Goal: Communication & Community: Answer question/provide support

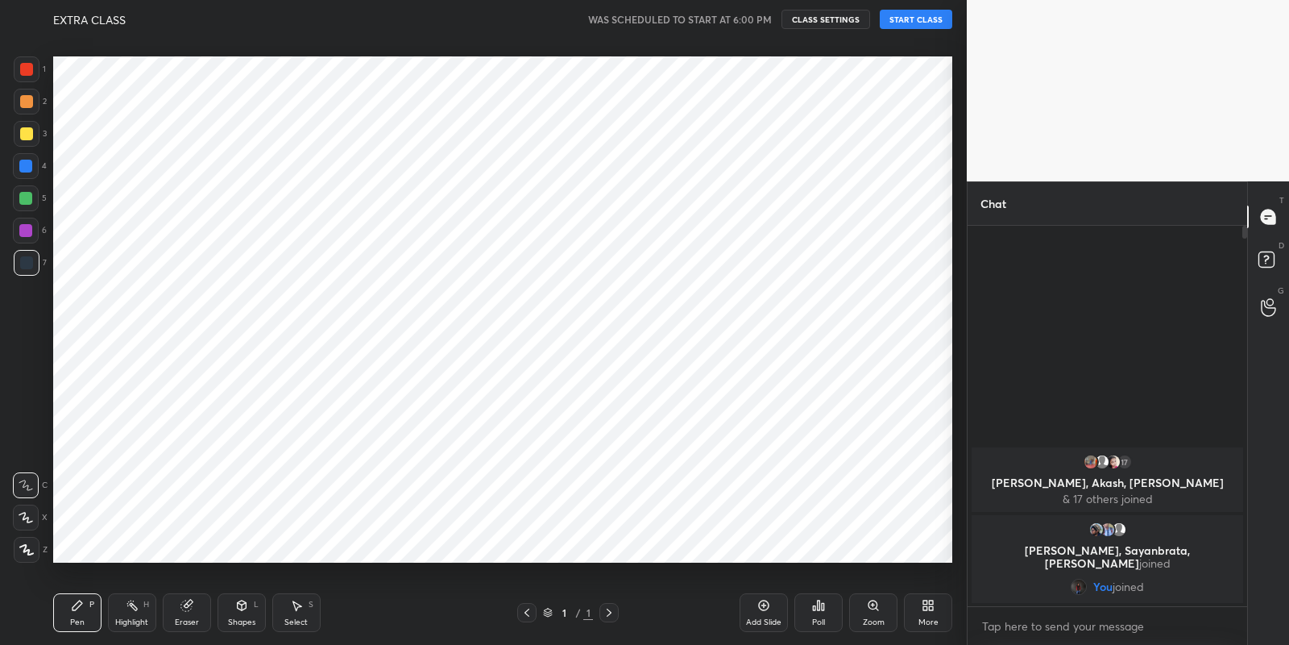
scroll to position [80039, 79678]
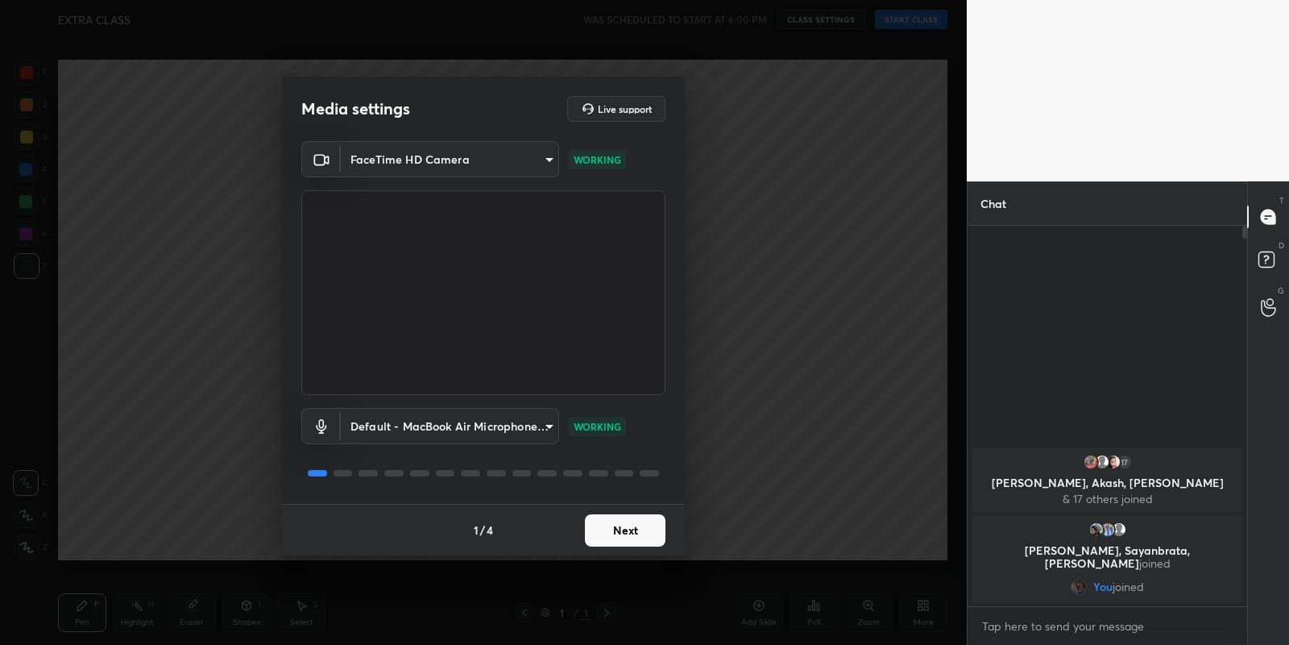
click at [625, 535] on button "Next" at bounding box center [625, 530] width 81 height 32
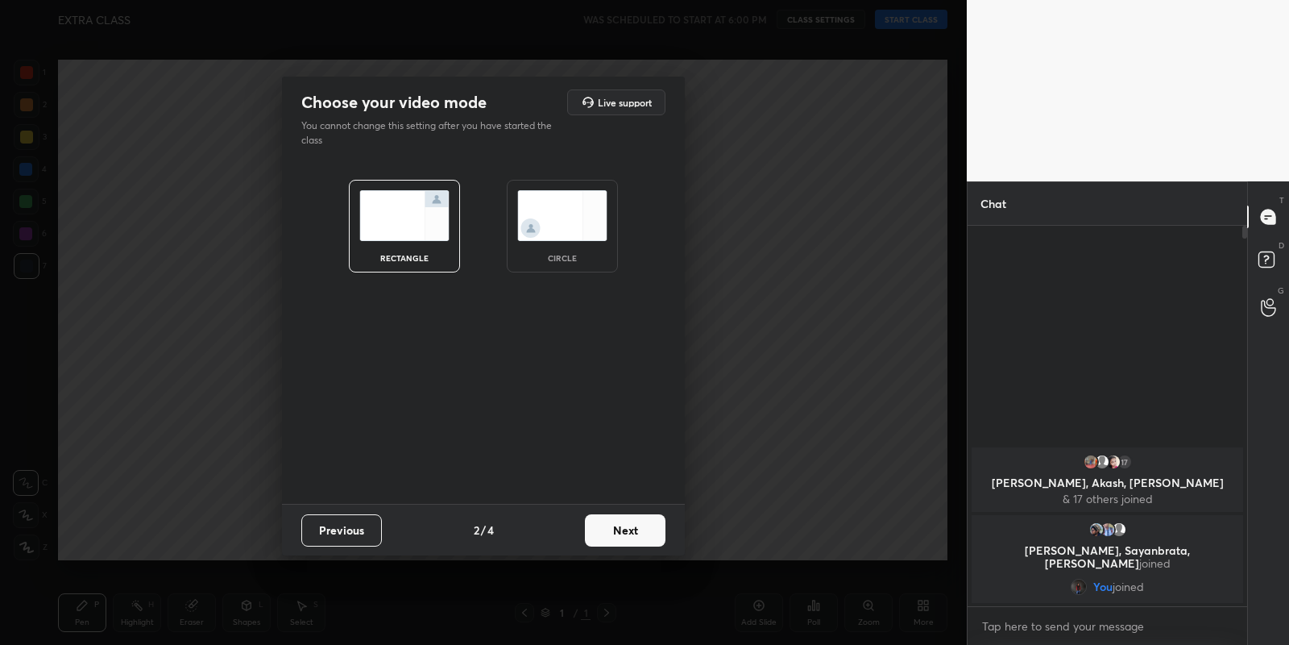
click at [625, 535] on button "Next" at bounding box center [625, 530] width 81 height 32
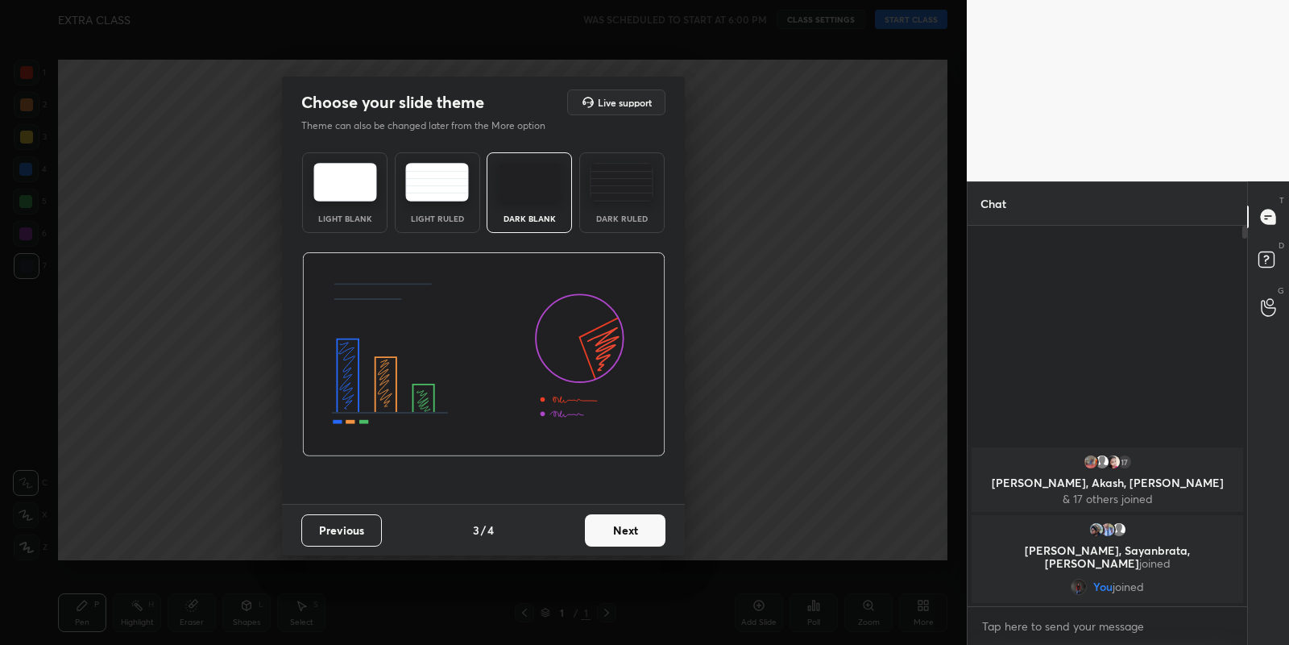
click at [625, 535] on button "Next" at bounding box center [625, 530] width 81 height 32
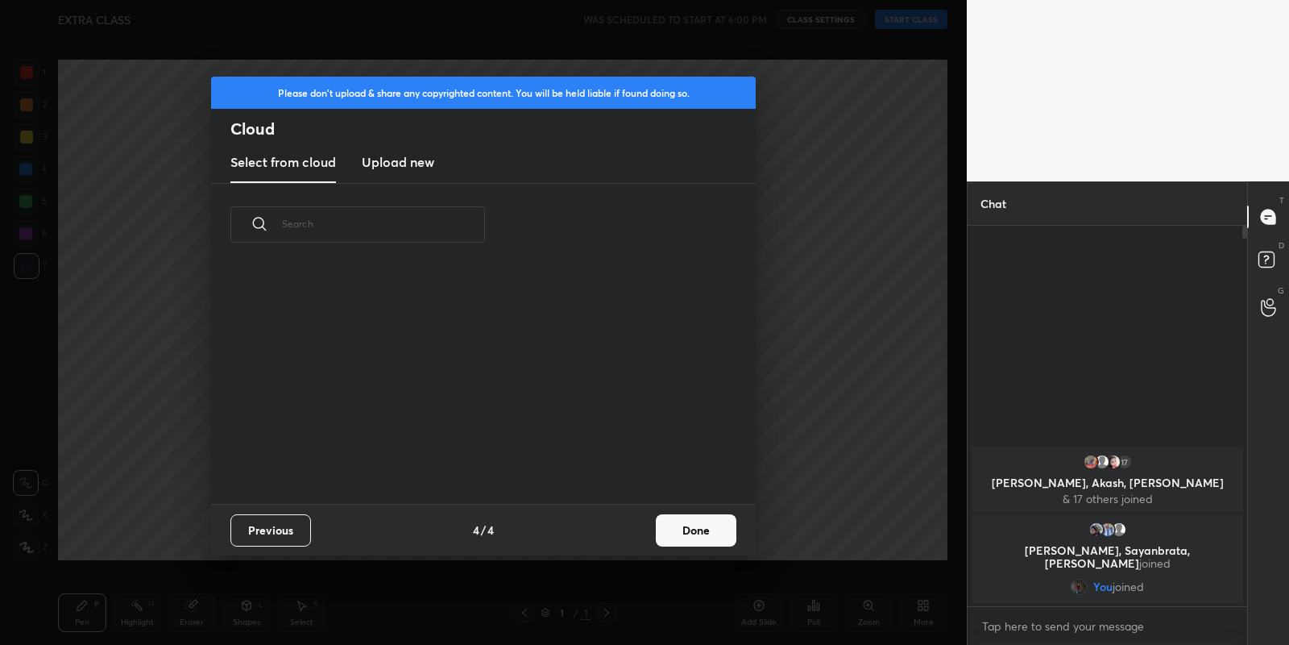
scroll to position [239, 517]
click at [408, 162] on h3 "Upload new" at bounding box center [398, 161] width 73 height 19
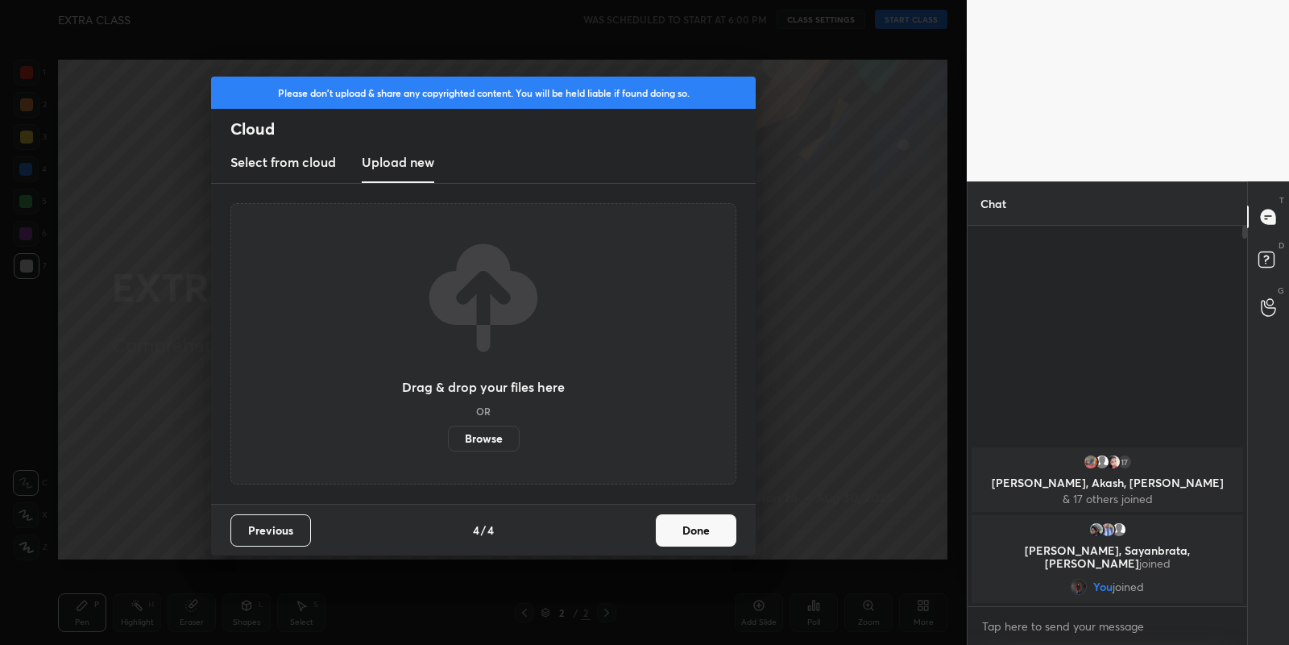
click at [483, 434] on label "Browse" at bounding box center [484, 438] width 72 height 26
click at [448, 434] on input "Browse" at bounding box center [448, 438] width 0 height 26
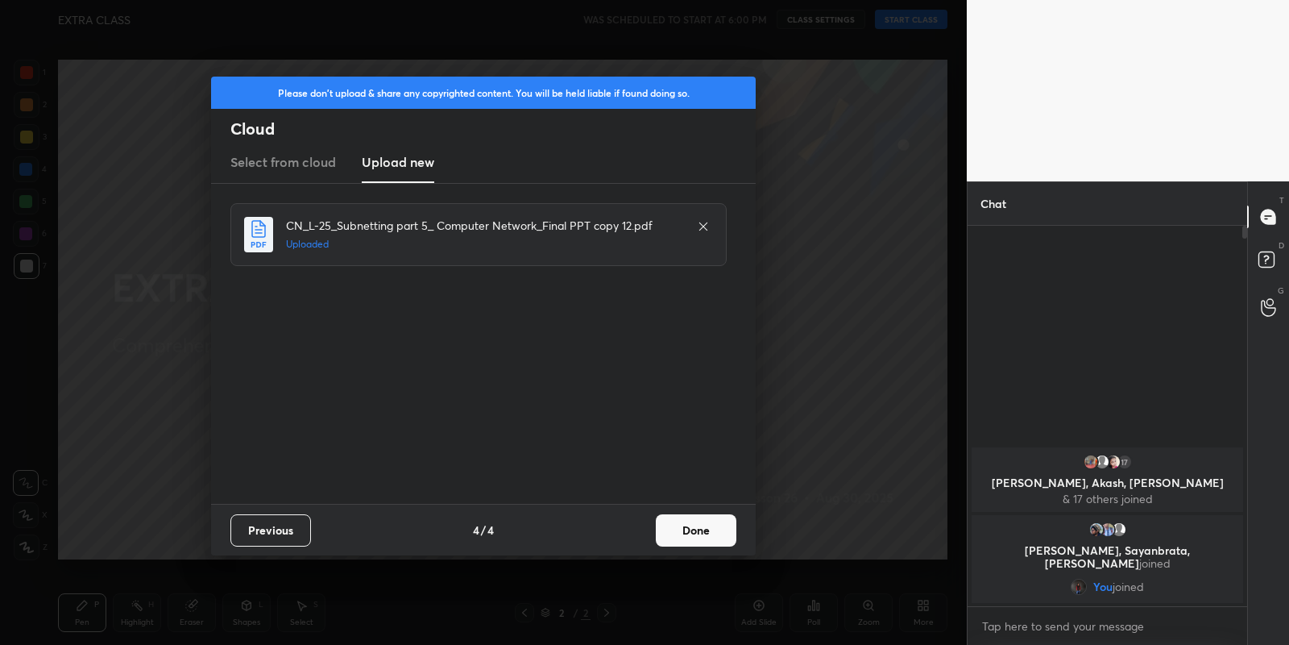
click at [691, 537] on button "Done" at bounding box center [696, 530] width 81 height 32
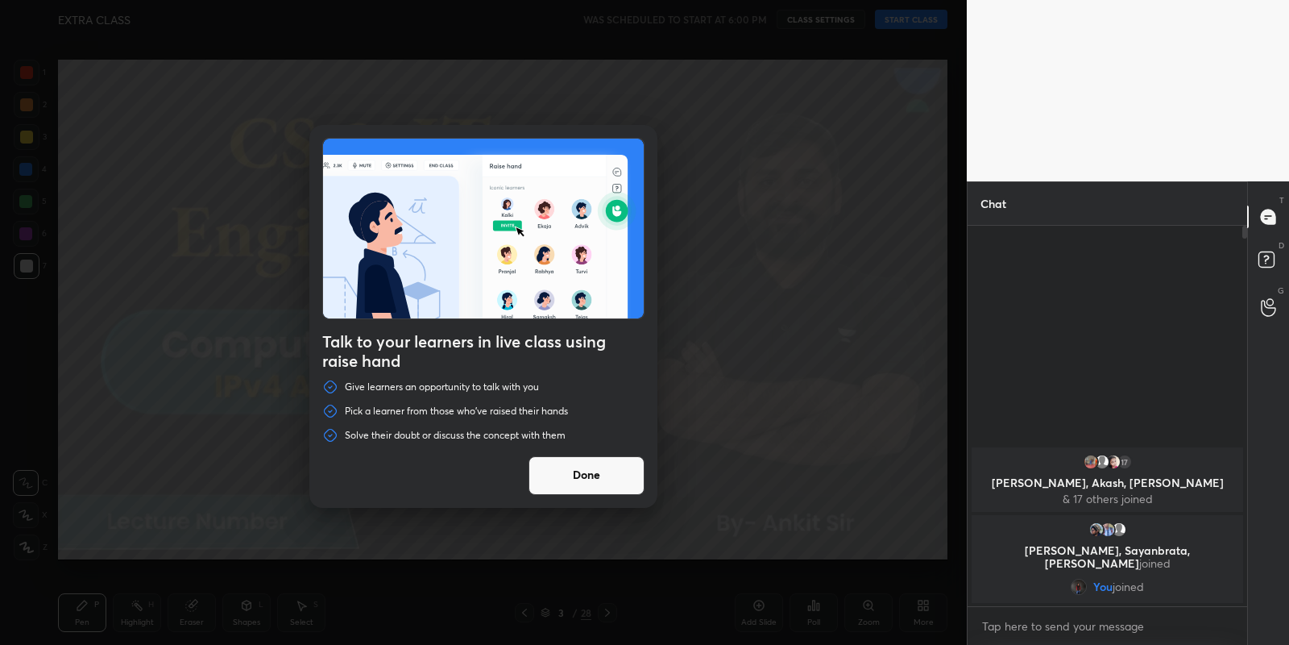
click at [611, 492] on button "Done" at bounding box center [587, 475] width 116 height 39
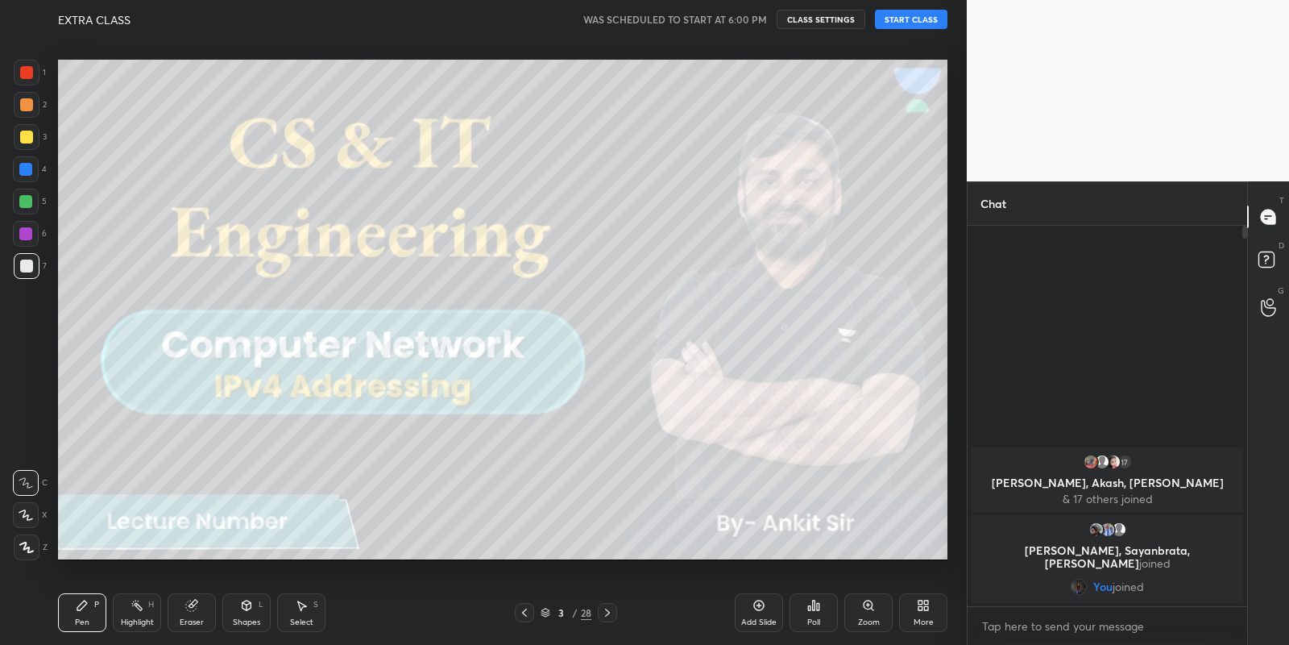
click at [915, 23] on button "START CLASS" at bounding box center [911, 19] width 73 height 19
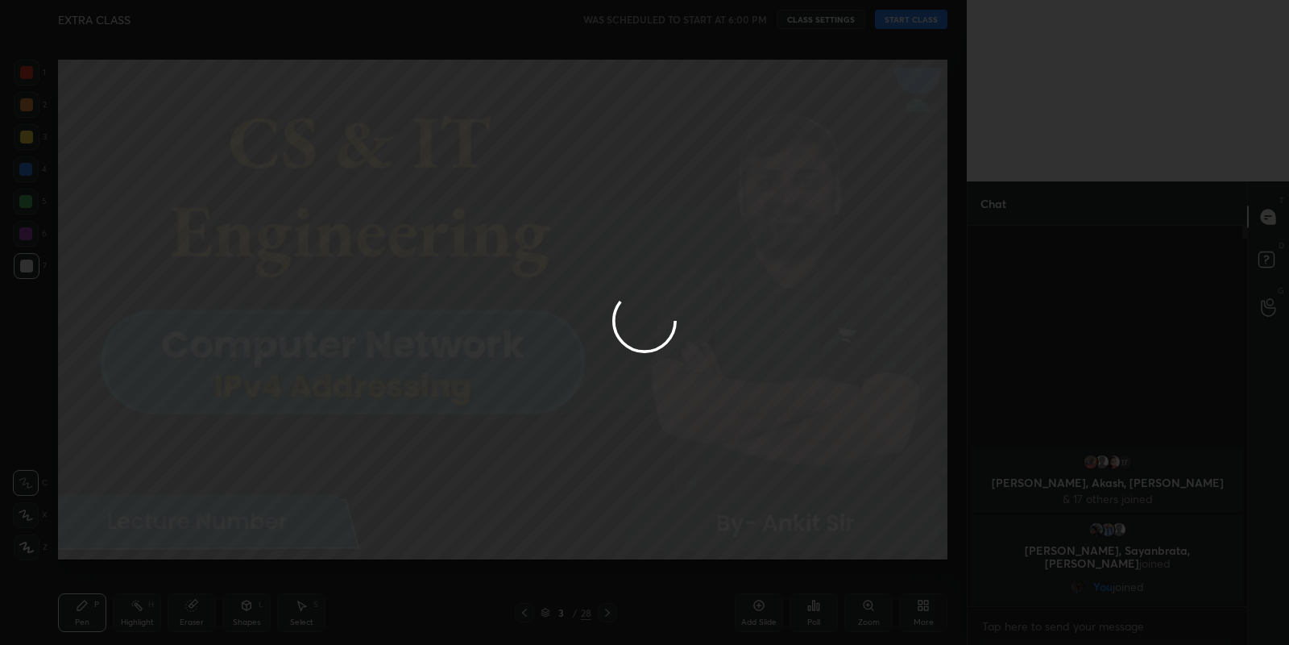
type textarea "x"
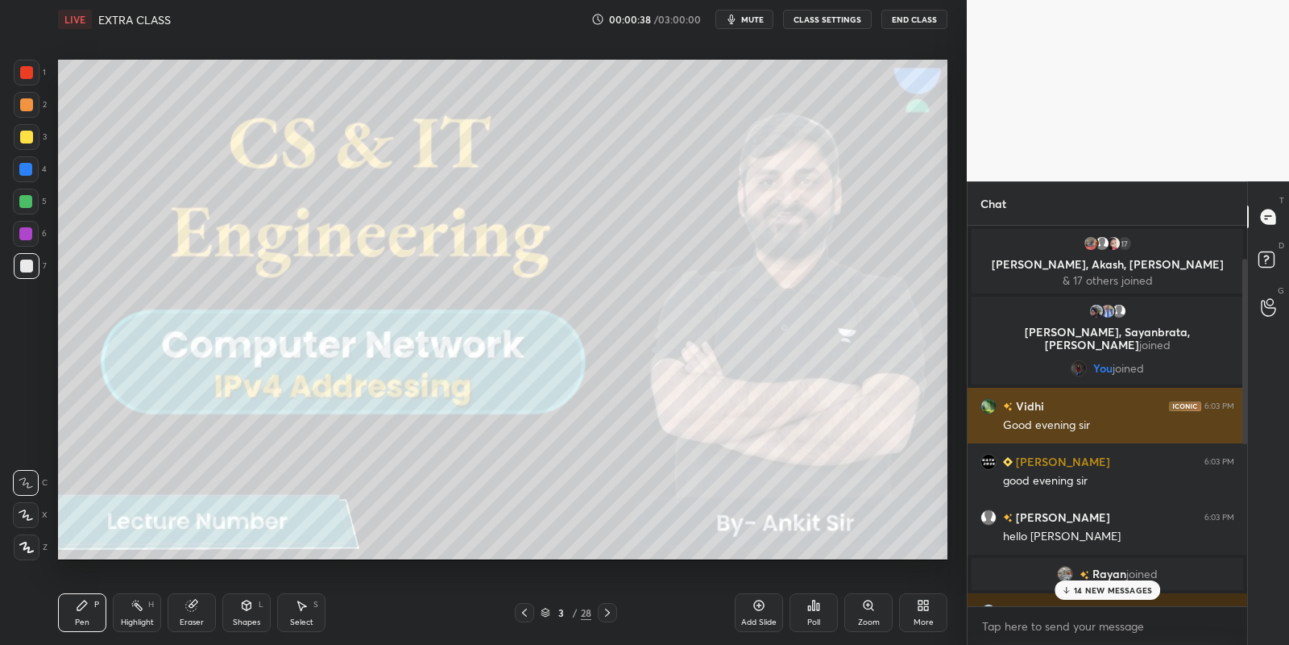
scroll to position [397, 0]
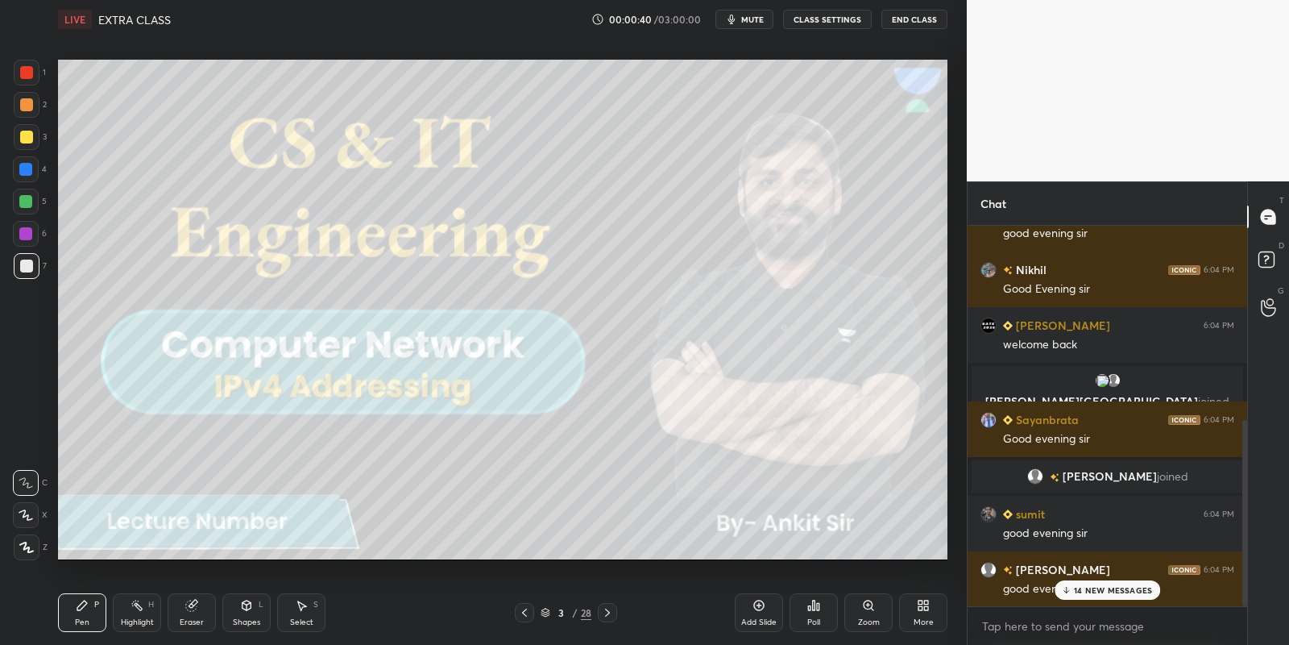
click at [1093, 589] on p "14 NEW MESSAGES" at bounding box center [1113, 590] width 78 height 10
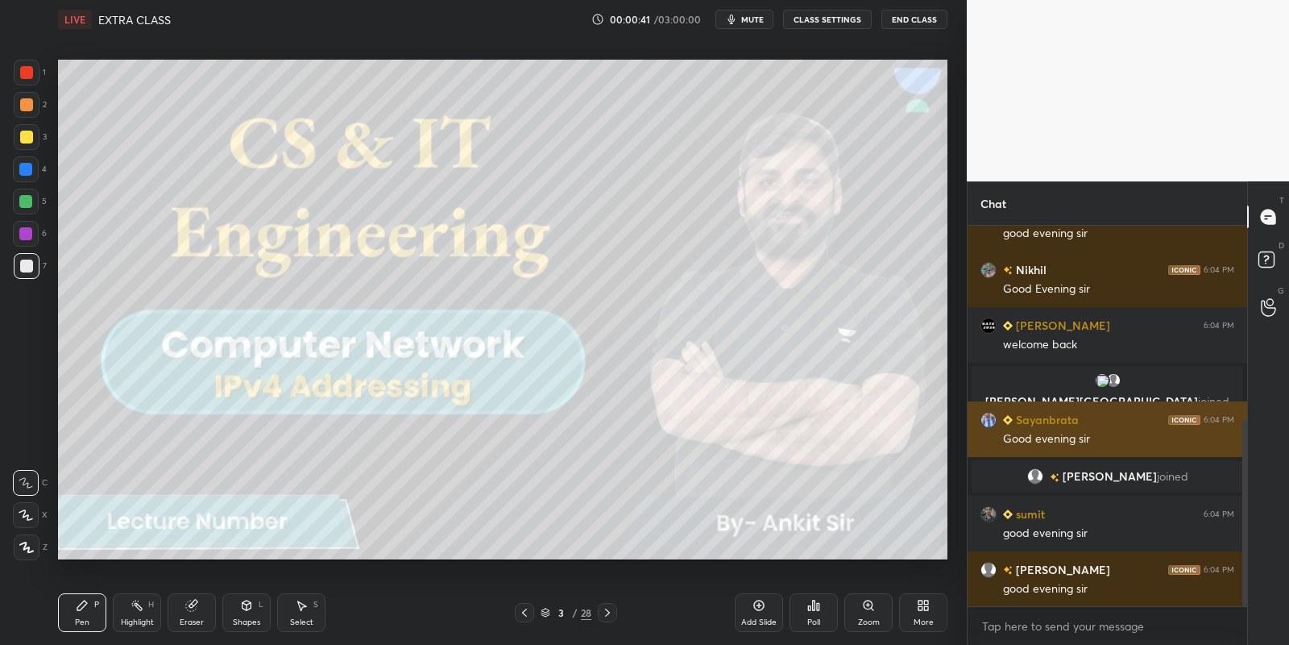
scroll to position [453, 0]
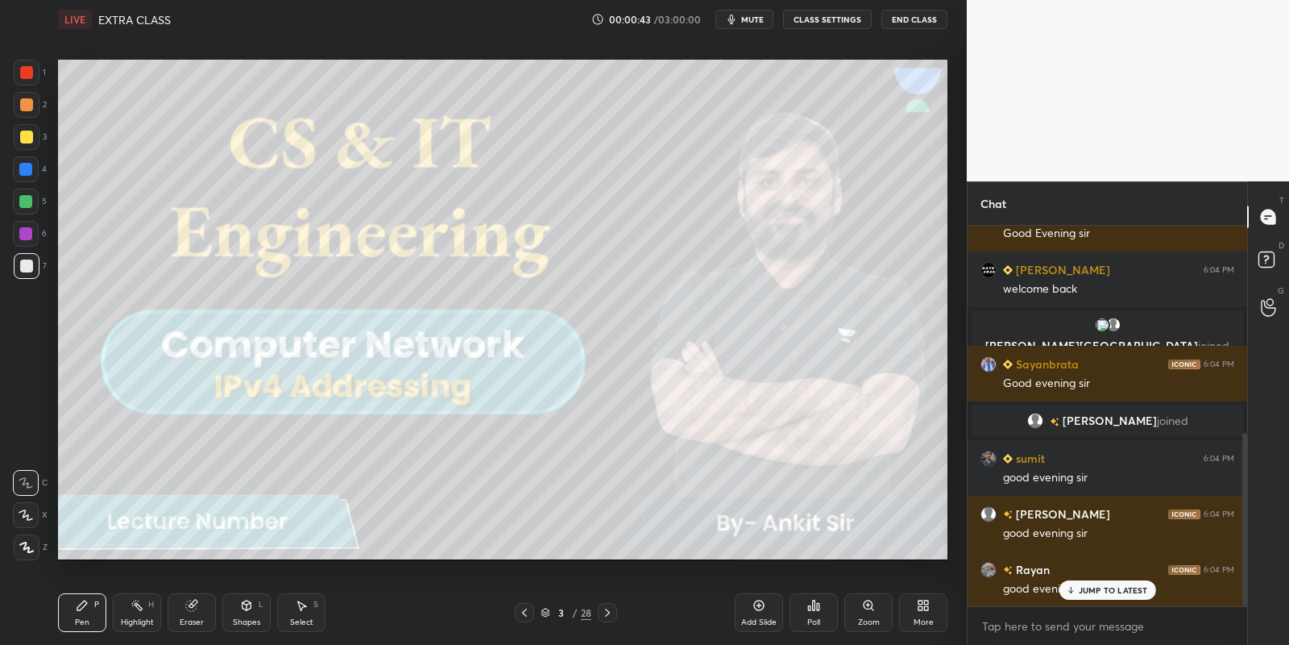
drag, startPoint x: 243, startPoint y: 613, endPoint x: 248, endPoint y: 607, distance: 8.6
click at [247, 609] on icon at bounding box center [246, 605] width 13 height 13
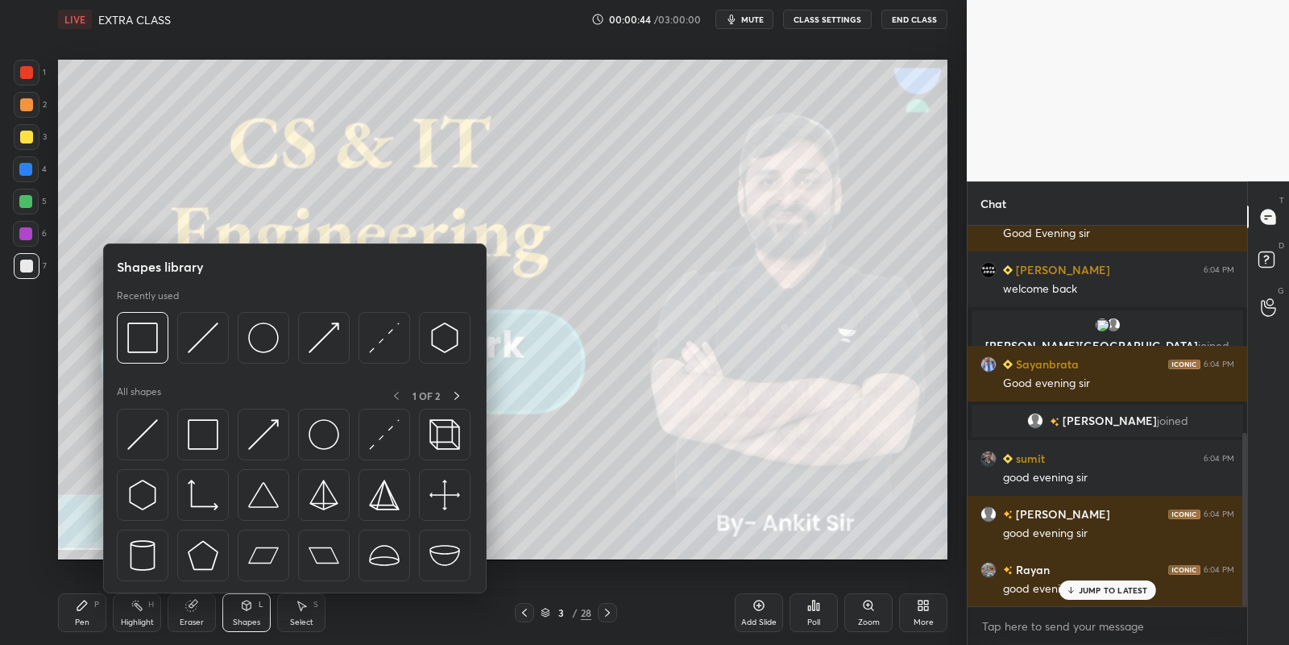
click at [212, 441] on img at bounding box center [203, 434] width 31 height 31
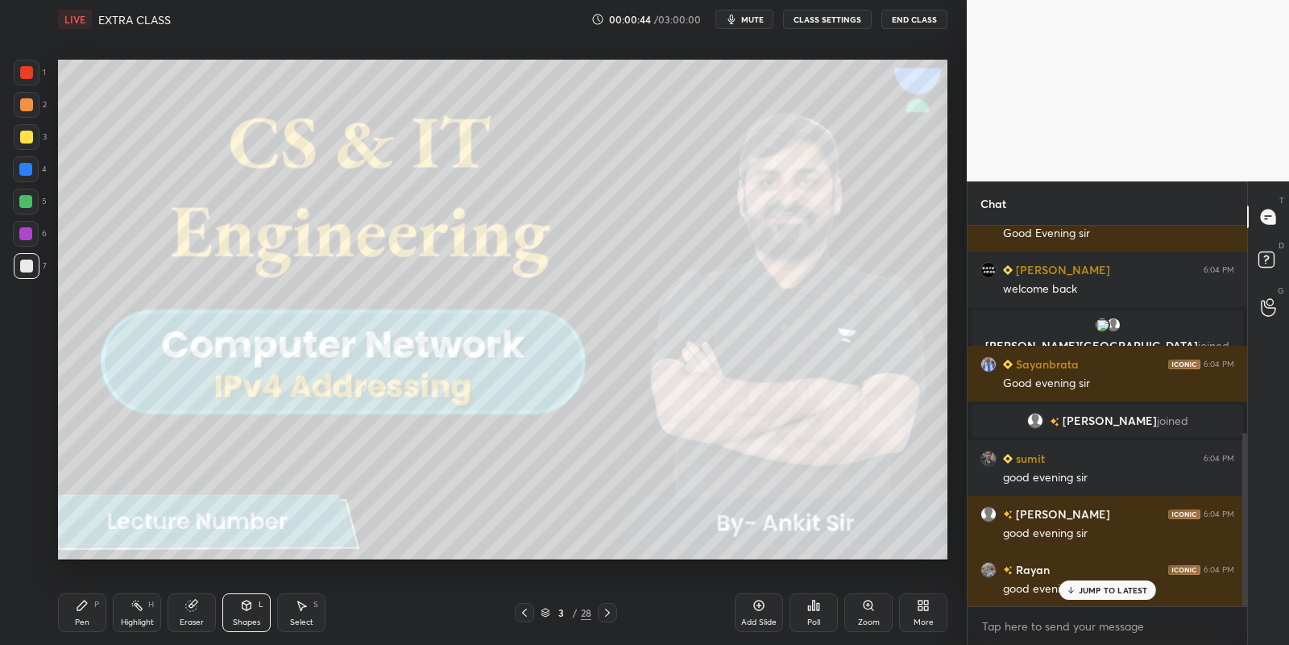
click at [31, 192] on div at bounding box center [26, 202] width 26 height 26
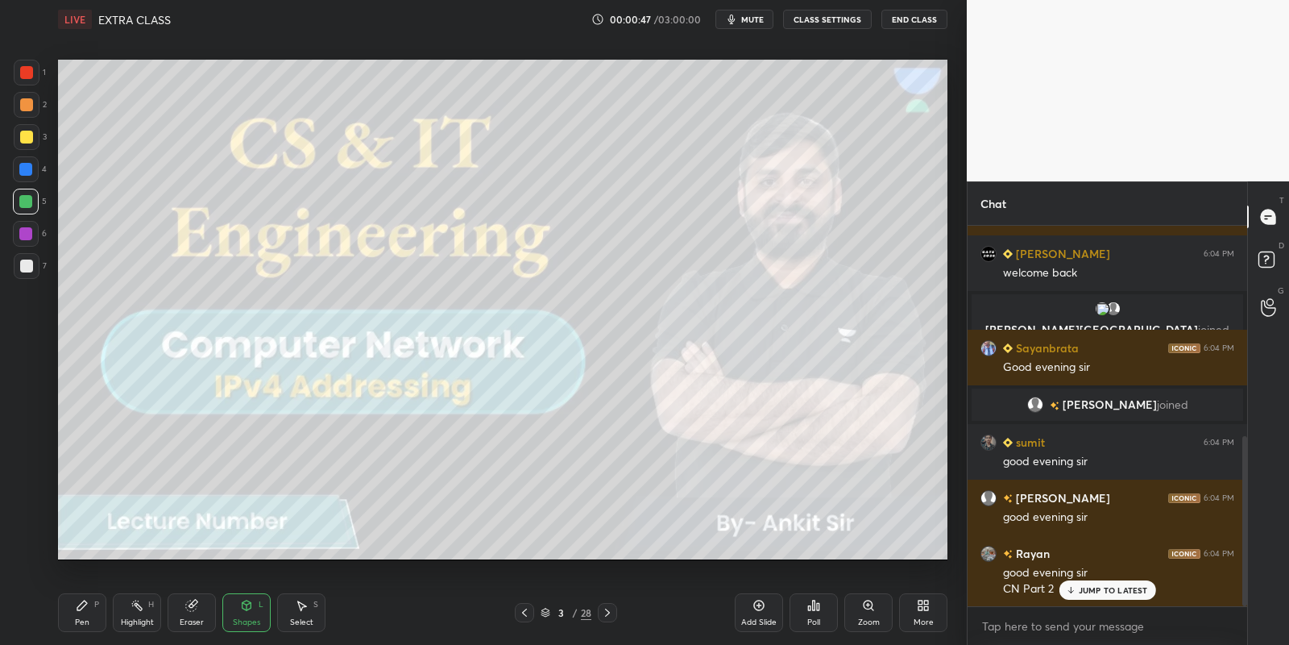
scroll to position [525, 0]
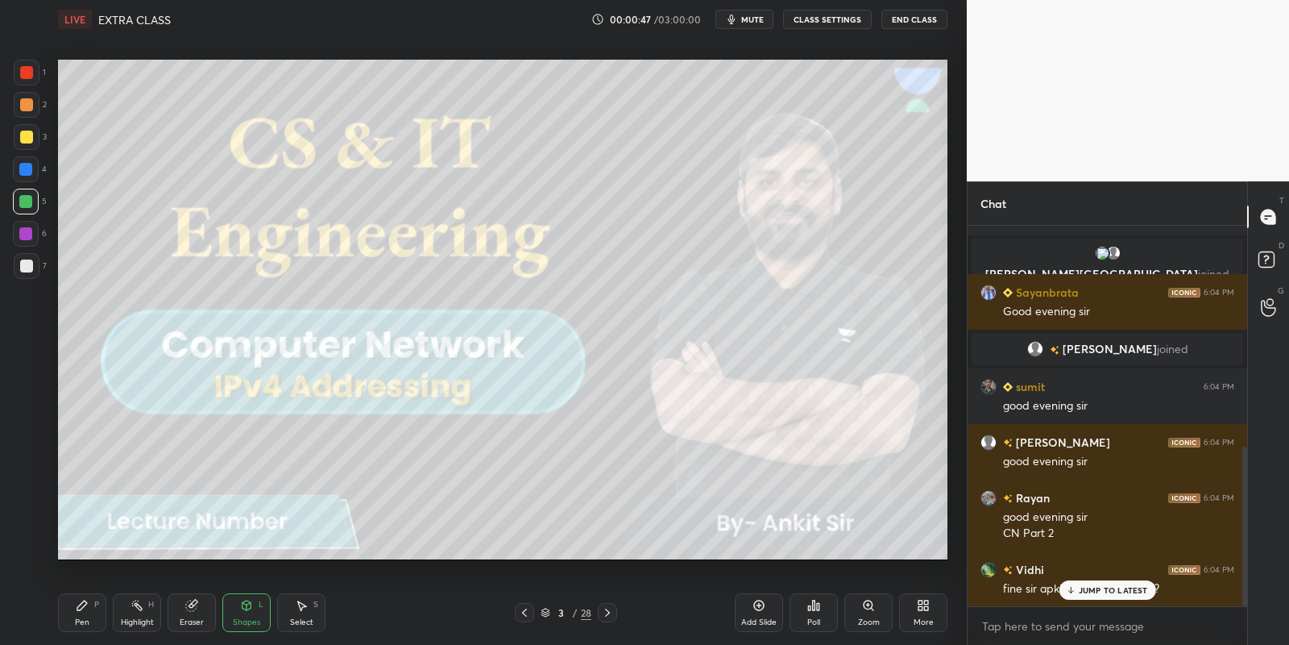
drag, startPoint x: 93, startPoint y: 608, endPoint x: 128, endPoint y: 604, distance: 35.6
click at [95, 608] on div "Pen P" at bounding box center [82, 612] width 48 height 39
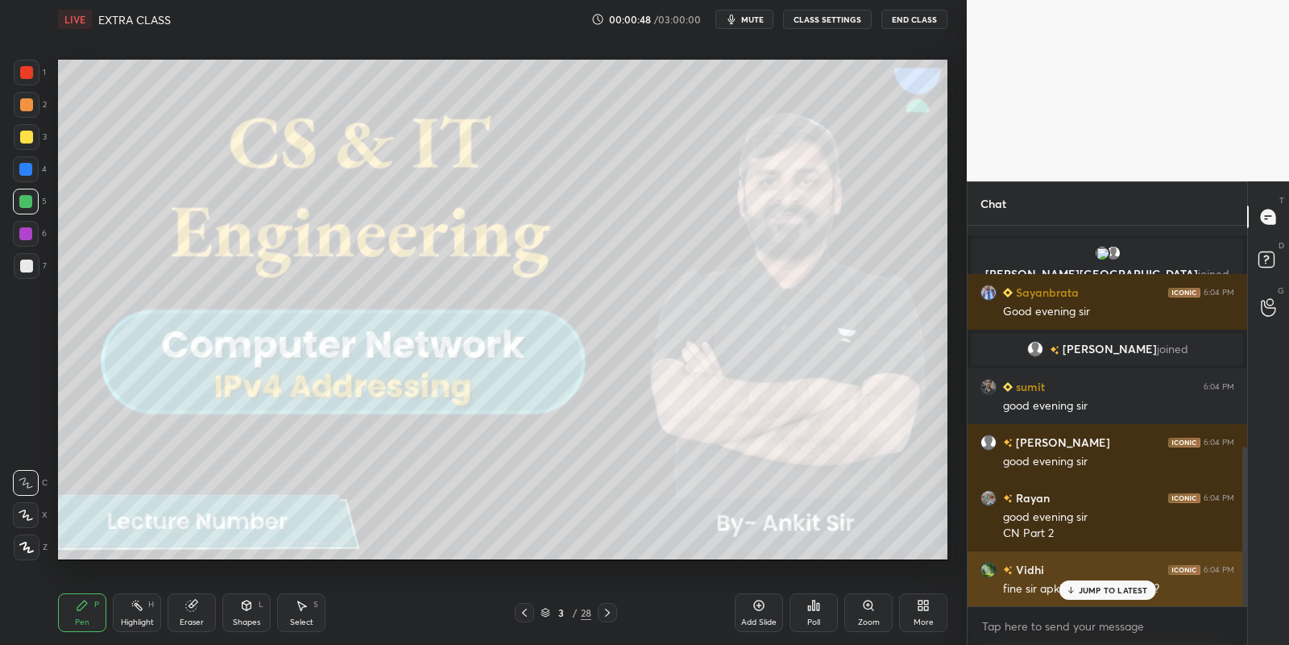
click at [1098, 601] on div "[PERSON_NAME] 6:04 PM fine sir apki tybit kaise ha ab??" at bounding box center [1108, 579] width 280 height 56
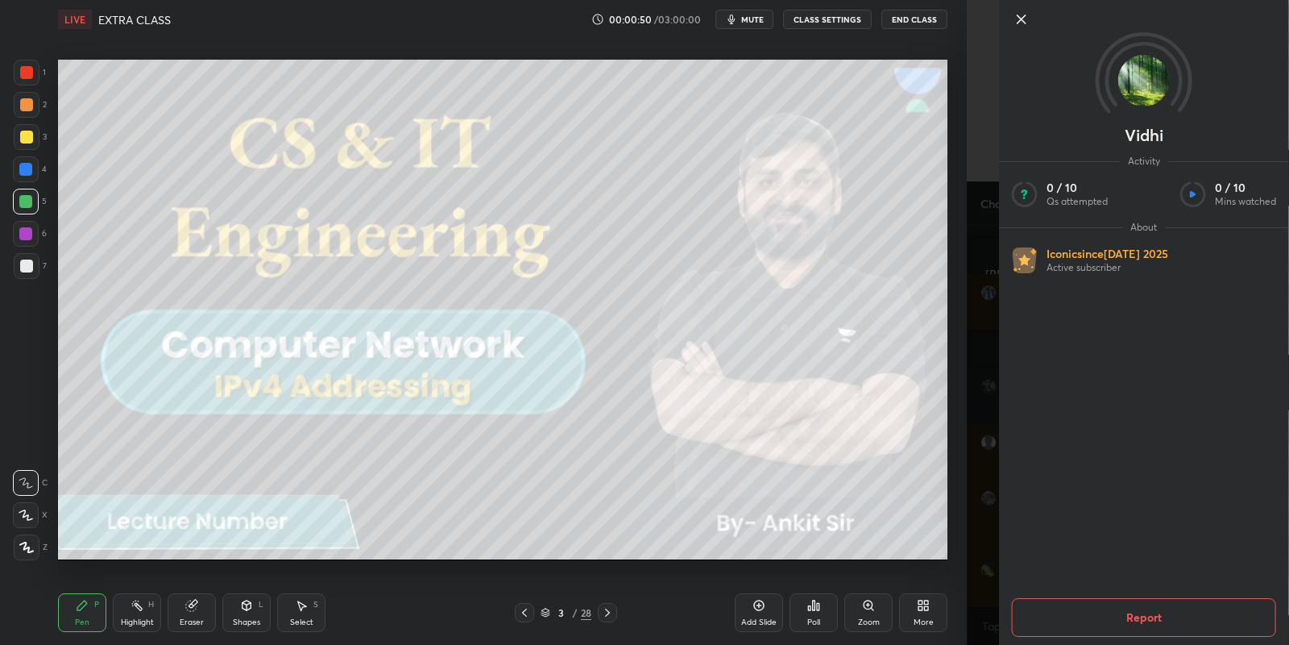
click at [1025, 17] on icon at bounding box center [1021, 19] width 19 height 19
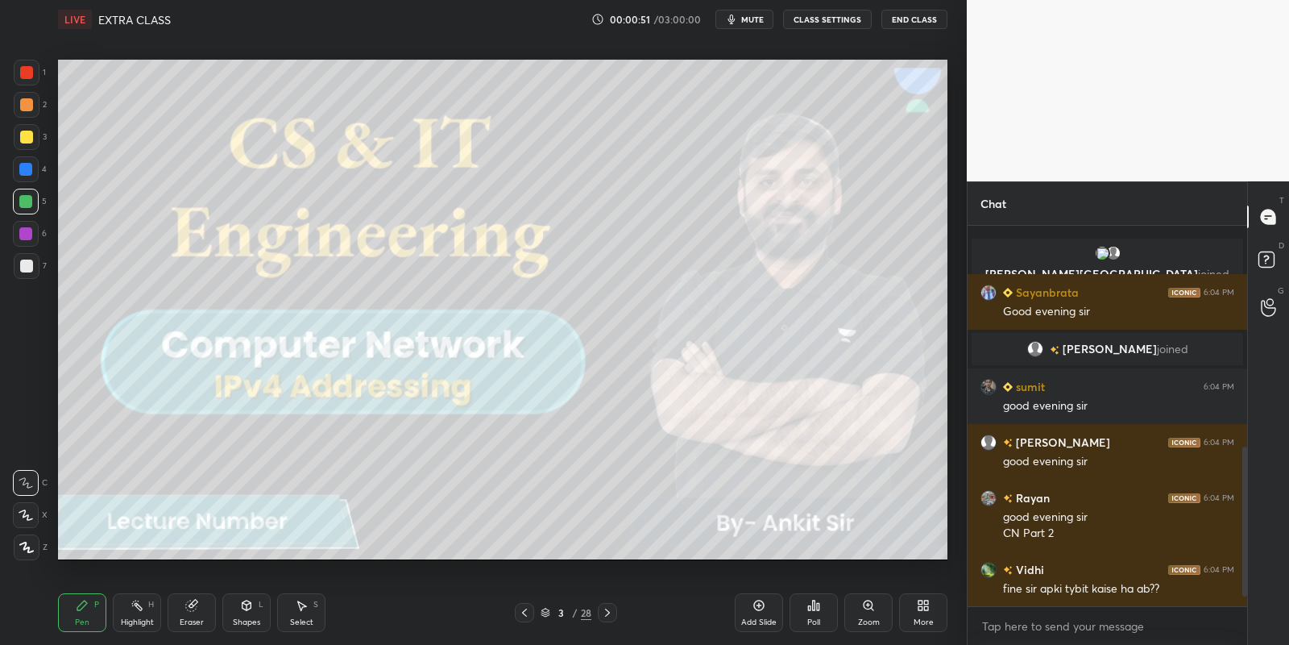
scroll to position [580, 0]
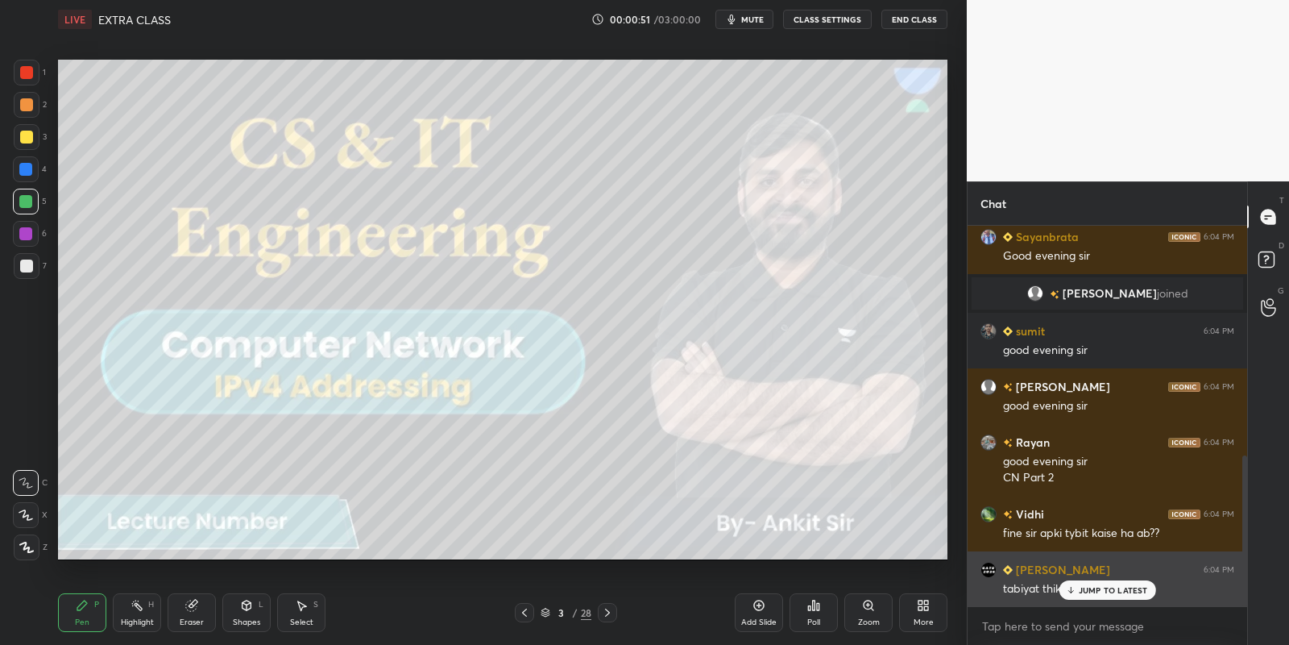
click at [1077, 592] on div "JUMP TO LATEST" at bounding box center [1107, 589] width 97 height 19
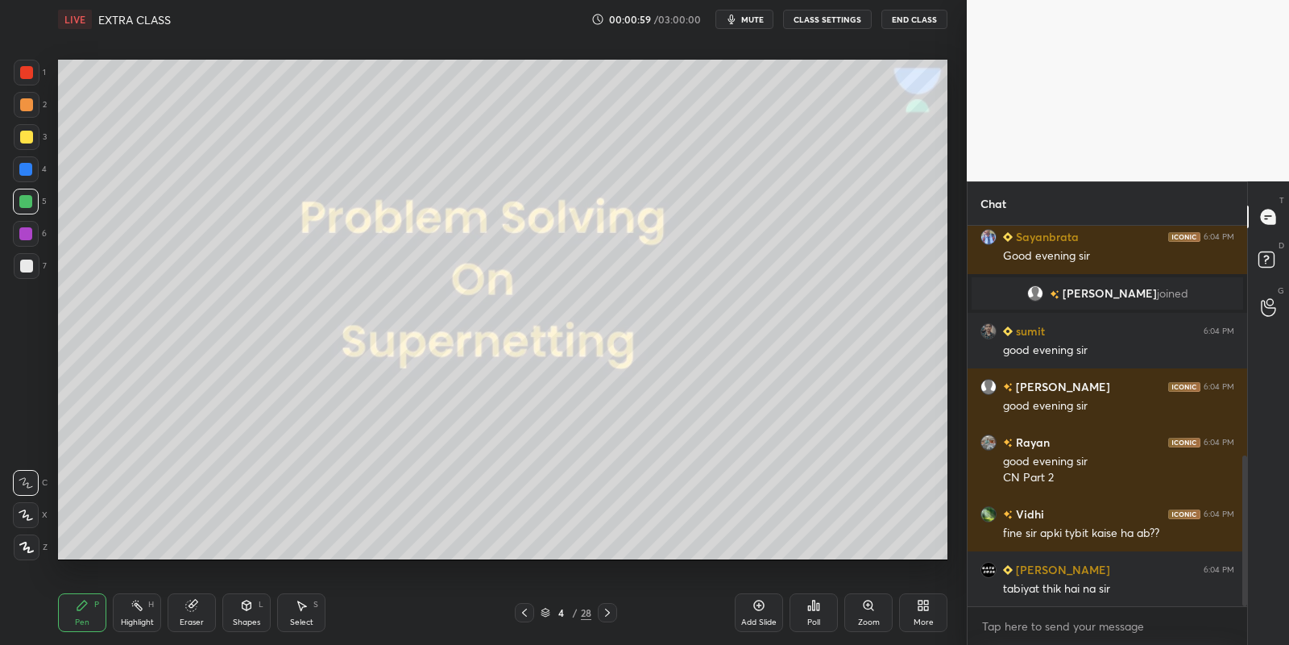
drag, startPoint x: 252, startPoint y: 608, endPoint x: 252, endPoint y: 595, distance: 12.9
click at [253, 606] on div "Shapes L" at bounding box center [246, 612] width 48 height 39
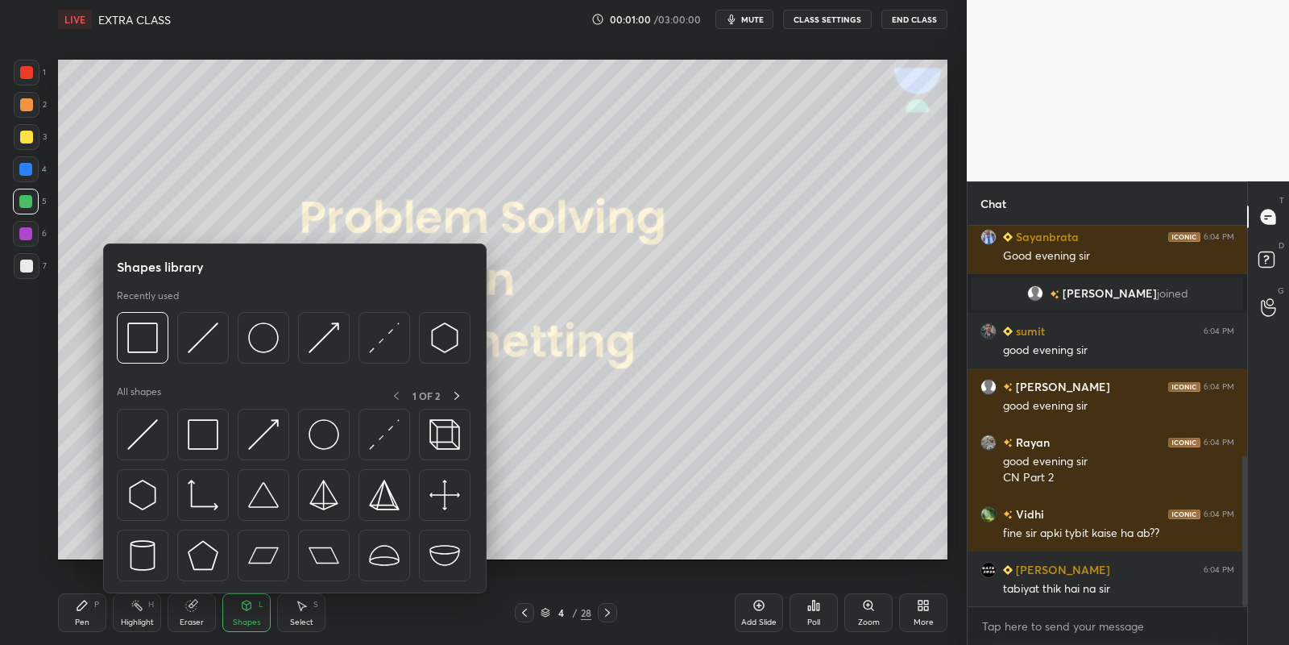
click at [34, 198] on div at bounding box center [26, 202] width 26 height 26
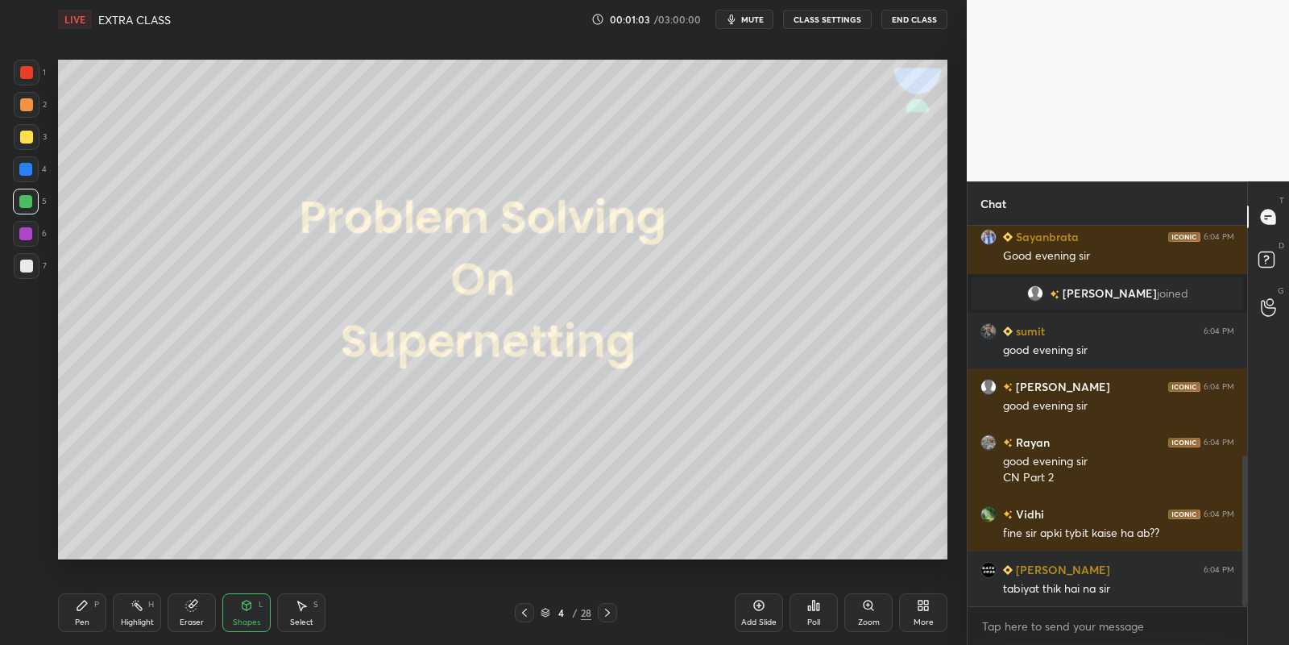
click at [95, 608] on div "Pen P" at bounding box center [82, 612] width 48 height 39
click at [601, 608] on icon at bounding box center [607, 612] width 13 height 13
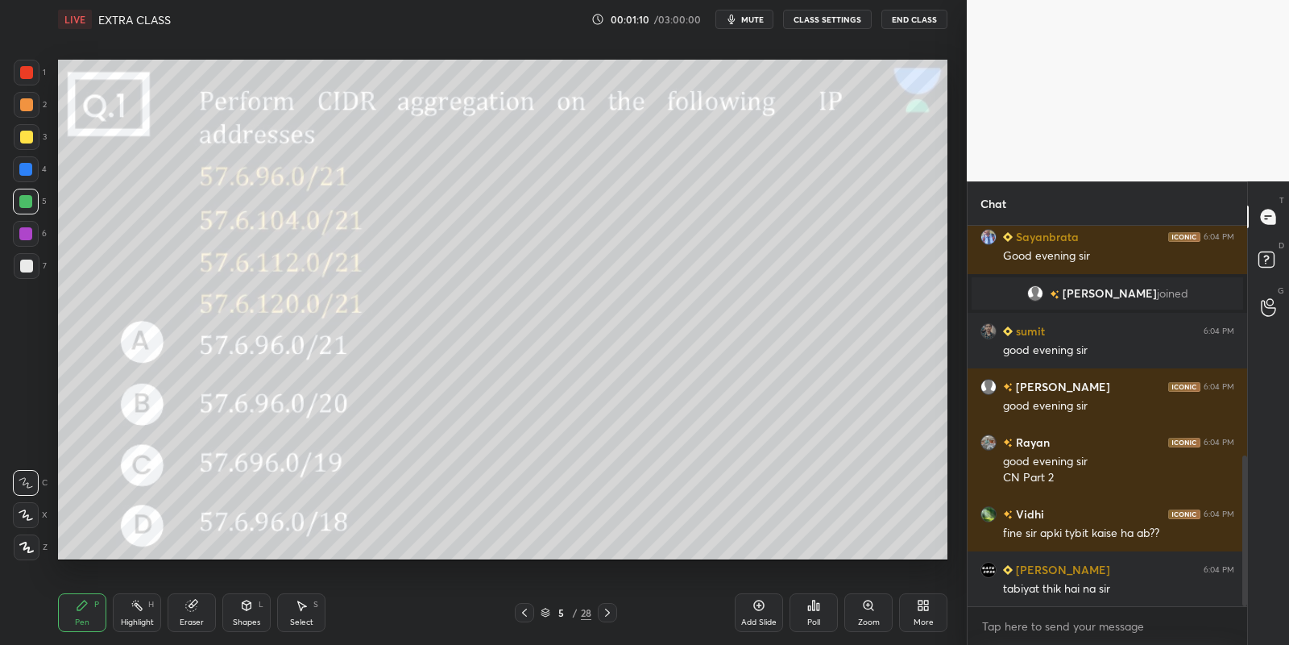
drag, startPoint x: 83, startPoint y: 612, endPoint x: 83, endPoint y: 579, distance: 33.0
click at [83, 611] on icon at bounding box center [82, 605] width 13 height 13
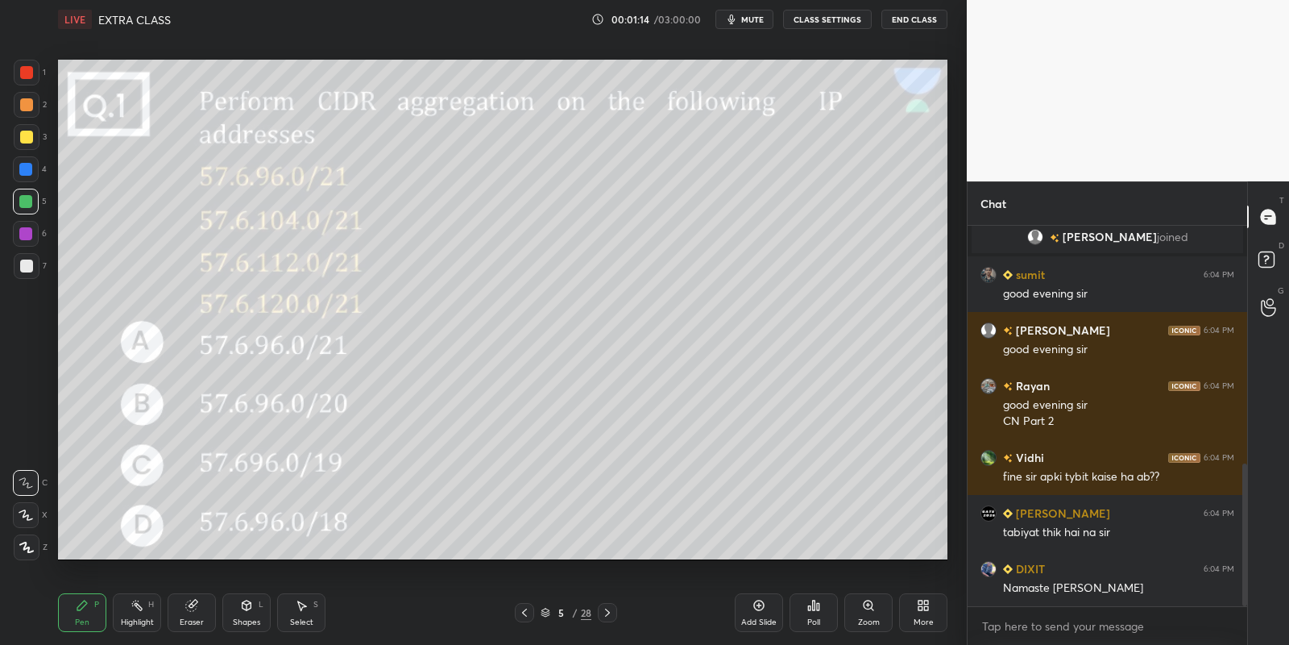
click at [31, 268] on div at bounding box center [26, 265] width 13 height 13
click at [23, 139] on div at bounding box center [26, 137] width 13 height 13
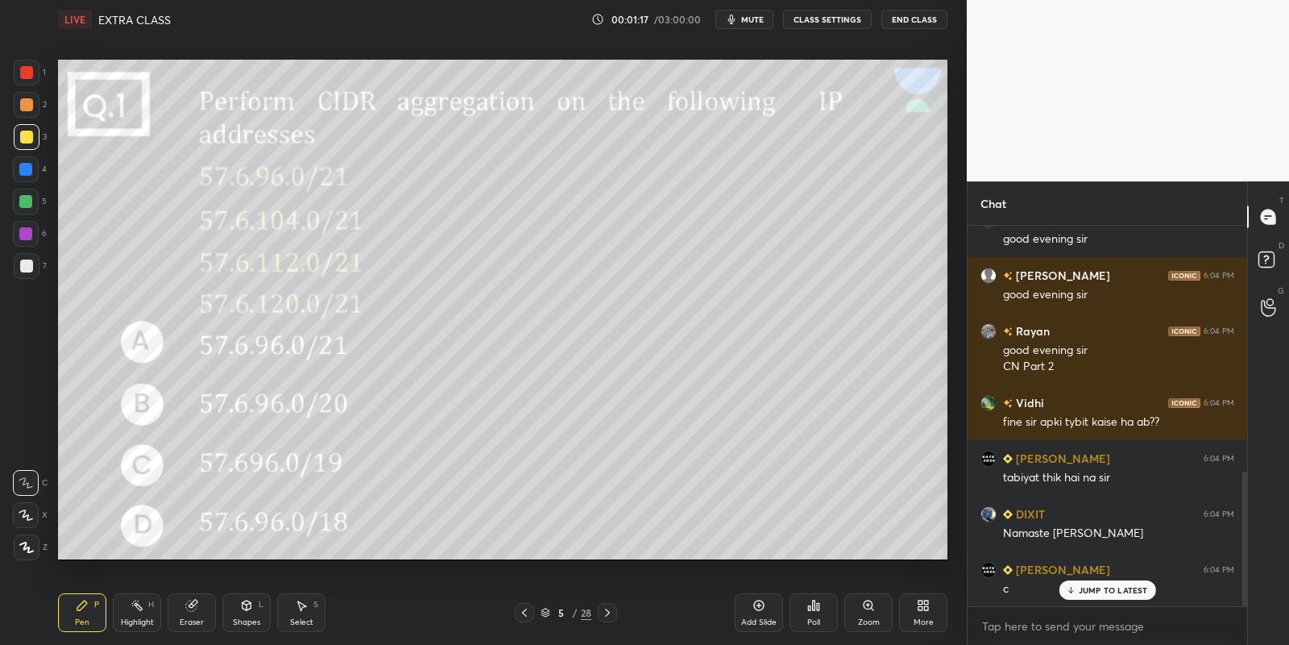
click at [23, 199] on div at bounding box center [25, 201] width 13 height 13
drag, startPoint x: 126, startPoint y: 616, endPoint x: 131, endPoint y: 605, distance: 11.5
click at [129, 611] on div "Highlight H" at bounding box center [137, 612] width 48 height 39
click at [79, 610] on div "Pen P" at bounding box center [82, 612] width 48 height 39
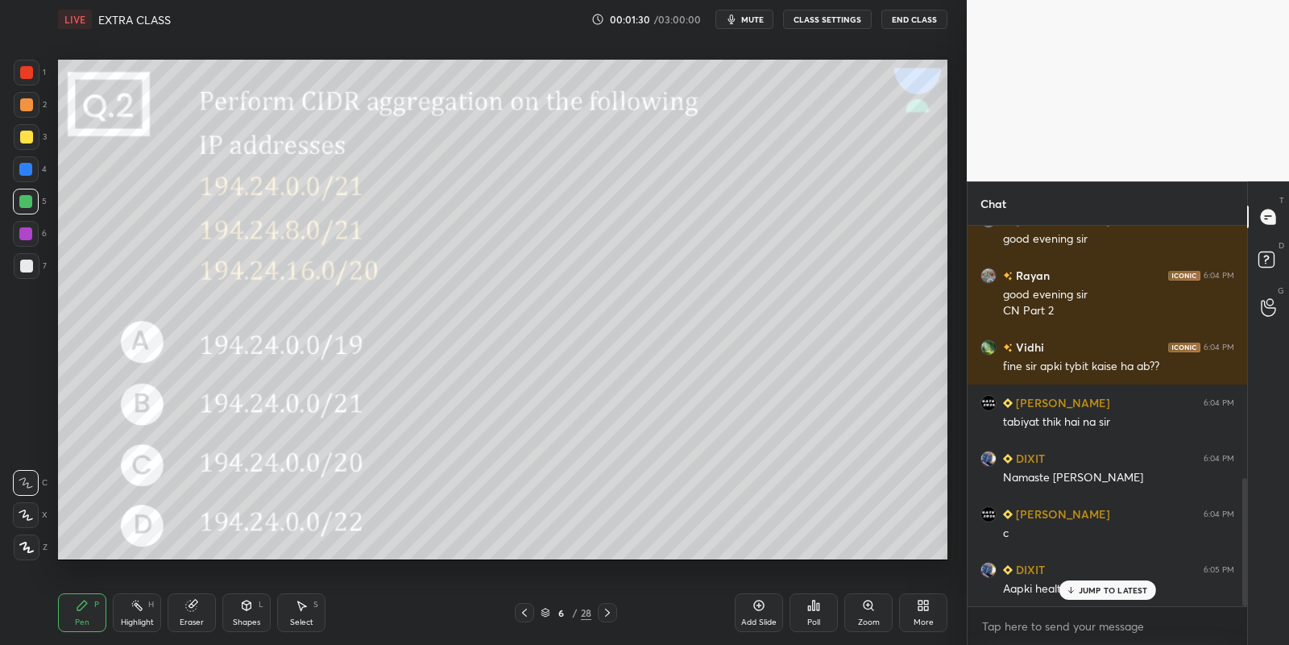
drag, startPoint x: 85, startPoint y: 616, endPoint x: 94, endPoint y: 617, distance: 9.0
click at [85, 616] on div "Pen P" at bounding box center [82, 612] width 48 height 39
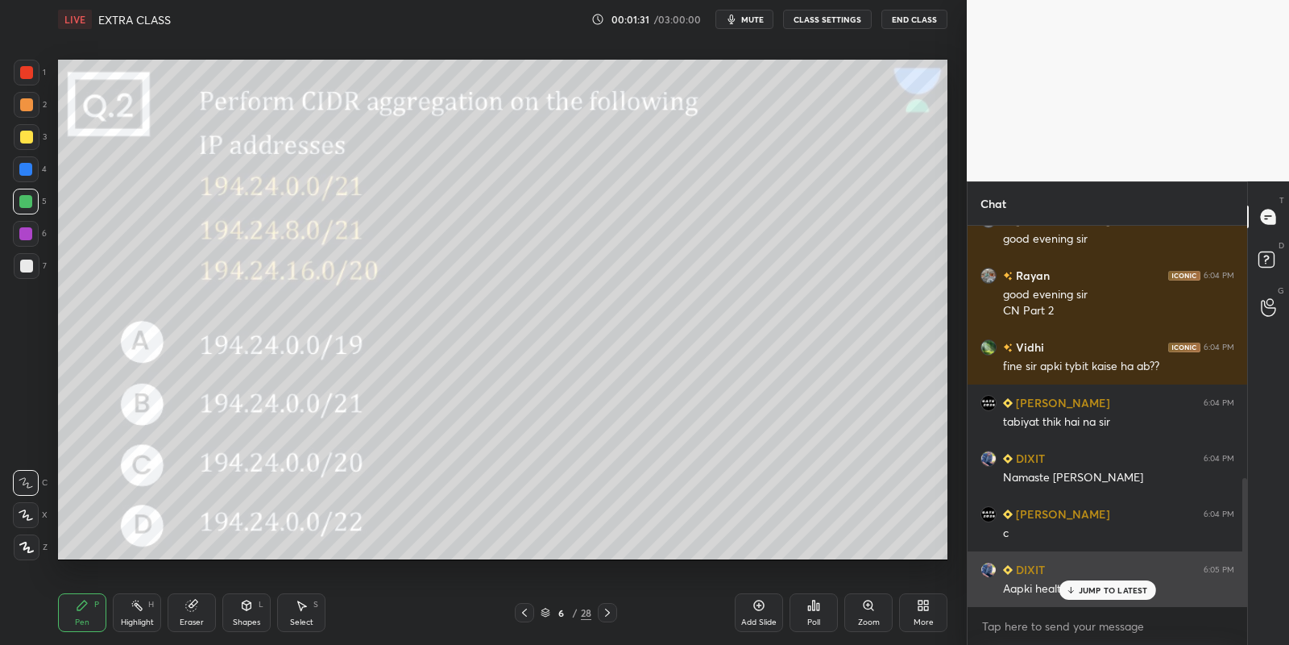
click at [1080, 588] on p "JUMP TO LATEST" at bounding box center [1113, 590] width 69 height 10
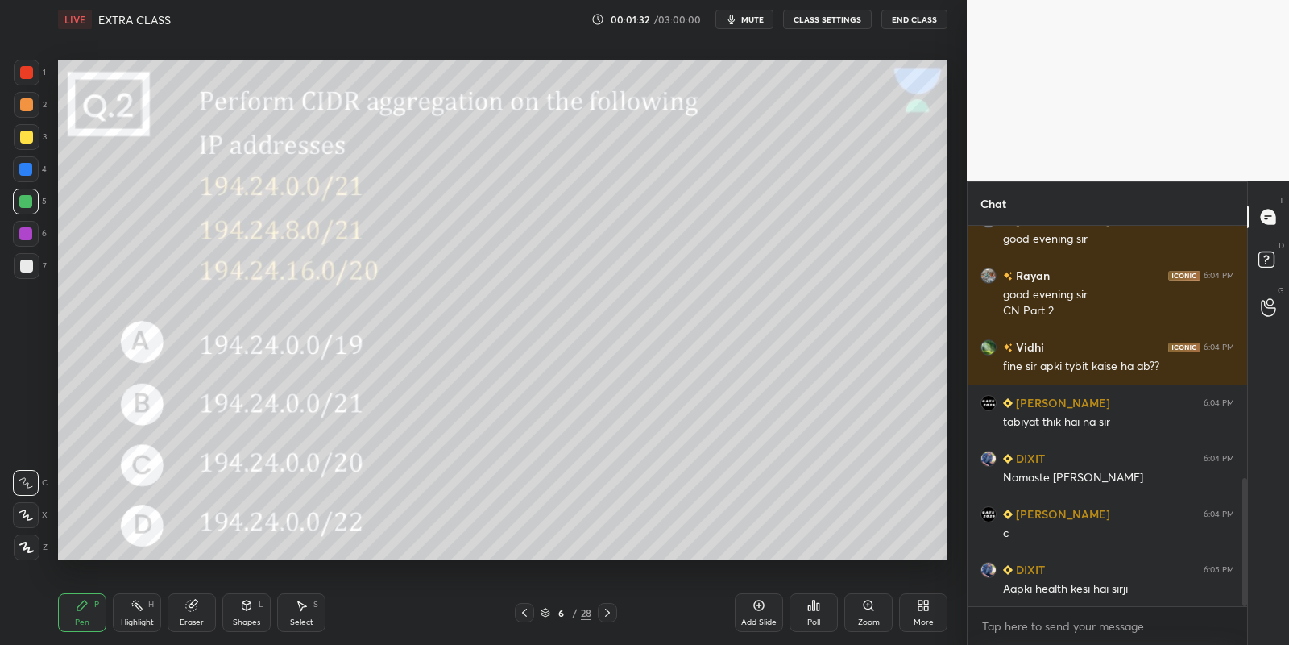
click at [131, 608] on icon at bounding box center [137, 605] width 13 height 13
click at [93, 608] on div "Pen P" at bounding box center [82, 612] width 48 height 39
click at [141, 608] on icon at bounding box center [137, 605] width 13 height 13
click at [84, 614] on div "Pen P" at bounding box center [82, 612] width 48 height 39
click at [86, 614] on div "Pen P" at bounding box center [82, 612] width 48 height 39
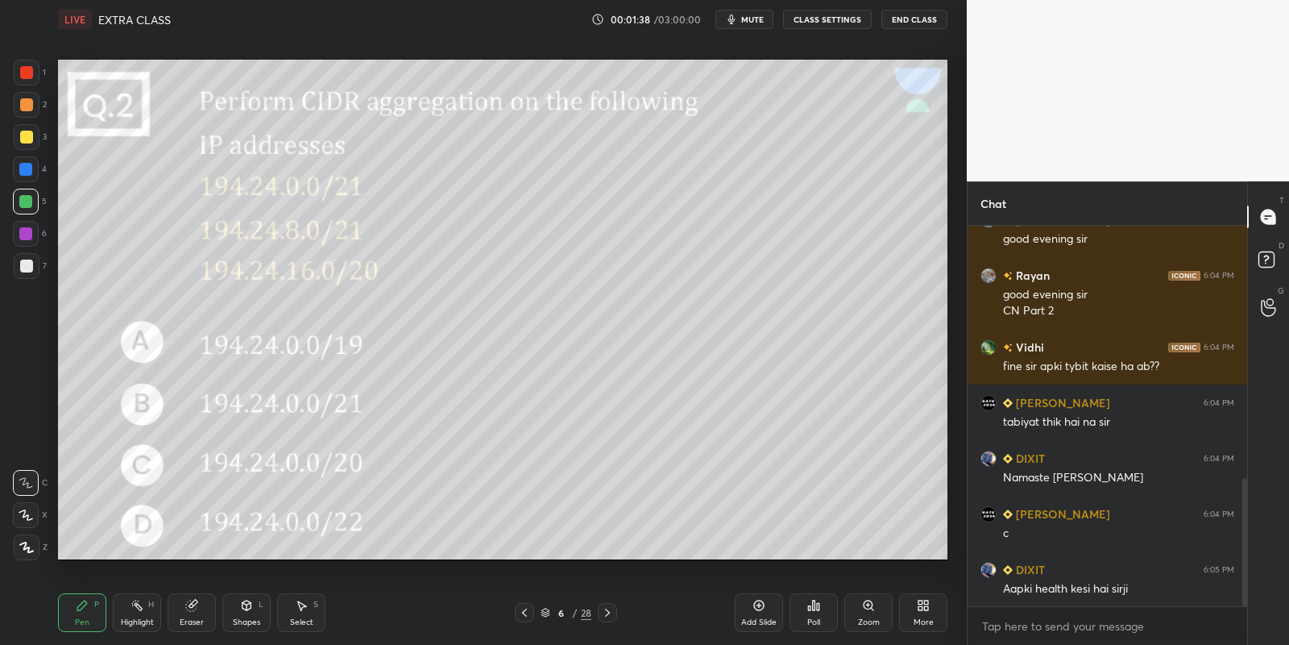
click at [30, 132] on div at bounding box center [26, 137] width 13 height 13
click at [25, 197] on div at bounding box center [25, 201] width 13 height 13
click at [86, 626] on div "Pen" at bounding box center [82, 622] width 15 height 8
click at [282, 615] on div "Select S" at bounding box center [301, 612] width 48 height 39
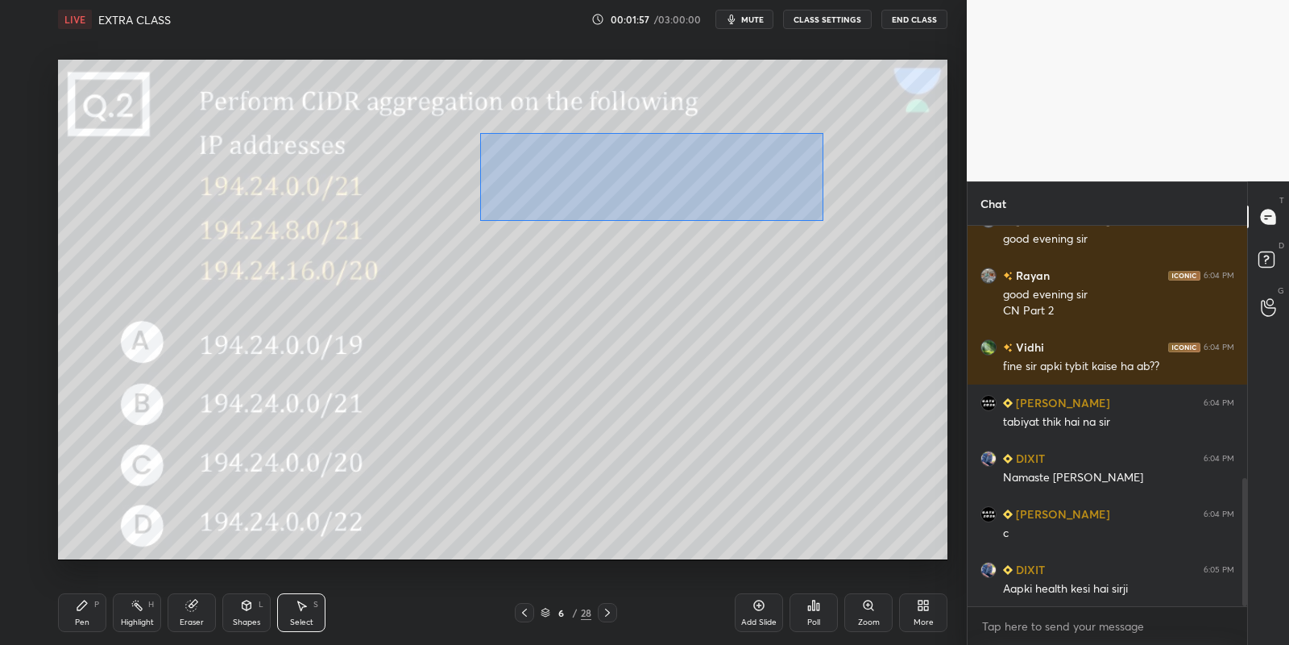
drag, startPoint x: 512, startPoint y: 135, endPoint x: 853, endPoint y: 222, distance: 351.8
click at [873, 239] on div "0 ° Undo Copy Duplicate Duplicate to new slide Delete" at bounding box center [503, 310] width 890 height 500
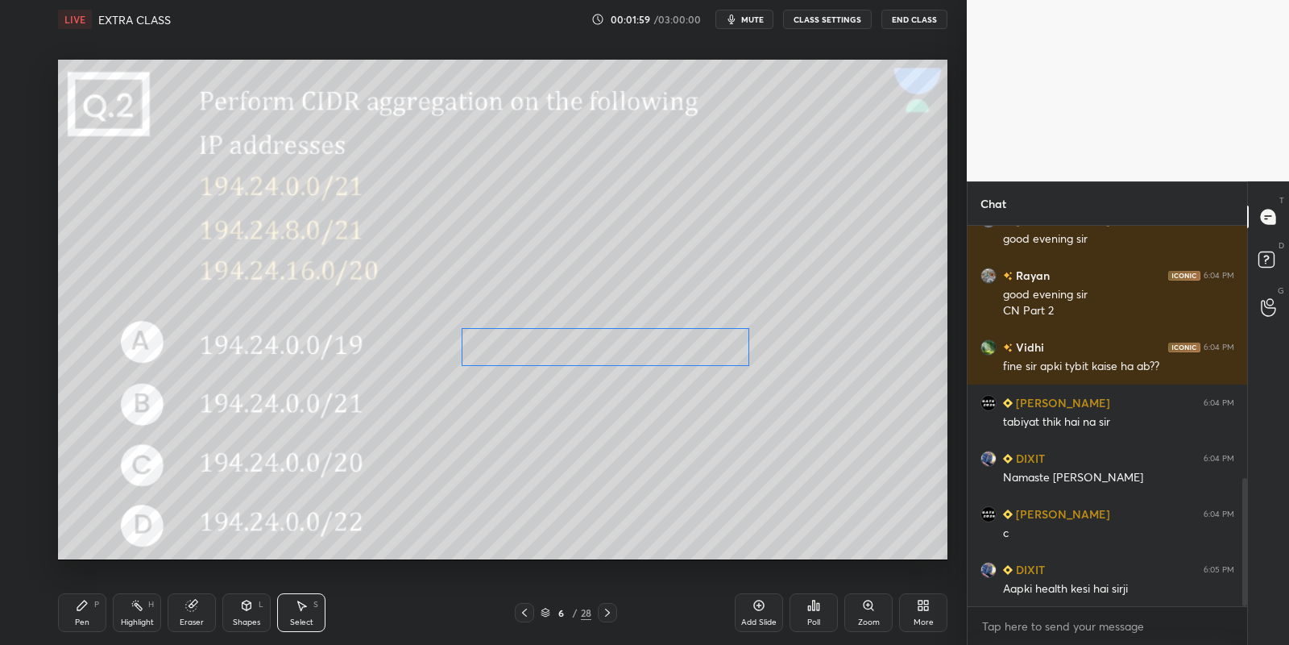
drag, startPoint x: 704, startPoint y: 150, endPoint x: 674, endPoint y: 338, distance: 191.0
click at [679, 353] on div "0 ° Undo Copy Duplicate Duplicate to new slide Delete" at bounding box center [503, 310] width 890 height 500
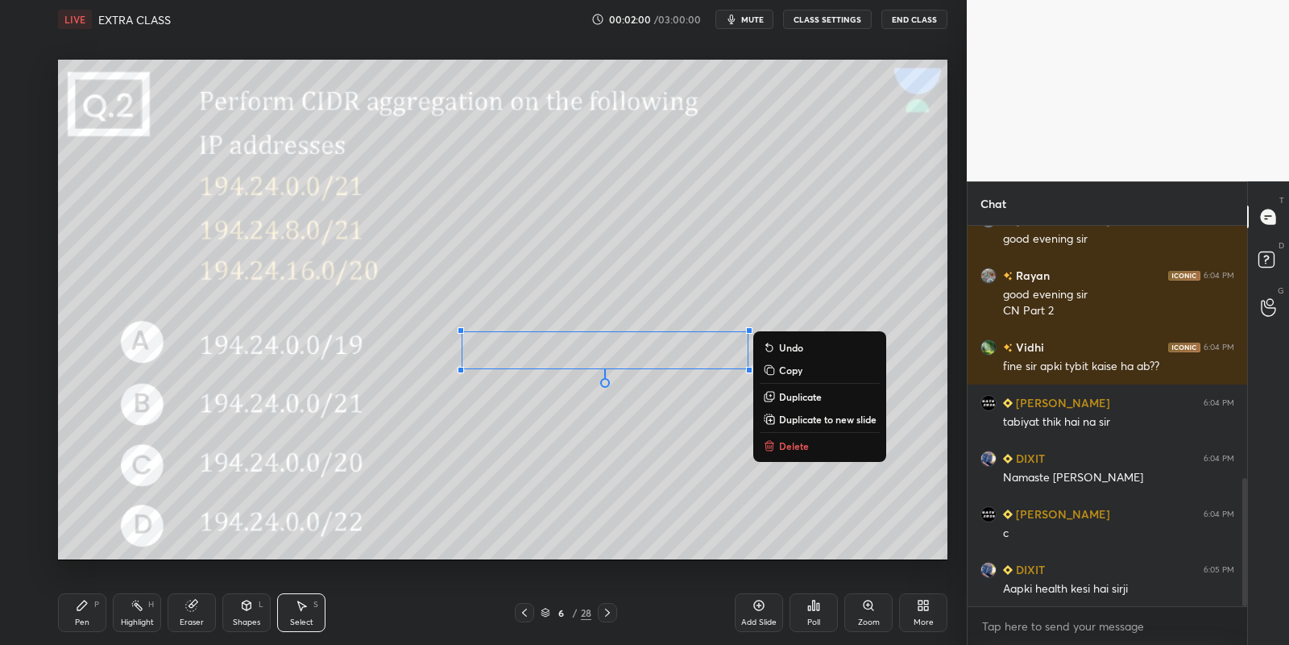
drag, startPoint x: 89, startPoint y: 612, endPoint x: 114, endPoint y: 579, distance: 41.9
click at [90, 611] on div "Pen P" at bounding box center [82, 612] width 48 height 39
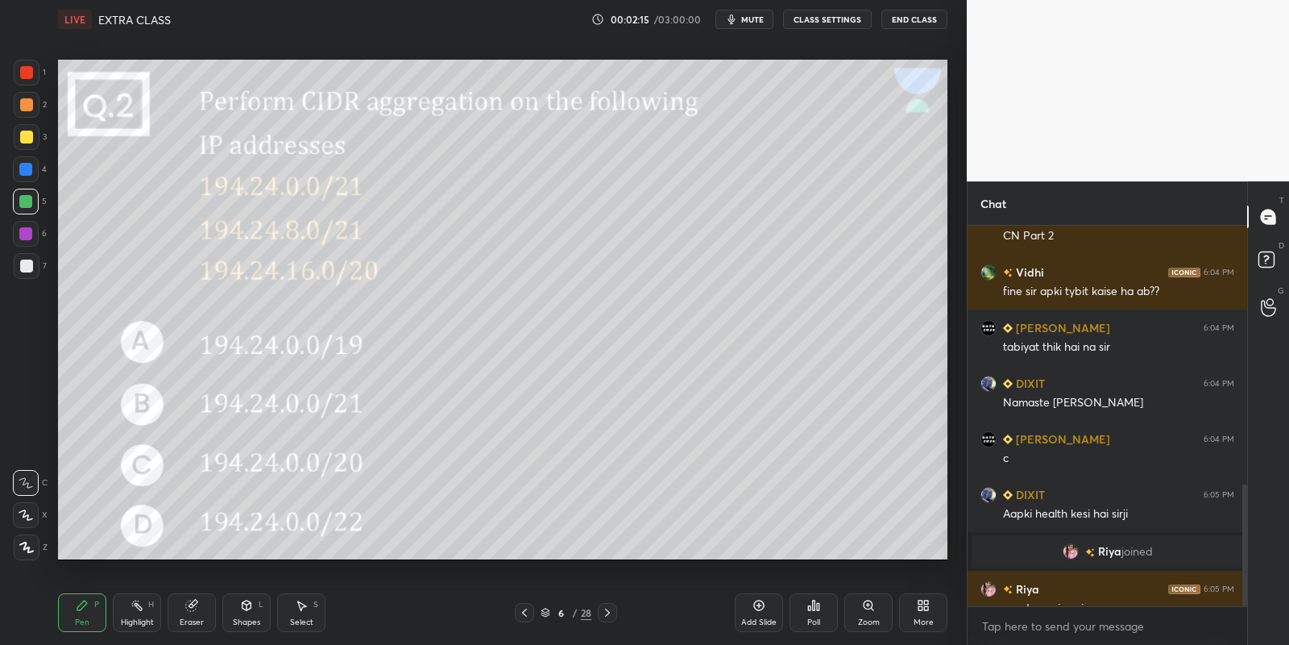
scroll to position [806, 0]
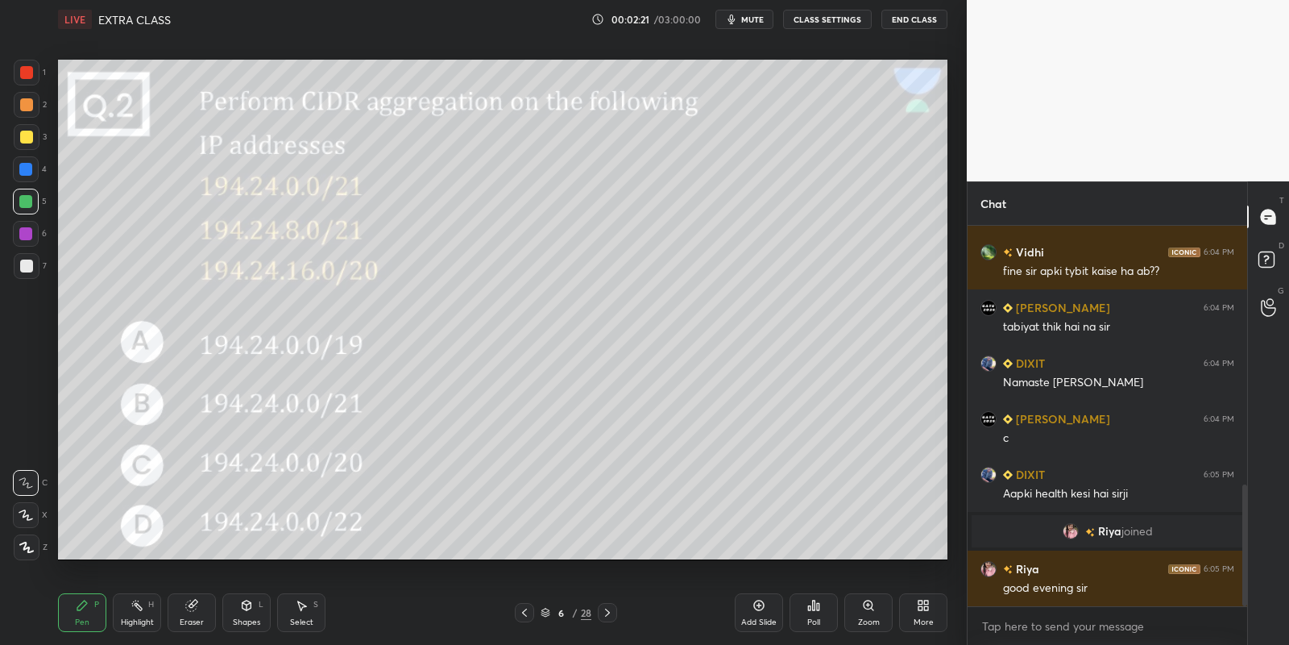
drag, startPoint x: 301, startPoint y: 609, endPoint x: 305, endPoint y: 585, distance: 24.7
click at [301, 606] on icon at bounding box center [302, 606] width 9 height 10
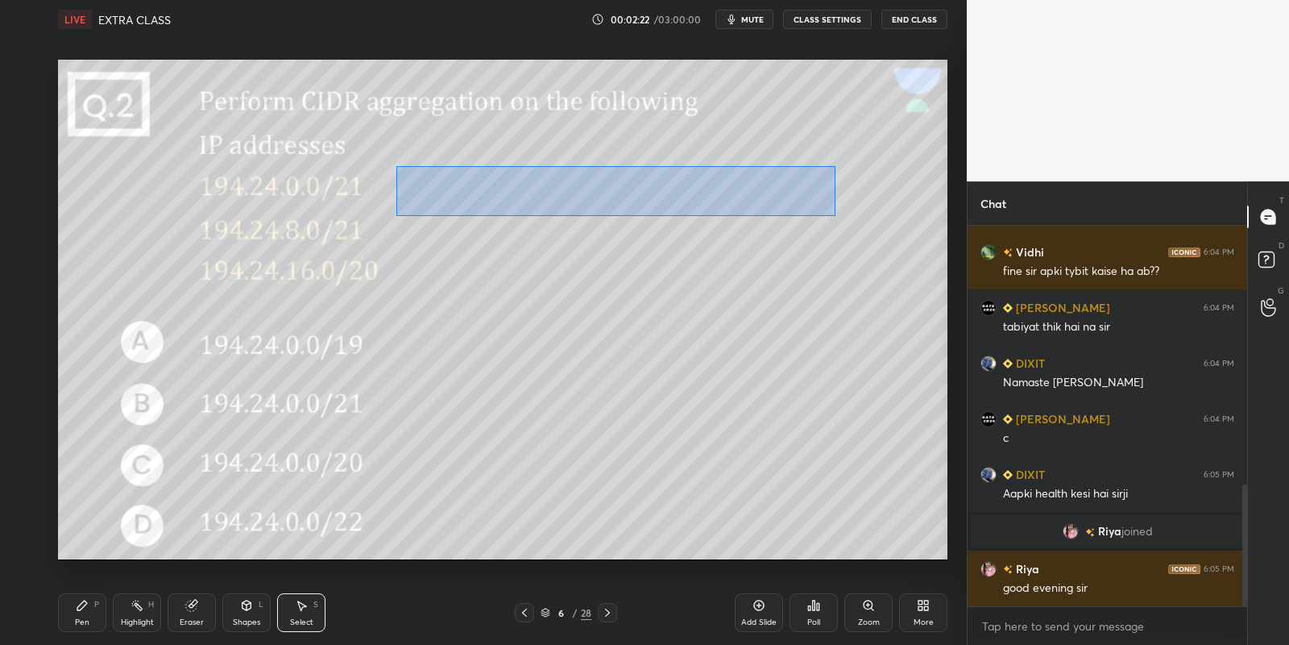
drag, startPoint x: 396, startPoint y: 167, endPoint x: 824, endPoint y: 214, distance: 429.6
click at [832, 215] on div "0 ° Undo Copy Duplicate Duplicate to new slide Delete" at bounding box center [503, 310] width 890 height 500
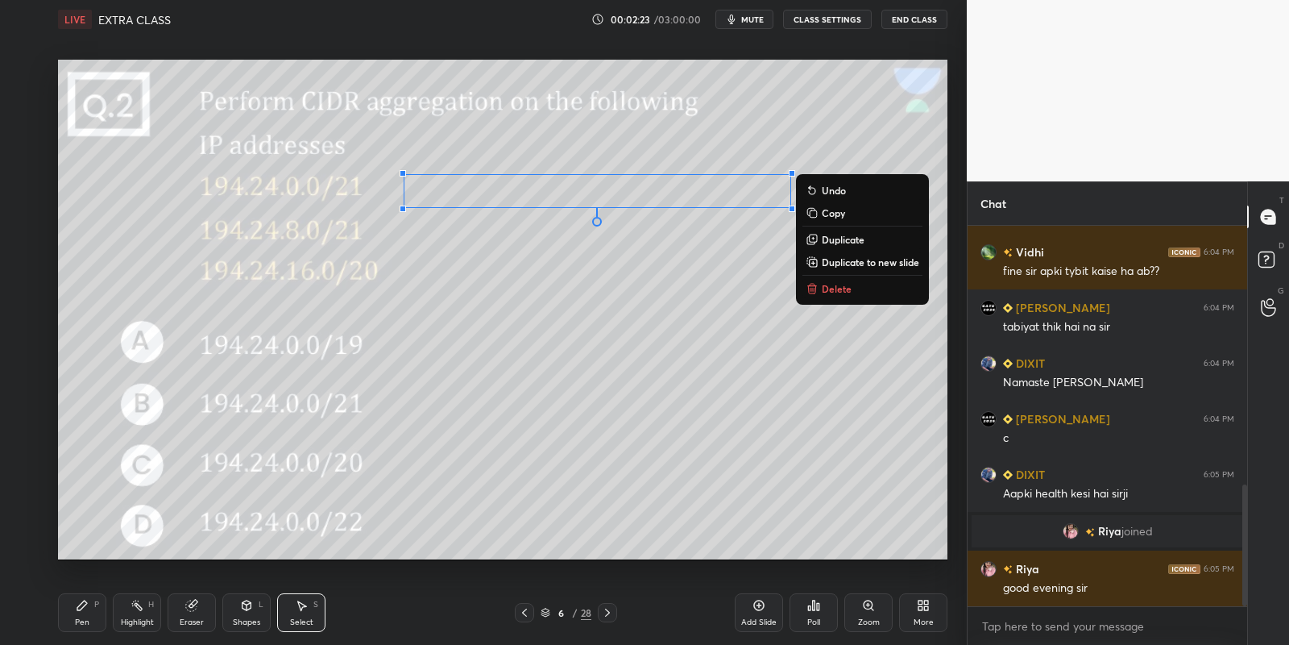
click at [848, 215] on button "Copy" at bounding box center [863, 212] width 120 height 19
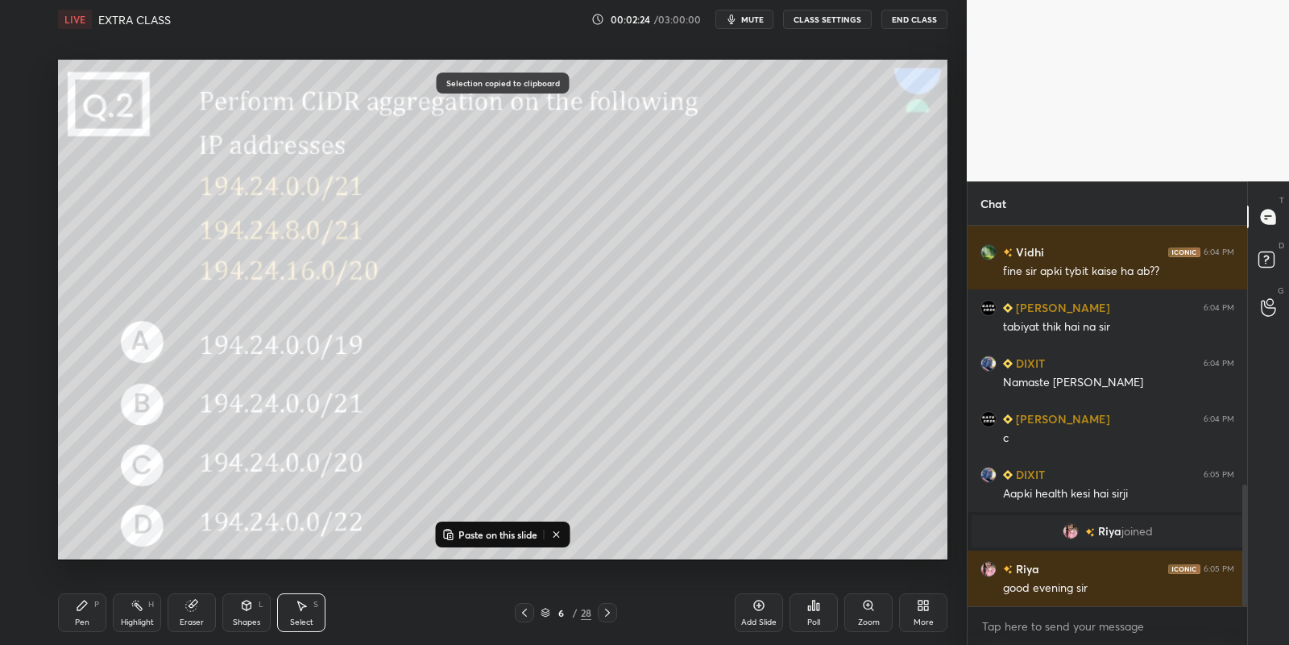
drag, startPoint x: 507, startPoint y: 529, endPoint x: 517, endPoint y: 503, distance: 28.6
click at [508, 528] on p "Paste on this slide" at bounding box center [498, 534] width 79 height 13
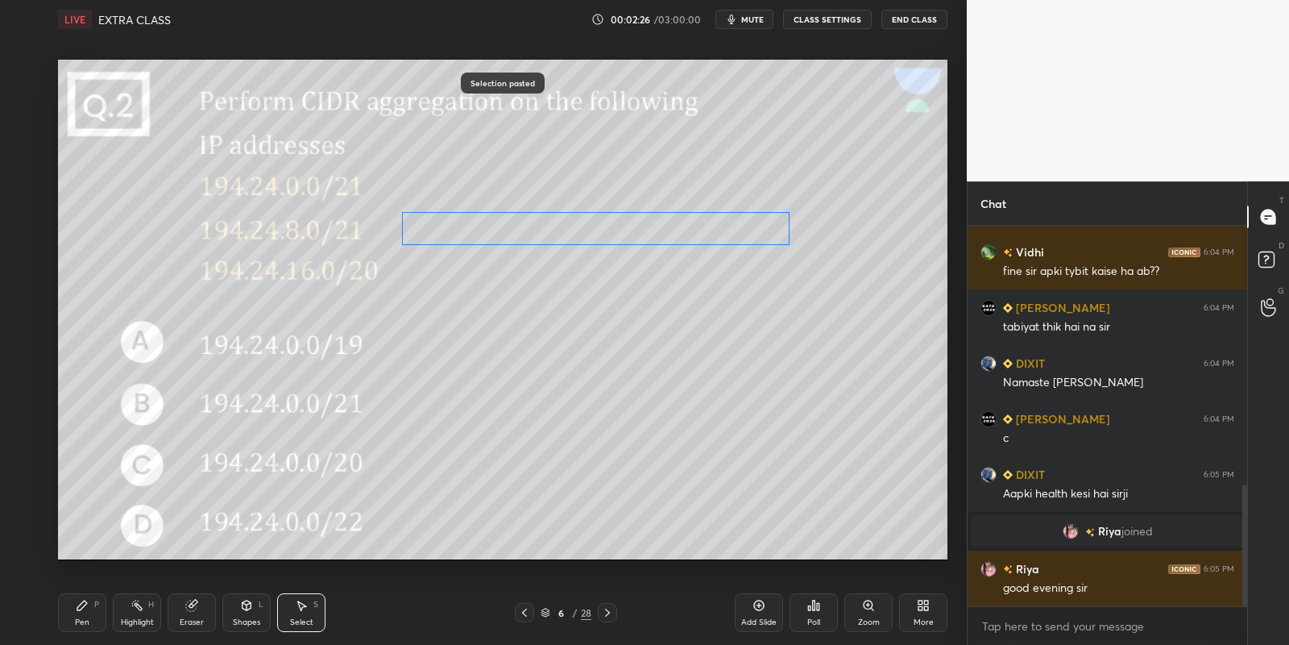
drag, startPoint x: 528, startPoint y: 221, endPoint x: 512, endPoint y: 230, distance: 18.8
click at [512, 230] on div "0 ° Undo Copy Paste here Duplicate Duplicate to new slide Delete" at bounding box center [503, 310] width 890 height 500
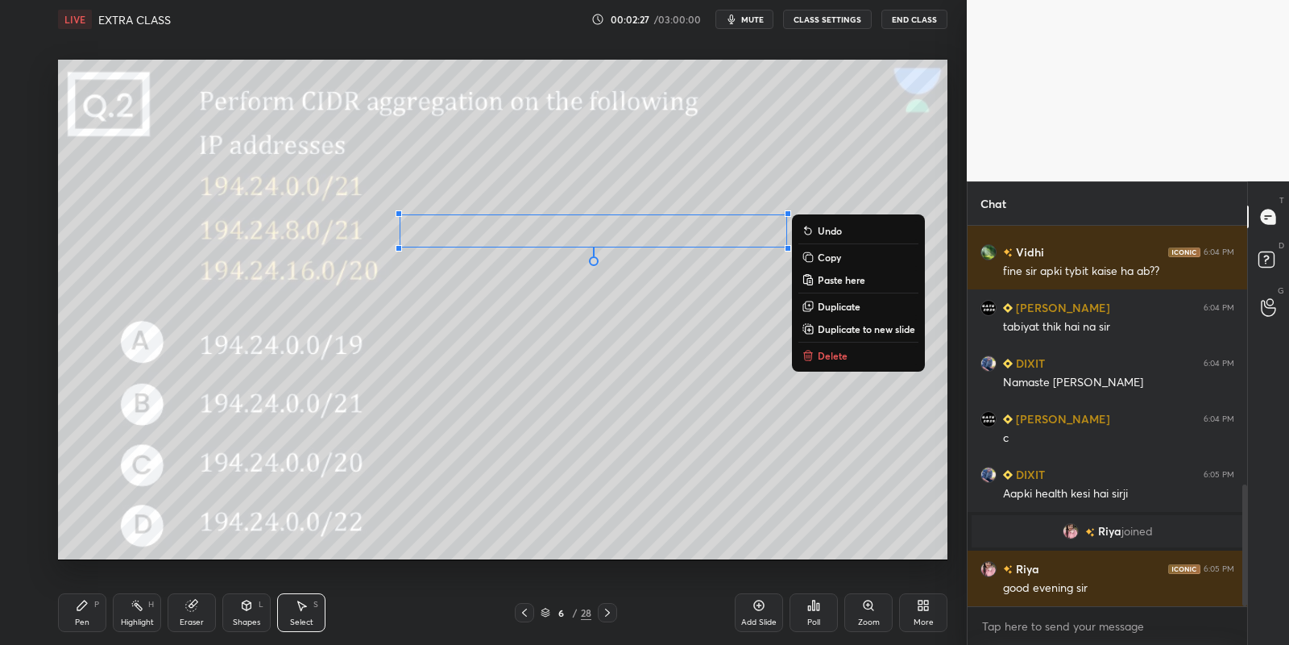
click at [828, 258] on p "Copy" at bounding box center [829, 257] width 23 height 13
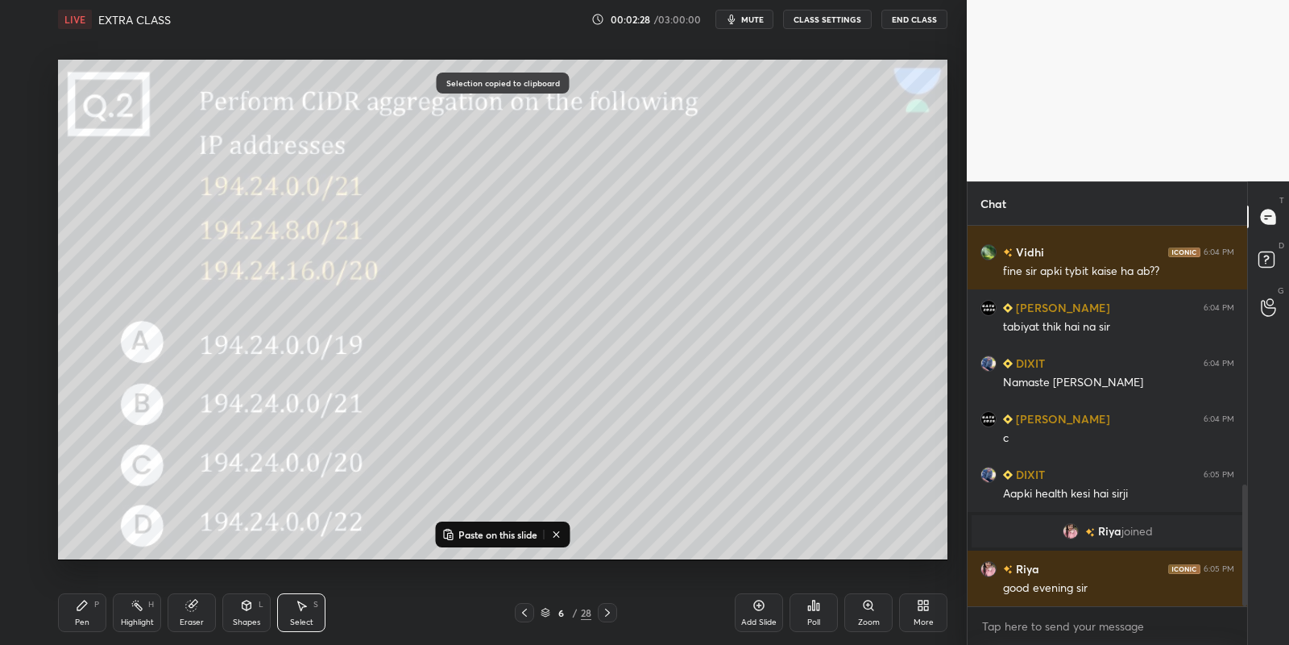
click at [463, 530] on p "Paste on this slide" at bounding box center [498, 534] width 79 height 13
drag, startPoint x: 485, startPoint y: 254, endPoint x: 464, endPoint y: 272, distance: 27.4
click at [467, 272] on div "0 ° Undo Copy Paste here Duplicate Duplicate to new slide Delete" at bounding box center [503, 310] width 890 height 500
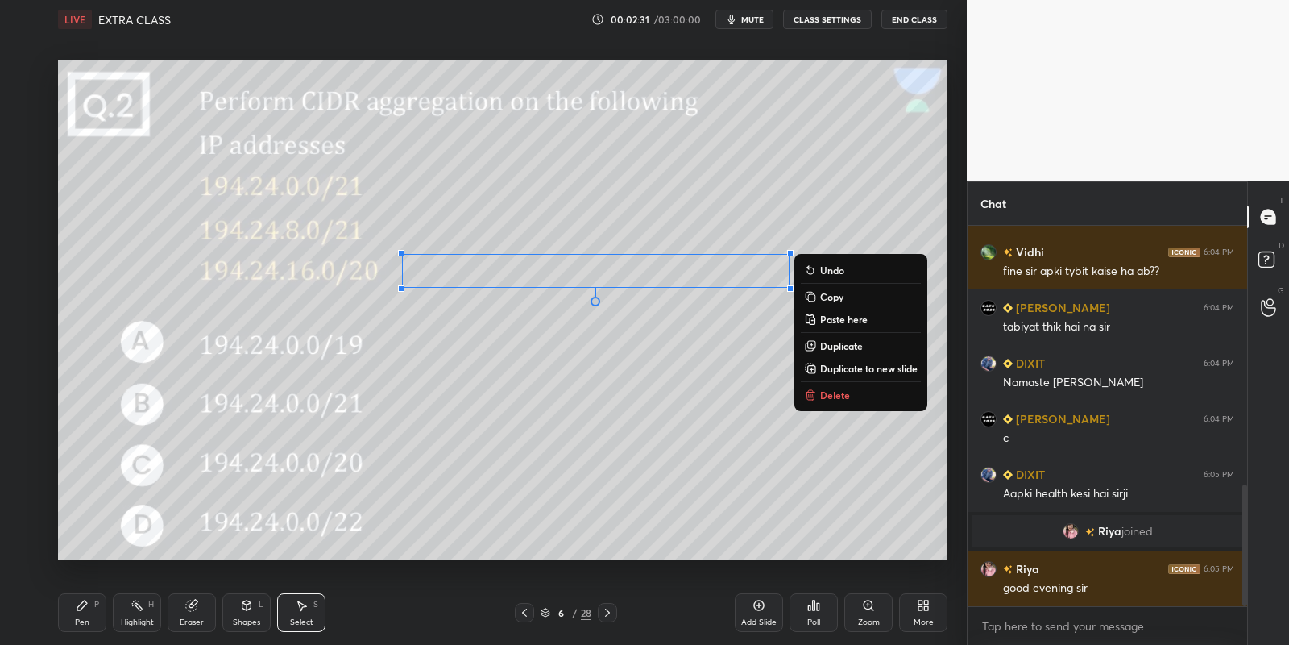
drag, startPoint x: 76, startPoint y: 615, endPoint x: 106, endPoint y: 617, distance: 29.9
click at [77, 612] on div "Pen P" at bounding box center [82, 612] width 48 height 39
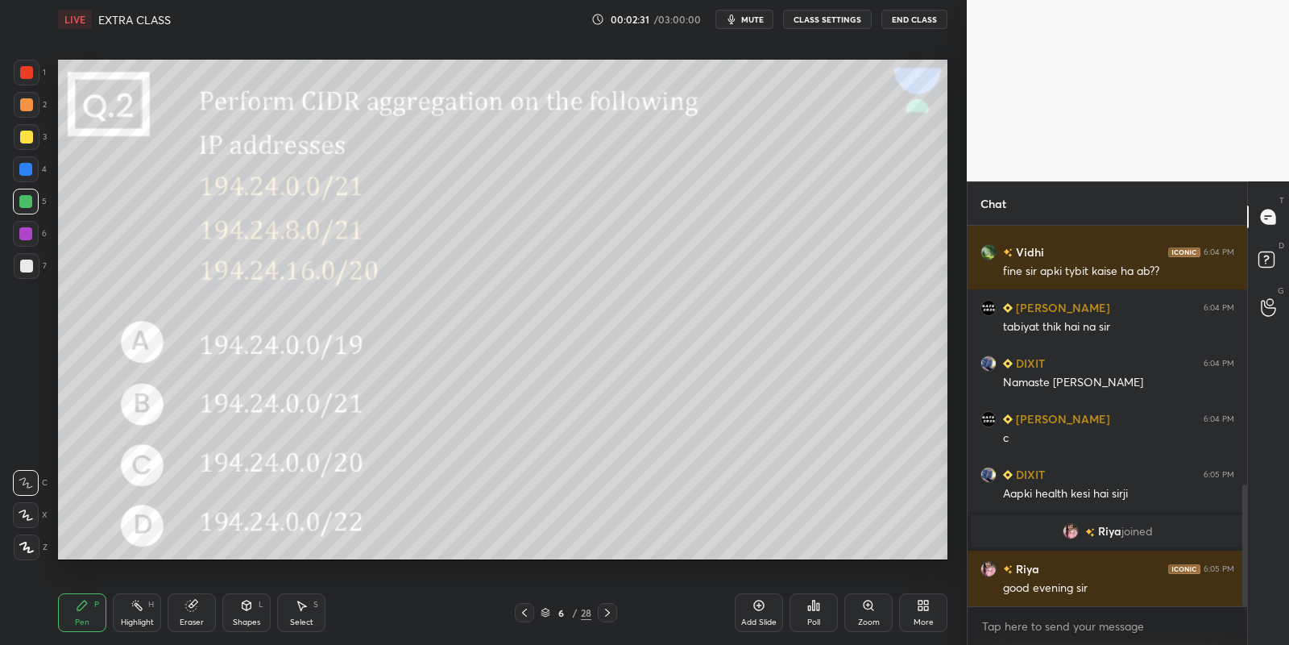
click at [199, 608] on div "Eraser" at bounding box center [192, 612] width 48 height 39
click at [83, 606] on icon at bounding box center [82, 605] width 10 height 10
click at [192, 612] on div "Eraser" at bounding box center [192, 612] width 48 height 39
drag, startPoint x: 75, startPoint y: 615, endPoint x: 134, endPoint y: 572, distance: 72.7
click at [75, 612] on div "Pen P" at bounding box center [82, 612] width 48 height 39
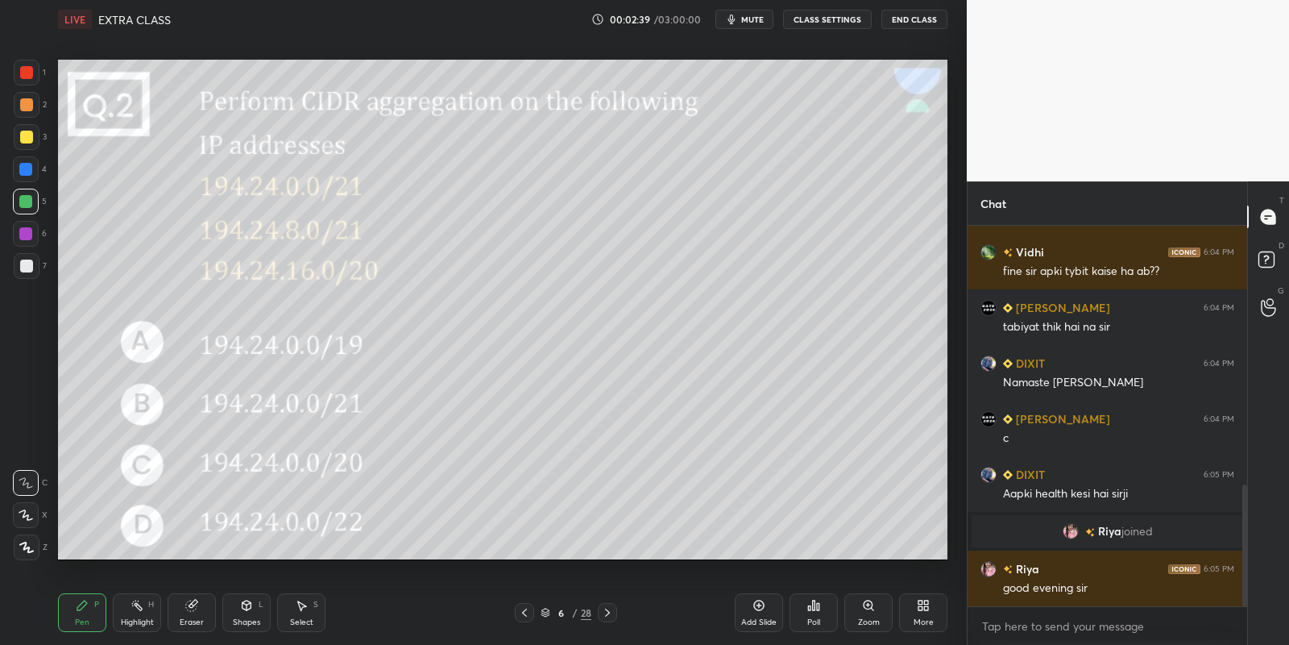
click at [200, 603] on div "Eraser" at bounding box center [192, 612] width 48 height 39
click at [79, 620] on div "Pen" at bounding box center [82, 622] width 15 height 8
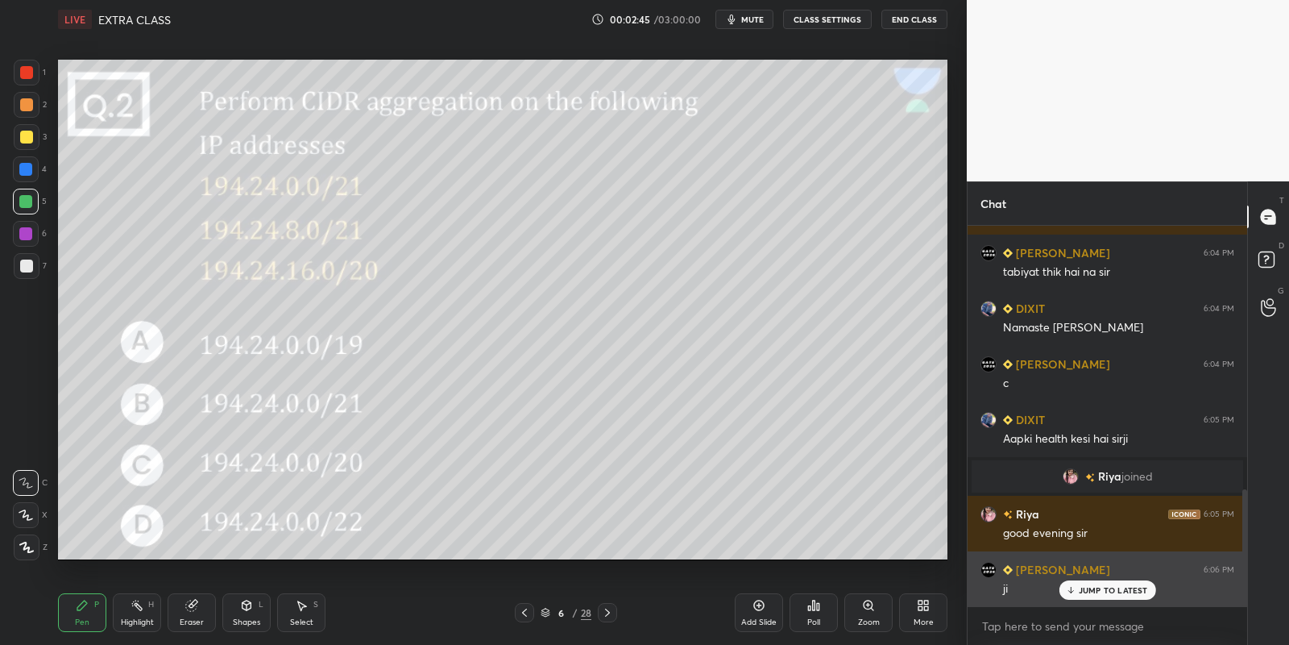
click at [1075, 583] on div "JUMP TO LATEST" at bounding box center [1107, 589] width 97 height 19
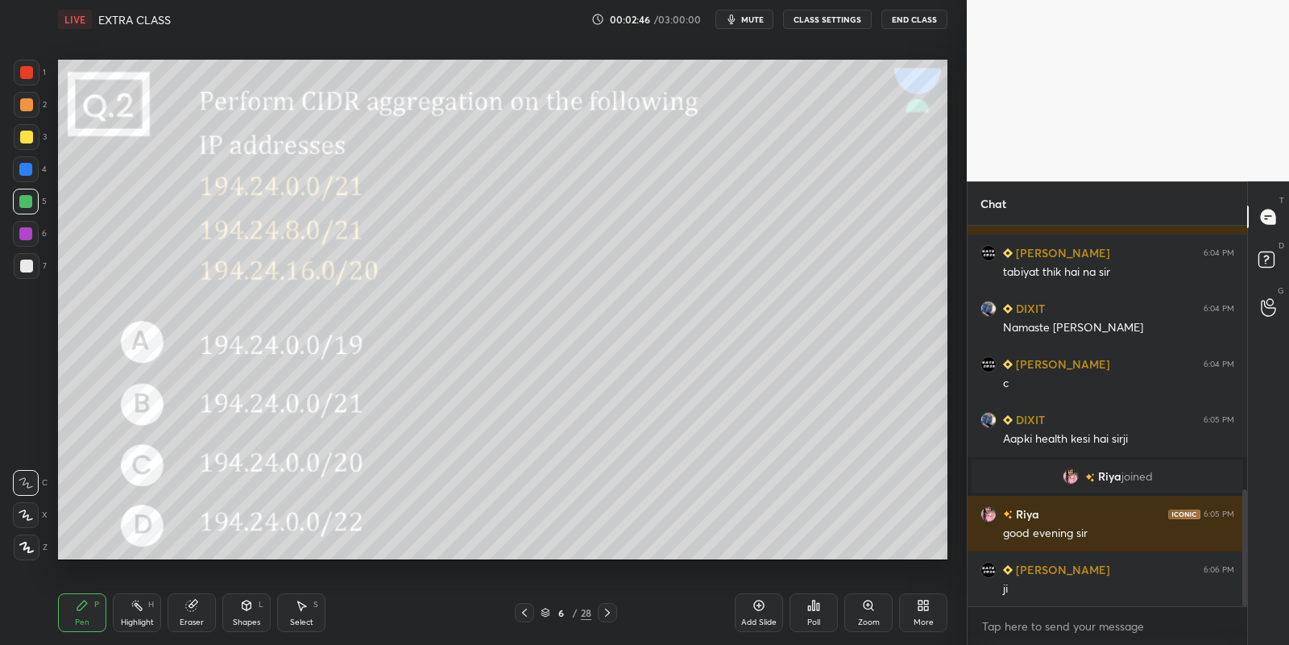
drag, startPoint x: 136, startPoint y: 611, endPoint x: 168, endPoint y: 574, distance: 49.1
click at [138, 609] on icon at bounding box center [137, 605] width 13 height 13
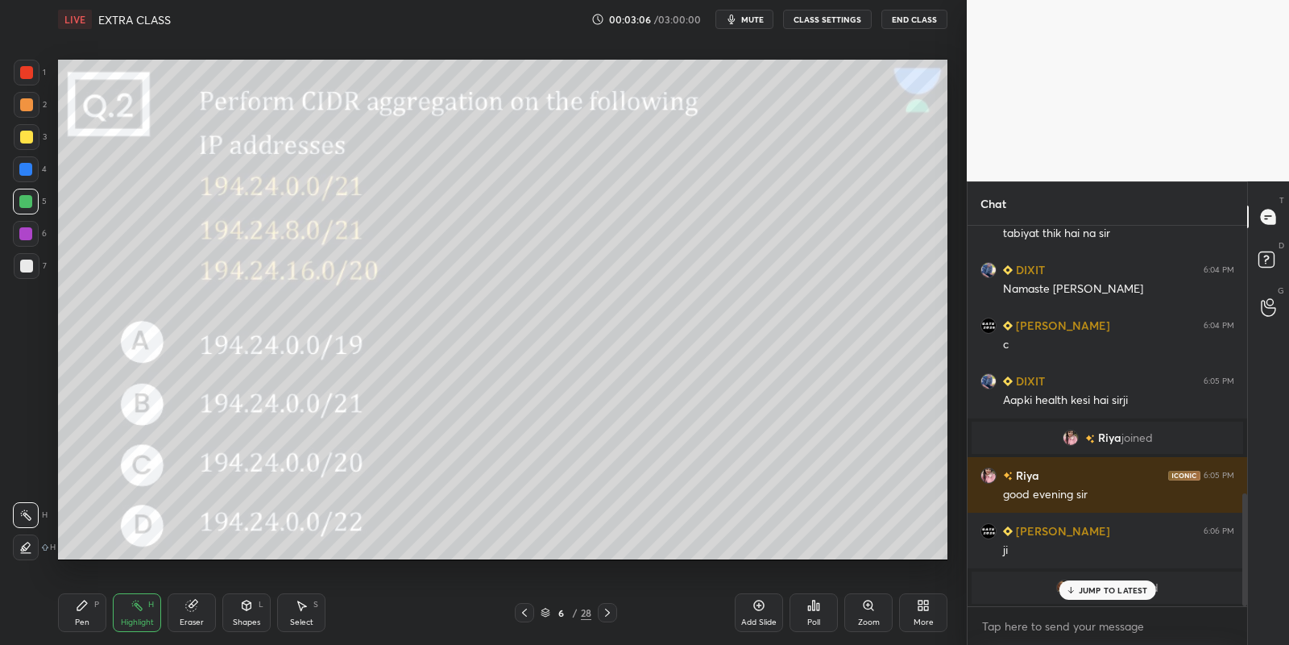
click at [93, 612] on div "Pen P" at bounding box center [82, 612] width 48 height 39
drag, startPoint x: 140, startPoint y: 619, endPoint x: 148, endPoint y: 613, distance: 9.8
click at [137, 619] on div "Highlight" at bounding box center [137, 622] width 33 height 8
click at [75, 621] on div "Pen P" at bounding box center [82, 612] width 48 height 39
drag, startPoint x: 133, startPoint y: 622, endPoint x: 147, endPoint y: 606, distance: 21.2
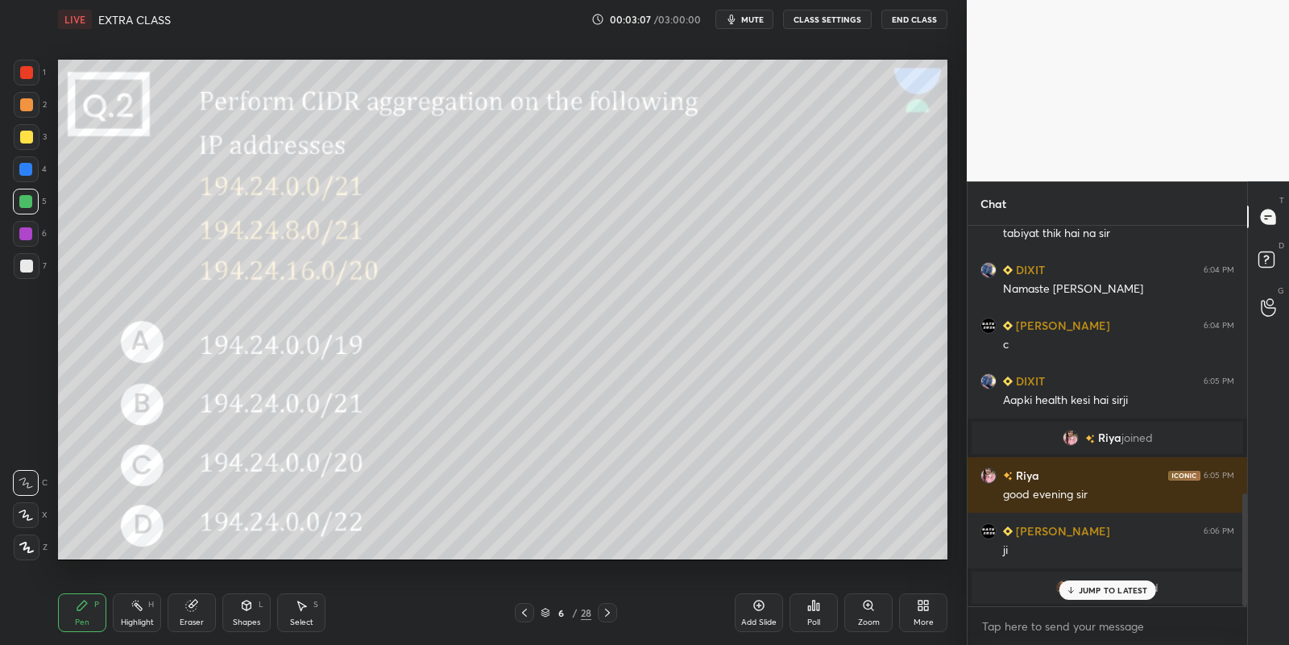
click at [135, 620] on div "Highlight" at bounding box center [137, 622] width 33 height 8
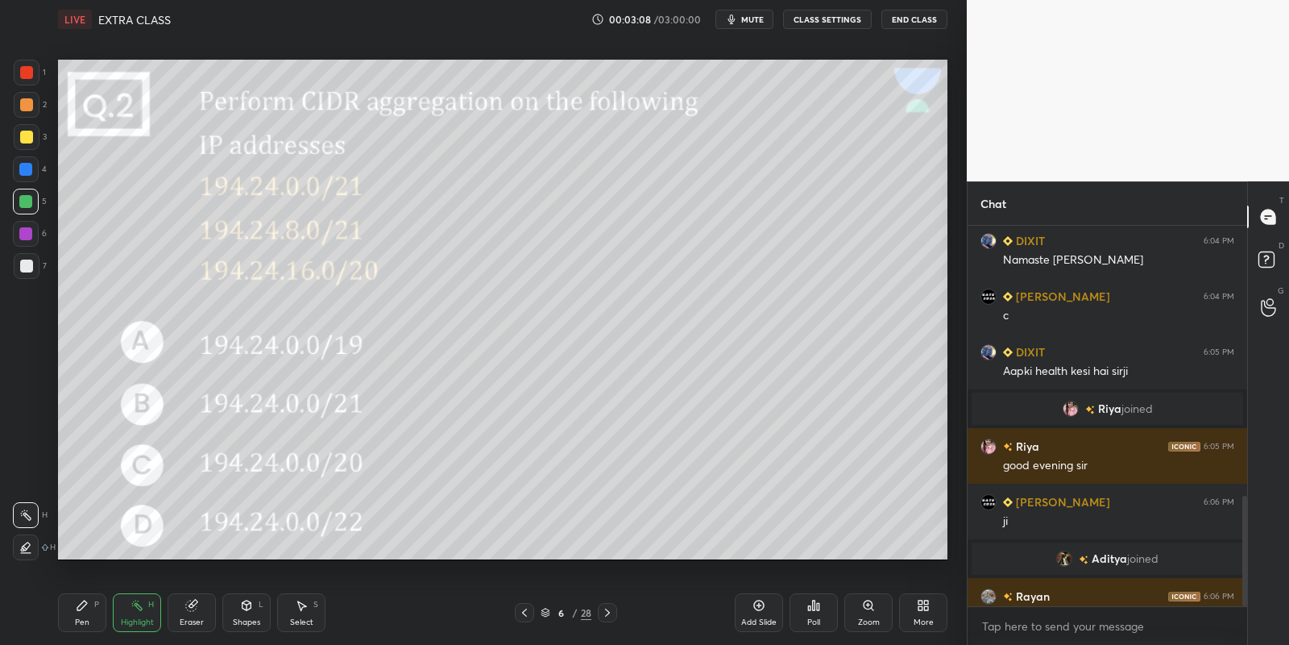
scroll to position [927, 0]
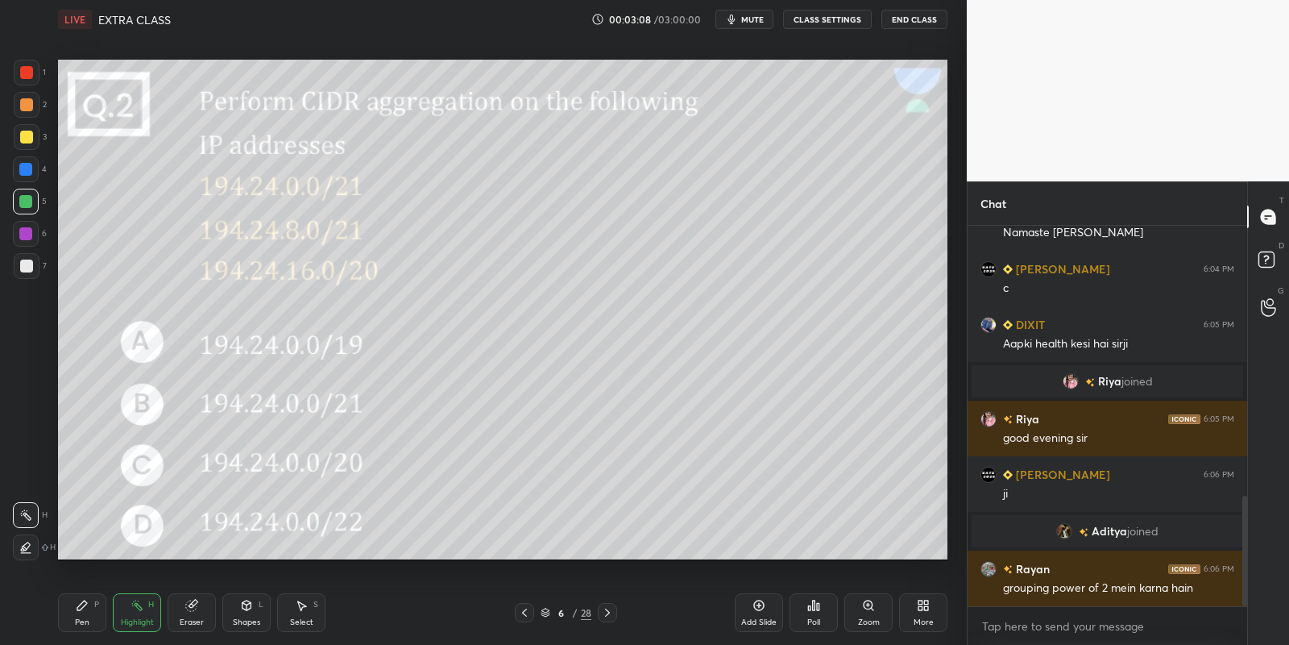
drag, startPoint x: 77, startPoint y: 616, endPoint x: 85, endPoint y: 613, distance: 8.4
click at [82, 614] on div "Pen P" at bounding box center [82, 612] width 48 height 39
click at [136, 618] on div "Highlight" at bounding box center [137, 622] width 33 height 8
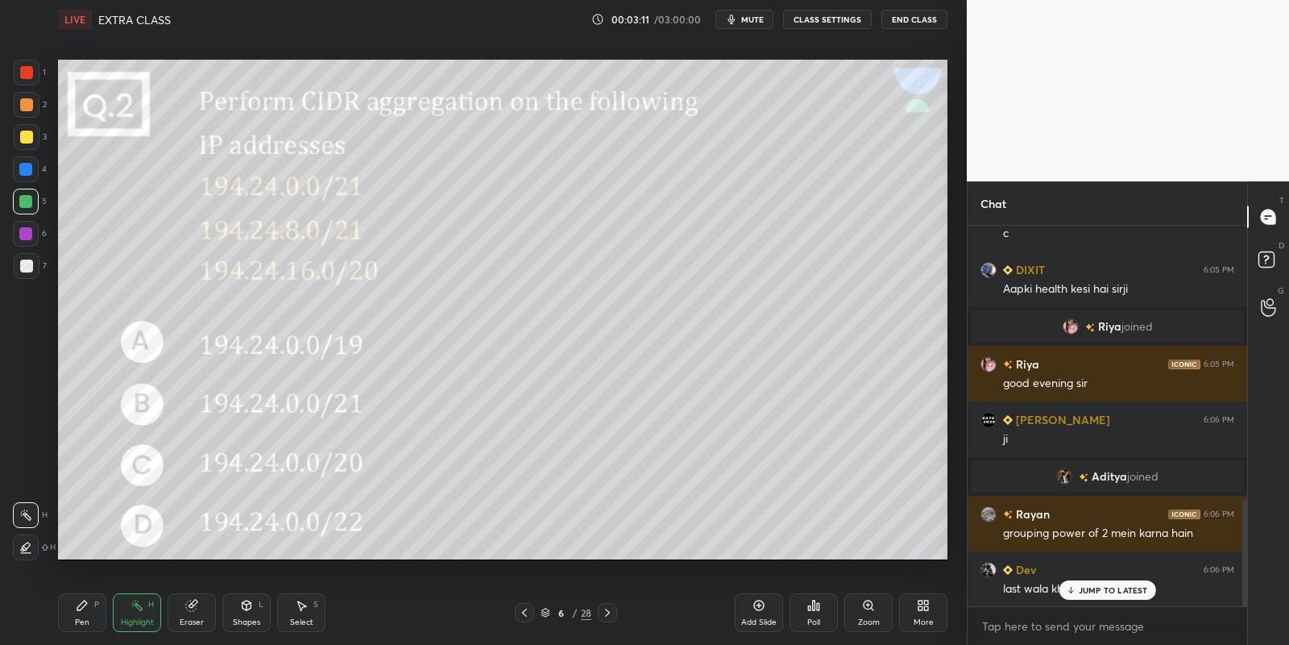
drag, startPoint x: 131, startPoint y: 613, endPoint x: 112, endPoint y: 602, distance: 21.7
click at [130, 610] on div "Highlight H" at bounding box center [137, 612] width 48 height 39
click at [82, 601] on icon at bounding box center [82, 605] width 13 height 13
click at [140, 612] on div "Highlight H" at bounding box center [137, 612] width 48 height 39
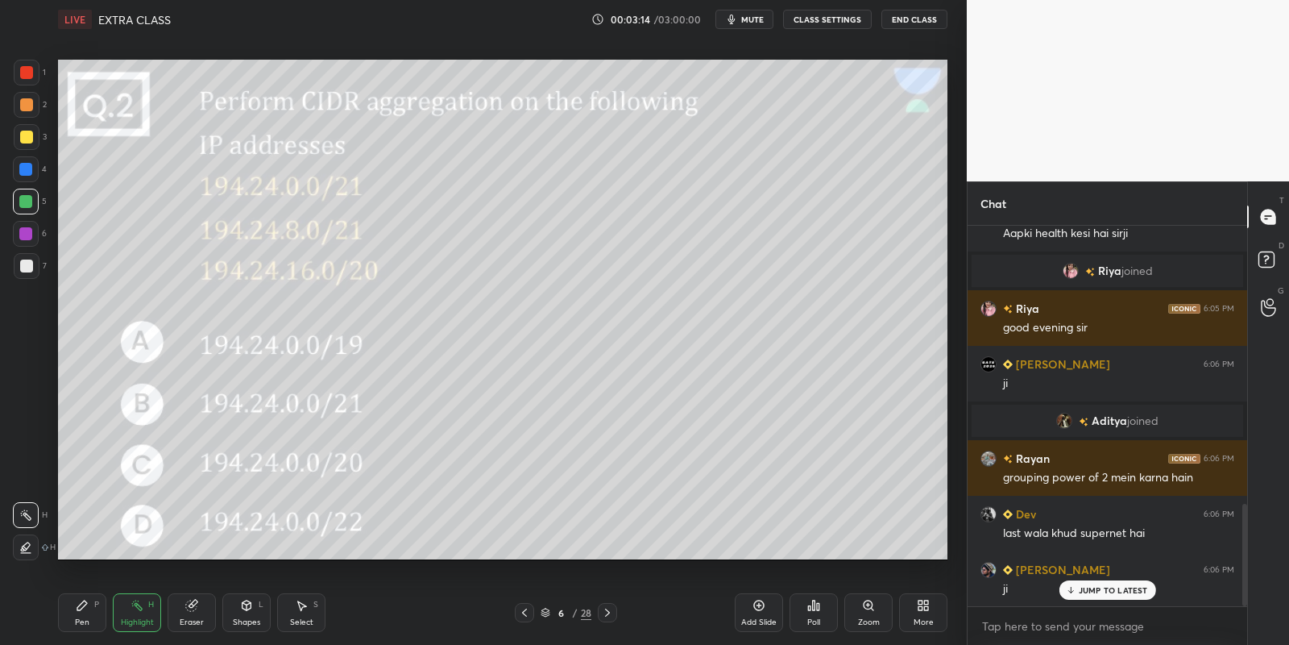
drag, startPoint x: 85, startPoint y: 607, endPoint x: 127, endPoint y: 603, distance: 41.3
click at [91, 606] on div "Pen P" at bounding box center [82, 612] width 48 height 39
click at [139, 610] on icon at bounding box center [137, 605] width 13 height 13
click at [90, 606] on div "Pen P" at bounding box center [82, 612] width 48 height 39
click at [247, 605] on icon at bounding box center [247, 607] width 0 height 6
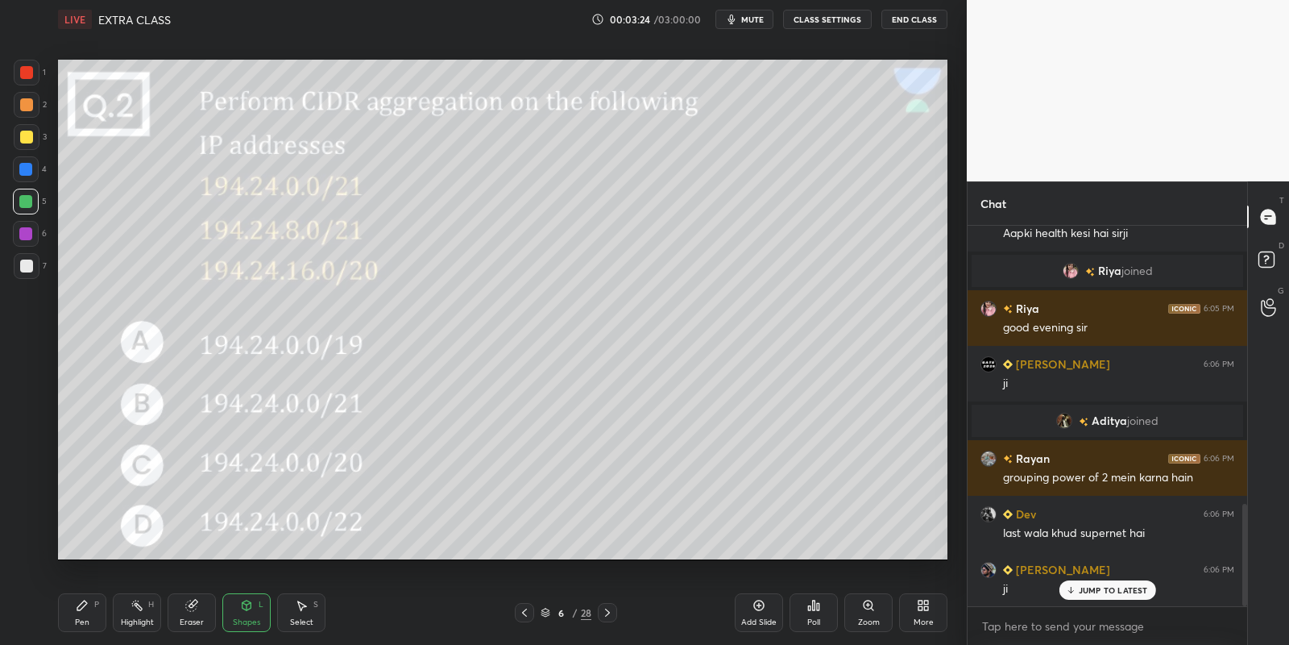
drag, startPoint x: 93, startPoint y: 614, endPoint x: 106, endPoint y: 589, distance: 28.1
click at [95, 611] on div "Pen P" at bounding box center [82, 612] width 48 height 39
click at [139, 612] on div "Highlight H" at bounding box center [137, 612] width 48 height 39
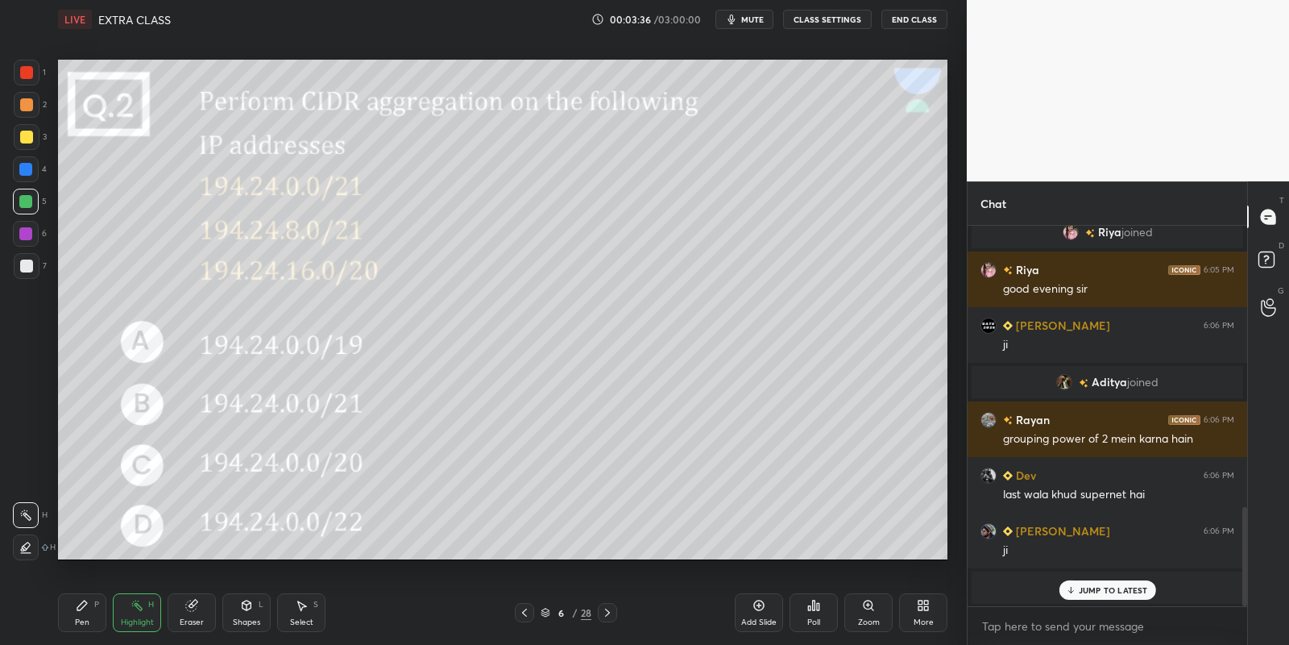
drag, startPoint x: 89, startPoint y: 613, endPoint x: 120, endPoint y: 617, distance: 30.9
click at [93, 613] on div "Pen P" at bounding box center [82, 612] width 48 height 39
drag, startPoint x: 249, startPoint y: 613, endPoint x: 255, endPoint y: 600, distance: 15.1
click at [251, 610] on div "Shapes L" at bounding box center [246, 612] width 48 height 39
click at [255, 599] on div "Shapes L" at bounding box center [246, 612] width 48 height 39
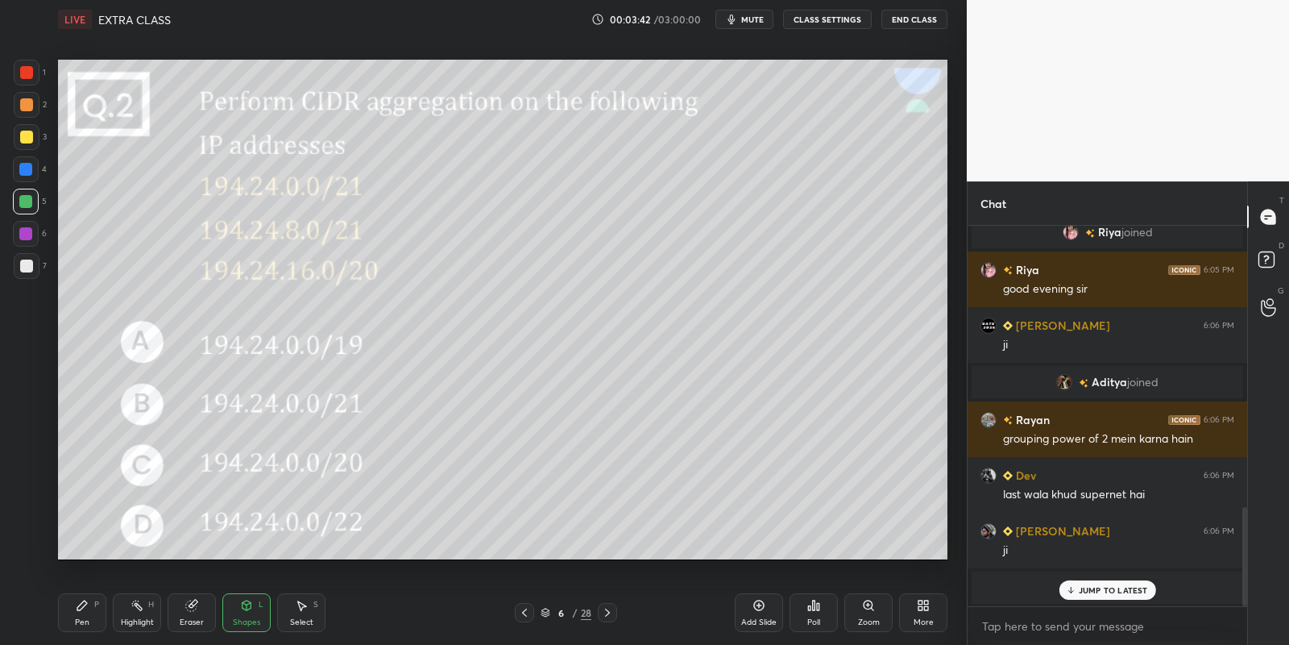
click at [77, 619] on div "Pen" at bounding box center [82, 622] width 15 height 8
drag, startPoint x: 133, startPoint y: 612, endPoint x: 136, endPoint y: 599, distance: 13.3
click at [133, 612] on div "Highlight H" at bounding box center [137, 612] width 48 height 39
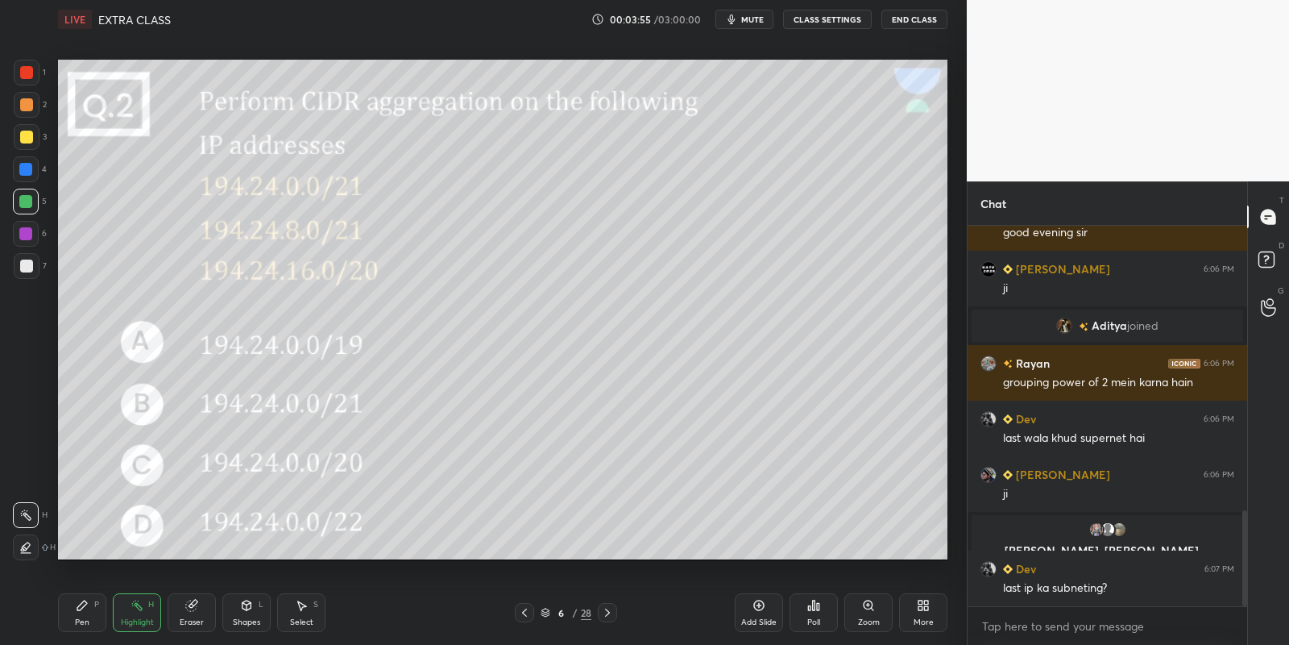
click at [90, 616] on div "Pen P" at bounding box center [82, 612] width 48 height 39
click at [143, 604] on div "Highlight H" at bounding box center [137, 612] width 48 height 39
click at [754, 603] on icon at bounding box center [759, 605] width 13 height 13
drag, startPoint x: 77, startPoint y: 623, endPoint x: 85, endPoint y: 581, distance: 42.8
click at [78, 620] on div "Pen" at bounding box center [82, 622] width 15 height 8
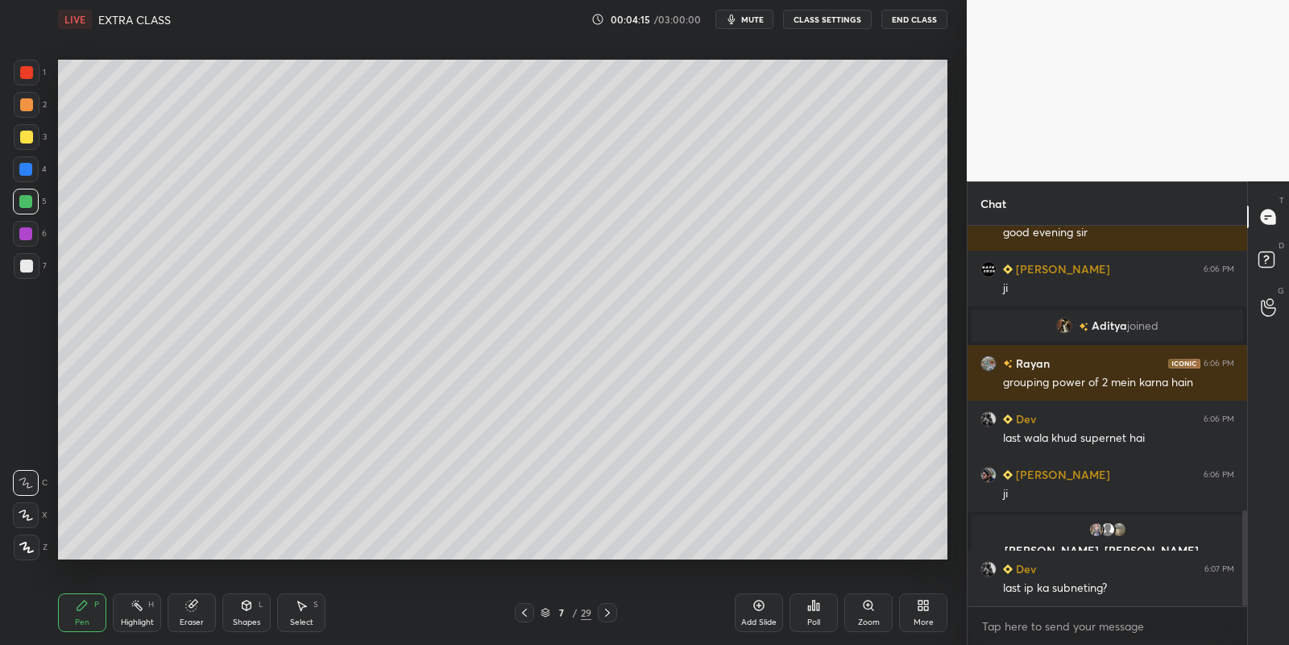
click at [29, 140] on div at bounding box center [26, 137] width 13 height 13
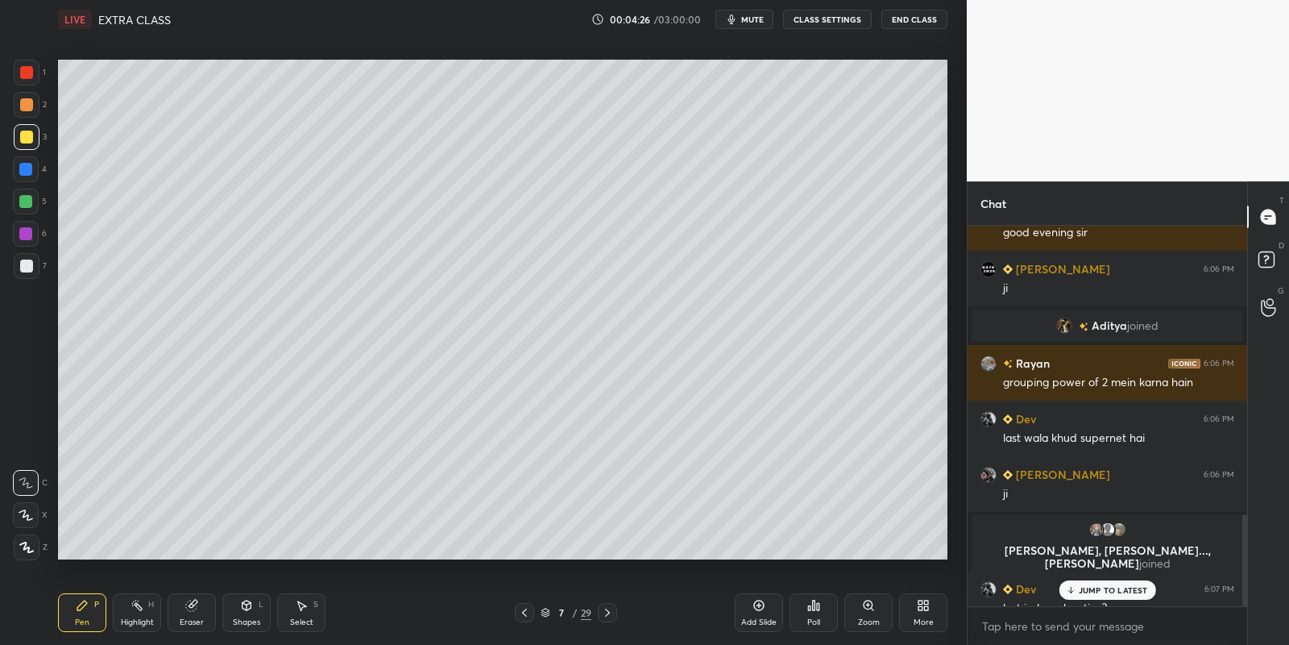
scroll to position [1190, 0]
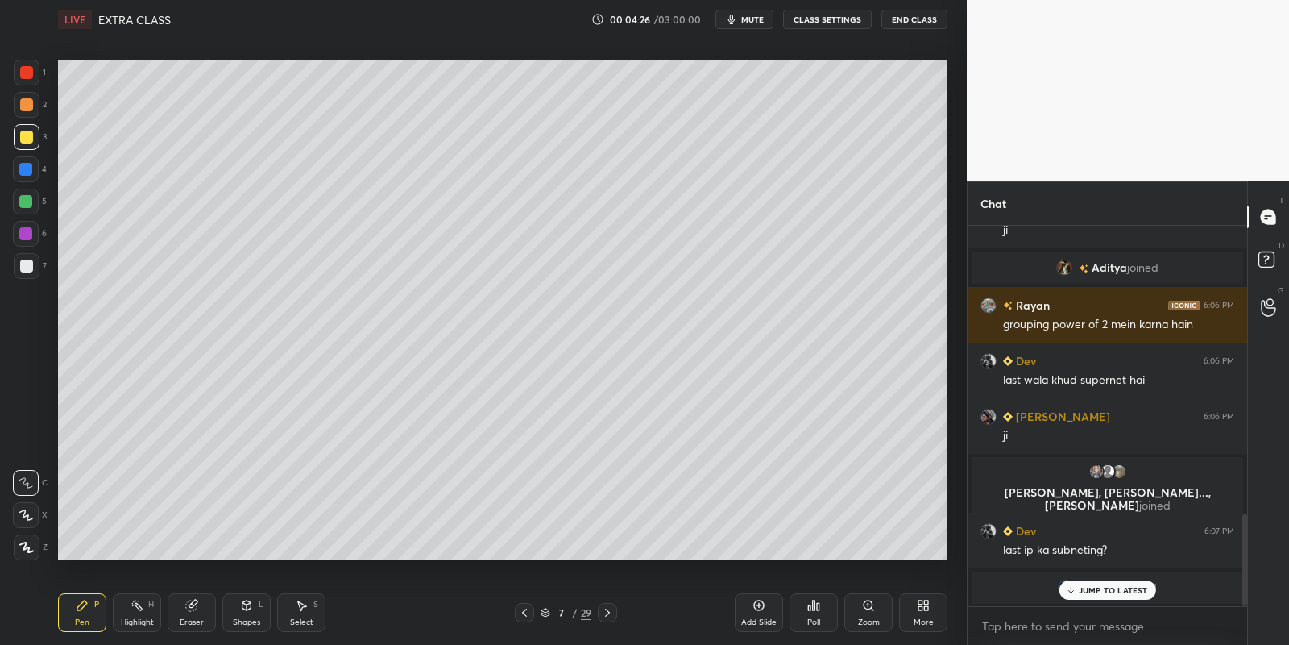
click at [185, 600] on div "Eraser" at bounding box center [192, 612] width 48 height 39
drag, startPoint x: 81, startPoint y: 617, endPoint x: 82, endPoint y: 606, distance: 11.4
click at [81, 616] on div "Pen P" at bounding box center [82, 612] width 48 height 39
drag, startPoint x: 252, startPoint y: 608, endPoint x: 251, endPoint y: 594, distance: 14.6
click at [251, 604] on icon at bounding box center [246, 605] width 13 height 13
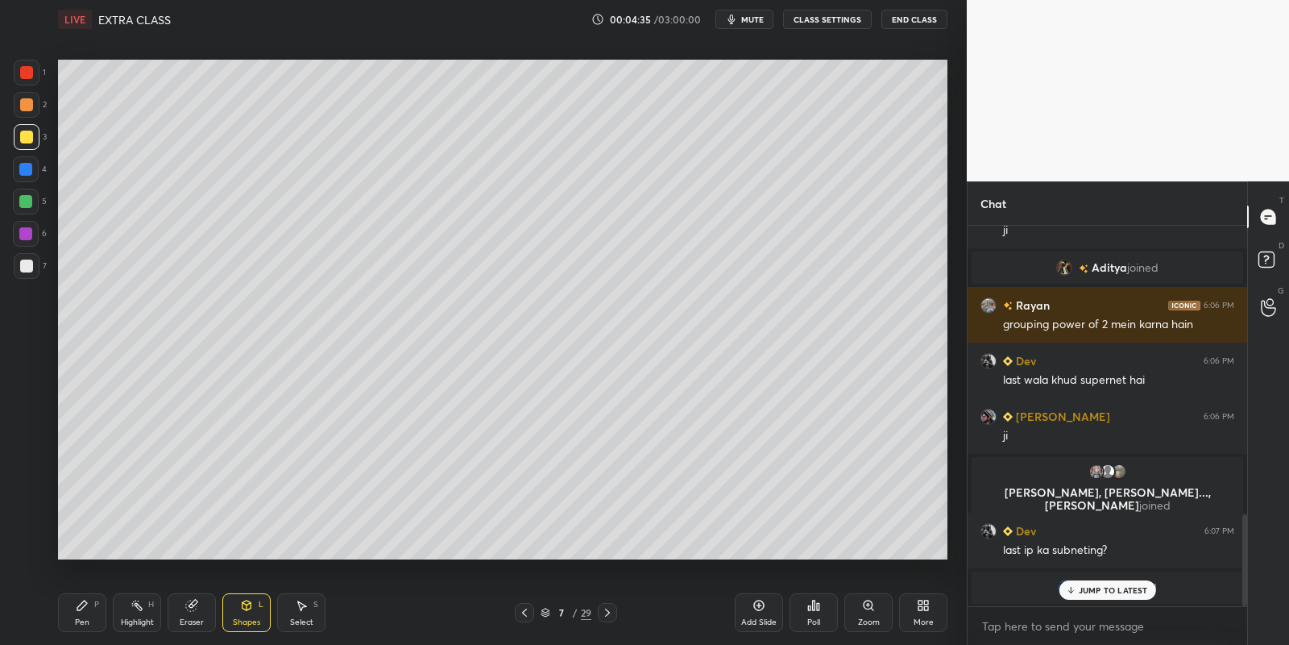
drag, startPoint x: 241, startPoint y: 613, endPoint x: 237, endPoint y: 594, distance: 19.8
click at [241, 609] on div "Shapes L" at bounding box center [246, 612] width 48 height 39
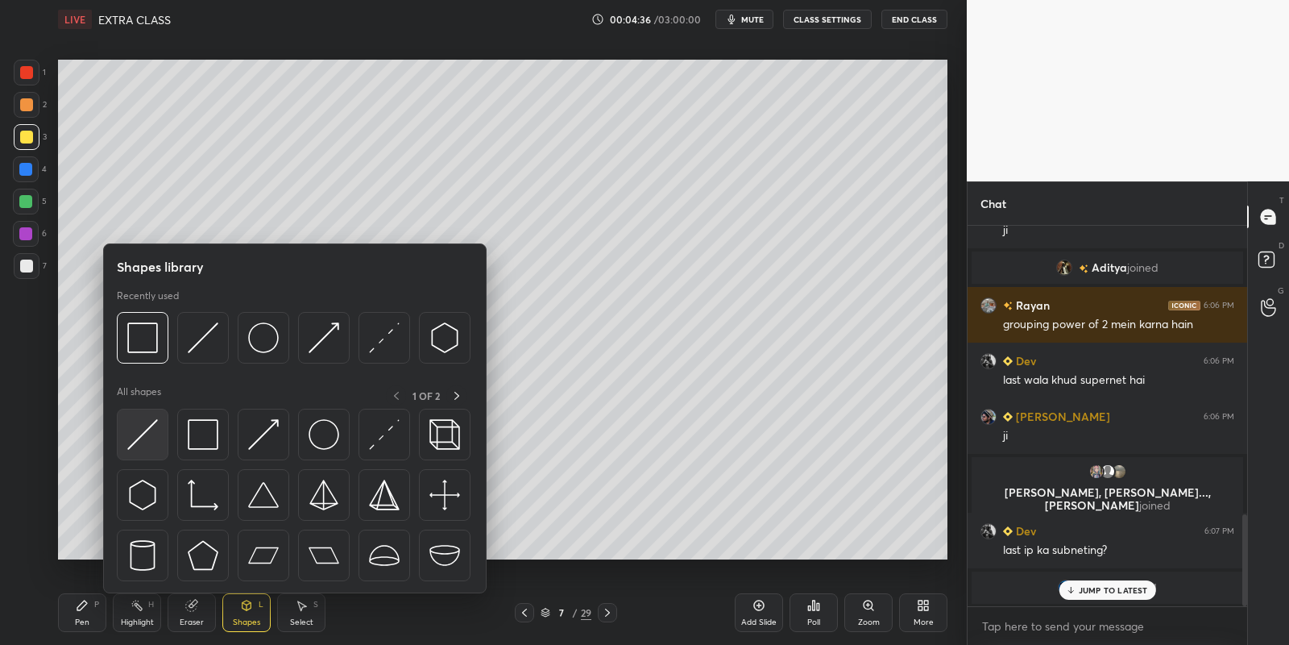
click at [136, 435] on img at bounding box center [142, 434] width 31 height 31
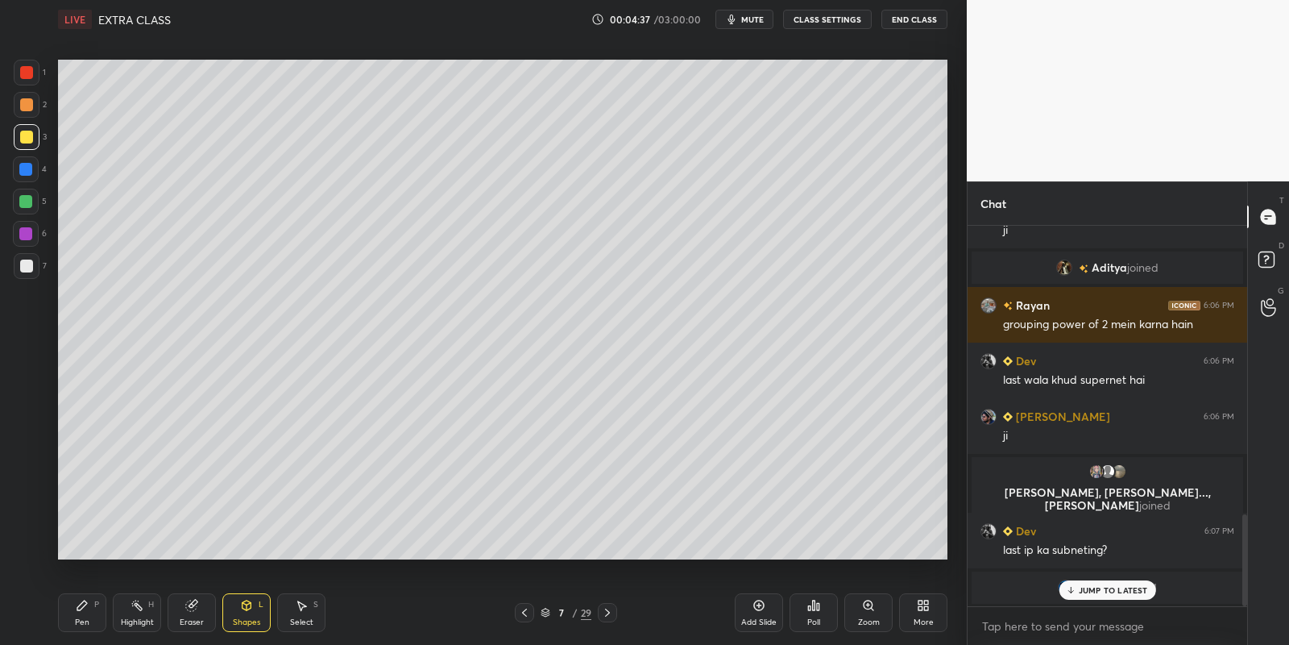
drag, startPoint x: 85, startPoint y: 604, endPoint x: 87, endPoint y: 593, distance: 11.4
click at [86, 603] on icon at bounding box center [82, 605] width 10 height 10
click at [189, 614] on div "Eraser" at bounding box center [192, 612] width 48 height 39
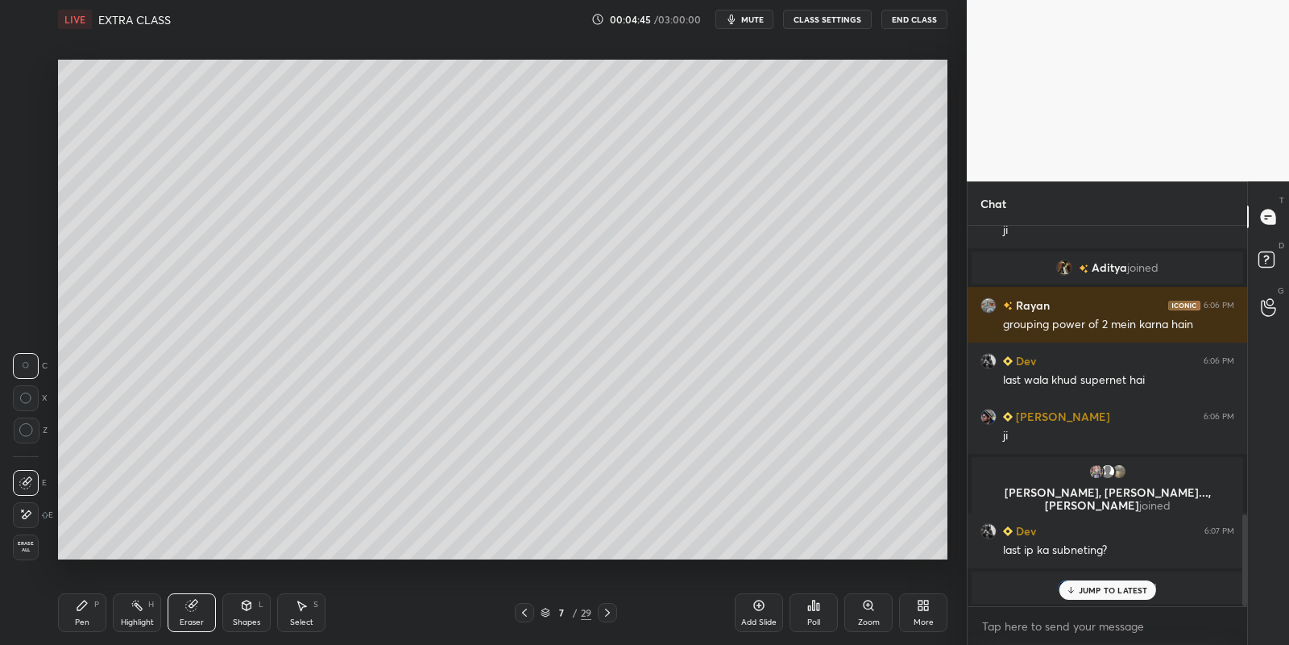
click at [80, 618] on div "Pen" at bounding box center [82, 622] width 15 height 8
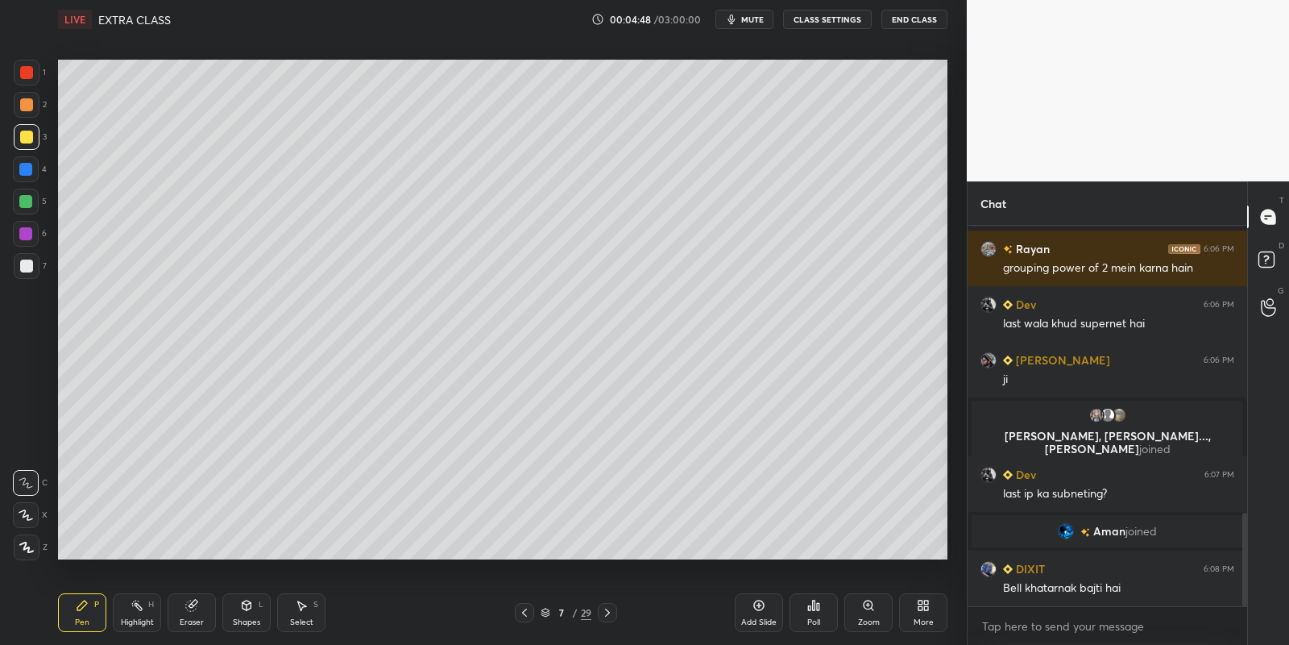
scroll to position [1168, 0]
click at [288, 612] on div "Select S" at bounding box center [301, 612] width 48 height 39
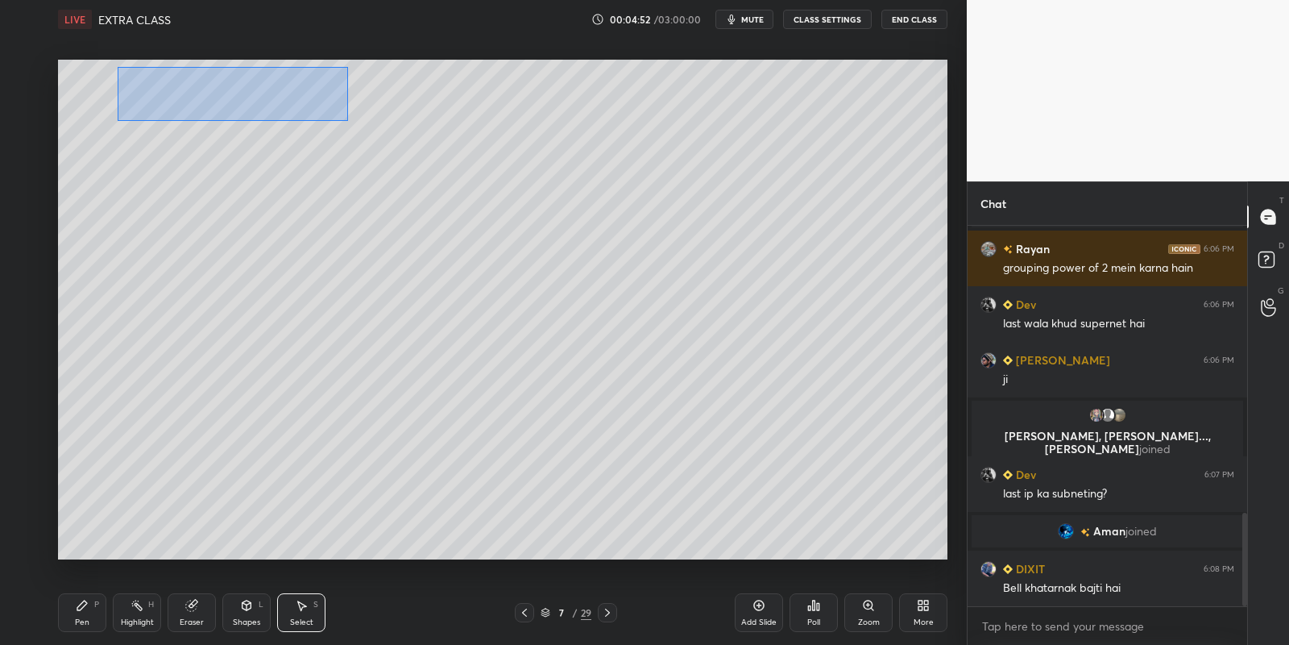
drag, startPoint x: 115, startPoint y: 65, endPoint x: 353, endPoint y: 114, distance: 242.7
click at [354, 115] on div "0 ° Undo Copy Paste here Duplicate Duplicate to new slide Delete" at bounding box center [503, 310] width 890 height 500
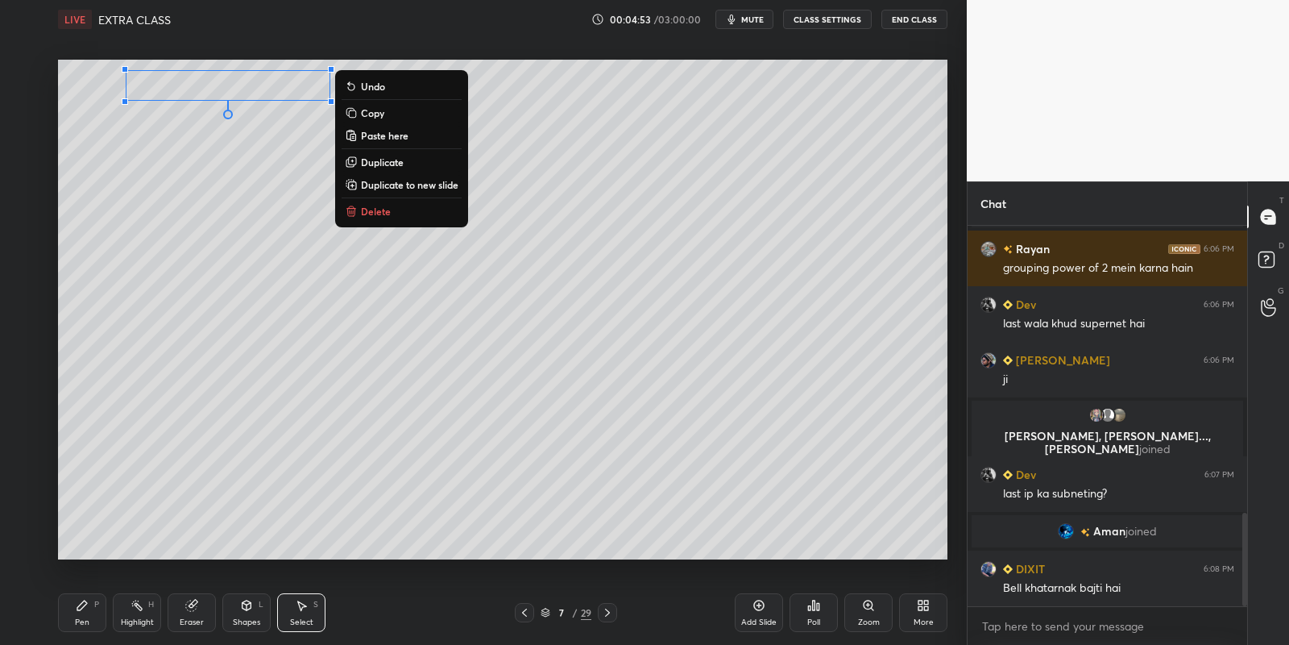
drag, startPoint x: 385, startPoint y: 114, endPoint x: 371, endPoint y: 185, distance: 73.2
click at [385, 113] on button "Copy" at bounding box center [402, 112] width 120 height 19
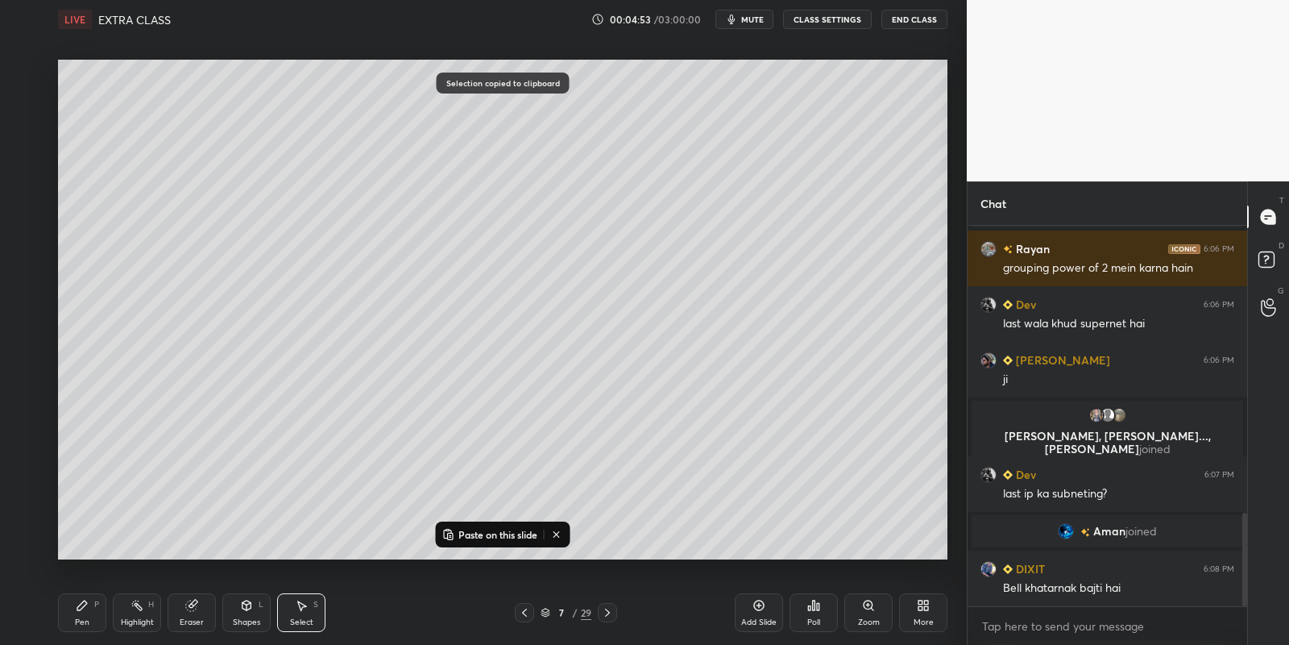
click at [465, 535] on p "Paste on this slide" at bounding box center [498, 534] width 79 height 13
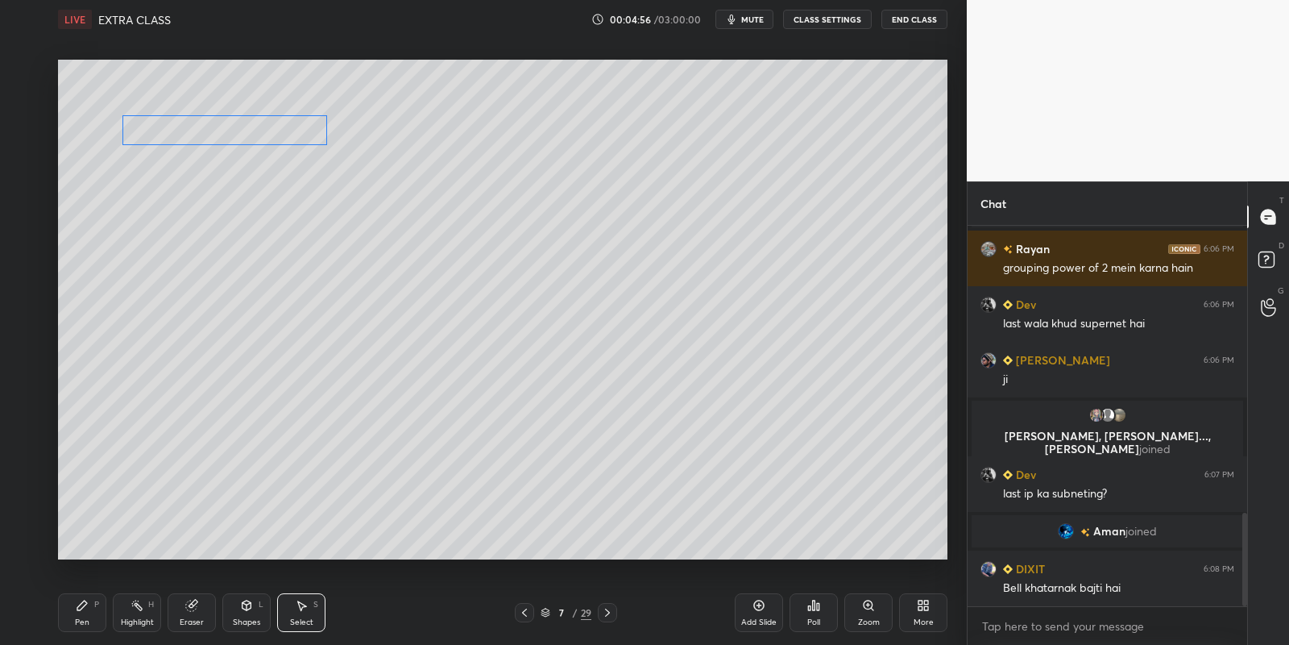
drag, startPoint x: 243, startPoint y: 108, endPoint x: 222, endPoint y: 130, distance: 30.2
click at [222, 130] on div "0 ° Undo Copy Paste here Duplicate Duplicate to new slide Delete" at bounding box center [503, 310] width 890 height 500
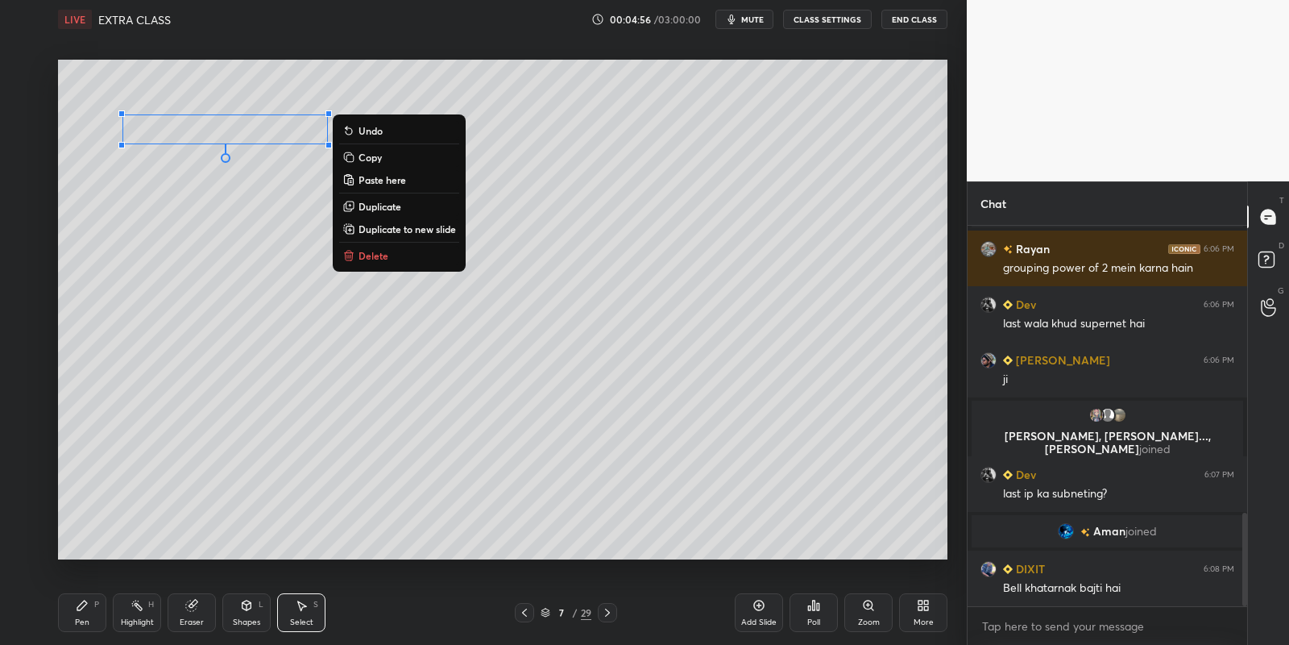
click at [93, 614] on div "Pen P" at bounding box center [82, 612] width 48 height 39
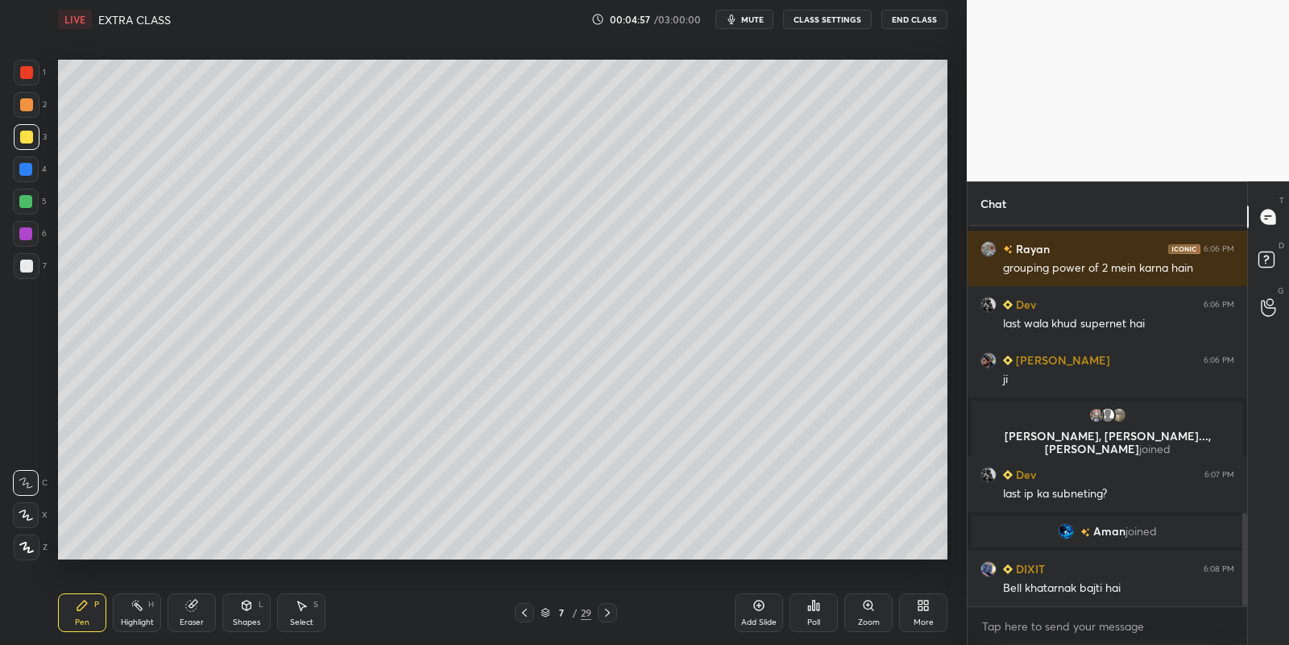
drag, startPoint x: 192, startPoint y: 611, endPoint x: 194, endPoint y: 578, distance: 33.1
click at [193, 606] on icon at bounding box center [191, 605] width 10 height 10
click at [84, 611] on div "Pen P" at bounding box center [82, 612] width 48 height 39
click at [520, 616] on icon at bounding box center [524, 612] width 13 height 13
click at [597, 615] on div "6 / 29" at bounding box center [566, 612] width 102 height 19
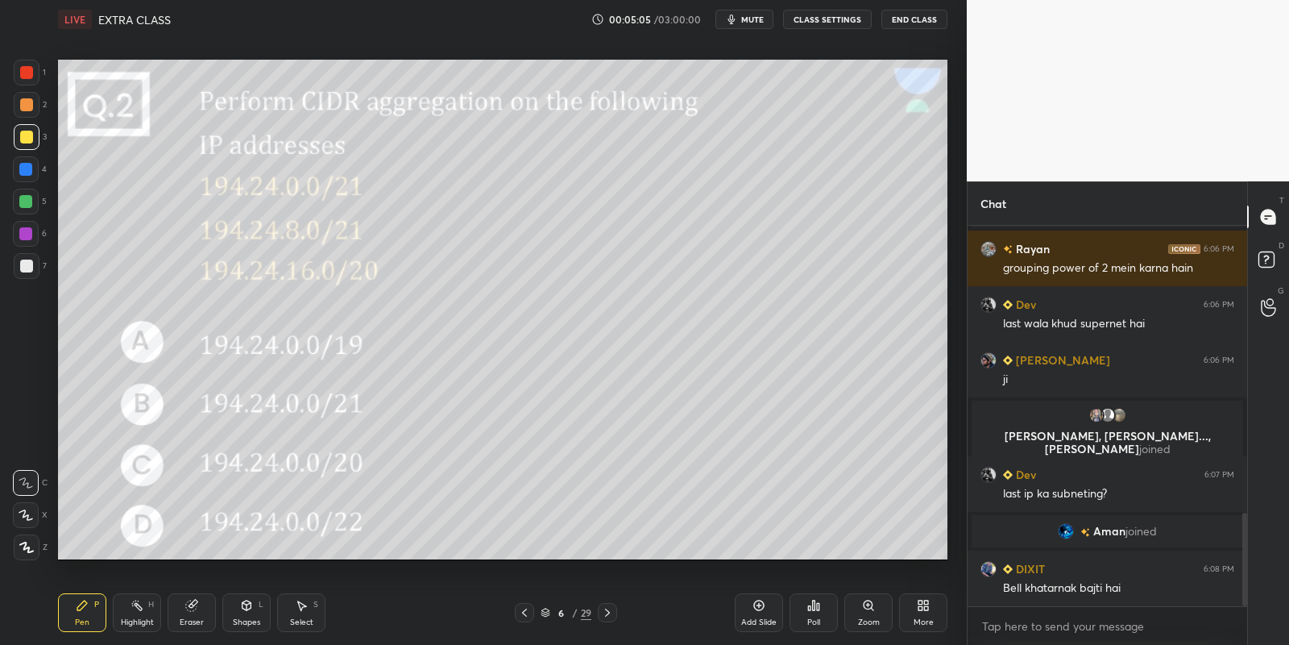
click at [604, 613] on icon at bounding box center [607, 612] width 13 height 13
click at [295, 612] on div "Select S" at bounding box center [301, 612] width 48 height 39
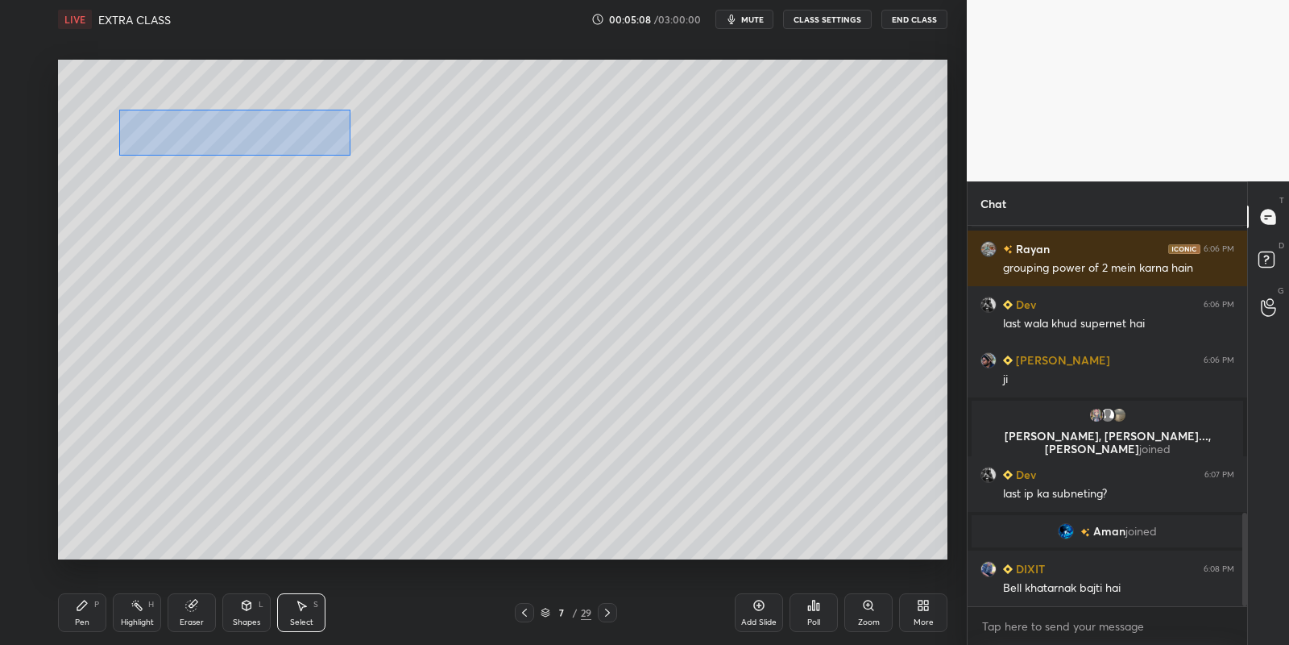
drag, startPoint x: 136, startPoint y: 113, endPoint x: 363, endPoint y: 157, distance: 231.5
click at [349, 154] on div "0 ° Undo Copy Paste here Duplicate Duplicate to new slide Delete" at bounding box center [503, 310] width 890 height 500
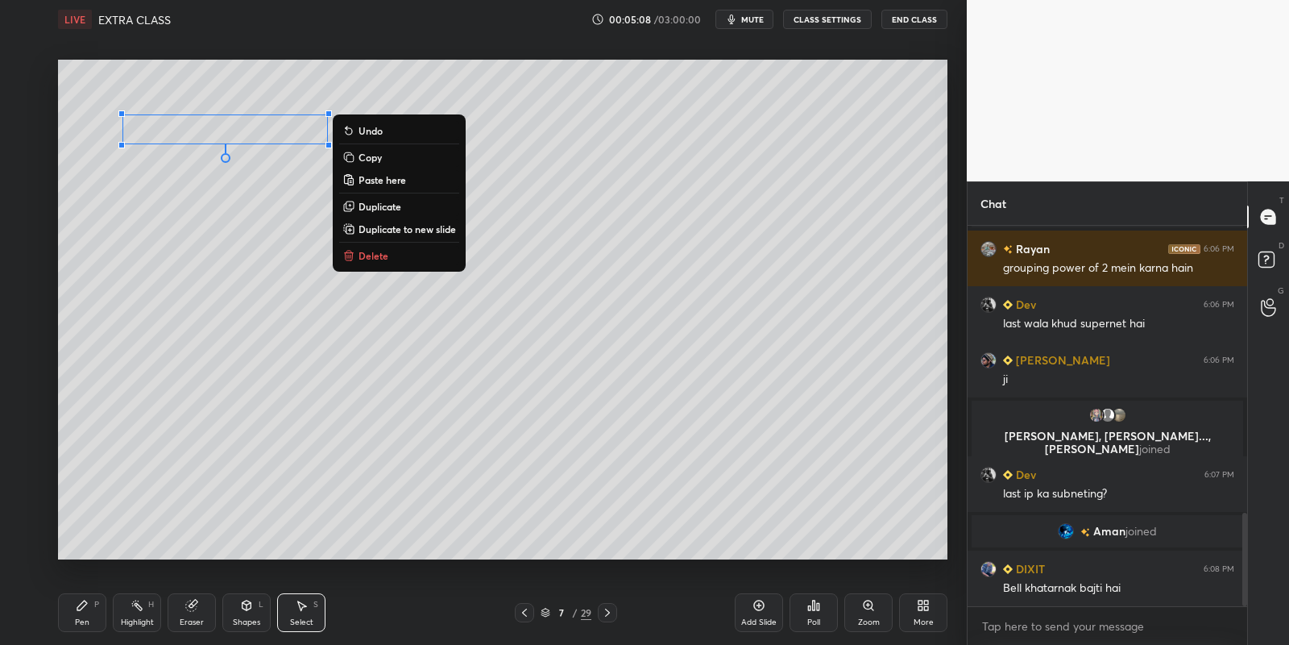
click at [394, 158] on button "Copy" at bounding box center [399, 156] width 120 height 19
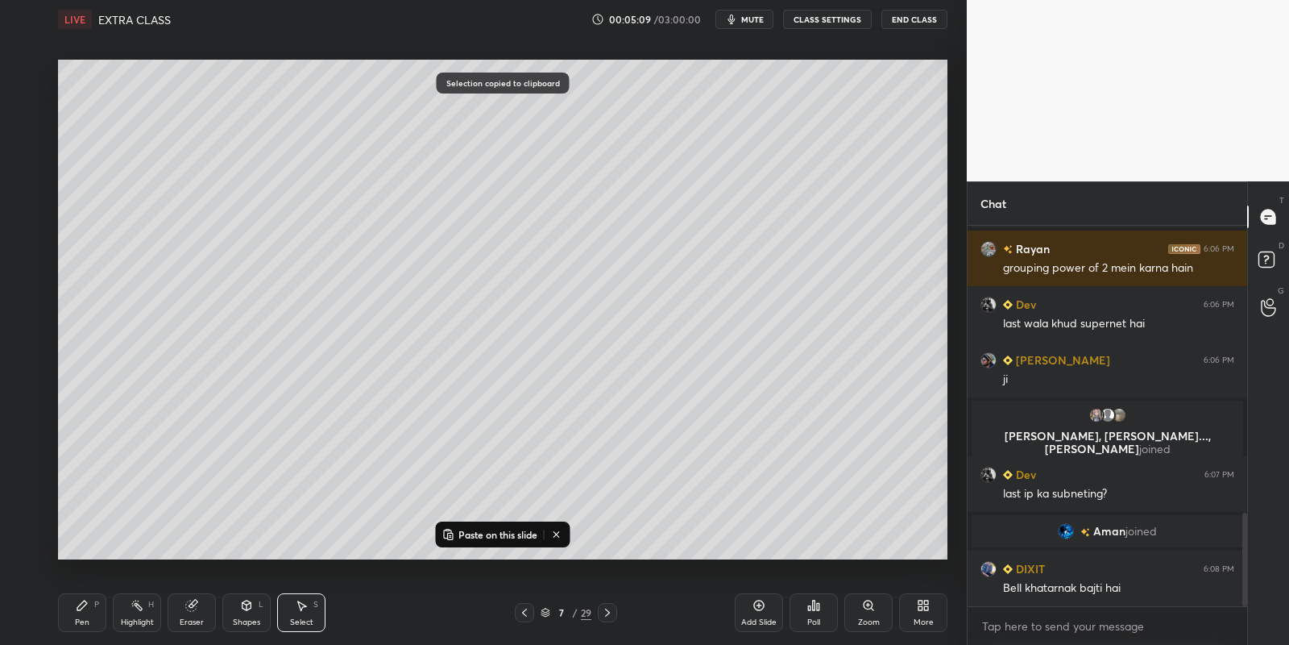
click at [488, 531] on p "Paste on this slide" at bounding box center [498, 534] width 79 height 13
drag, startPoint x: 277, startPoint y: 146, endPoint x: 255, endPoint y: 166, distance: 30.2
click at [257, 164] on div "0 ° Undo Copy Paste here Duplicate Duplicate to new slide Delete" at bounding box center [503, 310] width 890 height 500
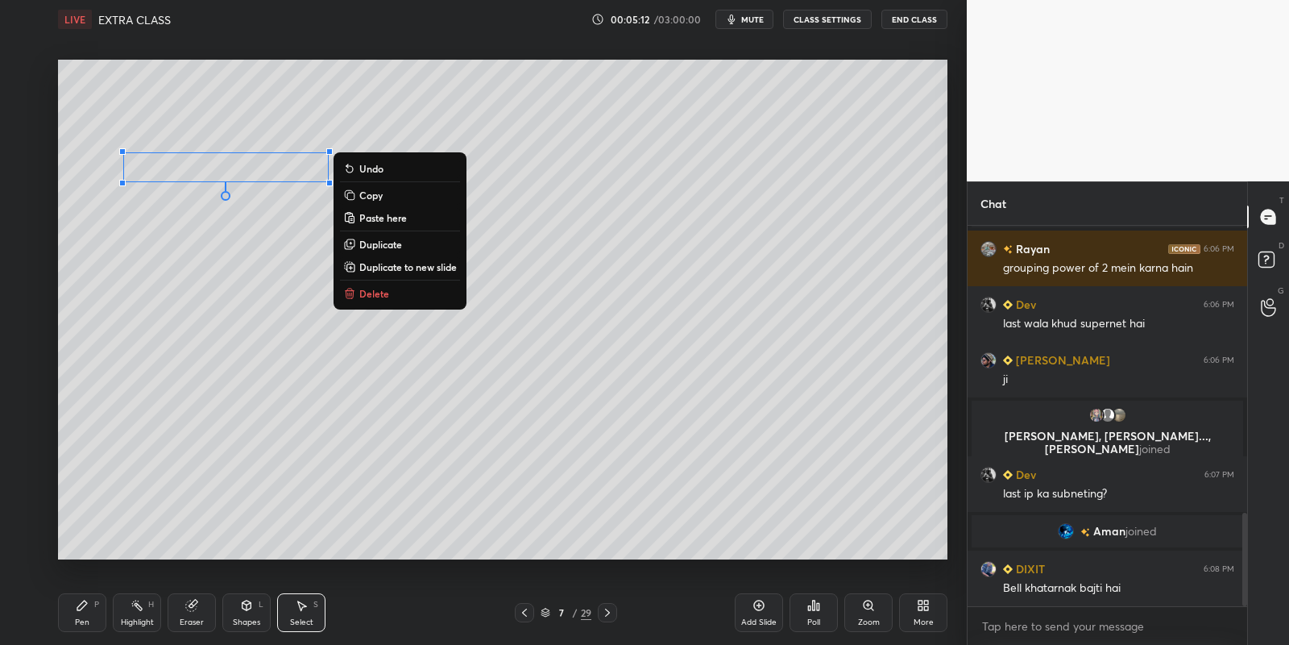
click at [94, 613] on div "Pen P" at bounding box center [82, 612] width 48 height 39
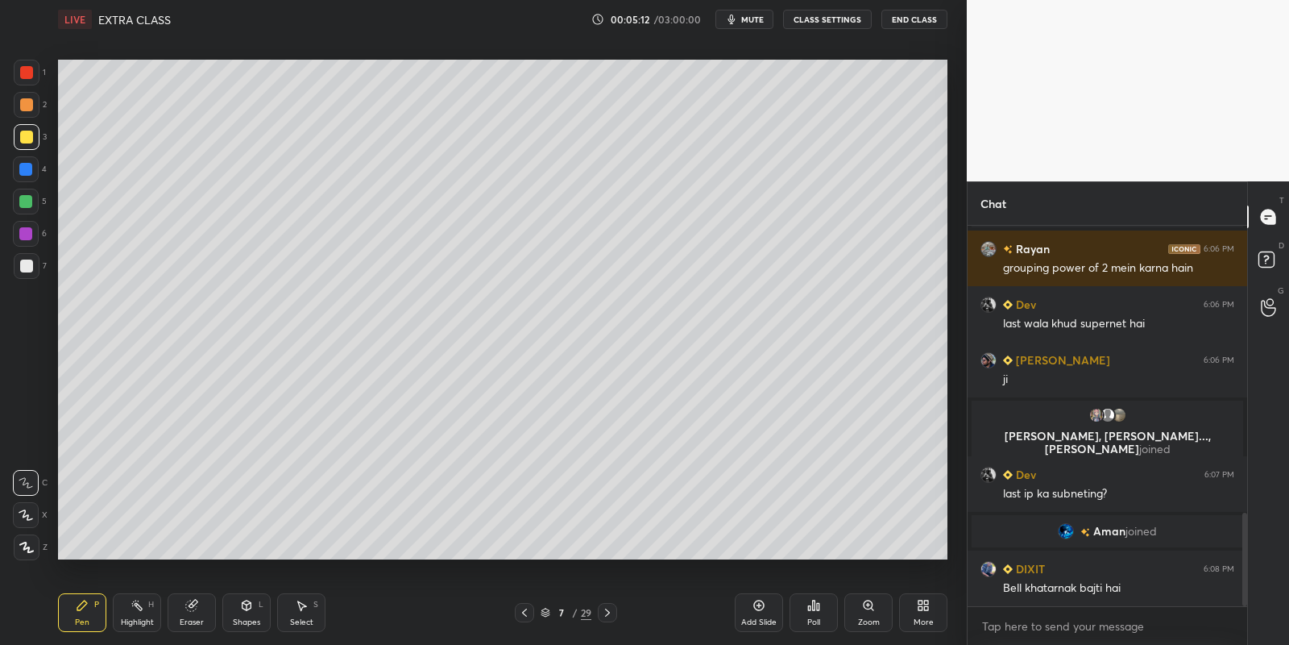
click at [193, 612] on div "Eraser" at bounding box center [192, 612] width 48 height 39
click at [78, 609] on div "Pen P" at bounding box center [82, 612] width 48 height 39
drag, startPoint x: 192, startPoint y: 605, endPoint x: 194, endPoint y: 589, distance: 16.3
click at [192, 601] on icon at bounding box center [191, 605] width 10 height 10
click at [81, 608] on div "Pen P" at bounding box center [82, 612] width 48 height 39
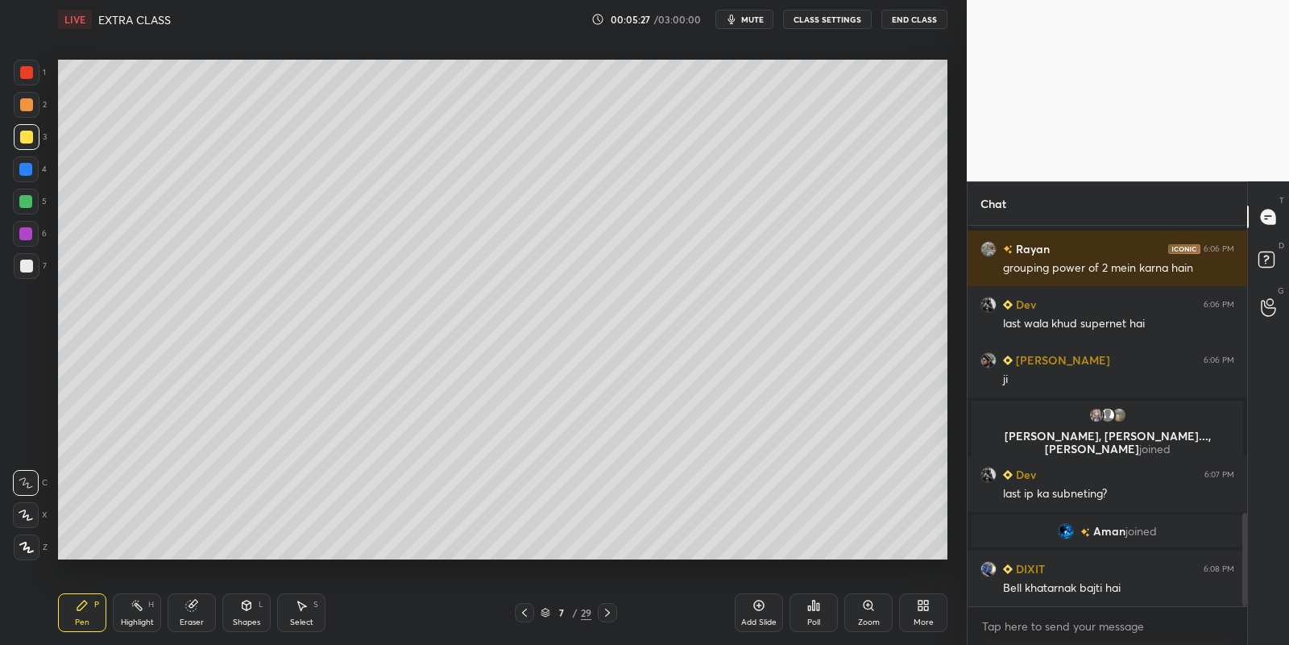
drag, startPoint x: 132, startPoint y: 623, endPoint x: 143, endPoint y: 600, distance: 25.9
click at [134, 621] on div "Highlight" at bounding box center [137, 622] width 33 height 8
click at [27, 203] on div at bounding box center [25, 201] width 13 height 13
click at [85, 618] on div "Pen" at bounding box center [82, 622] width 15 height 8
click at [251, 614] on div "Shapes L" at bounding box center [246, 612] width 48 height 39
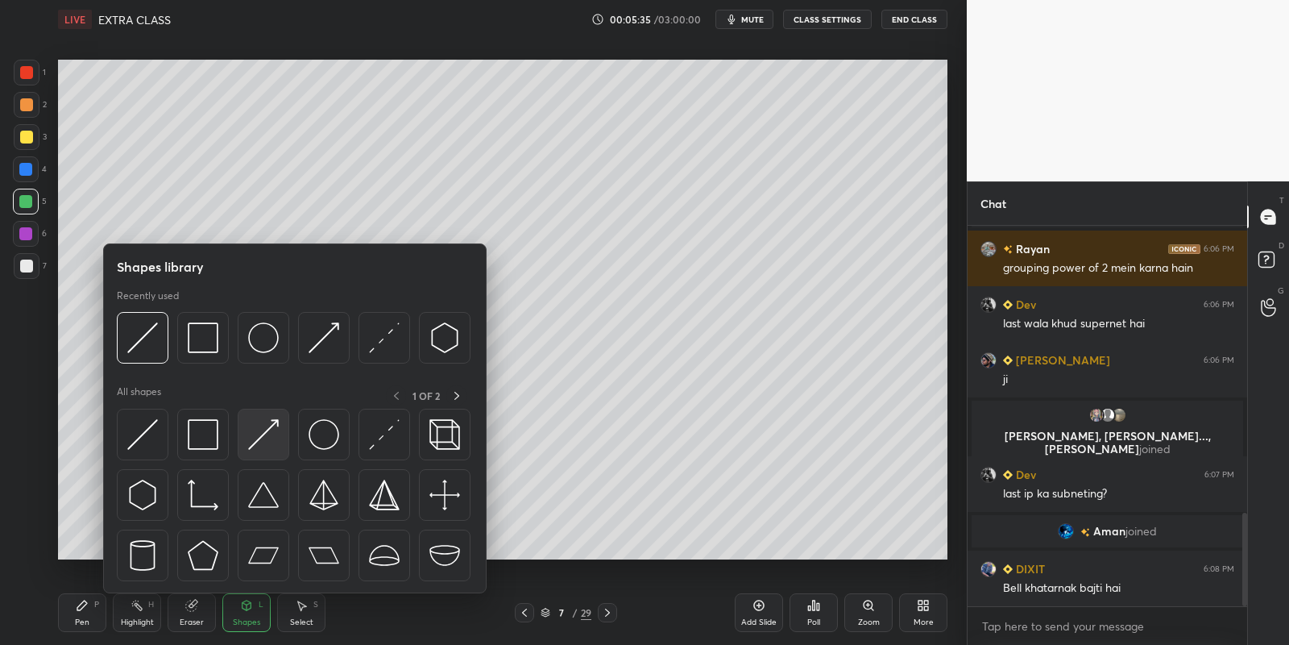
click at [268, 421] on img at bounding box center [263, 434] width 31 height 31
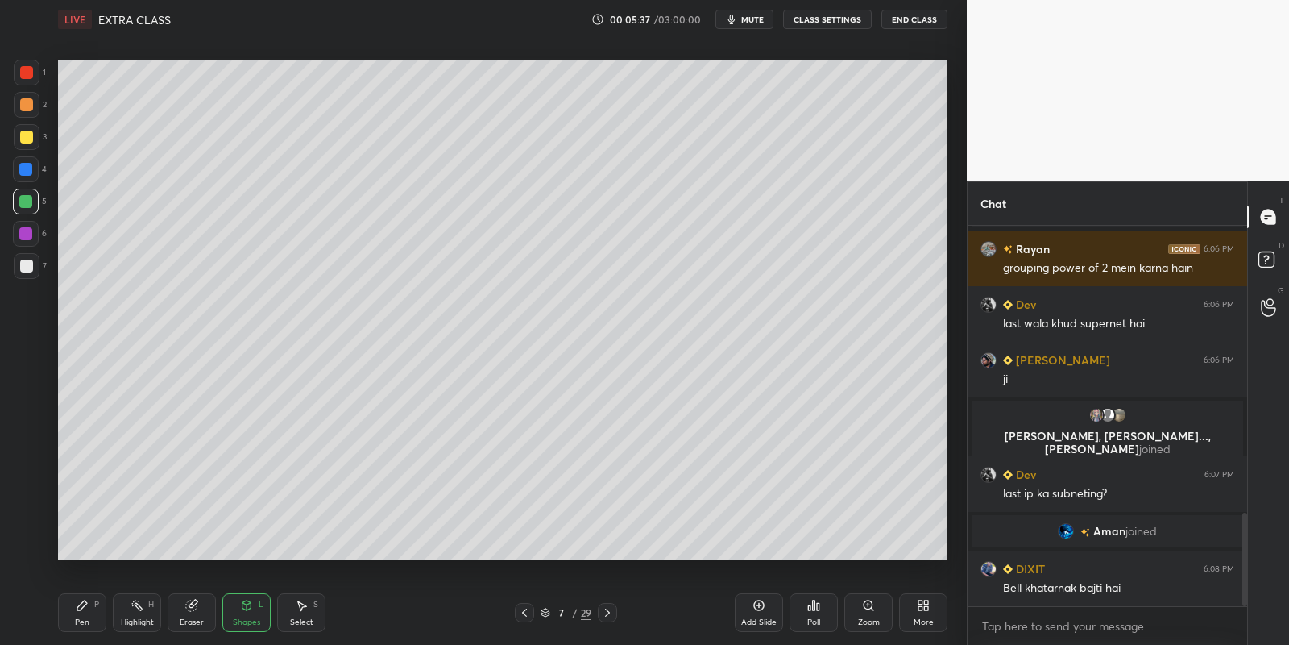
drag, startPoint x: 80, startPoint y: 612, endPoint x: 110, endPoint y: 612, distance: 30.6
click at [78, 611] on div "Pen P" at bounding box center [82, 612] width 48 height 39
click at [523, 614] on icon at bounding box center [524, 612] width 13 height 13
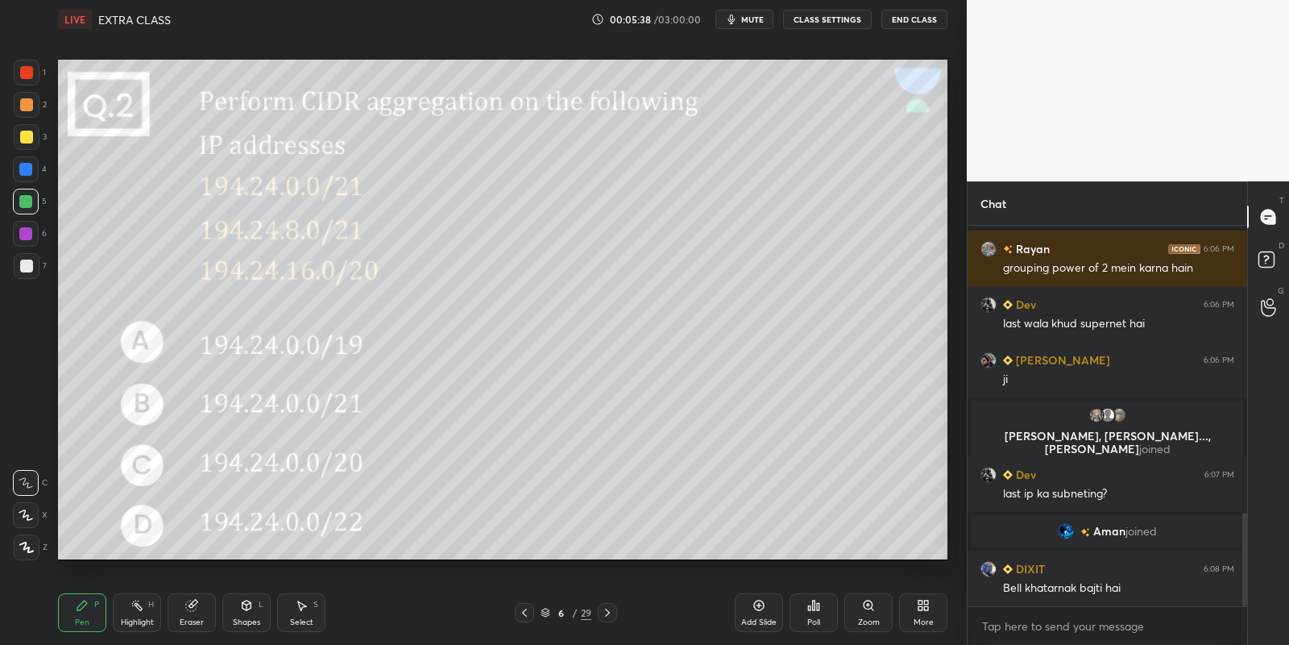
click at [300, 608] on icon at bounding box center [301, 605] width 13 height 13
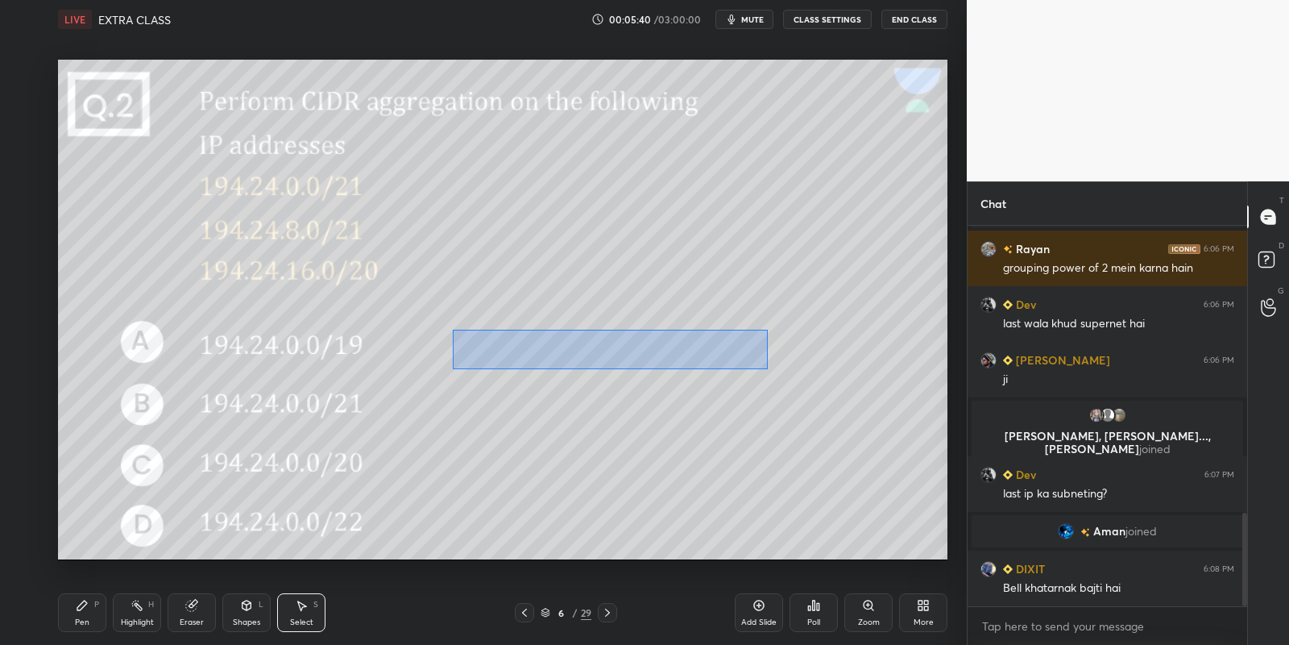
drag, startPoint x: 461, startPoint y: 330, endPoint x: 765, endPoint y: 362, distance: 305.4
click at [766, 367] on div "0 ° Undo Copy Paste here Duplicate Duplicate to new slide Delete" at bounding box center [503, 310] width 890 height 500
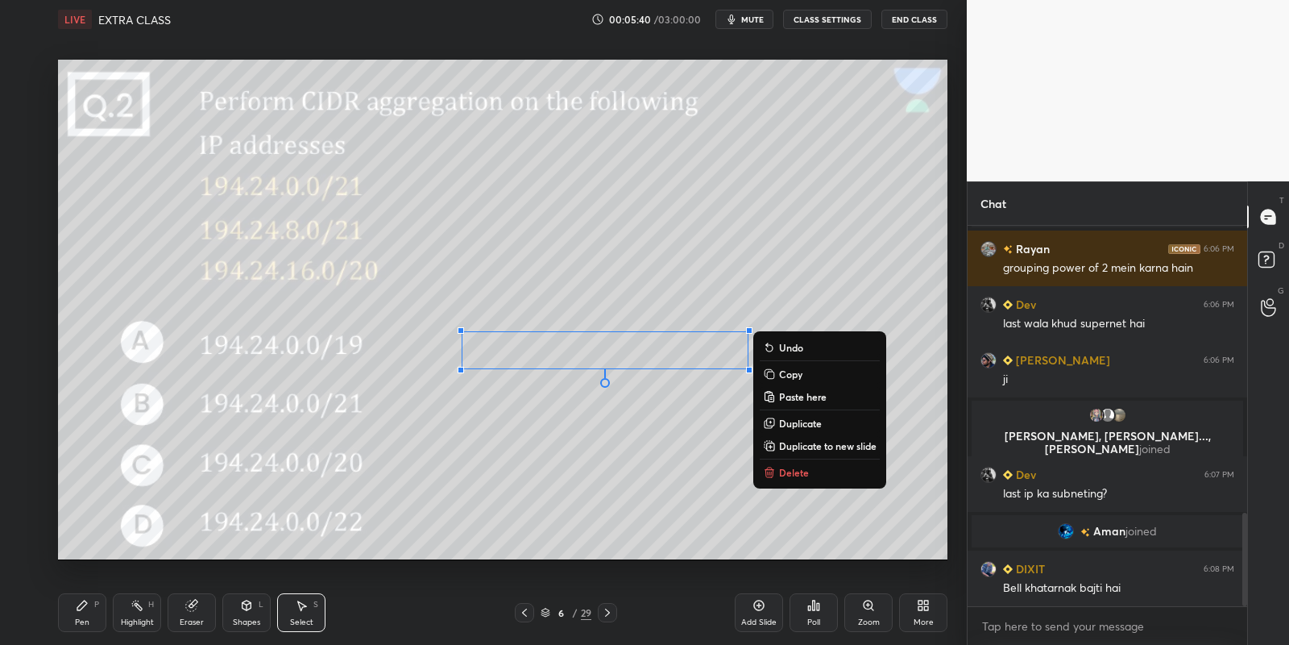
click at [795, 372] on p "Copy" at bounding box center [790, 373] width 23 height 13
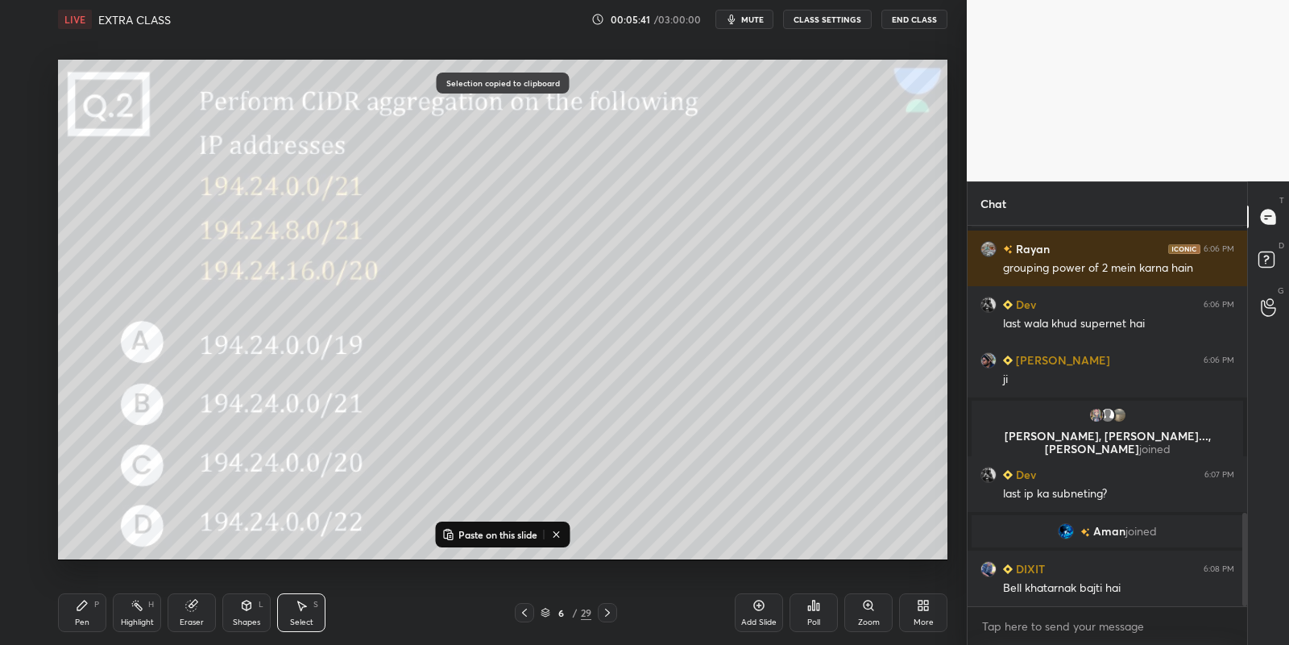
click at [602, 616] on icon at bounding box center [607, 612] width 13 height 13
click at [471, 531] on p "Paste on this slide" at bounding box center [498, 534] width 79 height 13
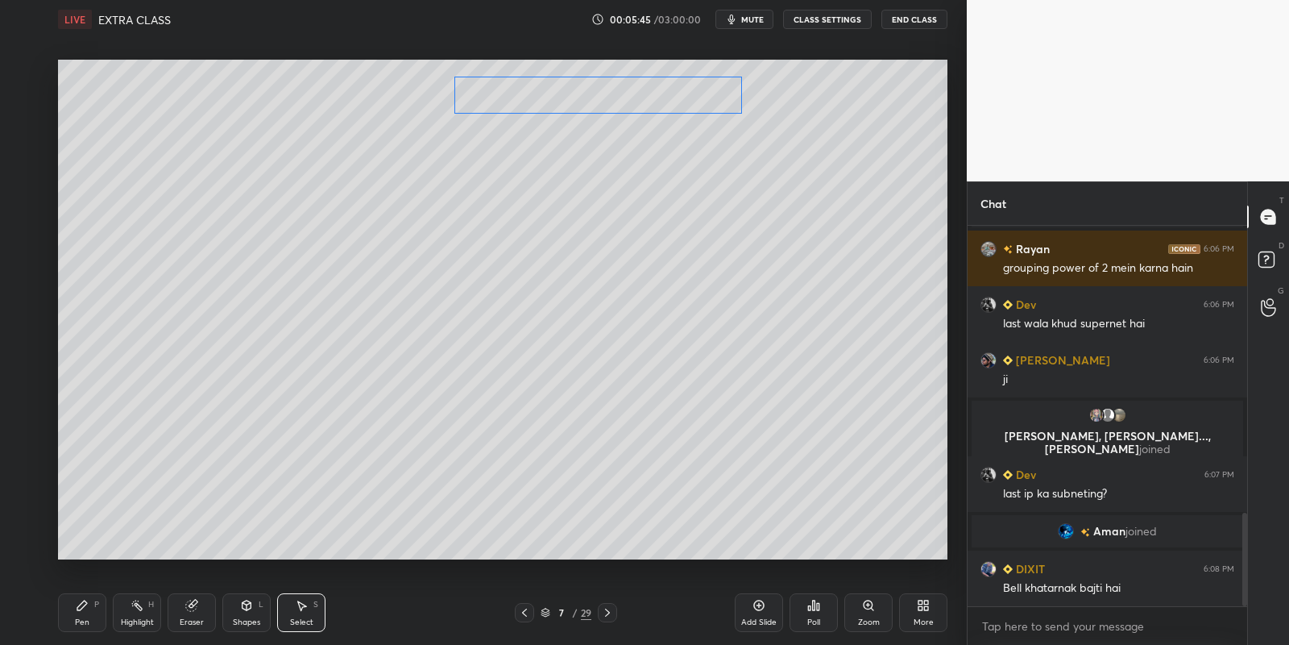
drag, startPoint x: 552, startPoint y: 345, endPoint x: 560, endPoint y: 89, distance: 256.4
click at [546, 95] on div "0 ° Undo Copy Paste here Duplicate Duplicate to new slide Delete" at bounding box center [503, 310] width 890 height 500
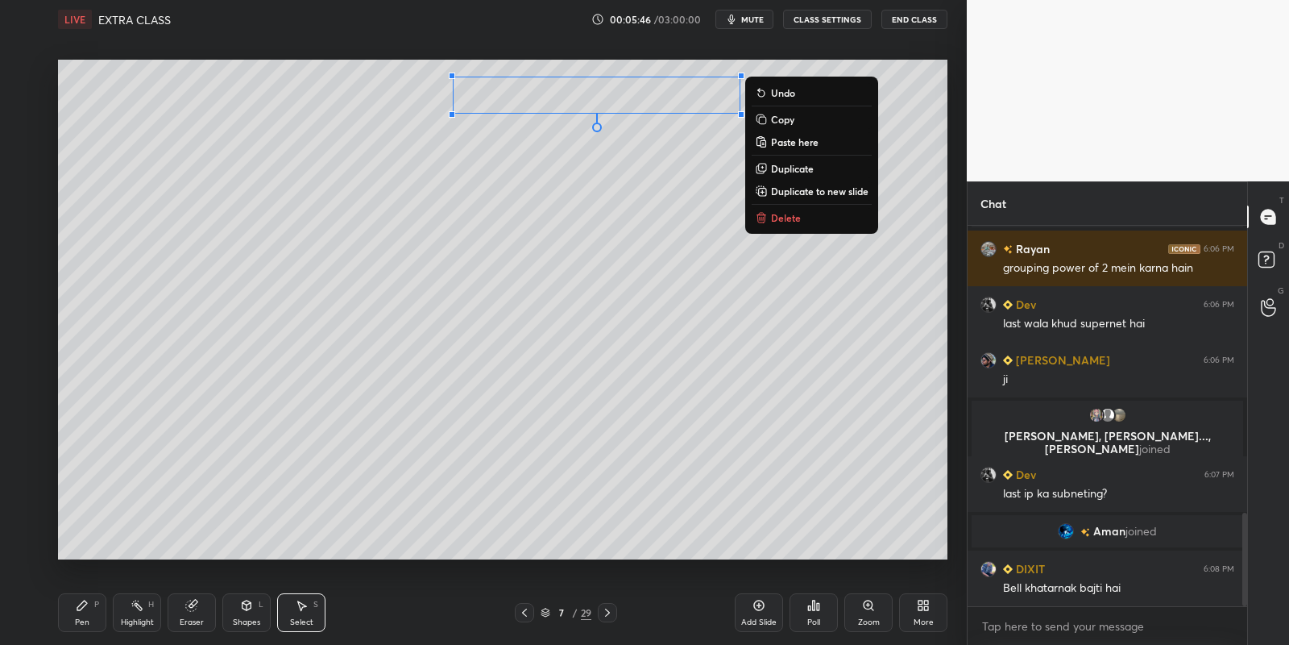
click at [88, 611] on div "Pen P" at bounding box center [82, 612] width 48 height 39
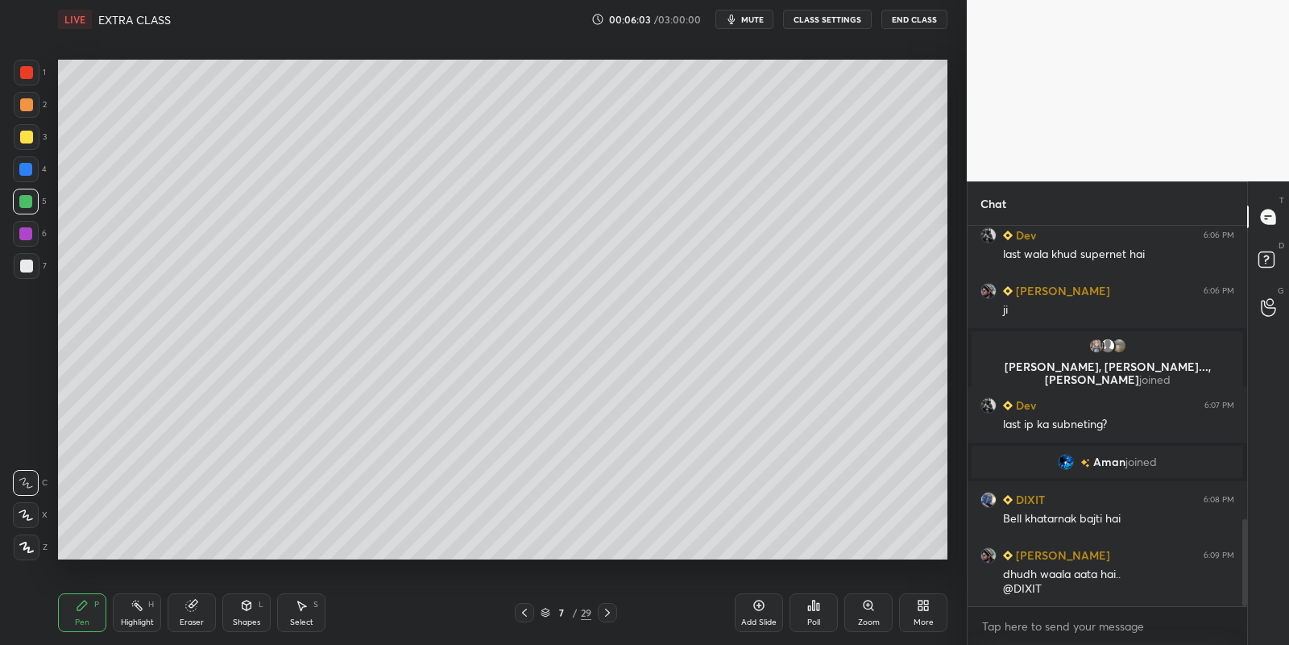
scroll to position [1277, 0]
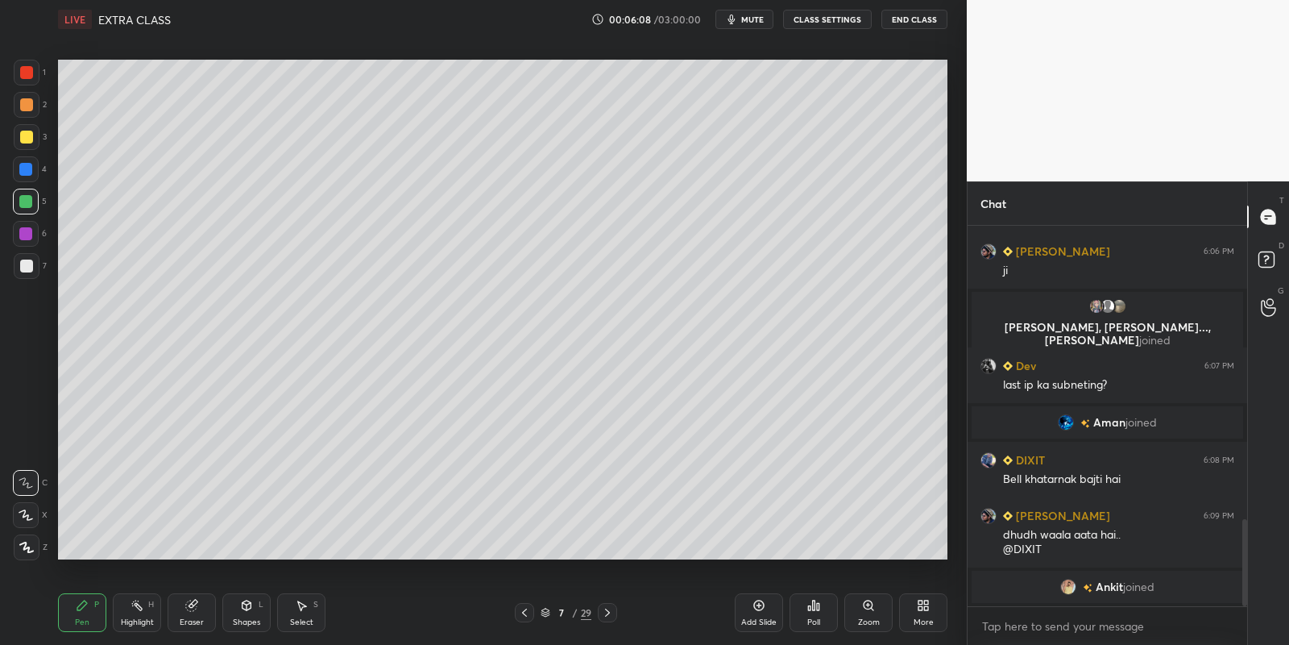
click at [141, 619] on div "Highlight" at bounding box center [137, 622] width 33 height 8
drag, startPoint x: 85, startPoint y: 613, endPoint x: 92, endPoint y: 590, distance: 24.5
click at [85, 608] on div "Pen P" at bounding box center [82, 612] width 48 height 39
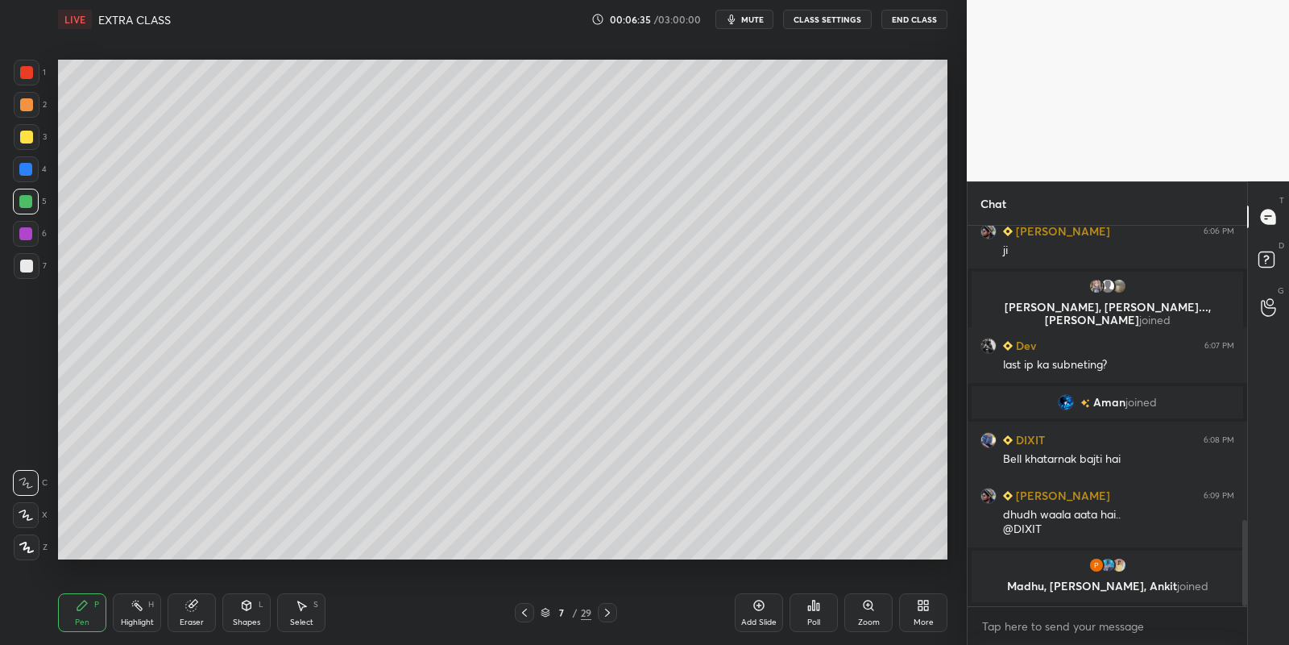
click at [77, 615] on div "Pen P" at bounding box center [82, 612] width 48 height 39
click at [24, 142] on div at bounding box center [26, 137] width 13 height 13
drag, startPoint x: 88, startPoint y: 616, endPoint x: 78, endPoint y: 571, distance: 46.1
click at [86, 618] on div "Pen P" at bounding box center [82, 612] width 48 height 39
click at [26, 193] on div at bounding box center [26, 202] width 26 height 26
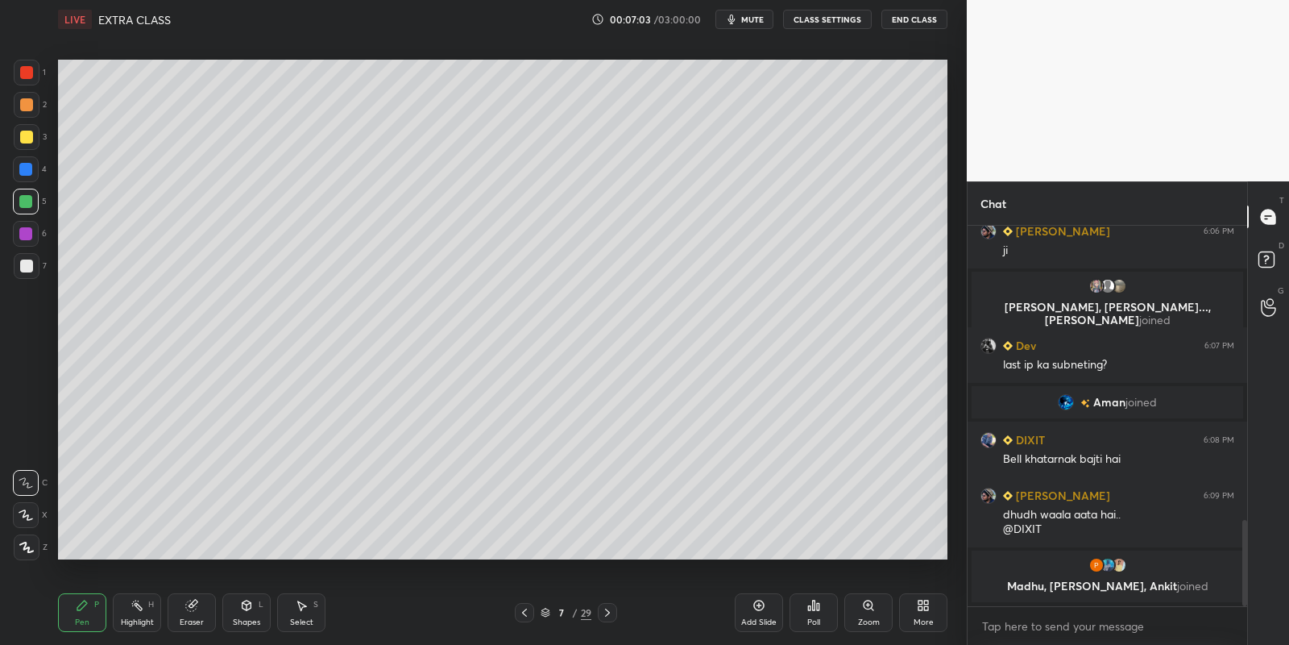
drag, startPoint x: 247, startPoint y: 612, endPoint x: 253, endPoint y: 597, distance: 16.3
click at [250, 611] on icon at bounding box center [246, 605] width 13 height 13
click at [98, 608] on div "Pen P" at bounding box center [82, 612] width 48 height 39
drag, startPoint x: 188, startPoint y: 610, endPoint x: 243, endPoint y: 575, distance: 65.9
click at [188, 610] on icon at bounding box center [191, 605] width 10 height 10
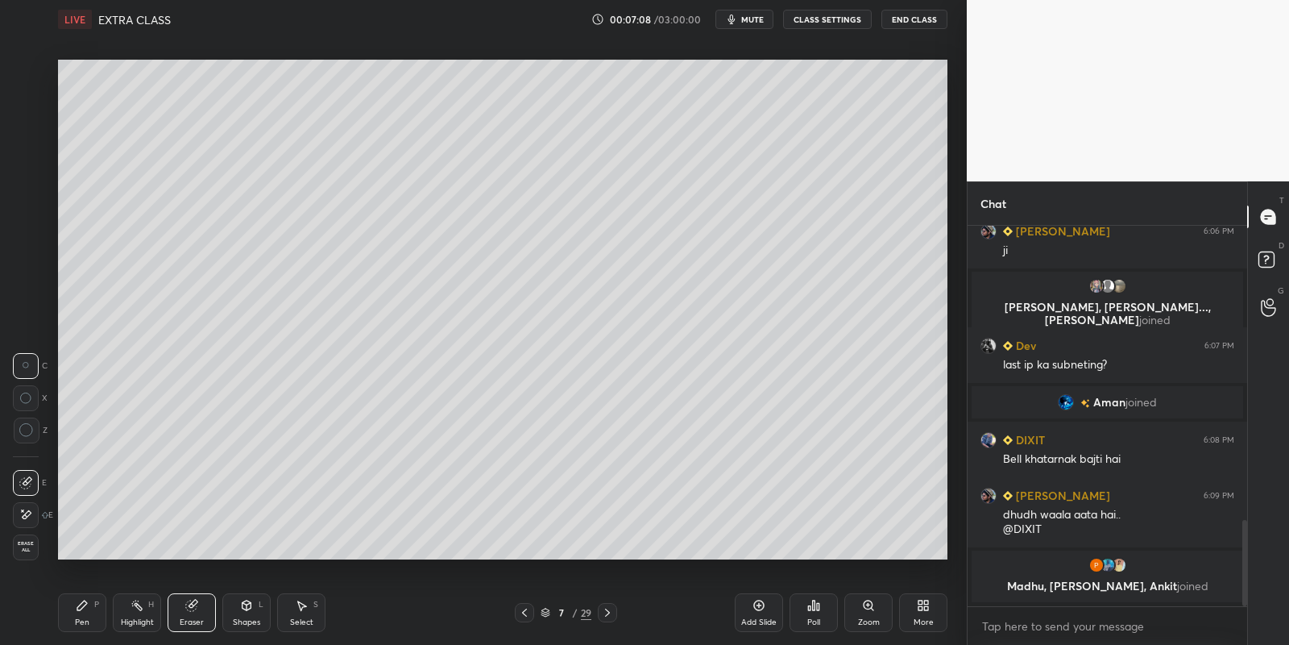
click at [93, 607] on div "Pen P" at bounding box center [82, 612] width 48 height 39
drag, startPoint x: 250, startPoint y: 616, endPoint x: 243, endPoint y: 595, distance: 22.2
click at [247, 614] on div "Shapes L" at bounding box center [246, 612] width 48 height 39
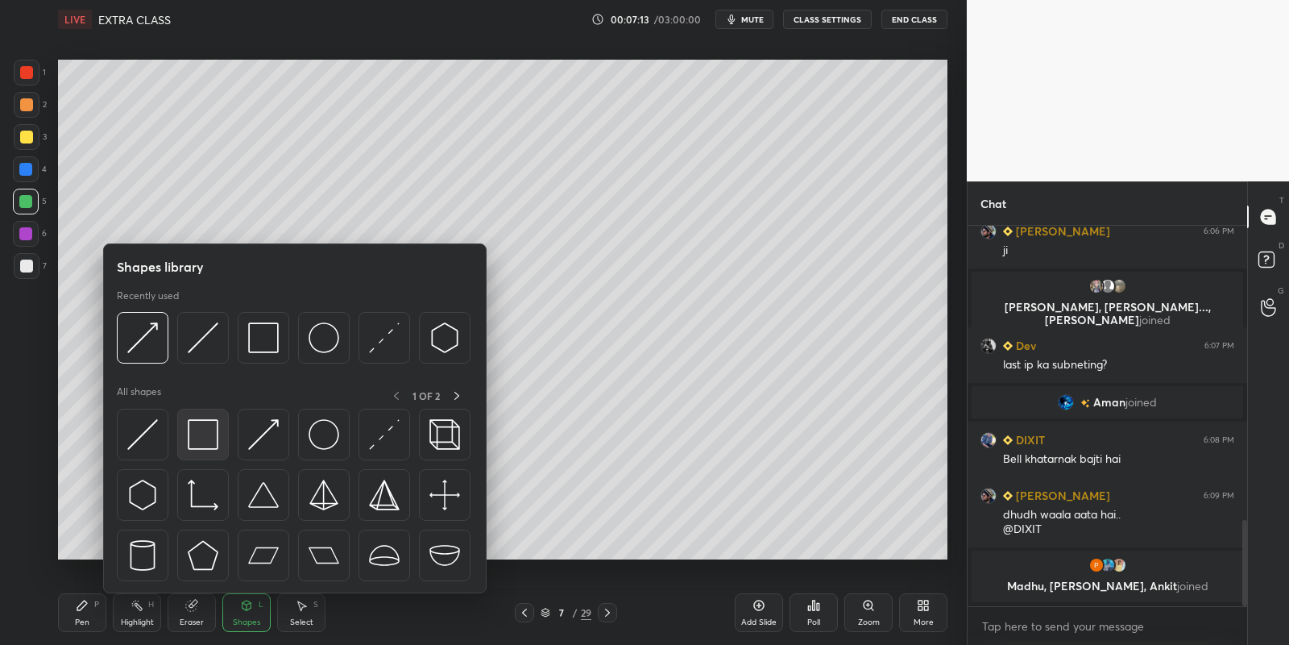
drag, startPoint x: 209, startPoint y: 428, endPoint x: 29, endPoint y: 130, distance: 348.1
click at [205, 431] on img at bounding box center [203, 434] width 31 height 31
click at [29, 131] on div at bounding box center [26, 137] width 13 height 13
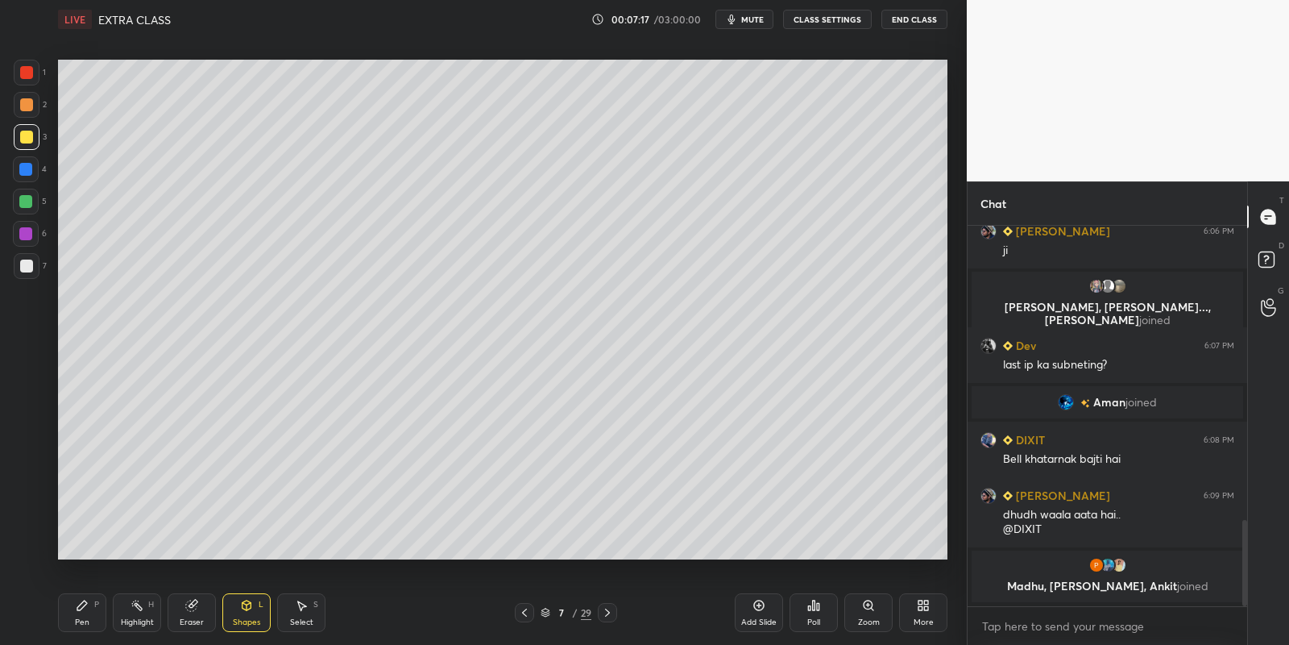
click at [89, 608] on div "Pen P" at bounding box center [82, 612] width 48 height 39
click at [142, 615] on div "Highlight H" at bounding box center [137, 612] width 48 height 39
click at [79, 620] on div "Pen" at bounding box center [82, 622] width 15 height 8
click at [29, 200] on div at bounding box center [25, 201] width 13 height 13
click at [243, 608] on icon at bounding box center [246, 605] width 13 height 13
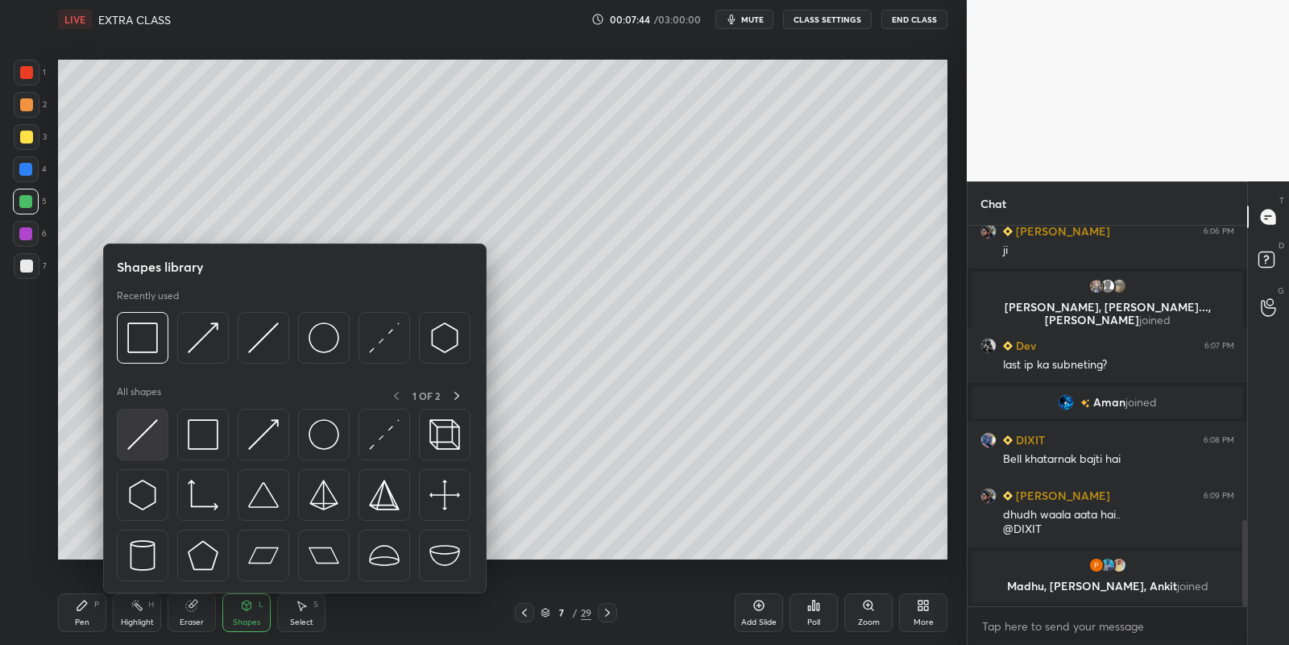
click at [142, 429] on img at bounding box center [142, 434] width 31 height 31
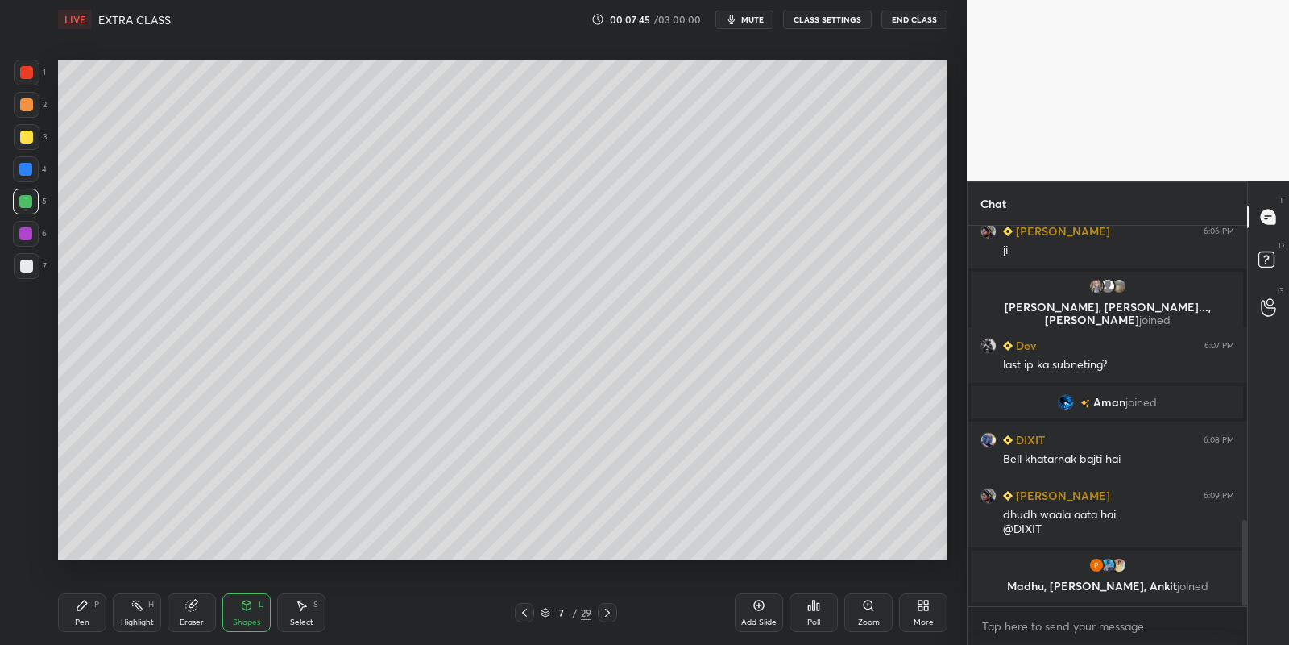
click at [85, 609] on icon at bounding box center [82, 605] width 13 height 13
click at [133, 614] on div "Highlight H" at bounding box center [137, 612] width 48 height 39
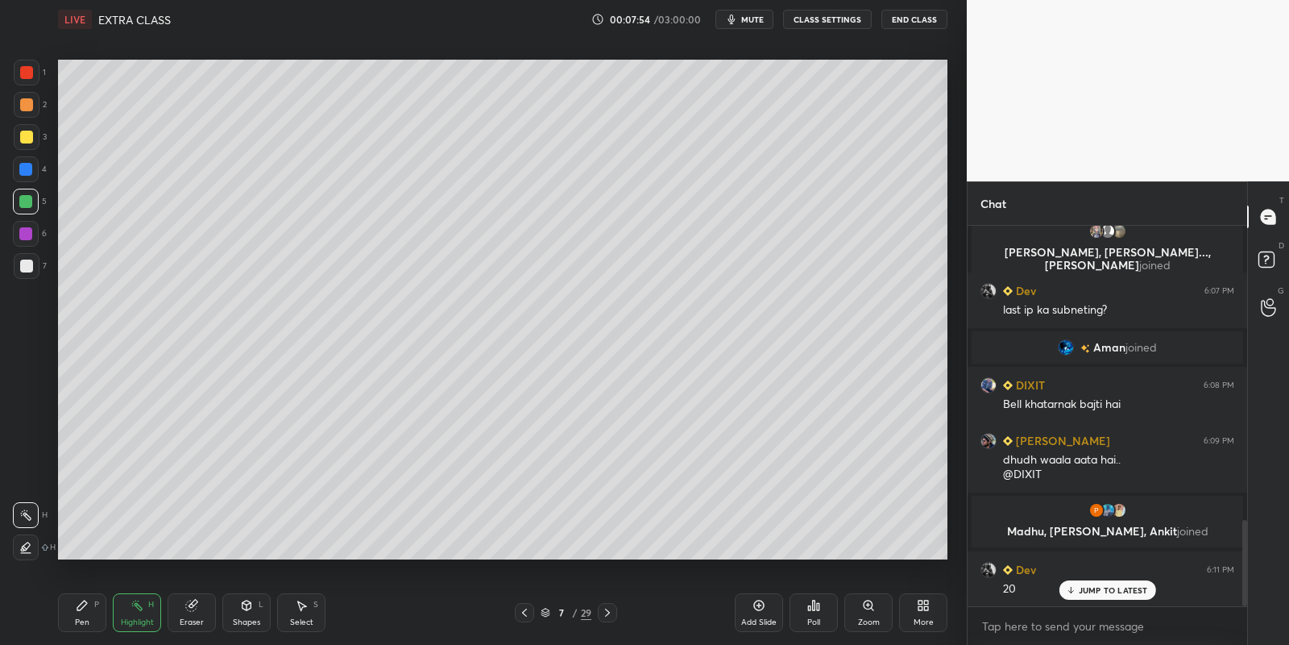
scroll to position [1346, 0]
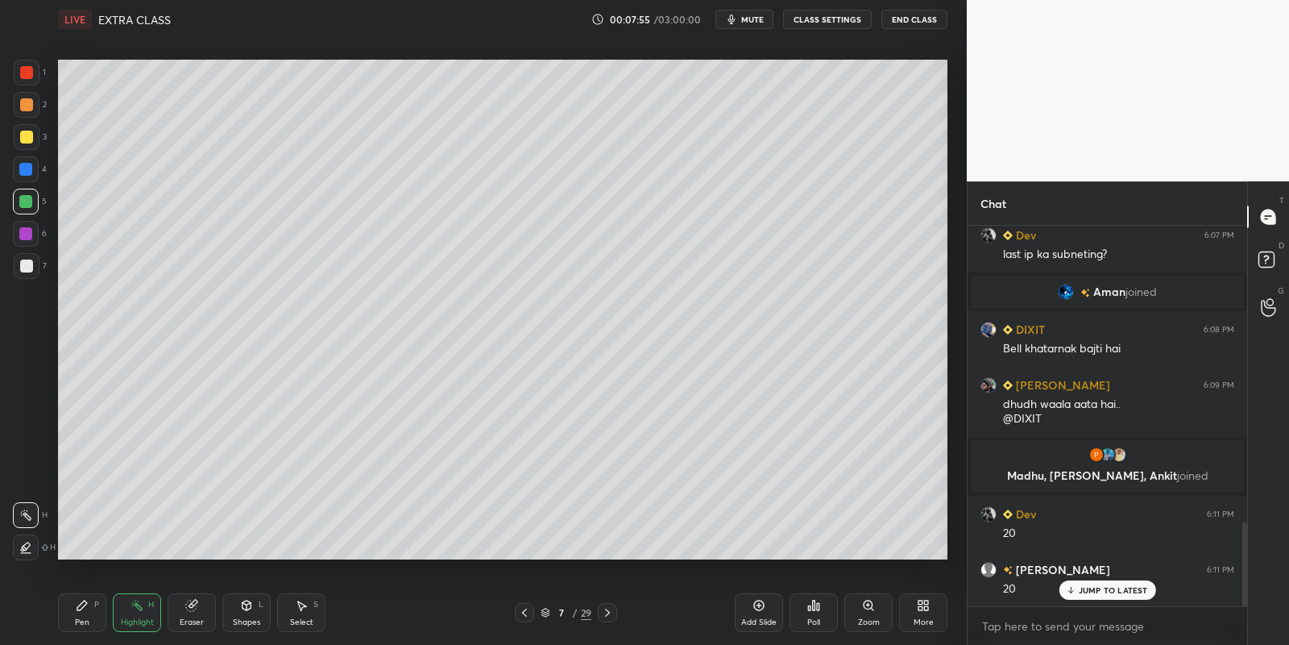
click at [85, 616] on div "Pen P" at bounding box center [82, 612] width 48 height 39
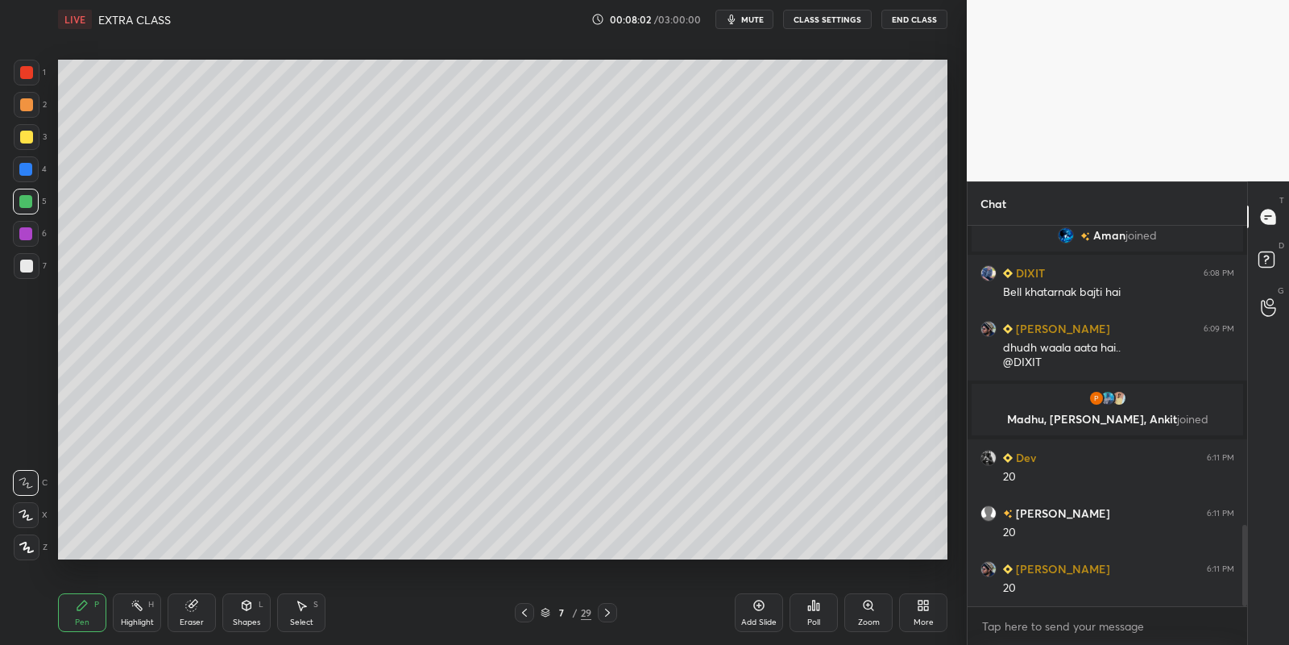
scroll to position [1457, 0]
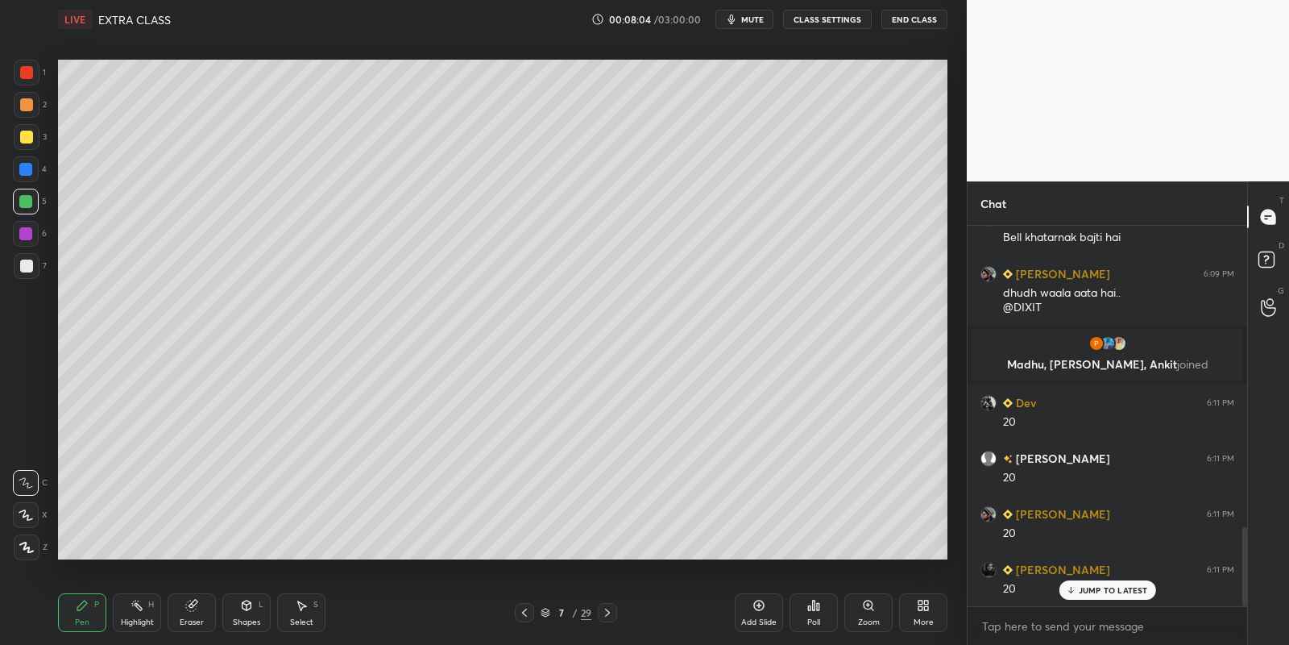
drag, startPoint x: 131, startPoint y: 617, endPoint x: 147, endPoint y: 601, distance: 22.8
click at [131, 615] on div "Highlight H" at bounding box center [137, 612] width 48 height 39
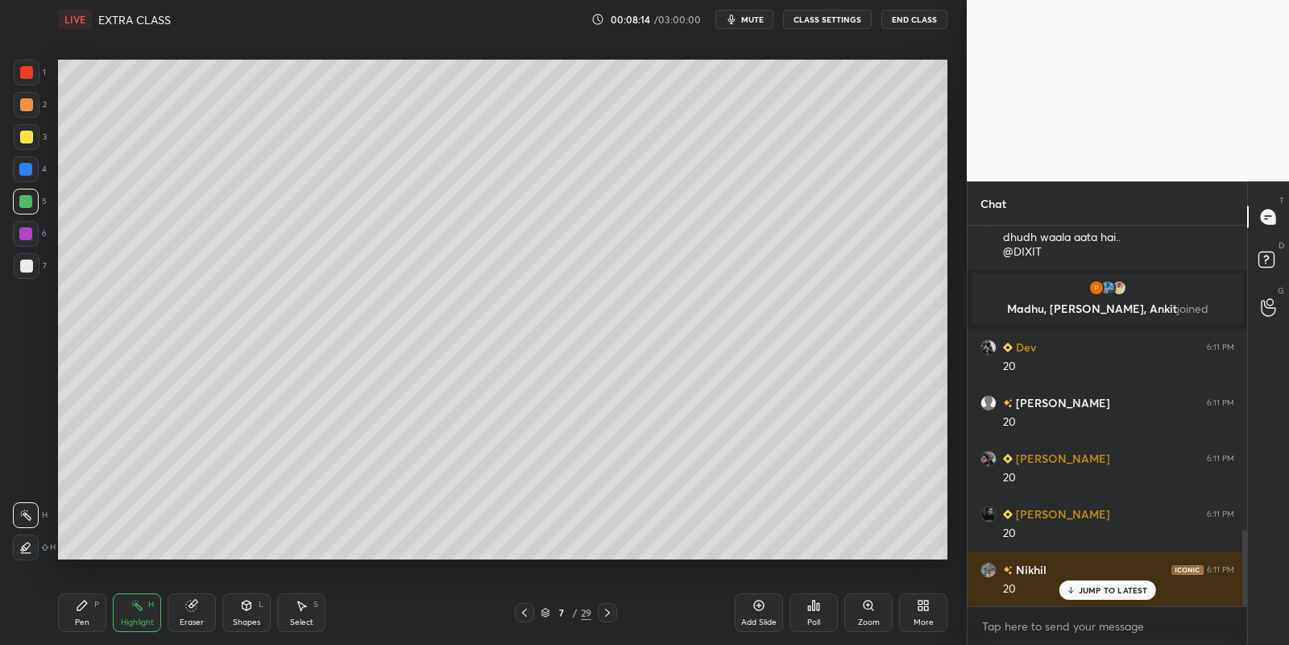
scroll to position [1568, 0]
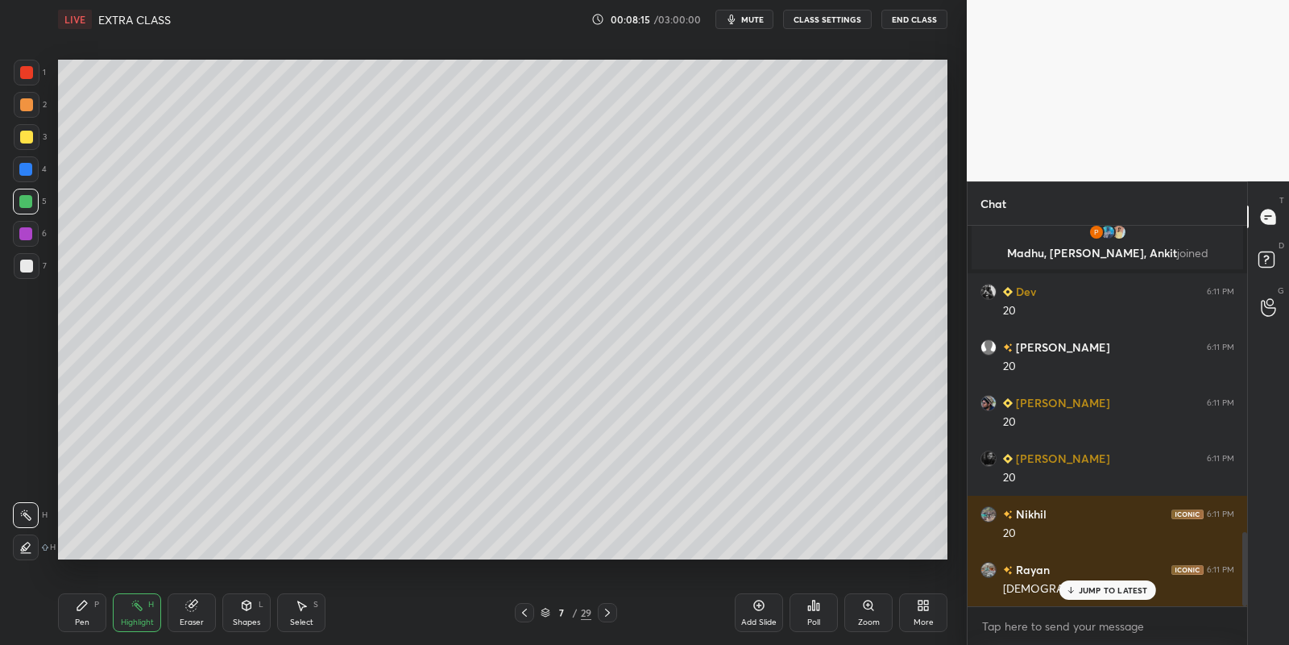
click at [85, 615] on div "Pen P" at bounding box center [82, 612] width 48 height 39
click at [124, 614] on div "Highlight H" at bounding box center [137, 612] width 48 height 39
drag, startPoint x: 80, startPoint y: 608, endPoint x: 110, endPoint y: 600, distance: 30.7
click at [84, 604] on icon at bounding box center [82, 605] width 10 height 10
drag, startPoint x: 132, startPoint y: 616, endPoint x: 141, endPoint y: 597, distance: 21.3
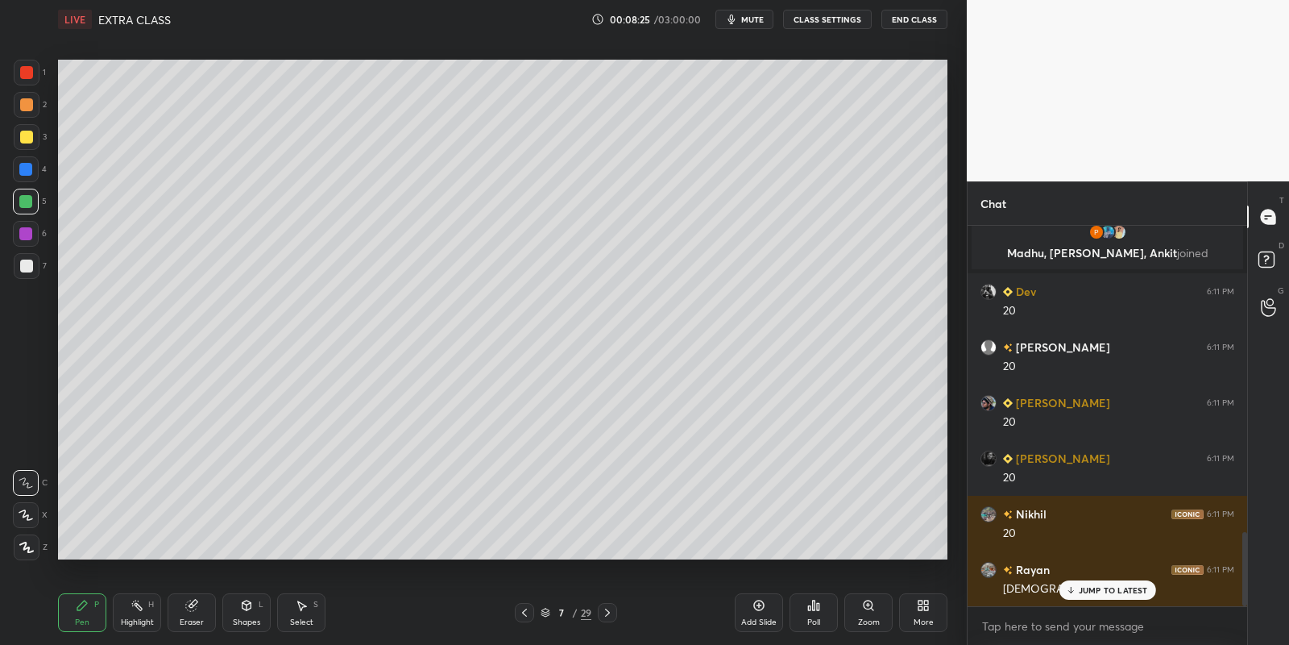
click at [133, 615] on div "Highlight H" at bounding box center [137, 612] width 48 height 39
drag, startPoint x: 78, startPoint y: 610, endPoint x: 127, endPoint y: 609, distance: 49.2
click at [87, 611] on icon at bounding box center [82, 605] width 13 height 13
drag, startPoint x: 258, startPoint y: 616, endPoint x: 252, endPoint y: 595, distance: 20.9
click at [257, 615] on div "Shapes L" at bounding box center [246, 612] width 48 height 39
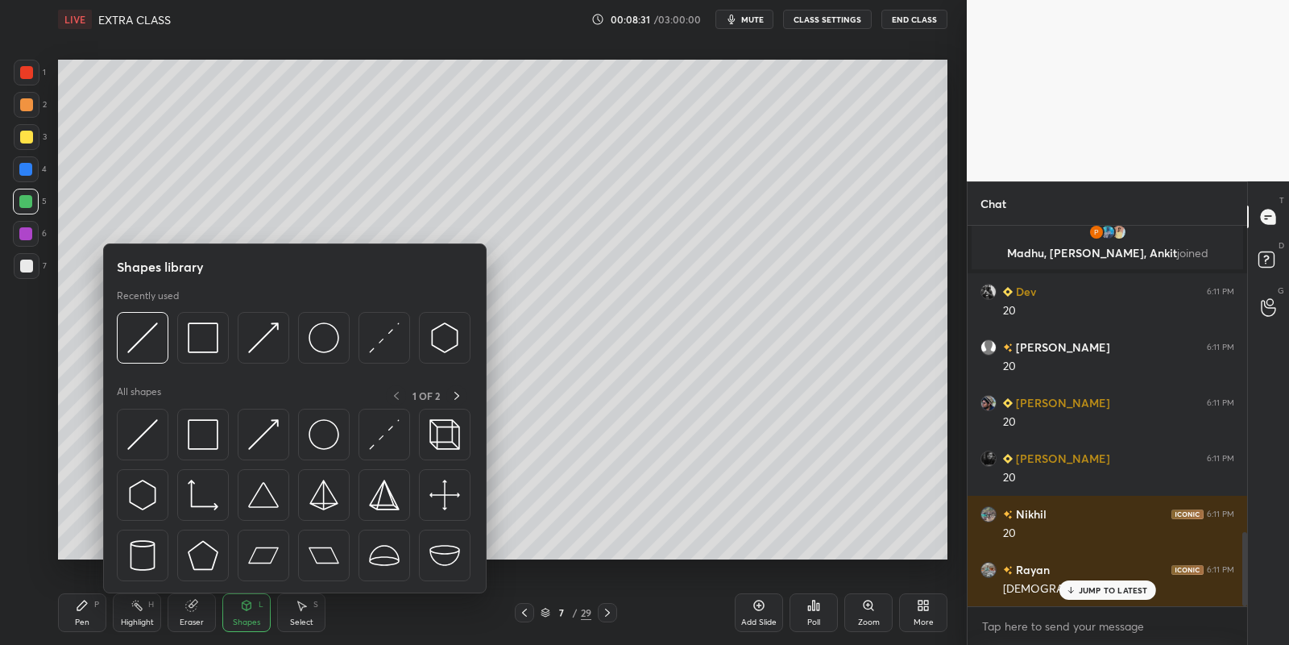
drag, startPoint x: 154, startPoint y: 423, endPoint x: 28, endPoint y: 123, distance: 325.1
click at [149, 422] on img at bounding box center [142, 434] width 31 height 31
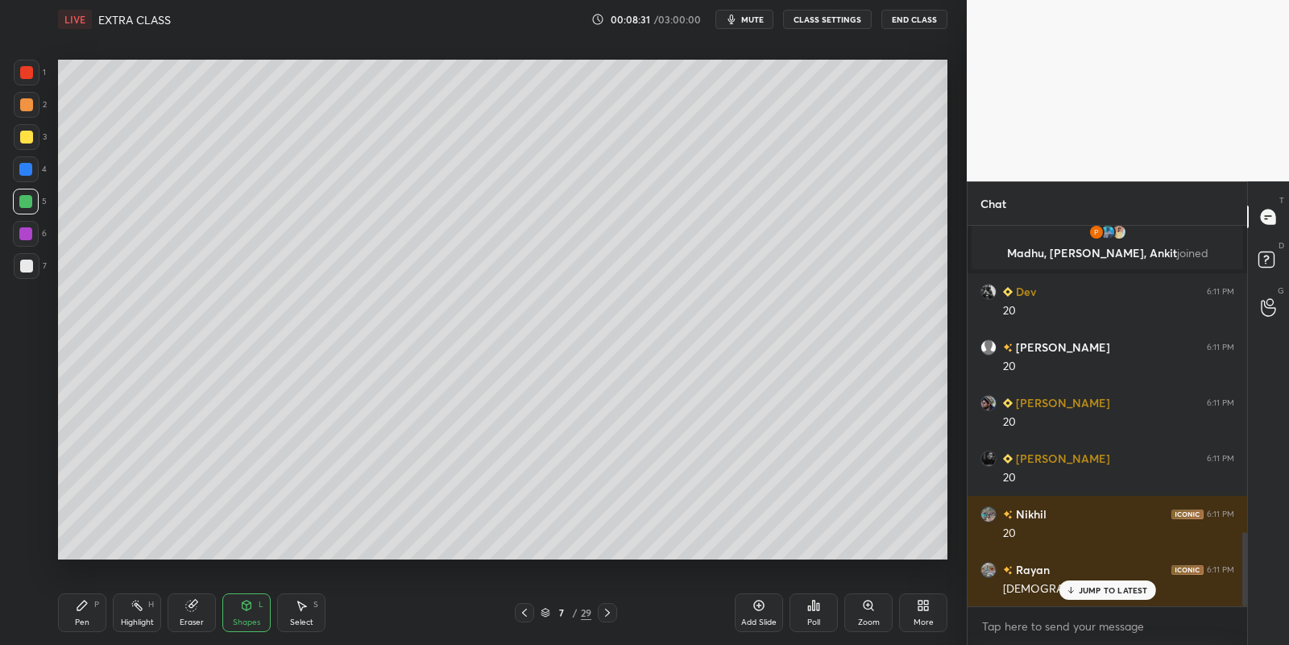
click at [29, 132] on div at bounding box center [26, 137] width 13 height 13
click at [27, 266] on div at bounding box center [26, 265] width 13 height 13
click at [77, 621] on div "Pen" at bounding box center [82, 622] width 15 height 8
click at [25, 194] on div at bounding box center [26, 202] width 26 height 26
drag, startPoint x: 141, startPoint y: 609, endPoint x: 256, endPoint y: 612, distance: 115.3
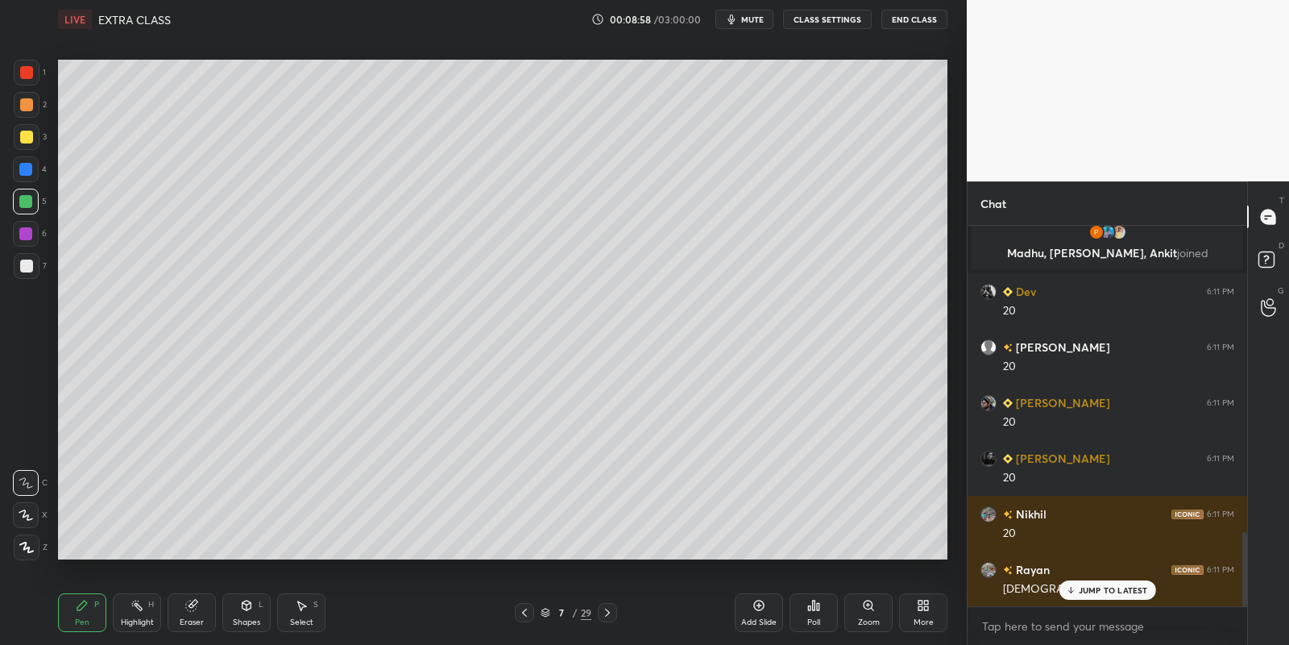
click at [147, 607] on div "Highlight H" at bounding box center [137, 612] width 48 height 39
drag, startPoint x: 298, startPoint y: 616, endPoint x: 359, endPoint y: 561, distance: 82.1
click at [298, 613] on div "Select S" at bounding box center [301, 612] width 48 height 39
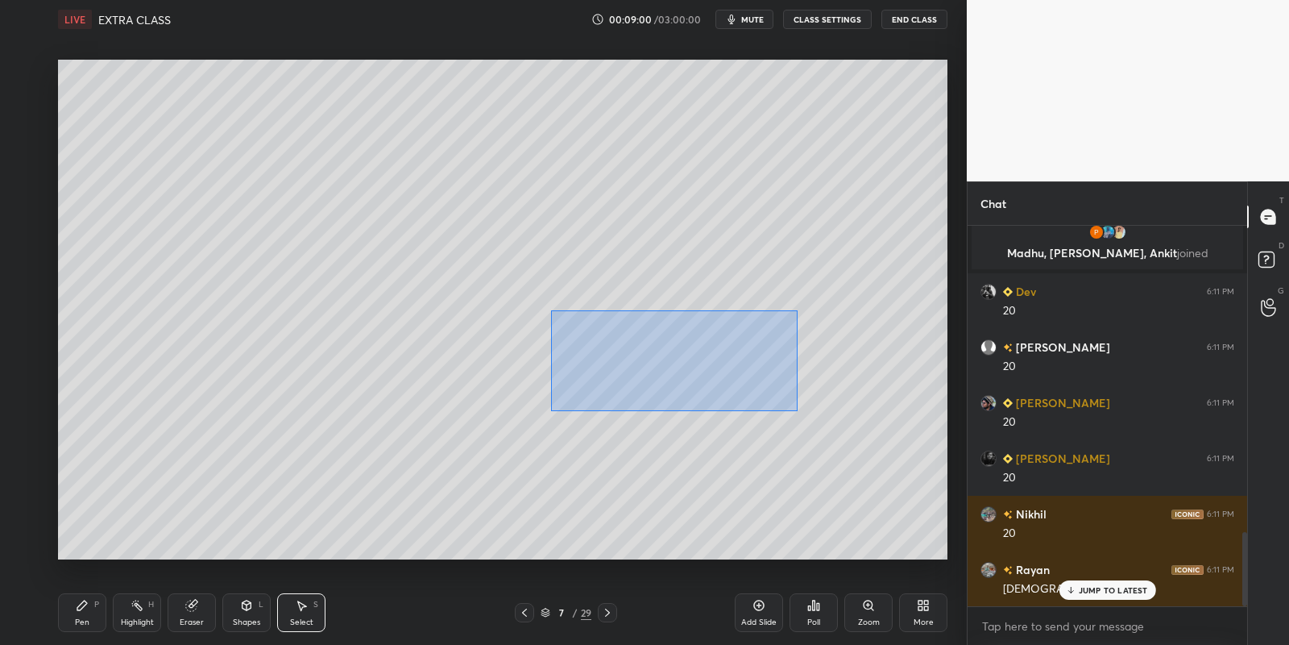
drag, startPoint x: 562, startPoint y: 312, endPoint x: 795, endPoint y: 408, distance: 251.8
click at [796, 409] on div "0 ° Undo Copy Paste here Duplicate Duplicate to new slide Delete" at bounding box center [503, 310] width 890 height 500
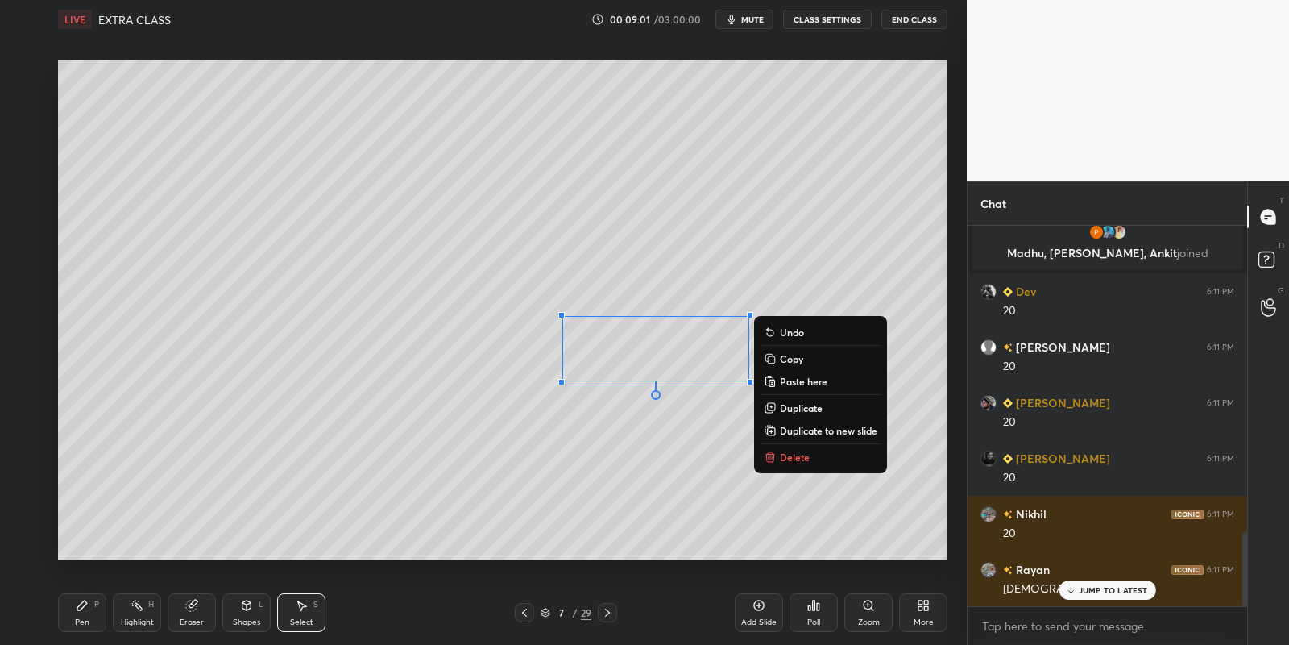
drag, startPoint x: 808, startPoint y: 355, endPoint x: 811, endPoint y: 371, distance: 16.4
click at [807, 355] on button "Copy" at bounding box center [821, 358] width 120 height 19
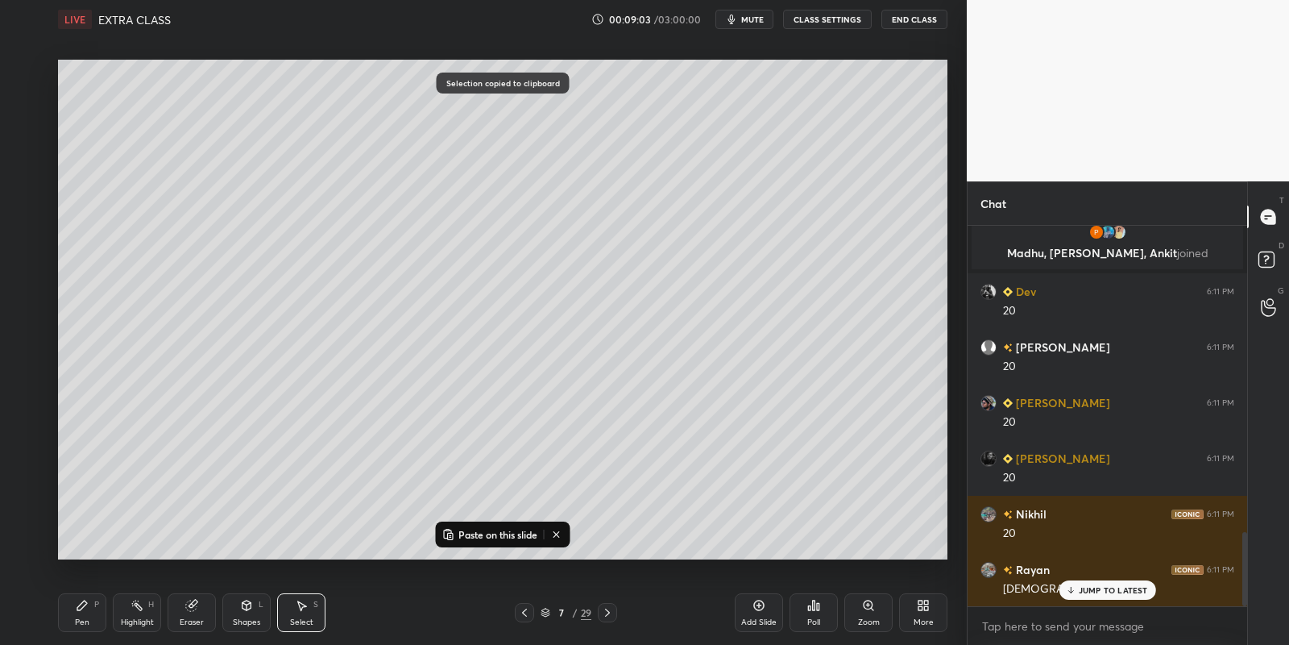
click at [757, 606] on icon at bounding box center [759, 605] width 13 height 13
click at [470, 531] on p "Paste on this slide" at bounding box center [498, 534] width 79 height 13
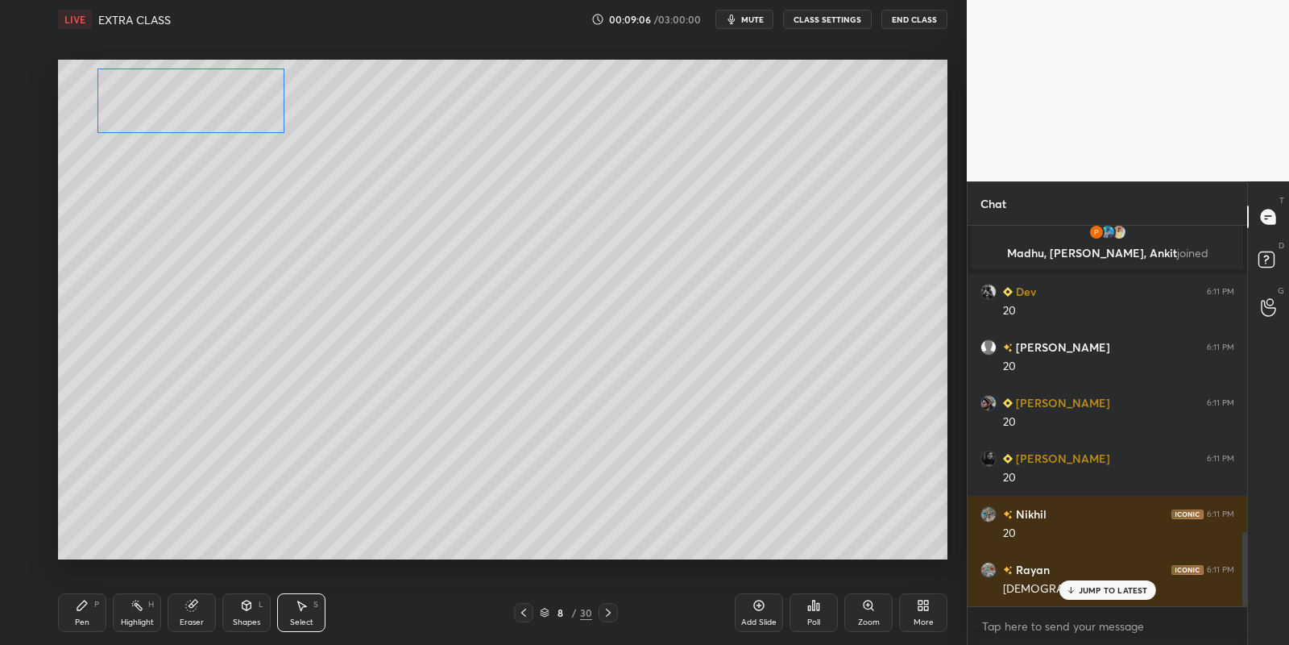
drag, startPoint x: 564, startPoint y: 322, endPoint x: 155, endPoint y: 96, distance: 467.4
click at [156, 96] on div "0 ° Undo Copy Paste here Duplicate Duplicate to new slide Delete" at bounding box center [503, 310] width 890 height 500
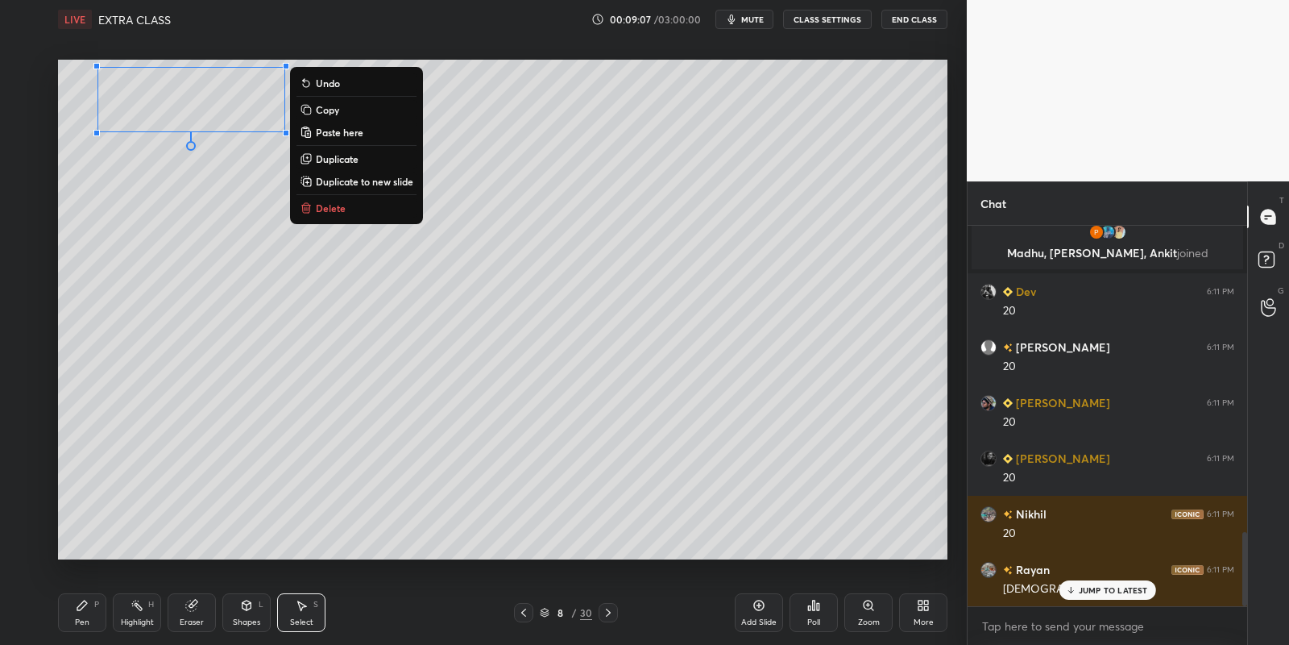
drag, startPoint x: 80, startPoint y: 611, endPoint x: 160, endPoint y: 590, distance: 82.5
click at [81, 609] on icon at bounding box center [82, 605] width 13 height 13
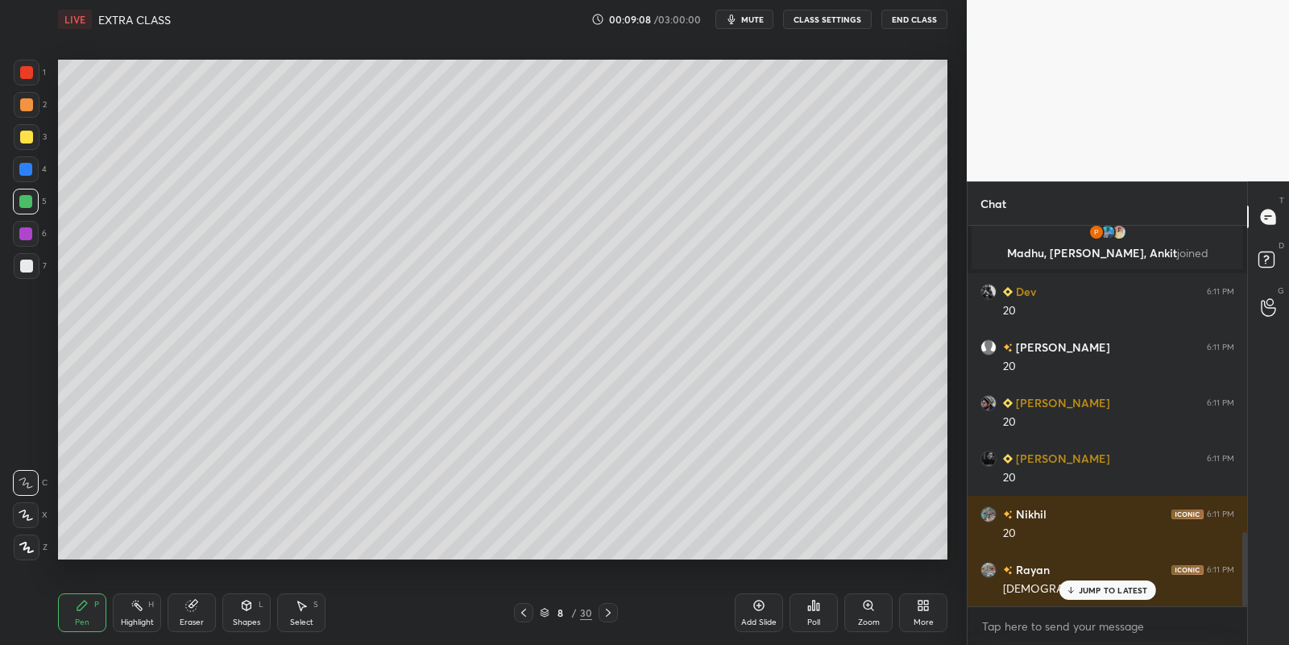
click at [23, 136] on div at bounding box center [26, 137] width 13 height 13
click at [518, 612] on icon at bounding box center [523, 612] width 13 height 13
click at [300, 608] on icon at bounding box center [301, 605] width 13 height 13
click at [517, 77] on div "0 ° Undo Copy Paste here Duplicate Duplicate to new slide Delete" at bounding box center [503, 310] width 890 height 500
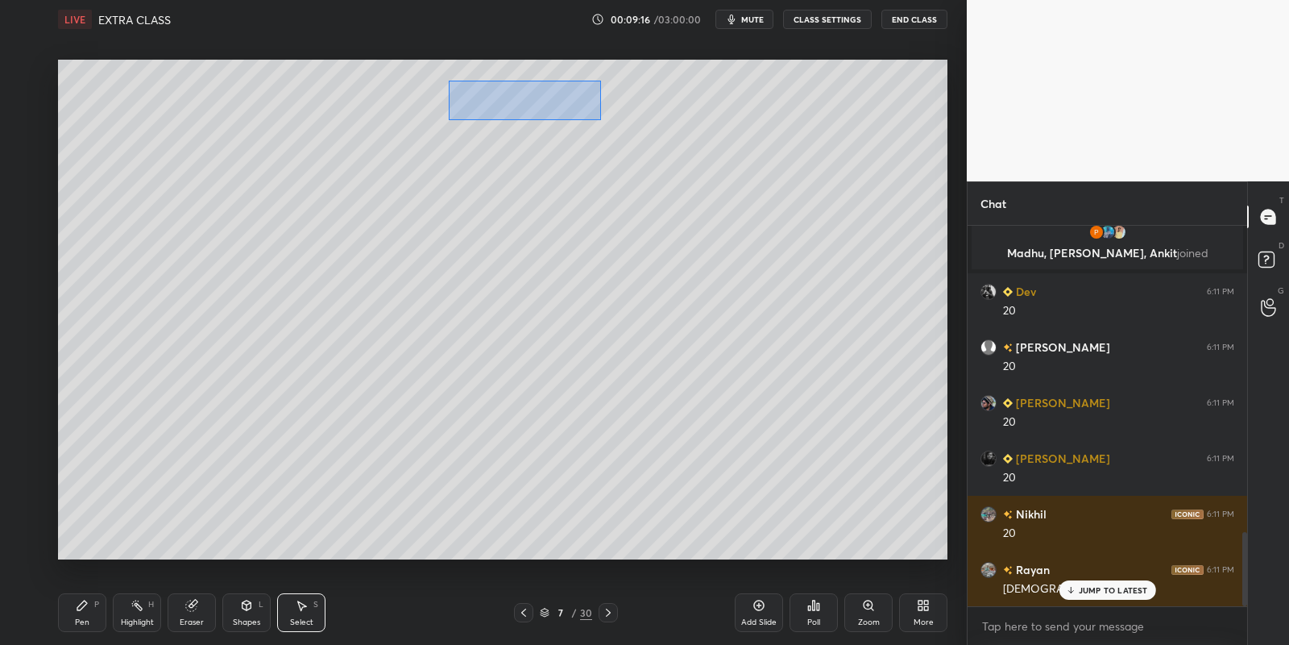
scroll to position [1624, 0]
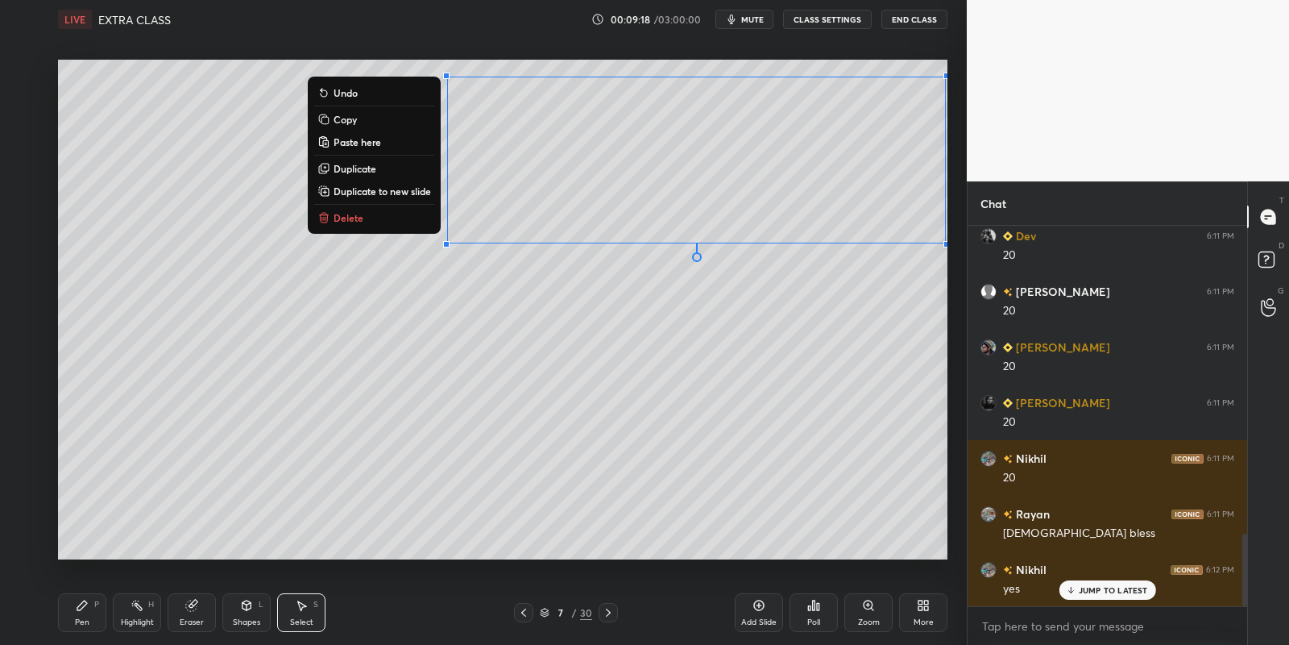
drag, startPoint x: 464, startPoint y: 89, endPoint x: 940, endPoint y: 224, distance: 494.9
click at [948, 226] on div "0 ° Undo Copy Paste here Duplicate Duplicate to new slide Delete Setting up you…" at bounding box center [503, 310] width 903 height 542
click at [367, 113] on button "Copy" at bounding box center [374, 119] width 120 height 19
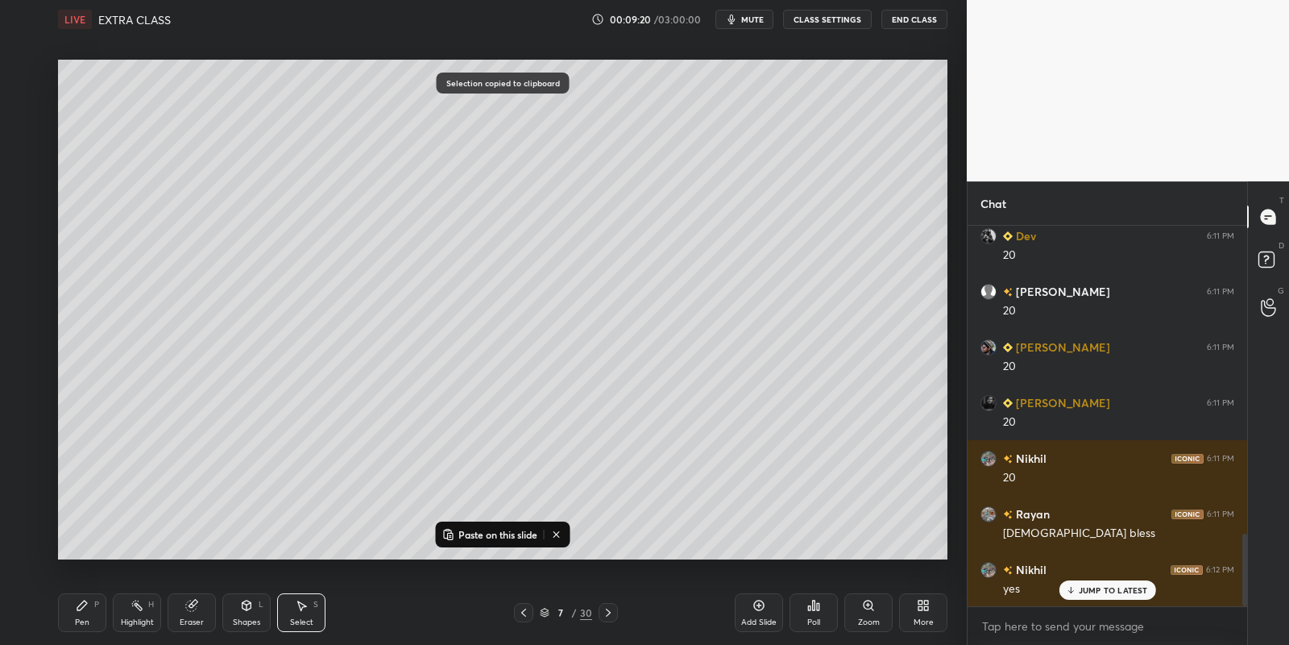
drag, startPoint x: 610, startPoint y: 612, endPoint x: 604, endPoint y: 599, distance: 14.8
click at [610, 611] on icon at bounding box center [608, 612] width 13 height 13
drag, startPoint x: 502, startPoint y: 531, endPoint x: 501, endPoint y: 519, distance: 12.1
click at [501, 530] on p "Paste on this slide" at bounding box center [498, 534] width 79 height 13
drag, startPoint x: 558, startPoint y: 194, endPoint x: 319, endPoint y: 395, distance: 311.7
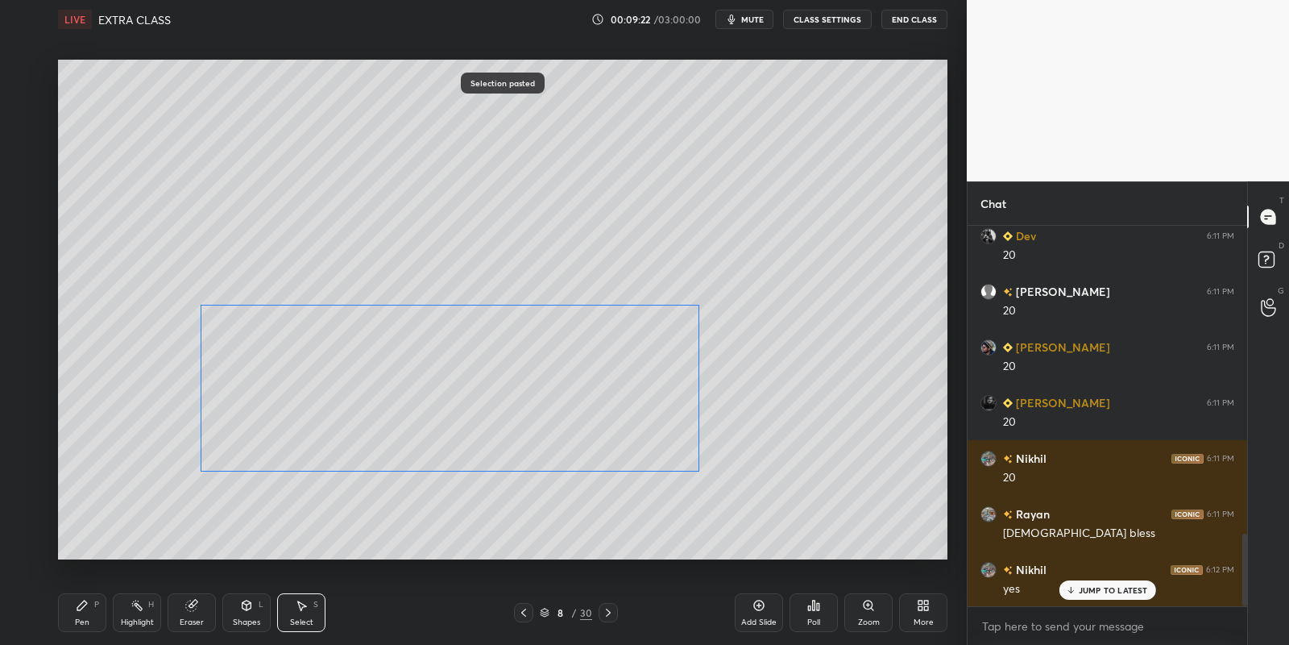
click at [322, 400] on div "0 ° Undo Copy Paste here Duplicate Duplicate to new slide Delete" at bounding box center [503, 310] width 890 height 500
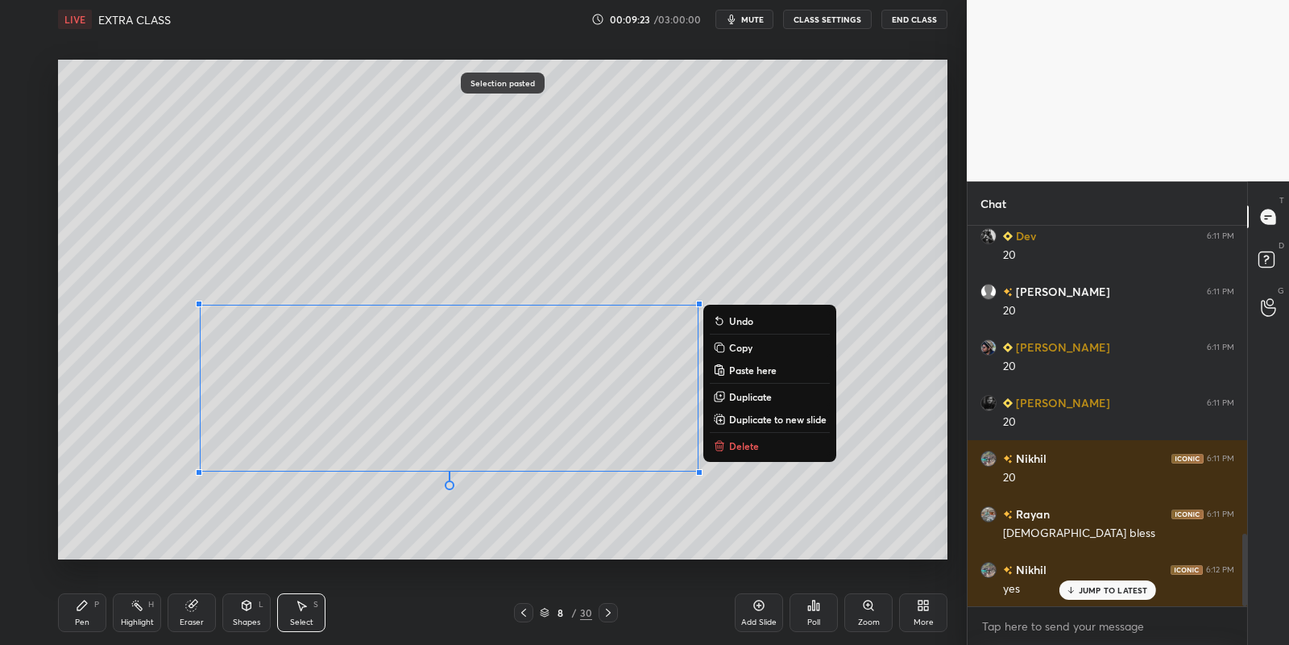
drag, startPoint x: 84, startPoint y: 614, endPoint x: 122, endPoint y: 607, distance: 39.4
click at [89, 614] on div "Pen P" at bounding box center [82, 612] width 48 height 39
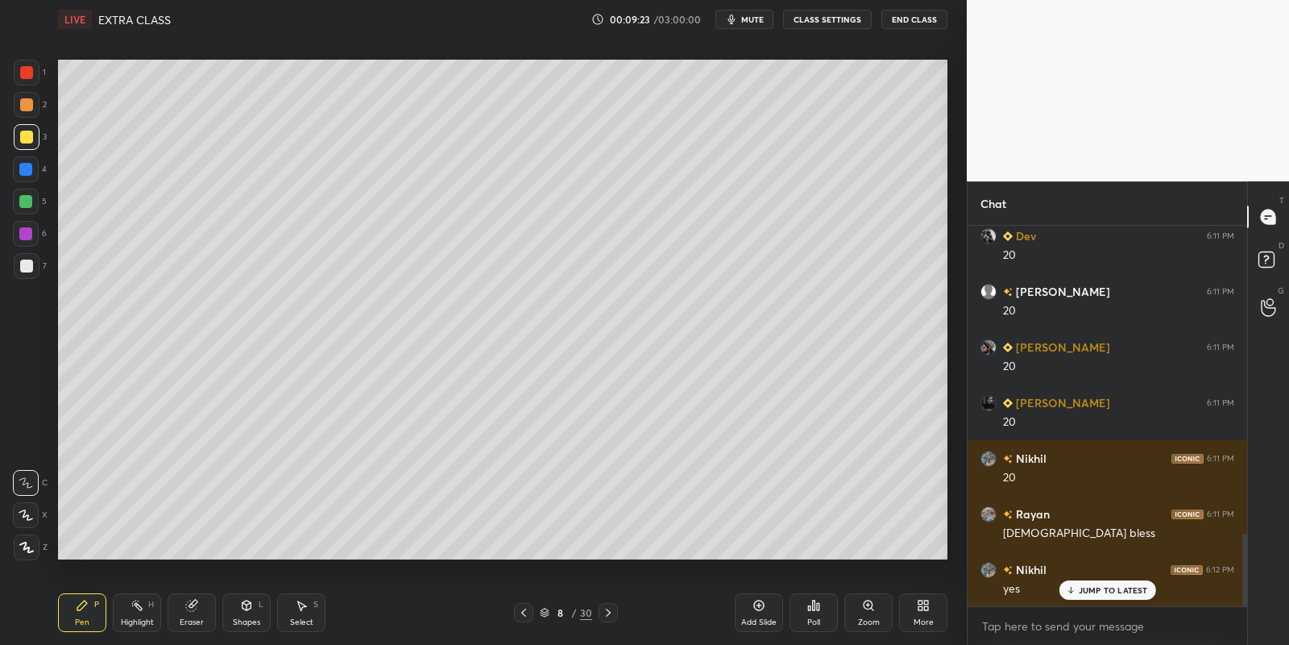
click at [193, 611] on div "Eraser" at bounding box center [192, 612] width 48 height 39
click at [294, 614] on div "Select S" at bounding box center [301, 612] width 48 height 39
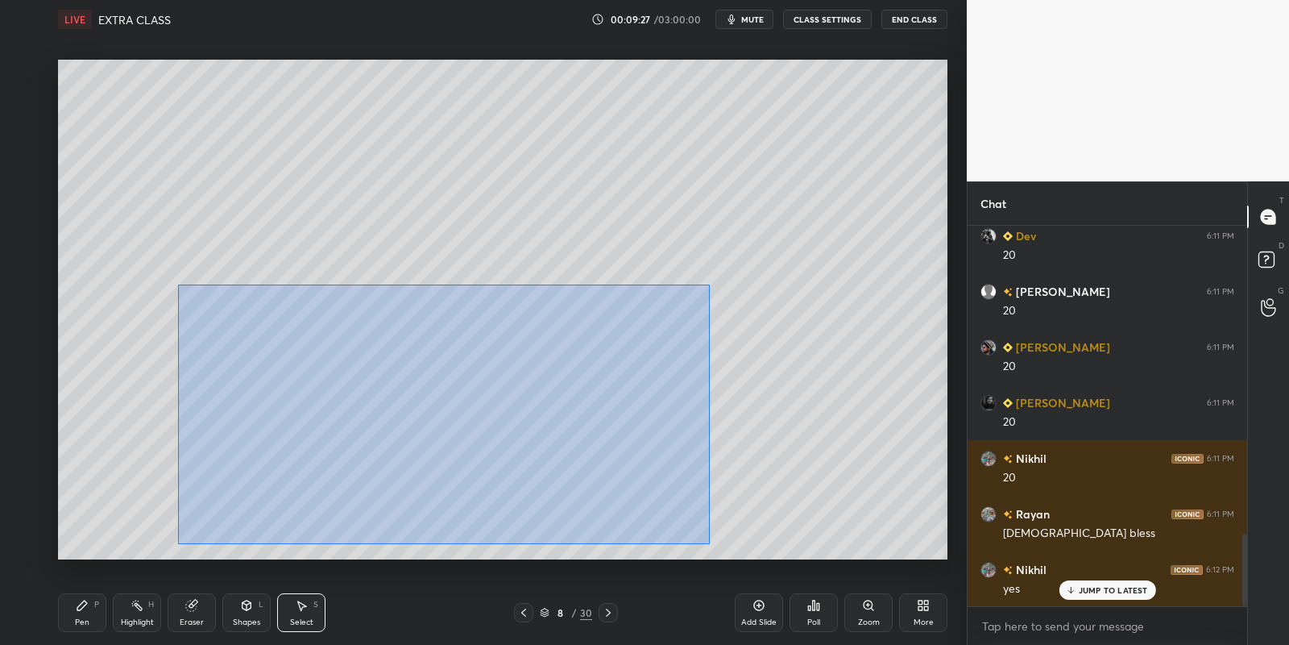
drag, startPoint x: 180, startPoint y: 287, endPoint x: 700, endPoint y: 525, distance: 572.6
click at [709, 540] on div "0 ° Undo Copy Paste here Duplicate Duplicate to new slide Delete" at bounding box center [503, 310] width 890 height 500
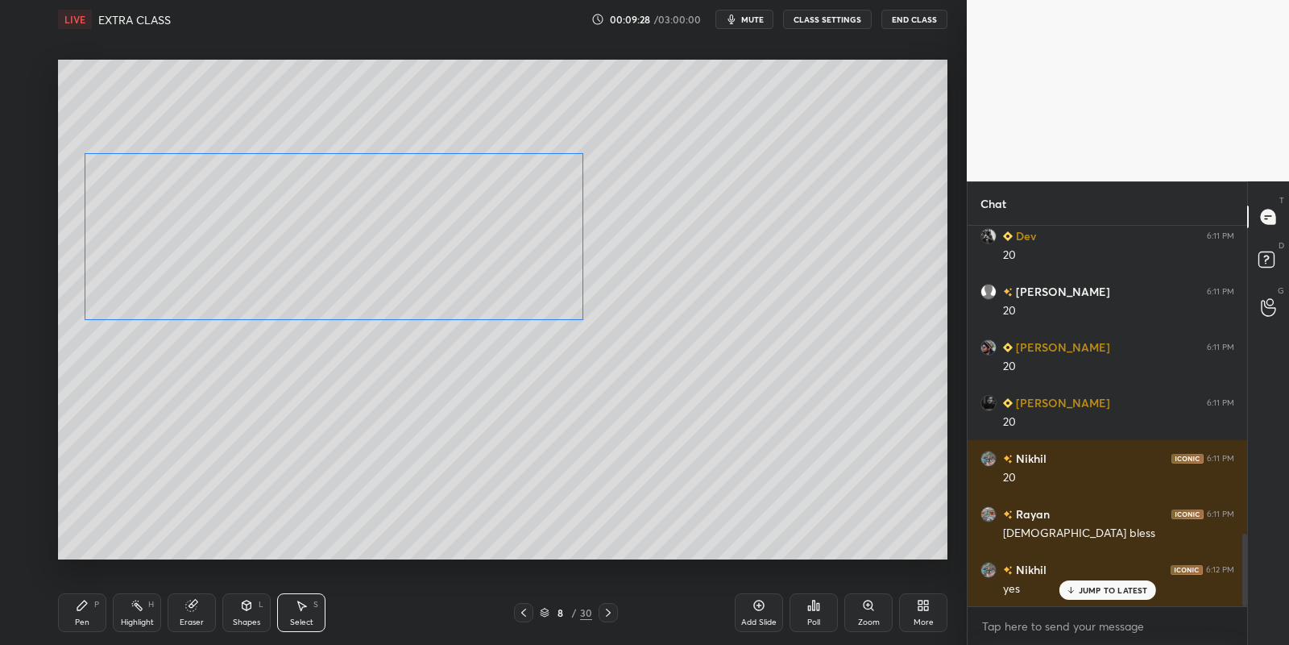
drag, startPoint x: 532, startPoint y: 377, endPoint x: 412, endPoint y: 223, distance: 195.2
click at [415, 226] on div "0 ° Undo Copy Paste here Duplicate Duplicate to new slide Delete" at bounding box center [503, 310] width 890 height 500
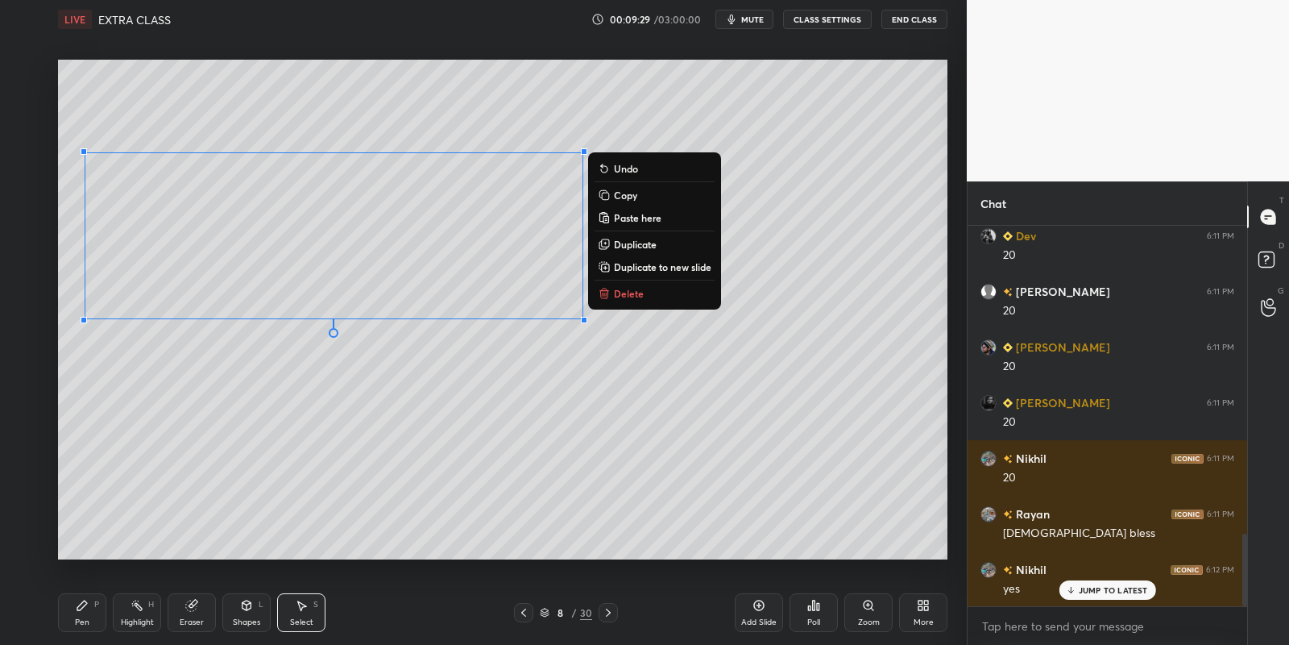
click at [102, 612] on div "Pen P" at bounding box center [82, 612] width 48 height 39
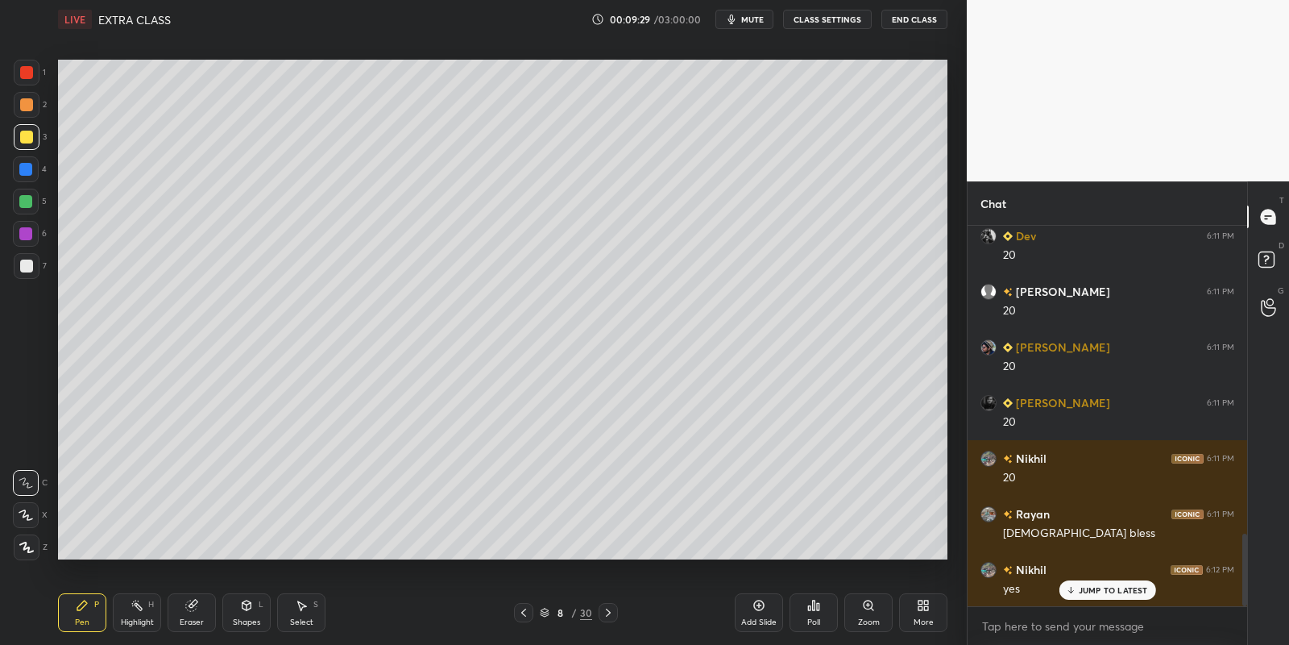
click at [136, 615] on div "Highlight H" at bounding box center [137, 612] width 48 height 39
click at [27, 133] on div at bounding box center [26, 137] width 13 height 13
drag, startPoint x: 81, startPoint y: 604, endPoint x: 81, endPoint y: 595, distance: 9.7
click at [82, 605] on icon at bounding box center [82, 605] width 10 height 10
drag, startPoint x: 31, startPoint y: 139, endPoint x: 56, endPoint y: 139, distance: 25.0
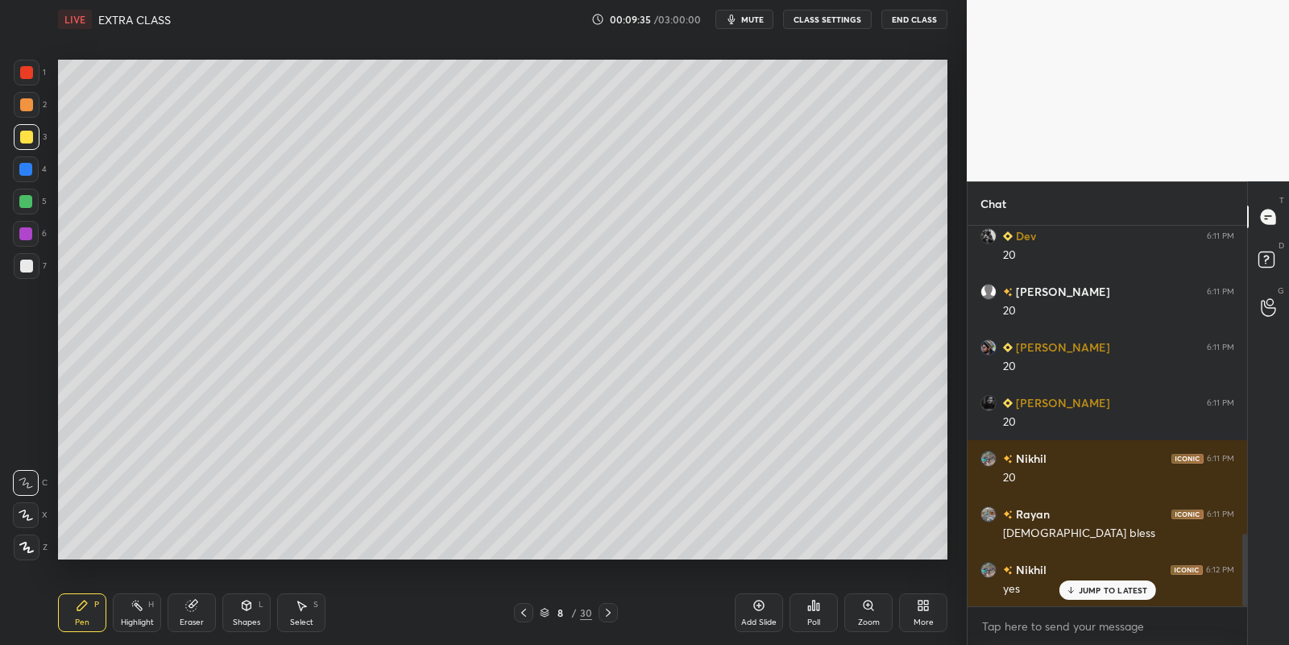
click at [31, 140] on div at bounding box center [26, 137] width 13 height 13
drag, startPoint x: 136, startPoint y: 614, endPoint x: 144, endPoint y: 574, distance: 41.1
click at [136, 611] on div "Highlight H" at bounding box center [137, 612] width 48 height 39
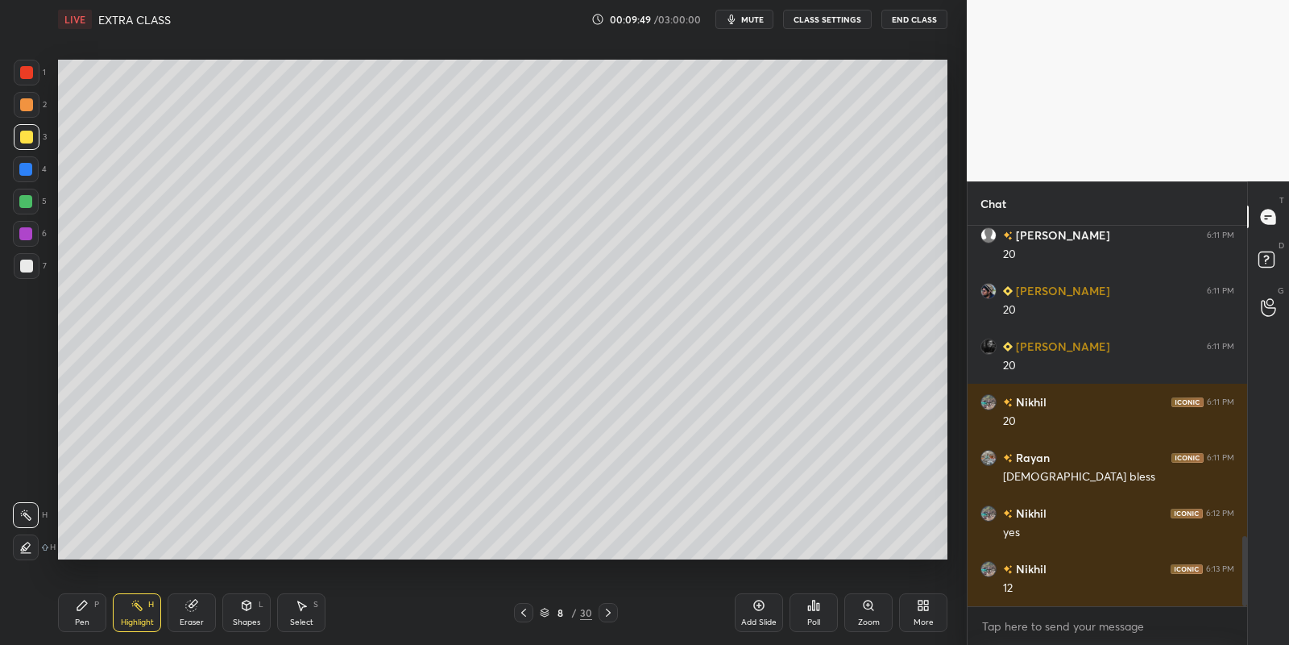
drag, startPoint x: 93, startPoint y: 612, endPoint x: 133, endPoint y: 617, distance: 39.8
click at [96, 612] on div "Pen P" at bounding box center [82, 612] width 48 height 39
click at [132, 616] on div "Highlight H" at bounding box center [137, 612] width 48 height 39
click at [85, 612] on div "Pen P" at bounding box center [82, 612] width 48 height 39
click at [186, 612] on div "Eraser" at bounding box center [192, 612] width 48 height 39
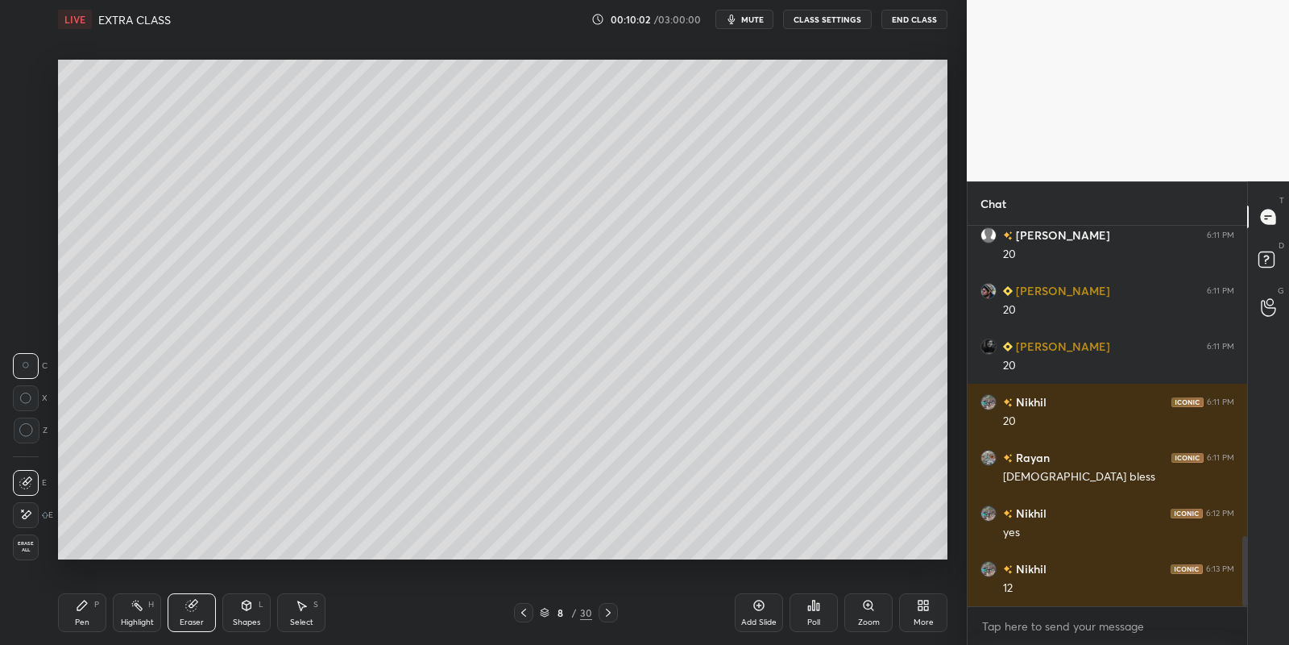
click at [81, 619] on div "Pen" at bounding box center [82, 622] width 15 height 8
click at [30, 193] on div at bounding box center [26, 202] width 26 height 26
drag, startPoint x: 297, startPoint y: 604, endPoint x: 297, endPoint y: 581, distance: 23.4
click at [297, 601] on icon at bounding box center [301, 605] width 13 height 13
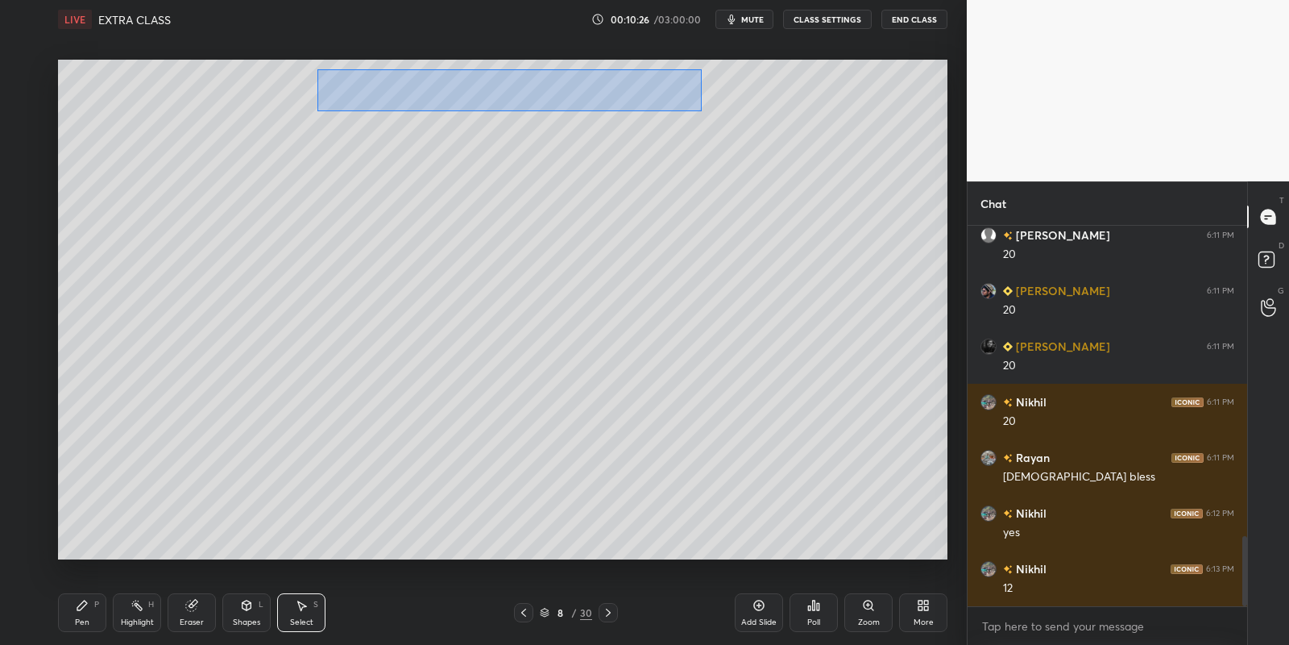
drag, startPoint x: 325, startPoint y: 68, endPoint x: 699, endPoint y: 114, distance: 376.7
click at [698, 109] on div "0 ° Undo Copy Paste here Duplicate Duplicate to new slide Delete" at bounding box center [503, 310] width 890 height 500
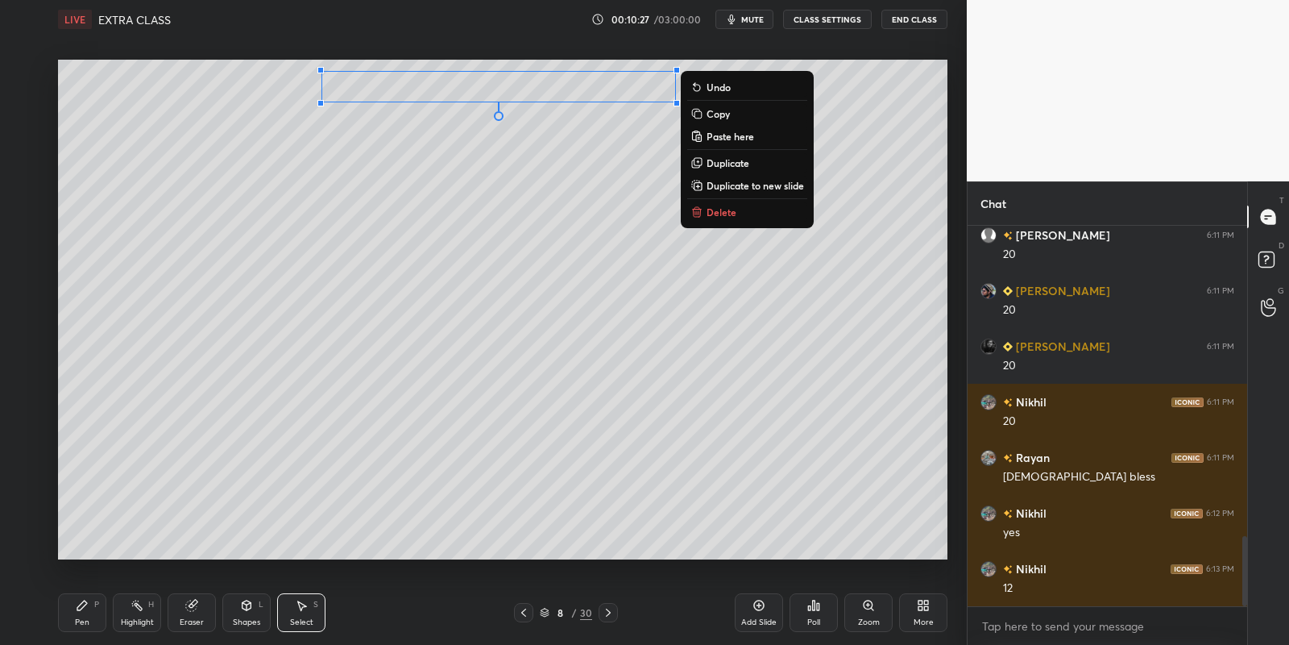
click at [720, 113] on p "Copy" at bounding box center [718, 113] width 23 height 13
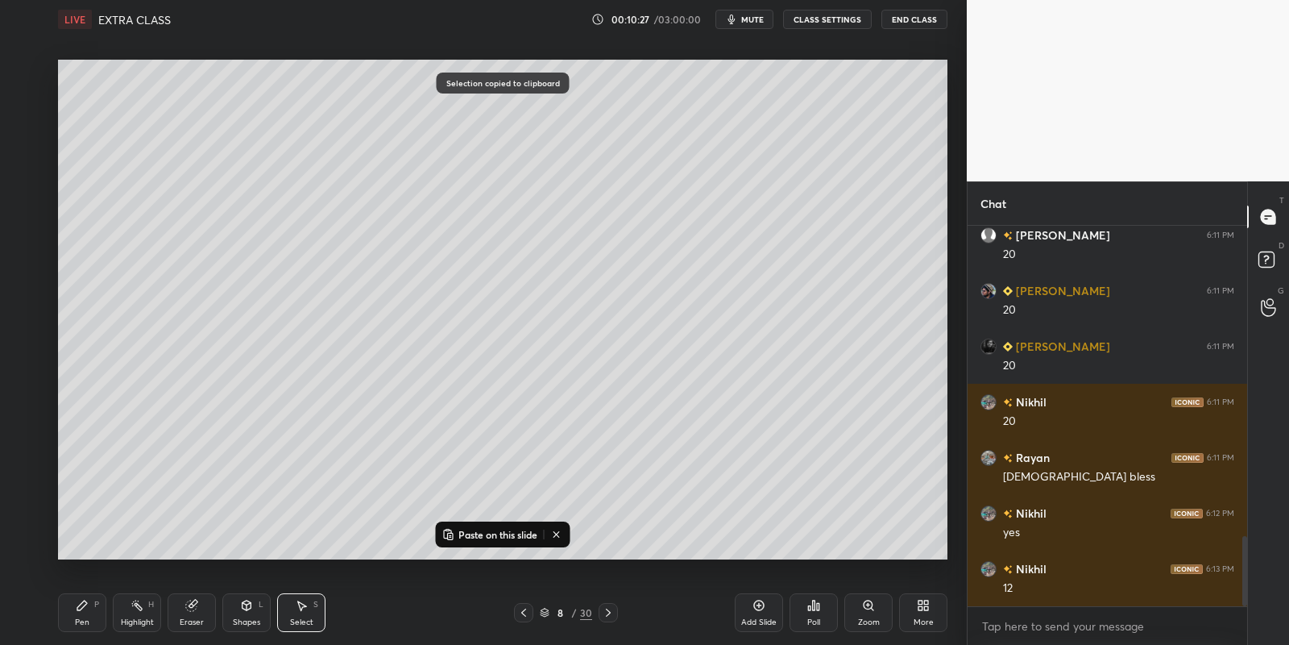
drag, startPoint x: 496, startPoint y: 530, endPoint x: 500, endPoint y: 518, distance: 12.7
click at [497, 528] on p "Paste on this slide" at bounding box center [498, 534] width 79 height 13
drag, startPoint x: 425, startPoint y: 102, endPoint x: 416, endPoint y: 110, distance: 11.5
click at [412, 112] on div "0 ° Undo Copy Paste here Duplicate Duplicate to new slide Delete" at bounding box center [503, 310] width 890 height 500
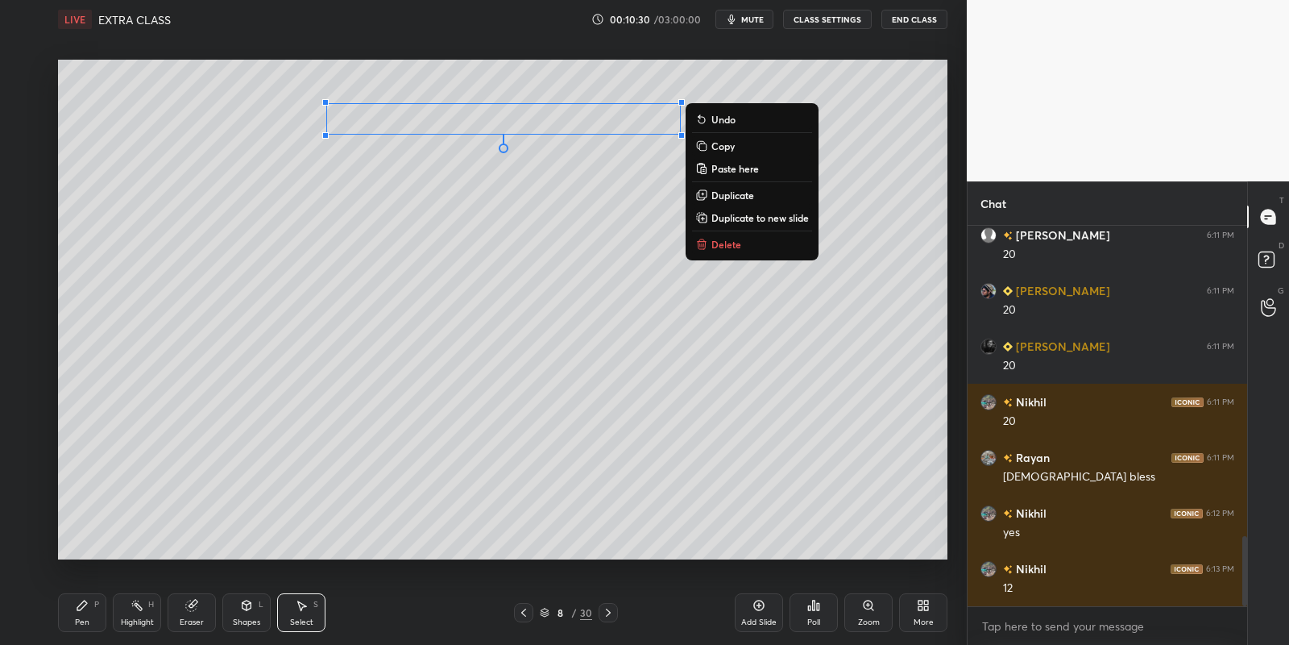
drag, startPoint x: 81, startPoint y: 611, endPoint x: 127, endPoint y: 606, distance: 47.0
click at [82, 610] on icon at bounding box center [82, 605] width 13 height 13
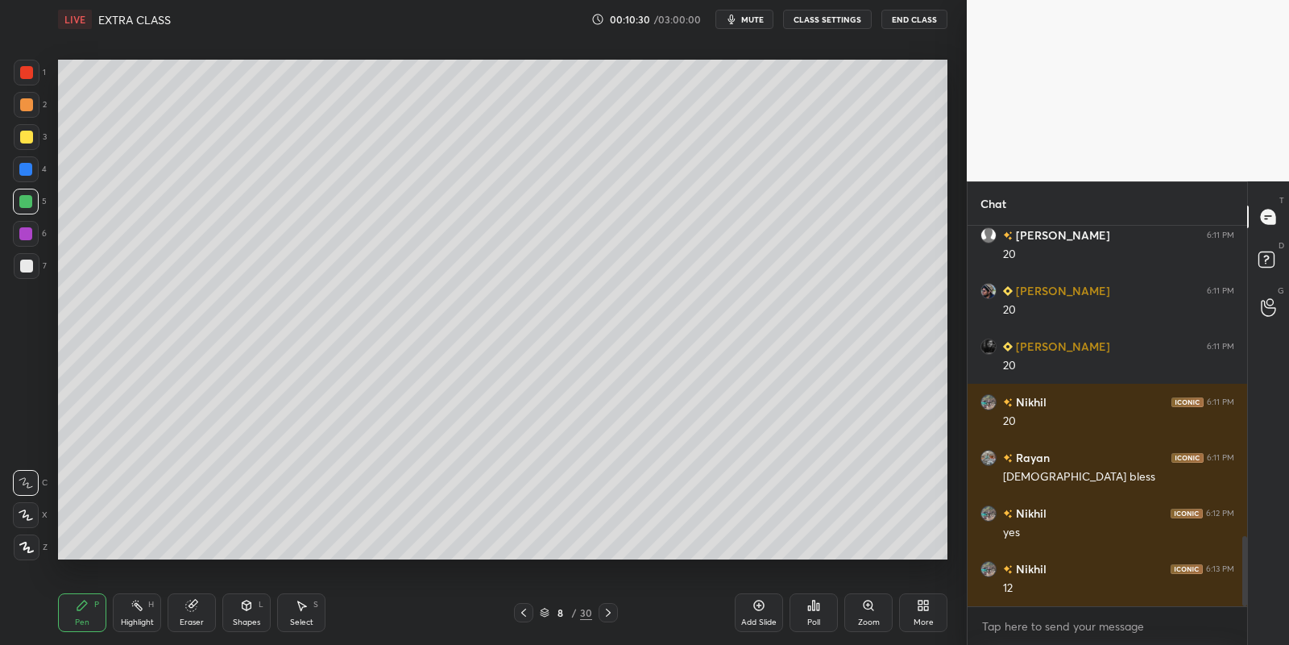
click at [137, 616] on div "Highlight H" at bounding box center [137, 612] width 48 height 39
drag, startPoint x: 134, startPoint y: 609, endPoint x: 150, endPoint y: 583, distance: 31.1
click at [133, 608] on icon at bounding box center [137, 605] width 13 height 13
drag, startPoint x: 87, startPoint y: 604, endPoint x: 95, endPoint y: 609, distance: 9.4
click at [92, 608] on div "Pen P" at bounding box center [82, 612] width 48 height 39
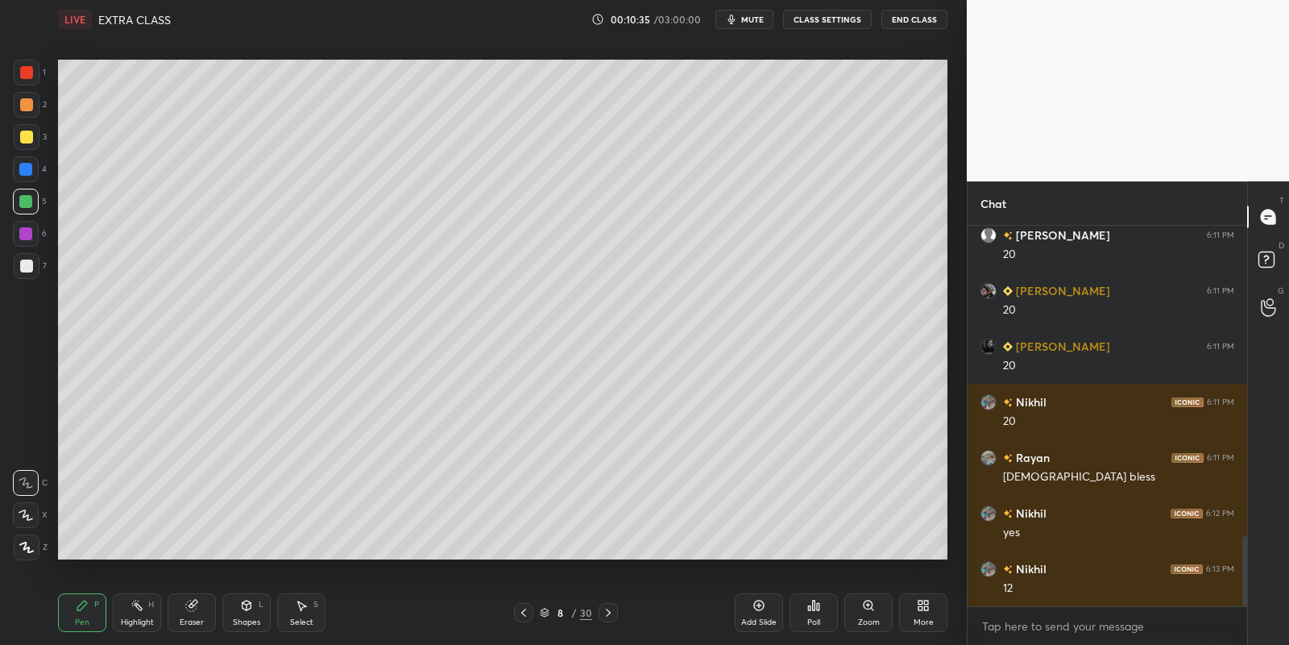
drag, startPoint x: 136, startPoint y: 615, endPoint x: 170, endPoint y: 573, distance: 53.9
click at [136, 615] on div "Highlight H" at bounding box center [137, 612] width 48 height 39
click at [193, 608] on icon at bounding box center [191, 605] width 10 height 10
drag, startPoint x: 84, startPoint y: 609, endPoint x: 86, endPoint y: 571, distance: 38.0
click at [85, 607] on icon at bounding box center [82, 605] width 13 height 13
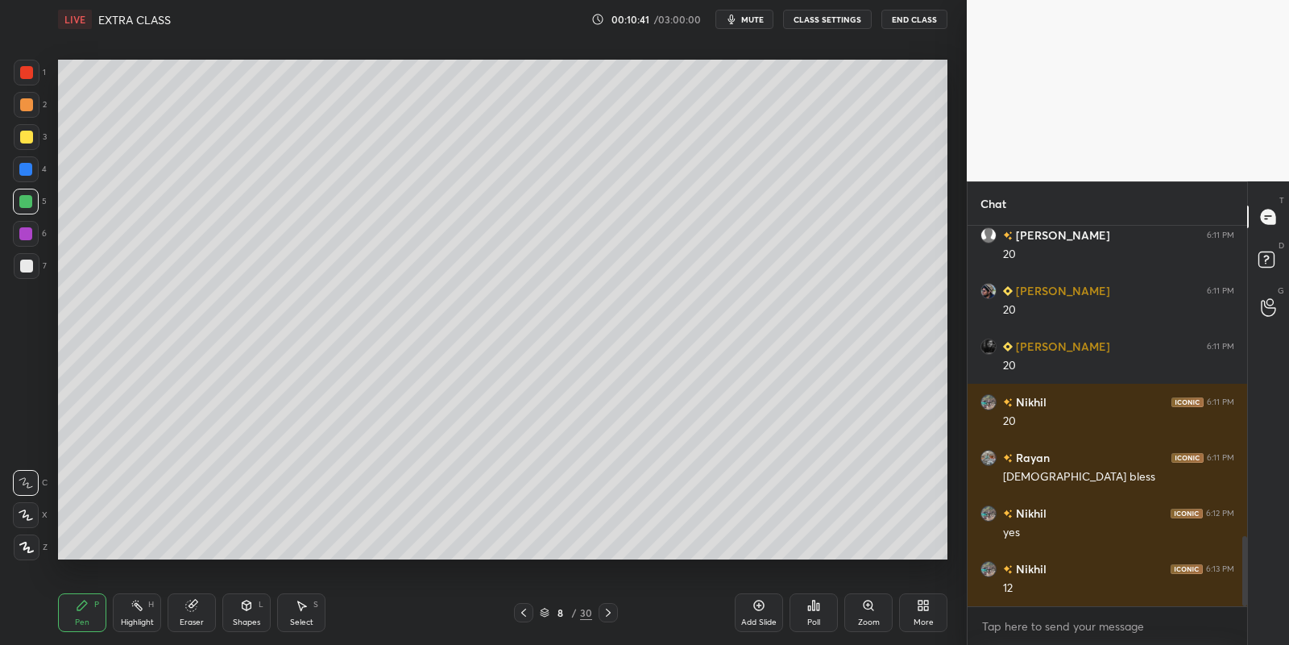
click at [22, 197] on div at bounding box center [25, 201] width 13 height 13
drag, startPoint x: 188, startPoint y: 610, endPoint x: 201, endPoint y: 586, distance: 27.4
click at [189, 606] on icon at bounding box center [191, 605] width 10 height 10
drag, startPoint x: 76, startPoint y: 620, endPoint x: 88, endPoint y: 607, distance: 18.3
click at [78, 618] on div "Pen" at bounding box center [82, 622] width 15 height 8
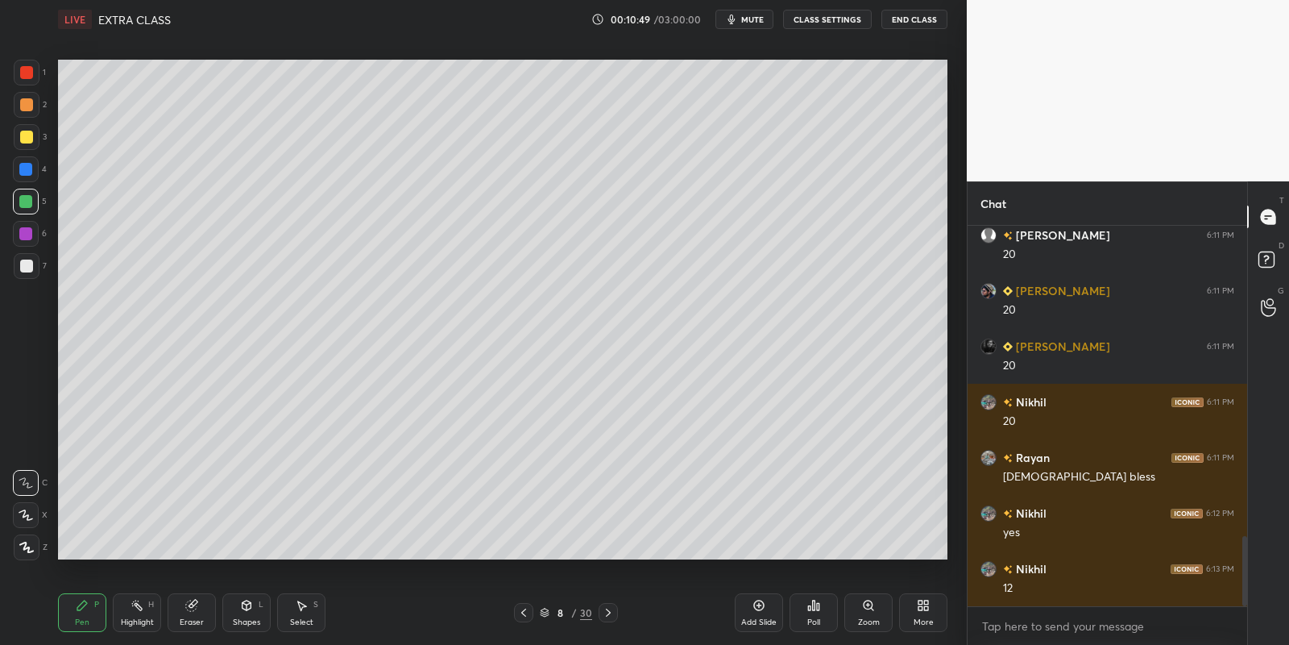
drag, startPoint x: 291, startPoint y: 613, endPoint x: 284, endPoint y: 599, distance: 15.9
click at [292, 612] on div "Select S" at bounding box center [301, 612] width 48 height 39
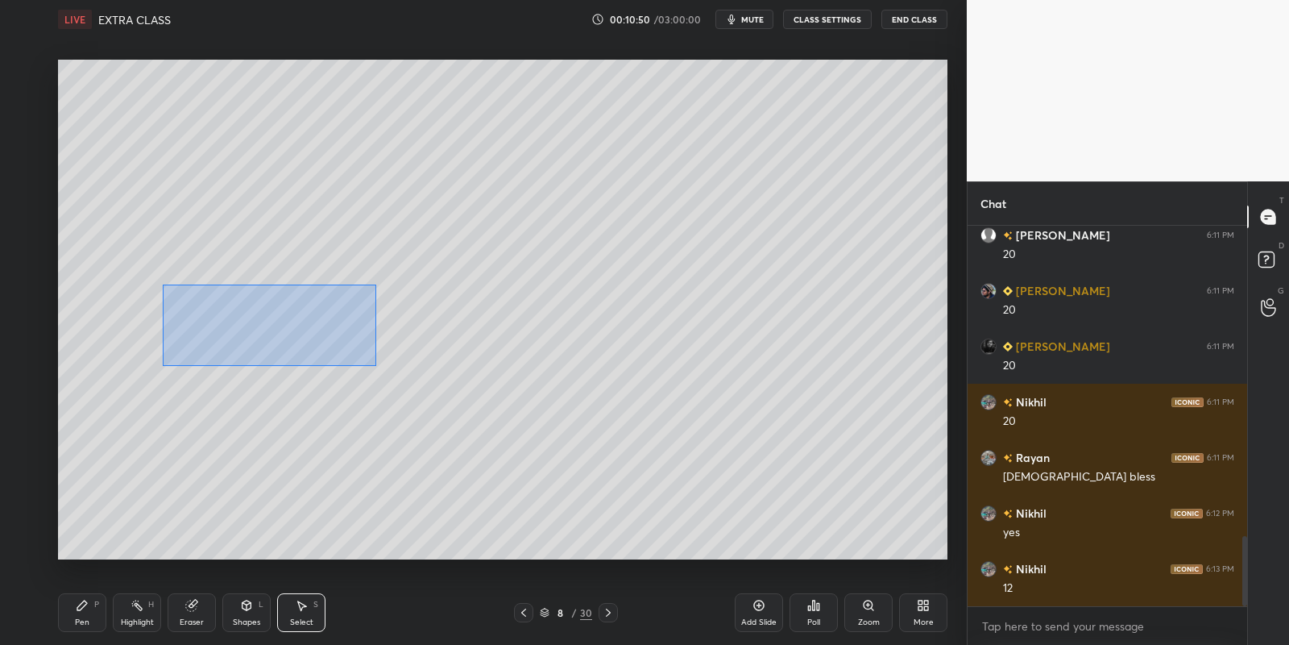
drag, startPoint x: 162, startPoint y: 284, endPoint x: 369, endPoint y: 363, distance: 221.4
click at [372, 364] on div "0 ° Undo Copy Paste here Duplicate Duplicate to new slide Delete" at bounding box center [503, 310] width 890 height 500
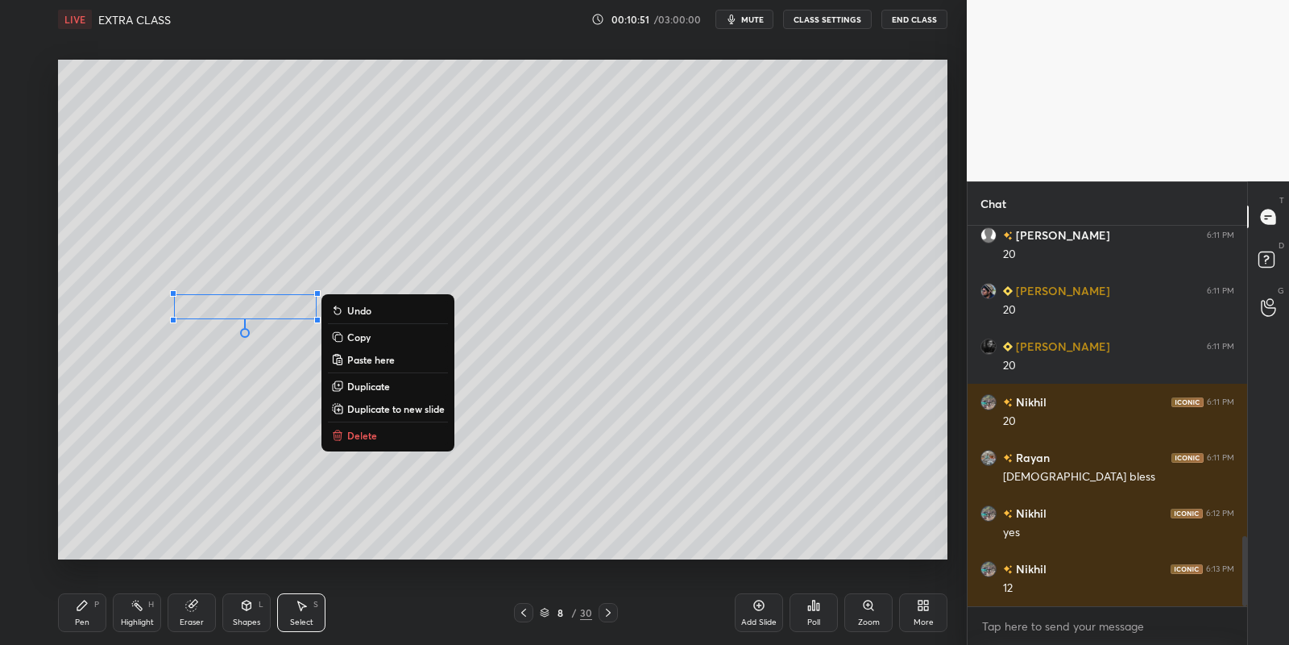
click at [385, 427] on button "Delete" at bounding box center [388, 434] width 120 height 19
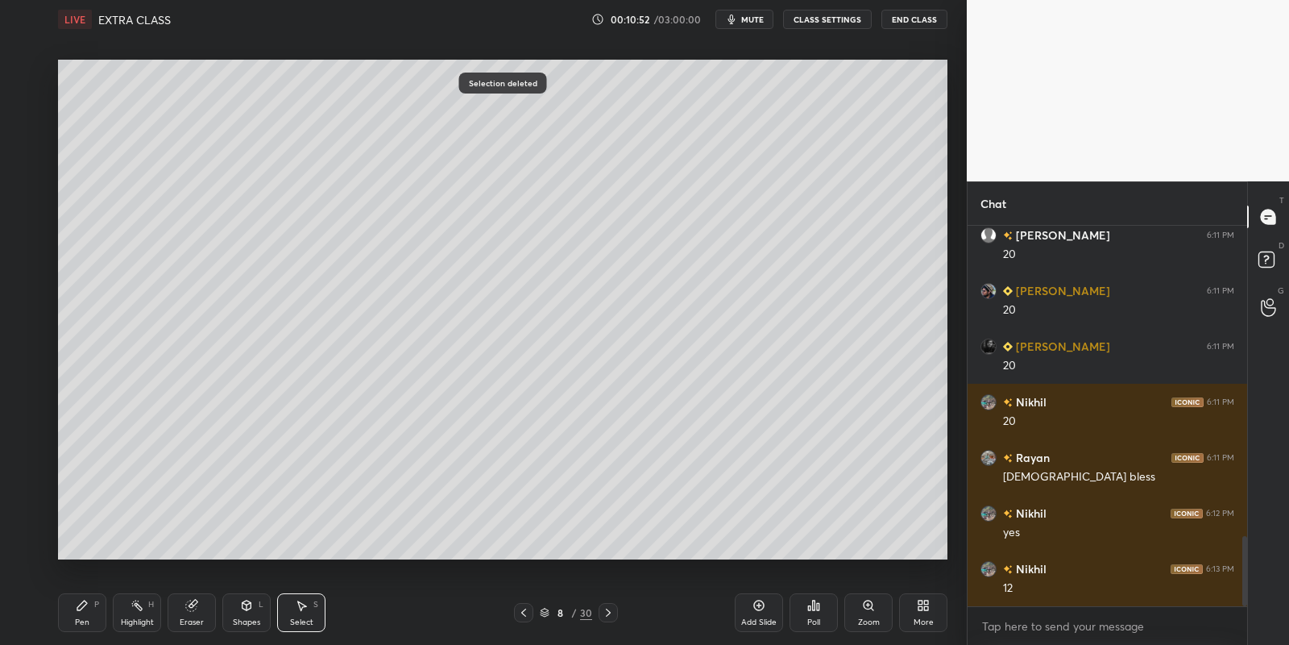
click at [99, 610] on div "Pen P" at bounding box center [82, 612] width 48 height 39
drag, startPoint x: 143, startPoint y: 614, endPoint x: 135, endPoint y: 589, distance: 26.2
click at [143, 613] on div "Highlight H" at bounding box center [137, 612] width 48 height 39
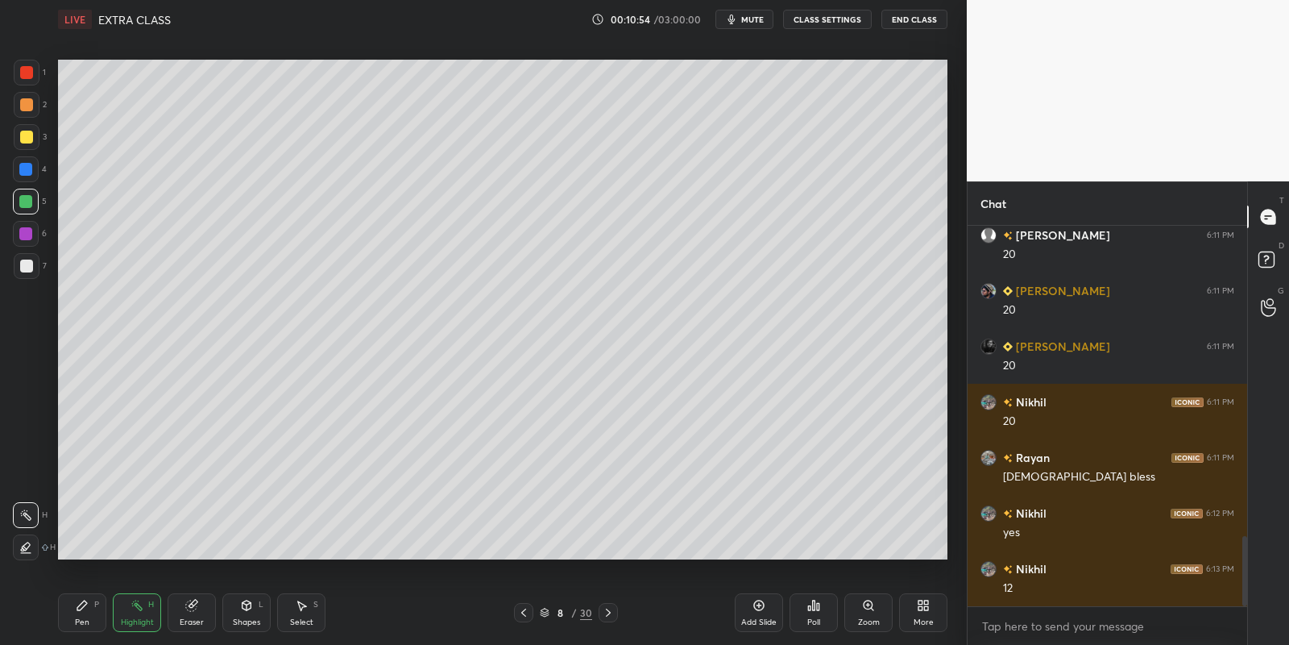
click at [89, 620] on div "Pen P" at bounding box center [82, 612] width 48 height 39
drag, startPoint x: 26, startPoint y: 135, endPoint x: 35, endPoint y: 143, distance: 12.0
click at [26, 135] on div at bounding box center [26, 137] width 13 height 13
click at [25, 198] on div at bounding box center [25, 201] width 13 height 13
click at [25, 139] on div at bounding box center [26, 137] width 13 height 13
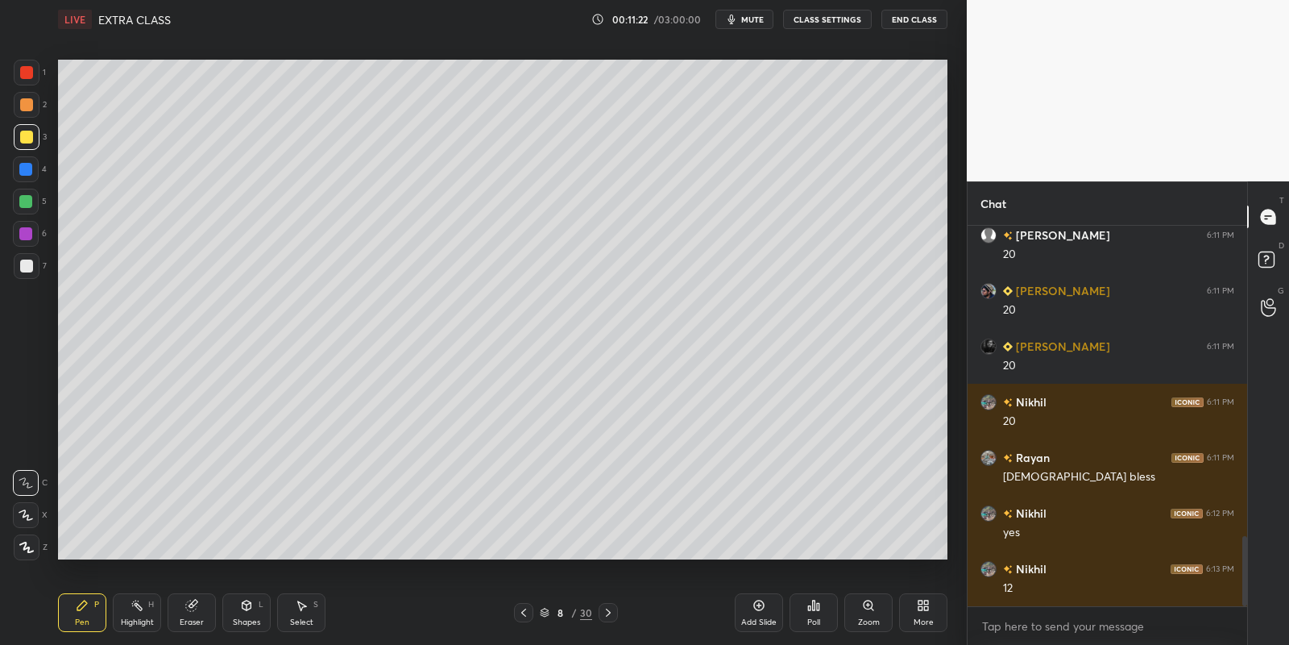
drag, startPoint x: 249, startPoint y: 612, endPoint x: 249, endPoint y: 594, distance: 17.7
click at [250, 609] on icon at bounding box center [246, 605] width 13 height 13
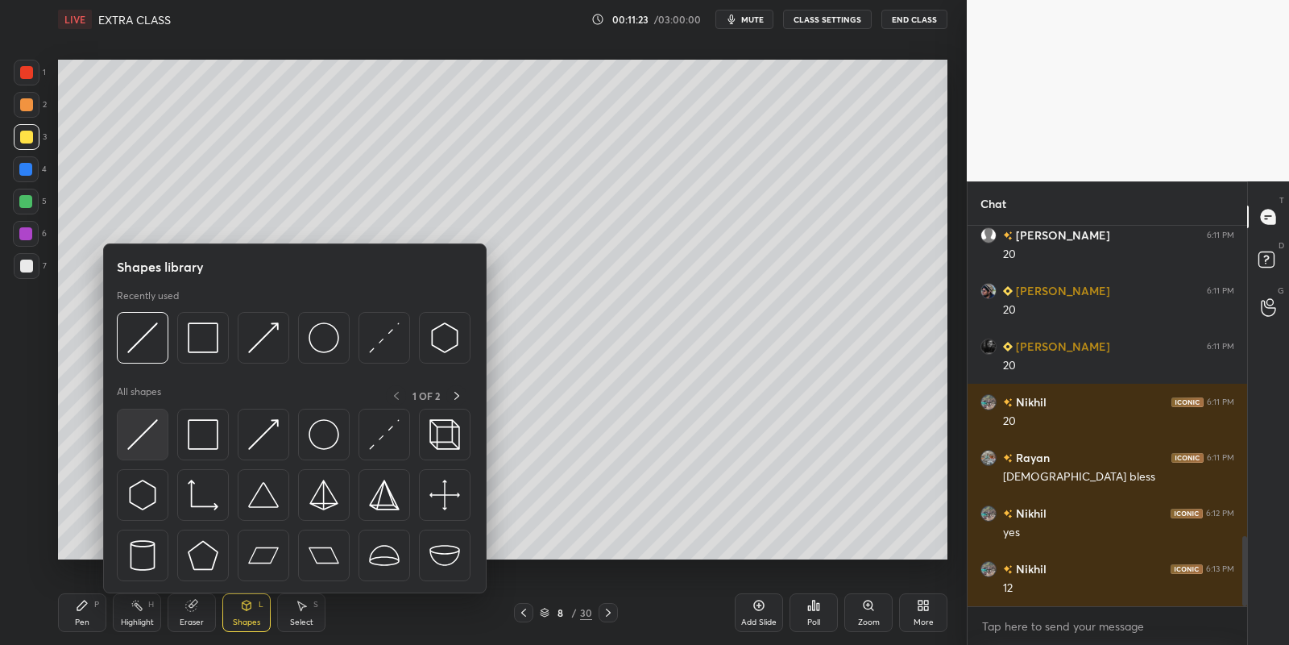
click at [142, 430] on img at bounding box center [142, 434] width 31 height 31
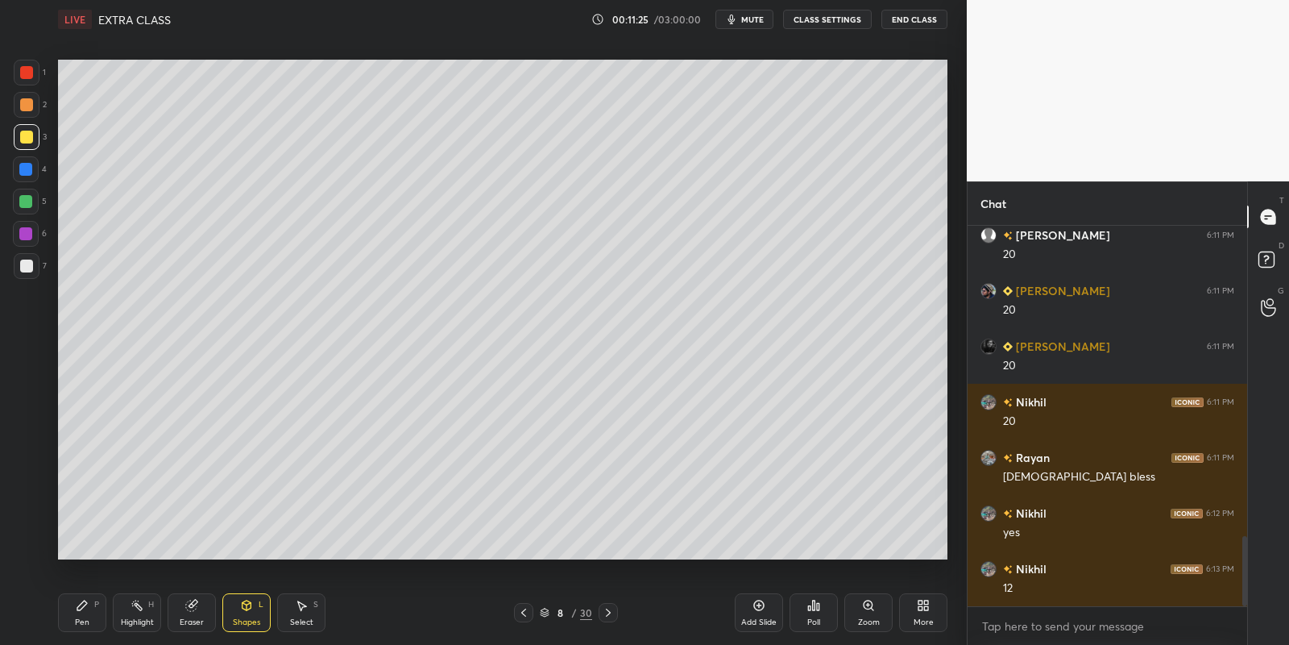
drag, startPoint x: 83, startPoint y: 615, endPoint x: 180, endPoint y: 574, distance: 105.1
click at [89, 610] on div "Pen P" at bounding box center [82, 612] width 48 height 39
click at [246, 616] on div "Shapes L" at bounding box center [246, 612] width 48 height 39
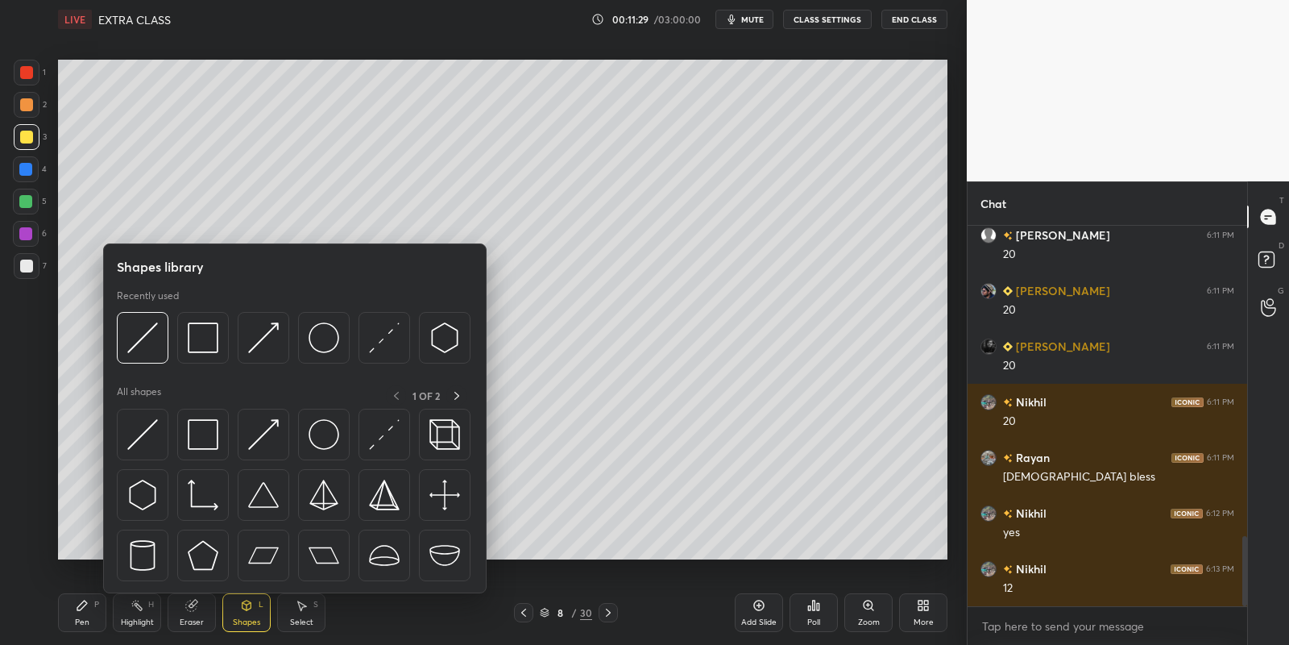
click at [201, 429] on img at bounding box center [203, 434] width 31 height 31
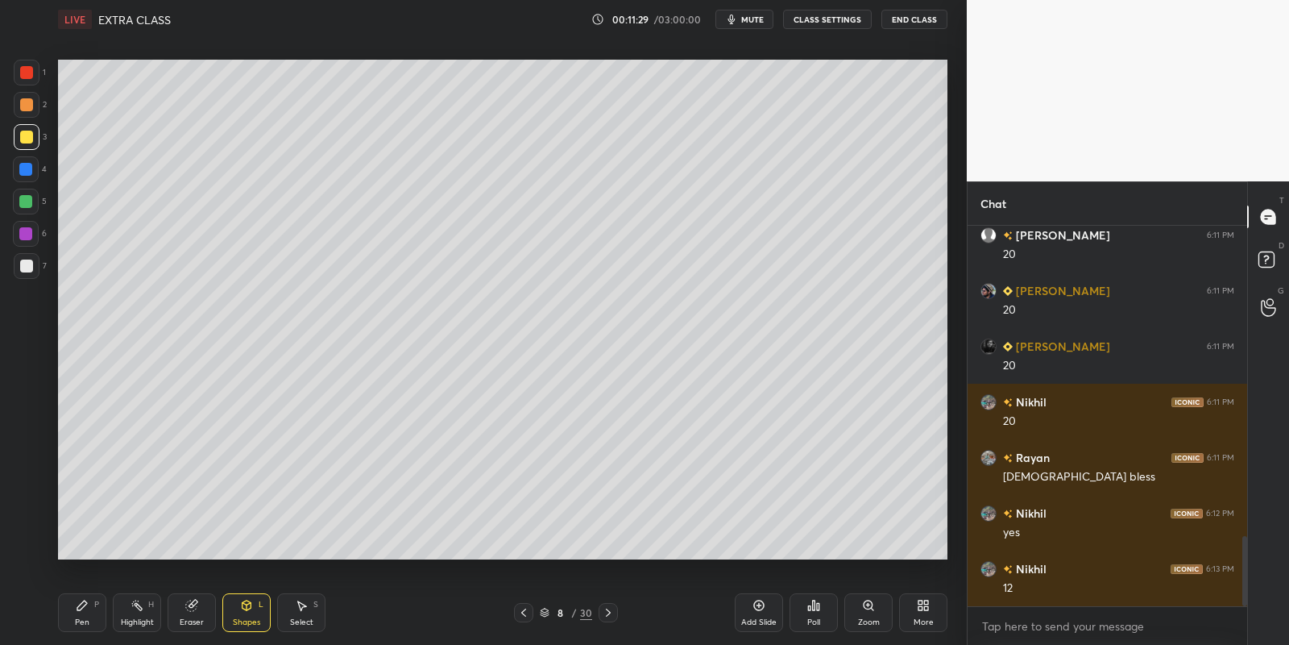
click at [26, 198] on div at bounding box center [25, 201] width 13 height 13
click at [85, 612] on div "Pen P" at bounding box center [82, 612] width 48 height 39
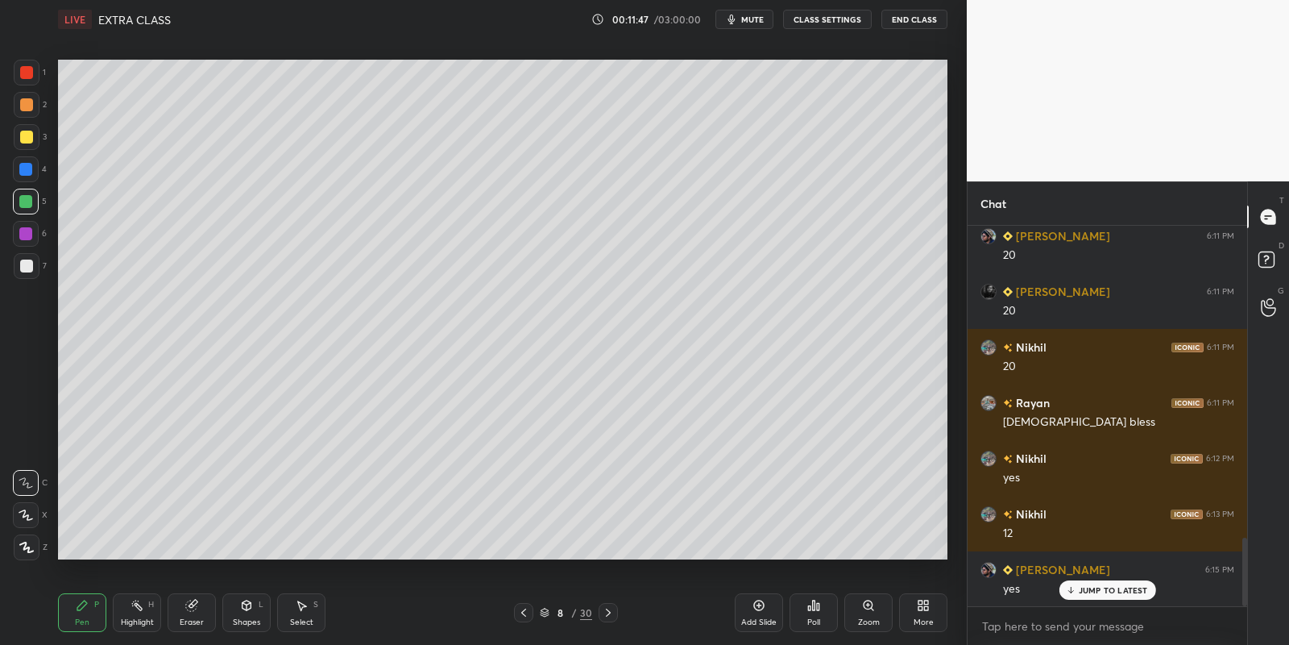
drag, startPoint x: 135, startPoint y: 616, endPoint x: 135, endPoint y: 576, distance: 39.5
click at [137, 613] on div "Highlight H" at bounding box center [137, 612] width 48 height 39
drag, startPoint x: 298, startPoint y: 614, endPoint x: 297, endPoint y: 601, distance: 13.0
click at [297, 612] on div "Select S" at bounding box center [301, 612] width 48 height 39
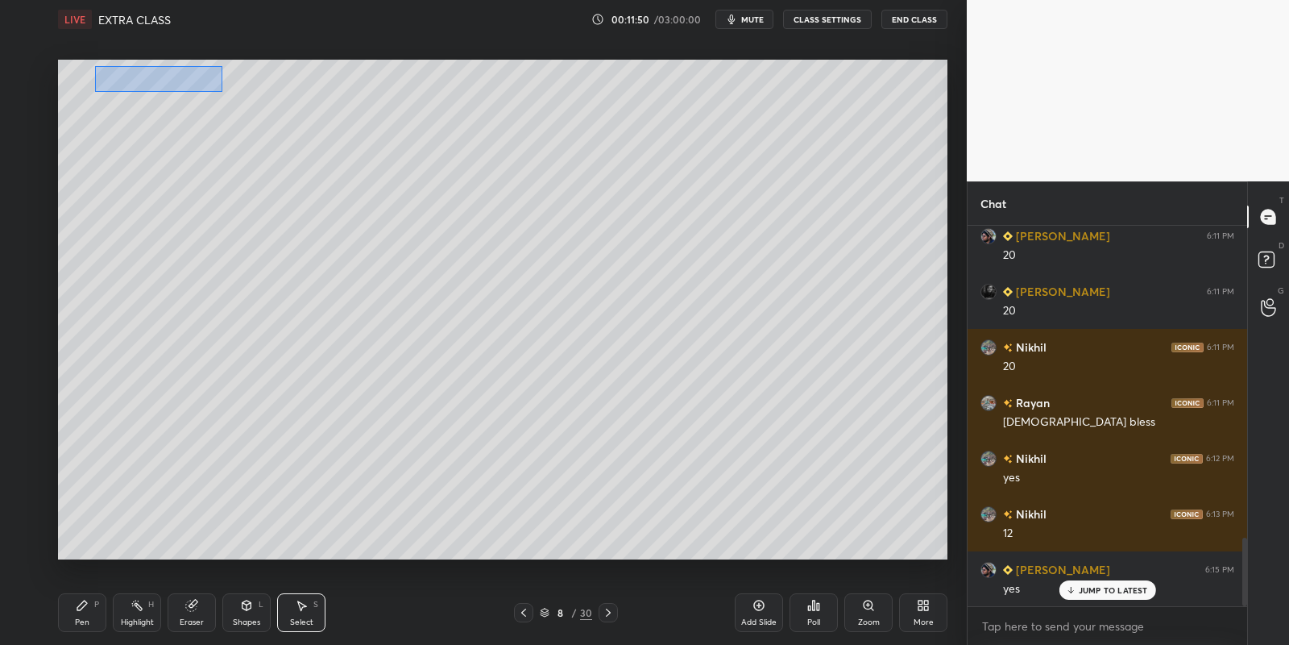
drag, startPoint x: 94, startPoint y: 65, endPoint x: 218, endPoint y: 91, distance: 126.7
click at [220, 91] on div "0 ° Undo Copy Paste here Duplicate Duplicate to new slide Delete" at bounding box center [503, 310] width 890 height 500
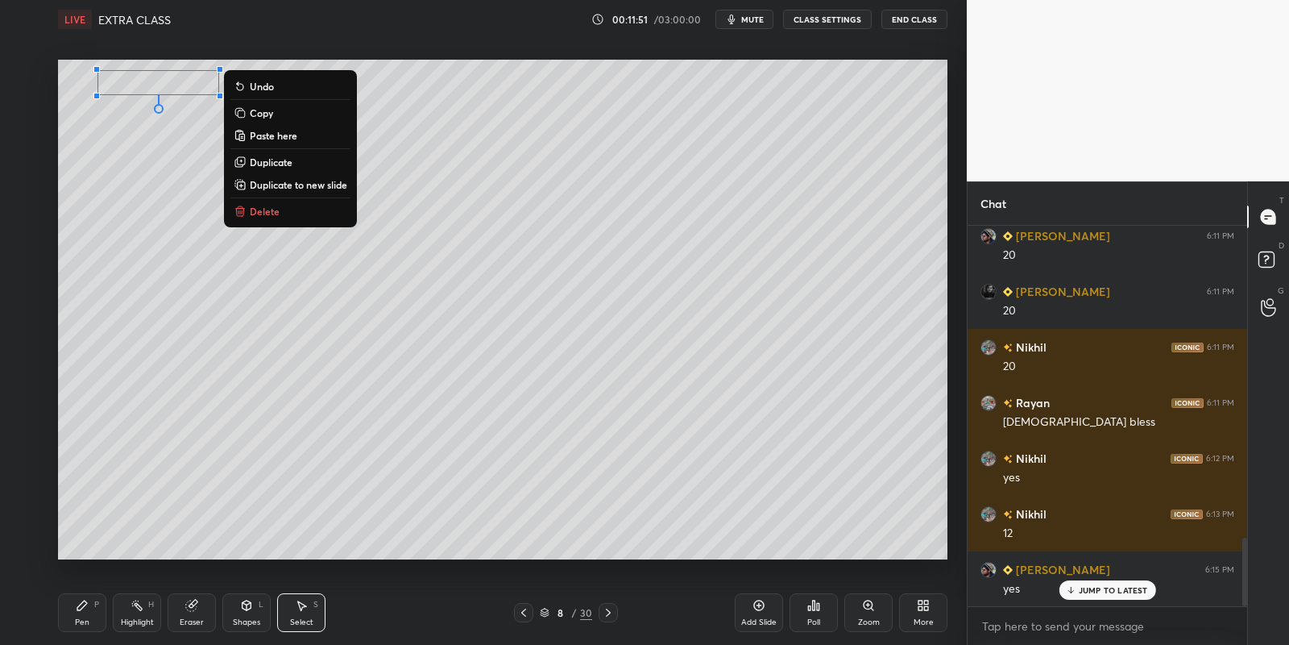
click at [277, 120] on button "Copy" at bounding box center [290, 112] width 120 height 19
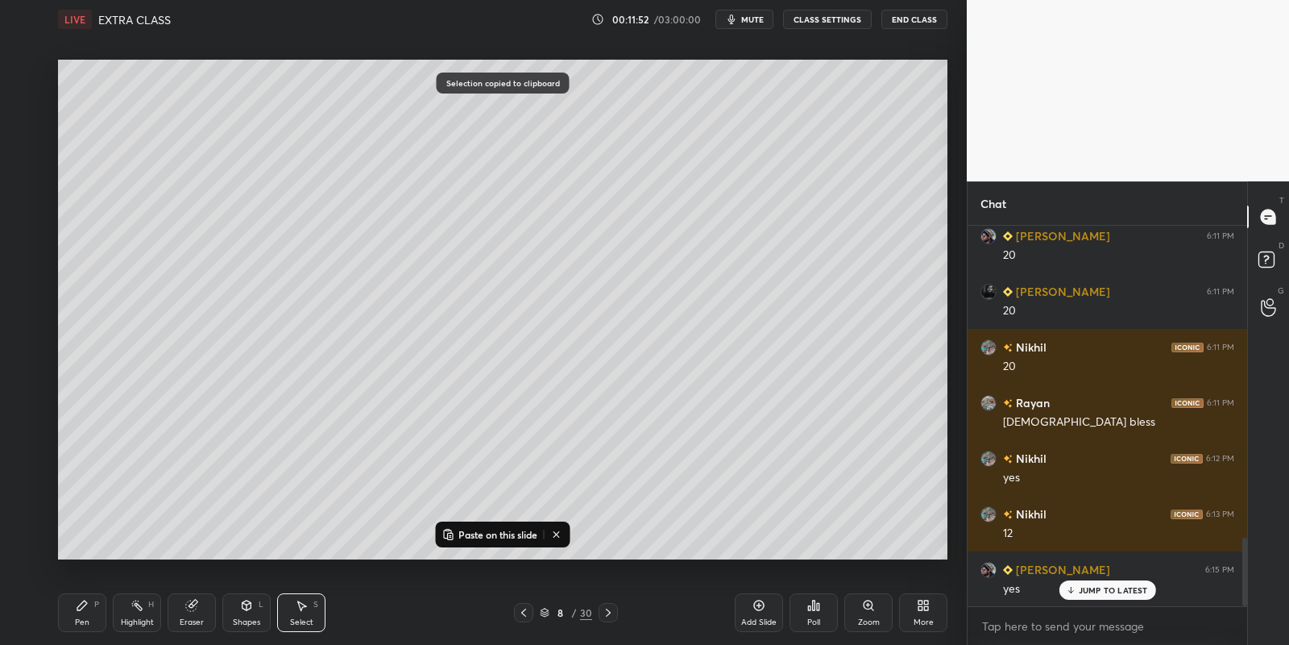
click at [493, 534] on p "Paste on this slide" at bounding box center [498, 534] width 79 height 13
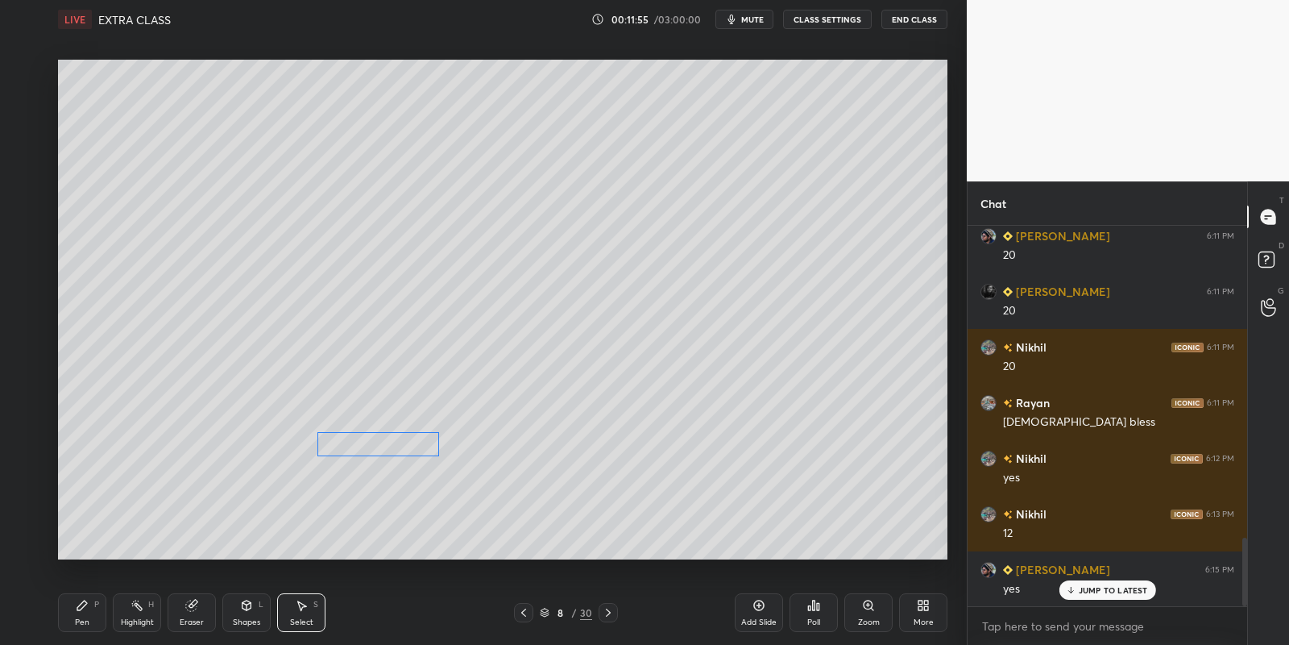
drag, startPoint x: 217, startPoint y: 105, endPoint x: 412, endPoint y: 445, distance: 392.0
click at [415, 446] on div "0 ° Undo Copy Paste here Duplicate Duplicate to new slide Delete" at bounding box center [503, 310] width 890 height 500
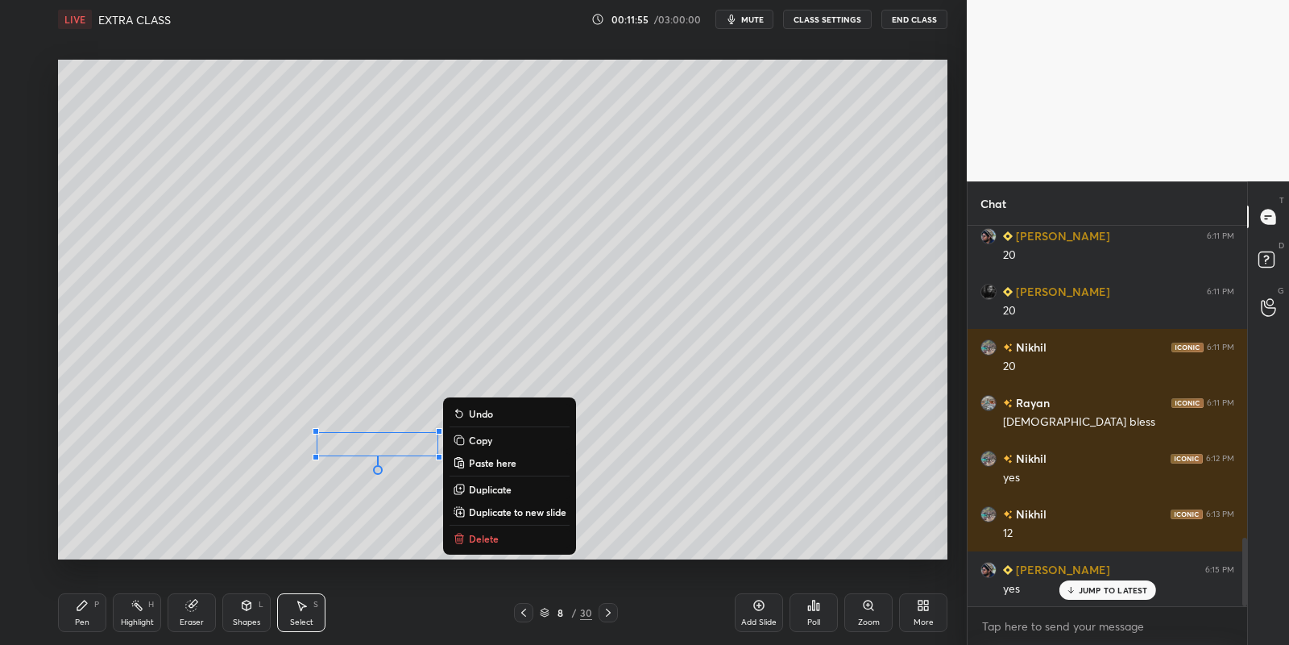
drag, startPoint x: 102, startPoint y: 607, endPoint x: 122, endPoint y: 606, distance: 20.2
click at [106, 609] on div "Pen P" at bounding box center [82, 612] width 48 height 39
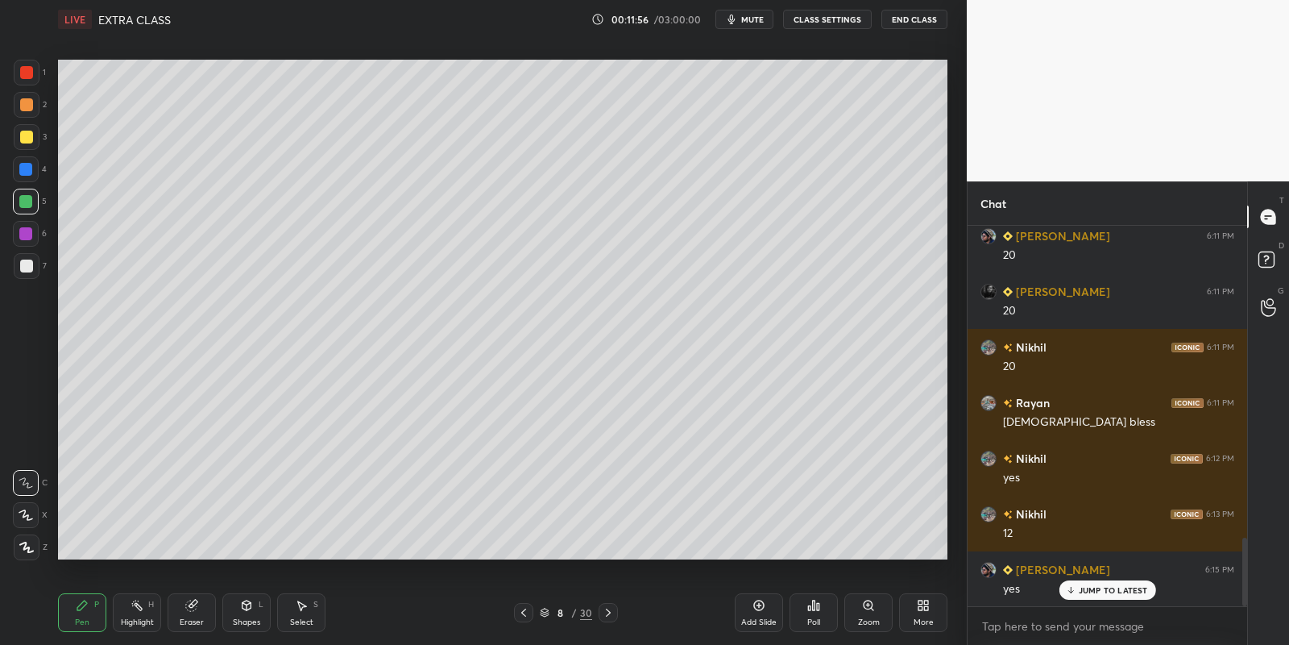
click at [251, 605] on icon at bounding box center [246, 605] width 13 height 13
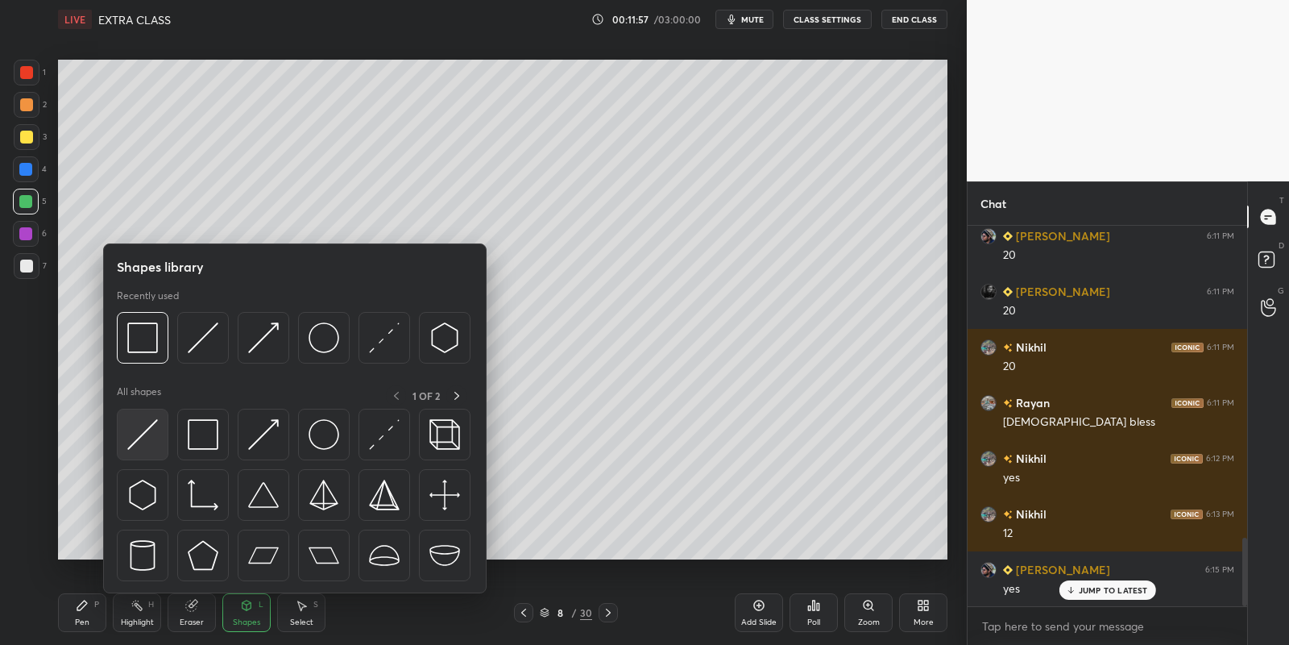
click at [144, 432] on img at bounding box center [142, 434] width 31 height 31
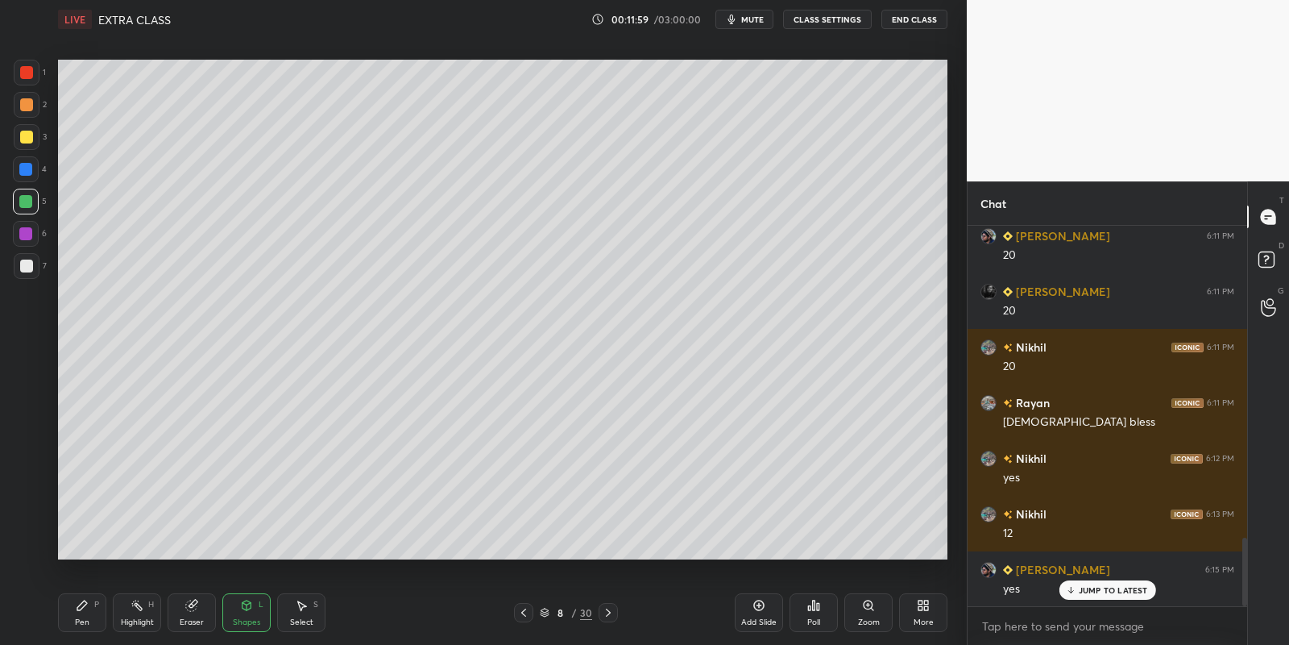
drag, startPoint x: 98, startPoint y: 605, endPoint x: 130, endPoint y: 604, distance: 32.2
click at [102, 605] on div "Pen P" at bounding box center [82, 612] width 48 height 39
drag, startPoint x: 139, startPoint y: 612, endPoint x: 147, endPoint y: 571, distance: 42.5
click at [136, 612] on div "Highlight H" at bounding box center [137, 612] width 48 height 39
click at [87, 615] on div "Pen P" at bounding box center [82, 612] width 48 height 39
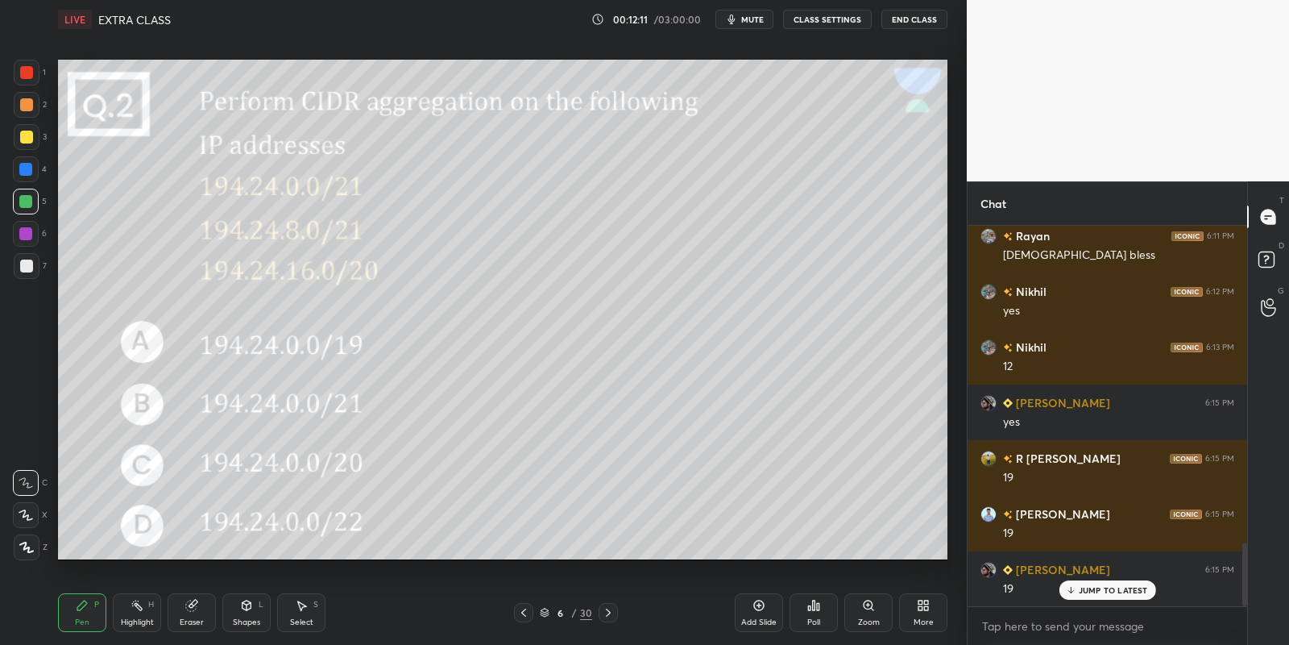
scroll to position [1958, 0]
drag, startPoint x: 246, startPoint y: 615, endPoint x: 244, endPoint y: 607, distance: 8.2
click at [246, 613] on div "Shapes L" at bounding box center [246, 612] width 48 height 39
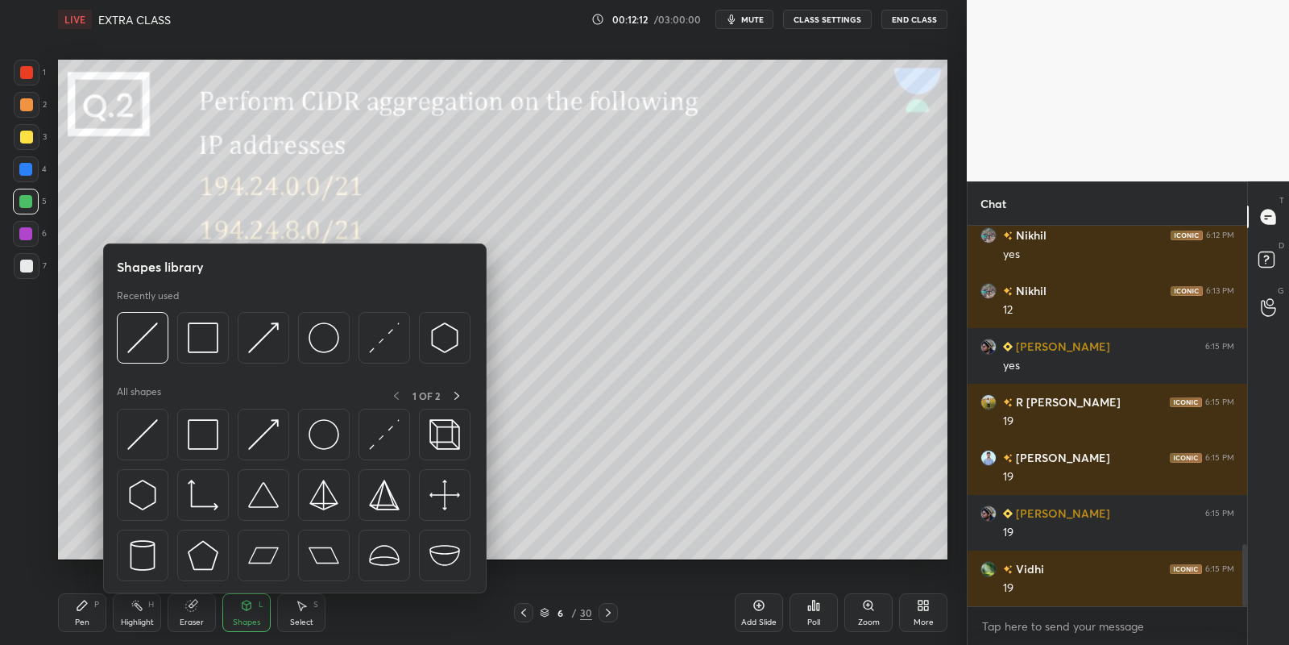
click at [148, 434] on img at bounding box center [142, 434] width 31 height 31
click at [31, 137] on div at bounding box center [26, 137] width 13 height 13
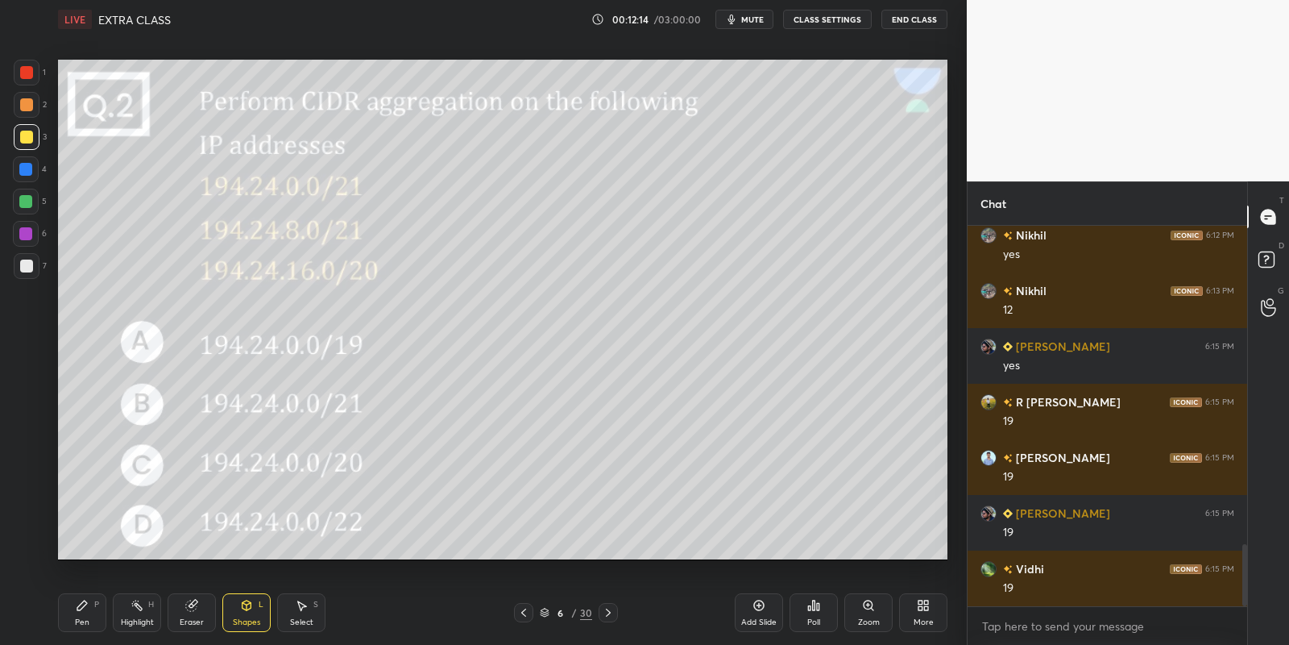
scroll to position [2013, 0]
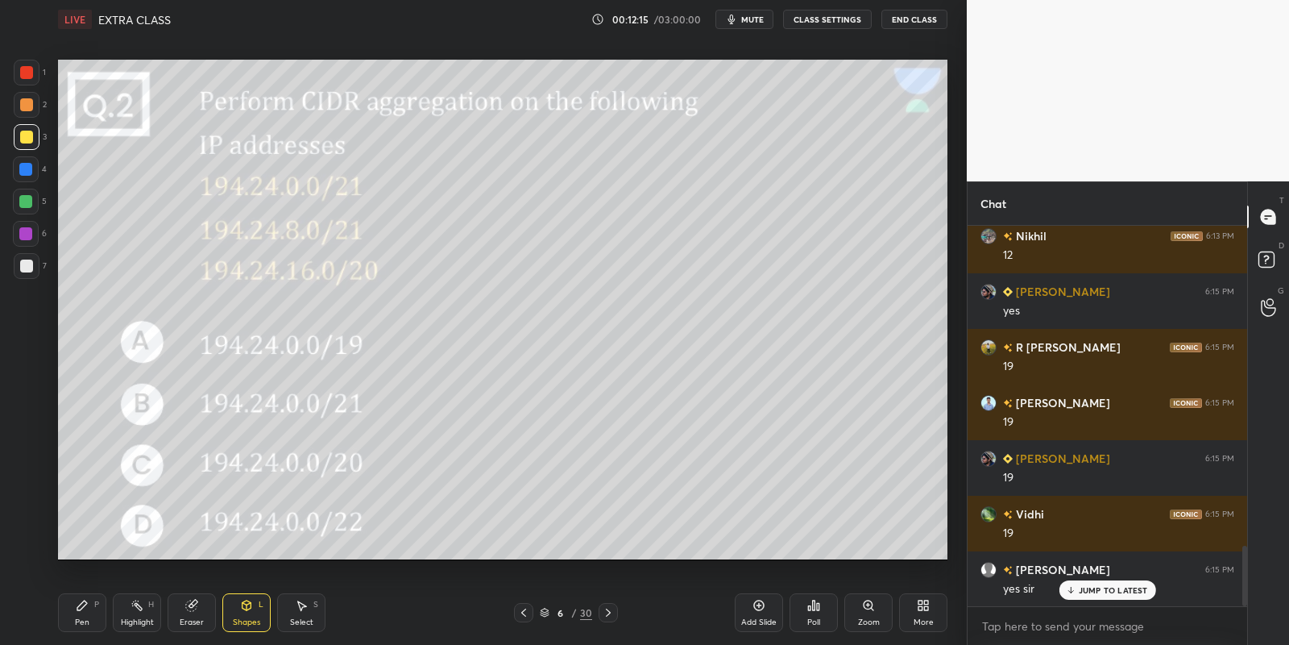
click at [23, 197] on div at bounding box center [25, 201] width 13 height 13
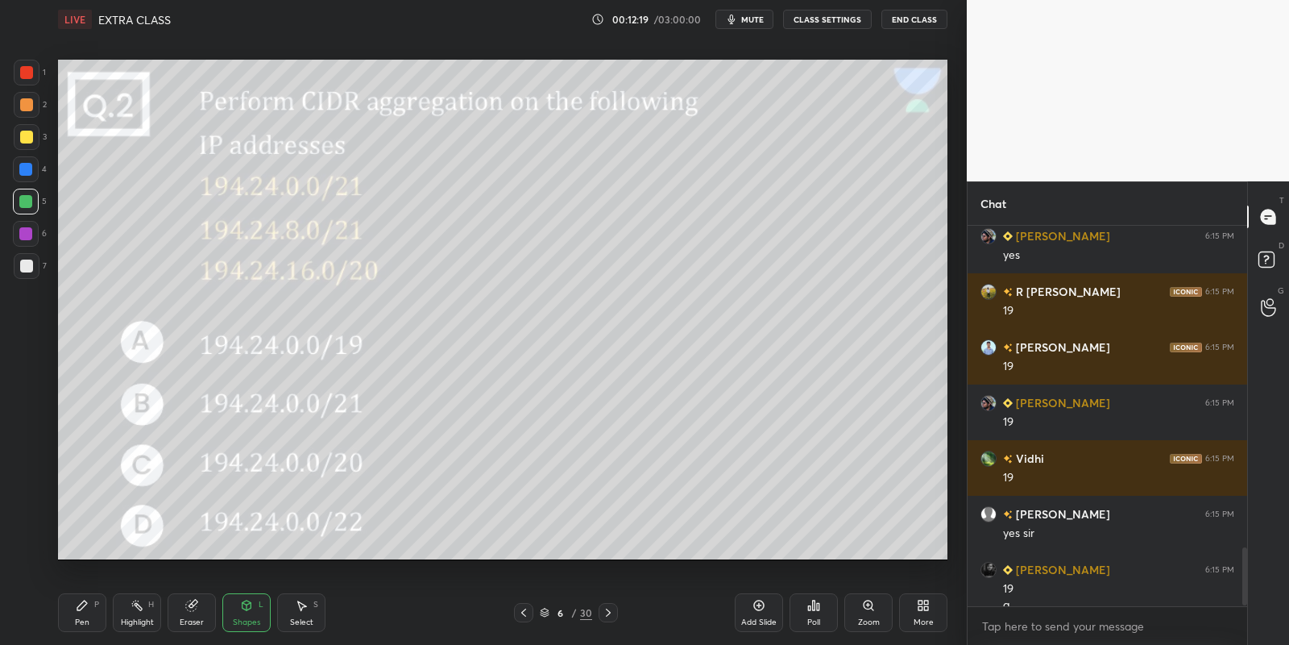
scroll to position [2085, 0]
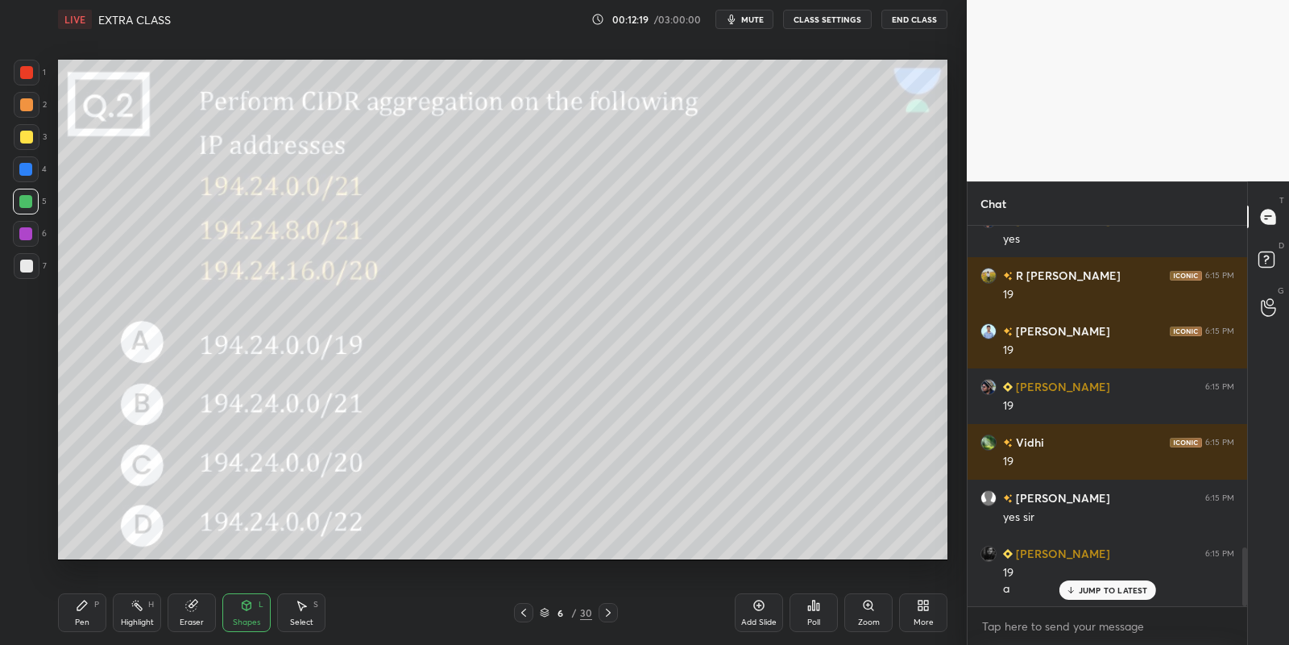
click at [758, 10] on div "00:12:19 / 03:00:00 mute CLASS SETTINGS End Class" at bounding box center [769, 19] width 356 height 19
click at [755, 26] on button "mute" at bounding box center [745, 19] width 58 height 19
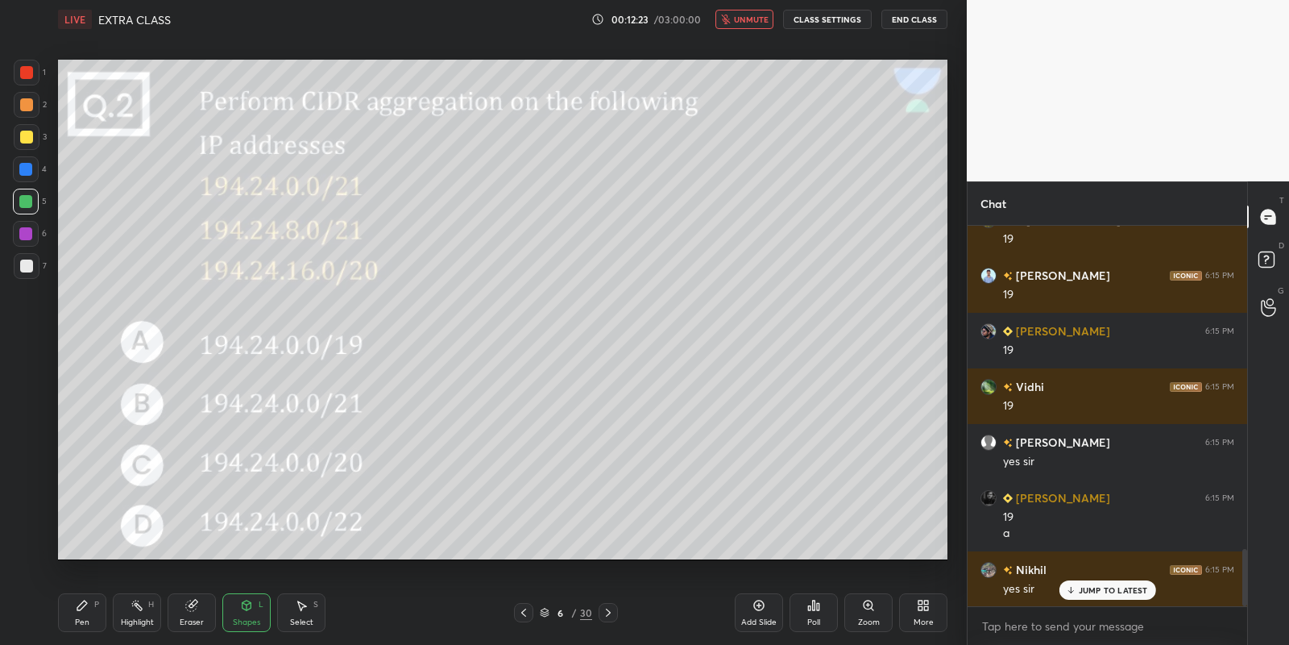
click at [753, 15] on span "unmute" at bounding box center [751, 19] width 35 height 11
click at [85, 606] on icon at bounding box center [82, 605] width 13 height 13
click at [126, 608] on div "Highlight H" at bounding box center [137, 612] width 48 height 39
click at [89, 610] on div "Pen P" at bounding box center [82, 612] width 48 height 39
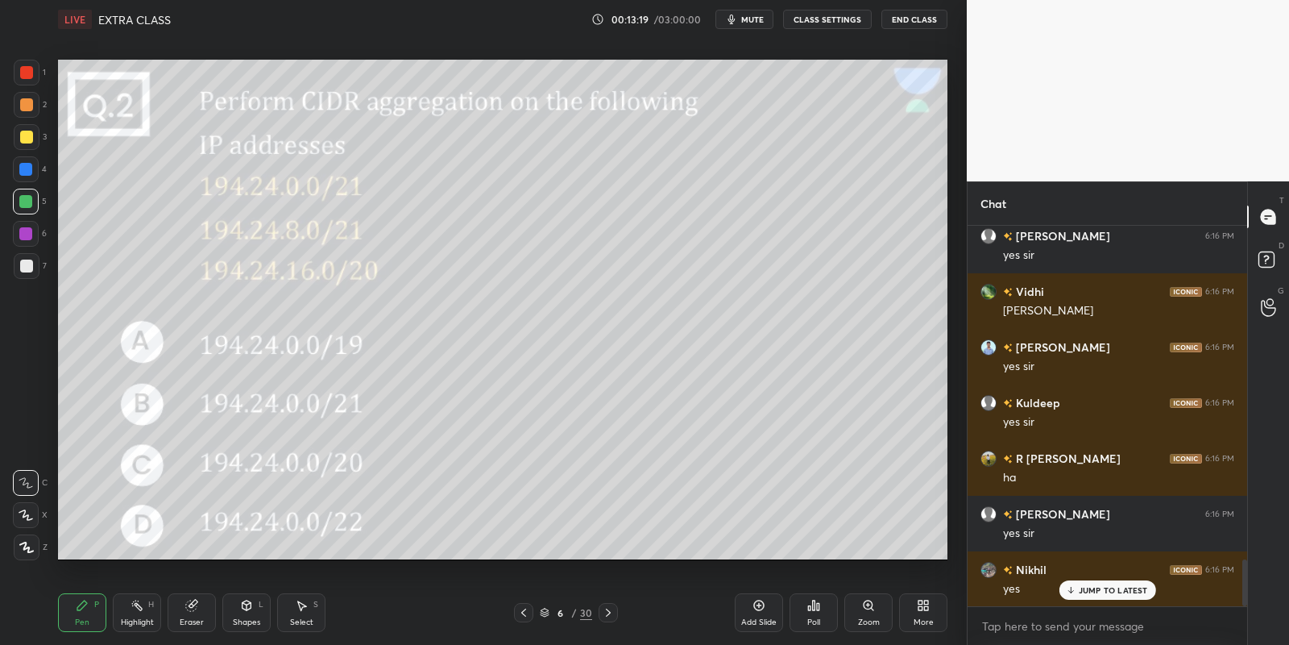
scroll to position [2696, 0]
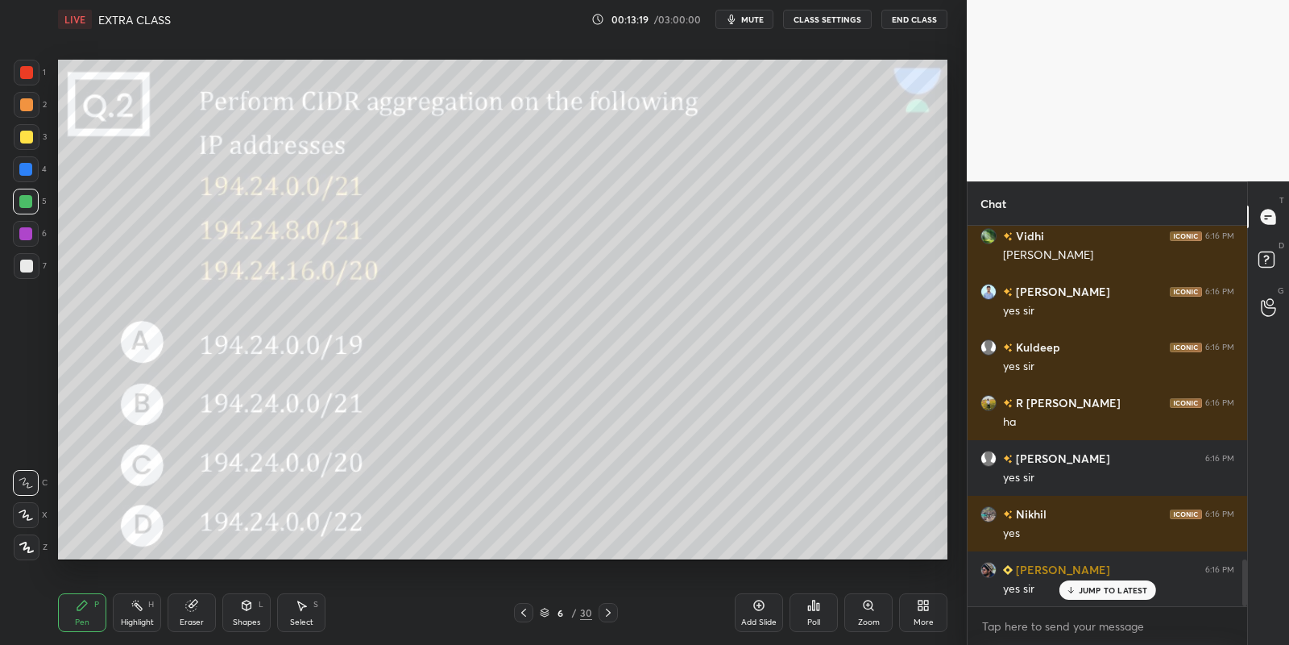
click at [136, 620] on div "Highlight" at bounding box center [137, 622] width 33 height 8
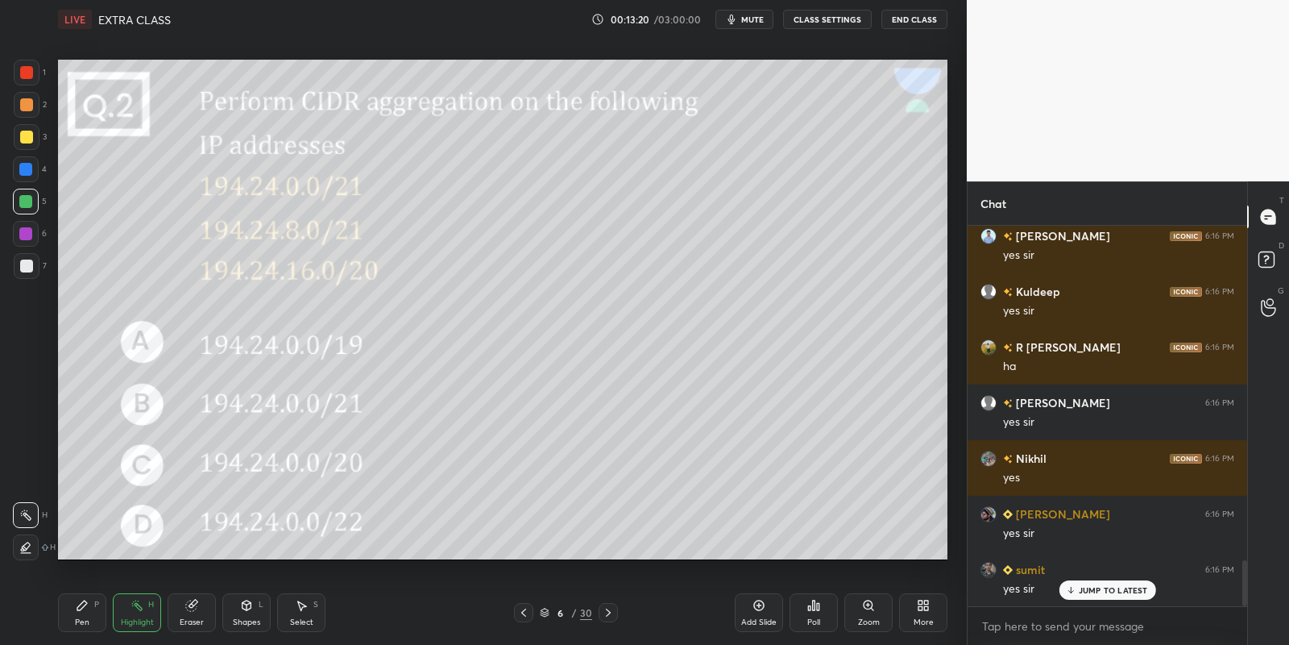
click at [85, 616] on div "Pen P" at bounding box center [82, 612] width 48 height 39
click at [133, 620] on div "Highlight" at bounding box center [137, 622] width 33 height 8
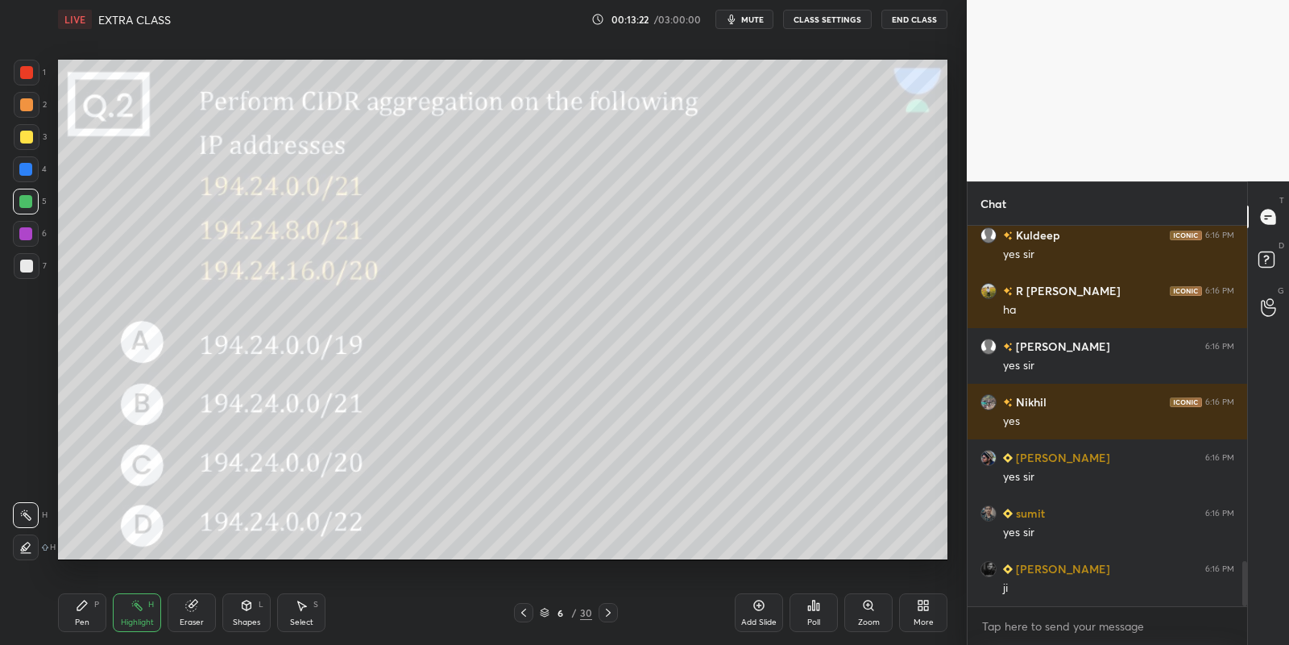
click at [608, 612] on icon at bounding box center [608, 612] width 5 height 8
click at [606, 608] on icon at bounding box center [608, 612] width 13 height 13
click at [606, 608] on icon at bounding box center [608, 612] width 5 height 8
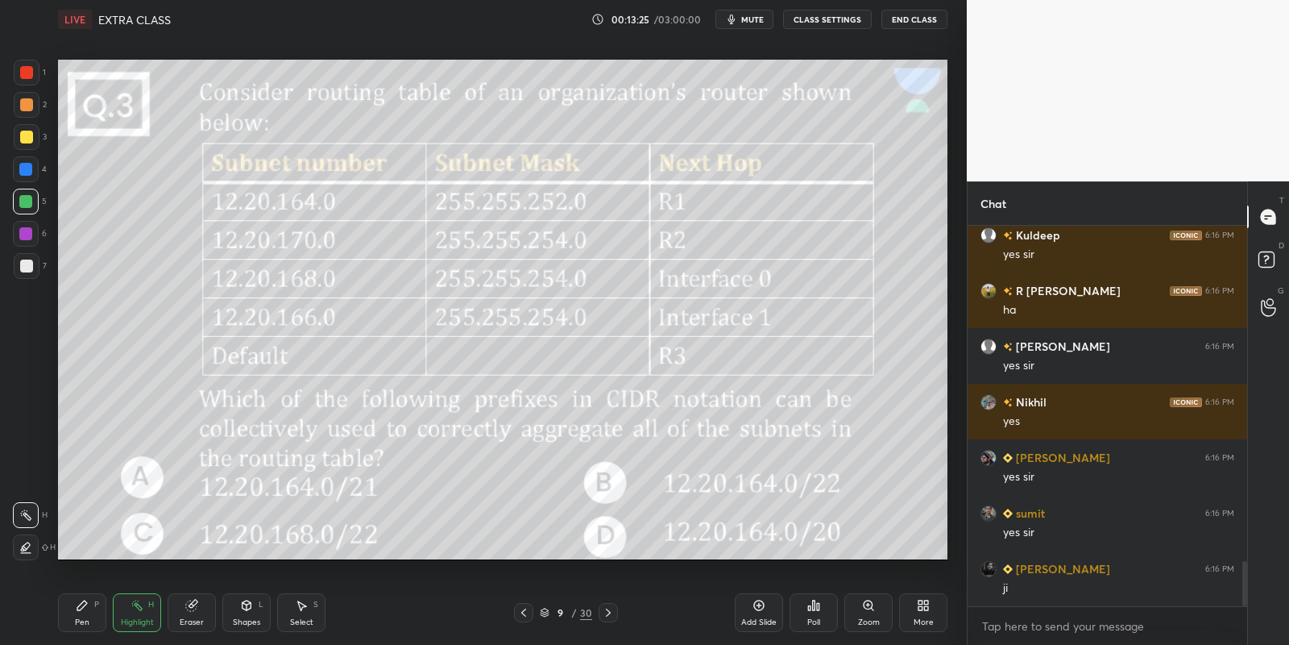
click at [88, 618] on div "Pen" at bounding box center [82, 622] width 15 height 8
click at [146, 608] on div "Highlight H" at bounding box center [137, 612] width 48 height 39
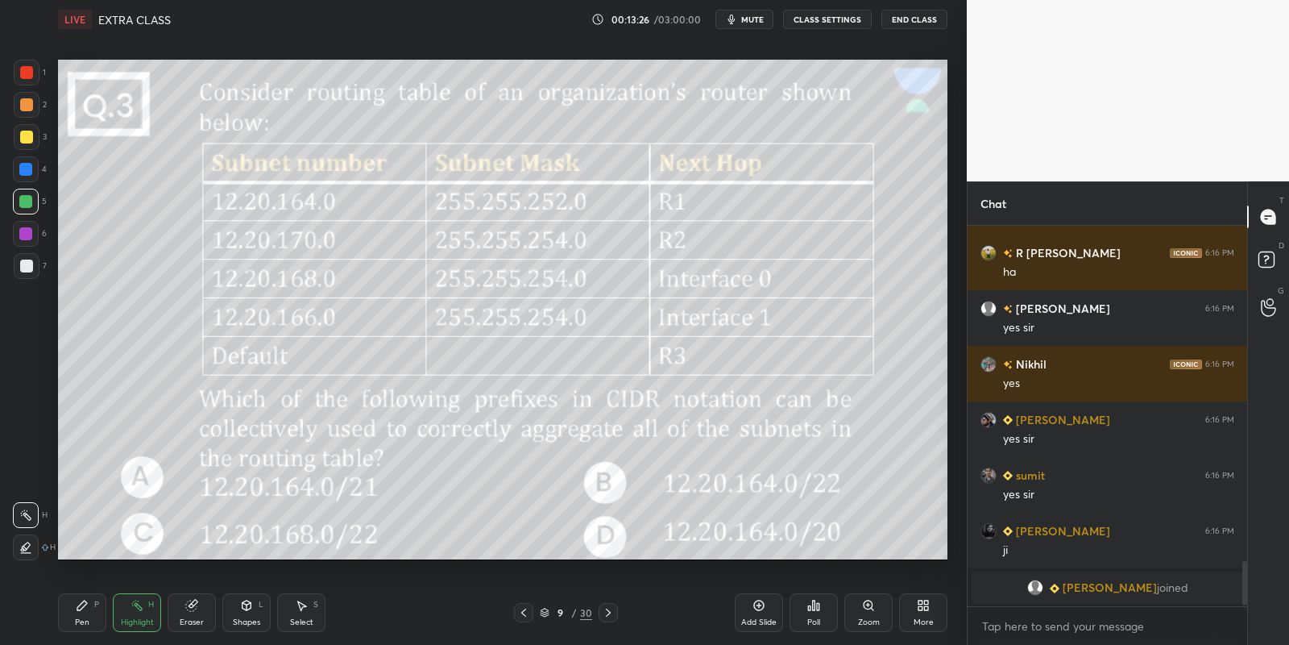
click at [87, 607] on icon at bounding box center [82, 605] width 13 height 13
click at [28, 135] on div at bounding box center [26, 137] width 13 height 13
drag, startPoint x: 248, startPoint y: 610, endPoint x: 248, endPoint y: 595, distance: 15.3
click at [248, 608] on div "Shapes L" at bounding box center [246, 612] width 48 height 39
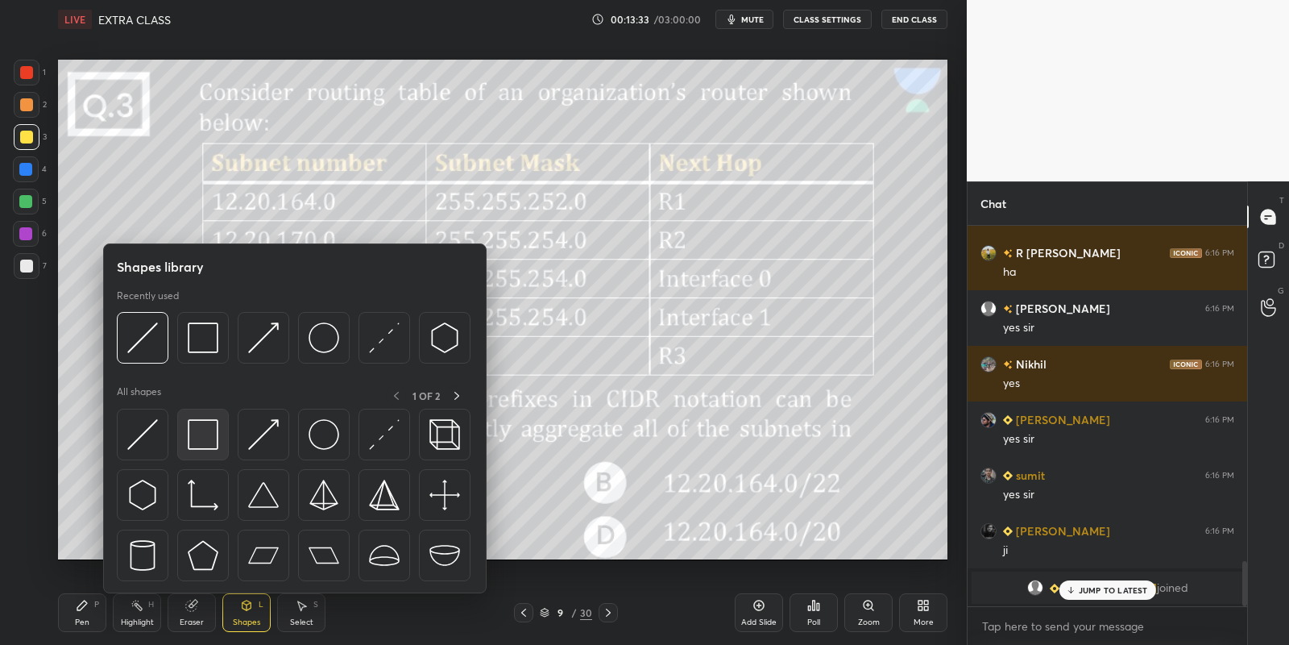
click at [211, 433] on img at bounding box center [203, 434] width 31 height 31
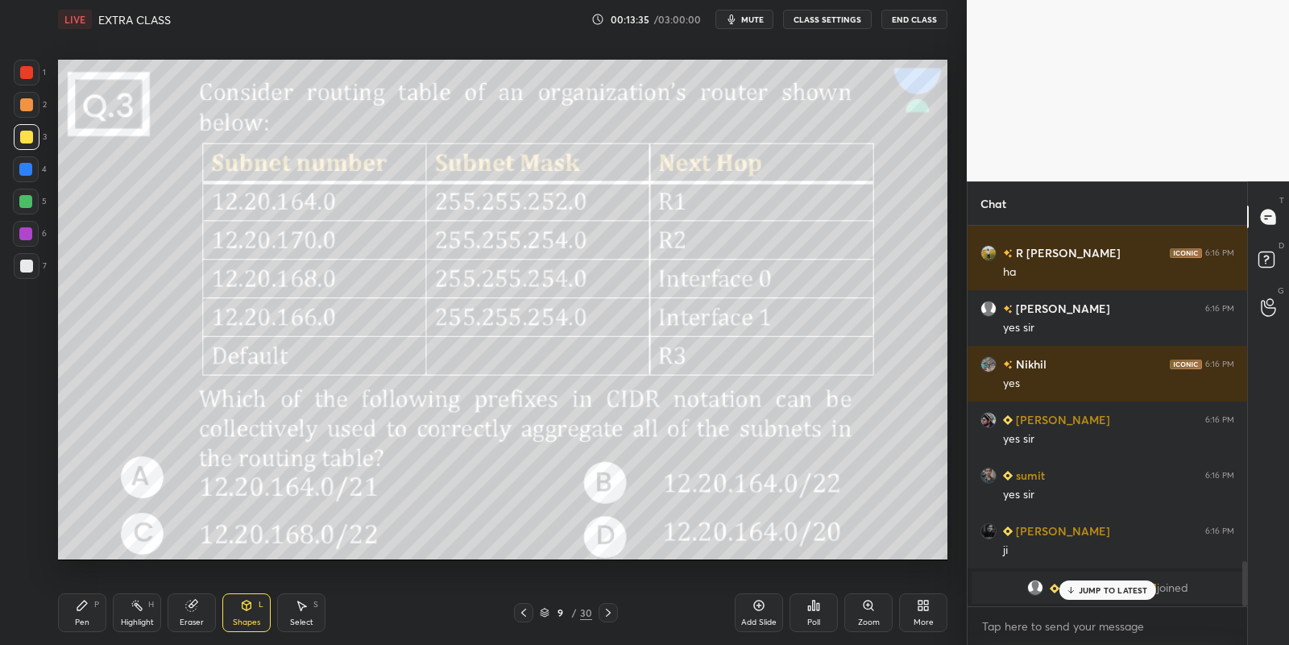
click at [85, 604] on icon at bounding box center [82, 605] width 13 height 13
drag, startPoint x: 141, startPoint y: 616, endPoint x: 131, endPoint y: 604, distance: 15.5
click at [135, 613] on div "Highlight H" at bounding box center [137, 612] width 48 height 39
click at [247, 612] on div "Shapes L" at bounding box center [246, 612] width 48 height 39
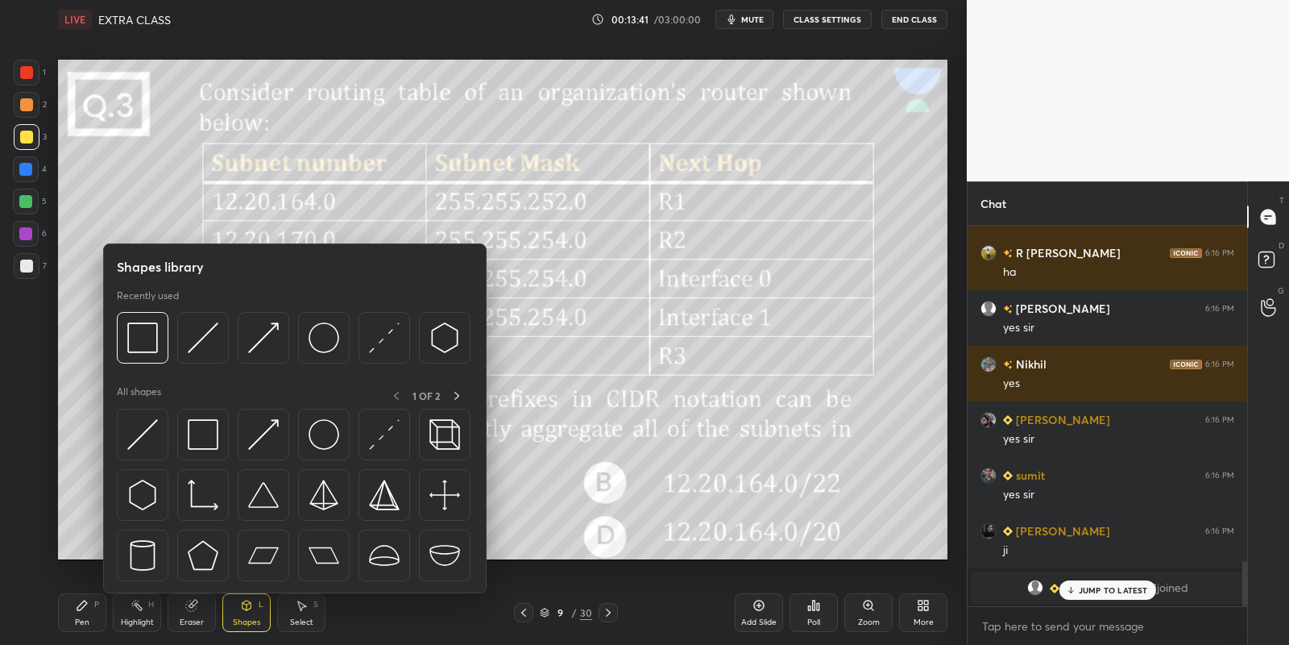
click at [144, 422] on img at bounding box center [142, 434] width 31 height 31
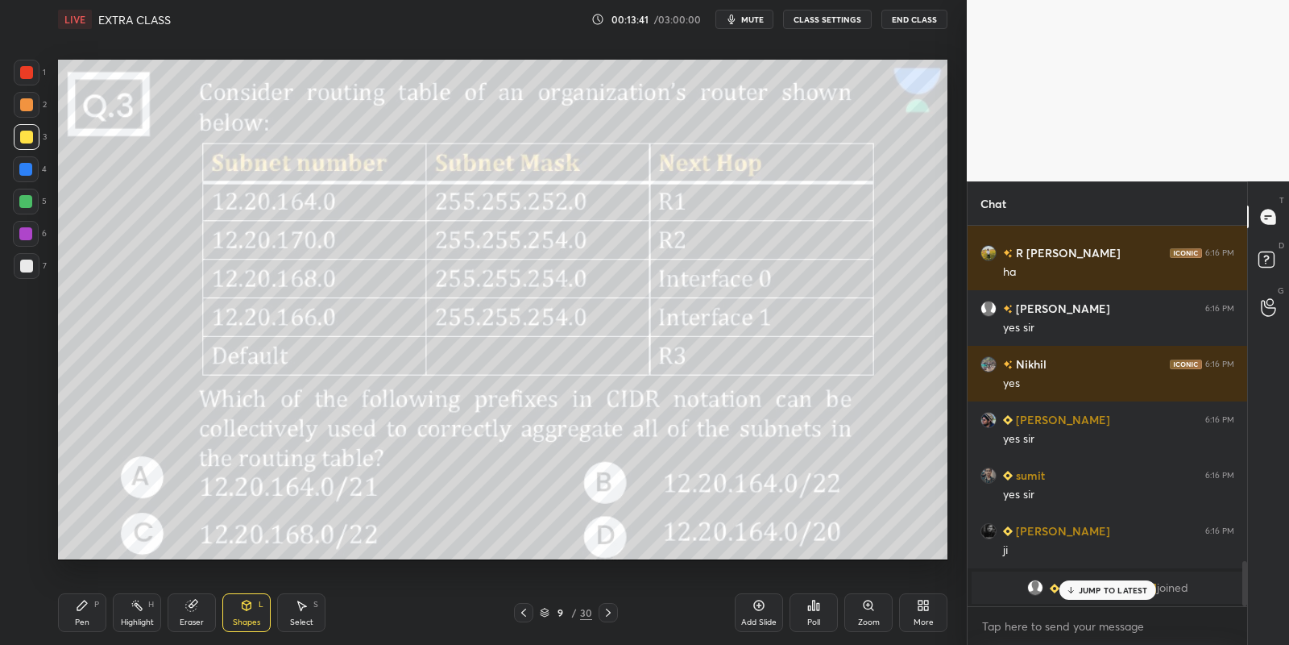
click at [26, 201] on div at bounding box center [25, 201] width 13 height 13
click at [86, 613] on div "Pen P" at bounding box center [82, 612] width 48 height 39
drag, startPoint x: 141, startPoint y: 615, endPoint x: 185, endPoint y: 572, distance: 61.0
click at [139, 614] on div "Highlight H" at bounding box center [137, 612] width 48 height 39
drag, startPoint x: 89, startPoint y: 613, endPoint x: 132, endPoint y: 615, distance: 42.7
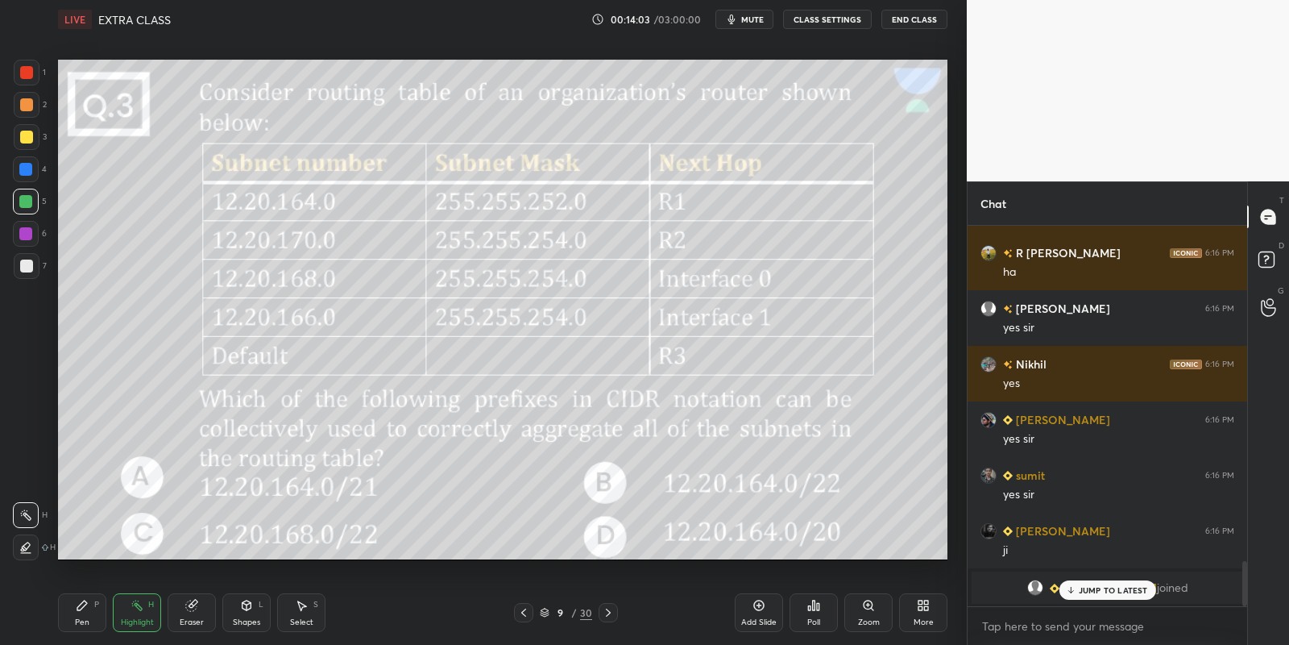
click at [93, 612] on div "Pen P" at bounding box center [82, 612] width 48 height 39
drag, startPoint x: 135, startPoint y: 616, endPoint x: 139, endPoint y: 593, distance: 23.6
click at [132, 615] on div "Highlight H" at bounding box center [137, 612] width 48 height 39
drag, startPoint x: 85, startPoint y: 608, endPoint x: 114, endPoint y: 616, distance: 30.1
click at [88, 610] on icon at bounding box center [82, 605] width 13 height 13
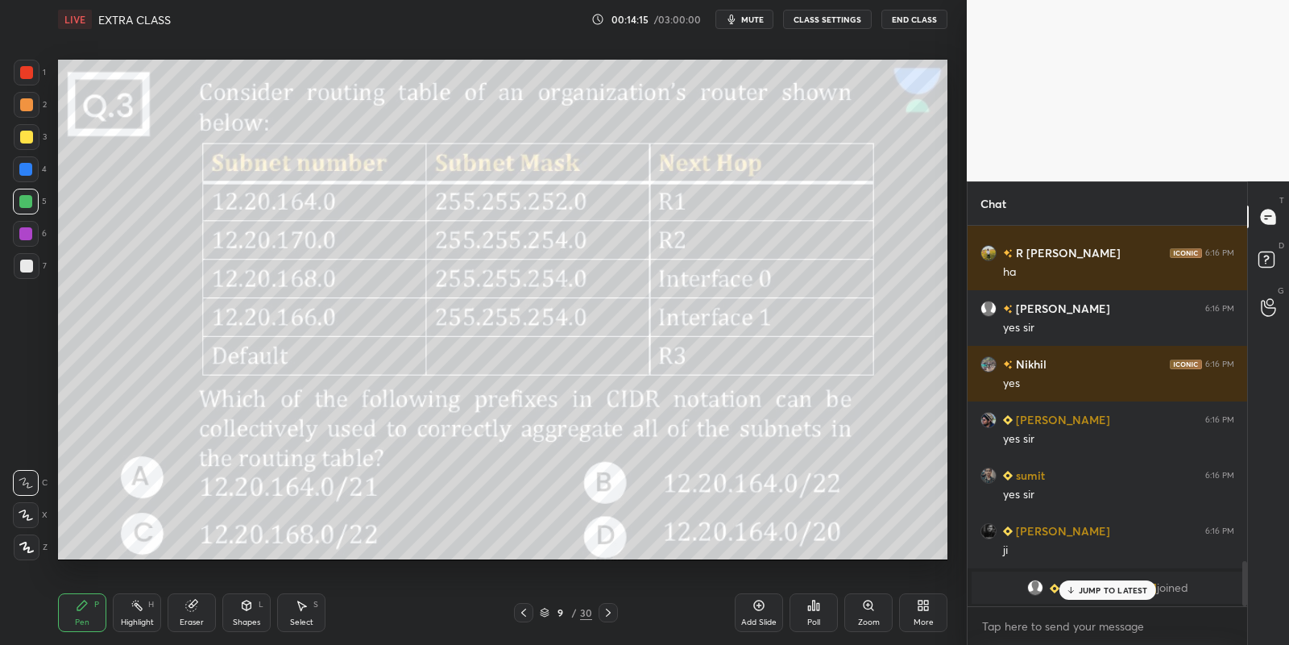
drag, startPoint x: 131, startPoint y: 619, endPoint x: 146, endPoint y: 611, distance: 17.3
click at [129, 618] on div "Highlight" at bounding box center [137, 622] width 33 height 8
click at [1075, 583] on div "JUMP TO LATEST" at bounding box center [1107, 589] width 97 height 19
drag, startPoint x: 79, startPoint y: 612, endPoint x: 110, endPoint y: 608, distance: 31.8
click at [83, 609] on icon at bounding box center [82, 605] width 13 height 13
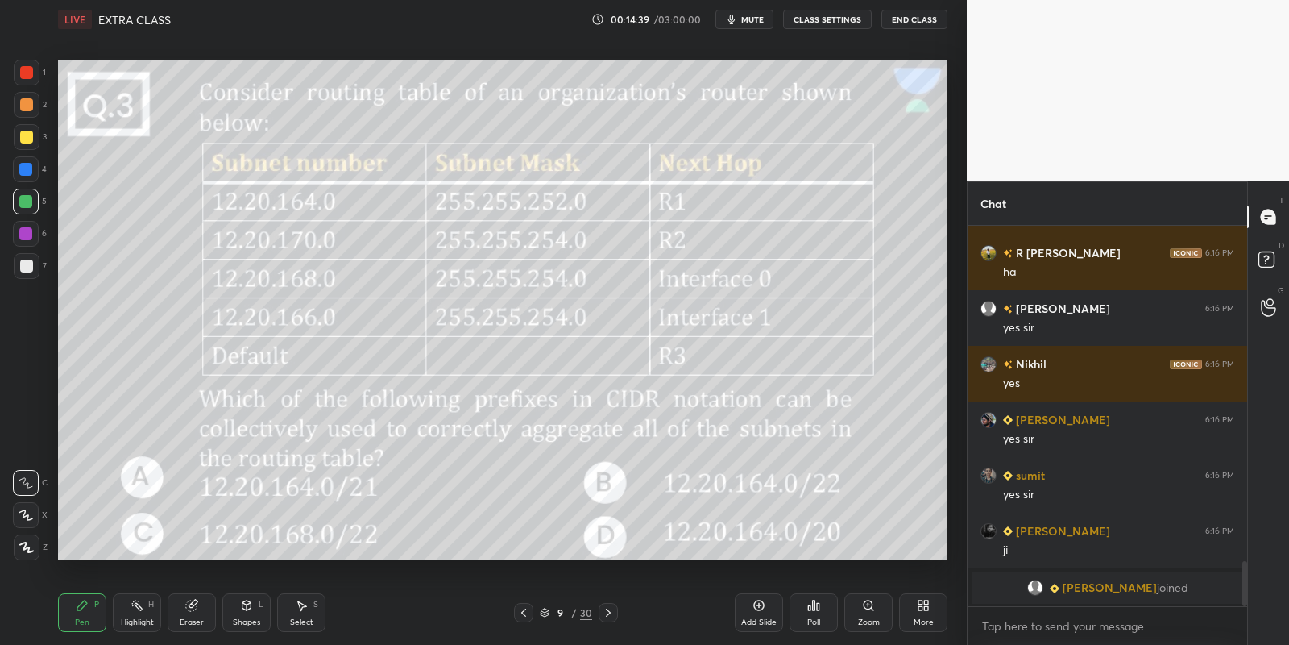
click at [127, 612] on div "Highlight H" at bounding box center [137, 612] width 48 height 39
drag, startPoint x: 86, startPoint y: 618, endPoint x: 94, endPoint y: 604, distance: 16.6
click at [86, 616] on div "Pen P" at bounding box center [82, 612] width 48 height 39
click at [247, 611] on div "Shapes L" at bounding box center [246, 612] width 48 height 39
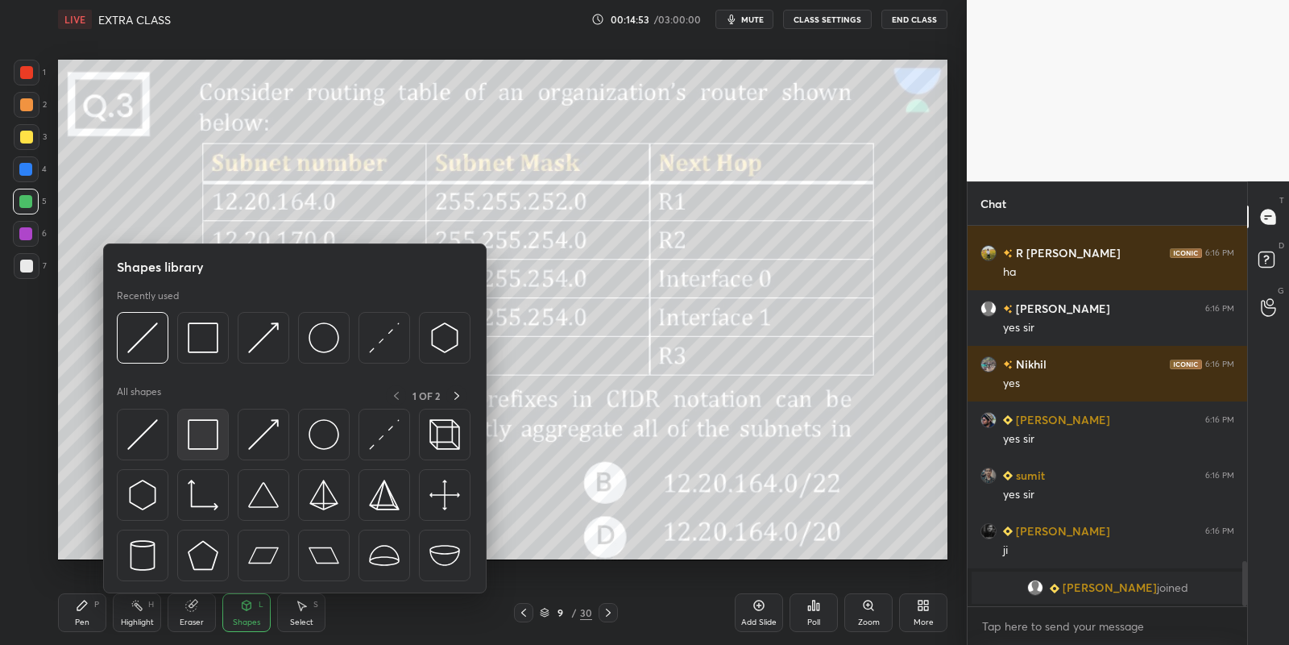
click at [196, 421] on img at bounding box center [203, 434] width 31 height 31
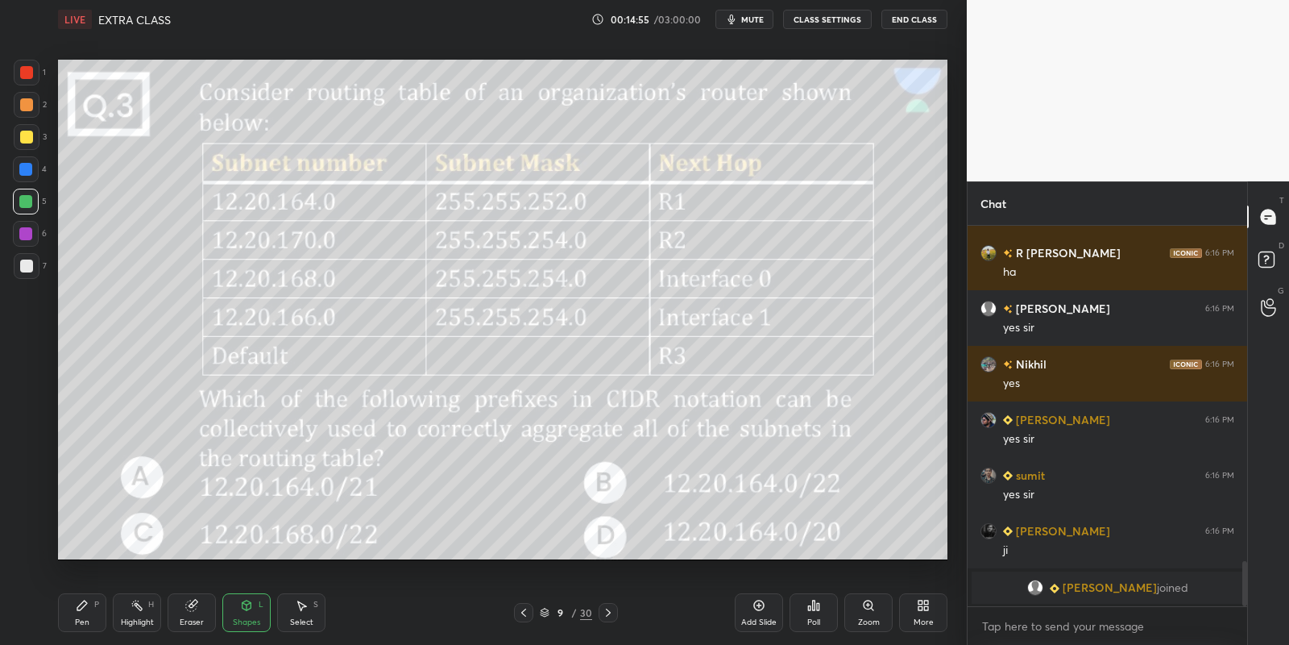
drag, startPoint x: 78, startPoint y: 623, endPoint x: 88, endPoint y: 621, distance: 9.8
click at [83, 622] on div "Pen" at bounding box center [82, 622] width 15 height 8
click at [133, 614] on div "Highlight H" at bounding box center [137, 612] width 48 height 39
drag, startPoint x: 127, startPoint y: 609, endPoint x: 113, endPoint y: 607, distance: 14.7
click at [127, 608] on div "Highlight H" at bounding box center [137, 612] width 48 height 39
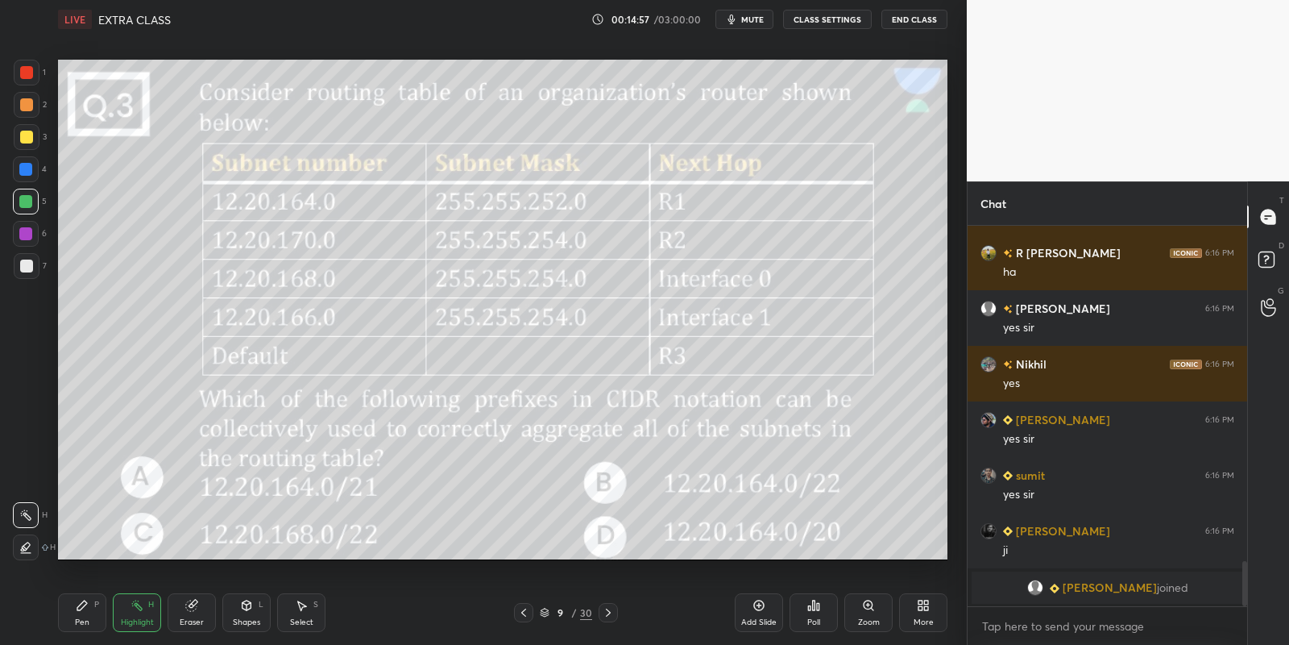
click at [91, 610] on div "Pen P" at bounding box center [82, 612] width 48 height 39
click at [151, 620] on div "Highlight" at bounding box center [137, 622] width 33 height 8
click at [602, 612] on icon at bounding box center [608, 612] width 13 height 13
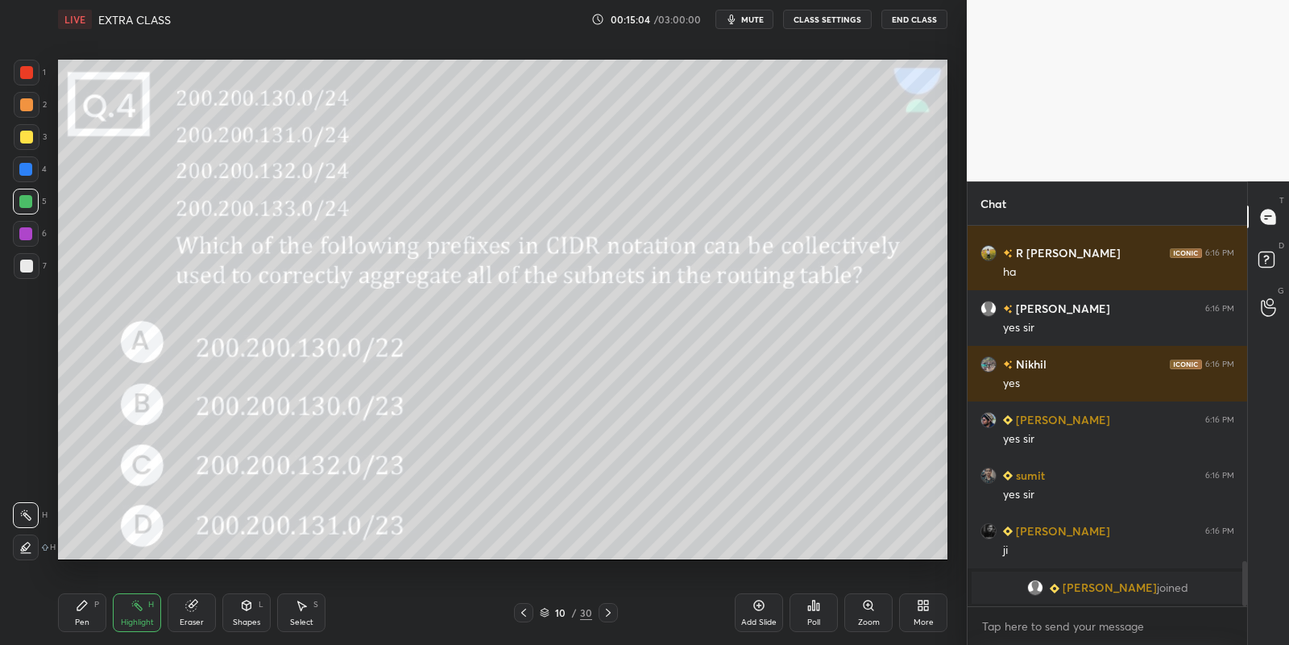
click at [524, 608] on icon at bounding box center [523, 612] width 13 height 13
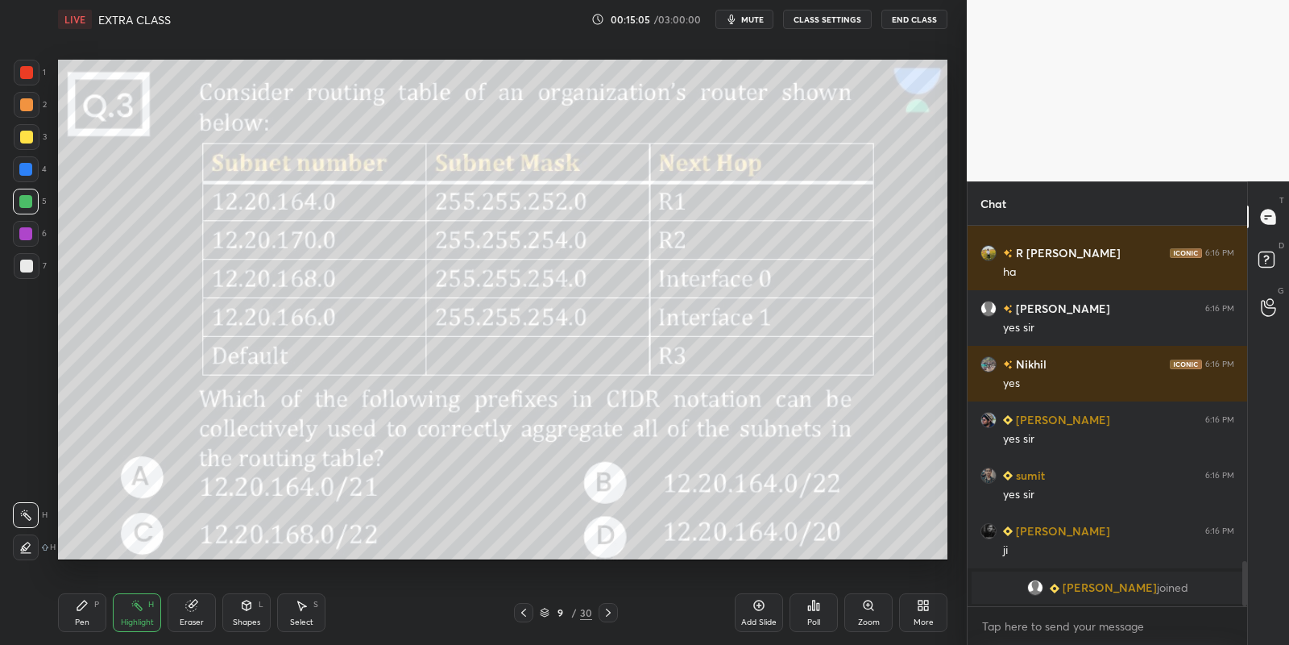
click at [752, 608] on div "Add Slide" at bounding box center [759, 612] width 48 height 39
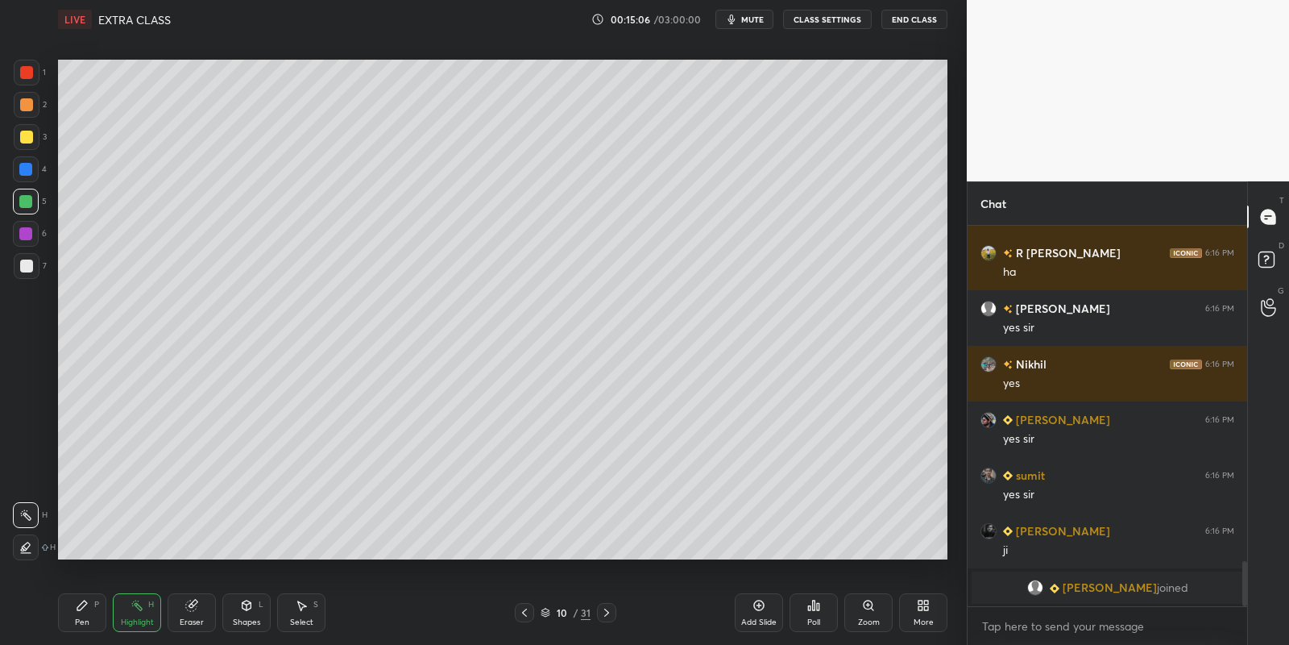
drag, startPoint x: 77, startPoint y: 615, endPoint x: 78, endPoint y: 579, distance: 36.3
click at [77, 612] on div "Pen P" at bounding box center [82, 612] width 48 height 39
click at [22, 135] on div at bounding box center [26, 137] width 13 height 13
click at [519, 611] on icon at bounding box center [524, 612] width 13 height 13
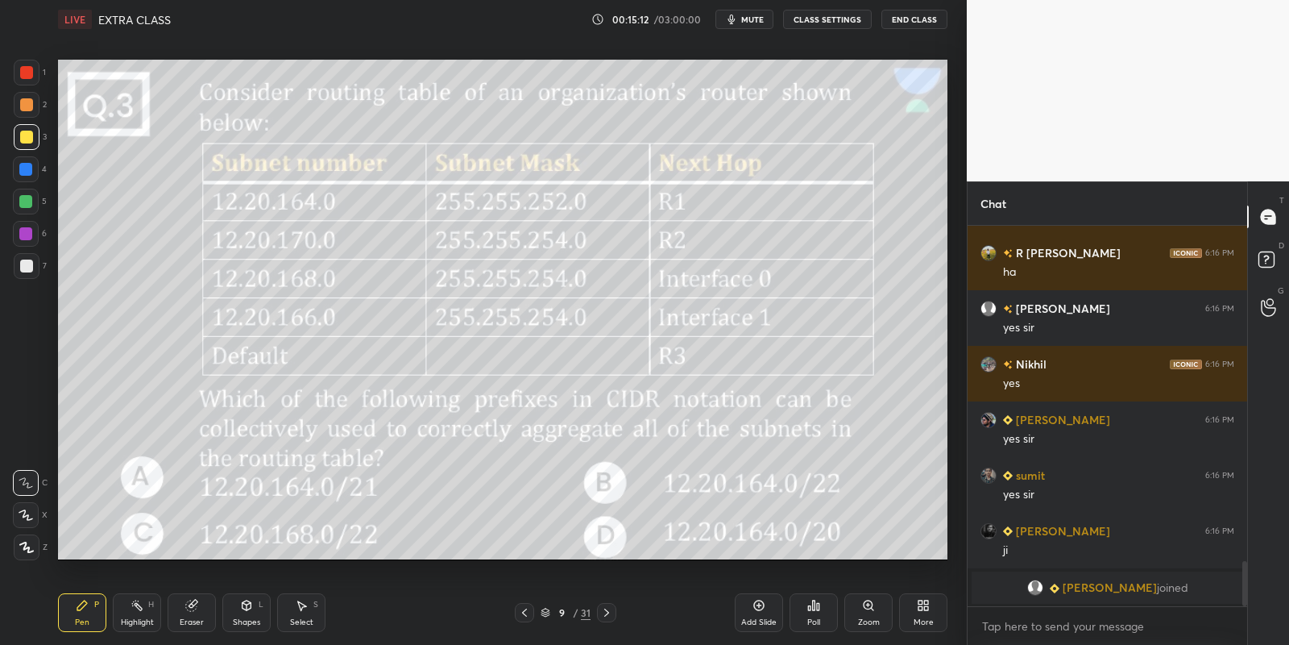
drag, startPoint x: 606, startPoint y: 612, endPoint x: 603, endPoint y: 586, distance: 26.8
click at [605, 611] on icon at bounding box center [606, 612] width 13 height 13
click at [139, 613] on div "Highlight H" at bounding box center [137, 612] width 48 height 39
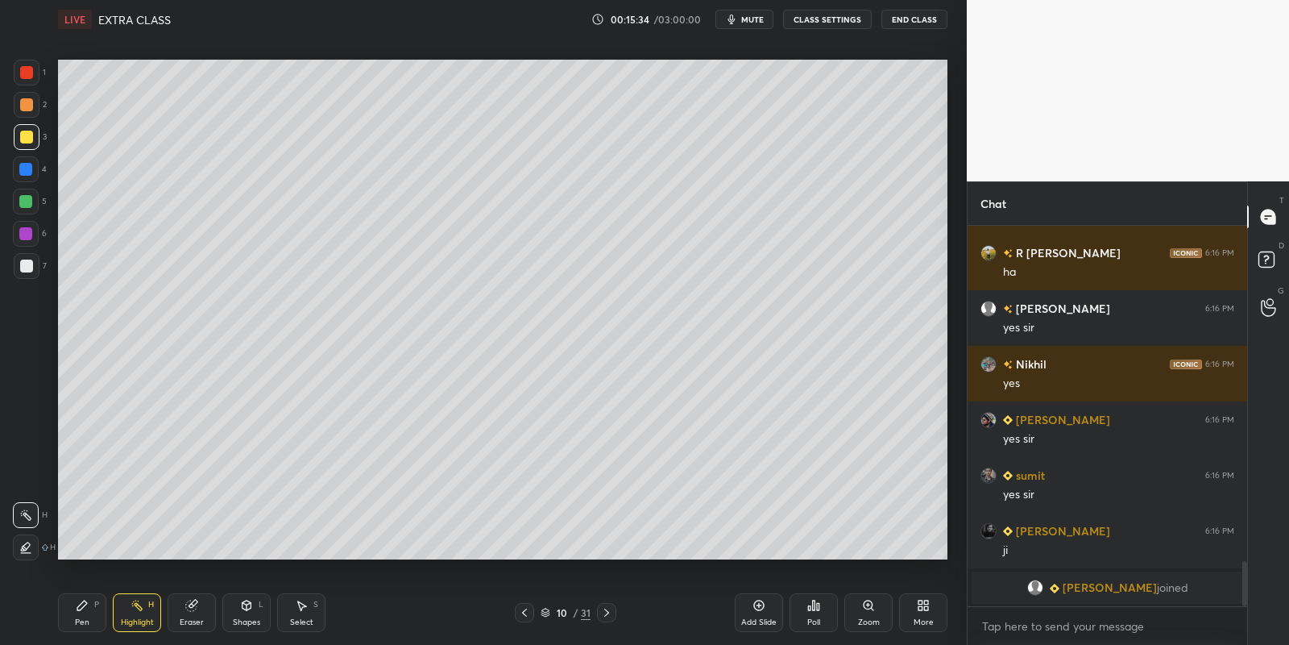
click at [81, 616] on div "Pen P" at bounding box center [82, 612] width 48 height 39
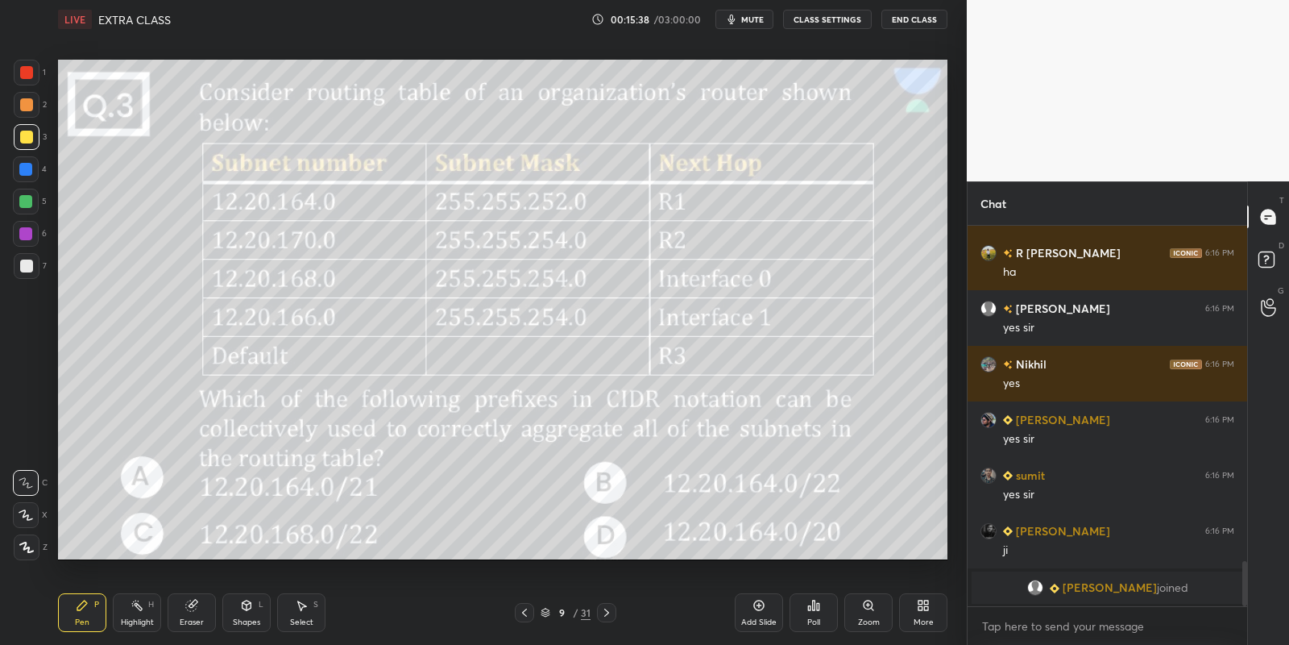
drag, startPoint x: 139, startPoint y: 614, endPoint x: 174, endPoint y: 566, distance: 60.0
click at [139, 615] on div "Highlight H" at bounding box center [137, 612] width 48 height 39
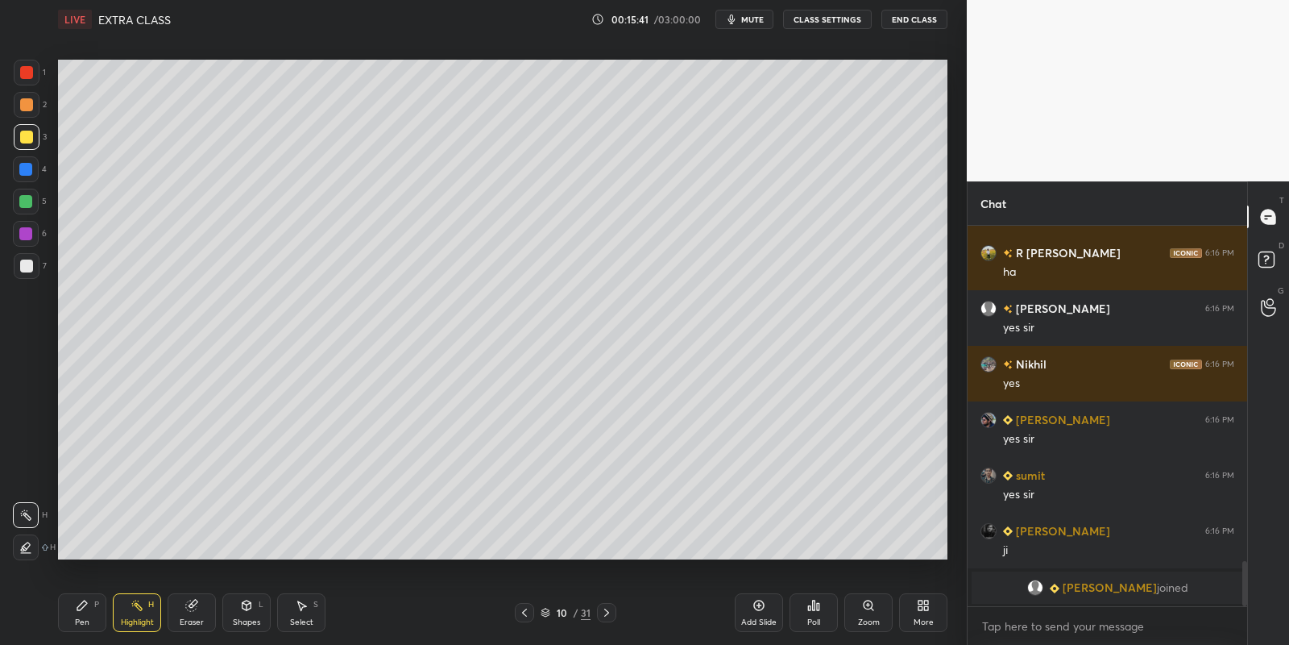
drag, startPoint x: 81, startPoint y: 611, endPoint x: 97, endPoint y: 564, distance: 49.2
click at [82, 609] on icon at bounding box center [82, 605] width 13 height 13
click at [68, 620] on div "Pen P" at bounding box center [82, 612] width 48 height 39
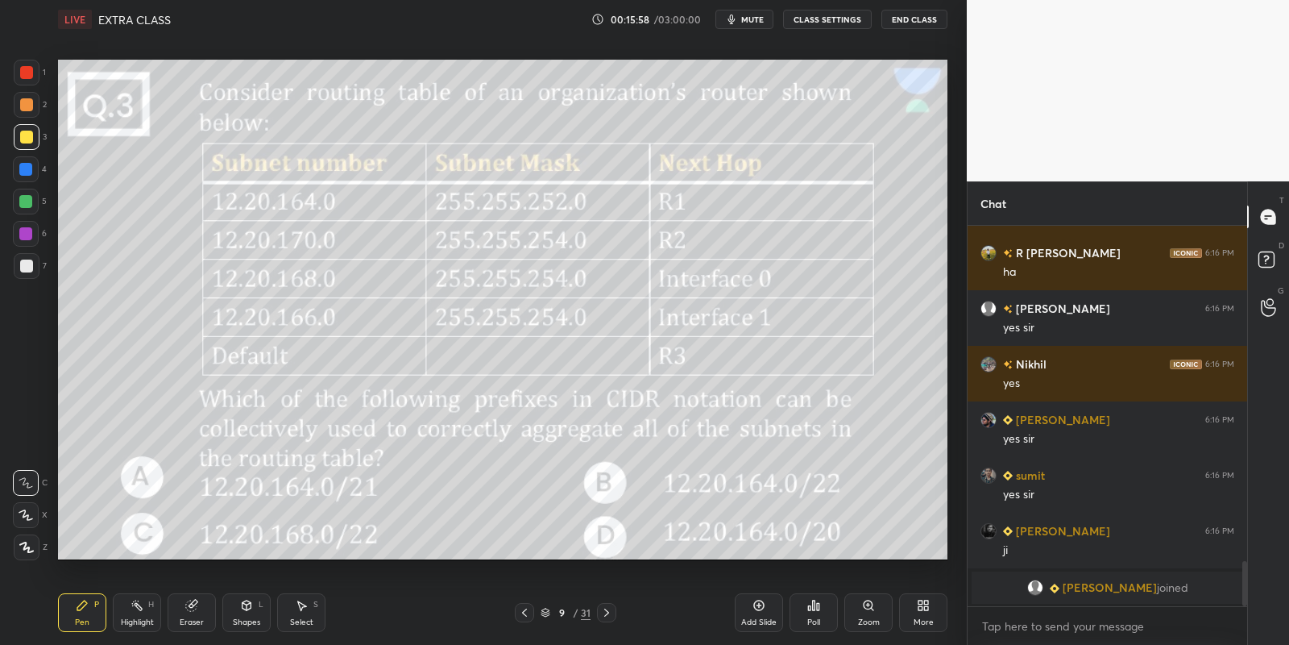
drag, startPoint x: 135, startPoint y: 608, endPoint x: 152, endPoint y: 581, distance: 31.5
click at [137, 606] on icon at bounding box center [137, 605] width 13 height 13
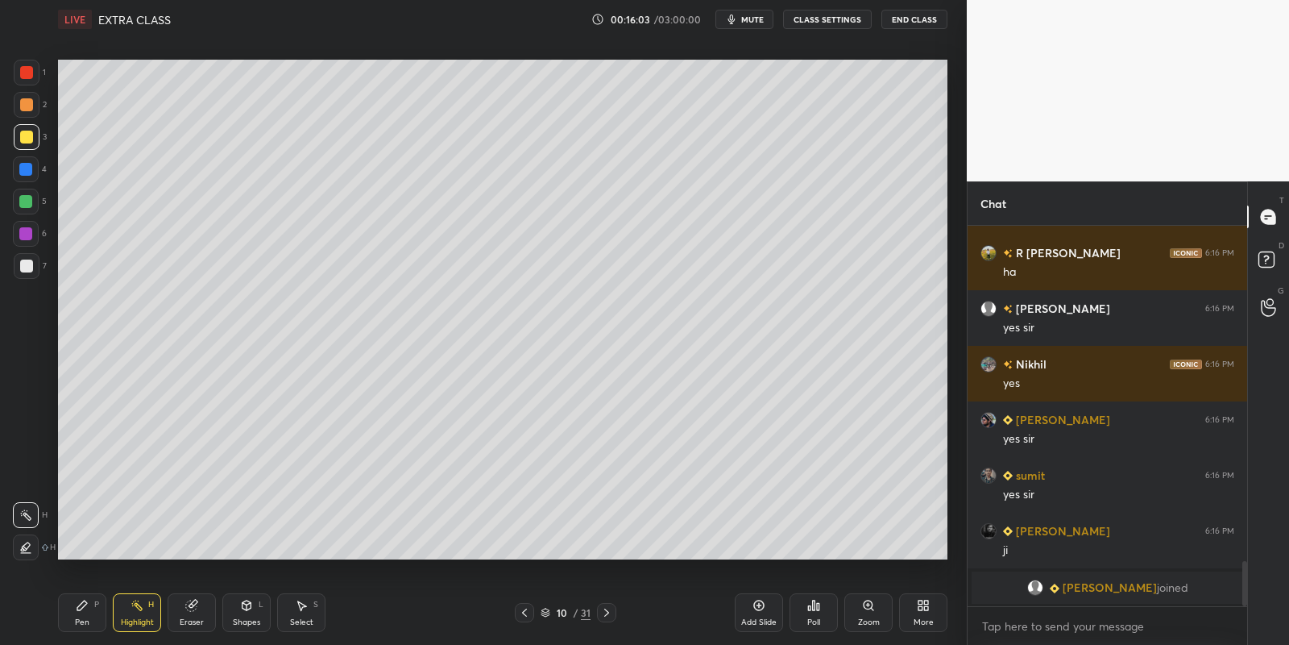
drag, startPoint x: 81, startPoint y: 616, endPoint x: 94, endPoint y: 583, distance: 35.5
click at [79, 617] on div "Pen P" at bounding box center [82, 612] width 48 height 39
click at [299, 620] on div "Select" at bounding box center [301, 622] width 23 height 8
drag, startPoint x: 163, startPoint y: 58, endPoint x: 367, endPoint y: 164, distance: 230.7
click at [414, 175] on div "0 ° Undo Copy Paste here Duplicate Duplicate to new slide Delete" at bounding box center [503, 310] width 890 height 500
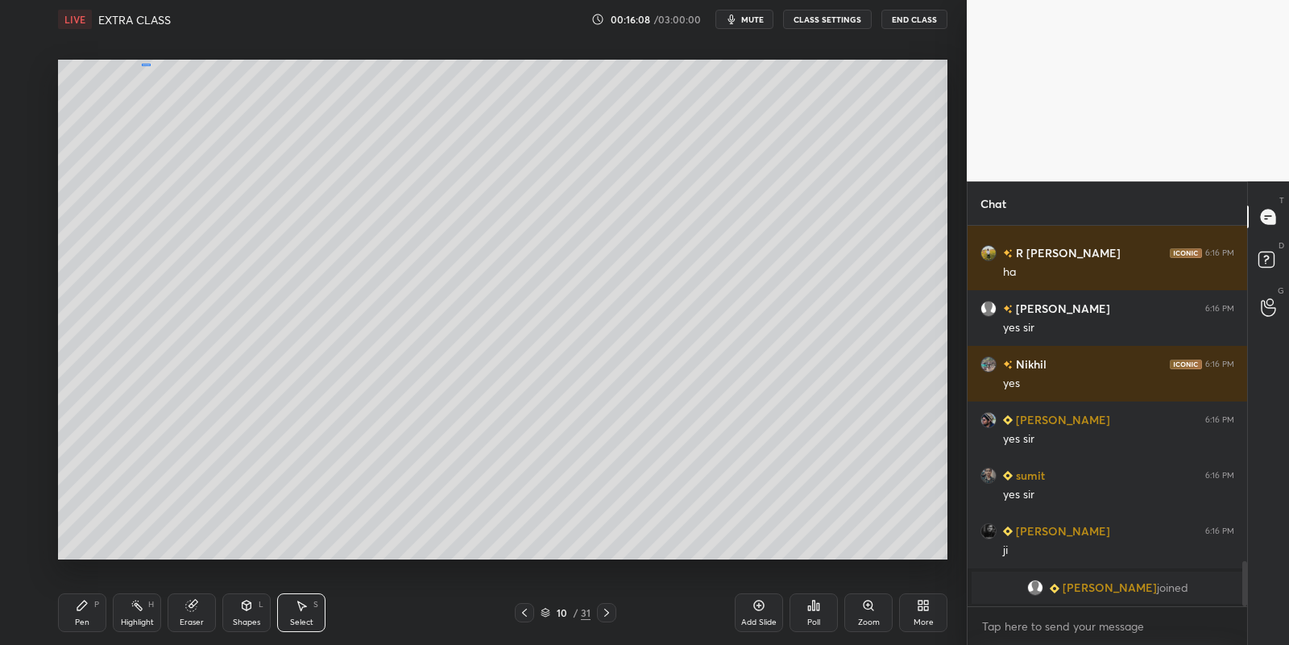
drag, startPoint x: 147, startPoint y: 64, endPoint x: 254, endPoint y: 94, distance: 111.5
click at [258, 89] on div "0 ° Undo Copy Paste here Duplicate Duplicate to new slide Delete" at bounding box center [503, 310] width 890 height 500
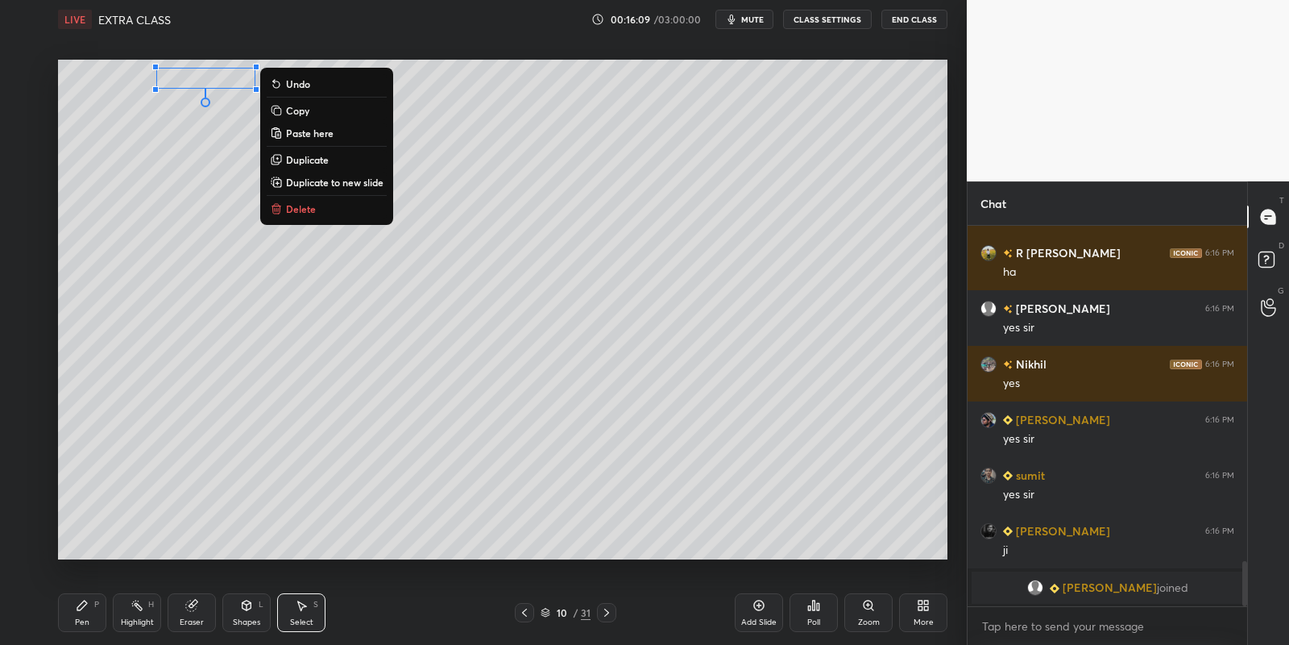
drag, startPoint x: 80, startPoint y: 612, endPoint x: 143, endPoint y: 604, distance: 63.3
click at [81, 612] on div "Pen P" at bounding box center [82, 612] width 48 height 39
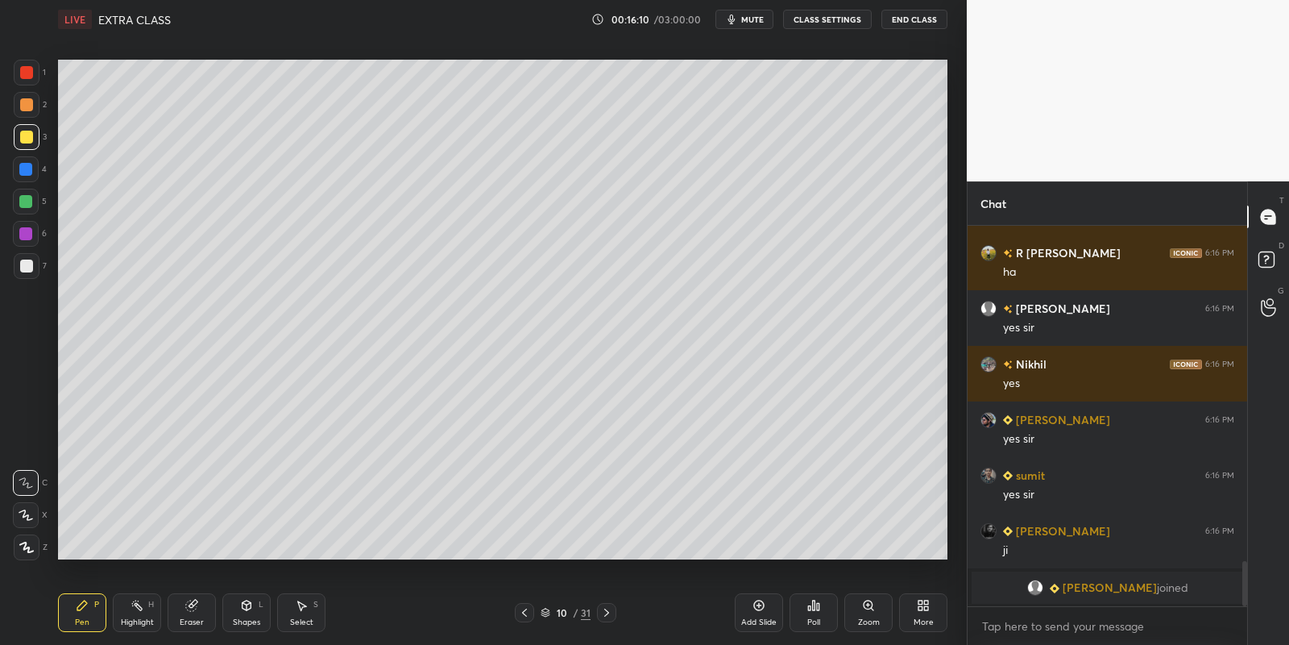
drag, startPoint x: 297, startPoint y: 611, endPoint x: 294, endPoint y: 596, distance: 14.9
click at [297, 610] on icon at bounding box center [301, 605] width 13 height 13
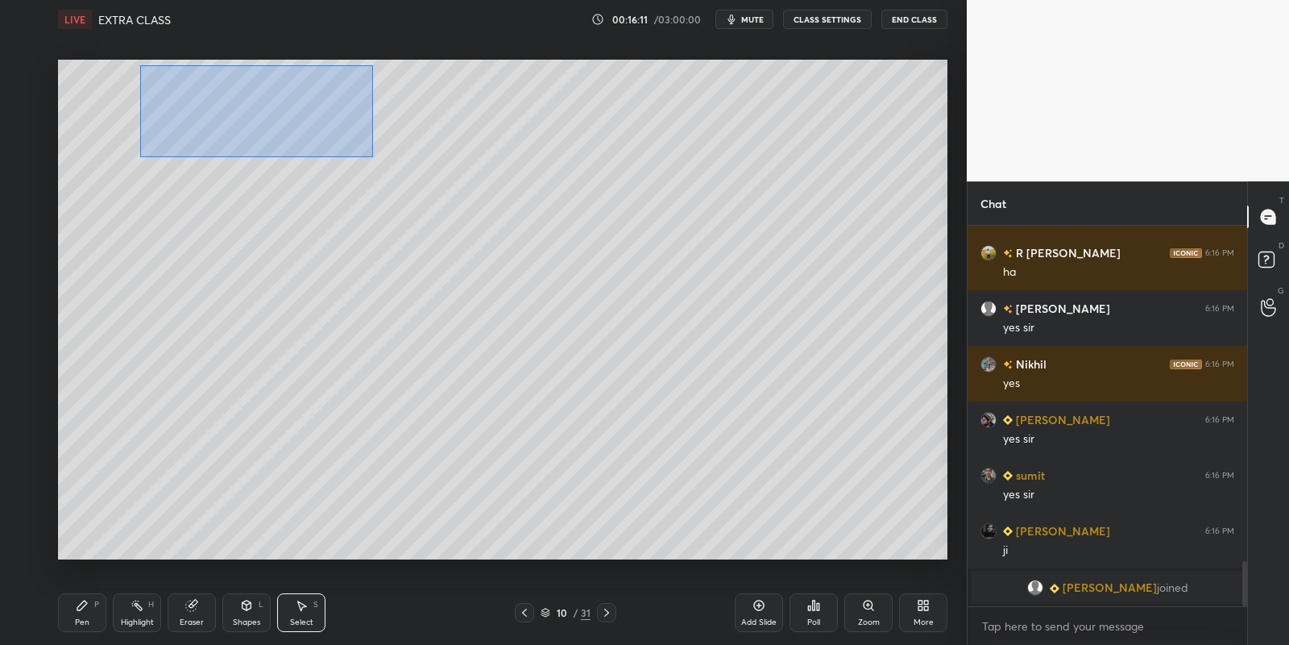
drag, startPoint x: 140, startPoint y: 65, endPoint x: 357, endPoint y: 156, distance: 234.8
click at [383, 166] on div "0 ° Undo Copy Paste here Duplicate Duplicate to new slide Delete" at bounding box center [503, 310] width 890 height 500
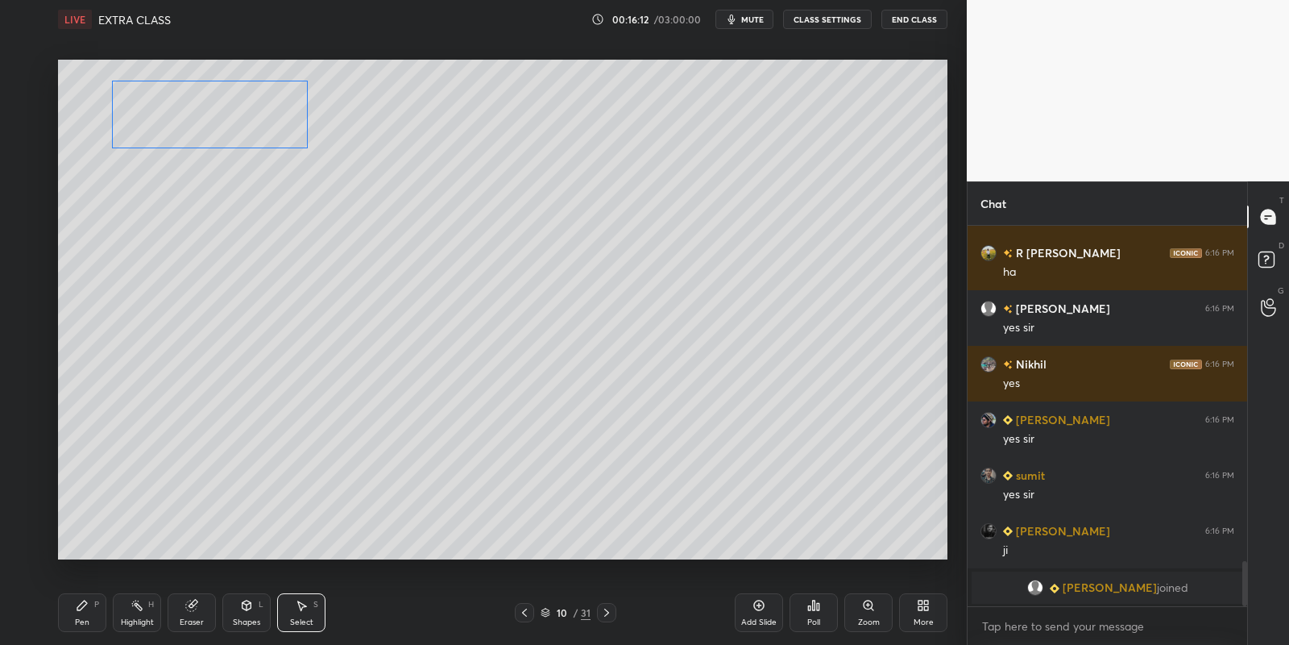
drag, startPoint x: 261, startPoint y: 110, endPoint x: 225, endPoint y: 129, distance: 41.1
click at [219, 122] on div "0 ° Undo Copy Paste here Duplicate Duplicate to new slide Delete" at bounding box center [503, 310] width 890 height 500
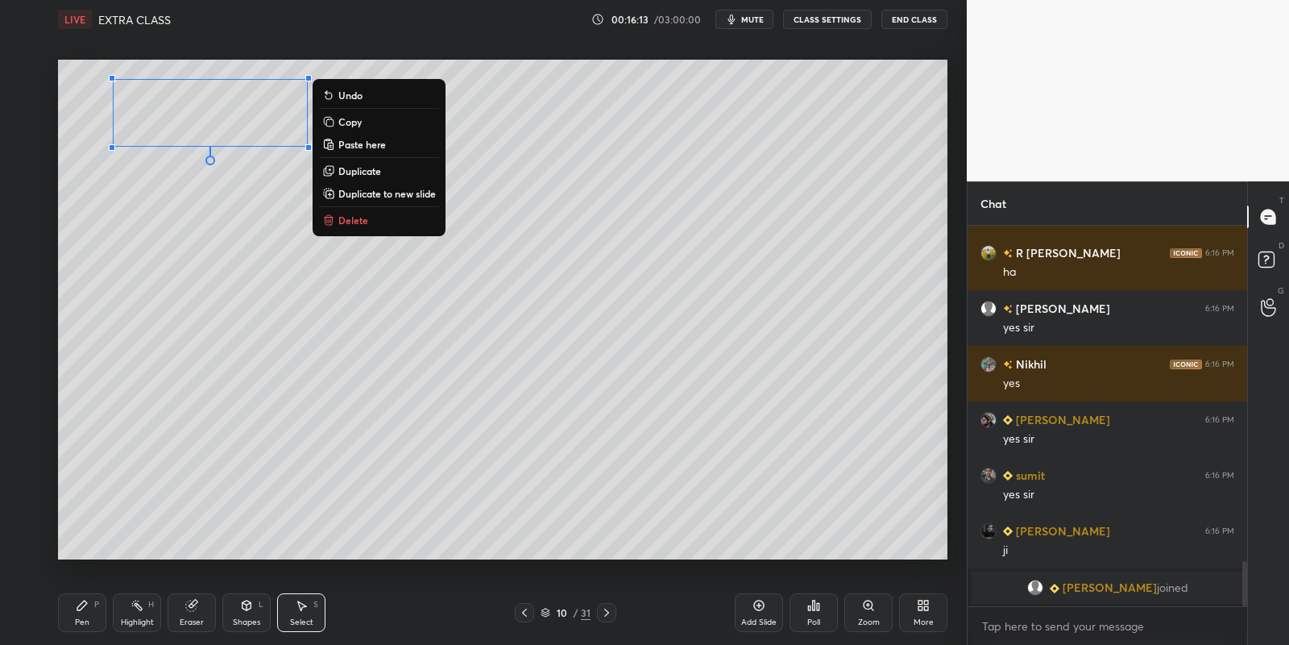
click at [85, 623] on div "Pen" at bounding box center [82, 622] width 15 height 8
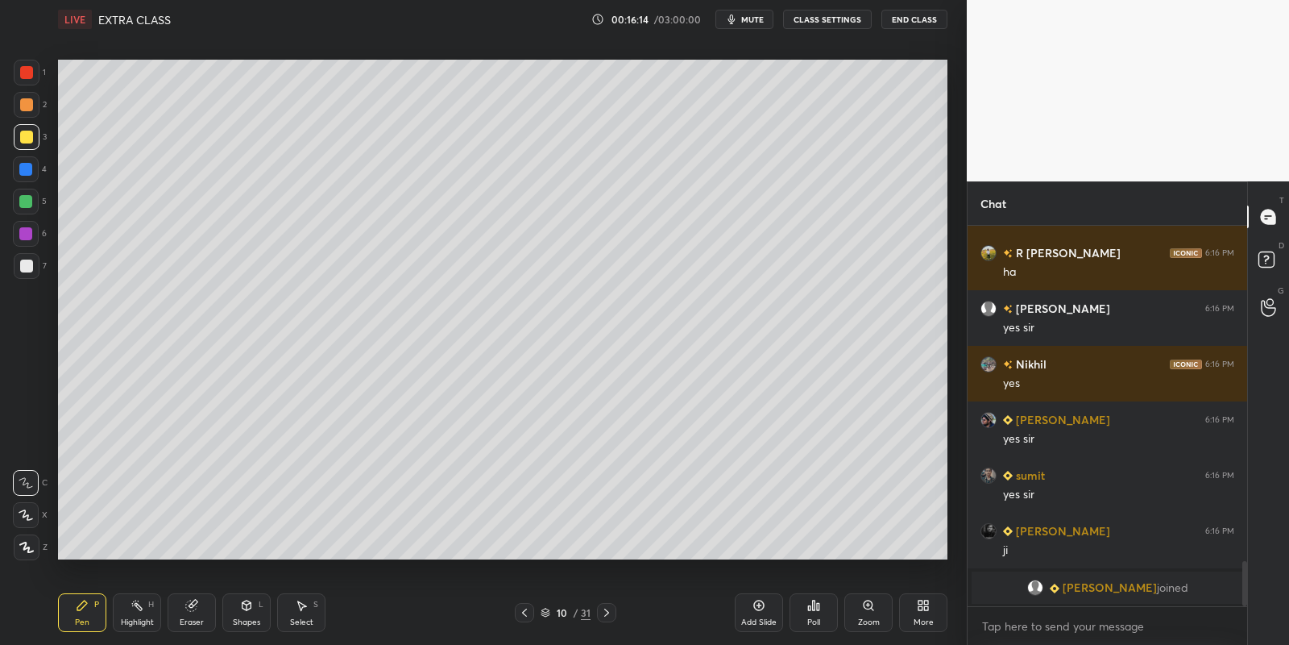
drag, startPoint x: 524, startPoint y: 618, endPoint x: 525, endPoint y: 610, distance: 8.2
click at [525, 617] on icon at bounding box center [524, 612] width 13 height 13
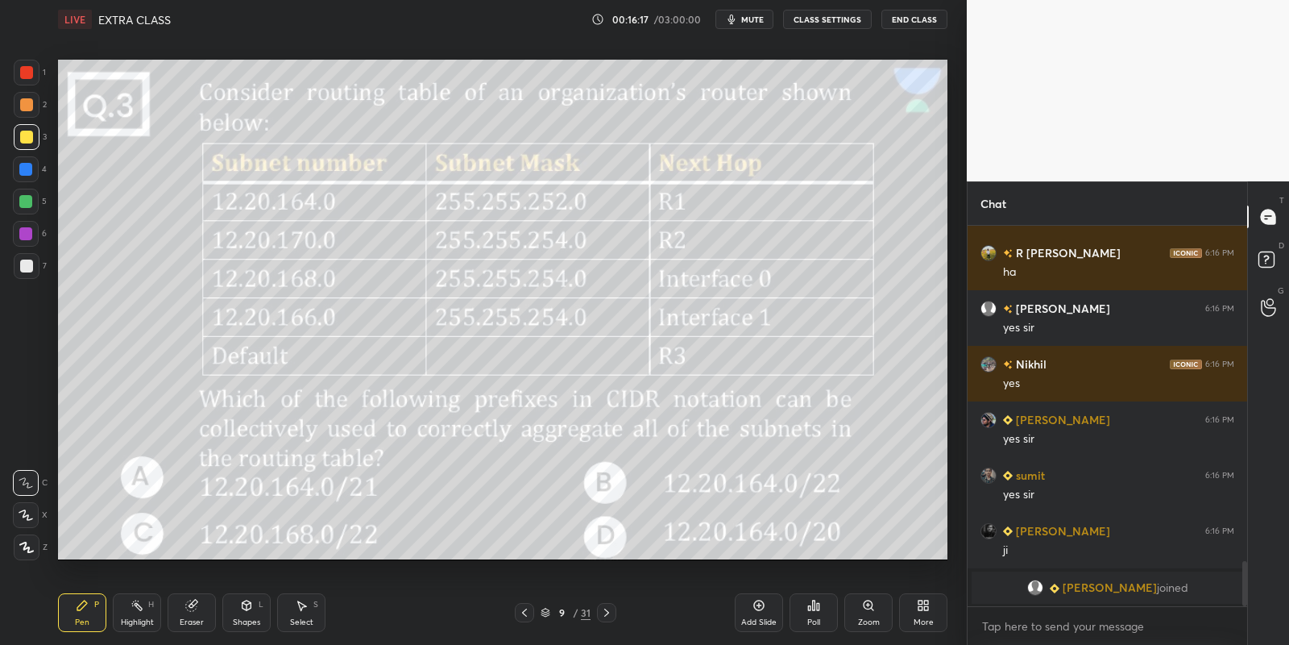
drag, startPoint x: 604, startPoint y: 613, endPoint x: 597, endPoint y: 609, distance: 8.3
click at [605, 612] on icon at bounding box center [606, 612] width 13 height 13
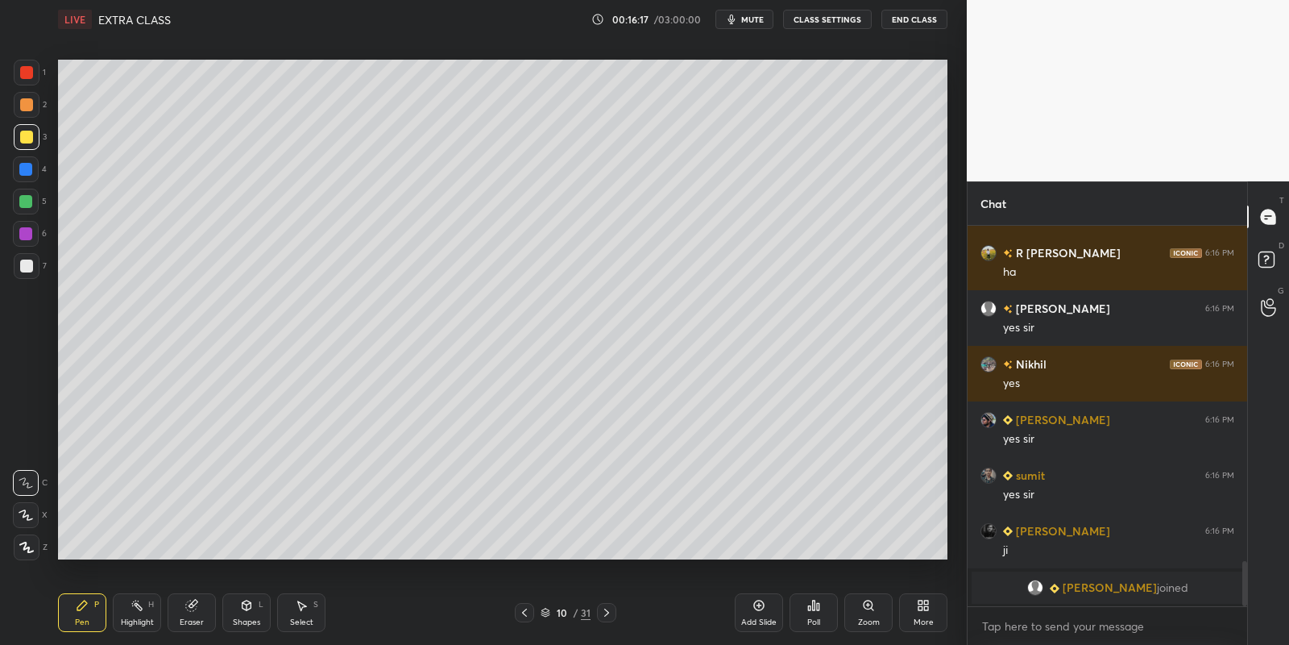
click at [300, 615] on div "Select S" at bounding box center [301, 612] width 48 height 39
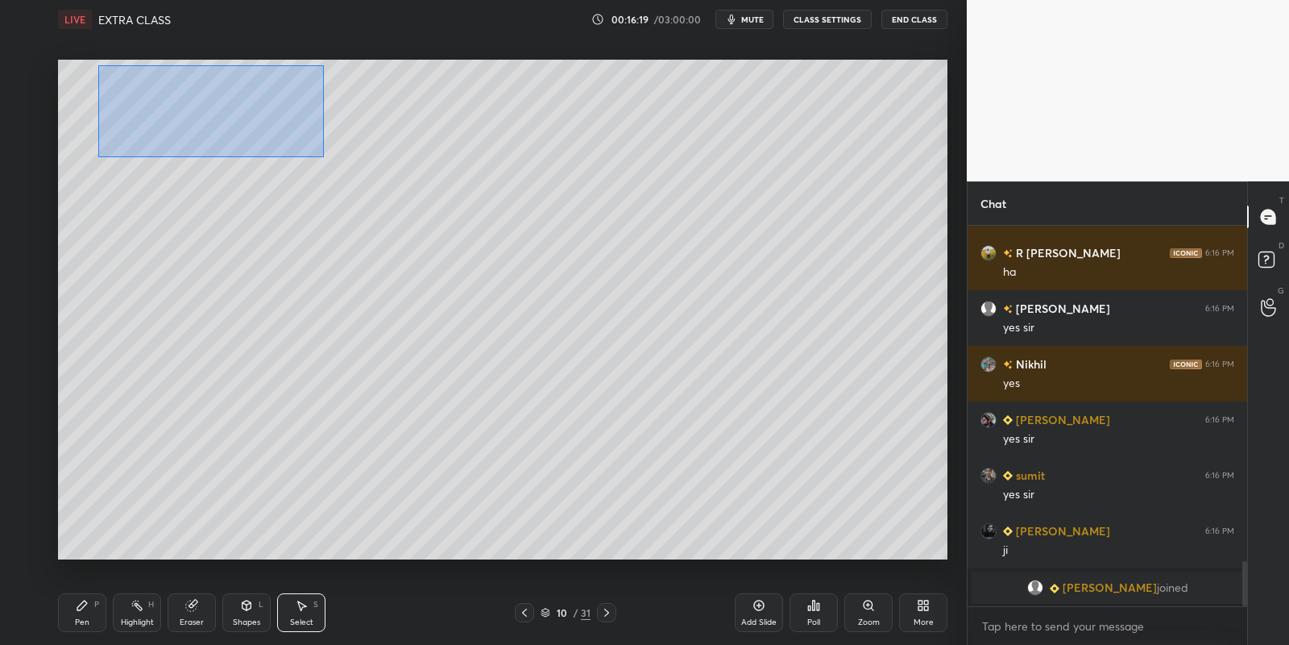
drag, startPoint x: 125, startPoint y: 74, endPoint x: 322, endPoint y: 155, distance: 212.5
click at [323, 157] on div "0 ° Undo Copy Paste here Duplicate Duplicate to new slide Delete" at bounding box center [503, 310] width 890 height 500
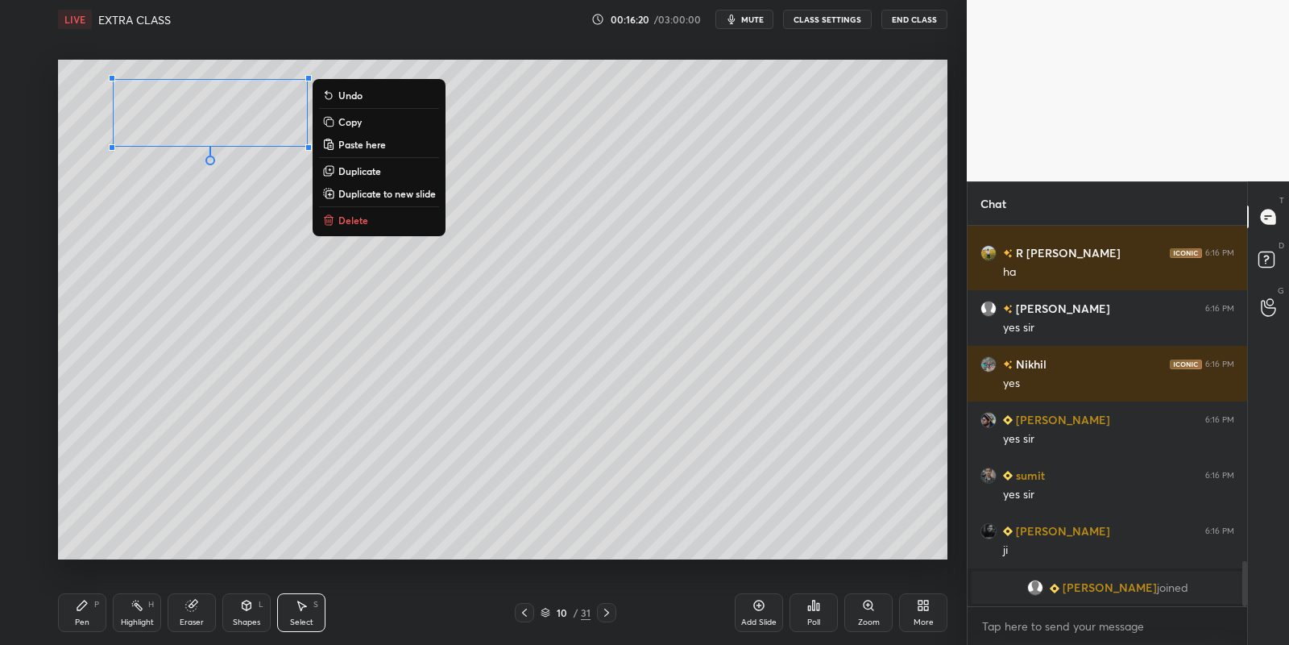
drag, startPoint x: 366, startPoint y: 122, endPoint x: 368, endPoint y: 155, distance: 32.3
click at [367, 123] on button "Copy" at bounding box center [379, 121] width 120 height 19
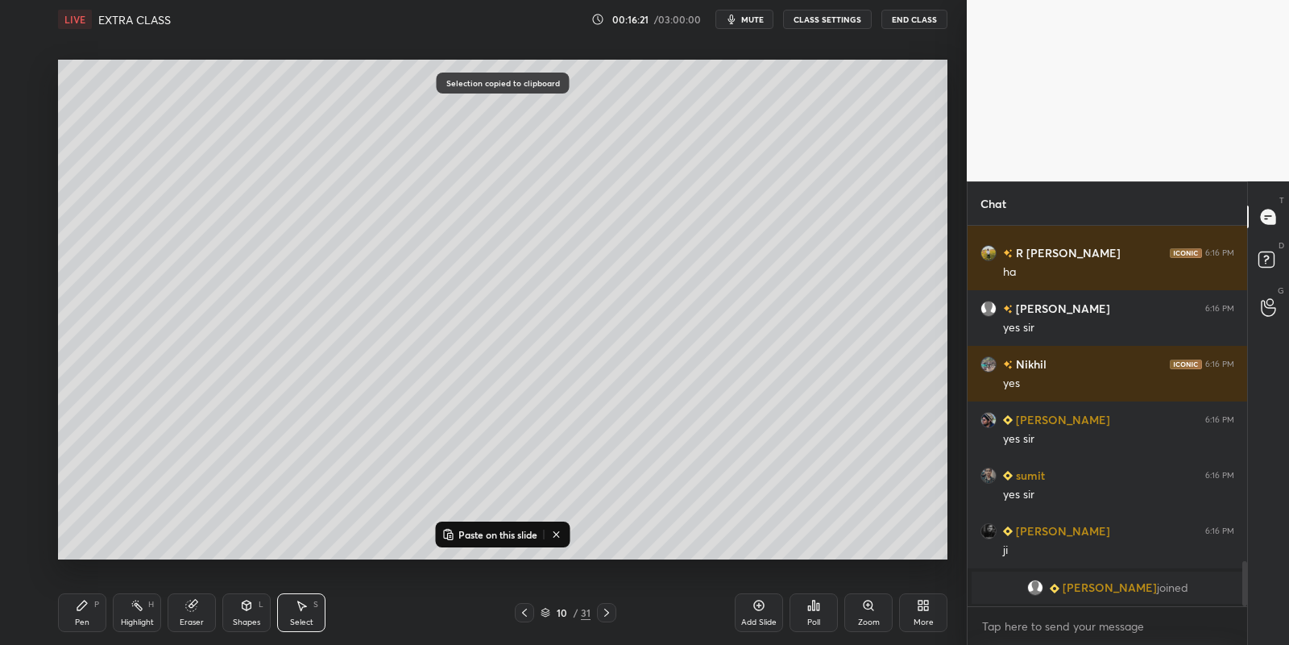
click at [476, 525] on button "Paste on this slide" at bounding box center [490, 534] width 102 height 19
drag, startPoint x: 232, startPoint y: 138, endPoint x: 214, endPoint y: 183, distance: 48.5
click at [216, 184] on div "0 ° Undo Copy Paste here Duplicate Duplicate to new slide Delete" at bounding box center [503, 310] width 890 height 500
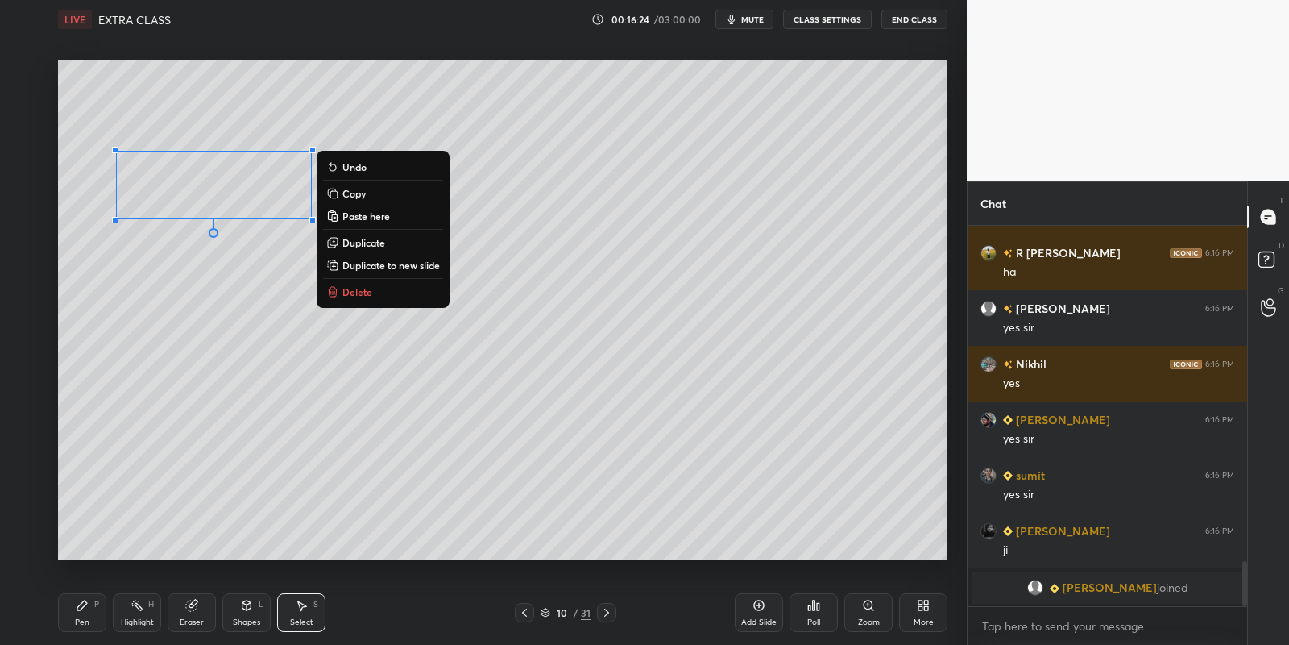
click at [86, 610] on icon at bounding box center [82, 605] width 13 height 13
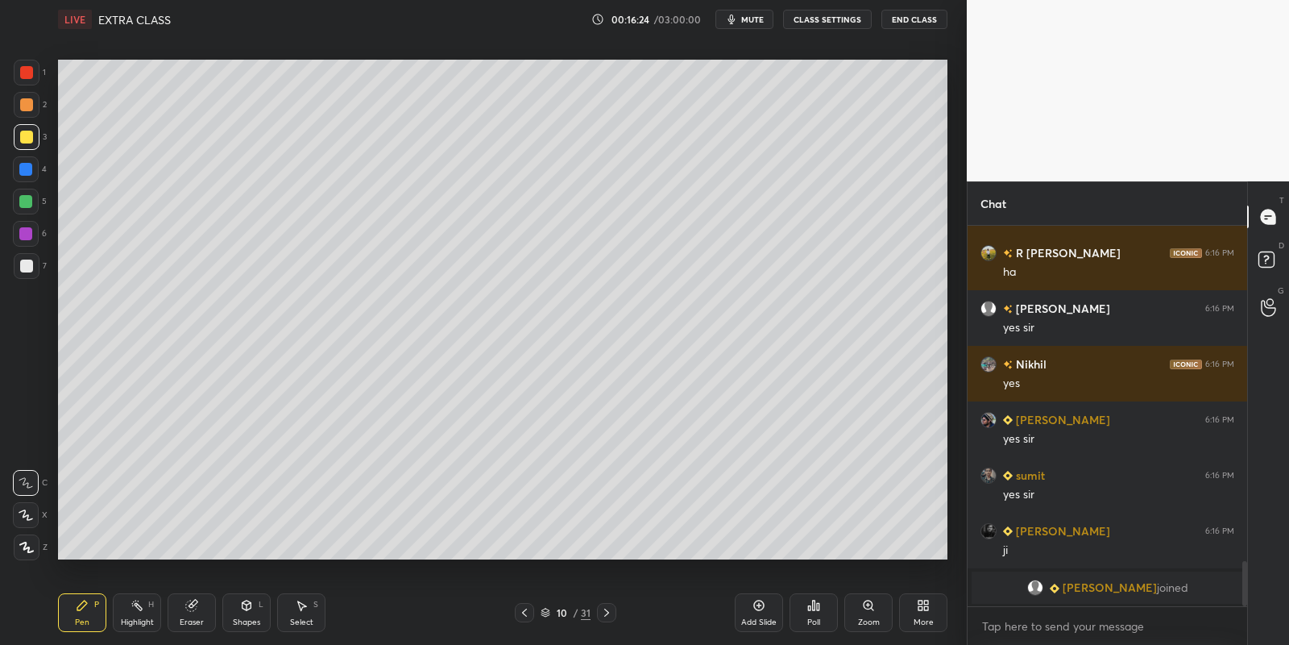
click at [188, 610] on div "Eraser" at bounding box center [192, 612] width 48 height 39
click at [87, 618] on div "Pen" at bounding box center [82, 622] width 15 height 8
click at [188, 604] on icon at bounding box center [191, 605] width 10 height 10
click at [80, 612] on div "Pen P" at bounding box center [82, 612] width 48 height 39
click at [517, 616] on div at bounding box center [524, 612] width 19 height 19
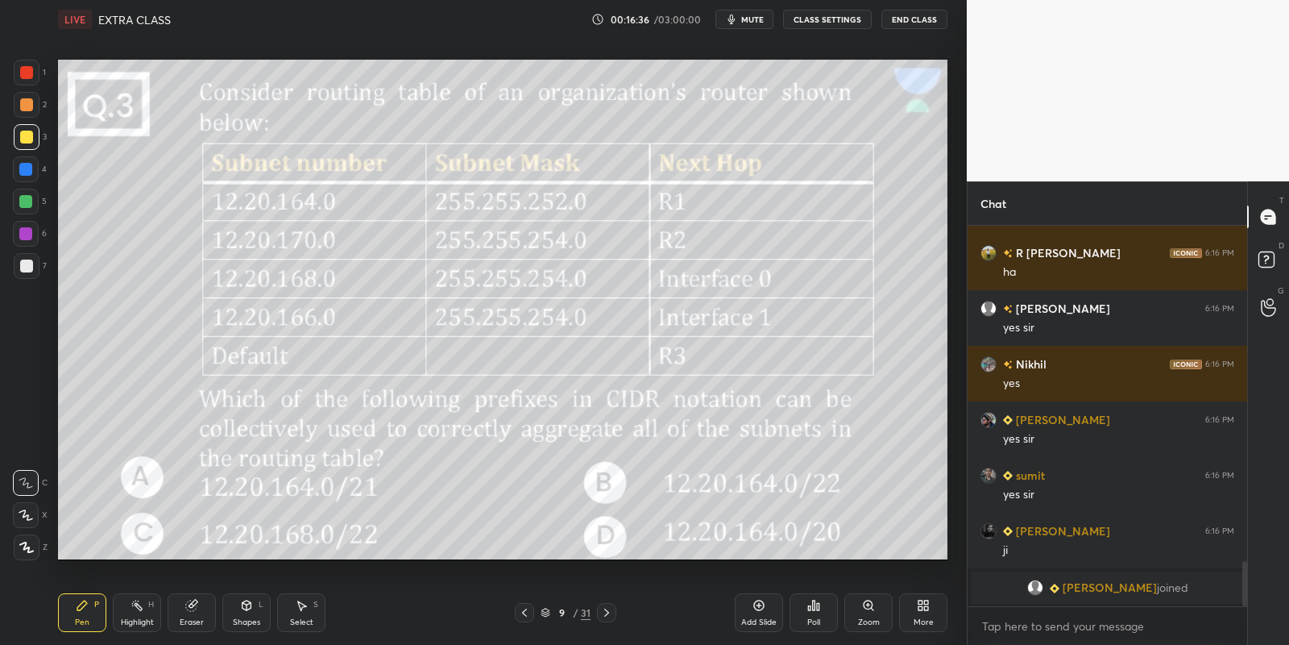
drag, startPoint x: 131, startPoint y: 608, endPoint x: 174, endPoint y: 576, distance: 53.5
click at [134, 607] on icon at bounding box center [137, 605] width 13 height 13
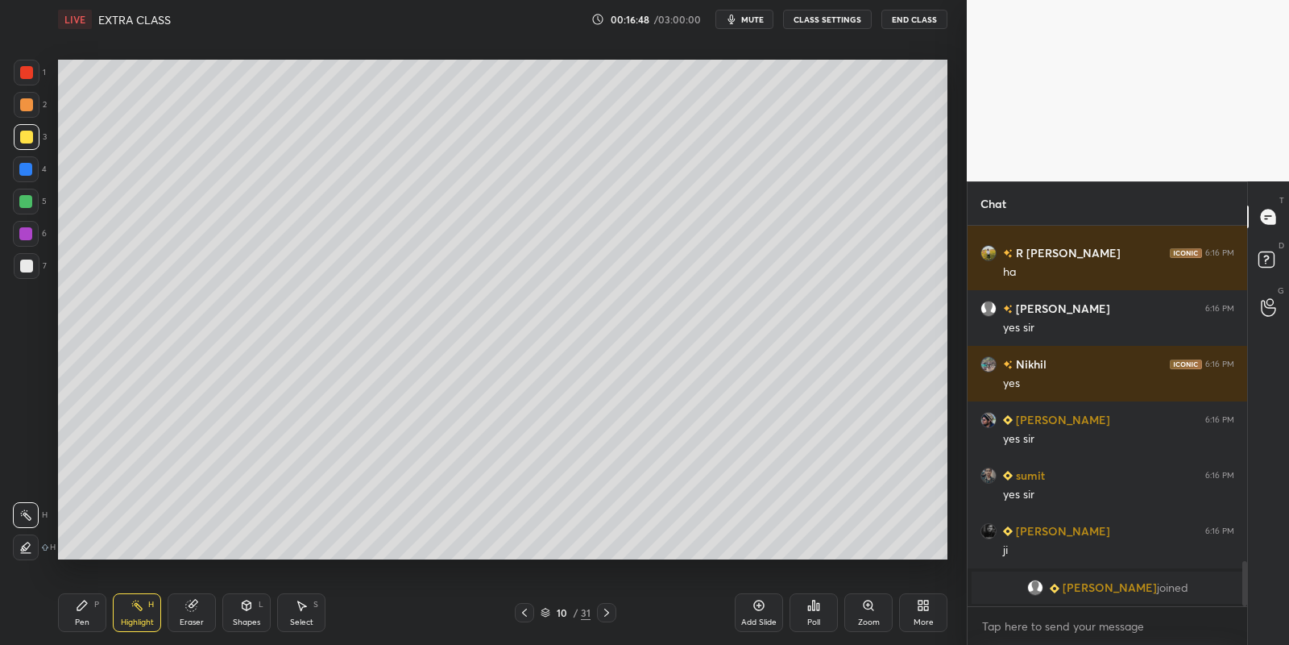
click at [187, 612] on div "Eraser" at bounding box center [192, 612] width 48 height 39
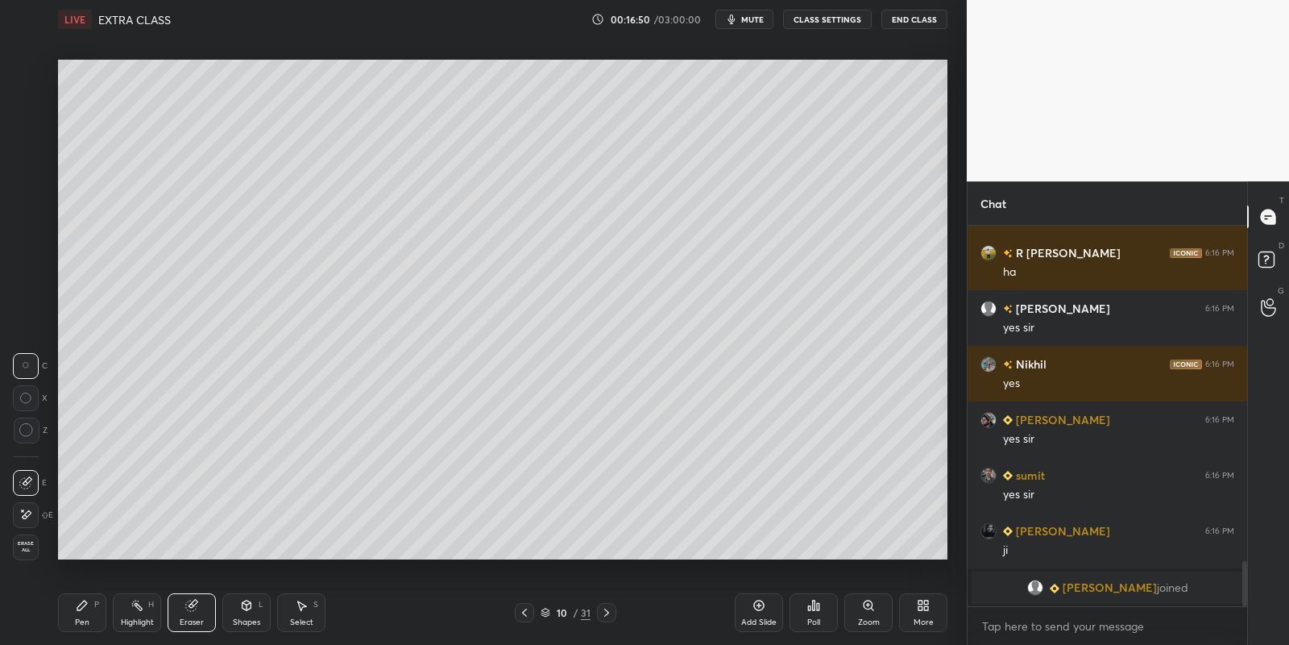
click at [81, 619] on div "Pen" at bounding box center [82, 622] width 15 height 8
click at [137, 621] on div "Highlight" at bounding box center [137, 622] width 33 height 8
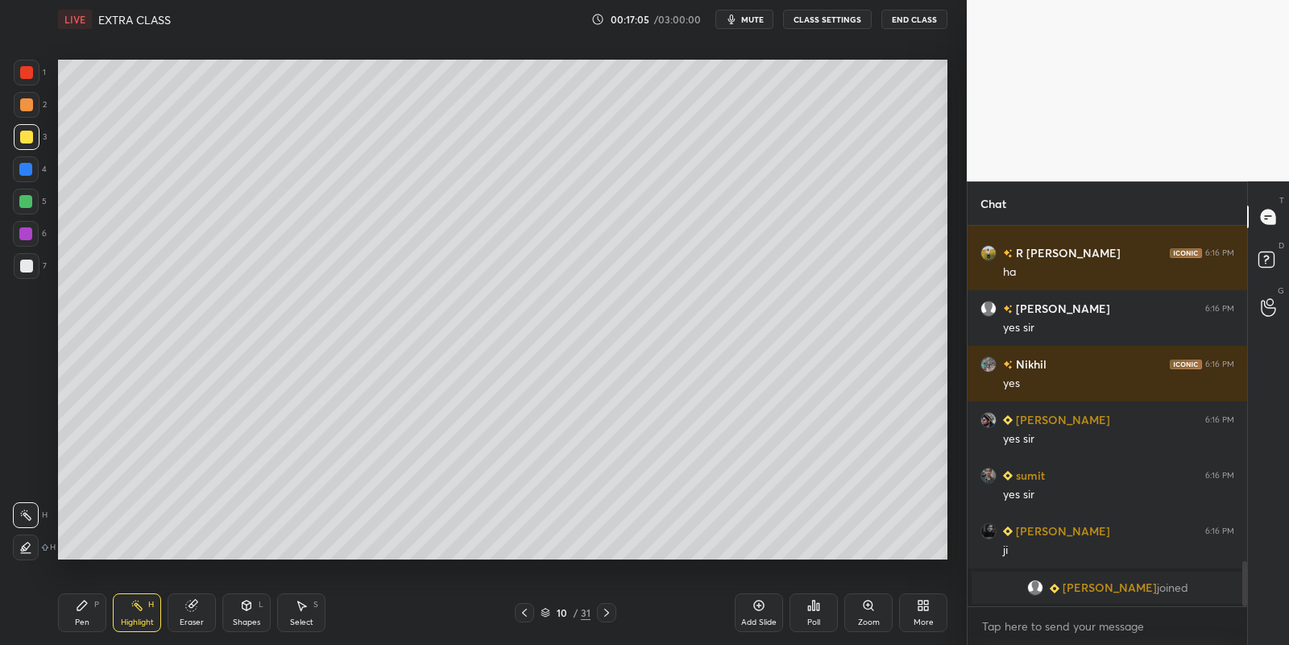
click at [90, 606] on div "Pen P" at bounding box center [82, 612] width 48 height 39
drag, startPoint x: 135, startPoint y: 612, endPoint x: 138, endPoint y: 597, distance: 14.9
click at [135, 610] on div "Highlight H" at bounding box center [137, 612] width 48 height 39
click at [88, 608] on icon at bounding box center [82, 605] width 13 height 13
drag, startPoint x: 129, startPoint y: 622, endPoint x: 131, endPoint y: 614, distance: 8.2
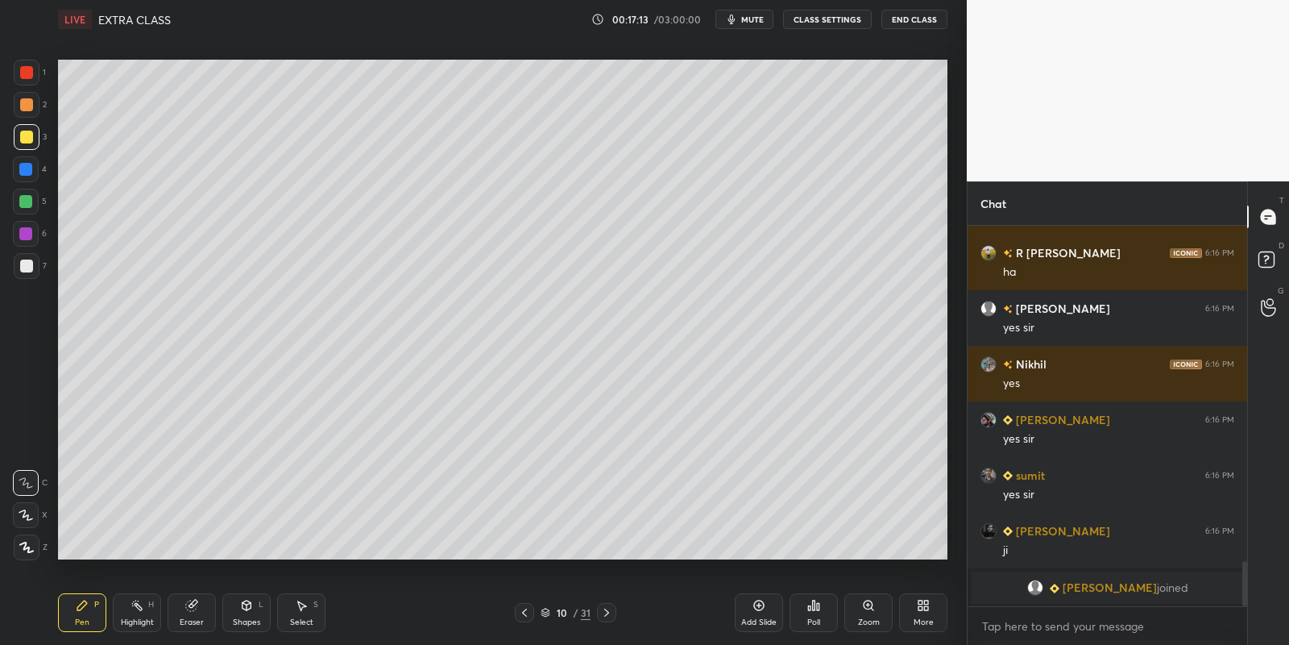
click at [131, 619] on div "Highlight" at bounding box center [137, 622] width 33 height 8
click at [27, 209] on div at bounding box center [26, 202] width 26 height 26
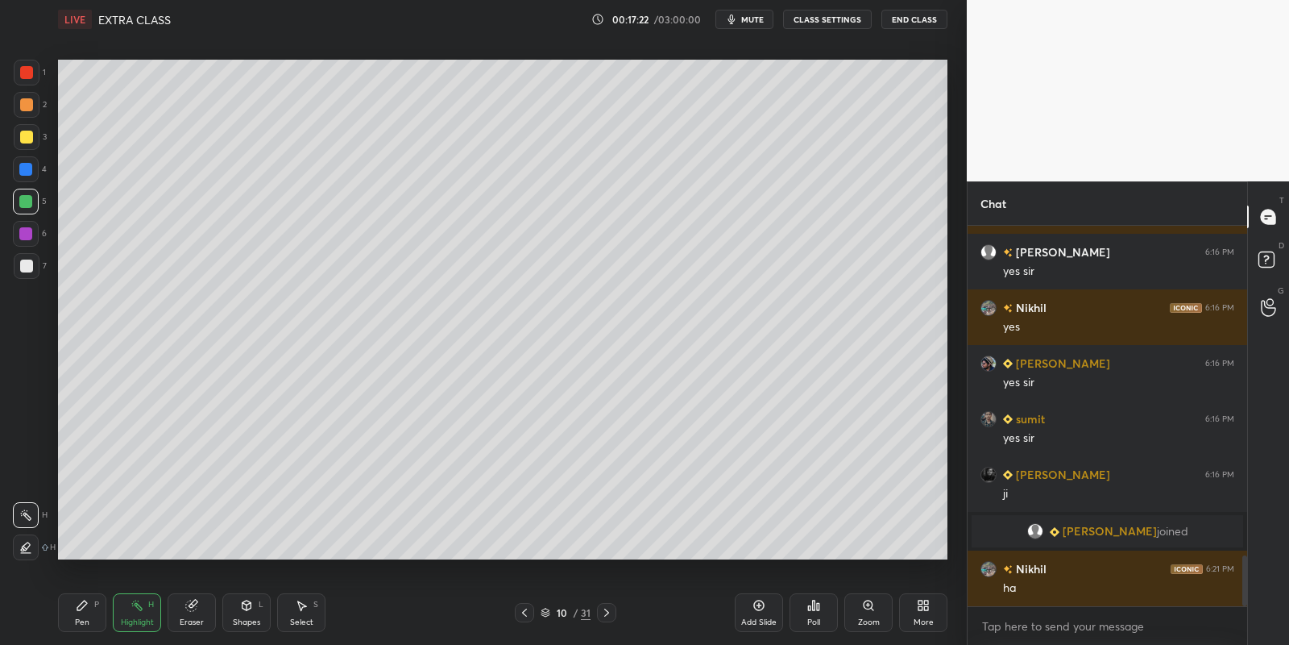
scroll to position [2488, 0]
drag, startPoint x: 85, startPoint y: 620, endPoint x: 85, endPoint y: 582, distance: 38.7
click at [87, 618] on div "Pen" at bounding box center [82, 622] width 15 height 8
drag, startPoint x: 25, startPoint y: 204, endPoint x: 45, endPoint y: 171, distance: 38.7
click at [24, 201] on div at bounding box center [25, 201] width 13 height 13
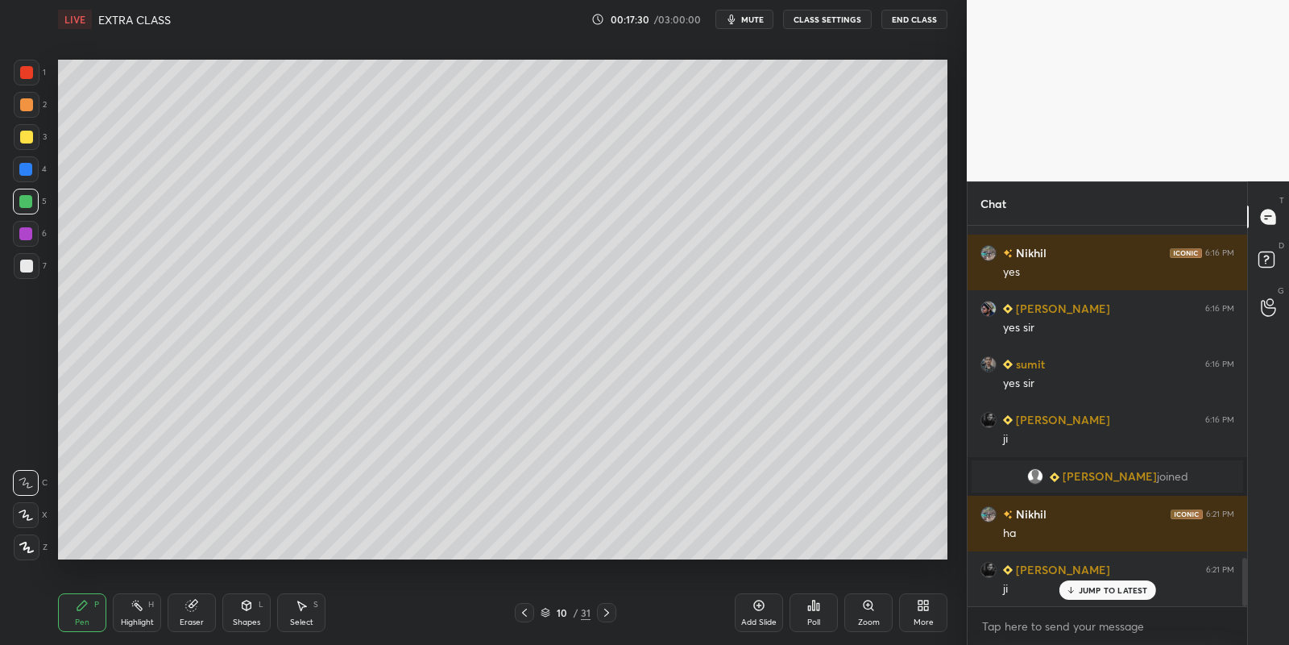
scroll to position [2599, 0]
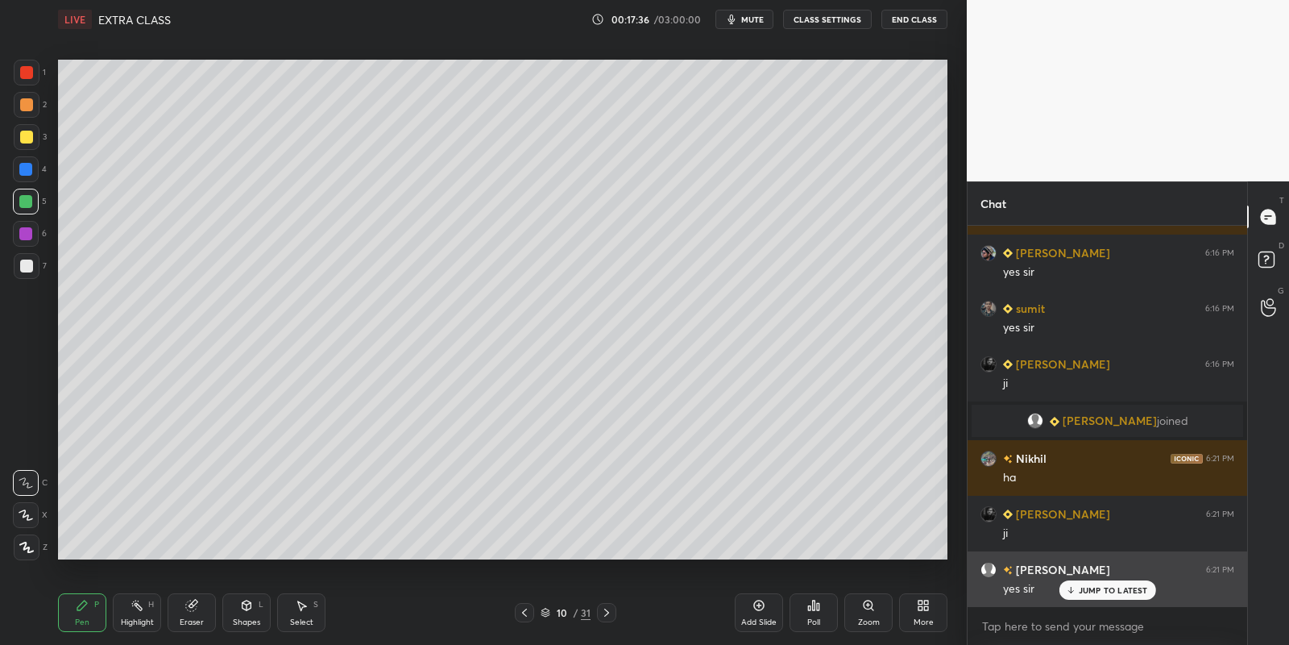
click at [1087, 587] on p "JUMP TO LATEST" at bounding box center [1113, 590] width 69 height 10
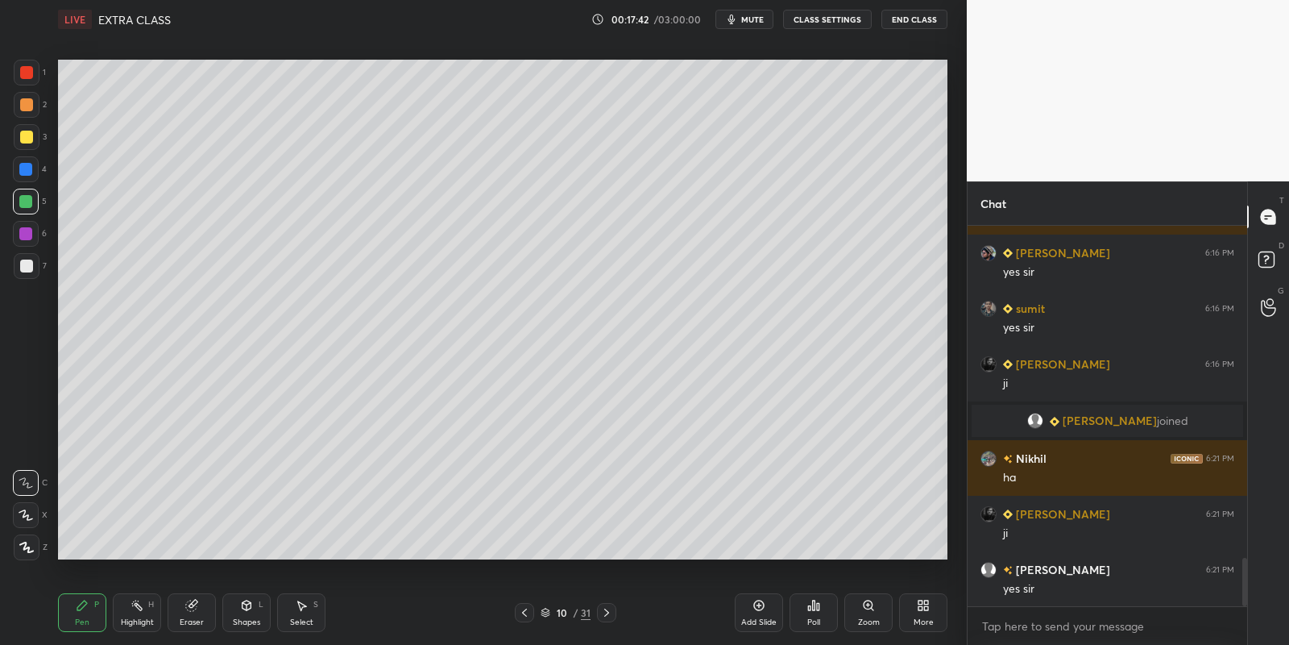
scroll to position [2655, 0]
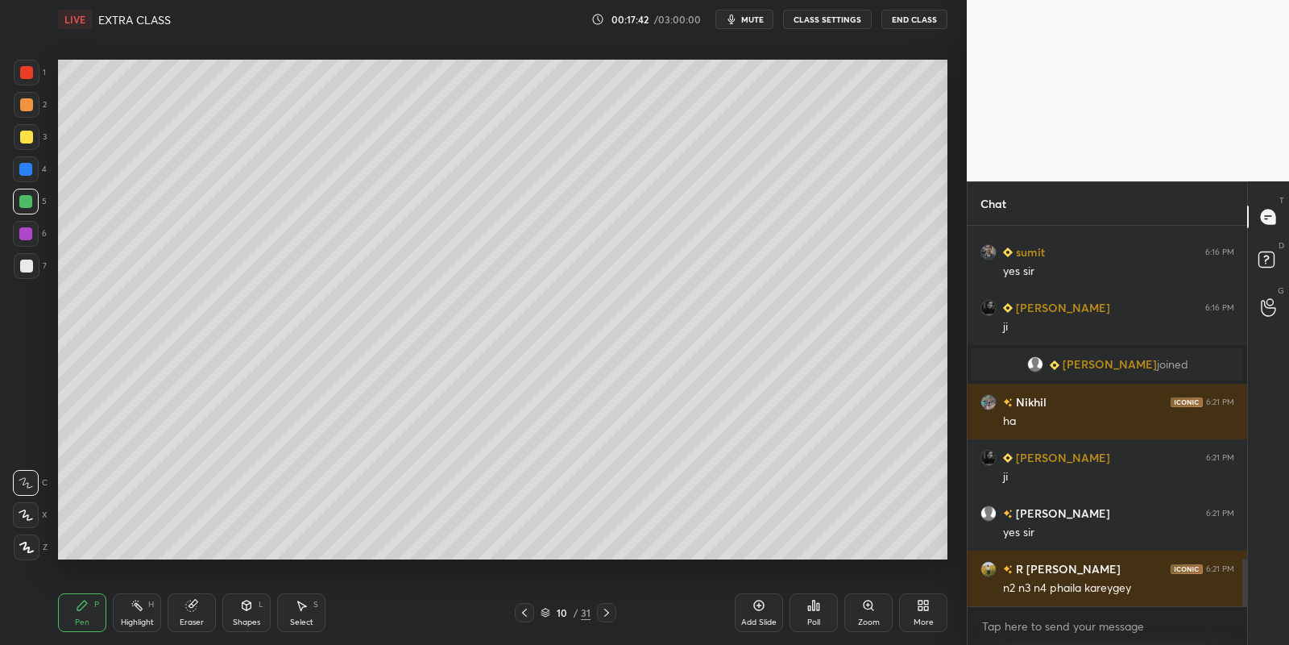
click at [85, 613] on div "Pen P" at bounding box center [82, 612] width 48 height 39
drag, startPoint x: 131, startPoint y: 616, endPoint x: 133, endPoint y: 604, distance: 13.1
click at [131, 616] on div "Highlight H" at bounding box center [137, 612] width 48 height 39
click at [97, 609] on div "Pen P" at bounding box center [82, 612] width 48 height 39
drag, startPoint x: 134, startPoint y: 612, endPoint x: 148, endPoint y: 564, distance: 50.5
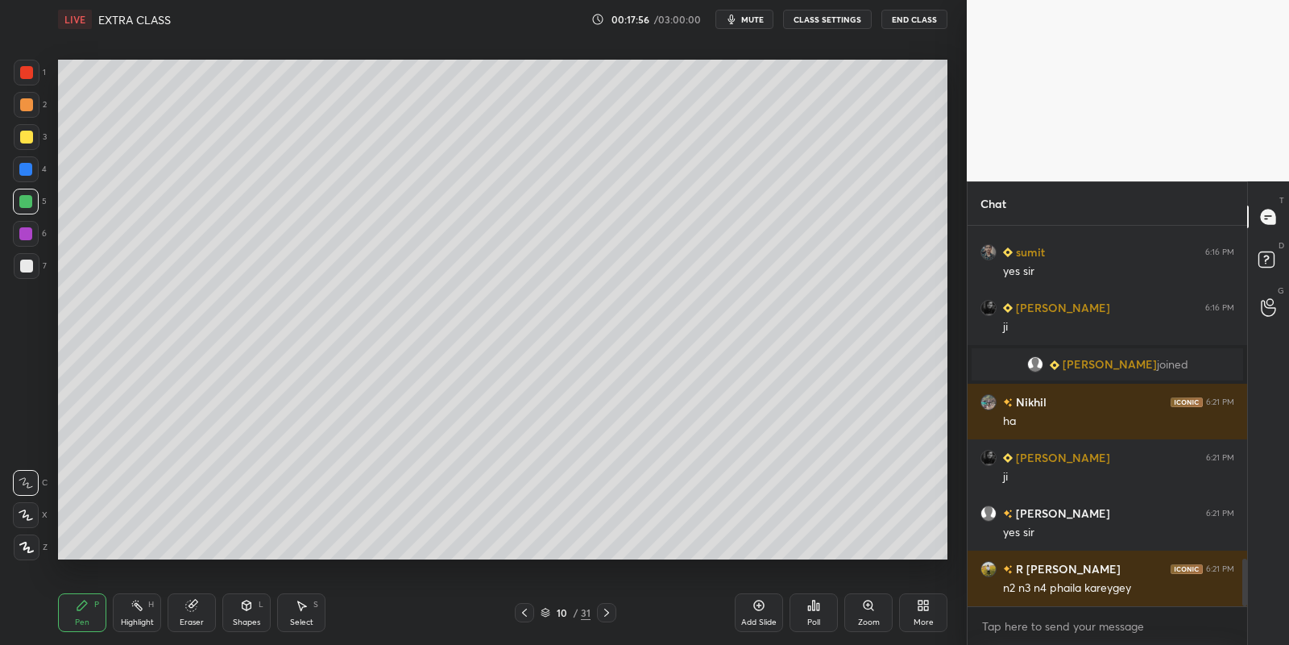
click at [132, 611] on div "Highlight H" at bounding box center [137, 612] width 48 height 39
drag, startPoint x: 78, startPoint y: 611, endPoint x: 103, endPoint y: 568, distance: 49.5
click at [79, 609] on icon at bounding box center [82, 605] width 13 height 13
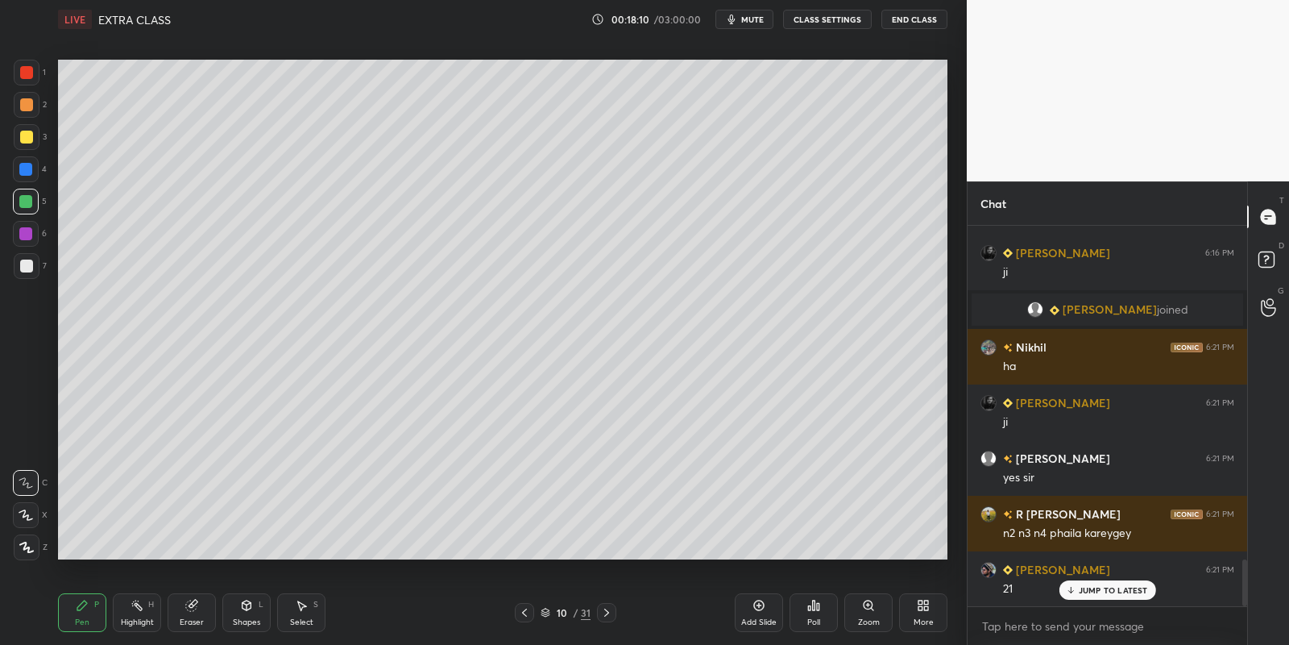
drag, startPoint x: 130, startPoint y: 612, endPoint x: 165, endPoint y: 562, distance: 60.6
click at [129, 611] on div "Highlight H" at bounding box center [137, 612] width 48 height 39
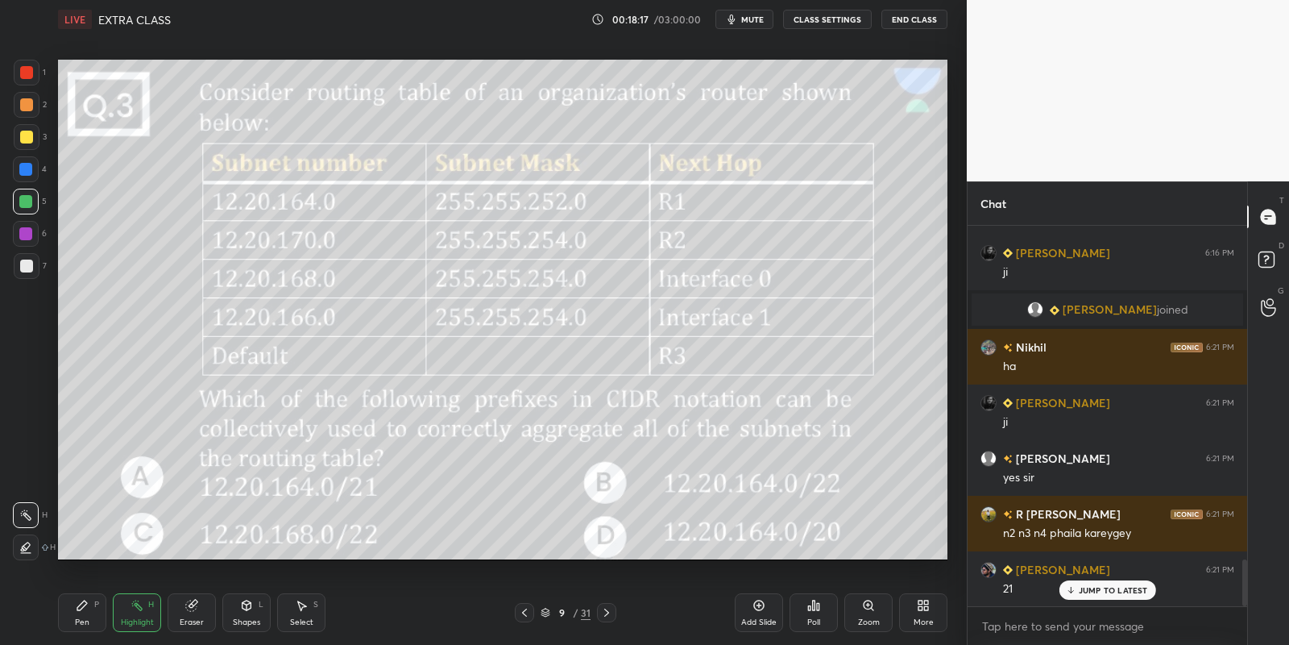
click at [141, 605] on div "Highlight H" at bounding box center [137, 612] width 48 height 39
drag, startPoint x: 91, startPoint y: 613, endPoint x: 133, endPoint y: 611, distance: 42.0
click at [99, 610] on div "Pen P" at bounding box center [82, 612] width 48 height 39
click at [139, 610] on div "Highlight H" at bounding box center [137, 612] width 48 height 39
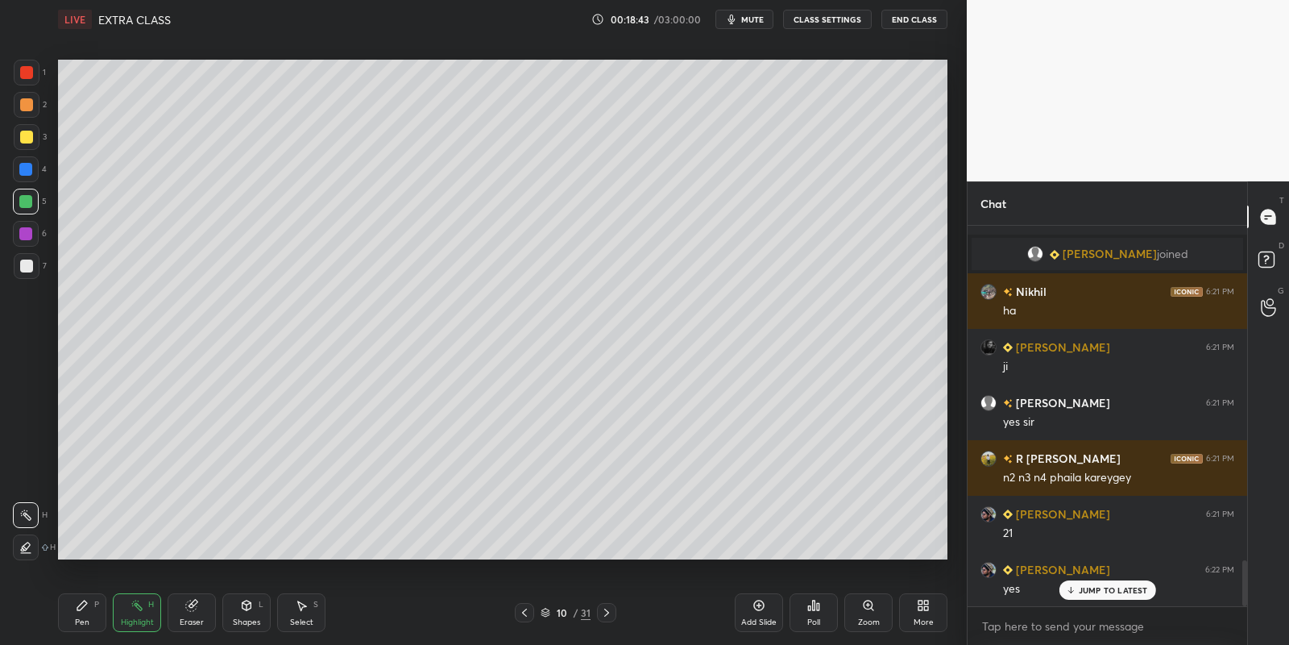
click at [307, 610] on div "Select S" at bounding box center [301, 612] width 48 height 39
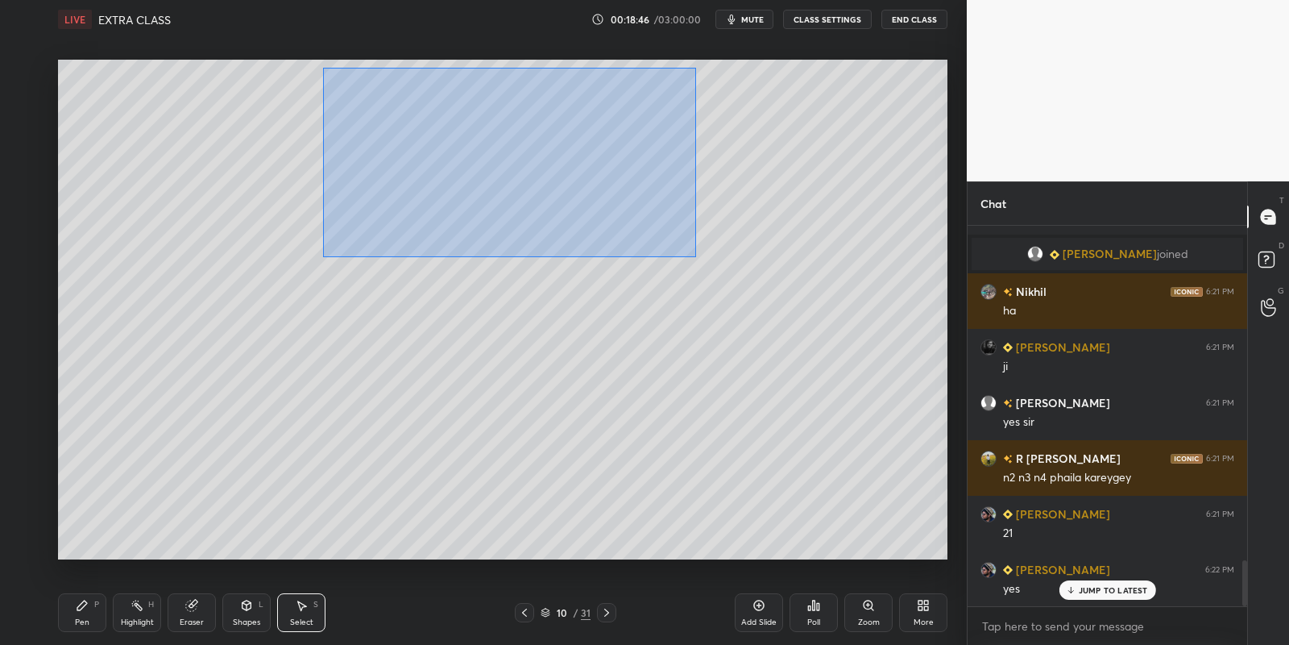
drag, startPoint x: 322, startPoint y: 66, endPoint x: 691, endPoint y: 255, distance: 413.7
click at [695, 256] on div "0 ° Undo Copy Paste here Duplicate Duplicate to new slide Delete" at bounding box center [503, 310] width 890 height 500
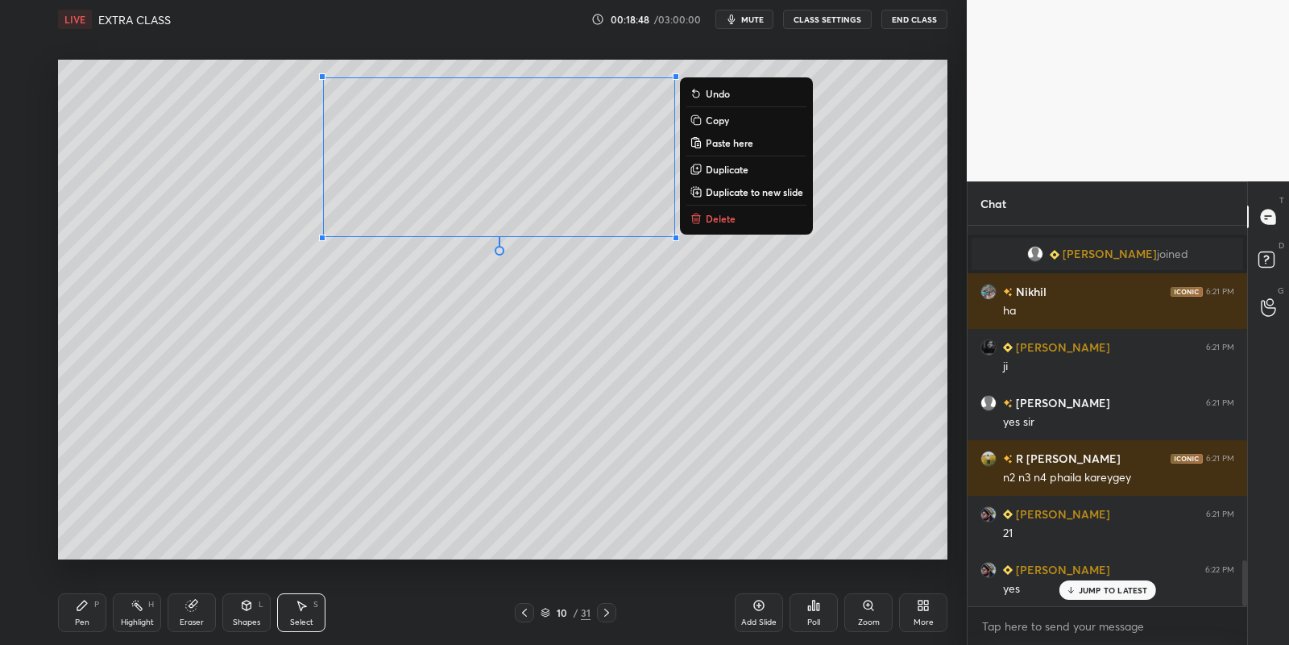
drag, startPoint x: 82, startPoint y: 604, endPoint x: 128, endPoint y: 612, distance: 46.8
click at [89, 606] on div "Pen P" at bounding box center [82, 612] width 48 height 39
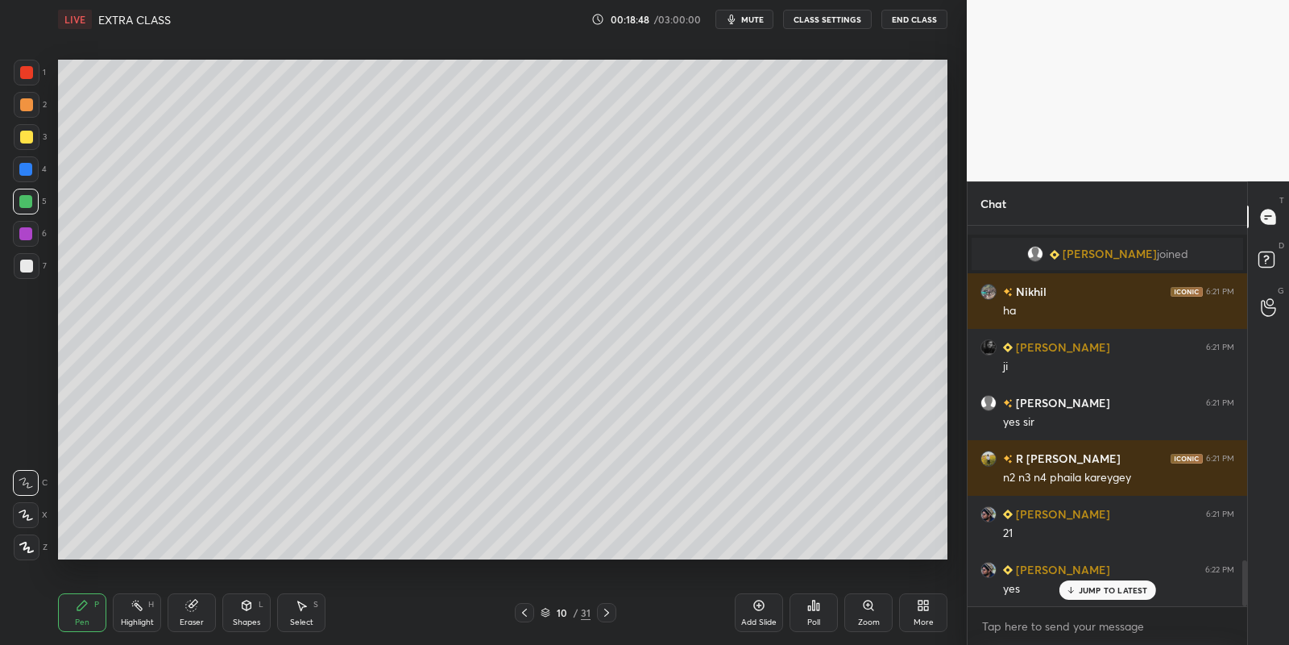
click at [139, 613] on div "Highlight H" at bounding box center [137, 612] width 48 height 39
click at [141, 620] on div "Highlight" at bounding box center [137, 622] width 33 height 8
drag, startPoint x: 81, startPoint y: 614, endPoint x: 93, endPoint y: 612, distance: 13.1
click at [85, 614] on div "Pen P" at bounding box center [82, 612] width 48 height 39
click at [137, 618] on div "Highlight" at bounding box center [137, 622] width 33 height 8
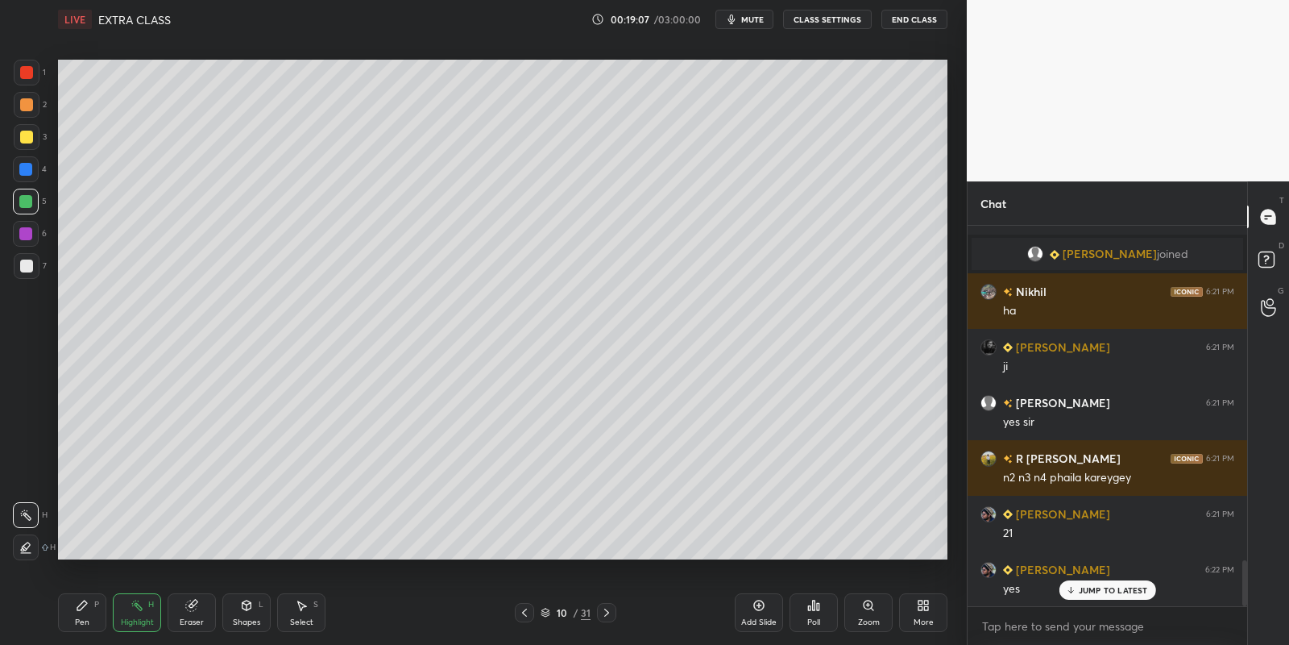
click at [141, 612] on div "Highlight H" at bounding box center [137, 612] width 48 height 39
click at [304, 617] on div "Select S" at bounding box center [301, 612] width 48 height 39
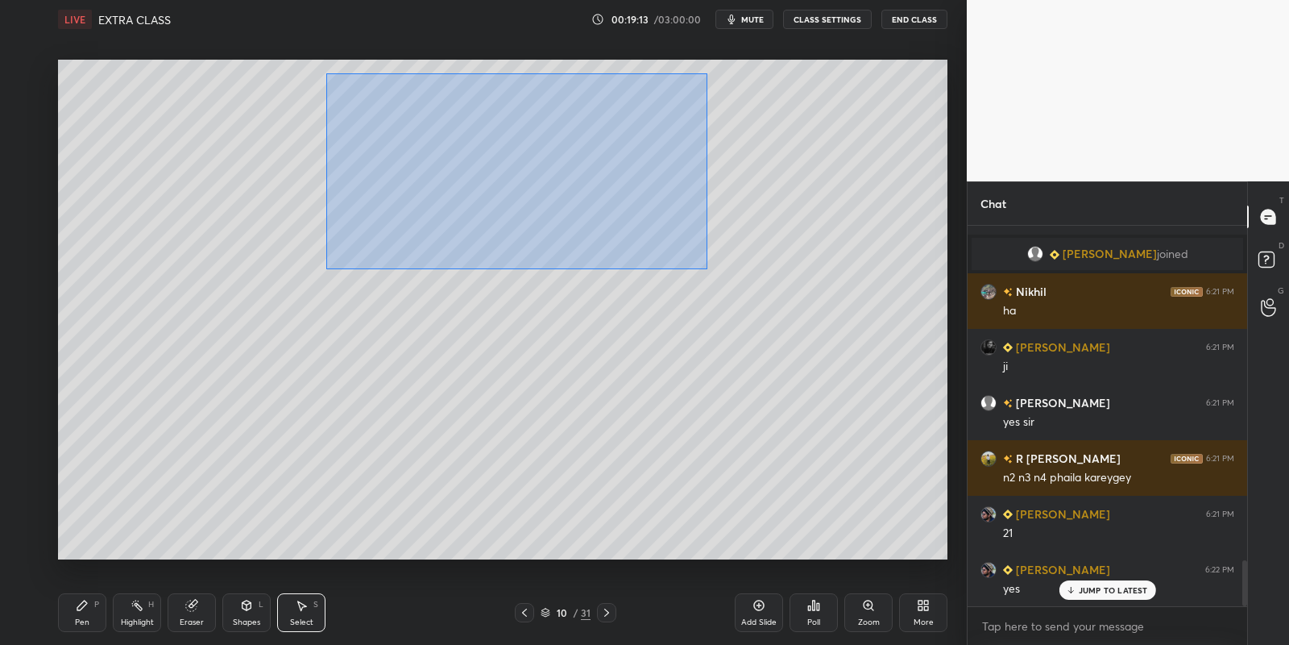
drag, startPoint x: 330, startPoint y: 74, endPoint x: 705, endPoint y: 263, distance: 420.2
click at [708, 267] on div "0 ° Undo Copy Paste here Duplicate Duplicate to new slide Delete" at bounding box center [503, 310] width 890 height 500
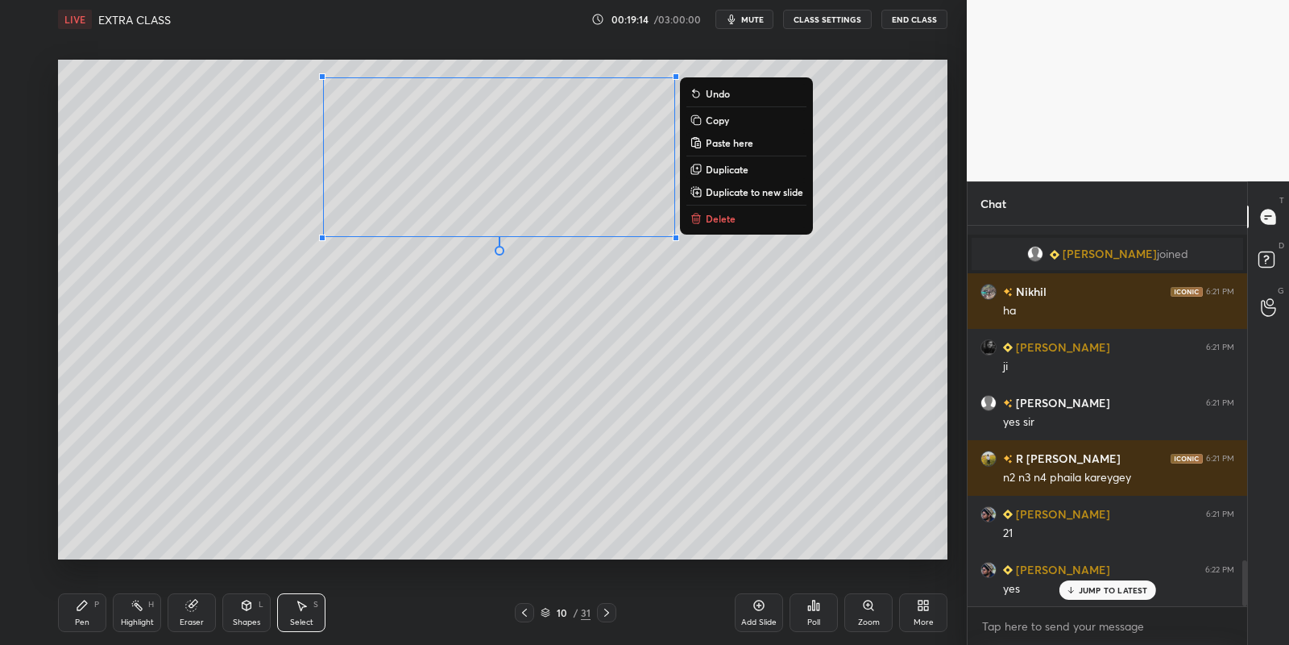
click at [729, 214] on p "Delete" at bounding box center [721, 218] width 30 height 13
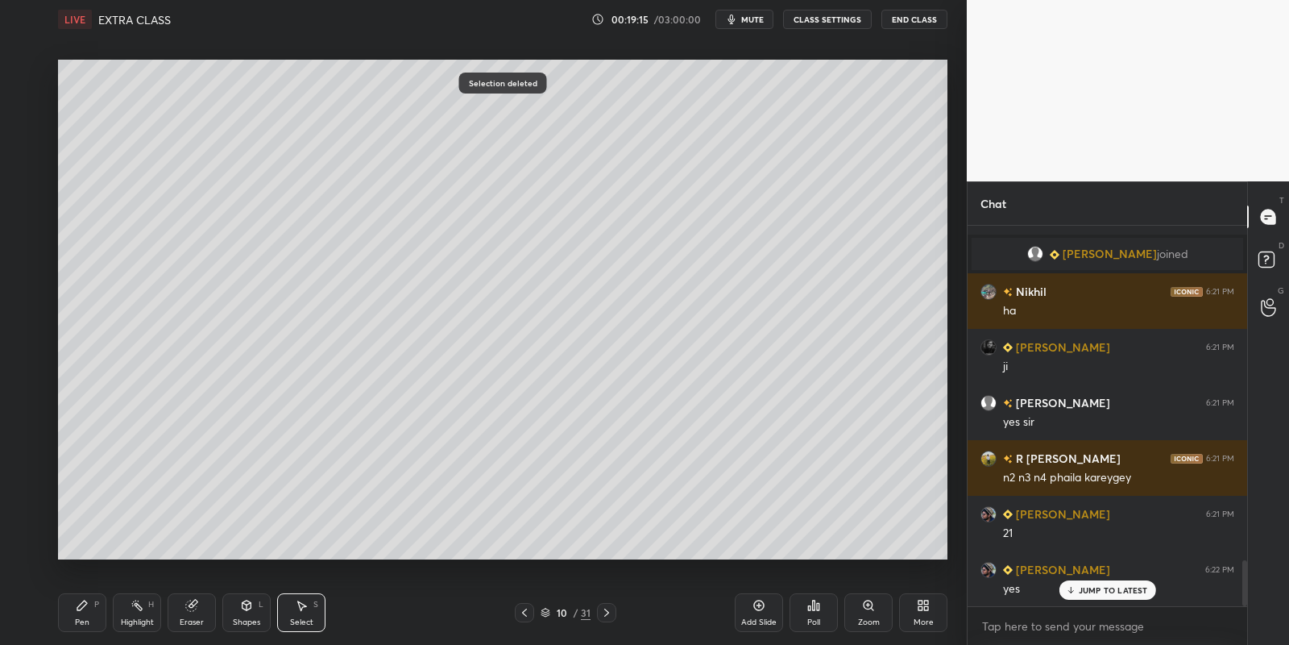
click at [93, 614] on div "Pen P" at bounding box center [82, 612] width 48 height 39
click at [242, 608] on icon at bounding box center [246, 605] width 13 height 13
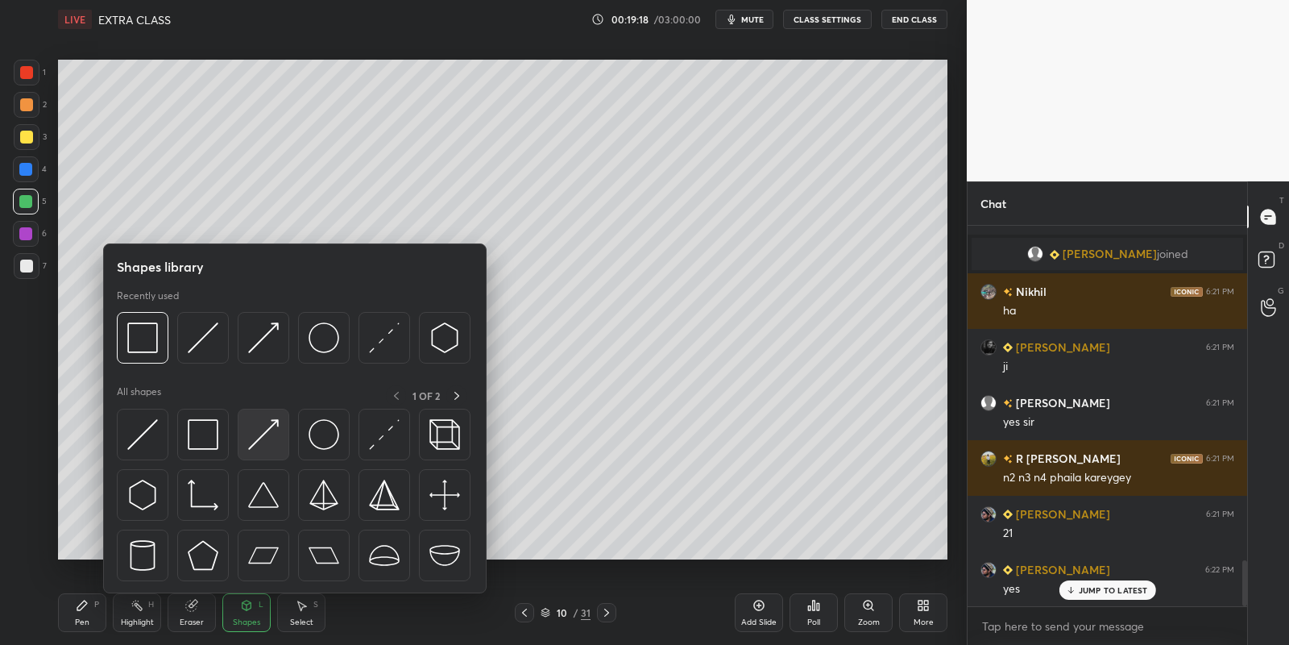
drag, startPoint x: 265, startPoint y: 433, endPoint x: 46, endPoint y: 260, distance: 278.9
click at [262, 431] on img at bounding box center [263, 434] width 31 height 31
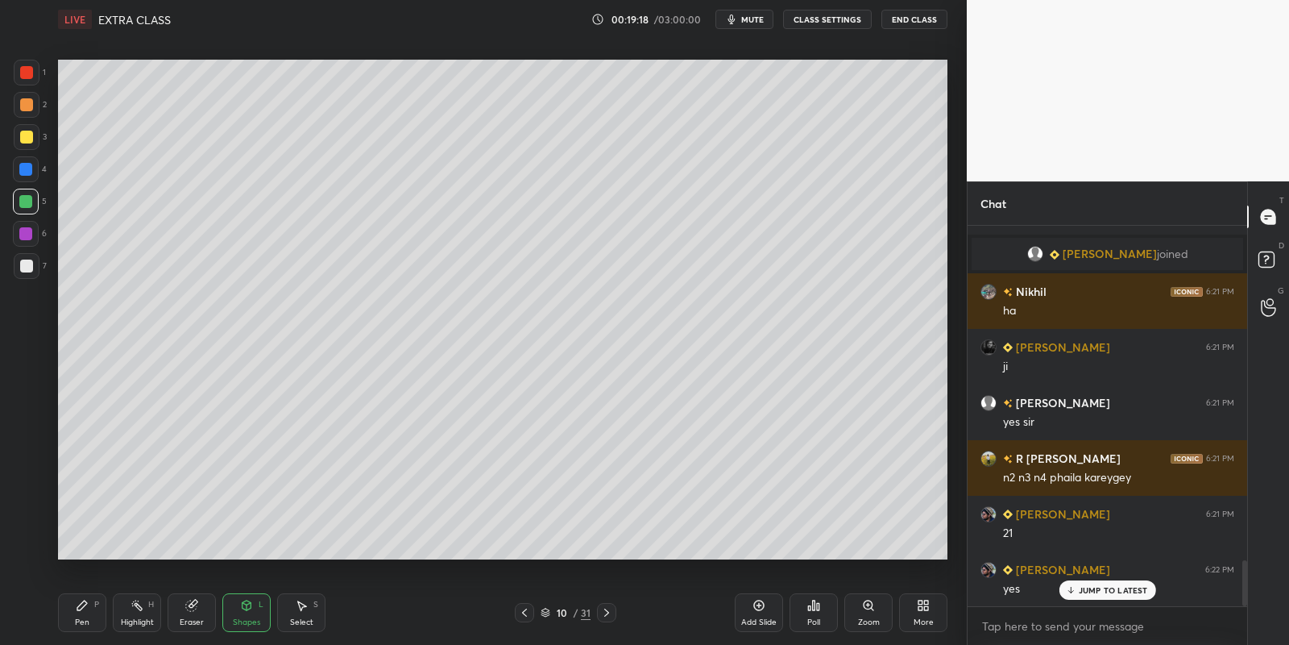
click at [32, 266] on div at bounding box center [26, 265] width 13 height 13
click at [240, 621] on div "Shapes" at bounding box center [246, 622] width 27 height 8
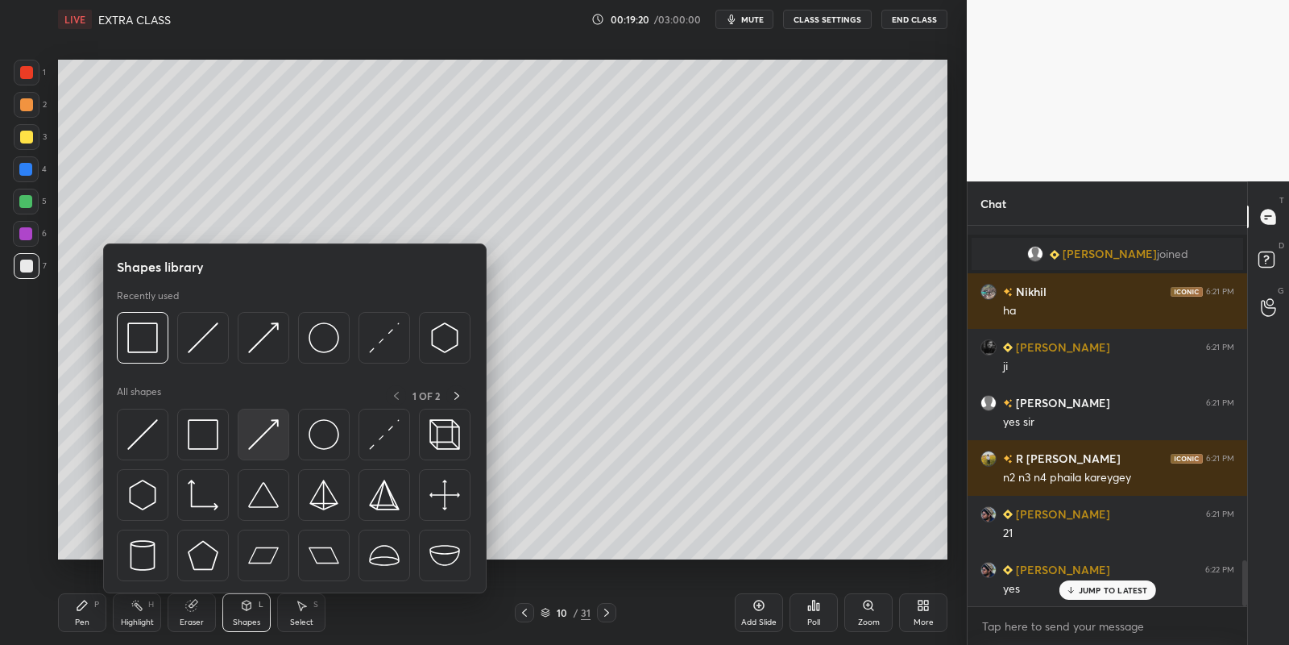
click at [266, 428] on img at bounding box center [263, 434] width 31 height 31
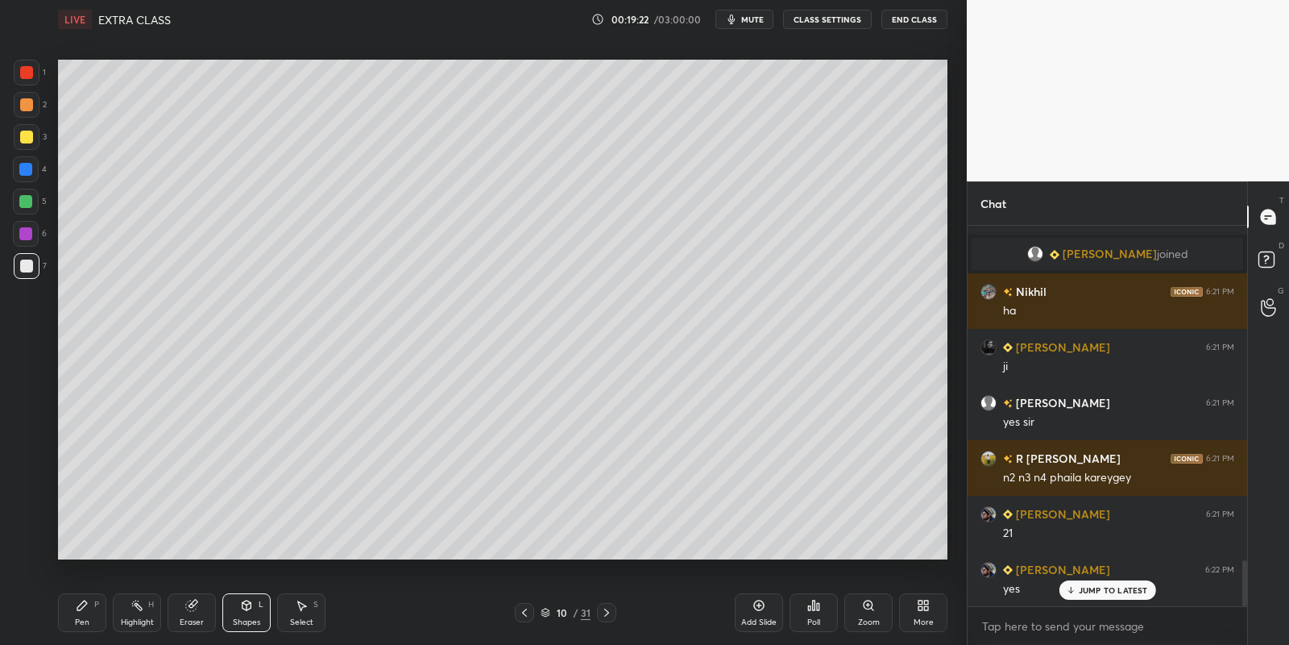
click at [83, 610] on div "Pen P" at bounding box center [82, 612] width 48 height 39
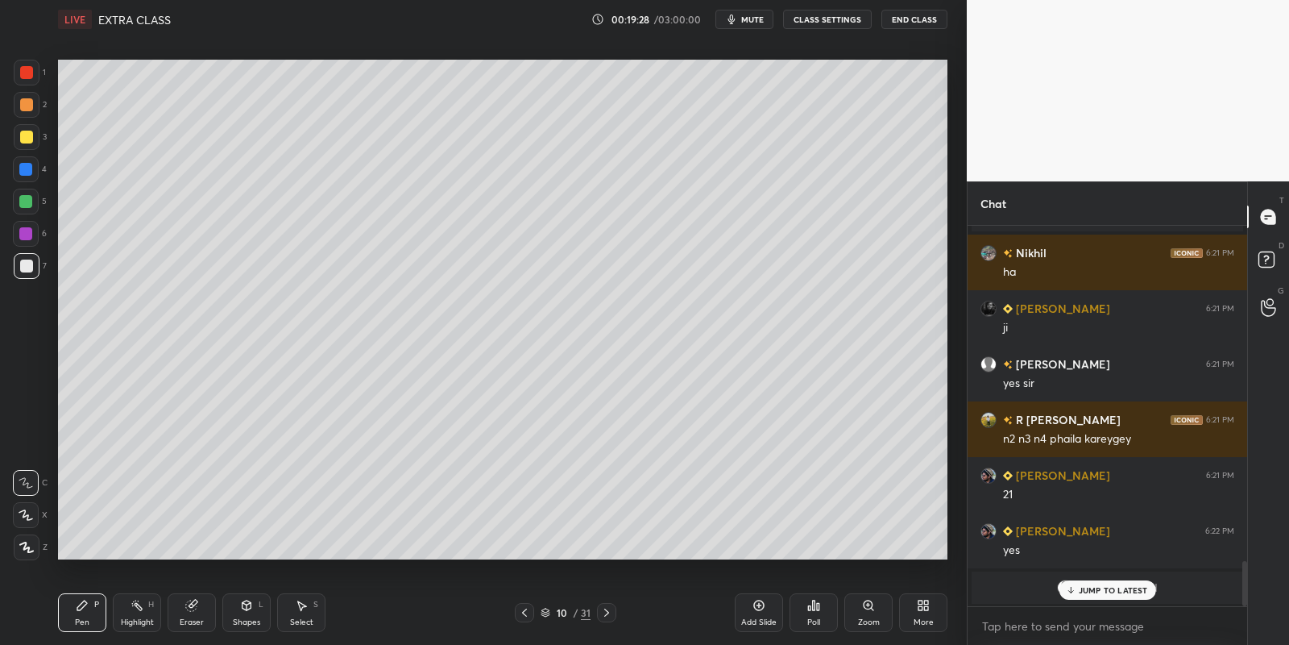
click at [131, 612] on div "Highlight H" at bounding box center [137, 612] width 48 height 39
click at [83, 616] on div "Pen P" at bounding box center [82, 612] width 48 height 39
click at [132, 623] on div "Highlight" at bounding box center [137, 622] width 33 height 8
drag, startPoint x: 86, startPoint y: 621, endPoint x: 87, endPoint y: 602, distance: 19.4
click at [86, 619] on div "Pen" at bounding box center [82, 622] width 15 height 8
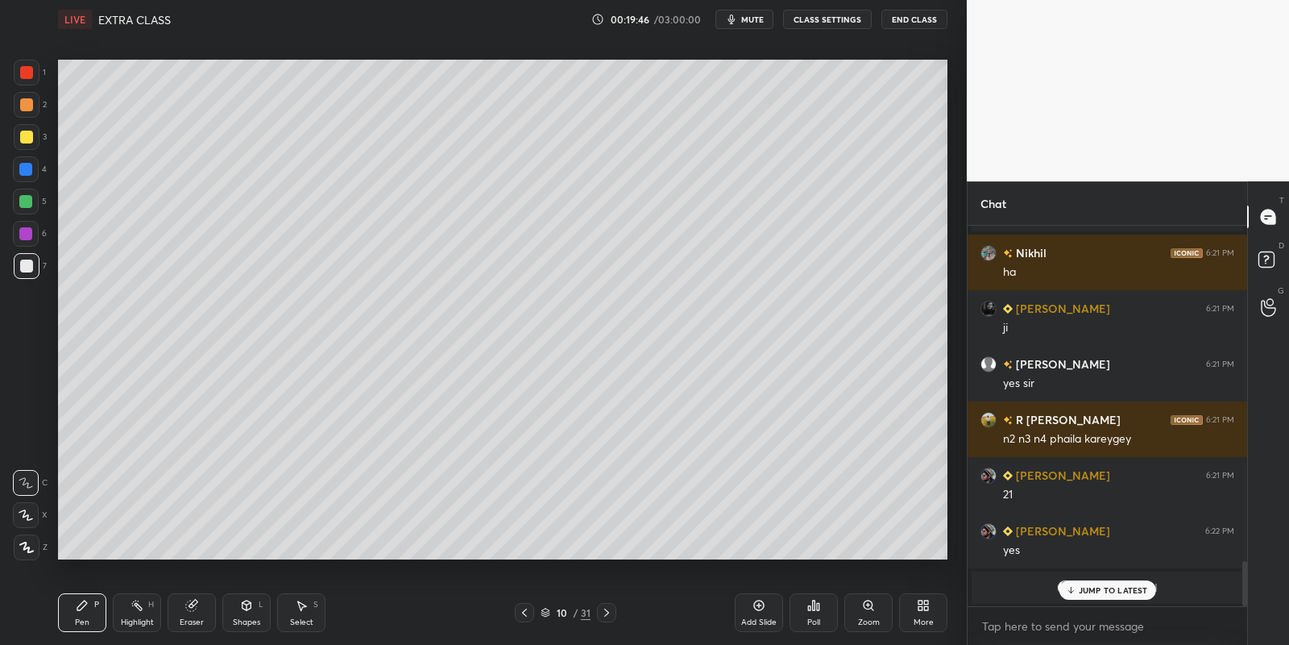
click at [20, 263] on div at bounding box center [26, 265] width 13 height 13
drag, startPoint x: 252, startPoint y: 616, endPoint x: 255, endPoint y: 593, distance: 22.7
click at [255, 608] on div "Shapes L" at bounding box center [246, 612] width 48 height 39
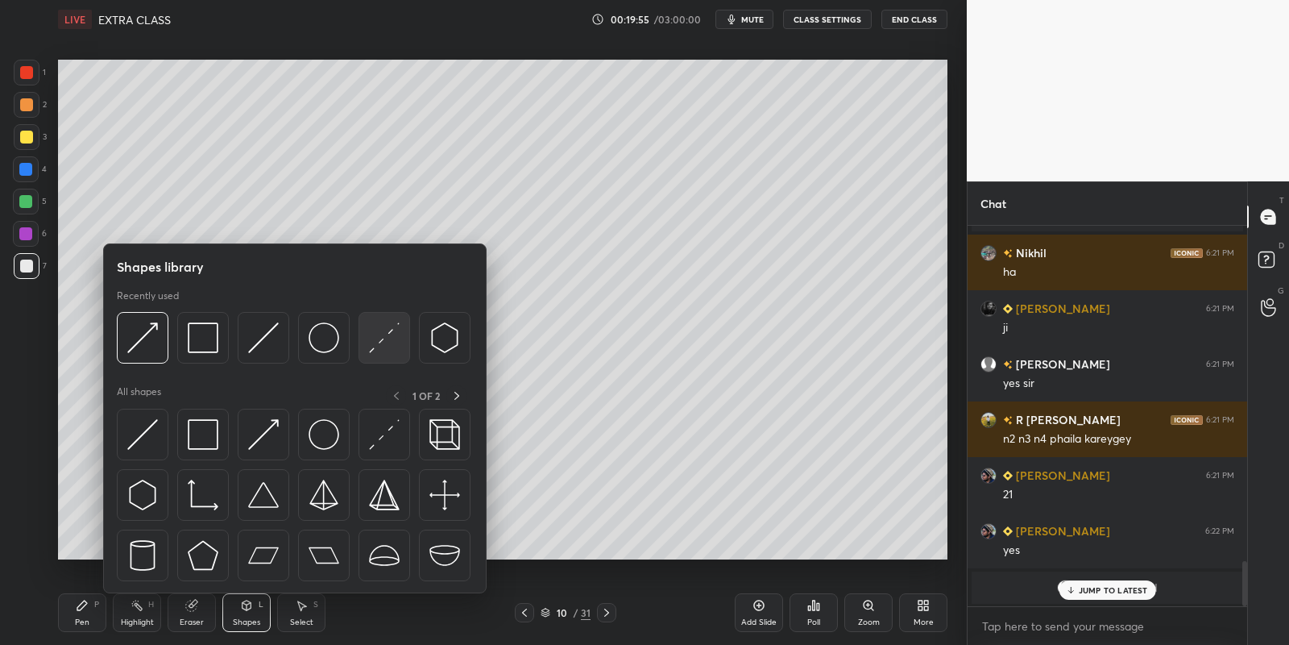
click at [378, 336] on img at bounding box center [384, 337] width 31 height 31
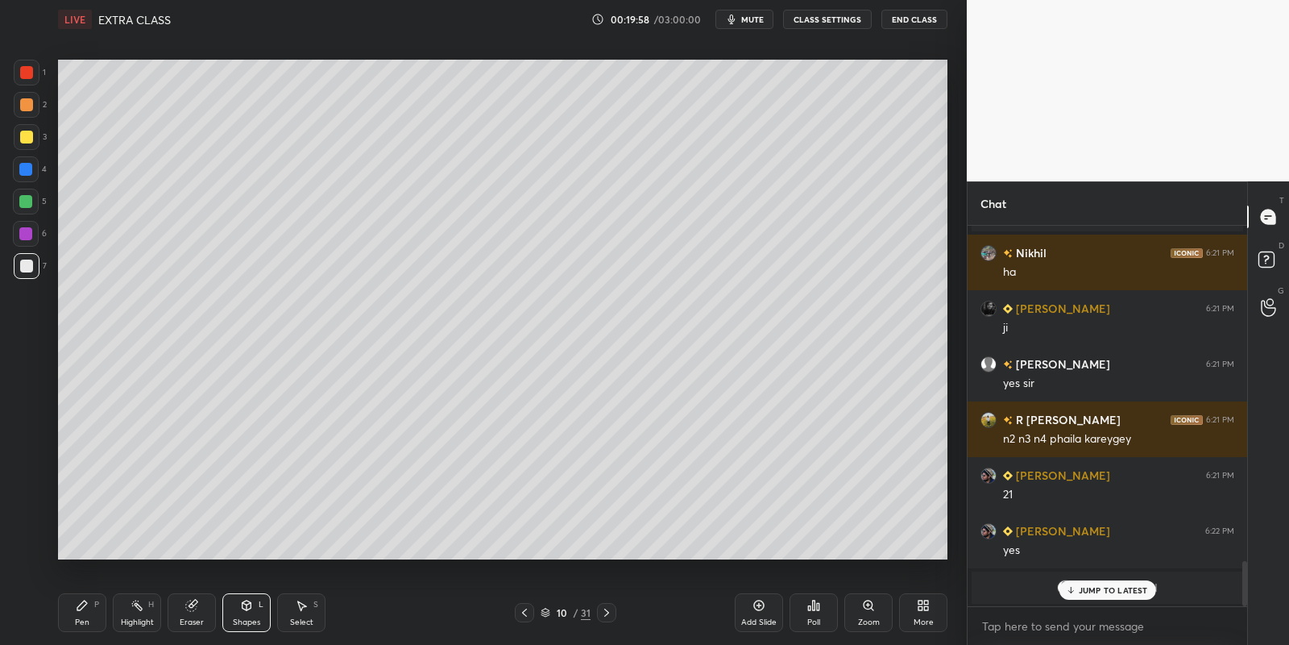
drag, startPoint x: 244, startPoint y: 625, endPoint x: 239, endPoint y: 593, distance: 32.6
click at [244, 622] on div "Shapes" at bounding box center [246, 622] width 27 height 8
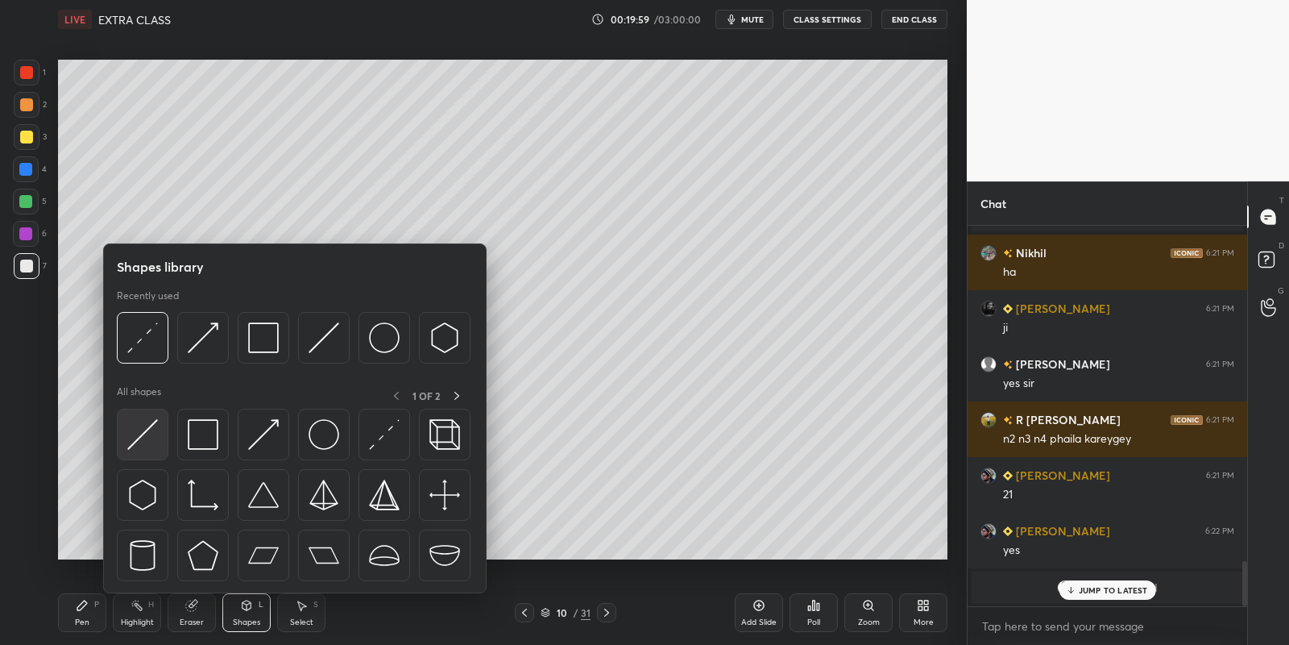
click at [139, 434] on img at bounding box center [142, 434] width 31 height 31
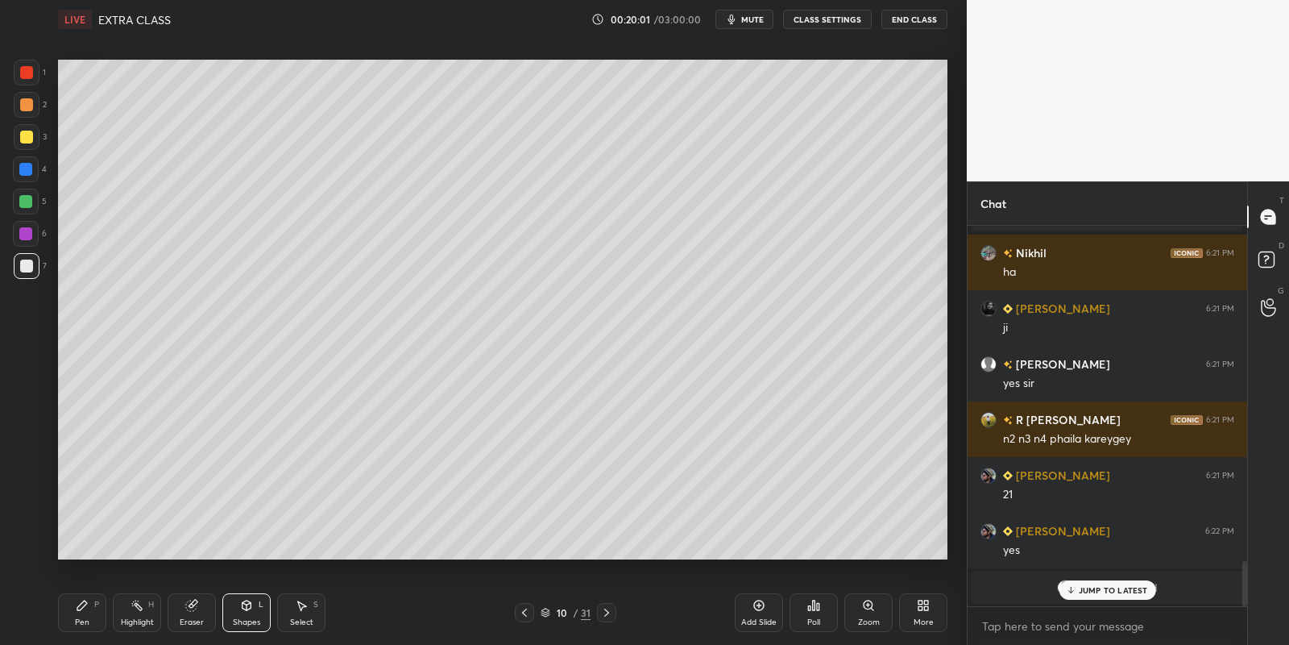
drag, startPoint x: 89, startPoint y: 616, endPoint x: 127, endPoint y: 604, distance: 40.3
click at [93, 615] on div "Pen P" at bounding box center [82, 612] width 48 height 39
click at [142, 607] on icon at bounding box center [137, 605] width 13 height 13
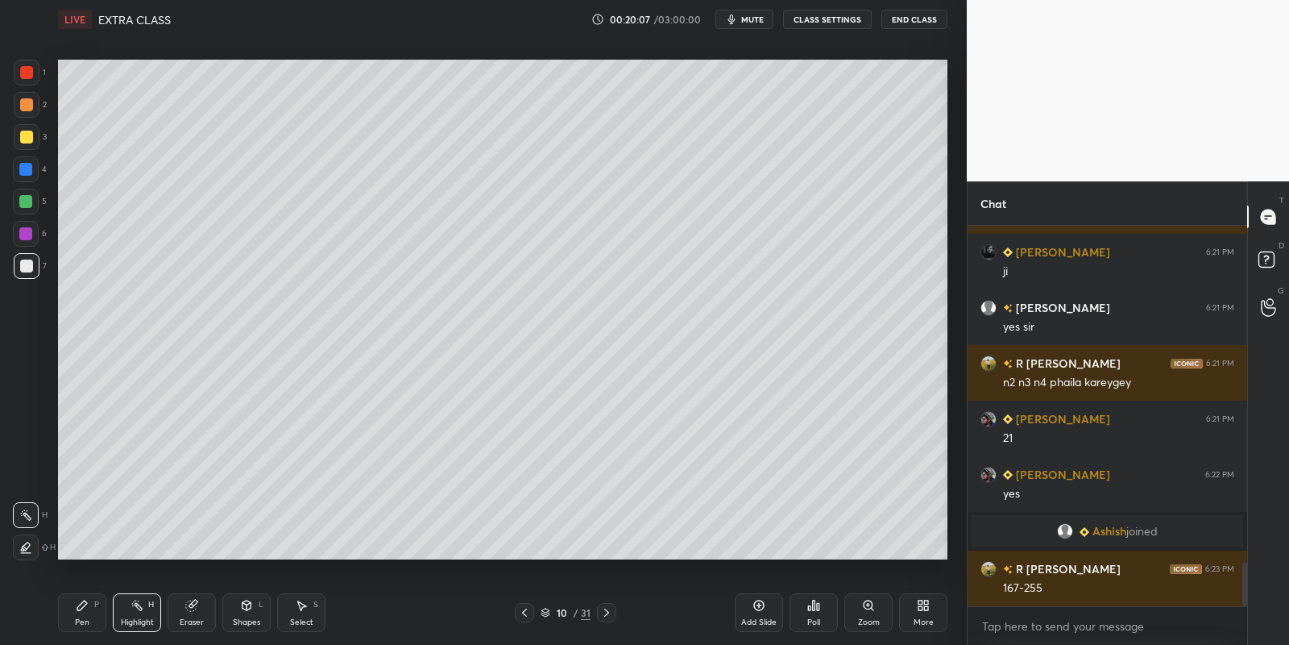
scroll to position [2915, 0]
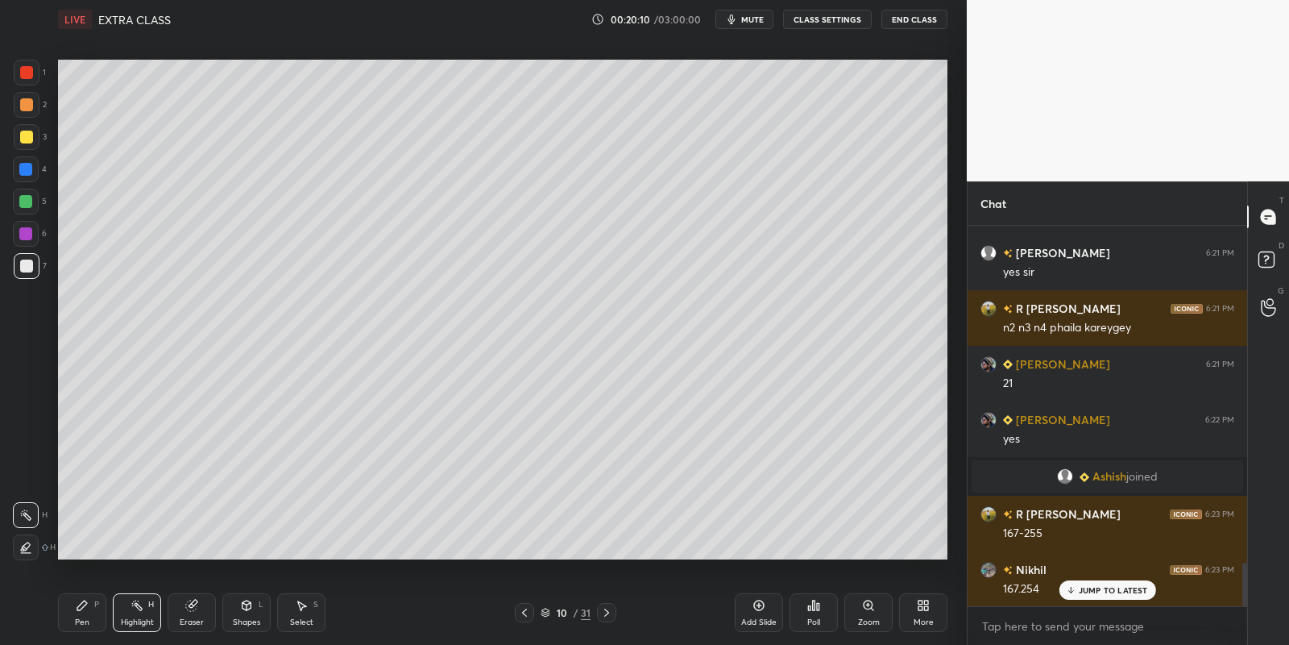
click at [79, 613] on div "Pen P" at bounding box center [82, 612] width 48 height 39
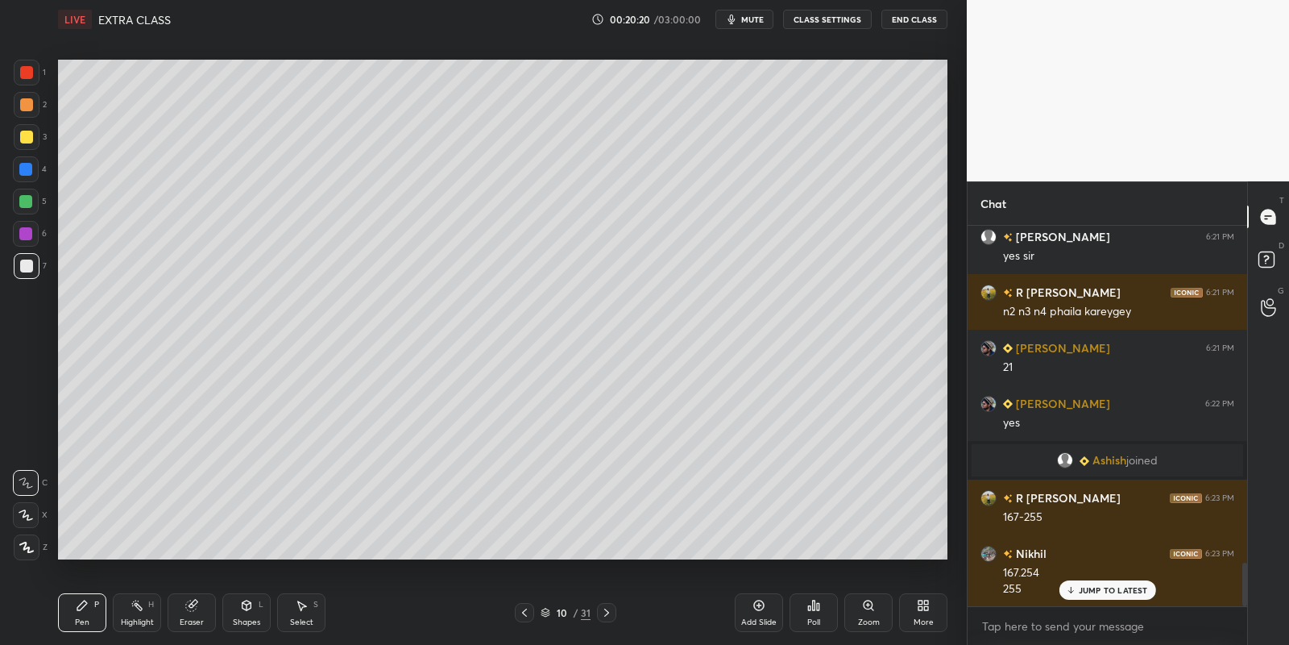
click at [237, 611] on div "Shapes L" at bounding box center [246, 612] width 48 height 39
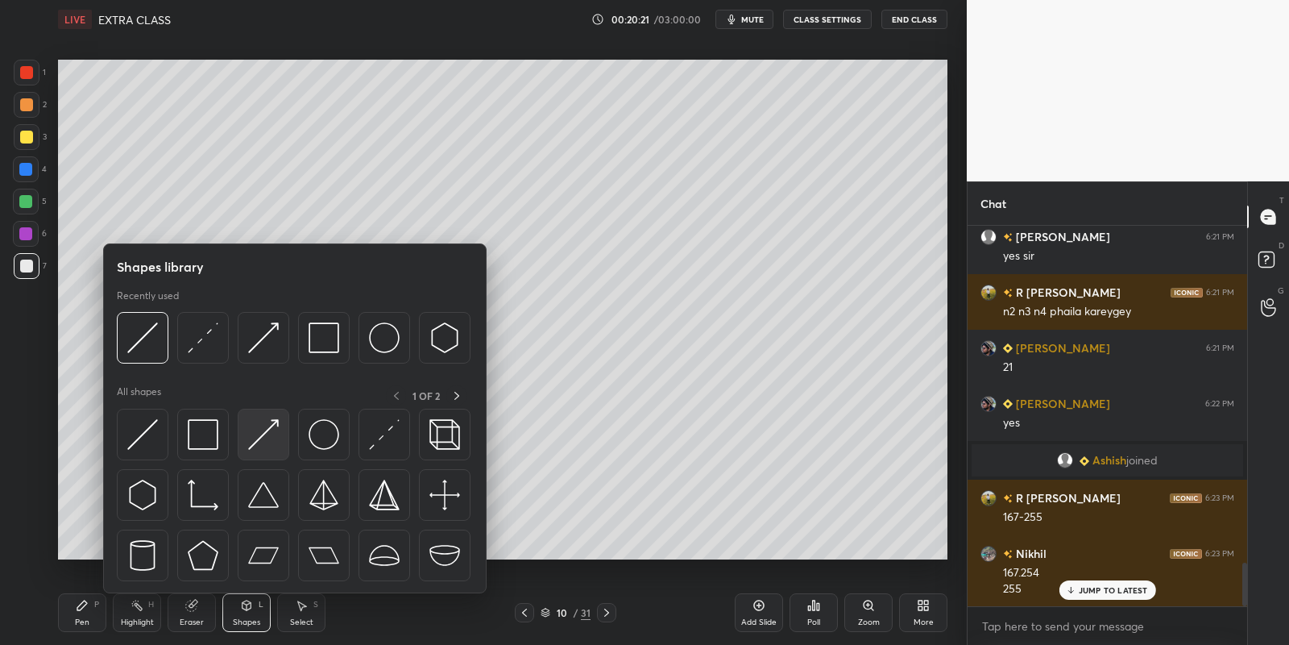
click at [267, 429] on img at bounding box center [263, 434] width 31 height 31
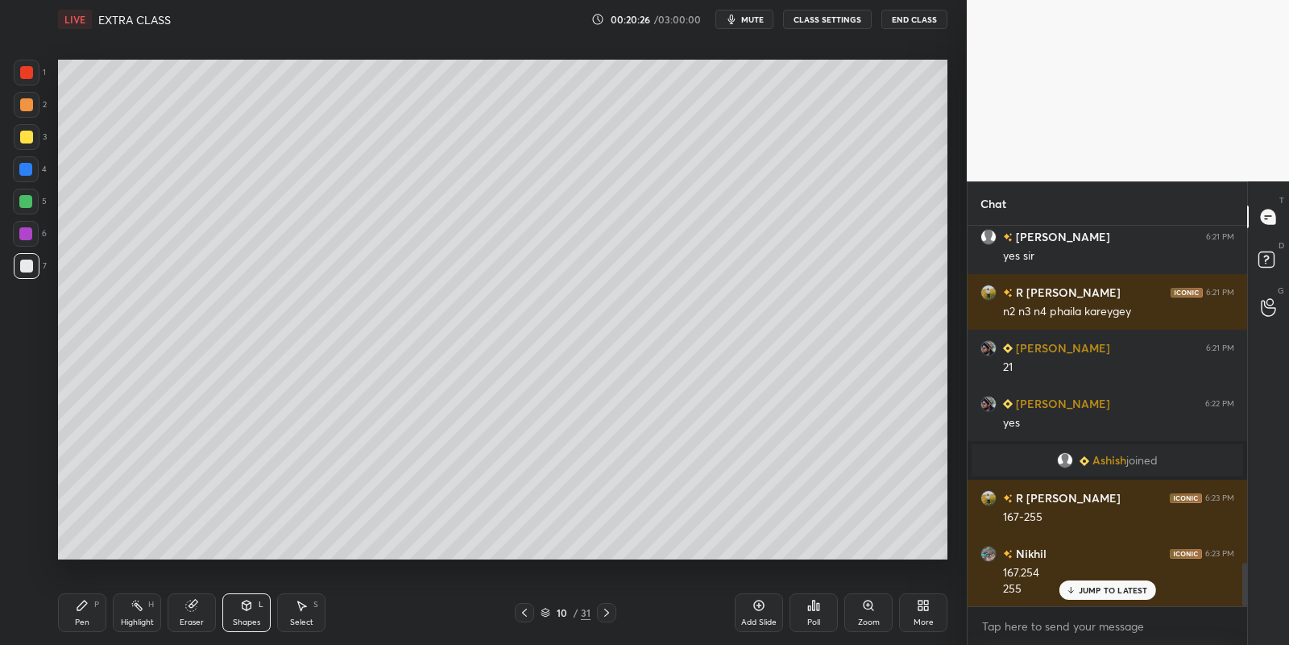
drag, startPoint x: 83, startPoint y: 608, endPoint x: 88, endPoint y: 593, distance: 16.1
click at [83, 607] on icon at bounding box center [82, 605] width 13 height 13
click at [136, 612] on div "Highlight H" at bounding box center [137, 612] width 48 height 39
click at [94, 612] on div "Pen P" at bounding box center [82, 612] width 48 height 39
drag, startPoint x: 251, startPoint y: 611, endPoint x: 249, endPoint y: 599, distance: 12.2
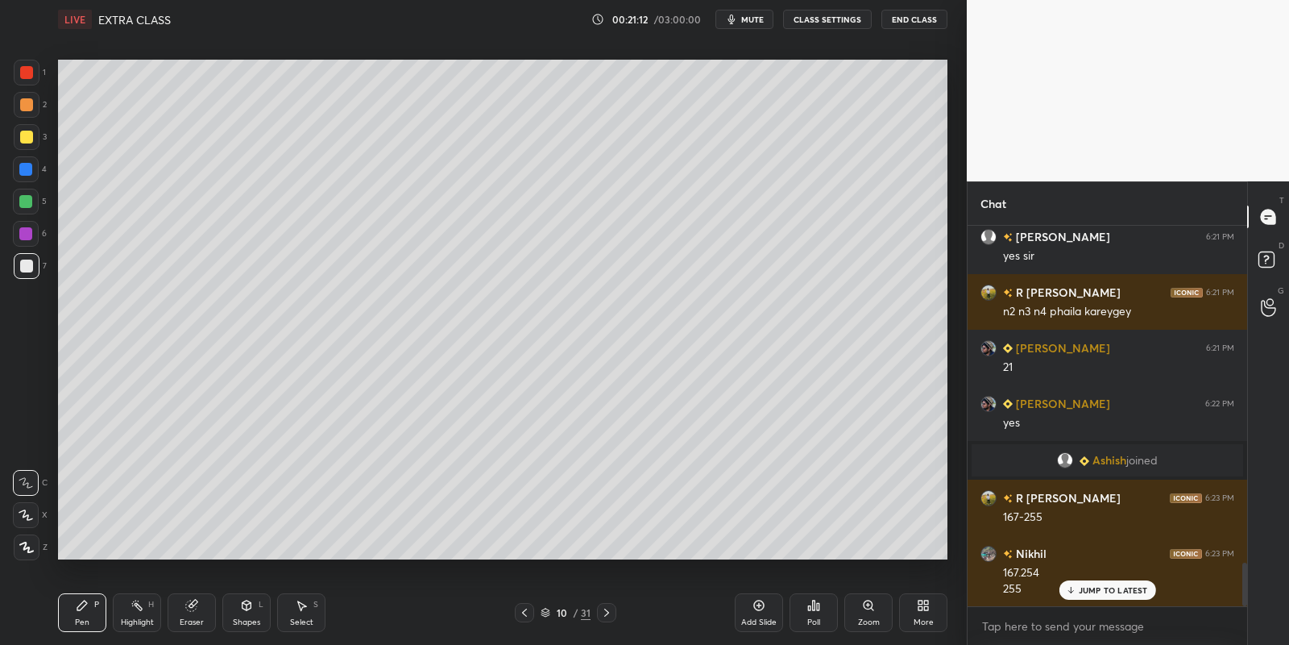
click at [251, 606] on icon at bounding box center [246, 605] width 13 height 13
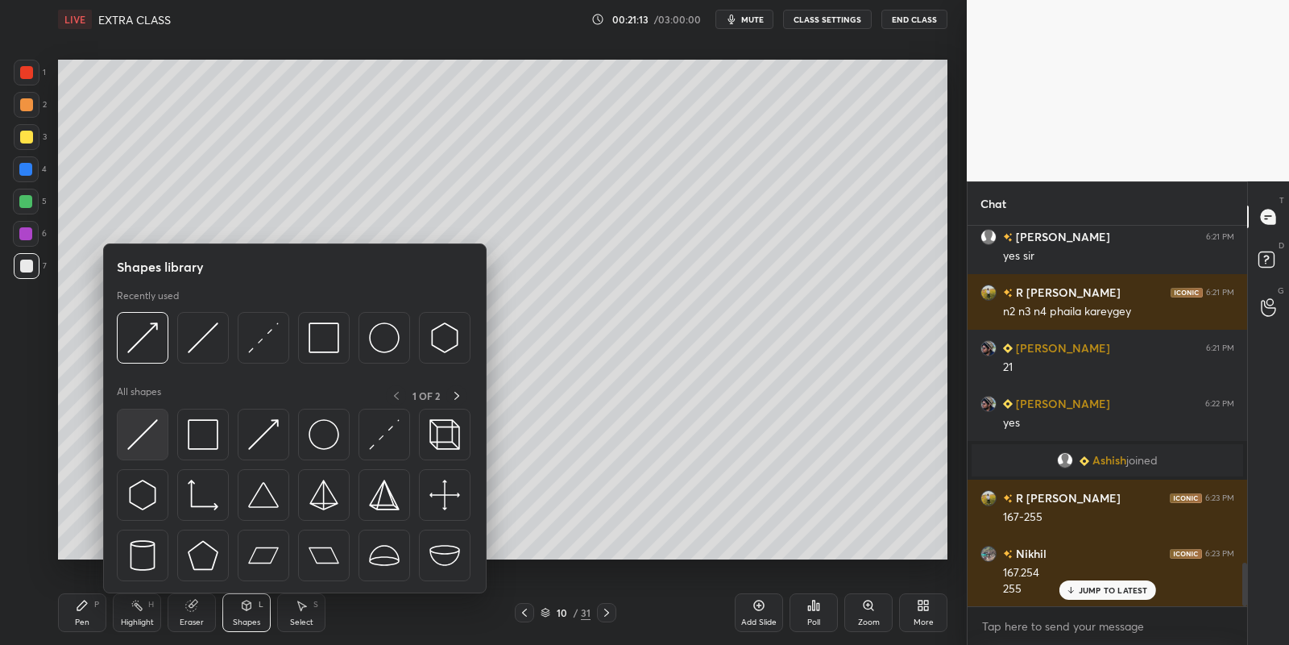
click at [147, 432] on img at bounding box center [142, 434] width 31 height 31
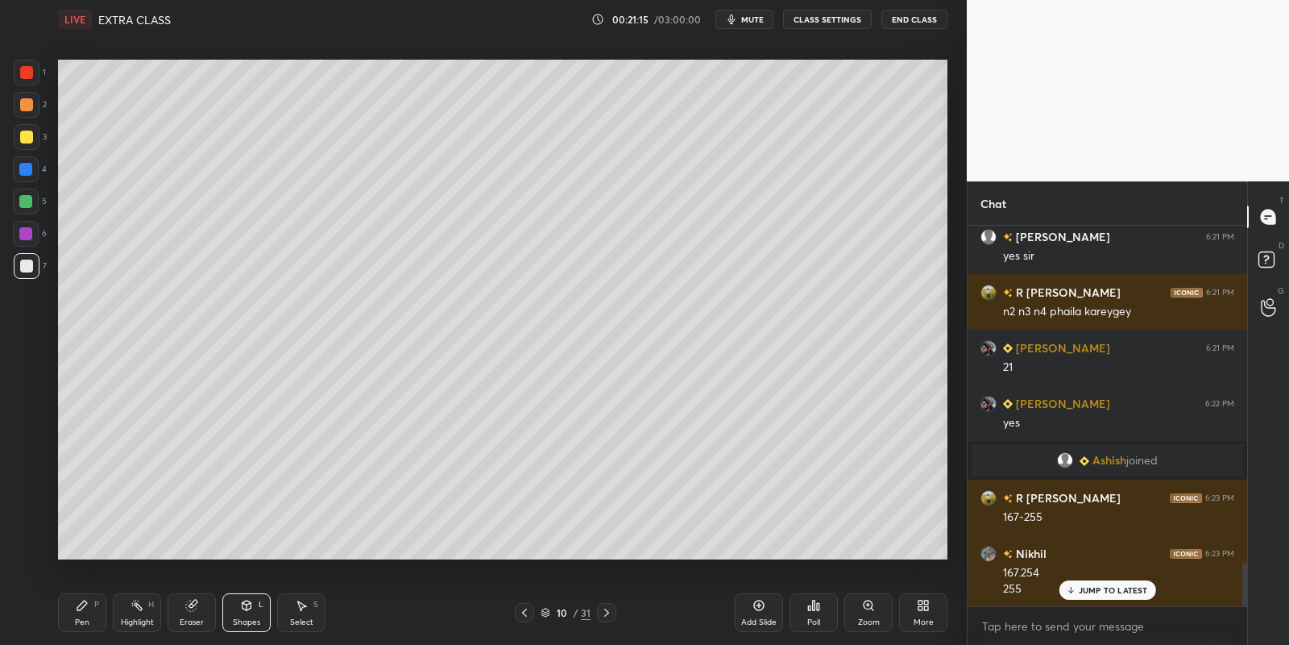
drag, startPoint x: 85, startPoint y: 609, endPoint x: 131, endPoint y: 604, distance: 46.3
click at [95, 608] on div "Pen P" at bounding box center [82, 612] width 48 height 39
click at [139, 605] on icon at bounding box center [137, 605] width 13 height 13
drag, startPoint x: 89, startPoint y: 618, endPoint x: 87, endPoint y: 607, distance: 11.4
click at [89, 617] on div "Pen P" at bounding box center [82, 612] width 48 height 39
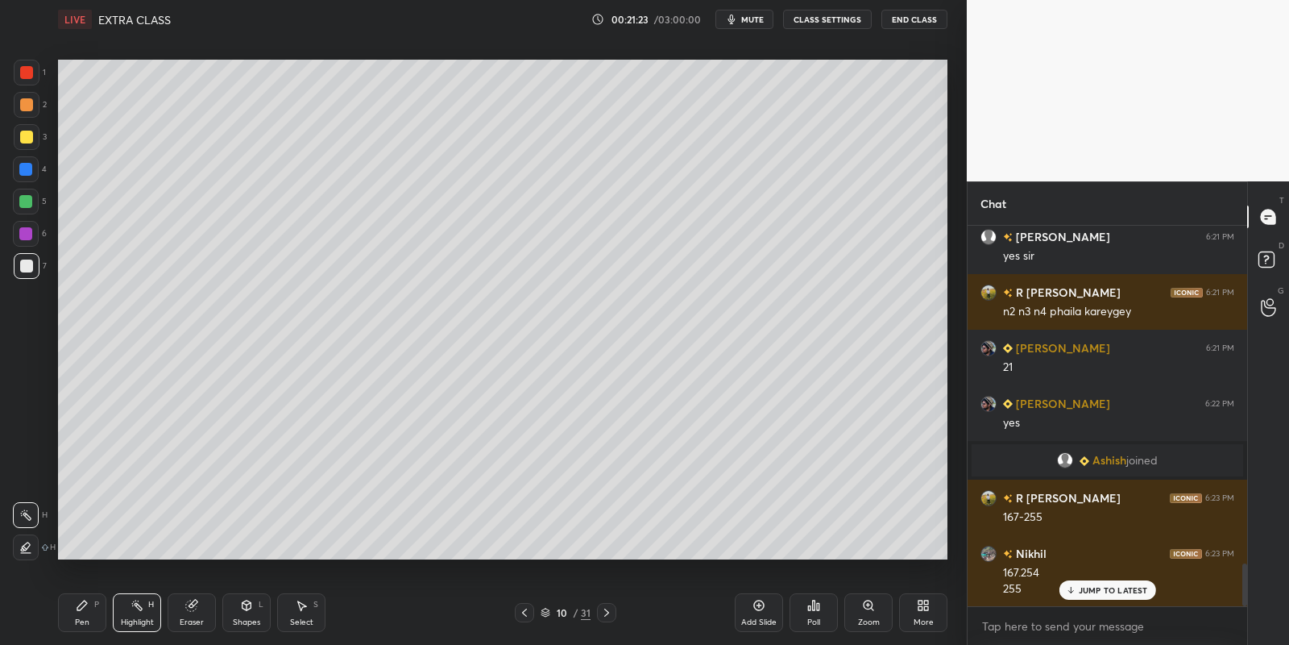
scroll to position [2987, 0]
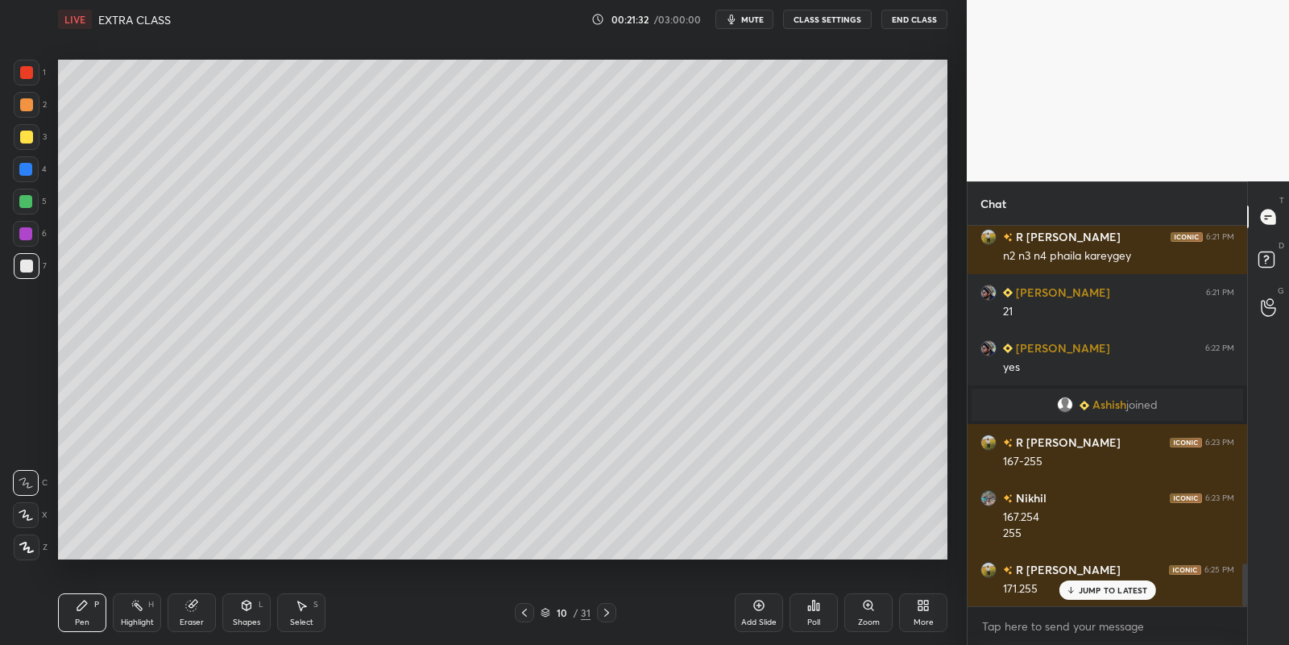
click at [81, 608] on icon at bounding box center [82, 605] width 13 height 13
click at [139, 608] on div "Highlight H" at bounding box center [137, 612] width 48 height 39
click at [77, 620] on div "Pen" at bounding box center [82, 622] width 15 height 8
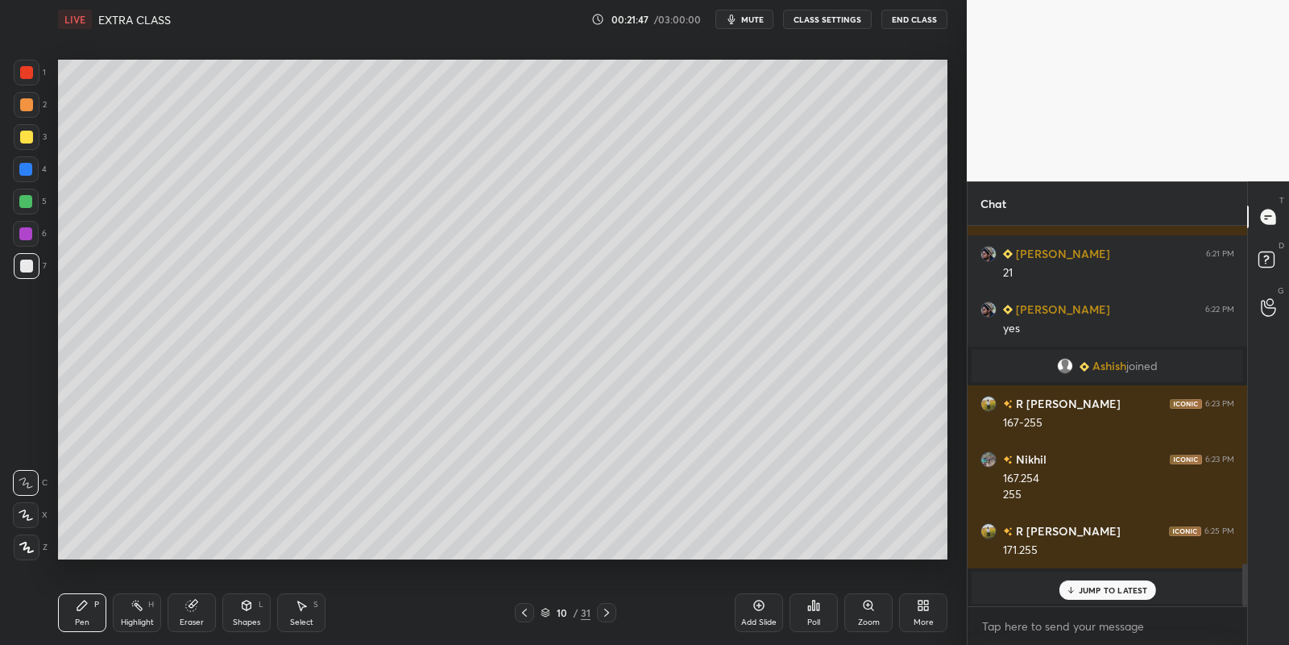
drag, startPoint x: 251, startPoint y: 617, endPoint x: 251, endPoint y: 606, distance: 11.3
click at [252, 614] on div "Shapes L" at bounding box center [246, 612] width 48 height 39
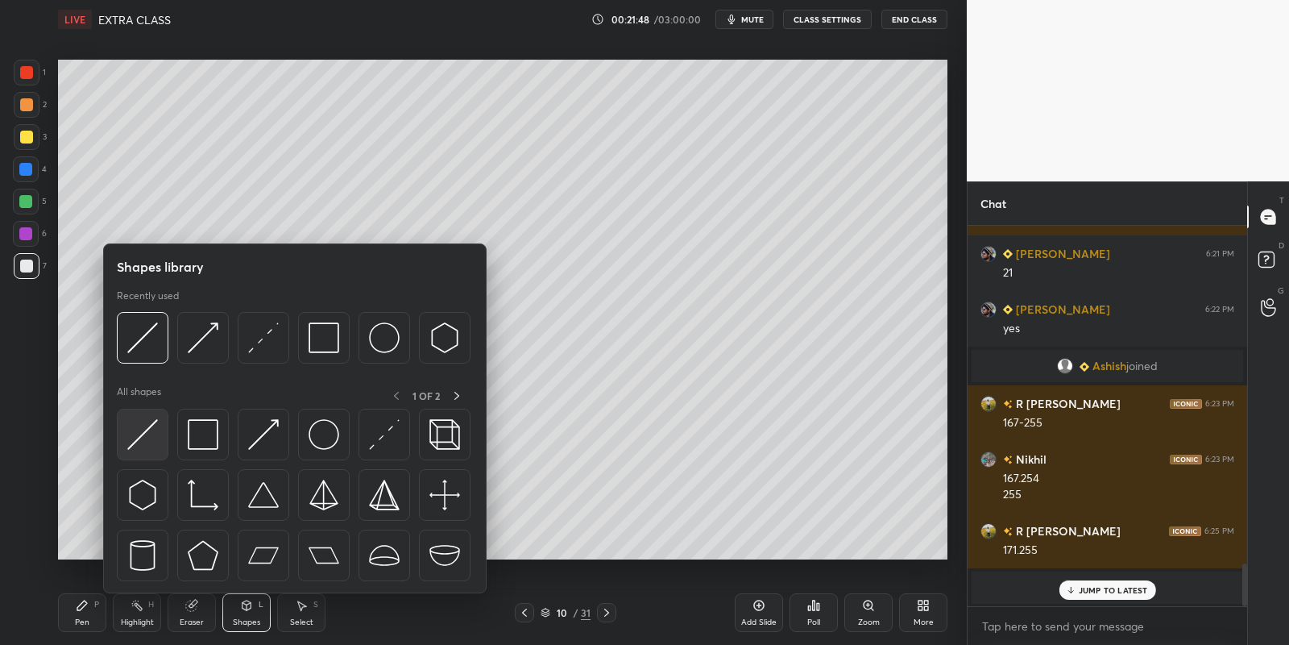
click at [154, 430] on img at bounding box center [142, 434] width 31 height 31
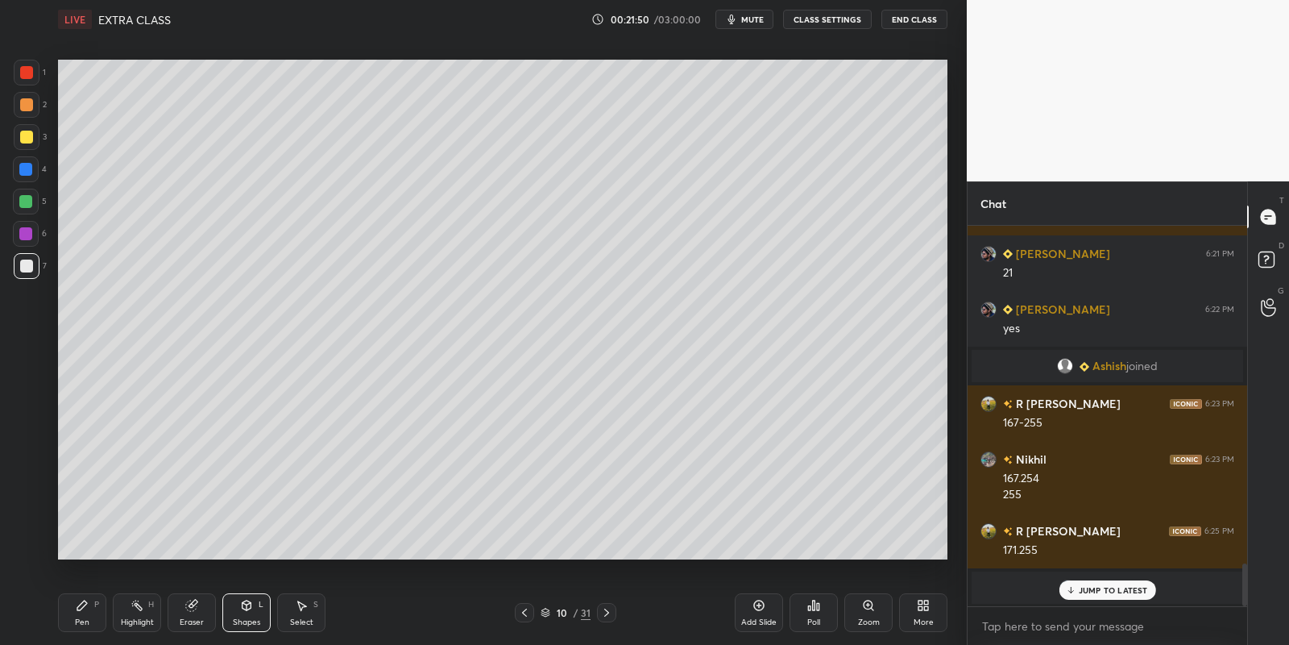
click at [94, 616] on div "Pen P" at bounding box center [82, 612] width 48 height 39
drag, startPoint x: 139, startPoint y: 620, endPoint x: 139, endPoint y: 604, distance: 16.1
click at [139, 620] on div "Highlight" at bounding box center [137, 622] width 33 height 8
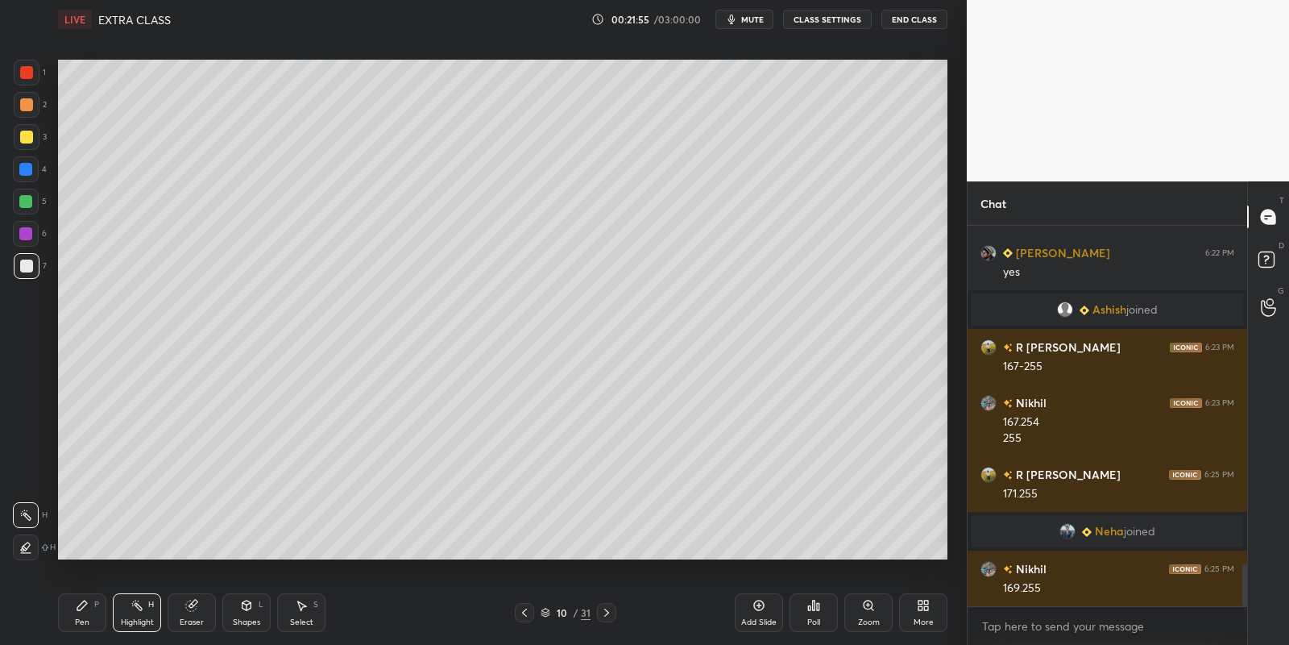
click at [88, 614] on div "Pen P" at bounding box center [82, 612] width 48 height 39
click at [143, 618] on div "Highlight" at bounding box center [137, 622] width 33 height 8
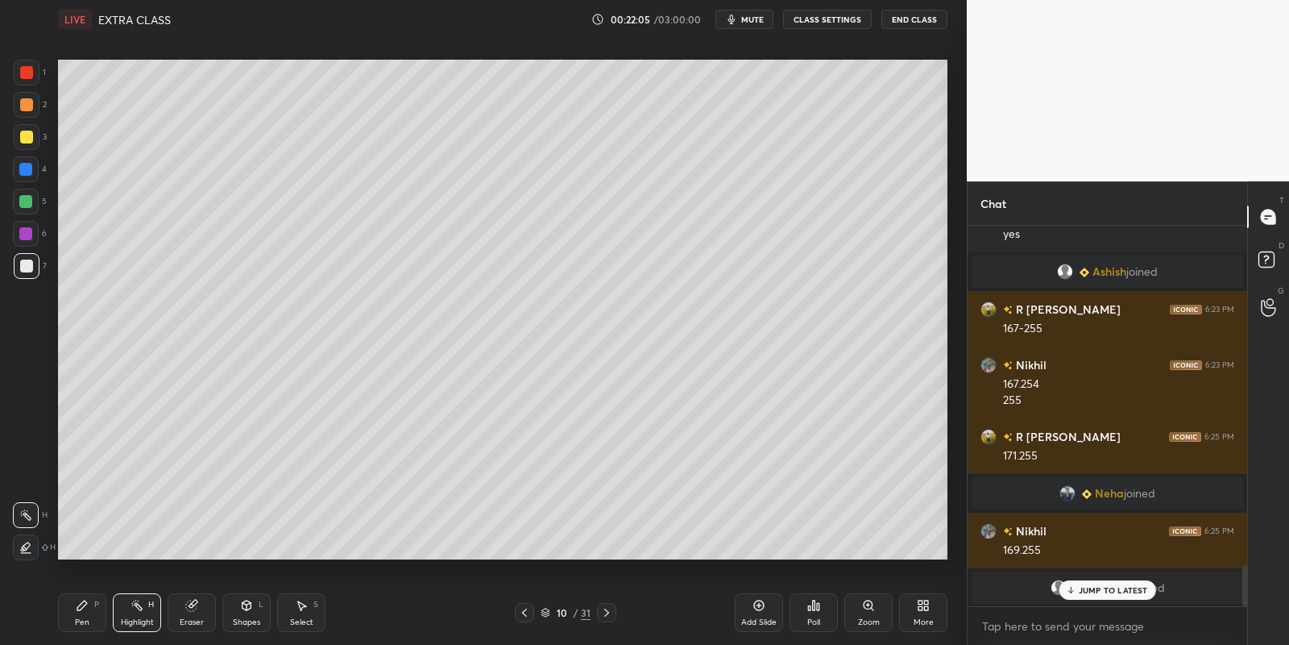
click at [89, 611] on div "Pen P" at bounding box center [82, 612] width 48 height 39
click at [139, 614] on div "Highlight H" at bounding box center [137, 612] width 48 height 39
click at [250, 608] on div "Shapes L" at bounding box center [246, 612] width 48 height 39
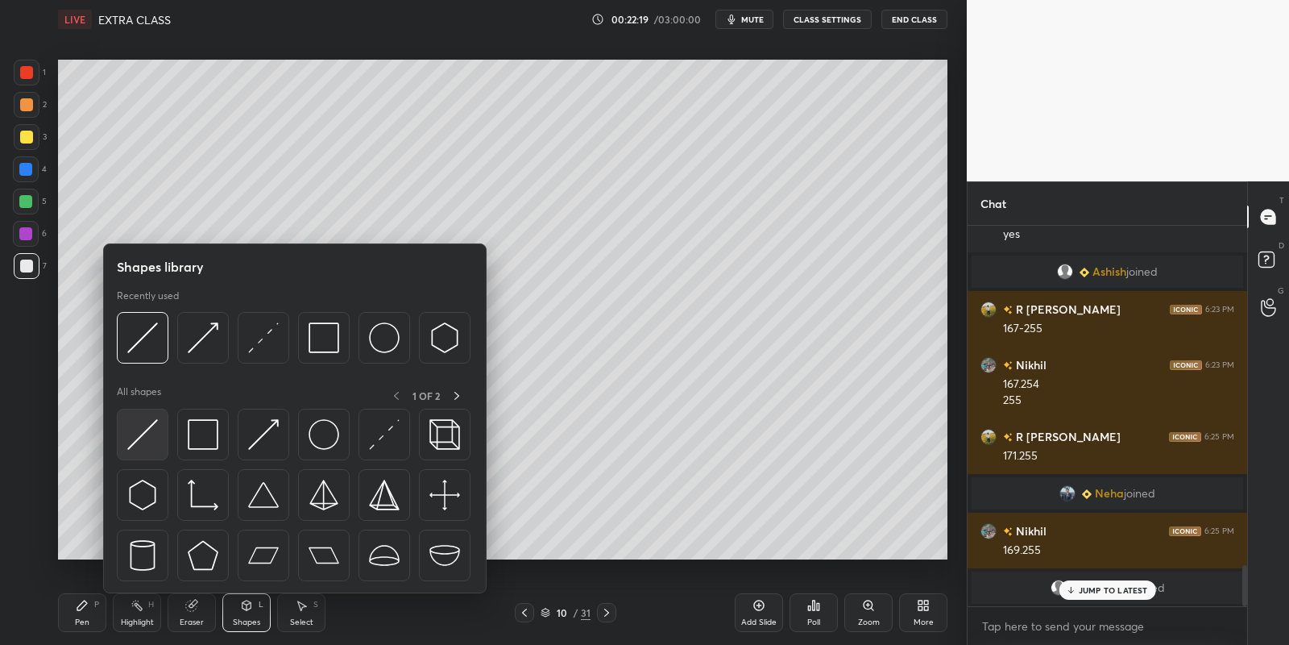
click at [147, 427] on img at bounding box center [142, 434] width 31 height 31
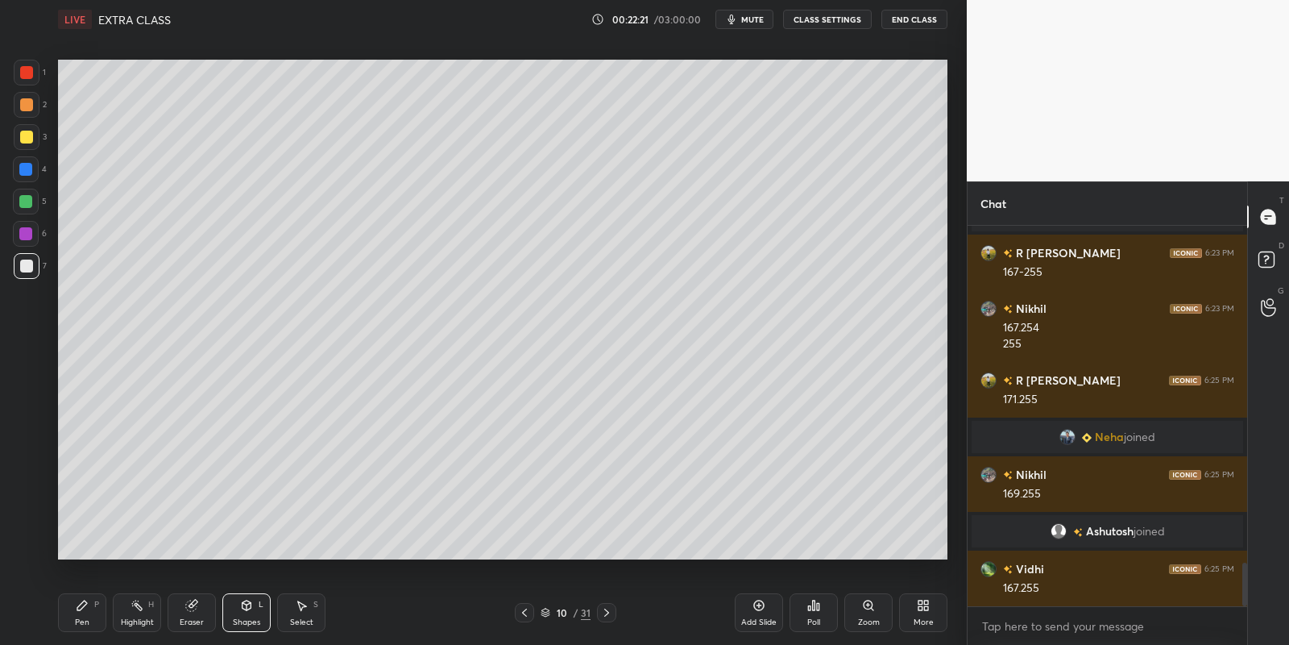
drag, startPoint x: 88, startPoint y: 611, endPoint x: 133, endPoint y: 608, distance: 45.2
click at [92, 612] on div "Pen P" at bounding box center [82, 612] width 48 height 39
click at [135, 609] on icon at bounding box center [137, 605] width 13 height 13
click at [79, 618] on div "Pen" at bounding box center [82, 622] width 15 height 8
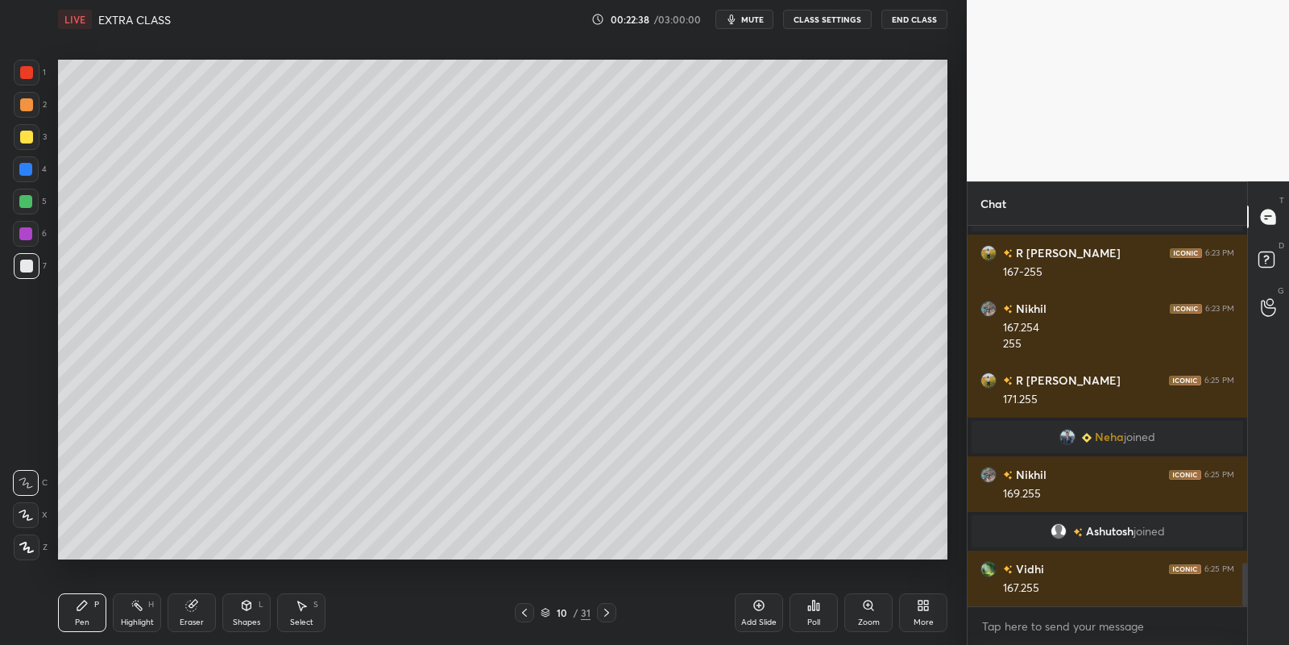
scroll to position [3016, 0]
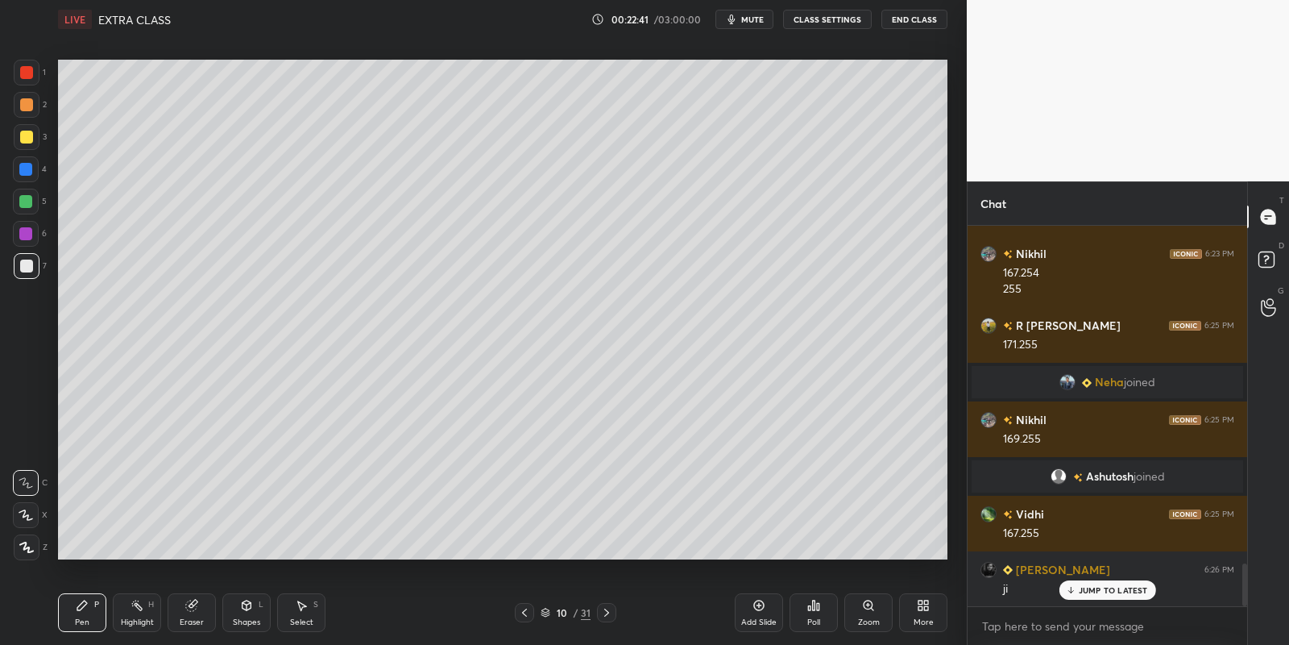
click at [138, 619] on div "Highlight" at bounding box center [137, 622] width 33 height 8
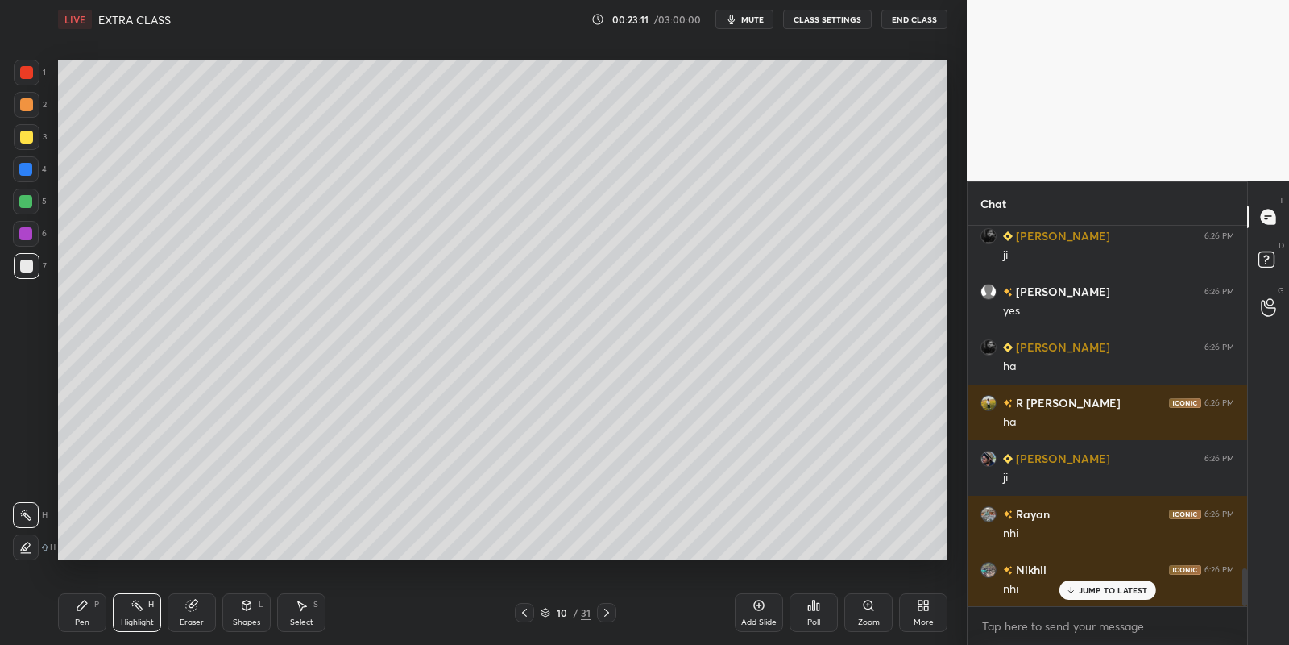
scroll to position [3405, 0]
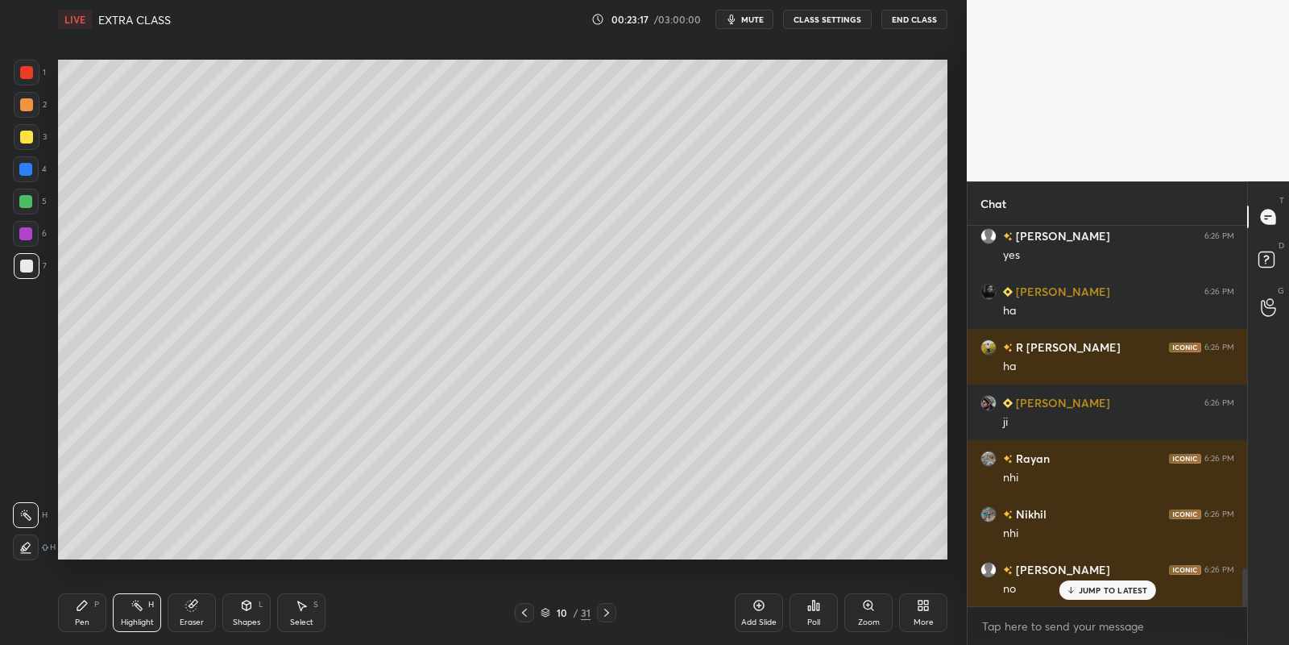
drag, startPoint x: 94, startPoint y: 620, endPoint x: 123, endPoint y: 617, distance: 29.2
click at [93, 621] on div "Pen P" at bounding box center [82, 612] width 48 height 39
drag, startPoint x: 133, startPoint y: 617, endPoint x: 169, endPoint y: 568, distance: 61.1
click at [131, 616] on div "Highlight H" at bounding box center [137, 612] width 48 height 39
drag, startPoint x: 83, startPoint y: 621, endPoint x: 79, endPoint y: 568, distance: 53.3
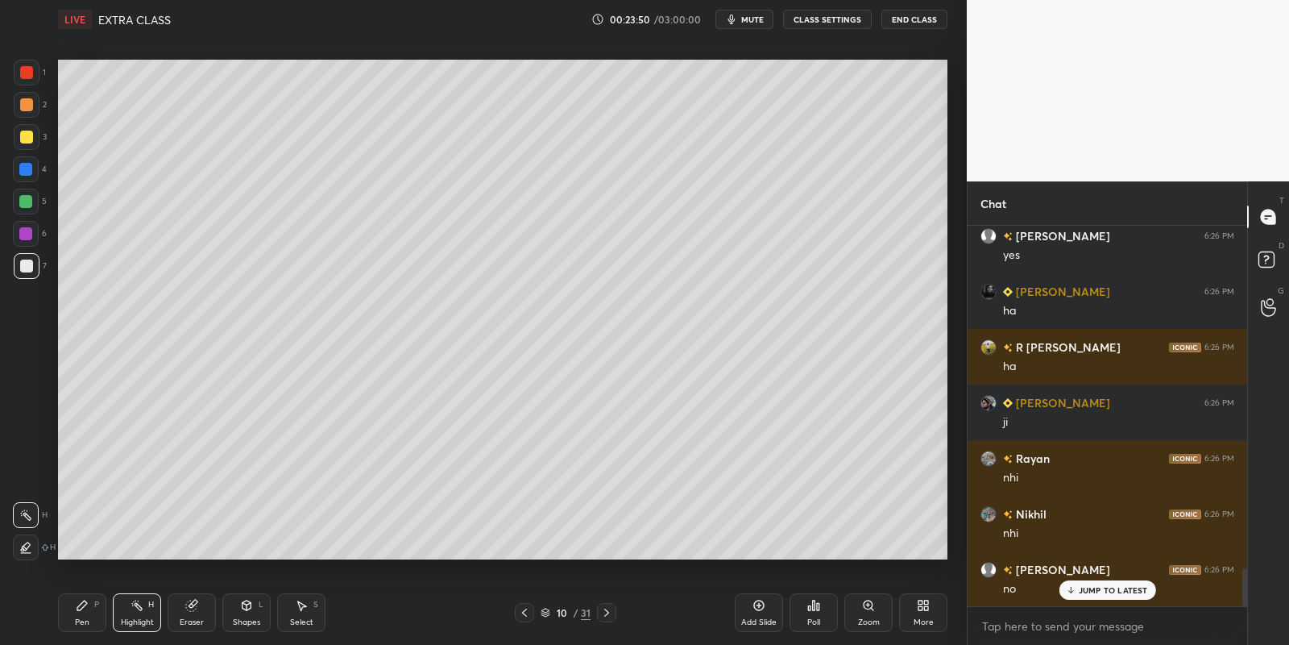
click at [85, 619] on div "Pen P" at bounding box center [82, 612] width 48 height 39
click at [27, 196] on div at bounding box center [26, 202] width 26 height 26
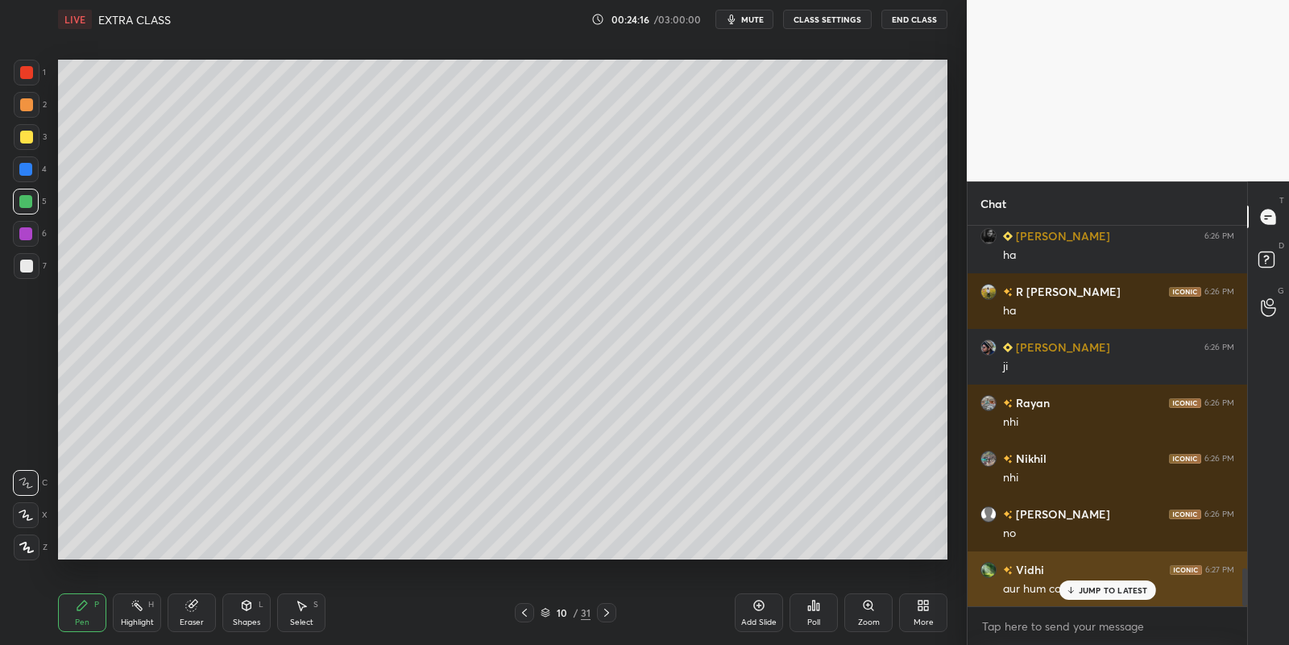
click at [1089, 590] on p "JUMP TO LATEST" at bounding box center [1113, 590] width 69 height 10
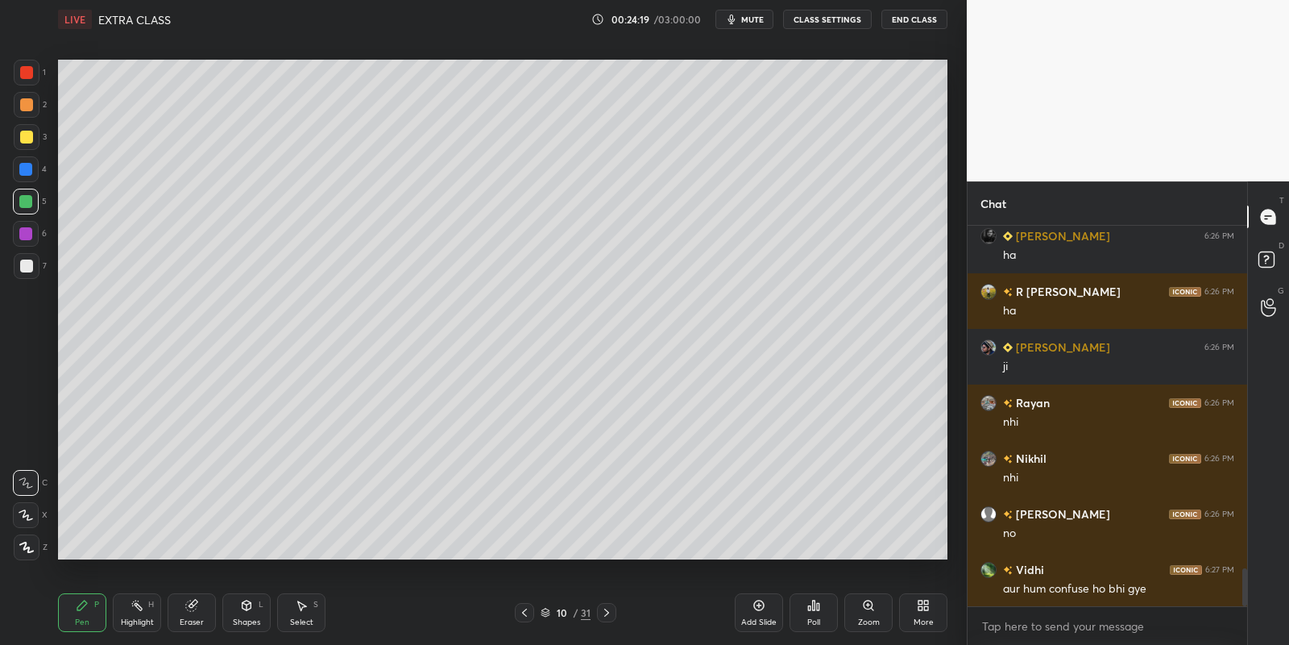
drag, startPoint x: 298, startPoint y: 615, endPoint x: 301, endPoint y: 604, distance: 10.8
click at [299, 614] on div "Select S" at bounding box center [301, 612] width 48 height 39
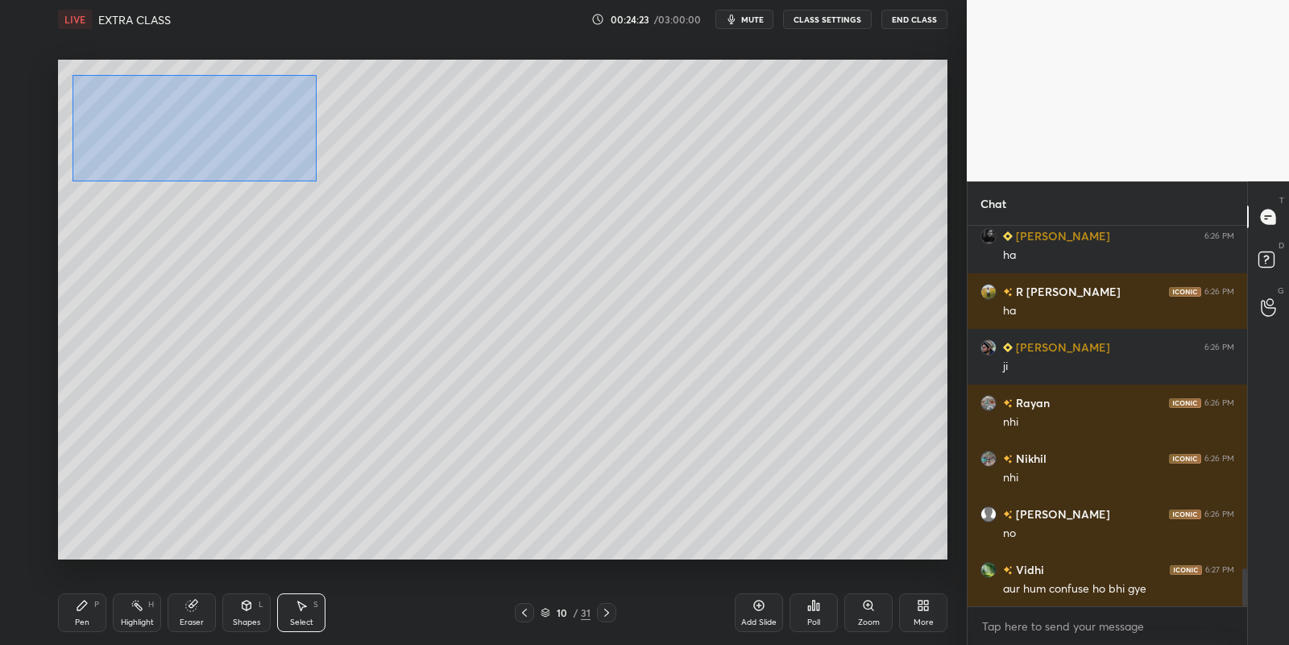
drag, startPoint x: 76, startPoint y: 76, endPoint x: 316, endPoint y: 178, distance: 261.0
click at [316, 179] on div "0 ° Undo Copy Paste here Duplicate Duplicate to new slide Delete" at bounding box center [503, 310] width 890 height 500
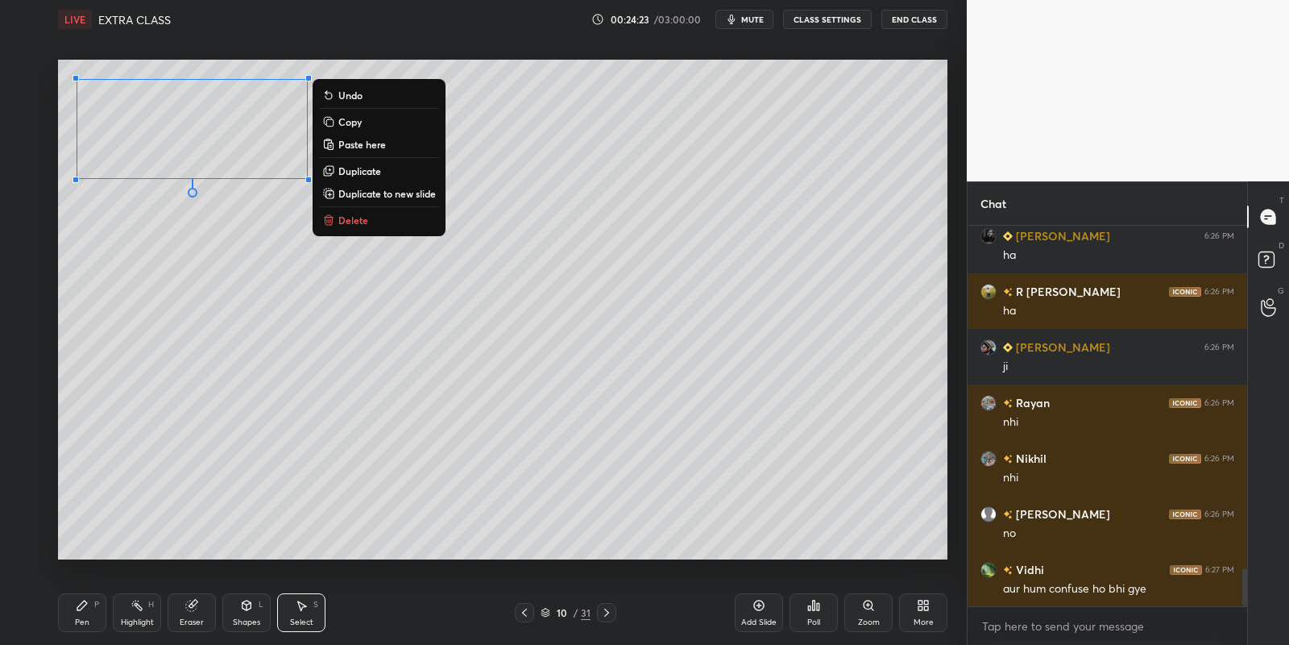
click at [376, 121] on button "Copy" at bounding box center [379, 121] width 120 height 19
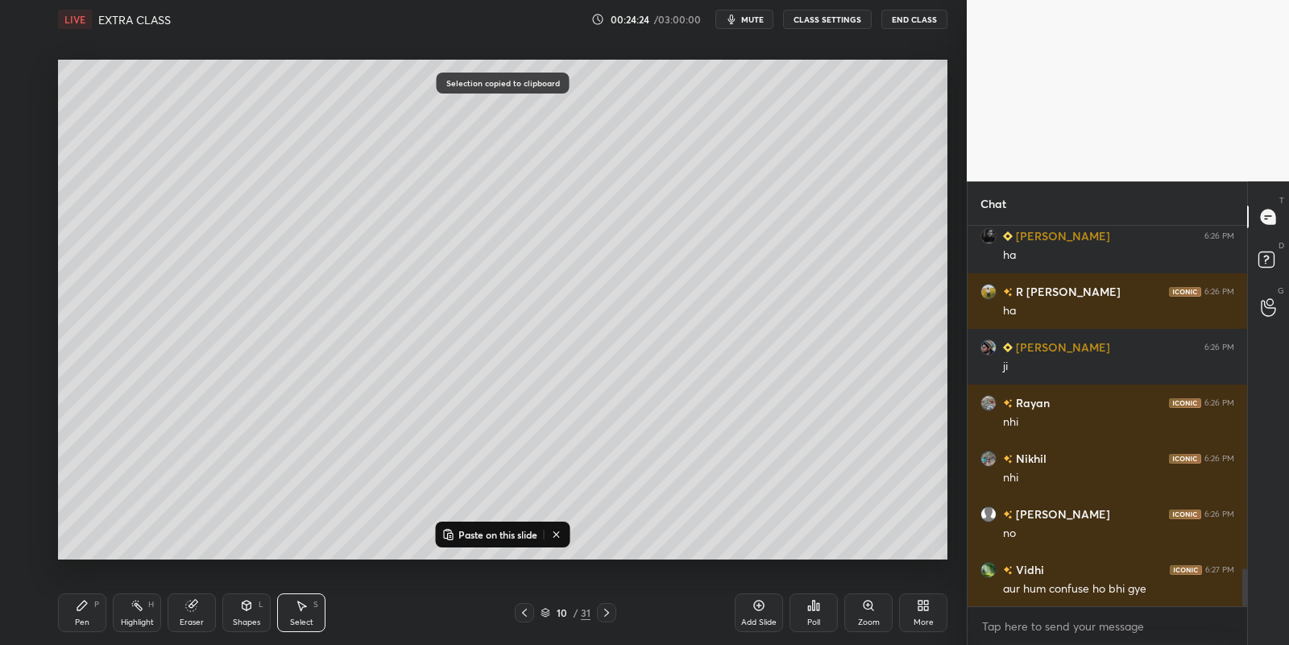
click at [489, 528] on p "Paste on this slide" at bounding box center [498, 534] width 79 height 13
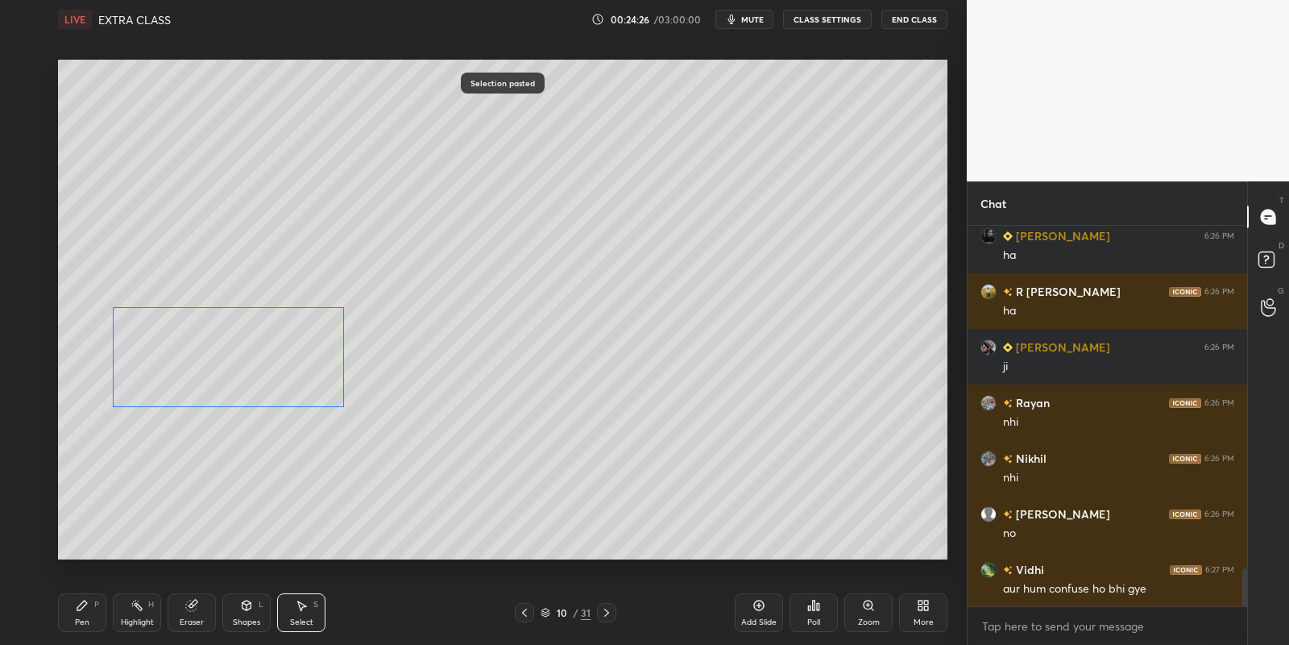
drag, startPoint x: 274, startPoint y: 172, endPoint x: 286, endPoint y: 353, distance: 181.7
click at [286, 349] on div "0 ° Undo Copy Paste here Duplicate Duplicate to new slide Delete" at bounding box center [503, 310] width 890 height 500
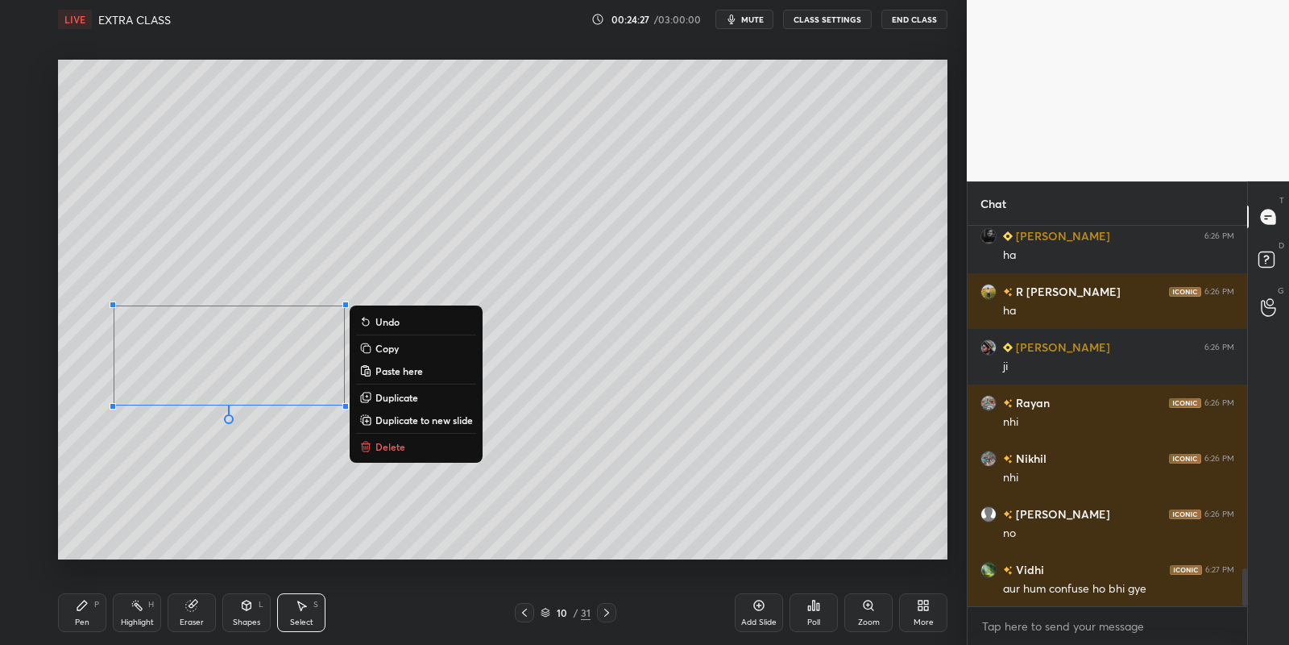
click at [97, 606] on div "Pen P" at bounding box center [82, 612] width 48 height 39
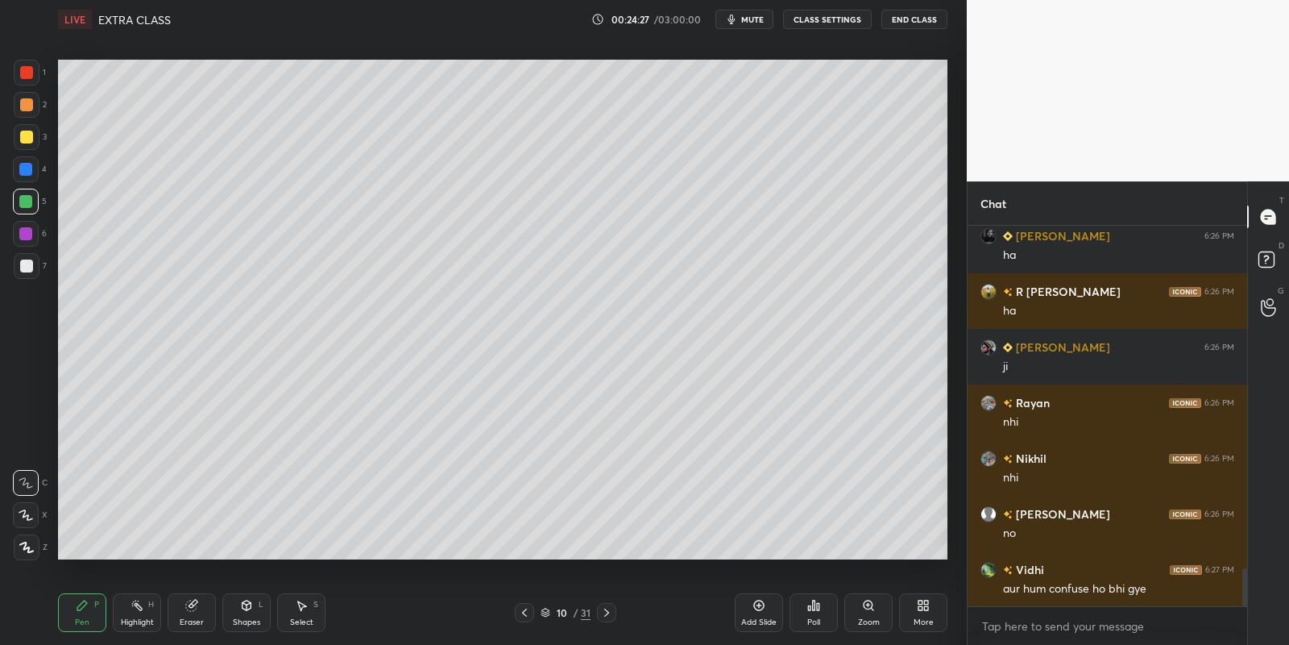
click at [249, 615] on div "Shapes L" at bounding box center [246, 612] width 48 height 39
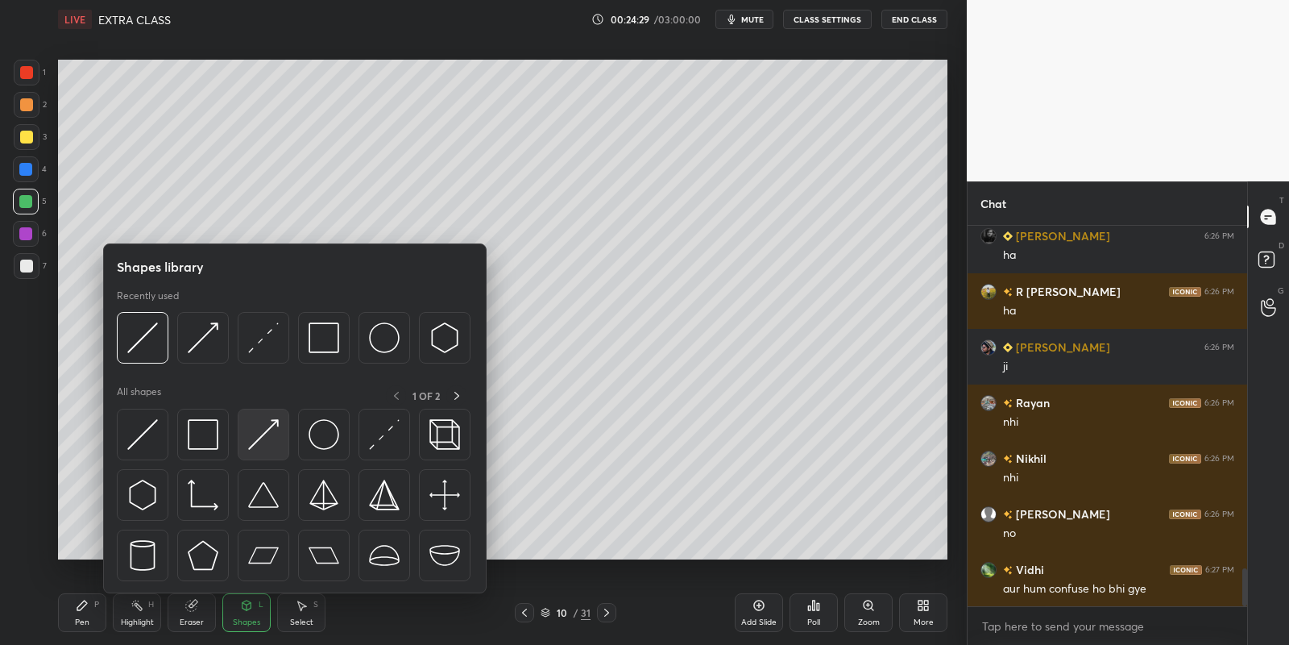
drag, startPoint x: 256, startPoint y: 429, endPoint x: 270, endPoint y: 432, distance: 13.9
click at [271, 431] on img at bounding box center [263, 434] width 31 height 31
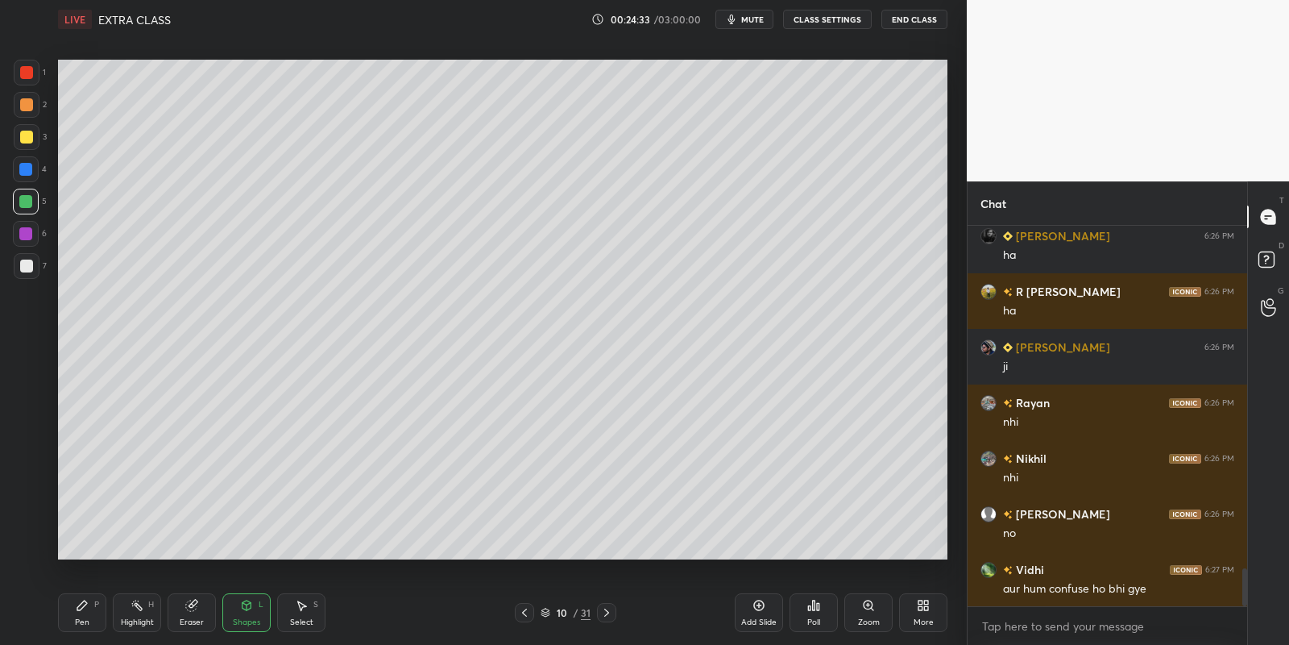
drag, startPoint x: 86, startPoint y: 617, endPoint x: 86, endPoint y: 559, distance: 58.0
click at [85, 614] on div "Pen P" at bounding box center [82, 612] width 48 height 39
click at [26, 139] on div at bounding box center [26, 137] width 13 height 13
drag, startPoint x: 297, startPoint y: 620, endPoint x: 288, endPoint y: 570, distance: 50.7
click at [298, 614] on div "Select S" at bounding box center [301, 612] width 48 height 39
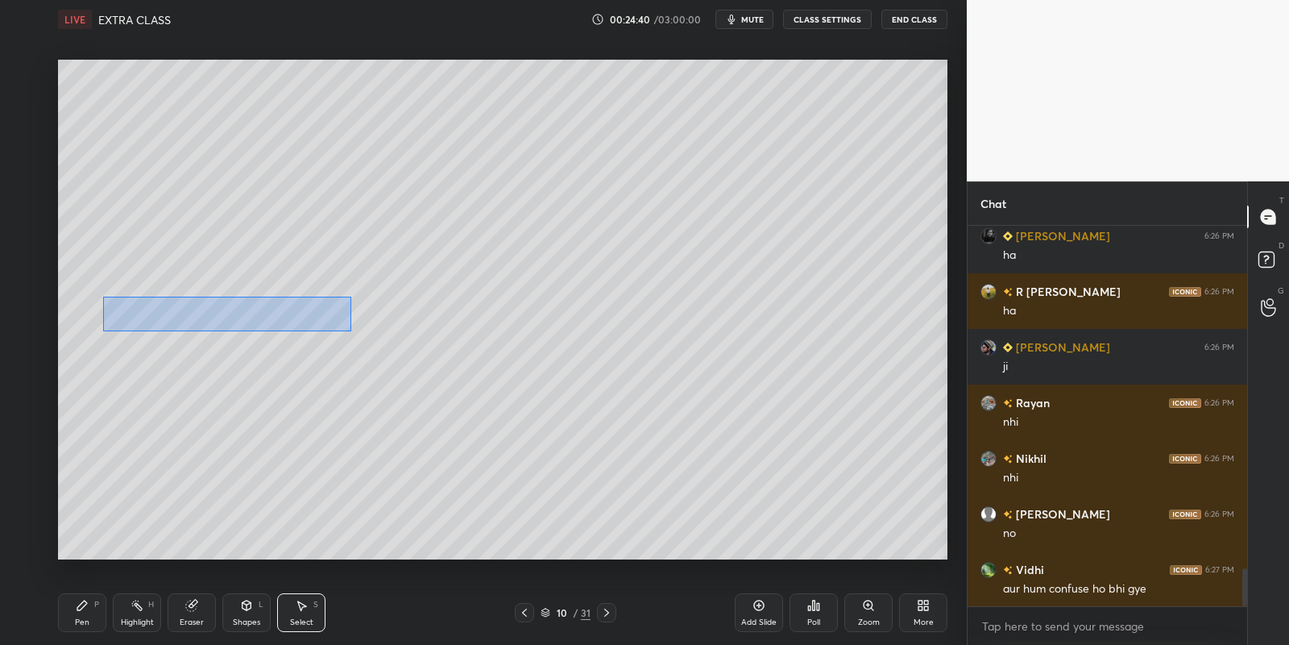
drag, startPoint x: 104, startPoint y: 296, endPoint x: 389, endPoint y: 322, distance: 286.4
click at [350, 328] on div "0 ° Undo Copy Paste here Duplicate Duplicate to new slide Delete" at bounding box center [503, 310] width 890 height 500
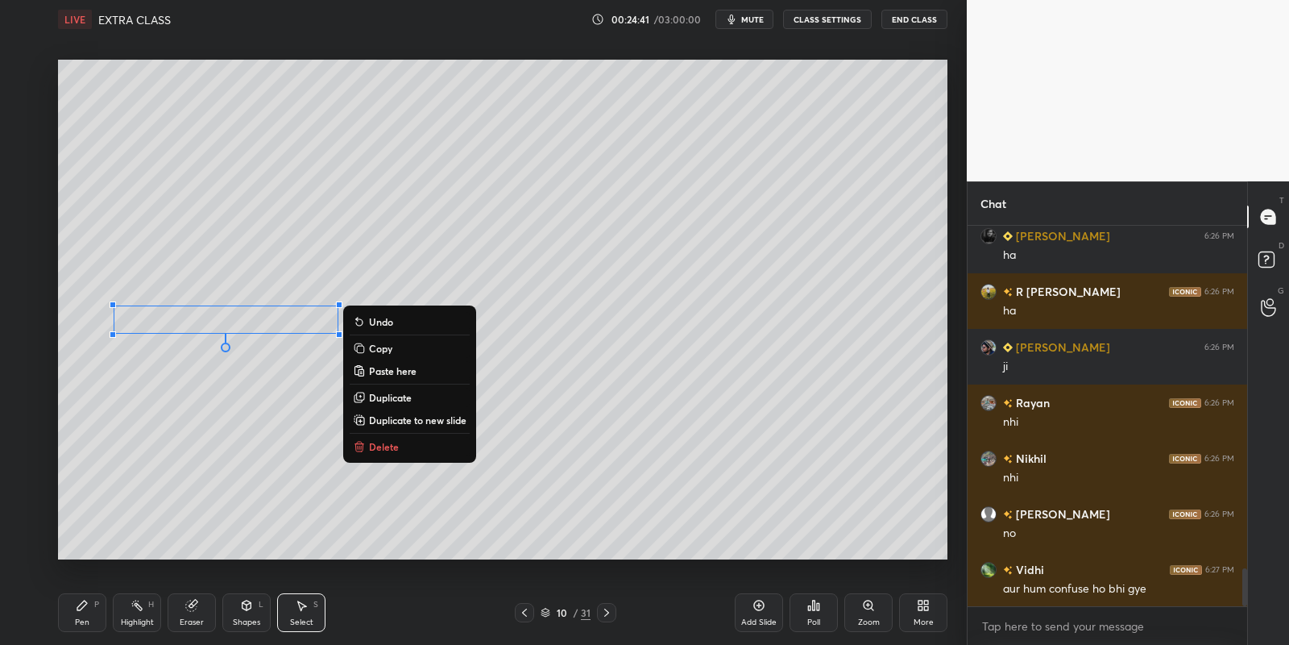
click at [396, 342] on button "Copy" at bounding box center [410, 347] width 120 height 19
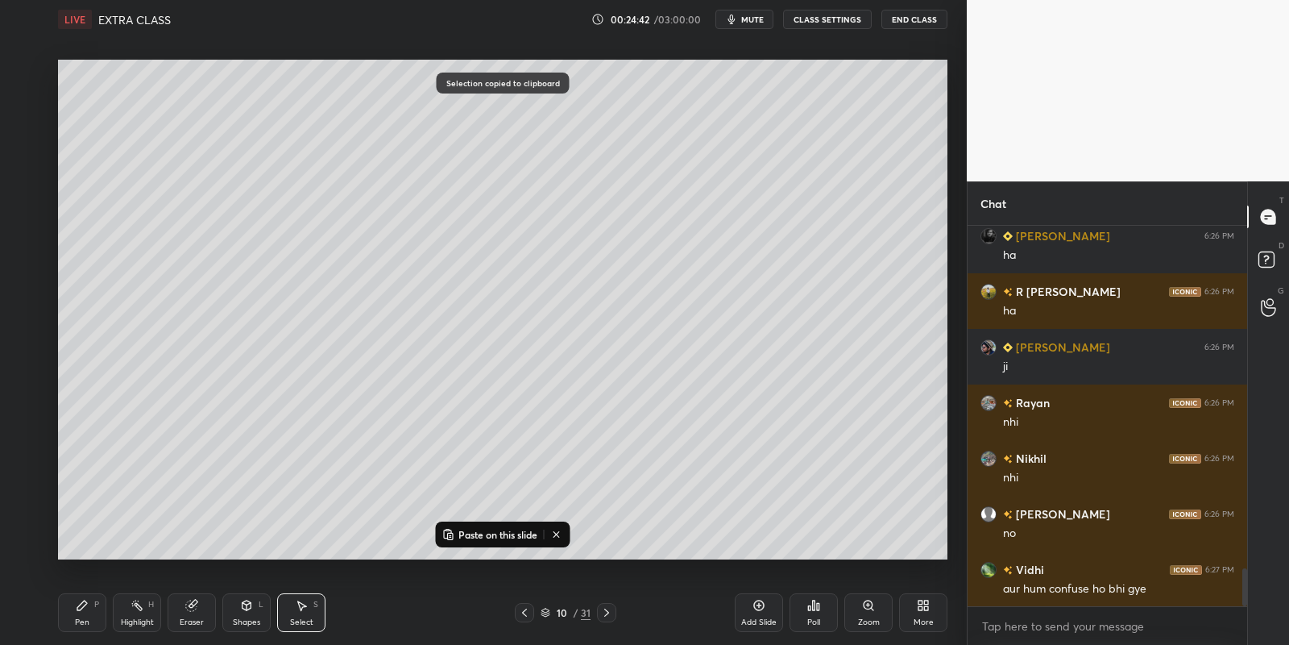
drag, startPoint x: 484, startPoint y: 532, endPoint x: 488, endPoint y: 510, distance: 22.0
click at [487, 533] on p "Paste on this slide" at bounding box center [498, 534] width 79 height 13
drag, startPoint x: 311, startPoint y: 334, endPoint x: 678, endPoint y: 311, distance: 367.4
click at [678, 313] on div "0 ° Undo Copy Paste here Duplicate Duplicate to new slide Delete" at bounding box center [503, 310] width 890 height 500
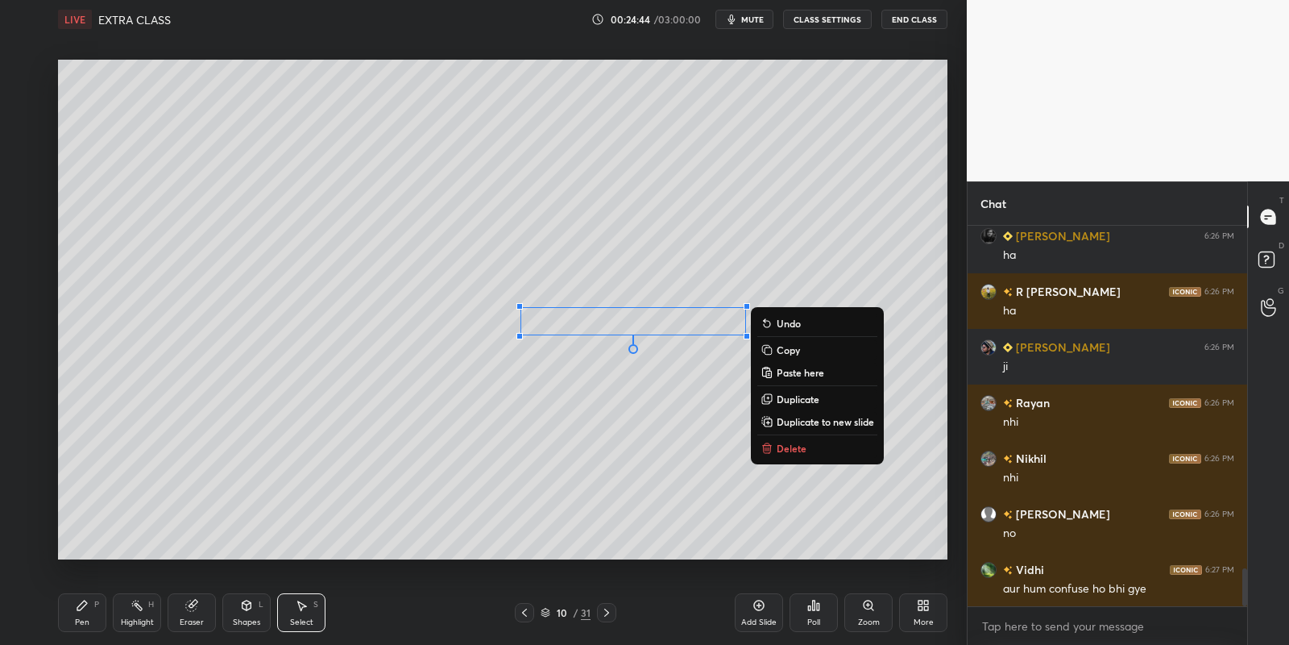
click at [93, 612] on div "Pen P" at bounding box center [82, 612] width 48 height 39
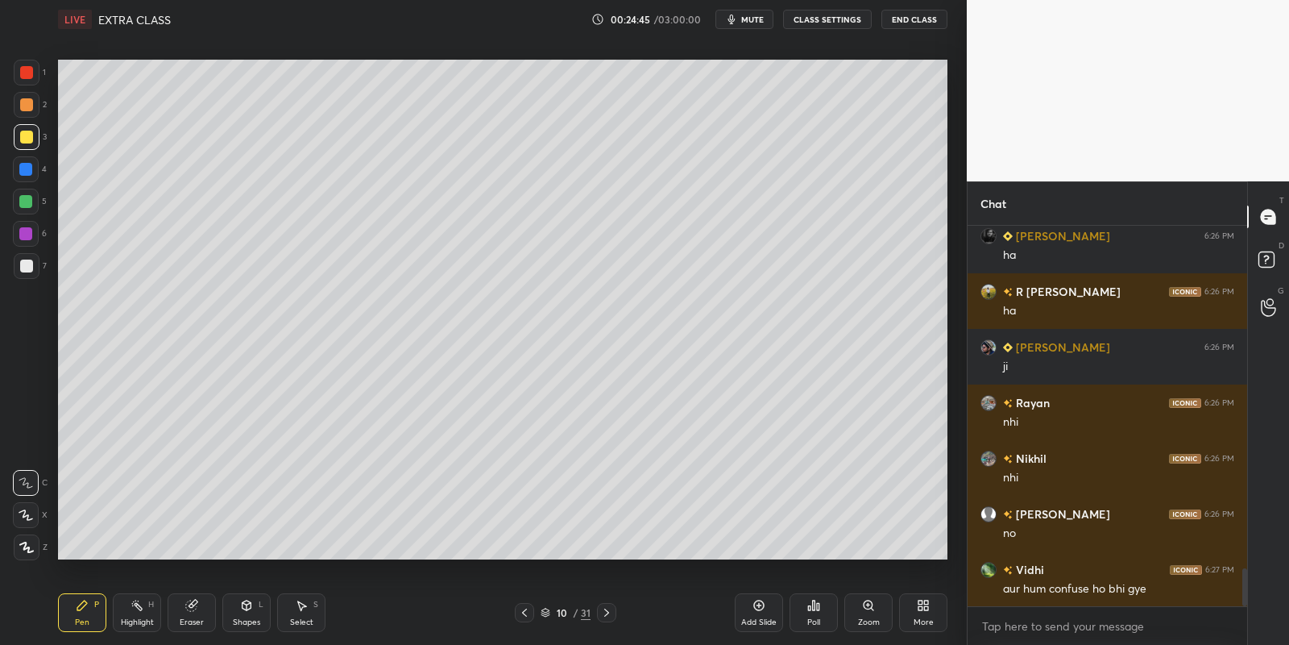
drag, startPoint x: 305, startPoint y: 616, endPoint x: 290, endPoint y: 568, distance: 49.9
click at [306, 613] on div "Select S" at bounding box center [301, 612] width 48 height 39
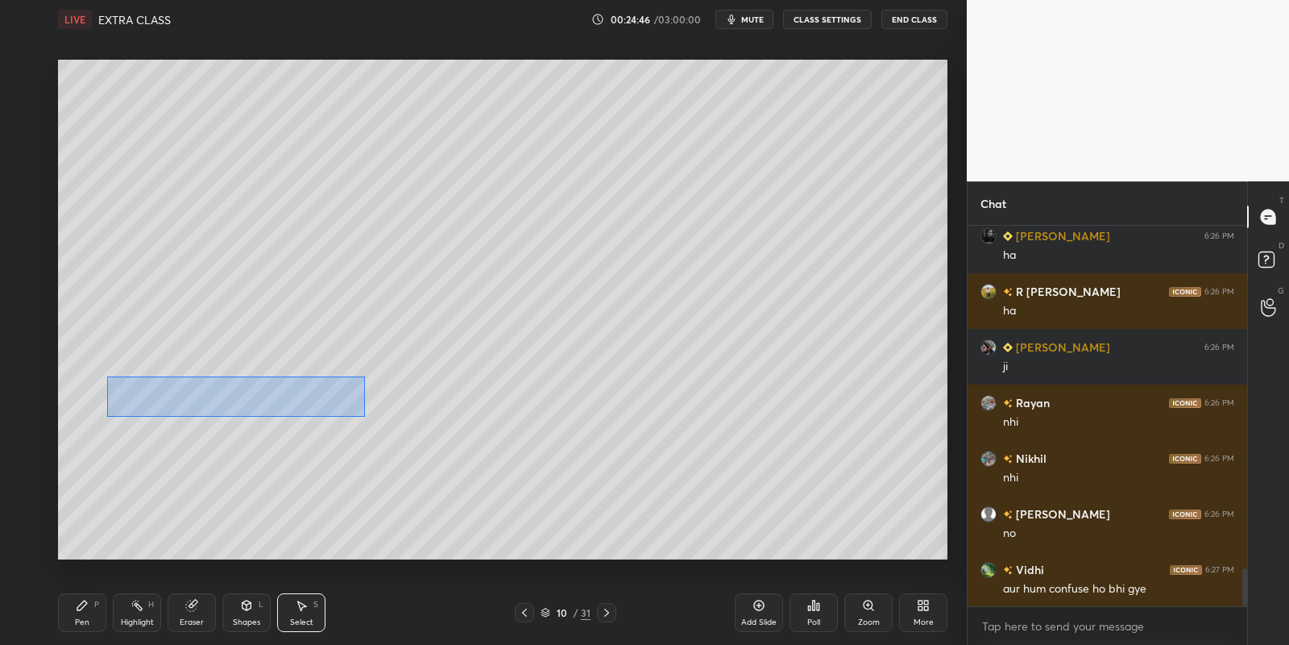
drag, startPoint x: 108, startPoint y: 376, endPoint x: 364, endPoint y: 415, distance: 259.2
click at [364, 416] on div "0 ° Undo Copy Paste here Duplicate Duplicate to new slide Delete" at bounding box center [503, 310] width 890 height 500
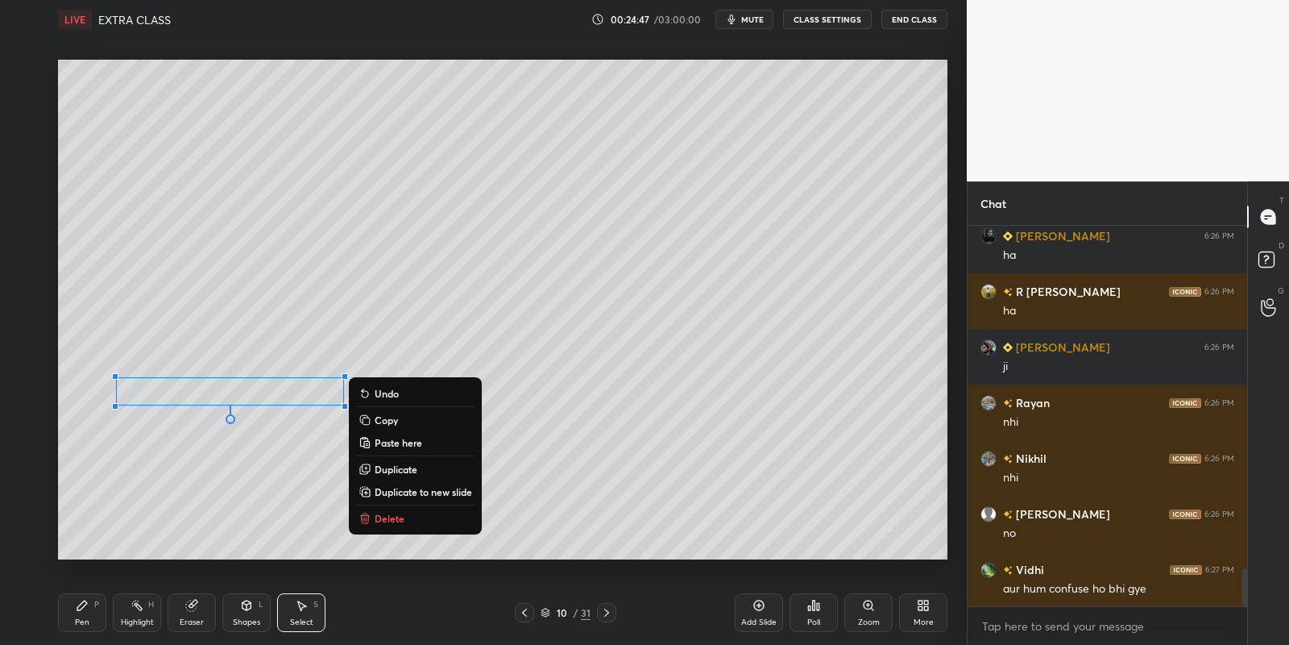
click at [413, 418] on button "Copy" at bounding box center [415, 419] width 120 height 19
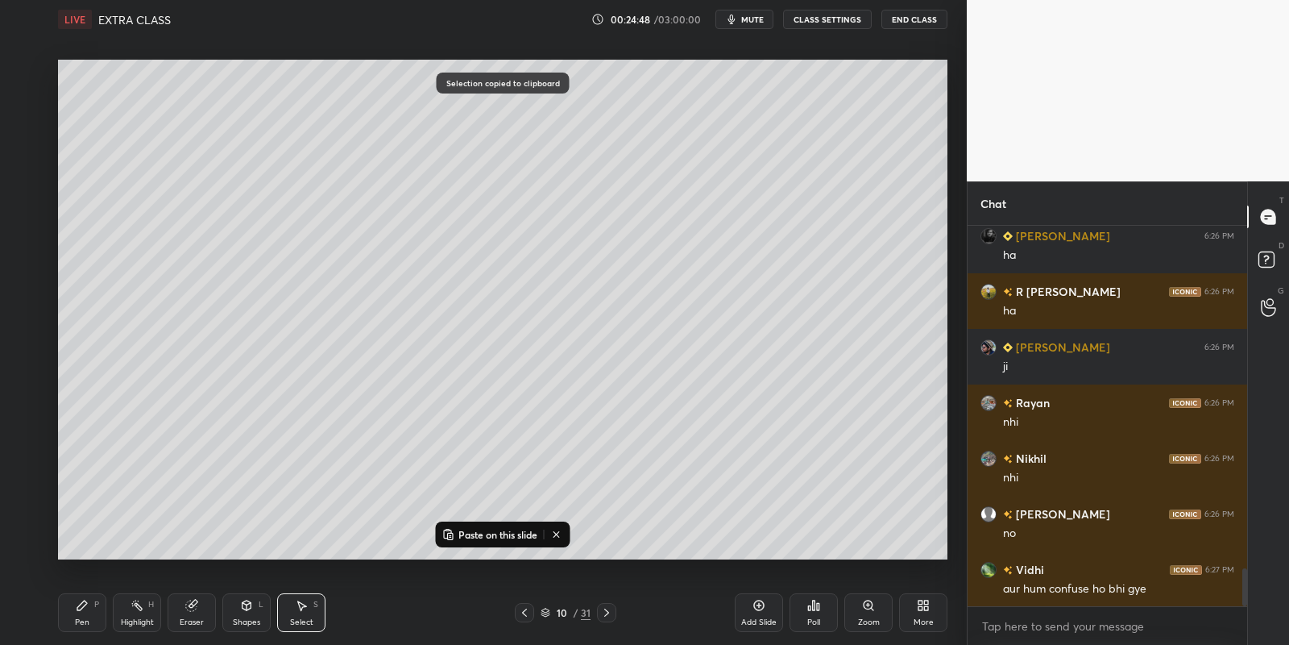
click at [474, 522] on div "Paste on this slide" at bounding box center [503, 534] width 135 height 26
click at [463, 530] on p "Paste on this slide" at bounding box center [498, 534] width 79 height 13
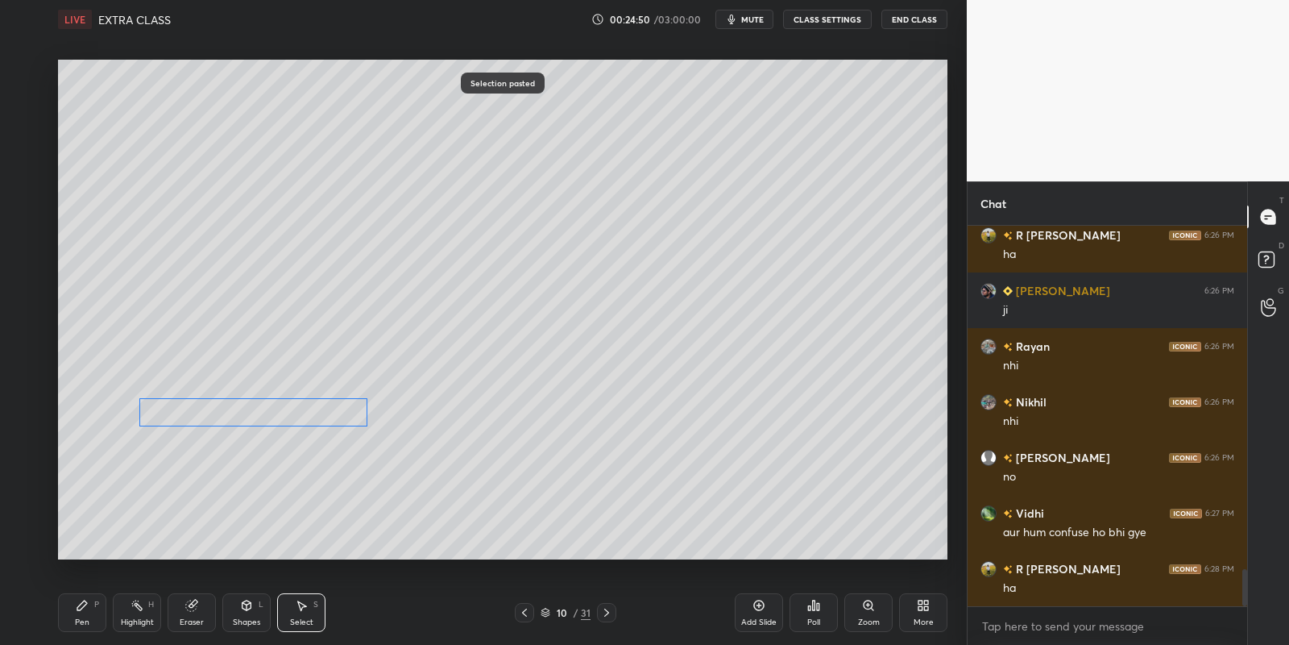
scroll to position [3572, 0]
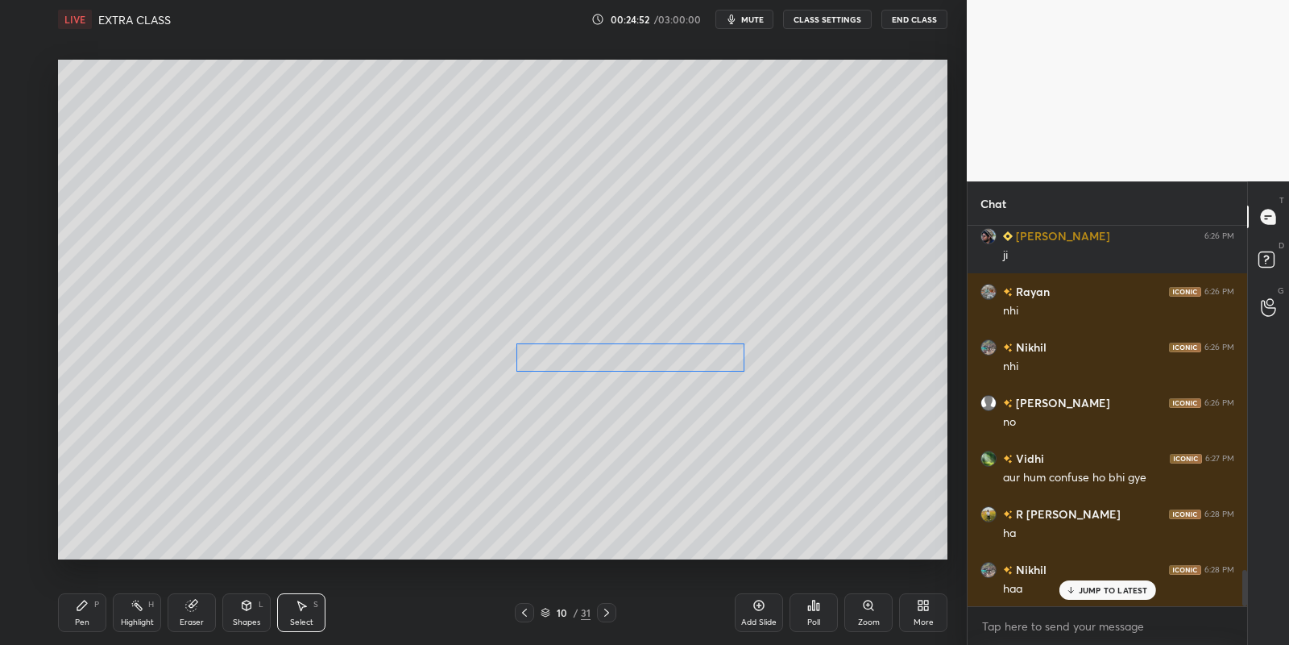
drag, startPoint x: 268, startPoint y: 407, endPoint x: 648, endPoint y: 351, distance: 384.4
click at [645, 352] on div "0 ° Undo Copy Paste here Duplicate Duplicate to new slide Delete" at bounding box center [503, 310] width 890 height 500
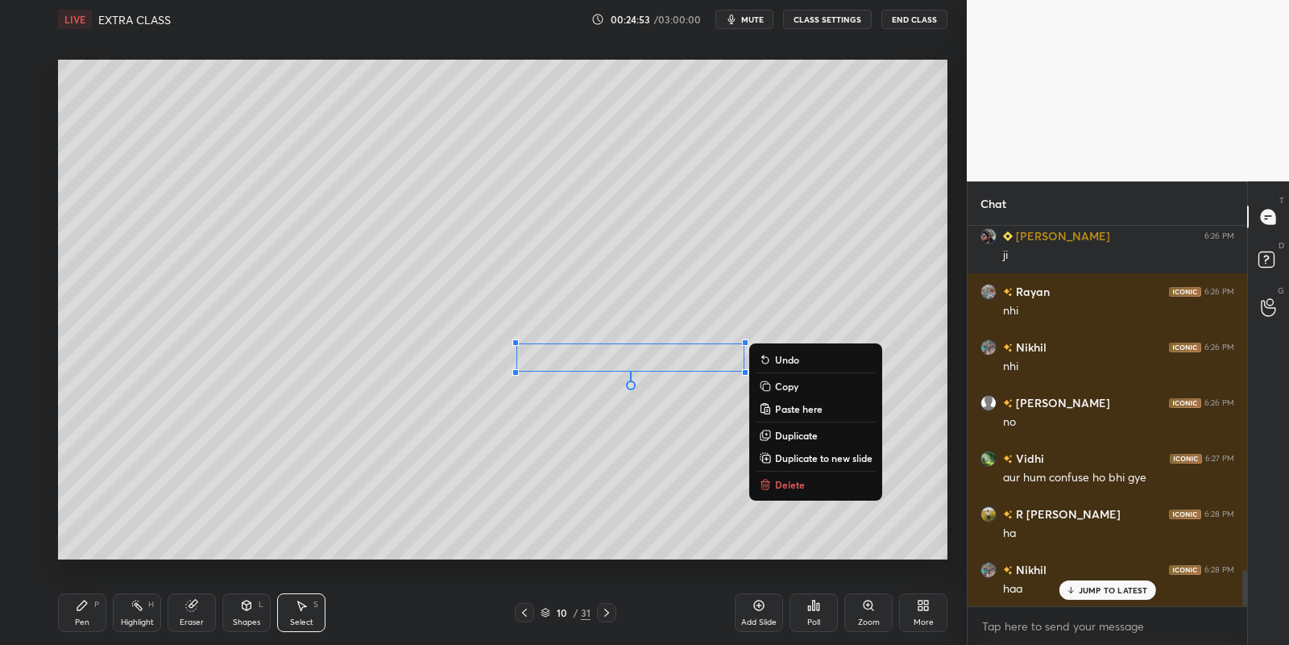
click at [101, 612] on div "Pen P" at bounding box center [82, 612] width 48 height 39
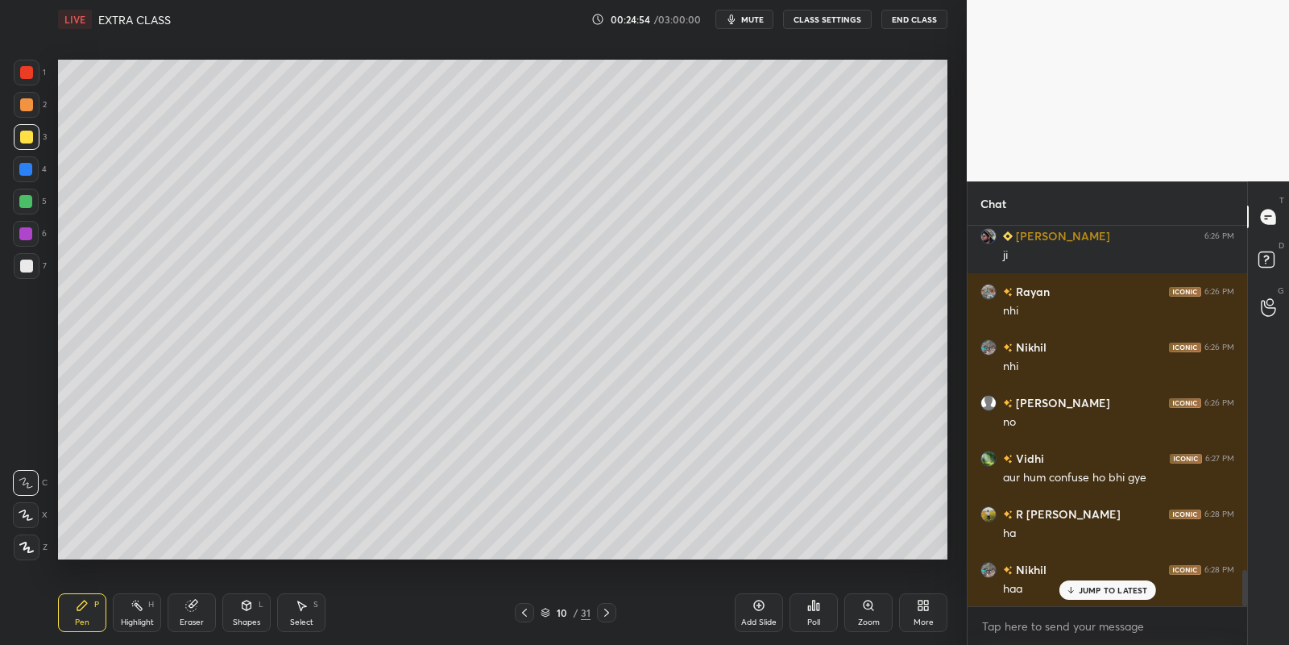
drag, startPoint x: 187, startPoint y: 613, endPoint x: 215, endPoint y: 579, distance: 44.1
click at [186, 611] on div "Eraser" at bounding box center [192, 612] width 48 height 39
drag, startPoint x: 297, startPoint y: 608, endPoint x: 285, endPoint y: 567, distance: 42.8
click at [298, 607] on icon at bounding box center [301, 605] width 13 height 13
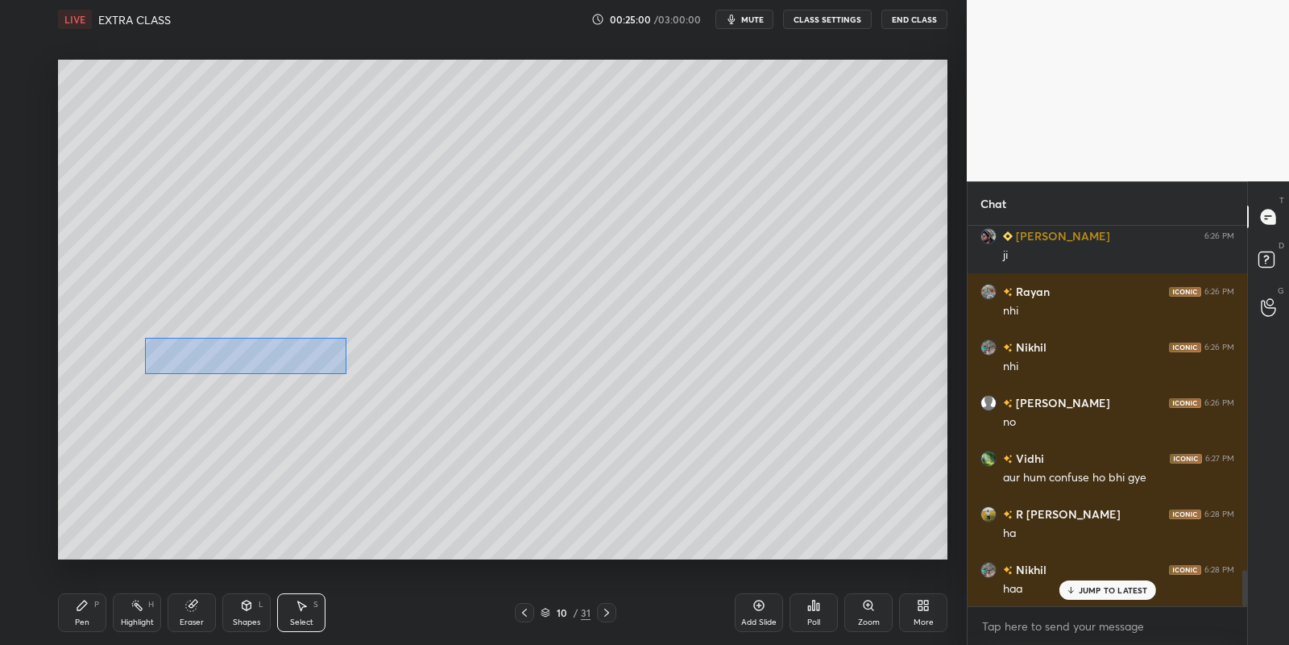
drag, startPoint x: 164, startPoint y: 349, endPoint x: 345, endPoint y: 371, distance: 181.9
click at [346, 372] on div "0 ° Undo Copy Paste here Duplicate Duplicate to new slide Delete" at bounding box center [503, 310] width 890 height 500
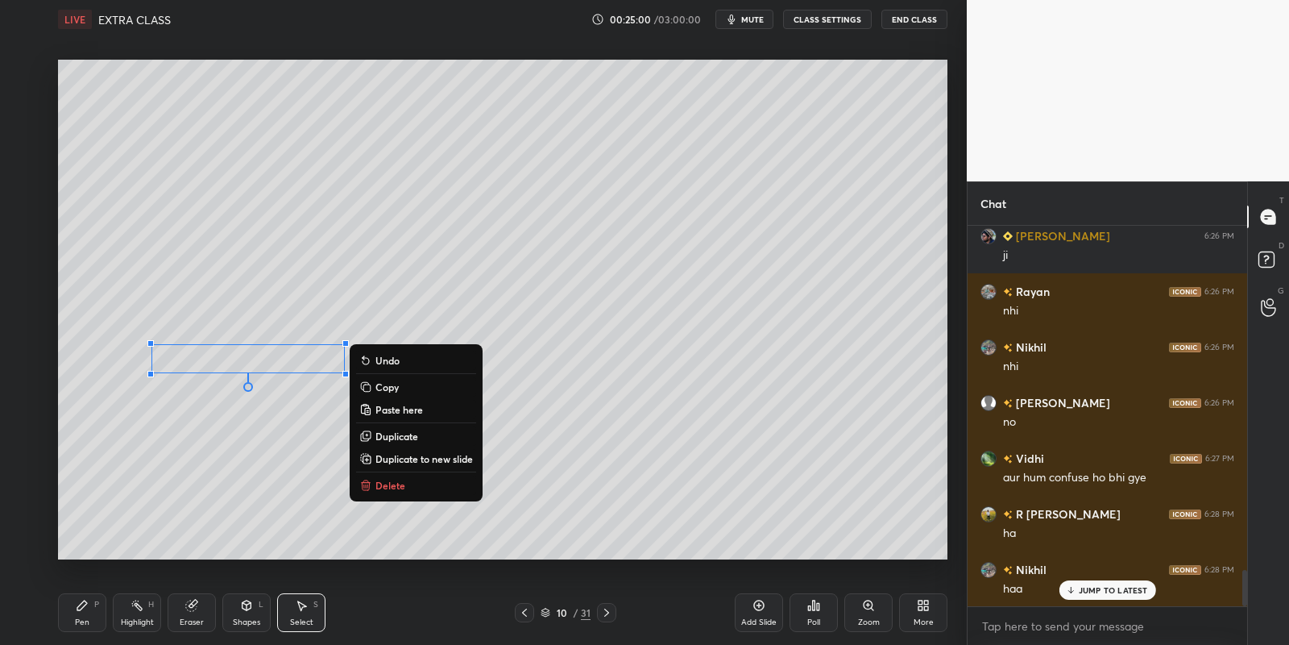
click at [400, 385] on button "Copy" at bounding box center [416, 386] width 120 height 19
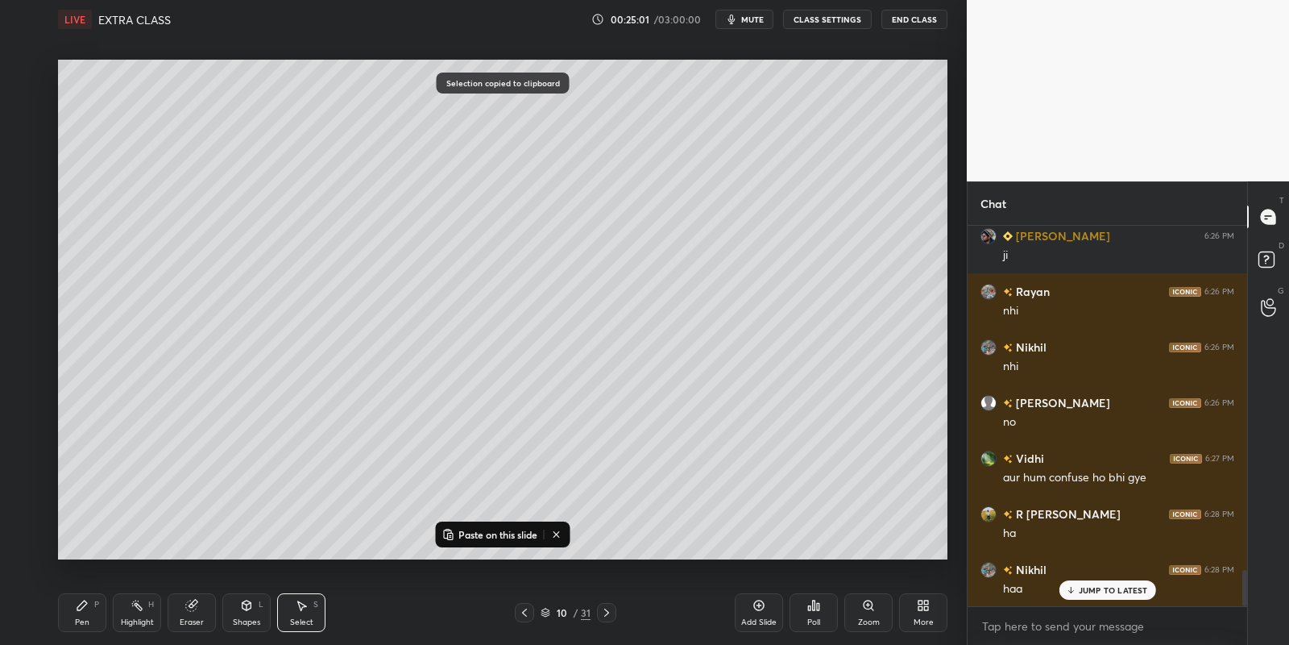
click at [462, 529] on p "Paste on this slide" at bounding box center [498, 534] width 79 height 13
drag, startPoint x: 298, startPoint y: 376, endPoint x: 674, endPoint y: 385, distance: 376.4
click at [675, 386] on div "0 ° Undo Copy Paste here Duplicate Duplicate to new slide Delete" at bounding box center [503, 310] width 890 height 500
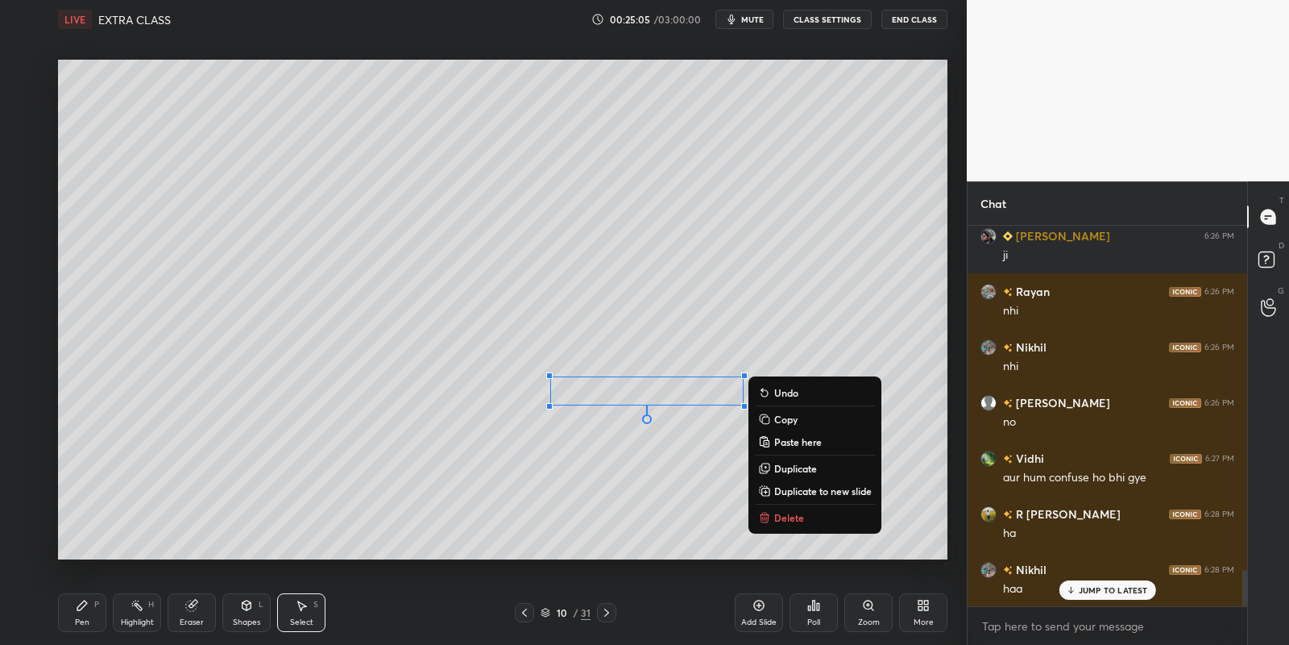
click at [94, 616] on div "Pen P" at bounding box center [82, 612] width 48 height 39
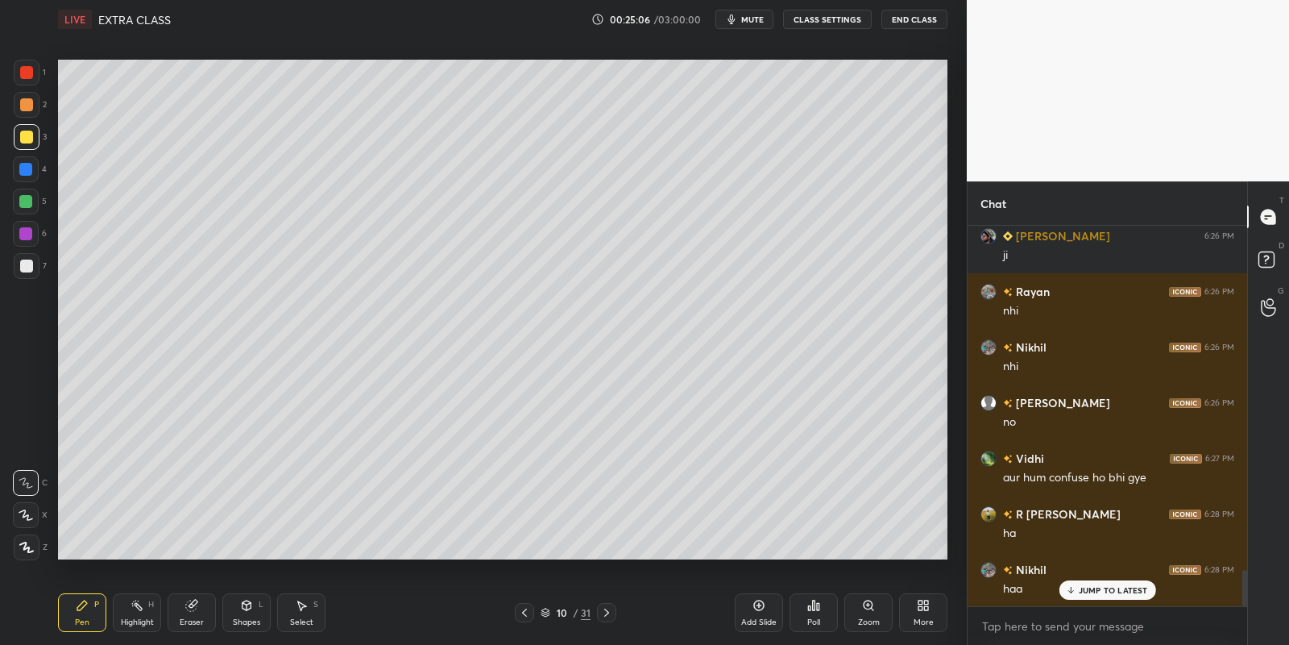
click at [294, 619] on div "Select" at bounding box center [301, 622] width 23 height 8
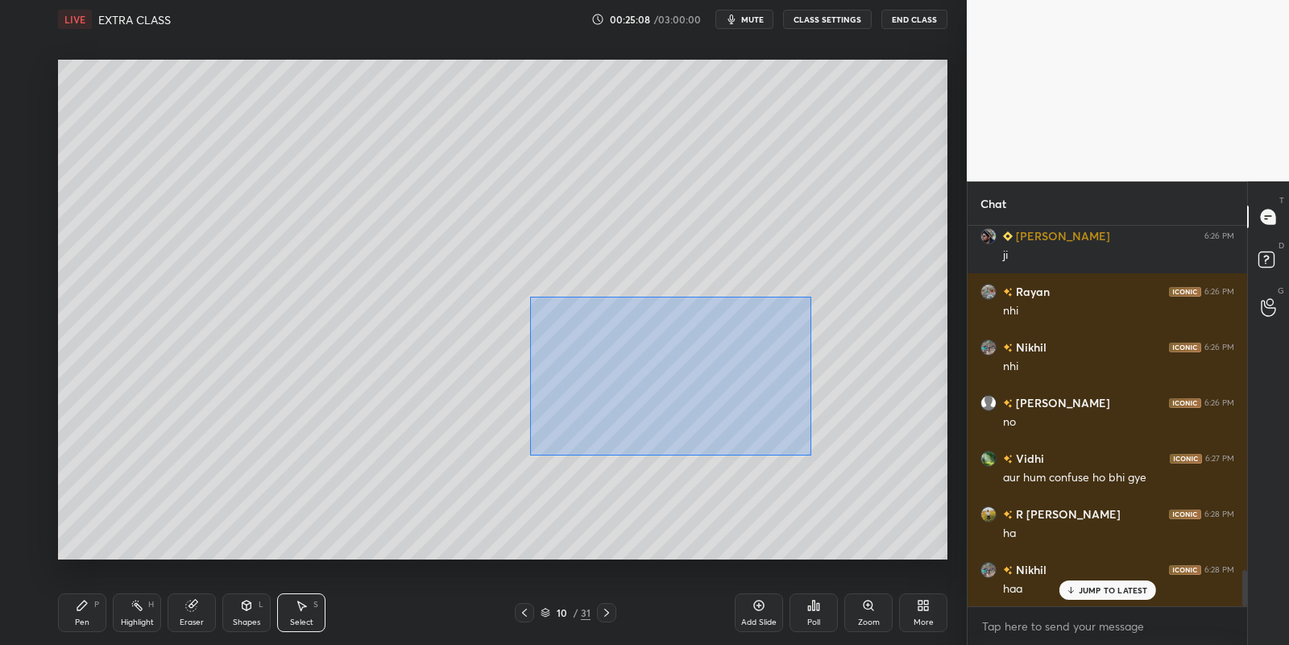
drag, startPoint x: 530, startPoint y: 296, endPoint x: 806, endPoint y: 449, distance: 315.3
click at [809, 454] on div "0 ° Undo Copy Paste here Duplicate Duplicate to new slide Delete" at bounding box center [503, 310] width 890 height 500
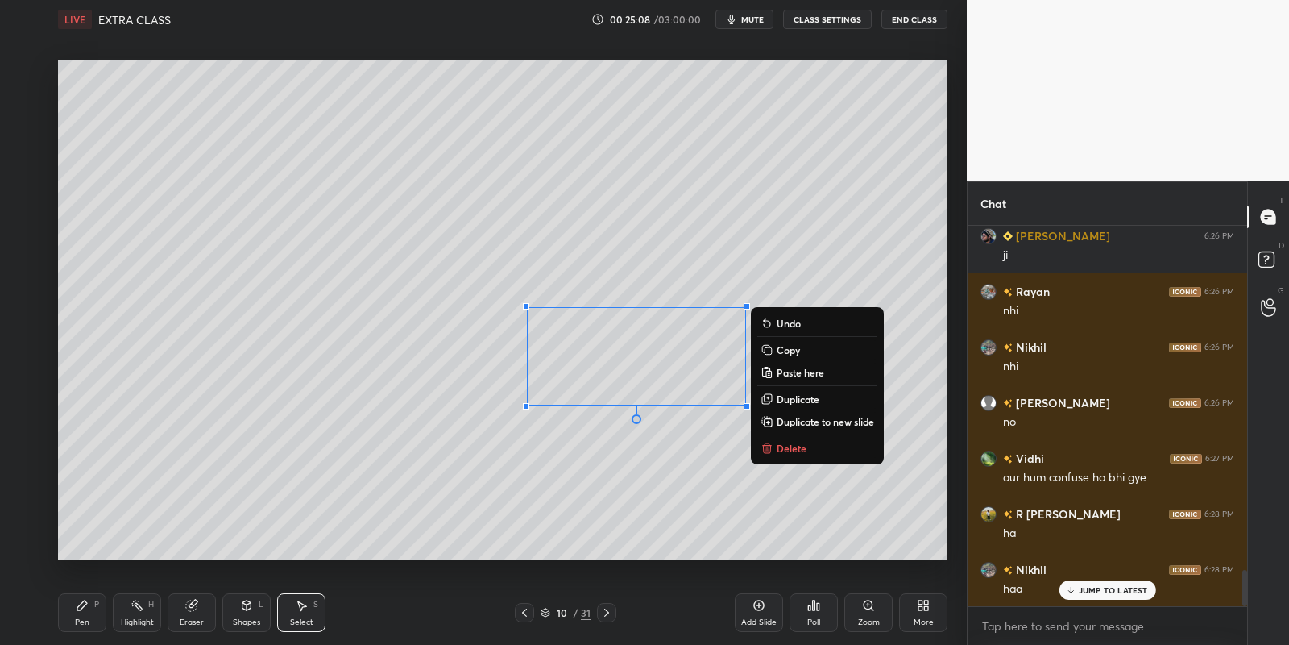
click at [807, 348] on button "Copy" at bounding box center [817, 349] width 120 height 19
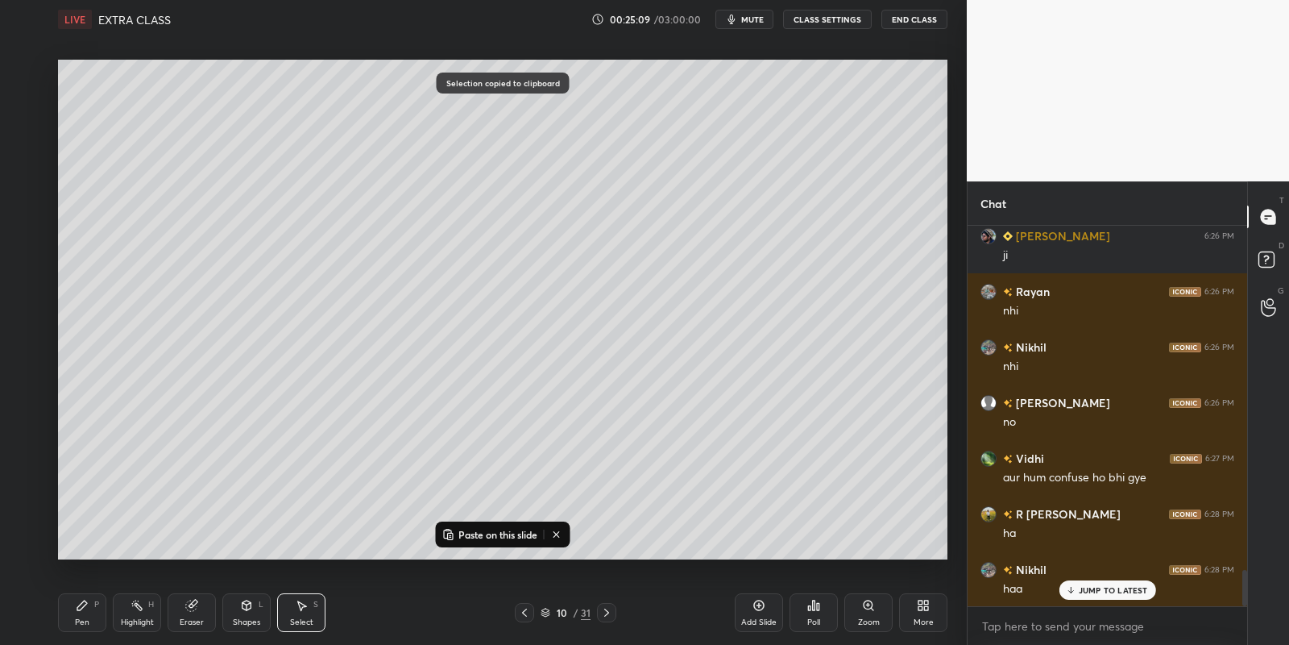
drag, startPoint x: 753, startPoint y: 604, endPoint x: 747, endPoint y: 587, distance: 17.8
click at [753, 603] on icon at bounding box center [759, 605] width 13 height 13
click at [500, 529] on p "Paste on this slide" at bounding box center [498, 534] width 79 height 13
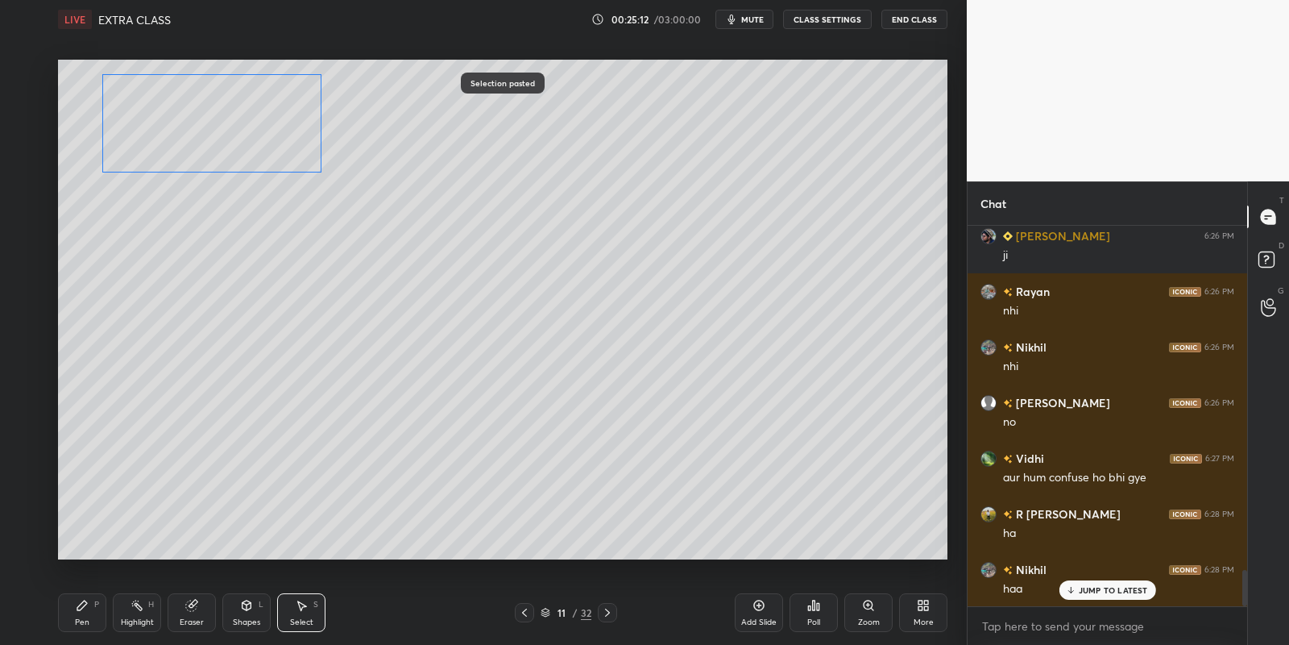
drag, startPoint x: 628, startPoint y: 338, endPoint x: 210, endPoint y: 104, distance: 479.5
click at [203, 108] on div "0 ° Undo Copy Paste here Duplicate Duplicate to new slide Delete" at bounding box center [503, 310] width 890 height 500
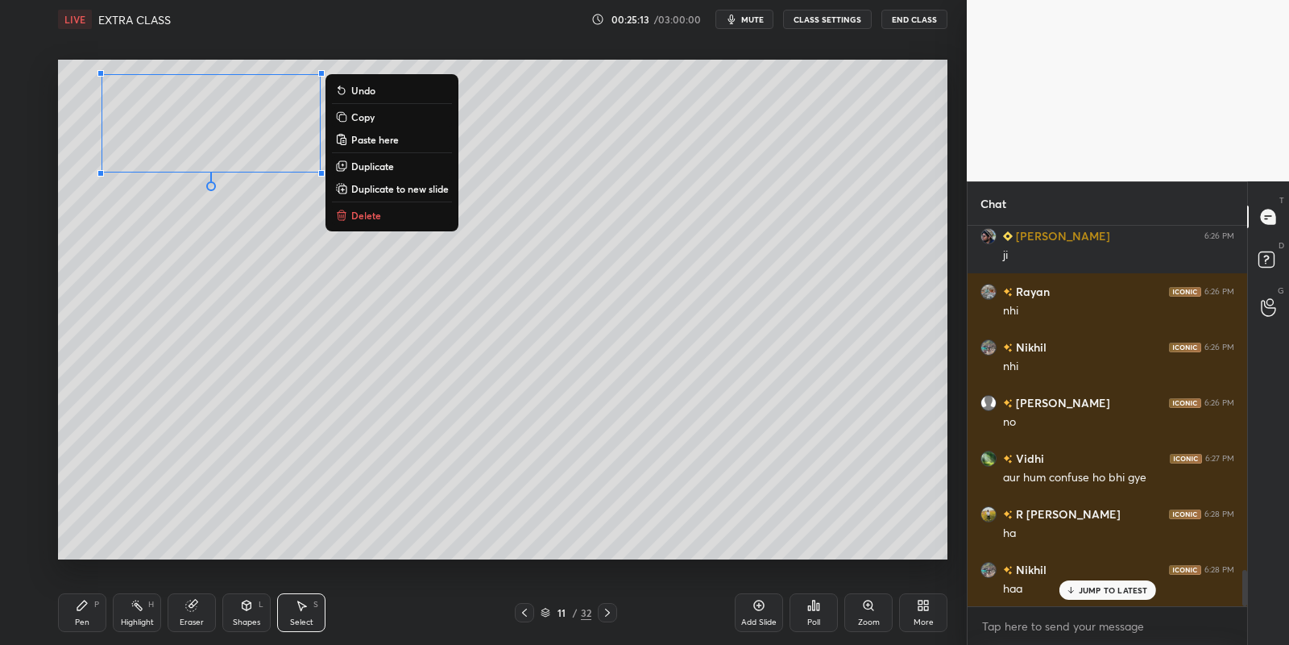
drag, startPoint x: 89, startPoint y: 614, endPoint x: 97, endPoint y: 600, distance: 15.9
click at [90, 612] on div "Pen P" at bounding box center [82, 612] width 48 height 39
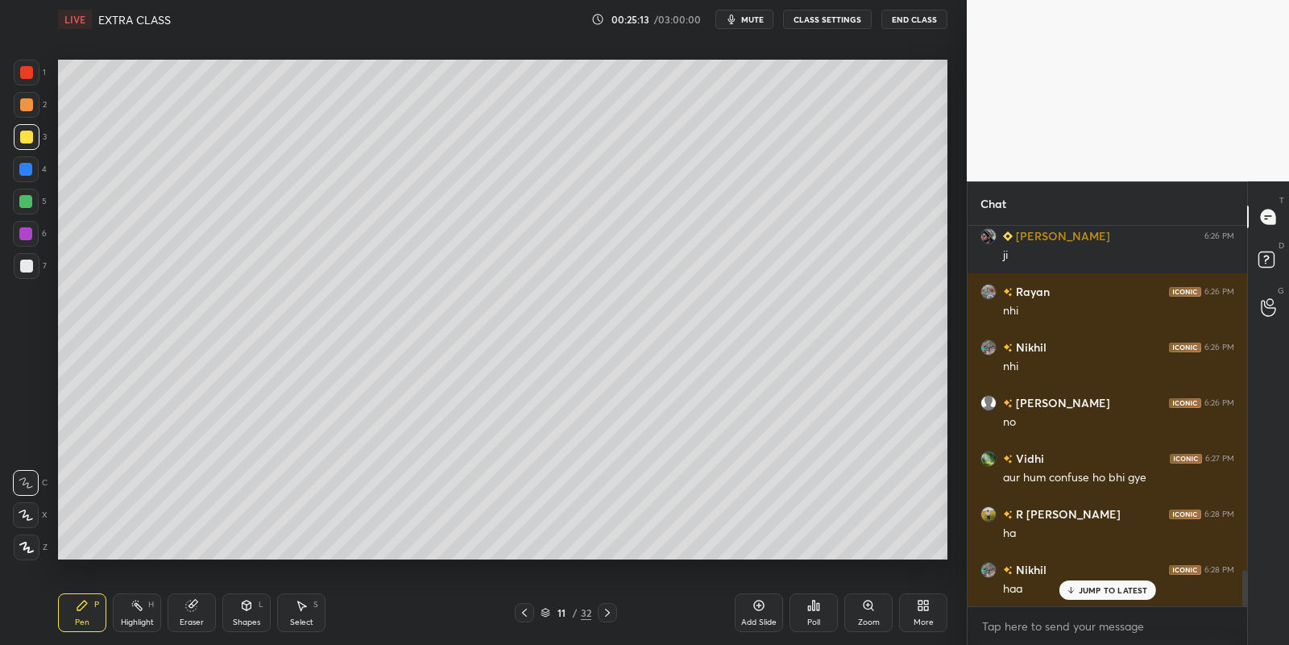
drag, startPoint x: 22, startPoint y: 195, endPoint x: 35, endPoint y: 191, distance: 14.3
click at [21, 195] on div at bounding box center [25, 201] width 13 height 13
drag, startPoint x: 309, startPoint y: 613, endPoint x: 315, endPoint y: 576, distance: 37.6
click at [310, 609] on div "Select S" at bounding box center [301, 612] width 48 height 39
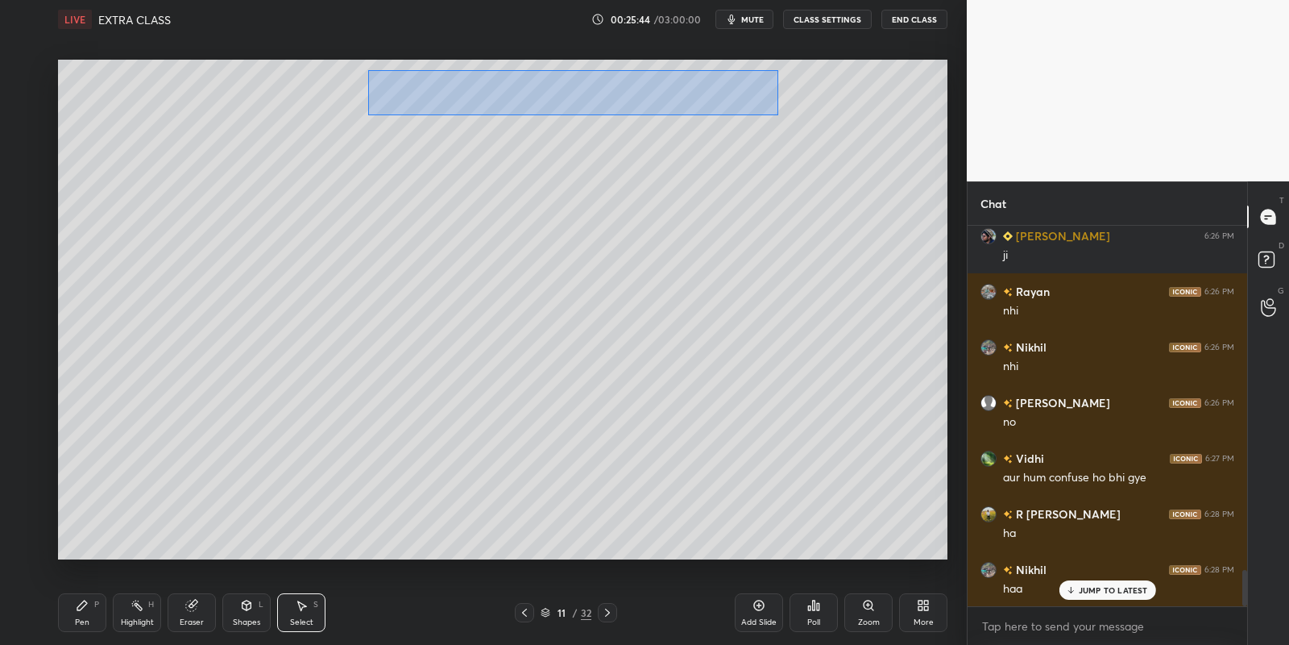
drag, startPoint x: 371, startPoint y: 72, endPoint x: 771, endPoint y: 112, distance: 402.5
click at [778, 114] on div "0 ° Undo Copy Paste here Duplicate Duplicate to new slide Delete" at bounding box center [503, 310] width 890 height 500
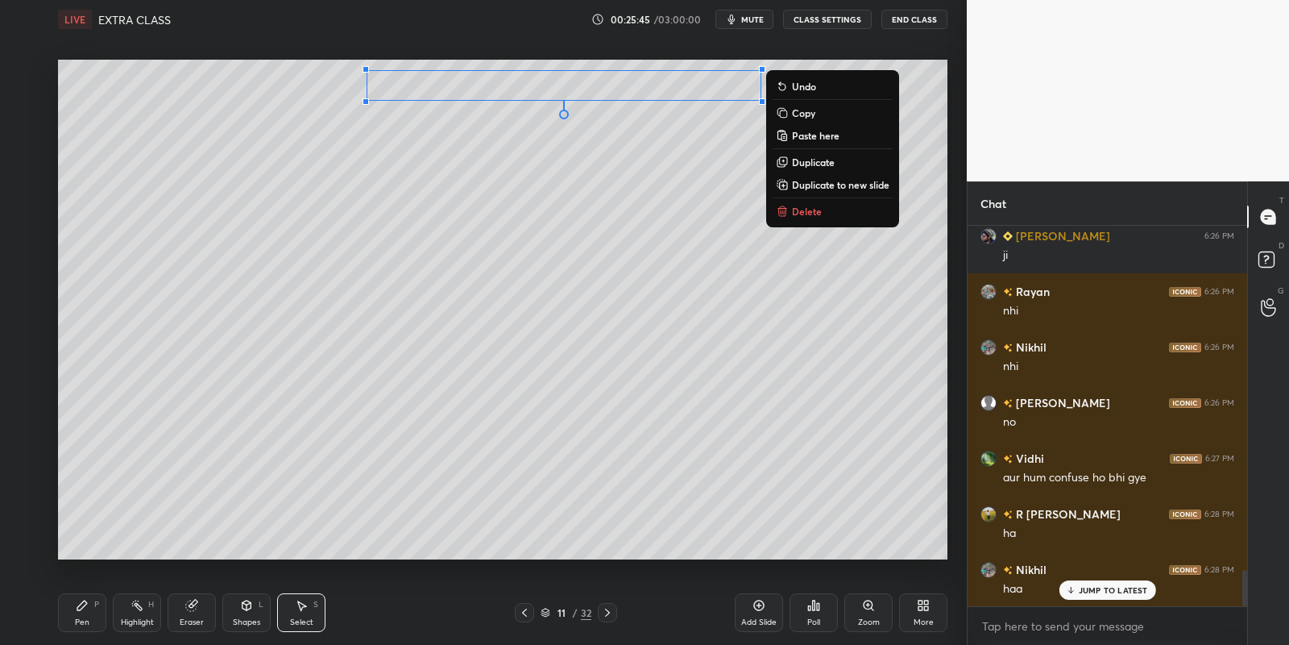
click at [809, 120] on button "Copy" at bounding box center [833, 112] width 120 height 19
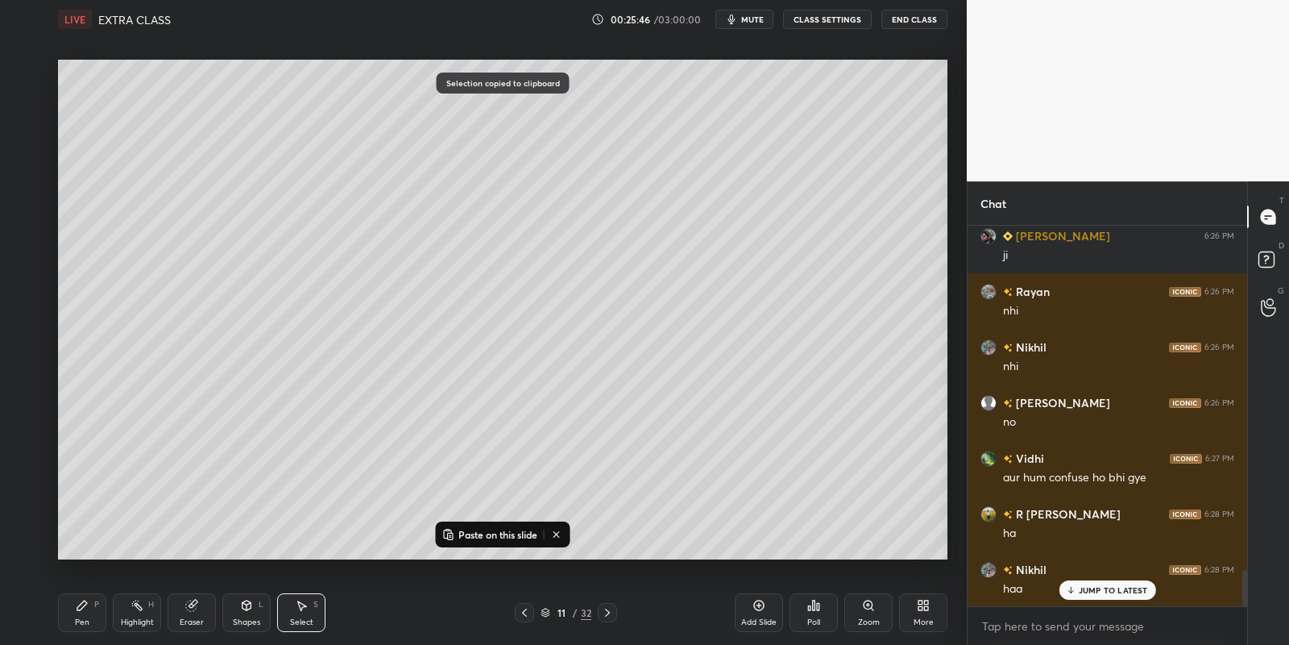
drag, startPoint x: 479, startPoint y: 532, endPoint x: 494, endPoint y: 459, distance: 74.9
click at [479, 528] on p "Paste on this slide" at bounding box center [498, 534] width 79 height 13
drag, startPoint x: 485, startPoint y: 111, endPoint x: 477, endPoint y: 131, distance: 21.0
click at [463, 129] on div "0 ° Undo Copy Paste here Duplicate Duplicate to new slide Delete" at bounding box center [503, 310] width 890 height 500
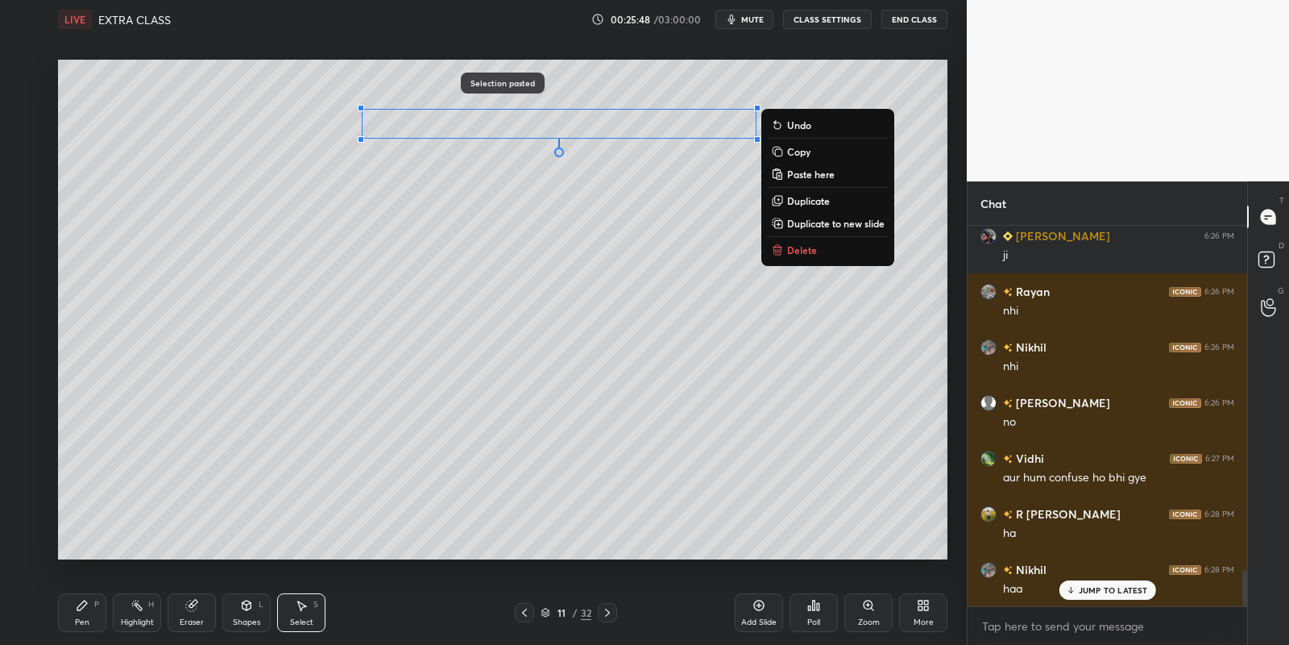
click at [791, 151] on p "Copy" at bounding box center [798, 151] width 23 height 13
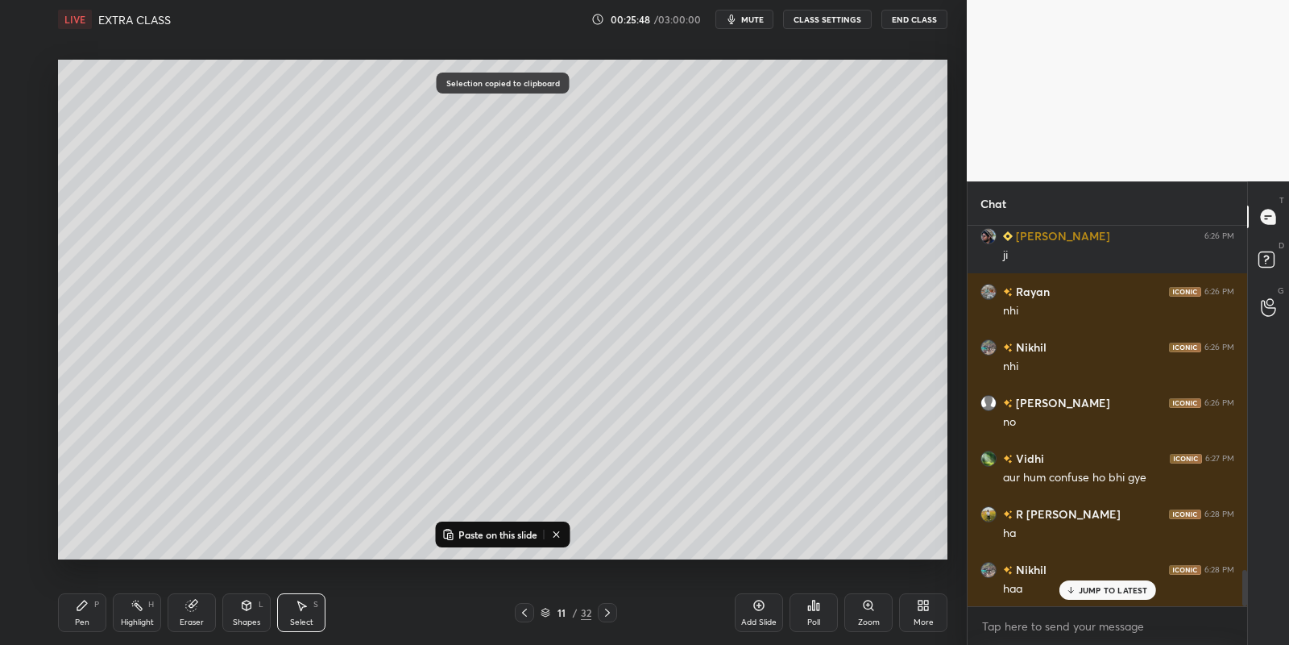
click at [496, 531] on p "Paste on this slide" at bounding box center [498, 534] width 79 height 13
drag, startPoint x: 504, startPoint y: 155, endPoint x: 492, endPoint y: 166, distance: 16.5
click at [493, 166] on div "0 ° Undo Copy Paste here Duplicate Duplicate to new slide Delete" at bounding box center [503, 310] width 890 height 500
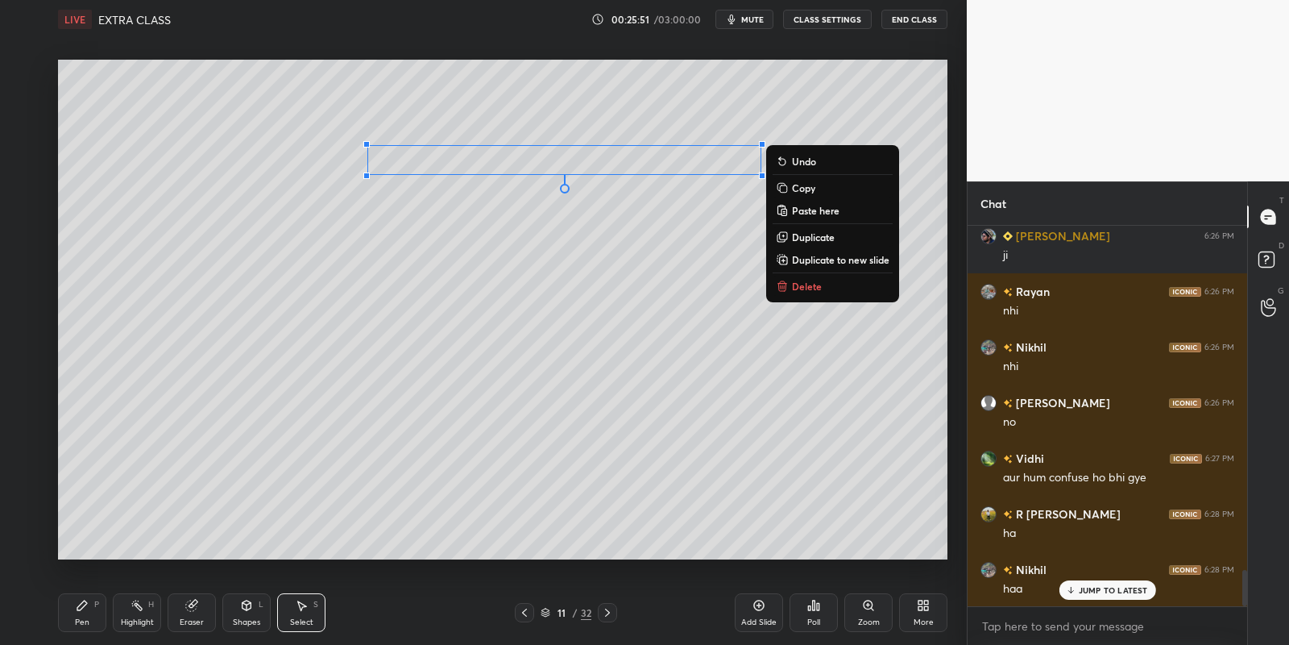
click at [85, 617] on div "Pen P" at bounding box center [82, 612] width 48 height 39
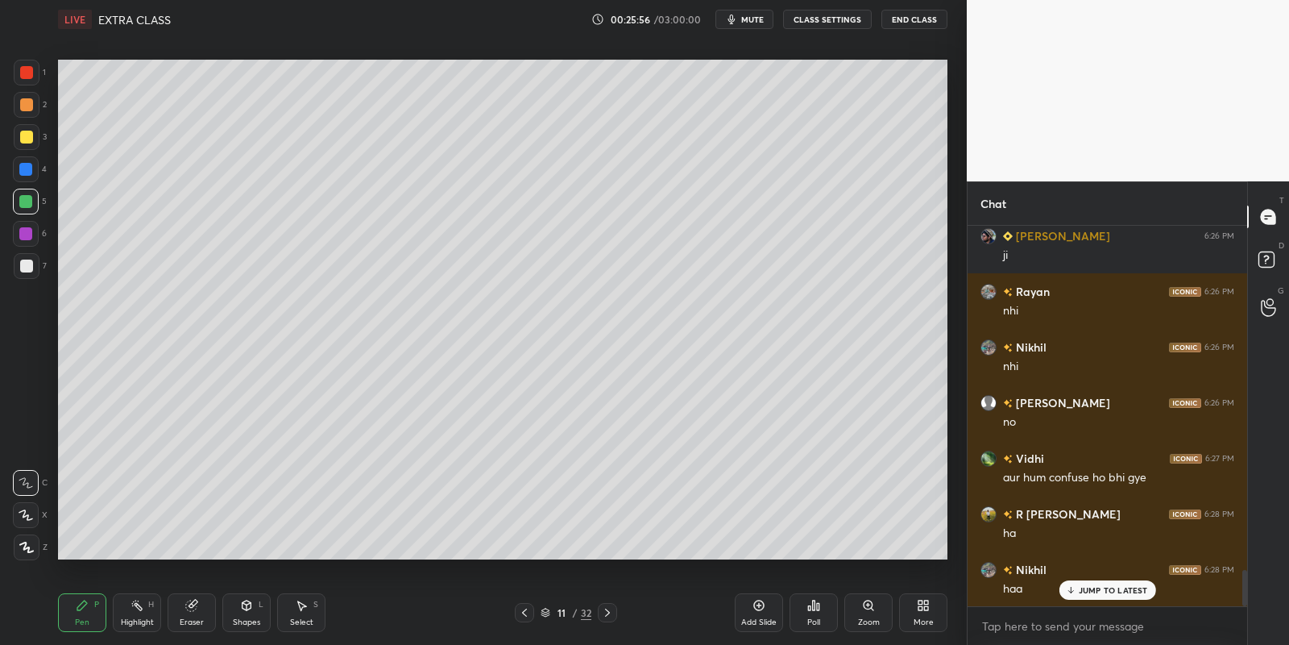
click at [301, 615] on div "Select S" at bounding box center [301, 612] width 48 height 39
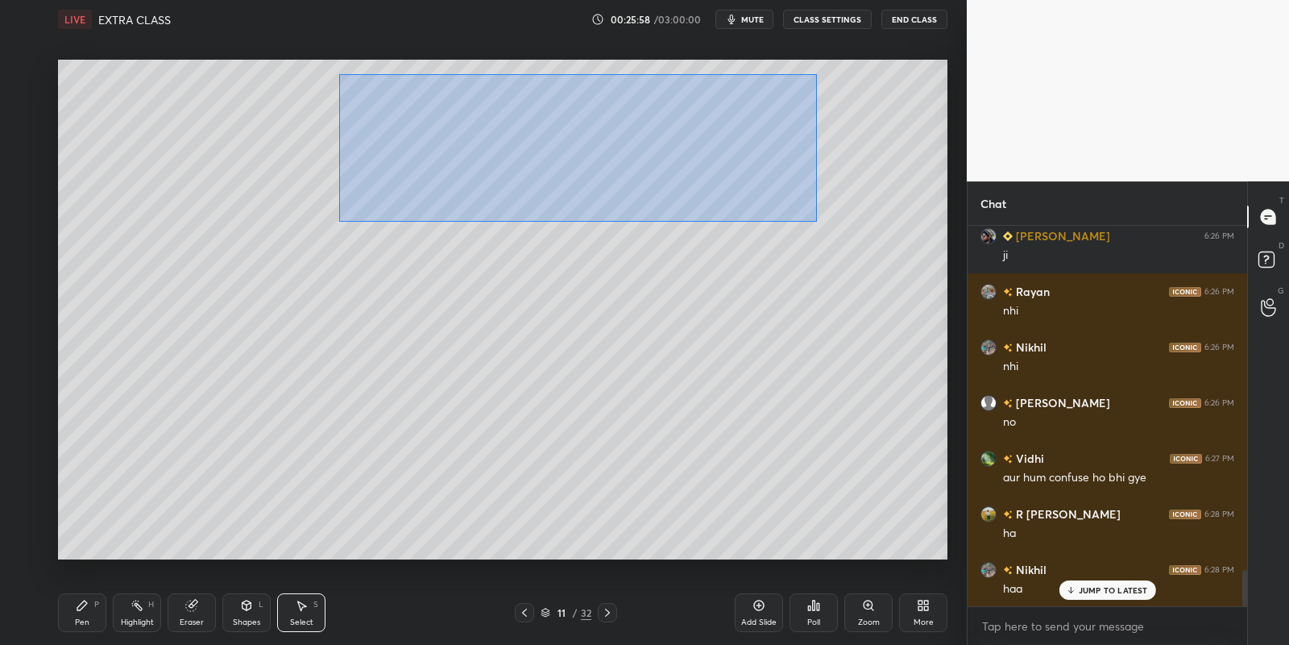
drag, startPoint x: 338, startPoint y: 74, endPoint x: 812, endPoint y: 218, distance: 495.3
click at [817, 222] on div "0 ° Undo Copy Paste here Duplicate Duplicate to new slide Delete" at bounding box center [503, 310] width 890 height 500
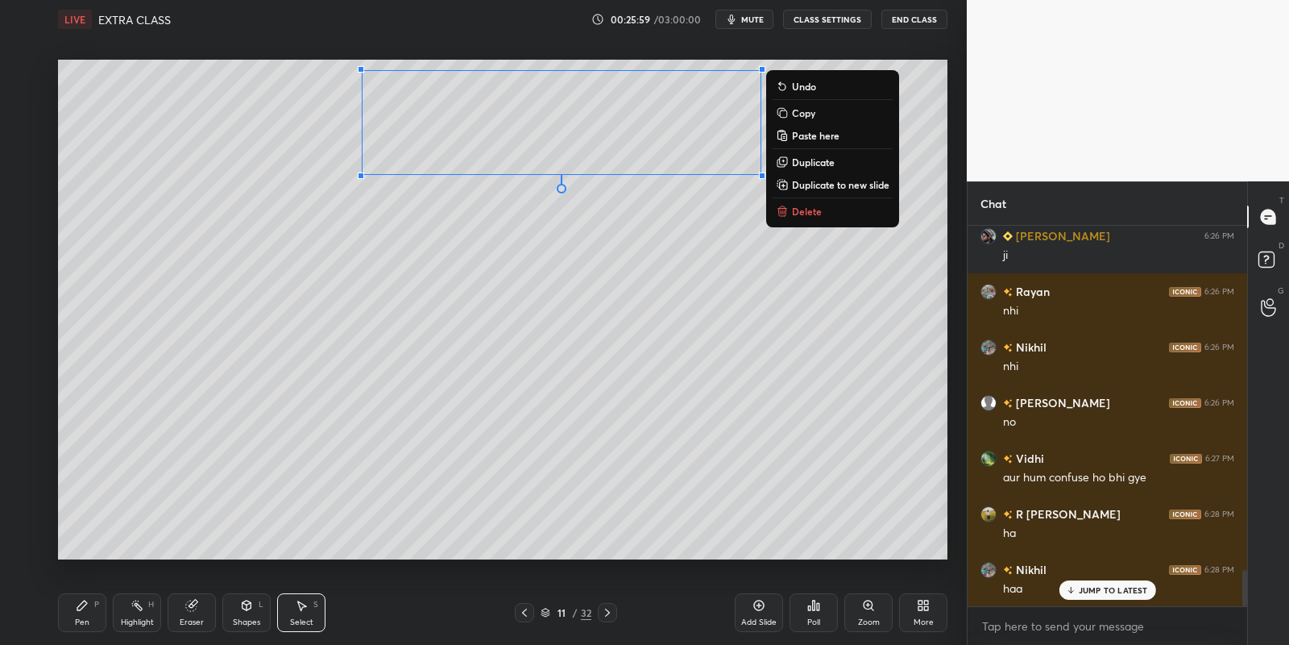
click at [811, 209] on p "Delete" at bounding box center [807, 211] width 30 height 13
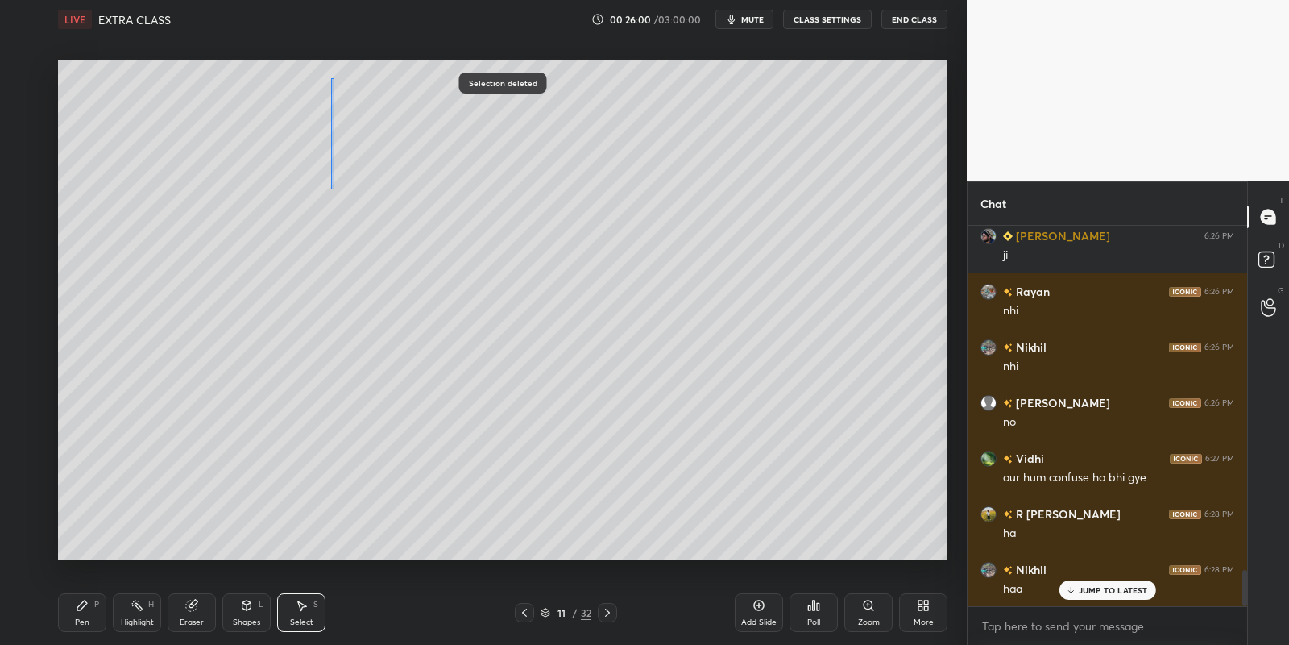
drag, startPoint x: 330, startPoint y: 129, endPoint x: 336, endPoint y: 188, distance: 59.1
click at [336, 190] on div "0 ° Undo Copy Paste here Duplicate Duplicate to new slide Delete" at bounding box center [503, 310] width 890 height 500
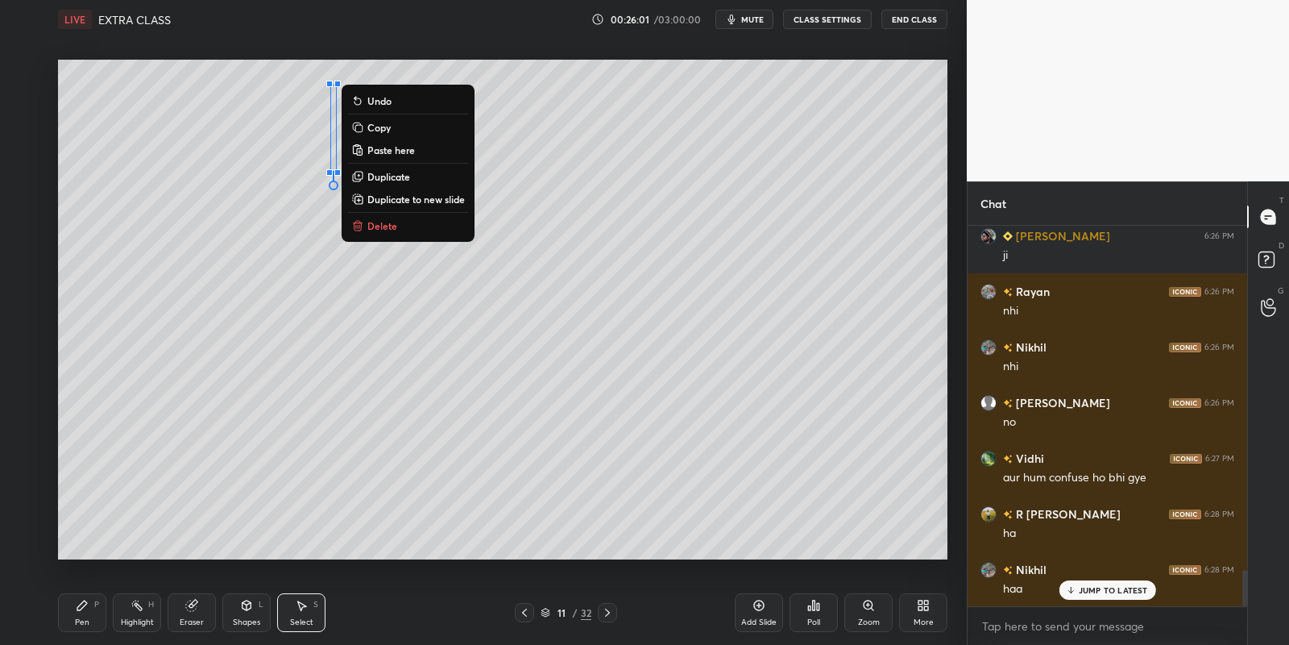
click at [396, 221] on p "Delete" at bounding box center [382, 225] width 30 height 13
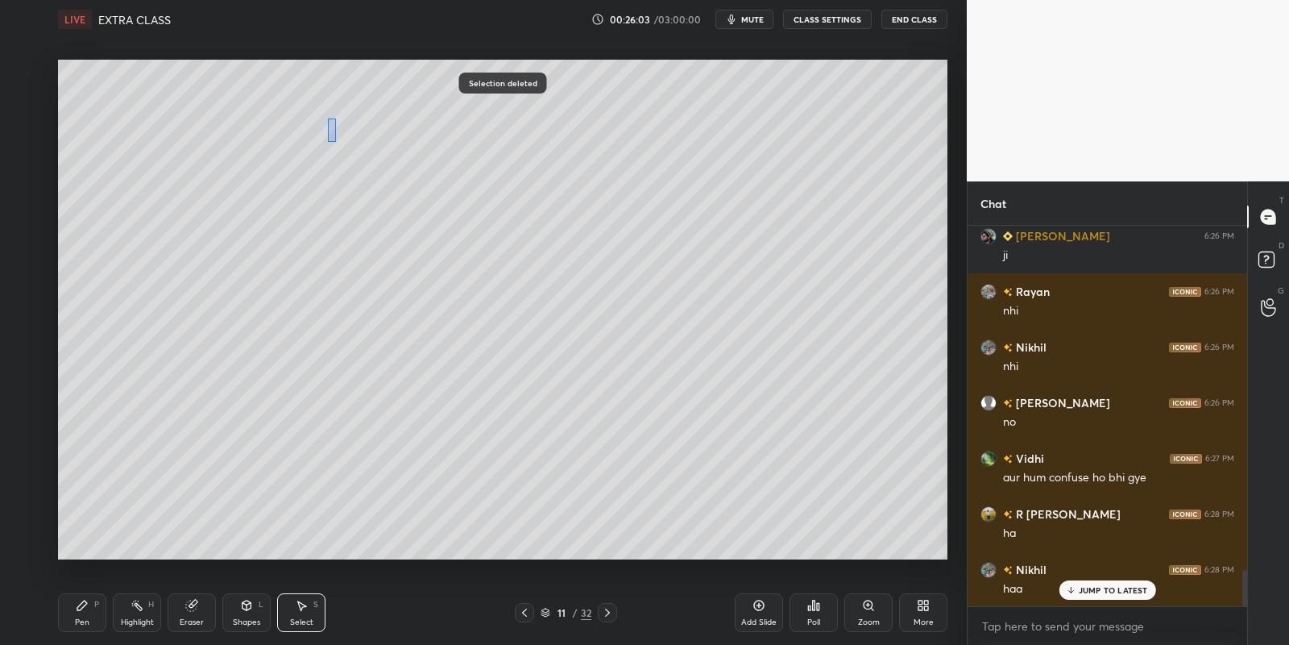
drag, startPoint x: 327, startPoint y: 121, endPoint x: 363, endPoint y: 147, distance: 44.5
click at [336, 140] on div "0 ° Undo Copy Paste here Duplicate Duplicate to new slide Delete" at bounding box center [503, 310] width 890 height 500
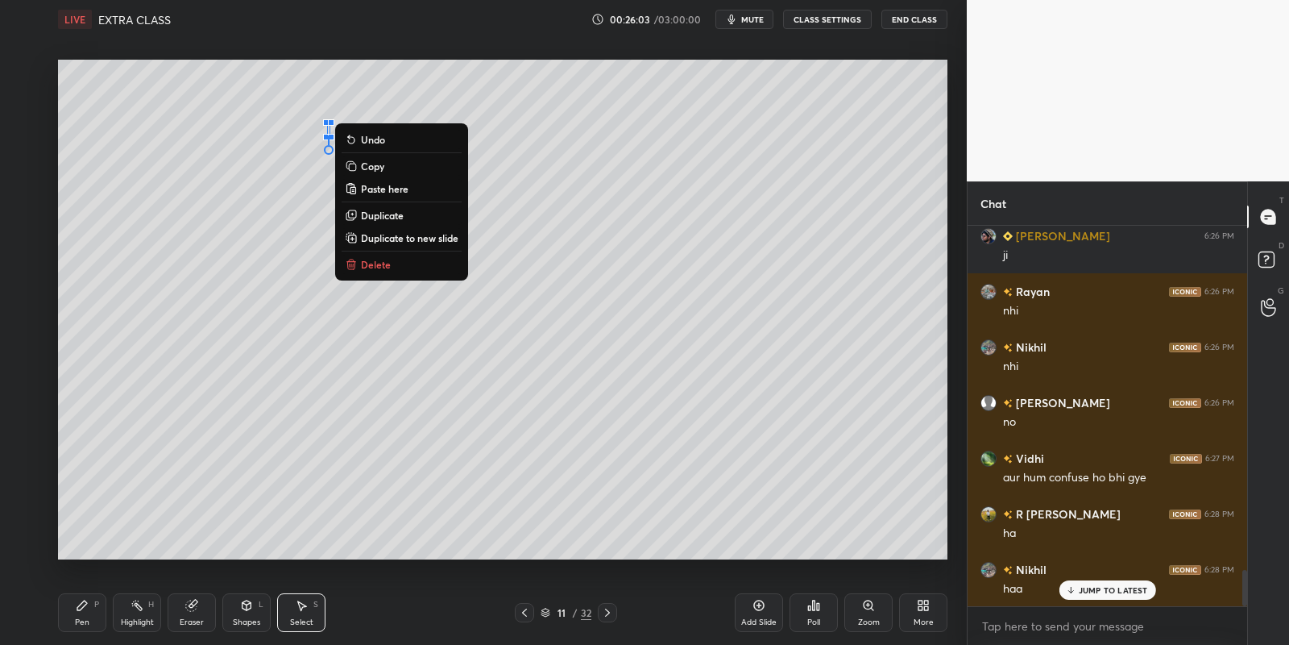
drag, startPoint x: 389, startPoint y: 264, endPoint x: 388, endPoint y: 256, distance: 8.1
click at [389, 262] on p "Delete" at bounding box center [376, 264] width 30 height 13
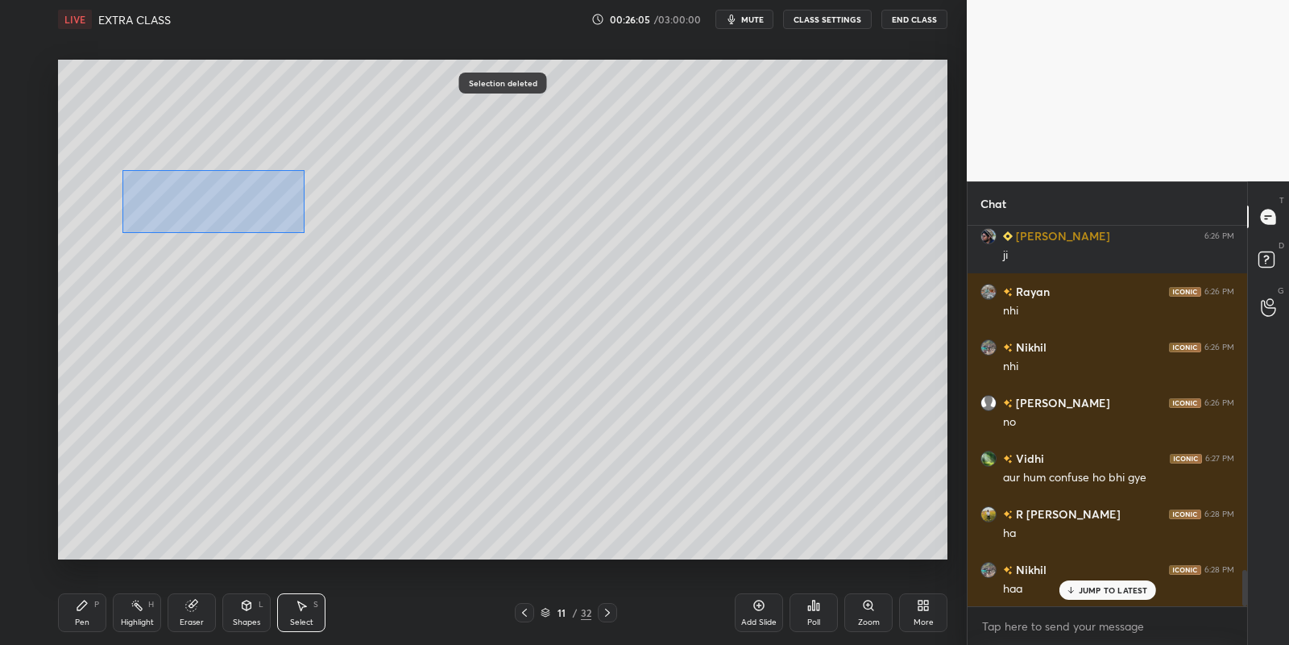
drag, startPoint x: 122, startPoint y: 169, endPoint x: 302, endPoint y: 227, distance: 189.6
click at [303, 230] on div "0 ° Undo Copy Paste here Duplicate Duplicate to new slide Delete" at bounding box center [503, 310] width 890 height 500
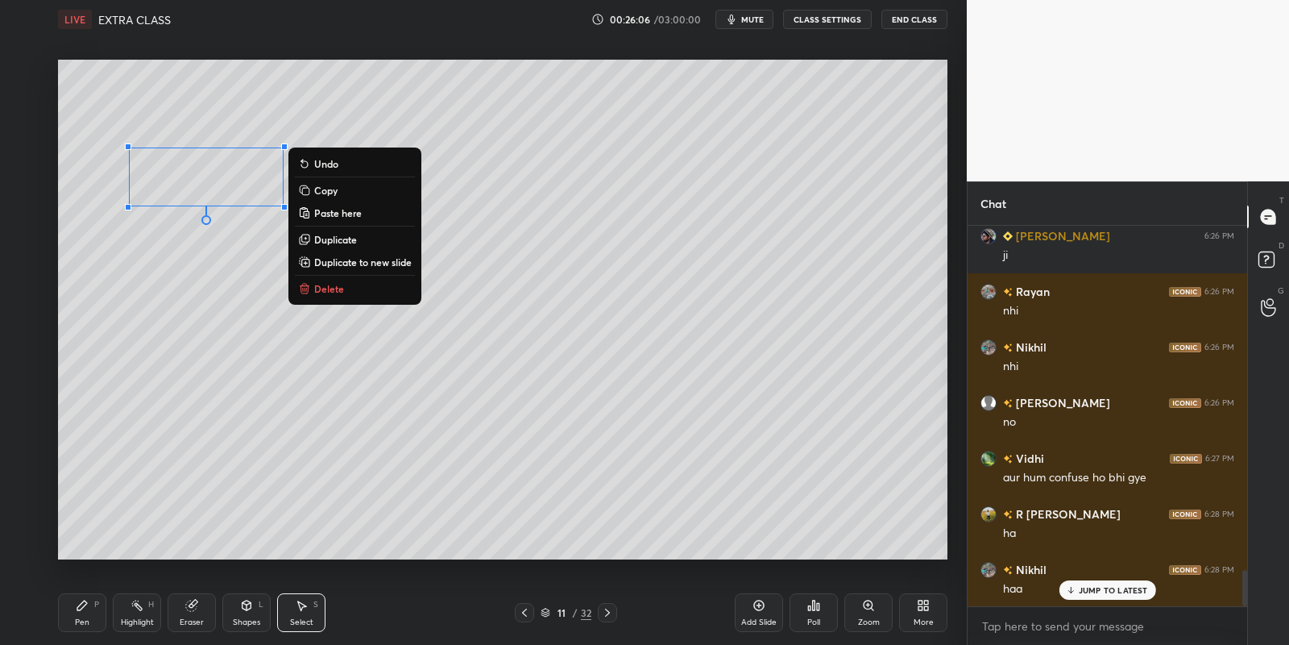
drag, startPoint x: 86, startPoint y: 604, endPoint x: 106, endPoint y: 601, distance: 19.6
click at [89, 605] on div "Pen P" at bounding box center [82, 612] width 48 height 39
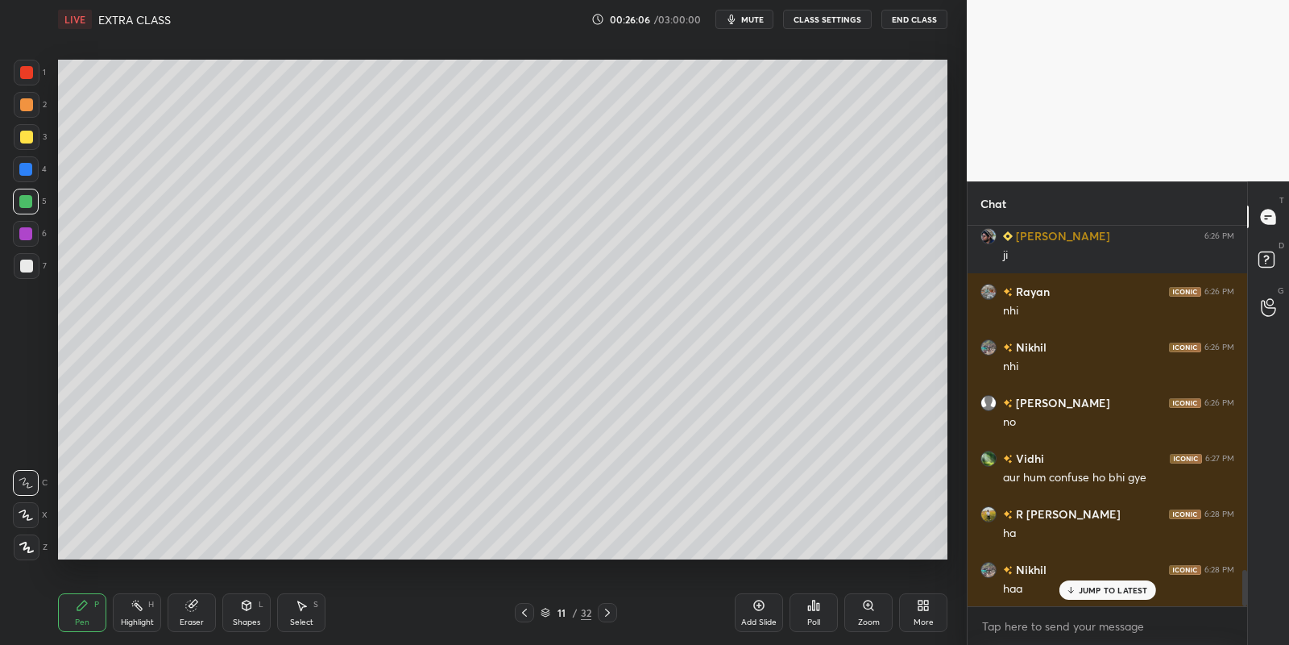
drag, startPoint x: 188, startPoint y: 608, endPoint x: 192, endPoint y: 590, distance: 18.2
click at [189, 605] on icon at bounding box center [191, 605] width 10 height 10
click at [85, 613] on div "Pen P" at bounding box center [82, 612] width 48 height 39
click at [30, 195] on div at bounding box center [25, 201] width 13 height 13
drag, startPoint x: 248, startPoint y: 612, endPoint x: 246, endPoint y: 599, distance: 13.9
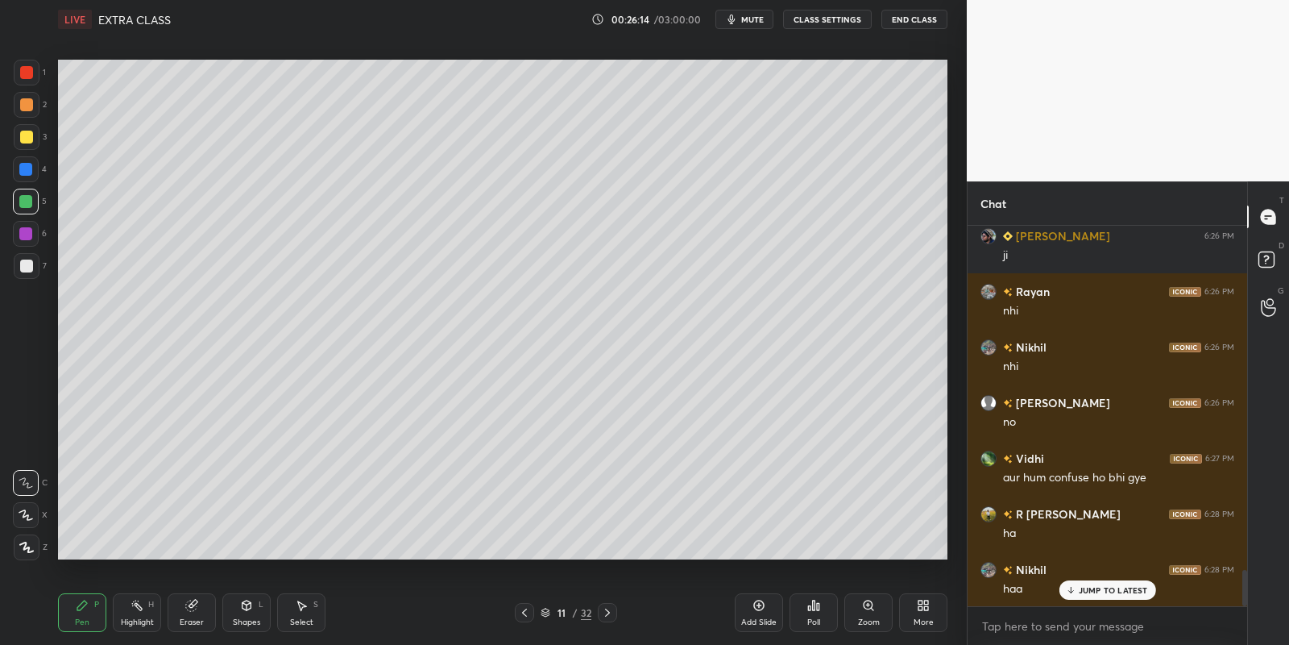
click at [251, 608] on icon at bounding box center [246, 605] width 13 height 13
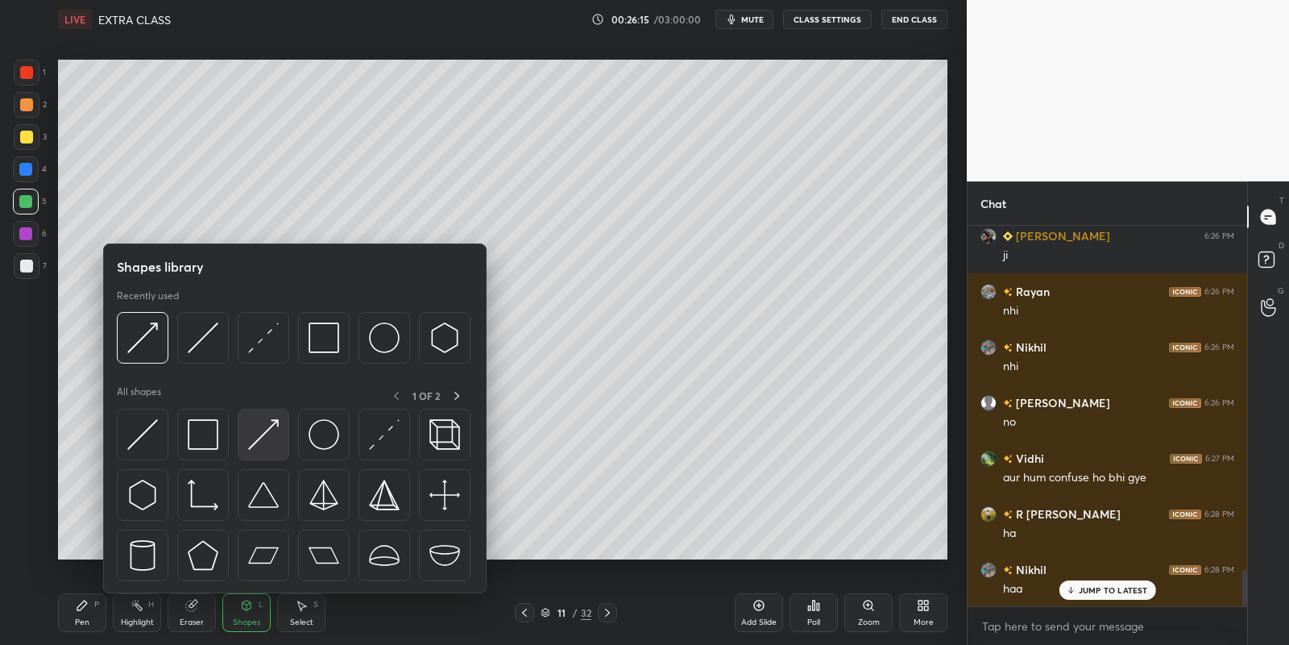
click at [277, 414] on div at bounding box center [264, 435] width 52 height 52
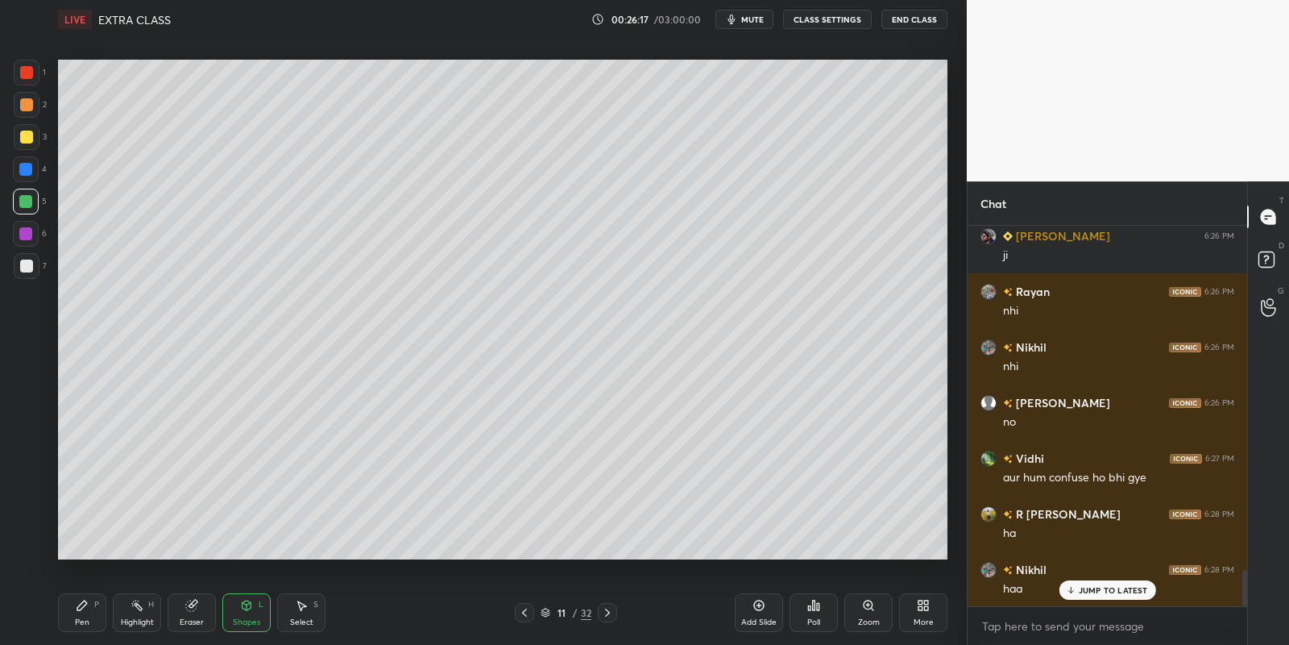
scroll to position [3628, 0]
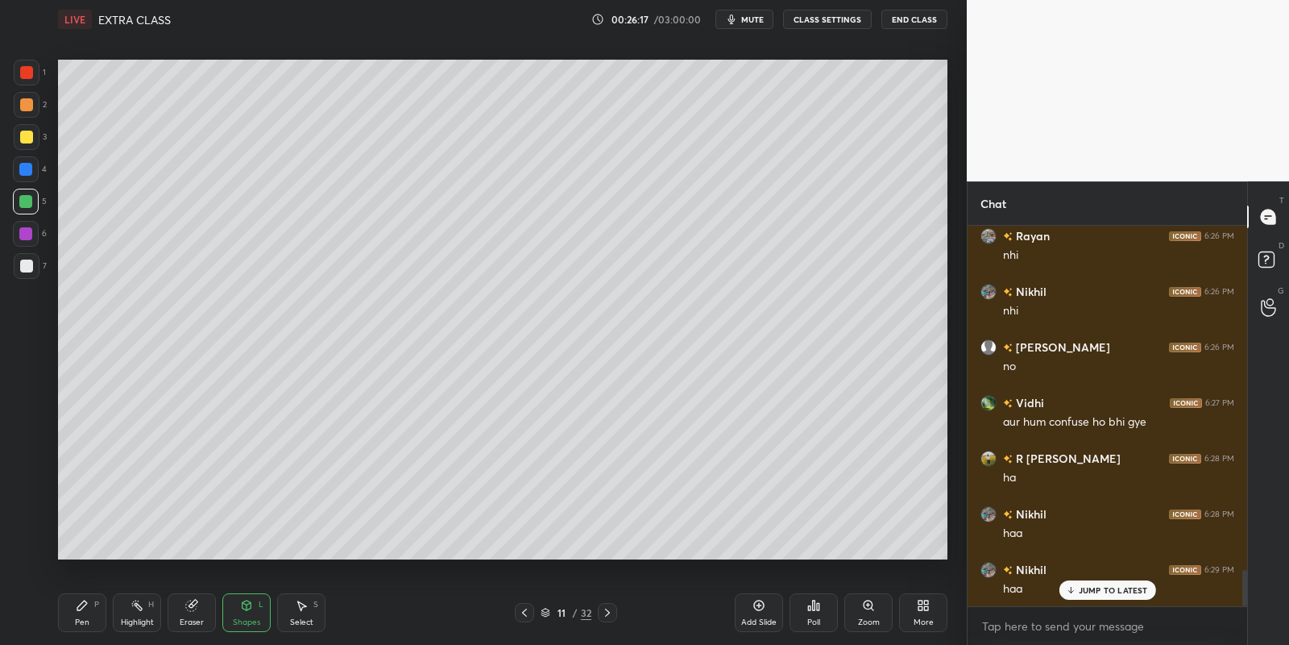
click at [80, 618] on div "Pen" at bounding box center [82, 622] width 15 height 8
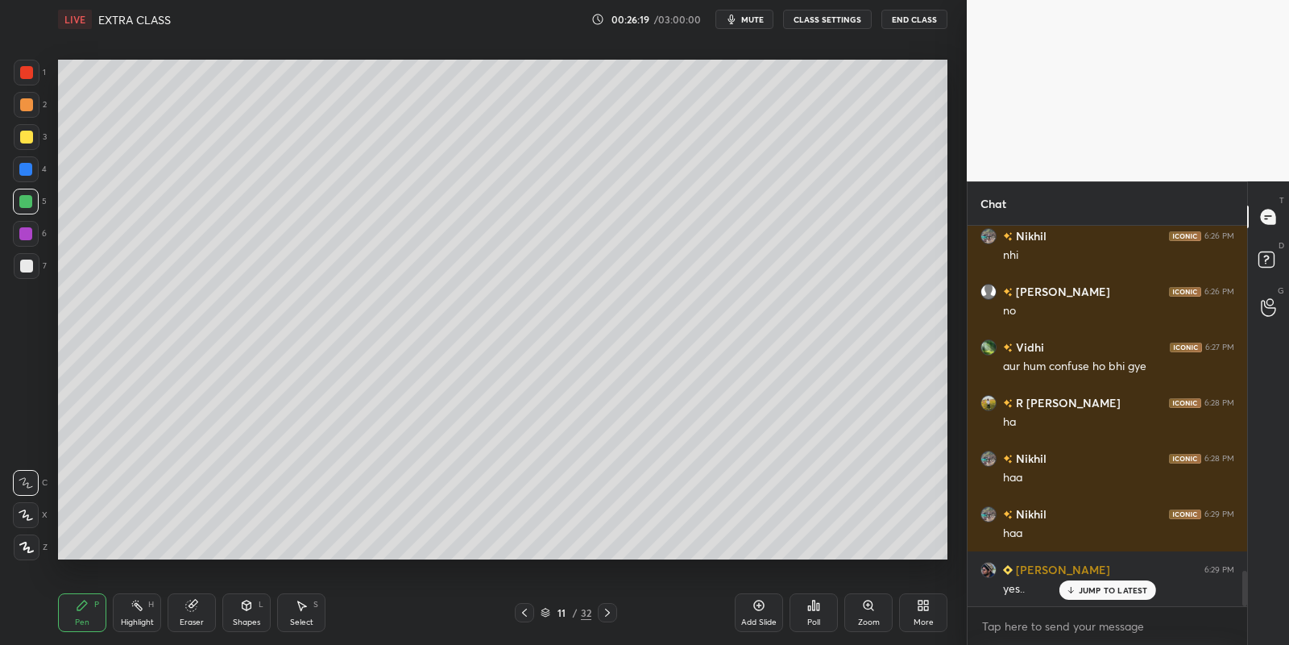
scroll to position [3739, 0]
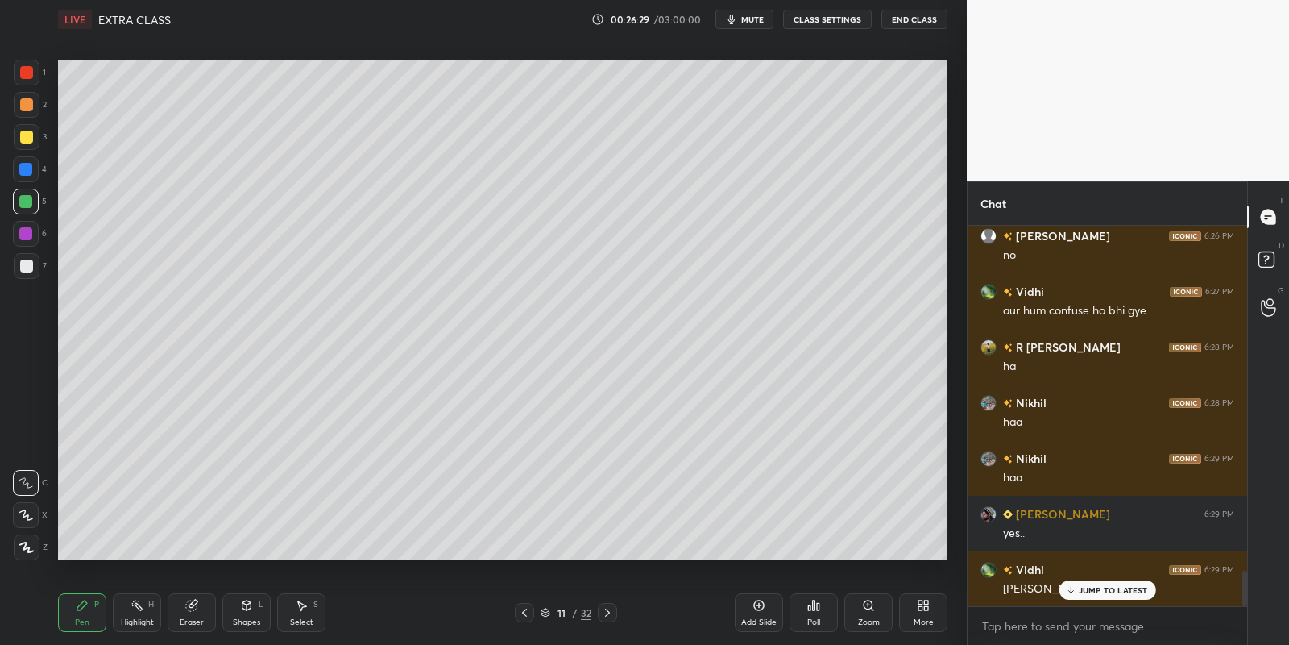
drag, startPoint x: 139, startPoint y: 617, endPoint x: 131, endPoint y: 599, distance: 19.9
click at [138, 618] on div "Highlight" at bounding box center [137, 622] width 33 height 8
click at [76, 612] on div "Pen P" at bounding box center [82, 612] width 48 height 39
click at [135, 612] on div "Highlight H" at bounding box center [137, 612] width 48 height 39
drag, startPoint x: 84, startPoint y: 610, endPoint x: 92, endPoint y: 602, distance: 11.4
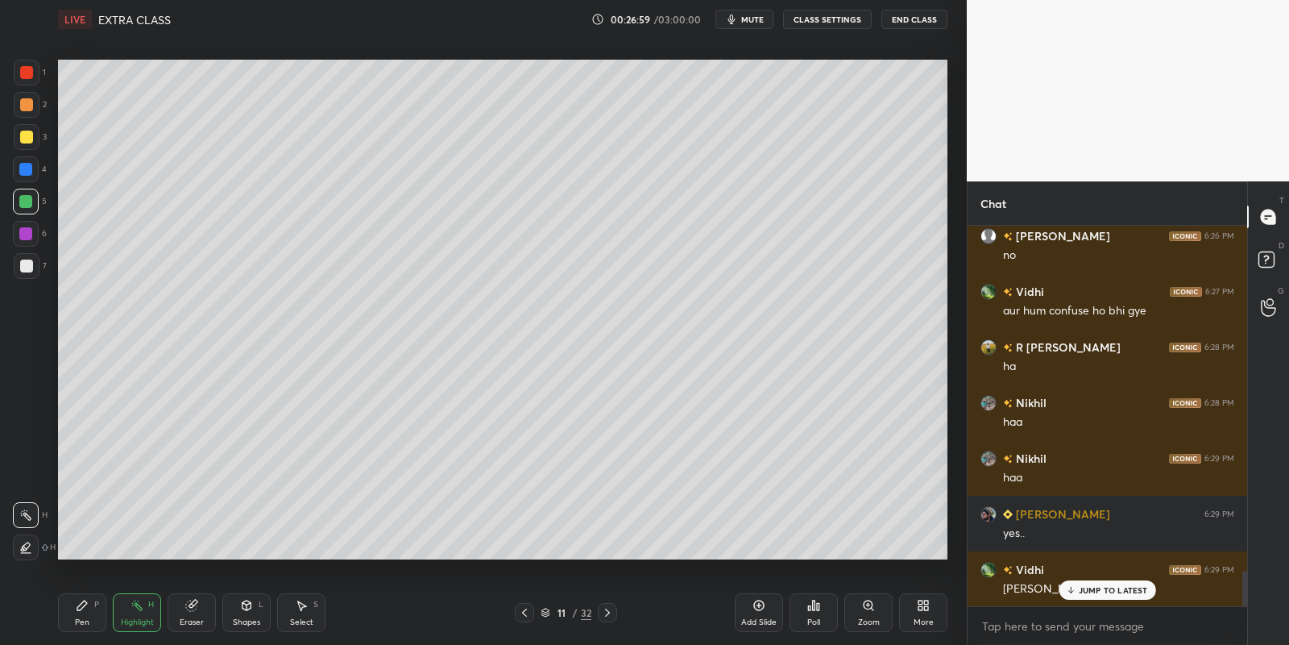
click at [83, 608] on icon at bounding box center [82, 605] width 13 height 13
click at [90, 613] on div "Pen P" at bounding box center [82, 612] width 48 height 39
click at [139, 612] on div "Highlight H" at bounding box center [137, 612] width 48 height 39
click at [95, 608] on div "Pen P" at bounding box center [82, 612] width 48 height 39
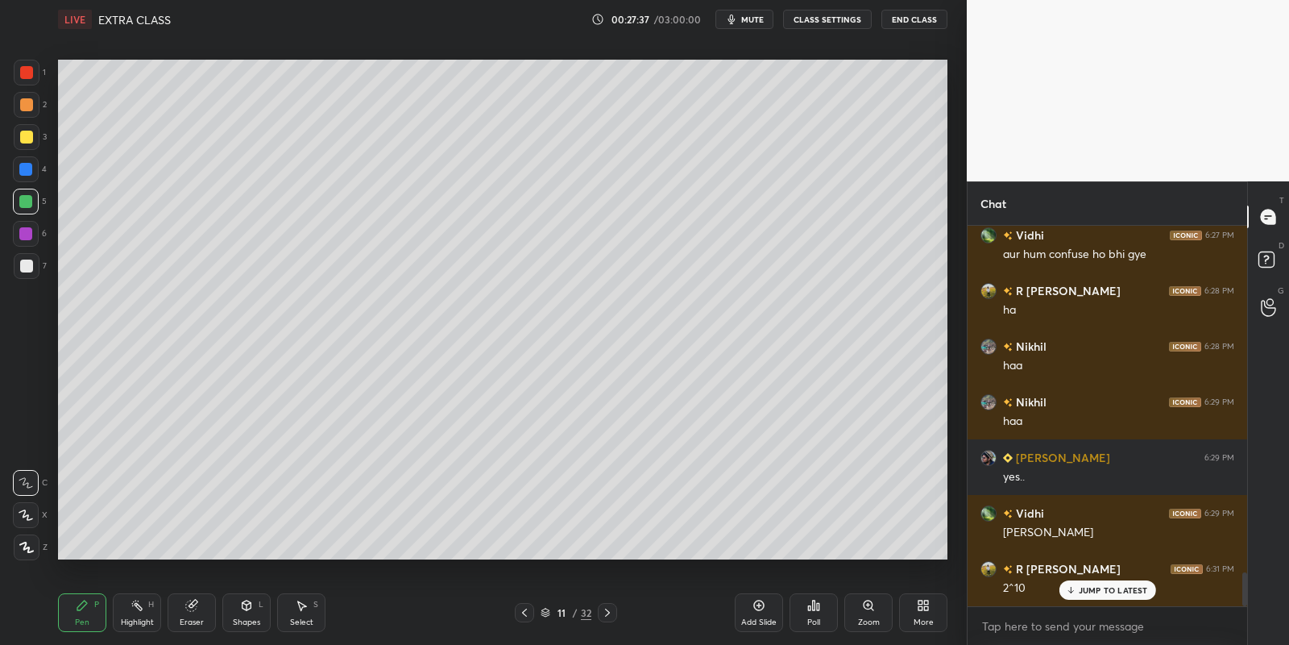
scroll to position [3850, 0]
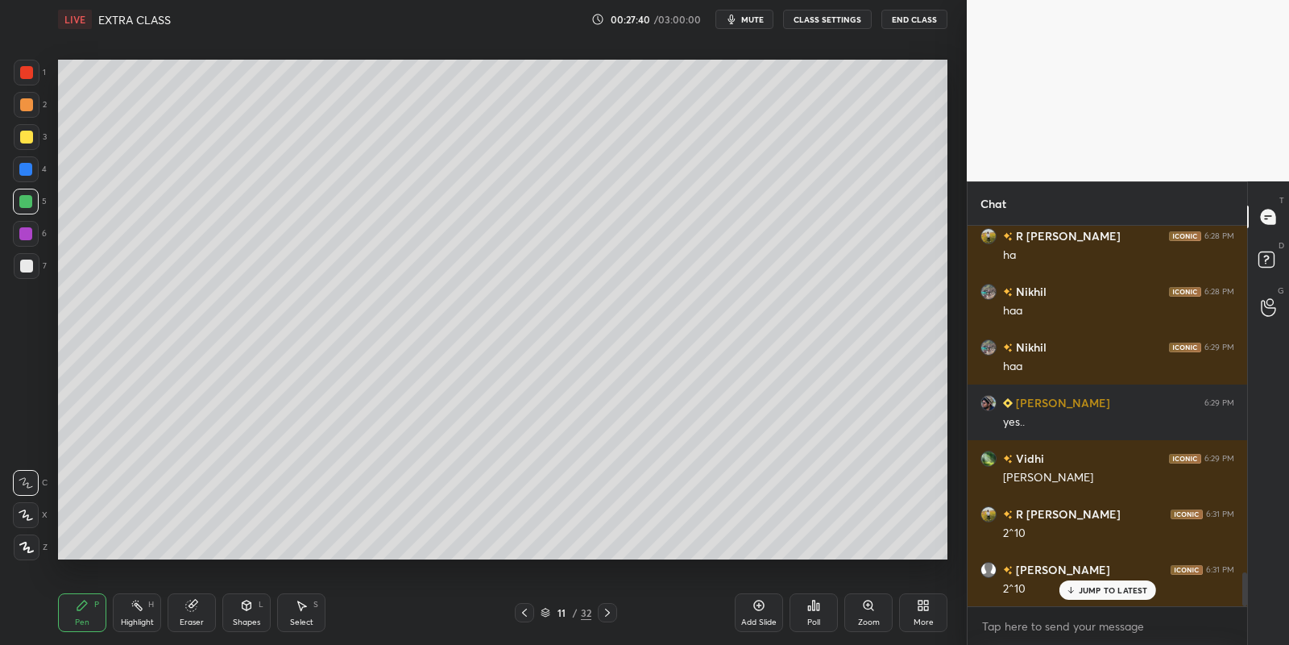
drag, startPoint x: 135, startPoint y: 616, endPoint x: 136, endPoint y: 575, distance: 40.3
click at [138, 611] on div "Highlight H" at bounding box center [137, 612] width 48 height 39
click at [84, 612] on div "Pen P" at bounding box center [82, 612] width 48 height 39
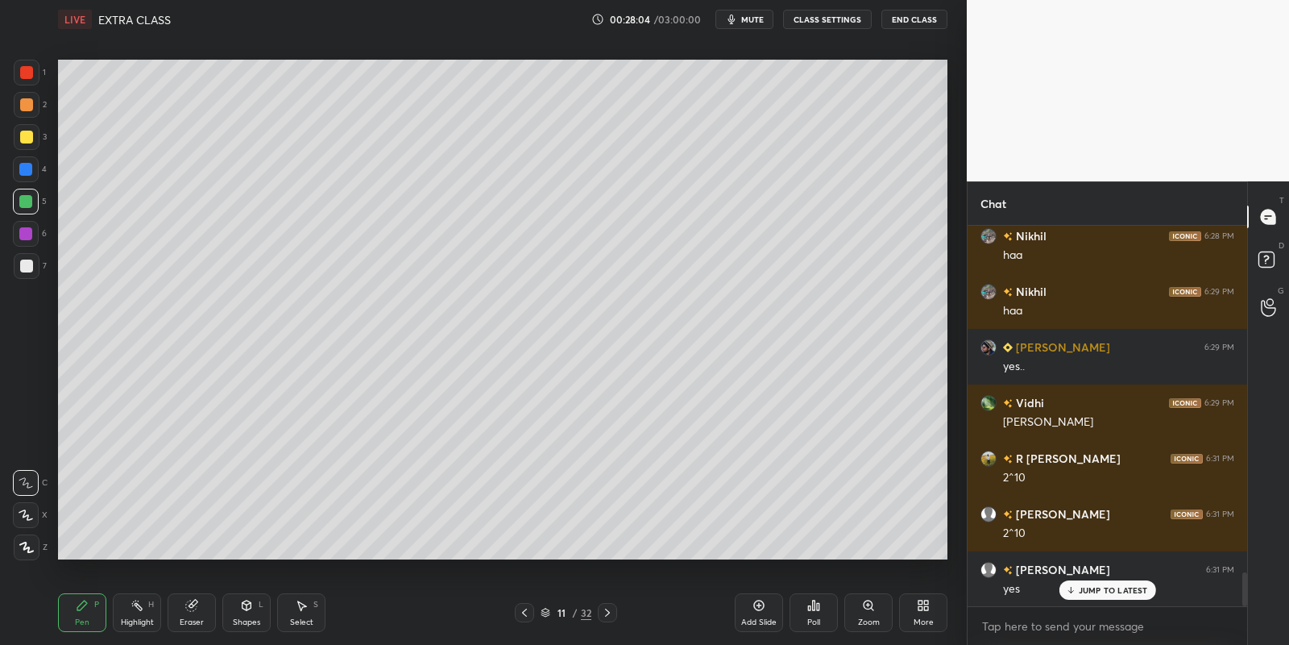
drag, startPoint x: 250, startPoint y: 615, endPoint x: 251, endPoint y: 596, distance: 18.6
click at [253, 610] on div "Shapes L" at bounding box center [246, 612] width 48 height 39
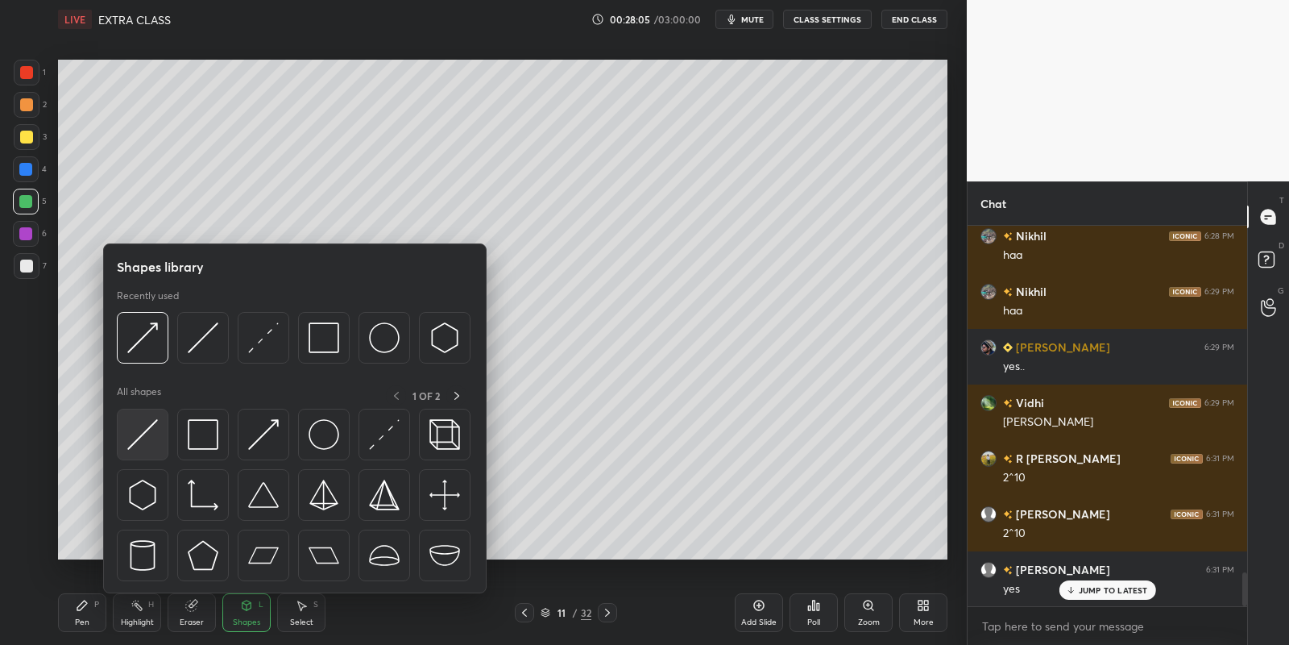
click at [143, 425] on img at bounding box center [142, 434] width 31 height 31
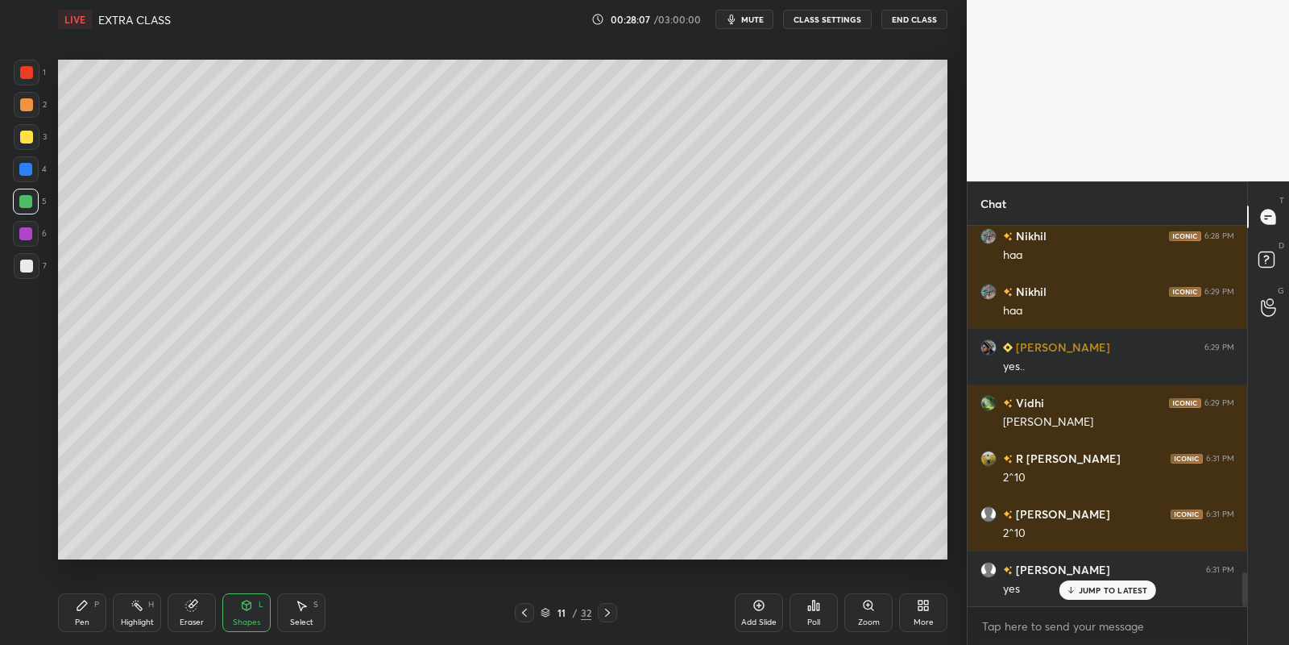
drag, startPoint x: 88, startPoint y: 608, endPoint x: 118, endPoint y: 585, distance: 38.5
click at [90, 604] on div "Pen P" at bounding box center [82, 612] width 48 height 39
drag, startPoint x: 252, startPoint y: 607, endPoint x: 251, endPoint y: 596, distance: 10.6
click at [251, 604] on icon at bounding box center [246, 605] width 13 height 13
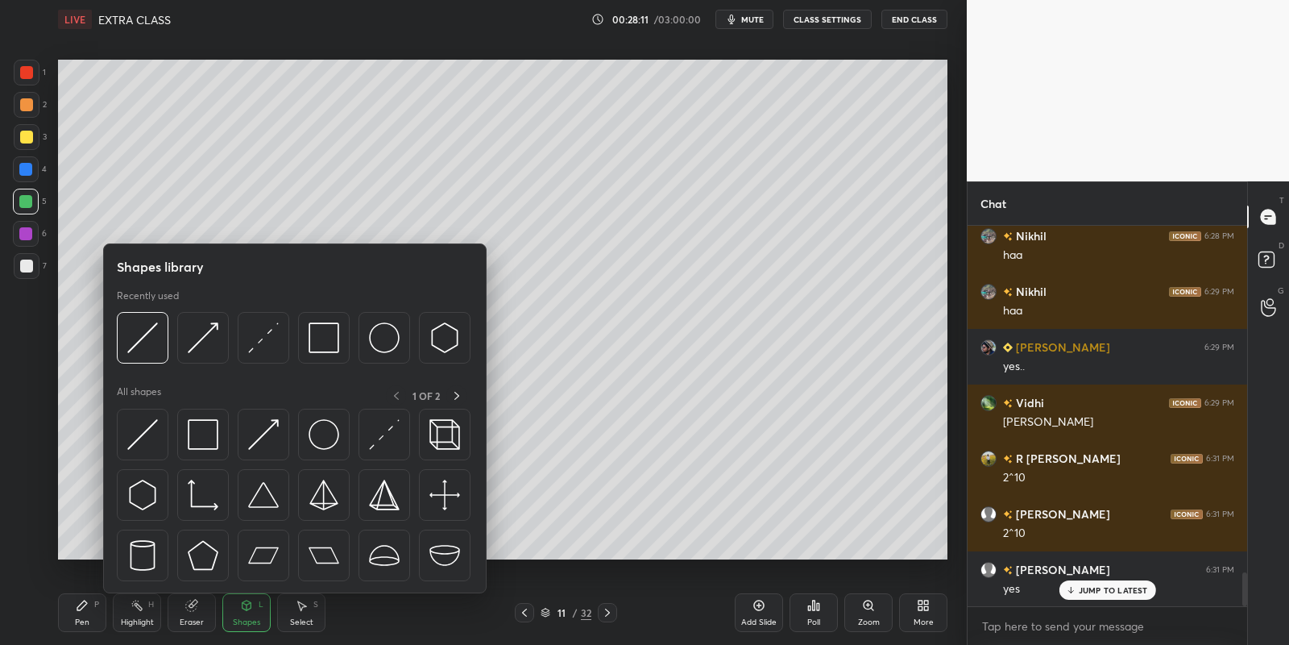
click at [205, 432] on img at bounding box center [203, 434] width 31 height 31
click at [28, 134] on div at bounding box center [26, 137] width 13 height 13
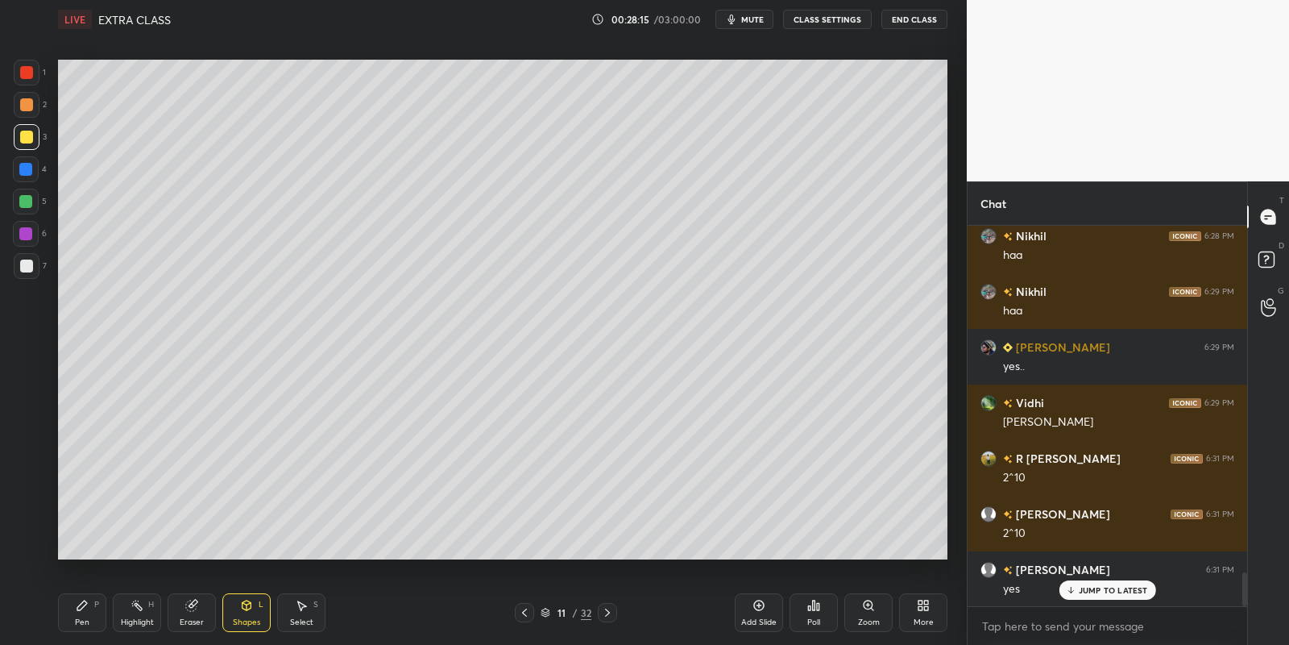
click at [81, 608] on icon at bounding box center [82, 605] width 10 height 10
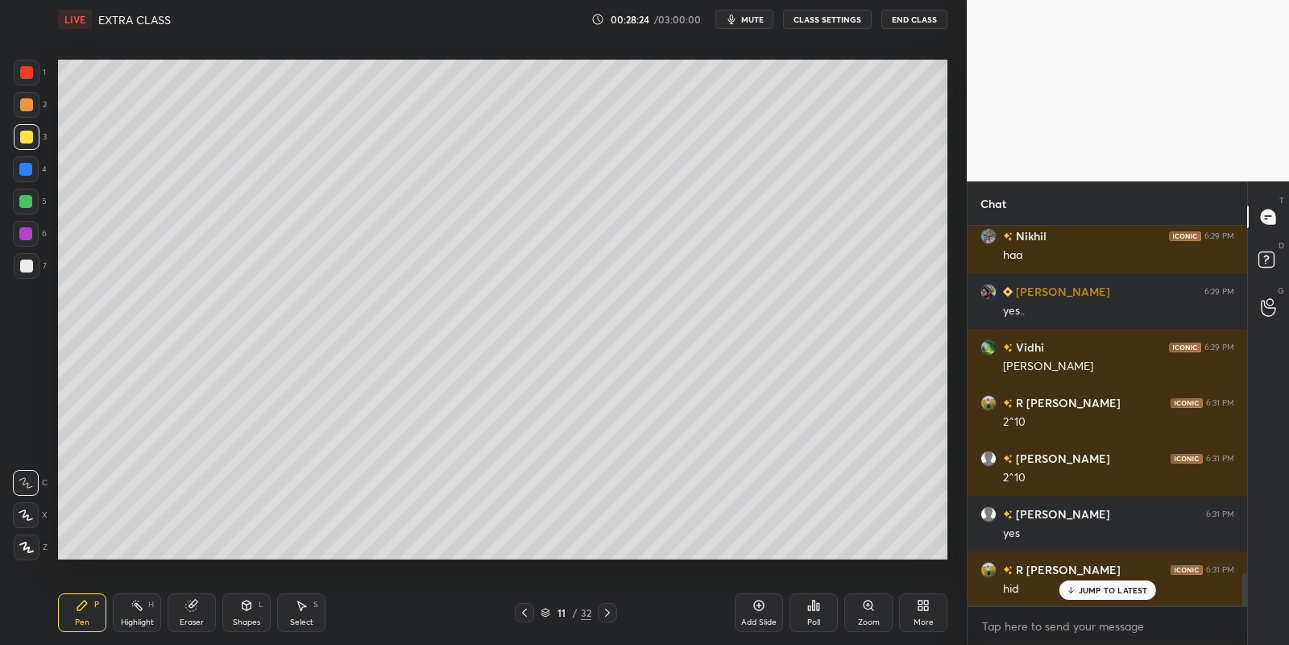
scroll to position [4017, 0]
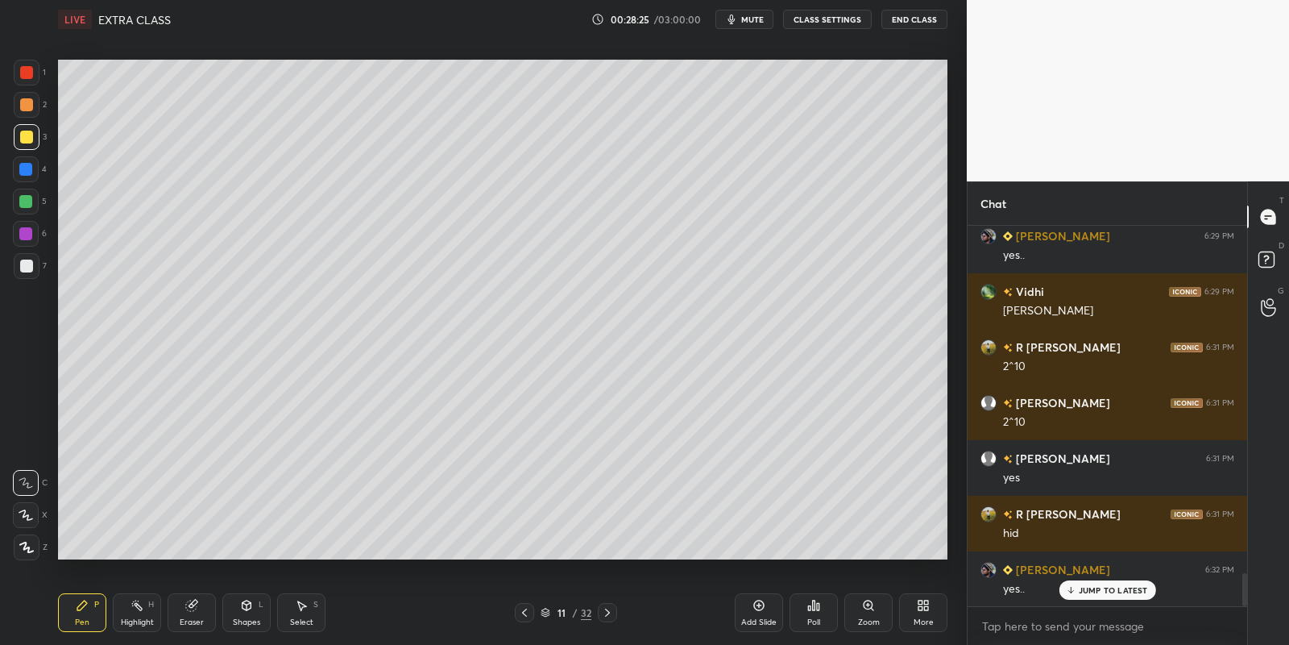
click at [1075, 593] on div "JUMP TO LATEST" at bounding box center [1107, 589] width 97 height 19
click at [131, 612] on div "Highlight H" at bounding box center [137, 612] width 48 height 39
click at [84, 615] on div "Pen P" at bounding box center [82, 612] width 48 height 39
click at [27, 205] on div at bounding box center [25, 201] width 13 height 13
click at [25, 197] on div at bounding box center [25, 201] width 13 height 13
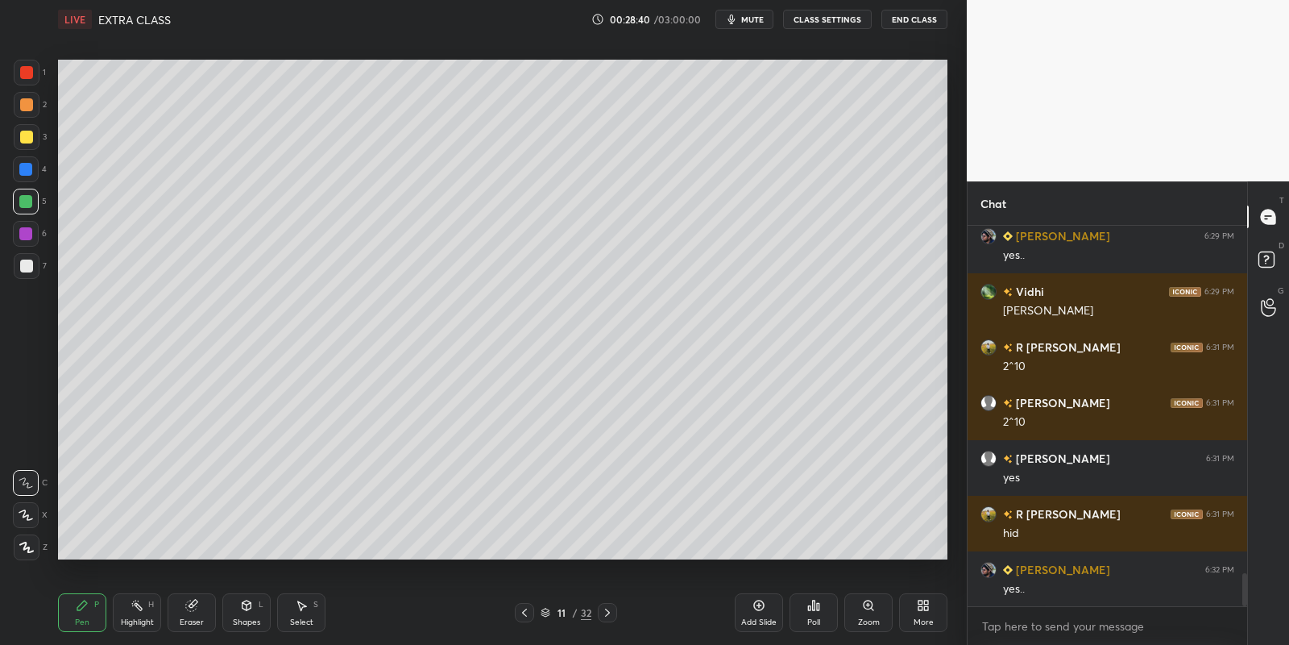
click at [135, 607] on icon at bounding box center [137, 605] width 13 height 13
click at [81, 618] on div "Pen" at bounding box center [82, 622] width 15 height 8
click at [295, 609] on div "Select S" at bounding box center [301, 612] width 48 height 39
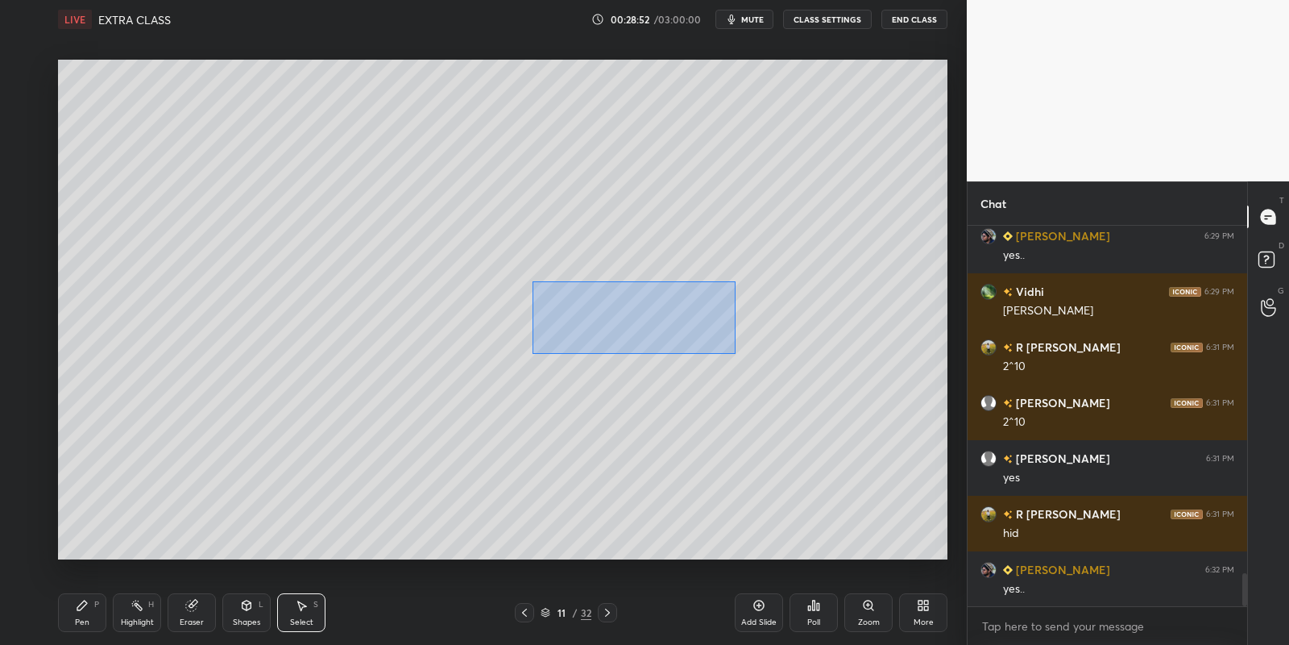
drag, startPoint x: 533, startPoint y: 278, endPoint x: 722, endPoint y: 342, distance: 199.0
click at [732, 352] on div "0 ° Undo Copy Paste here Duplicate Duplicate to new slide Delete" at bounding box center [503, 310] width 890 height 500
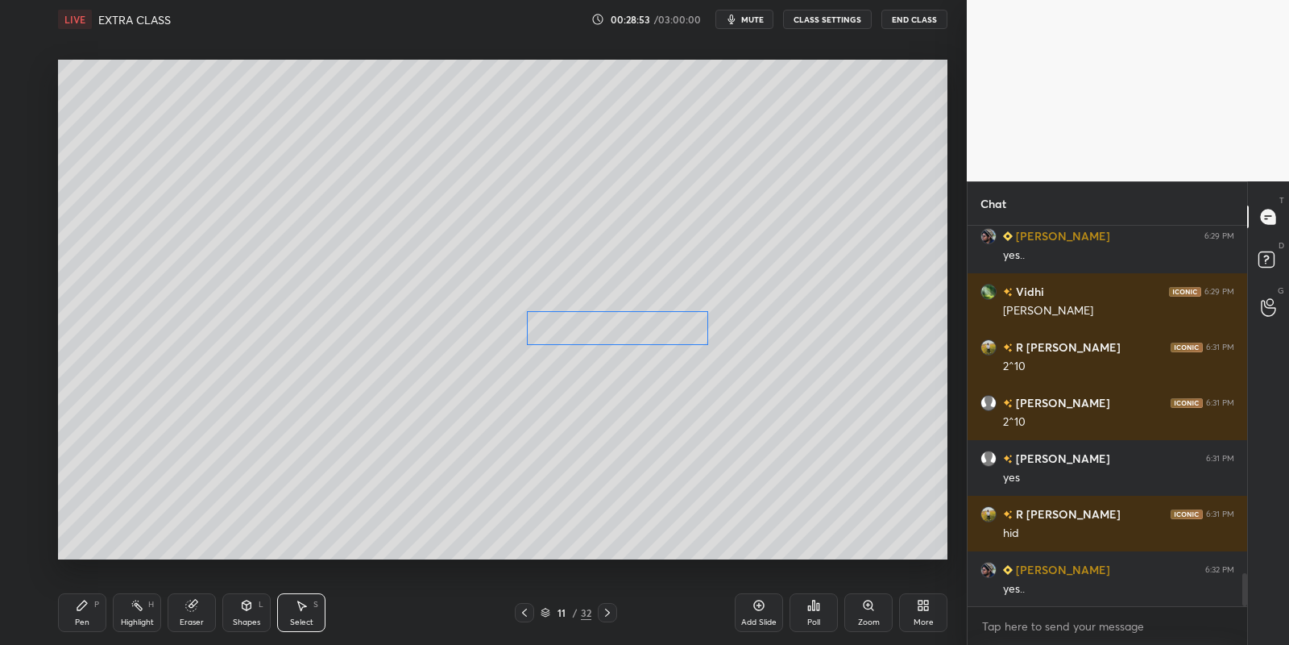
drag, startPoint x: 633, startPoint y: 317, endPoint x: 624, endPoint y: 329, distance: 15.0
click at [626, 328] on div "0 ° Undo Copy Paste here Duplicate Duplicate to new slide Delete" at bounding box center [503, 310] width 890 height 500
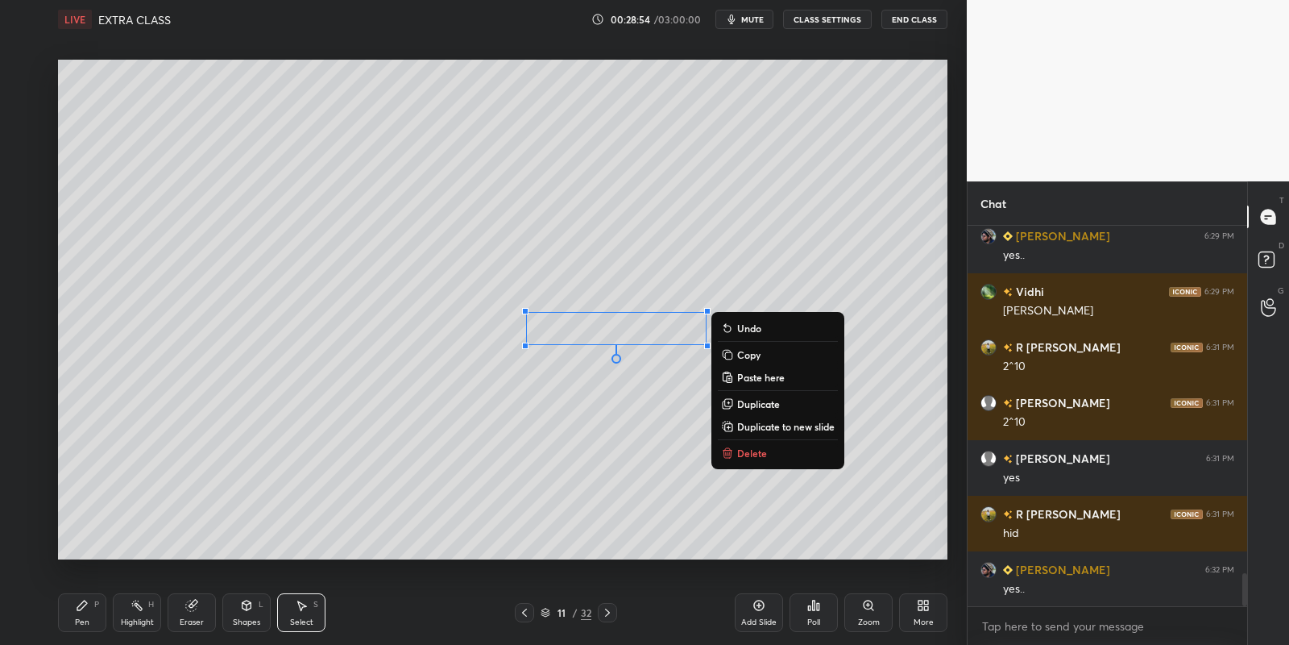
click at [90, 615] on div "Pen P" at bounding box center [82, 612] width 48 height 39
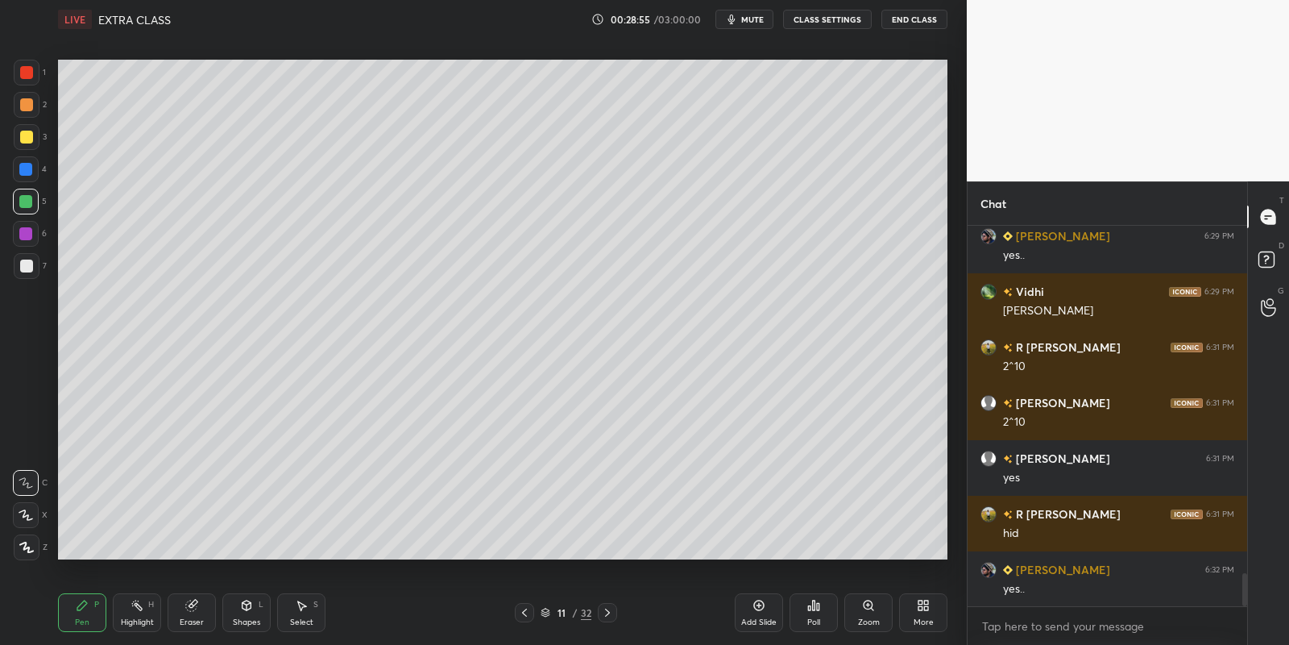
drag, startPoint x: 247, startPoint y: 610, endPoint x: 247, endPoint y: 594, distance: 16.1
click at [247, 611] on icon at bounding box center [246, 605] width 13 height 13
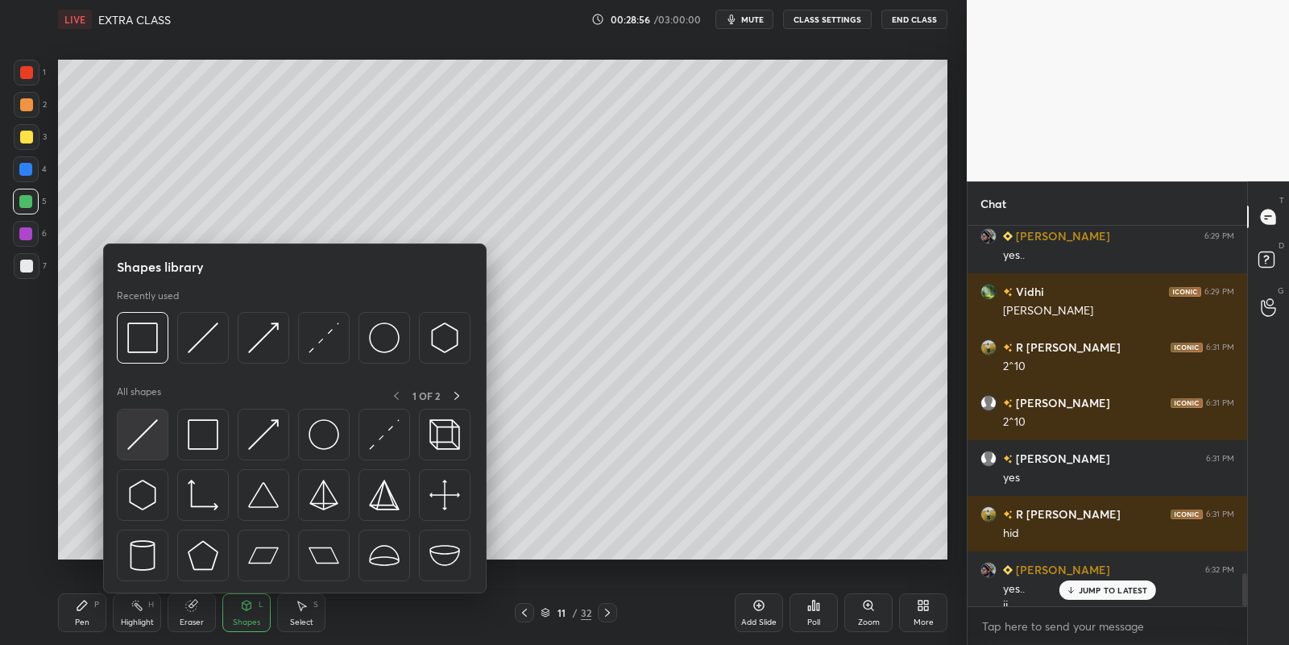
scroll to position [4033, 0]
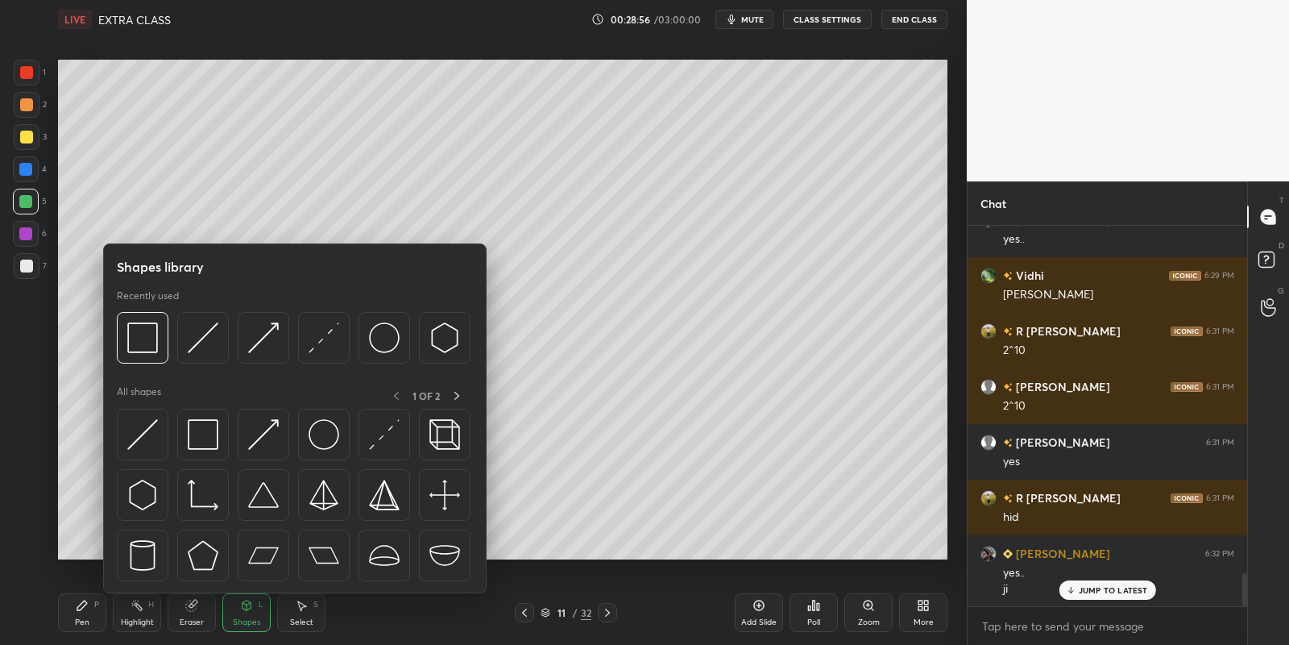
click at [142, 429] on img at bounding box center [142, 434] width 31 height 31
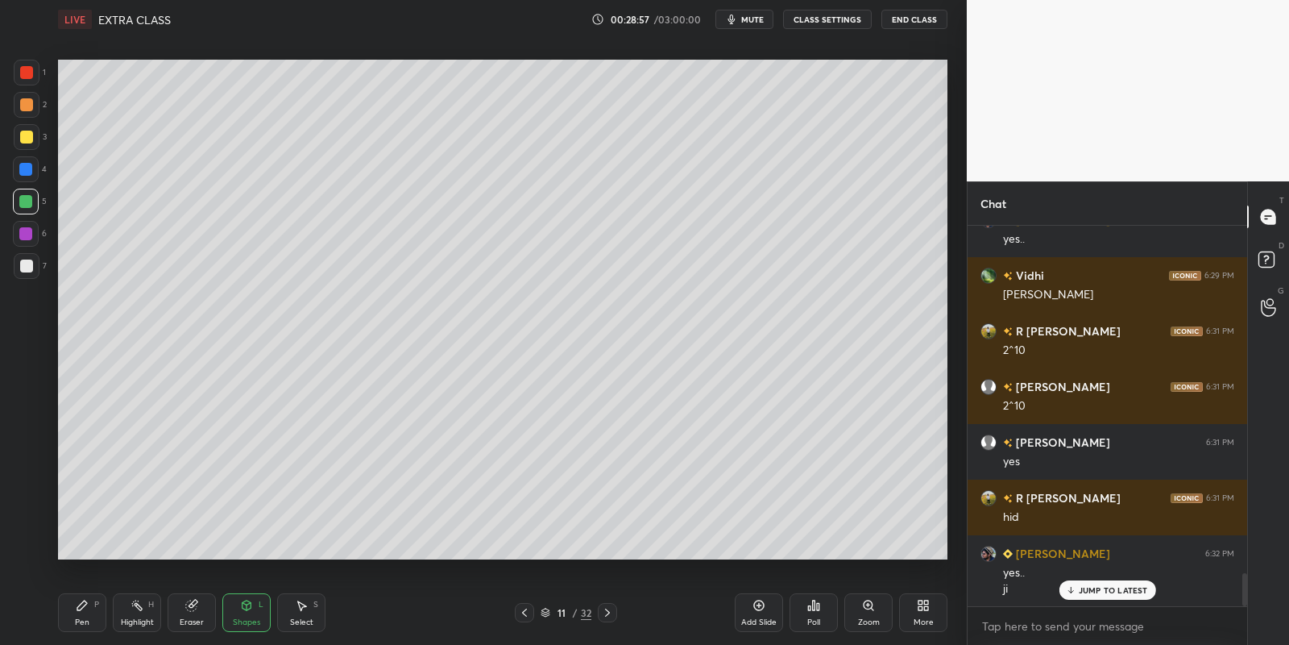
click at [27, 250] on div "1 2 3 4 5 6 7" at bounding box center [30, 173] width 34 height 226
drag, startPoint x: 30, startPoint y: 260, endPoint x: 55, endPoint y: 285, distance: 35.3
click at [32, 259] on div at bounding box center [27, 266] width 26 height 26
drag, startPoint x: 240, startPoint y: 610, endPoint x: 237, endPoint y: 596, distance: 14.1
click at [239, 605] on div "Shapes L" at bounding box center [246, 612] width 48 height 39
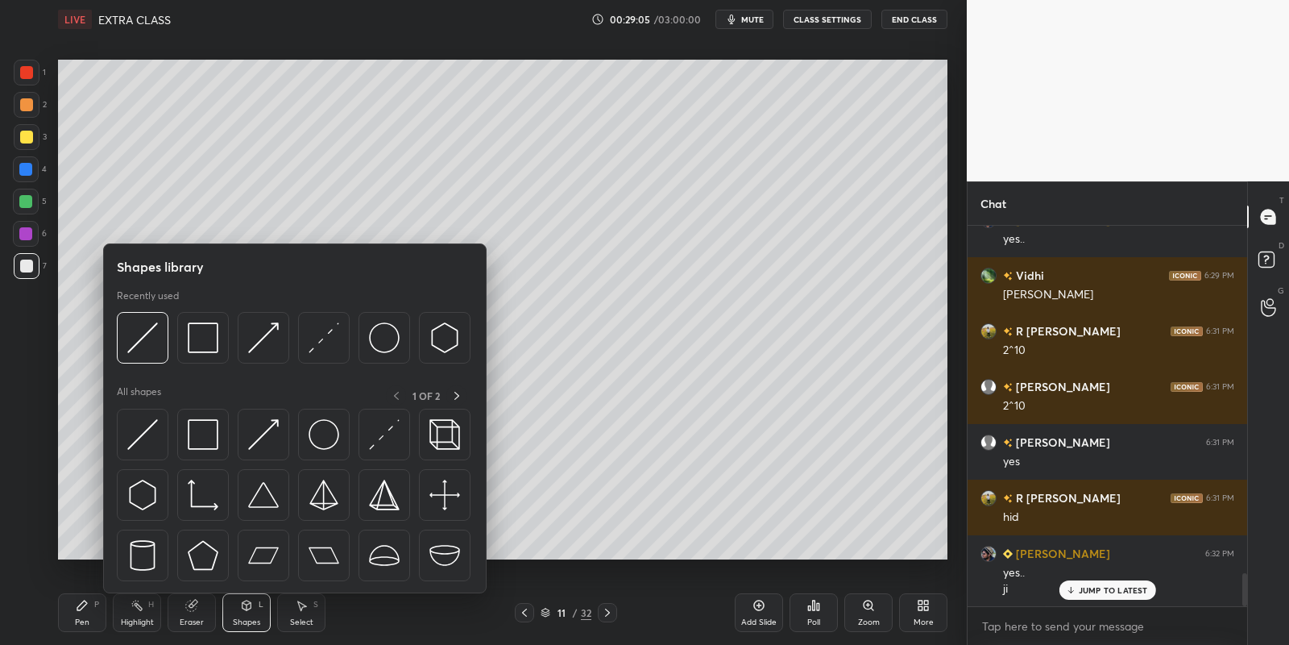
drag, startPoint x: 135, startPoint y: 415, endPoint x: 145, endPoint y: 406, distance: 13.7
click at [141, 409] on div at bounding box center [143, 435] width 52 height 52
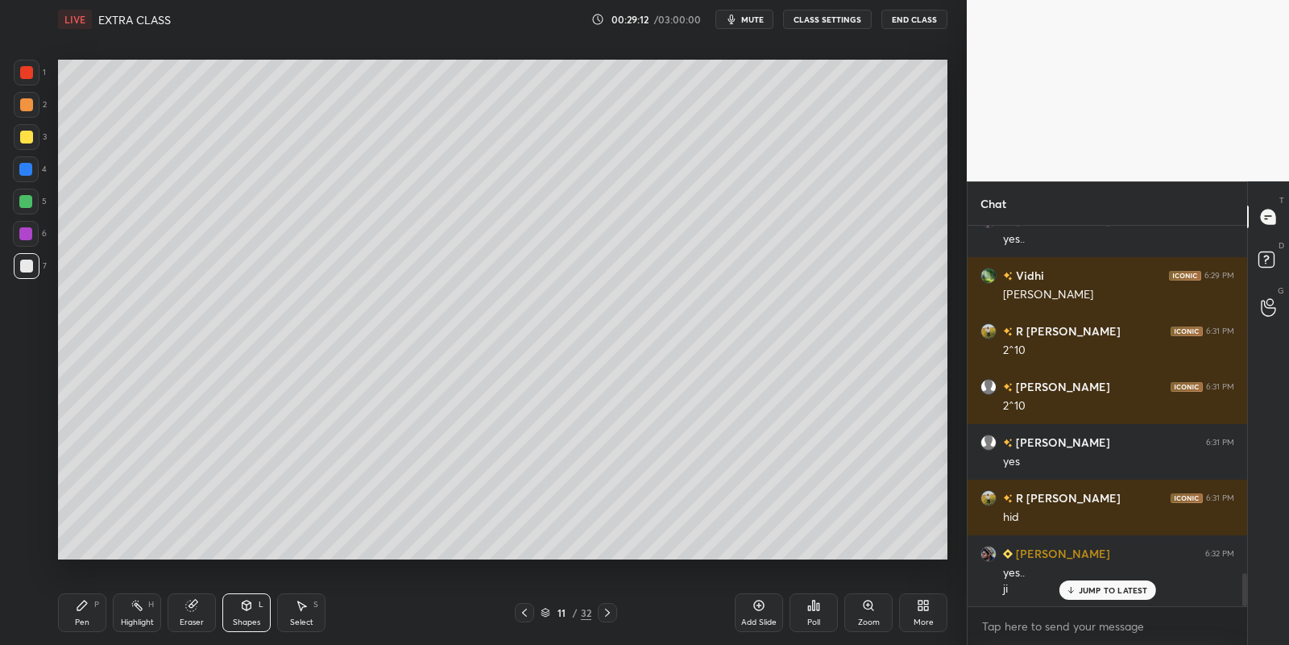
click at [79, 612] on div "Pen P" at bounding box center [82, 612] width 48 height 39
click at [25, 205] on div at bounding box center [25, 201] width 13 height 13
click at [301, 615] on div "Select S" at bounding box center [301, 612] width 48 height 39
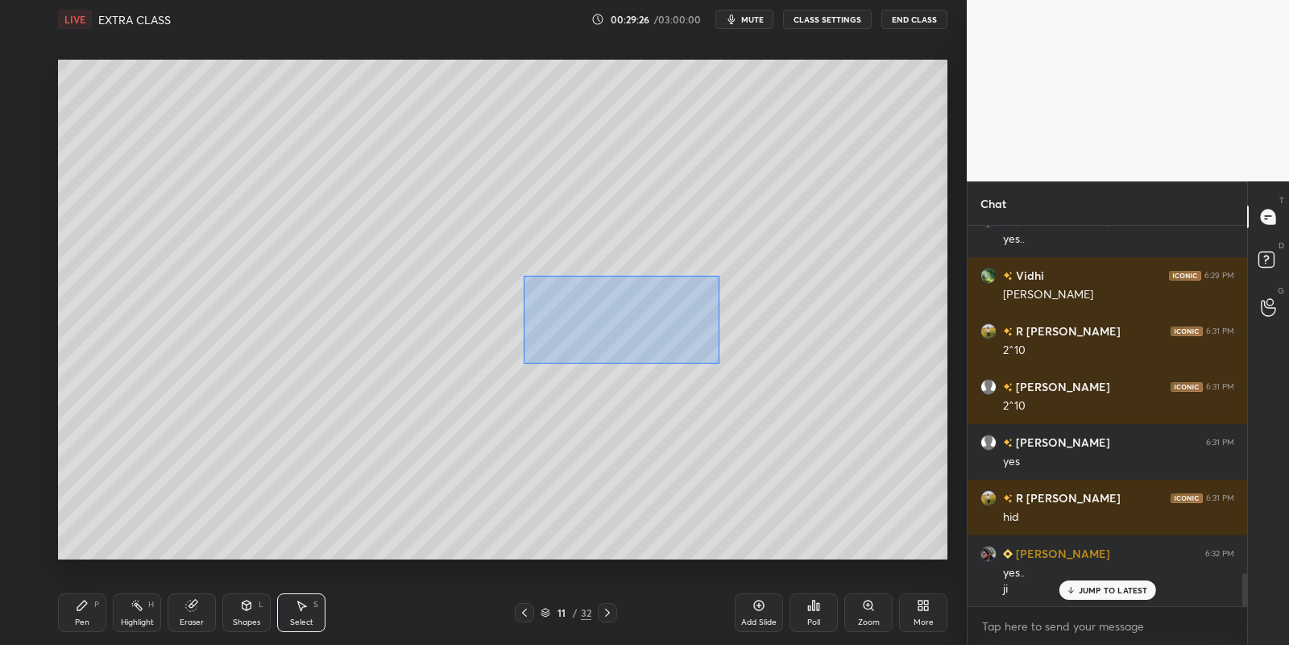
drag, startPoint x: 524, startPoint y: 275, endPoint x: 716, endPoint y: 361, distance: 211.0
click at [719, 363] on div "0 ° Undo Copy Paste here Duplicate Duplicate to new slide Delete" at bounding box center [503, 310] width 890 height 500
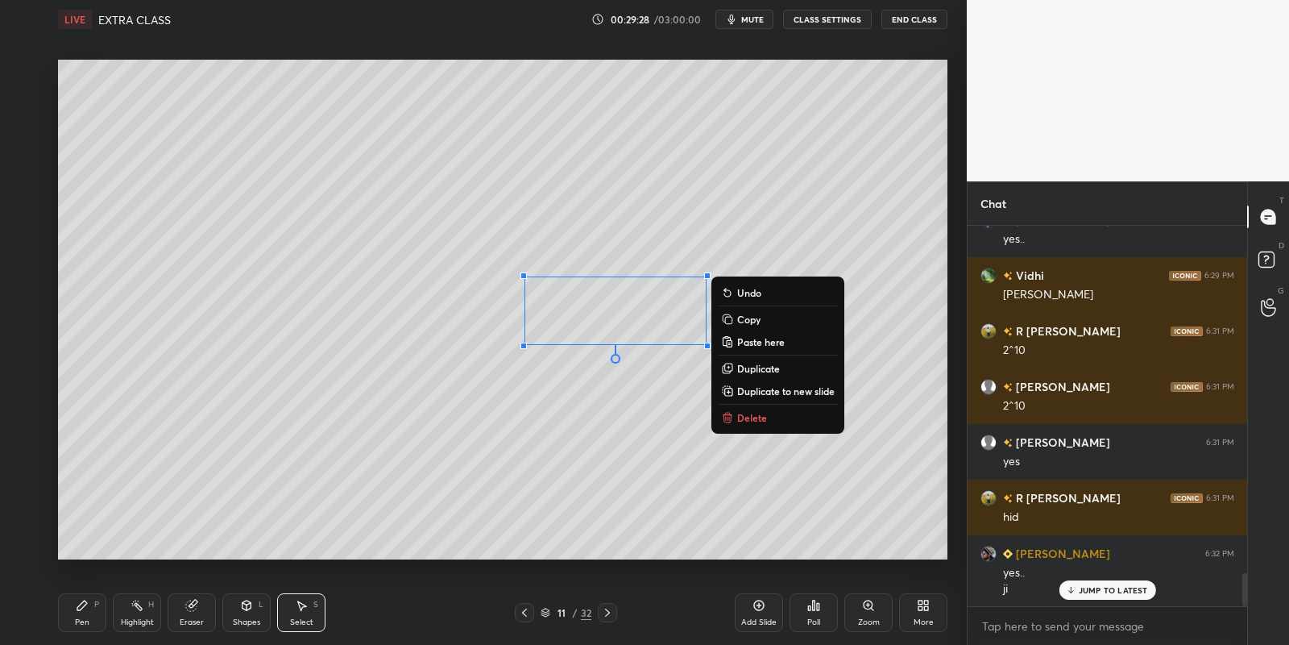
click at [90, 620] on div "Pen P" at bounding box center [82, 612] width 48 height 39
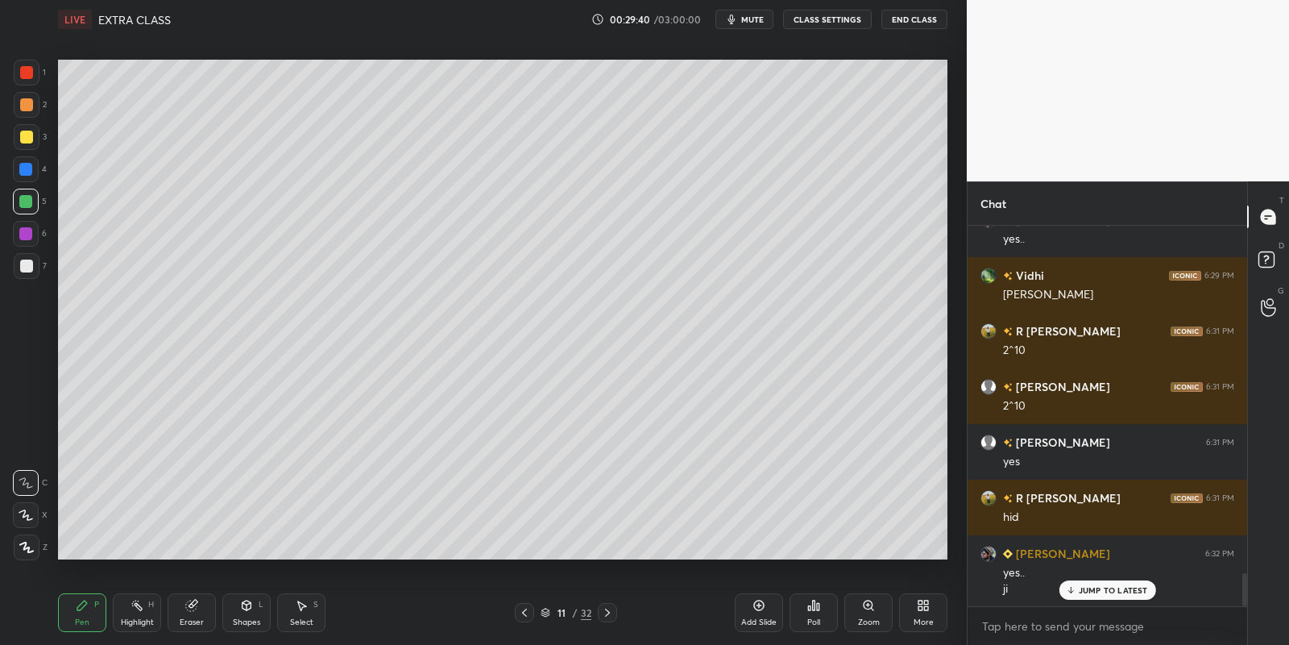
click at [138, 609] on icon at bounding box center [137, 605] width 13 height 13
drag, startPoint x: 89, startPoint y: 620, endPoint x: 97, endPoint y: 609, distance: 12.7
click at [89, 618] on div "Pen P" at bounding box center [82, 612] width 48 height 39
click at [295, 618] on div "Select" at bounding box center [301, 622] width 23 height 8
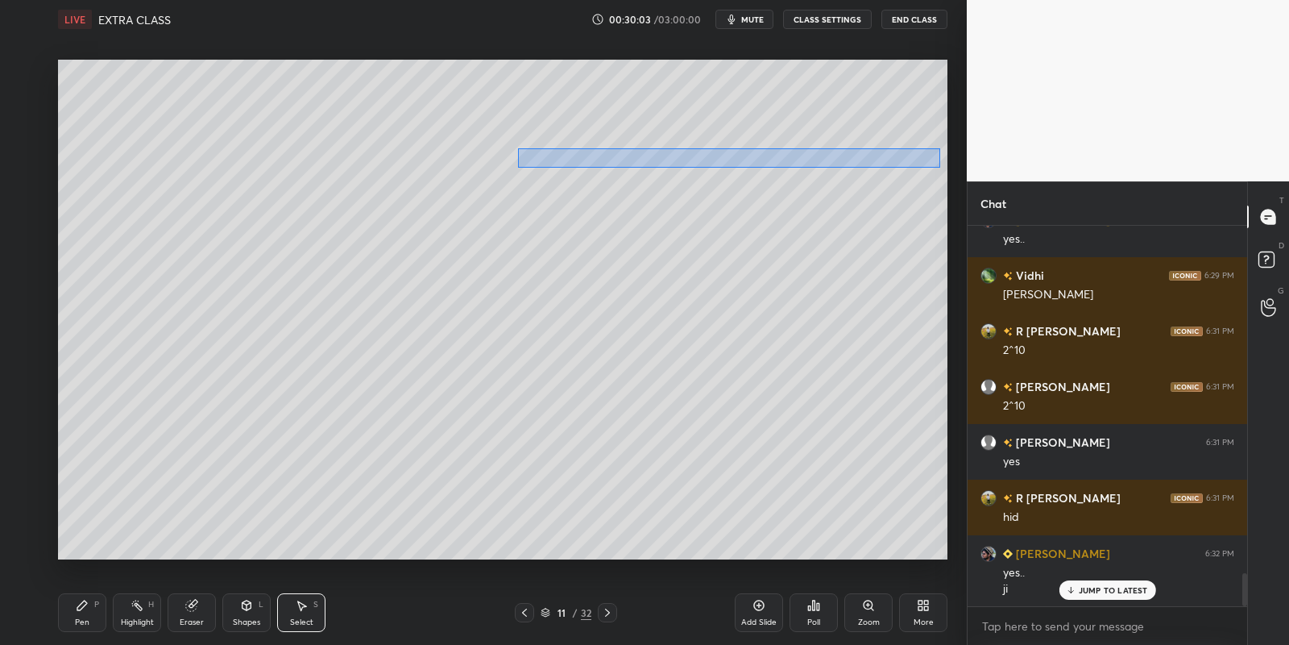
drag, startPoint x: 517, startPoint y: 148, endPoint x: 940, endPoint y: 168, distance: 422.7
click at [940, 168] on div "0 ° Undo Copy Paste here Duplicate Duplicate to new slide Delete" at bounding box center [503, 310] width 890 height 500
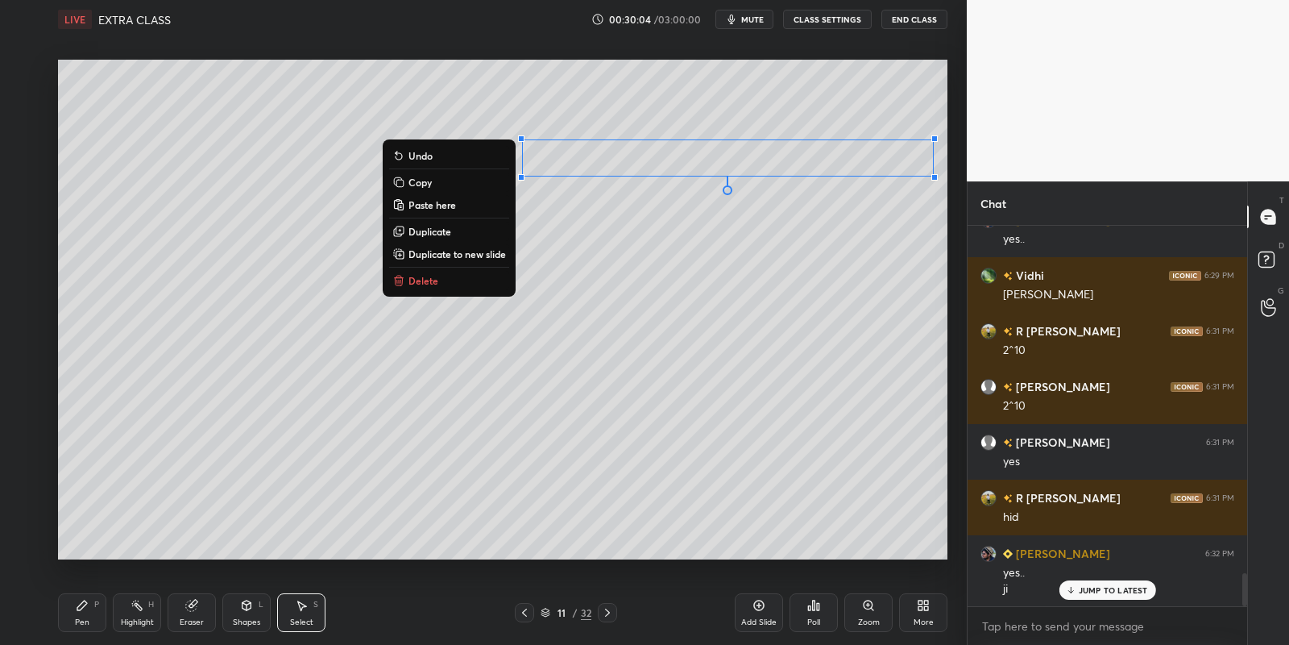
drag, startPoint x: 459, startPoint y: 176, endPoint x: 478, endPoint y: 197, distance: 27.9
click at [459, 176] on button "Copy" at bounding box center [449, 181] width 120 height 19
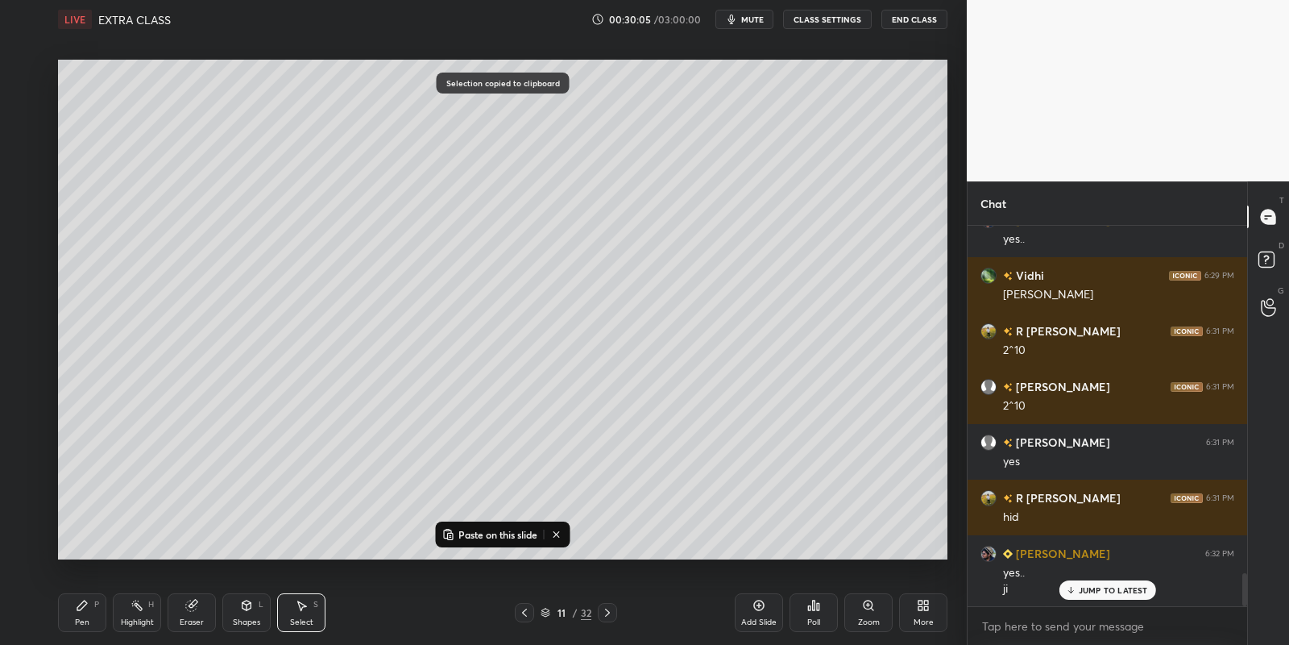
drag, startPoint x: 513, startPoint y: 531, endPoint x: 528, endPoint y: 510, distance: 25.5
click at [513, 531] on p "Paste on this slide" at bounding box center [498, 534] width 79 height 13
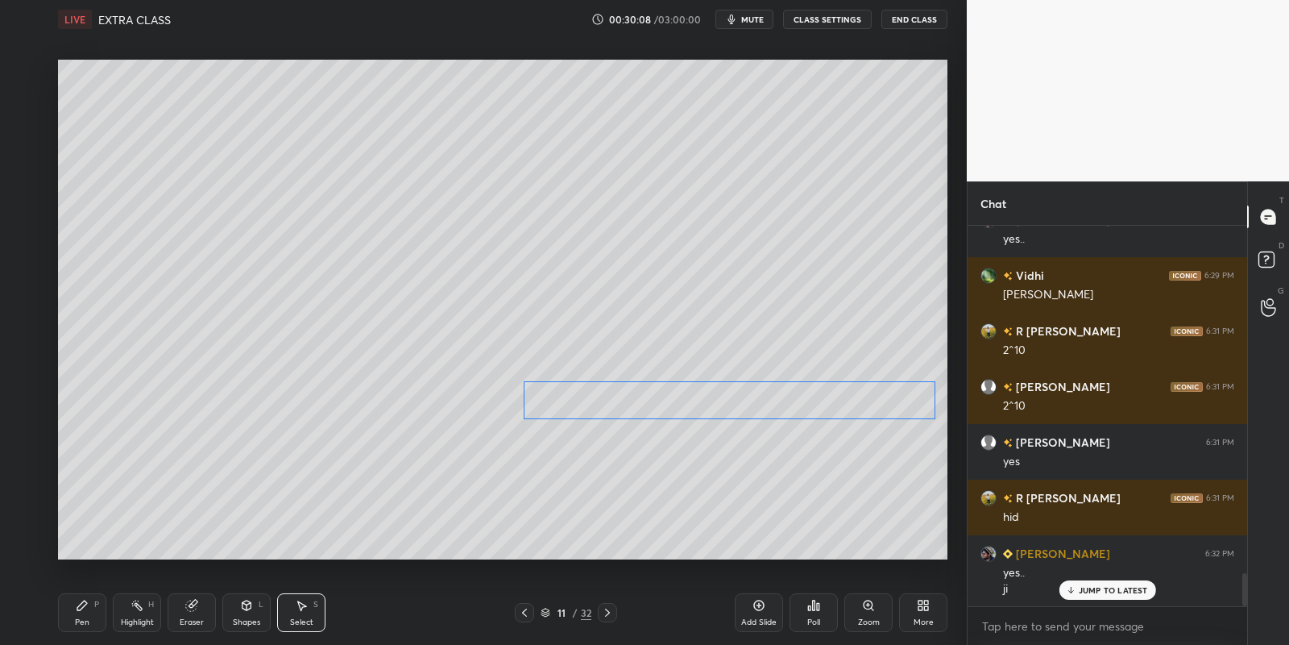
drag, startPoint x: 637, startPoint y: 181, endPoint x: 623, endPoint y: 389, distance: 208.4
click at [620, 393] on div "0 ° Undo Copy Paste here Duplicate Duplicate to new slide Delete" at bounding box center [503, 310] width 890 height 500
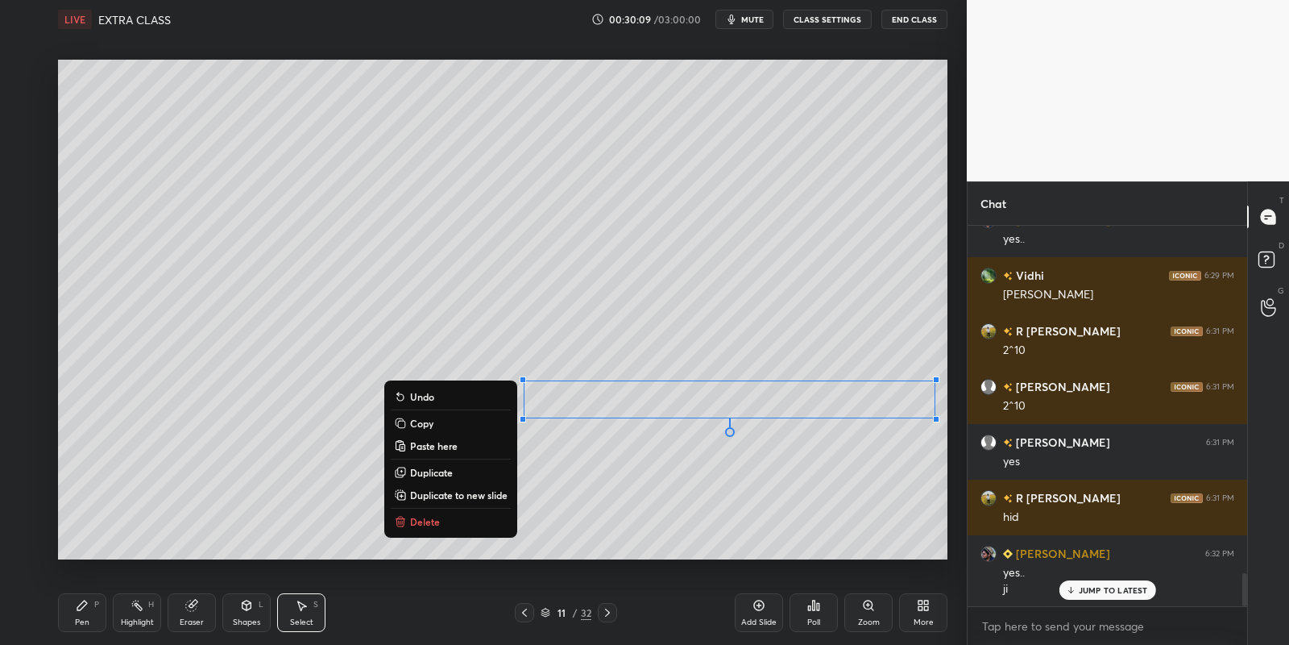
drag, startPoint x: 81, startPoint y: 618, endPoint x: 115, endPoint y: 577, distance: 53.2
click at [85, 616] on div "Pen P" at bounding box center [82, 612] width 48 height 39
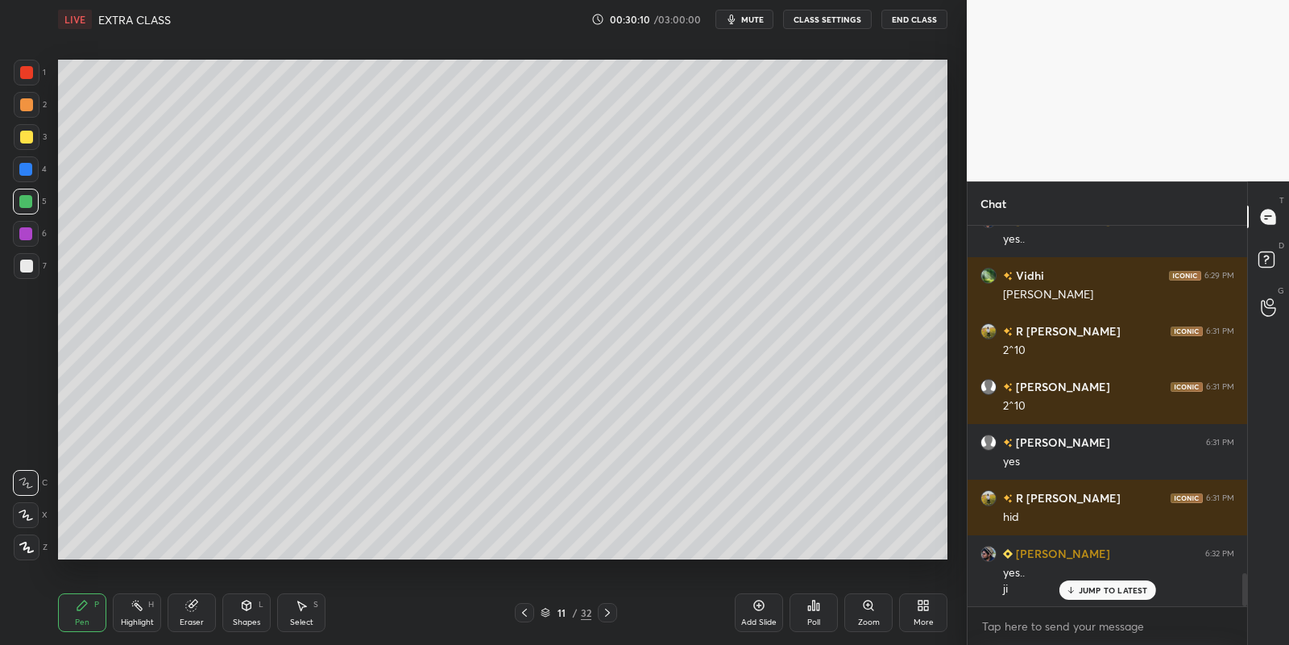
drag, startPoint x: 24, startPoint y: 193, endPoint x: 46, endPoint y: 196, distance: 21.9
click at [26, 193] on div at bounding box center [26, 202] width 26 height 26
click at [181, 608] on div "Eraser" at bounding box center [192, 612] width 48 height 39
drag, startPoint x: 80, startPoint y: 611, endPoint x: 110, endPoint y: 596, distance: 33.9
click at [81, 611] on icon at bounding box center [82, 605] width 13 height 13
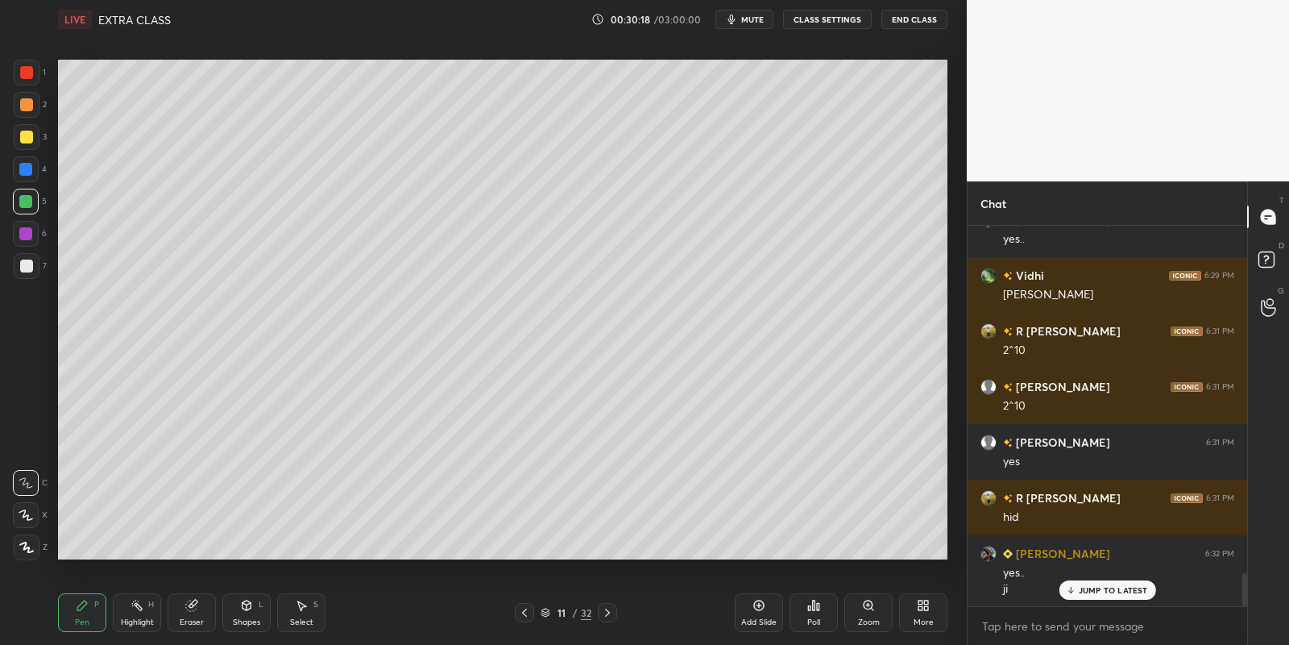
click at [199, 612] on div "Eraser" at bounding box center [192, 612] width 48 height 39
click at [90, 608] on div "Pen P" at bounding box center [82, 612] width 48 height 39
drag, startPoint x: 80, startPoint y: 617, endPoint x: 192, endPoint y: 560, distance: 125.8
click at [81, 613] on div "Pen P" at bounding box center [82, 612] width 48 height 39
click at [137, 619] on div "Highlight" at bounding box center [137, 622] width 33 height 8
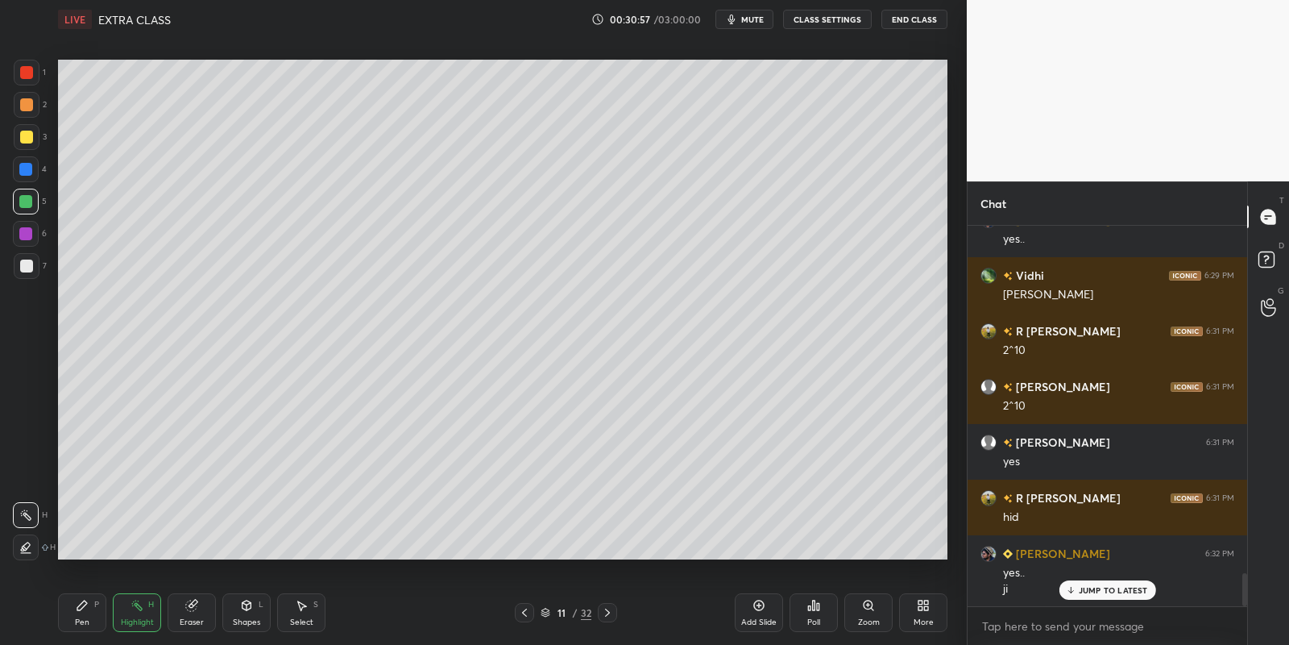
click at [87, 618] on div "Pen" at bounding box center [82, 622] width 15 height 8
click at [26, 138] on div at bounding box center [26, 137] width 13 height 13
click at [251, 618] on div "Shapes" at bounding box center [246, 622] width 27 height 8
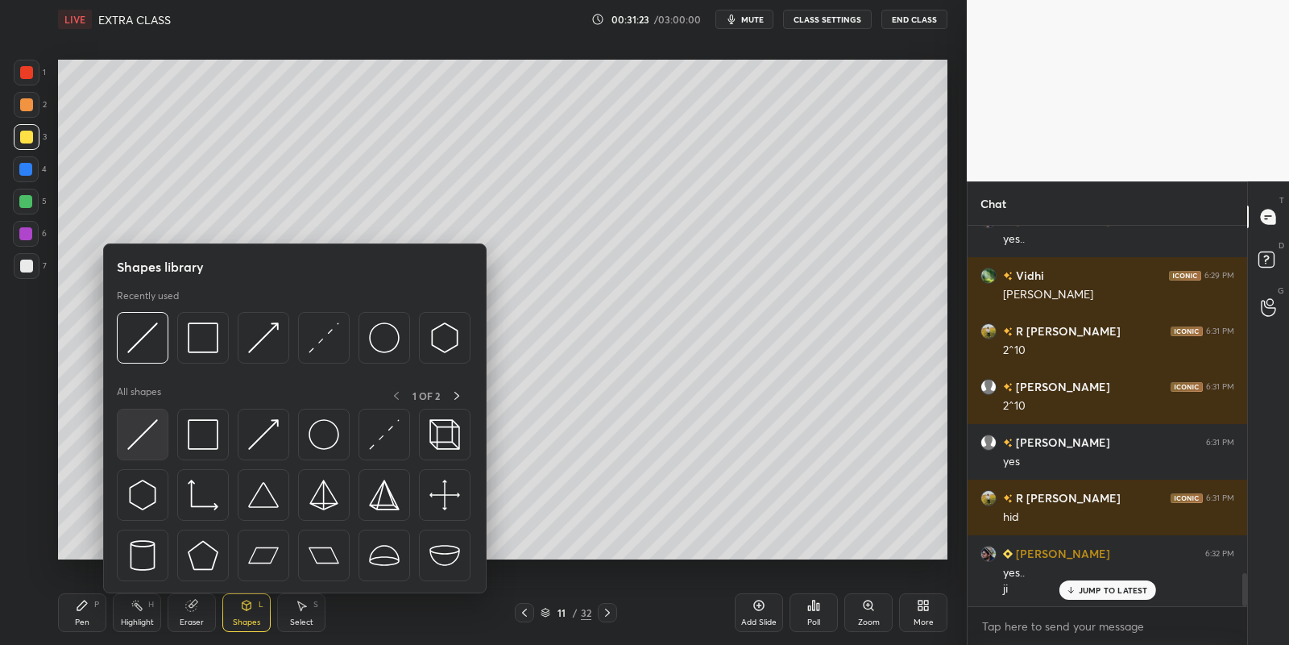
click at [145, 423] on img at bounding box center [142, 434] width 31 height 31
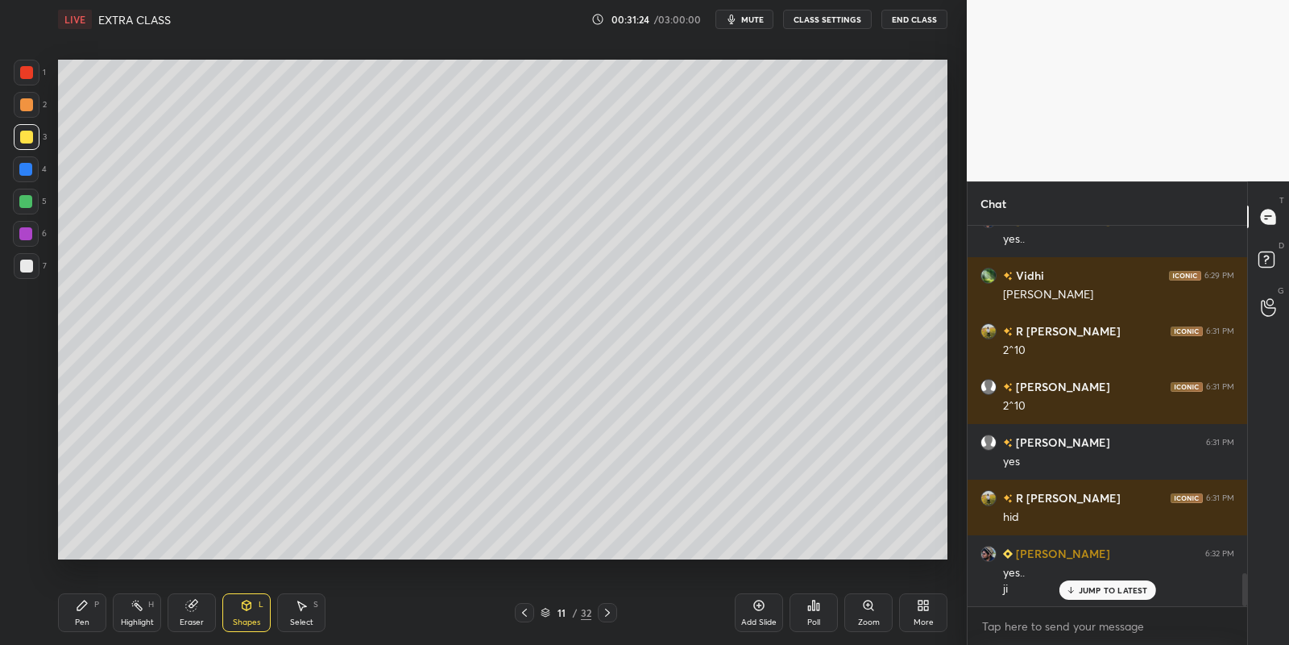
click at [73, 618] on div "Pen P" at bounding box center [82, 612] width 48 height 39
click at [238, 616] on div "Shapes L" at bounding box center [246, 612] width 48 height 39
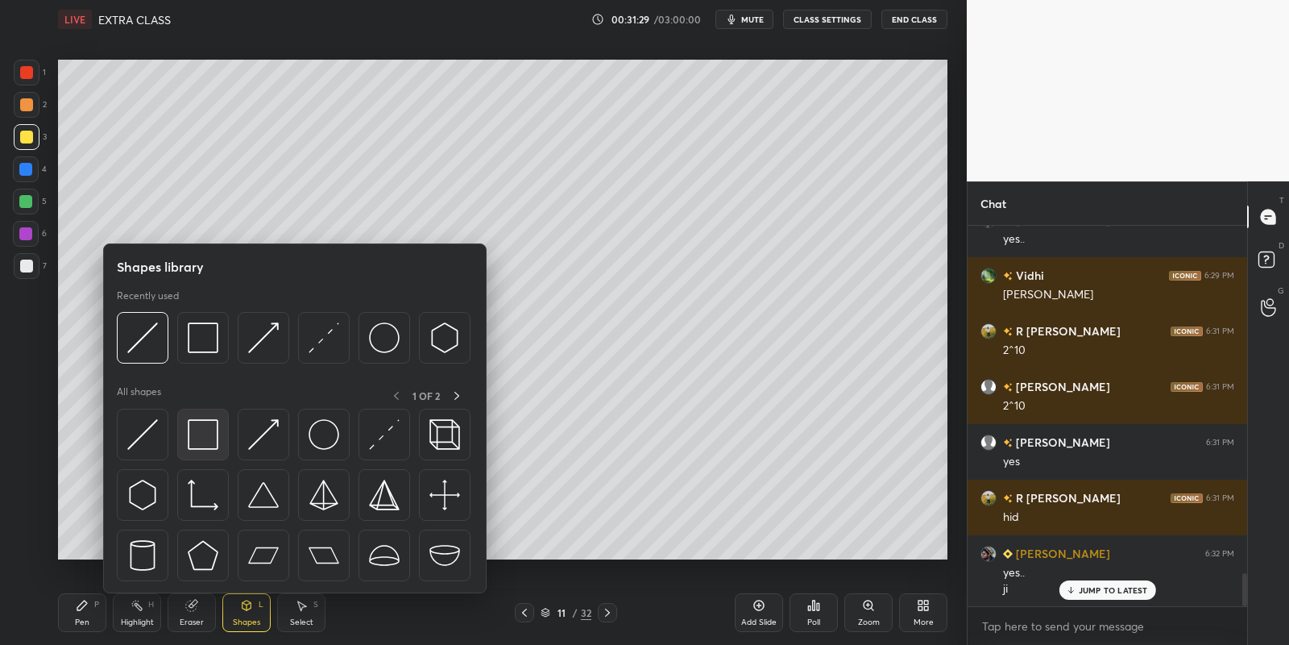
drag, startPoint x: 197, startPoint y: 426, endPoint x: 30, endPoint y: 257, distance: 238.2
click at [197, 425] on img at bounding box center [203, 434] width 31 height 31
click at [31, 258] on div at bounding box center [27, 266] width 26 height 26
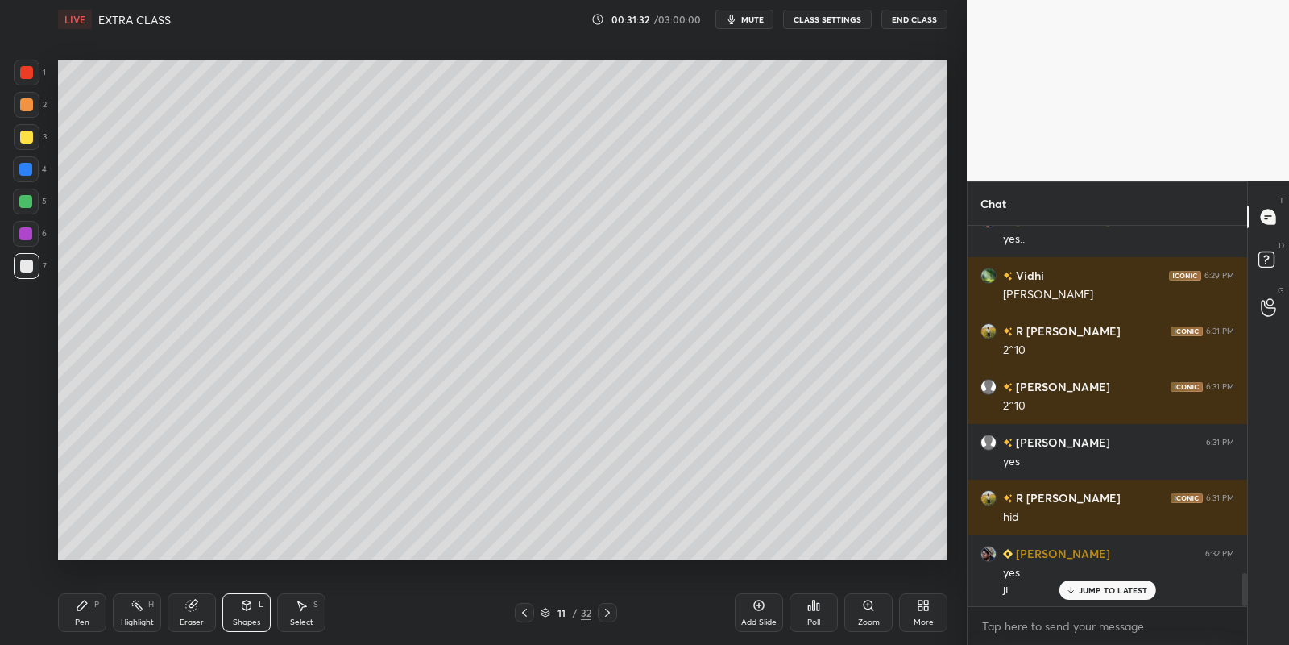
click at [91, 610] on div "Pen P" at bounding box center [82, 612] width 48 height 39
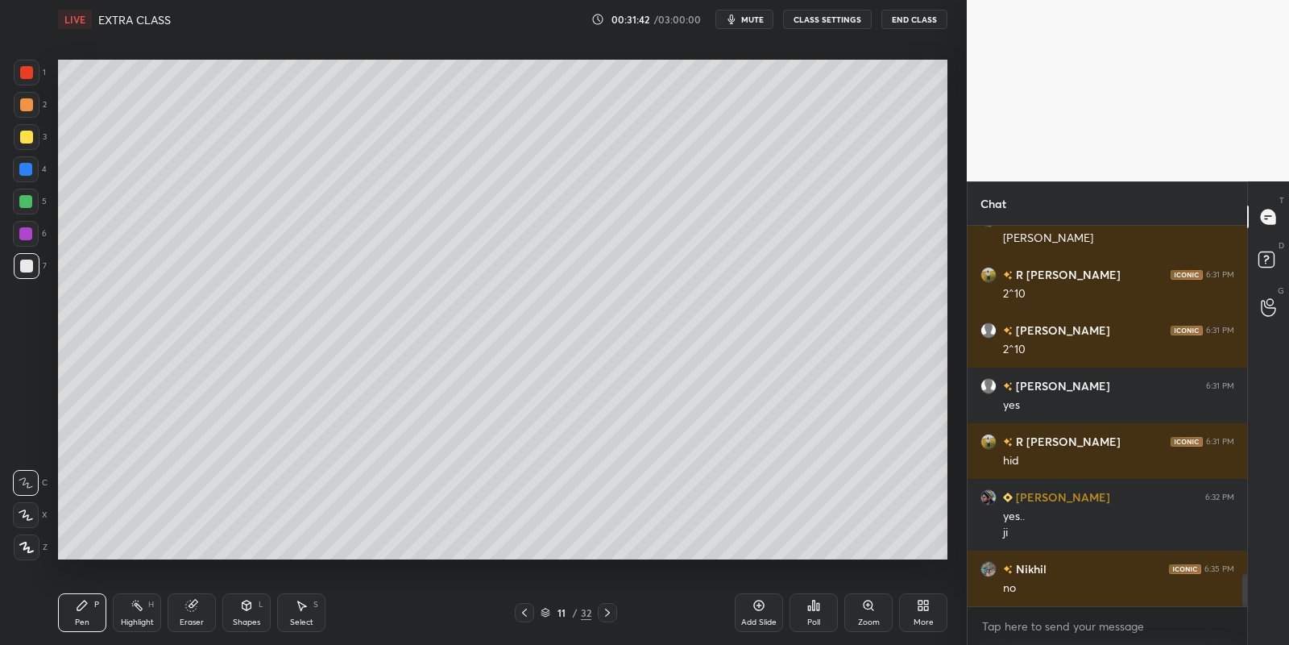
click at [131, 612] on div "Highlight H" at bounding box center [137, 612] width 48 height 39
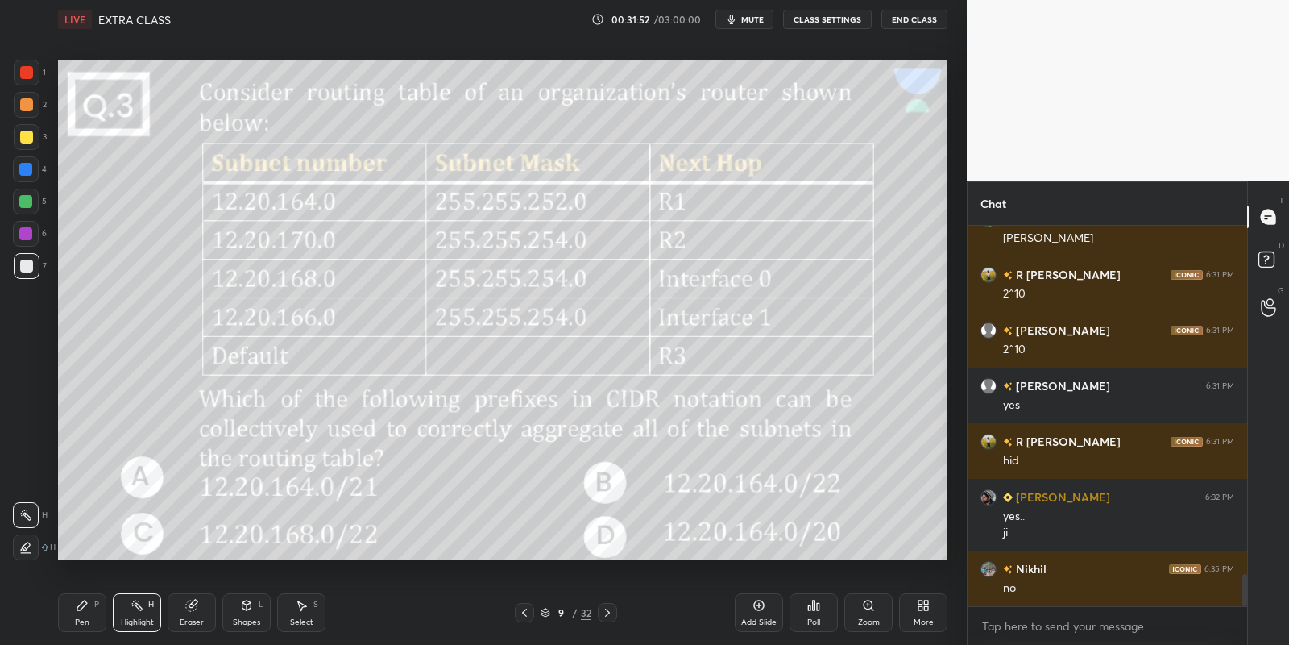
drag, startPoint x: 91, startPoint y: 613, endPoint x: 127, endPoint y: 608, distance: 35.9
click at [95, 611] on div "Pen P" at bounding box center [82, 612] width 48 height 39
click at [139, 609] on div "Highlight H" at bounding box center [137, 612] width 48 height 39
drag, startPoint x: 189, startPoint y: 612, endPoint x: 195, endPoint y: 594, distance: 18.6
click at [190, 608] on icon at bounding box center [191, 605] width 10 height 10
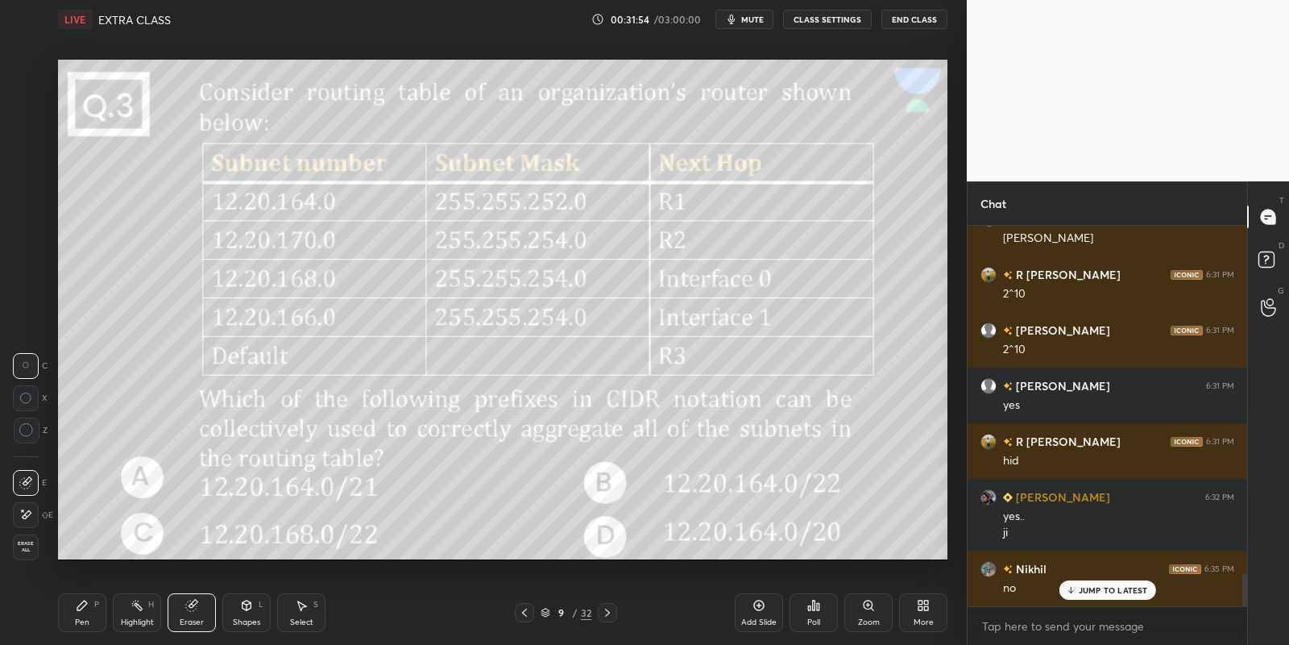
scroll to position [4159, 0]
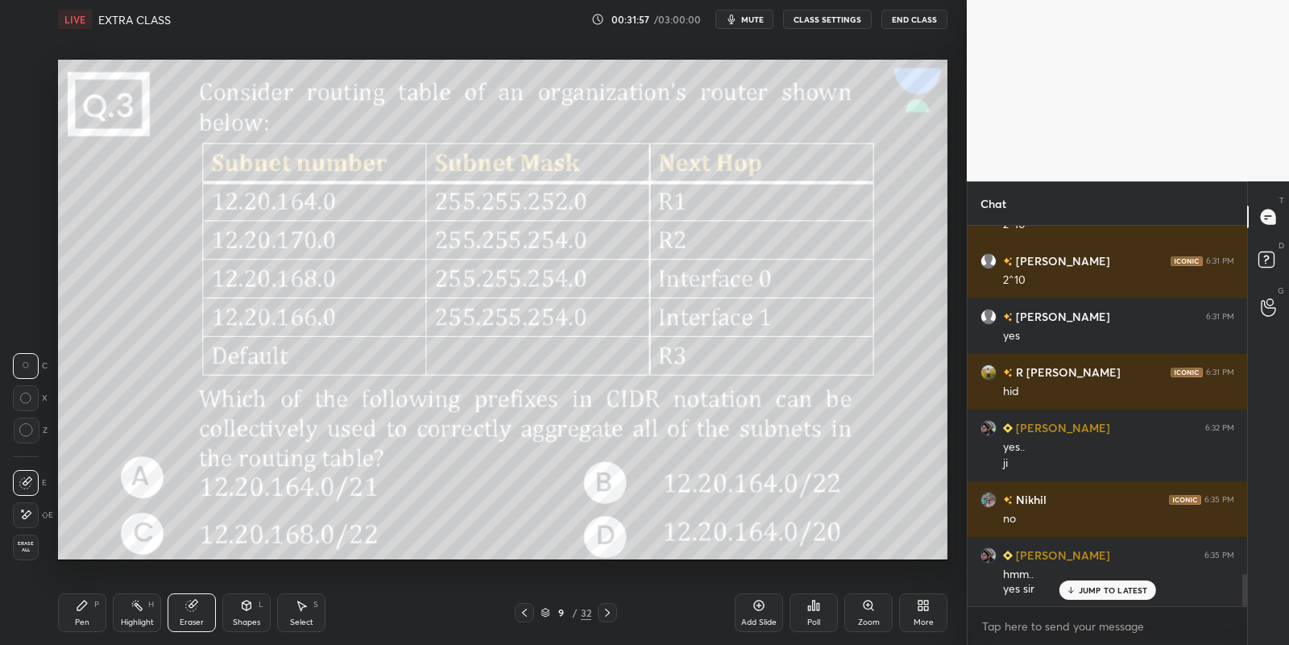
click at [254, 608] on div "Shapes L" at bounding box center [246, 612] width 48 height 39
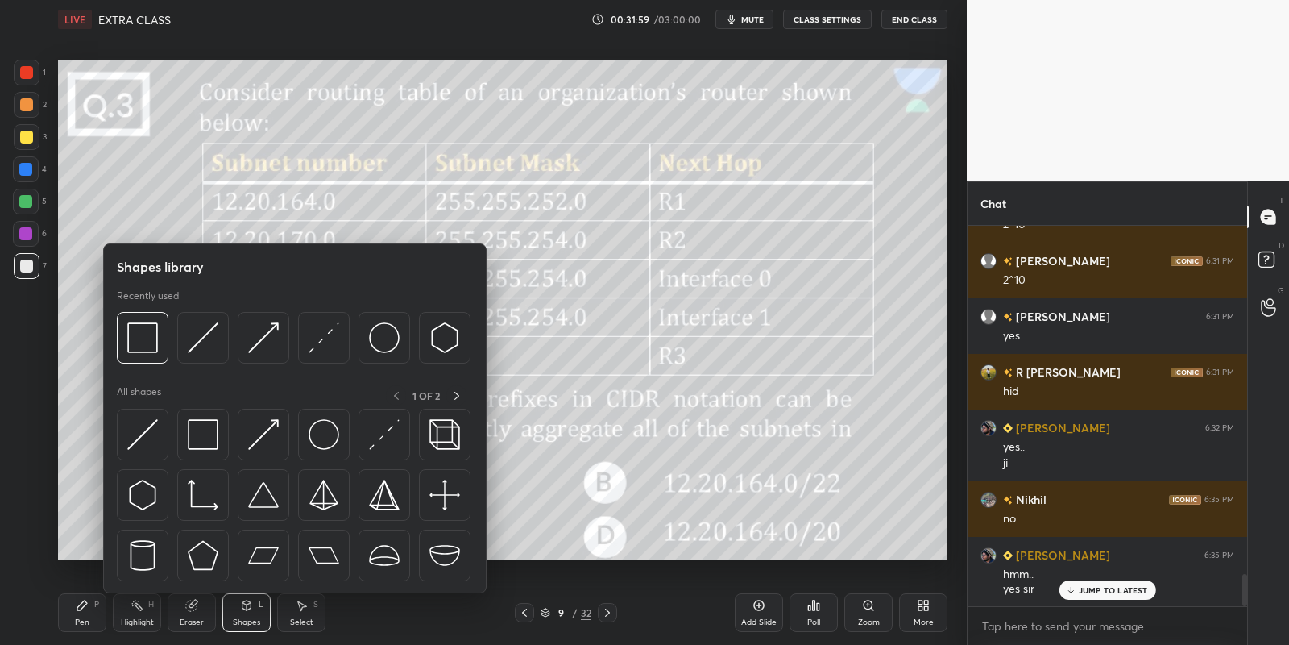
click at [152, 427] on img at bounding box center [142, 434] width 31 height 31
click at [26, 197] on div at bounding box center [25, 201] width 13 height 13
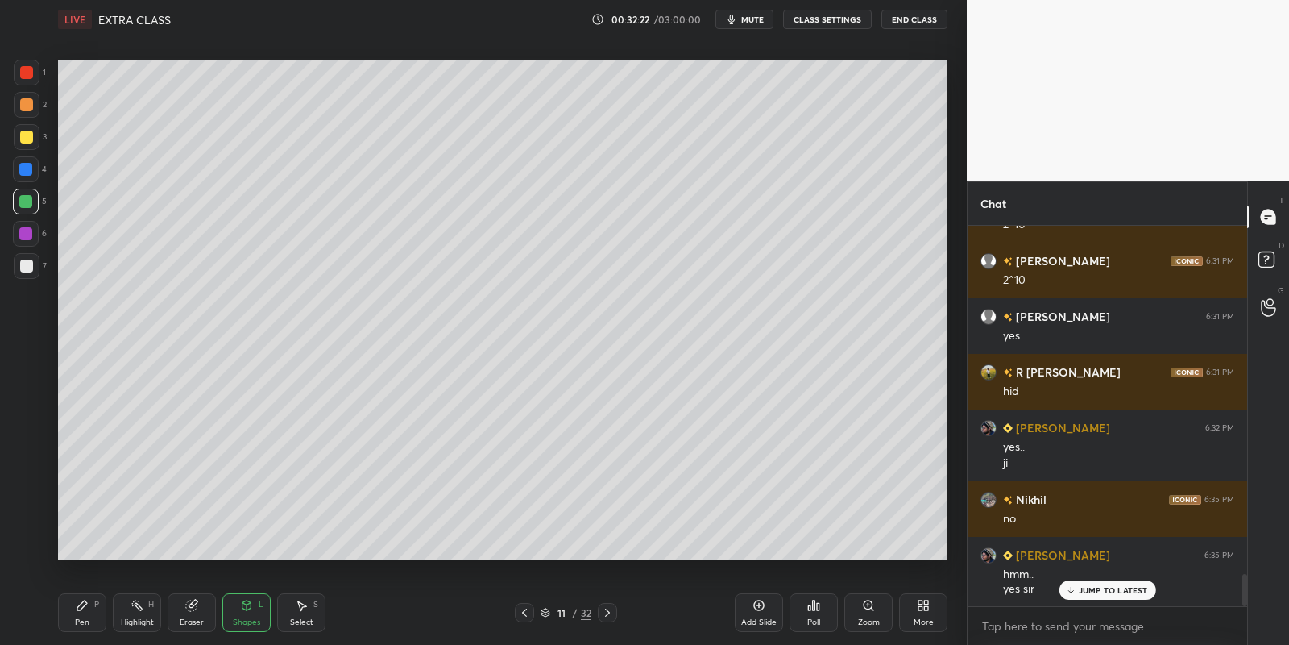
drag, startPoint x: 145, startPoint y: 620, endPoint x: 148, endPoint y: 608, distance: 12.5
click at [140, 620] on div "Highlight" at bounding box center [137, 622] width 33 height 8
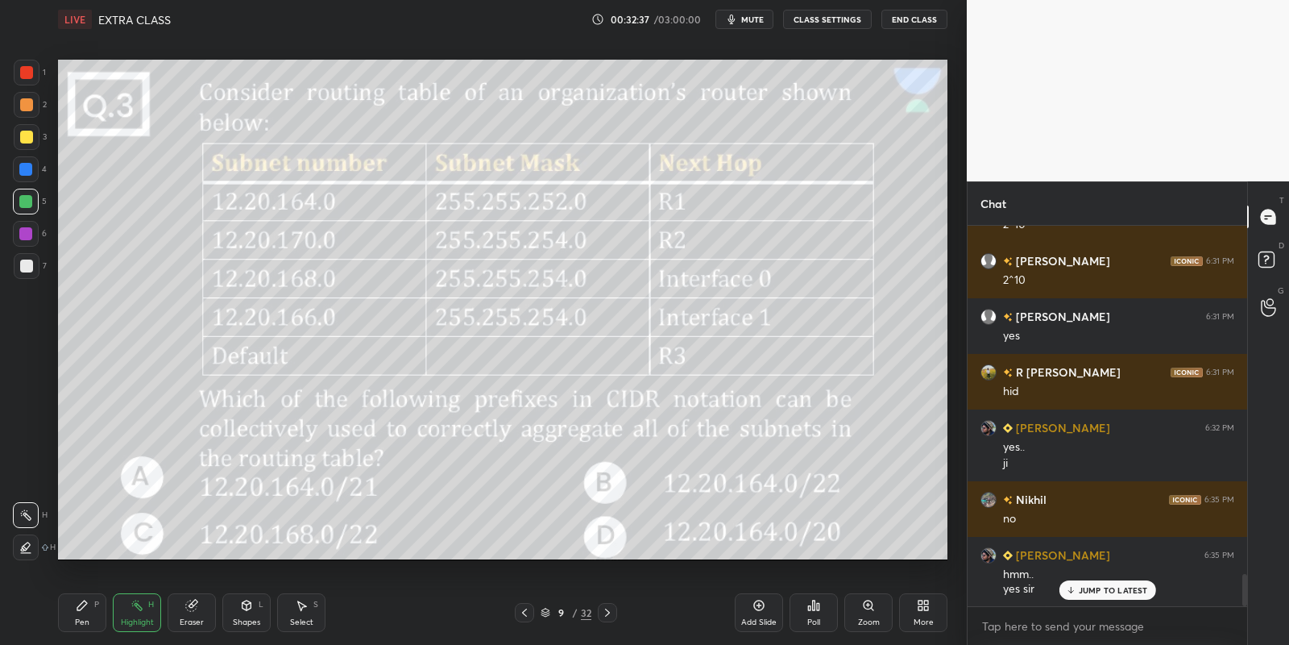
click at [86, 611] on div "Pen P" at bounding box center [82, 612] width 48 height 39
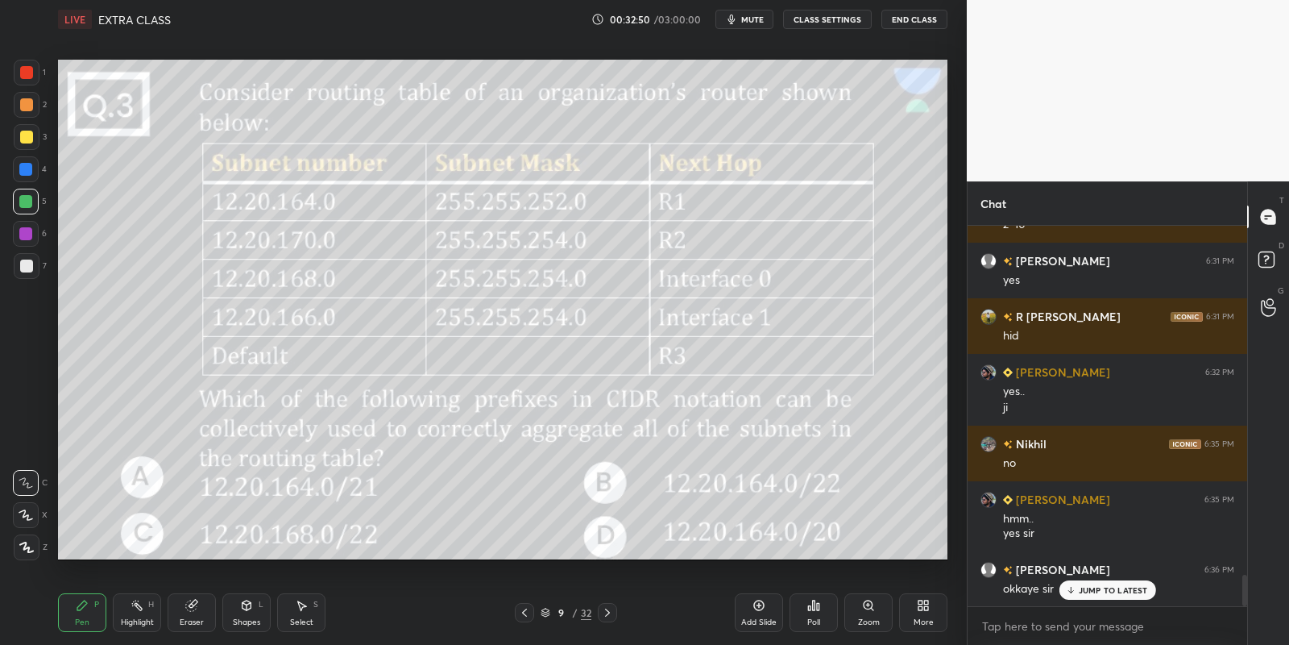
drag, startPoint x: 81, startPoint y: 623, endPoint x: 94, endPoint y: 613, distance: 16.1
click at [80, 618] on div "Pen" at bounding box center [82, 622] width 15 height 8
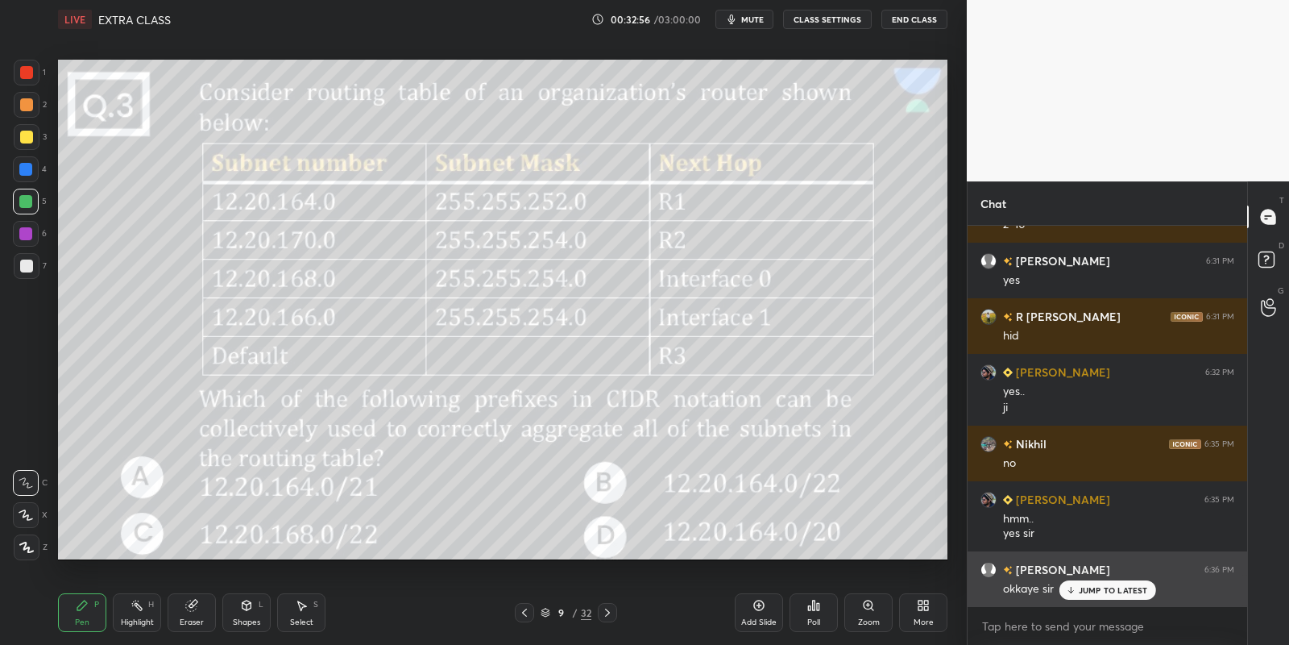
click at [1088, 594] on p "JUMP TO LATEST" at bounding box center [1113, 590] width 69 height 10
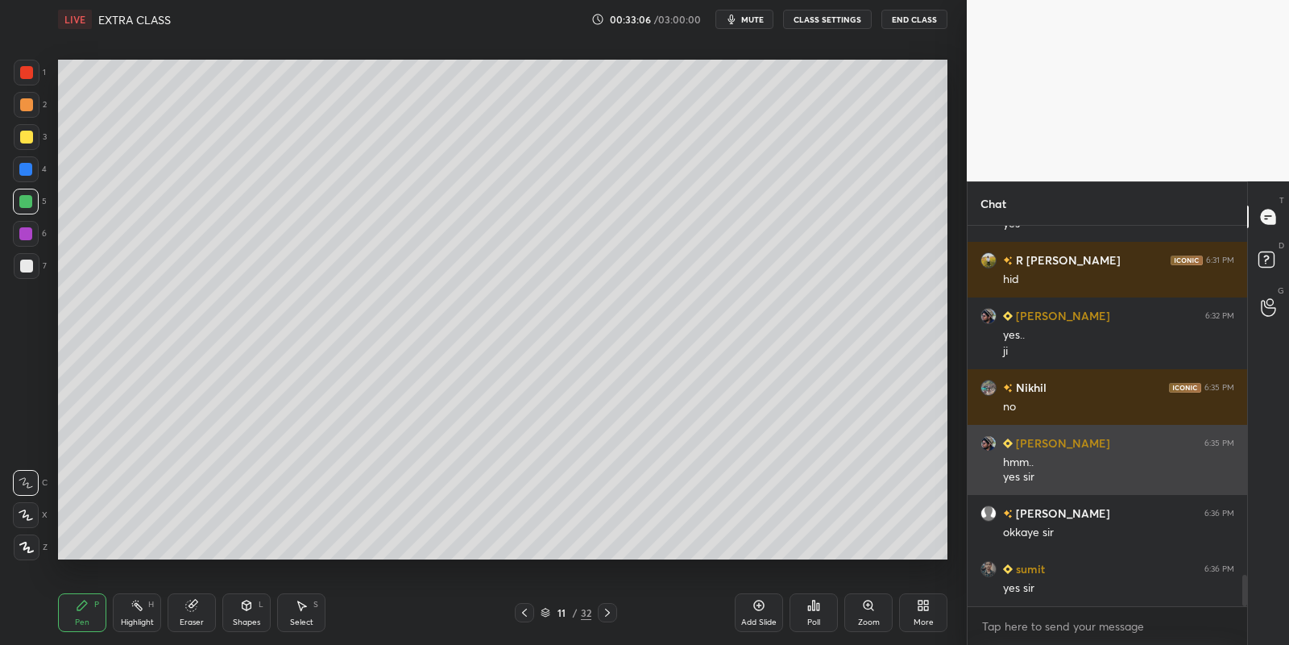
scroll to position [4326, 0]
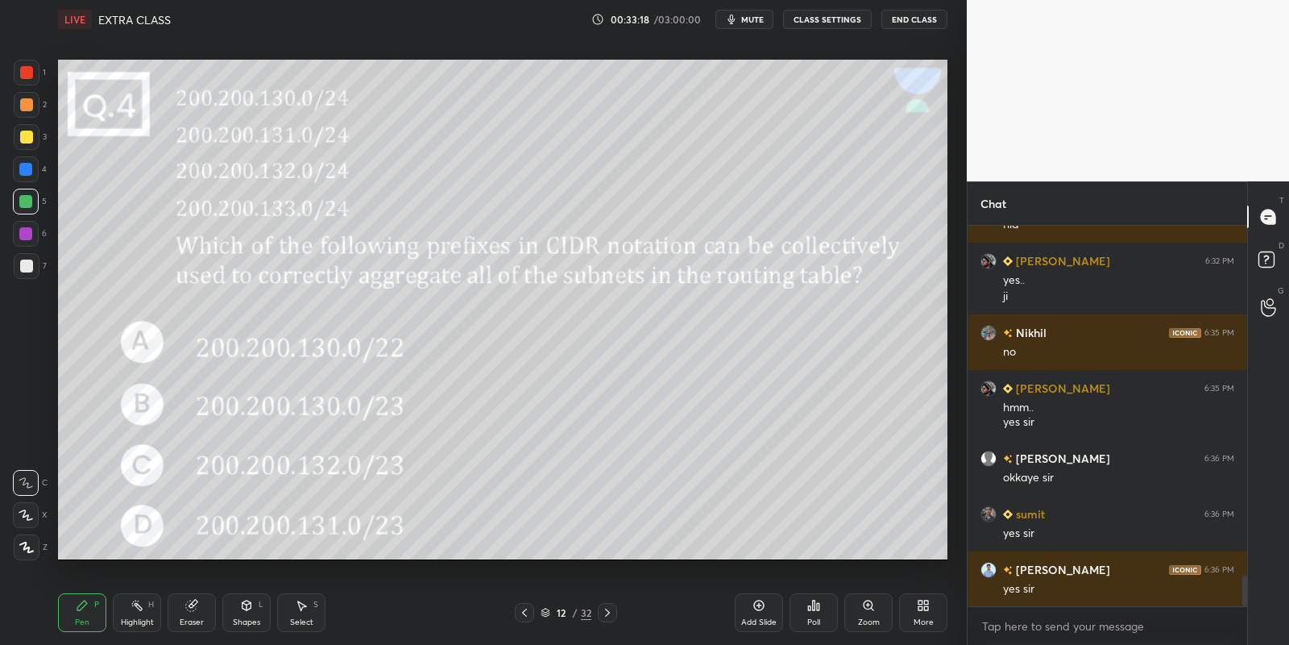
drag, startPoint x: 251, startPoint y: 614, endPoint x: 247, endPoint y: 596, distance: 18.0
click at [247, 612] on div "Shapes L" at bounding box center [246, 612] width 48 height 39
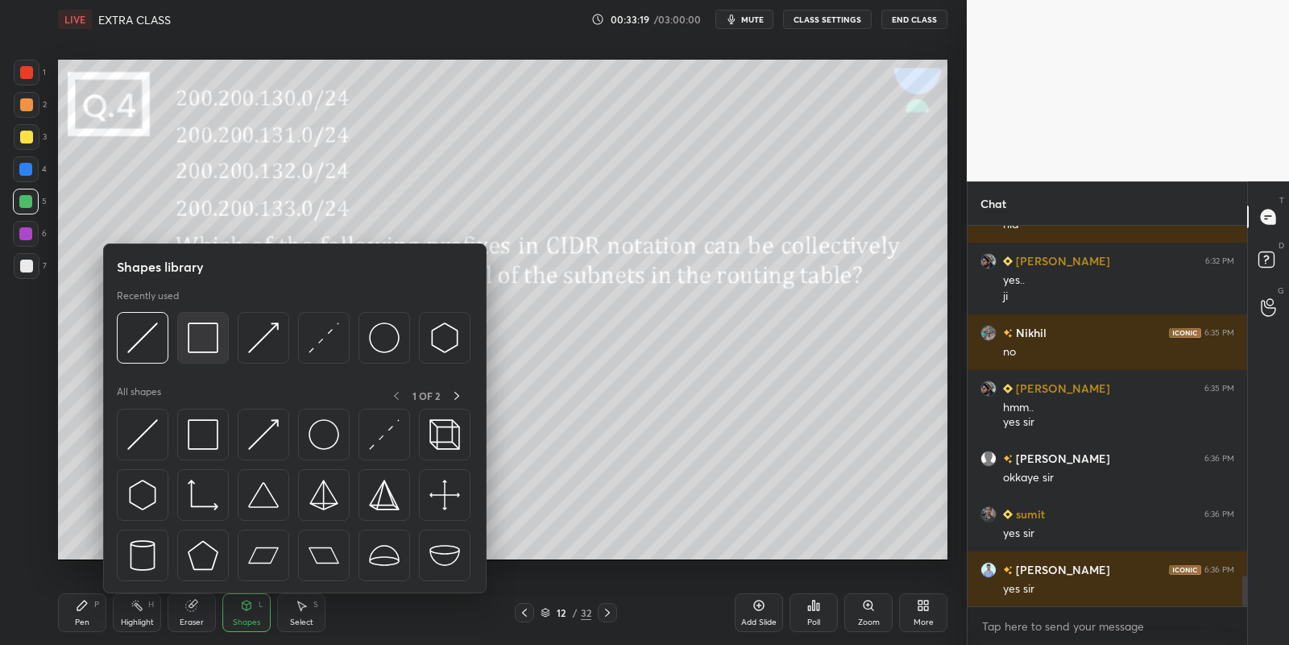
drag, startPoint x: 218, startPoint y: 337, endPoint x: 22, endPoint y: 193, distance: 243.2
click at [211, 338] on img at bounding box center [203, 337] width 31 height 31
click at [22, 192] on div at bounding box center [26, 202] width 26 height 26
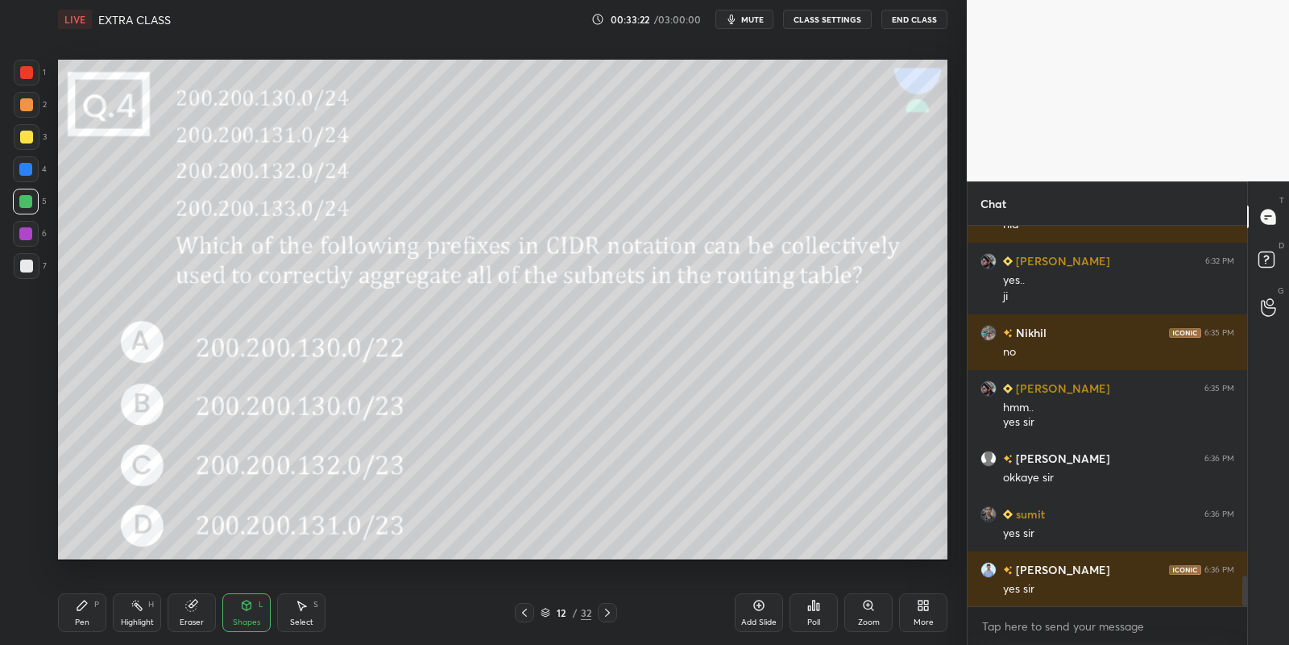
drag, startPoint x: 87, startPoint y: 605, endPoint x: 85, endPoint y: 568, distance: 37.1
click at [87, 605] on icon at bounding box center [82, 605] width 13 height 13
click at [24, 137] on div at bounding box center [26, 137] width 13 height 13
click at [761, 18] on span "mute" at bounding box center [752, 19] width 23 height 11
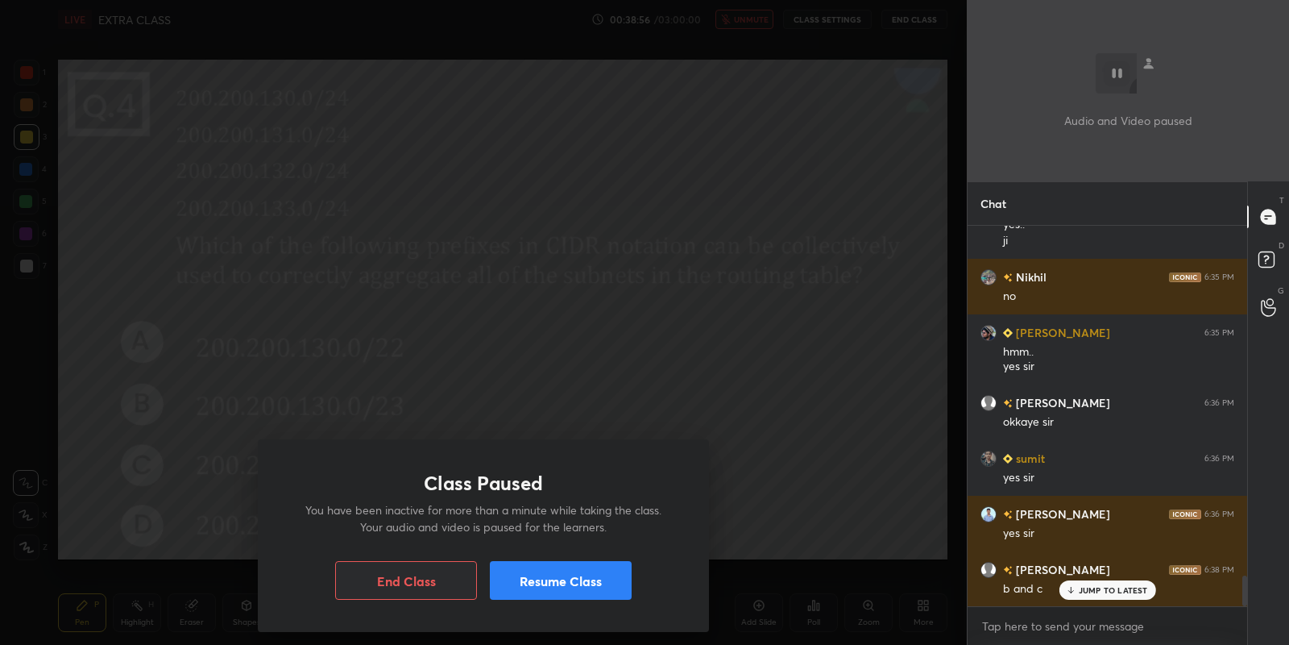
click at [575, 566] on button "Resume Class" at bounding box center [561, 580] width 142 height 39
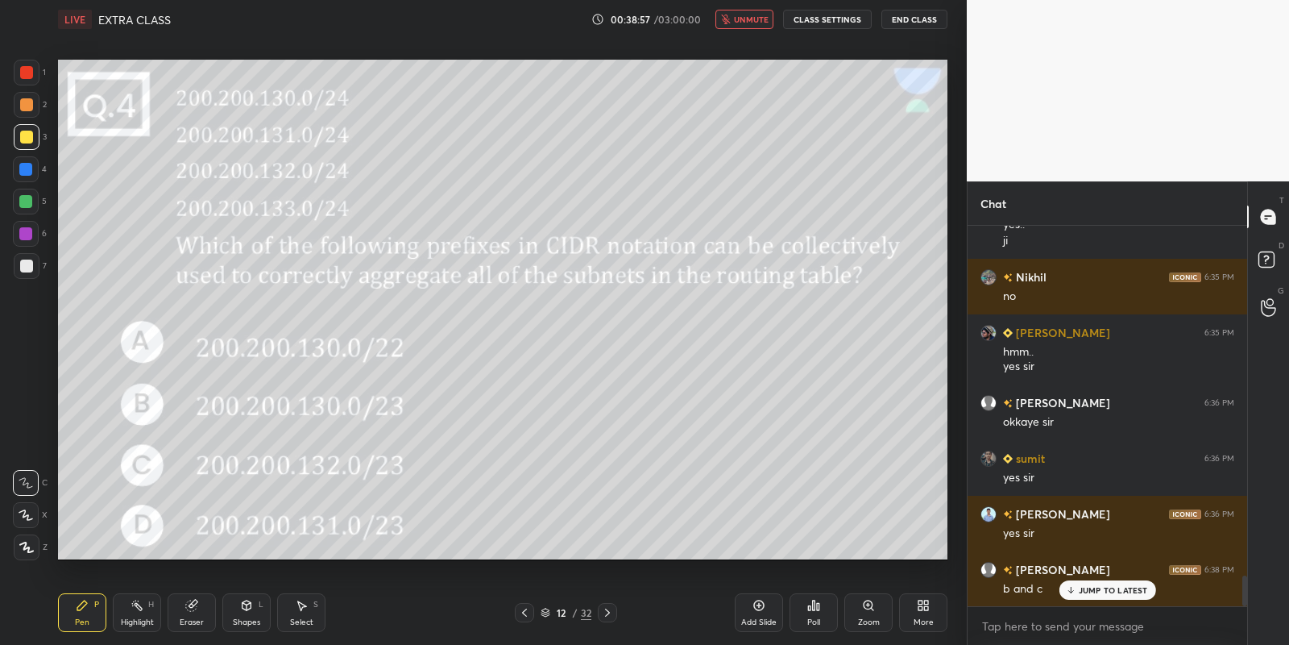
click at [741, 25] on button "unmute" at bounding box center [745, 19] width 58 height 19
click at [1095, 594] on p "JUMP TO LATEST" at bounding box center [1113, 590] width 69 height 10
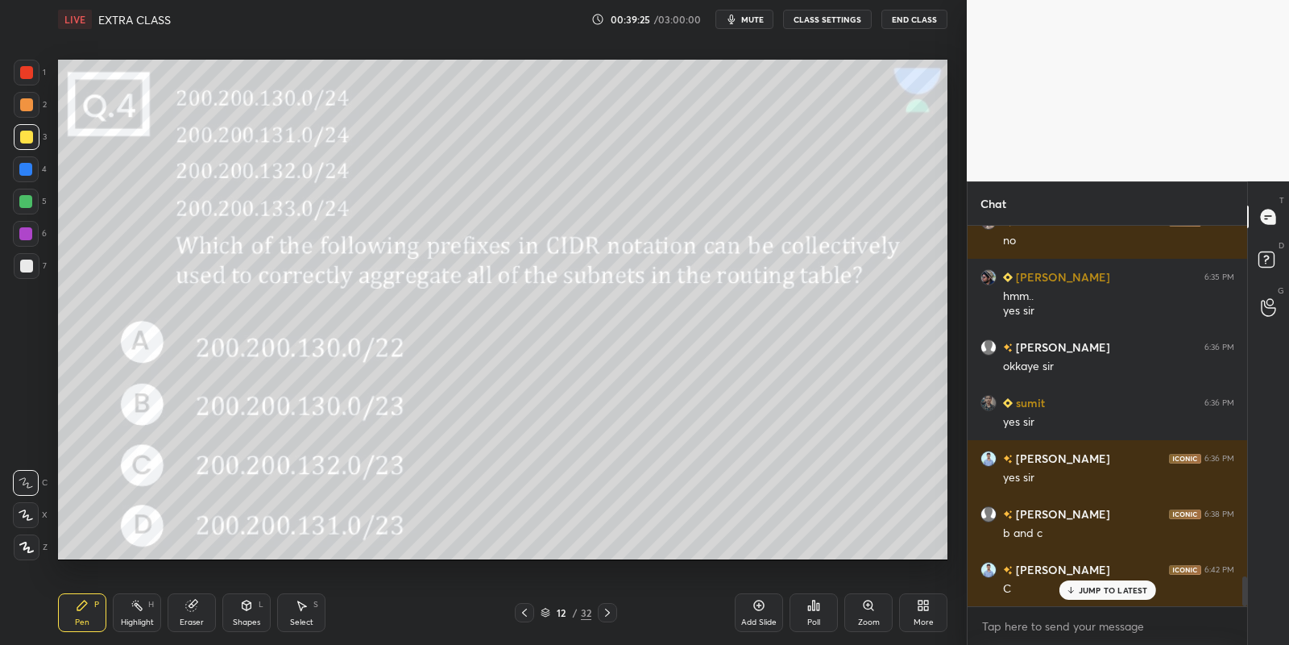
scroll to position [4492, 0]
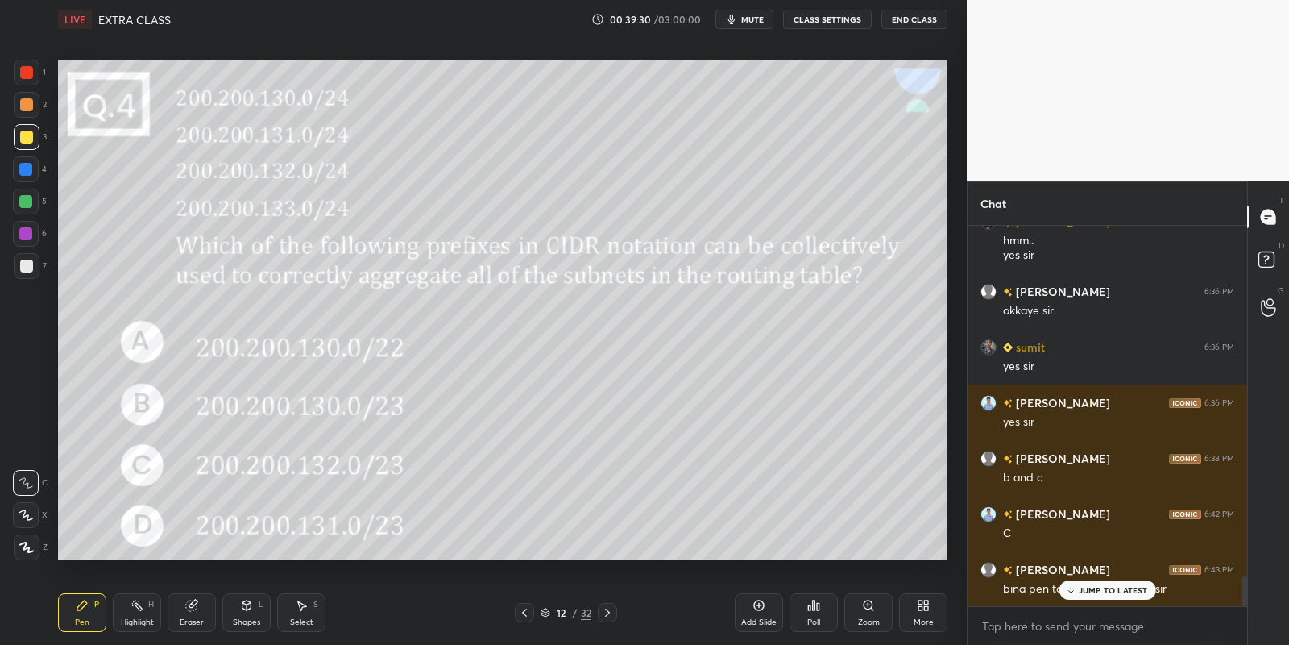
click at [143, 615] on div "Highlight H" at bounding box center [137, 612] width 48 height 39
click at [97, 618] on div "Pen P" at bounding box center [82, 612] width 48 height 39
click at [313, 616] on div "Select S" at bounding box center [301, 612] width 48 height 39
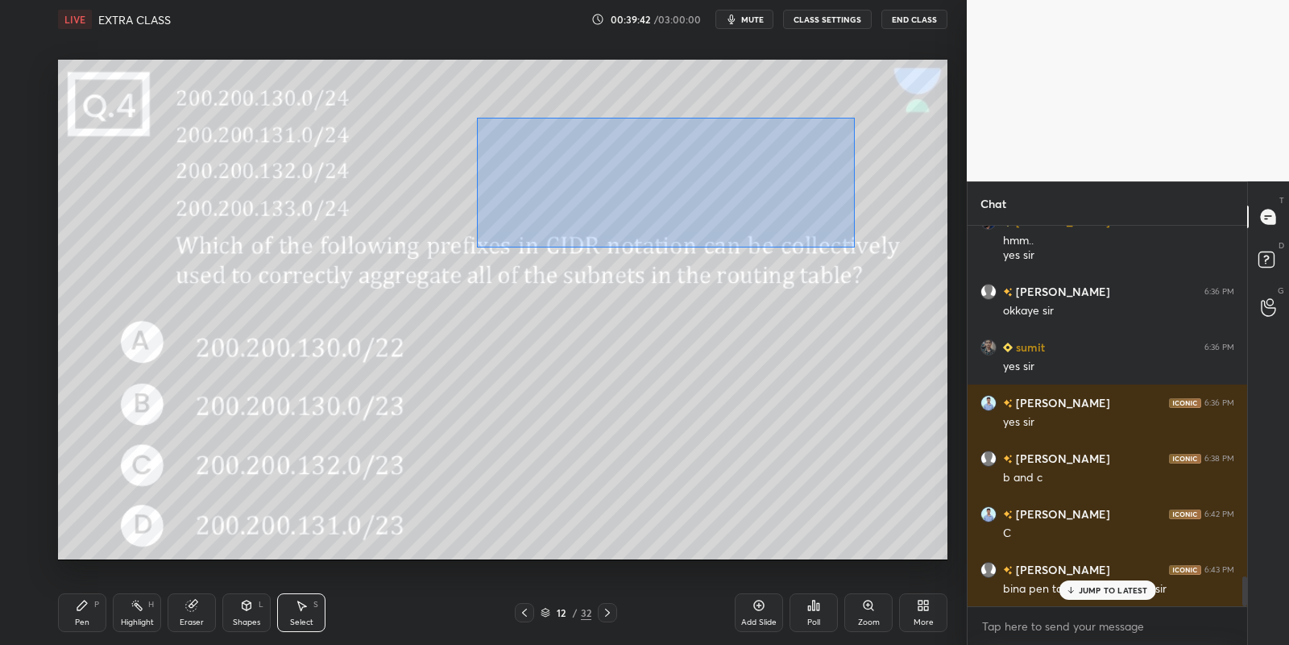
drag, startPoint x: 477, startPoint y: 116, endPoint x: 872, endPoint y: 242, distance: 414.4
click at [874, 248] on div "0 ° Undo Copy Paste here Duplicate Duplicate to new slide Delete" at bounding box center [503, 310] width 890 height 500
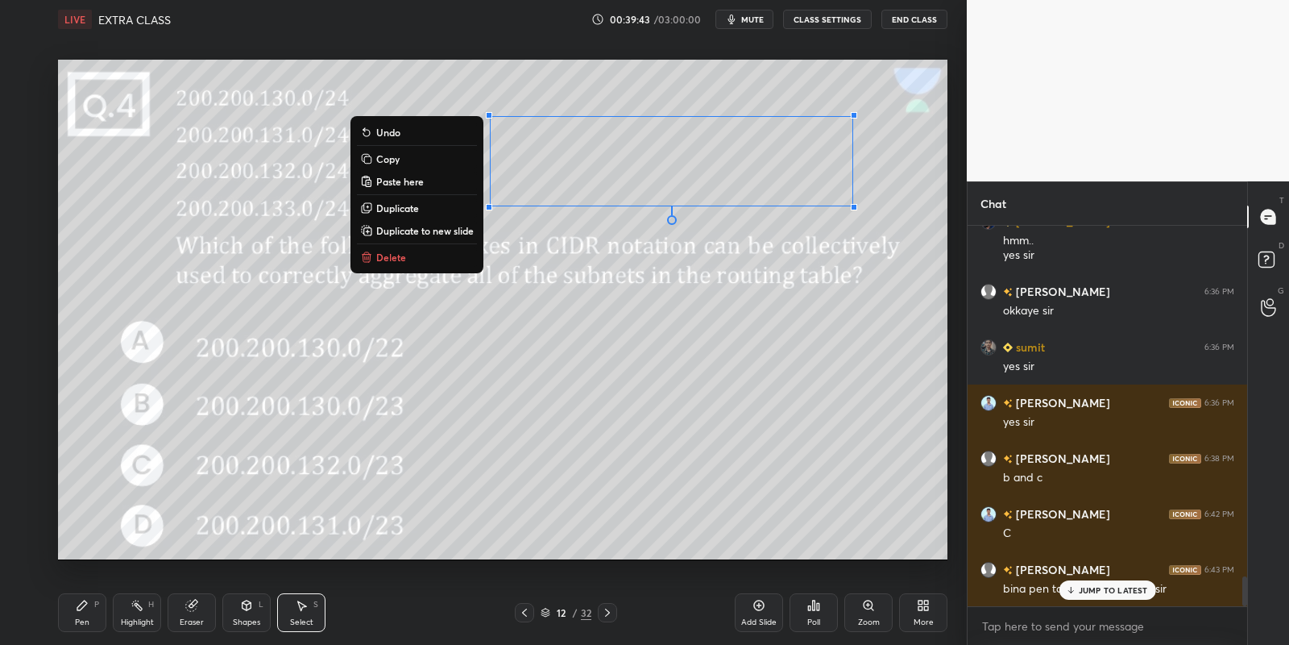
click at [399, 263] on button "Delete" at bounding box center [417, 256] width 120 height 19
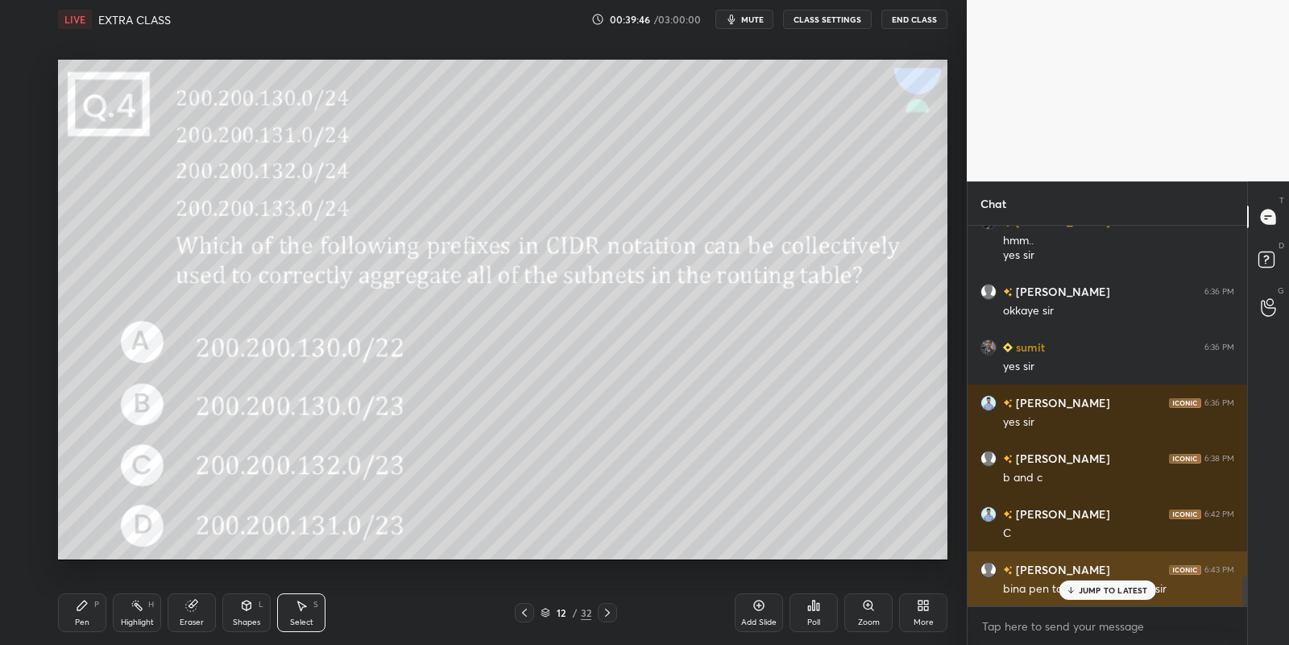
click at [1083, 594] on p "JUMP TO LATEST" at bounding box center [1113, 590] width 69 height 10
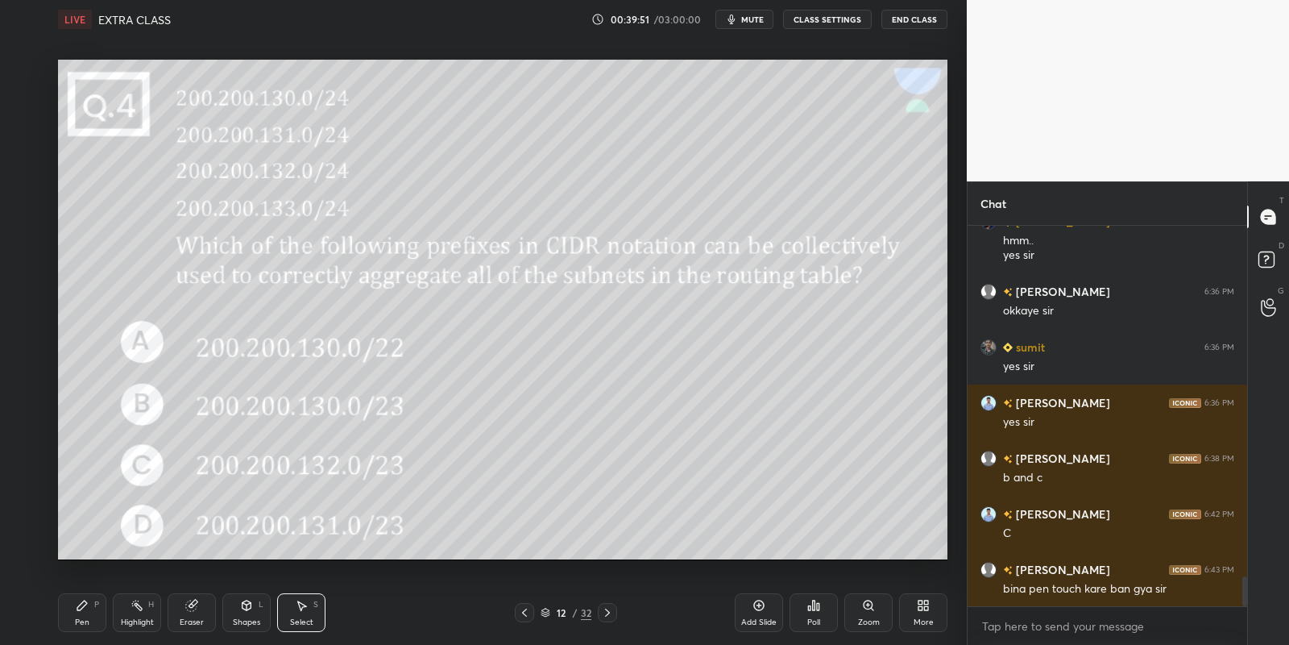
drag, startPoint x: 93, startPoint y: 614, endPoint x: 118, endPoint y: 615, distance: 25.0
click at [94, 614] on div "Pen P" at bounding box center [82, 612] width 48 height 39
click at [135, 612] on div "Highlight H" at bounding box center [137, 612] width 48 height 39
click at [89, 612] on div "Pen P" at bounding box center [82, 612] width 48 height 39
click at [139, 615] on div "Highlight H" at bounding box center [137, 612] width 48 height 39
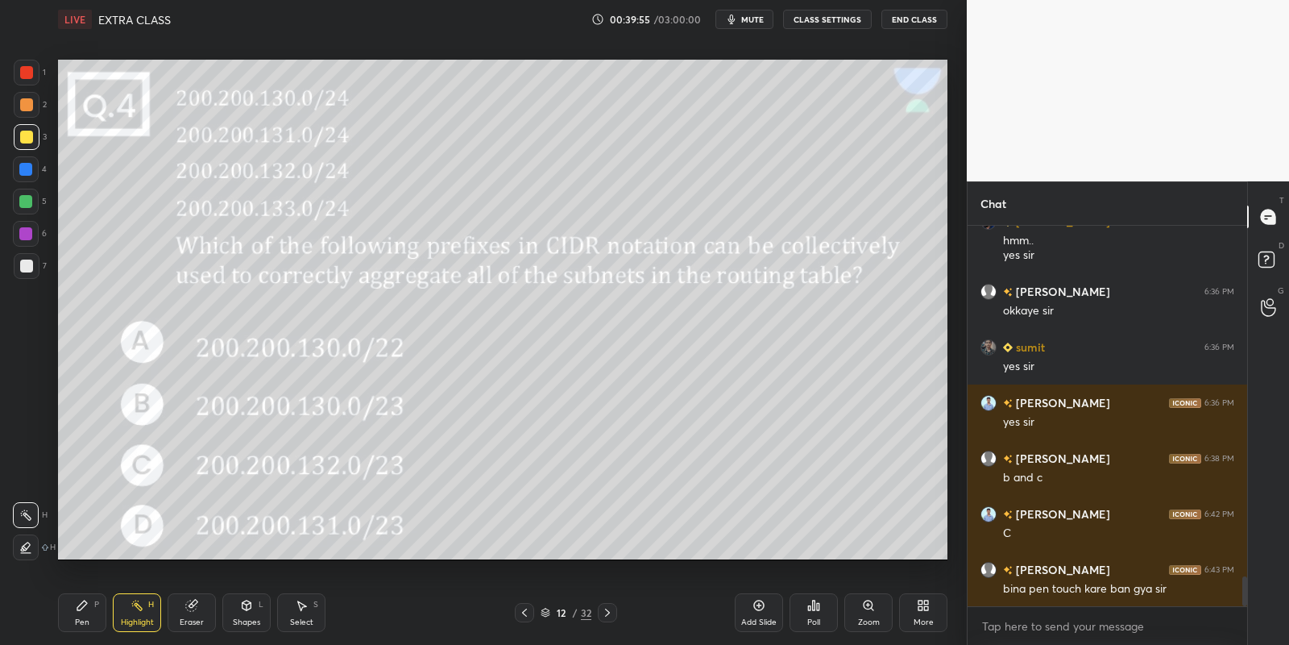
click at [82, 616] on div "Pen P" at bounding box center [82, 612] width 48 height 39
click at [137, 615] on div "Highlight H" at bounding box center [137, 612] width 48 height 39
click at [301, 607] on div "Select S" at bounding box center [301, 612] width 48 height 39
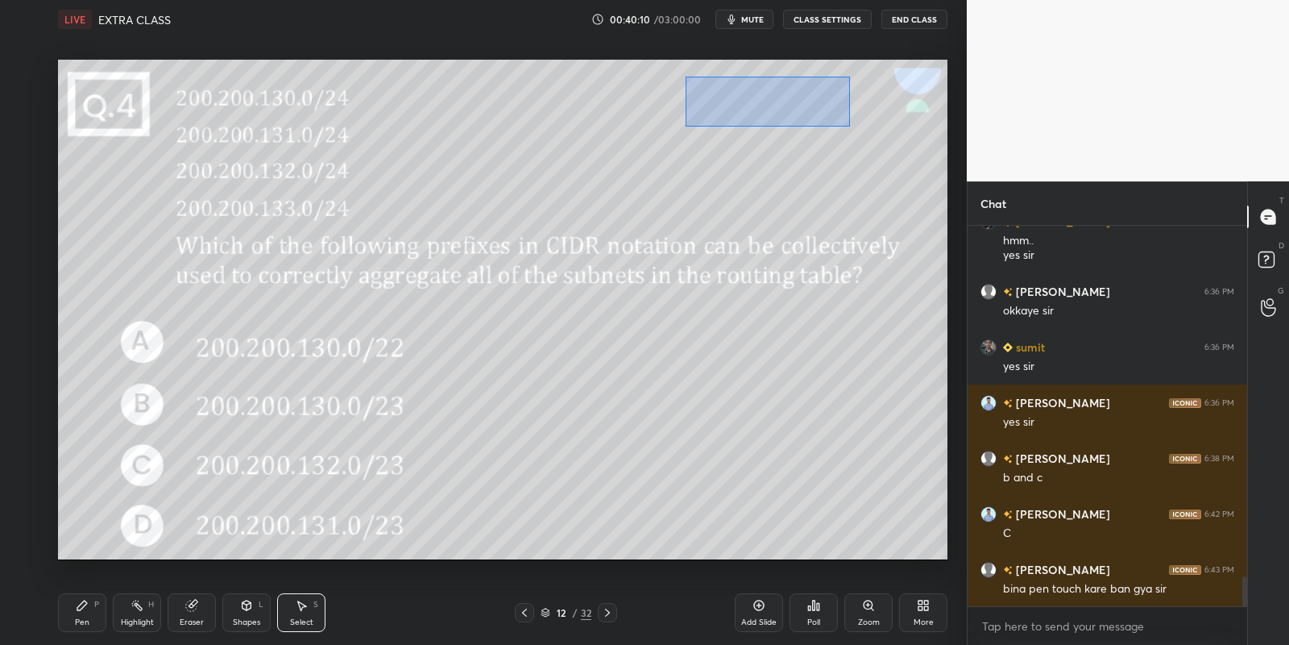
drag, startPoint x: 684, startPoint y: 76, endPoint x: 849, endPoint y: 125, distance: 172.3
click at [850, 126] on div "0 ° Undo Copy Paste here Duplicate Duplicate to new slide Delete" at bounding box center [503, 310] width 890 height 500
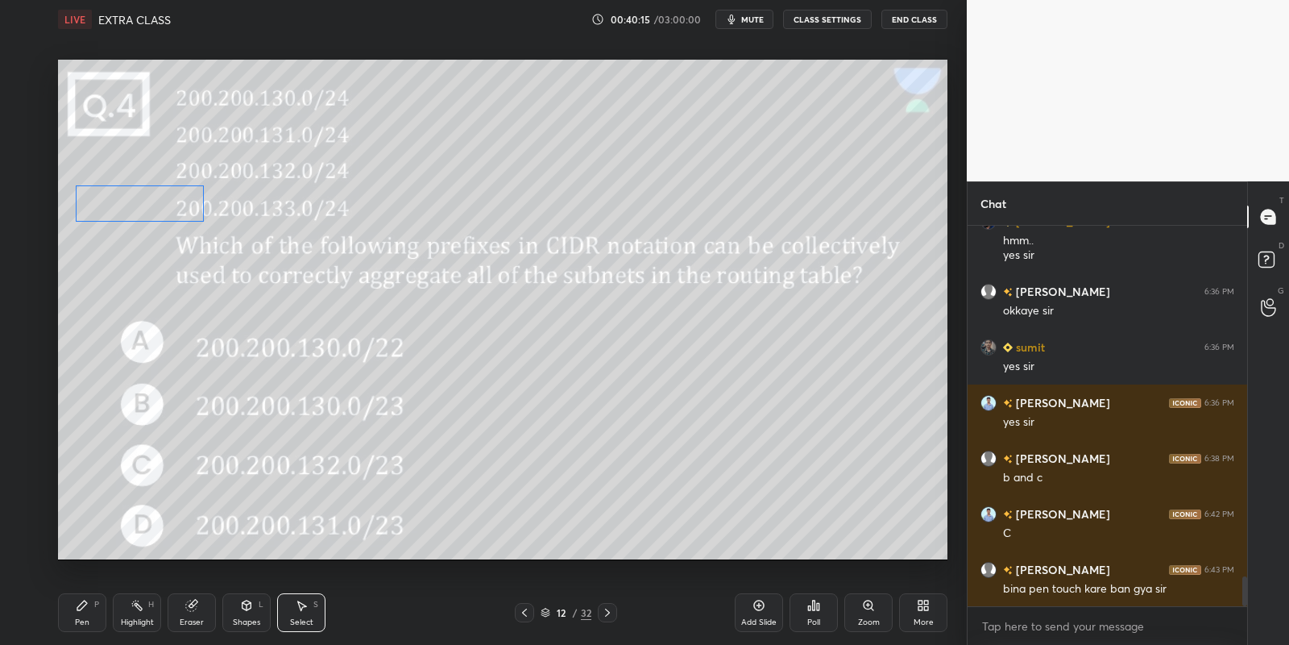
drag, startPoint x: 757, startPoint y: 83, endPoint x: 141, endPoint y: 196, distance: 626.7
click at [143, 196] on div "0 ° Undo Copy Paste here Duplicate Duplicate to new slide Delete" at bounding box center [503, 310] width 890 height 500
drag, startPoint x: 80, startPoint y: 191, endPoint x: 97, endPoint y: 192, distance: 16.9
click at [102, 192] on div "0 ° Undo Copy Paste here Duplicate Duplicate to new slide Delete" at bounding box center [503, 310] width 890 height 500
drag, startPoint x: 91, startPoint y: 186, endPoint x: 159, endPoint y: 185, distance: 67.7
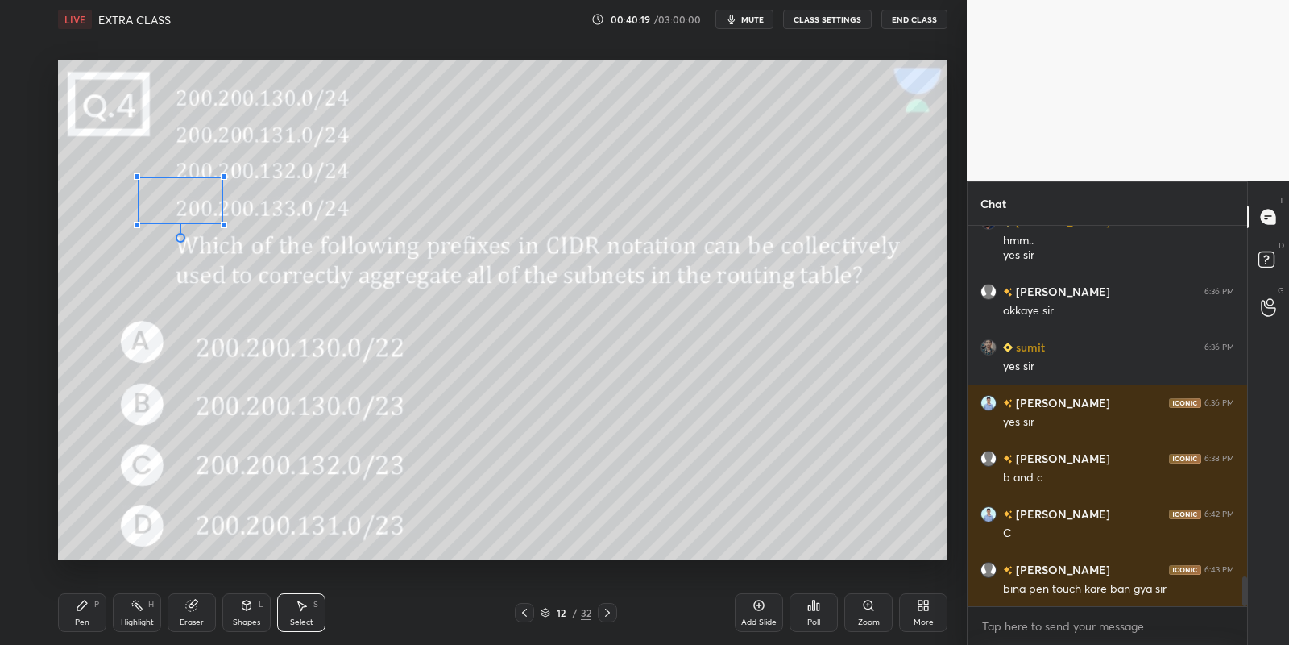
click at [136, 180] on div at bounding box center [137, 176] width 6 height 6
drag, startPoint x: 176, startPoint y: 201, endPoint x: 118, endPoint y: 177, distance: 62.5
click at [119, 177] on div "0 ° Undo Copy Paste here Duplicate Duplicate to new slide Delete" at bounding box center [503, 310] width 890 height 500
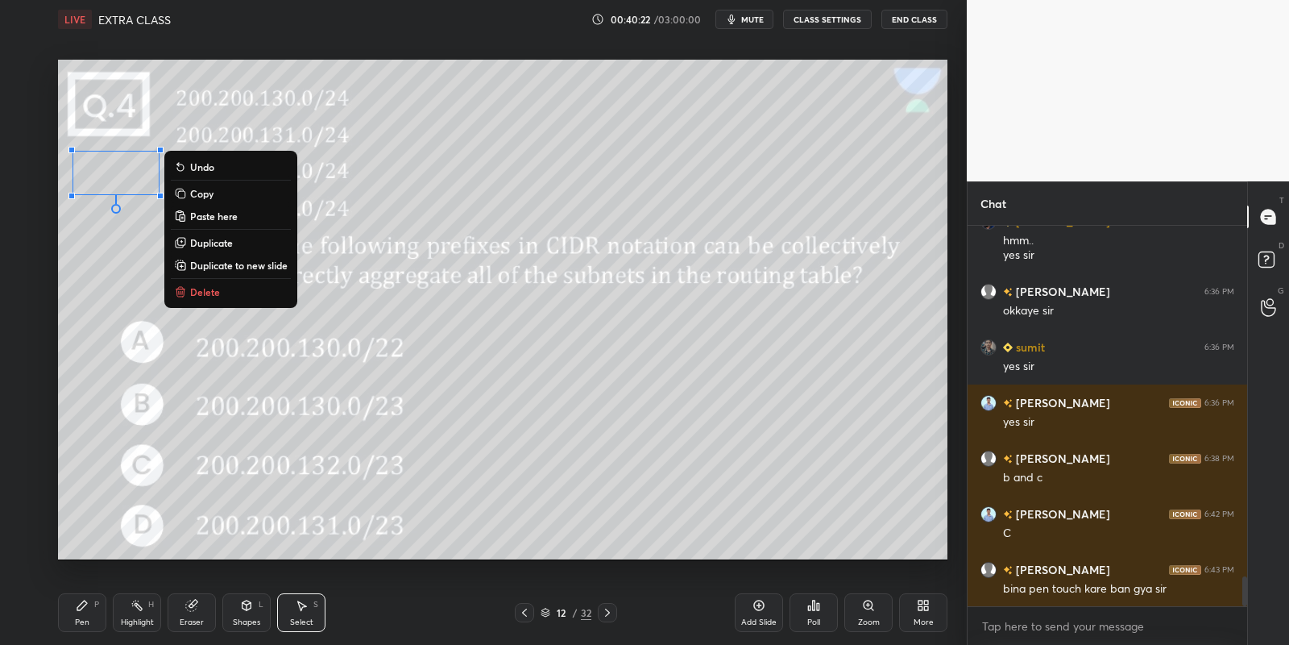
click at [81, 616] on div "Pen P" at bounding box center [82, 612] width 48 height 39
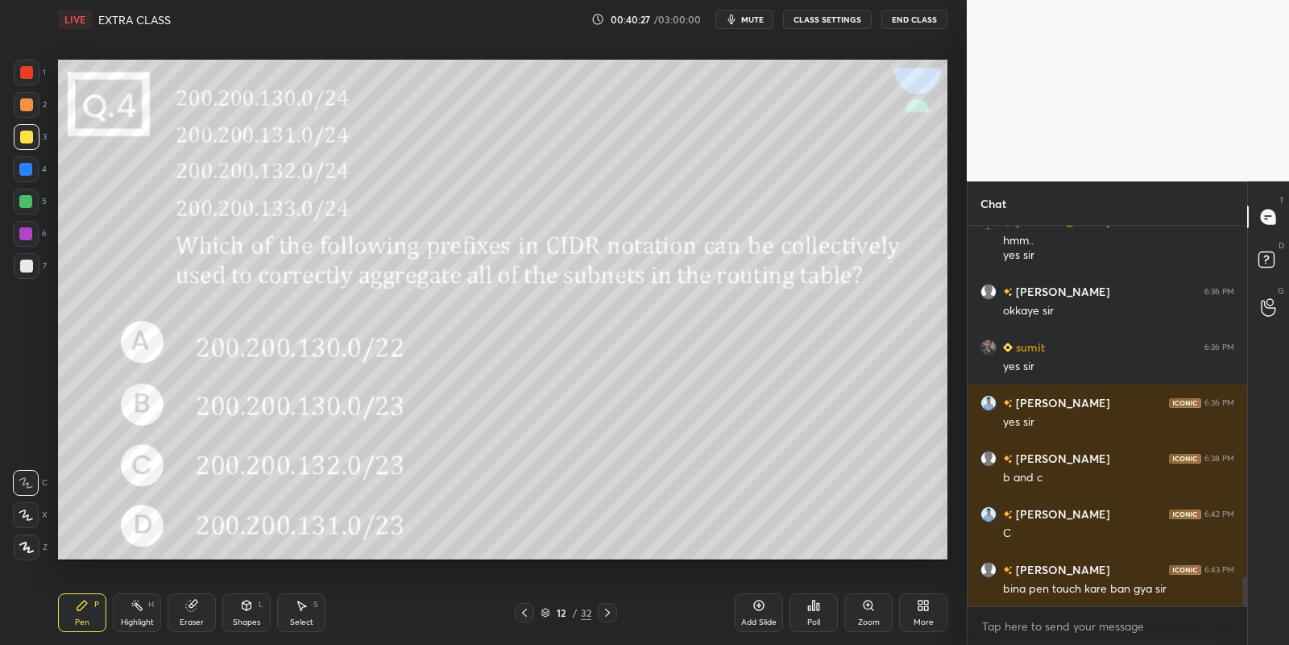
scroll to position [4562, 0]
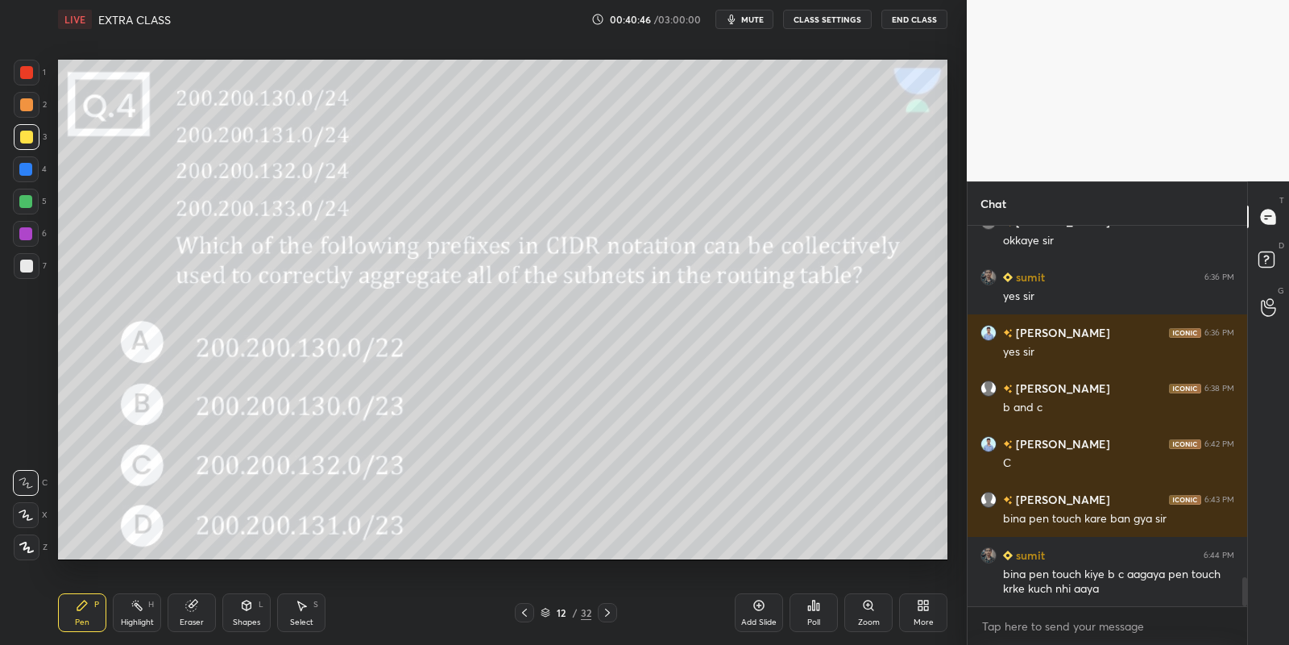
drag, startPoint x: 301, startPoint y: 612, endPoint x: 307, endPoint y: 566, distance: 46.4
click at [302, 607] on icon at bounding box center [301, 605] width 13 height 13
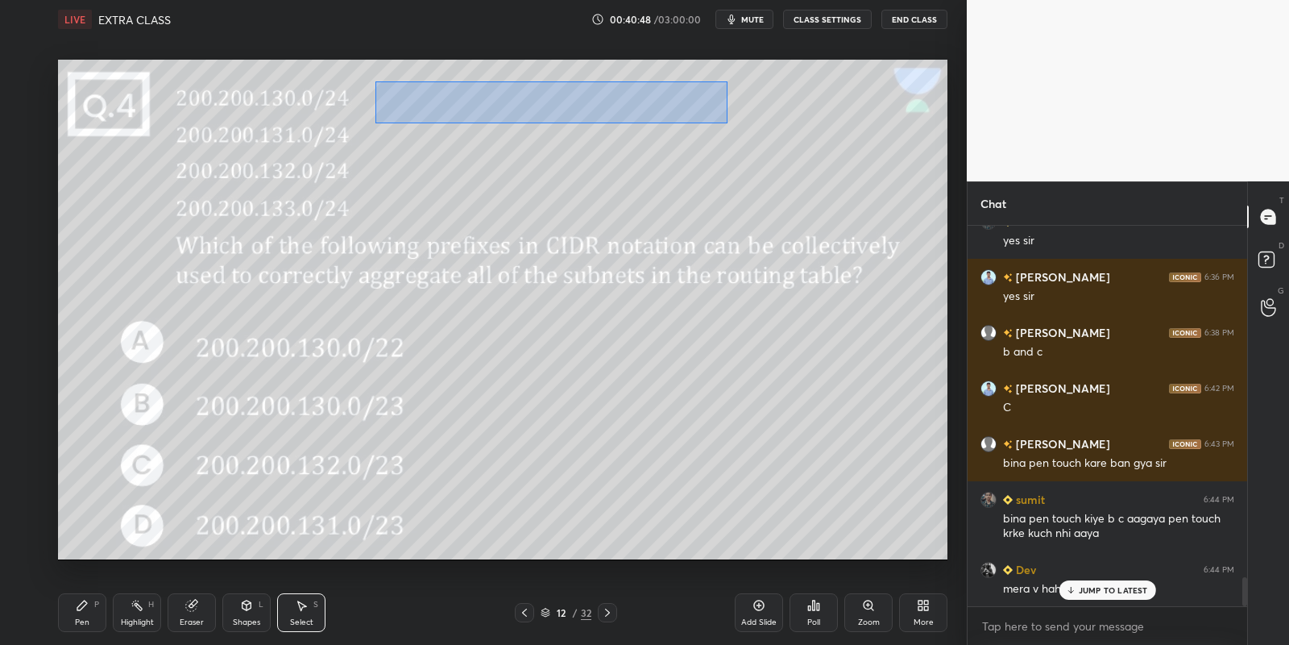
drag, startPoint x: 373, startPoint y: 81, endPoint x: 709, endPoint y: 116, distance: 337.8
click at [726, 122] on div "0 ° Undo Copy Paste here Duplicate Duplicate to new slide Delete" at bounding box center [503, 310] width 890 height 500
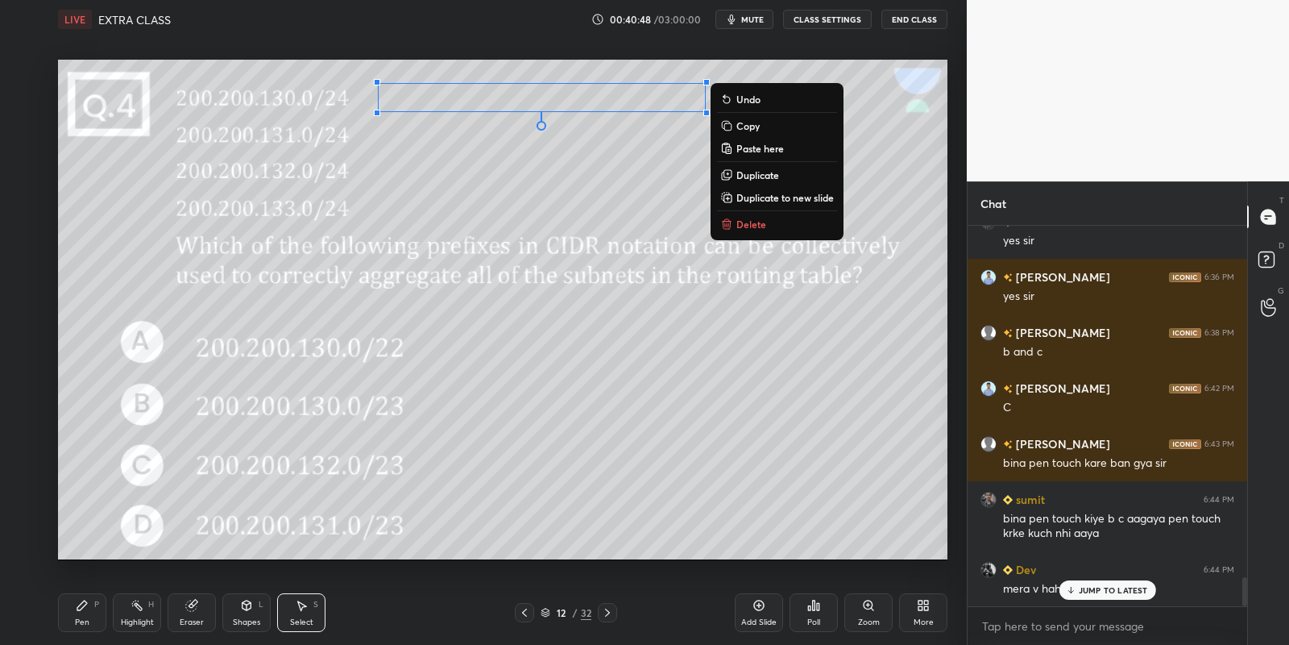
scroll to position [4674, 0]
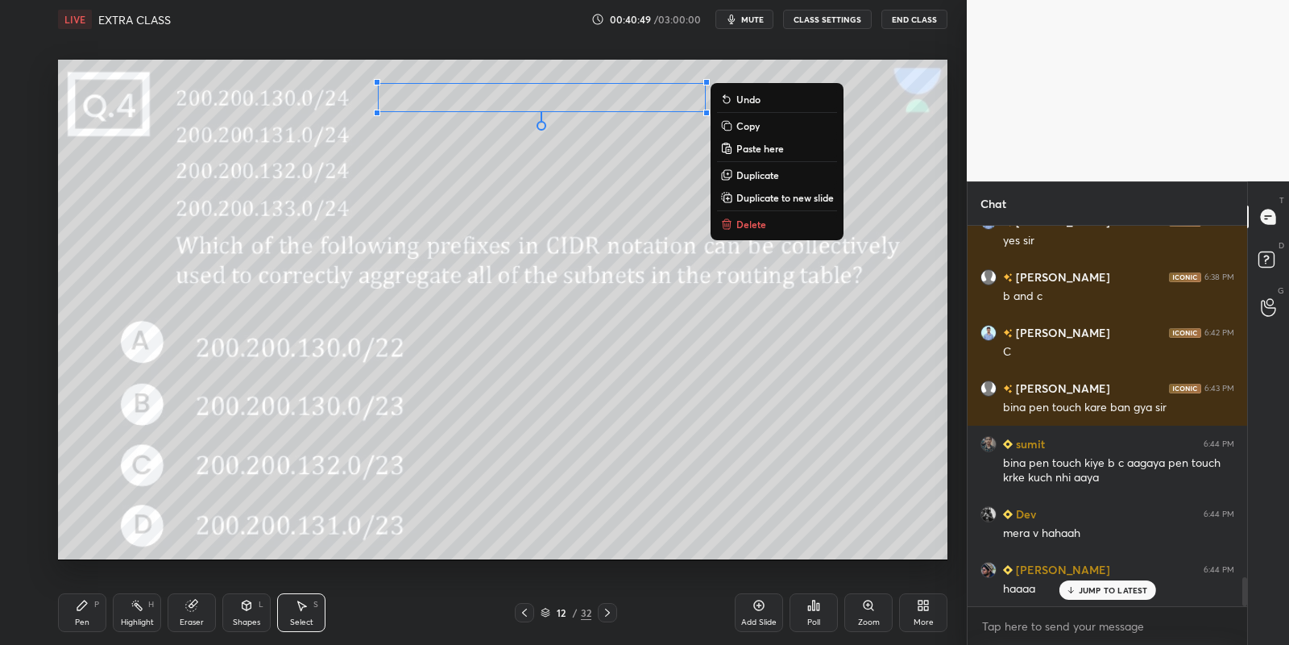
click at [743, 120] on p "Copy" at bounding box center [748, 125] width 23 height 13
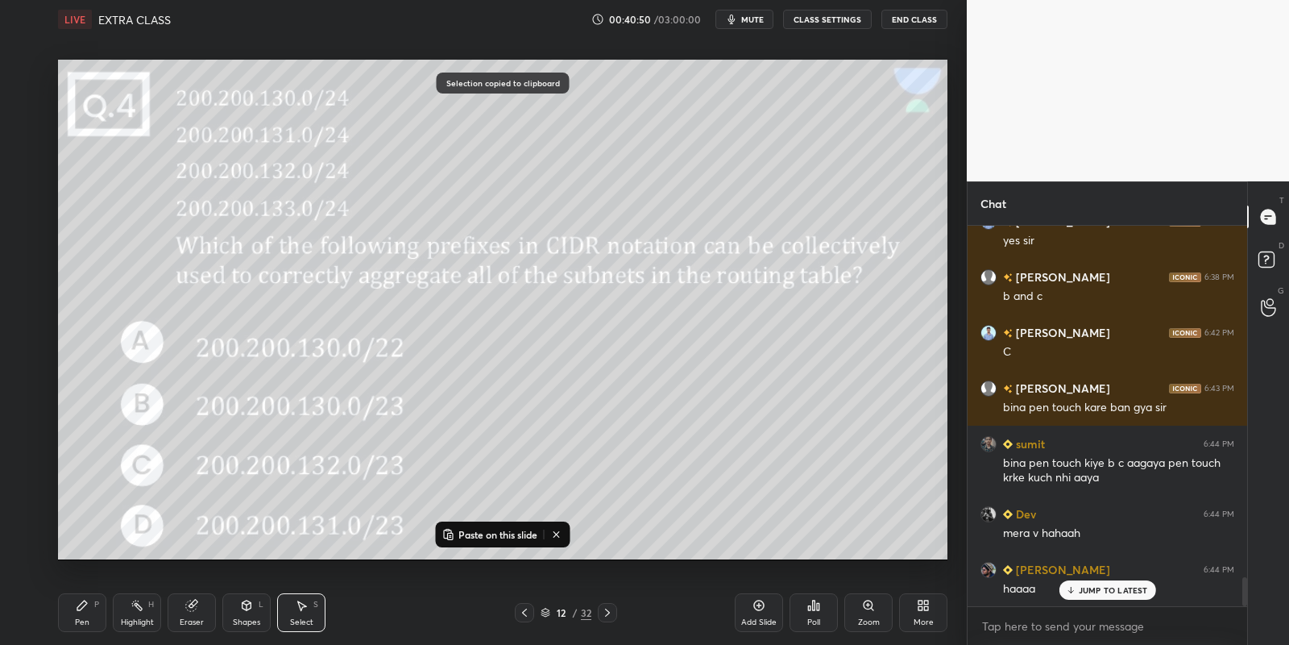
drag, startPoint x: 479, startPoint y: 528, endPoint x: 479, endPoint y: 508, distance: 20.1
click at [480, 525] on button "Paste on this slide" at bounding box center [490, 534] width 102 height 19
drag, startPoint x: 452, startPoint y: 118, endPoint x: 447, endPoint y: 137, distance: 19.9
click at [433, 143] on div "0 ° Undo Copy Paste here Duplicate Duplicate to new slide Delete" at bounding box center [503, 310] width 890 height 500
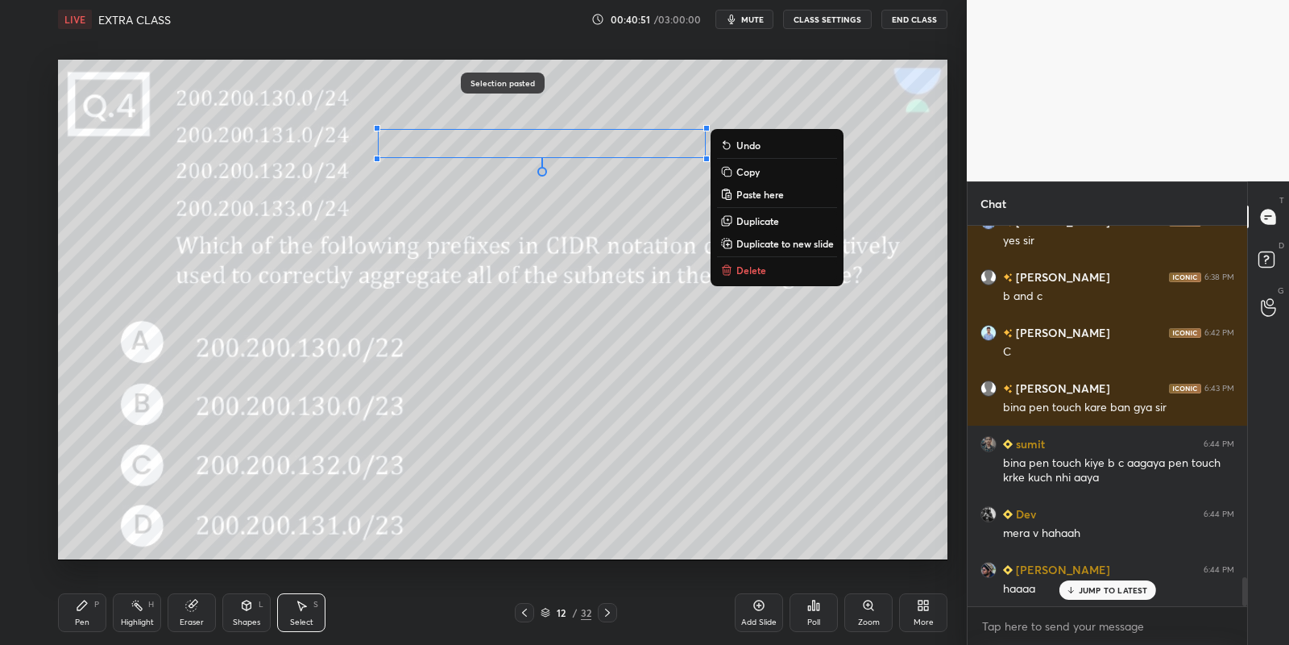
click at [745, 168] on p "Copy" at bounding box center [748, 171] width 23 height 13
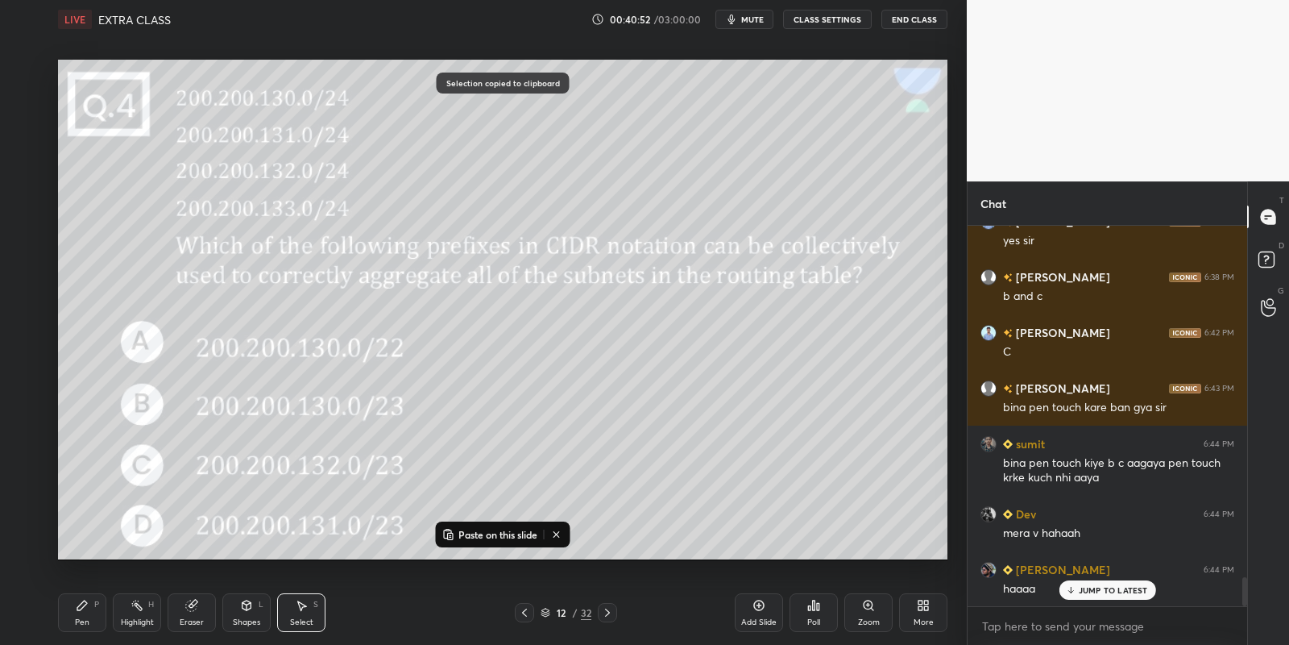
click at [492, 530] on p "Paste on this slide" at bounding box center [498, 534] width 79 height 13
drag, startPoint x: 517, startPoint y: 163, endPoint x: 497, endPoint y: 173, distance: 22.0
click at [494, 174] on div "0 ° Undo Copy Paste here Duplicate Duplicate to new slide Delete" at bounding box center [503, 310] width 890 height 500
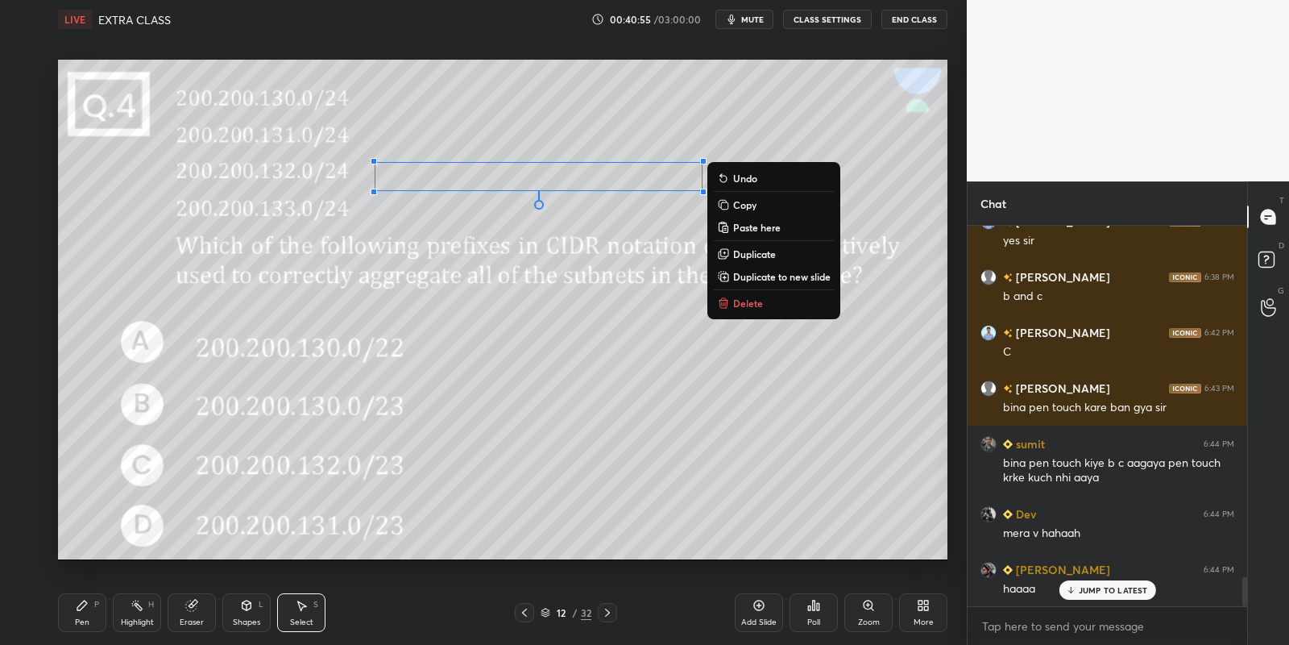
click at [741, 196] on button "Copy" at bounding box center [774, 204] width 120 height 19
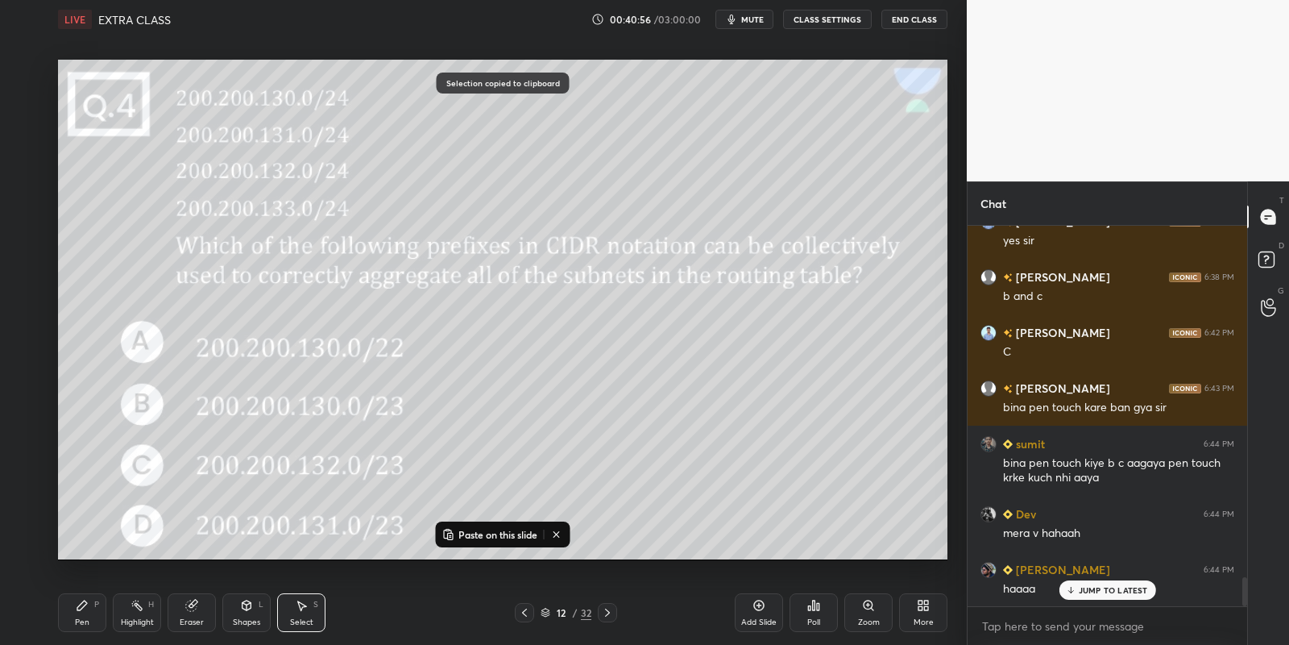
drag, startPoint x: 473, startPoint y: 531, endPoint x: 482, endPoint y: 458, distance: 73.9
click at [472, 529] on p "Paste on this slide" at bounding box center [498, 534] width 79 height 13
drag, startPoint x: 478, startPoint y: 192, endPoint x: 473, endPoint y: 203, distance: 12.3
click at [466, 206] on div "0 ° Undo Copy Paste here Duplicate Duplicate to new slide Delete" at bounding box center [503, 310] width 890 height 500
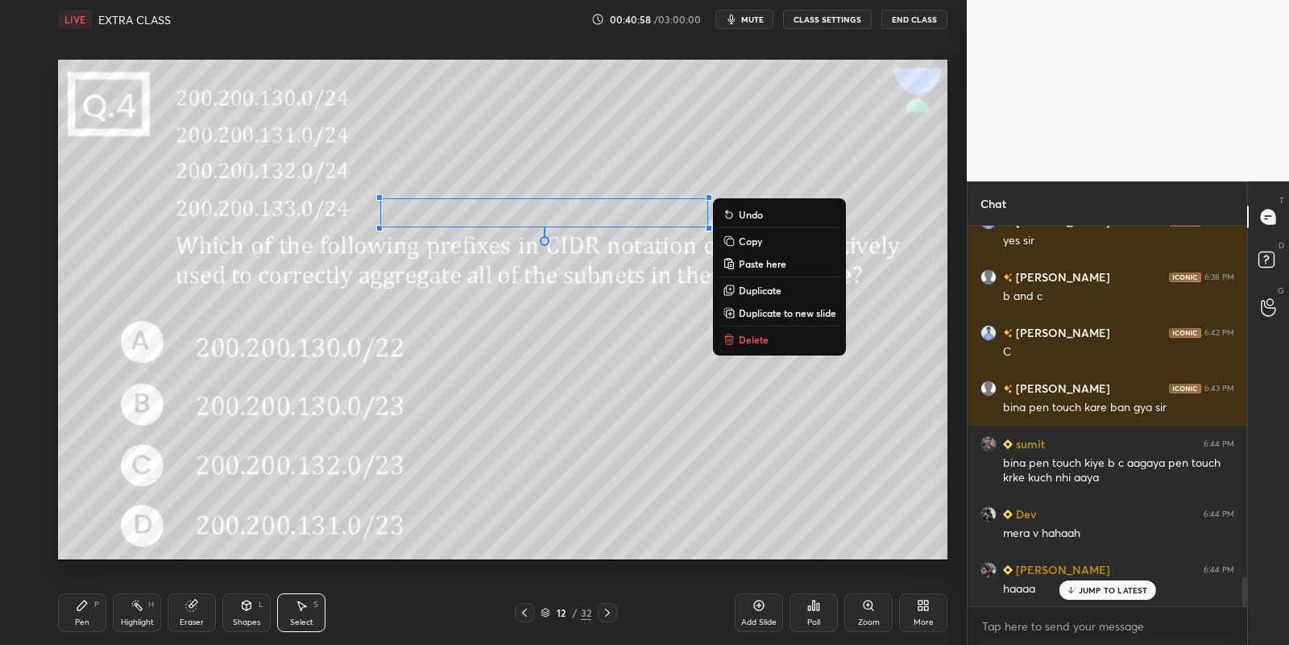
drag, startPoint x: 93, startPoint y: 619, endPoint x: 125, endPoint y: 616, distance: 32.3
click at [96, 620] on div "Pen P" at bounding box center [82, 612] width 48 height 39
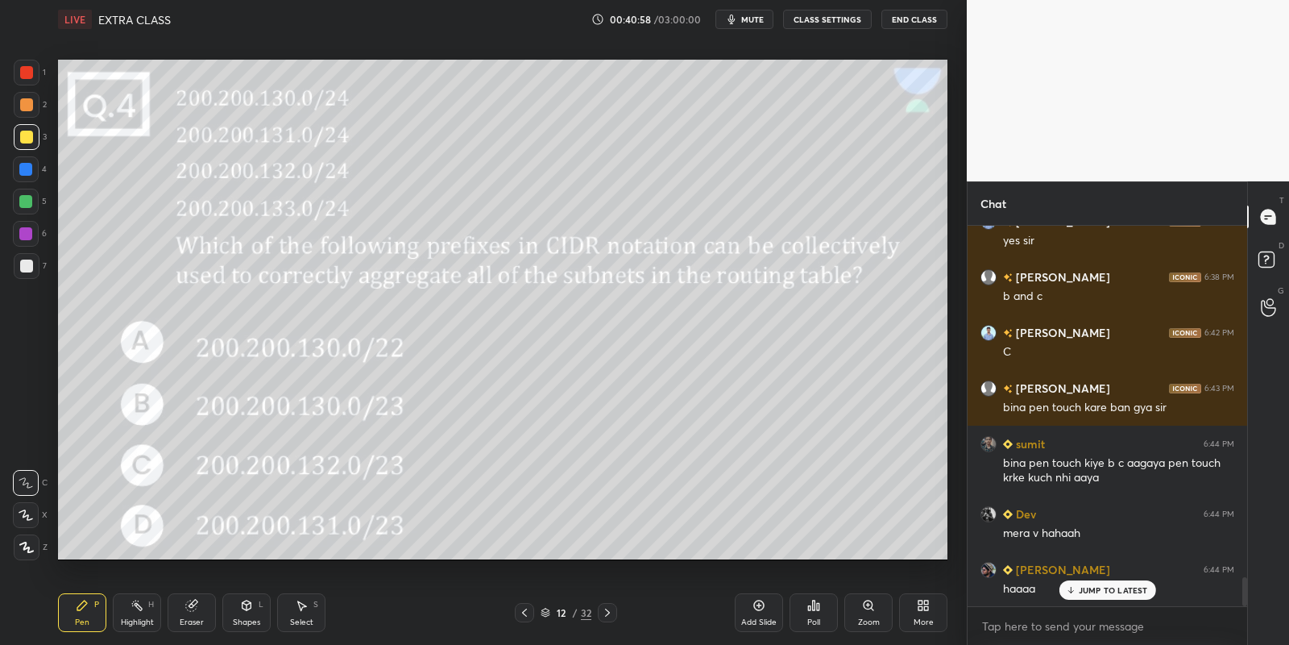
drag, startPoint x: 135, startPoint y: 610, endPoint x: 132, endPoint y: 587, distance: 23.6
click at [133, 609] on icon at bounding box center [137, 605] width 13 height 13
click at [97, 615] on div "Pen P" at bounding box center [82, 612] width 48 height 39
click at [133, 605] on icon at bounding box center [137, 605] width 13 height 13
click at [87, 617] on div "Pen P" at bounding box center [82, 612] width 48 height 39
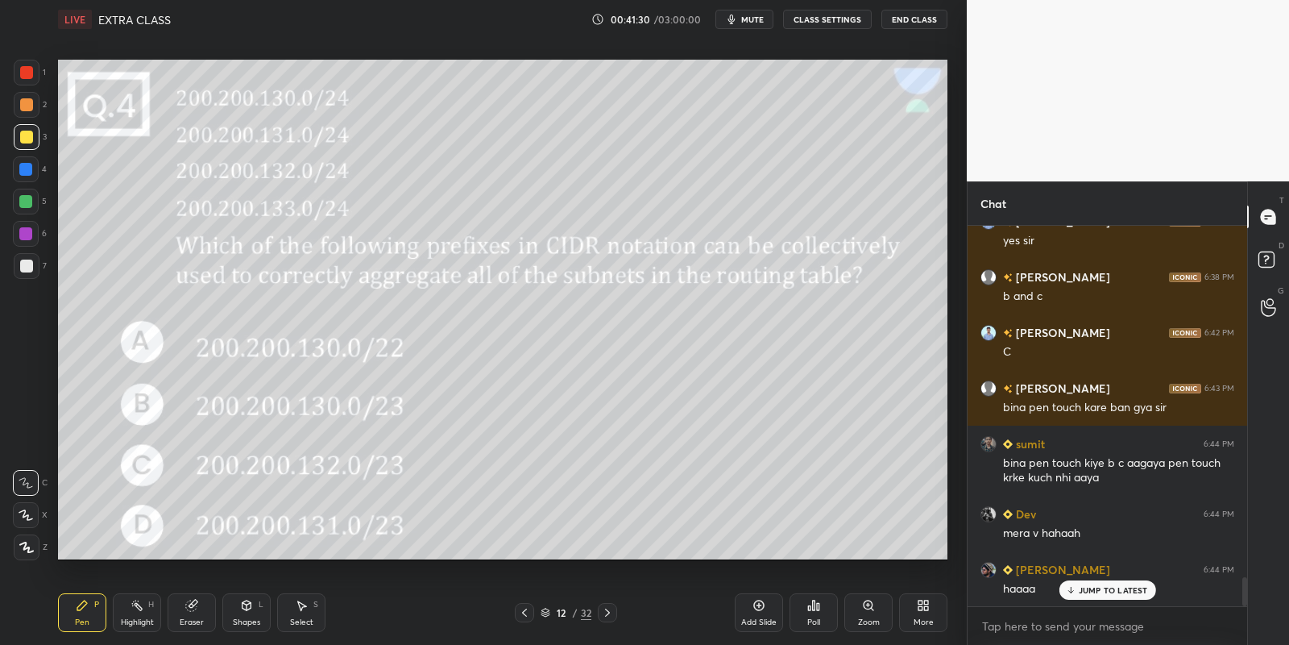
drag, startPoint x: 84, startPoint y: 612, endPoint x: 94, endPoint y: 612, distance: 10.5
click at [89, 614] on div "Pen P" at bounding box center [82, 612] width 48 height 39
click at [130, 616] on div "Highlight H" at bounding box center [137, 612] width 48 height 39
click at [84, 622] on div "Pen" at bounding box center [82, 622] width 15 height 8
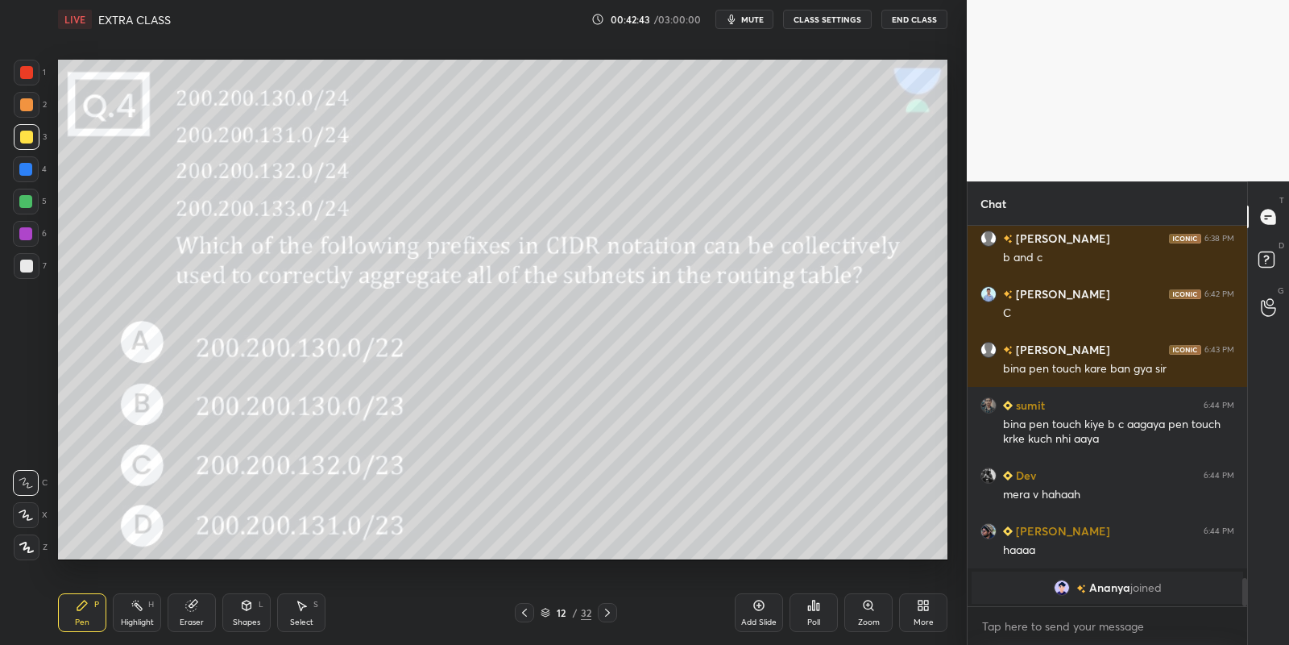
click at [137, 615] on div "Highlight H" at bounding box center [137, 612] width 48 height 39
drag, startPoint x: 100, startPoint y: 616, endPoint x: 110, endPoint y: 592, distance: 26.0
click at [99, 612] on div "Pen P" at bounding box center [82, 612] width 48 height 39
drag, startPoint x: 246, startPoint y: 608, endPoint x: 248, endPoint y: 595, distance: 13.1
click at [248, 608] on icon at bounding box center [247, 605] width 9 height 10
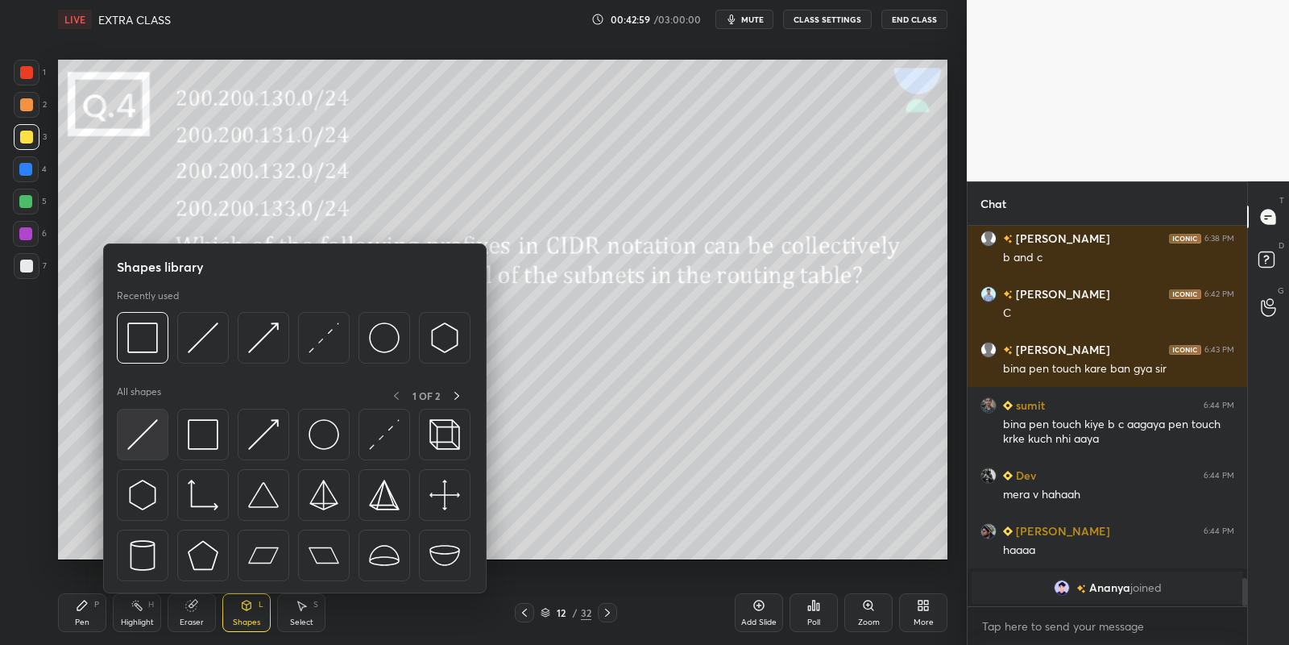
click at [146, 430] on img at bounding box center [142, 434] width 31 height 31
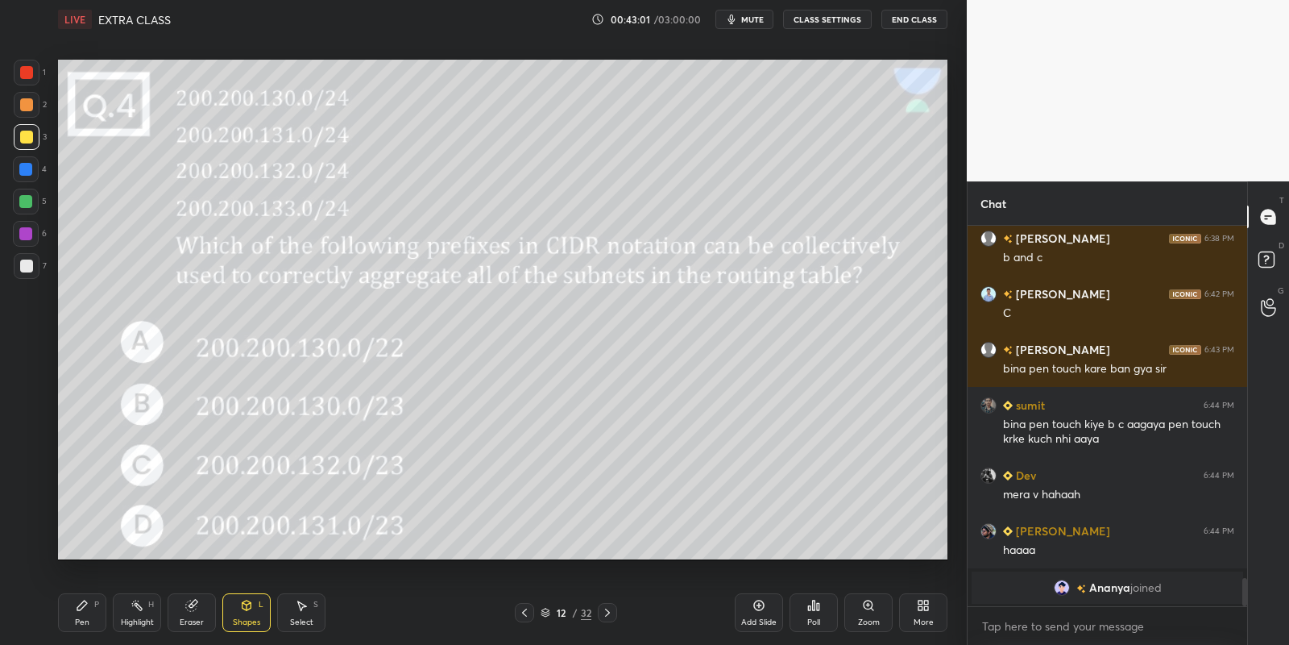
drag, startPoint x: 95, startPoint y: 615, endPoint x: 109, endPoint y: 608, distance: 15.1
click at [98, 614] on div "Pen P" at bounding box center [82, 612] width 48 height 39
click at [252, 612] on div "Shapes L" at bounding box center [246, 612] width 48 height 39
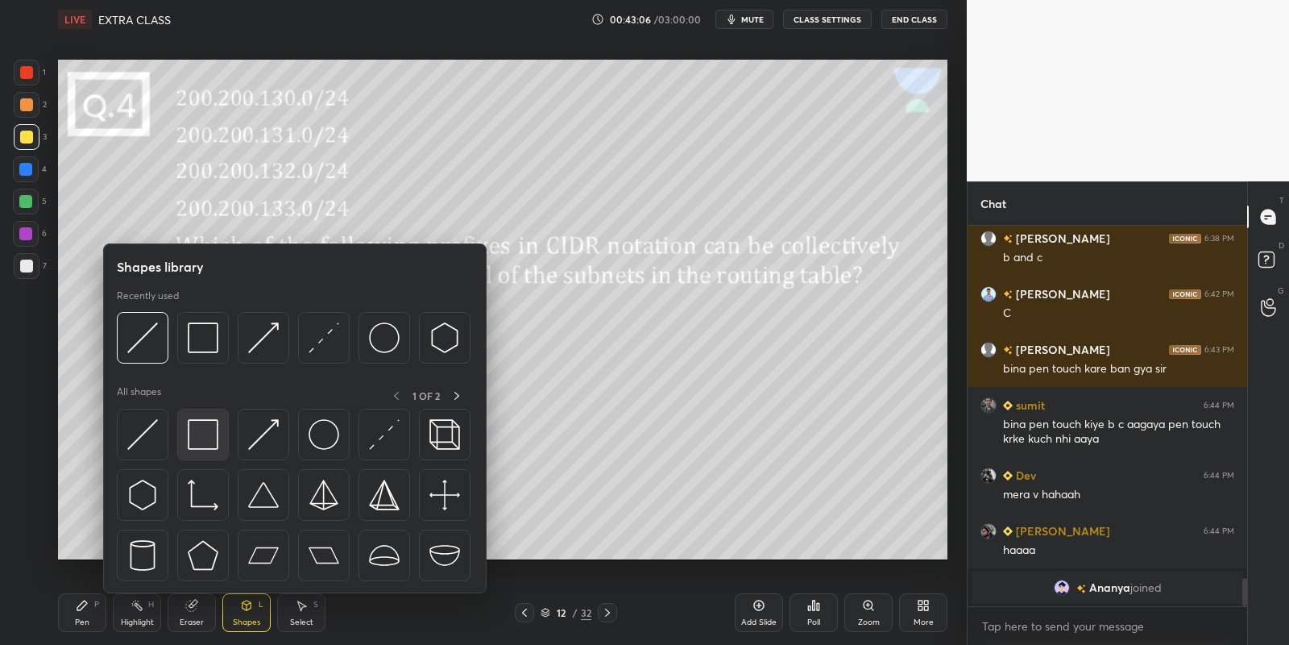
drag, startPoint x: 205, startPoint y: 429, endPoint x: 20, endPoint y: 262, distance: 248.7
click at [197, 429] on img at bounding box center [203, 434] width 31 height 31
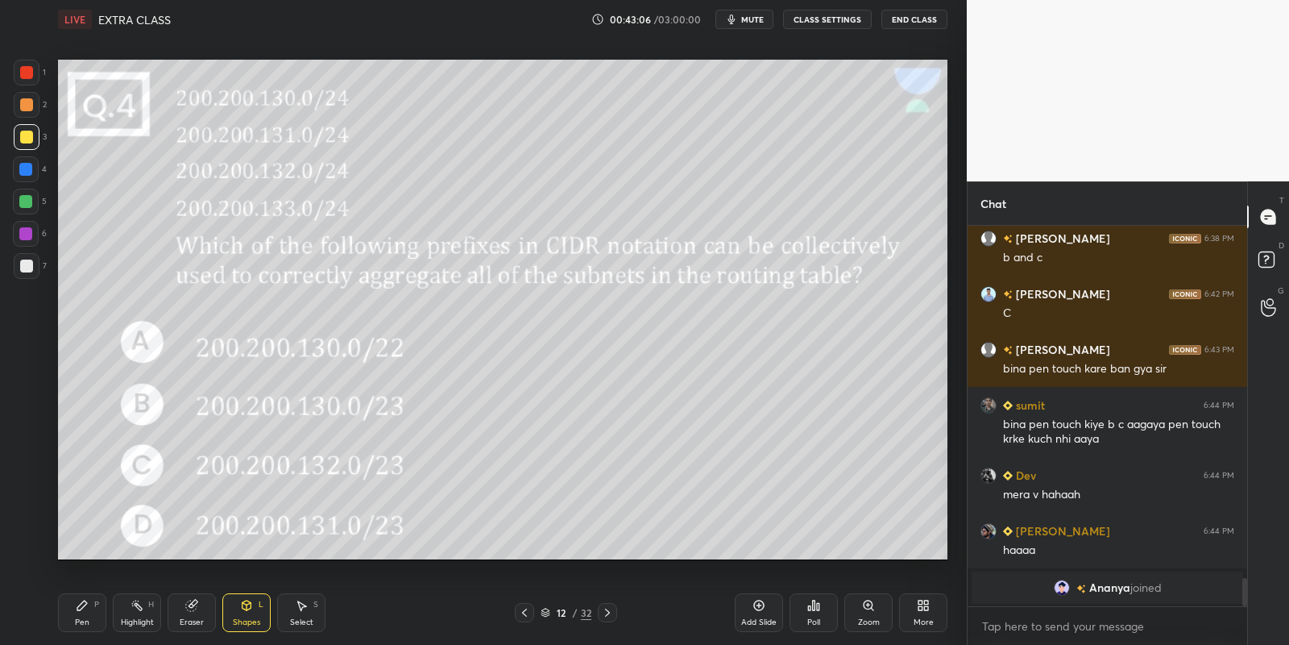
click at [20, 259] on div at bounding box center [26, 265] width 13 height 13
click at [84, 622] on div "Pen" at bounding box center [82, 622] width 15 height 8
drag, startPoint x: 196, startPoint y: 612, endPoint x: 235, endPoint y: 595, distance: 42.6
click at [198, 609] on div "Eraser" at bounding box center [192, 612] width 48 height 39
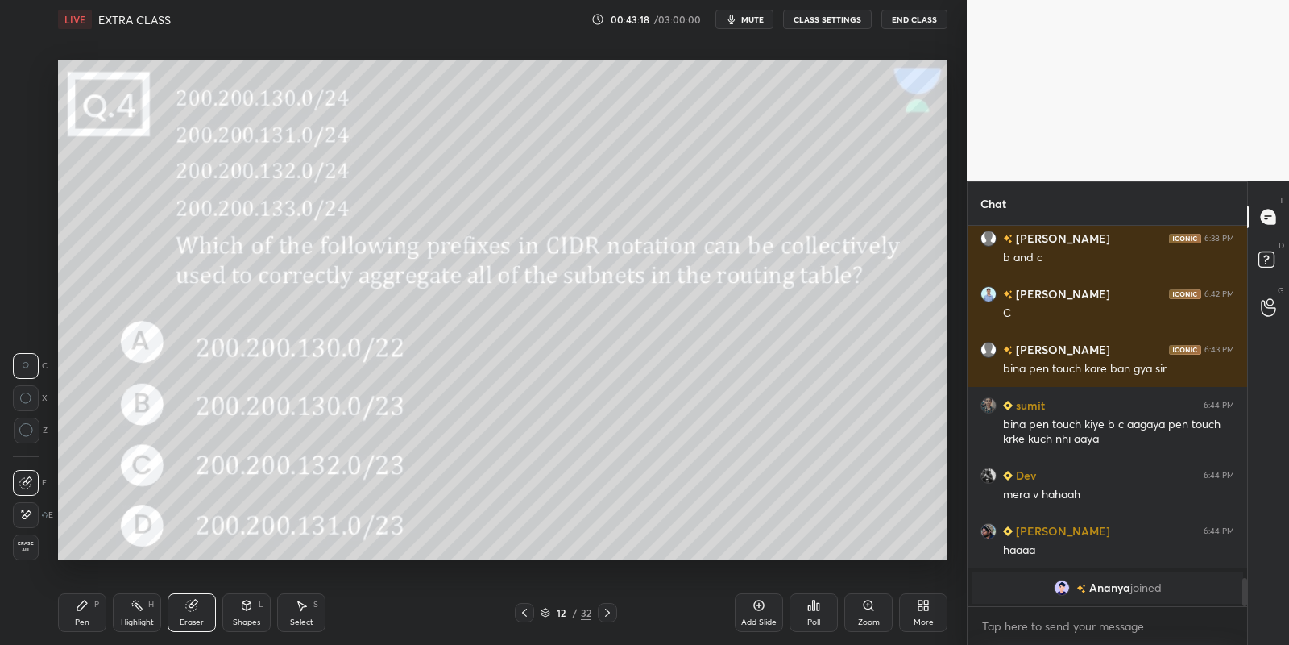
click at [78, 608] on icon at bounding box center [82, 605] width 10 height 10
click at [135, 612] on div "Highlight H" at bounding box center [137, 612] width 48 height 39
click at [89, 609] on div "Pen P" at bounding box center [82, 612] width 48 height 39
click at [23, 253] on div at bounding box center [27, 266] width 26 height 26
drag, startPoint x: 127, startPoint y: 608, endPoint x: 198, endPoint y: 567, distance: 82.3
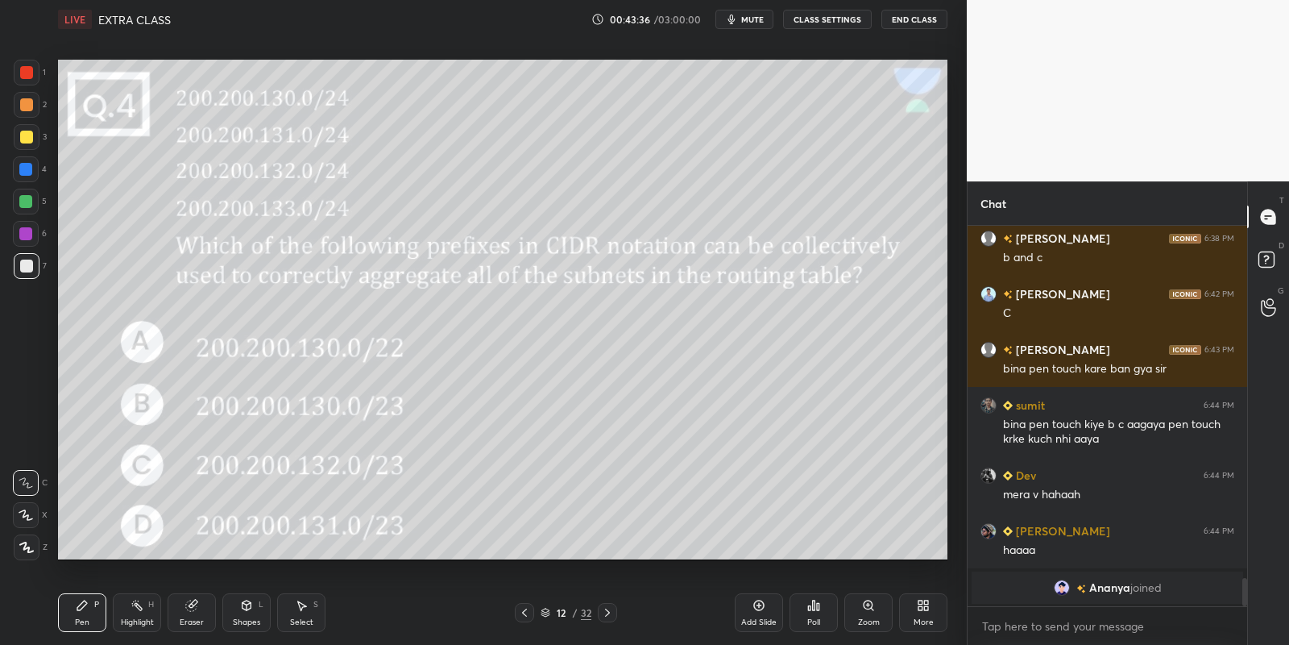
click at [134, 604] on div "Highlight H" at bounding box center [137, 612] width 48 height 39
drag, startPoint x: 63, startPoint y: 611, endPoint x: 83, endPoint y: 606, distance: 20.7
click at [76, 608] on div "Pen P" at bounding box center [82, 612] width 48 height 39
click at [121, 610] on div "Highlight H" at bounding box center [137, 612] width 48 height 39
drag, startPoint x: 77, startPoint y: 618, endPoint x: 92, endPoint y: 616, distance: 15.4
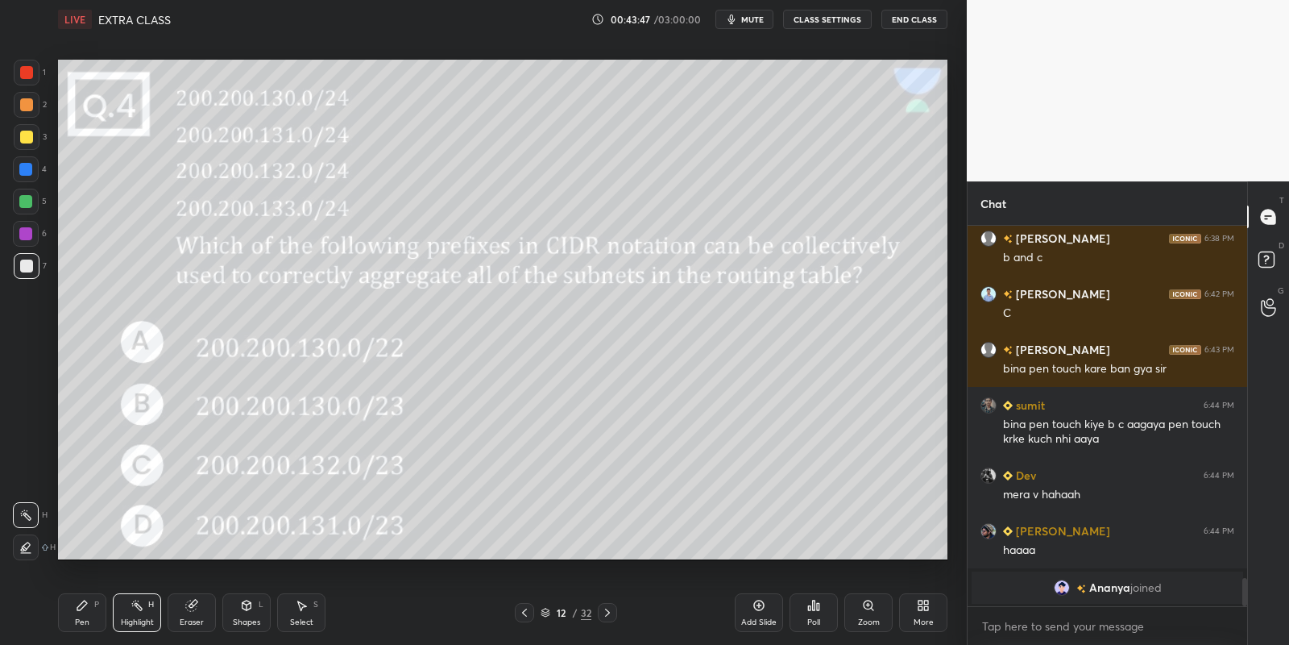
click at [77, 618] on div "Pen" at bounding box center [82, 622] width 15 height 8
drag, startPoint x: 27, startPoint y: 207, endPoint x: 39, endPoint y: 195, distance: 17.1
click at [28, 205] on div at bounding box center [25, 201] width 13 height 13
click at [755, 604] on icon at bounding box center [759, 605] width 13 height 13
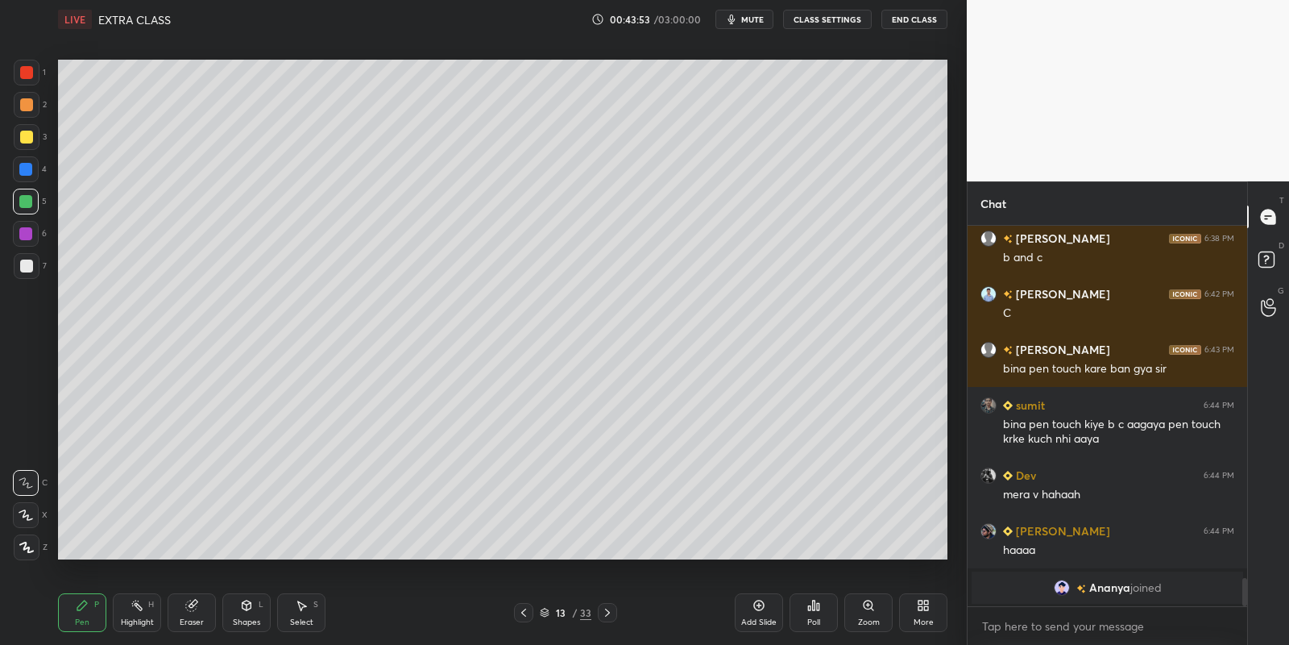
drag, startPoint x: 74, startPoint y: 619, endPoint x: 69, endPoint y: 583, distance: 36.6
click at [73, 614] on div "Pen P" at bounding box center [82, 612] width 48 height 39
drag, startPoint x: 23, startPoint y: 134, endPoint x: 44, endPoint y: 122, distance: 23.1
click at [23, 135] on div at bounding box center [26, 137] width 13 height 13
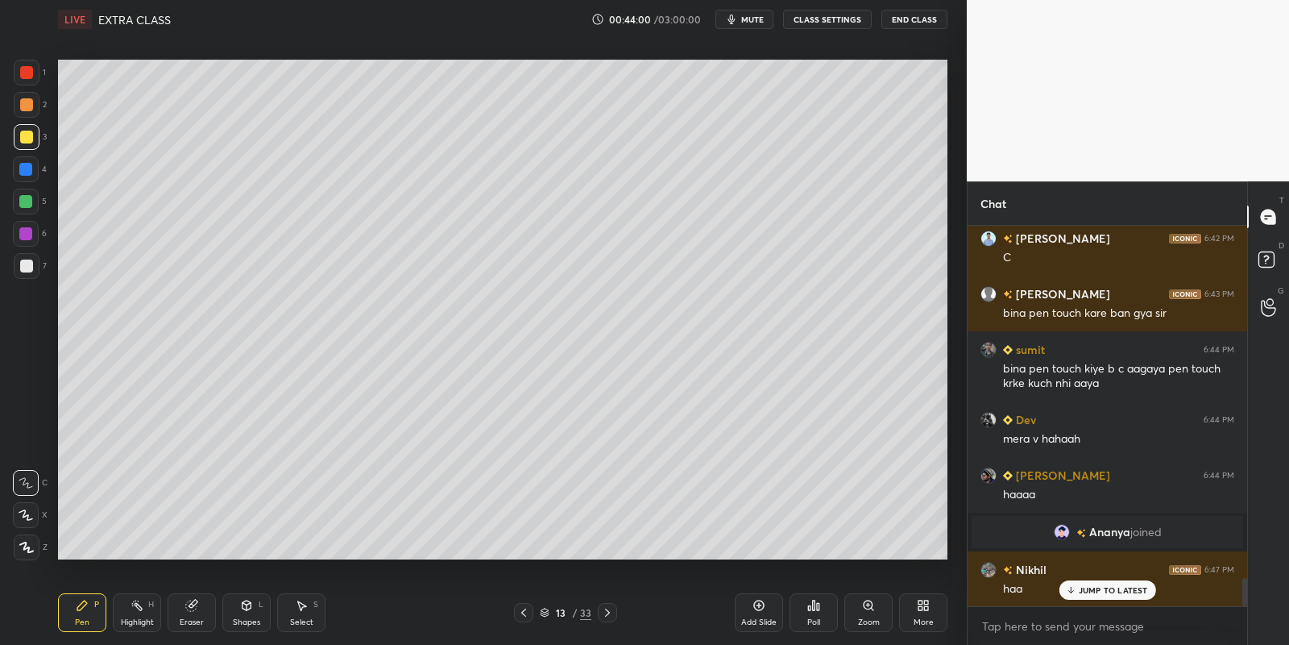
drag, startPoint x: 192, startPoint y: 616, endPoint x: 192, endPoint y: 573, distance: 43.5
click at [189, 613] on div "Eraser" at bounding box center [192, 612] width 48 height 39
drag, startPoint x: 76, startPoint y: 615, endPoint x: 83, endPoint y: 580, distance: 35.4
click at [77, 612] on div "Pen P" at bounding box center [82, 612] width 48 height 39
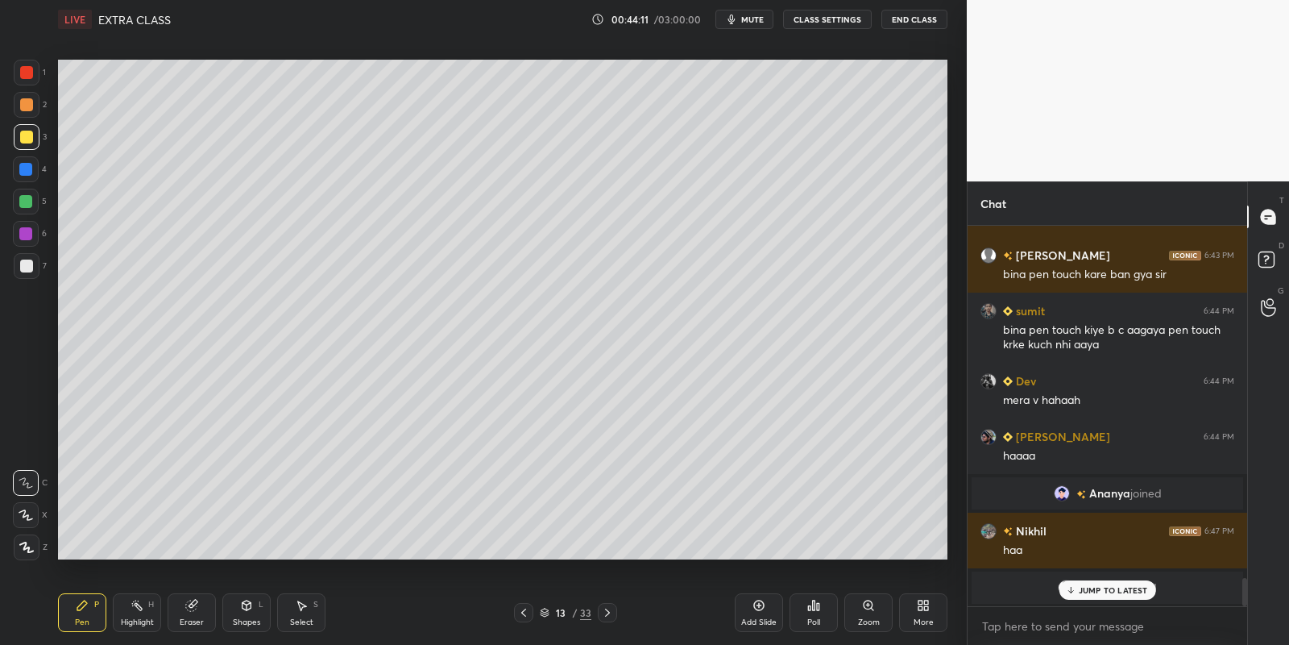
drag, startPoint x: 297, startPoint y: 612, endPoint x: 293, endPoint y: 581, distance: 30.9
click at [297, 606] on icon at bounding box center [301, 605] width 13 height 13
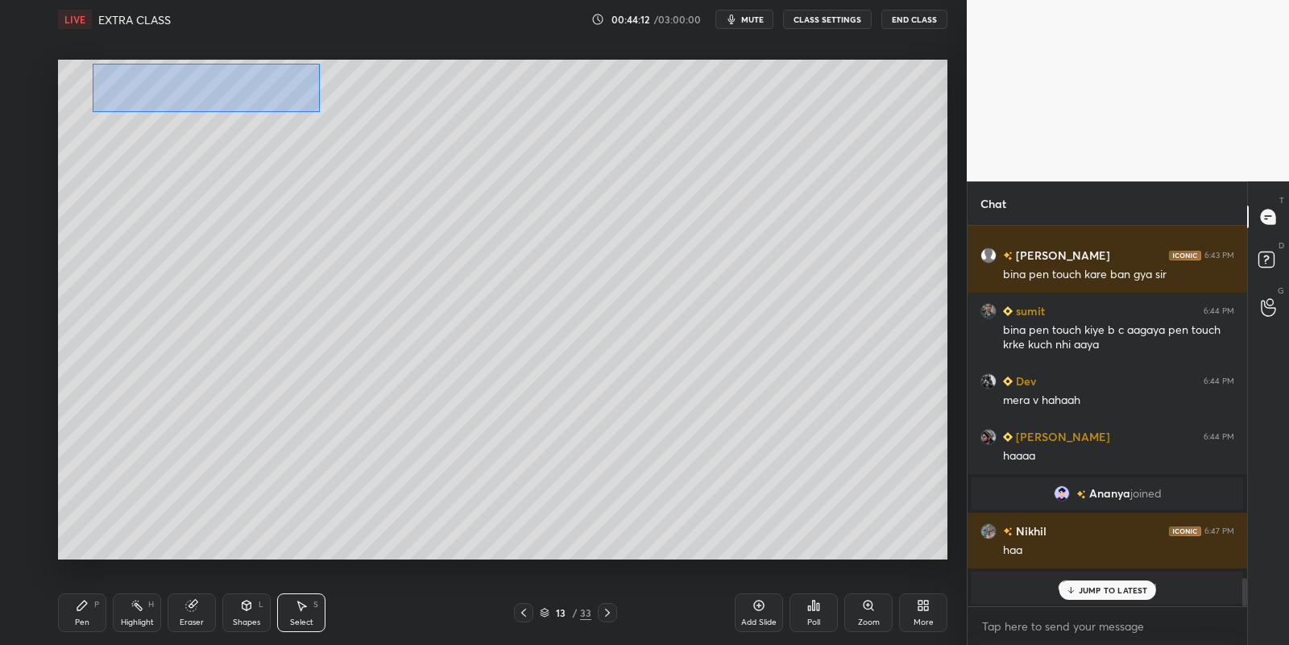
drag, startPoint x: 107, startPoint y: 68, endPoint x: 319, endPoint y: 110, distance: 216.0
click at [318, 111] on div "0 ° Undo Copy Paste here Duplicate Duplicate to new slide Delete" at bounding box center [503, 310] width 890 height 500
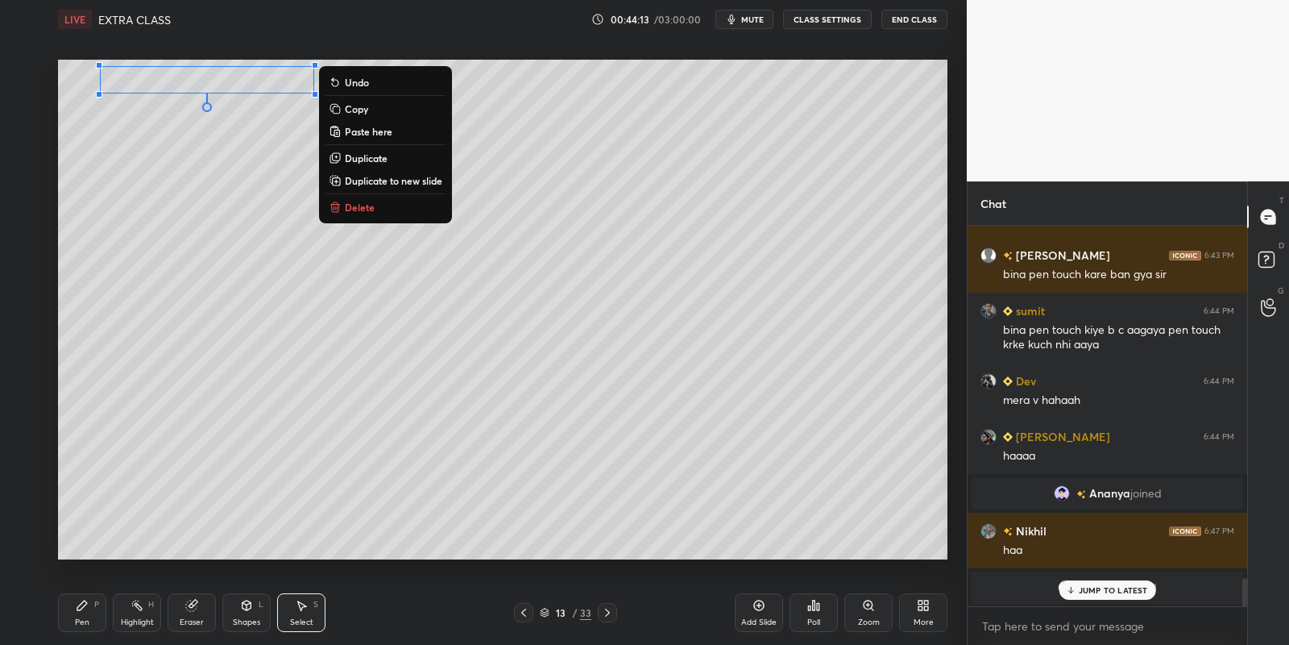
click at [350, 108] on p "Copy" at bounding box center [356, 108] width 23 height 13
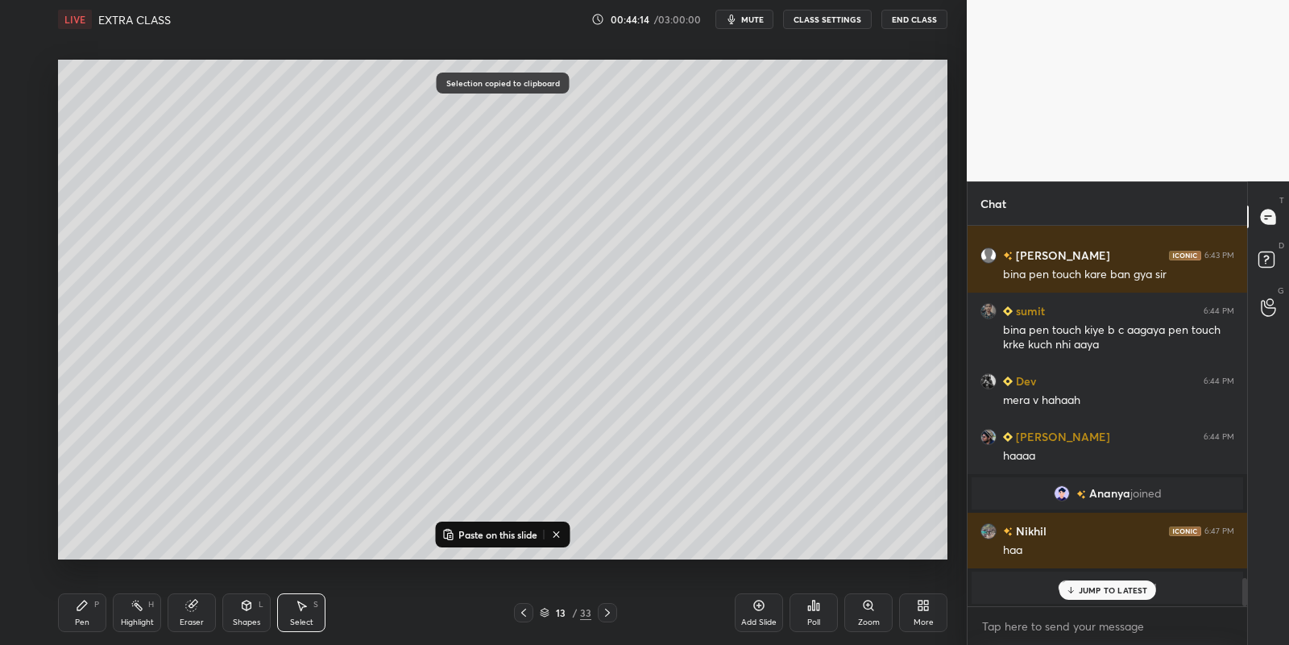
click at [459, 528] on p "Paste on this slide" at bounding box center [498, 534] width 79 height 13
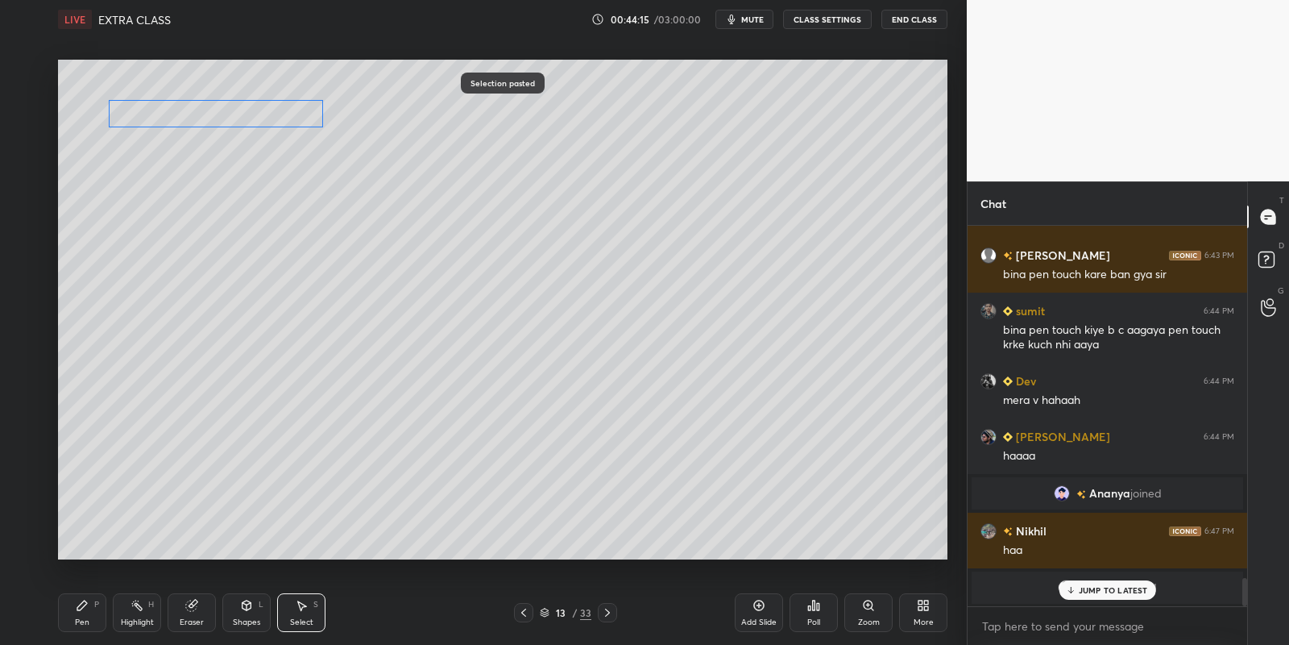
drag, startPoint x: 231, startPoint y: 106, endPoint x: 264, endPoint y: 122, distance: 36.8
click at [222, 119] on div "0 ° Undo Copy Paste here Duplicate Duplicate to new slide Delete" at bounding box center [503, 310] width 890 height 500
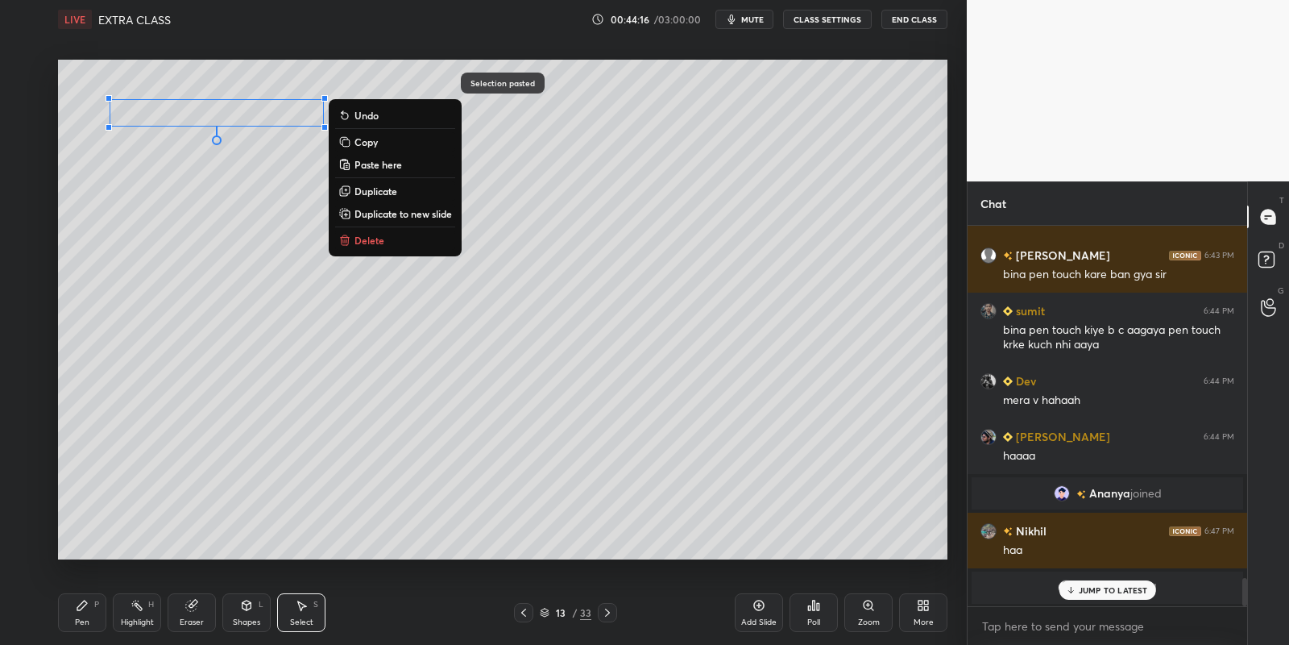
click at [377, 141] on p "Copy" at bounding box center [366, 141] width 23 height 13
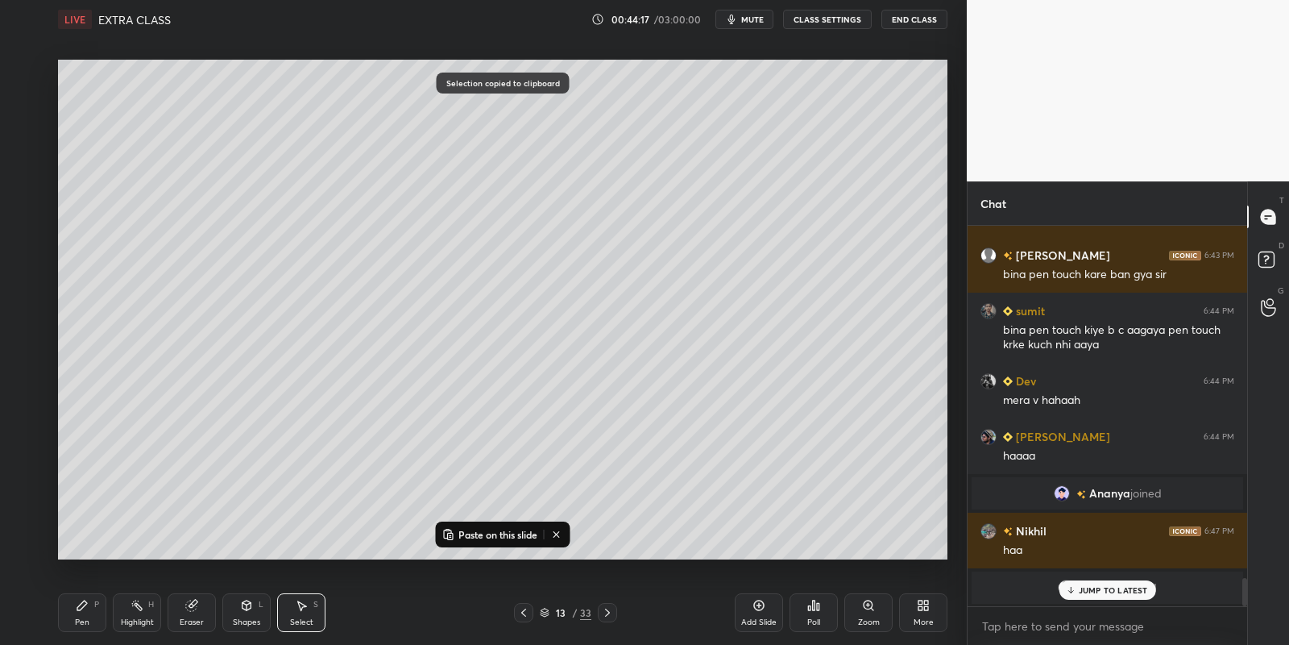
drag, startPoint x: 459, startPoint y: 529, endPoint x: 450, endPoint y: 477, distance: 53.3
click at [460, 530] on p "Paste on this slide" at bounding box center [498, 534] width 79 height 13
drag, startPoint x: 235, startPoint y: 129, endPoint x: 222, endPoint y: 139, distance: 17.2
click at [222, 139] on div "0 ° Undo Copy Paste here Duplicate Duplicate to new slide Delete" at bounding box center [503, 310] width 890 height 500
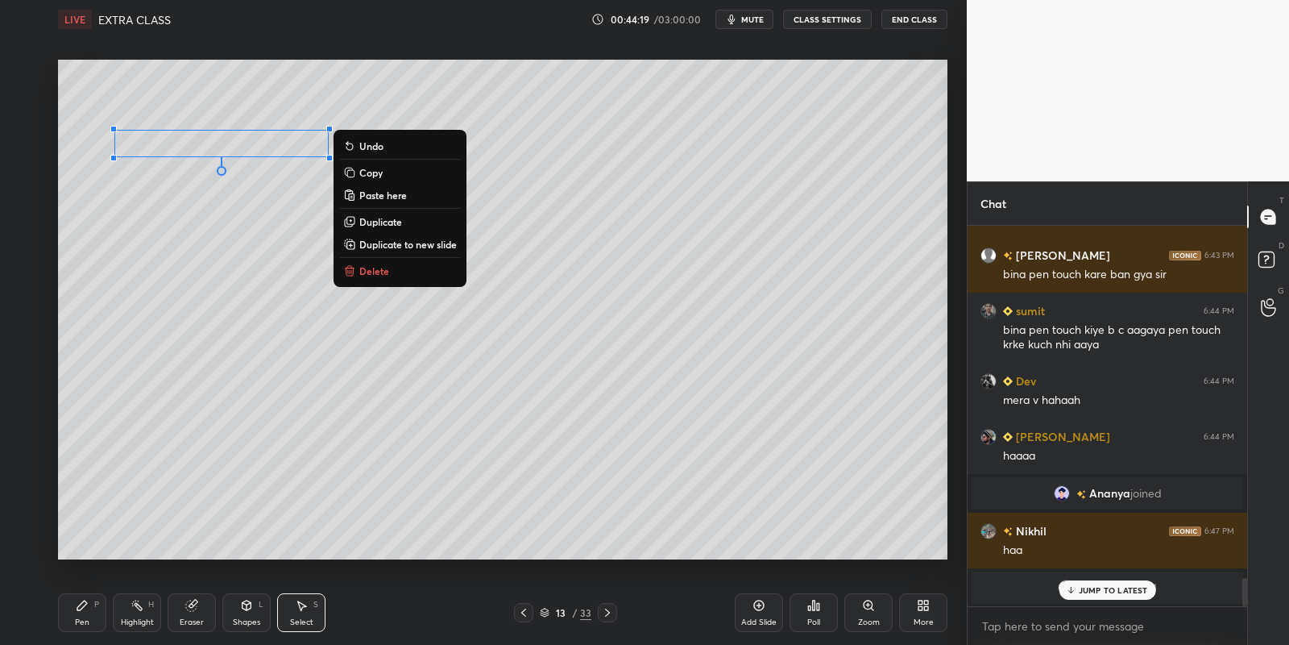
drag, startPoint x: 403, startPoint y: 172, endPoint x: 405, endPoint y: 192, distance: 19.5
click at [403, 171] on button "Copy" at bounding box center [400, 172] width 120 height 19
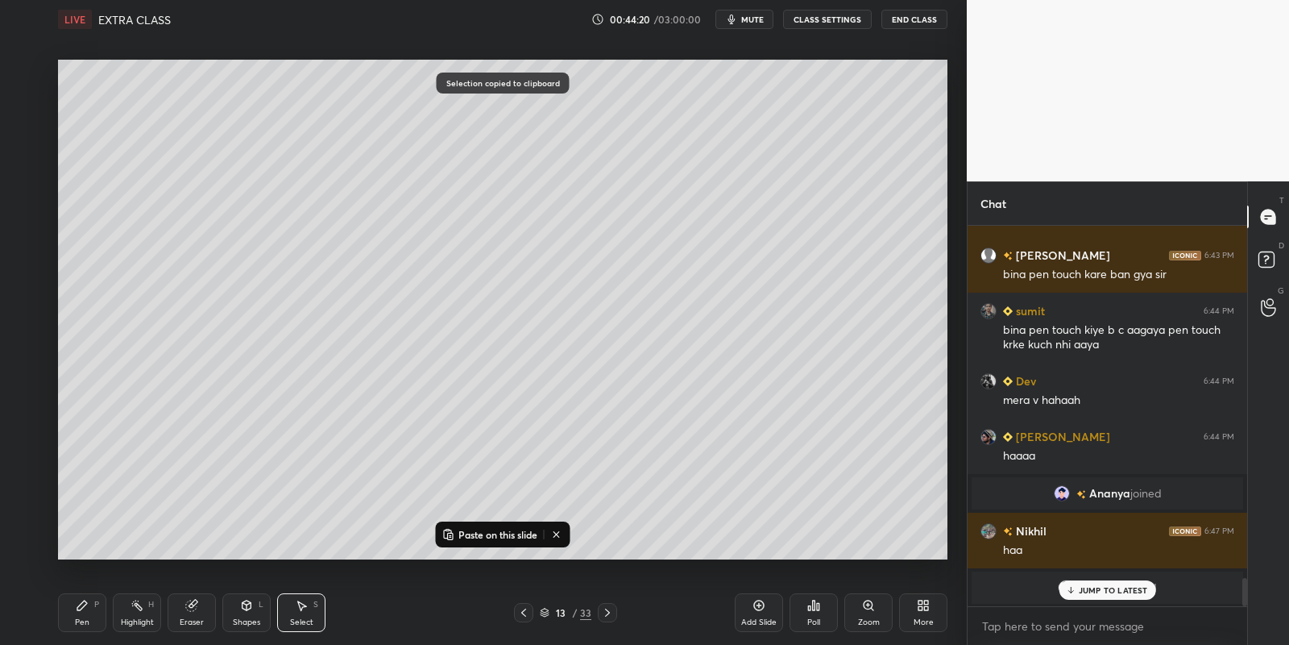
drag, startPoint x: 471, startPoint y: 529, endPoint x: 467, endPoint y: 516, distance: 13.3
click at [471, 529] on p "Paste on this slide" at bounding box center [498, 534] width 79 height 13
drag, startPoint x: 259, startPoint y: 163, endPoint x: 243, endPoint y: 168, distance: 17.1
click at [241, 171] on div "0 ° Undo Copy Paste here Duplicate Duplicate to new slide Delete" at bounding box center [503, 310] width 890 height 500
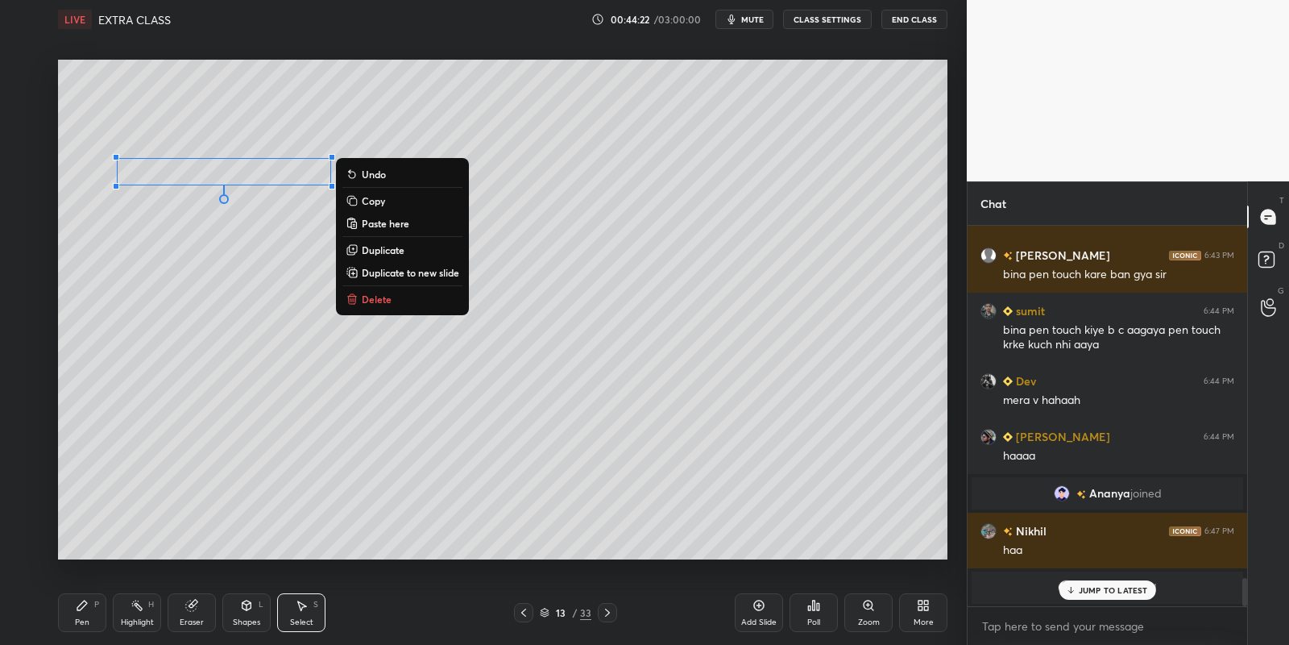
drag, startPoint x: 91, startPoint y: 612, endPoint x: 126, endPoint y: 604, distance: 35.6
click at [96, 612] on div "Pen P" at bounding box center [82, 612] width 48 height 39
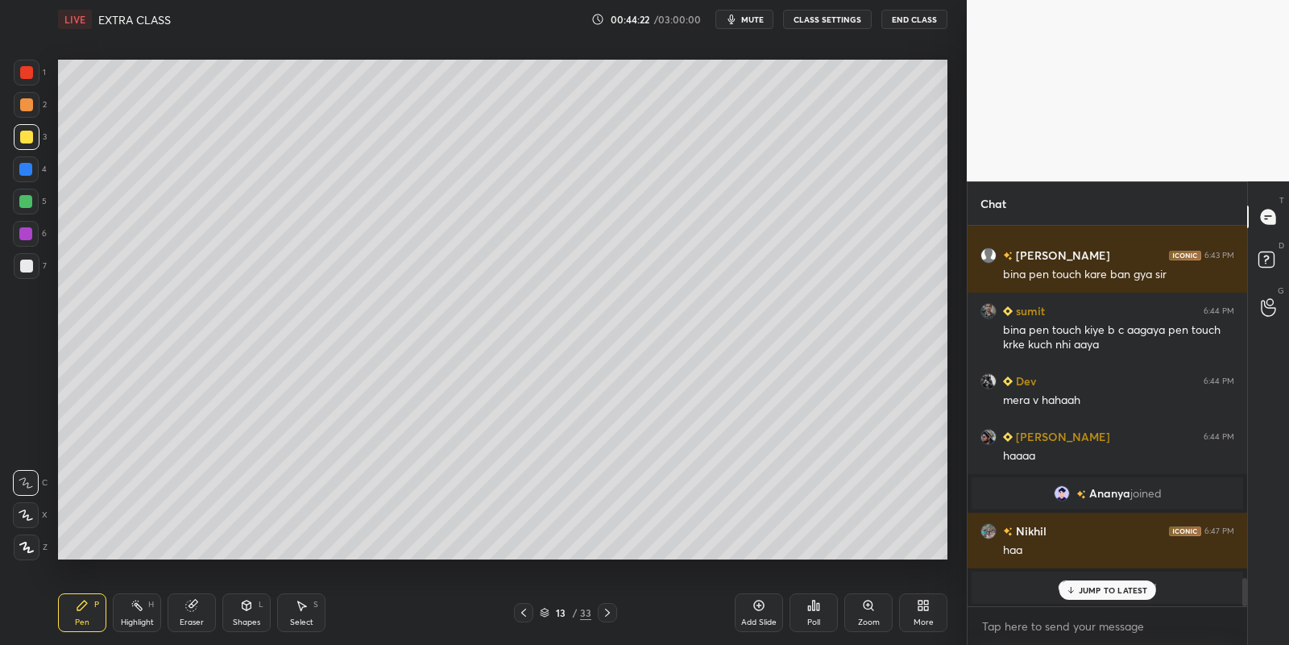
click at [193, 605] on icon at bounding box center [191, 605] width 10 height 10
click at [82, 618] on div "Pen" at bounding box center [82, 622] width 15 height 8
click at [21, 197] on div at bounding box center [25, 201] width 13 height 13
drag, startPoint x: 250, startPoint y: 608, endPoint x: 249, endPoint y: 595, distance: 12.9
click at [249, 607] on icon at bounding box center [247, 605] width 9 height 10
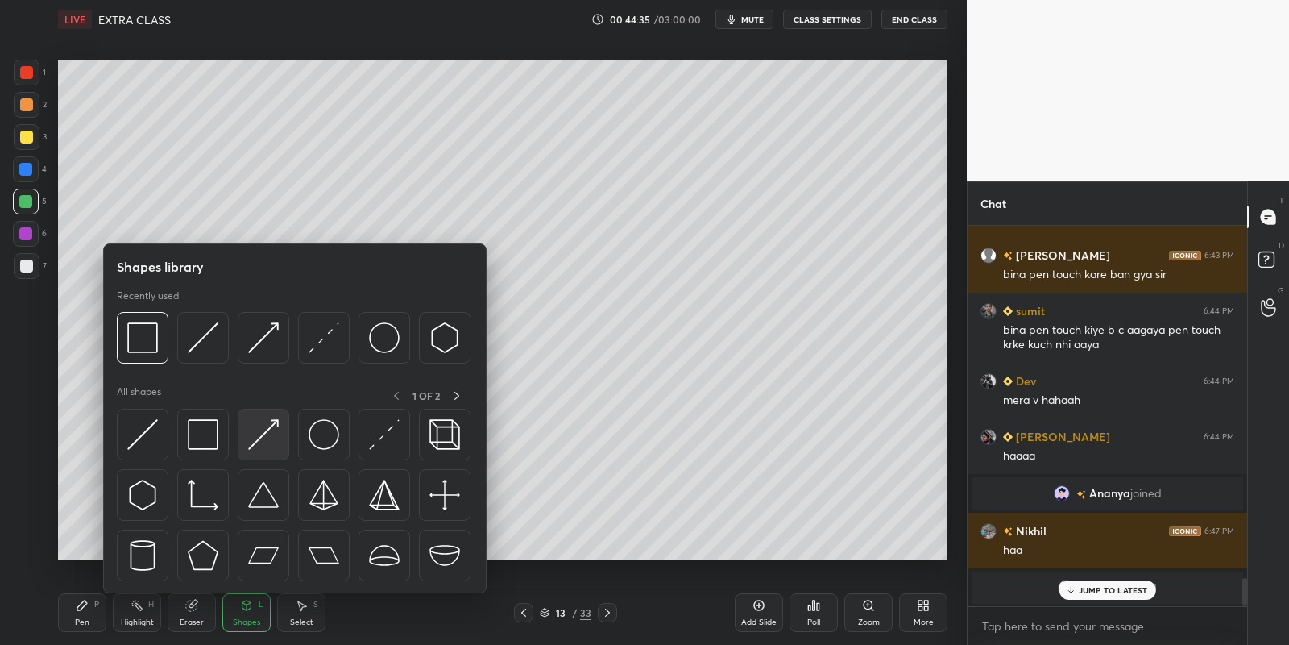
click at [265, 434] on img at bounding box center [263, 434] width 31 height 31
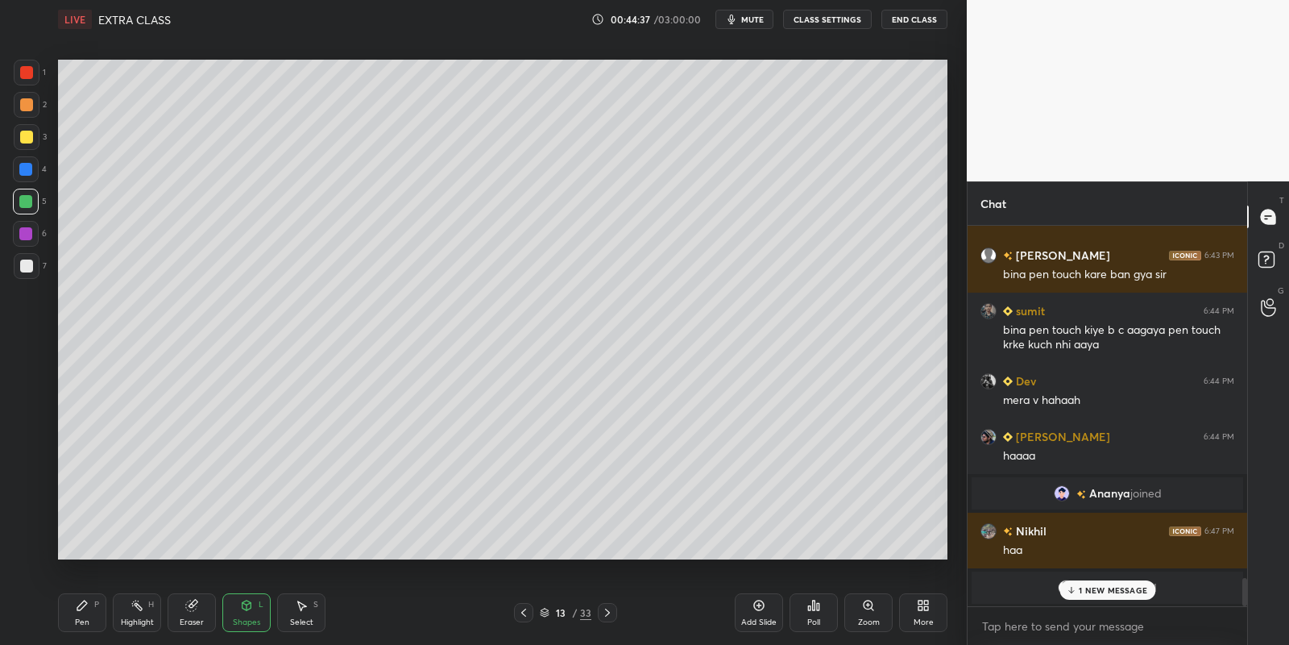
scroll to position [4863, 0]
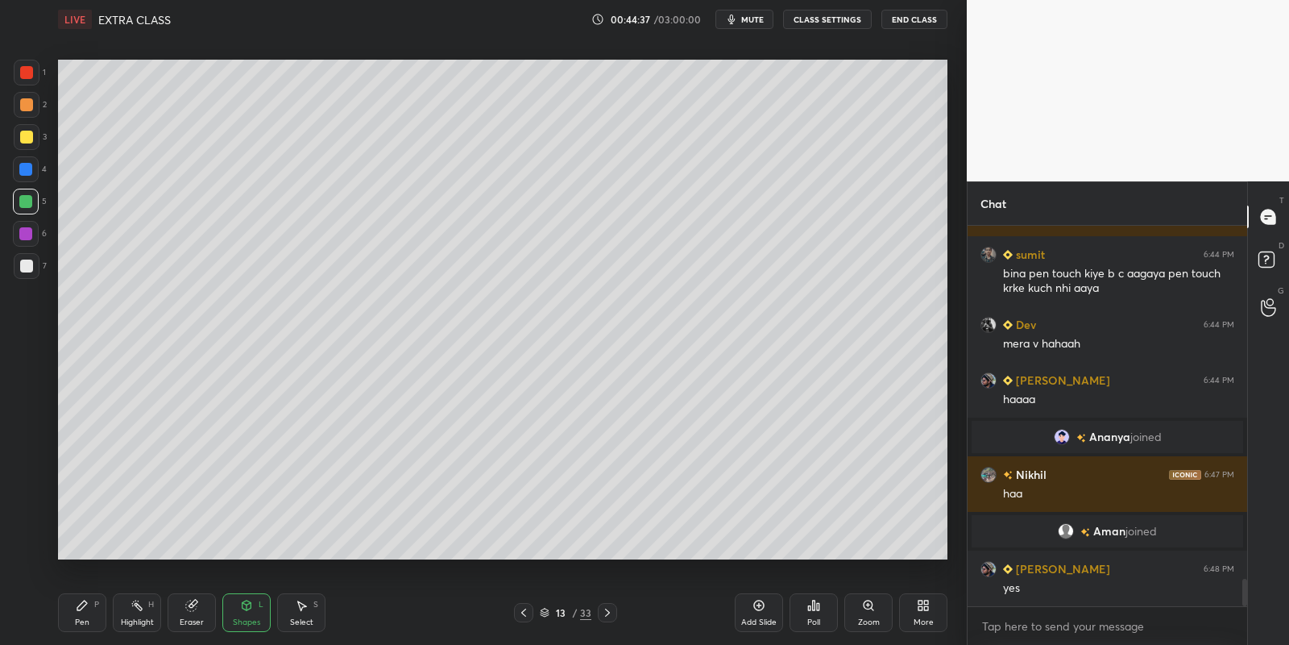
click at [83, 612] on div "Pen P" at bounding box center [82, 612] width 48 height 39
click at [521, 612] on icon at bounding box center [523, 612] width 13 height 13
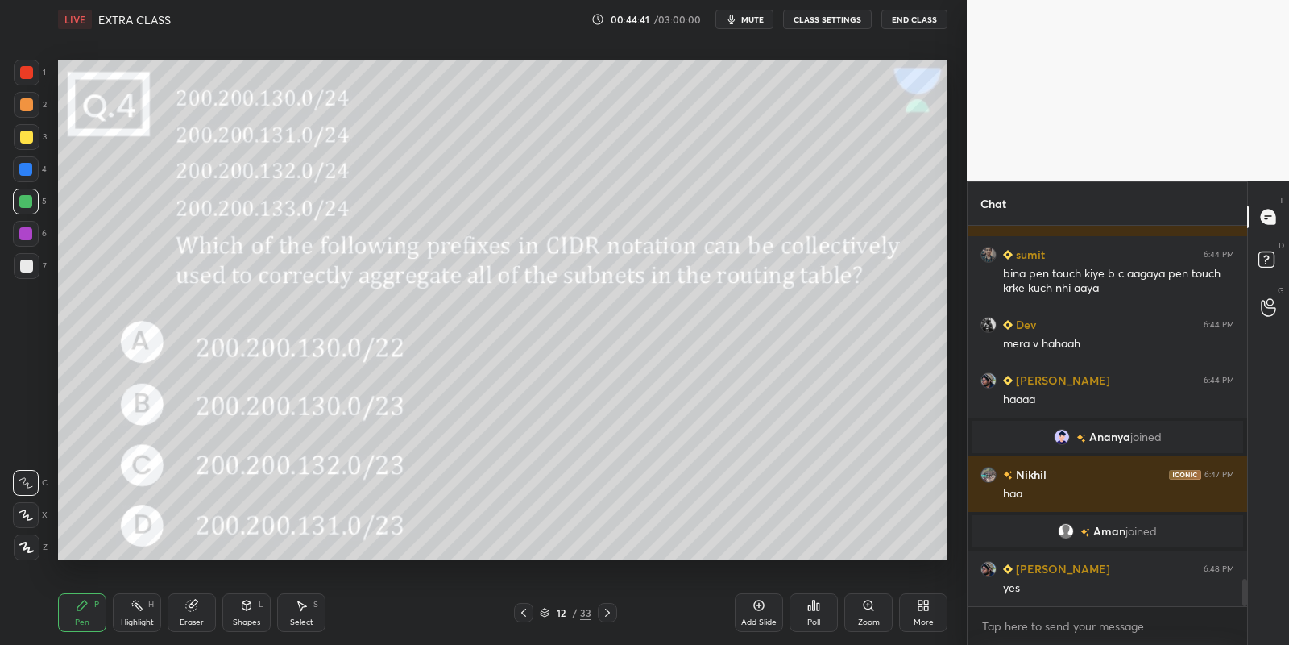
click at [314, 607] on div "Select S" at bounding box center [301, 612] width 48 height 39
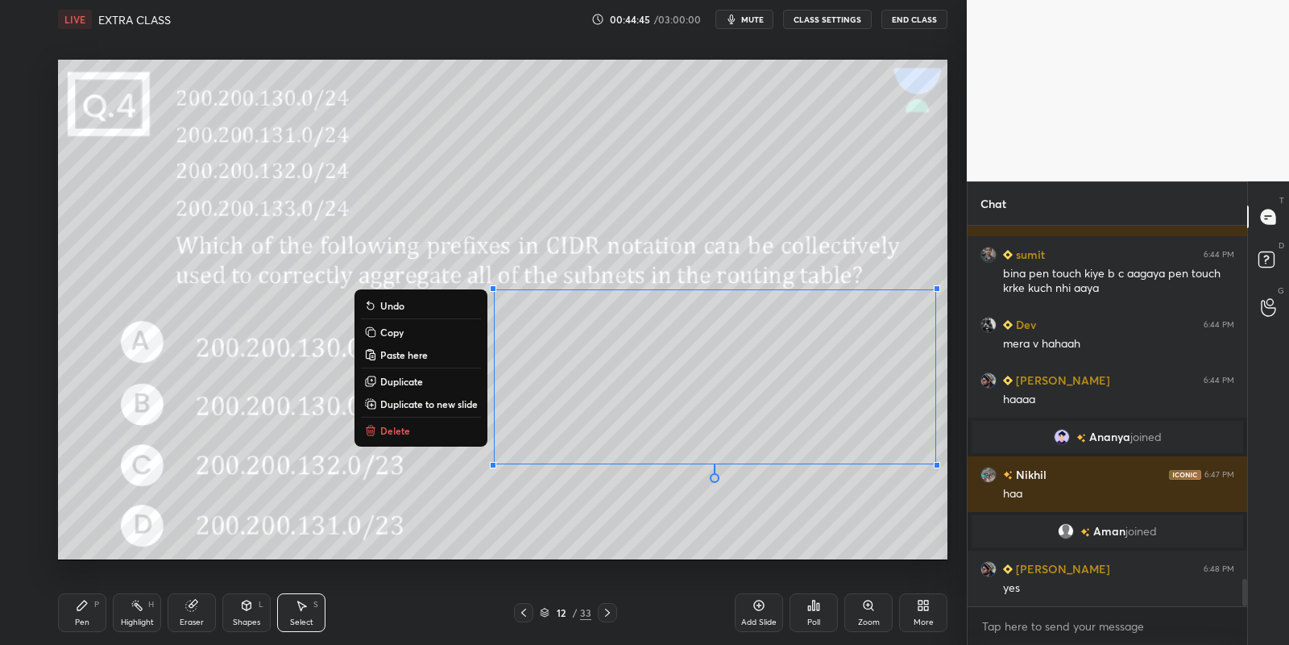
drag, startPoint x: 483, startPoint y: 294, endPoint x: 943, endPoint y: 468, distance: 491.9
click at [947, 478] on div "0 ° Undo Copy Paste here Duplicate Duplicate to new slide Delete" at bounding box center [503, 310] width 890 height 500
click at [431, 325] on button "Copy" at bounding box center [421, 331] width 120 height 19
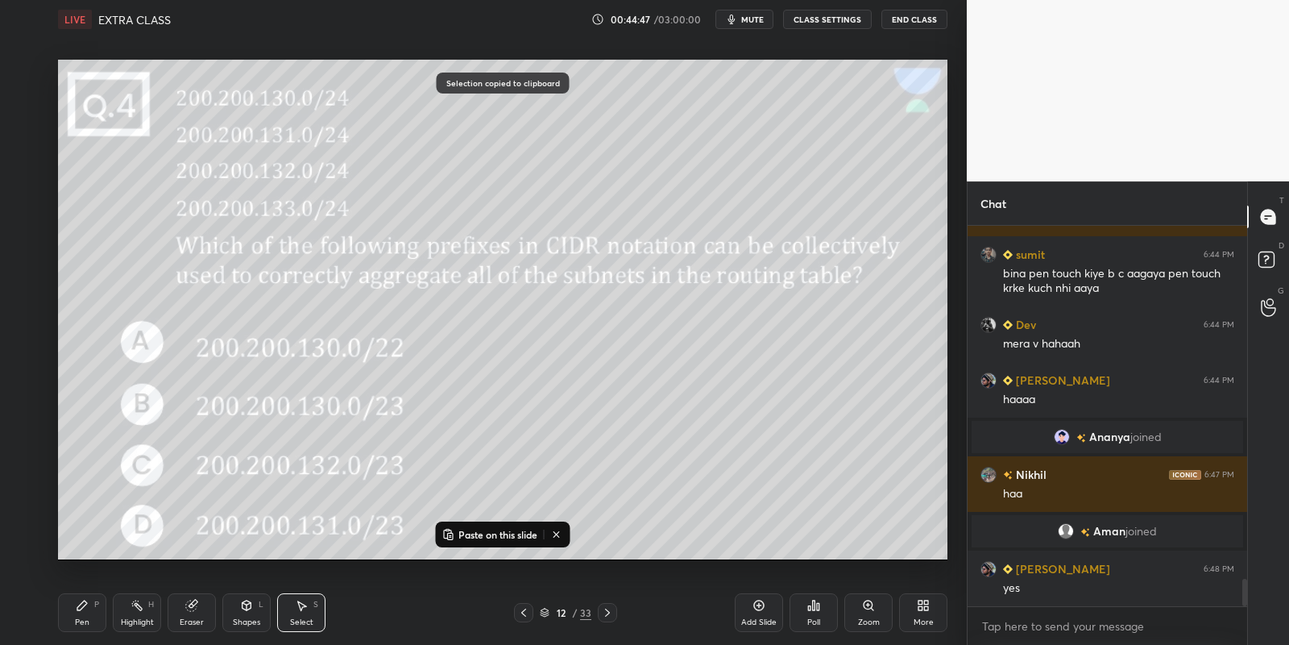
drag, startPoint x: 602, startPoint y: 614, endPoint x: 600, endPoint y: 601, distance: 13.0
click at [602, 616] on icon at bounding box center [607, 612] width 13 height 13
drag, startPoint x: 504, startPoint y: 529, endPoint x: 515, endPoint y: 508, distance: 23.8
click at [507, 525] on button "Paste on this slide" at bounding box center [490, 534] width 102 height 19
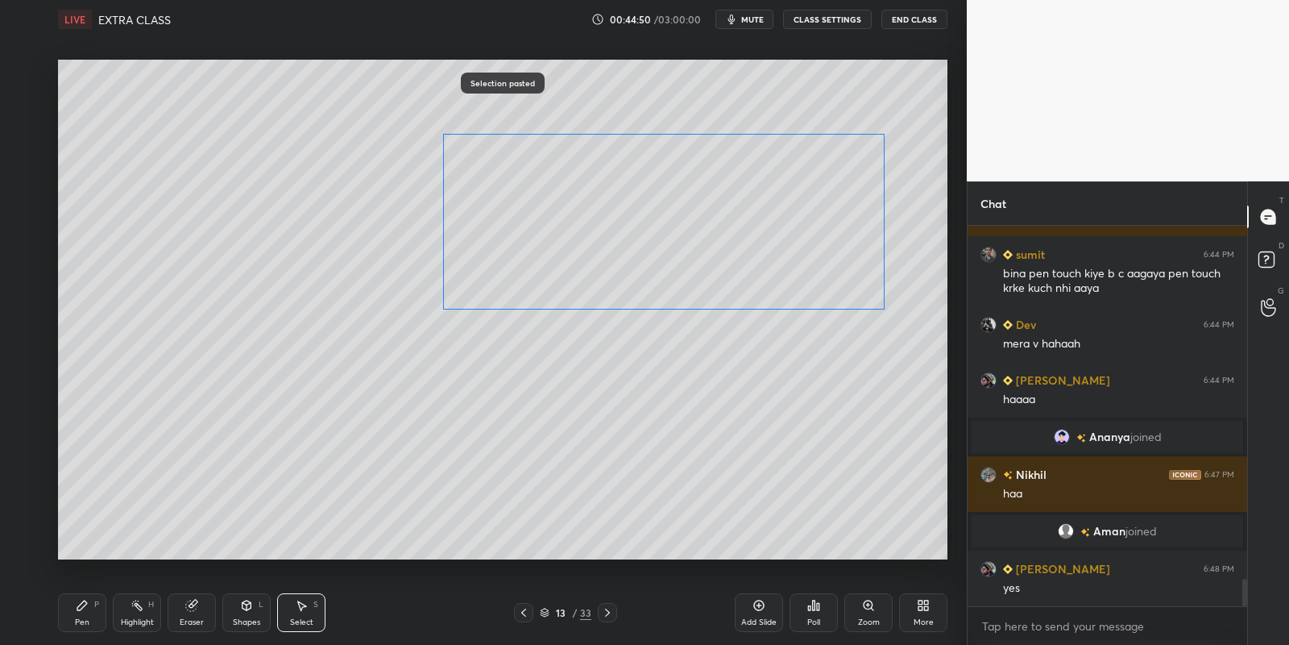
drag, startPoint x: 625, startPoint y: 322, endPoint x: 562, endPoint y: 218, distance: 121.1
click at [565, 211] on div "0 ° Undo Copy Paste here Duplicate Duplicate to new slide Delete" at bounding box center [503, 310] width 890 height 500
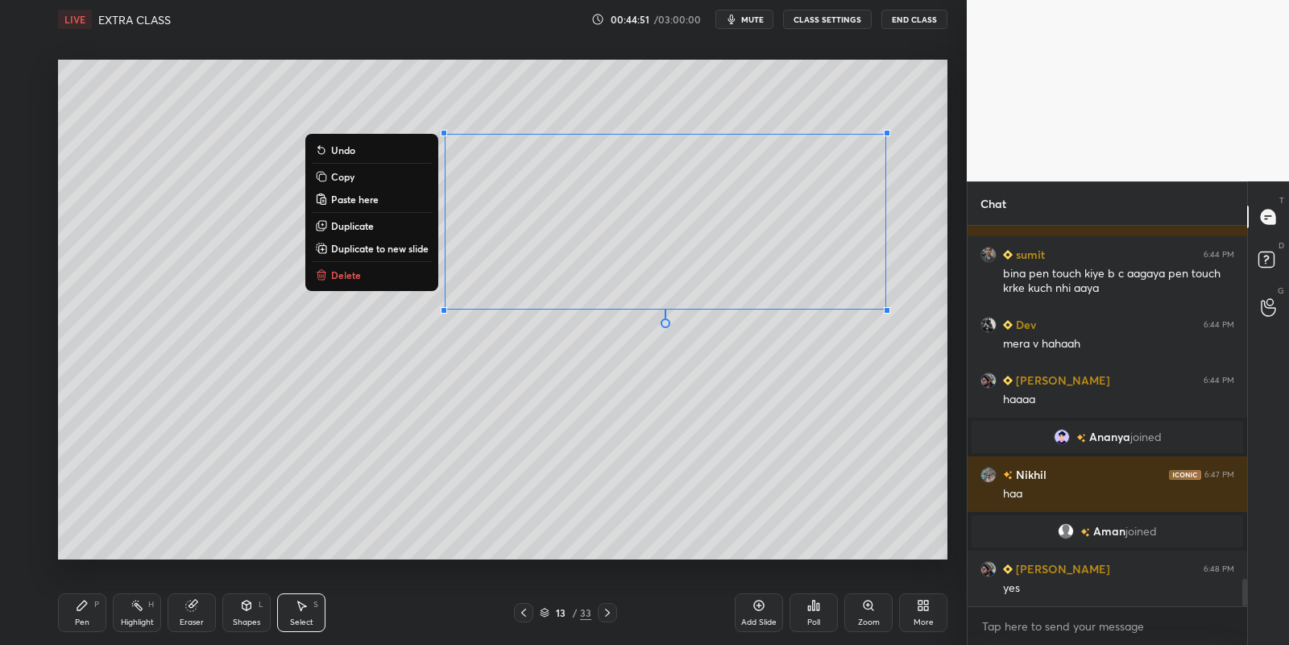
drag, startPoint x: 81, startPoint y: 626, endPoint x: 92, endPoint y: 625, distance: 10.5
click at [87, 626] on div "Pen" at bounding box center [82, 622] width 15 height 8
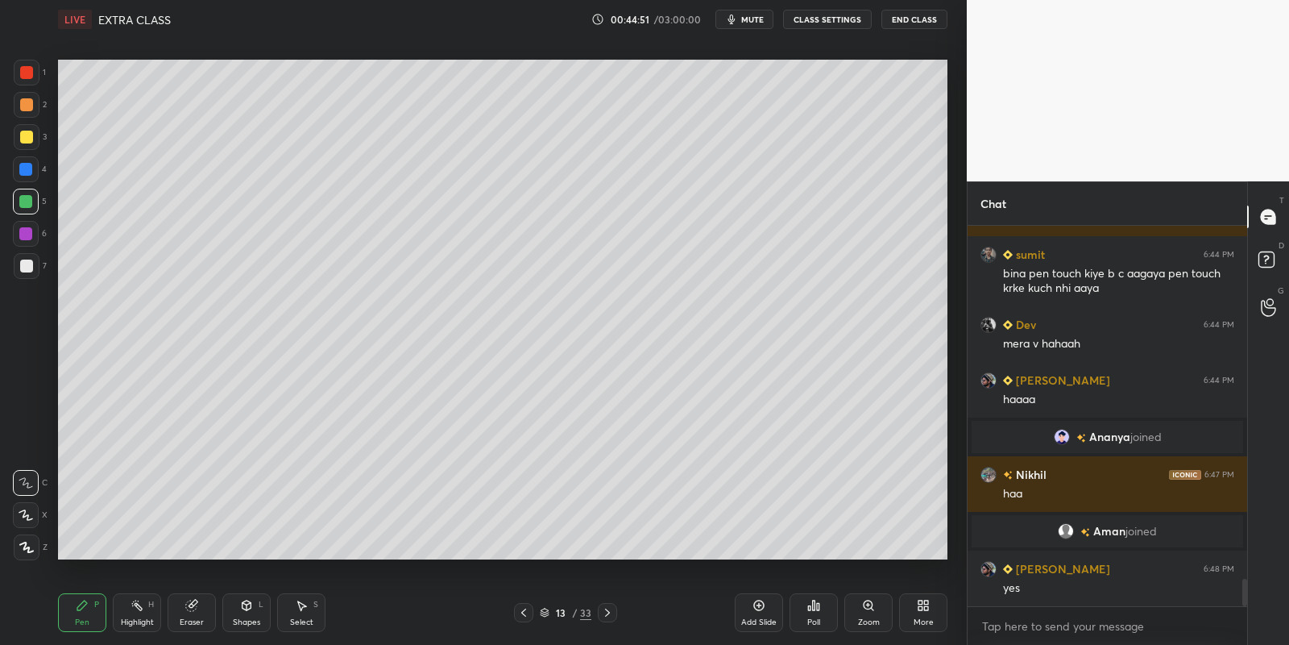
click at [191, 614] on div "Eraser" at bounding box center [192, 612] width 48 height 39
click at [300, 615] on div "Select S" at bounding box center [301, 612] width 48 height 39
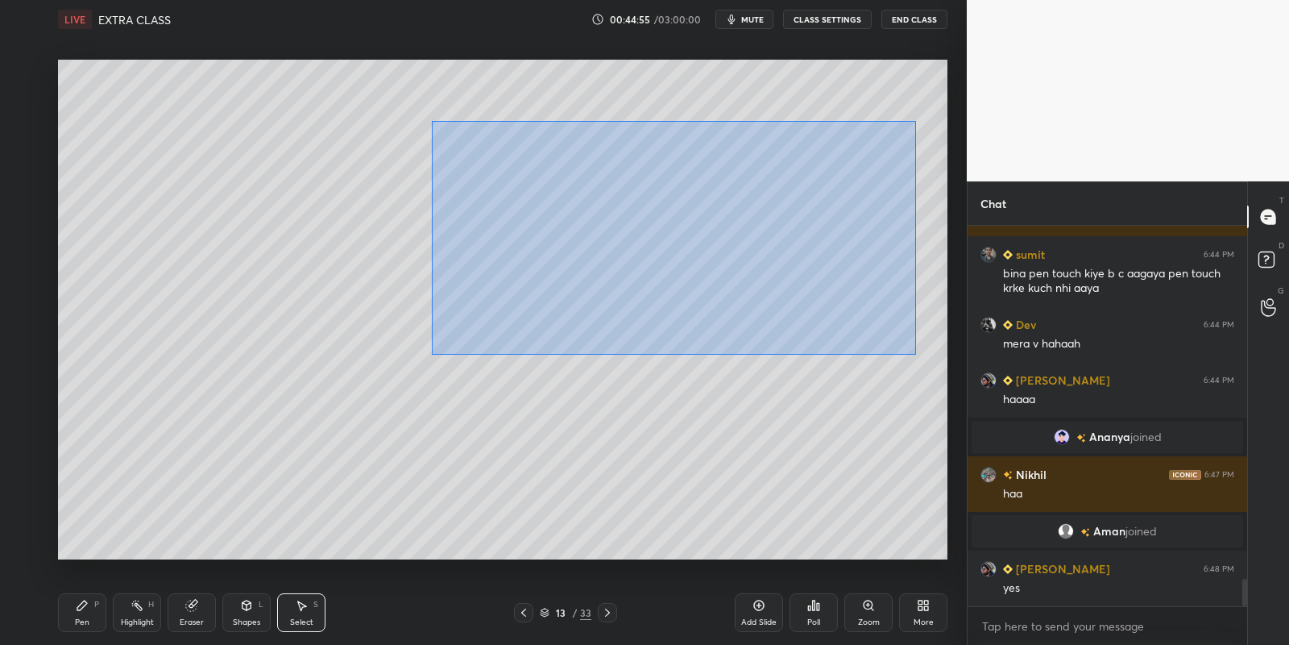
drag, startPoint x: 466, startPoint y: 139, endPoint x: 852, endPoint y: 318, distance: 425.4
click at [915, 354] on div "0 ° Undo Copy Paste here Duplicate Duplicate to new slide Delete" at bounding box center [503, 310] width 890 height 500
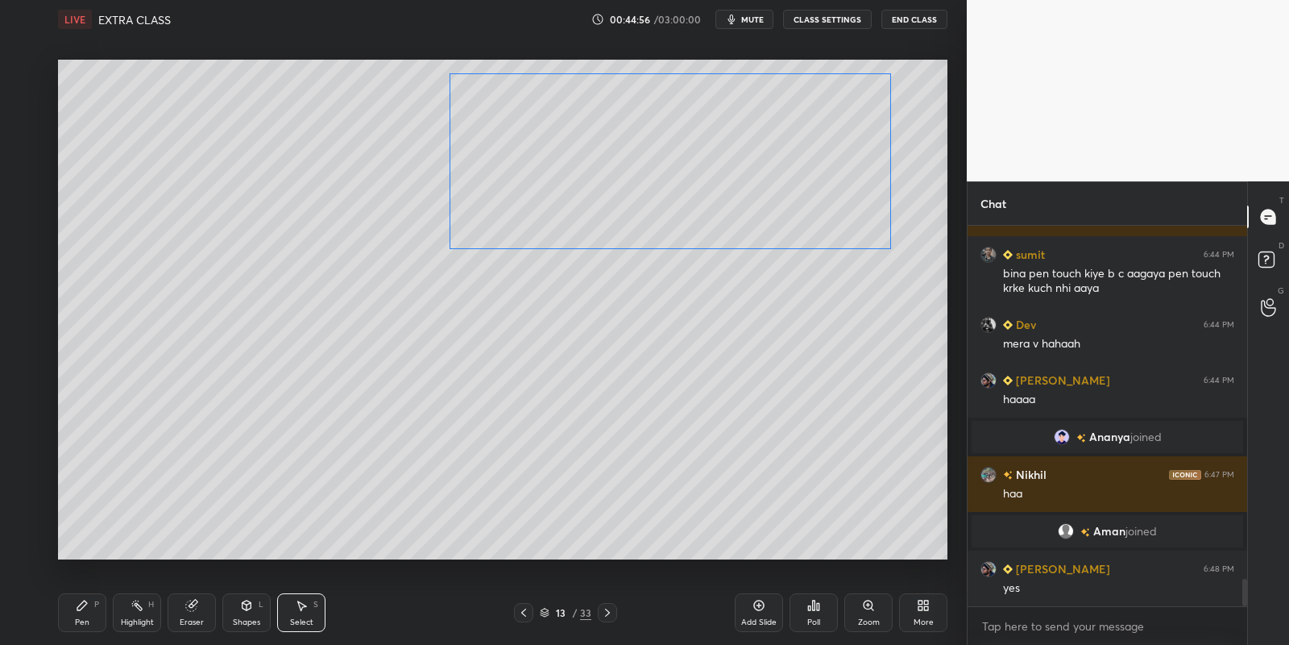
drag, startPoint x: 715, startPoint y: 210, endPoint x: 712, endPoint y: 164, distance: 46.0
click at [716, 164] on div "0 ° Undo Copy Paste here Duplicate Duplicate to new slide Delete" at bounding box center [503, 310] width 890 height 500
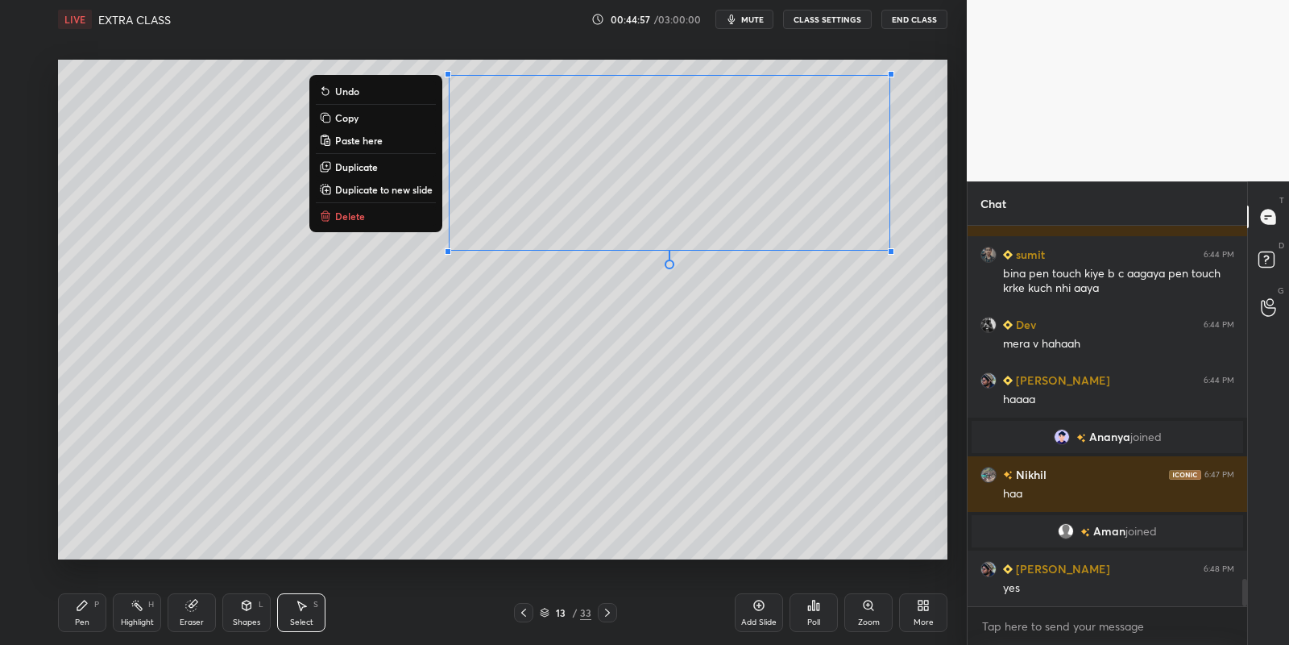
click at [96, 609] on div "Pen P" at bounding box center [82, 612] width 48 height 39
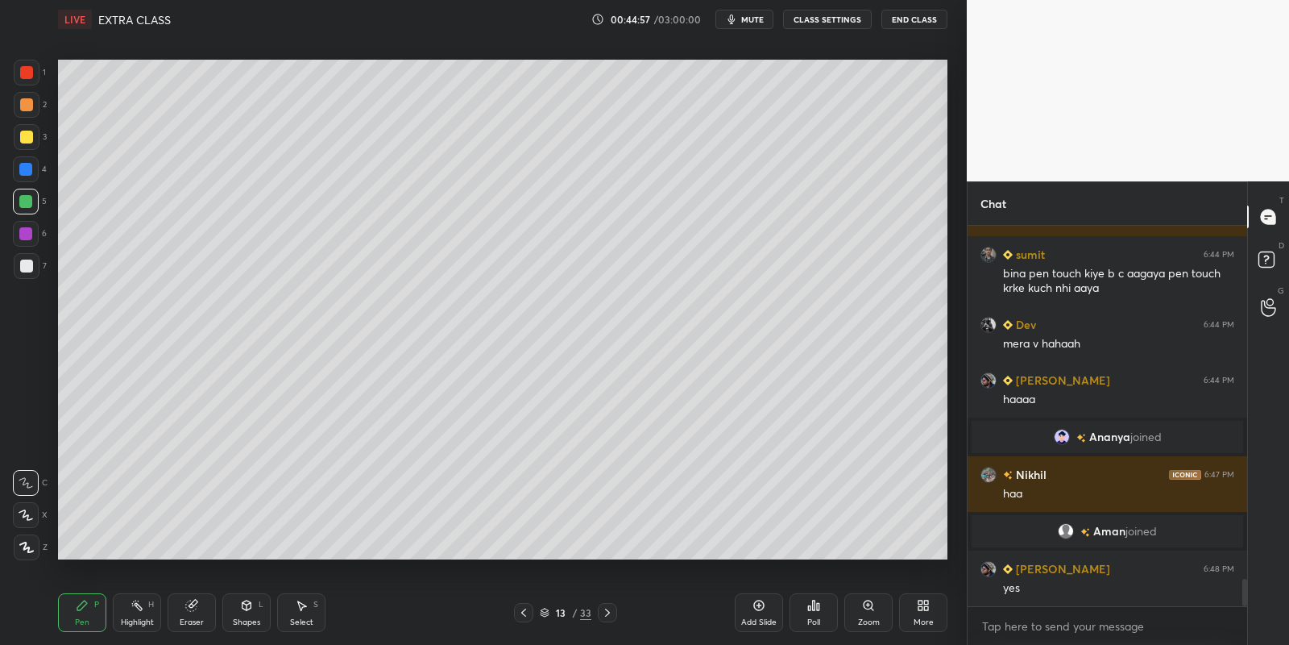
click at [142, 608] on icon at bounding box center [137, 605] width 13 height 13
click at [193, 612] on div "Eraser" at bounding box center [192, 612] width 48 height 39
click at [134, 603] on icon at bounding box center [137, 605] width 13 height 13
click at [190, 608] on icon at bounding box center [191, 605] width 10 height 10
drag, startPoint x: 77, startPoint y: 611, endPoint x: 85, endPoint y: 567, distance: 44.3
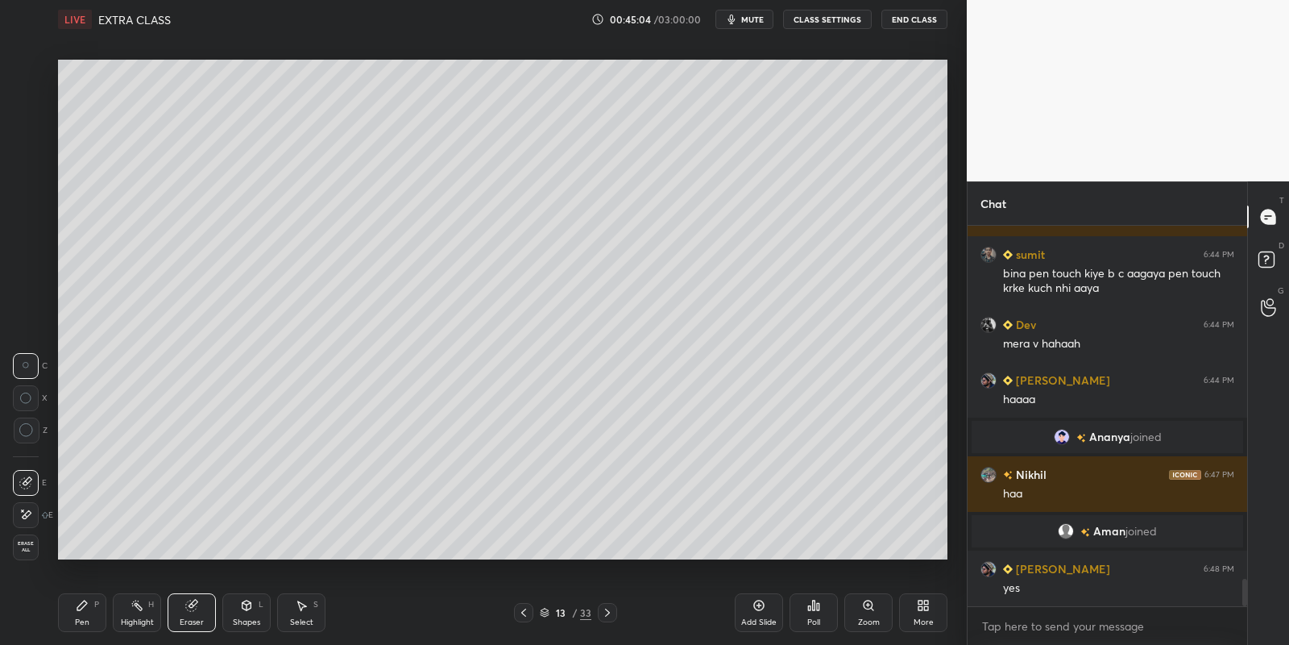
click at [79, 608] on icon at bounding box center [82, 605] width 13 height 13
click at [27, 135] on div at bounding box center [26, 137] width 13 height 13
drag, startPoint x: 188, startPoint y: 606, endPoint x: 208, endPoint y: 584, distance: 29.7
click at [189, 604] on icon at bounding box center [191, 605] width 10 height 10
click at [83, 620] on div "Pen" at bounding box center [82, 622] width 15 height 8
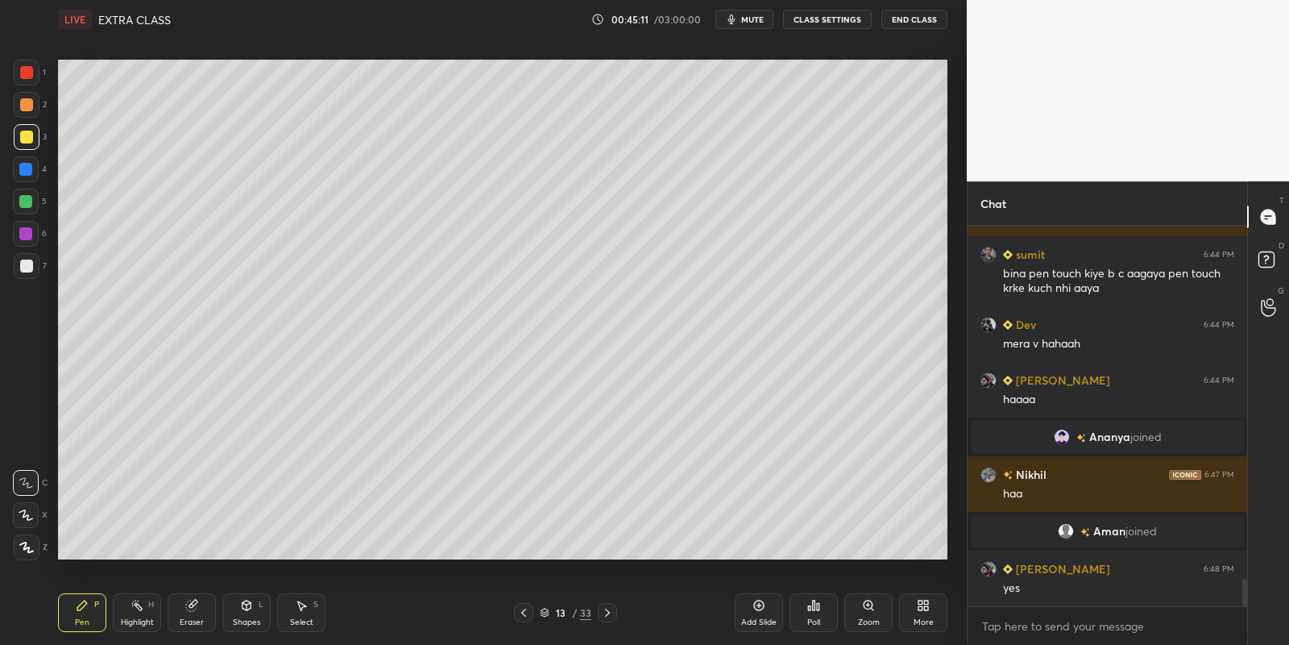
scroll to position [4932, 0]
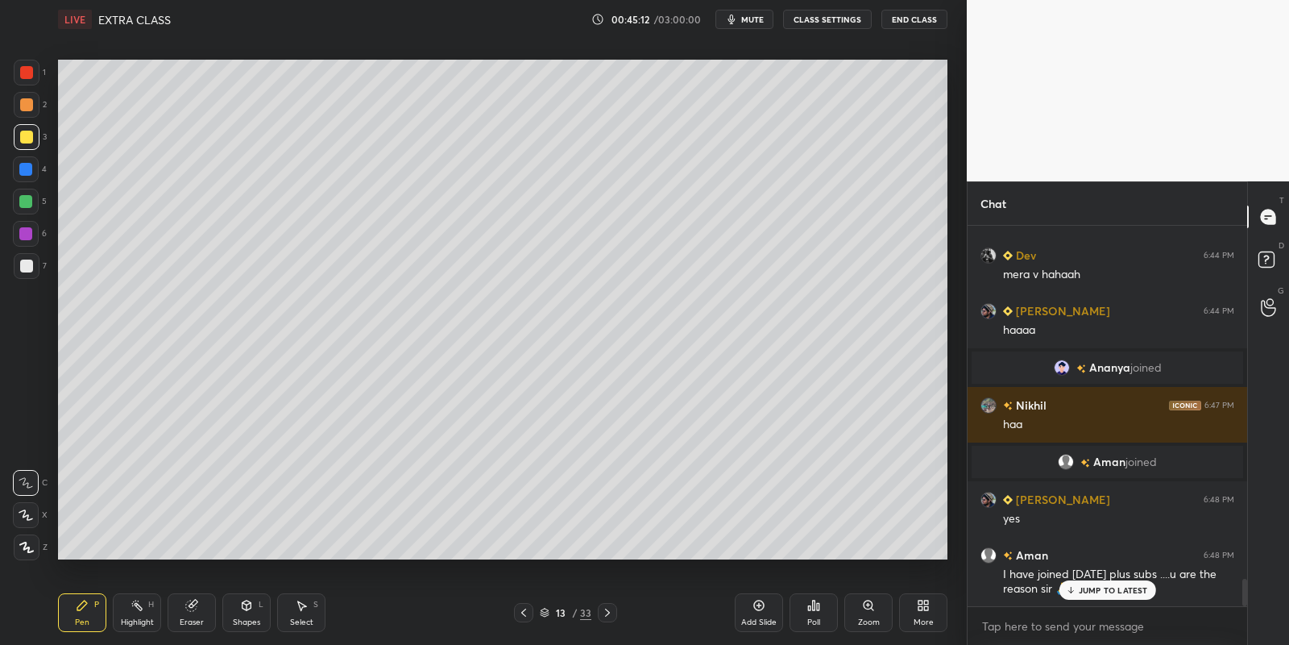
click at [135, 615] on div "Highlight H" at bounding box center [137, 612] width 48 height 39
click at [191, 604] on icon at bounding box center [191, 605] width 10 height 10
click at [82, 613] on div "Pen P" at bounding box center [82, 612] width 48 height 39
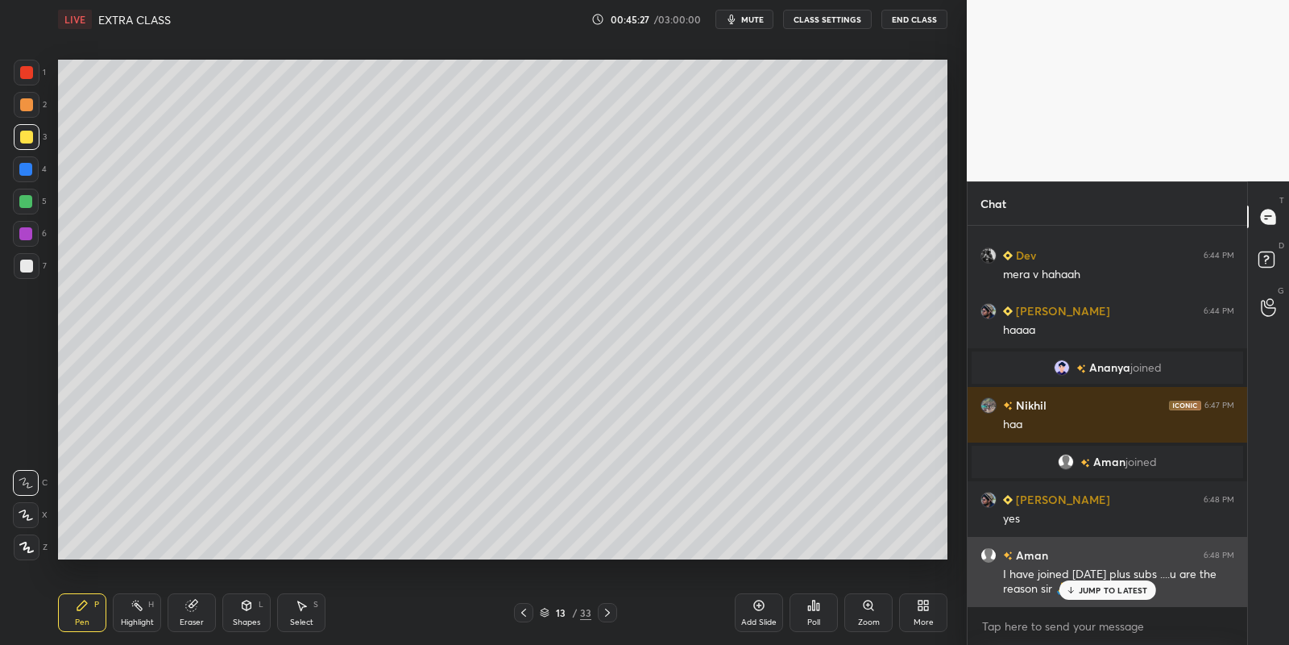
click at [1096, 585] on p "JUMP TO LATEST" at bounding box center [1113, 590] width 69 height 10
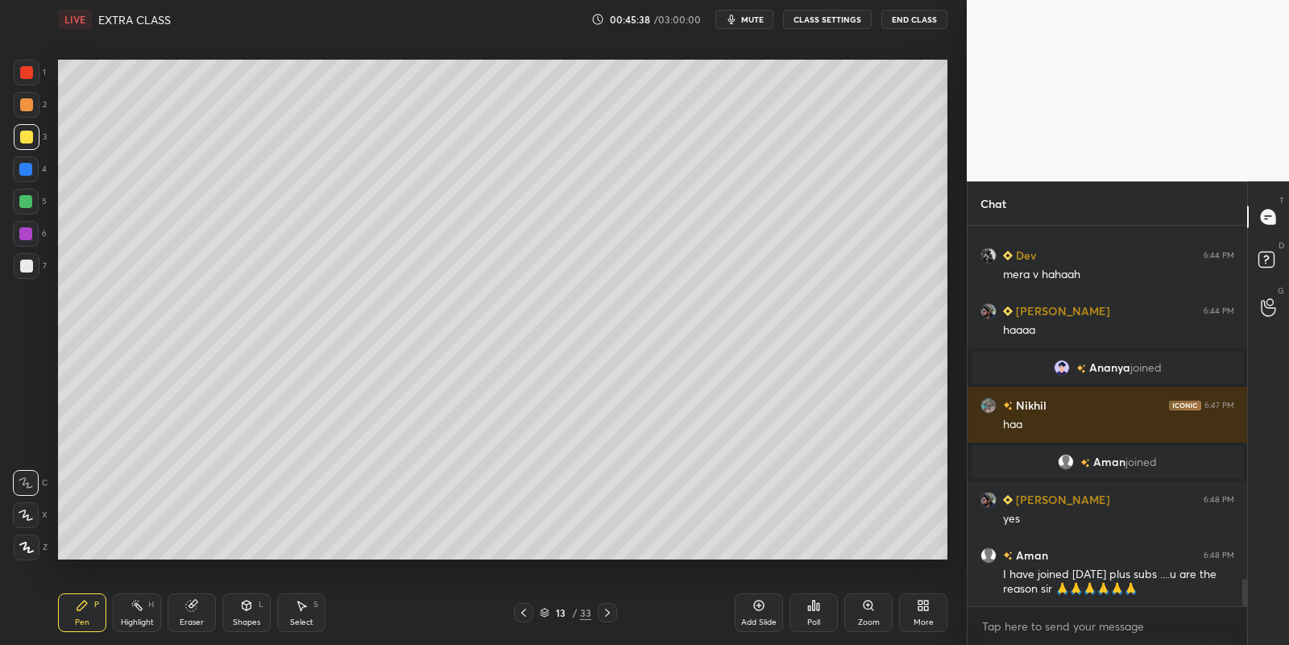
click at [139, 614] on div "Highlight H" at bounding box center [137, 612] width 48 height 39
click at [96, 608] on div "P" at bounding box center [96, 604] width 5 height 8
drag, startPoint x: 132, startPoint y: 612, endPoint x: 137, endPoint y: 591, distance: 21.5
click at [132, 611] on div "Highlight H" at bounding box center [137, 612] width 48 height 39
click at [191, 612] on div "Eraser" at bounding box center [192, 612] width 48 height 39
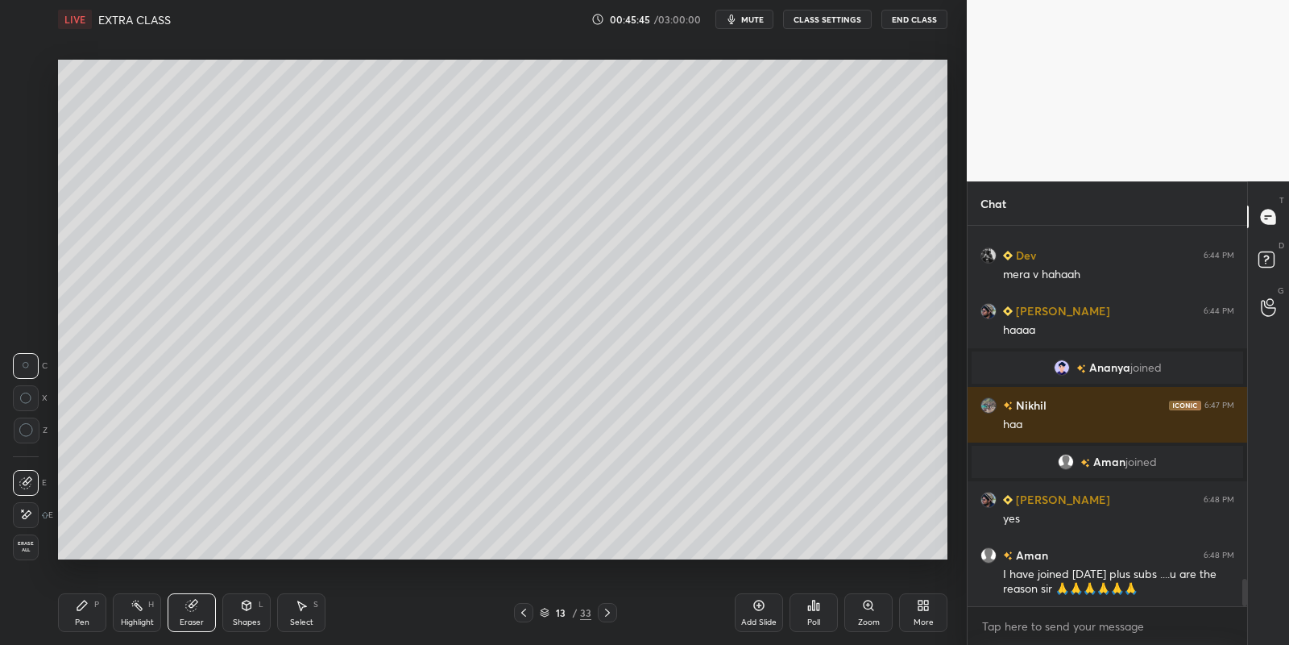
drag, startPoint x: 301, startPoint y: 621, endPoint x: 326, endPoint y: 587, distance: 42.1
click at [303, 618] on div "Select" at bounding box center [301, 622] width 23 height 8
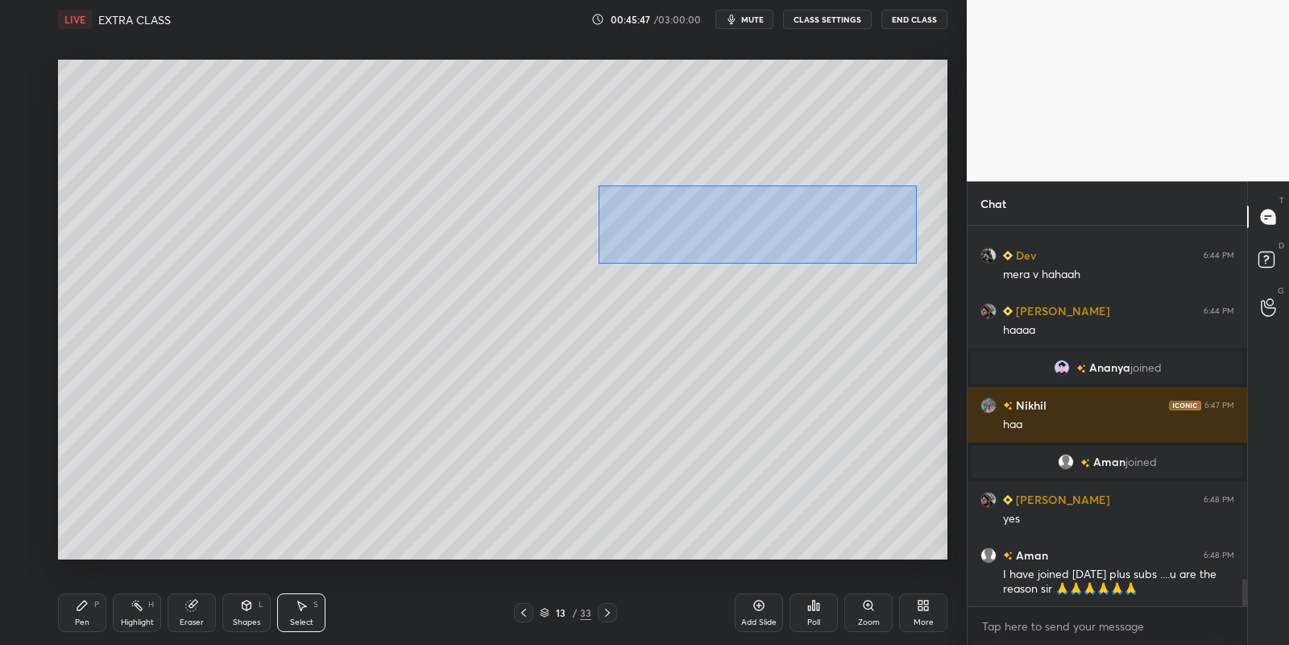
drag, startPoint x: 636, startPoint y: 197, endPoint x: 909, endPoint y: 260, distance: 280.5
click at [911, 262] on div "0 ° Undo Copy Paste here Duplicate Duplicate to new slide Delete" at bounding box center [503, 310] width 890 height 500
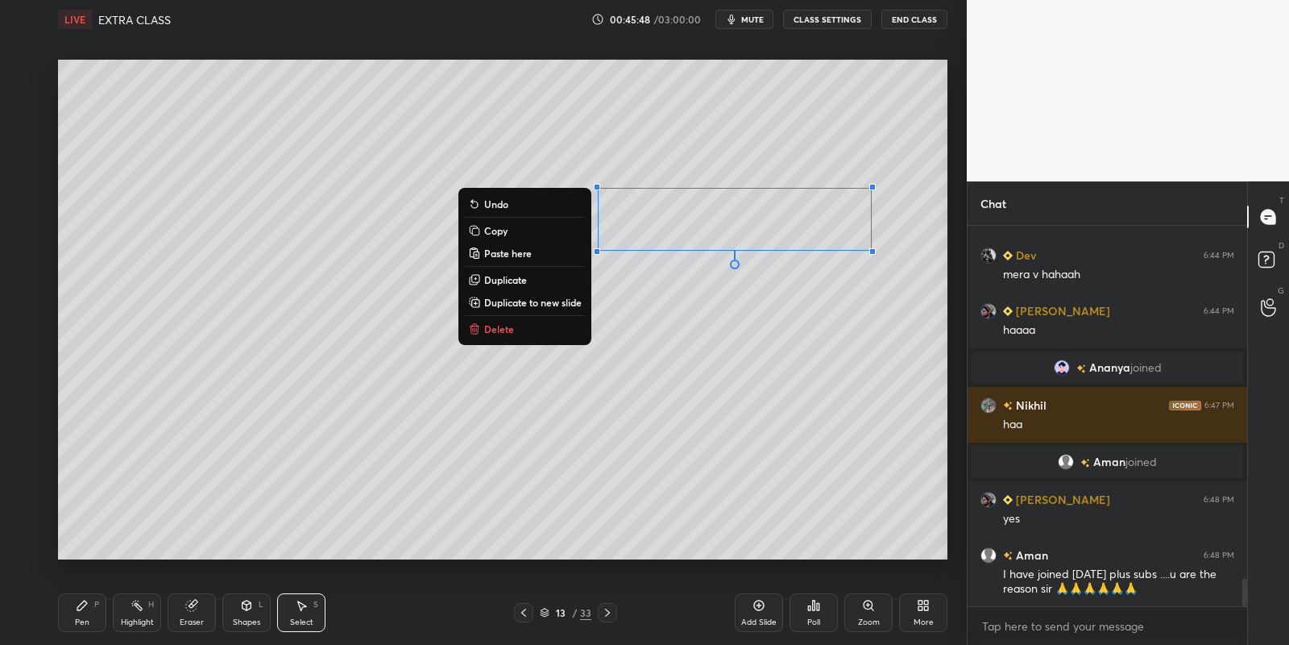
click at [506, 336] on button "Delete" at bounding box center [525, 328] width 120 height 19
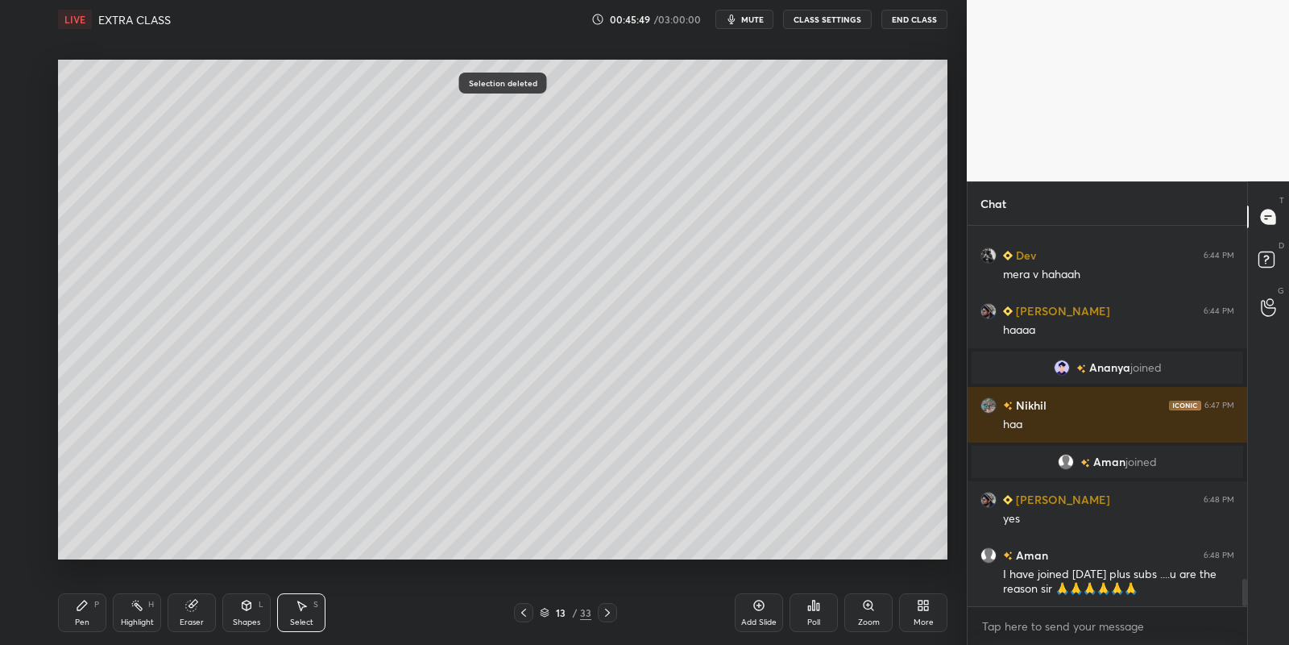
drag, startPoint x: 84, startPoint y: 612, endPoint x: 86, endPoint y: 584, distance: 27.5
click at [85, 610] on icon at bounding box center [82, 605] width 13 height 13
click at [23, 139] on div at bounding box center [26, 137] width 13 height 13
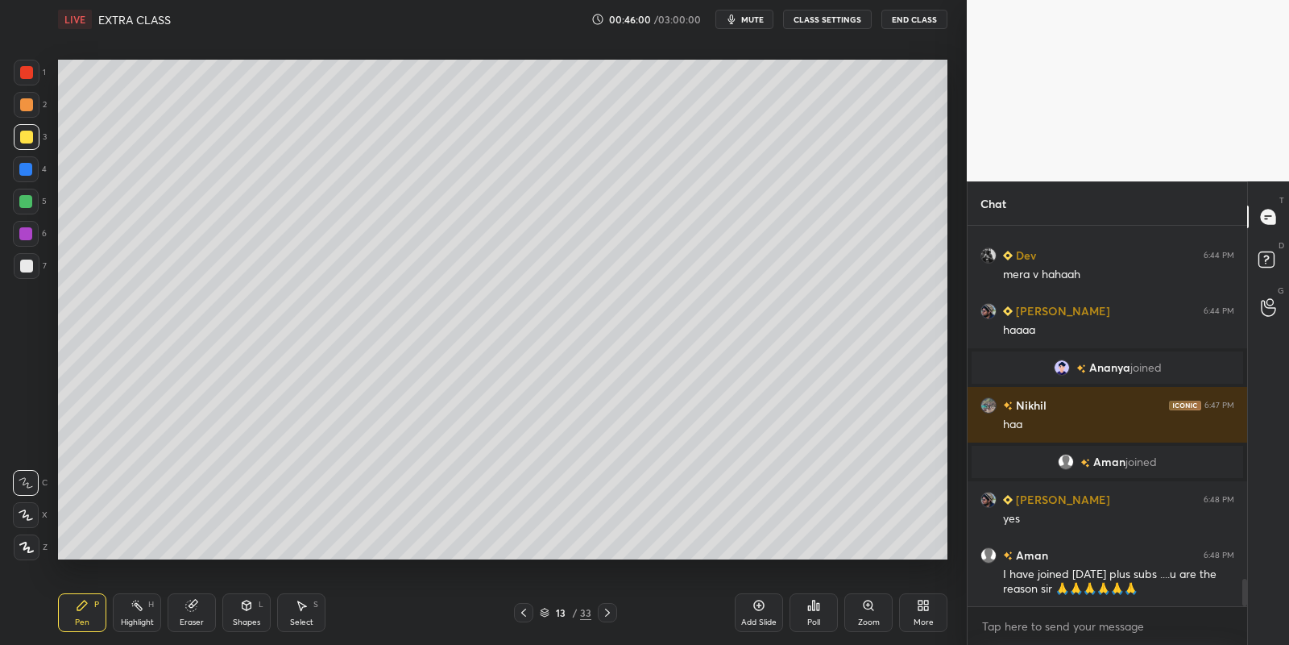
drag, startPoint x: 249, startPoint y: 618, endPoint x: 250, endPoint y: 602, distance: 16.1
click at [251, 615] on div "Shapes L" at bounding box center [246, 612] width 48 height 39
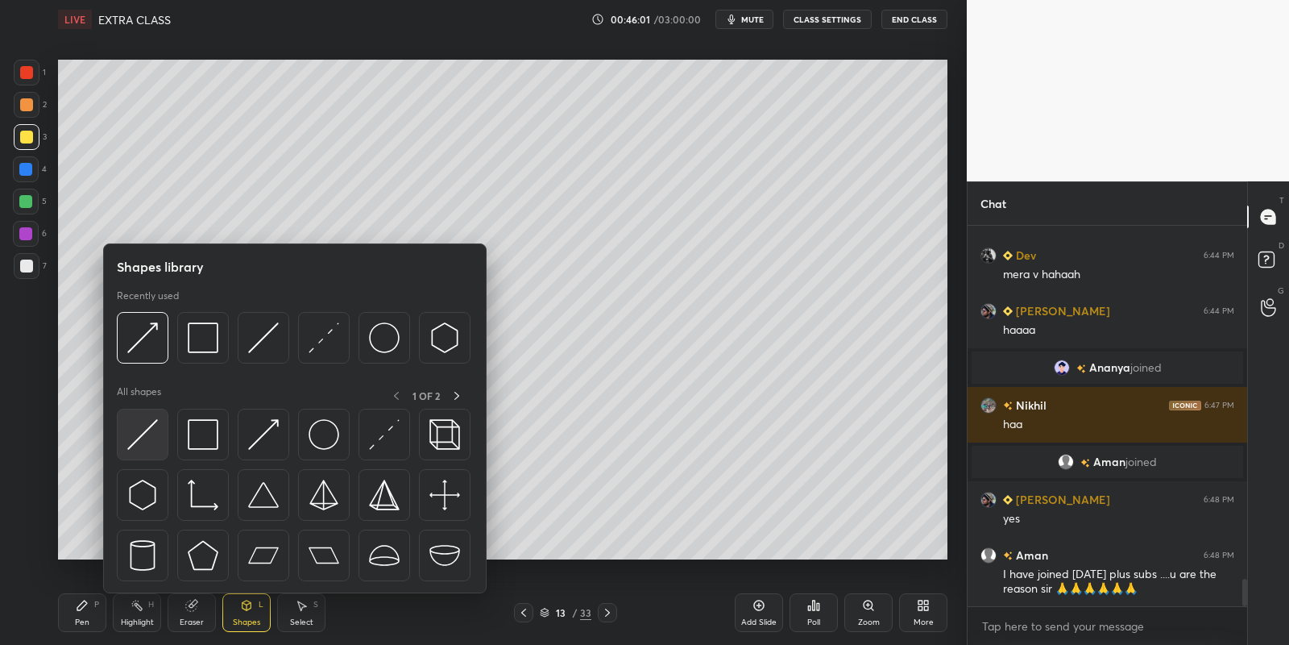
click at [139, 429] on img at bounding box center [142, 434] width 31 height 31
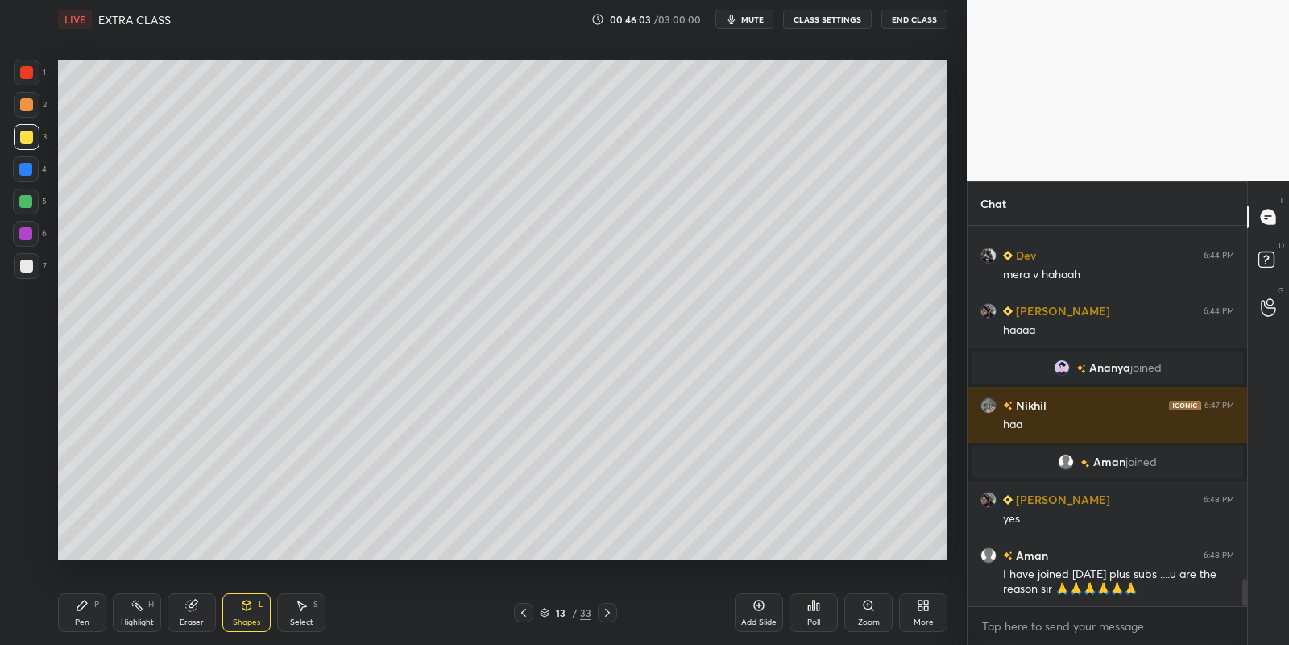
click at [81, 616] on div "Pen P" at bounding box center [82, 612] width 48 height 39
drag, startPoint x: 244, startPoint y: 615, endPoint x: 244, endPoint y: 606, distance: 8.9
click at [244, 612] on div "Shapes L" at bounding box center [246, 612] width 48 height 39
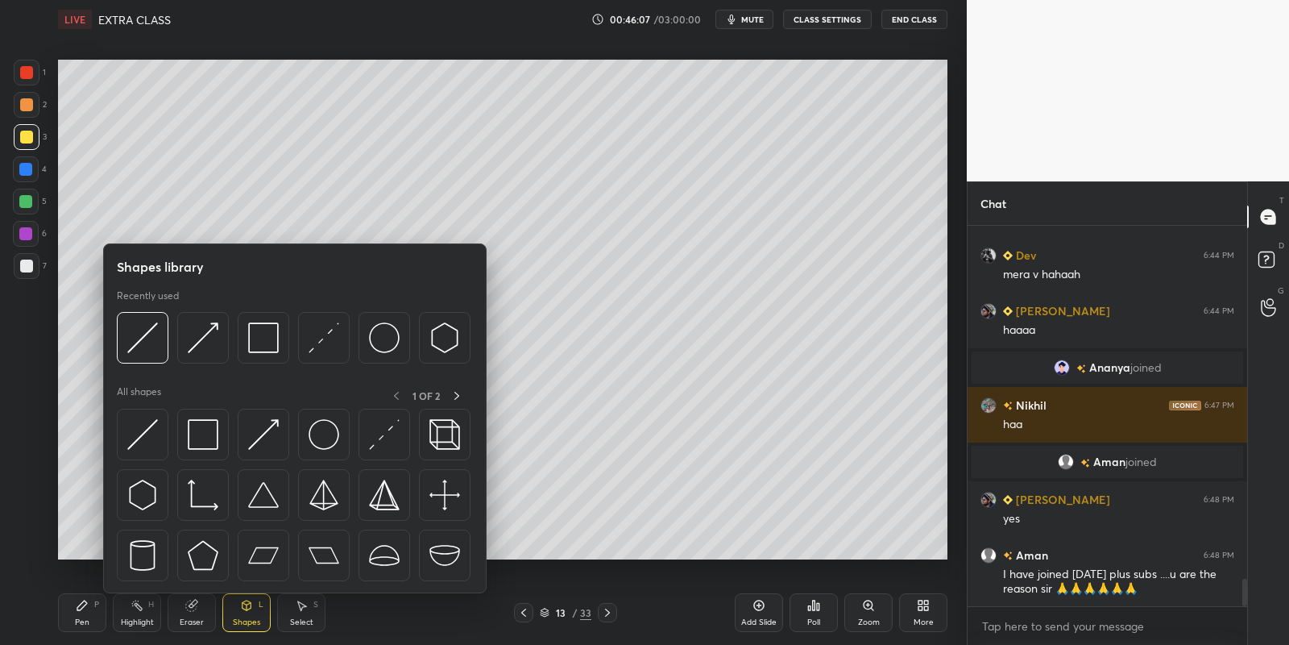
click at [202, 426] on img at bounding box center [203, 434] width 31 height 31
click at [26, 263] on div at bounding box center [26, 265] width 13 height 13
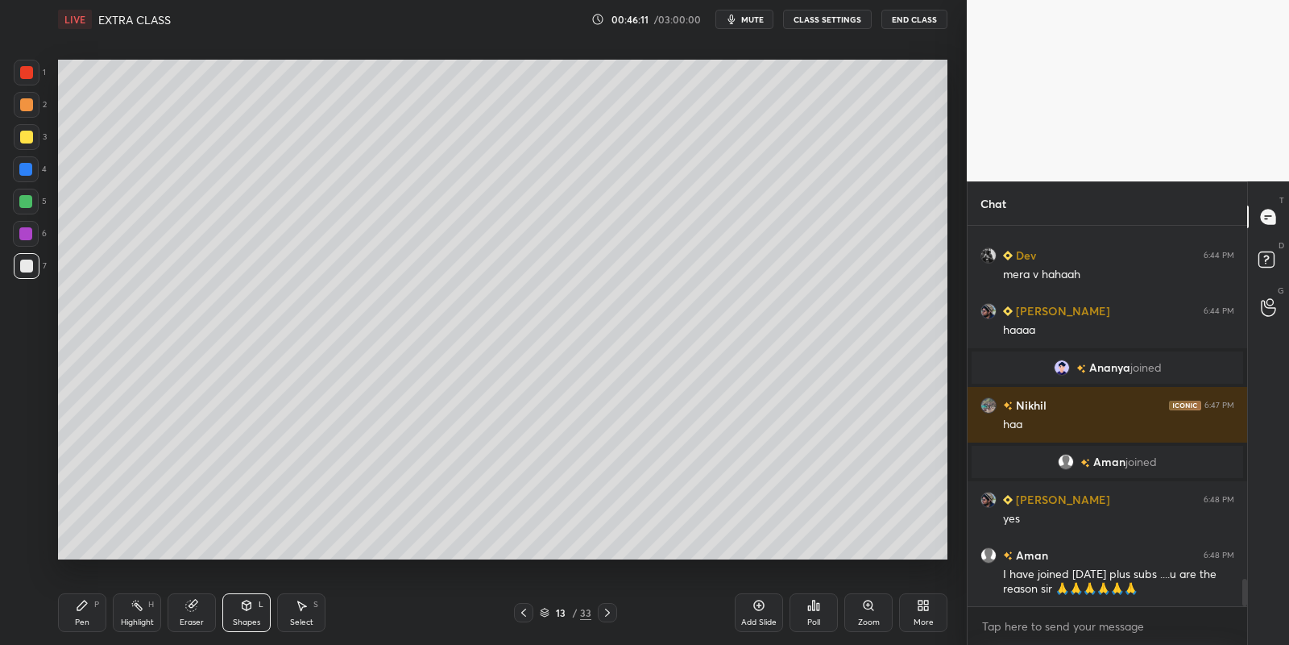
click at [81, 611] on div "Pen P" at bounding box center [82, 612] width 48 height 39
drag, startPoint x: 132, startPoint y: 613, endPoint x: 144, endPoint y: 569, distance: 45.9
click at [134, 610] on div "Highlight H" at bounding box center [137, 612] width 48 height 39
click at [330, 128] on div "Setting up your live class Poll for secs No correct answer Start poll" at bounding box center [503, 310] width 903 height 542
drag, startPoint x: 76, startPoint y: 629, endPoint x: 81, endPoint y: 619, distance: 11.9
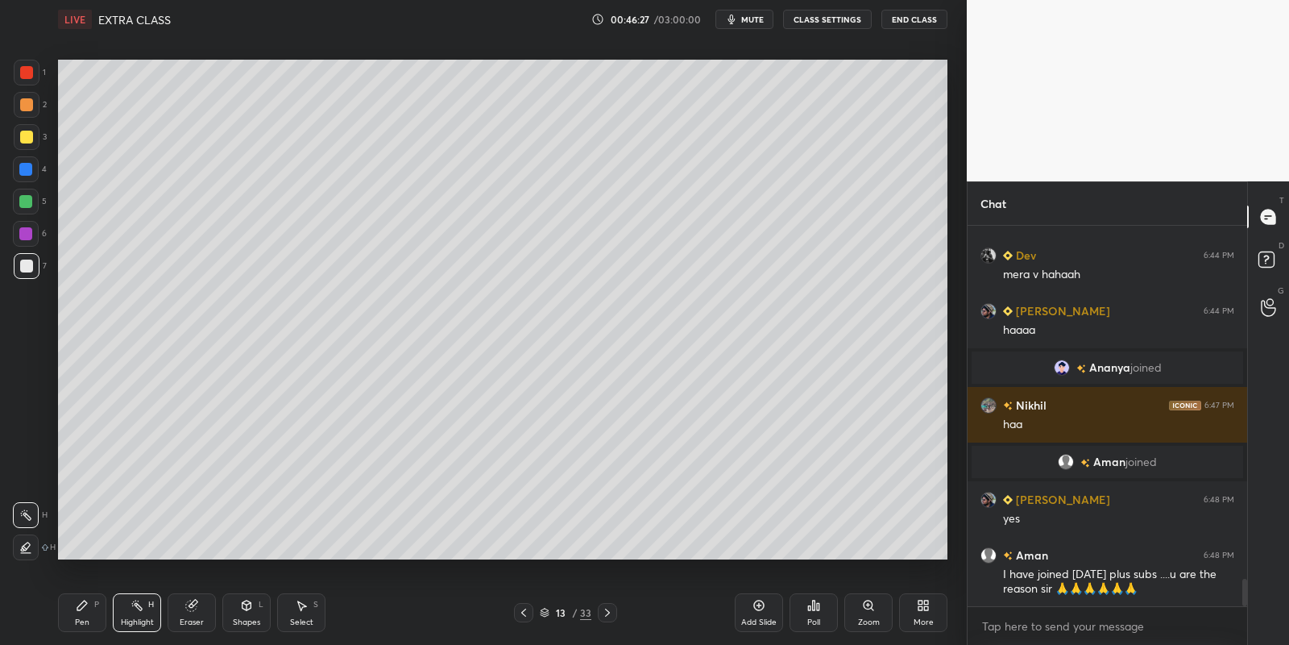
click at [77, 625] on div "Pen P" at bounding box center [82, 612] width 48 height 39
click at [292, 616] on div "Select S" at bounding box center [301, 612] width 48 height 39
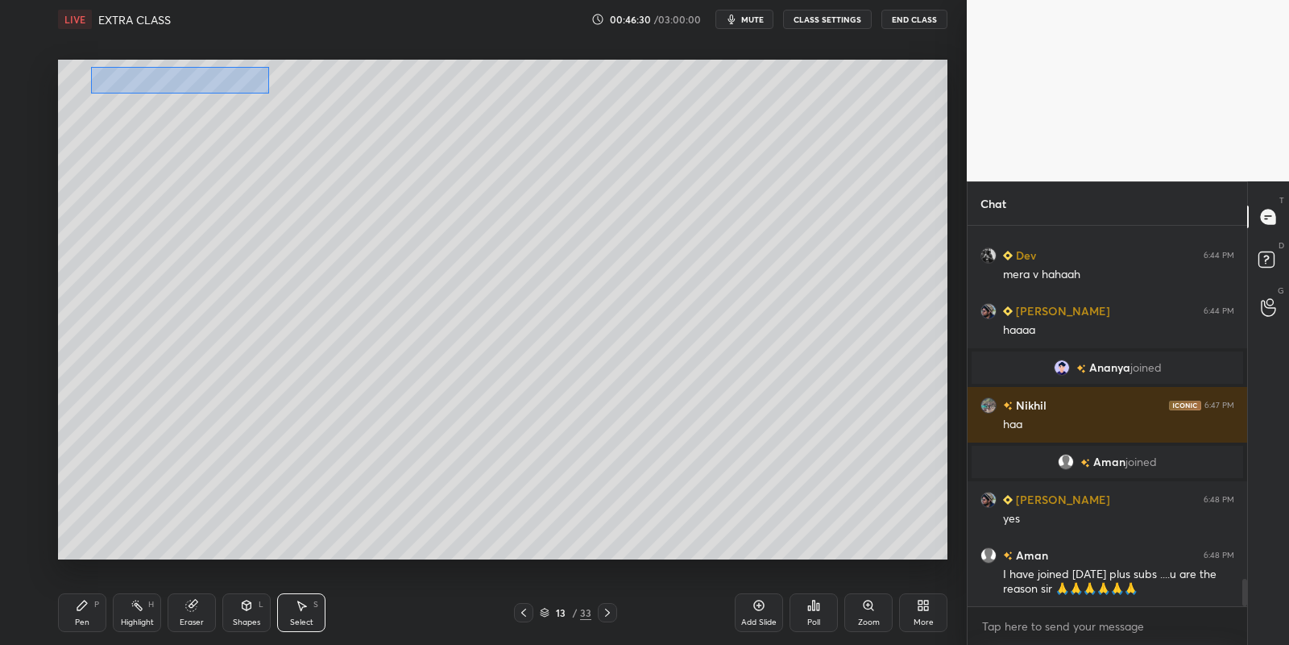
drag, startPoint x: 93, startPoint y: 67, endPoint x: 265, endPoint y: 93, distance: 173.6
click at [267, 93] on div "0 ° Undo Copy Paste here Duplicate Duplicate to new slide Delete" at bounding box center [503, 310] width 890 height 500
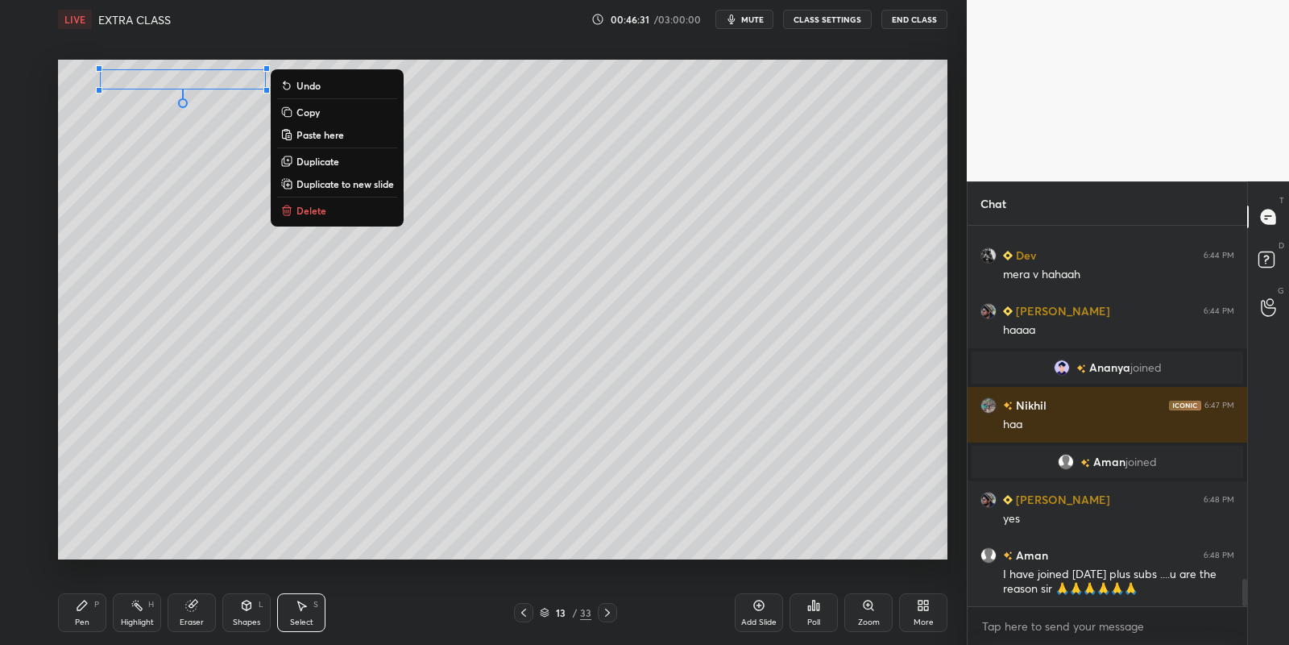
click at [334, 112] on button "Copy" at bounding box center [337, 111] width 120 height 19
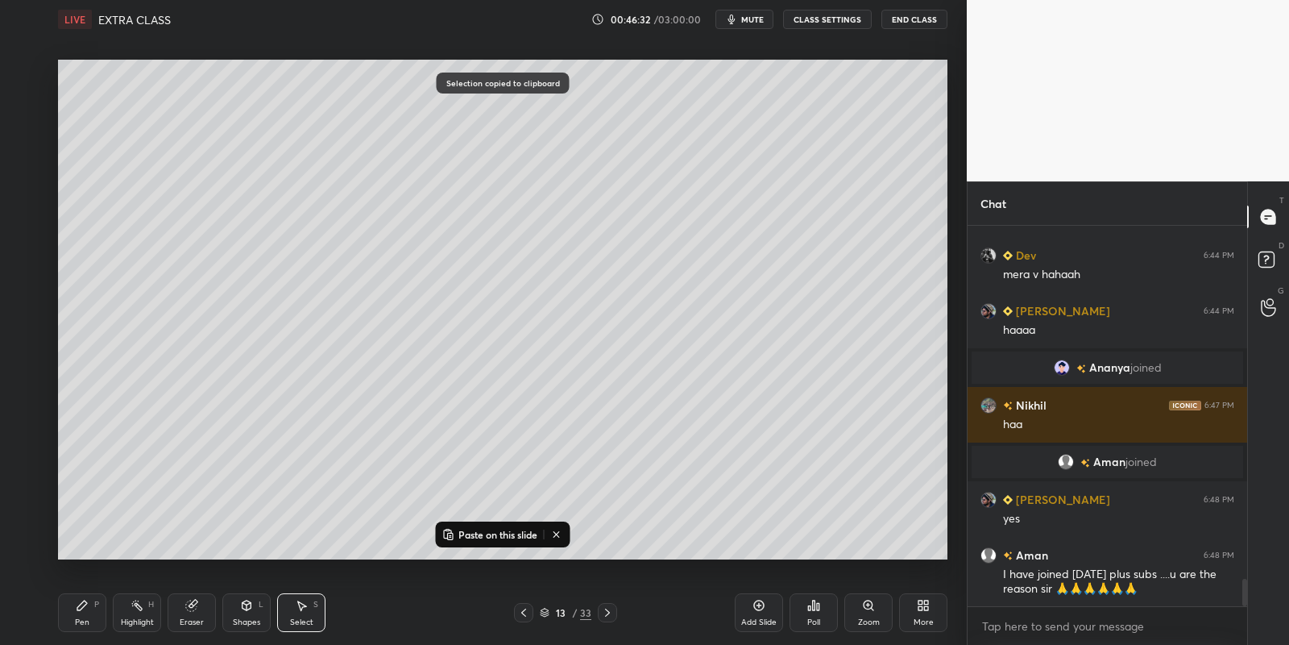
scroll to position [4988, 0]
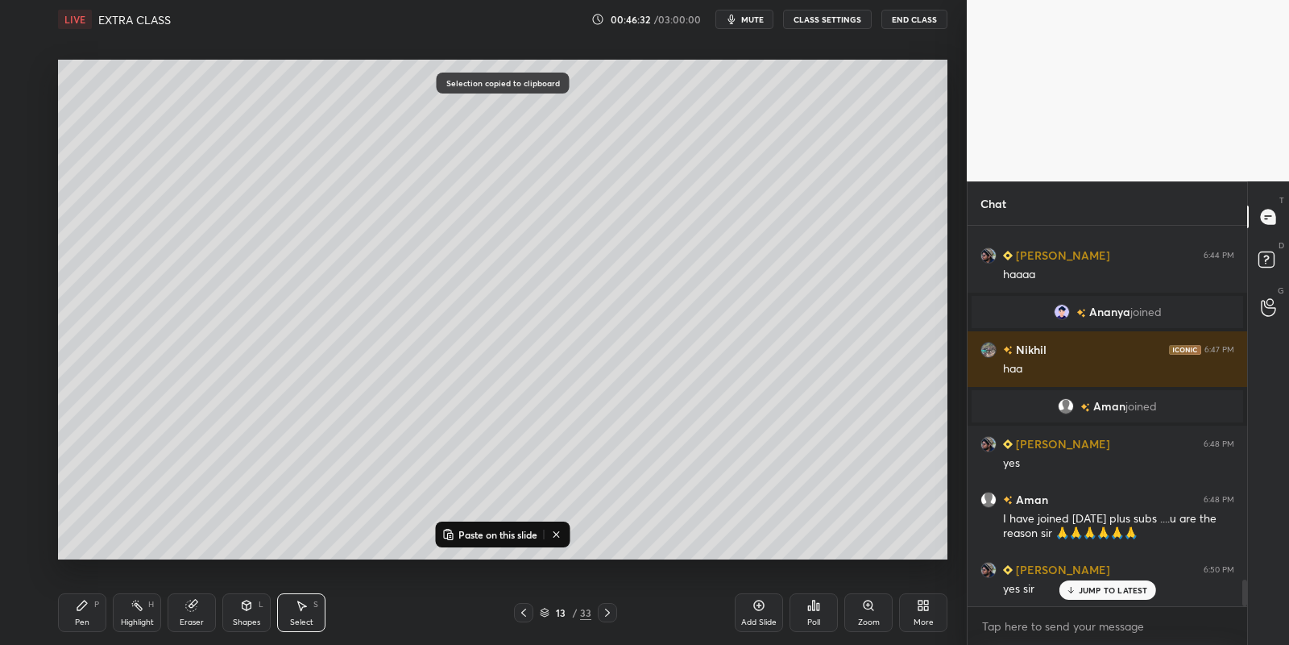
click at [494, 529] on p "Paste on this slide" at bounding box center [498, 534] width 79 height 13
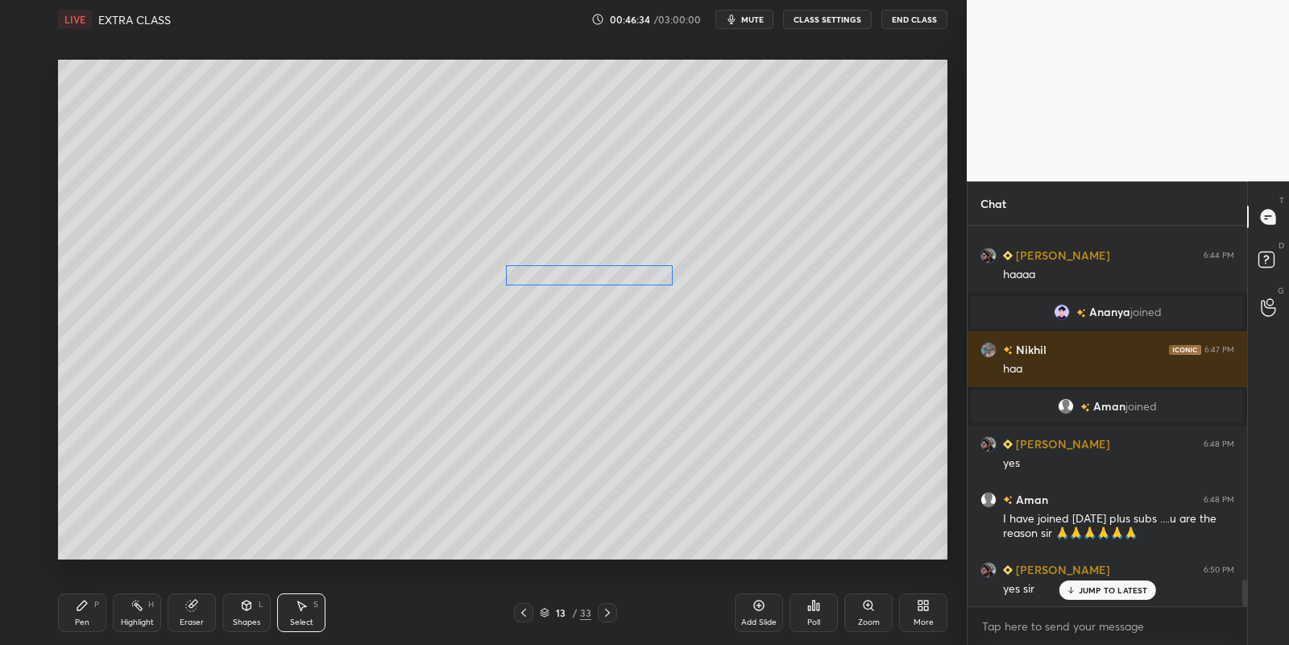
drag, startPoint x: 238, startPoint y: 96, endPoint x: 625, endPoint y: 276, distance: 426.5
click at [623, 272] on div "0 ° Undo Copy Paste here Duplicate Duplicate to new slide Delete" at bounding box center [503, 310] width 890 height 500
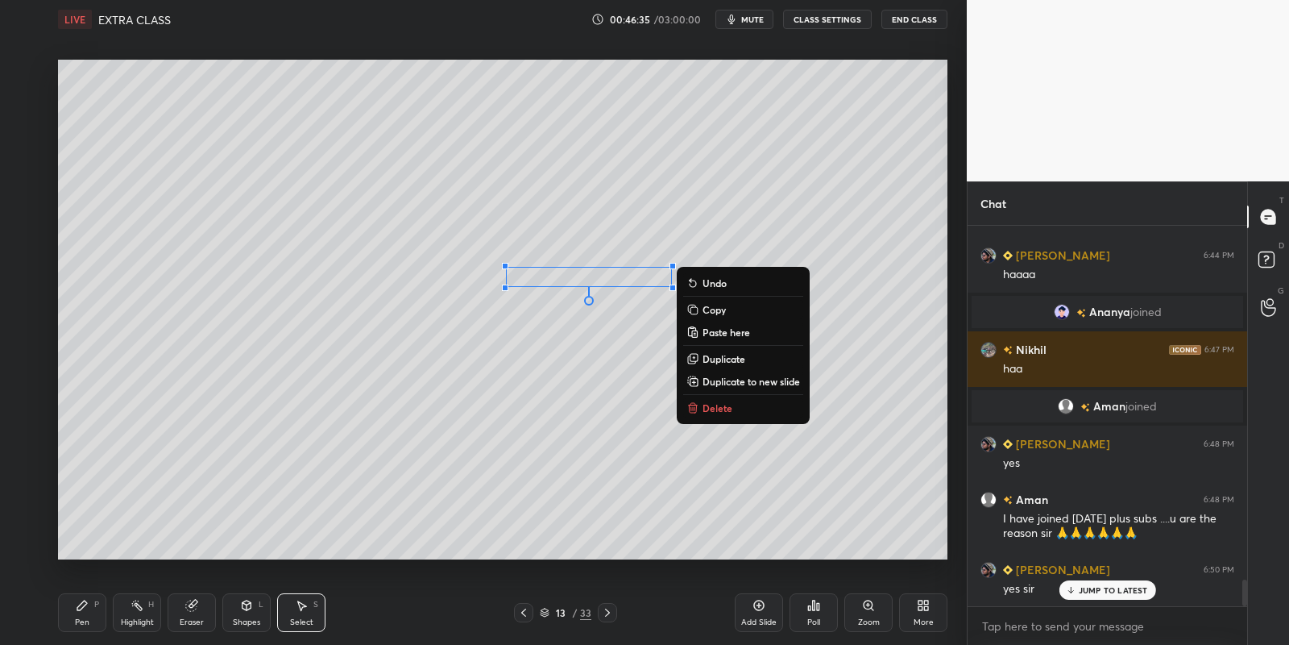
drag, startPoint x: 104, startPoint y: 600, endPoint x: 176, endPoint y: 597, distance: 72.6
click at [108, 601] on div "Pen P Highlight H Eraser Shapes L Select S" at bounding box center [227, 612] width 338 height 39
click at [95, 614] on div "Pen P" at bounding box center [82, 612] width 48 height 39
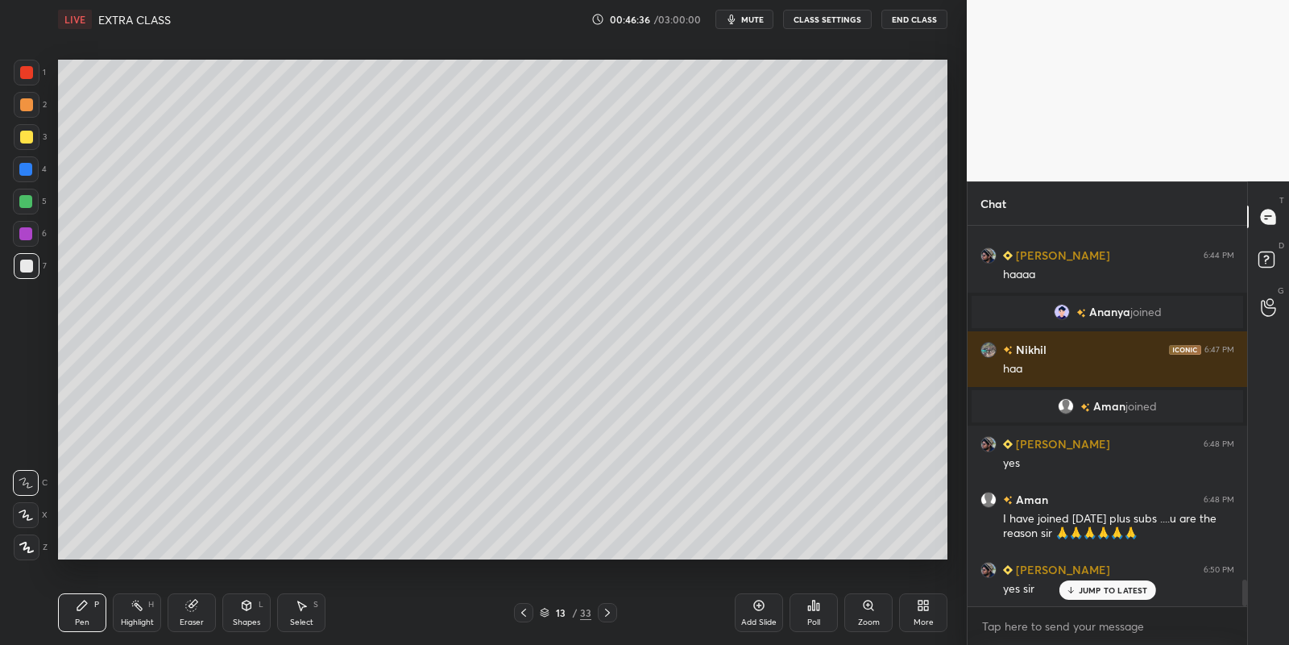
click at [239, 612] on div "Shapes L" at bounding box center [246, 612] width 48 height 39
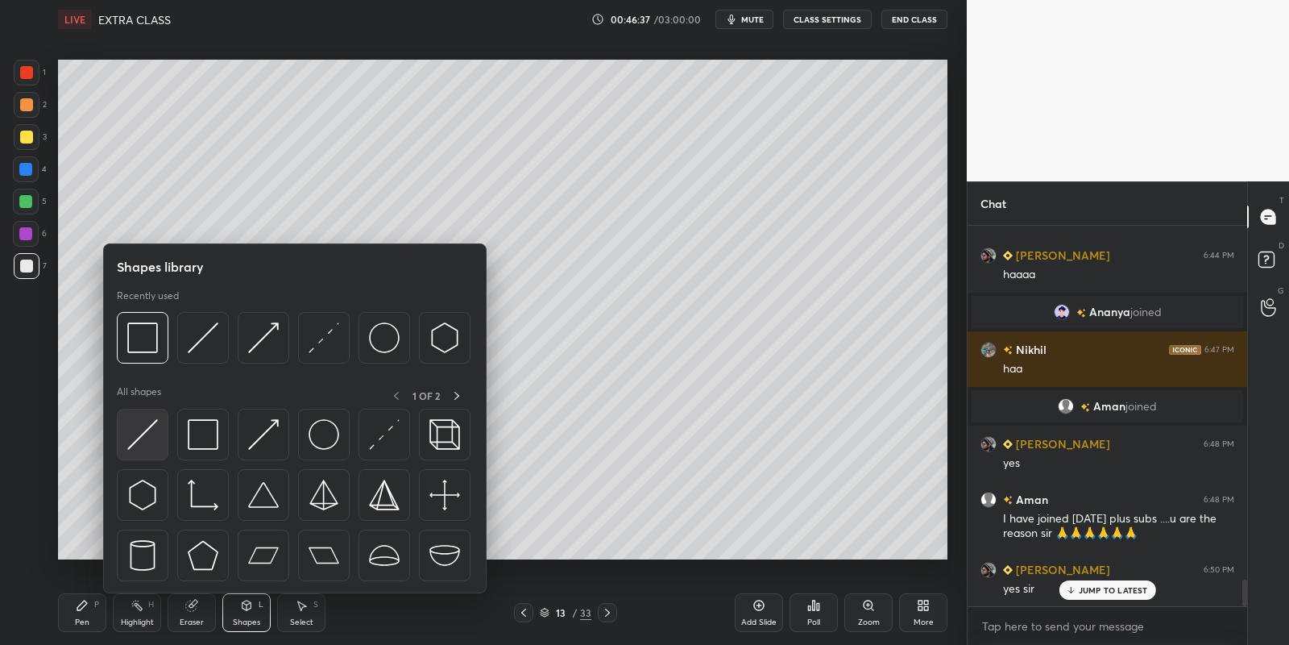
click at [142, 436] on img at bounding box center [142, 434] width 31 height 31
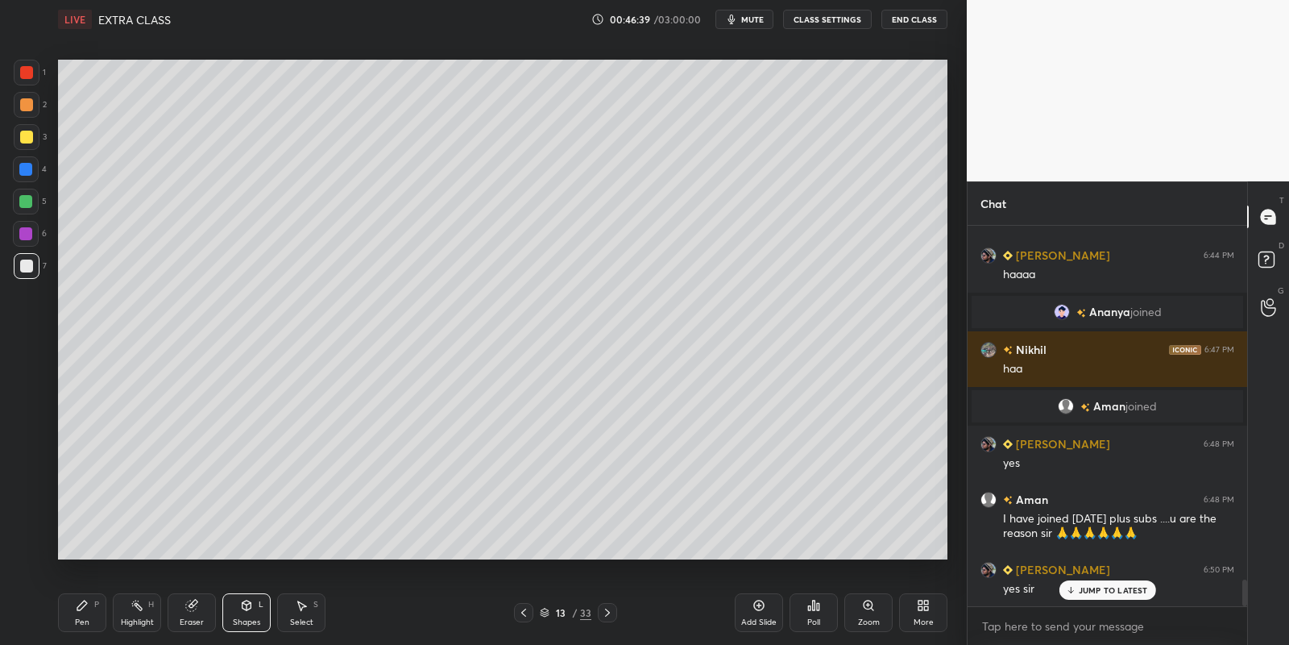
drag, startPoint x: 79, startPoint y: 613, endPoint x: 92, endPoint y: 577, distance: 38.5
click at [81, 610] on div "Pen P" at bounding box center [82, 612] width 48 height 39
click at [27, 130] on div at bounding box center [27, 137] width 26 height 26
click at [245, 611] on div "Shapes L" at bounding box center [246, 612] width 48 height 39
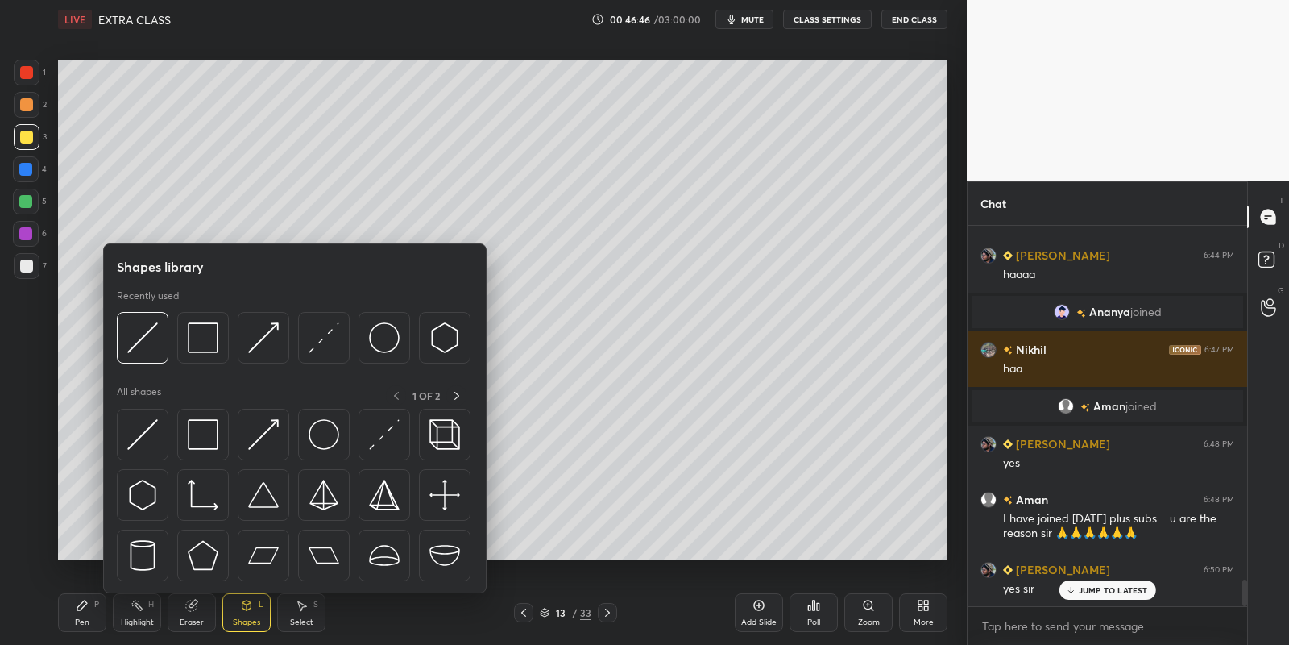
click at [273, 440] on img at bounding box center [263, 434] width 31 height 31
click at [27, 201] on div at bounding box center [25, 201] width 13 height 13
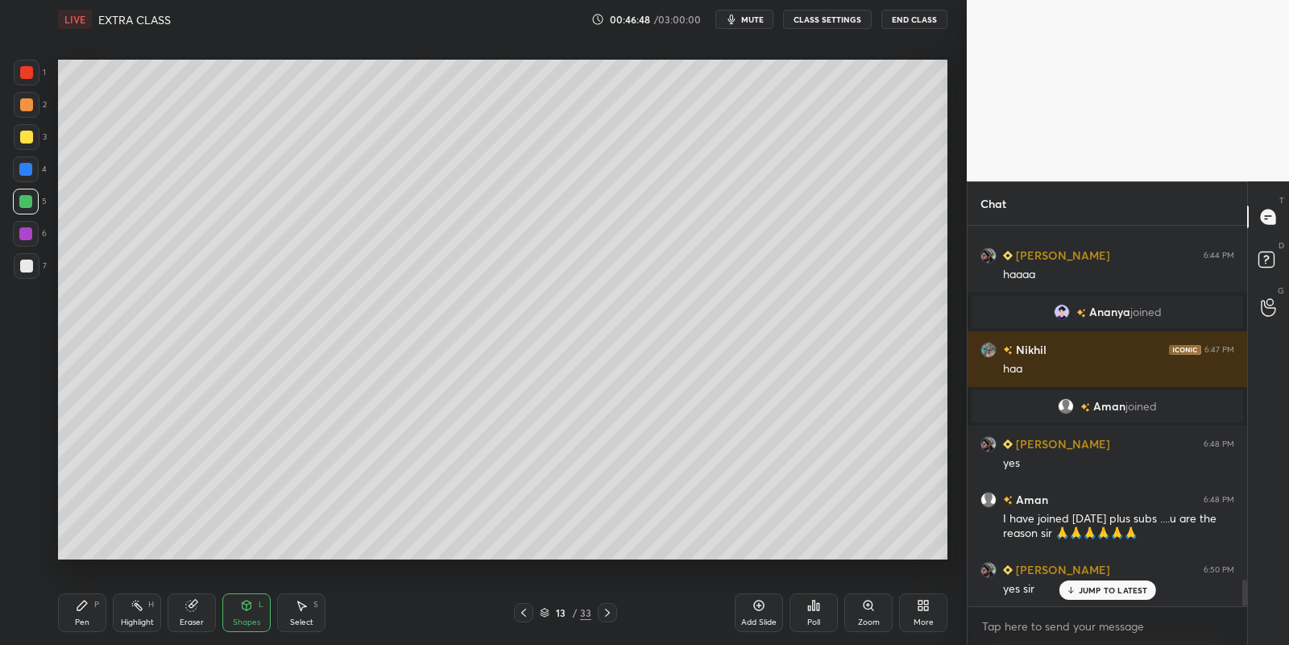
drag, startPoint x: 79, startPoint y: 614, endPoint x: 76, endPoint y: 562, distance: 51.7
click at [77, 612] on div "Pen P" at bounding box center [82, 612] width 48 height 39
drag, startPoint x: 24, startPoint y: 201, endPoint x: 48, endPoint y: 189, distance: 25.9
click at [26, 198] on div at bounding box center [25, 201] width 13 height 13
click at [298, 623] on div "Select" at bounding box center [301, 622] width 23 height 8
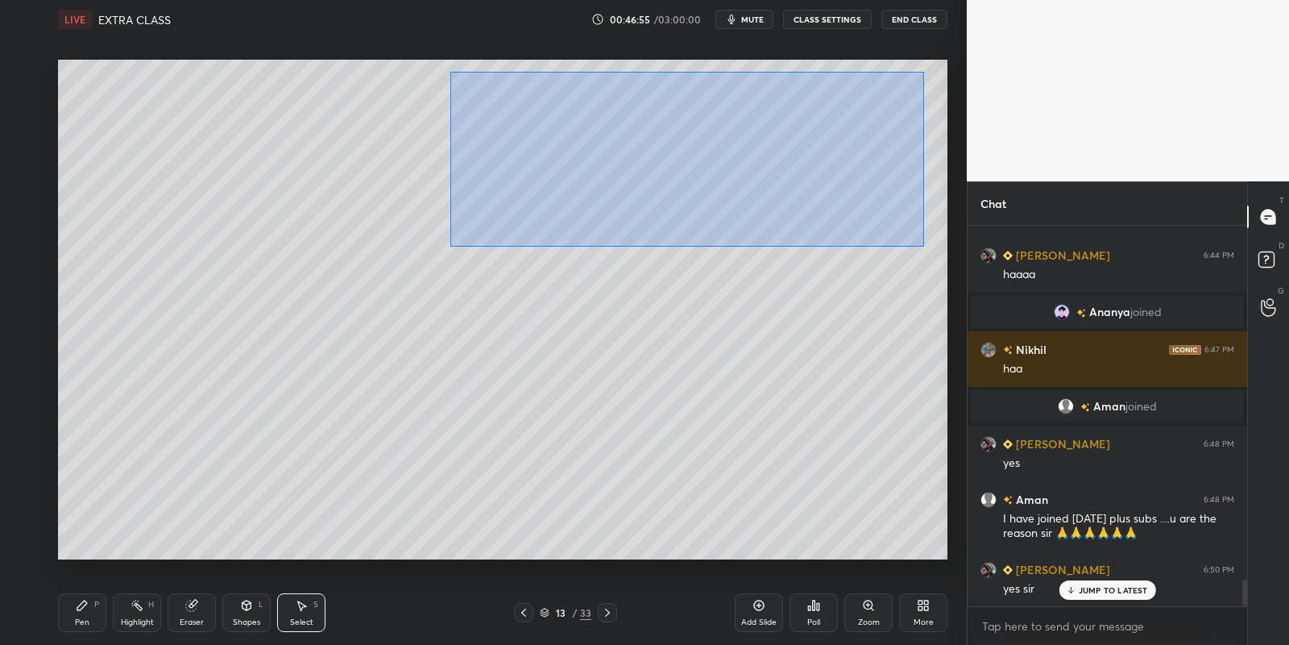
drag, startPoint x: 449, startPoint y: 72, endPoint x: 919, endPoint y: 242, distance: 500.4
click at [922, 245] on div "0 ° Undo Copy Paste here Duplicate Duplicate to new slide Delete" at bounding box center [503, 310] width 890 height 500
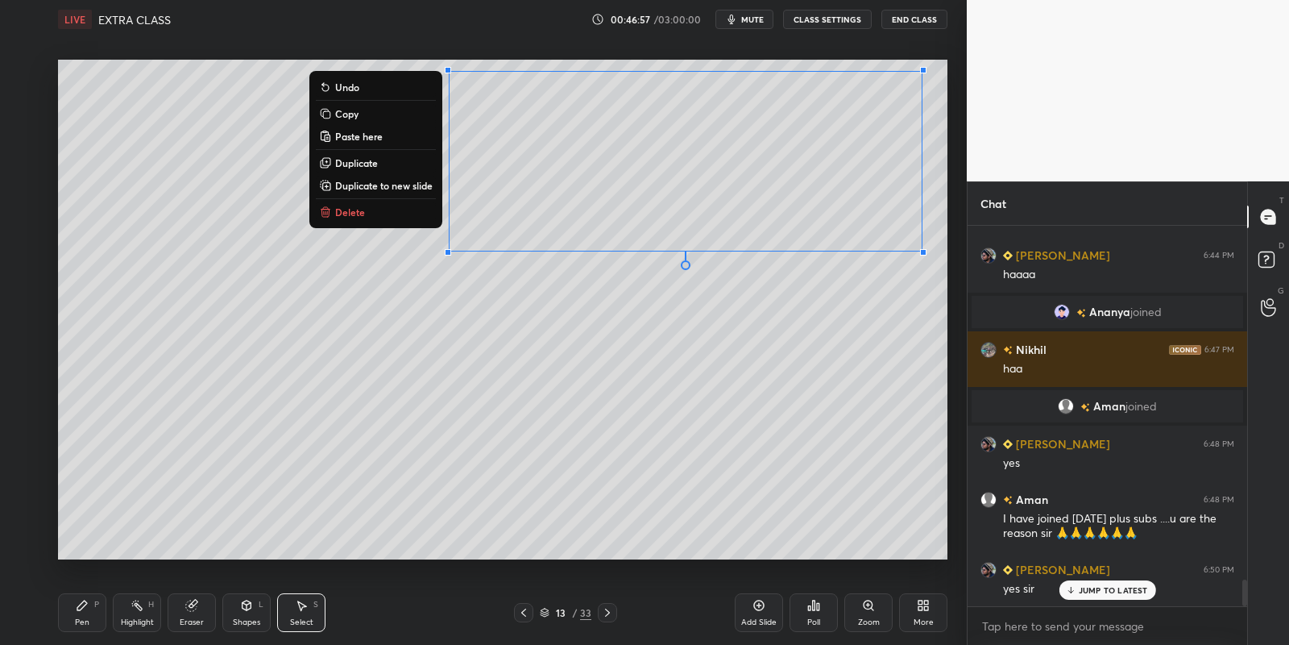
click at [362, 111] on button "Copy" at bounding box center [376, 113] width 120 height 19
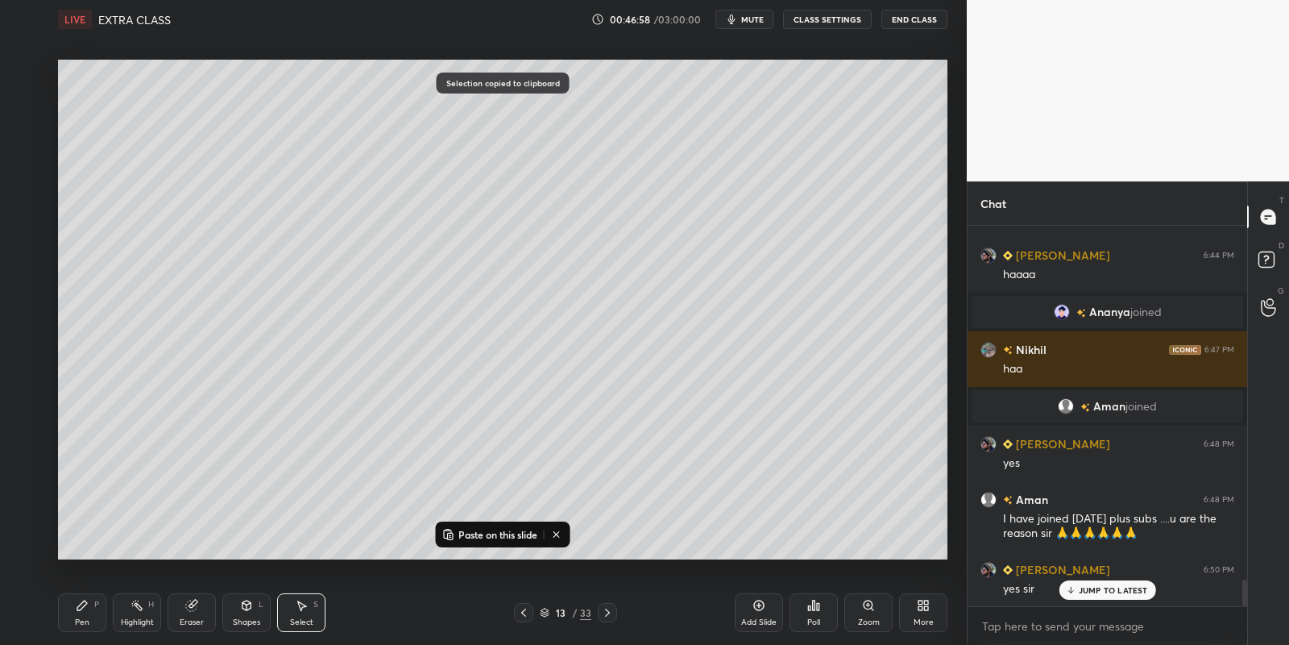
click at [477, 535] on p "Paste on this slide" at bounding box center [498, 534] width 79 height 13
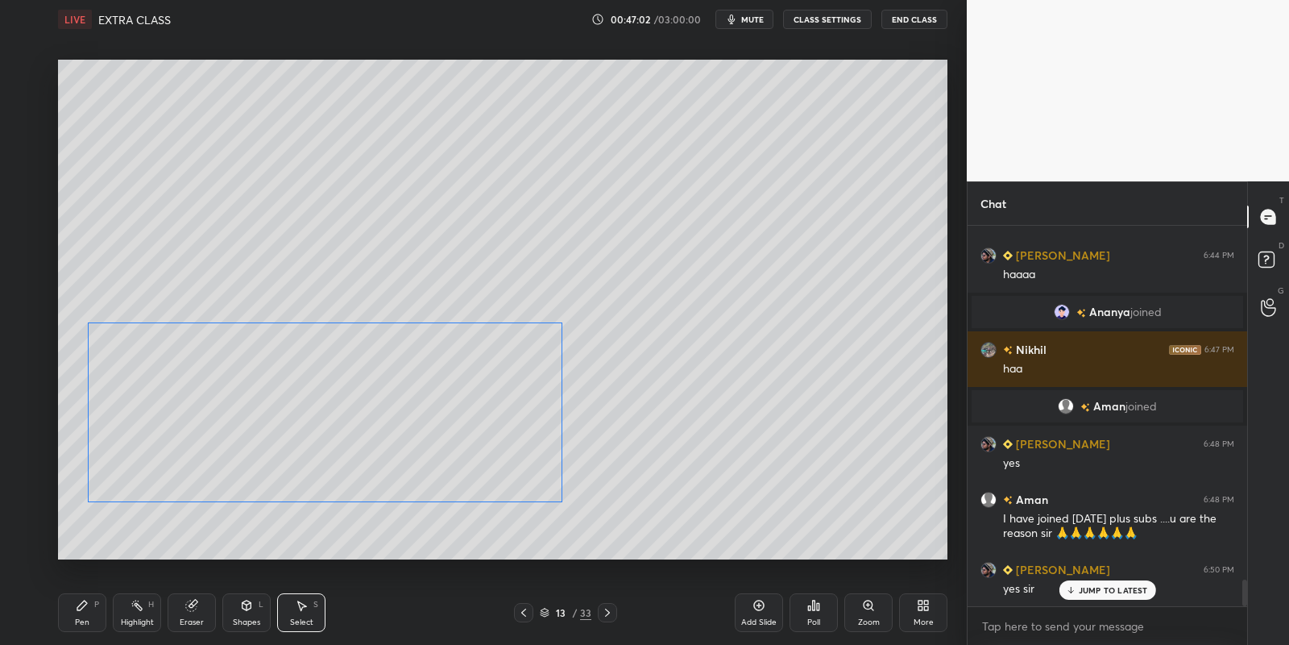
drag, startPoint x: 571, startPoint y: 159, endPoint x: 196, endPoint y: 367, distance: 428.9
click at [198, 367] on div "0 ° Undo Copy Paste here Duplicate Duplicate to new slide Delete" at bounding box center [503, 310] width 890 height 500
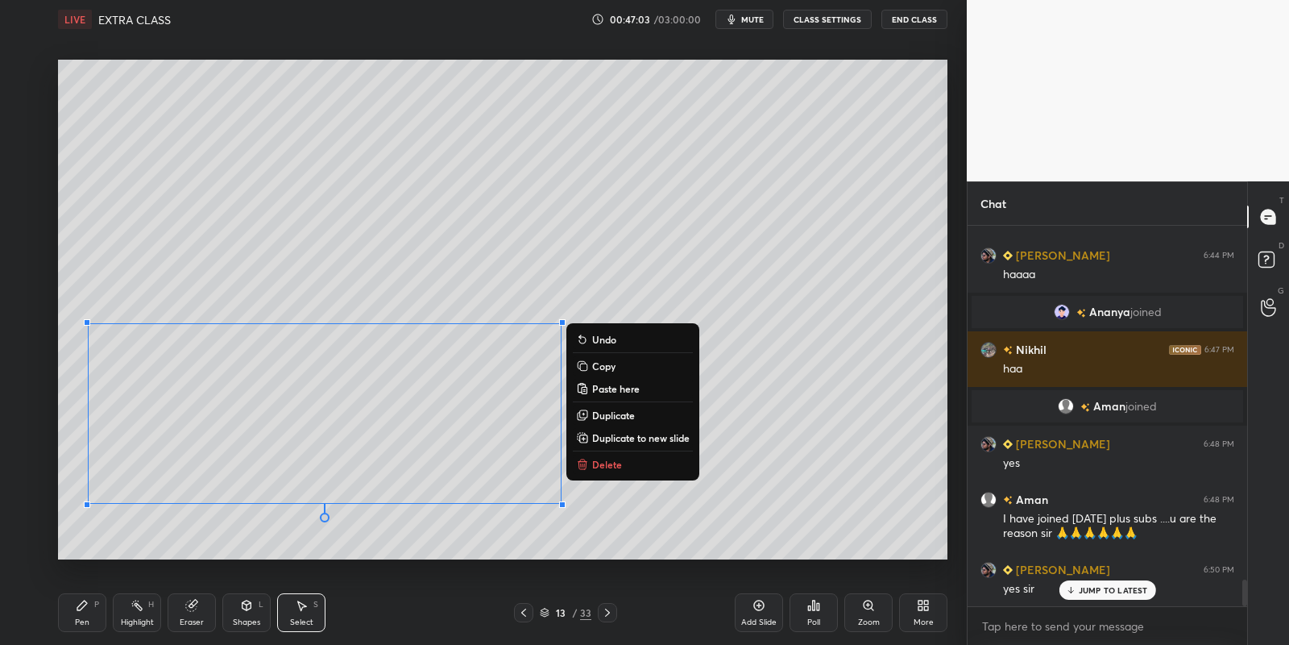
click at [84, 609] on icon at bounding box center [82, 605] width 13 height 13
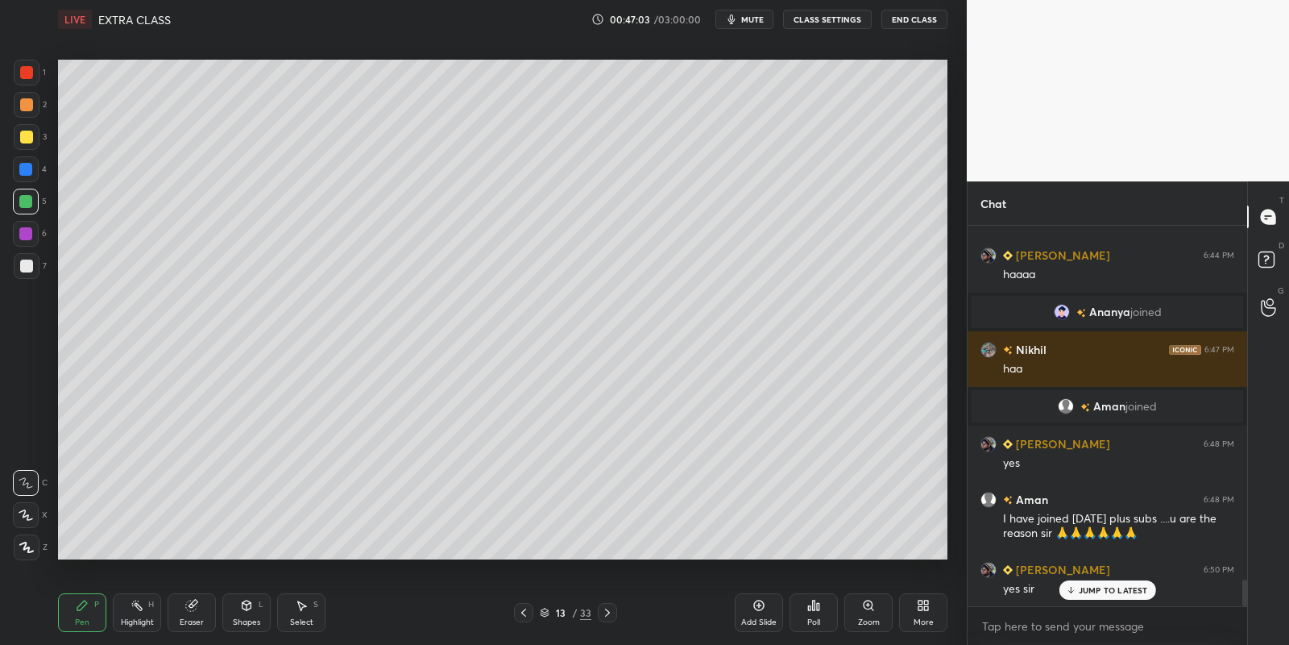
click at [185, 611] on div "Eraser" at bounding box center [192, 612] width 48 height 39
drag, startPoint x: 251, startPoint y: 615, endPoint x: 249, endPoint y: 598, distance: 17.1
click at [250, 613] on div "Shapes L" at bounding box center [246, 612] width 48 height 39
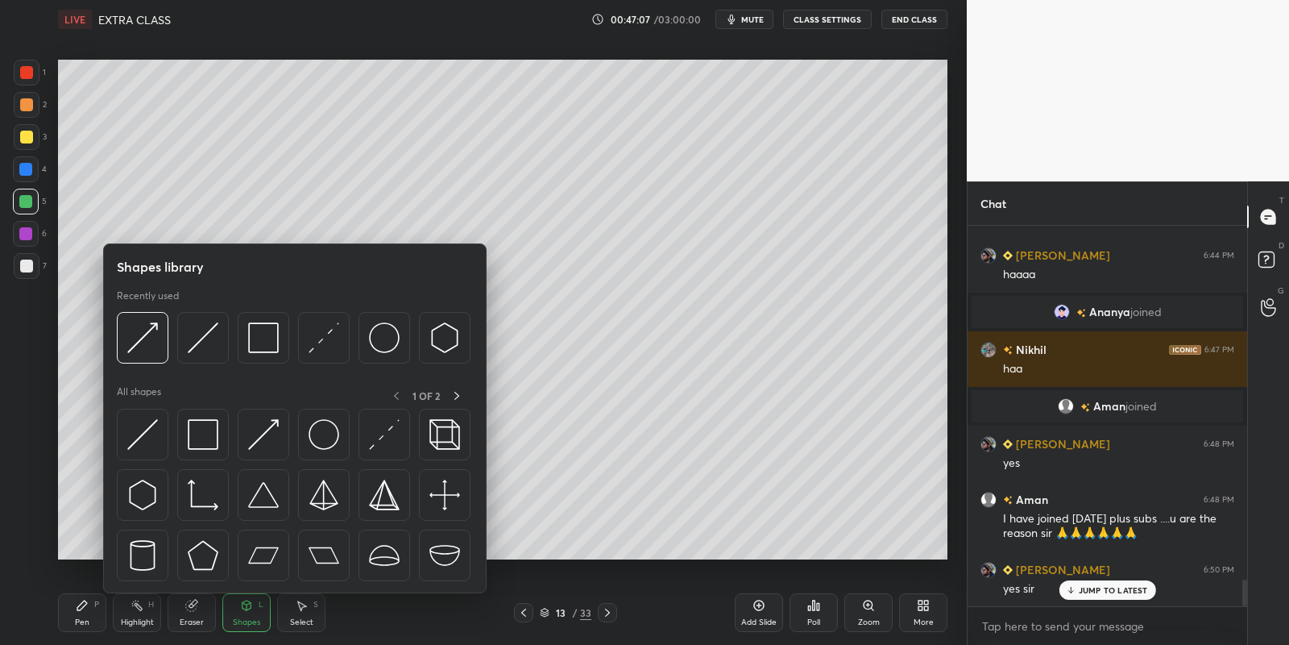
click at [271, 421] on img at bounding box center [263, 434] width 31 height 31
click at [35, 201] on div at bounding box center [26, 202] width 26 height 26
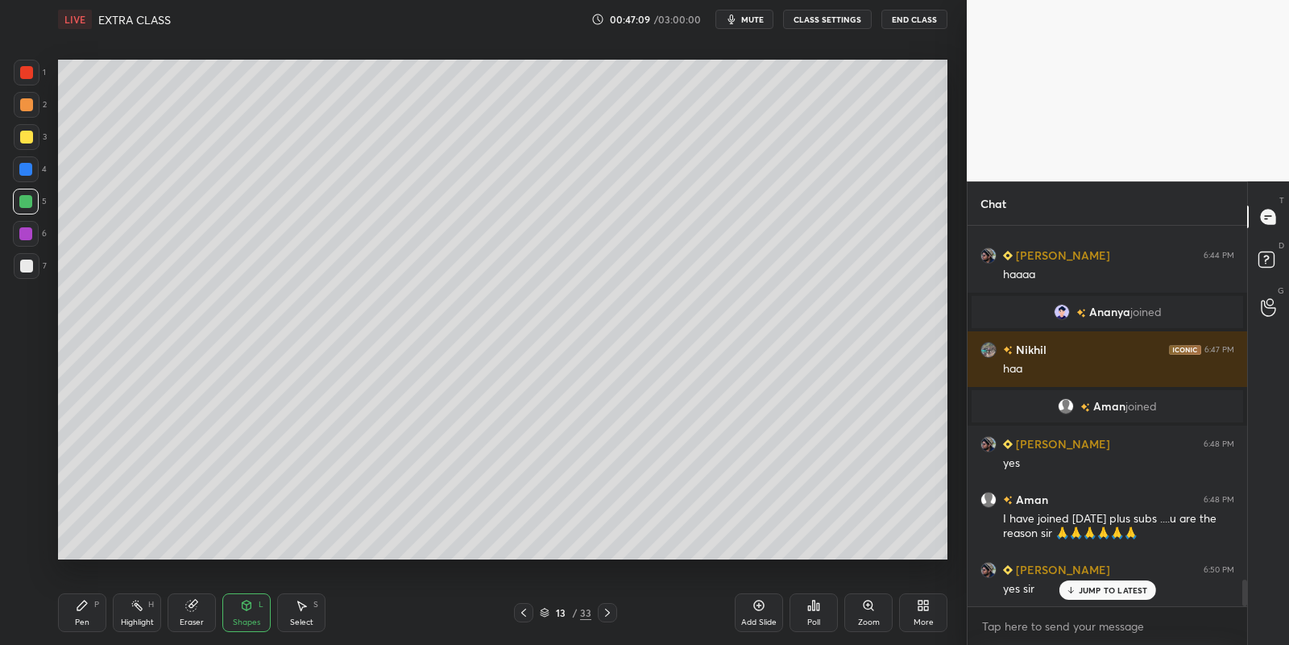
drag, startPoint x: 87, startPoint y: 615, endPoint x: 100, endPoint y: 606, distance: 15.6
click at [91, 611] on div "Pen P" at bounding box center [82, 612] width 48 height 39
click at [126, 614] on div "Highlight H" at bounding box center [137, 612] width 48 height 39
click at [93, 612] on div "Pen P" at bounding box center [82, 612] width 48 height 39
click at [176, 612] on div "Eraser" at bounding box center [192, 612] width 48 height 39
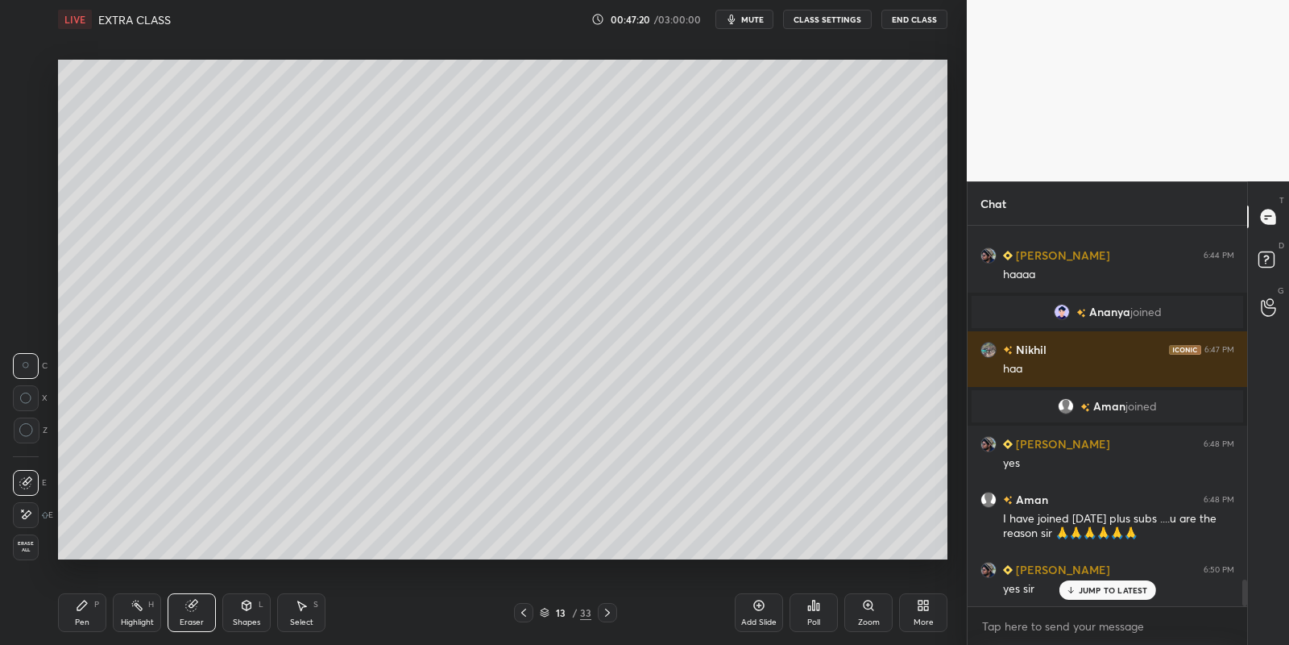
drag, startPoint x: 296, startPoint y: 612, endPoint x: 301, endPoint y: 600, distance: 13.0
click at [297, 609] on div "Select S" at bounding box center [301, 612] width 48 height 39
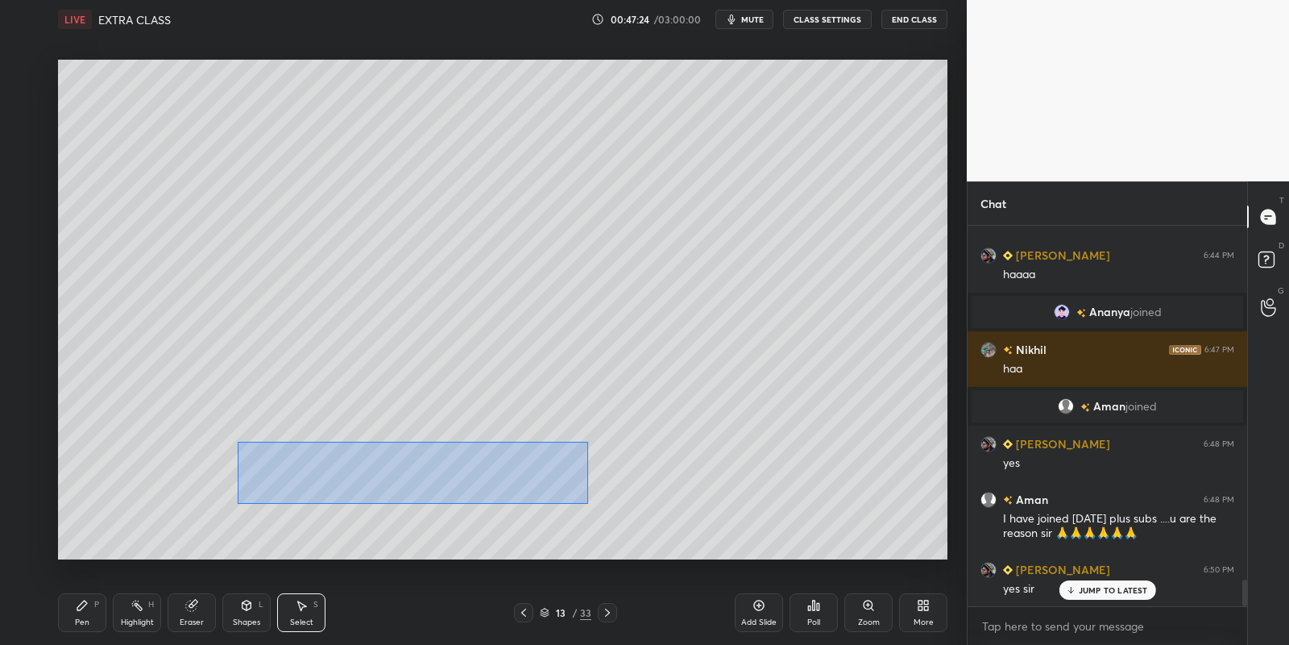
drag, startPoint x: 241, startPoint y: 442, endPoint x: 583, endPoint y: 499, distance: 347.1
click at [586, 502] on div "0 ° Undo Copy Paste here Duplicate Duplicate to new slide Delete" at bounding box center [503, 310] width 890 height 500
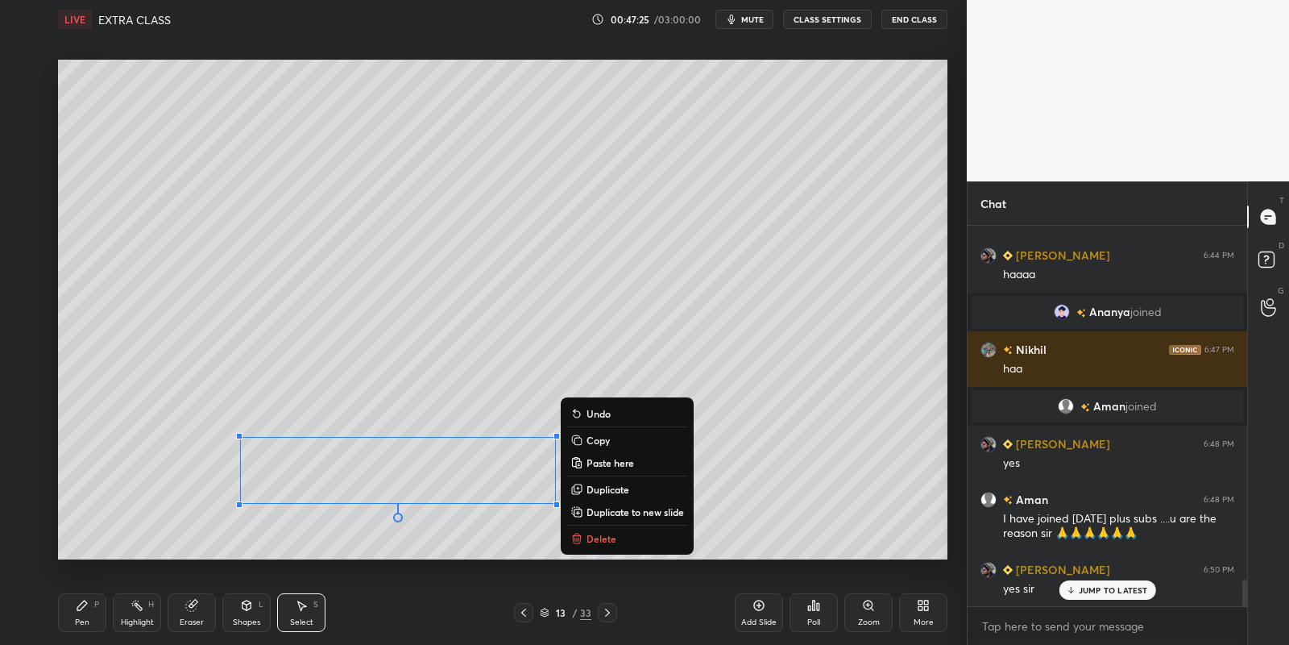
click at [598, 537] on p "Delete" at bounding box center [602, 538] width 30 height 13
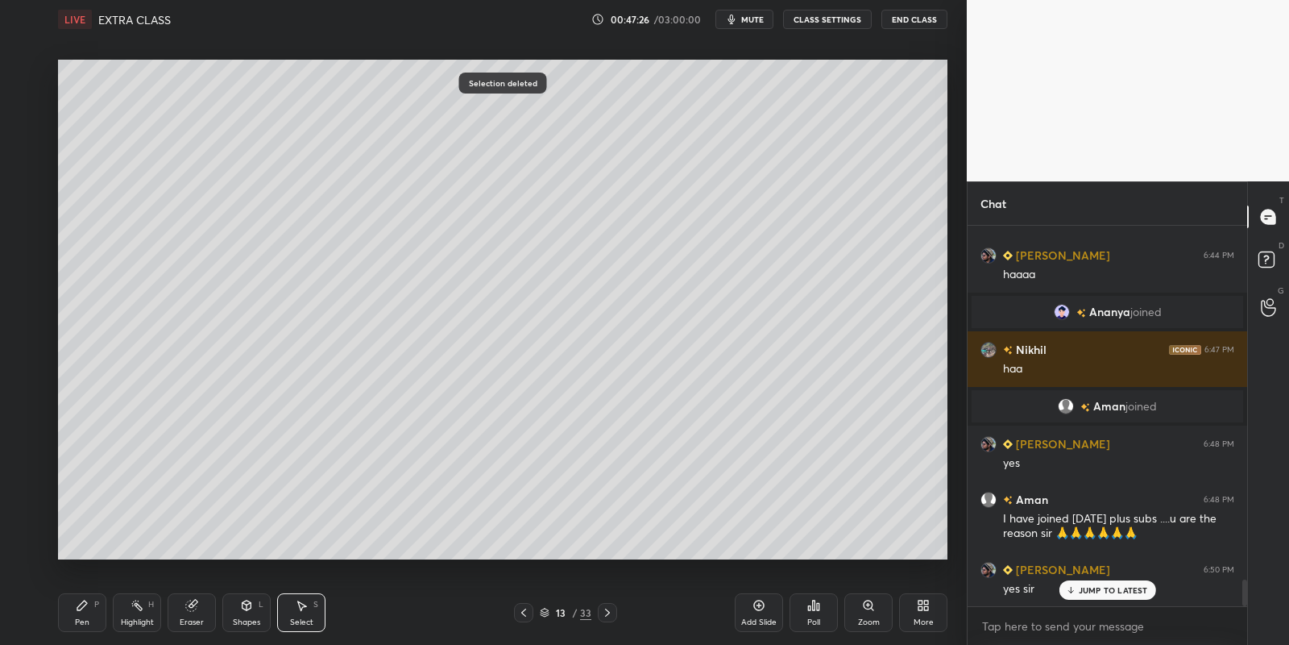
drag, startPoint x: 77, startPoint y: 617, endPoint x: 81, endPoint y: 608, distance: 10.2
click at [78, 618] on div "Pen" at bounding box center [82, 622] width 15 height 8
drag, startPoint x: 23, startPoint y: 134, endPoint x: 31, endPoint y: 155, distance: 22.4
click at [23, 135] on div at bounding box center [26, 137] width 13 height 13
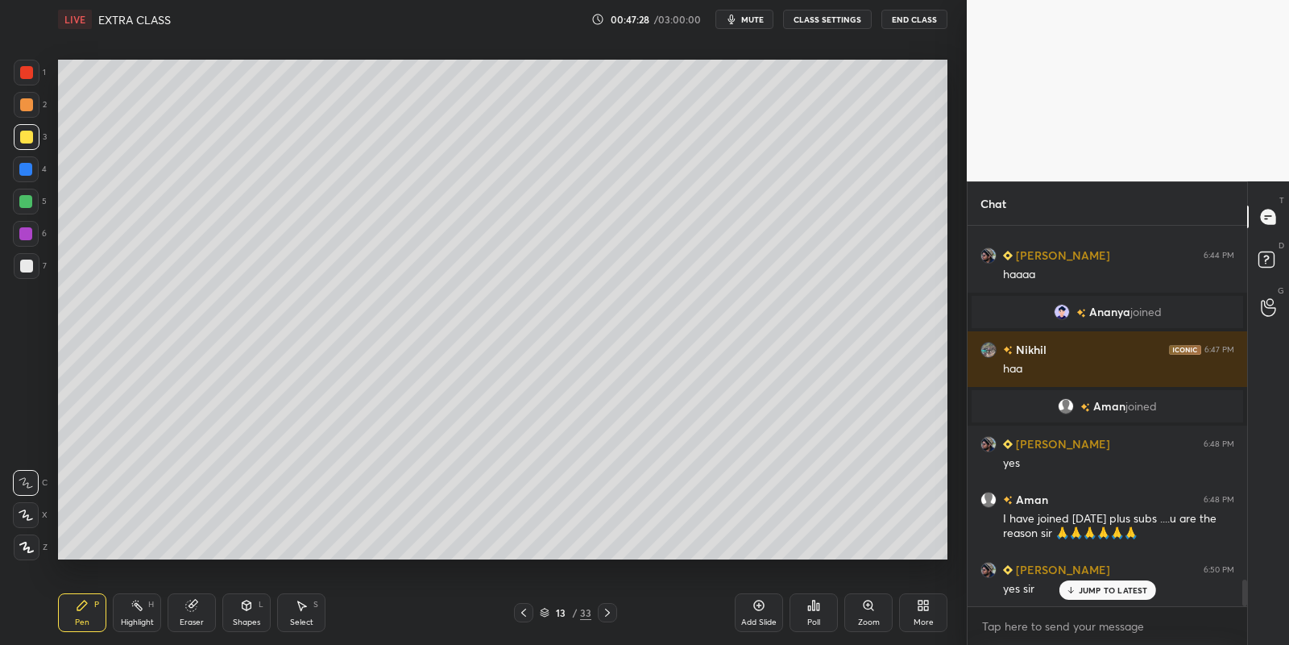
drag, startPoint x: 125, startPoint y: 608, endPoint x: 131, endPoint y: 581, distance: 27.4
click at [125, 603] on div "Highlight H" at bounding box center [137, 612] width 48 height 39
click at [68, 620] on div "Pen P" at bounding box center [82, 612] width 48 height 39
drag, startPoint x: 247, startPoint y: 618, endPoint x: 250, endPoint y: 609, distance: 9.4
click at [247, 619] on div "Shapes" at bounding box center [246, 622] width 27 height 8
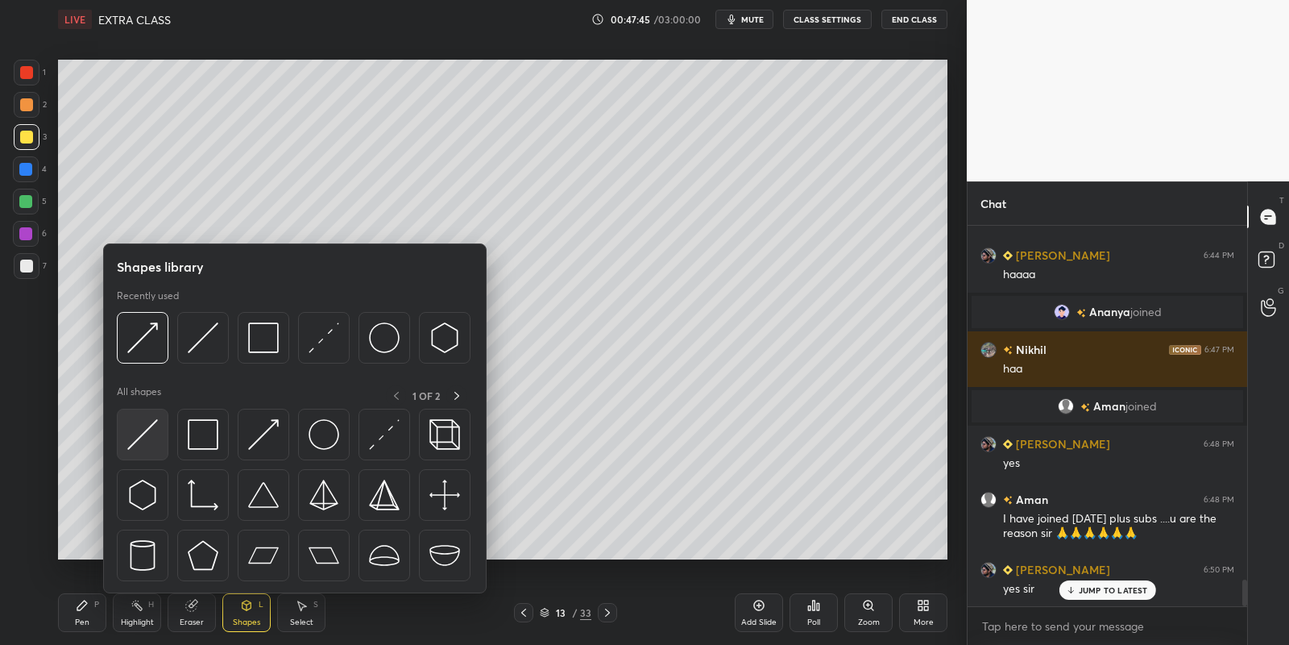
click at [146, 428] on img at bounding box center [142, 434] width 31 height 31
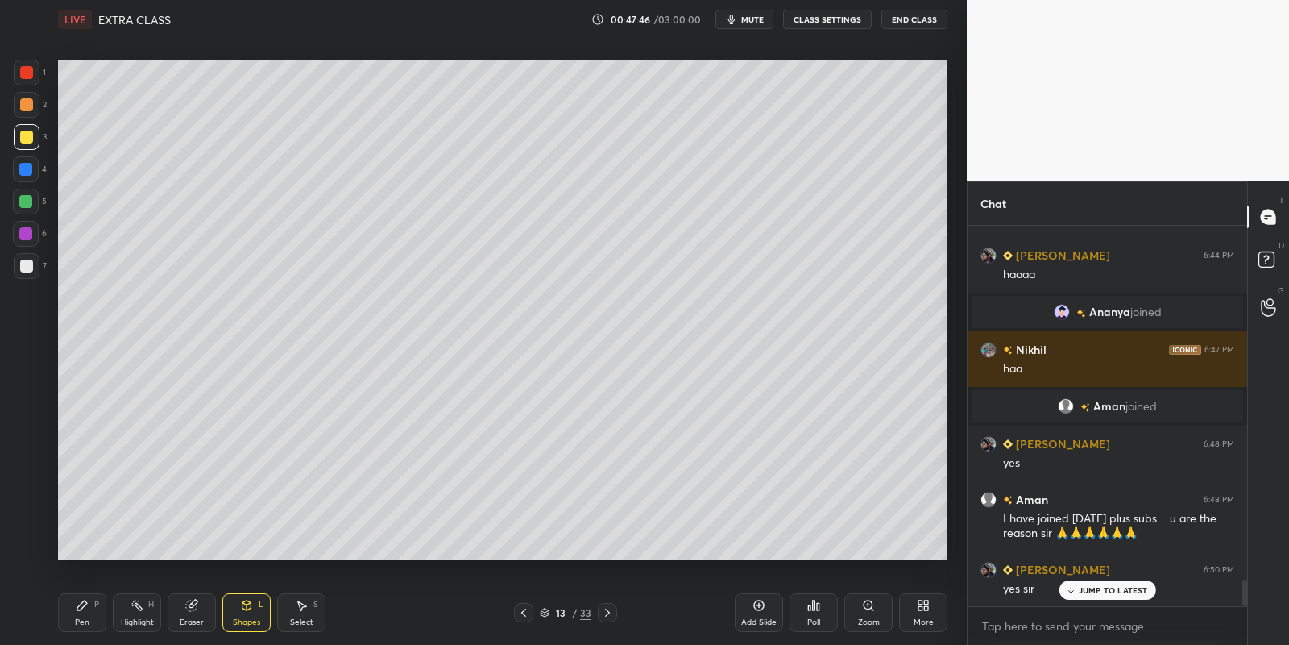
click at [83, 615] on div "Pen P" at bounding box center [82, 612] width 48 height 39
click at [243, 612] on div "Shapes L" at bounding box center [246, 612] width 48 height 39
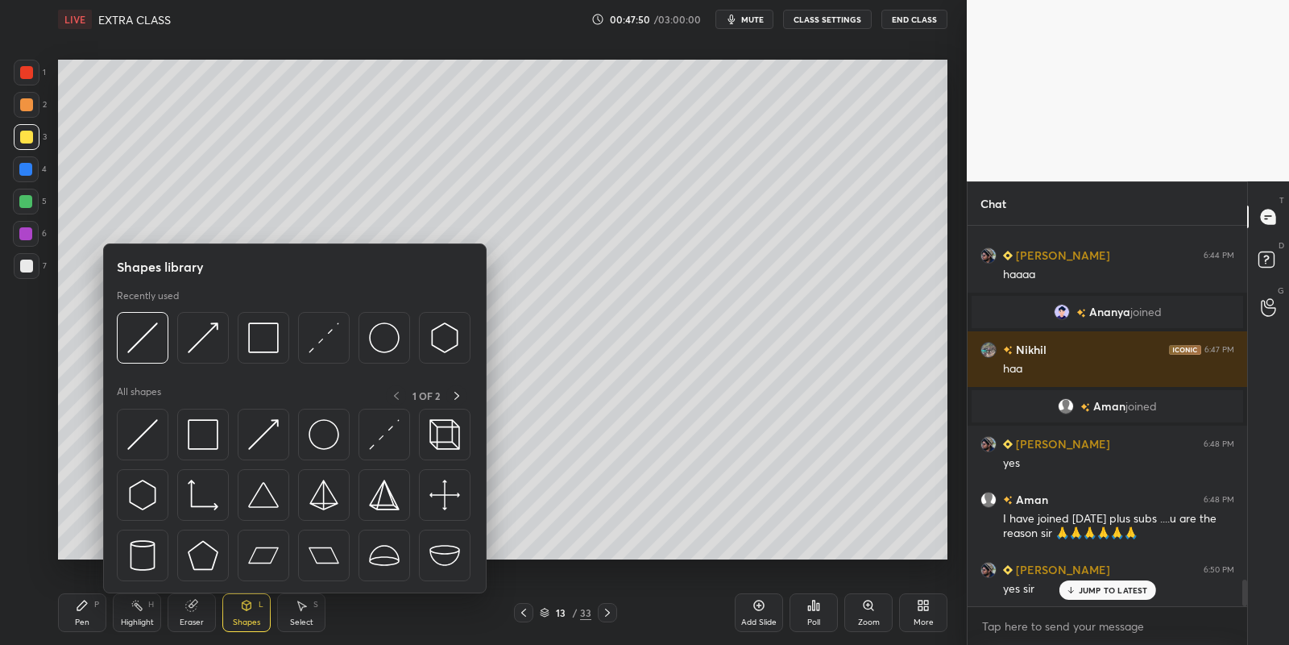
click at [210, 430] on img at bounding box center [203, 434] width 31 height 31
click at [33, 196] on div at bounding box center [26, 202] width 26 height 26
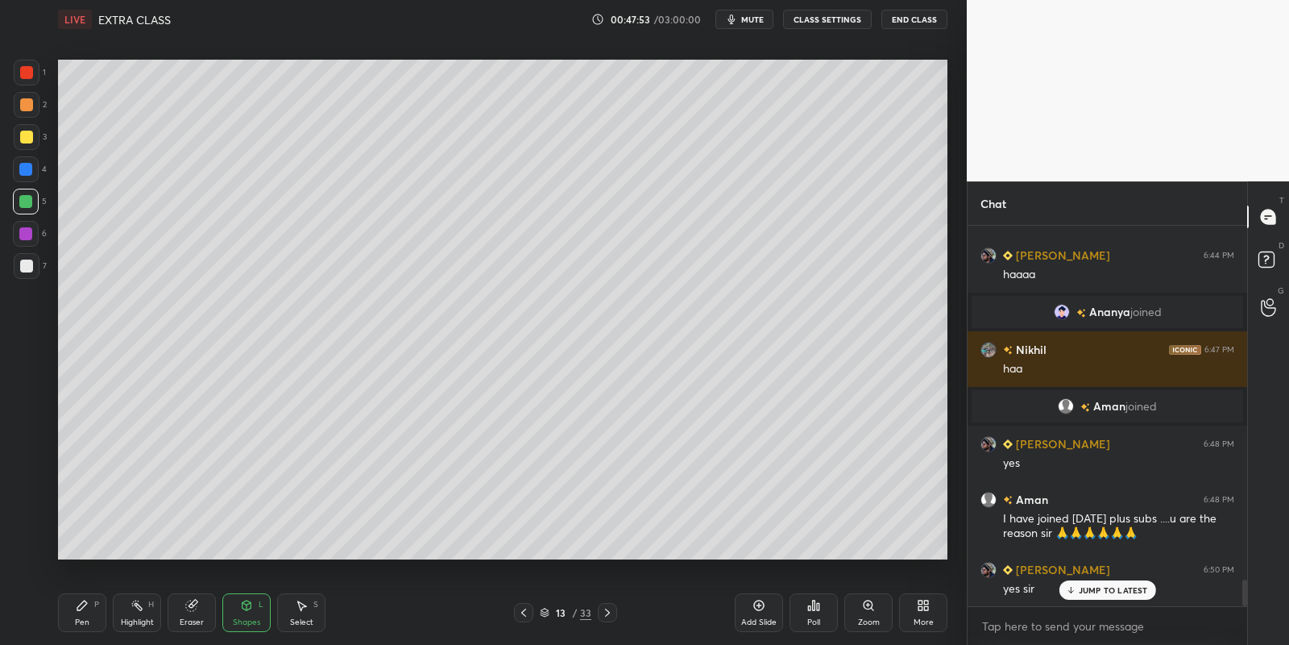
click at [93, 612] on div "Pen P" at bounding box center [82, 612] width 48 height 39
drag, startPoint x: 139, startPoint y: 615, endPoint x: 137, endPoint y: 560, distance: 54.8
click at [139, 612] on div "Highlight H" at bounding box center [137, 612] width 48 height 39
click at [23, 143] on div at bounding box center [27, 137] width 26 height 26
drag, startPoint x: 78, startPoint y: 620, endPoint x: 88, endPoint y: 609, distance: 14.3
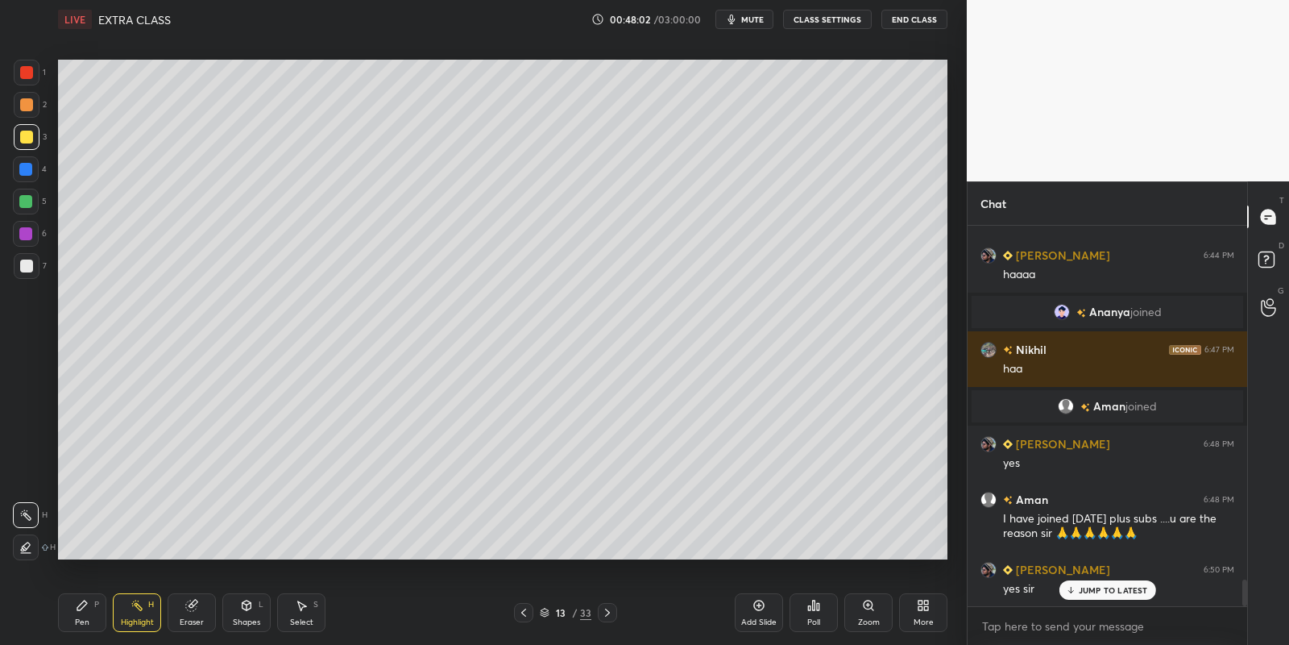
click at [78, 618] on div "Pen" at bounding box center [82, 622] width 15 height 8
click at [130, 612] on div "Highlight H" at bounding box center [137, 612] width 48 height 39
drag, startPoint x: 85, startPoint y: 614, endPoint x: 131, endPoint y: 591, distance: 52.3
click at [84, 611] on div "Pen P" at bounding box center [82, 612] width 48 height 39
drag, startPoint x: 134, startPoint y: 610, endPoint x: 184, endPoint y: 577, distance: 59.9
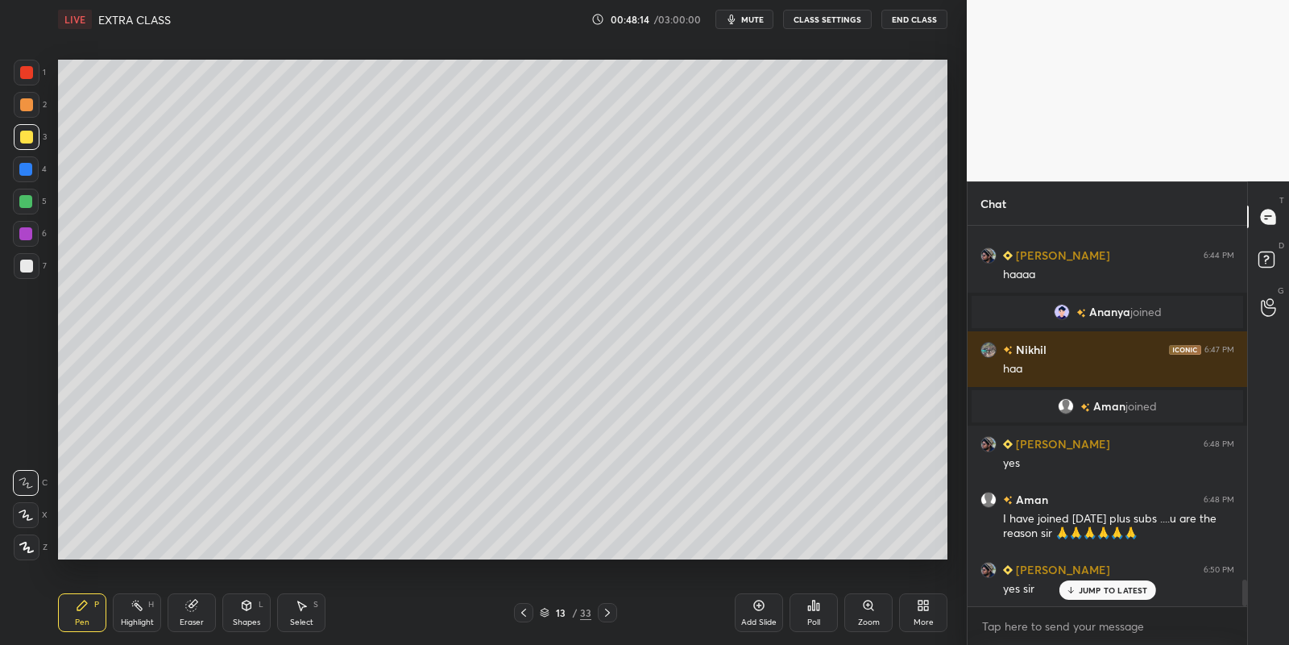
click at [135, 609] on icon at bounding box center [137, 605] width 13 height 13
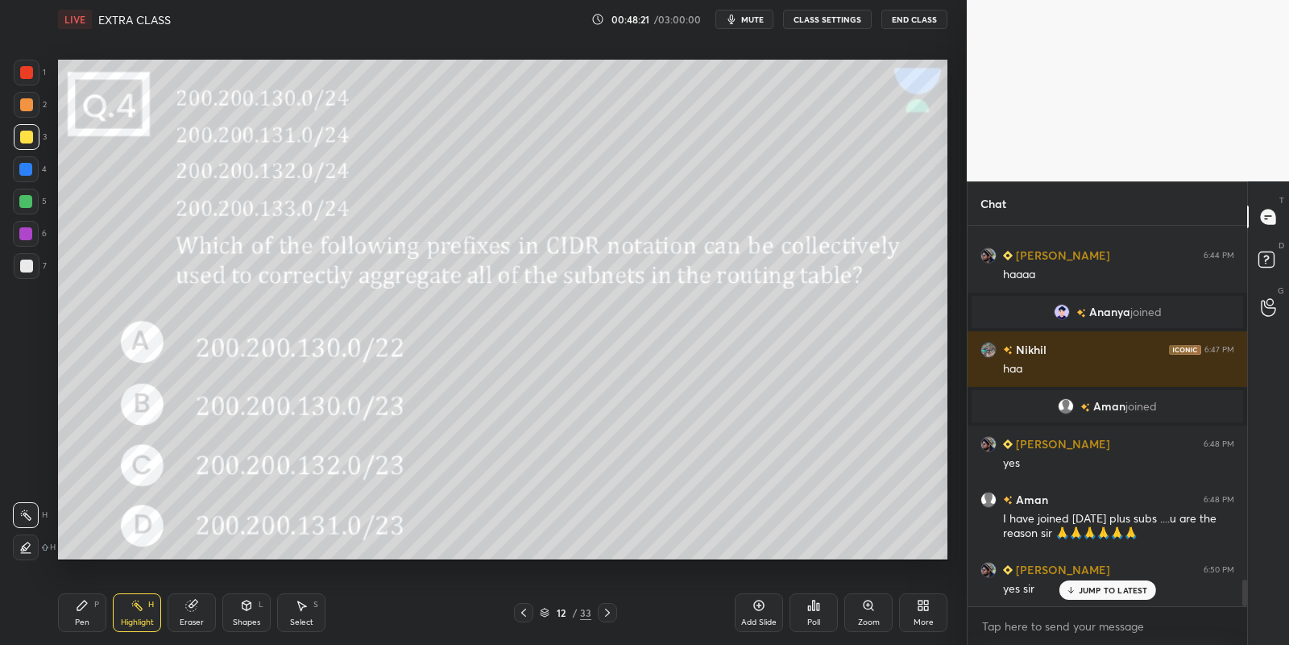
click at [22, 194] on div at bounding box center [26, 202] width 26 height 26
click at [74, 629] on div "Pen P Highlight H Eraser Shapes L Select S 12 / 33 Add Slide Poll Zoom More" at bounding box center [503, 612] width 890 height 64
drag, startPoint x: 25, startPoint y: 131, endPoint x: 34, endPoint y: 152, distance: 22.7
click at [25, 136] on div at bounding box center [26, 137] width 13 height 13
drag, startPoint x: 79, startPoint y: 614, endPoint x: 79, endPoint y: 605, distance: 8.9
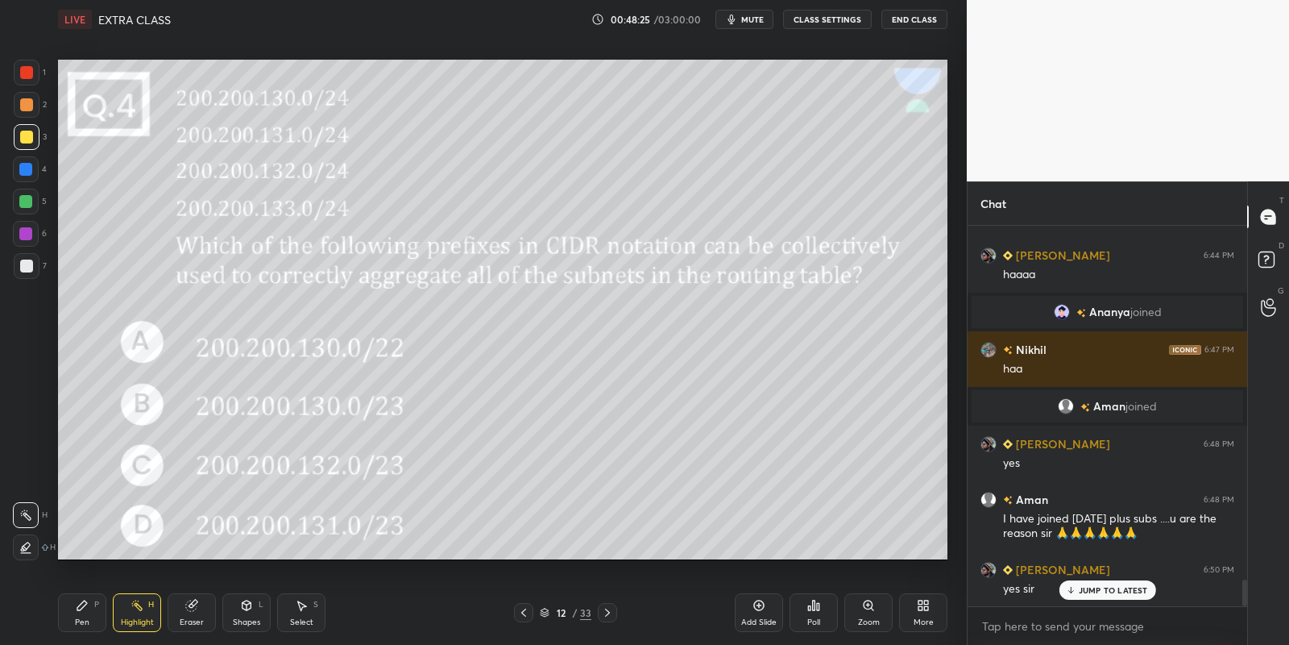
click at [78, 612] on div "Pen P" at bounding box center [82, 612] width 48 height 39
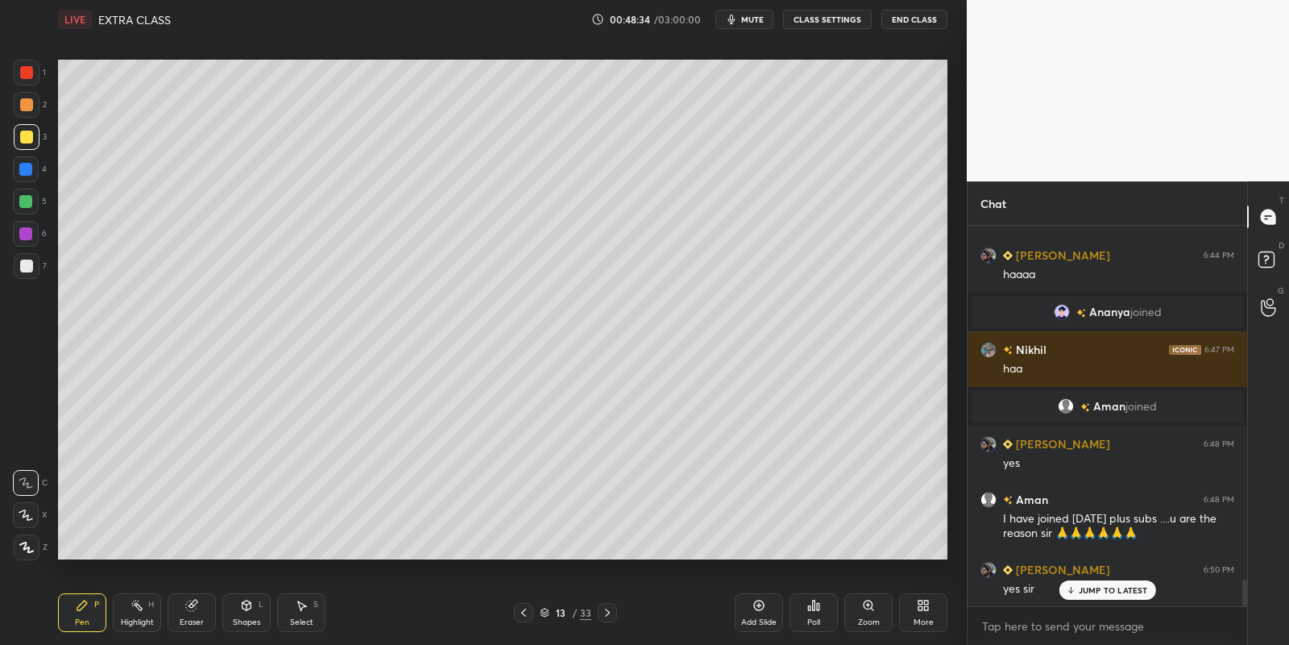
drag, startPoint x: 301, startPoint y: 612, endPoint x: 327, endPoint y: 570, distance: 49.9
click at [301, 609] on div "Select S" at bounding box center [301, 612] width 48 height 39
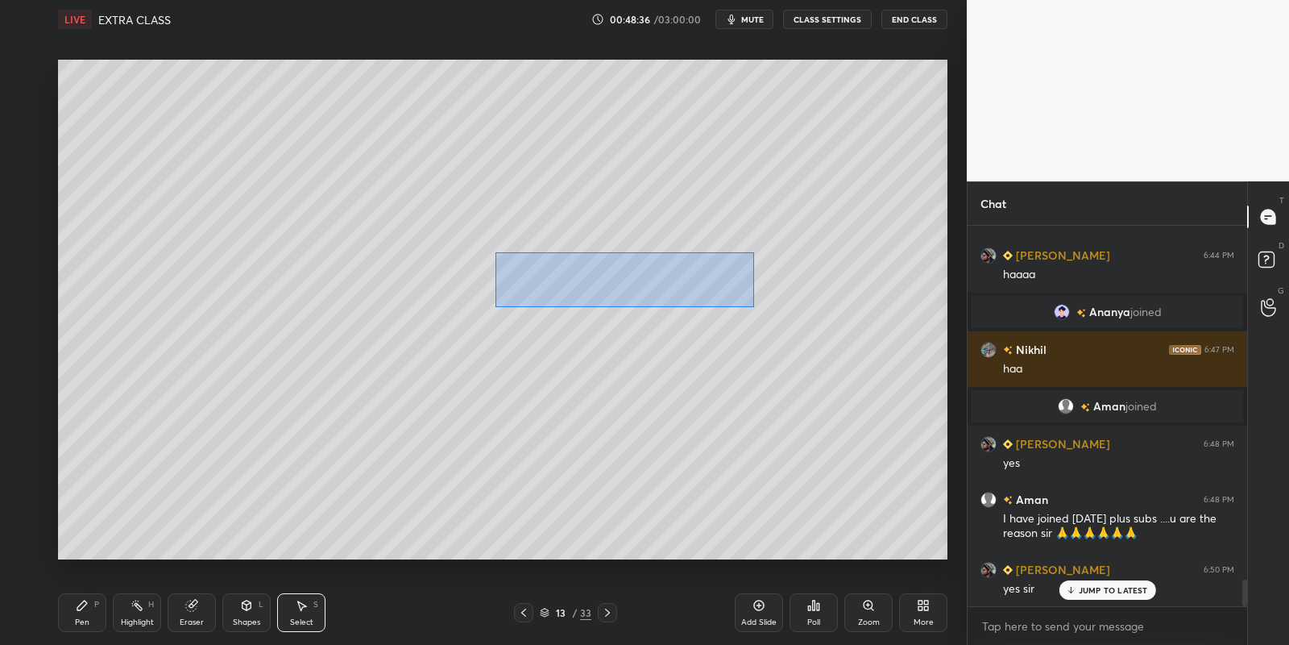
drag, startPoint x: 492, startPoint y: 252, endPoint x: 750, endPoint y: 305, distance: 263.1
click at [753, 306] on div "0 ° Undo Copy Paste here Duplicate Duplicate to new slide Delete" at bounding box center [503, 310] width 890 height 500
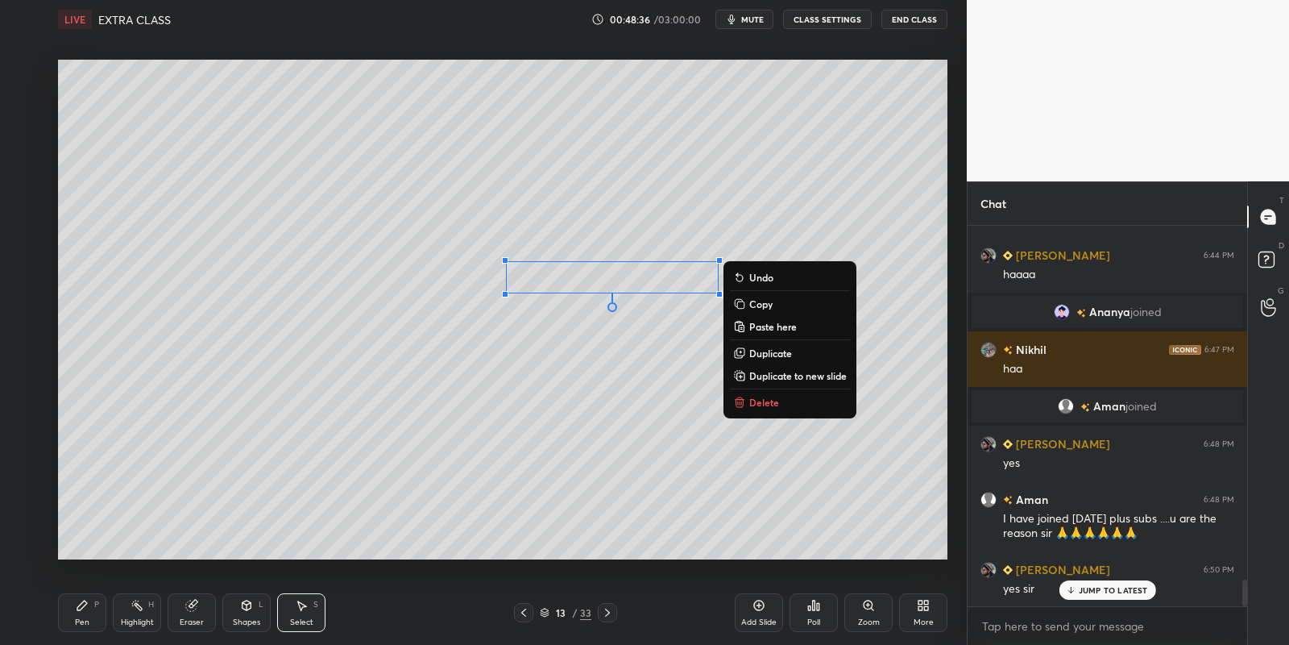
click at [777, 302] on button "Copy" at bounding box center [790, 303] width 120 height 19
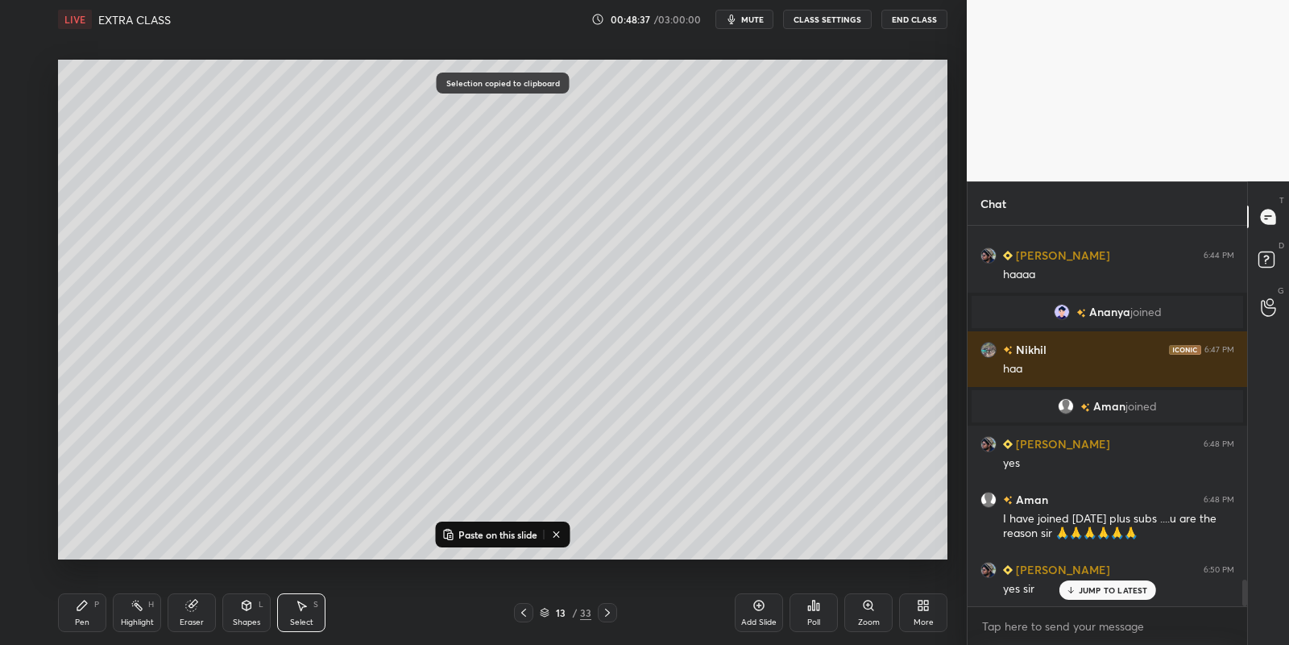
drag, startPoint x: 758, startPoint y: 612, endPoint x: 762, endPoint y: 582, distance: 30.1
click at [757, 611] on div "Add Slide" at bounding box center [759, 612] width 48 height 39
click at [503, 531] on p "Paste on this slide" at bounding box center [498, 534] width 79 height 13
drag, startPoint x: 579, startPoint y: 273, endPoint x: 248, endPoint y: 90, distance: 377.6
click at [244, 91] on div "0 ° Undo Copy Paste here Duplicate Duplicate to new slide Delete" at bounding box center [503, 310] width 890 height 500
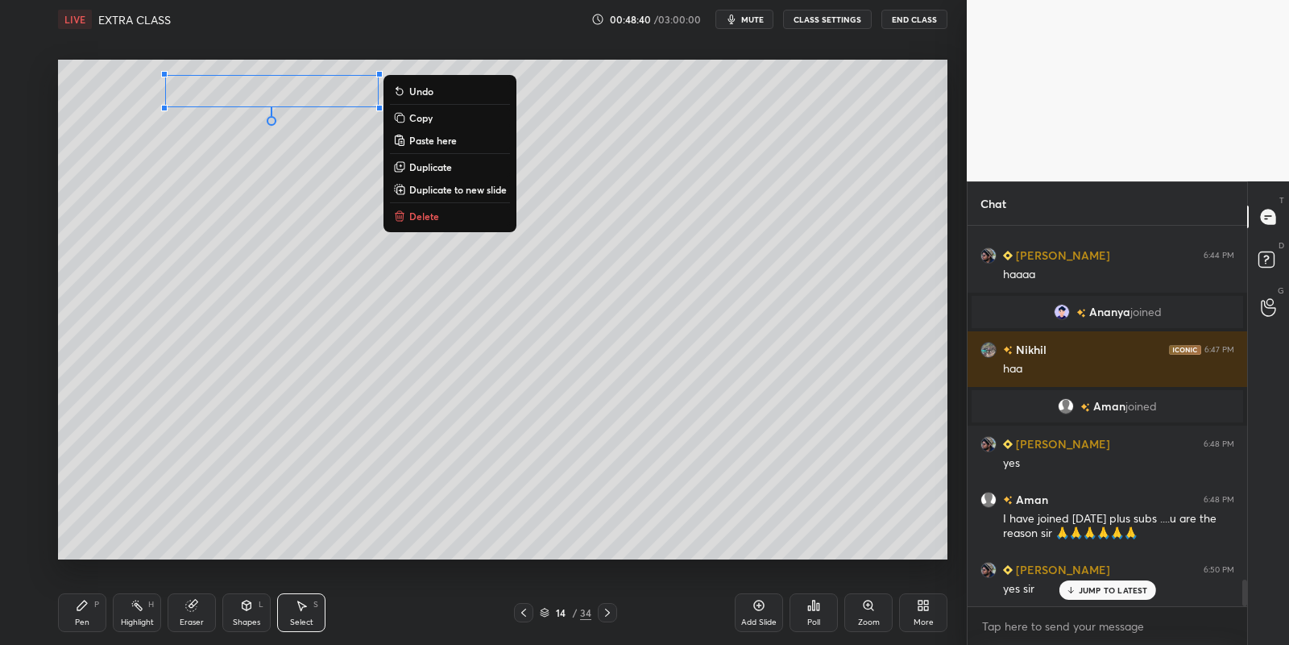
click at [83, 607] on icon at bounding box center [82, 605] width 10 height 10
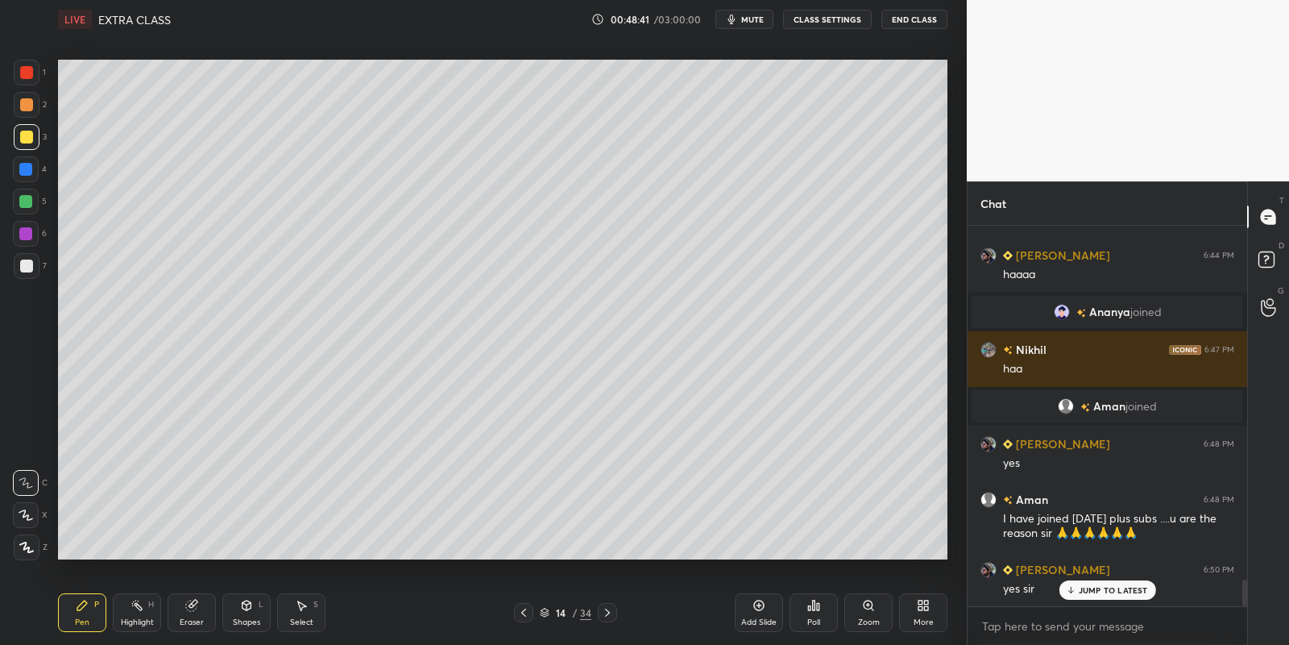
click at [518, 620] on div at bounding box center [523, 612] width 19 height 19
click at [298, 625] on div "Select" at bounding box center [301, 622] width 23 height 8
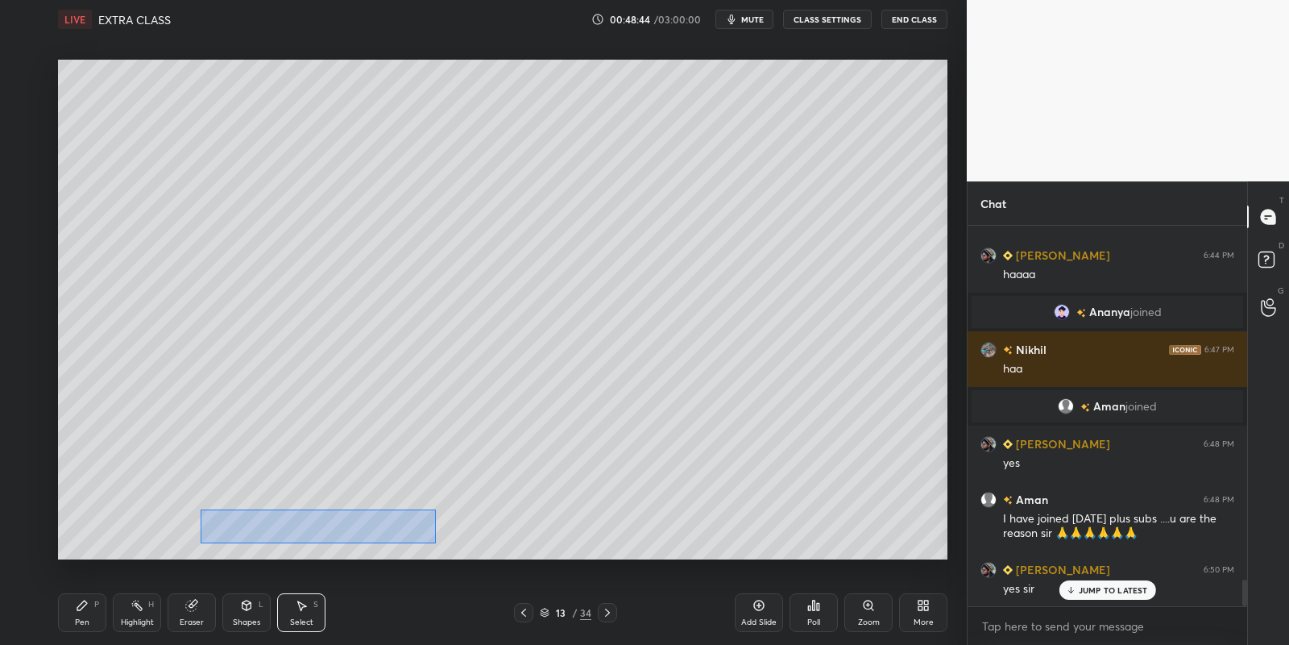
drag, startPoint x: 225, startPoint y: 511, endPoint x: 442, endPoint y: 542, distance: 218.9
click at [435, 542] on div "0 ° Undo Copy Paste here Duplicate Duplicate to new slide Delete" at bounding box center [503, 310] width 890 height 500
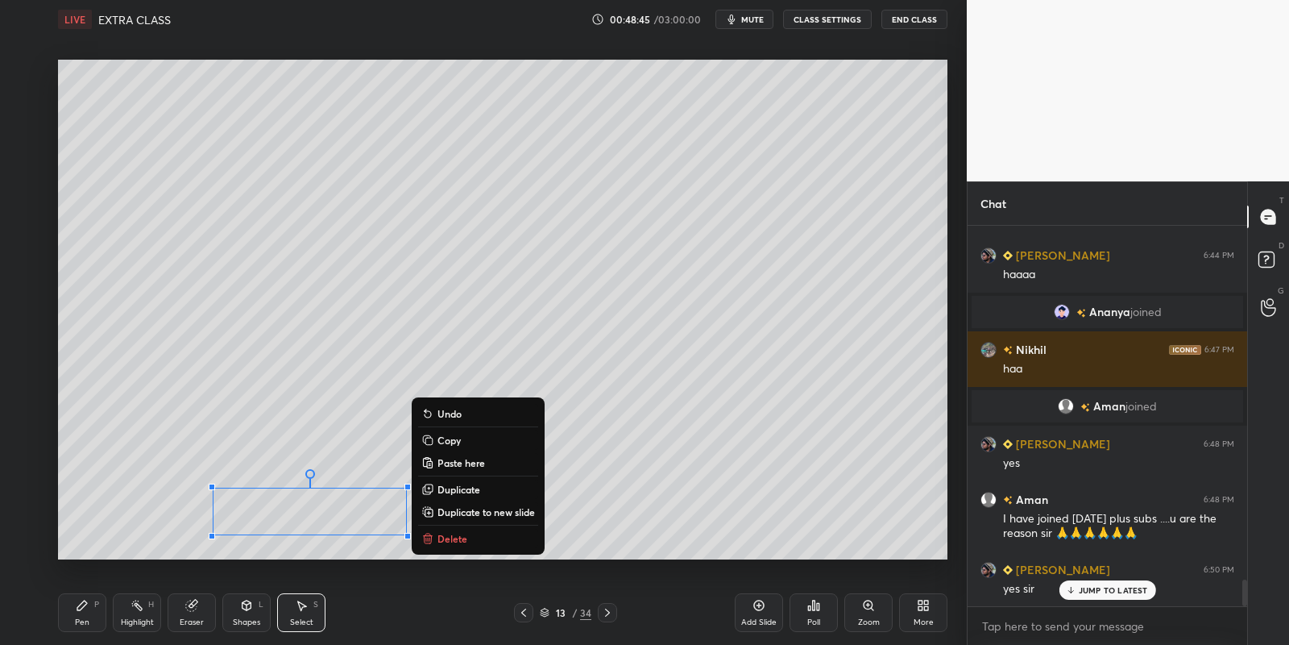
click at [73, 620] on div "Pen P" at bounding box center [82, 612] width 48 height 39
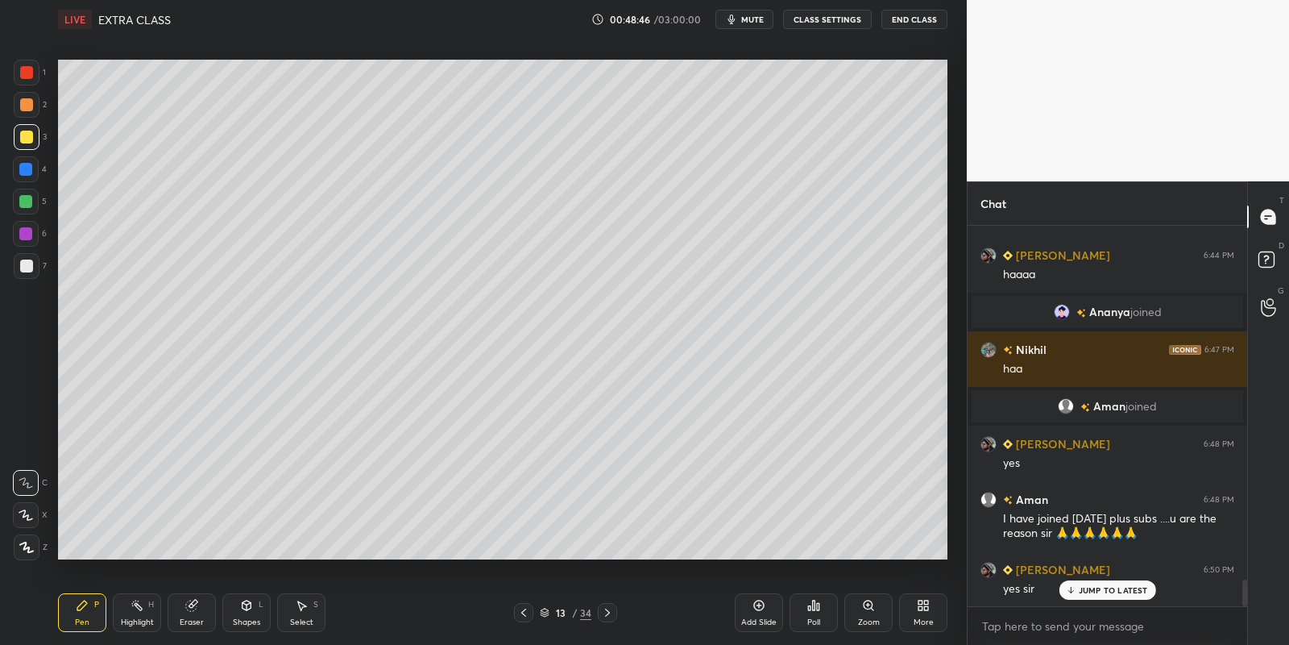
drag, startPoint x: 296, startPoint y: 616, endPoint x: 293, endPoint y: 608, distance: 8.7
click at [295, 616] on div "Select S" at bounding box center [301, 612] width 48 height 39
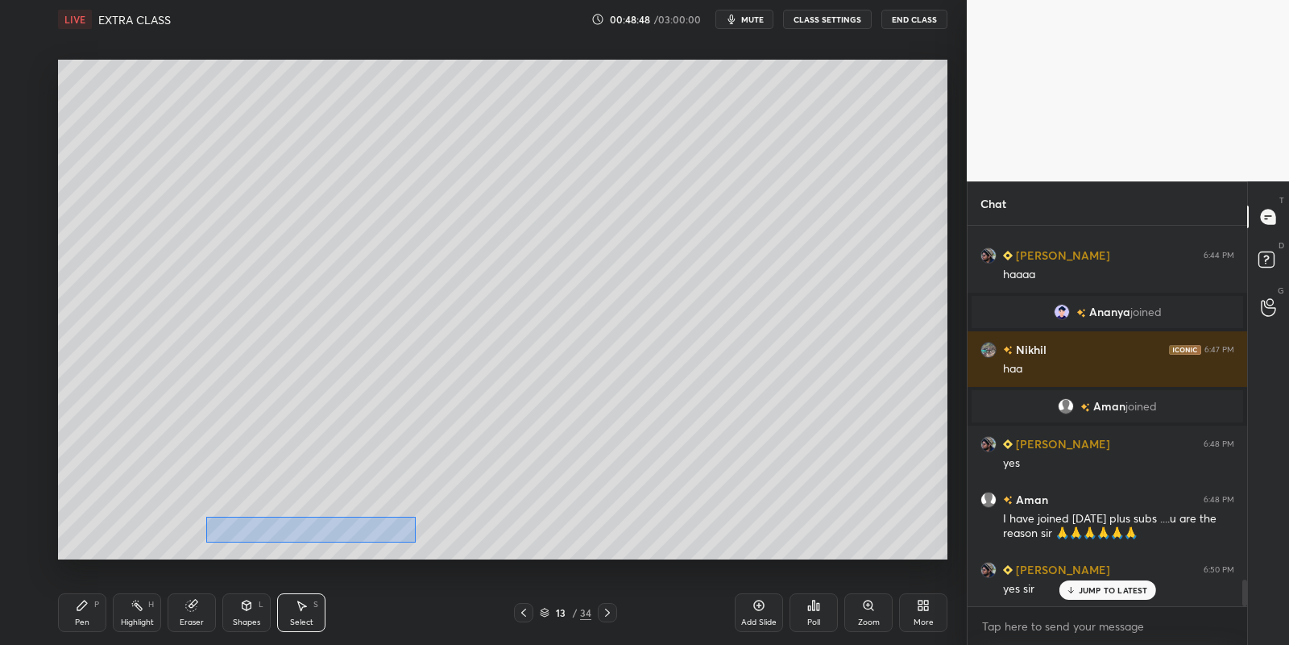
drag, startPoint x: 207, startPoint y: 517, endPoint x: 409, endPoint y: 534, distance: 203.0
click at [414, 542] on div "0 ° Undo Copy Paste here Duplicate Duplicate to new slide Delete" at bounding box center [503, 310] width 890 height 500
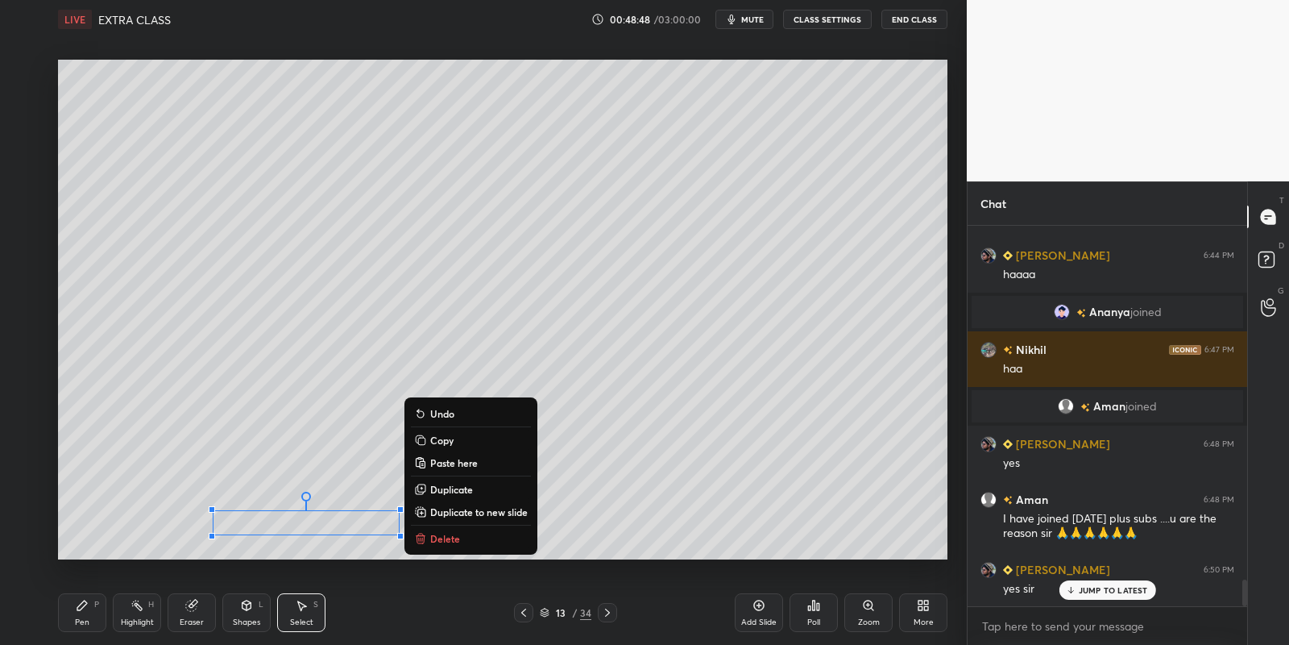
click at [455, 443] on button "Copy" at bounding box center [471, 439] width 120 height 19
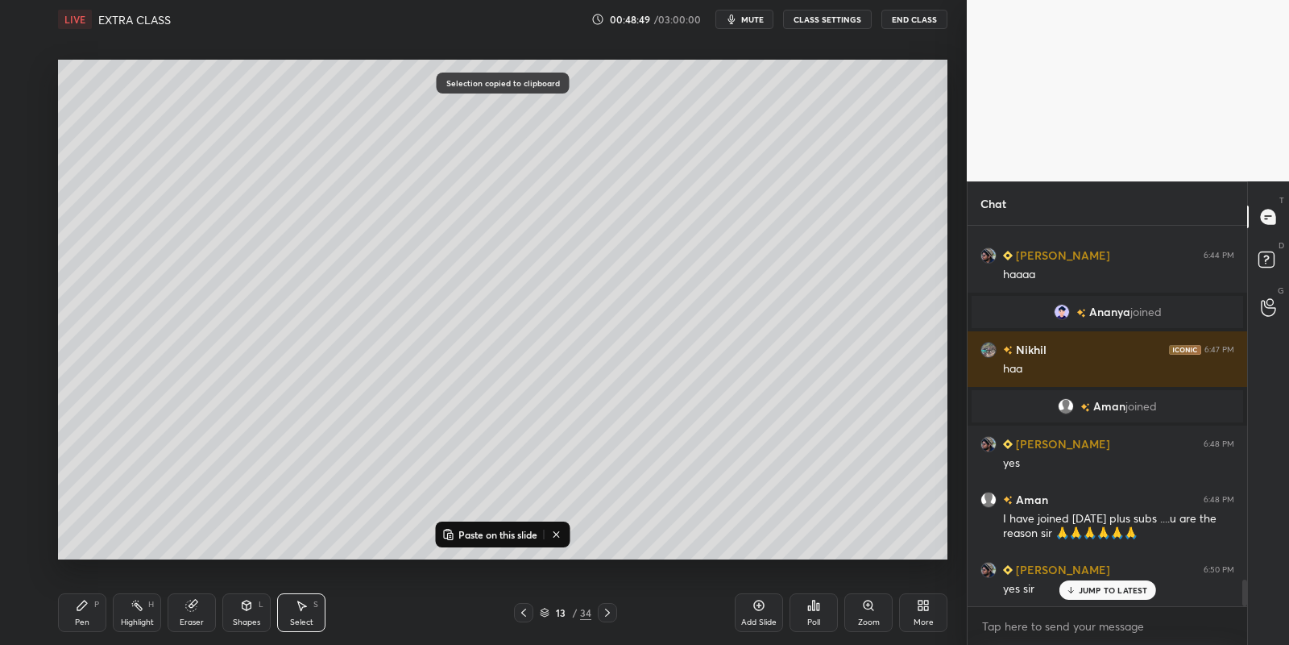
click at [604, 615] on icon at bounding box center [607, 612] width 13 height 13
click at [482, 530] on p "Paste on this slide" at bounding box center [498, 534] width 79 height 13
drag, startPoint x: 322, startPoint y: 519, endPoint x: 288, endPoint y: 131, distance: 389.9
click at [288, 131] on div "0 ° Undo Copy Paste here Duplicate Duplicate to new slide Delete" at bounding box center [503, 310] width 890 height 500
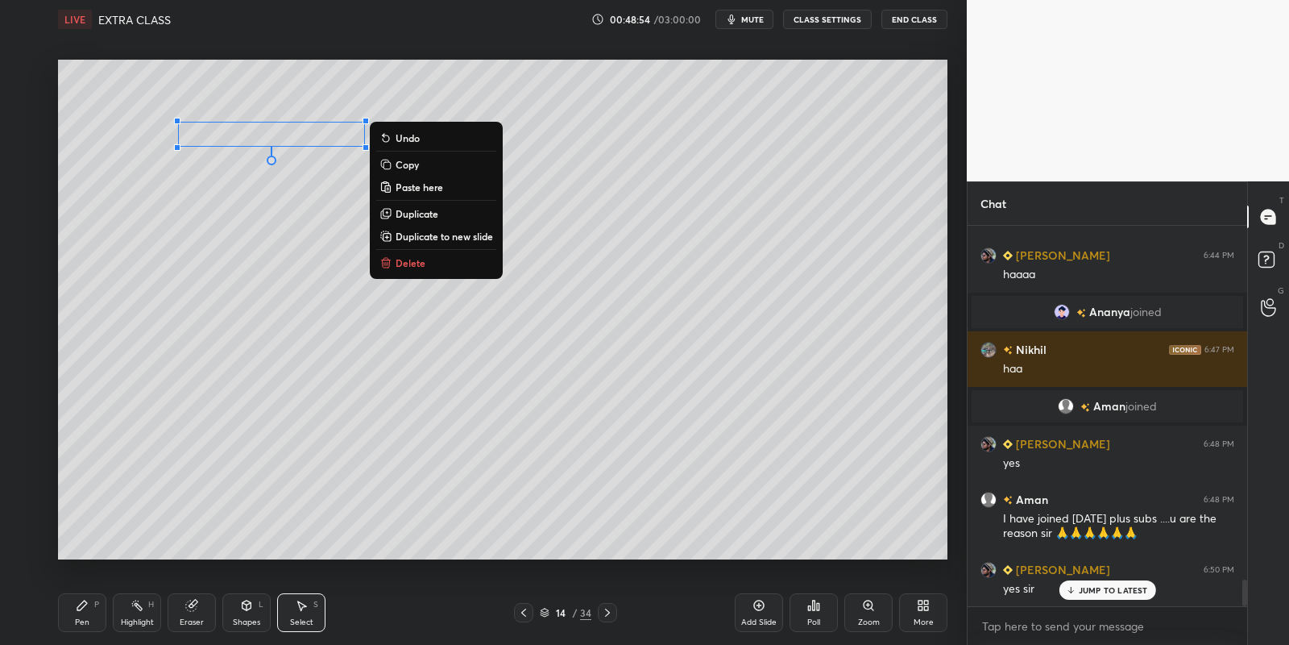
drag, startPoint x: 86, startPoint y: 624, endPoint x: 93, endPoint y: 577, distance: 47.2
click at [87, 621] on div "Pen" at bounding box center [82, 622] width 15 height 8
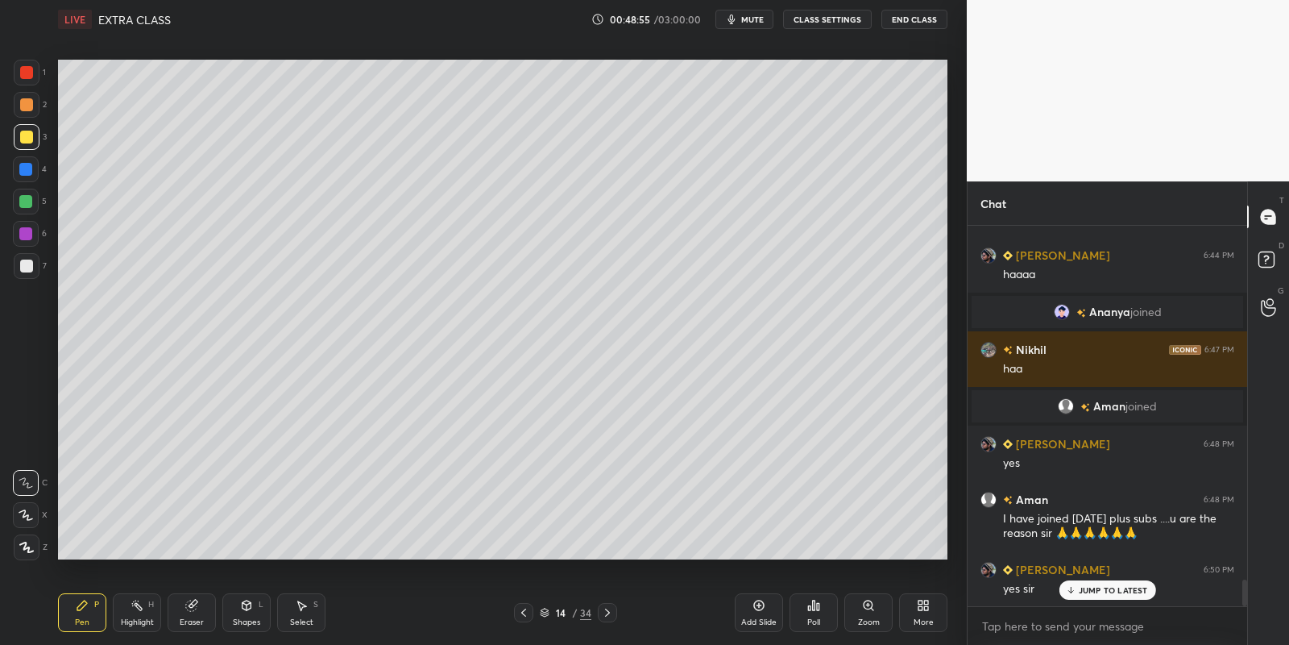
drag, startPoint x: 27, startPoint y: 193, endPoint x: 47, endPoint y: 190, distance: 20.4
click at [26, 194] on div at bounding box center [26, 202] width 26 height 26
drag, startPoint x: 133, startPoint y: 620, endPoint x: 138, endPoint y: 602, distance: 18.4
click at [134, 616] on div "Highlight H" at bounding box center [137, 612] width 48 height 39
drag, startPoint x: 89, startPoint y: 612, endPoint x: 102, endPoint y: 607, distance: 13.3
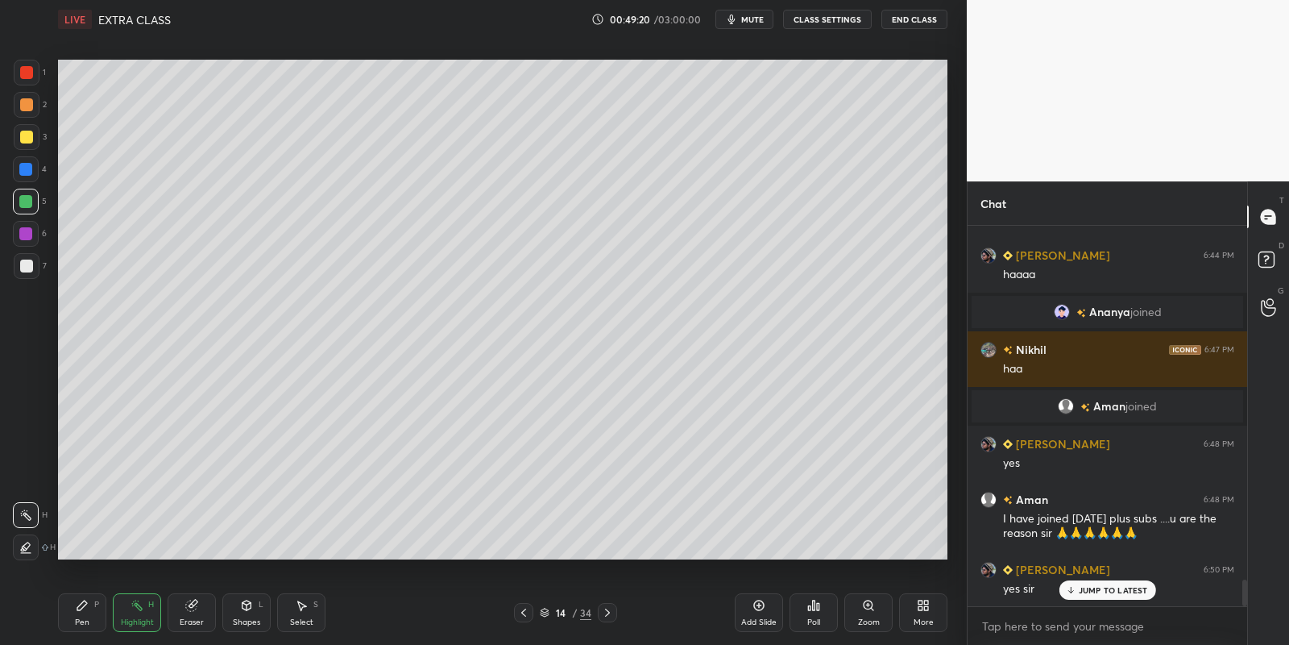
click at [98, 608] on div "Pen P" at bounding box center [82, 612] width 48 height 39
click at [142, 610] on div "Highlight H" at bounding box center [137, 612] width 48 height 39
drag, startPoint x: 84, startPoint y: 614, endPoint x: 146, endPoint y: 615, distance: 62.1
click at [88, 617] on div "Pen P" at bounding box center [82, 612] width 48 height 39
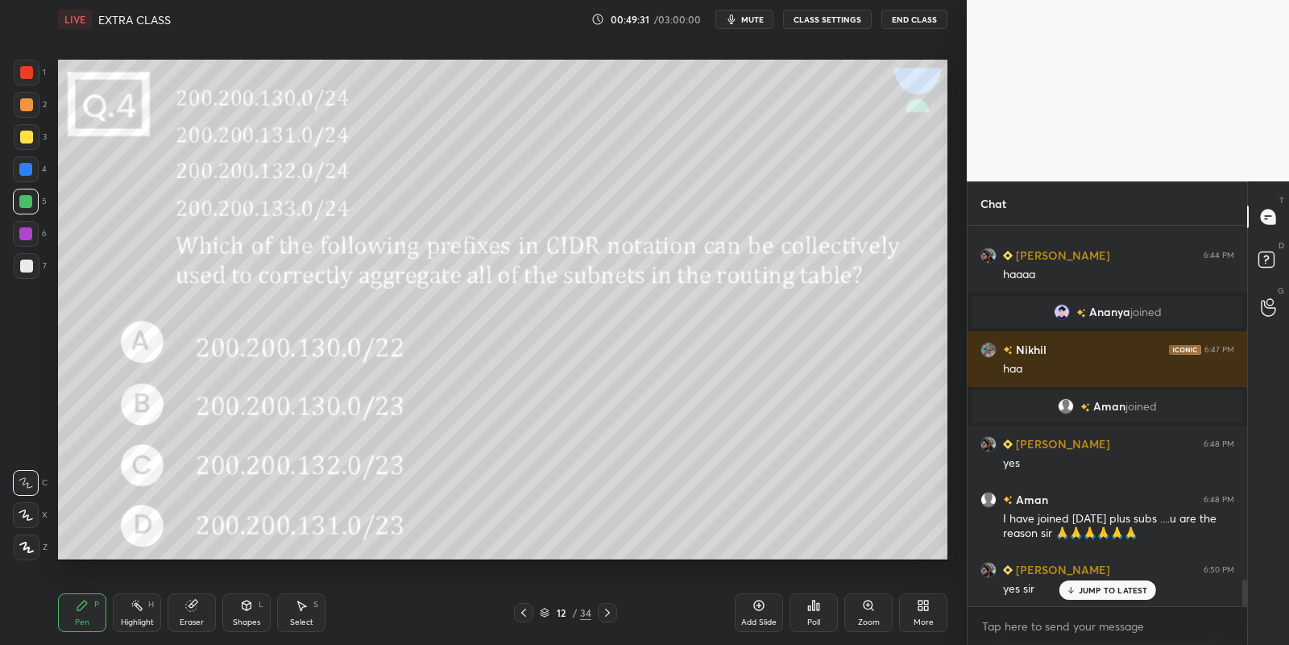
click at [153, 616] on div "Highlight H" at bounding box center [137, 612] width 48 height 39
click at [91, 620] on div "Pen P" at bounding box center [82, 612] width 48 height 39
click at [132, 618] on div "Highlight" at bounding box center [137, 622] width 33 height 8
drag, startPoint x: 85, startPoint y: 604, endPoint x: 105, endPoint y: 603, distance: 20.2
click at [89, 603] on div "Pen P" at bounding box center [82, 612] width 48 height 39
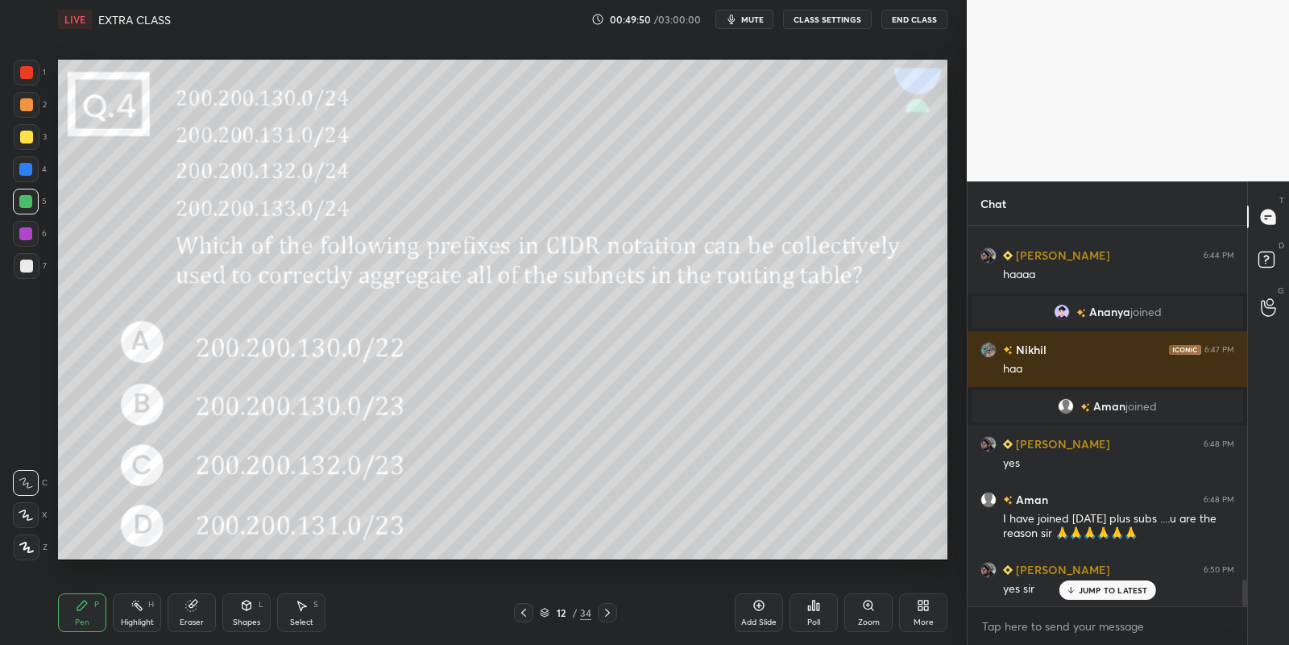
click at [131, 606] on icon at bounding box center [137, 605] width 13 height 13
drag, startPoint x: 85, startPoint y: 615, endPoint x: 128, endPoint y: 612, distance: 42.8
click at [91, 616] on div "Pen P" at bounding box center [82, 612] width 48 height 39
drag, startPoint x: 130, startPoint y: 615, endPoint x: 158, endPoint y: 562, distance: 59.5
click at [130, 616] on div "Highlight H" at bounding box center [137, 612] width 48 height 39
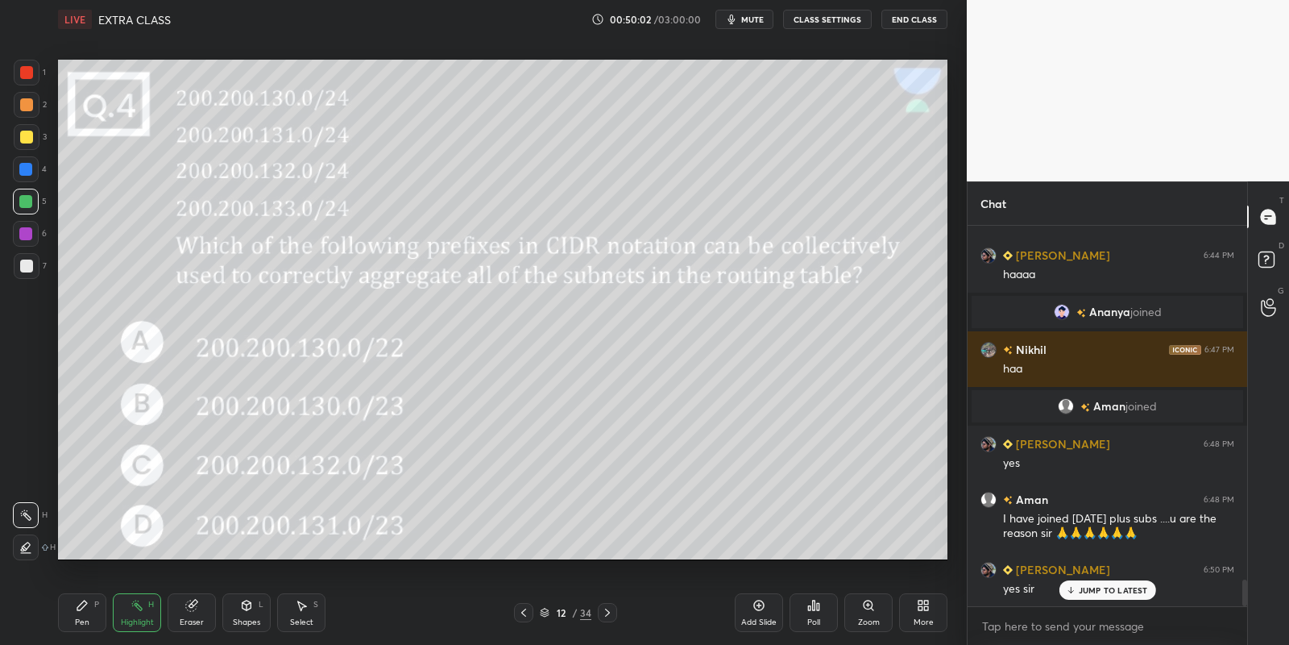
click at [82, 610] on icon at bounding box center [82, 605] width 13 height 13
drag, startPoint x: 122, startPoint y: 612, endPoint x: 140, endPoint y: 563, distance: 52.5
click at [122, 611] on div "Highlight H" at bounding box center [137, 612] width 48 height 39
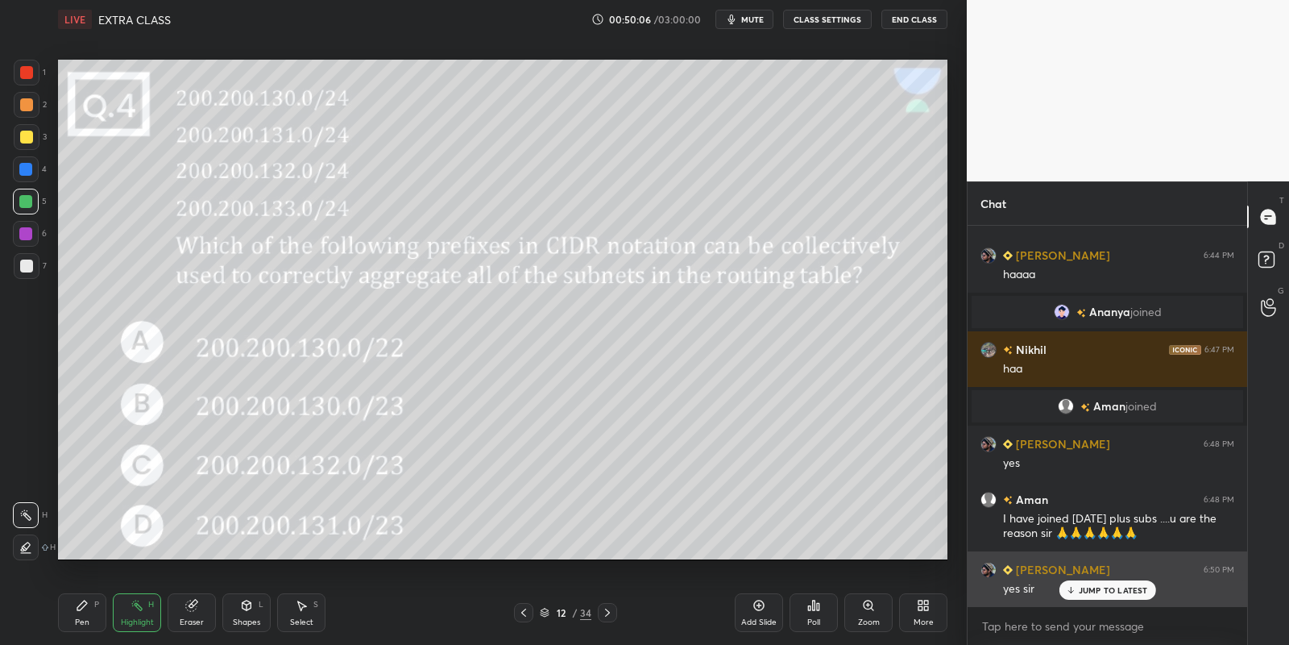
click at [1083, 591] on p "JUMP TO LATEST" at bounding box center [1113, 590] width 69 height 10
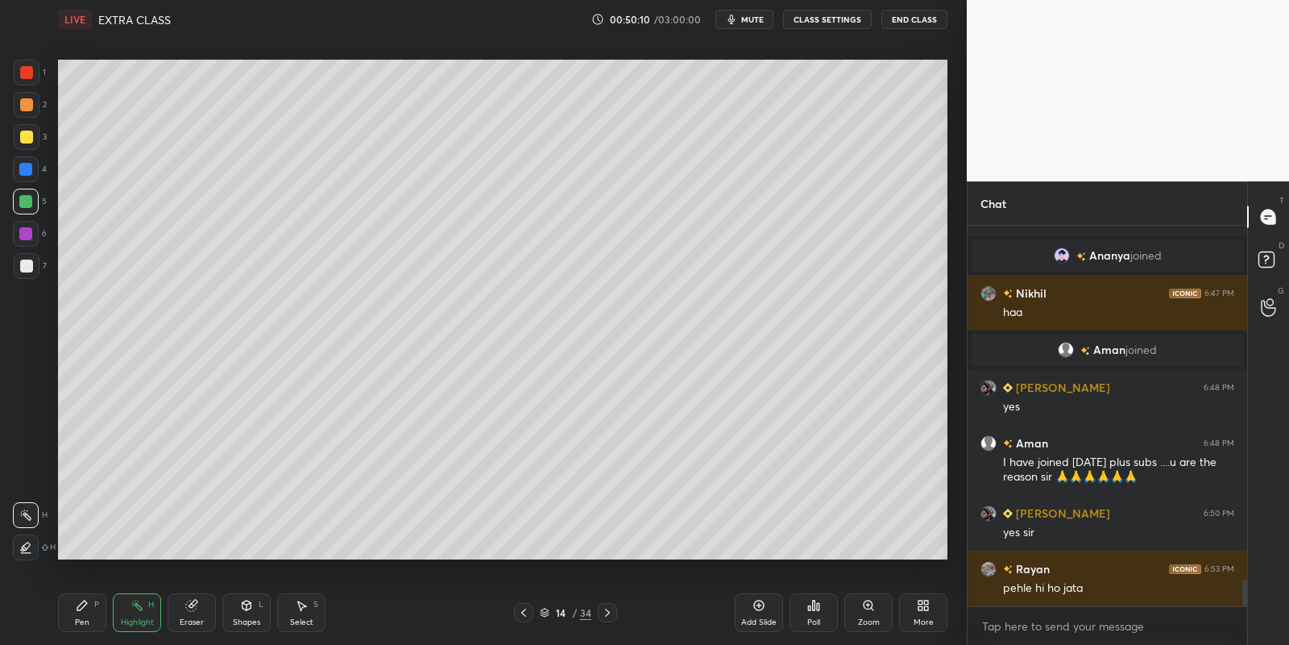
drag, startPoint x: 89, startPoint y: 608, endPoint x: 124, endPoint y: 606, distance: 35.5
click at [94, 608] on div "Pen P" at bounding box center [82, 612] width 48 height 39
drag, startPoint x: 140, startPoint y: 616, endPoint x: 148, endPoint y: 562, distance: 53.8
click at [137, 612] on div "Highlight H" at bounding box center [137, 612] width 48 height 39
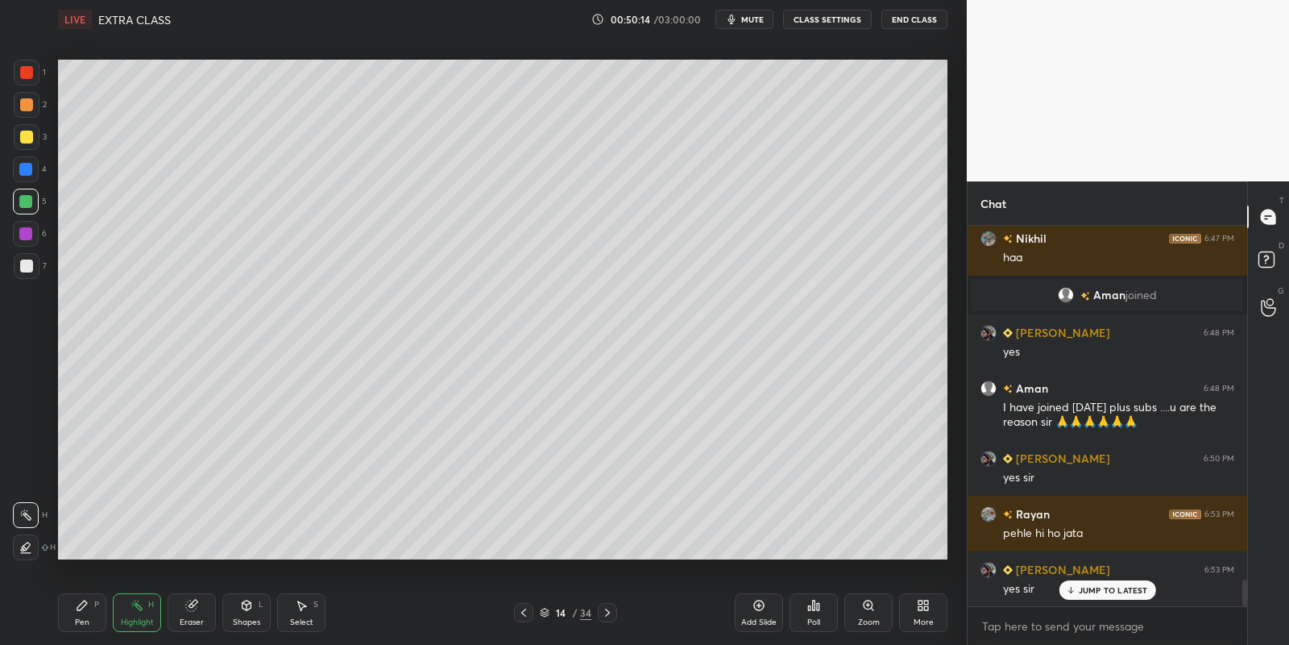
click at [85, 620] on div "Pen" at bounding box center [82, 622] width 15 height 8
click at [27, 139] on div at bounding box center [26, 137] width 13 height 13
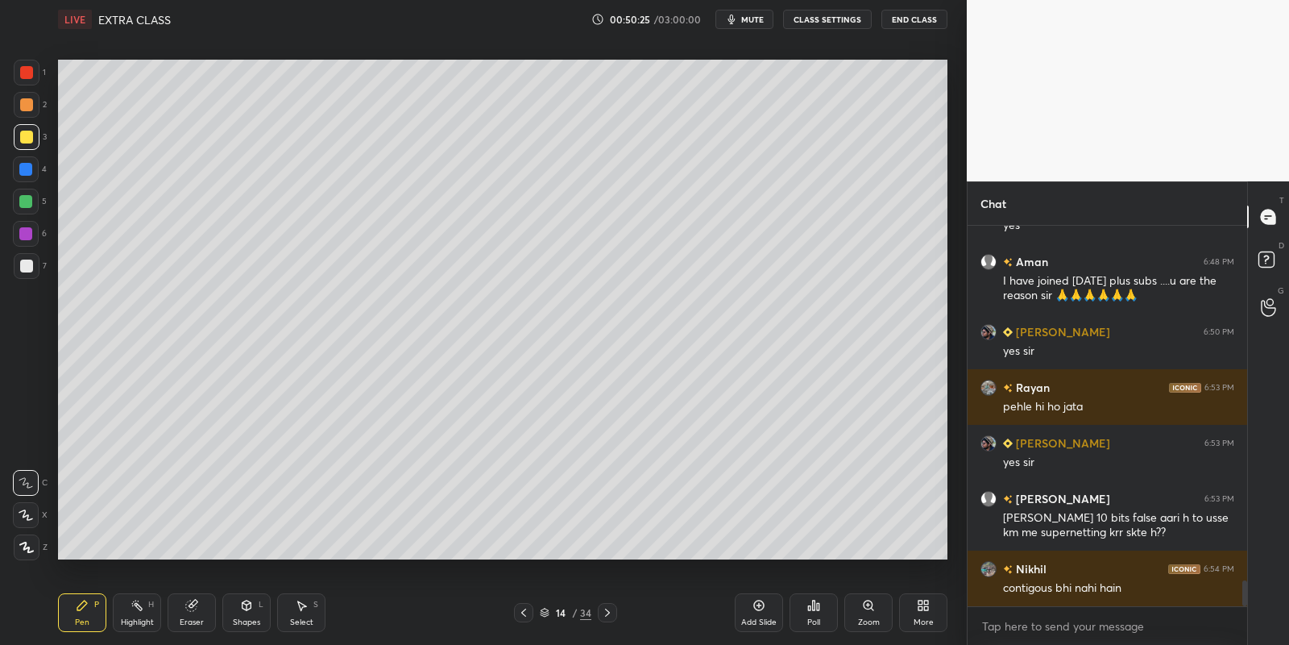
scroll to position [5280, 0]
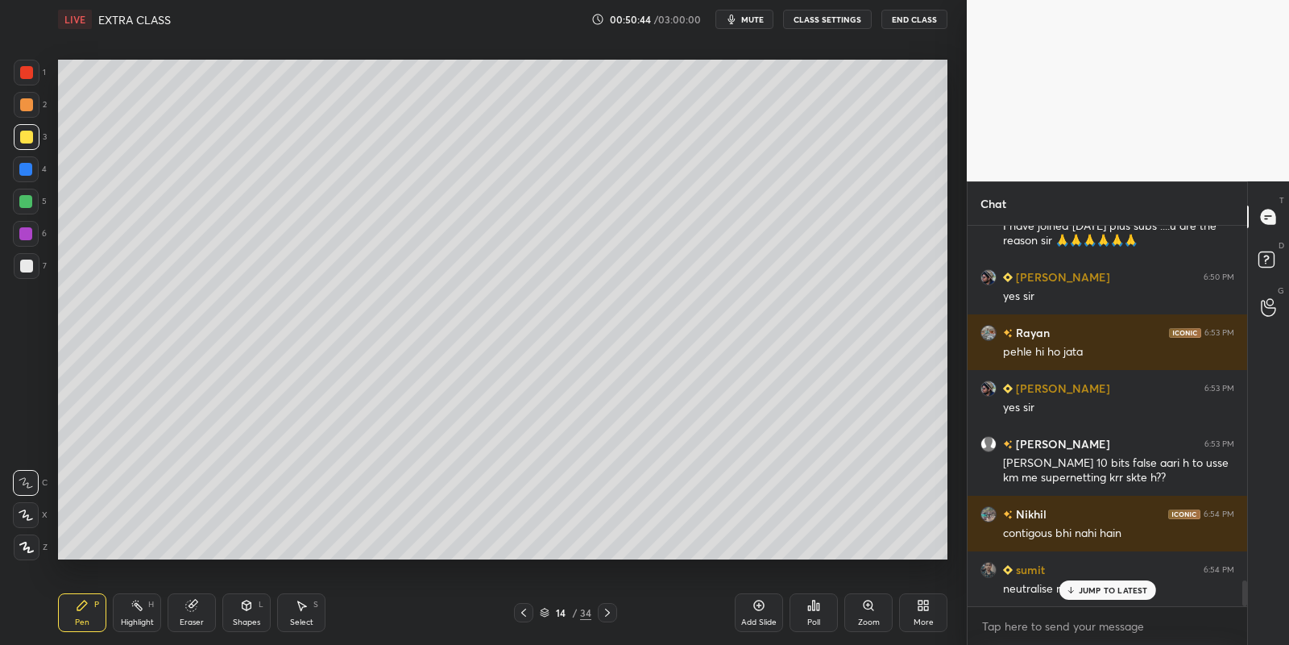
click at [251, 615] on div "Shapes L" at bounding box center [246, 612] width 48 height 39
drag, startPoint x: 239, startPoint y: 619, endPoint x: 234, endPoint y: 597, distance: 22.5
click at [239, 615] on div "Shapes L" at bounding box center [246, 612] width 48 height 39
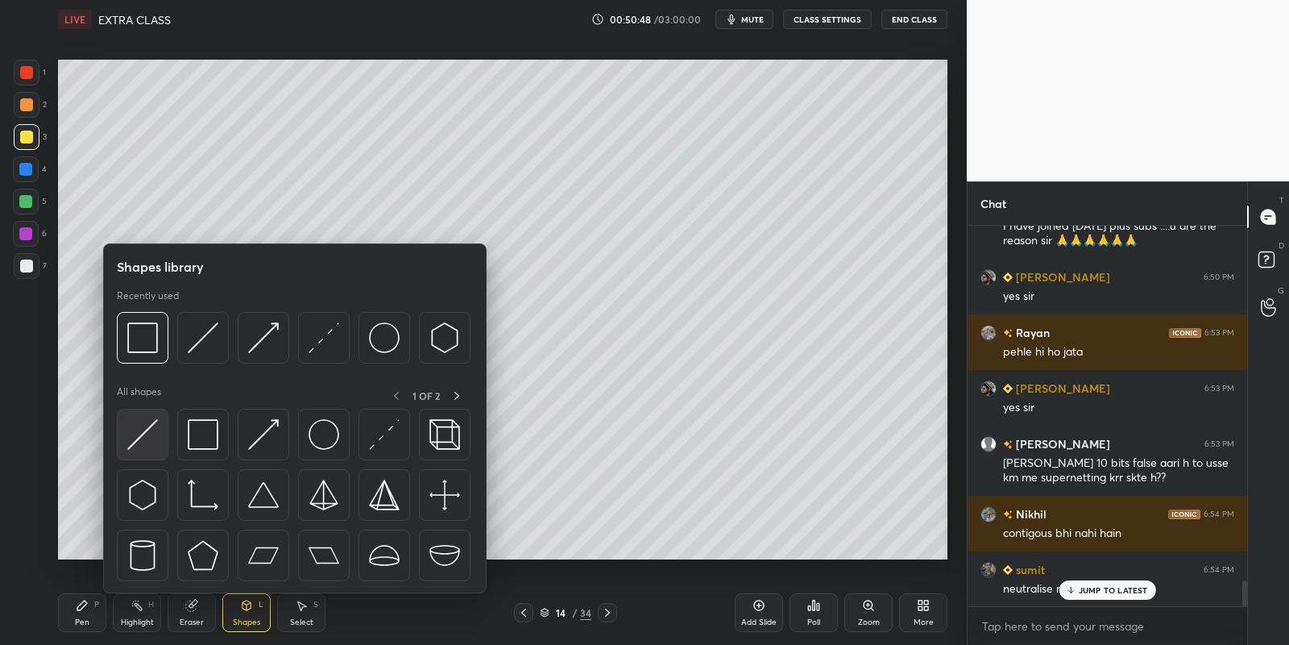
click at [133, 430] on img at bounding box center [142, 434] width 31 height 31
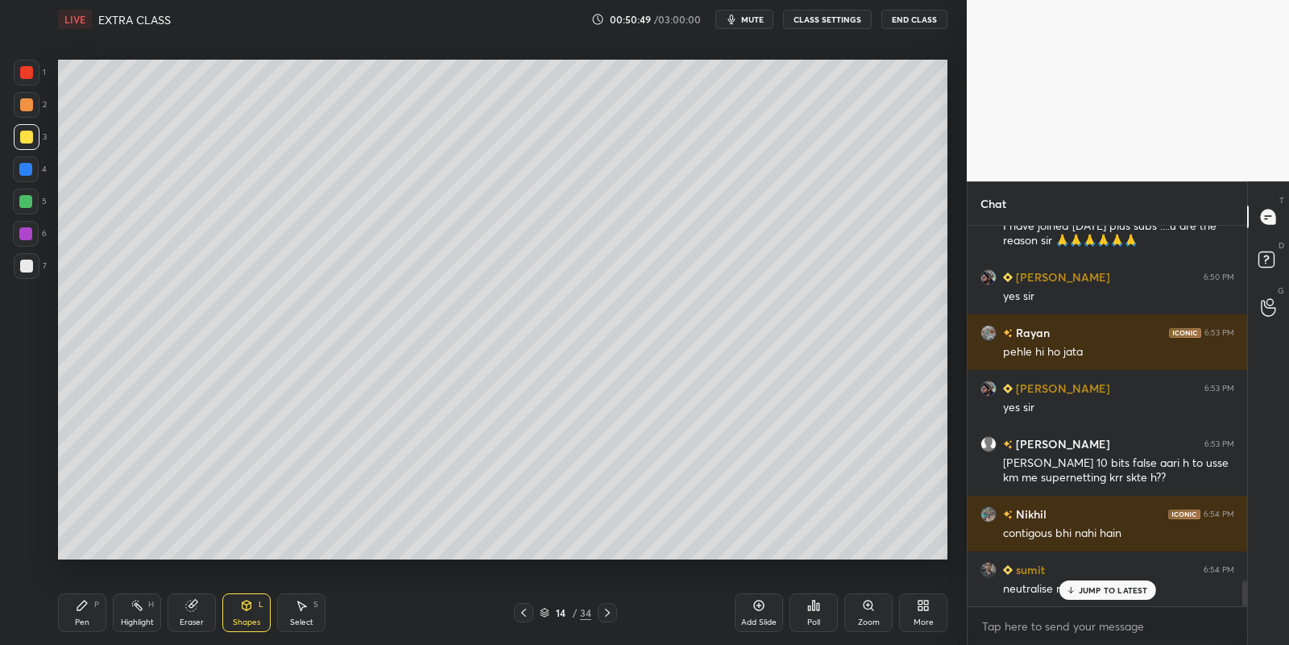
drag, startPoint x: 81, startPoint y: 620, endPoint x: 87, endPoint y: 610, distance: 11.2
click at [82, 619] on div "Pen" at bounding box center [82, 622] width 15 height 8
drag, startPoint x: 241, startPoint y: 611, endPoint x: 244, endPoint y: 602, distance: 9.4
click at [243, 605] on icon at bounding box center [246, 605] width 13 height 13
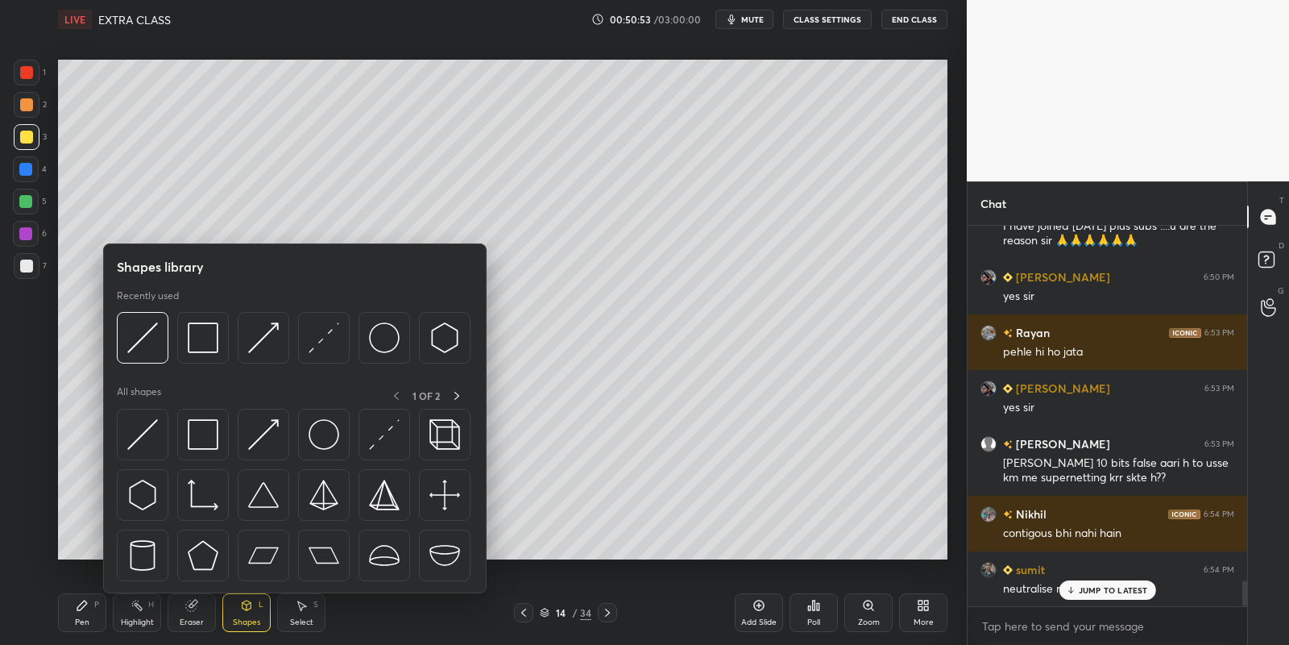
drag, startPoint x: 201, startPoint y: 424, endPoint x: 27, endPoint y: 198, distance: 285.5
click at [197, 420] on img at bounding box center [203, 434] width 31 height 31
click at [26, 199] on div at bounding box center [25, 201] width 13 height 13
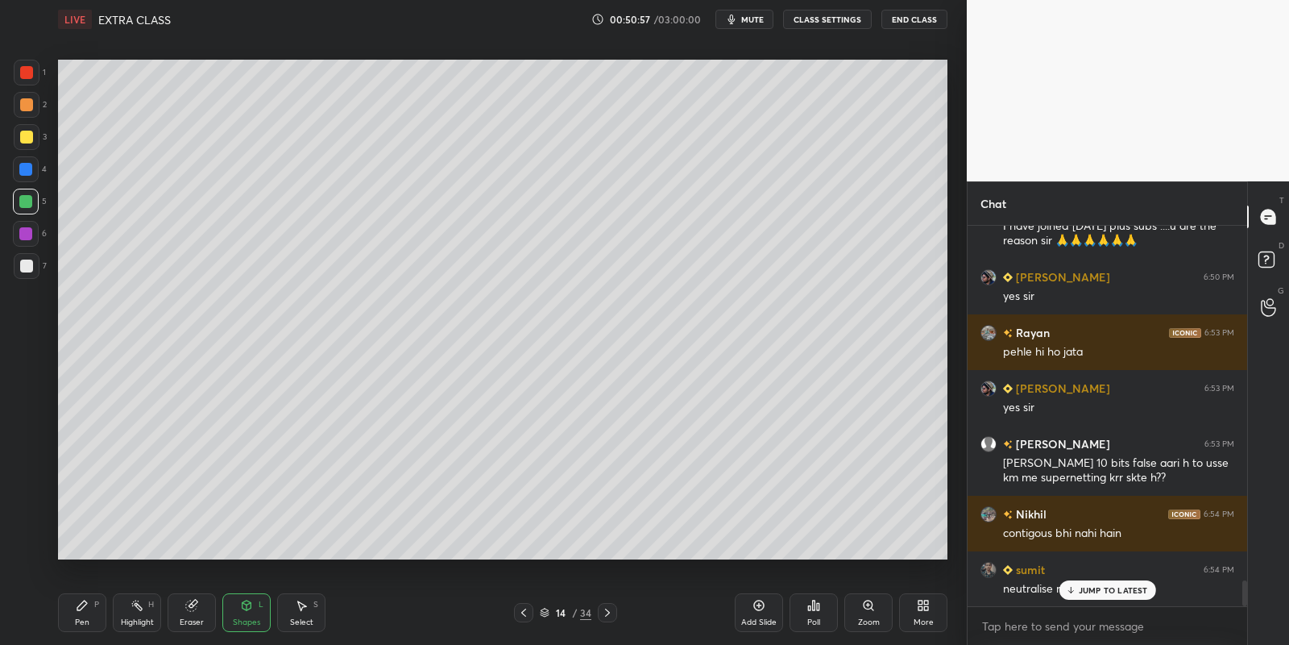
drag, startPoint x: 87, startPoint y: 612, endPoint x: 117, endPoint y: 574, distance: 48.2
click at [91, 609] on div "Pen P" at bounding box center [82, 612] width 48 height 39
click at [1099, 588] on p "JUMP TO LATEST" at bounding box center [1113, 590] width 69 height 10
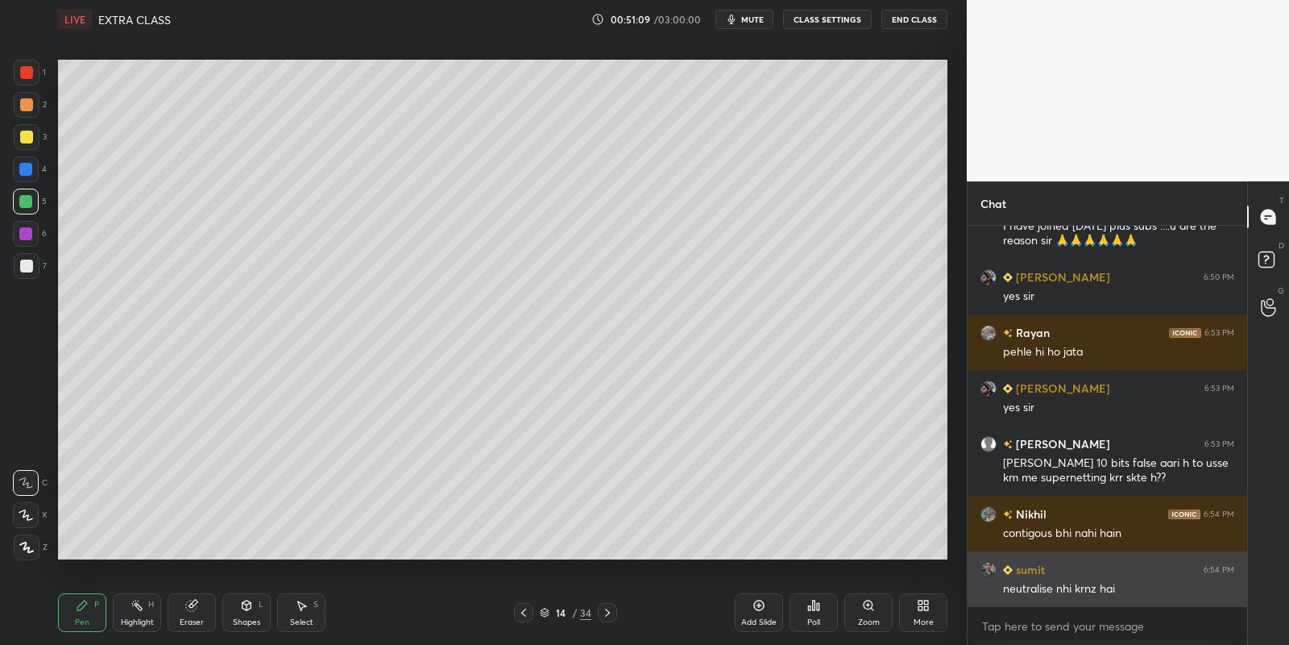
scroll to position [5336, 0]
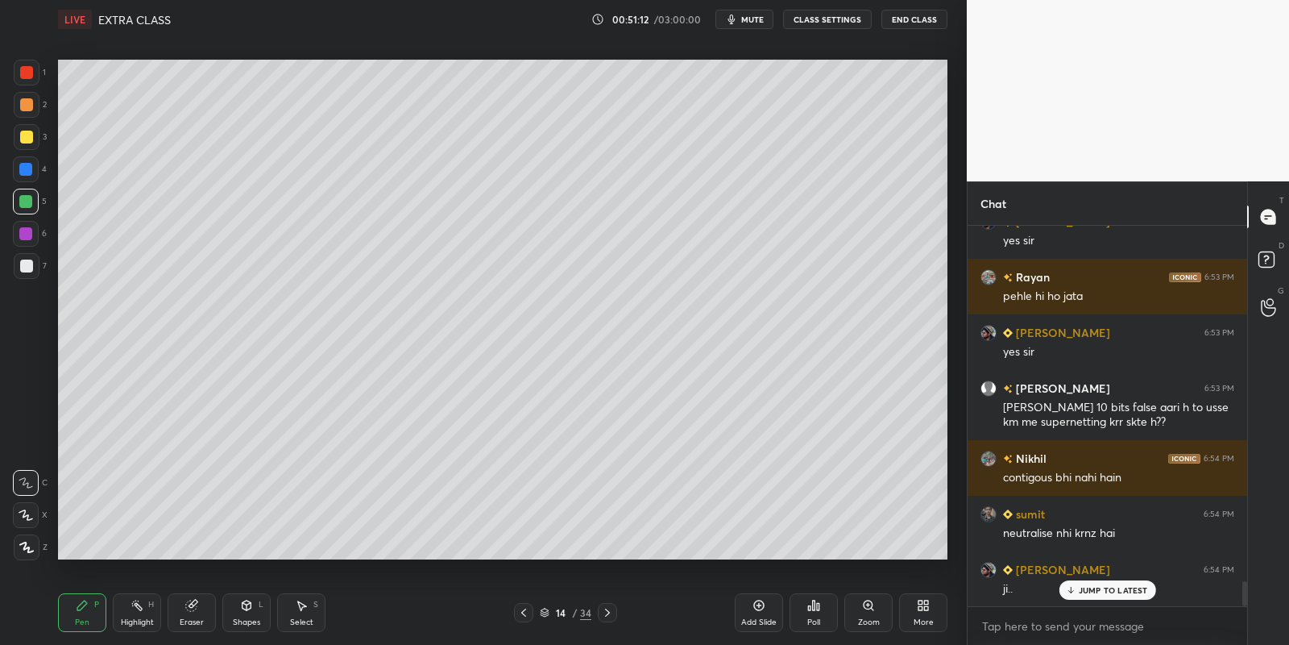
drag, startPoint x: 142, startPoint y: 619, endPoint x: 164, endPoint y: 563, distance: 60.0
click at [146, 611] on div "Highlight H" at bounding box center [137, 612] width 48 height 39
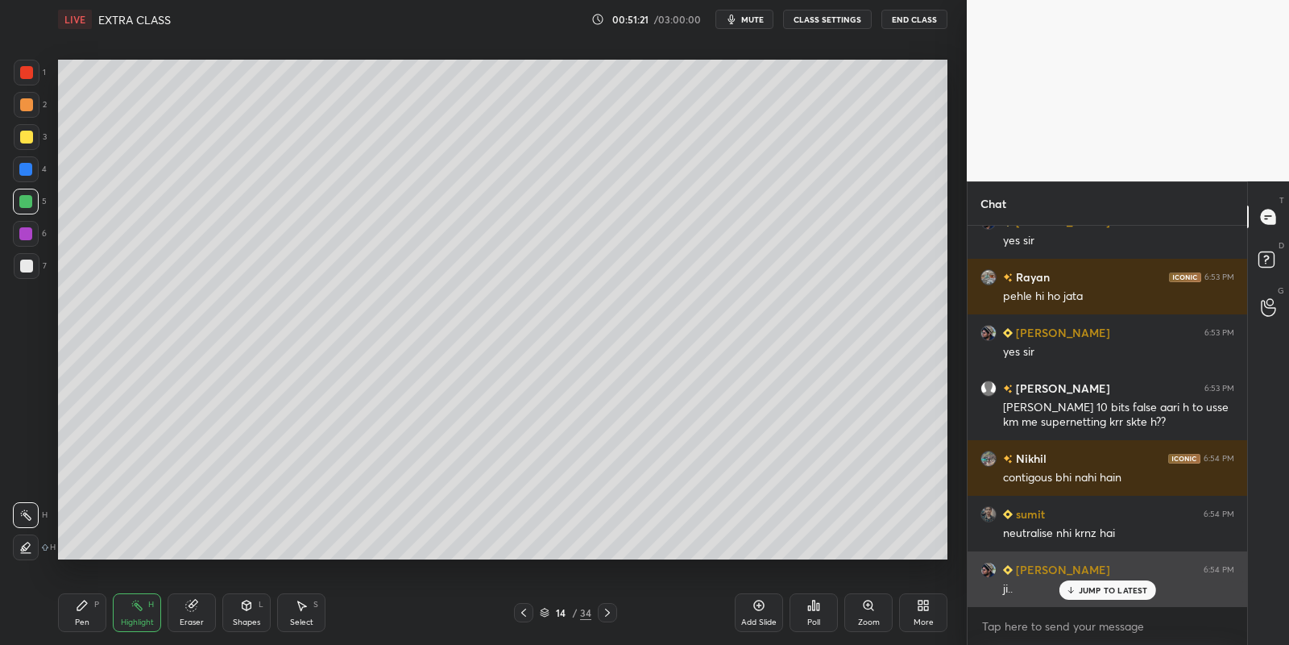
click at [1073, 582] on div "JUMP TO LATEST" at bounding box center [1107, 589] width 97 height 19
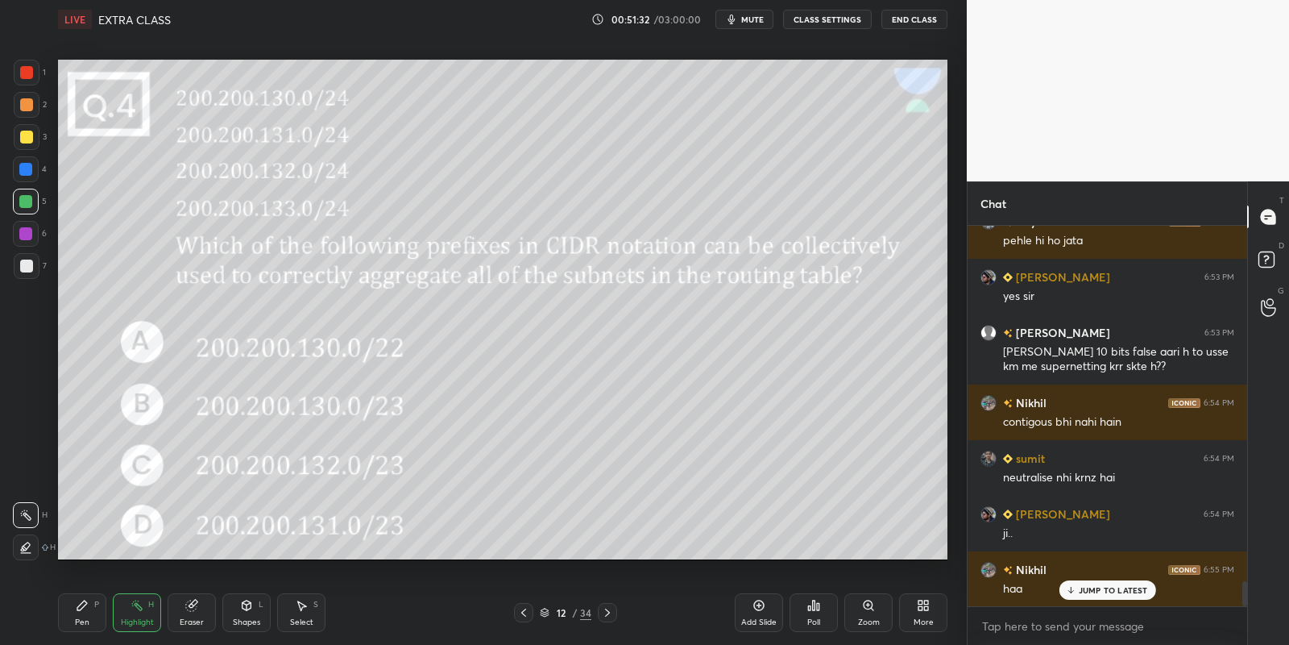
drag, startPoint x: 84, startPoint y: 612, endPoint x: 127, endPoint y: 609, distance: 42.8
click at [93, 608] on div "Pen P" at bounding box center [82, 612] width 48 height 39
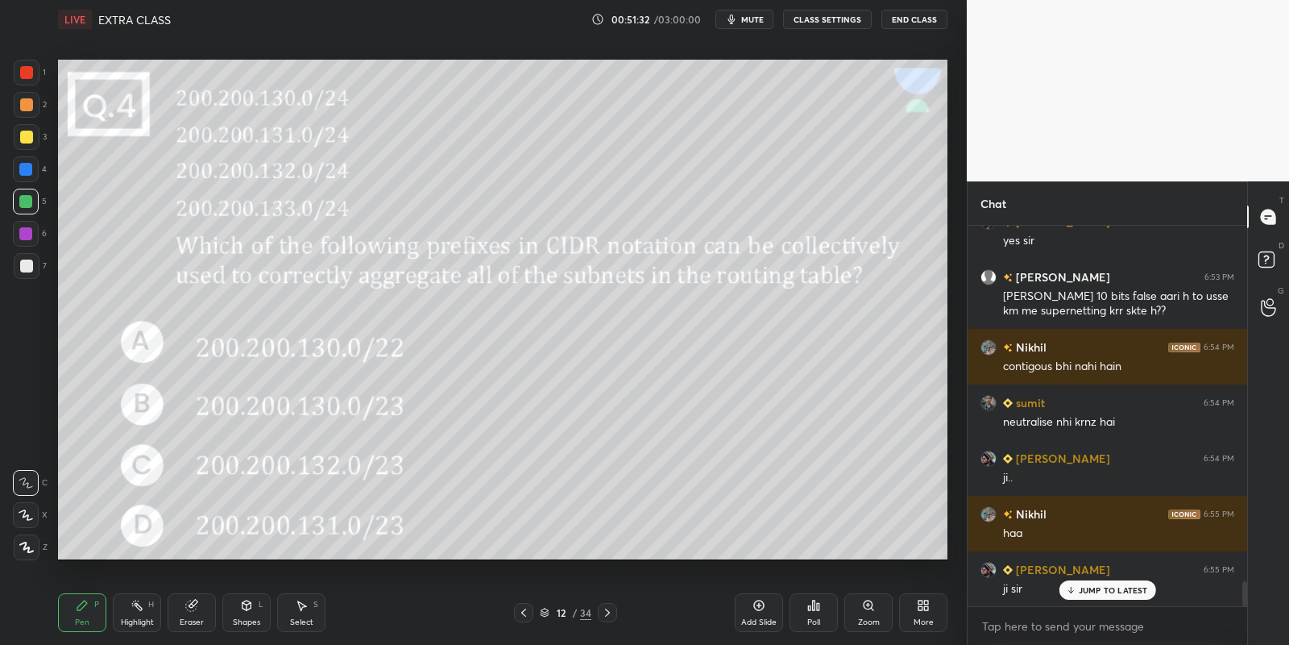
drag, startPoint x: 139, startPoint y: 616, endPoint x: 156, endPoint y: 590, distance: 31.5
click at [136, 615] on div "Highlight H" at bounding box center [137, 612] width 48 height 39
click at [96, 606] on div "Pen P" at bounding box center [82, 612] width 48 height 39
click at [149, 611] on div "Highlight H" at bounding box center [137, 612] width 48 height 39
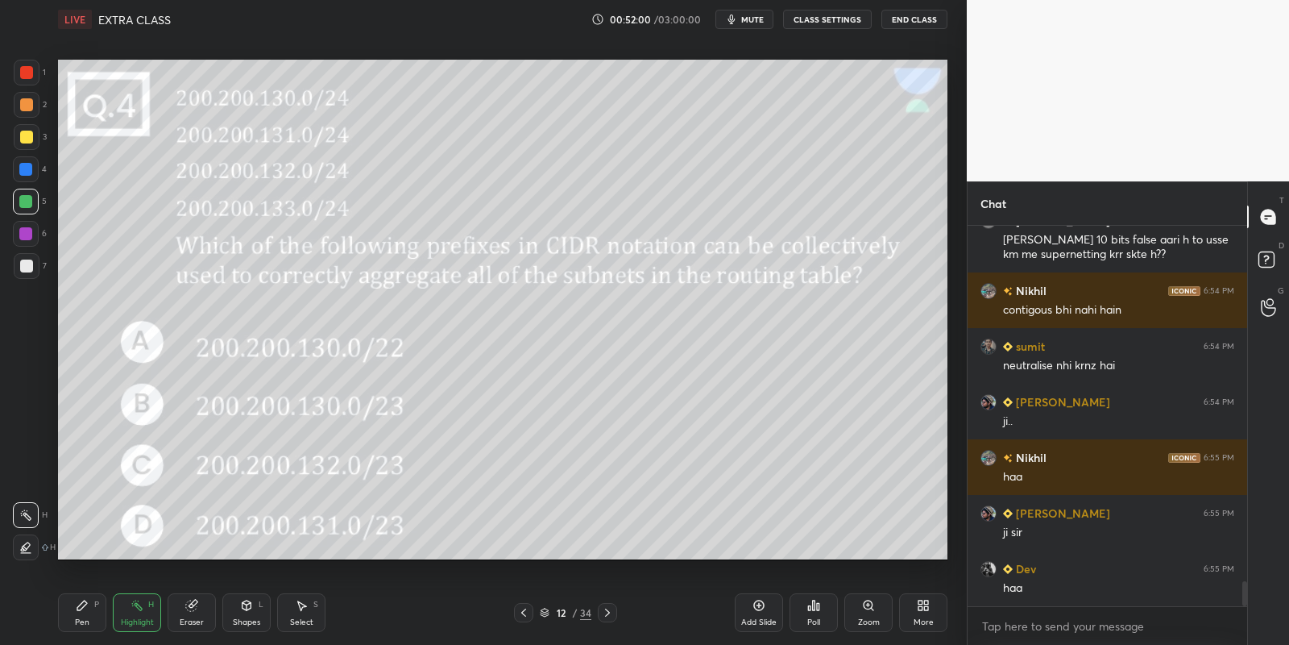
click at [85, 612] on div "Pen P" at bounding box center [82, 612] width 48 height 39
drag, startPoint x: 135, startPoint y: 618, endPoint x: 232, endPoint y: 571, distance: 107.8
click at [135, 618] on div "Highlight" at bounding box center [137, 622] width 33 height 8
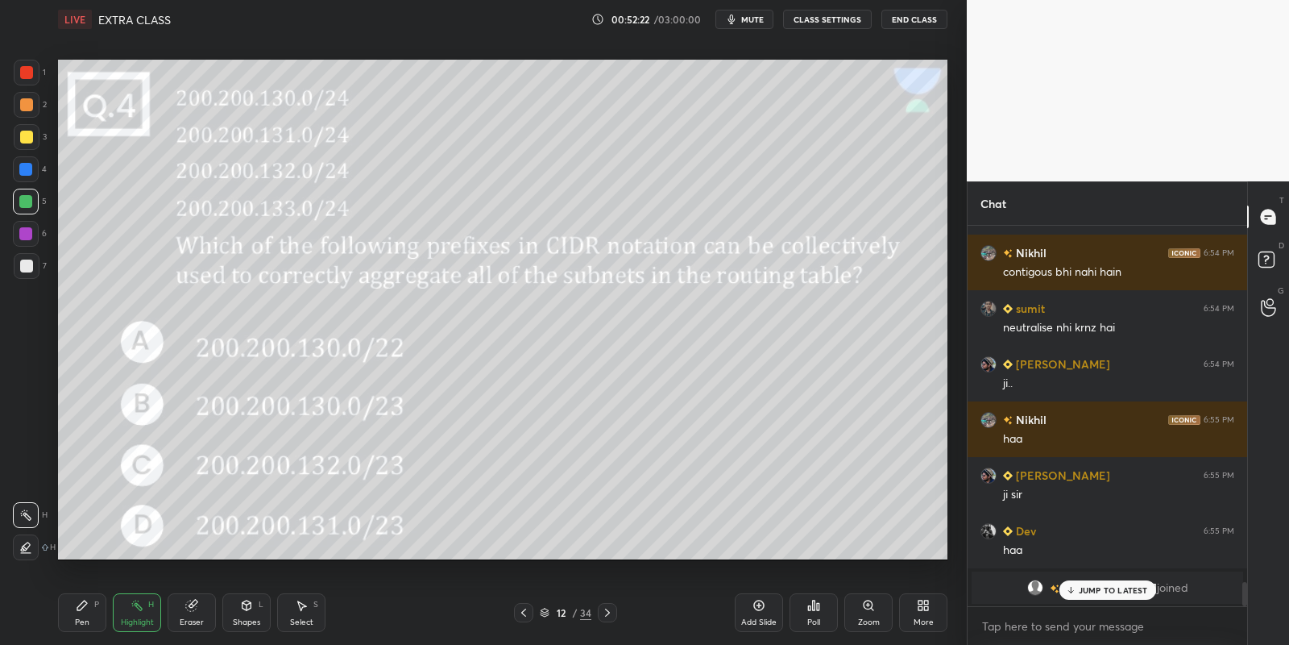
scroll to position [4884, 0]
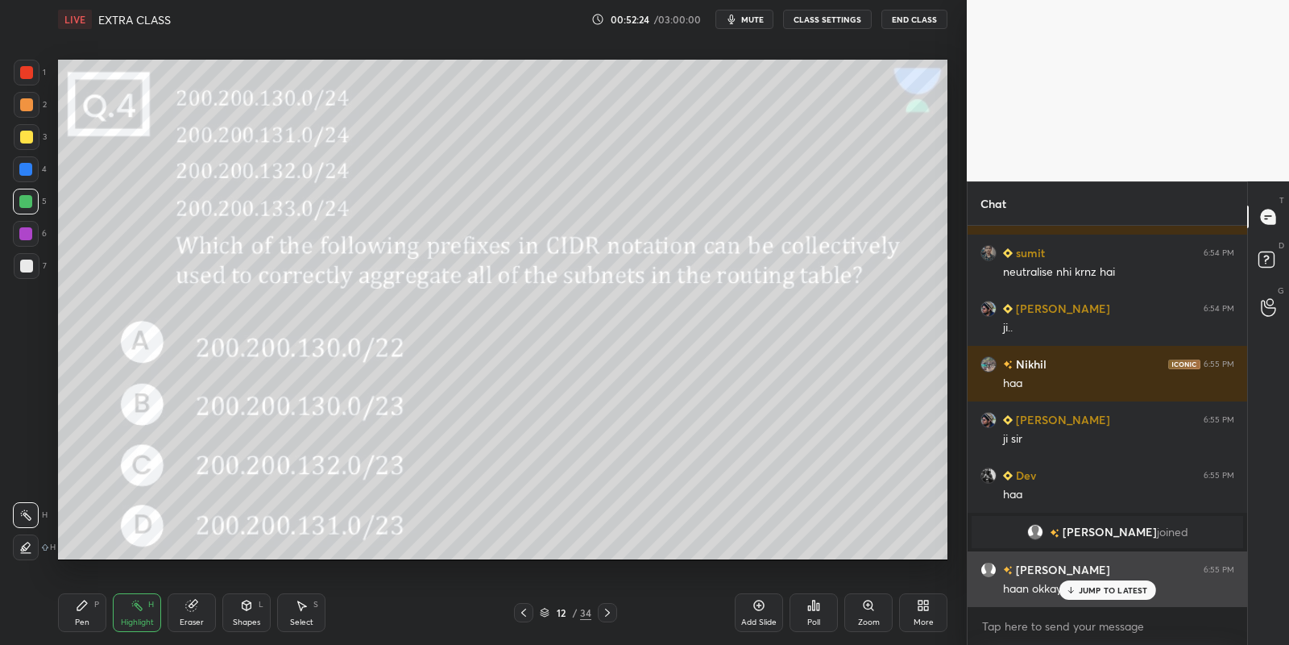
click at [1098, 579] on div "haan okkaye sir" at bounding box center [1118, 587] width 231 height 19
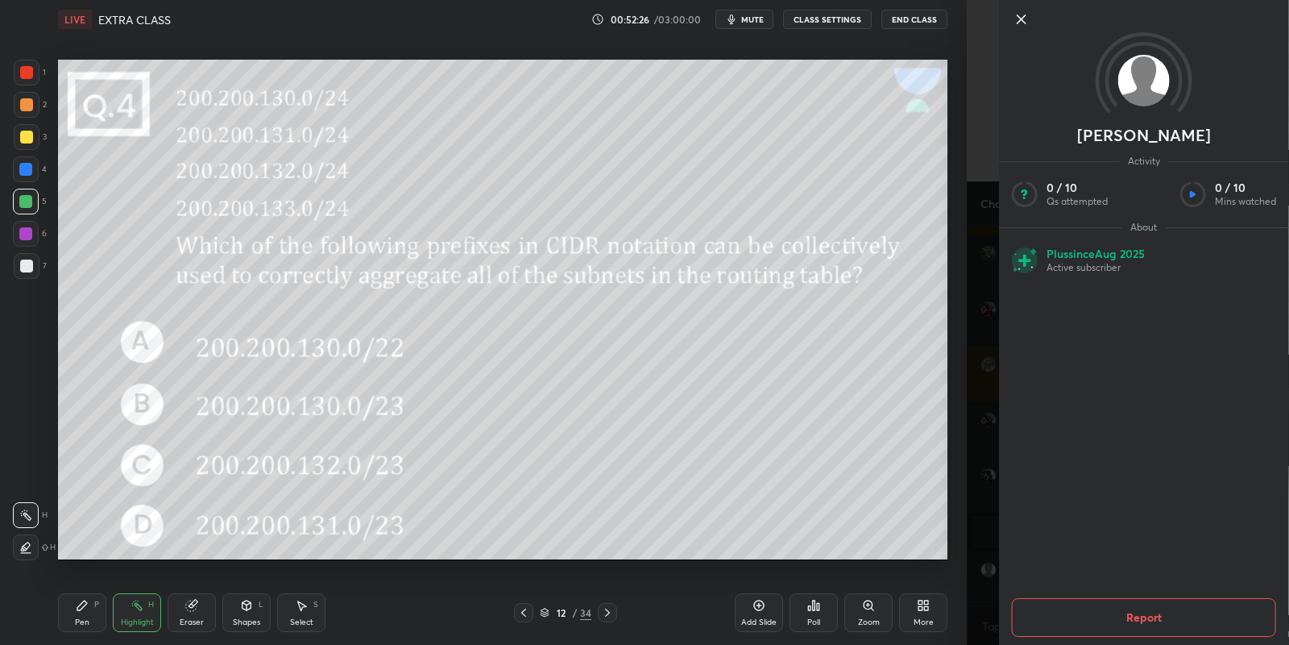
click at [1019, 19] on icon at bounding box center [1021, 19] width 19 height 19
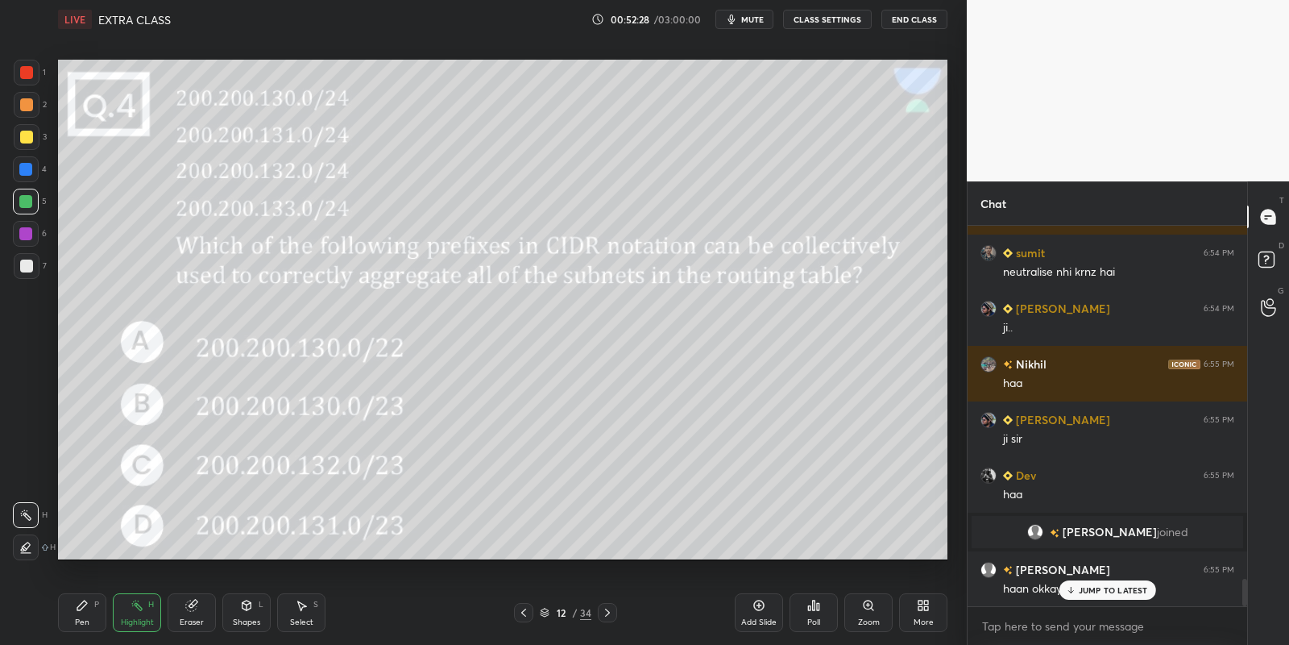
click at [1089, 594] on p "JUMP TO LATEST" at bounding box center [1113, 590] width 69 height 10
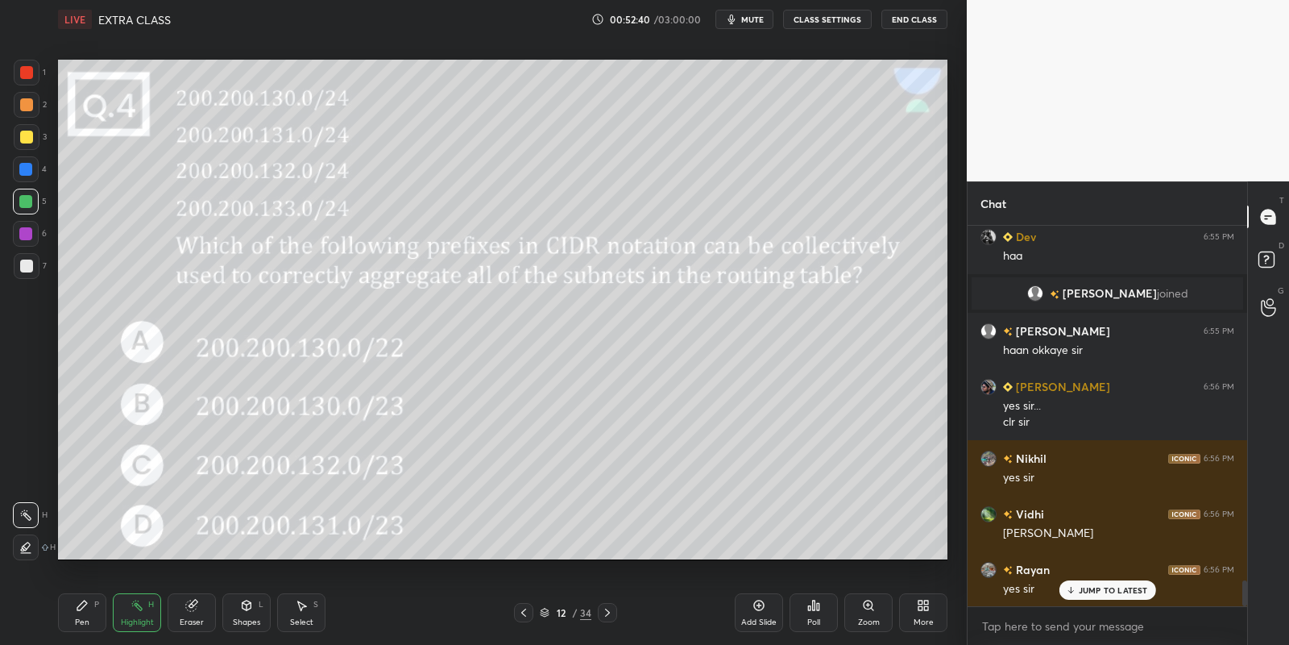
scroll to position [5178, 0]
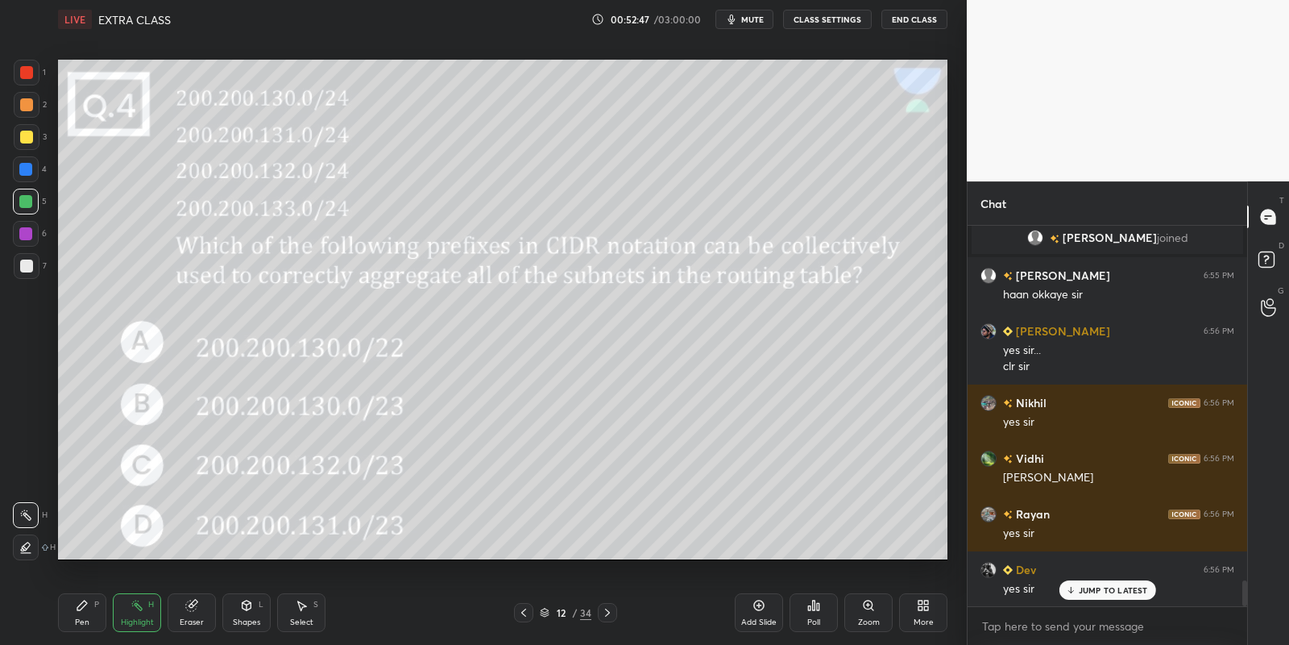
click at [85, 611] on icon at bounding box center [82, 605] width 13 height 13
click at [132, 612] on div "Highlight H" at bounding box center [137, 612] width 48 height 39
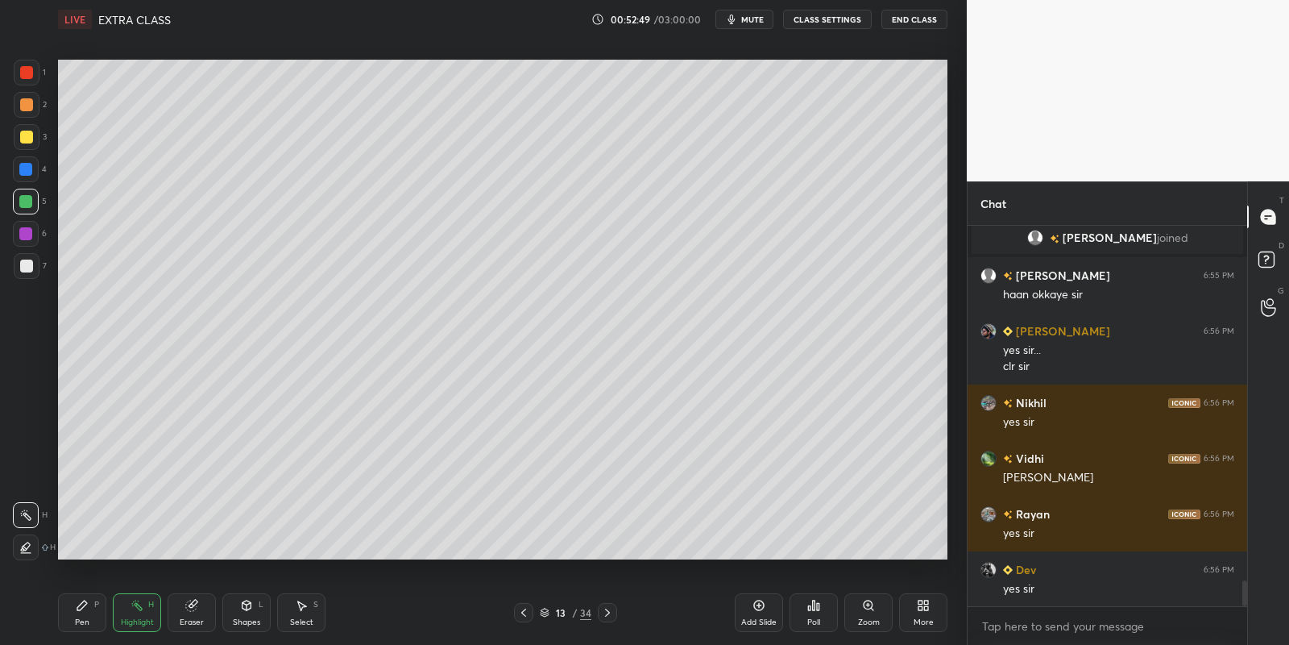
scroll to position [5218, 0]
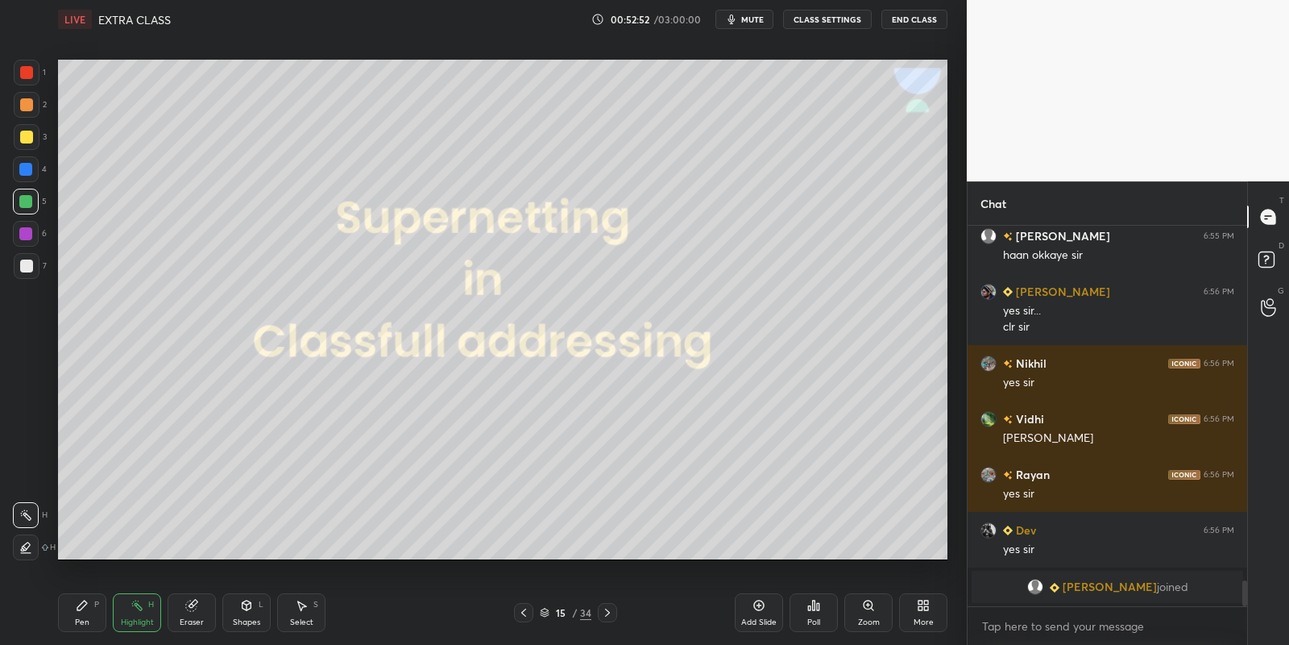
click at [245, 607] on icon at bounding box center [247, 605] width 9 height 10
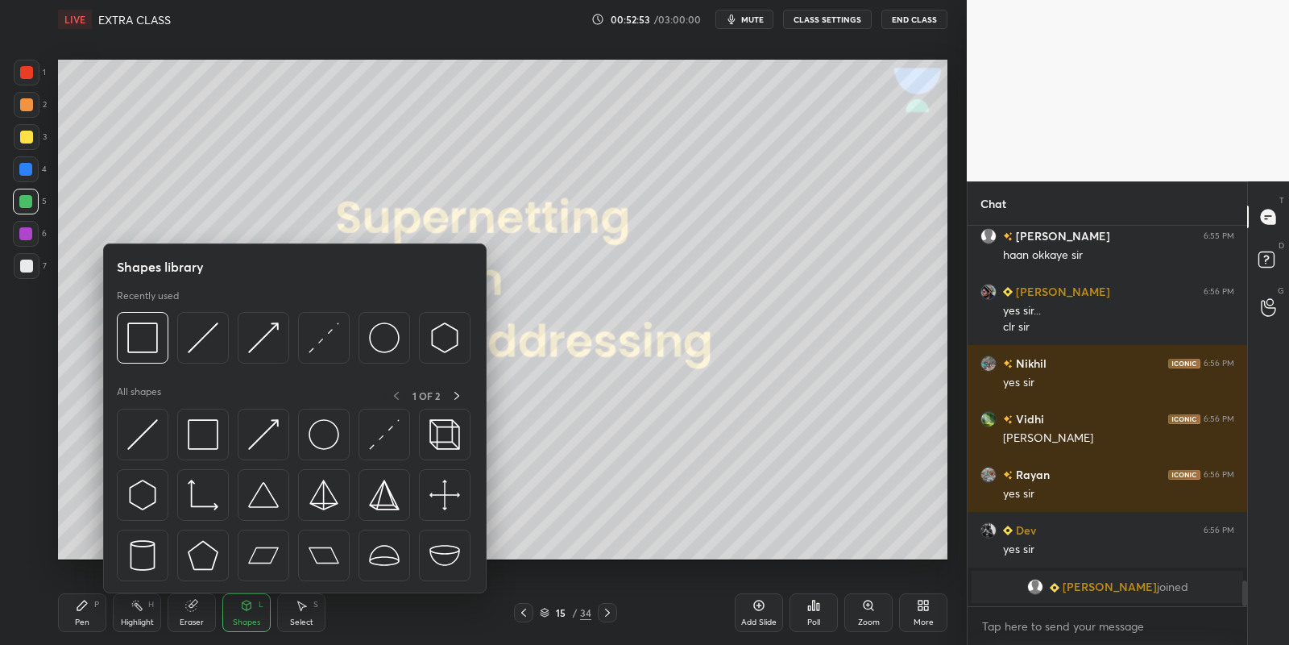
click at [207, 429] on img at bounding box center [203, 434] width 31 height 31
click at [18, 190] on div "1 2 3 4 5 6 7" at bounding box center [30, 173] width 34 height 226
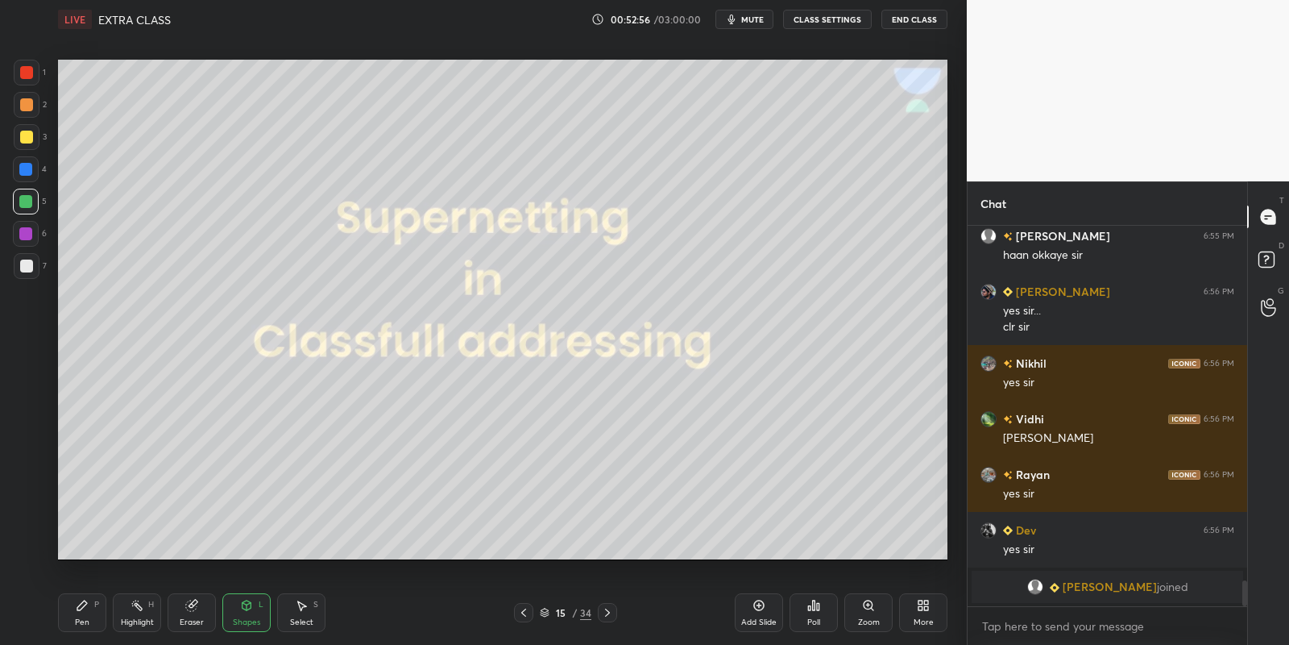
drag, startPoint x: 88, startPoint y: 603, endPoint x: 136, endPoint y: 616, distance: 50.3
click at [93, 608] on div "Pen P" at bounding box center [82, 612] width 48 height 39
drag, startPoint x: 139, startPoint y: 620, endPoint x: 158, endPoint y: 584, distance: 41.1
click at [138, 618] on div "Highlight" at bounding box center [137, 622] width 33 height 8
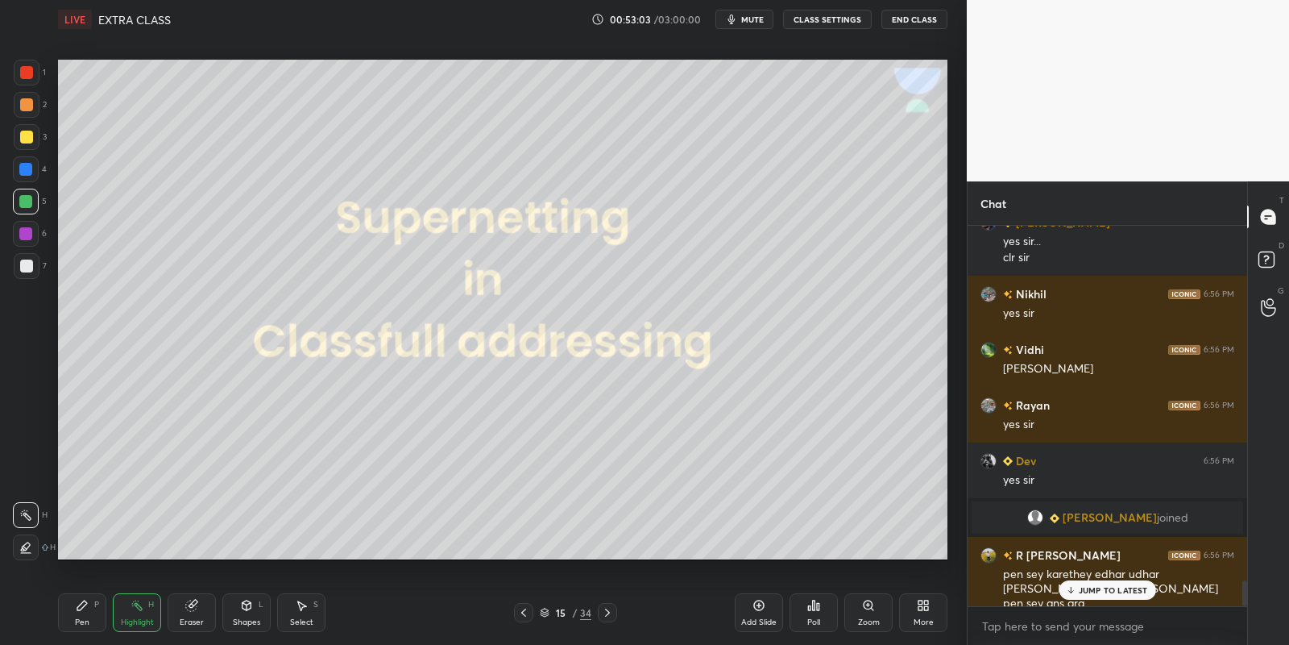
click at [1088, 591] on p "JUMP TO LATEST" at bounding box center [1113, 590] width 69 height 10
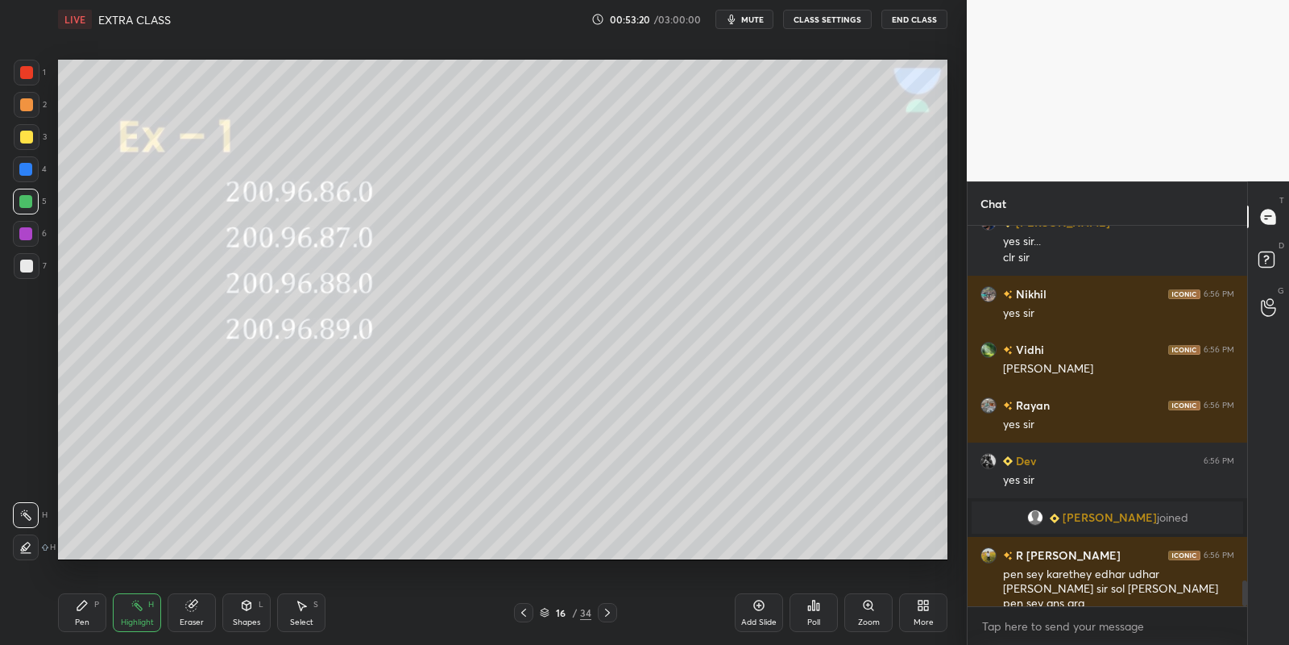
click at [92, 610] on div "Pen P" at bounding box center [82, 612] width 48 height 39
drag, startPoint x: 130, startPoint y: 616, endPoint x: 131, endPoint y: 607, distance: 9.7
click at [132, 616] on div "Highlight H" at bounding box center [137, 612] width 48 height 39
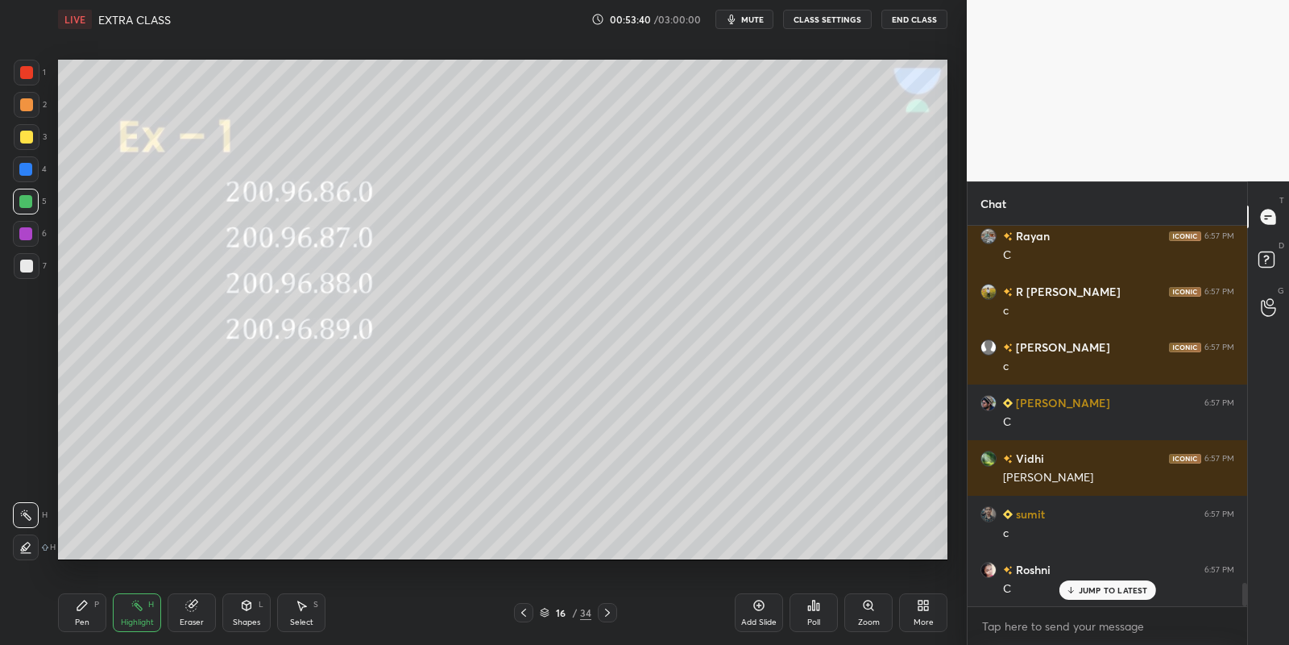
scroll to position [5899, 0]
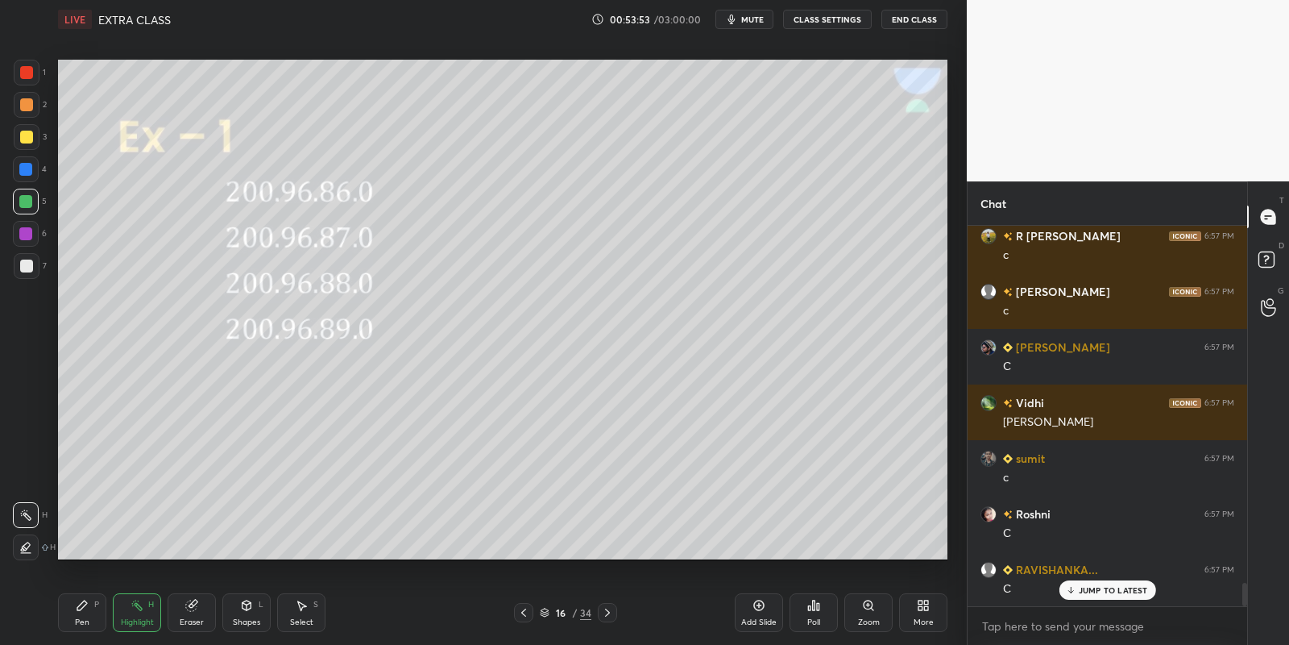
click at [84, 618] on div "Pen" at bounding box center [82, 622] width 15 height 8
click at [20, 140] on div at bounding box center [26, 137] width 13 height 13
click at [12, 195] on div "1 2 3 4 5 6 7 C X Z C X Z E E Erase all H H" at bounding box center [26, 310] width 52 height 500
click at [22, 195] on div at bounding box center [25, 201] width 13 height 13
drag, startPoint x: 246, startPoint y: 622, endPoint x: 245, endPoint y: 610, distance: 12.1
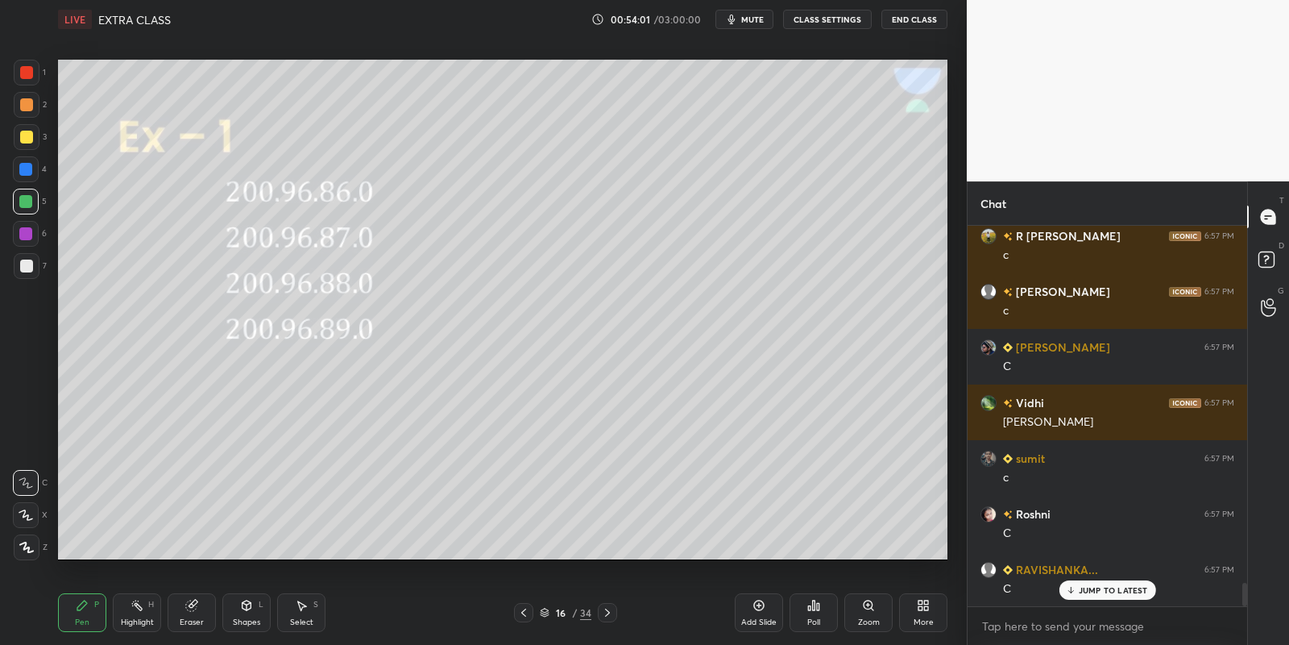
click at [244, 618] on div "Shapes" at bounding box center [246, 622] width 27 height 8
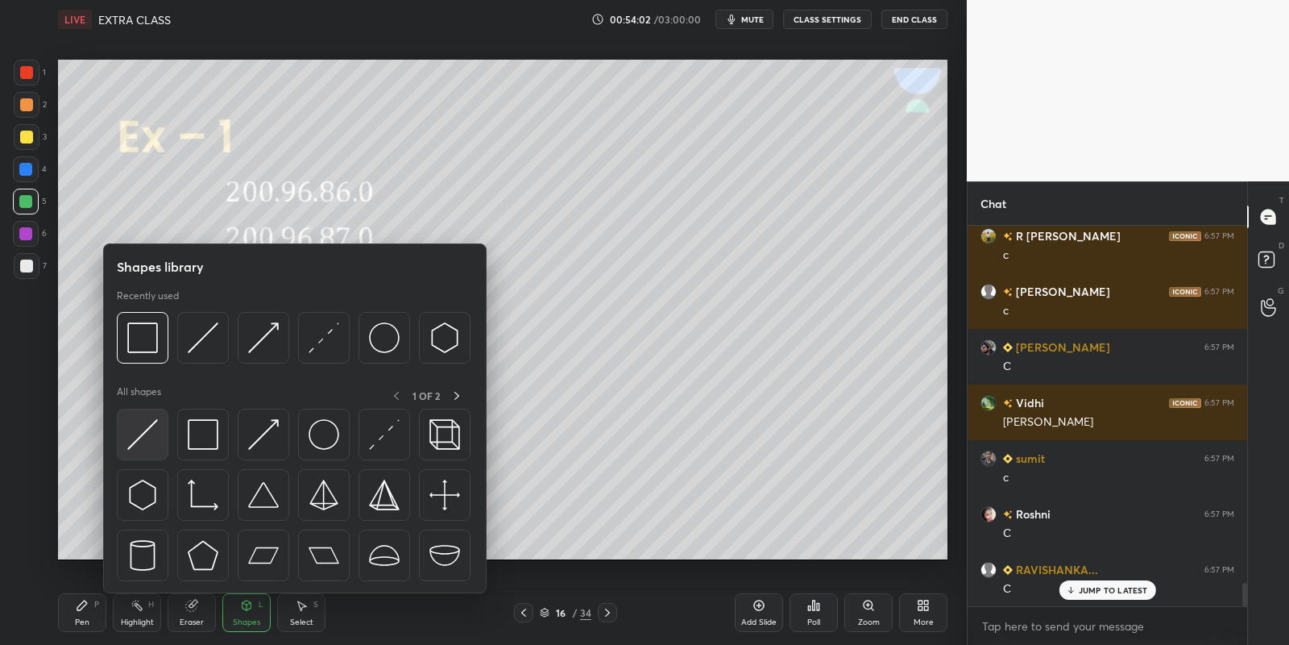
click at [139, 430] on img at bounding box center [142, 434] width 31 height 31
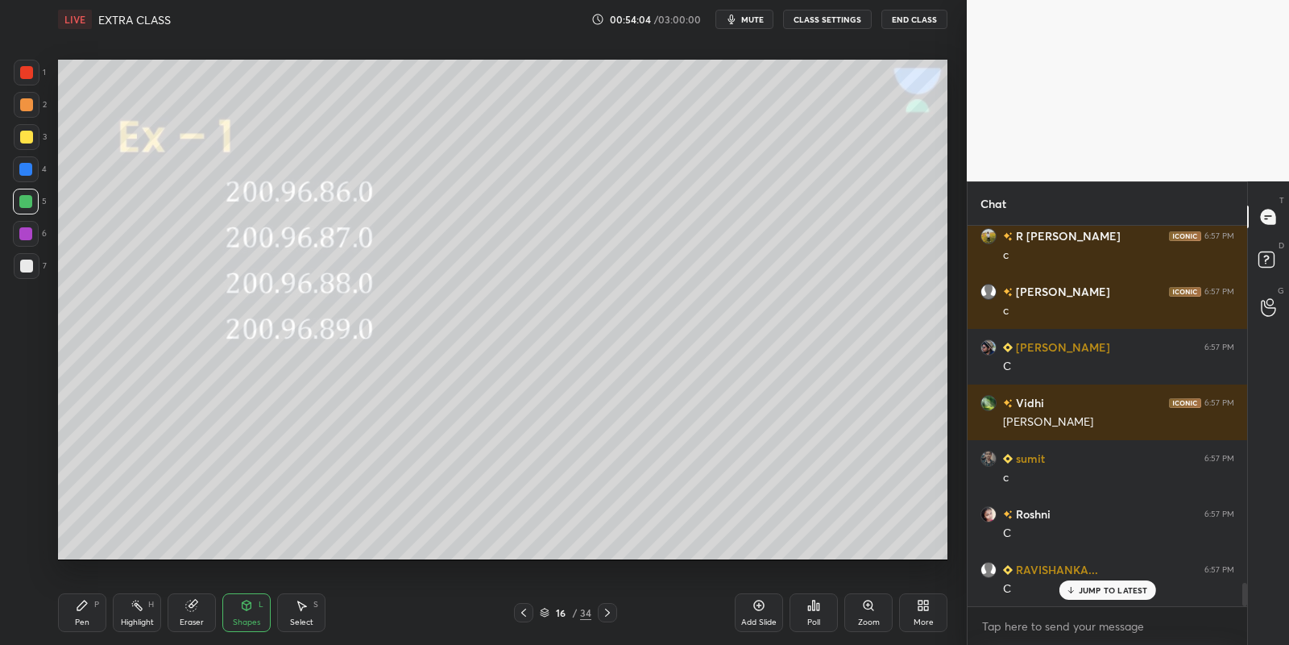
drag, startPoint x: 81, startPoint y: 612, endPoint x: 91, endPoint y: 600, distance: 16.1
click at [81, 611] on div "Pen P" at bounding box center [82, 612] width 48 height 39
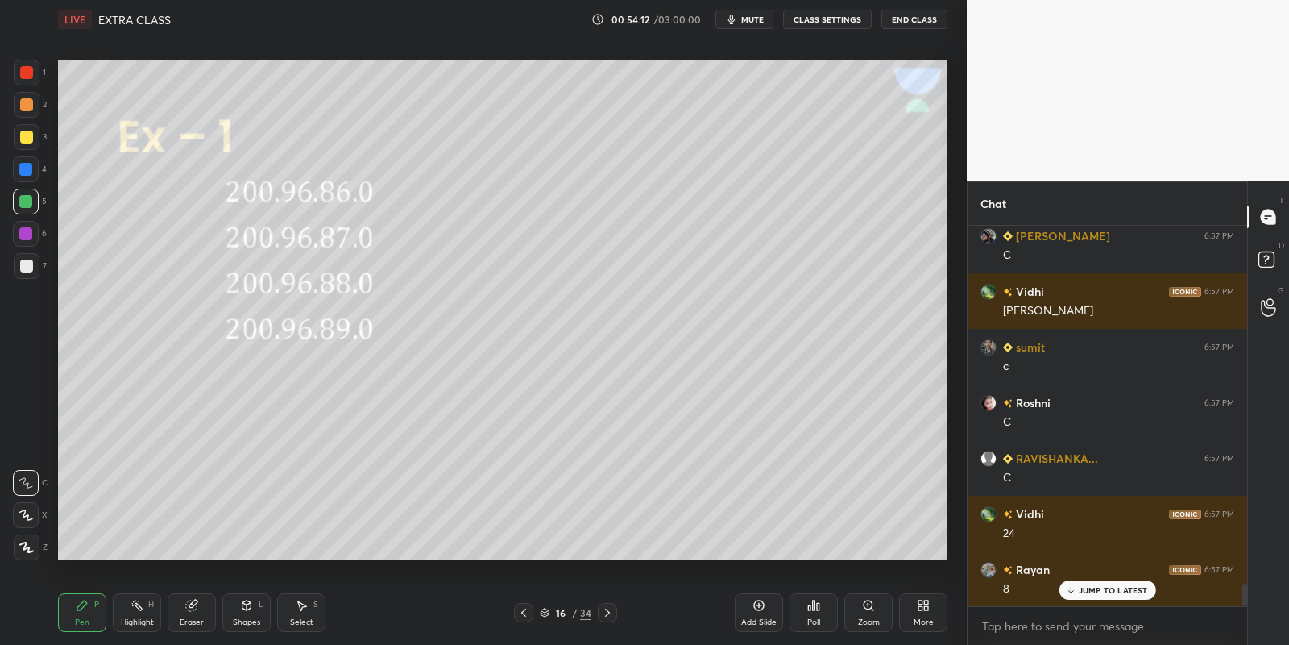
scroll to position [6065, 0]
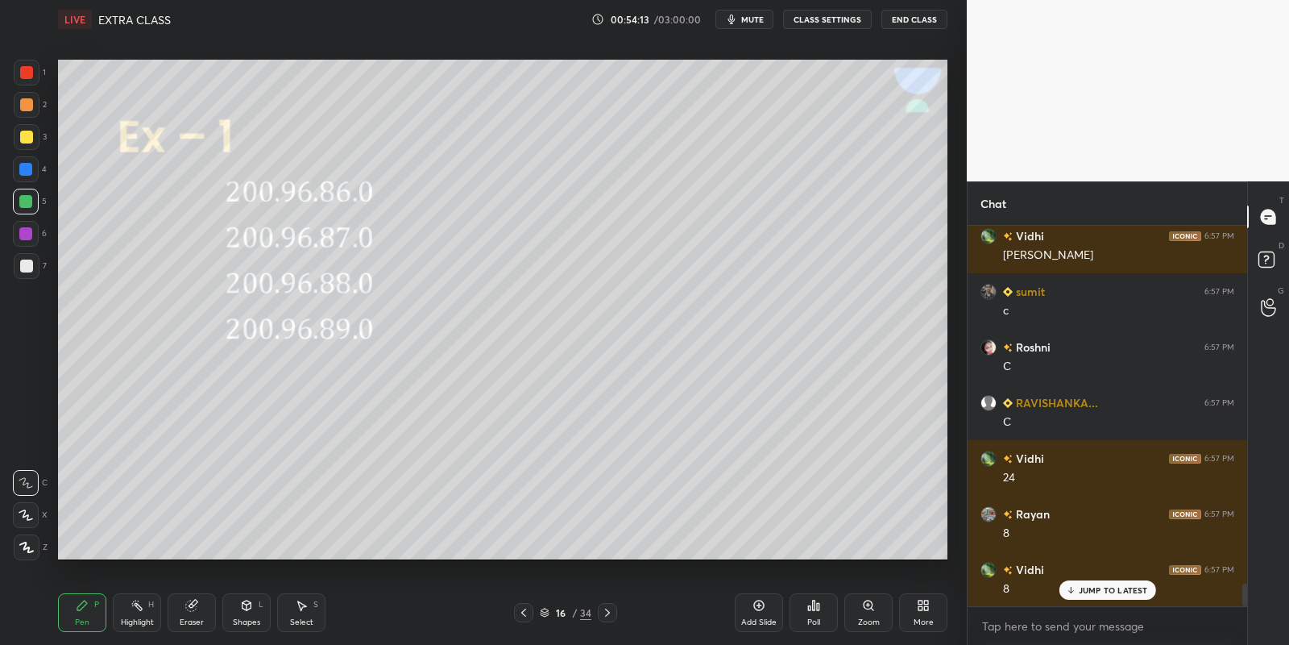
click at [244, 614] on div "Shapes L" at bounding box center [246, 612] width 48 height 39
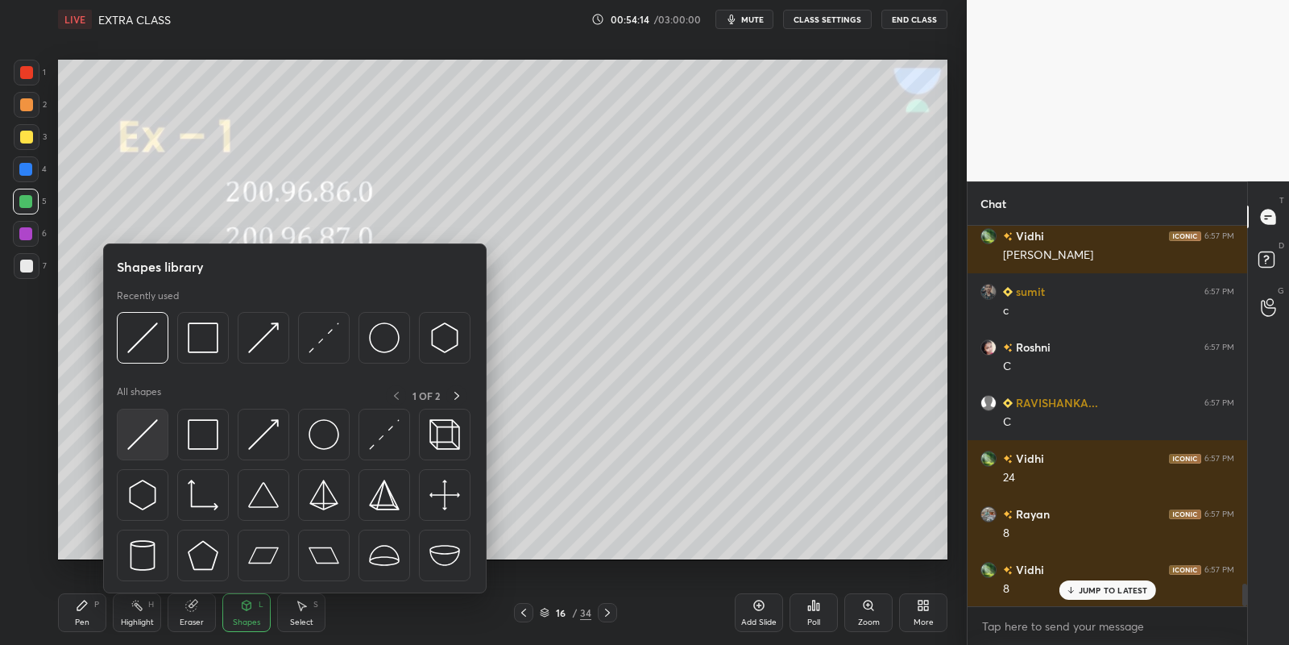
click at [143, 430] on img at bounding box center [142, 434] width 31 height 31
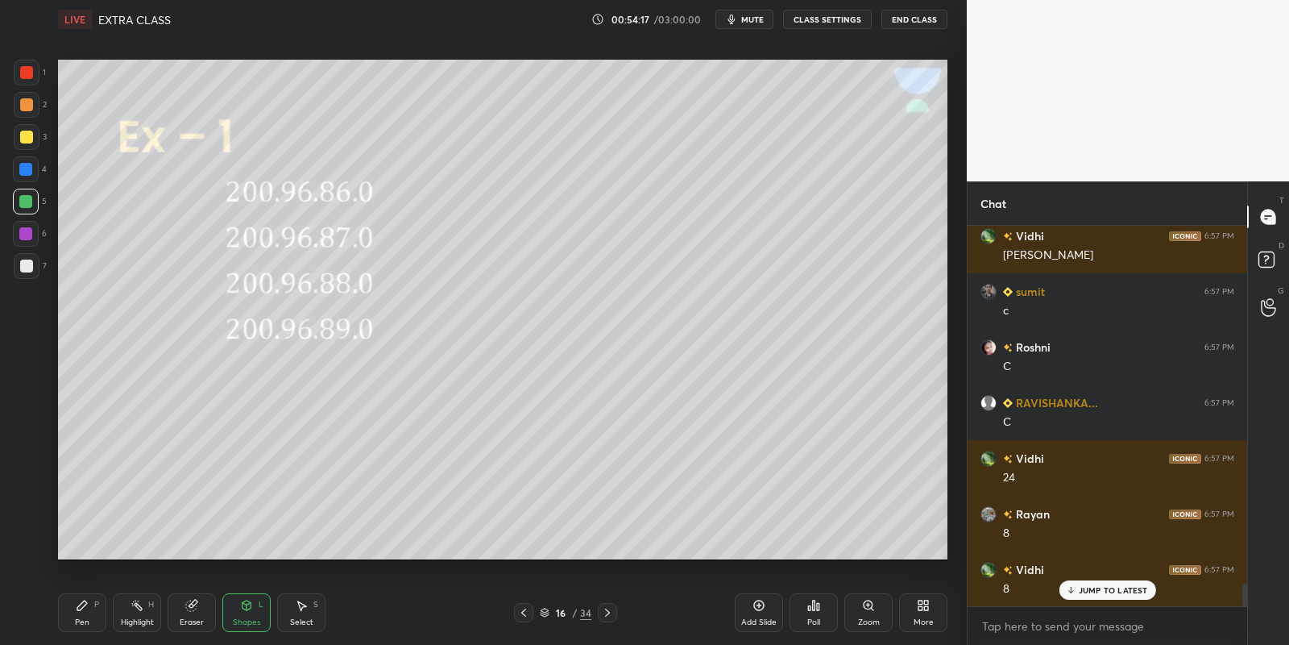
drag, startPoint x: 81, startPoint y: 620, endPoint x: 93, endPoint y: 610, distance: 15.5
click at [81, 618] on div "Pen" at bounding box center [82, 622] width 15 height 8
drag, startPoint x: 243, startPoint y: 610, endPoint x: 248, endPoint y: 600, distance: 11.5
click at [247, 607] on icon at bounding box center [246, 605] width 13 height 13
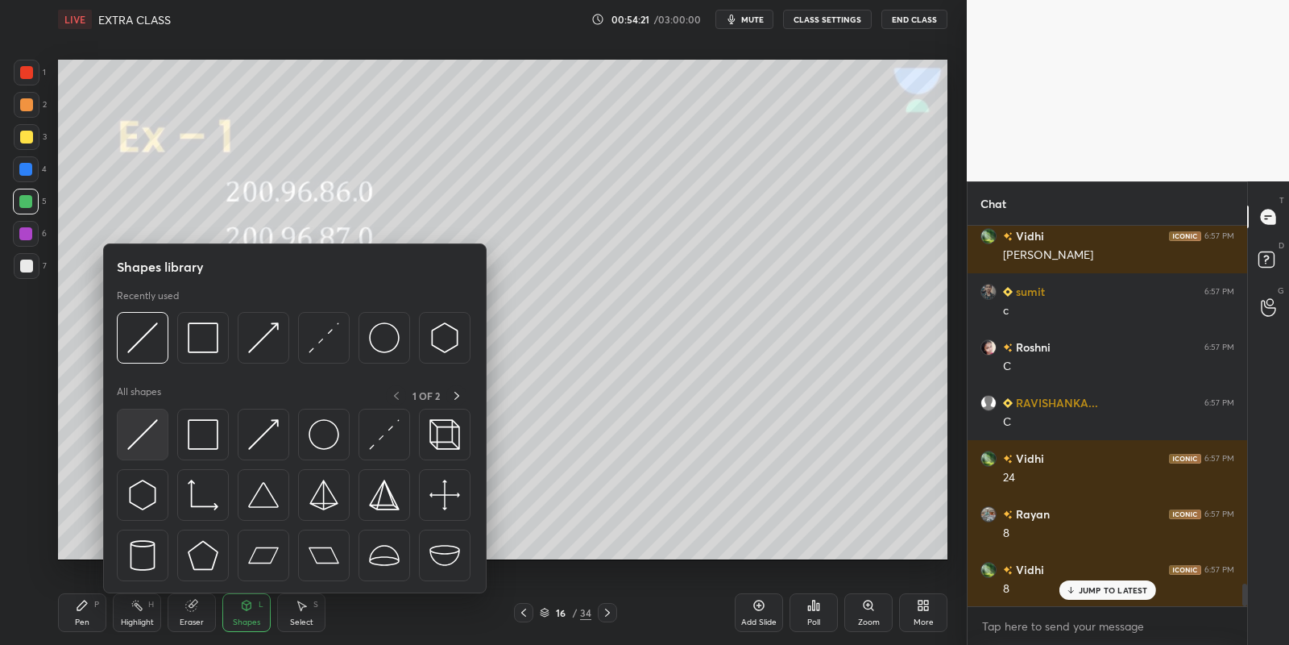
click at [148, 423] on img at bounding box center [142, 434] width 31 height 31
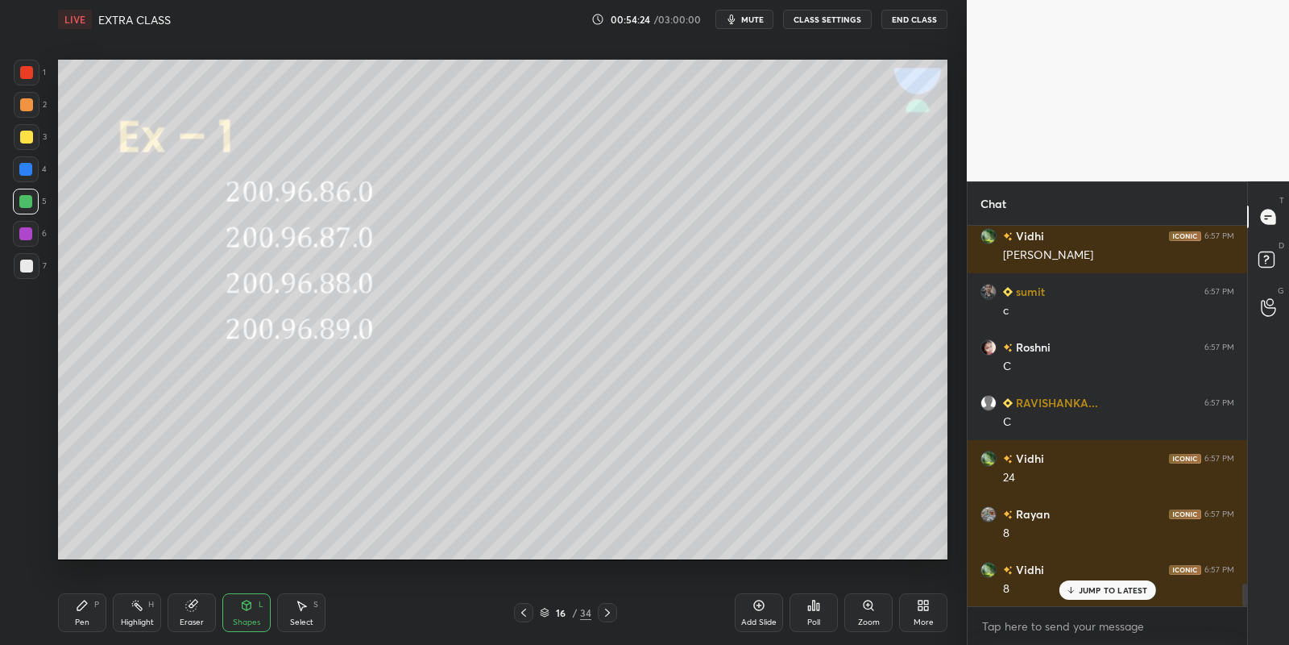
click at [92, 610] on div "Pen P" at bounding box center [82, 612] width 48 height 39
click at [84, 614] on div "Pen P" at bounding box center [82, 612] width 48 height 39
click at [23, 135] on div at bounding box center [26, 137] width 13 height 13
click at [133, 616] on div "Highlight H" at bounding box center [137, 612] width 48 height 39
click at [135, 609] on icon at bounding box center [137, 605] width 13 height 13
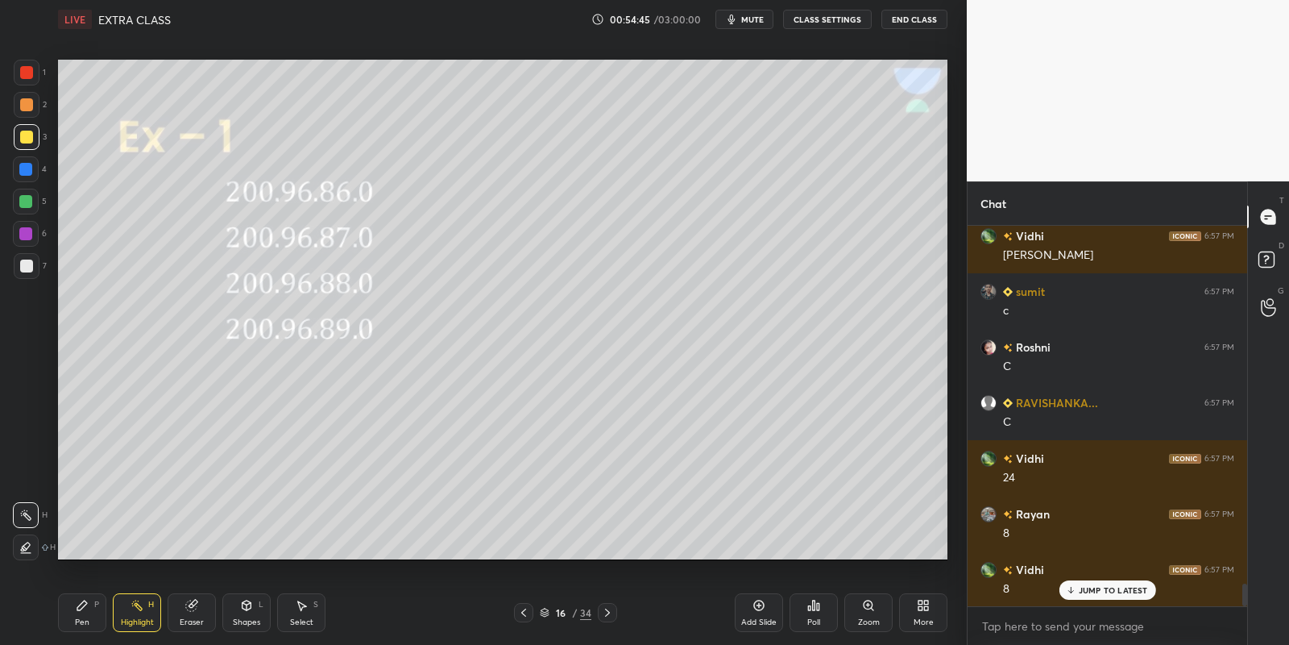
drag, startPoint x: 244, startPoint y: 610, endPoint x: 242, endPoint y: 595, distance: 14.7
click at [244, 608] on icon at bounding box center [246, 605] width 13 height 13
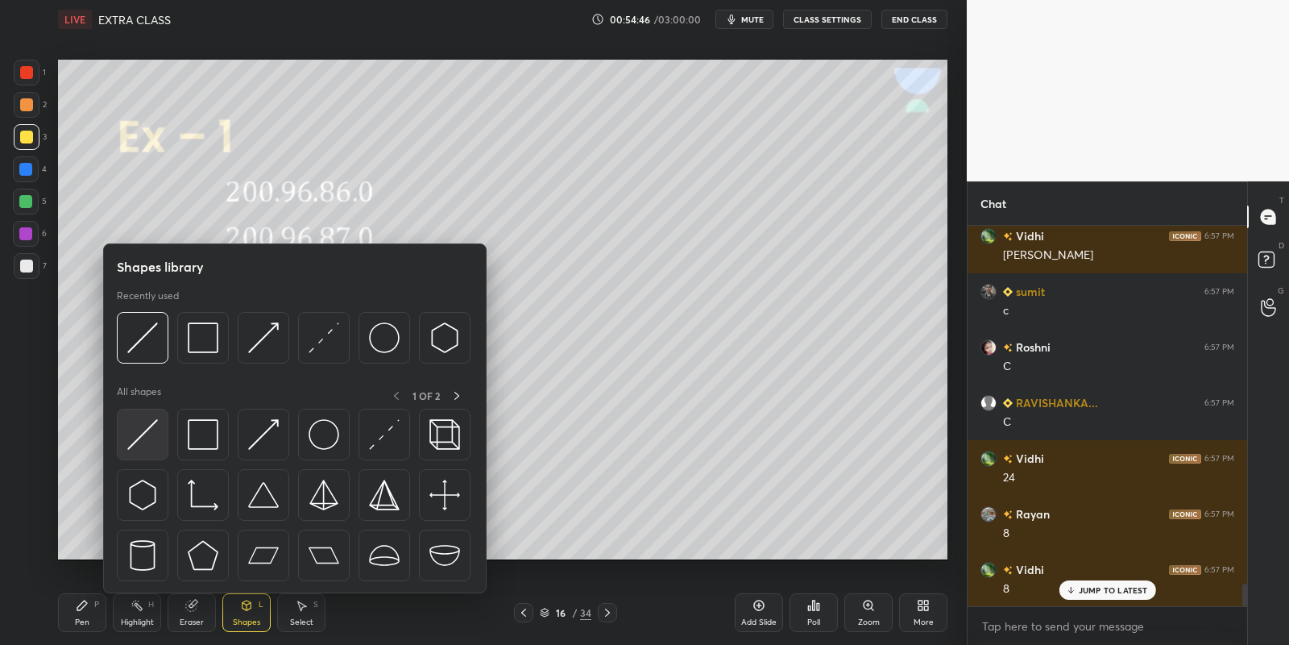
drag, startPoint x: 156, startPoint y: 419, endPoint x: 146, endPoint y: 420, distance: 9.7
click at [146, 420] on img at bounding box center [142, 434] width 31 height 31
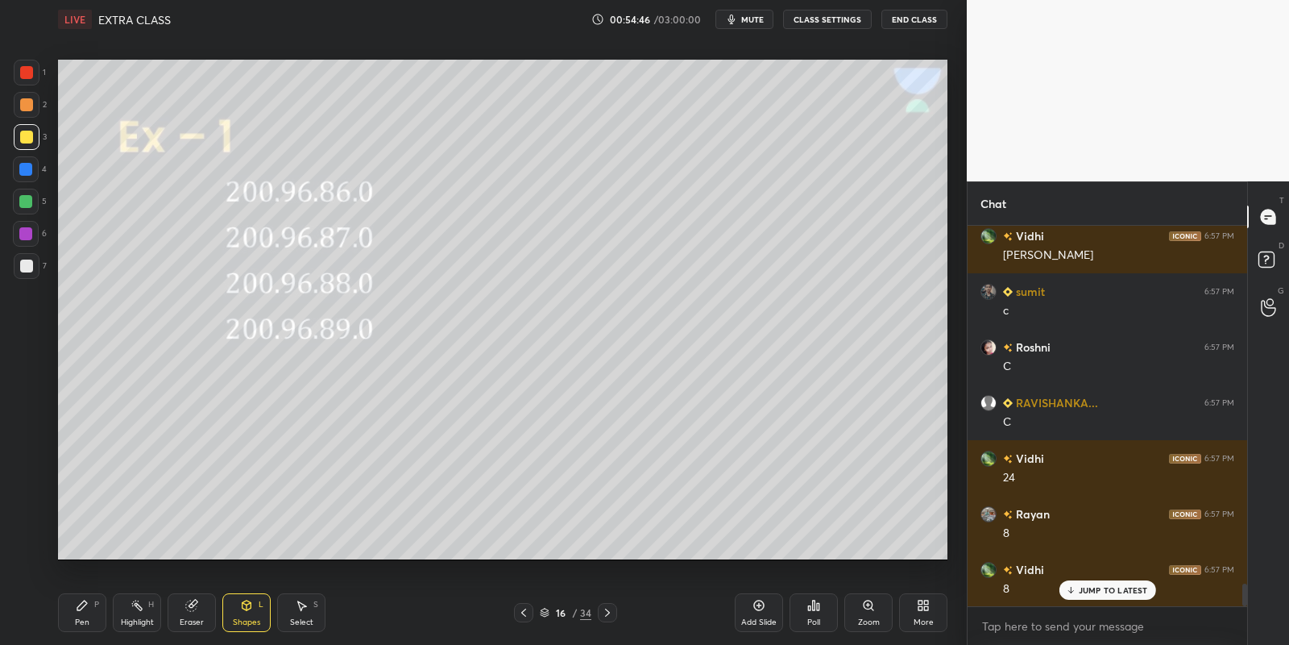
click at [20, 195] on div at bounding box center [25, 201] width 13 height 13
drag, startPoint x: 81, startPoint y: 616, endPoint x: 90, endPoint y: 588, distance: 29.6
click at [81, 614] on div "Pen P" at bounding box center [82, 612] width 48 height 39
drag, startPoint x: 137, startPoint y: 609, endPoint x: 144, endPoint y: 583, distance: 26.8
click at [137, 608] on icon at bounding box center [137, 605] width 13 height 13
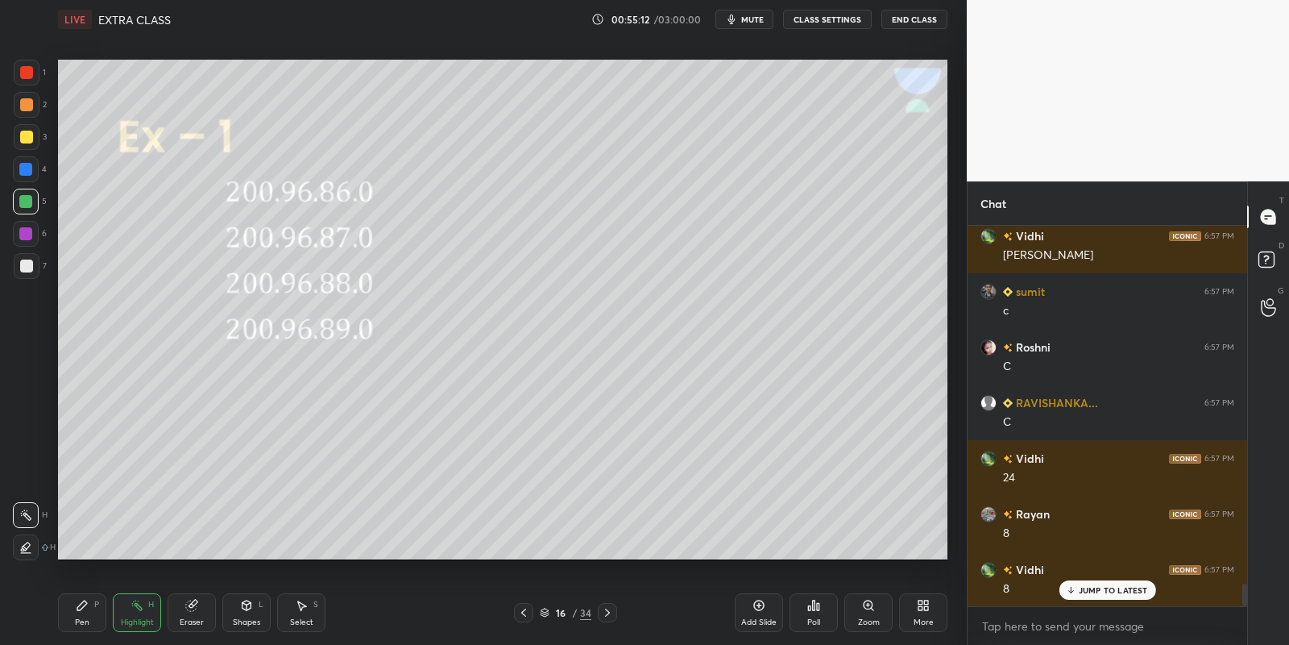
click at [84, 619] on div "Pen" at bounding box center [82, 622] width 15 height 8
drag, startPoint x: 139, startPoint y: 625, endPoint x: 151, endPoint y: 576, distance: 49.8
click at [139, 622] on div "Highlight" at bounding box center [137, 622] width 33 height 8
click at [301, 610] on div "Select S" at bounding box center [301, 612] width 48 height 39
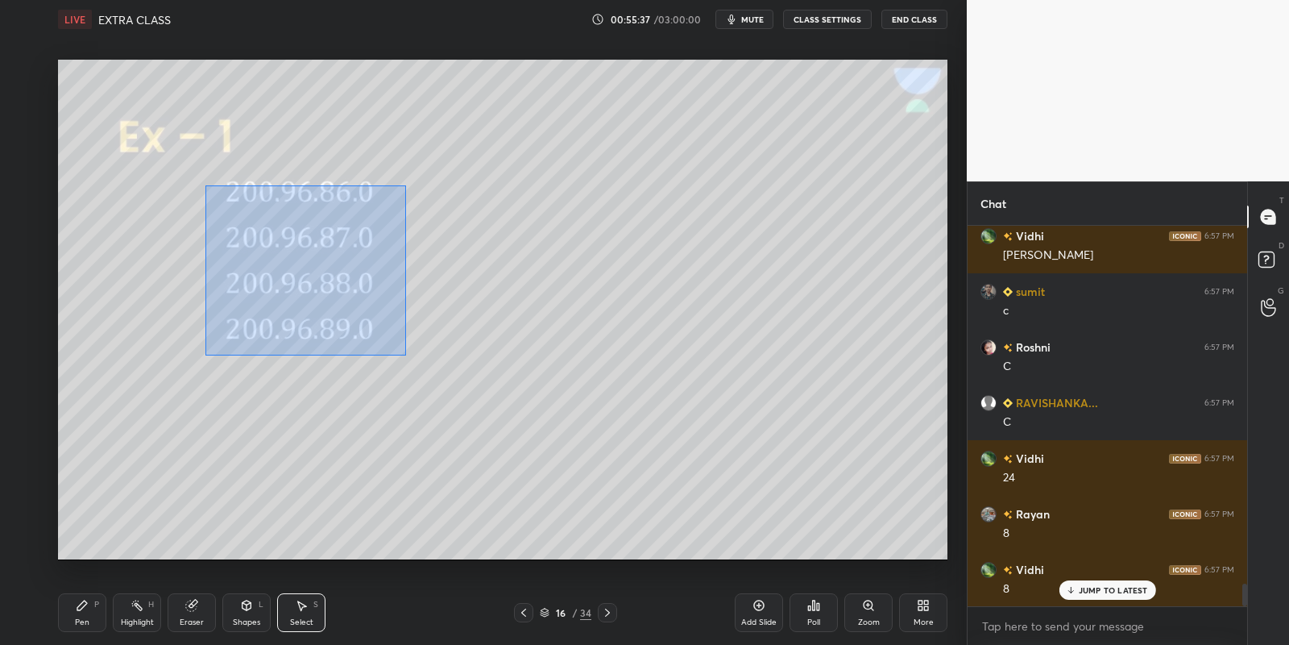
drag, startPoint x: 225, startPoint y: 185, endPoint x: 402, endPoint y: 351, distance: 242.9
click at [405, 355] on div "0 ° Undo Copy Paste here Duplicate Duplicate to new slide Delete" at bounding box center [503, 310] width 890 height 500
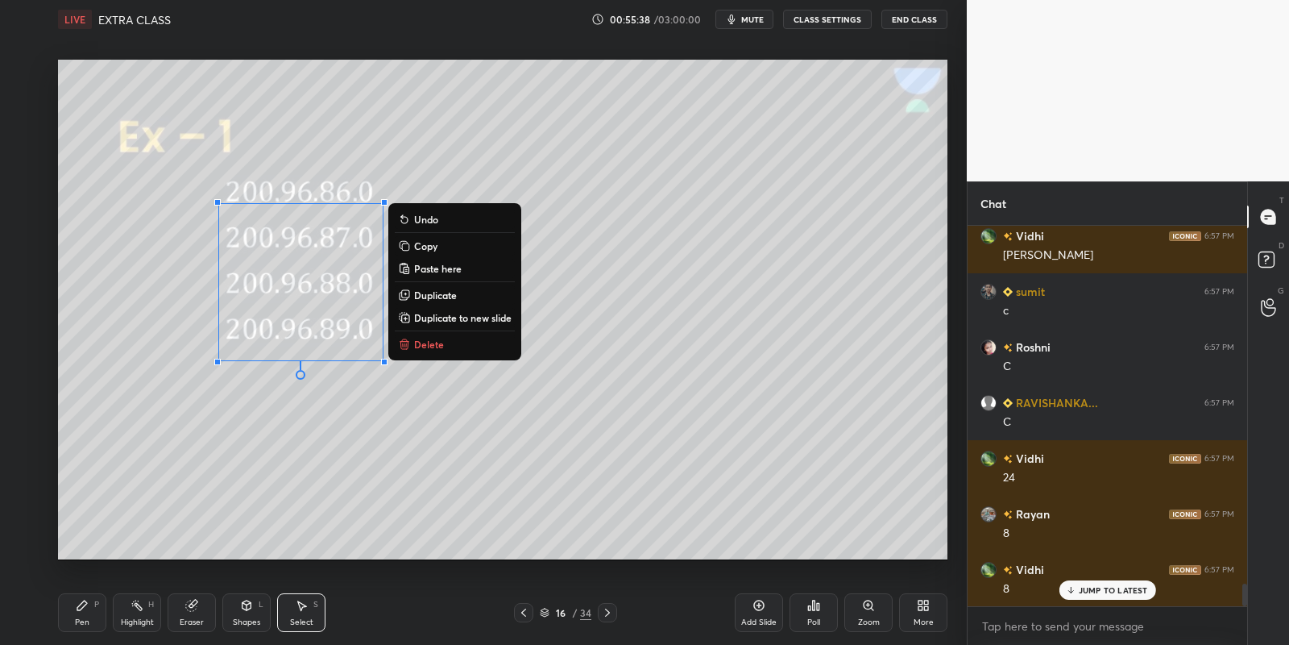
click at [441, 342] on p "Delete" at bounding box center [429, 344] width 30 height 13
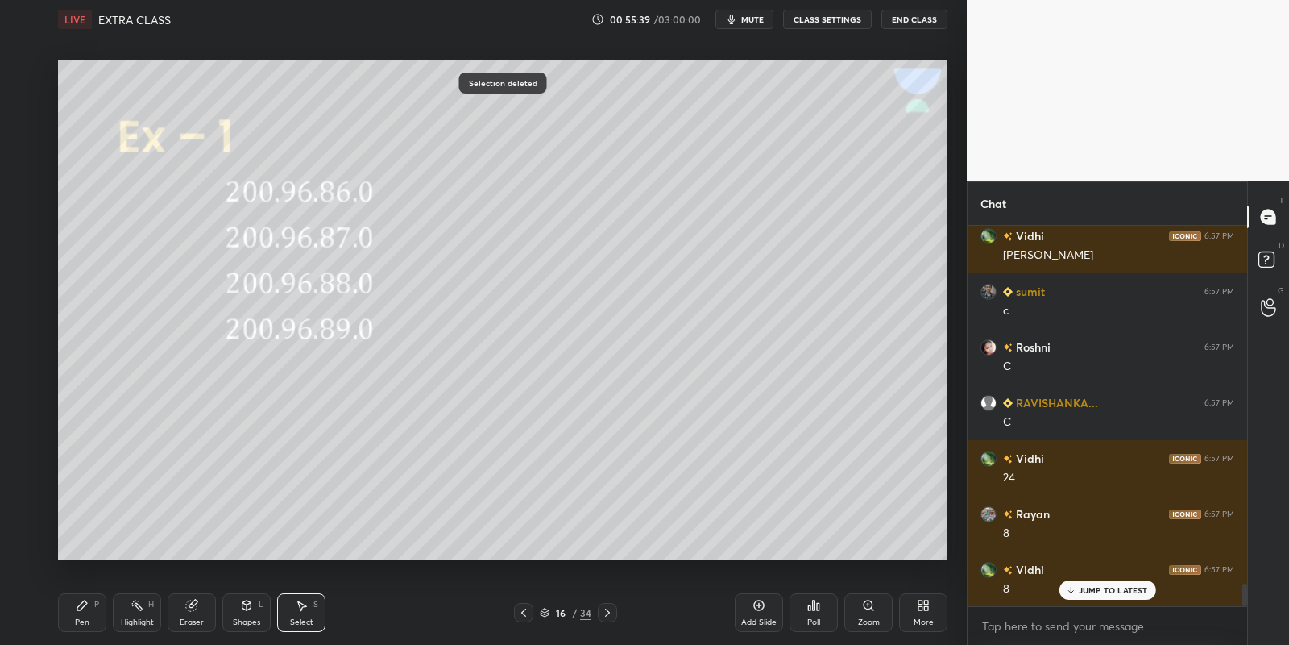
drag, startPoint x: 93, startPoint y: 612, endPoint x: 160, endPoint y: 605, distance: 67.3
click at [97, 612] on div "Pen P" at bounding box center [82, 612] width 48 height 39
click at [242, 608] on icon at bounding box center [246, 605] width 13 height 13
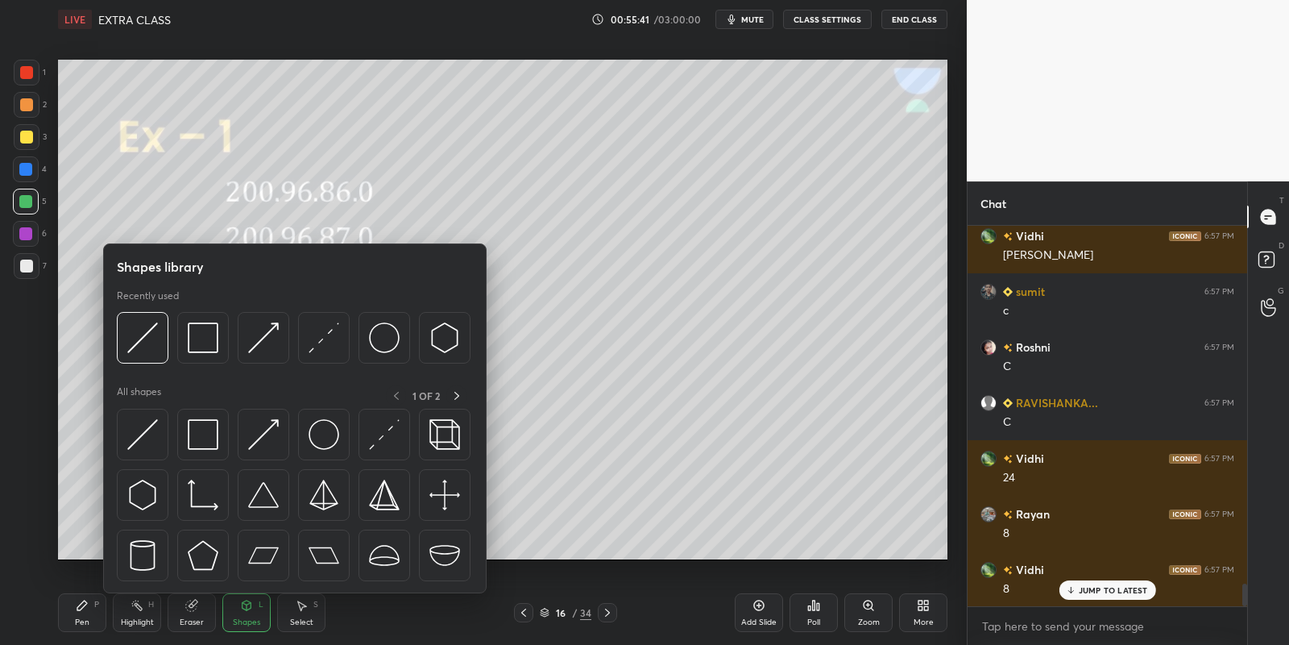
click at [135, 437] on img at bounding box center [142, 434] width 31 height 31
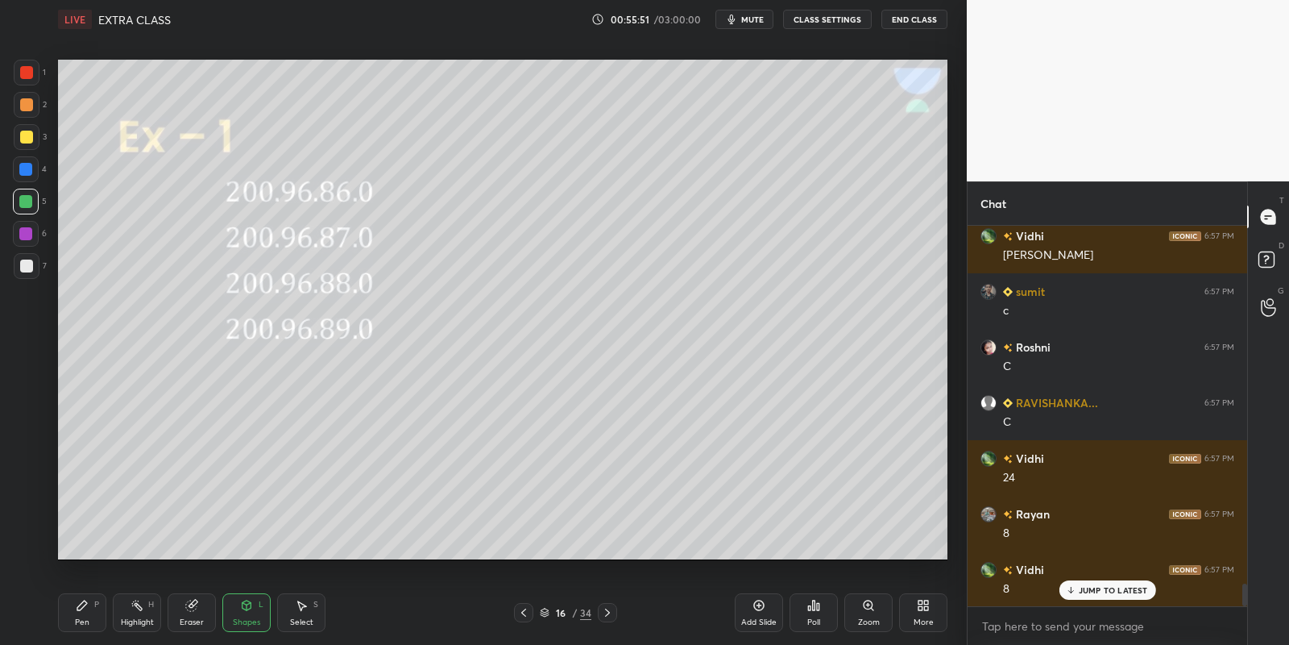
click at [251, 608] on icon at bounding box center [246, 605] width 13 height 13
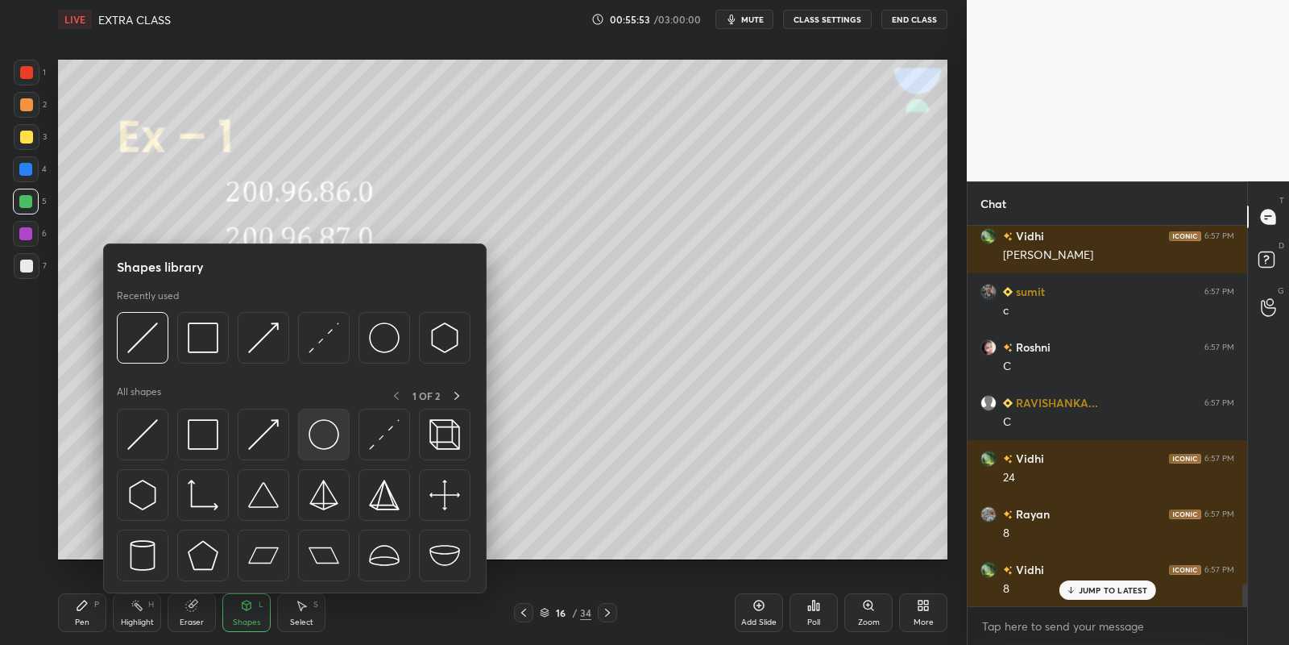
drag, startPoint x: 327, startPoint y: 427, endPoint x: 28, endPoint y: 137, distance: 416.6
click at [322, 433] on img at bounding box center [324, 434] width 31 height 31
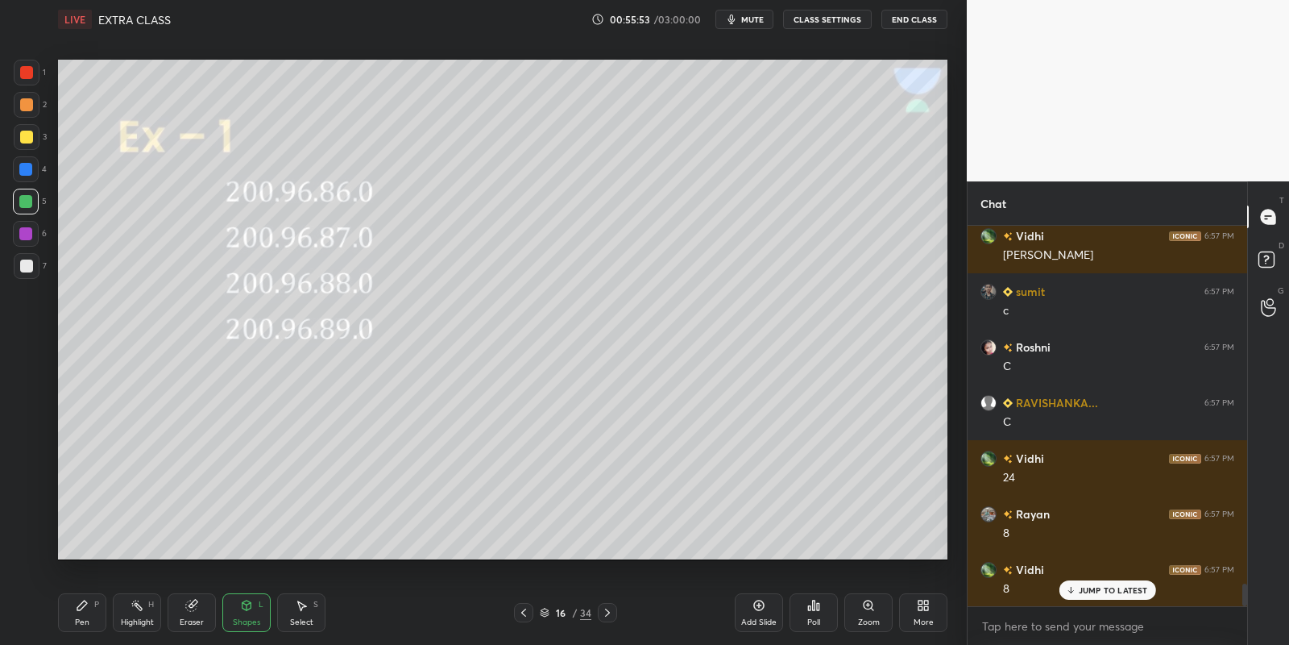
drag, startPoint x: 30, startPoint y: 137, endPoint x: 46, endPoint y: 161, distance: 29.1
click at [28, 140] on div at bounding box center [26, 137] width 13 height 13
drag, startPoint x: 85, startPoint y: 616, endPoint x: 134, endPoint y: 613, distance: 49.2
click at [90, 617] on div "Pen P" at bounding box center [82, 612] width 48 height 39
drag, startPoint x: 138, startPoint y: 621, endPoint x: 137, endPoint y: 608, distance: 12.9
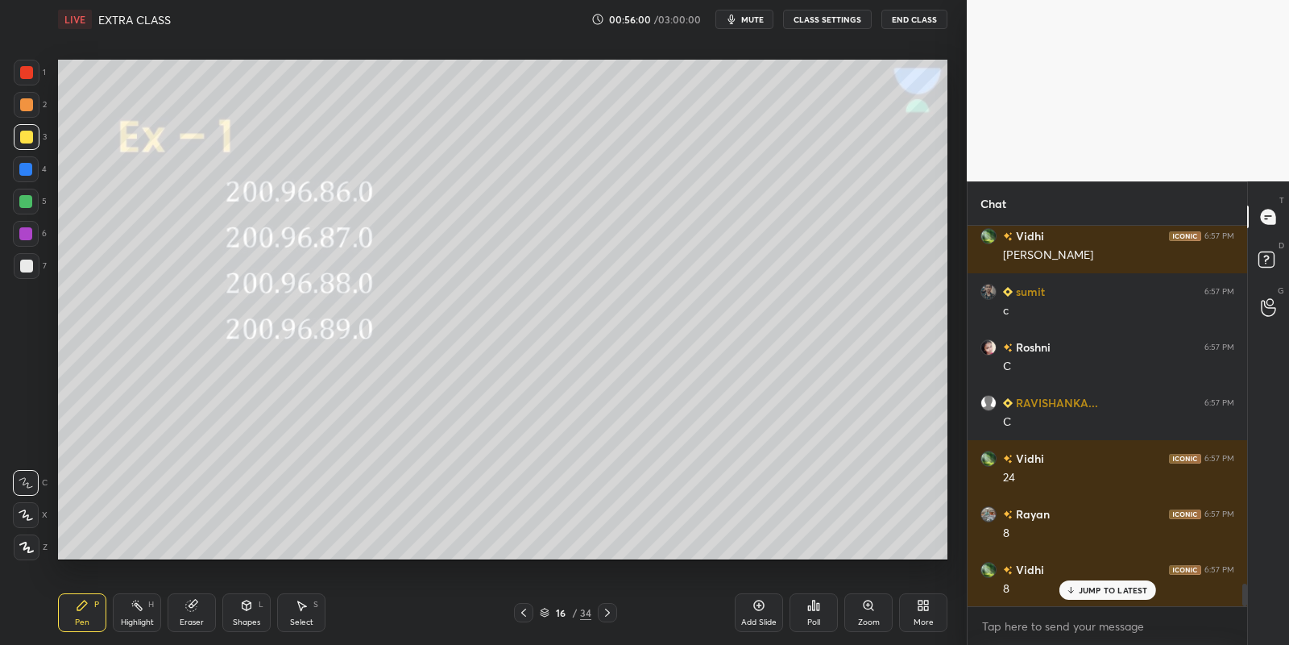
click at [135, 618] on div "Highlight" at bounding box center [137, 622] width 33 height 8
drag, startPoint x: 70, startPoint y: 612, endPoint x: 118, endPoint y: 609, distance: 48.5
click at [81, 608] on div "Pen P" at bounding box center [82, 612] width 48 height 39
click at [130, 625] on div "Highlight" at bounding box center [137, 622] width 33 height 8
click at [83, 615] on div "Pen P" at bounding box center [82, 612] width 48 height 39
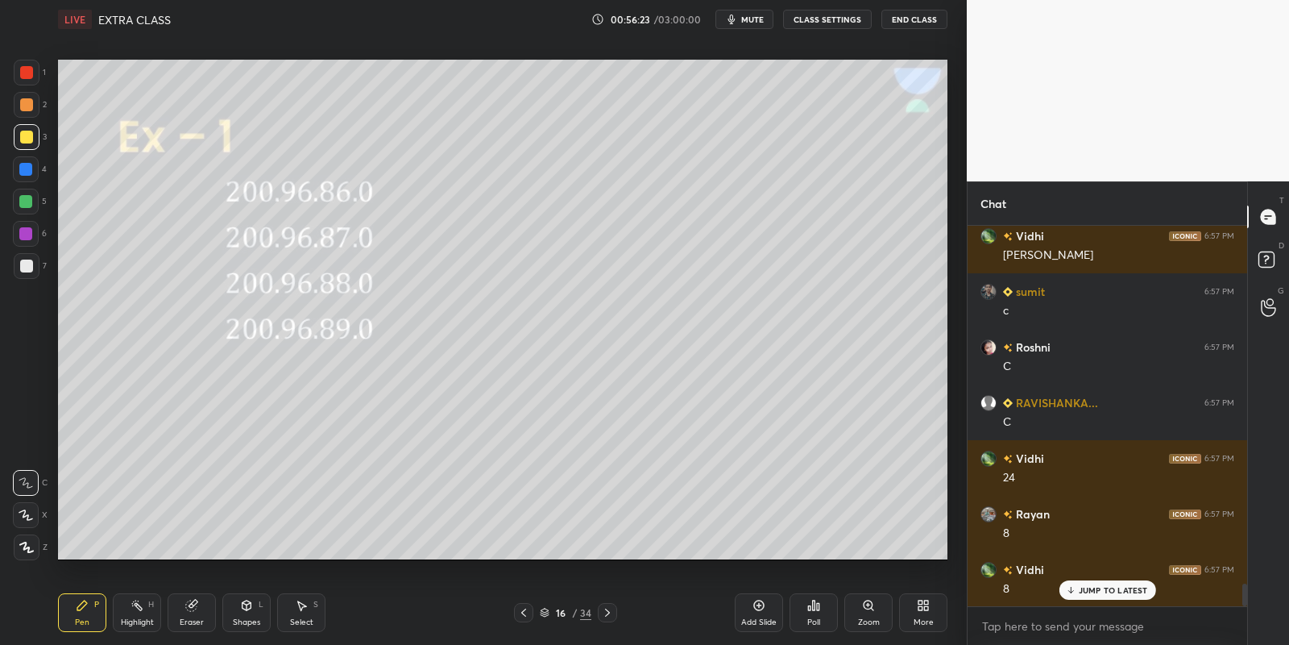
click at [22, 140] on div at bounding box center [26, 137] width 13 height 13
drag, startPoint x: 137, startPoint y: 616, endPoint x: 156, endPoint y: 578, distance: 42.2
click at [138, 616] on div "Highlight H" at bounding box center [137, 612] width 48 height 39
click at [96, 612] on div "Pen P" at bounding box center [82, 612] width 48 height 39
click at [131, 622] on div "Highlight" at bounding box center [137, 622] width 33 height 8
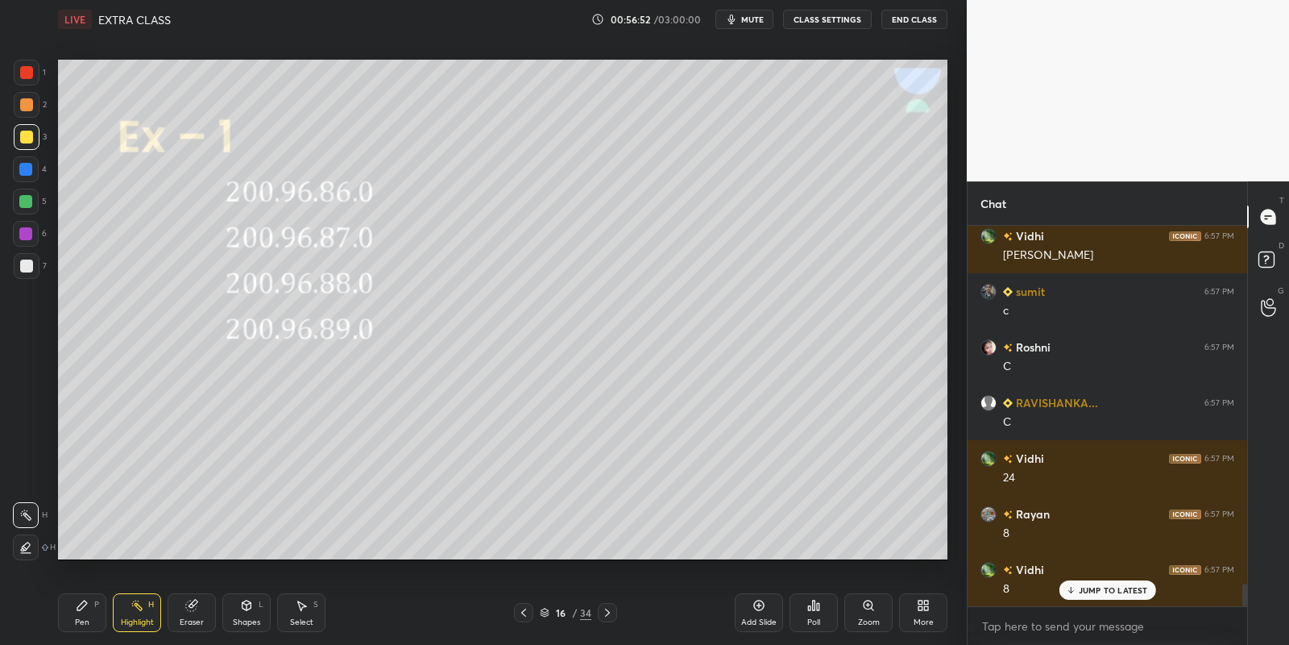
click at [81, 618] on div "Pen" at bounding box center [82, 622] width 15 height 8
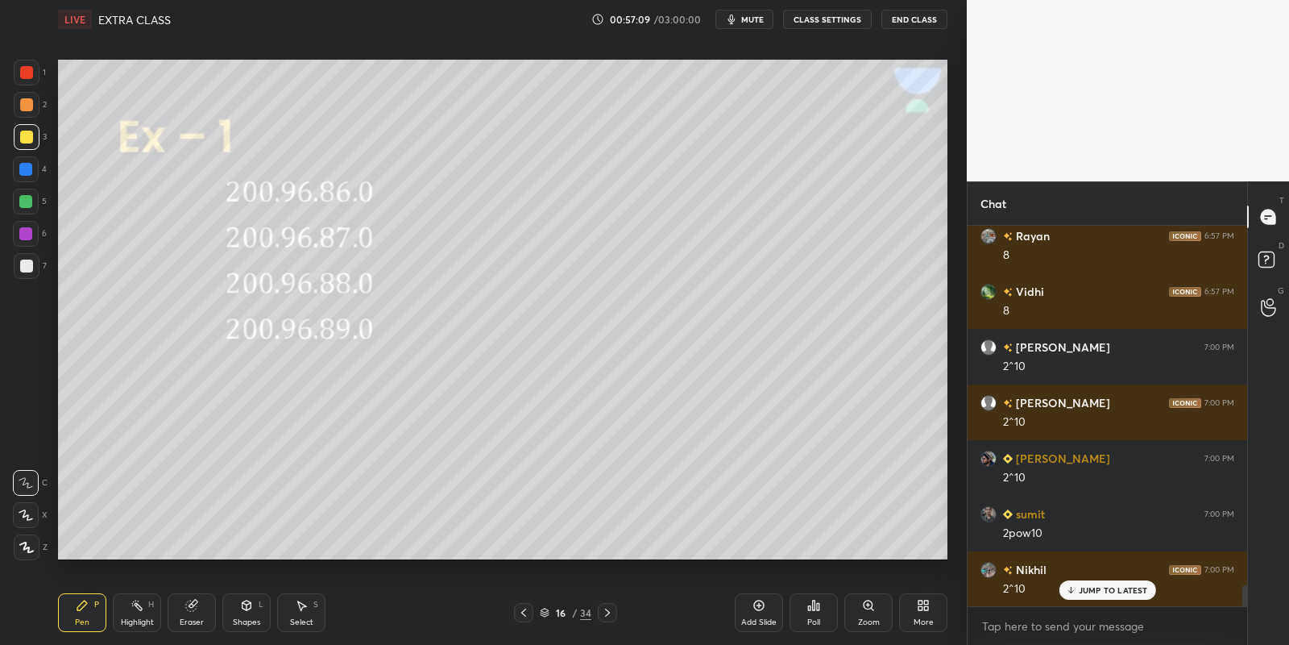
scroll to position [6399, 0]
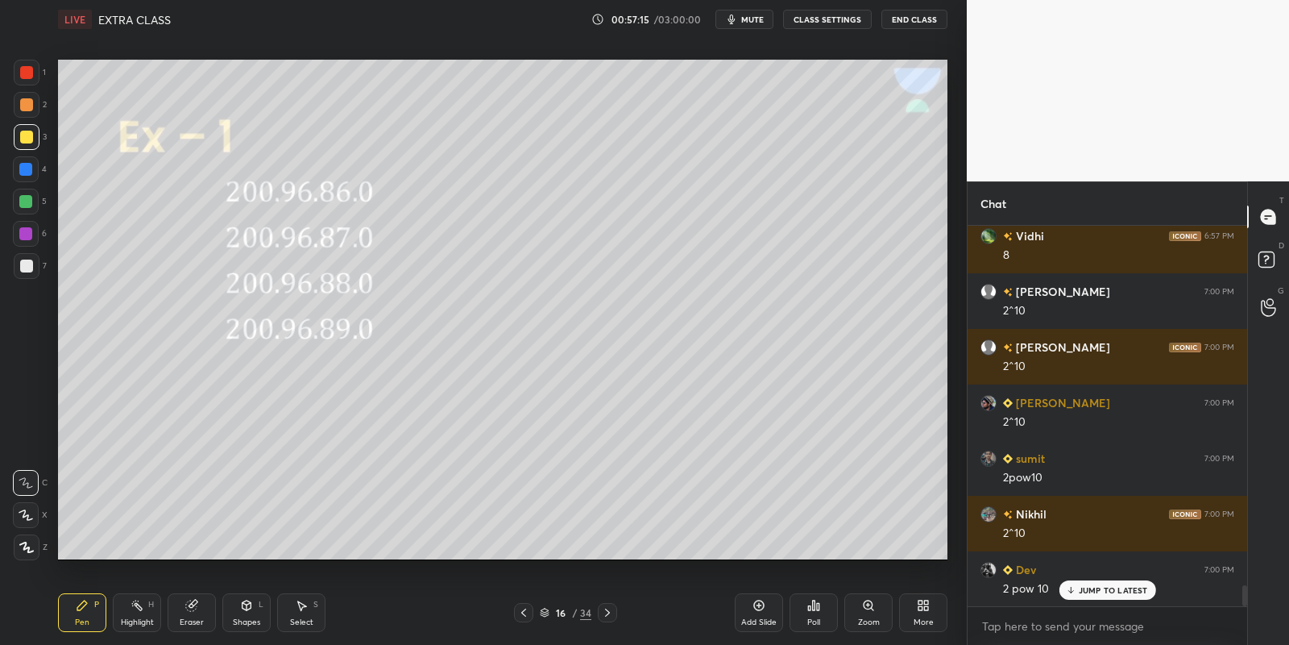
drag, startPoint x: 83, startPoint y: 618, endPoint x: 121, endPoint y: 571, distance: 60.8
click at [85, 615] on div "Pen P" at bounding box center [82, 612] width 48 height 39
click at [299, 618] on div "Select" at bounding box center [301, 622] width 23 height 8
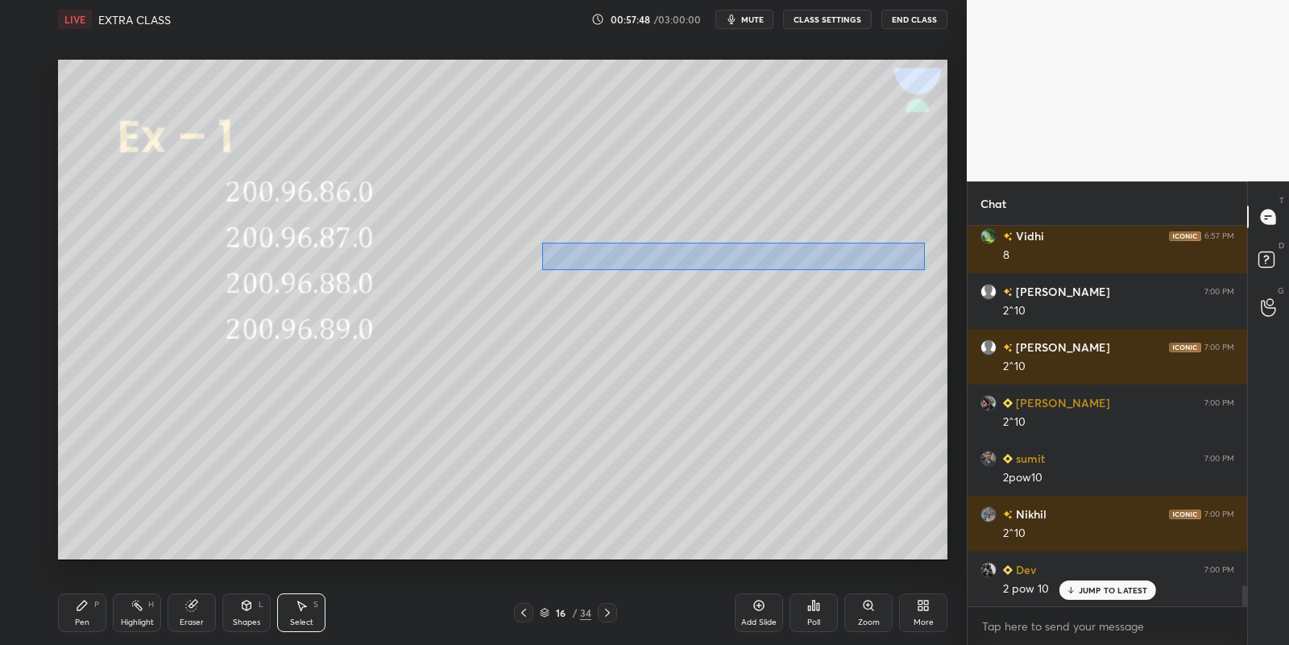
drag, startPoint x: 542, startPoint y: 240, endPoint x: 903, endPoint y: 264, distance: 361.0
click at [921, 270] on div "0 ° Undo Copy Paste here Duplicate Duplicate to new slide Delete" at bounding box center [503, 310] width 890 height 500
drag, startPoint x: 783, startPoint y: 256, endPoint x: 763, endPoint y: 259, distance: 20.4
click at [764, 261] on div "0 ° Undo Copy Paste here Duplicate Duplicate to new slide Delete" at bounding box center [503, 310] width 890 height 500
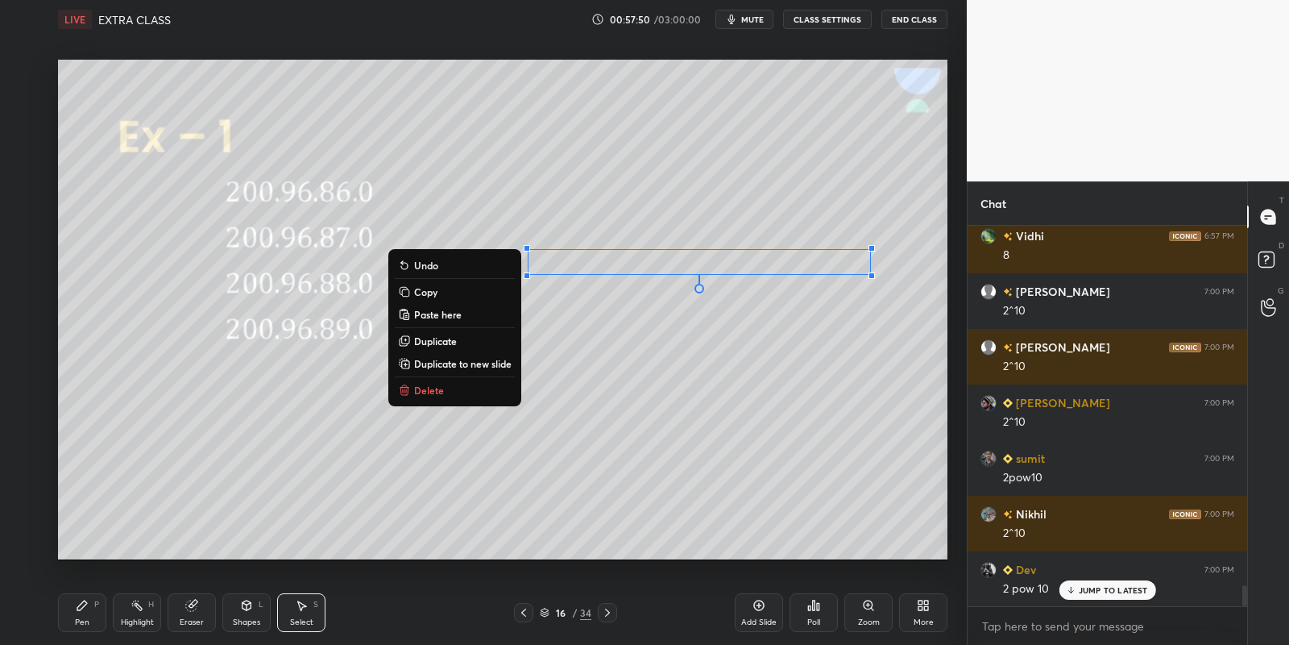
click at [106, 601] on div "Pen P Highlight H Eraser Shapes L Select S" at bounding box center [227, 612] width 338 height 39
click at [93, 616] on div "Pen P" at bounding box center [82, 612] width 48 height 39
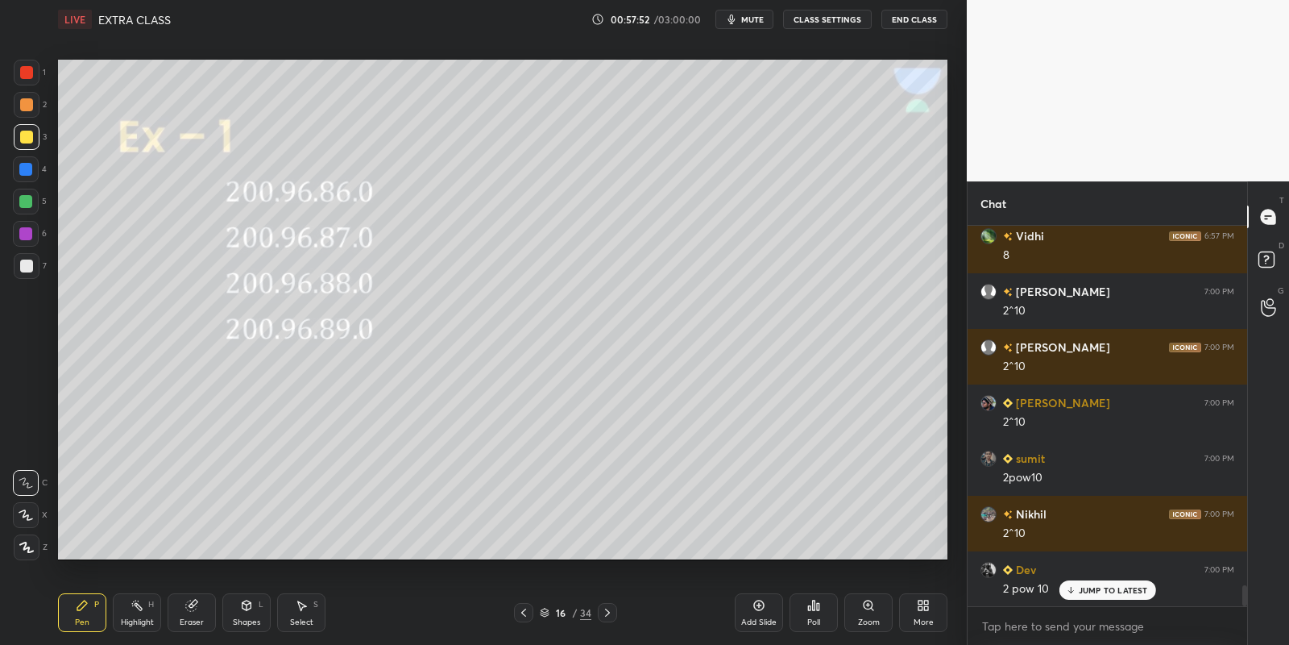
scroll to position [6455, 0]
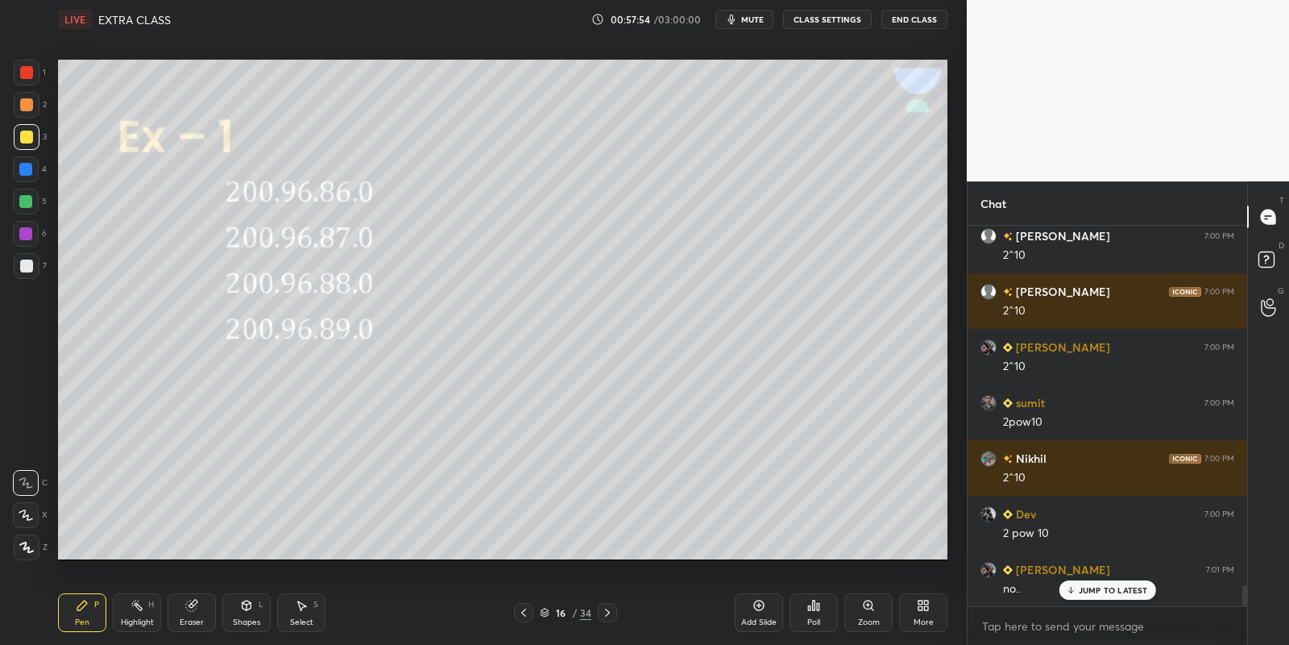
click at [250, 609] on icon at bounding box center [246, 605] width 13 height 13
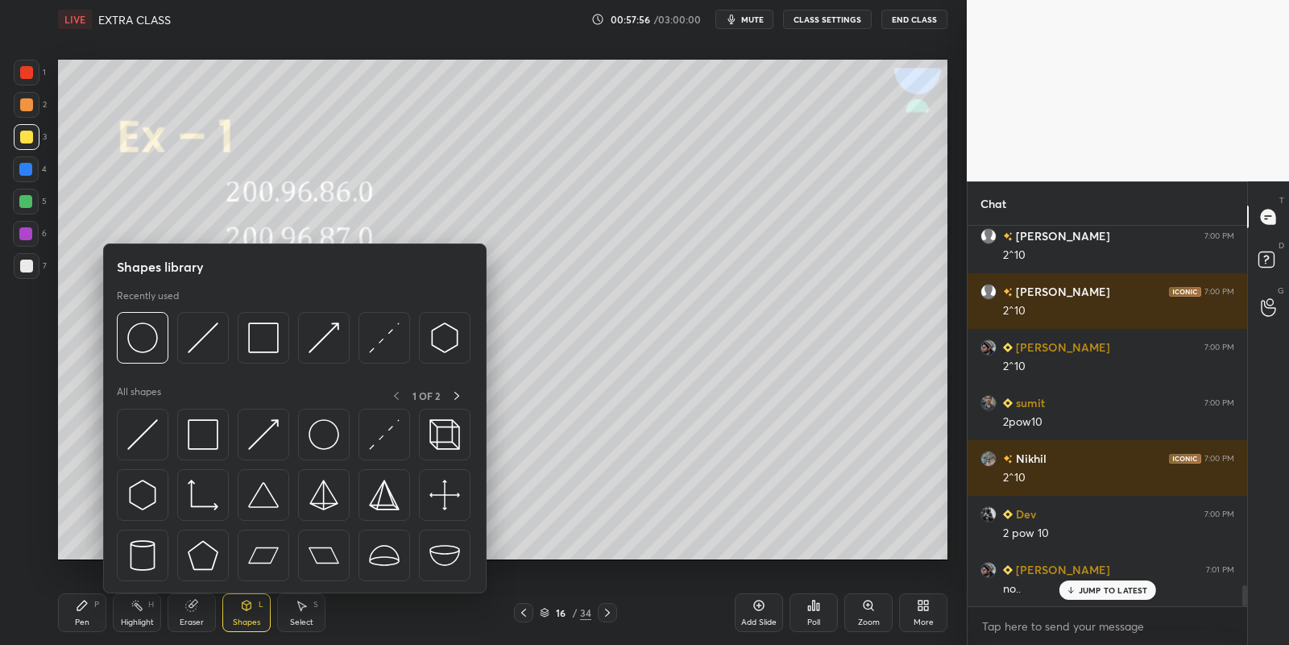
click at [201, 432] on img at bounding box center [203, 434] width 31 height 31
click at [27, 196] on div at bounding box center [25, 201] width 13 height 13
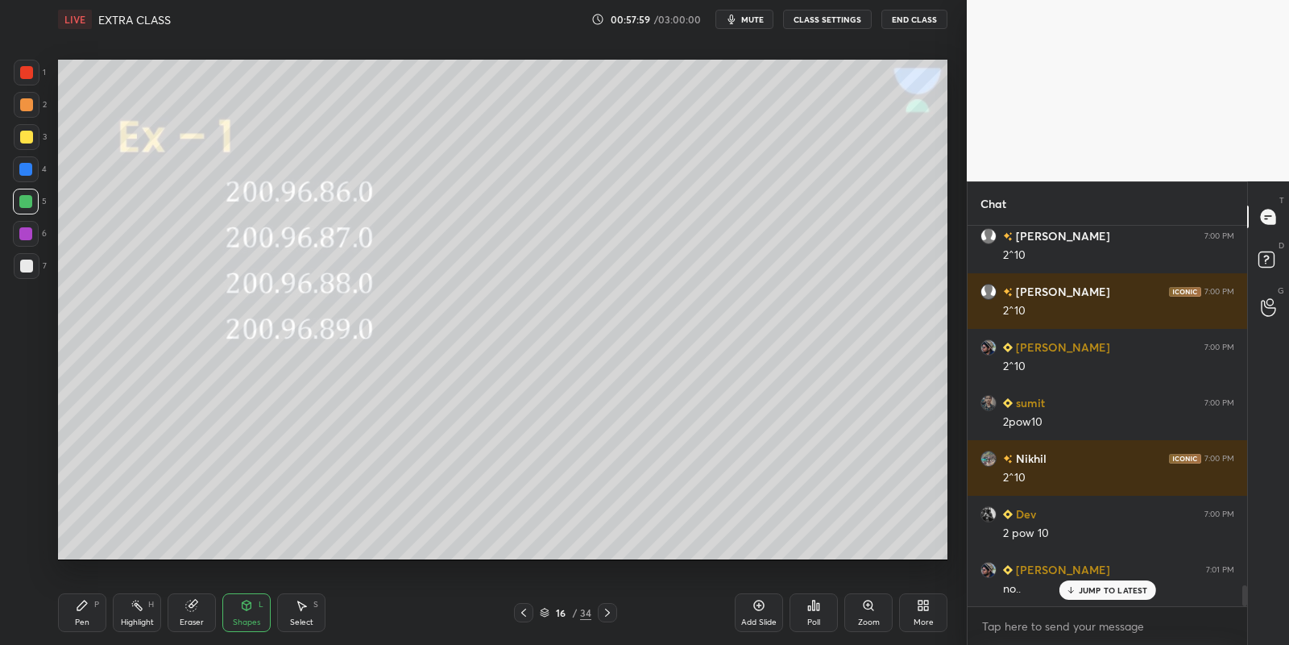
drag, startPoint x: 87, startPoint y: 617, endPoint x: 176, endPoint y: 566, distance: 102.1
click at [89, 616] on div "Pen P" at bounding box center [82, 612] width 48 height 39
click at [82, 616] on div "Pen P" at bounding box center [82, 612] width 48 height 39
click at [31, 138] on div at bounding box center [27, 137] width 26 height 26
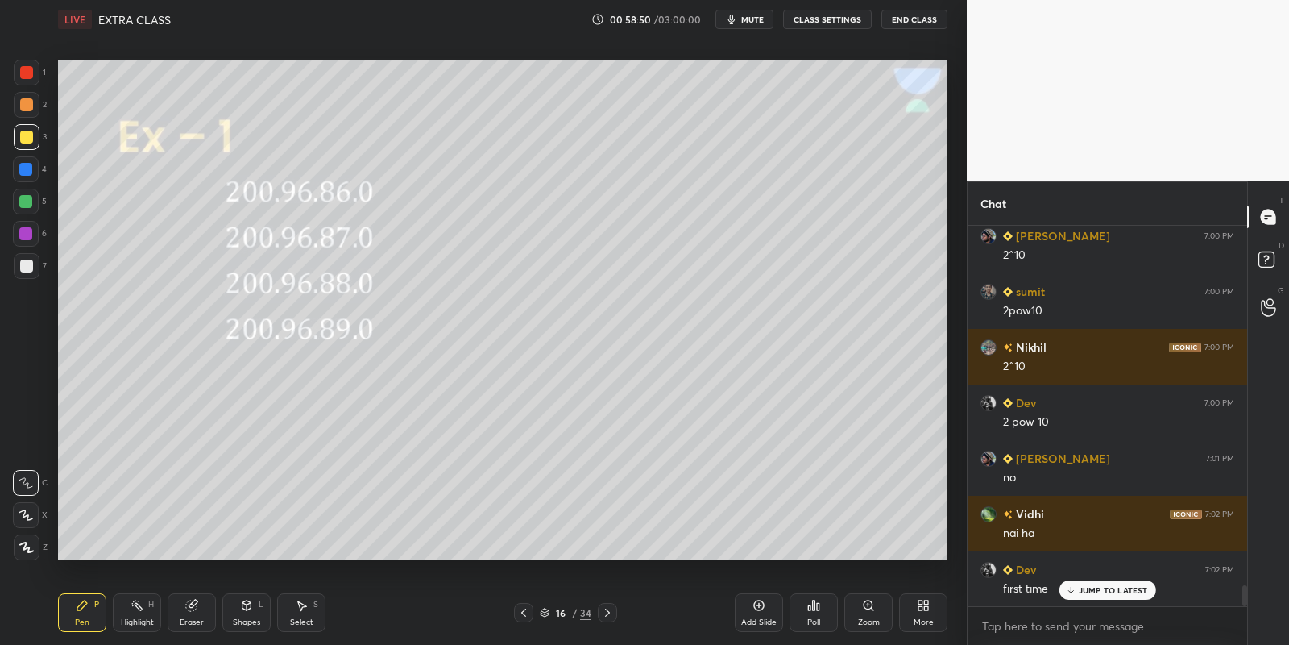
scroll to position [6650, 0]
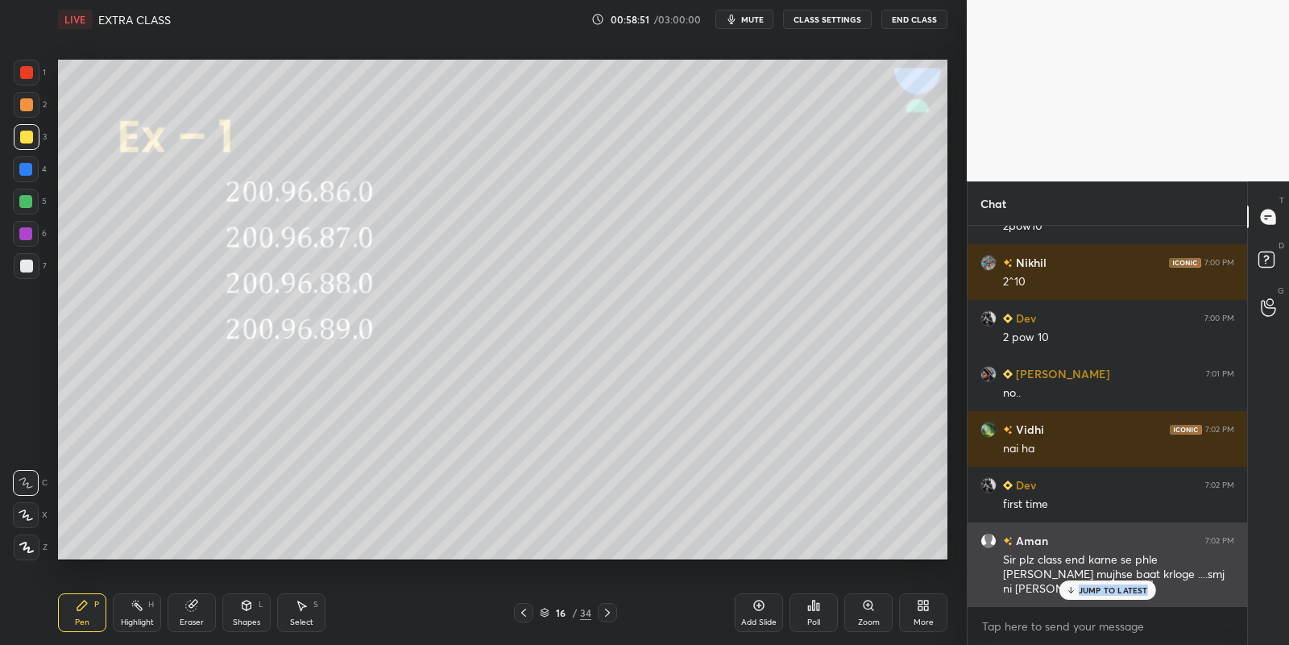
click at [1097, 598] on div "[PERSON_NAME] 6:57 PM [PERSON_NAME] sumit 6:57 PM c [PERSON_NAME] 6:57 PM C [PE…" at bounding box center [1108, 416] width 280 height 380
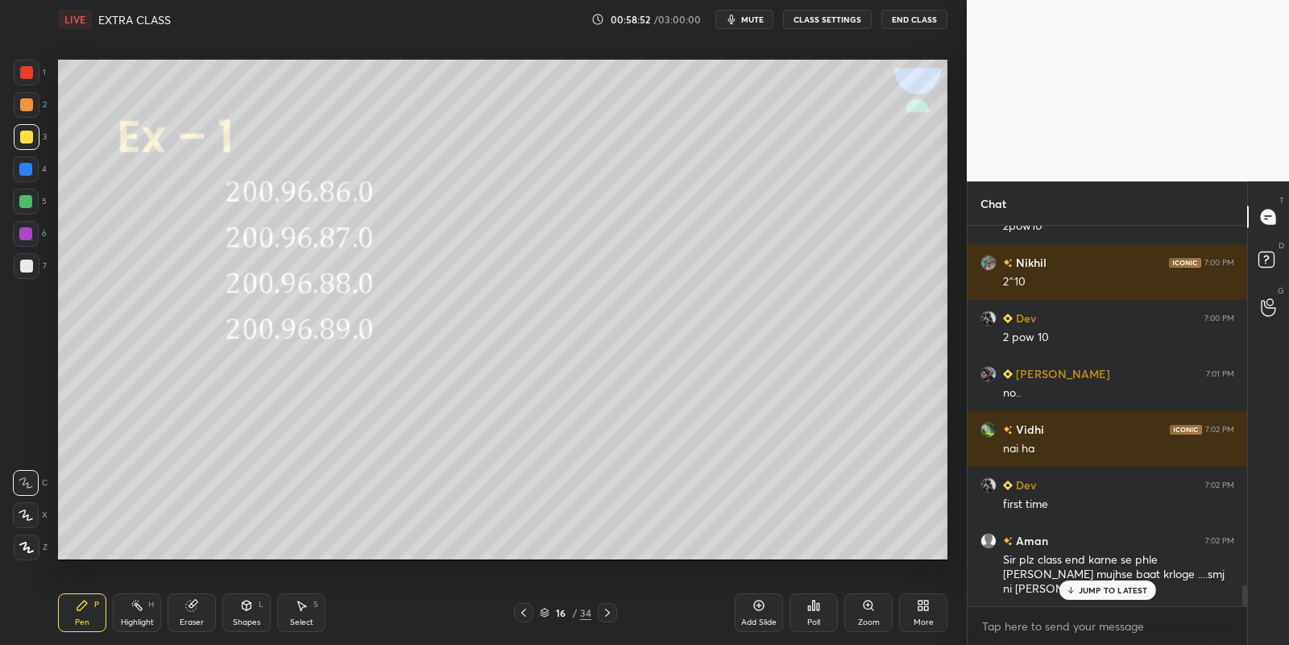
click at [1104, 597] on div "[PERSON_NAME] 6:57 PM [PERSON_NAME] sumit 6:57 PM c [PERSON_NAME] 6:57 PM C [PE…" at bounding box center [1108, 416] width 280 height 380
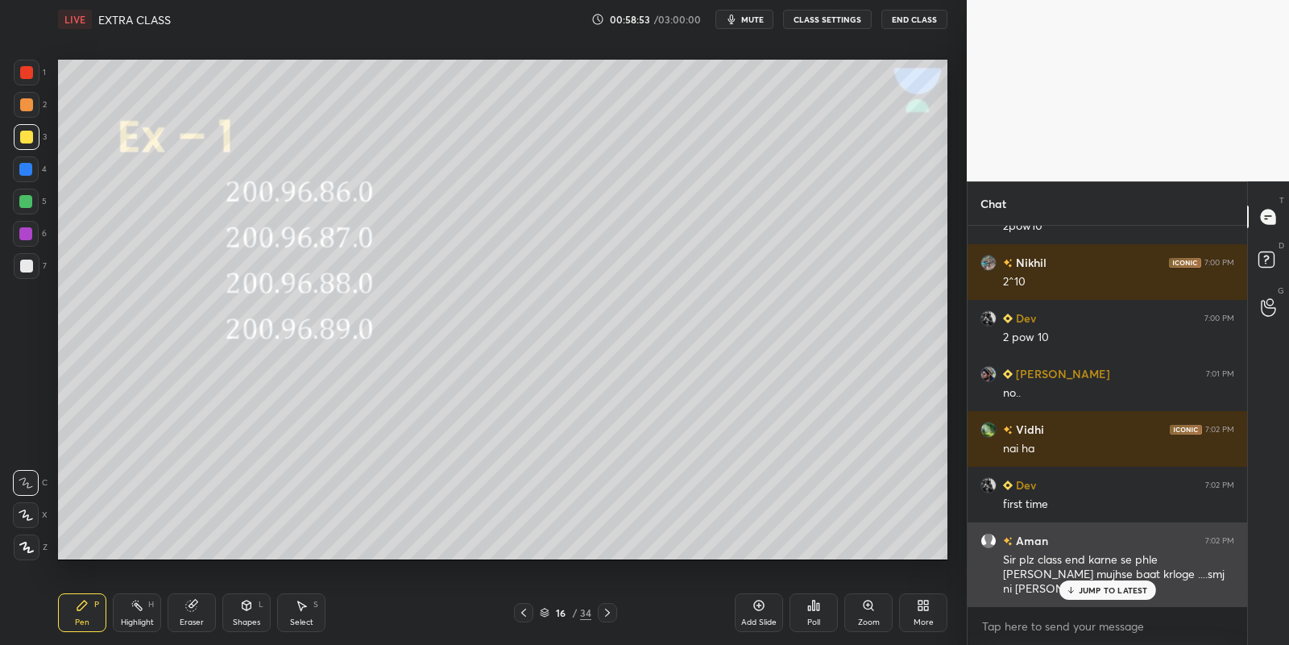
click at [1098, 587] on p "JUMP TO LATEST" at bounding box center [1113, 590] width 69 height 10
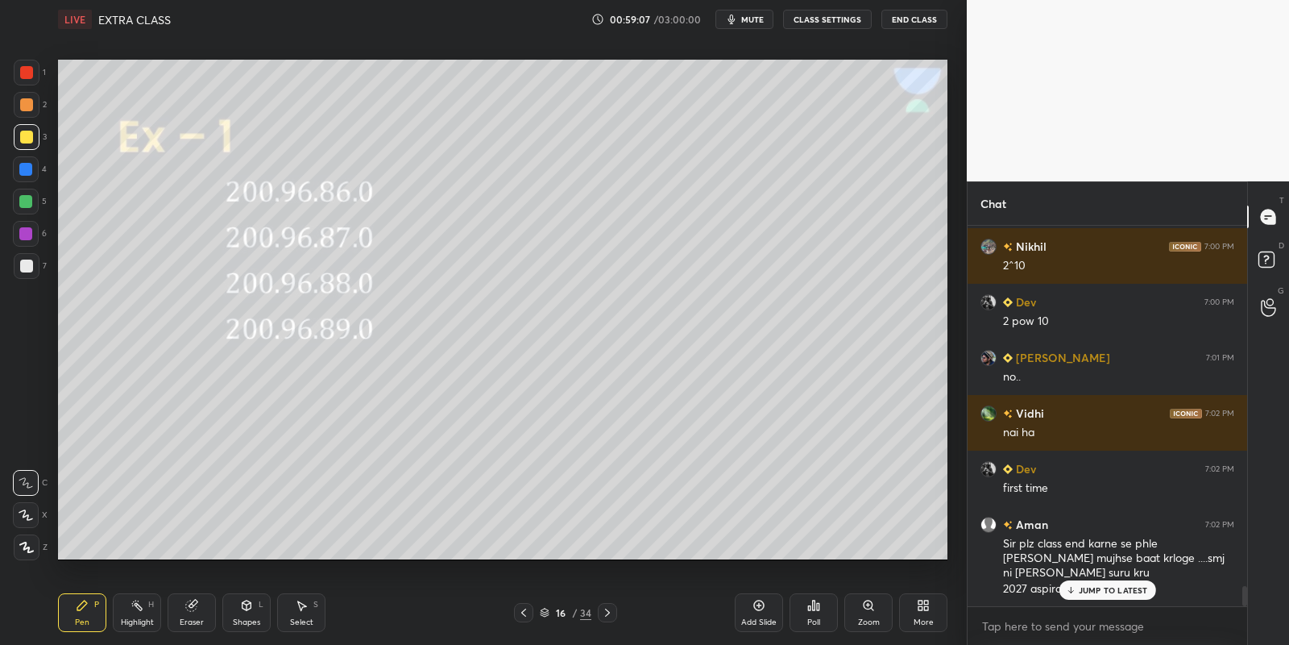
click at [1098, 593] on p "JUMP TO LATEST" at bounding box center [1113, 590] width 69 height 10
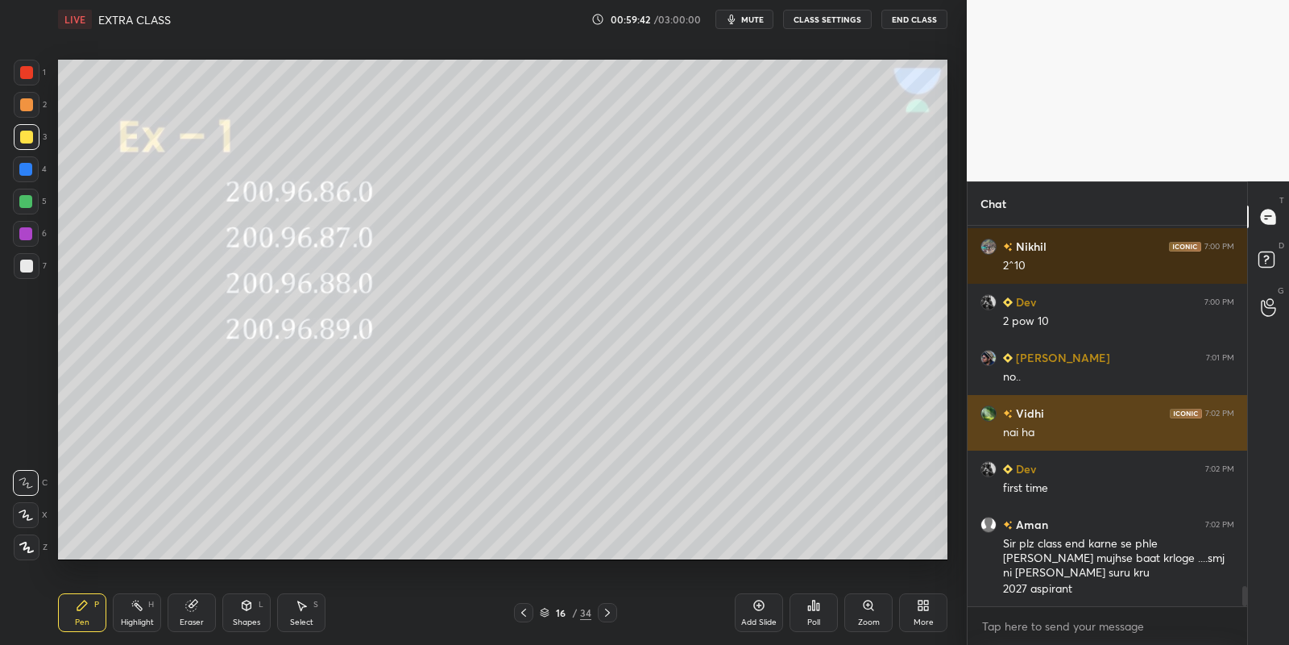
scroll to position [6722, 0]
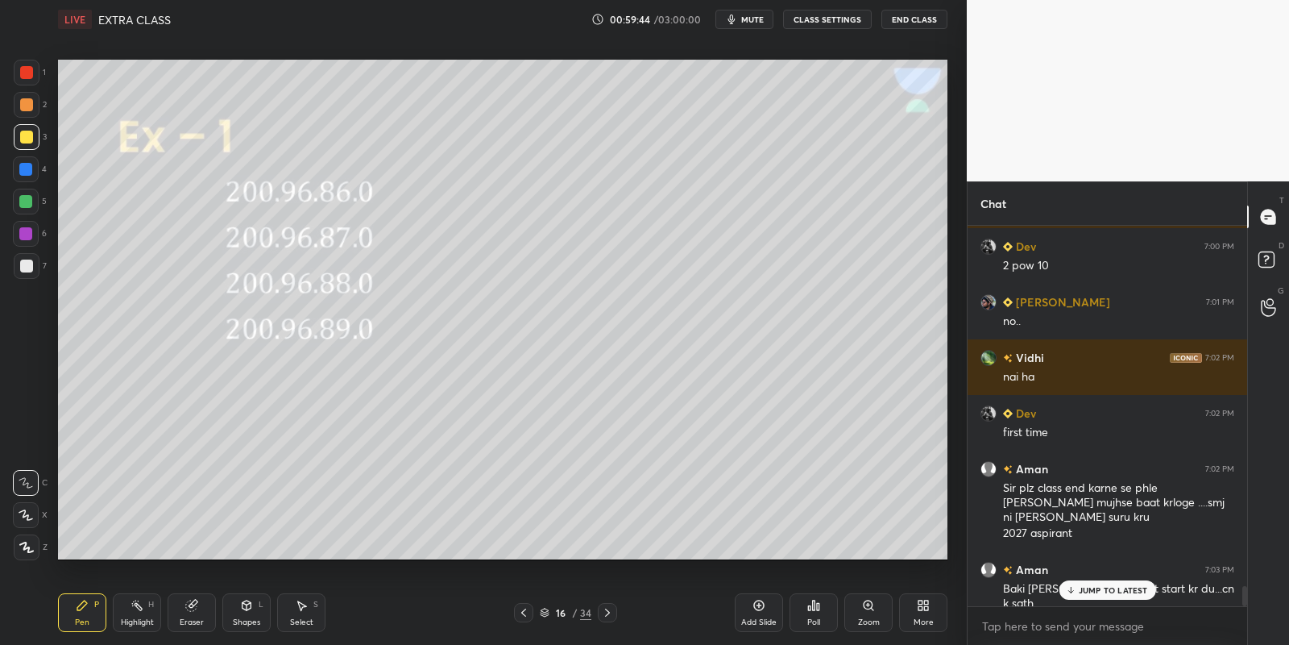
click at [1087, 590] on p "JUMP TO LATEST" at bounding box center [1113, 590] width 69 height 10
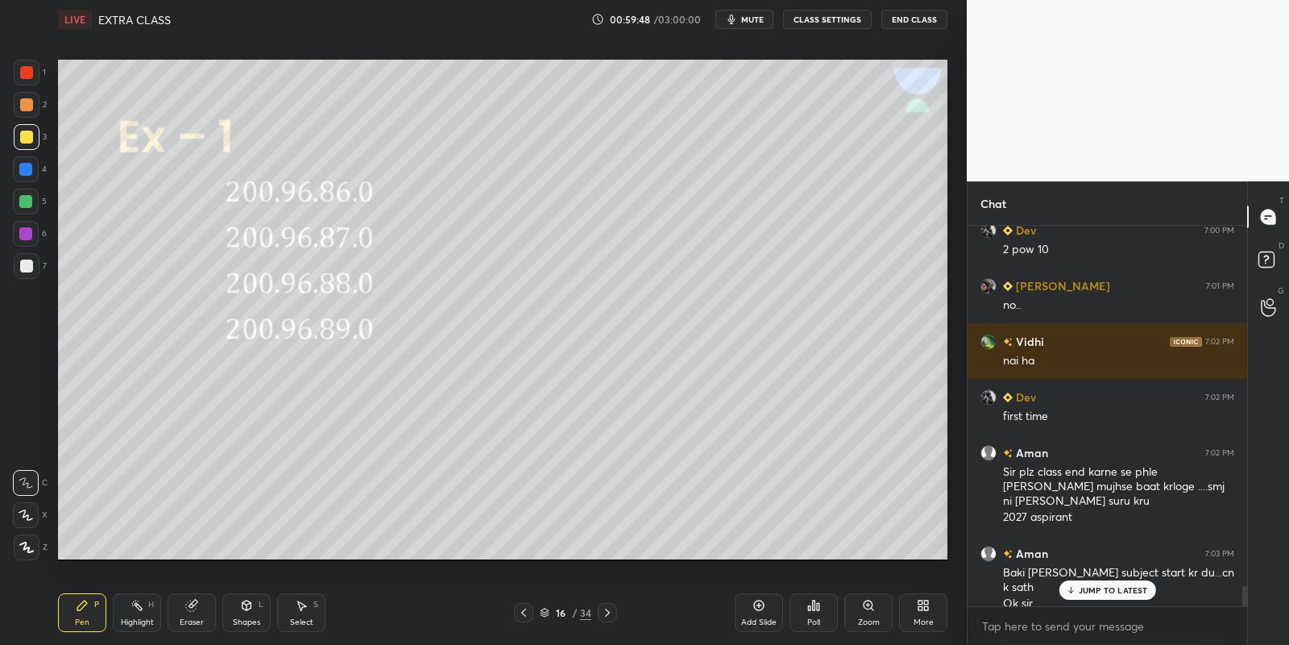
click at [1112, 587] on p "JUMP TO LATEST" at bounding box center [1113, 590] width 69 height 10
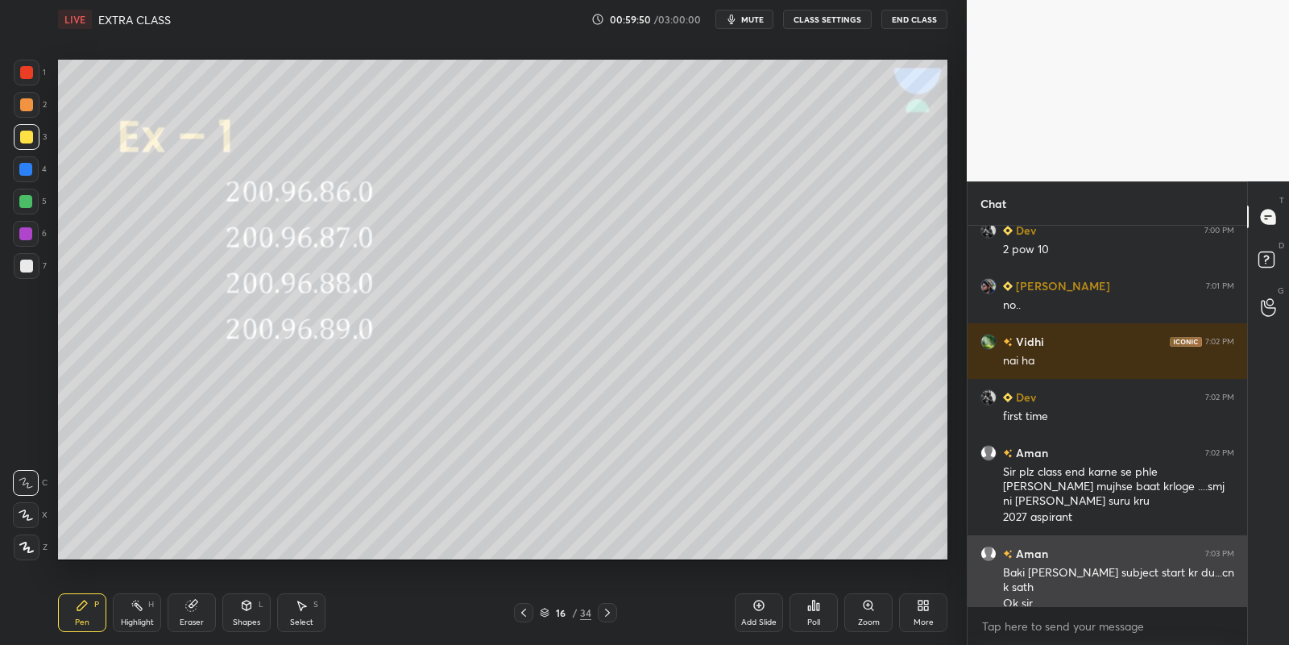
scroll to position [6754, 0]
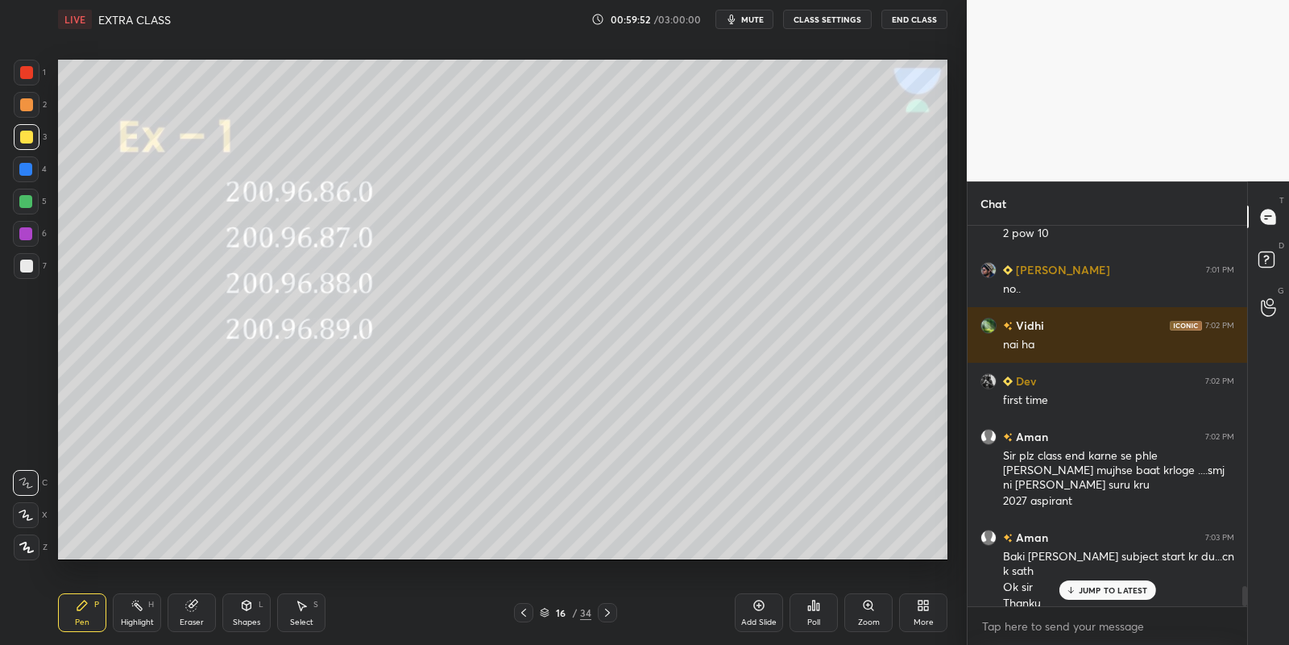
click at [1096, 585] on p "JUMP TO LATEST" at bounding box center [1113, 590] width 69 height 10
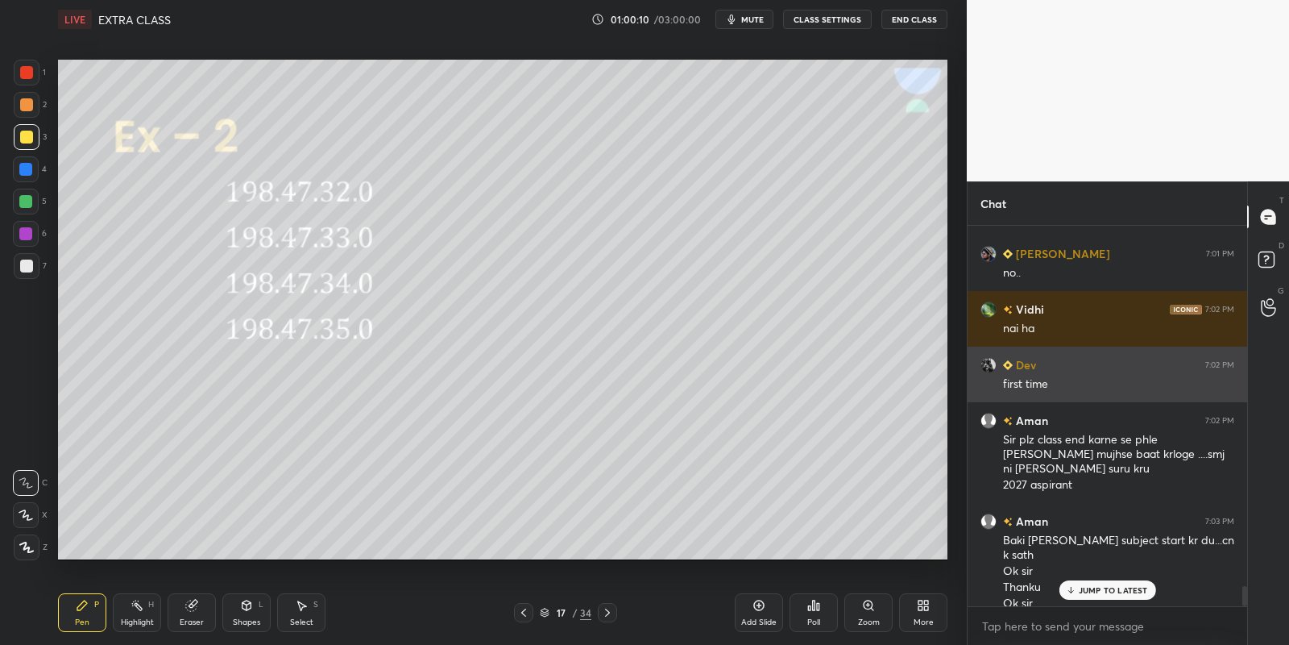
scroll to position [6787, 0]
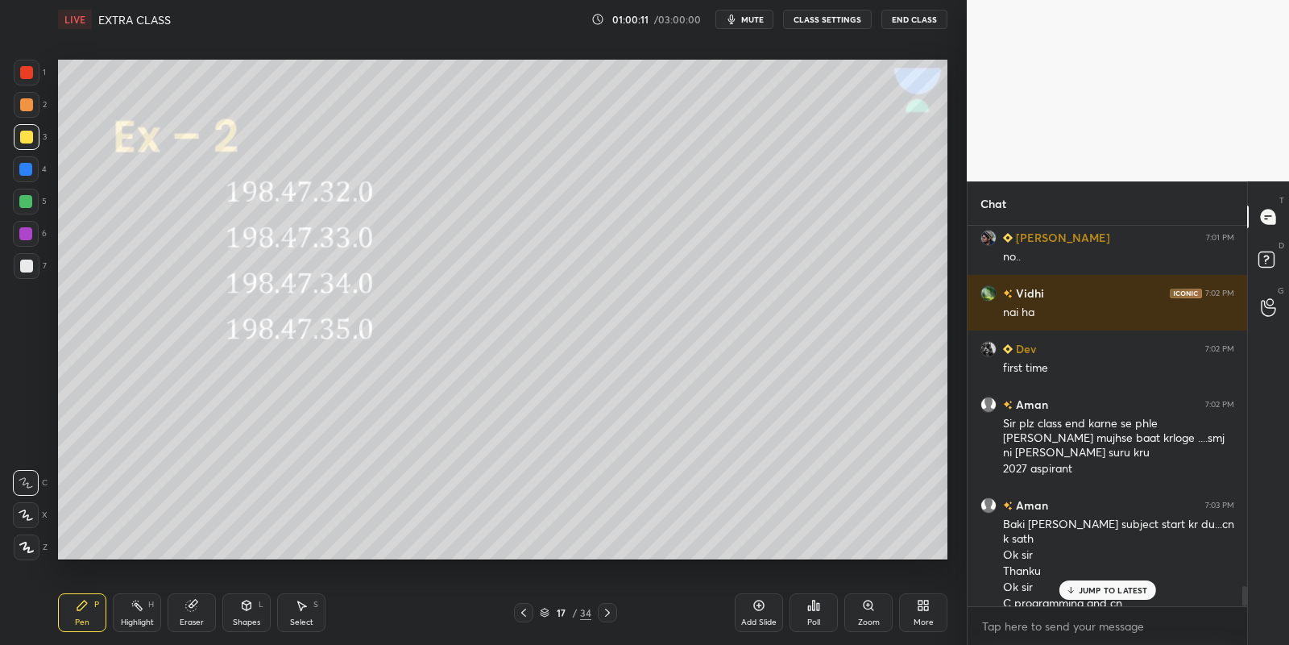
click at [82, 614] on div "Pen P" at bounding box center [82, 612] width 48 height 39
click at [26, 200] on div at bounding box center [25, 201] width 13 height 13
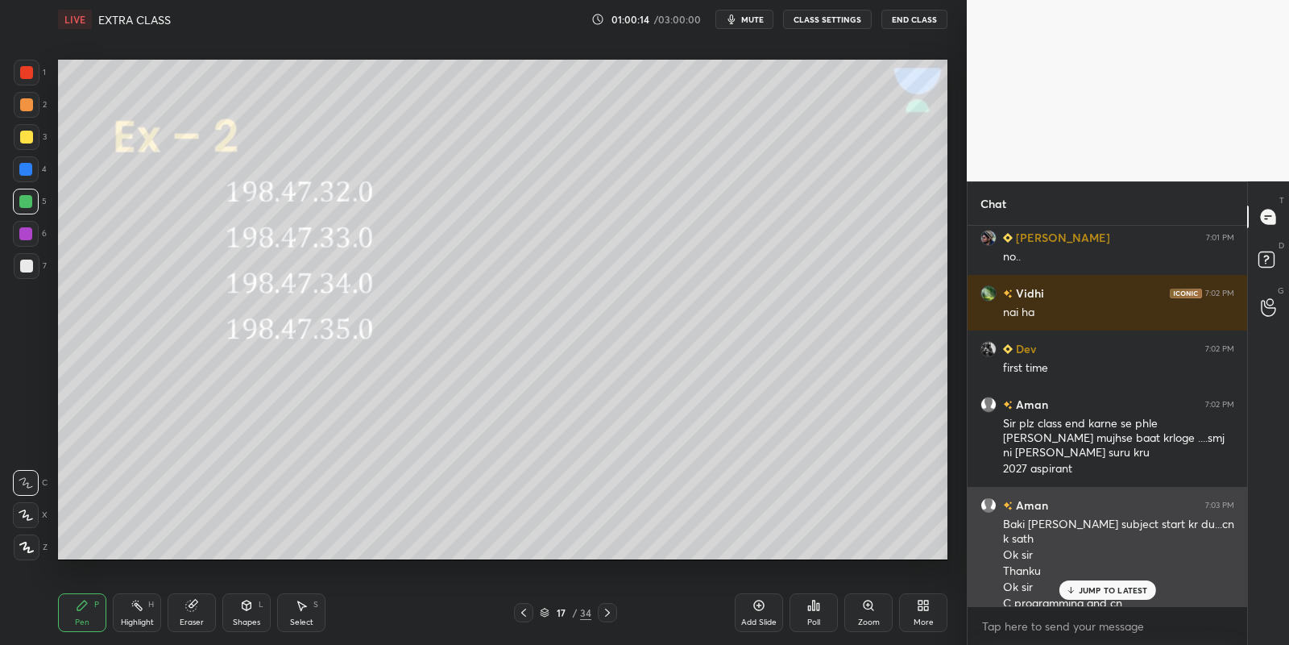
click at [1077, 588] on div "JUMP TO LATEST" at bounding box center [1107, 589] width 97 height 19
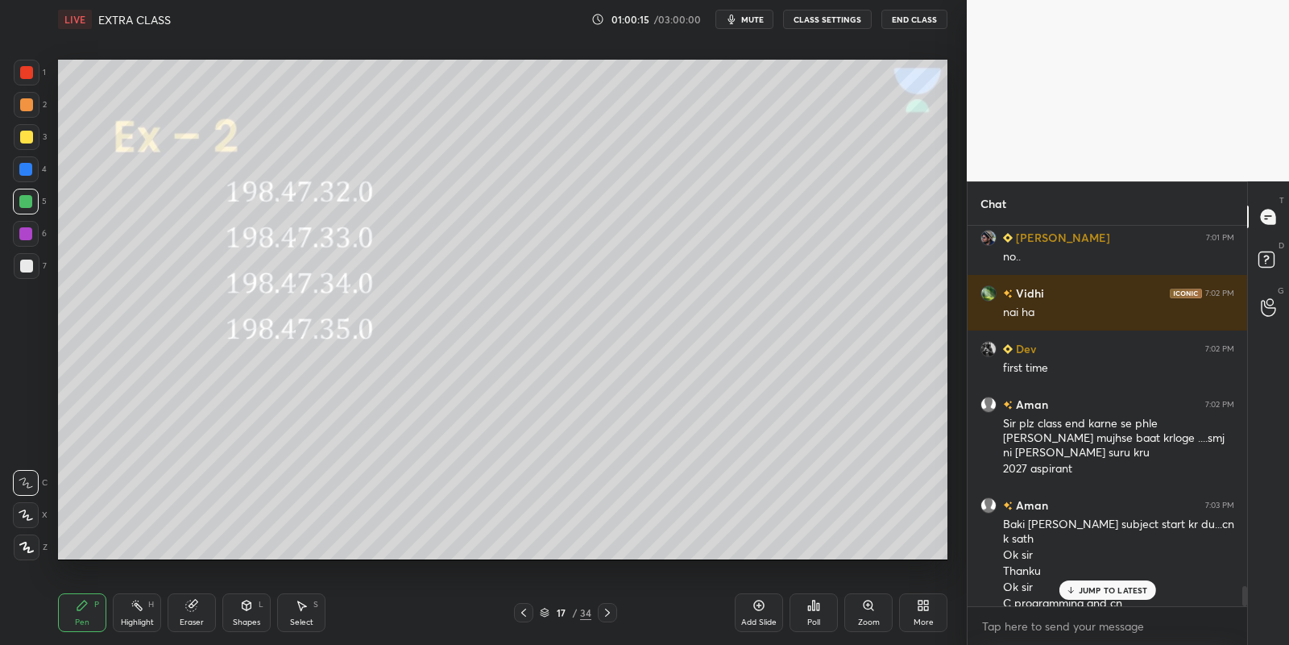
scroll to position [6803, 0]
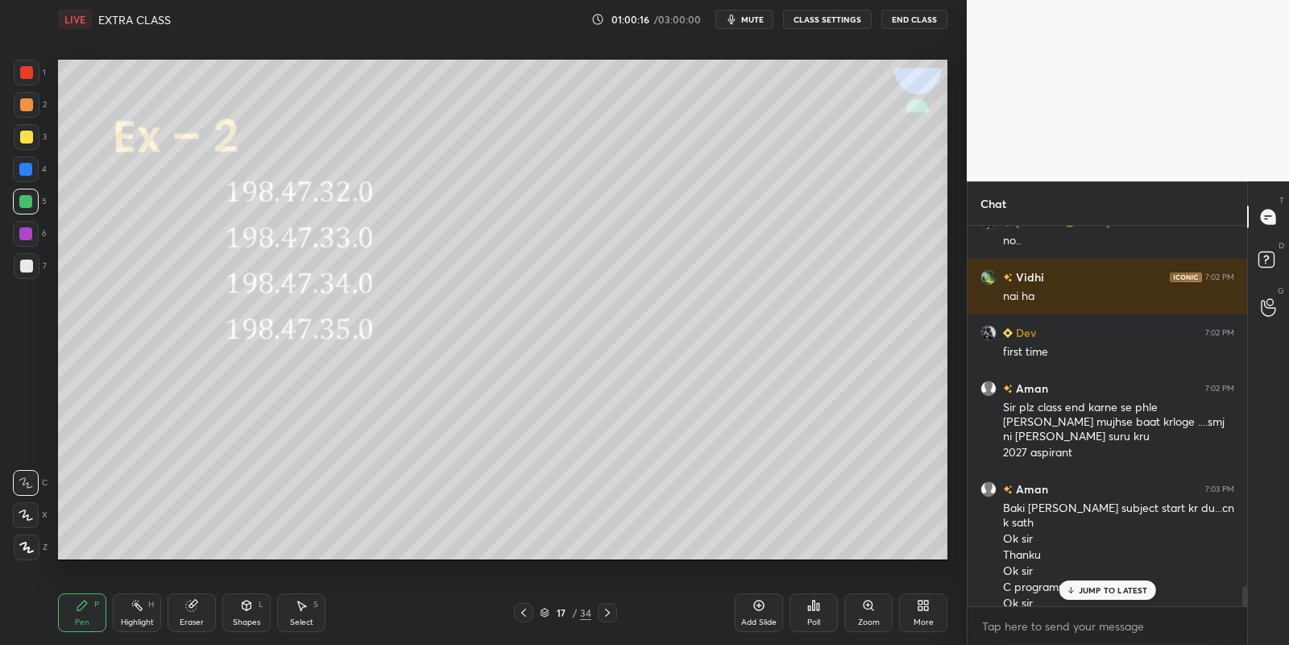
drag, startPoint x: 82, startPoint y: 612, endPoint x: 82, endPoint y: 570, distance: 41.9
click at [82, 610] on icon at bounding box center [82, 605] width 13 height 13
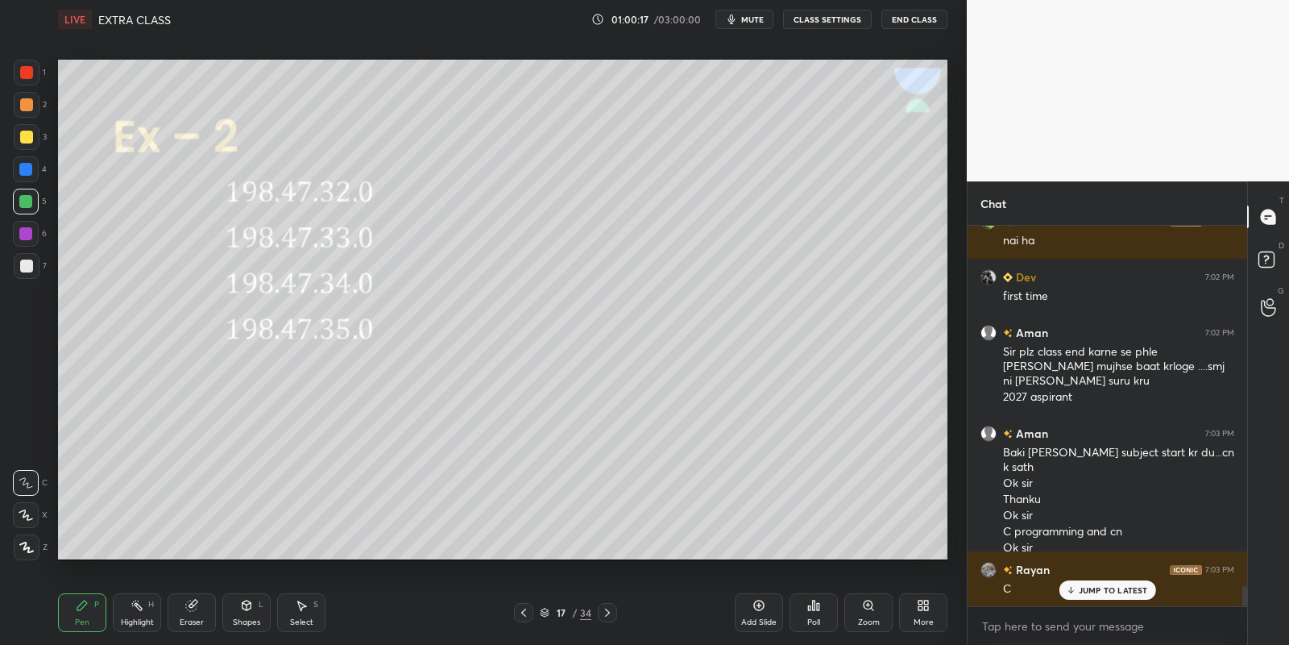
drag, startPoint x: 27, startPoint y: 135, endPoint x: 26, endPoint y: 143, distance: 8.2
click at [26, 139] on div at bounding box center [26, 137] width 13 height 13
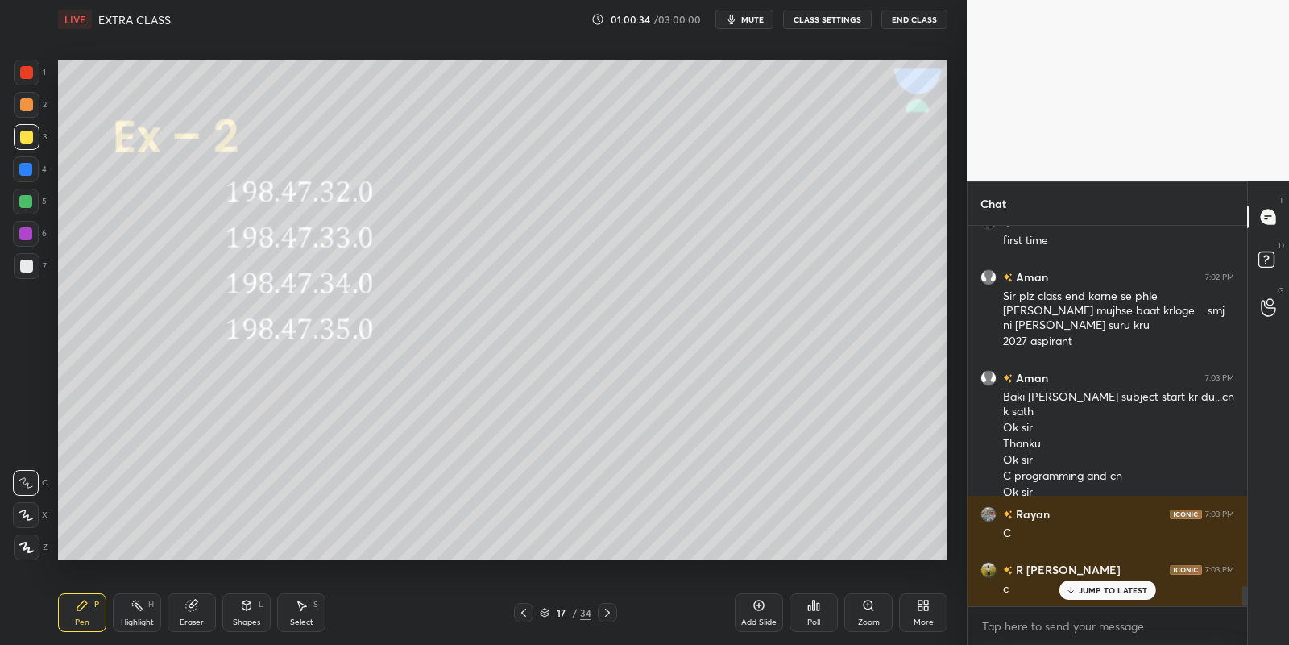
click at [517, 615] on icon at bounding box center [523, 612] width 13 height 13
click at [295, 613] on div "Select S" at bounding box center [301, 612] width 48 height 39
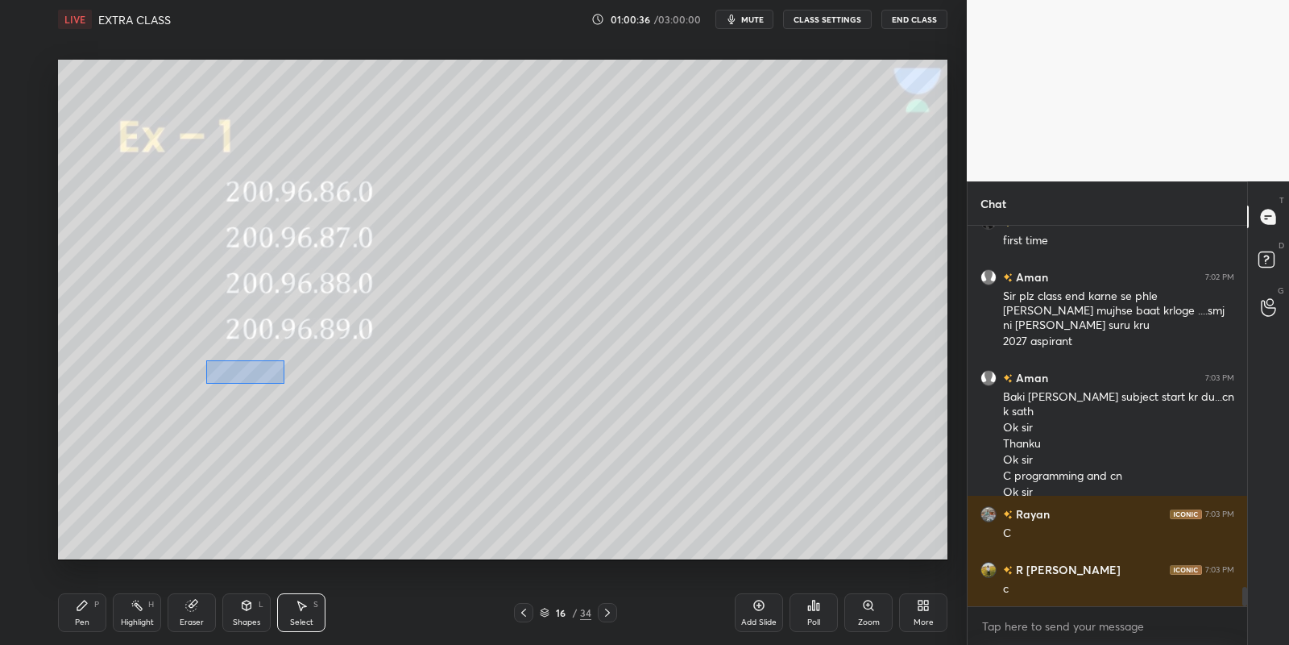
scroll to position [6970, 0]
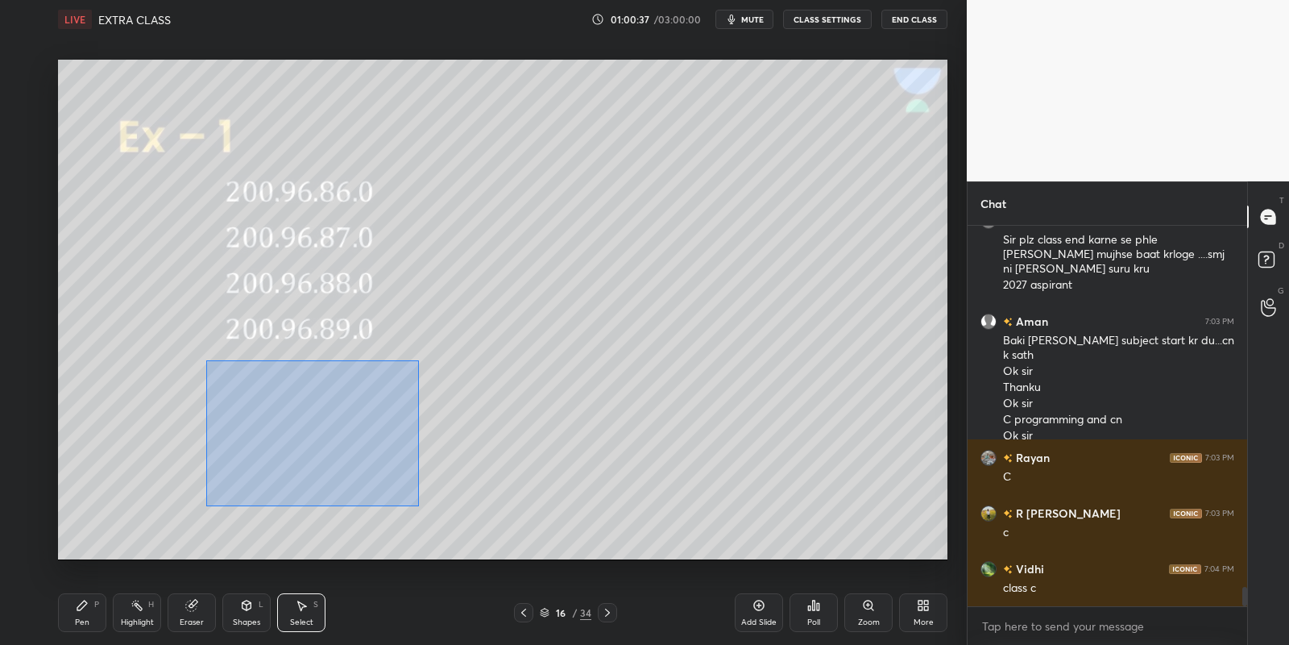
drag, startPoint x: 234, startPoint y: 367, endPoint x: 426, endPoint y: 450, distance: 209.3
click at [415, 502] on div "0 ° Undo Copy Paste here Duplicate Duplicate to new slide Delete" at bounding box center [503, 310] width 890 height 500
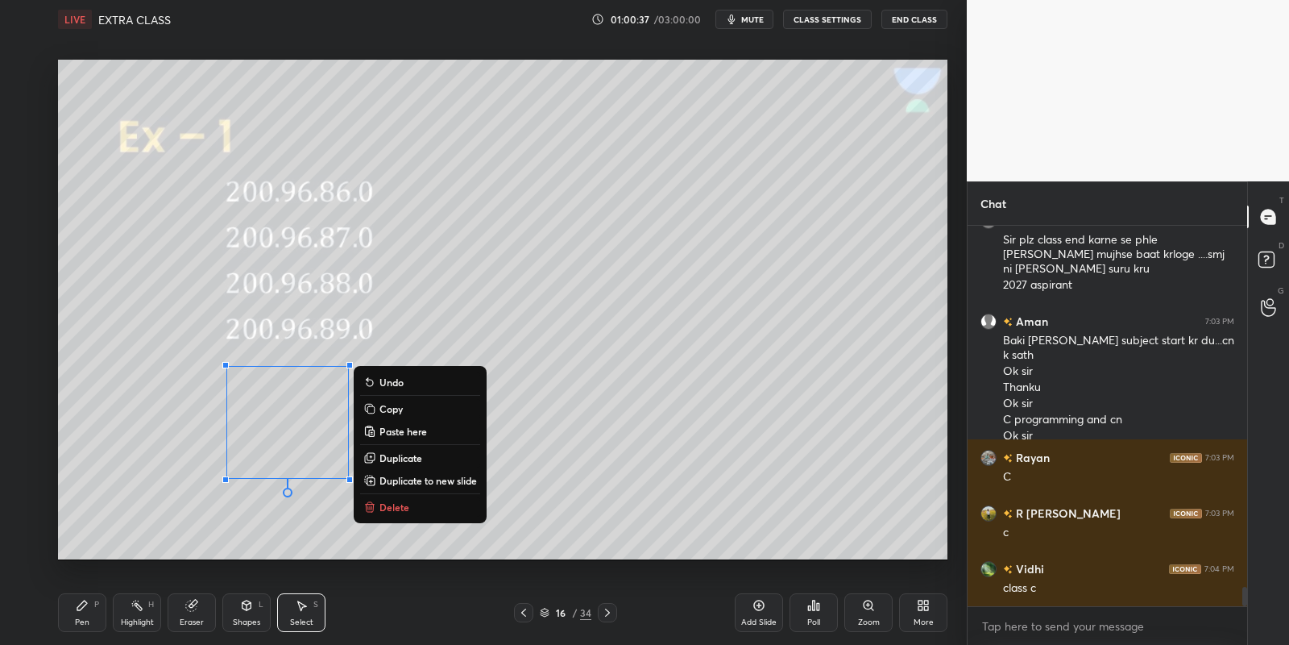
click at [448, 411] on button "Copy" at bounding box center [420, 408] width 120 height 19
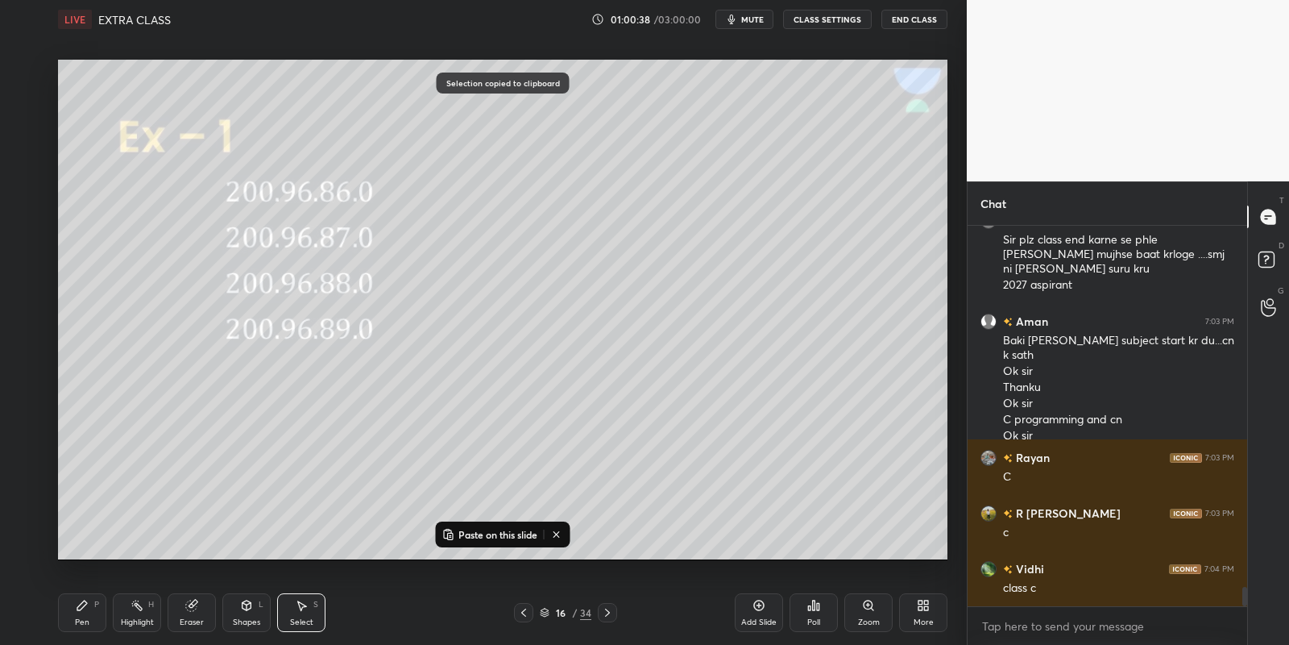
click at [596, 612] on div "16 / 34" at bounding box center [565, 612] width 103 height 19
drag, startPoint x: 607, startPoint y: 612, endPoint x: 604, endPoint y: 604, distance: 8.4
click at [606, 612] on icon at bounding box center [607, 612] width 13 height 13
drag, startPoint x: 460, startPoint y: 532, endPoint x: 454, endPoint y: 518, distance: 15.1
click at [459, 531] on p "Paste on this slide" at bounding box center [498, 534] width 79 height 13
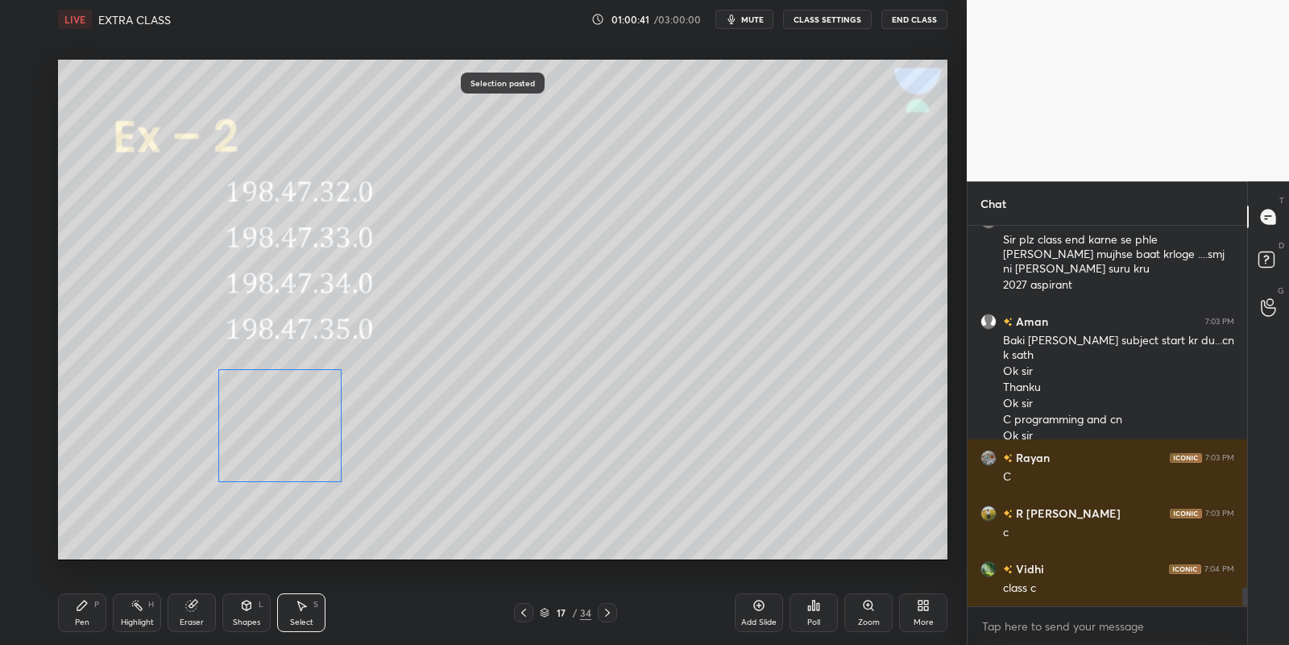
click at [293, 423] on div "0 ° Undo Copy Paste here Duplicate Duplicate to new slide Delete" at bounding box center [503, 310] width 890 height 500
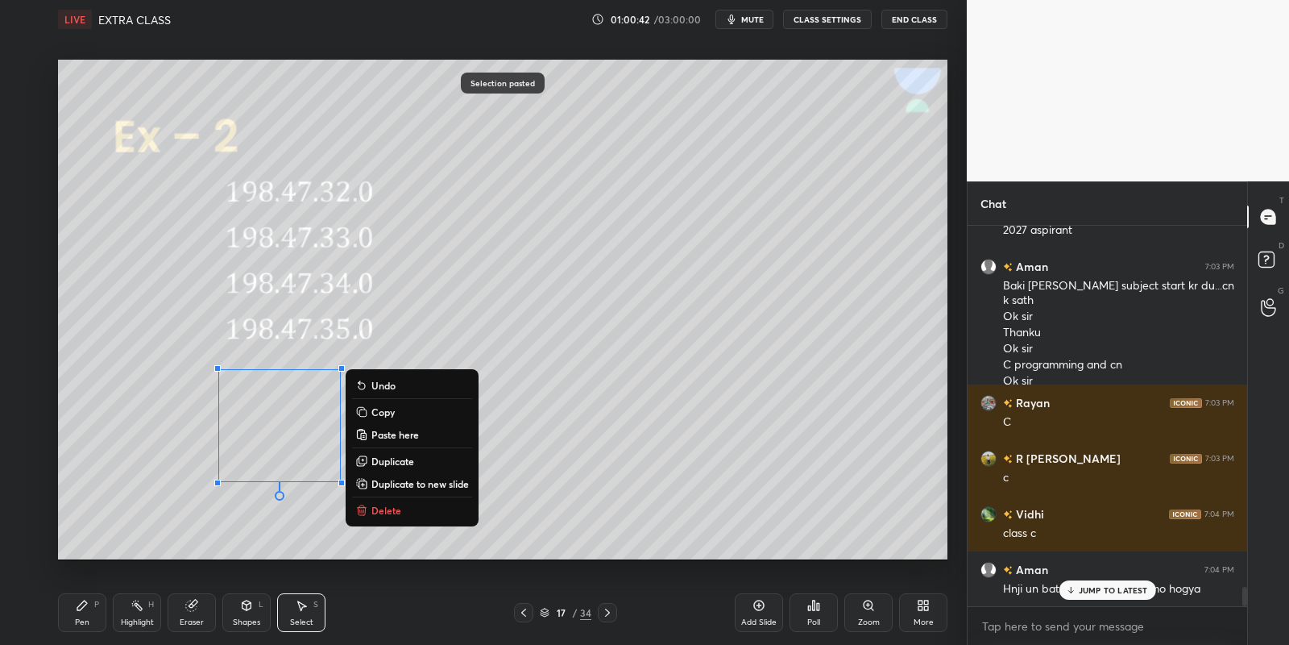
click at [86, 608] on icon at bounding box center [82, 605] width 13 height 13
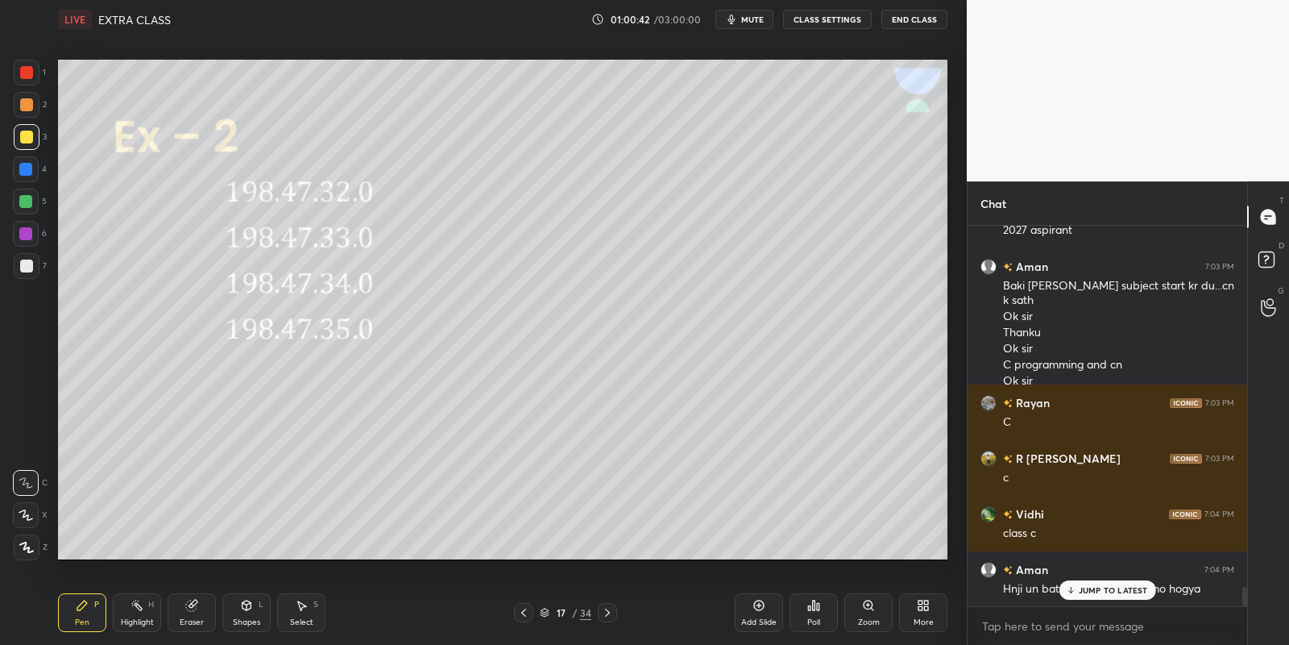
click at [233, 609] on div "Shapes L" at bounding box center [246, 612] width 48 height 39
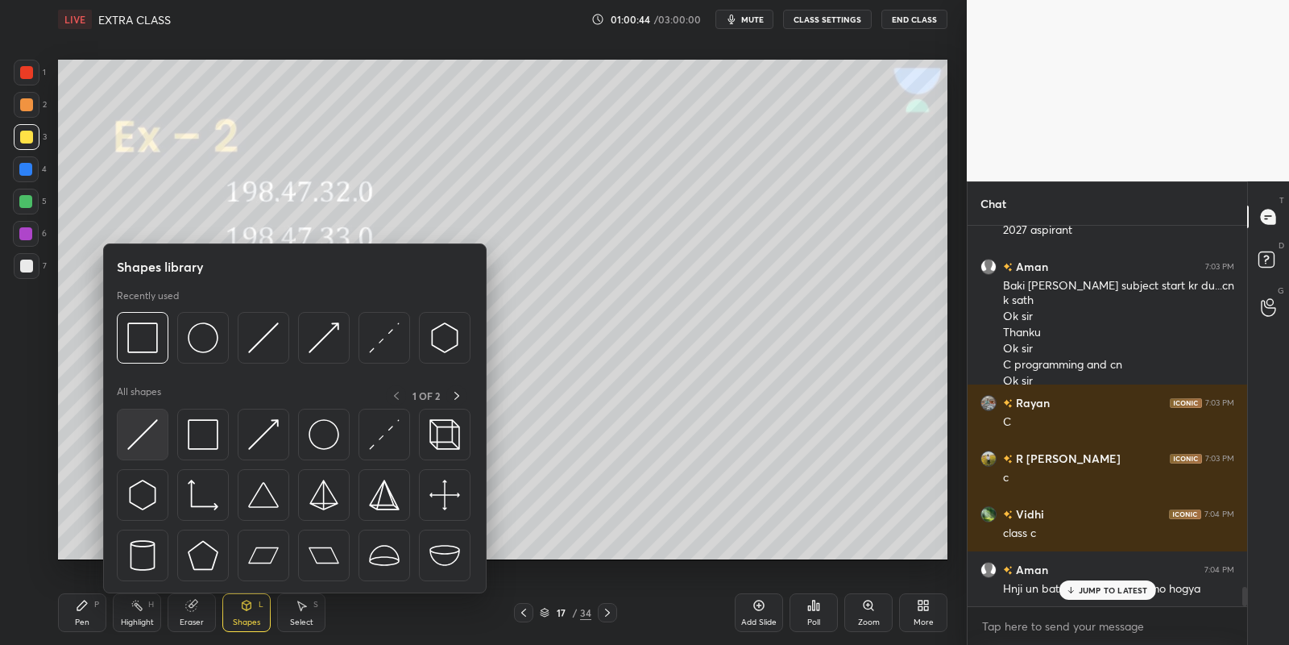
drag, startPoint x: 131, startPoint y: 441, endPoint x: 33, endPoint y: 206, distance: 254.0
click at [131, 443] on img at bounding box center [142, 434] width 31 height 31
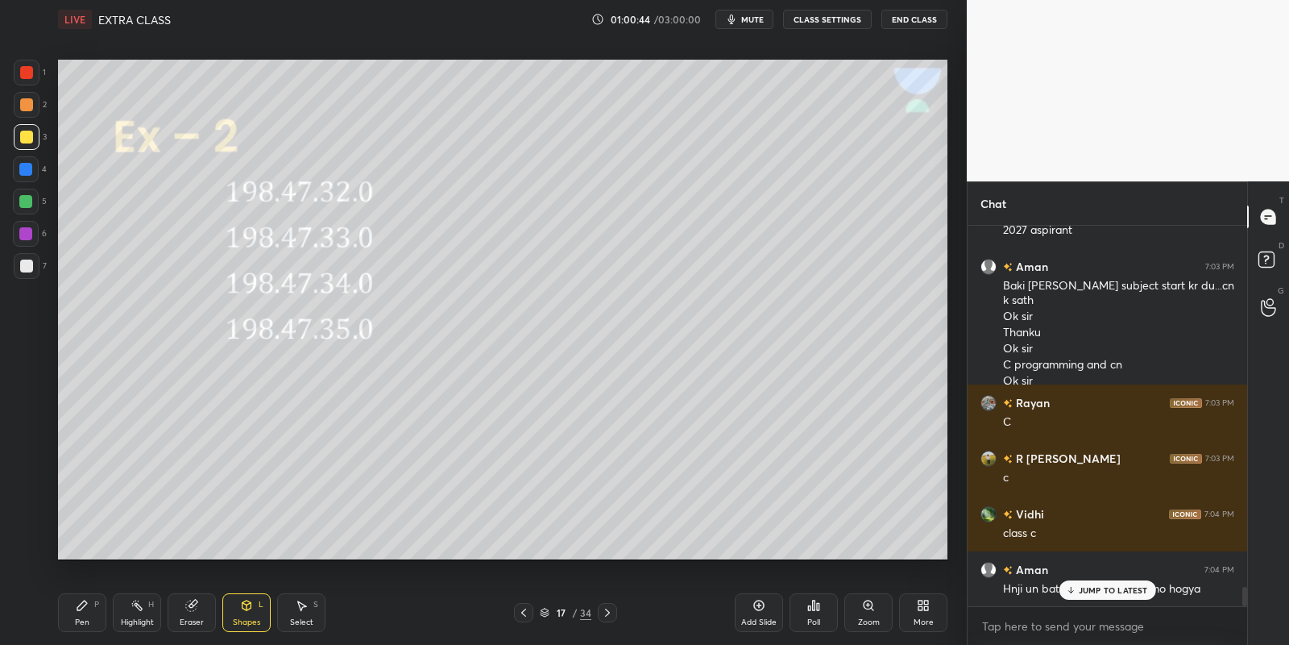
click at [27, 206] on div at bounding box center [25, 201] width 13 height 13
click at [240, 599] on div "Shapes L" at bounding box center [246, 612] width 48 height 39
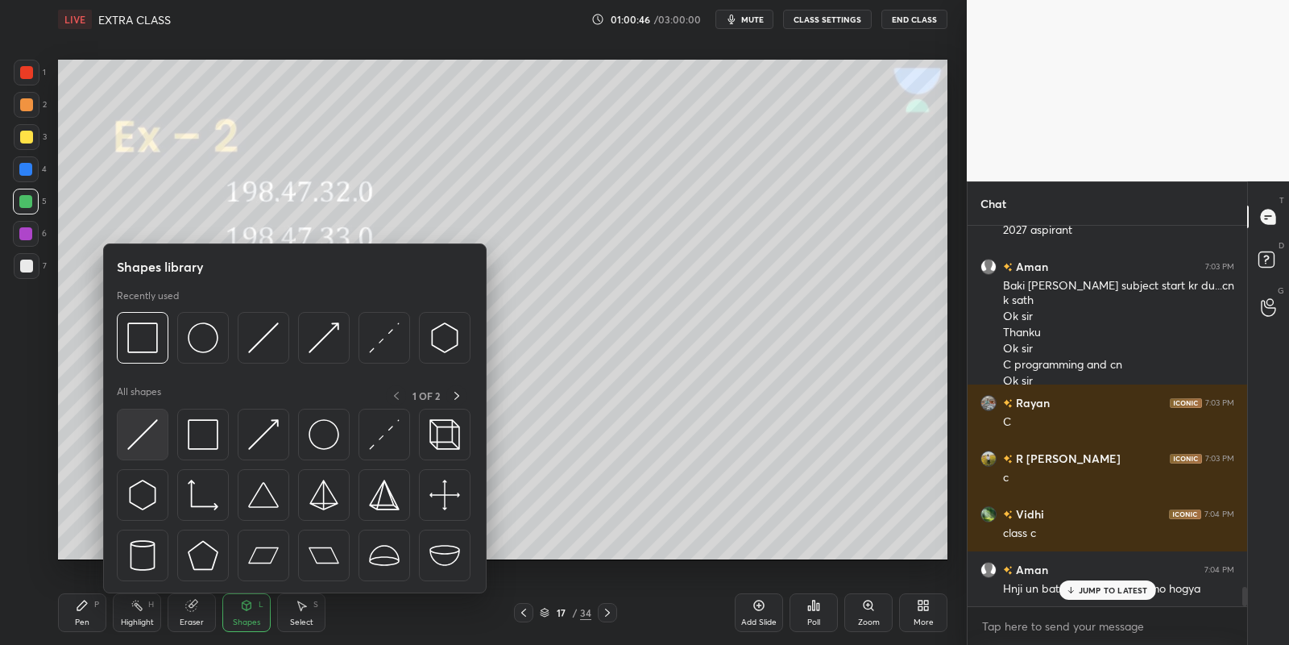
click at [151, 414] on div at bounding box center [143, 435] width 52 height 52
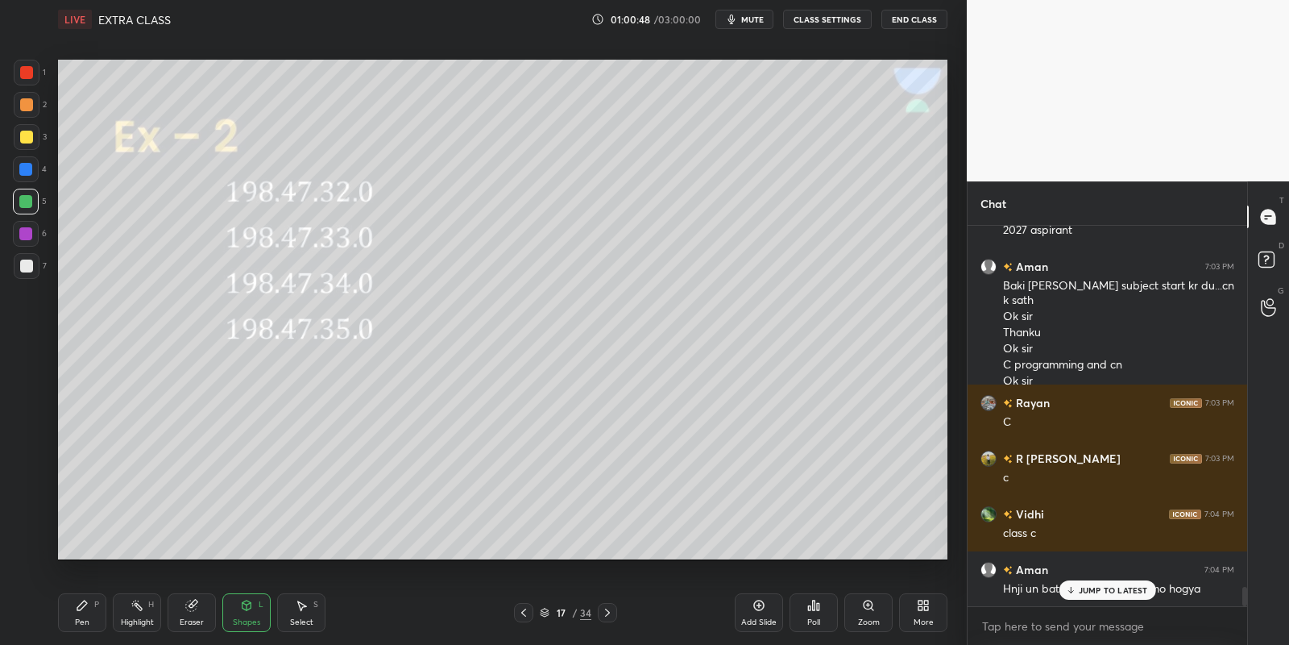
click at [524, 612] on icon at bounding box center [523, 612] width 13 height 13
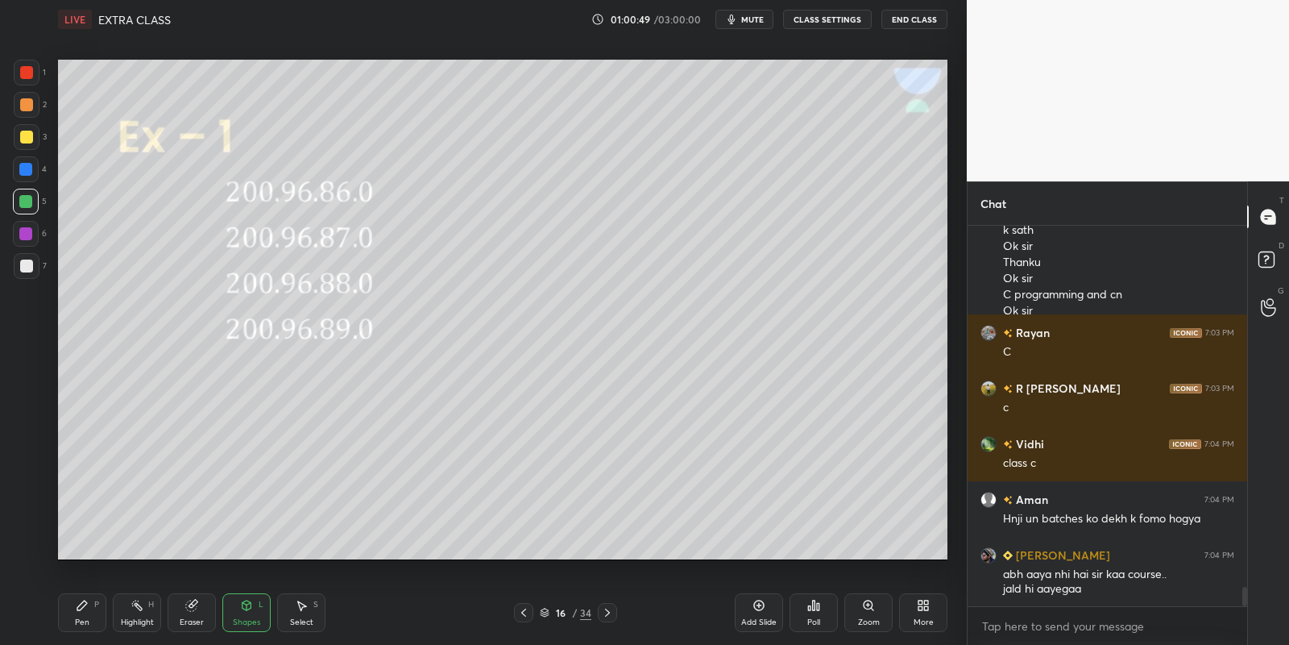
click at [297, 612] on div "Select S" at bounding box center [301, 612] width 48 height 39
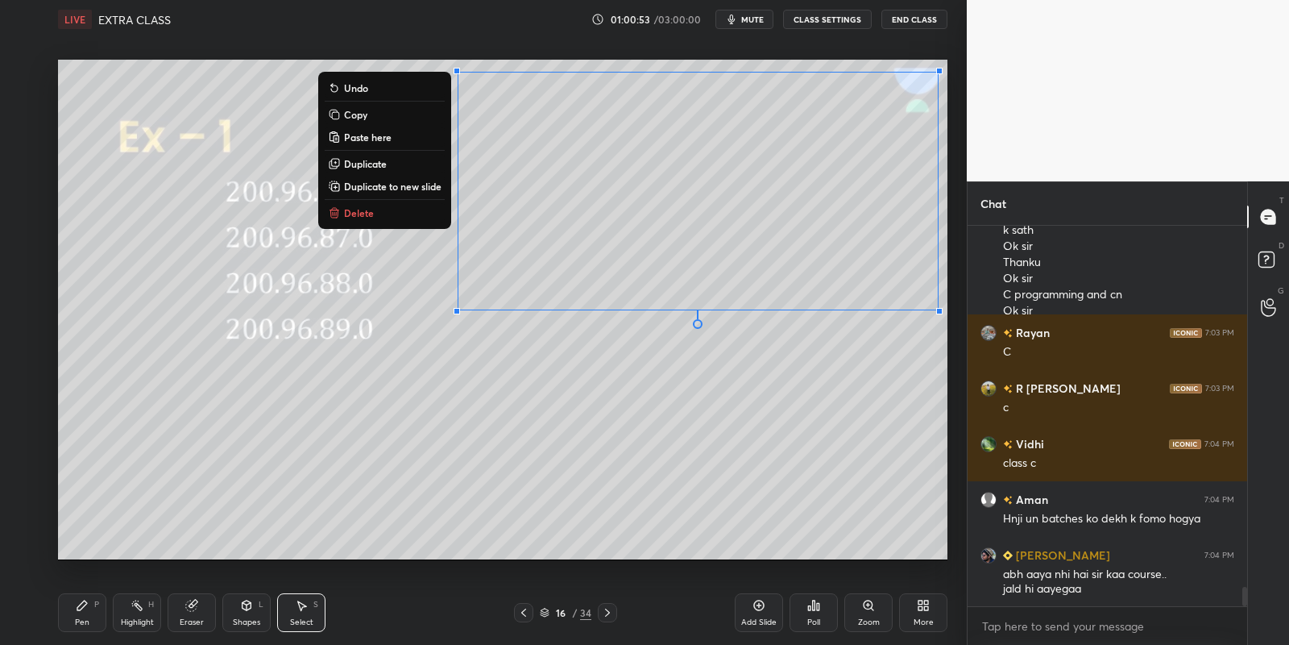
drag, startPoint x: 444, startPoint y: 63, endPoint x: 943, endPoint y: 314, distance: 558.6
click at [945, 315] on div "0 ° Undo Copy Paste here Duplicate Duplicate to new slide Delete" at bounding box center [503, 310] width 890 height 500
click at [385, 115] on button "Copy" at bounding box center [385, 114] width 120 height 19
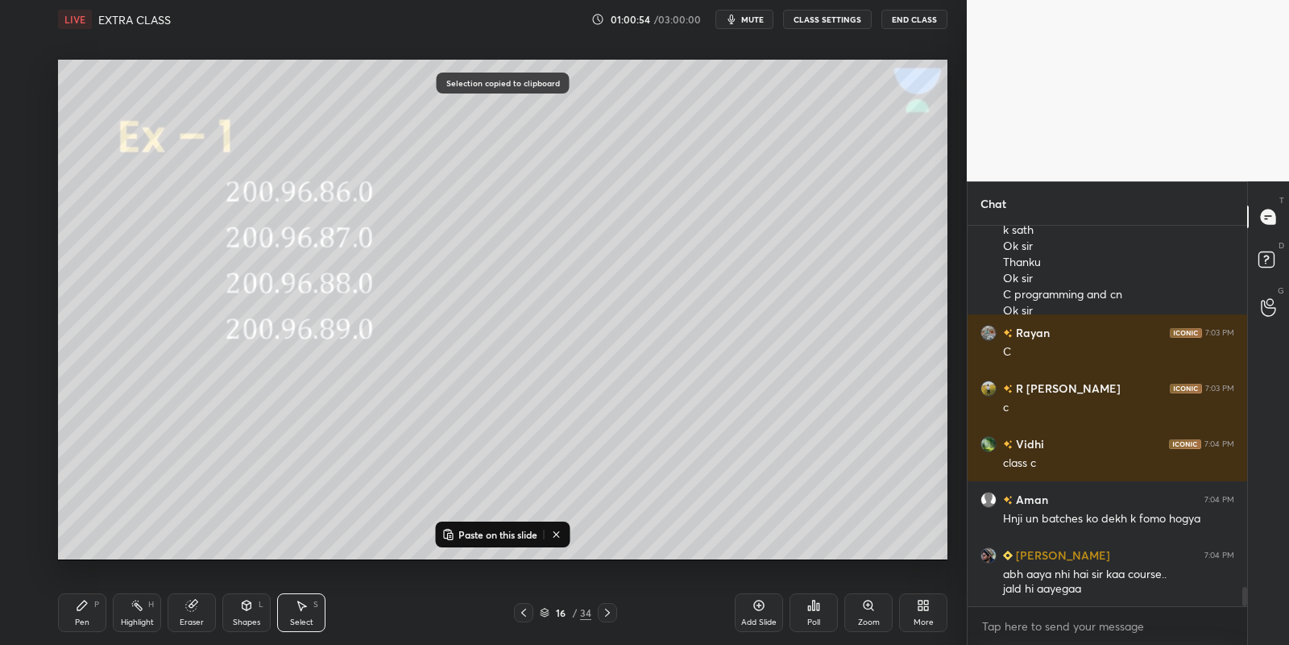
click at [604, 615] on icon at bounding box center [607, 612] width 13 height 13
click at [505, 532] on p "Paste on this slide" at bounding box center [498, 534] width 79 height 13
drag, startPoint x: 610, startPoint y: 259, endPoint x: 608, endPoint y: 276, distance: 16.2
click at [612, 275] on div "0 ° Undo Copy Paste here Duplicate Duplicate to new slide Delete" at bounding box center [503, 310] width 890 height 500
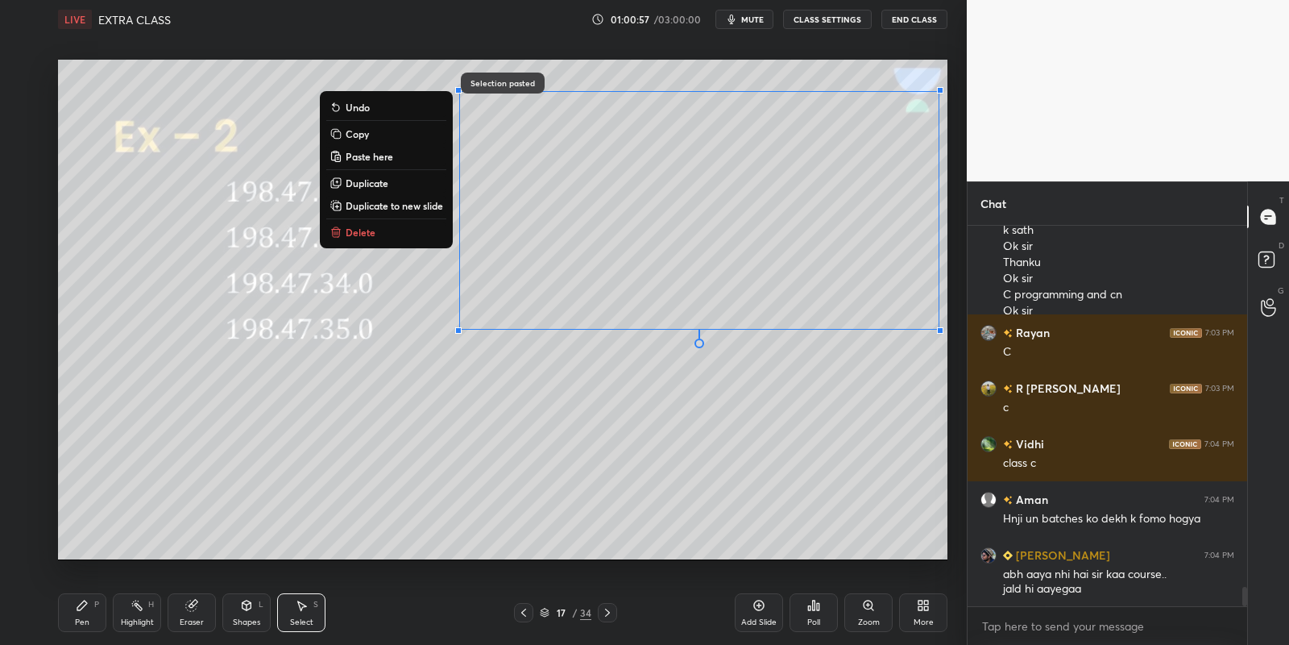
drag, startPoint x: 100, startPoint y: 606, endPoint x: 110, endPoint y: 607, distance: 10.5
click at [100, 609] on div "Pen P" at bounding box center [82, 612] width 48 height 39
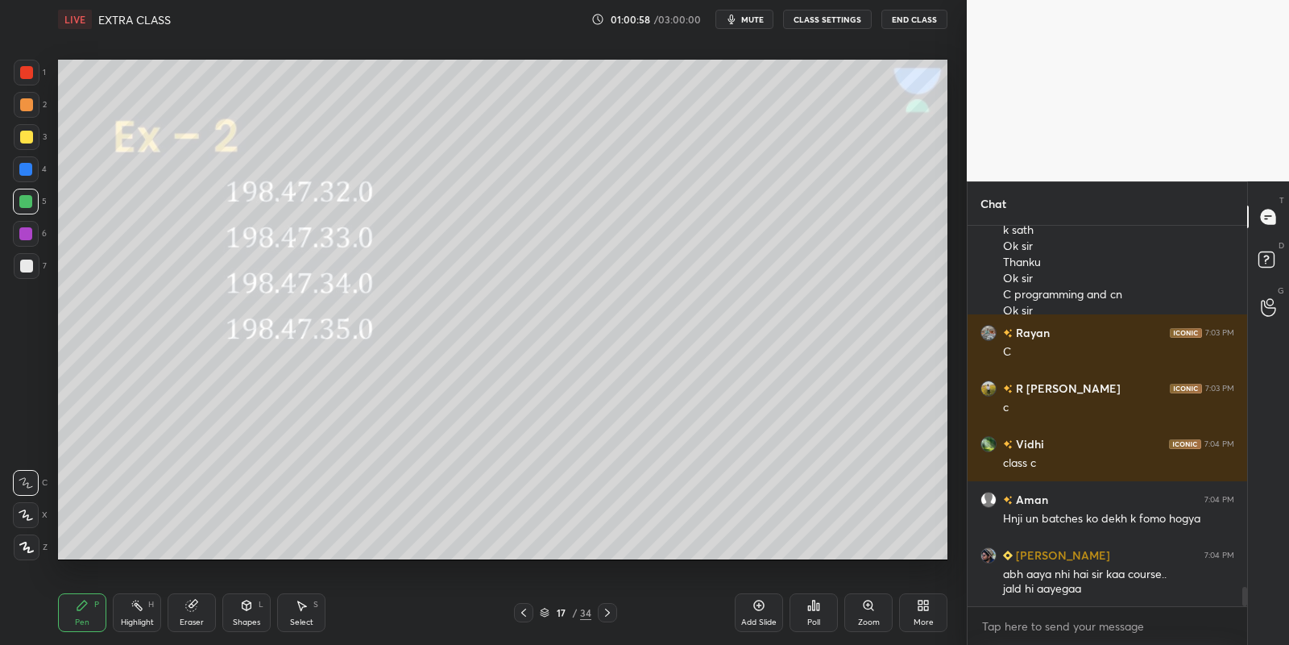
click at [239, 618] on div "Shapes" at bounding box center [246, 622] width 27 height 8
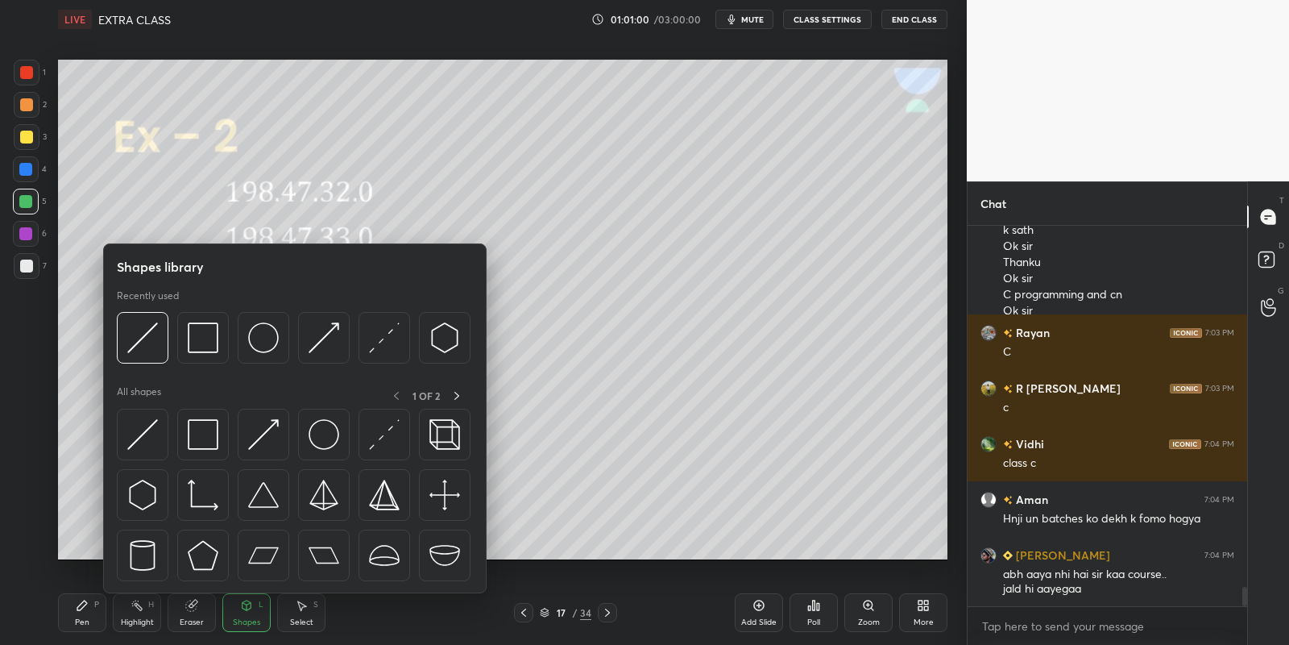
click at [140, 431] on img at bounding box center [142, 434] width 31 height 31
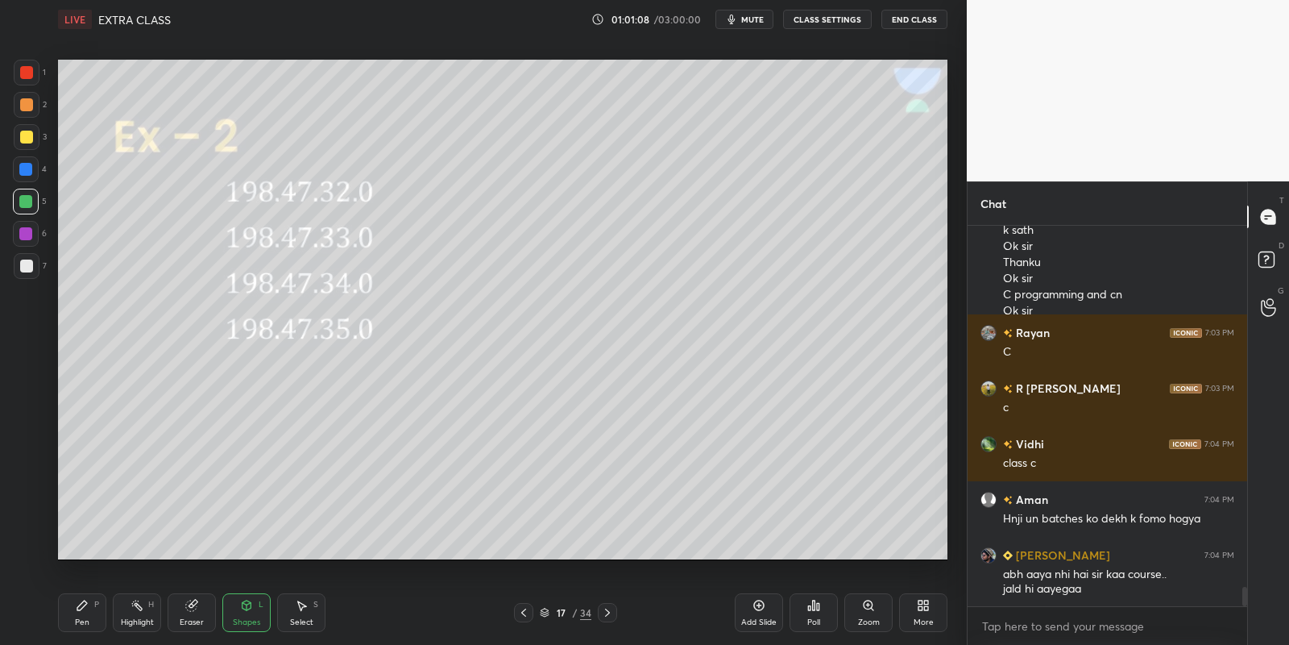
drag, startPoint x: 253, startPoint y: 604, endPoint x: 251, endPoint y: 595, distance: 10.0
click at [251, 603] on icon at bounding box center [246, 605] width 13 height 13
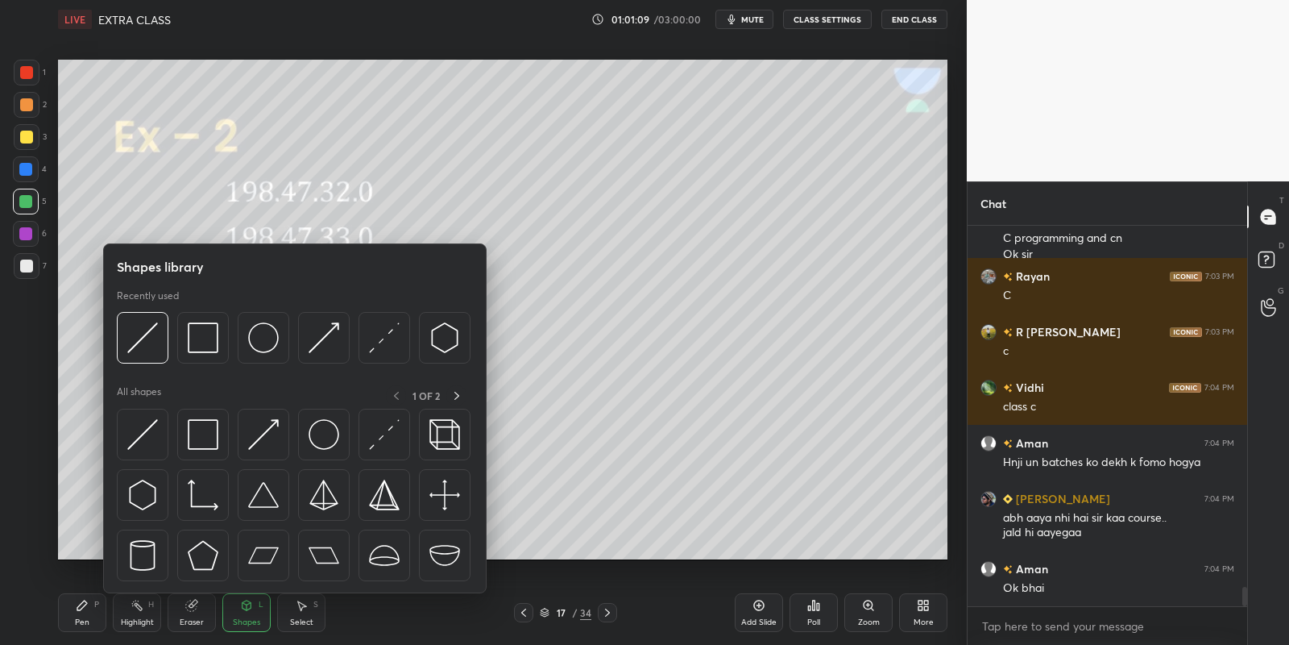
drag, startPoint x: 257, startPoint y: 334, endPoint x: 39, endPoint y: 61, distance: 349.1
click at [252, 333] on img at bounding box center [263, 337] width 31 height 31
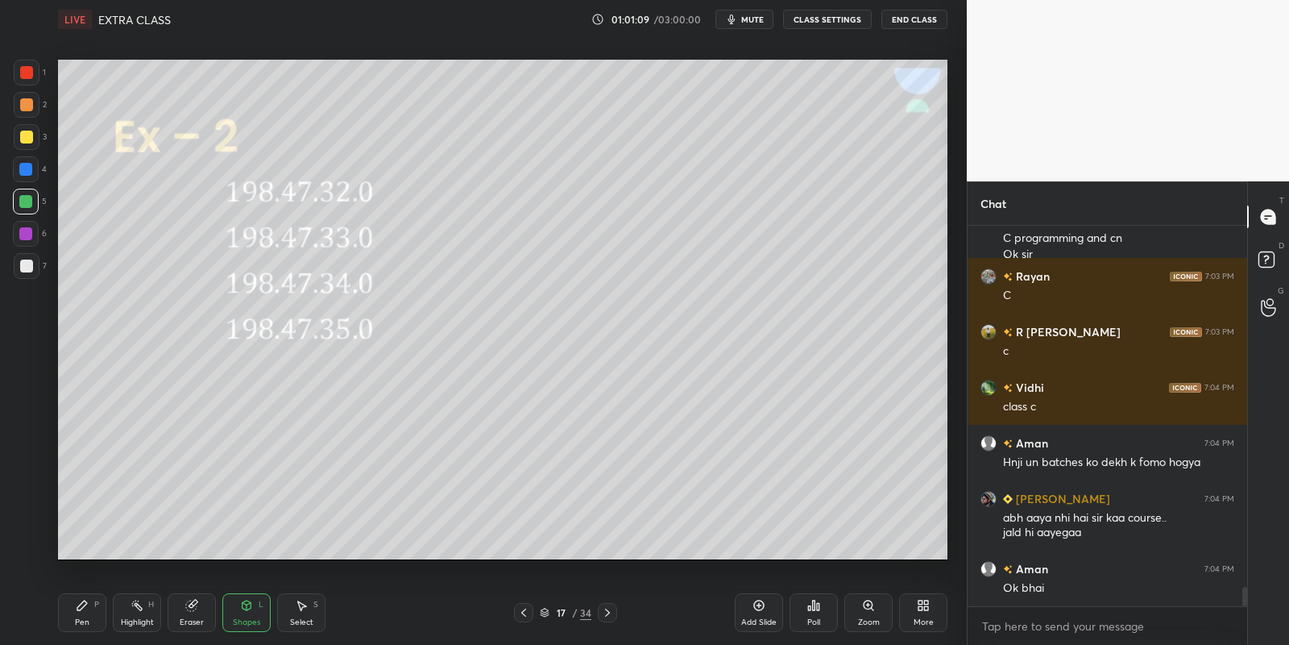
click at [30, 69] on div at bounding box center [26, 72] width 13 height 13
drag, startPoint x: 95, startPoint y: 600, endPoint x: 139, endPoint y: 610, distance: 45.5
click at [100, 603] on div "Pen P" at bounding box center [82, 612] width 48 height 39
click at [143, 616] on div "Highlight H" at bounding box center [137, 612] width 48 height 39
drag, startPoint x: 81, startPoint y: 611, endPoint x: 122, endPoint y: 617, distance: 41.6
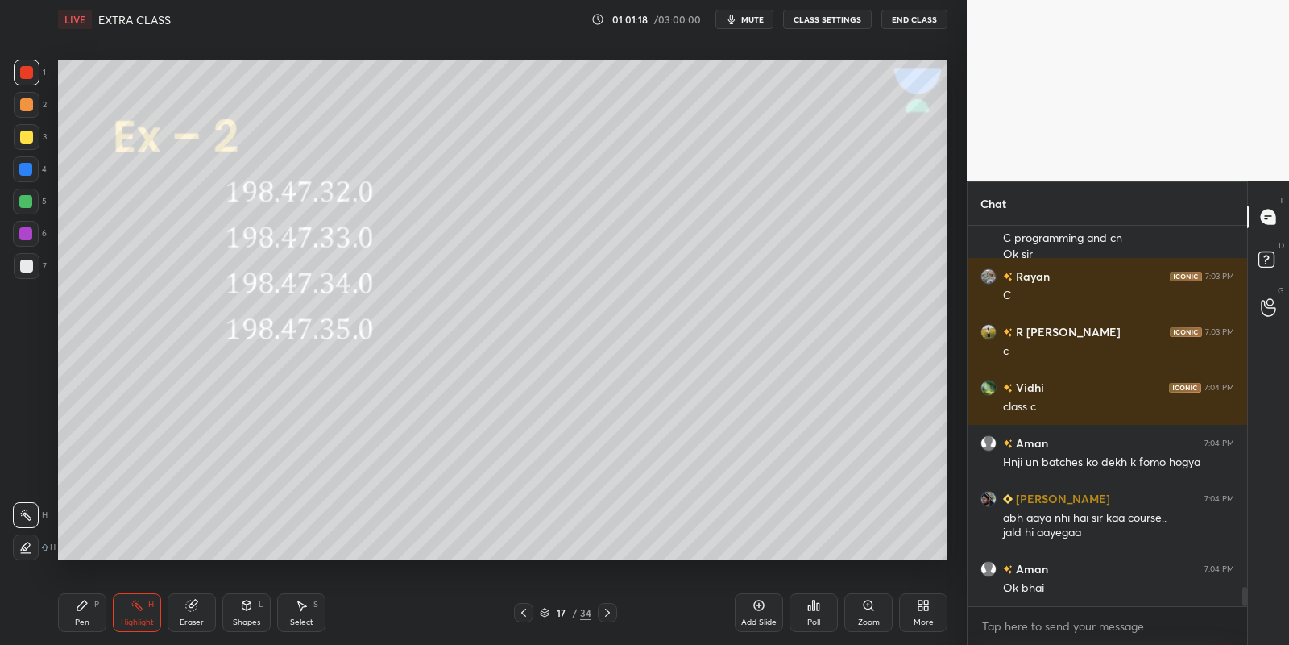
click at [87, 613] on div "Pen P" at bounding box center [82, 612] width 48 height 39
click at [133, 626] on div "Highlight" at bounding box center [137, 622] width 33 height 8
click at [950, 191] on div "Setting up your live class Poll for secs No correct answer Start poll" at bounding box center [503, 310] width 903 height 542
click at [301, 612] on div "Select S" at bounding box center [301, 612] width 48 height 39
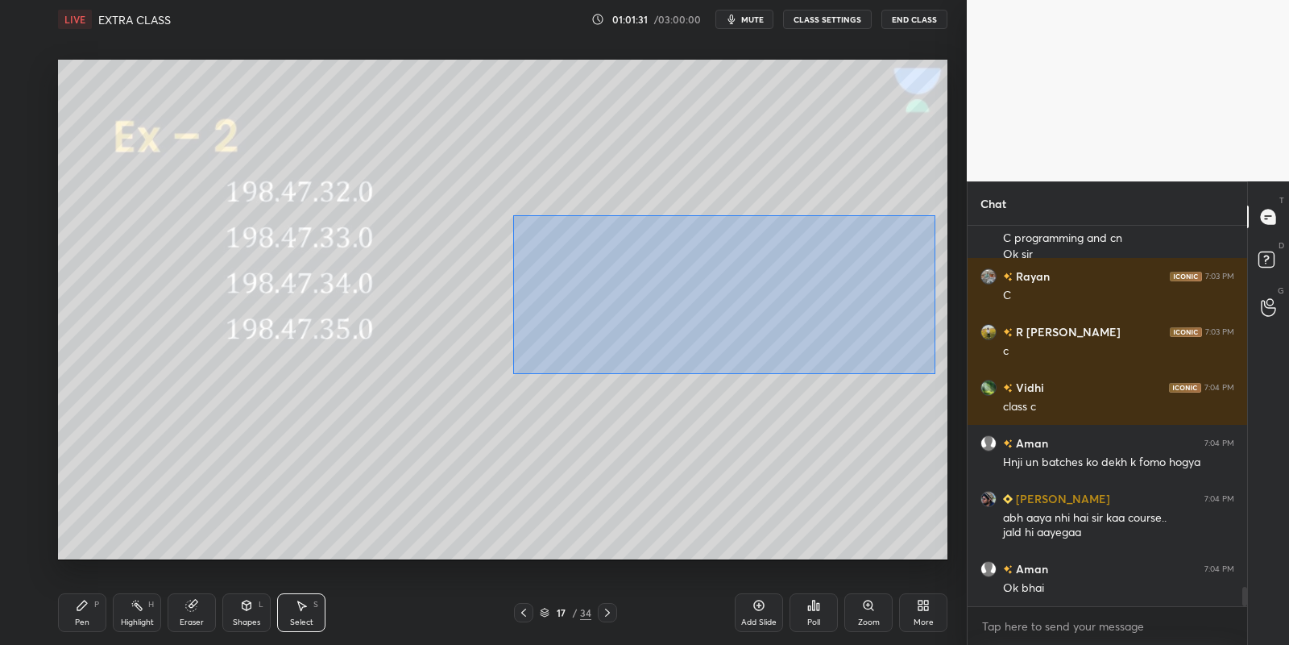
drag, startPoint x: 567, startPoint y: 230, endPoint x: 926, endPoint y: 367, distance: 383.9
click at [934, 373] on div "0 ° Undo Copy Paste here Duplicate Duplicate to new slide Delete" at bounding box center [503, 310] width 890 height 500
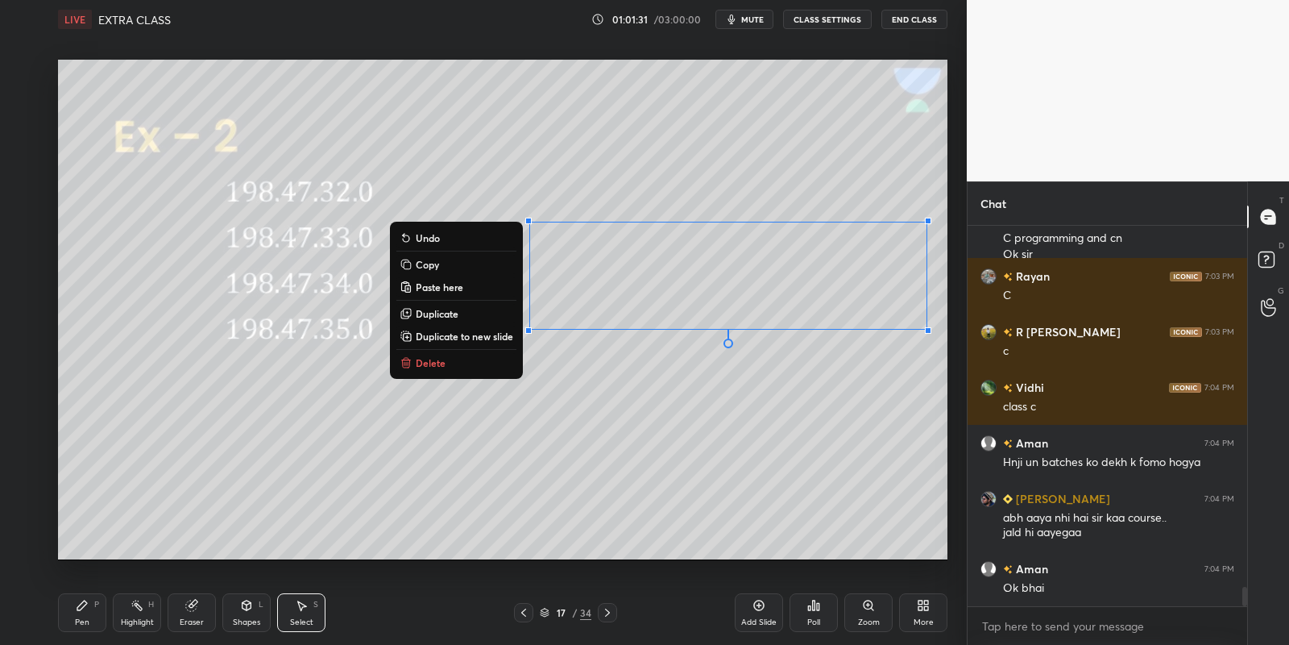
click at [434, 361] on p "Delete" at bounding box center [431, 362] width 30 height 13
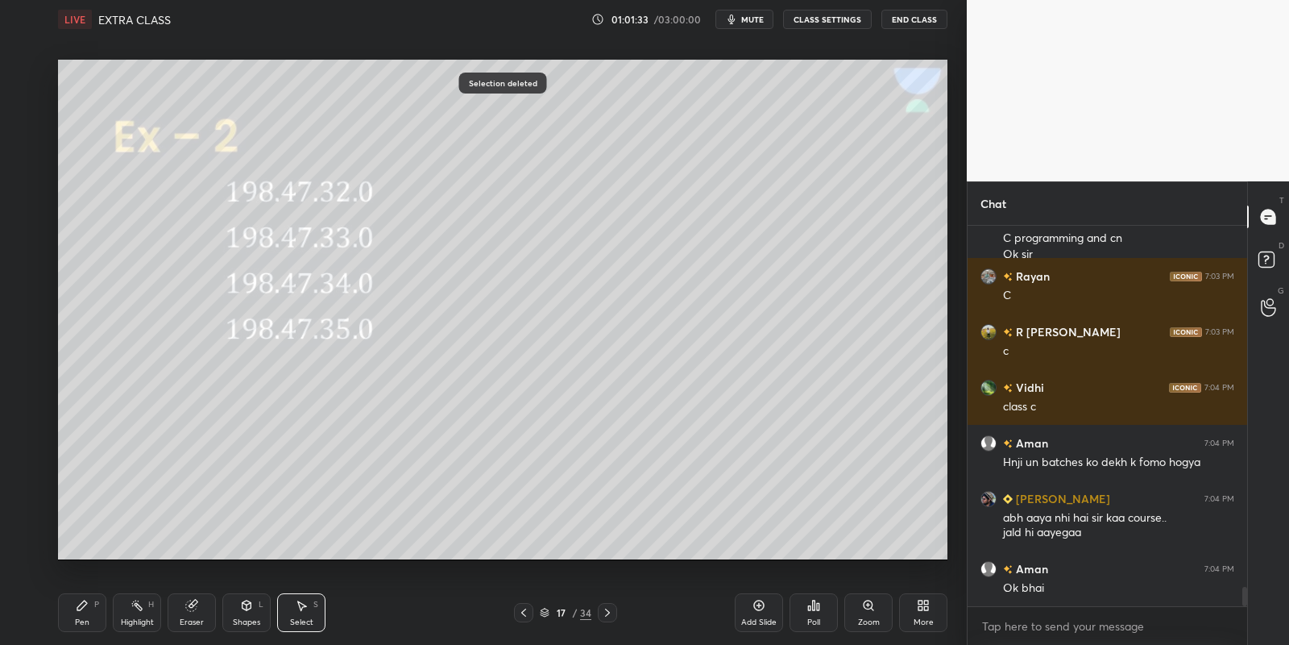
click at [83, 612] on div "Pen P" at bounding box center [82, 612] width 48 height 39
click at [27, 135] on div at bounding box center [26, 137] width 13 height 13
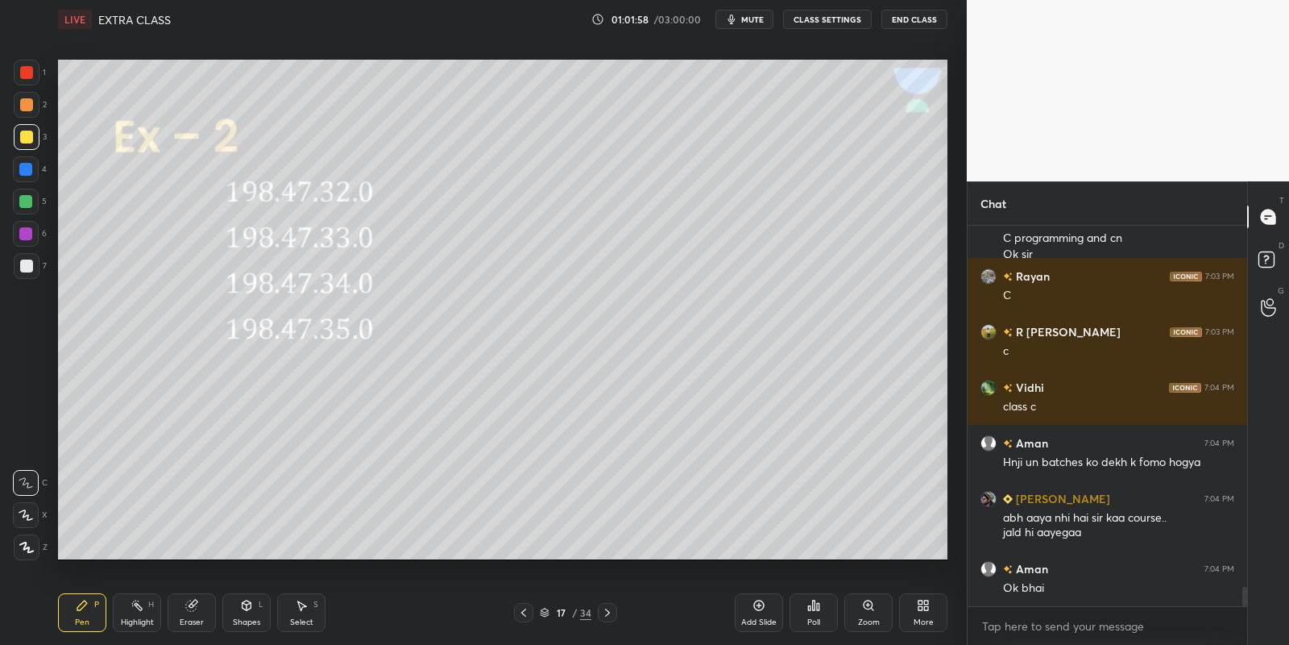
click at [254, 613] on div "Shapes L" at bounding box center [246, 612] width 48 height 39
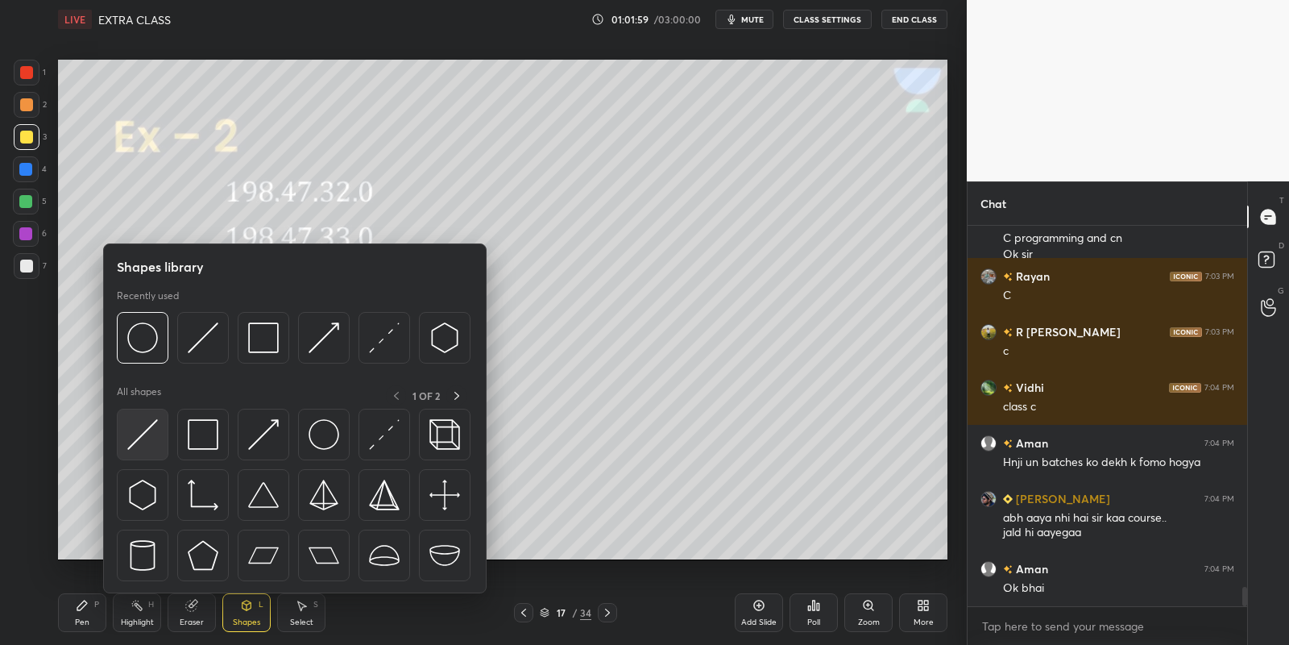
click at [147, 426] on img at bounding box center [142, 434] width 31 height 31
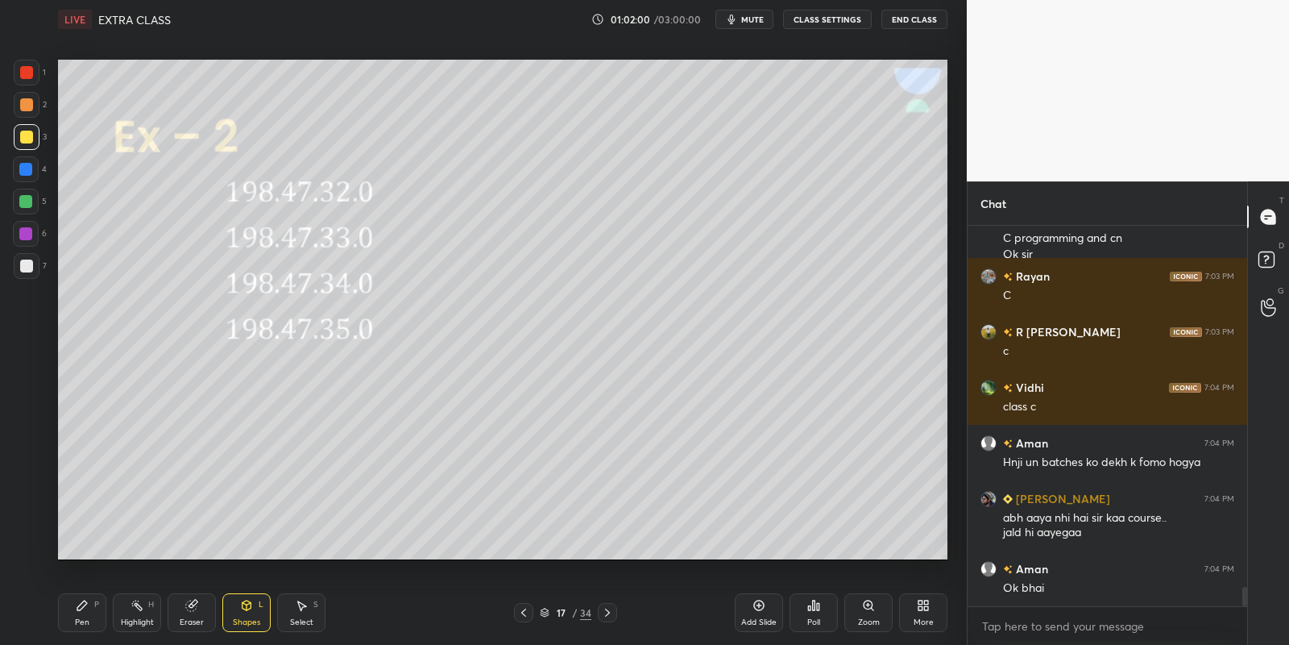
click at [85, 610] on icon at bounding box center [82, 605] width 13 height 13
click at [250, 608] on icon at bounding box center [246, 605] width 13 height 13
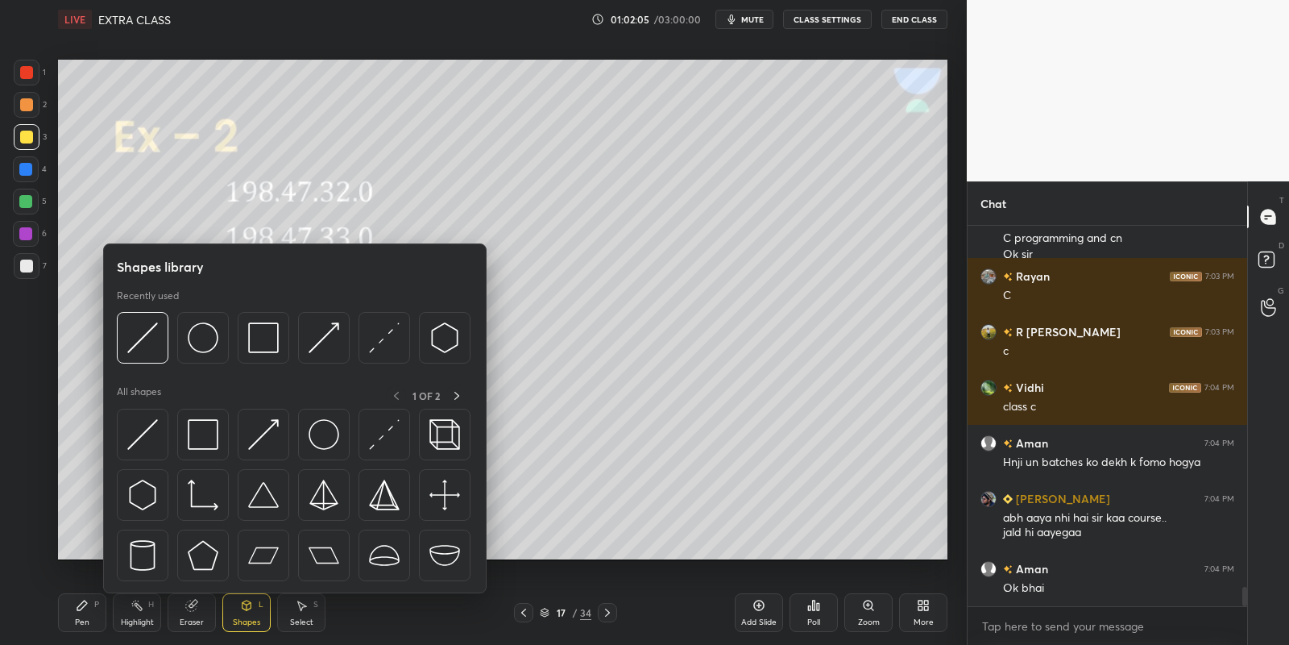
drag, startPoint x: 214, startPoint y: 424, endPoint x: 29, endPoint y: 193, distance: 295.9
click at [207, 425] on img at bounding box center [203, 434] width 31 height 31
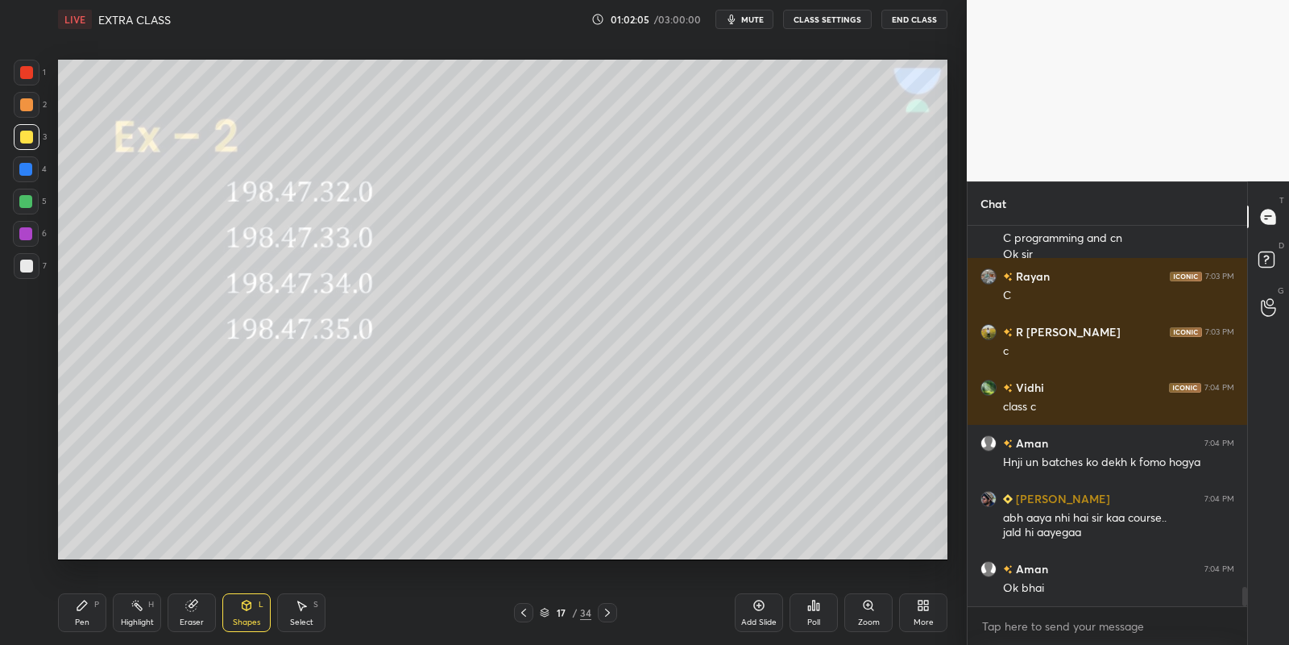
click at [28, 196] on div at bounding box center [26, 202] width 26 height 26
click at [86, 611] on div "Pen P" at bounding box center [82, 612] width 48 height 39
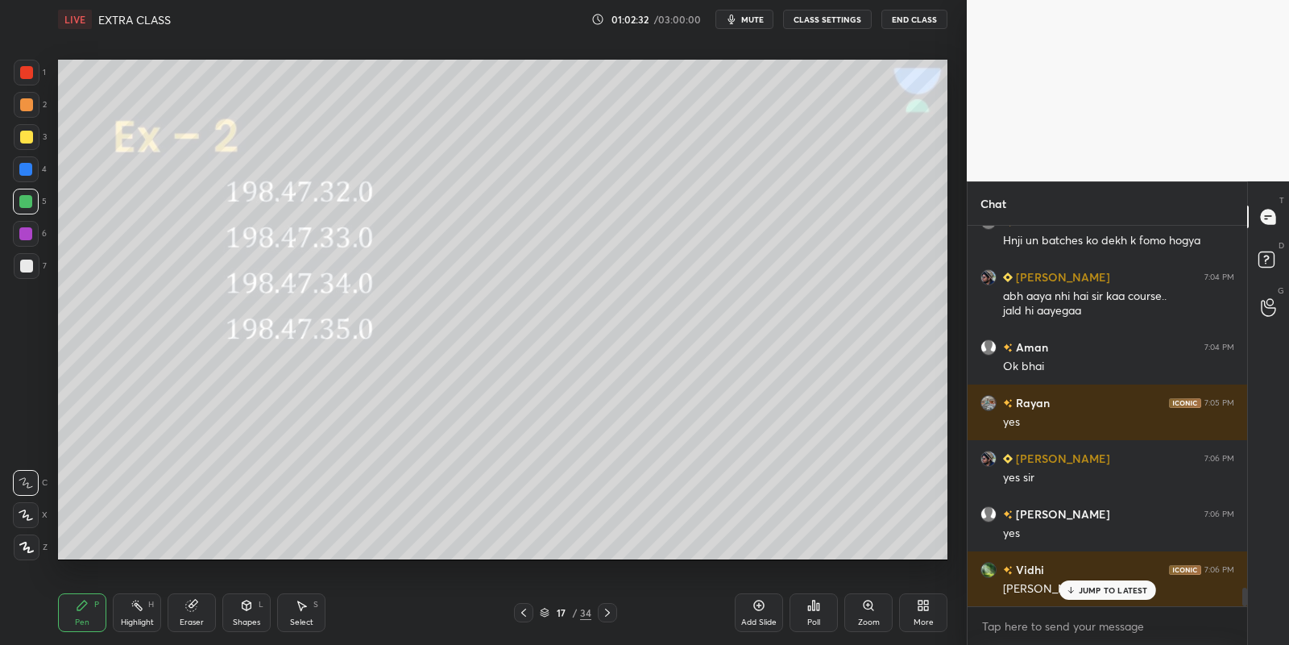
scroll to position [7430, 0]
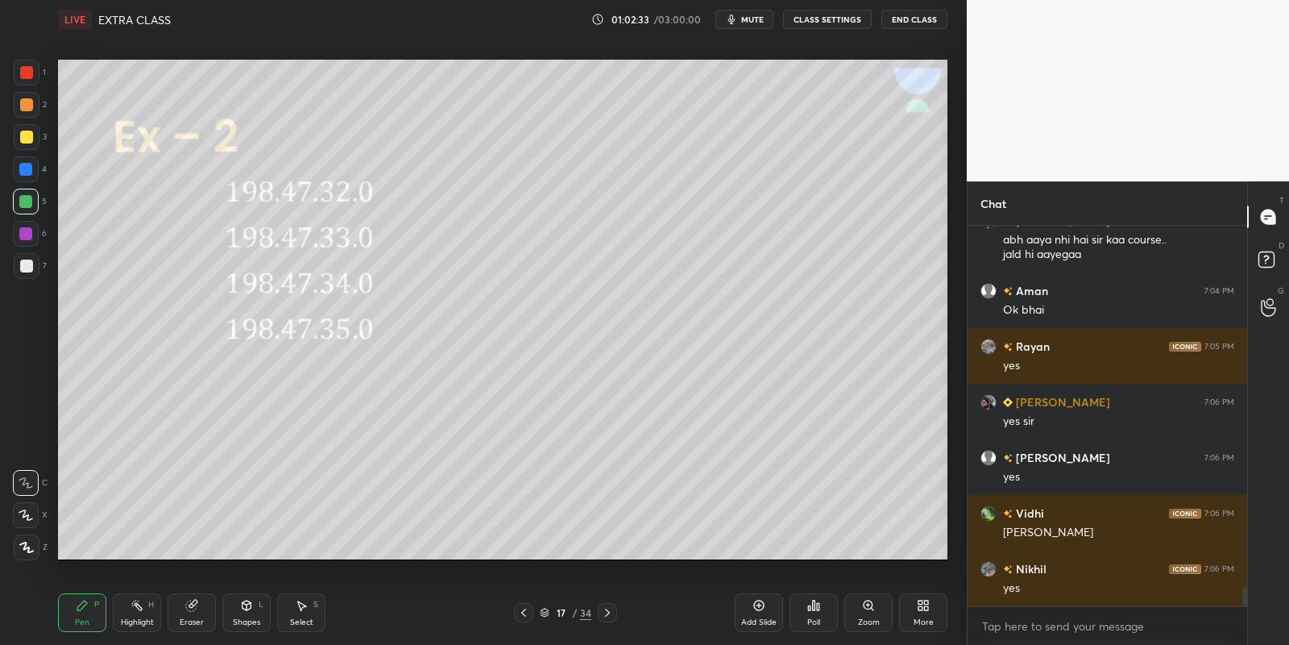
click at [137, 610] on icon at bounding box center [137, 605] width 13 height 13
click at [78, 624] on div "Pen" at bounding box center [82, 622] width 15 height 8
click at [24, 117] on div "2" at bounding box center [30, 108] width 33 height 32
click at [21, 135] on div at bounding box center [26, 137] width 13 height 13
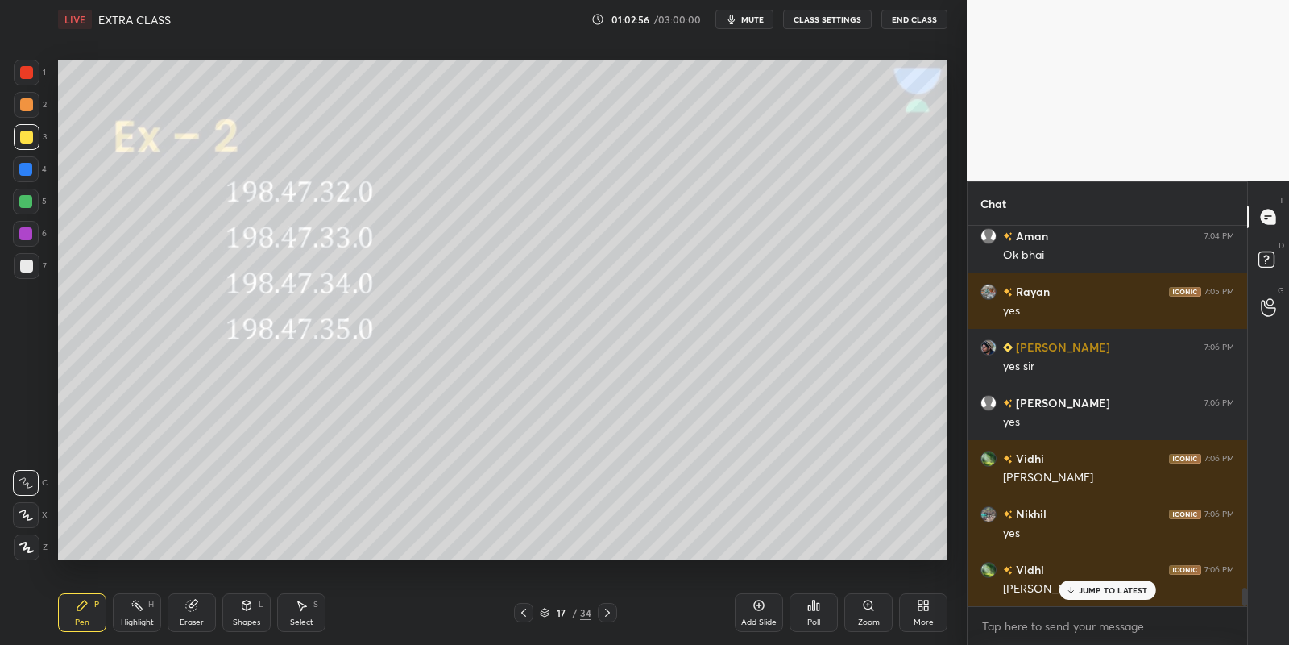
click at [307, 612] on div "Select S" at bounding box center [301, 612] width 48 height 39
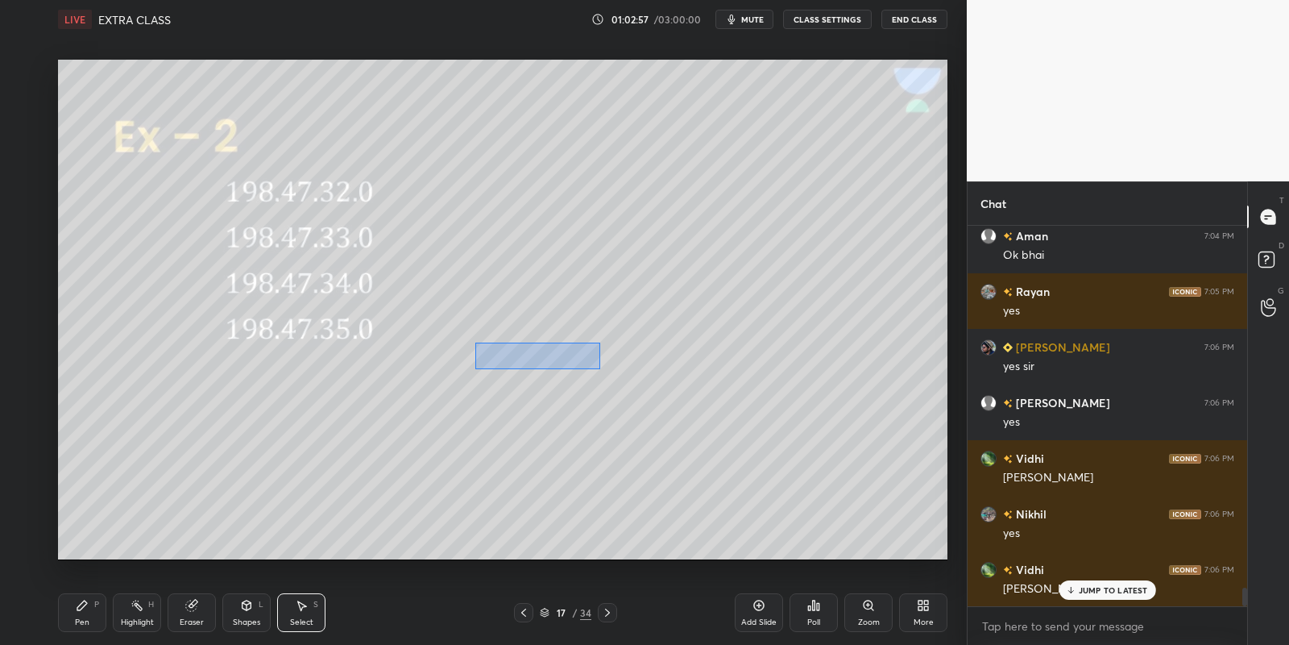
drag, startPoint x: 474, startPoint y: 342, endPoint x: 595, endPoint y: 367, distance: 124.2
click at [596, 368] on div "0 ° Undo Copy Paste here Duplicate Duplicate to new slide Delete" at bounding box center [503, 310] width 890 height 500
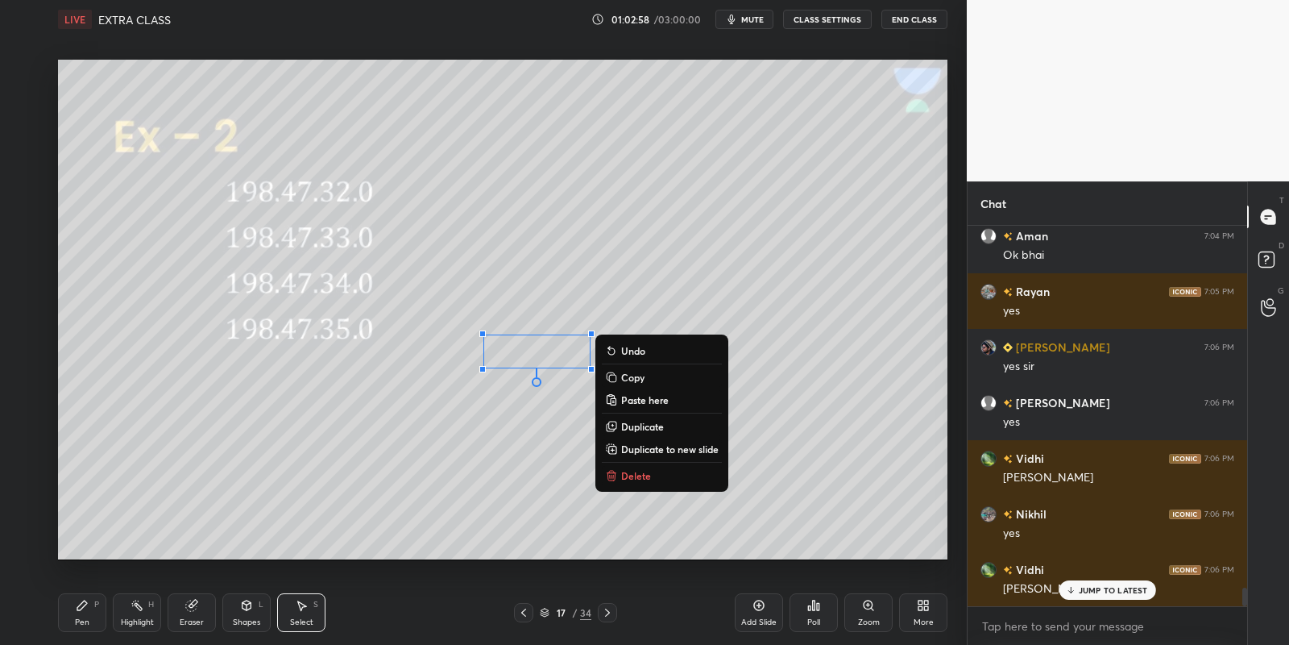
drag, startPoint x: 629, startPoint y: 375, endPoint x: 631, endPoint y: 384, distance: 9.2
click at [630, 373] on p "Copy" at bounding box center [632, 377] width 23 height 13
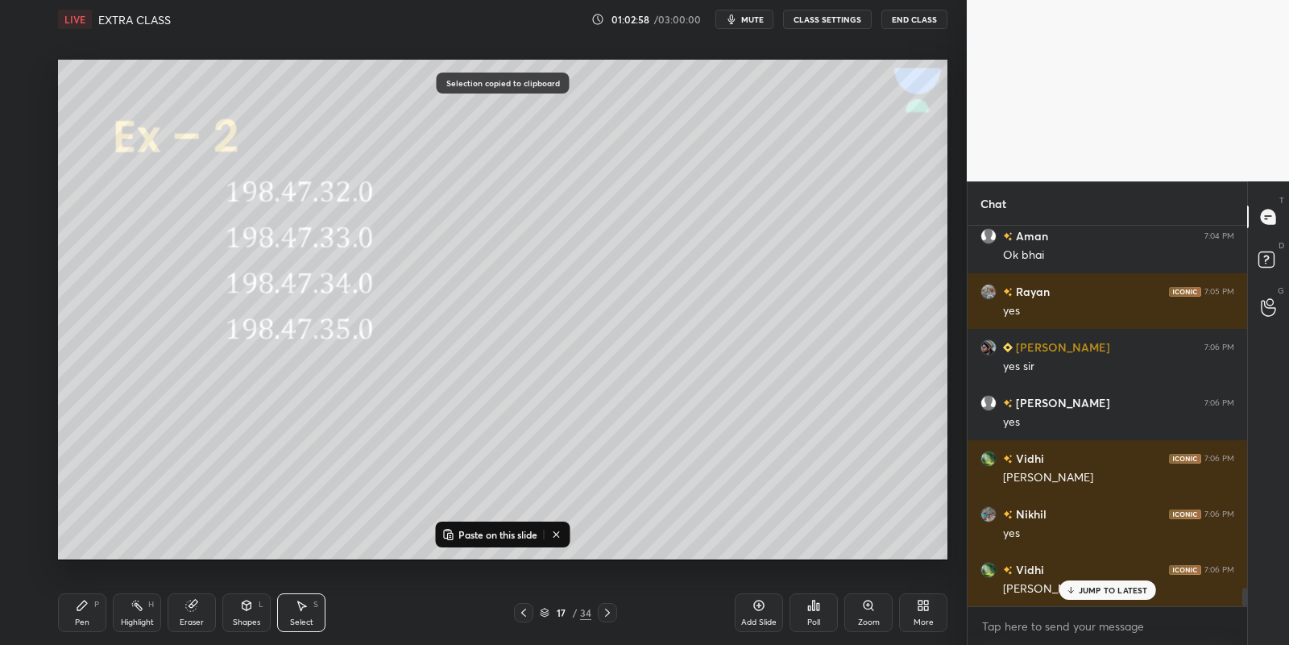
drag, startPoint x: 508, startPoint y: 533, endPoint x: 516, endPoint y: 527, distance: 10.3
click at [508, 533] on p "Paste on this slide" at bounding box center [498, 534] width 79 height 13
drag, startPoint x: 565, startPoint y: 367, endPoint x: 559, endPoint y: 379, distance: 12.6
click at [560, 380] on div "0 ° Undo Copy Paste here Duplicate Duplicate to new slide Delete" at bounding box center [503, 310] width 890 height 500
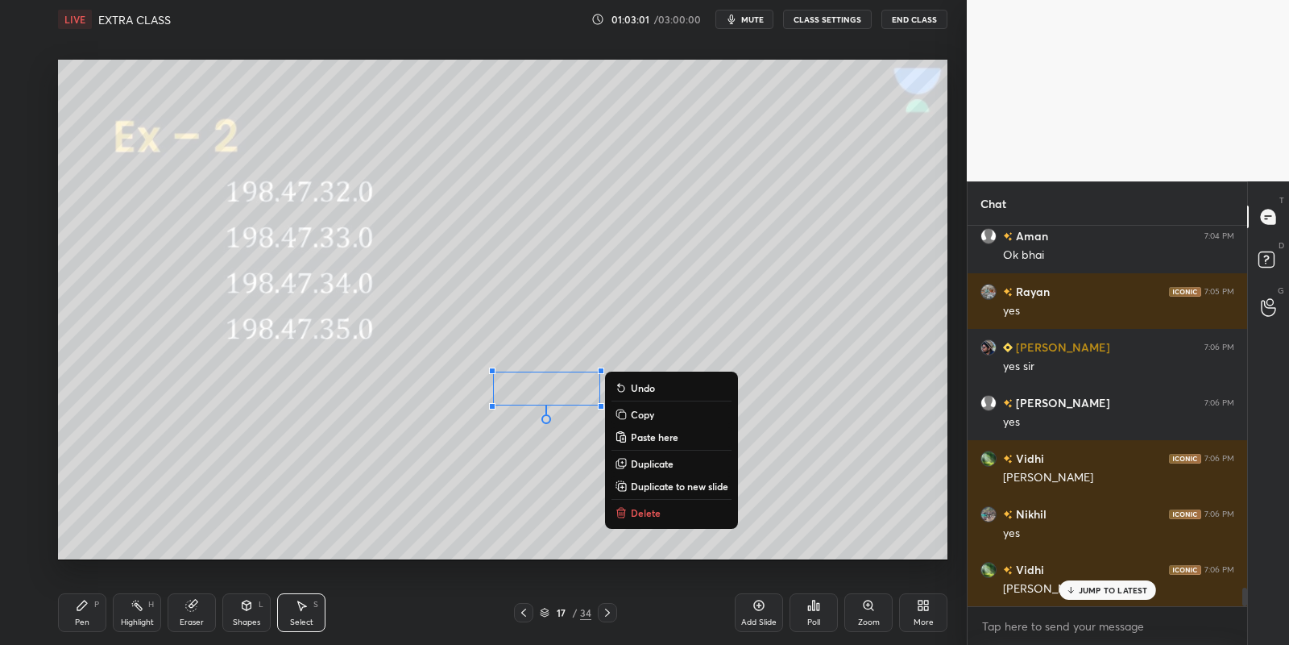
click at [82, 612] on div "Pen P" at bounding box center [82, 612] width 48 height 39
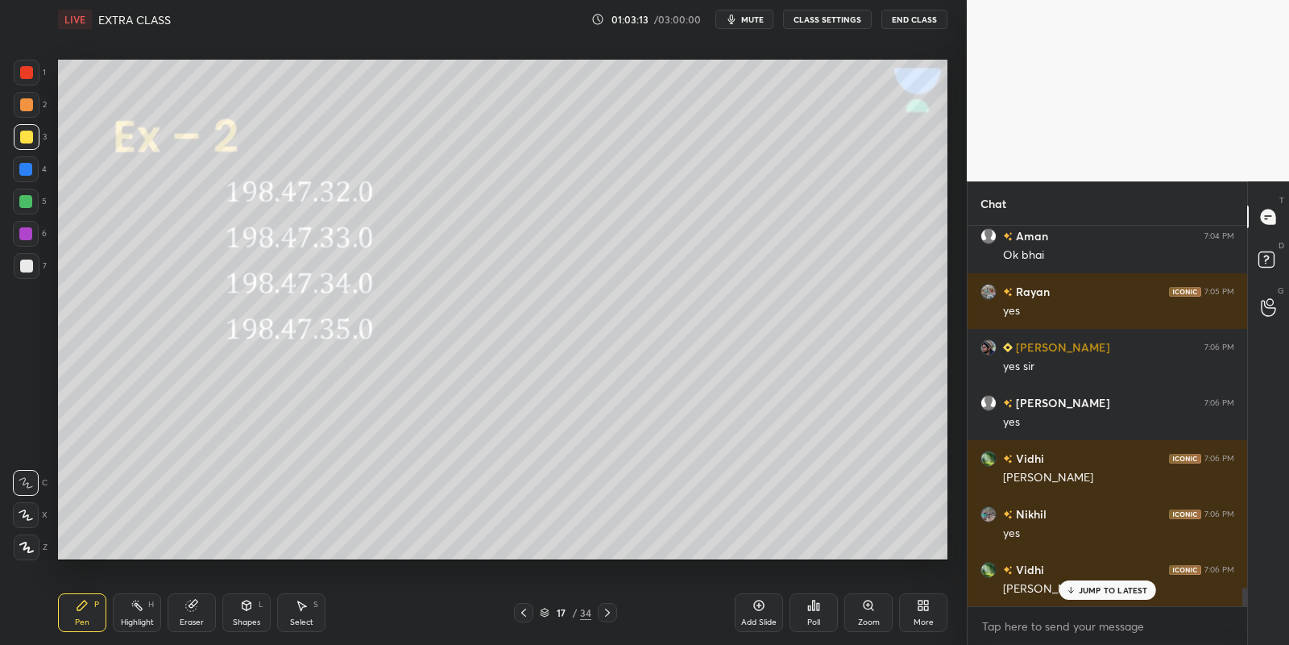
drag, startPoint x: 179, startPoint y: 612, endPoint x: 189, endPoint y: 605, distance: 12.3
click at [180, 609] on div "Eraser" at bounding box center [192, 612] width 48 height 39
click at [79, 612] on div "Pen P" at bounding box center [82, 612] width 48 height 39
drag, startPoint x: 299, startPoint y: 616, endPoint x: 325, endPoint y: 579, distance: 45.2
click at [300, 613] on div "Select S" at bounding box center [301, 612] width 48 height 39
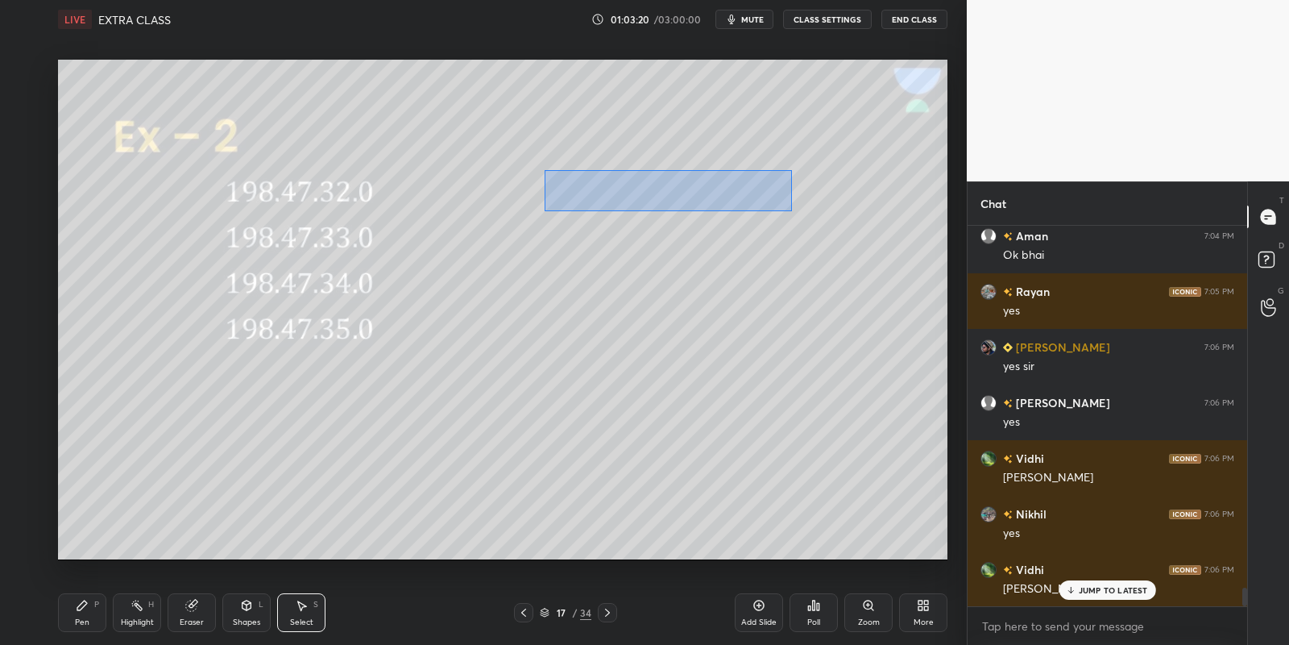
drag, startPoint x: 545, startPoint y: 170, endPoint x: 790, endPoint y: 201, distance: 247.8
click at [790, 209] on div "0 ° Undo Copy Paste here Duplicate Duplicate to new slide Delete" at bounding box center [503, 310] width 890 height 500
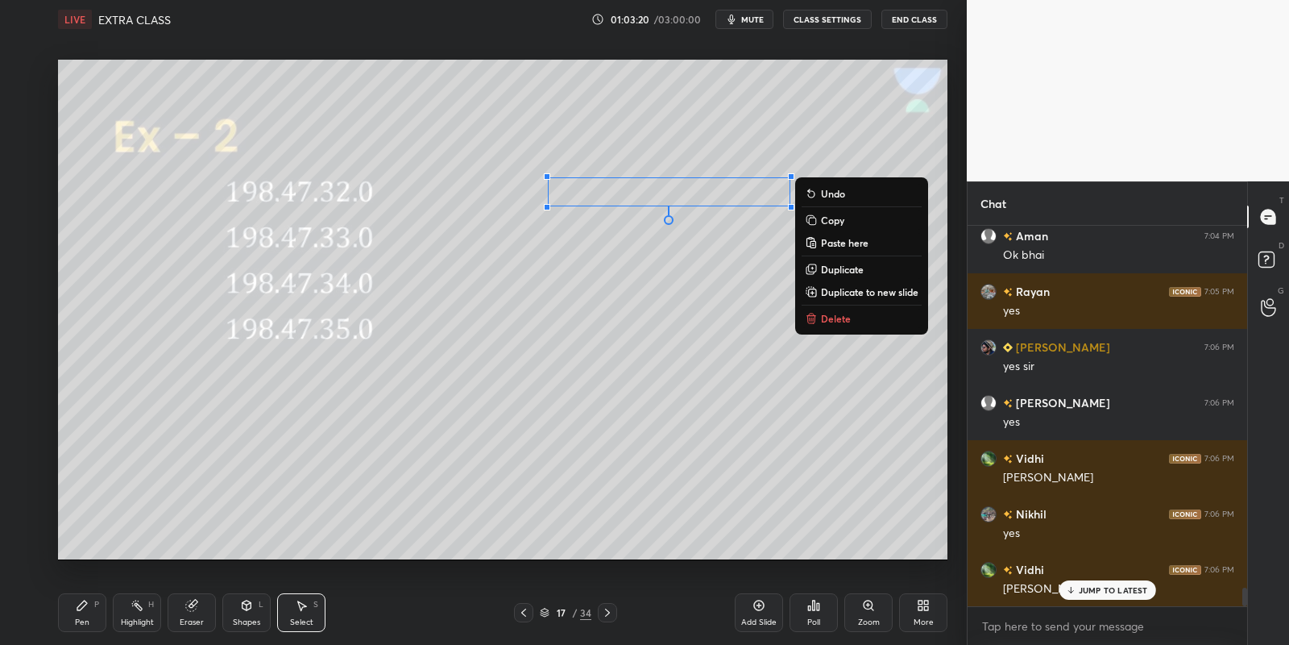
drag, startPoint x: 820, startPoint y: 216, endPoint x: 815, endPoint y: 223, distance: 8.7
click at [821, 216] on p "Copy" at bounding box center [832, 220] width 23 height 13
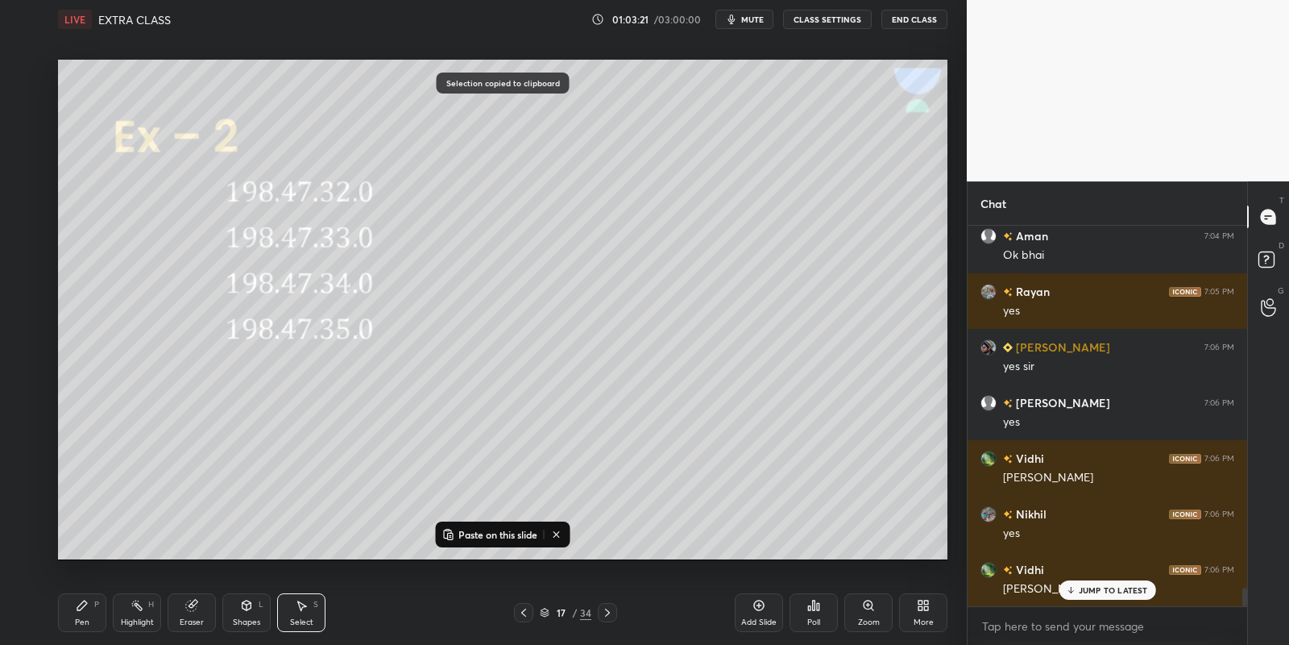
click at [490, 537] on p "Paste on this slide" at bounding box center [498, 534] width 79 height 13
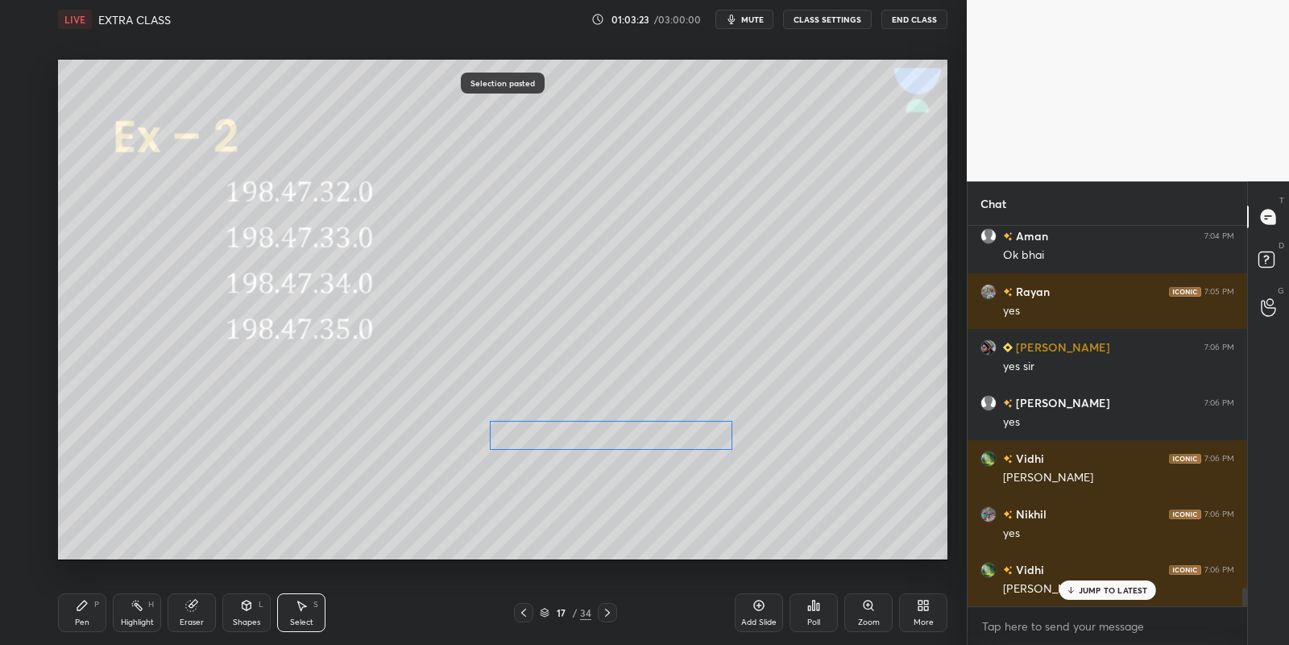
drag, startPoint x: 662, startPoint y: 206, endPoint x: 583, endPoint y: 425, distance: 231.9
click at [583, 429] on div "0 ° Undo Copy Paste here Duplicate Duplicate to new slide Delete" at bounding box center [503, 310] width 890 height 500
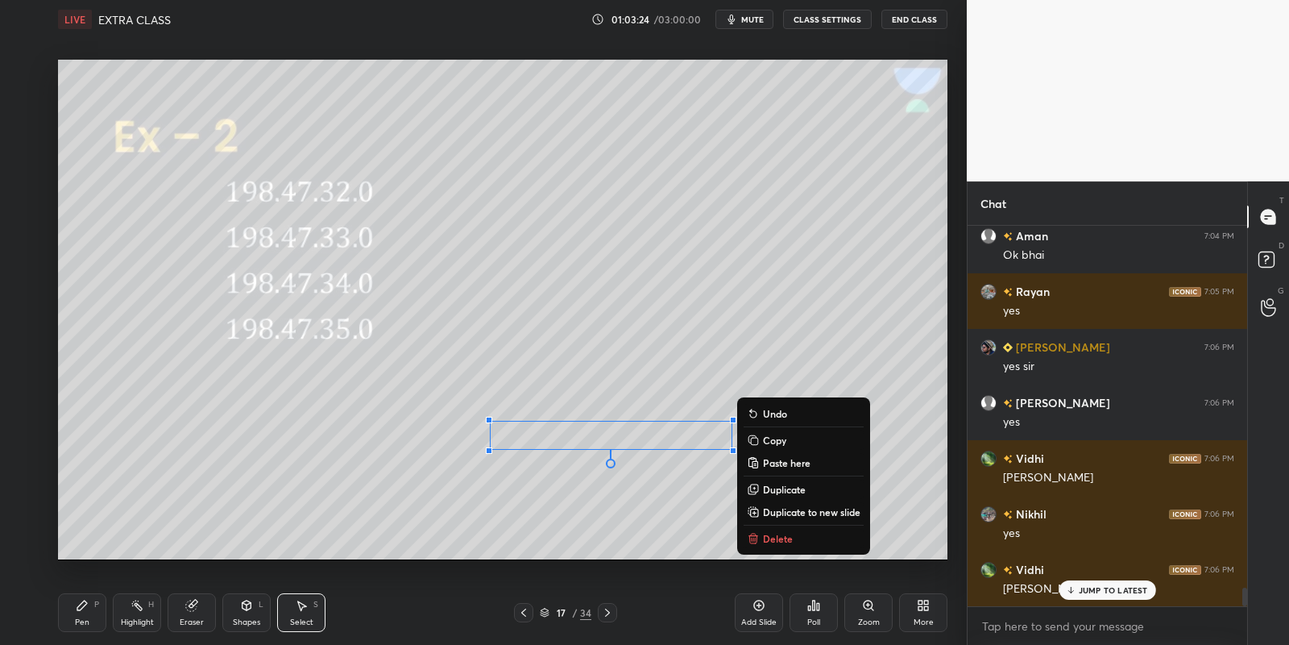
drag, startPoint x: 89, startPoint y: 610, endPoint x: 103, endPoint y: 609, distance: 14.5
click at [87, 612] on div "Pen P" at bounding box center [82, 612] width 48 height 39
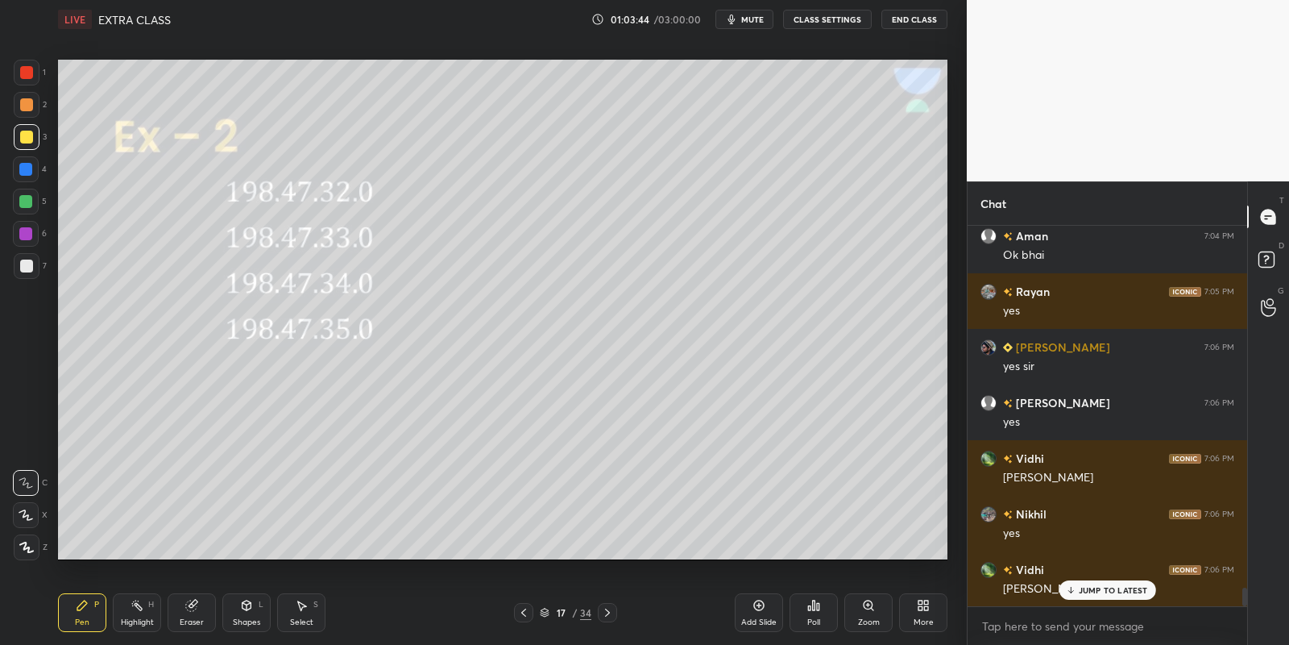
click at [77, 611] on icon at bounding box center [82, 605] width 13 height 13
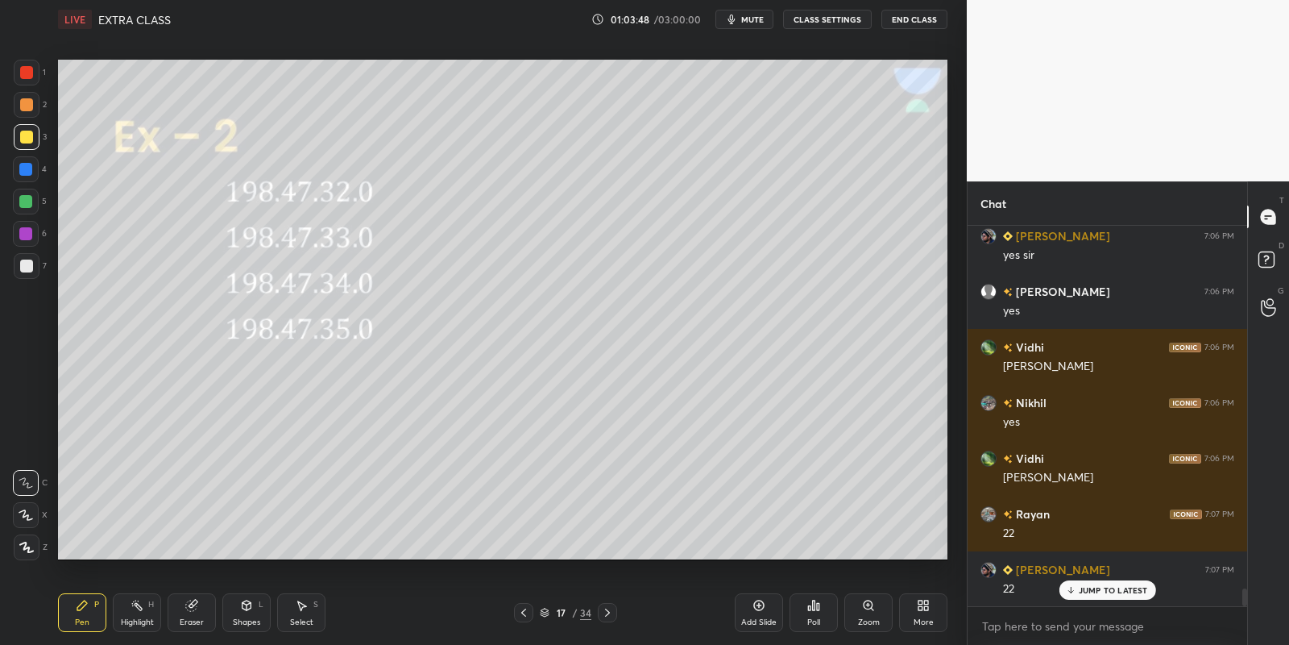
scroll to position [7651, 0]
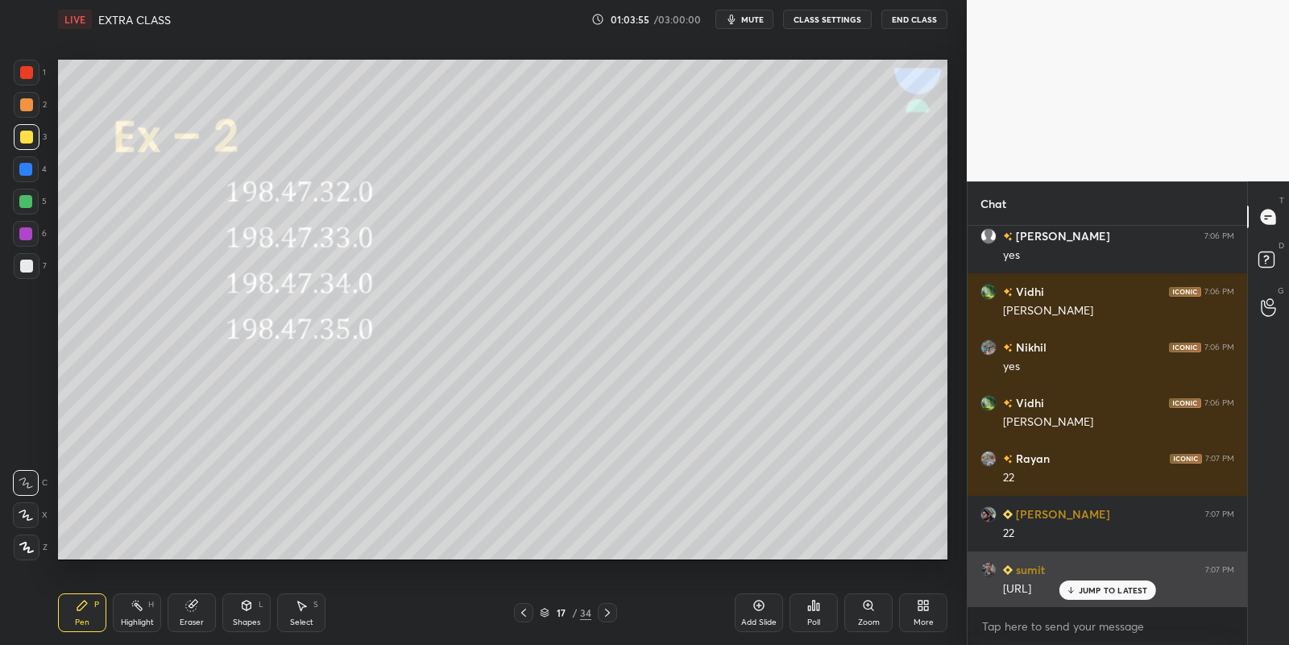
click at [1094, 586] on p "JUMP TO LATEST" at bounding box center [1113, 590] width 69 height 10
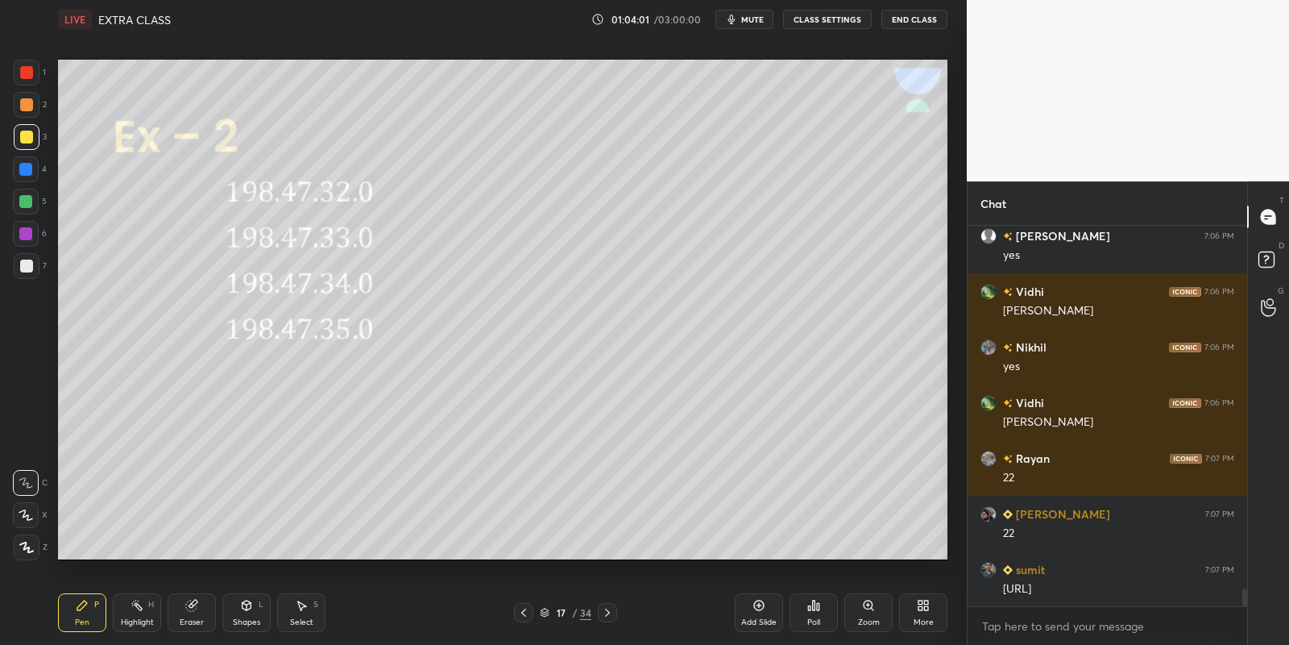
click at [146, 607] on div "Highlight H" at bounding box center [137, 612] width 48 height 39
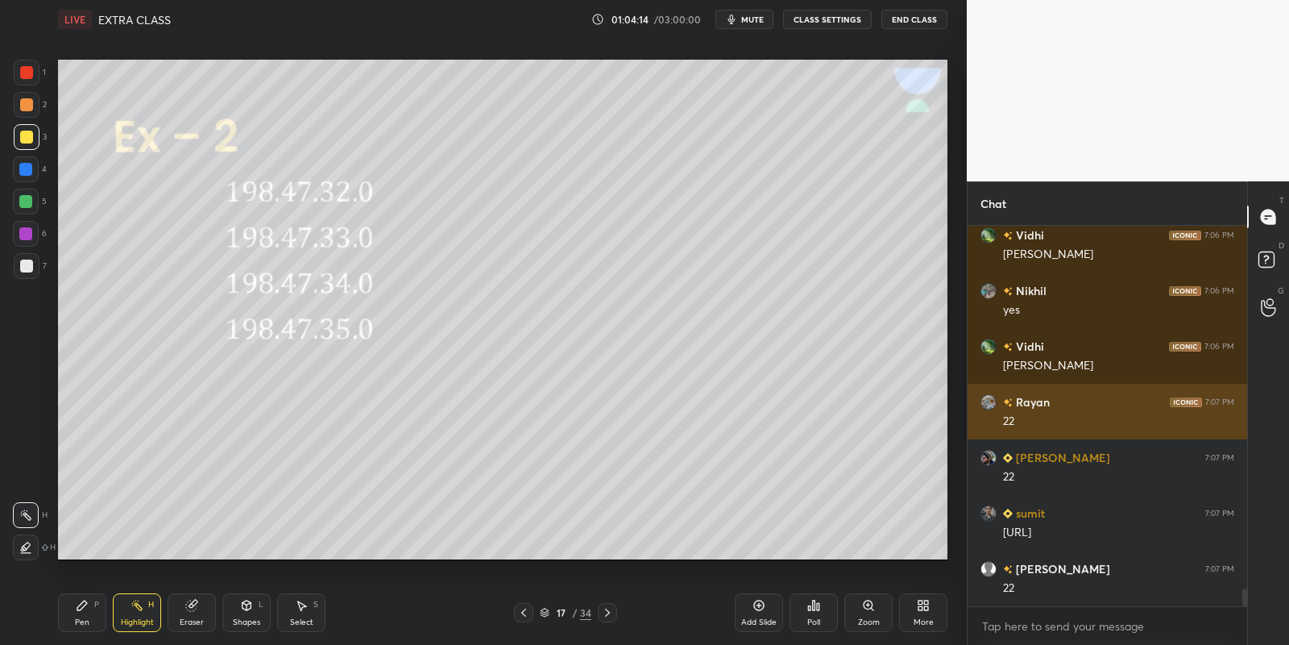
scroll to position [7777, 0]
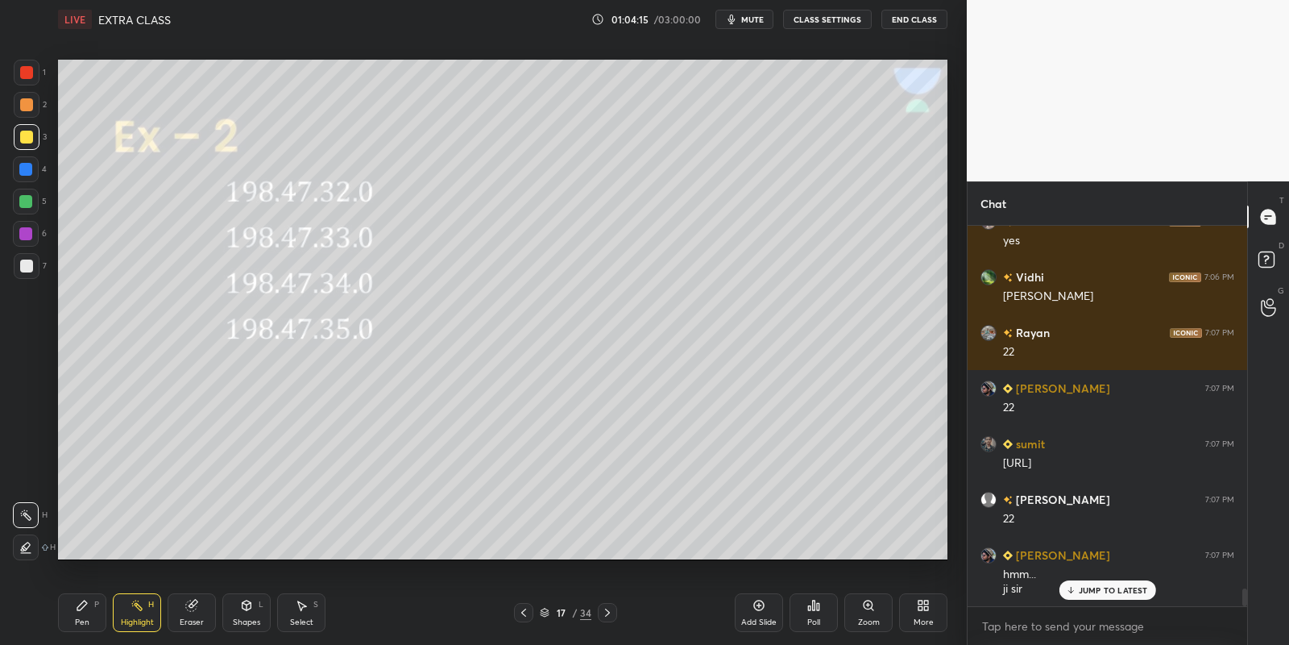
click at [757, 608] on icon at bounding box center [759, 605] width 13 height 13
click at [86, 615] on div "Pen P" at bounding box center [82, 612] width 48 height 39
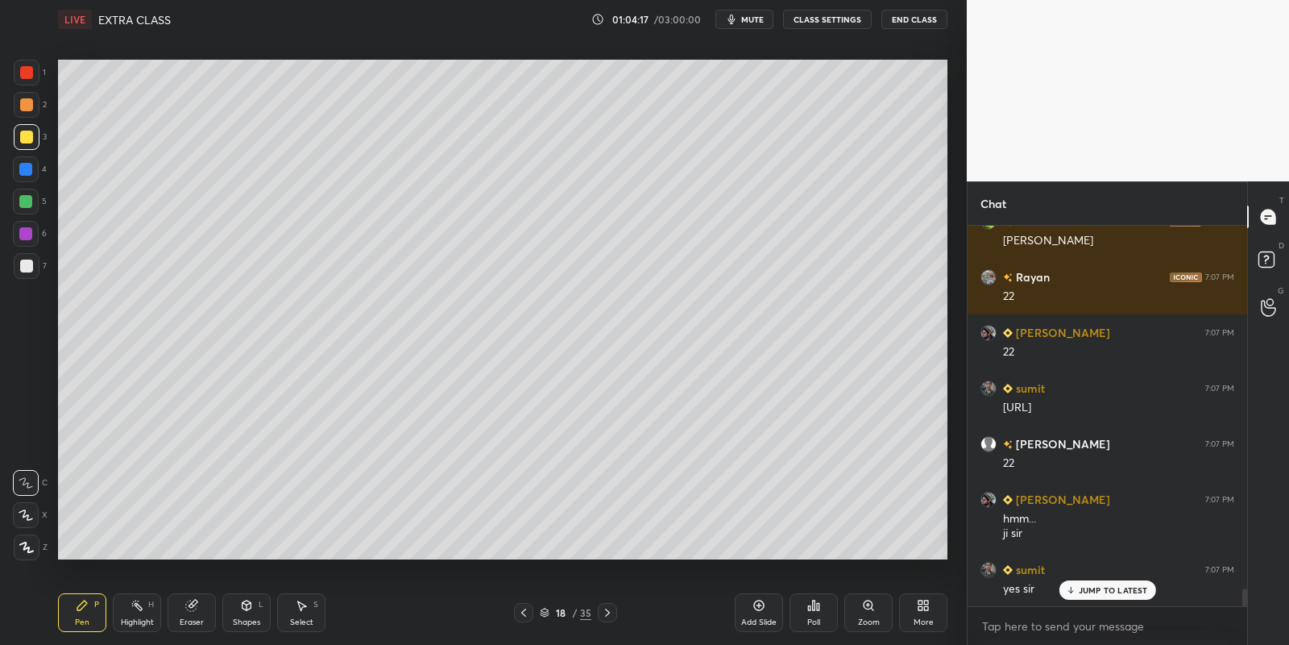
drag, startPoint x: 22, startPoint y: 137, endPoint x: 48, endPoint y: 125, distance: 29.2
click at [22, 136] on div at bounding box center [26, 137] width 13 height 13
click at [147, 618] on div "Highlight" at bounding box center [137, 622] width 33 height 8
click at [85, 611] on div "Pen P" at bounding box center [82, 612] width 48 height 39
click at [302, 611] on div "Select S" at bounding box center [301, 612] width 48 height 39
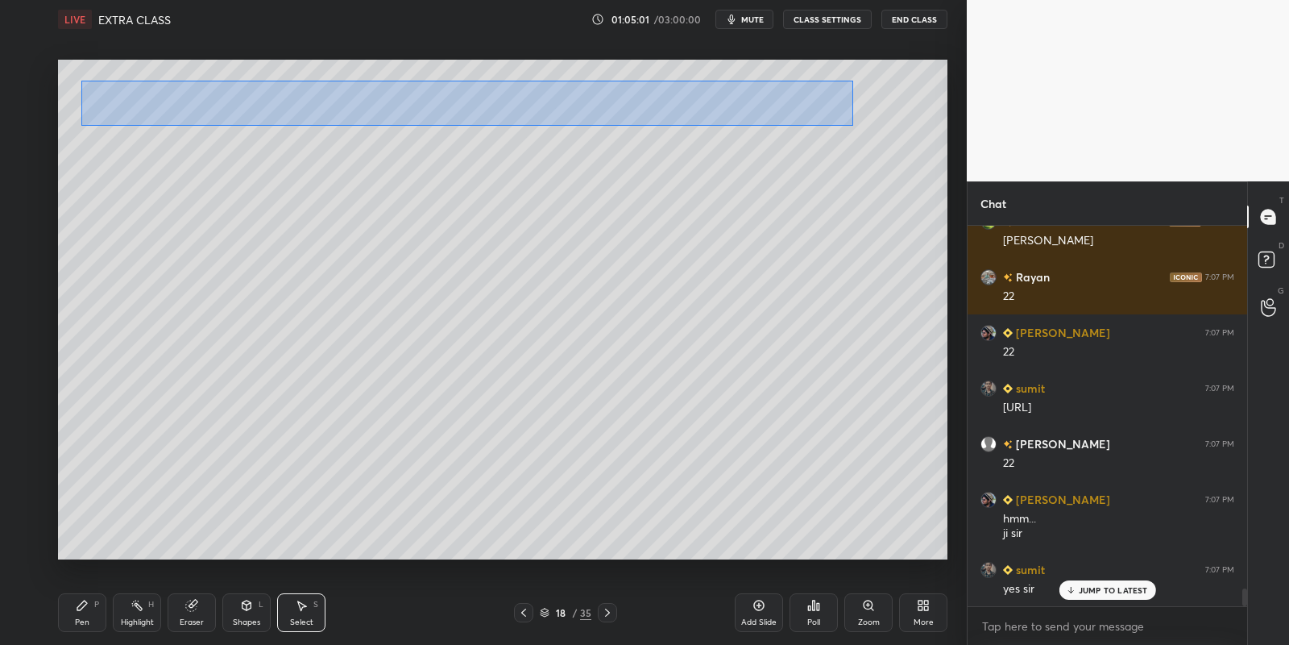
drag, startPoint x: 77, startPoint y: 78, endPoint x: 850, endPoint y: 122, distance: 774.8
click at [852, 125] on div "0 ° Undo Copy Paste here Duplicate Duplicate to new slide Delete" at bounding box center [503, 310] width 890 height 500
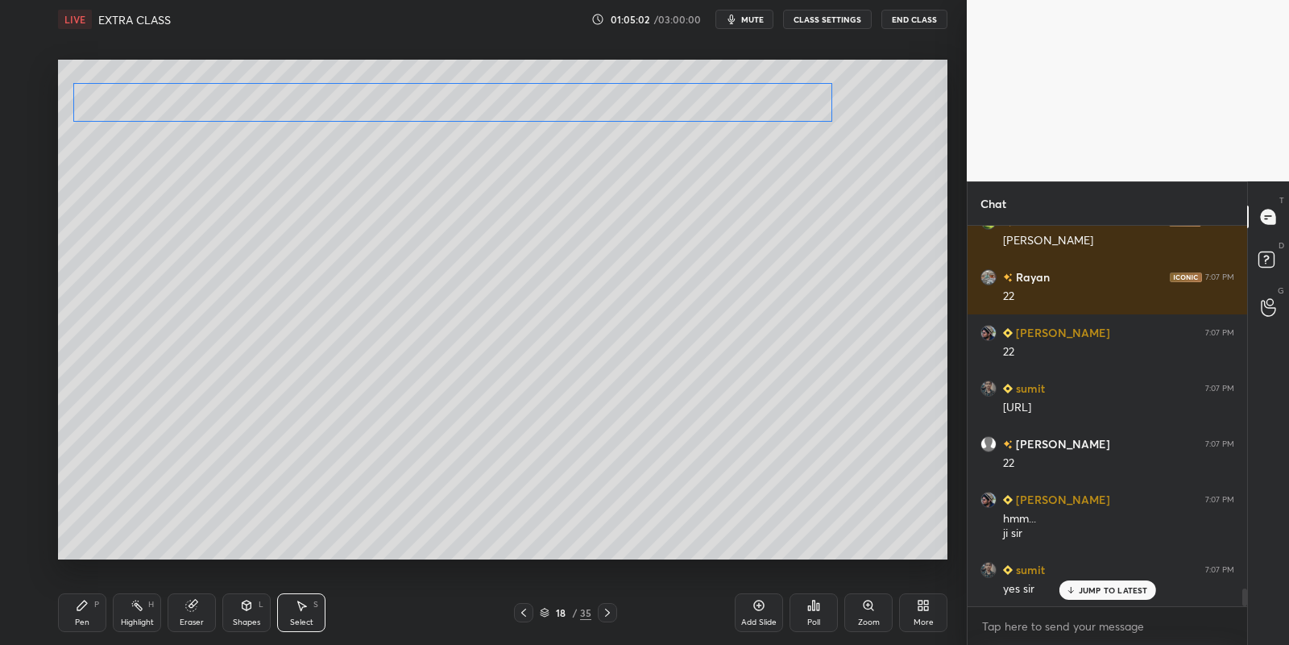
click at [658, 93] on div "0 ° Undo Copy Paste here Duplicate Duplicate to new slide Delete" at bounding box center [503, 310] width 890 height 500
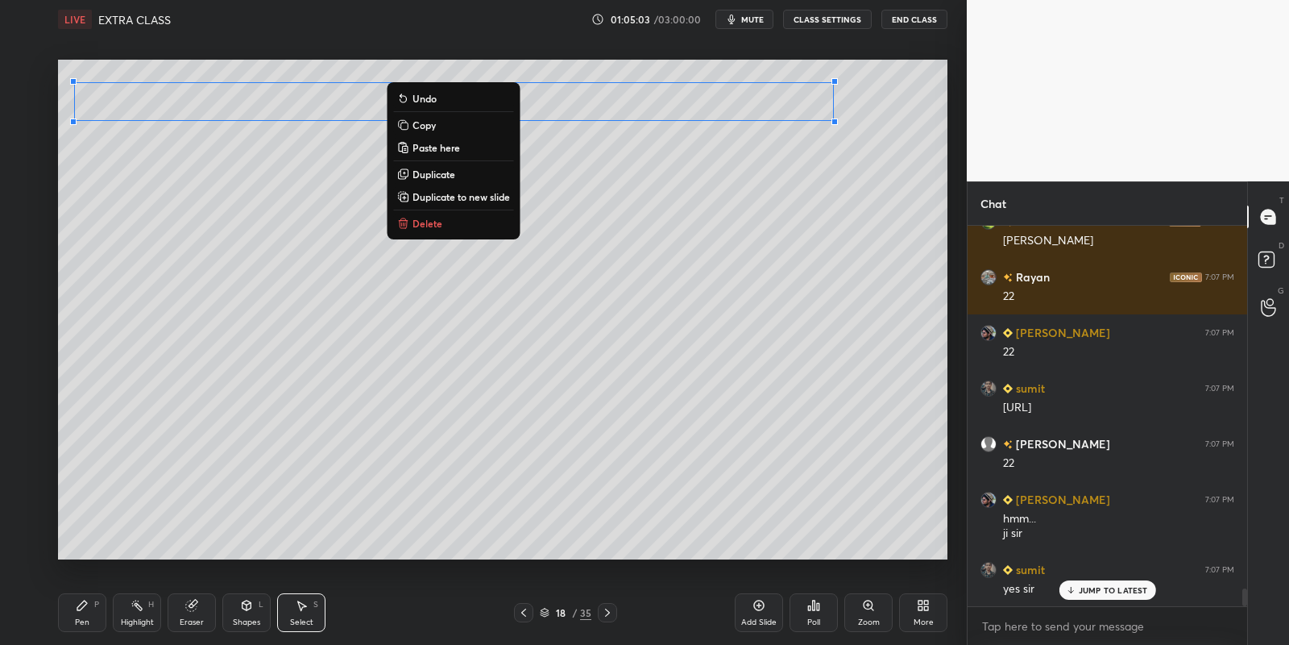
drag, startPoint x: 93, startPoint y: 619, endPoint x: 160, endPoint y: 605, distance: 67.5
click at [102, 617] on div "Pen P" at bounding box center [82, 612] width 48 height 39
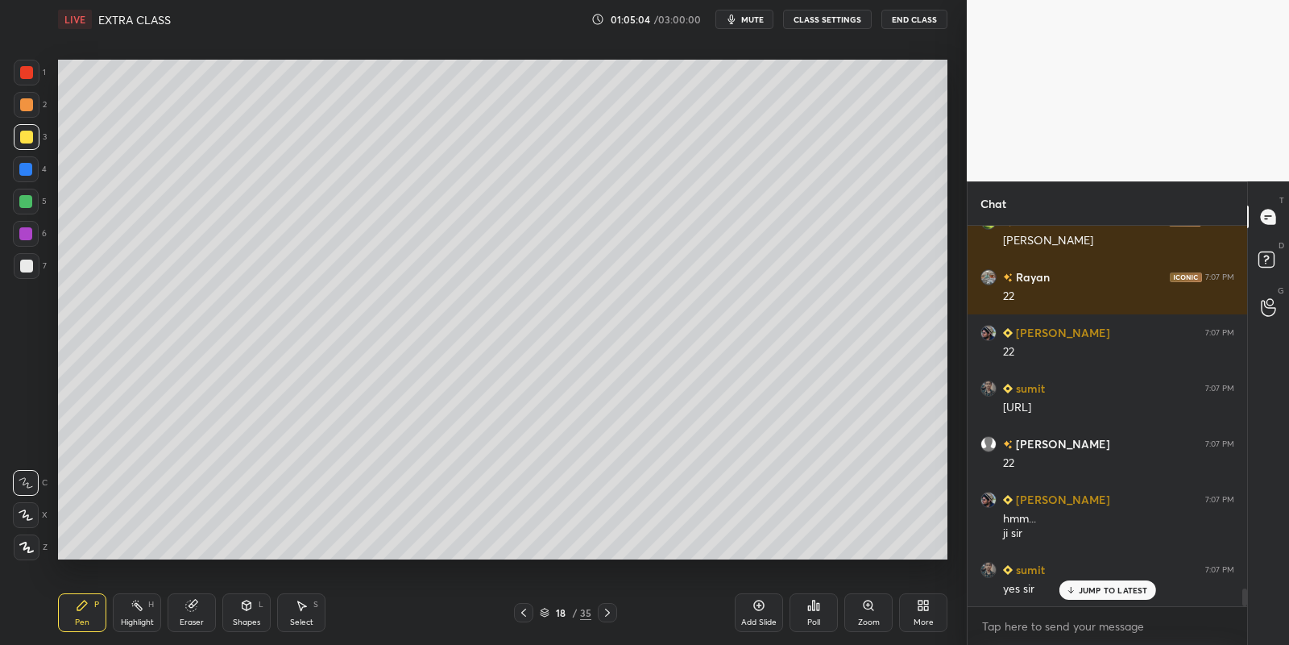
click at [287, 620] on div "Select S" at bounding box center [301, 612] width 48 height 39
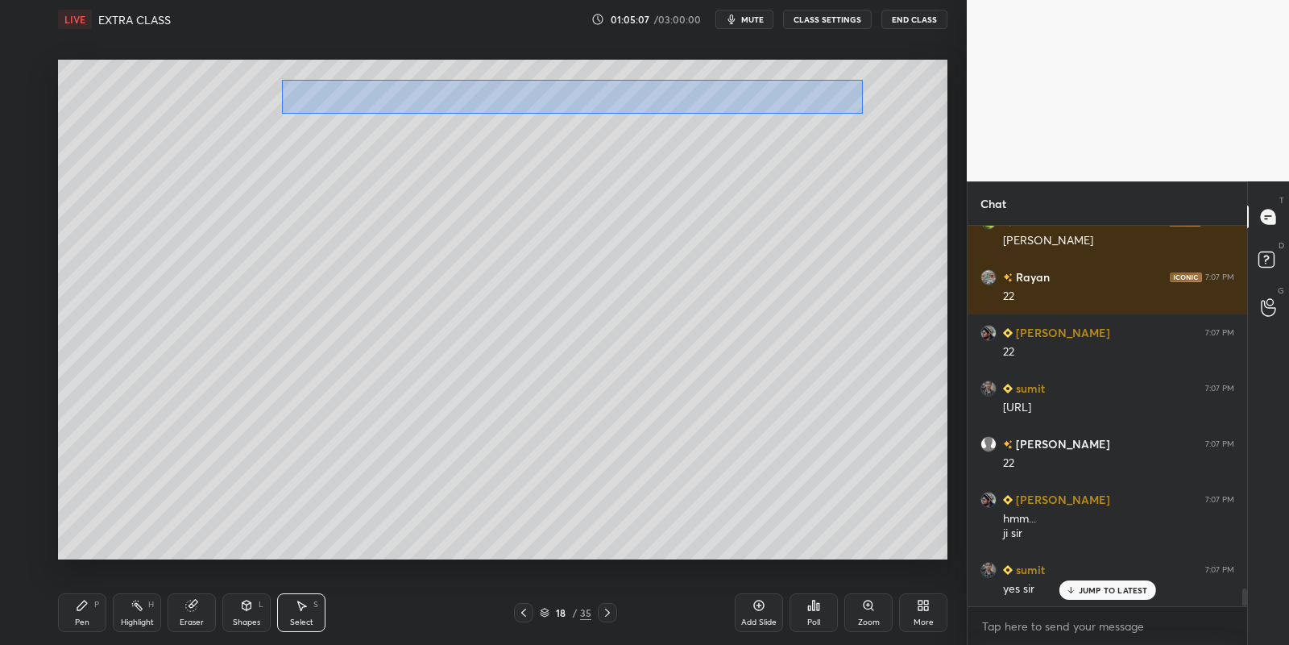
drag, startPoint x: 282, startPoint y: 80, endPoint x: 860, endPoint y: 113, distance: 578.7
click at [861, 114] on div "0 ° Undo Copy Paste here Duplicate Duplicate to new slide Delete" at bounding box center [503, 310] width 890 height 500
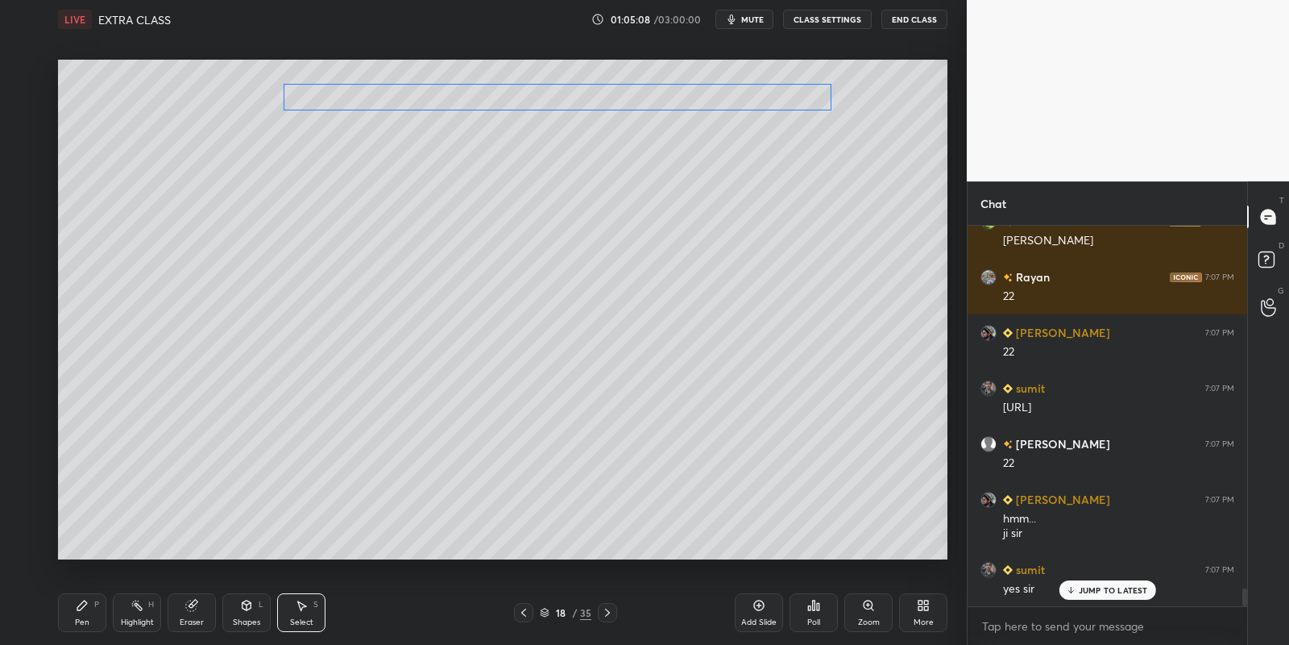
click at [829, 94] on div "0 ° Undo Copy Paste here Duplicate Duplicate to new slide Delete" at bounding box center [503, 310] width 890 height 500
drag, startPoint x: 828, startPoint y: 103, endPoint x: 830, endPoint y: 114, distance: 11.5
click at [832, 112] on div "0 ° Undo Copy Paste here Duplicate Duplicate to new slide Delete" at bounding box center [503, 310] width 890 height 500
click at [835, 110] on div "0 ° Undo Copy Paste here Duplicate Duplicate to new slide Delete" at bounding box center [503, 310] width 890 height 500
click at [830, 109] on div "0 ° Undo Copy Paste here Duplicate Duplicate to new slide Delete" at bounding box center [503, 310] width 890 height 500
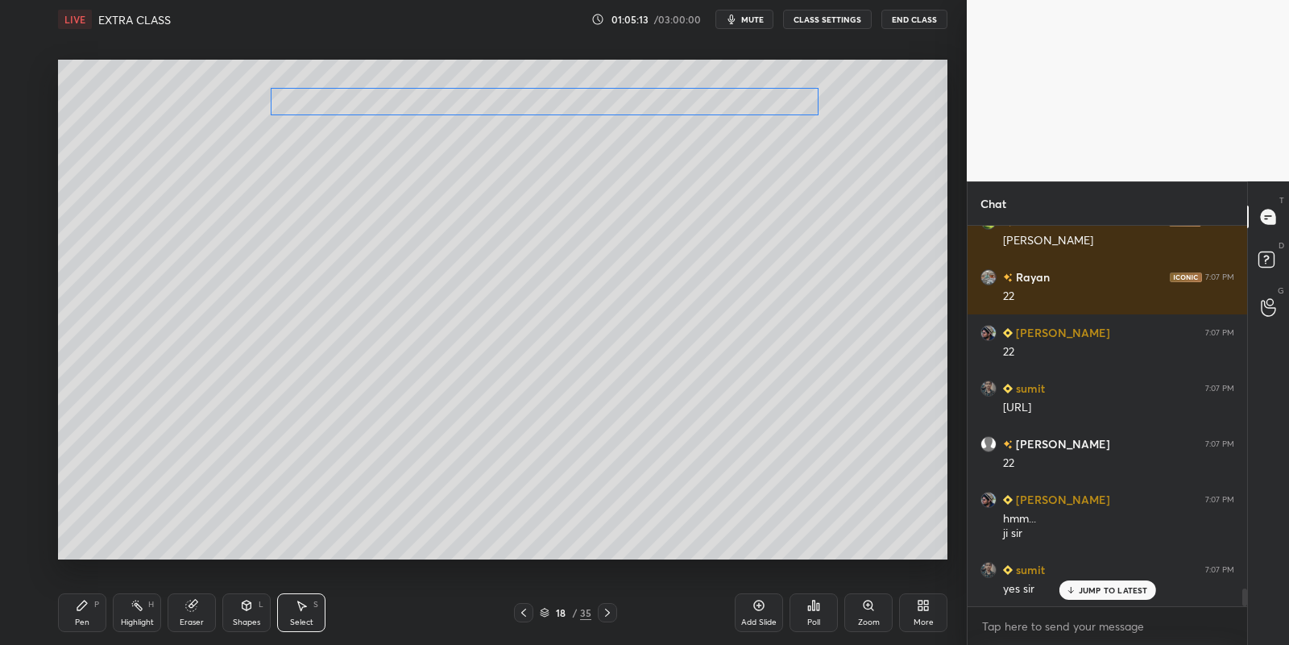
drag, startPoint x: 829, startPoint y: 111, endPoint x: 822, endPoint y: 118, distance: 9.7
click at [823, 118] on div "0 ° Undo Copy Paste here Duplicate Duplicate to new slide Delete" at bounding box center [503, 310] width 890 height 500
drag, startPoint x: 824, startPoint y: 120, endPoint x: 756, endPoint y: 122, distance: 67.7
click at [761, 118] on div at bounding box center [764, 121] width 6 height 6
click at [474, 99] on div "0 ° Undo Copy Paste here Duplicate Duplicate to new slide Delete" at bounding box center [503, 310] width 890 height 500
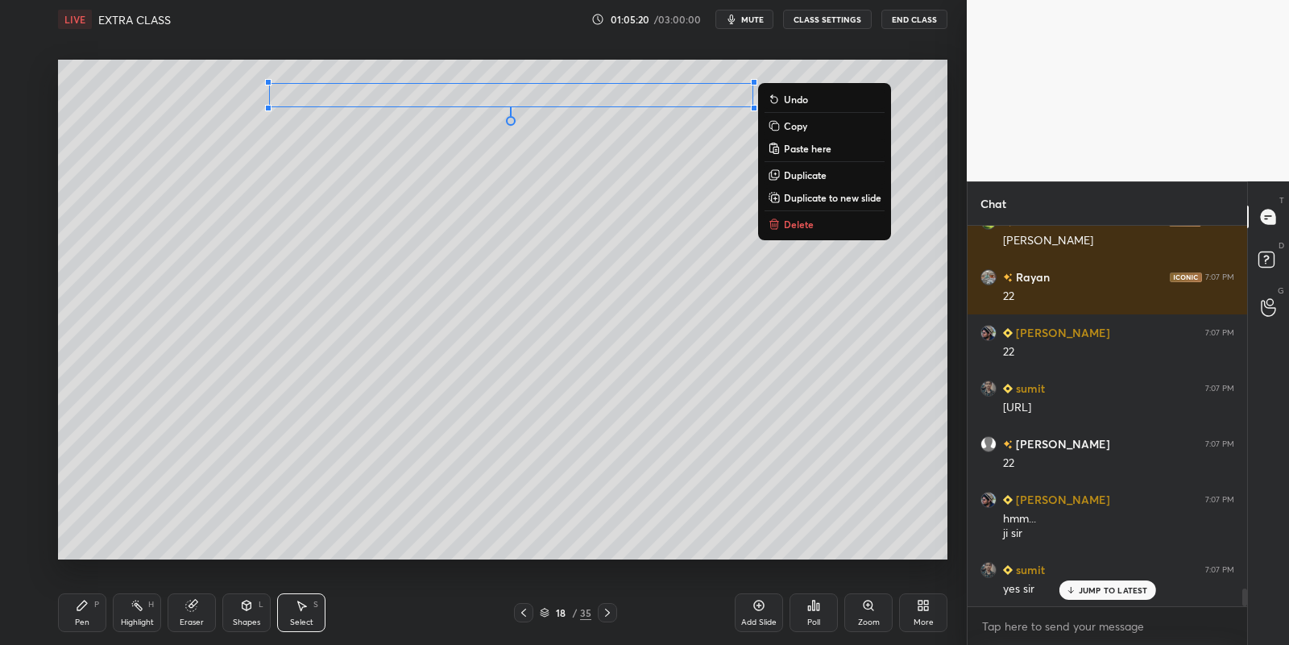
click at [88, 618] on div "Pen" at bounding box center [82, 622] width 15 height 8
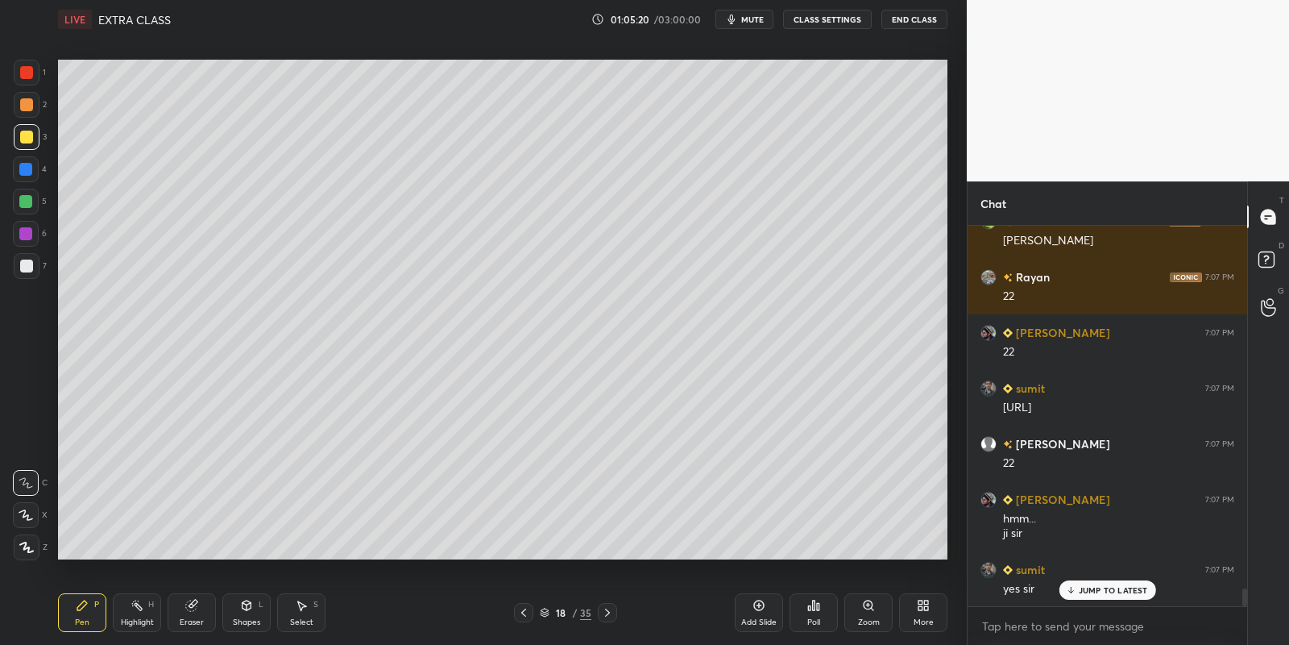
drag, startPoint x: 242, startPoint y: 616, endPoint x: 239, endPoint y: 597, distance: 19.5
click at [239, 616] on div "Shapes L" at bounding box center [246, 612] width 48 height 39
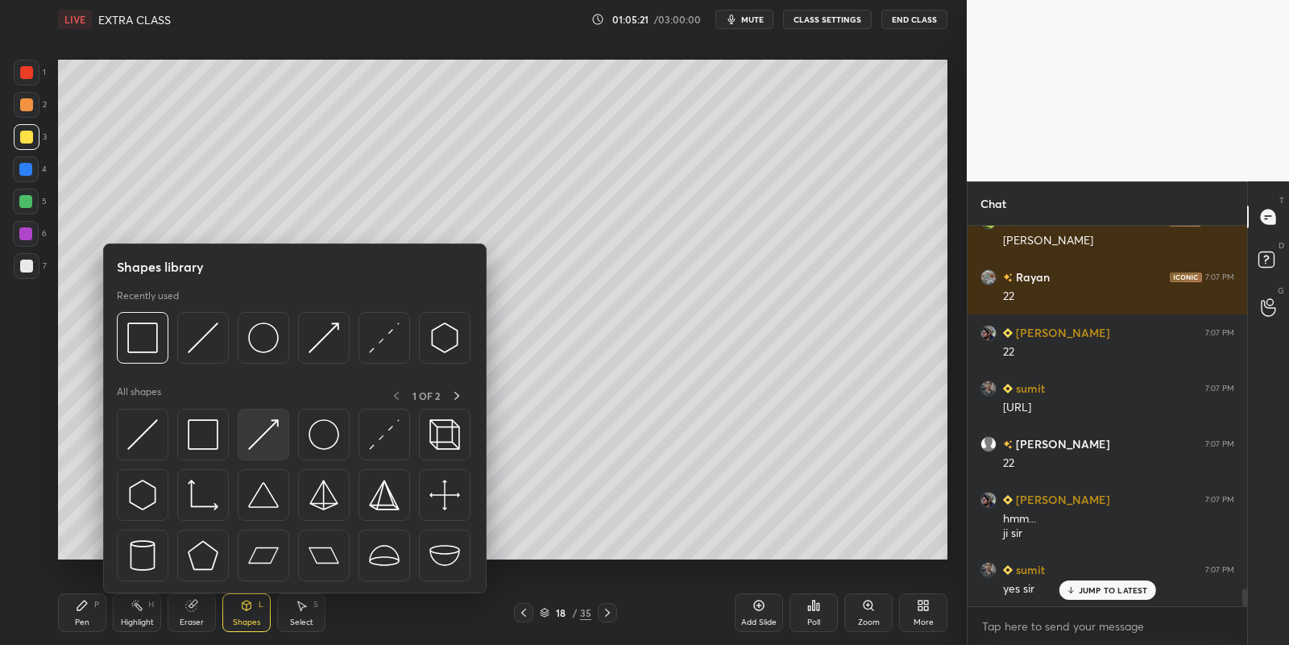
click at [265, 423] on img at bounding box center [263, 434] width 31 height 31
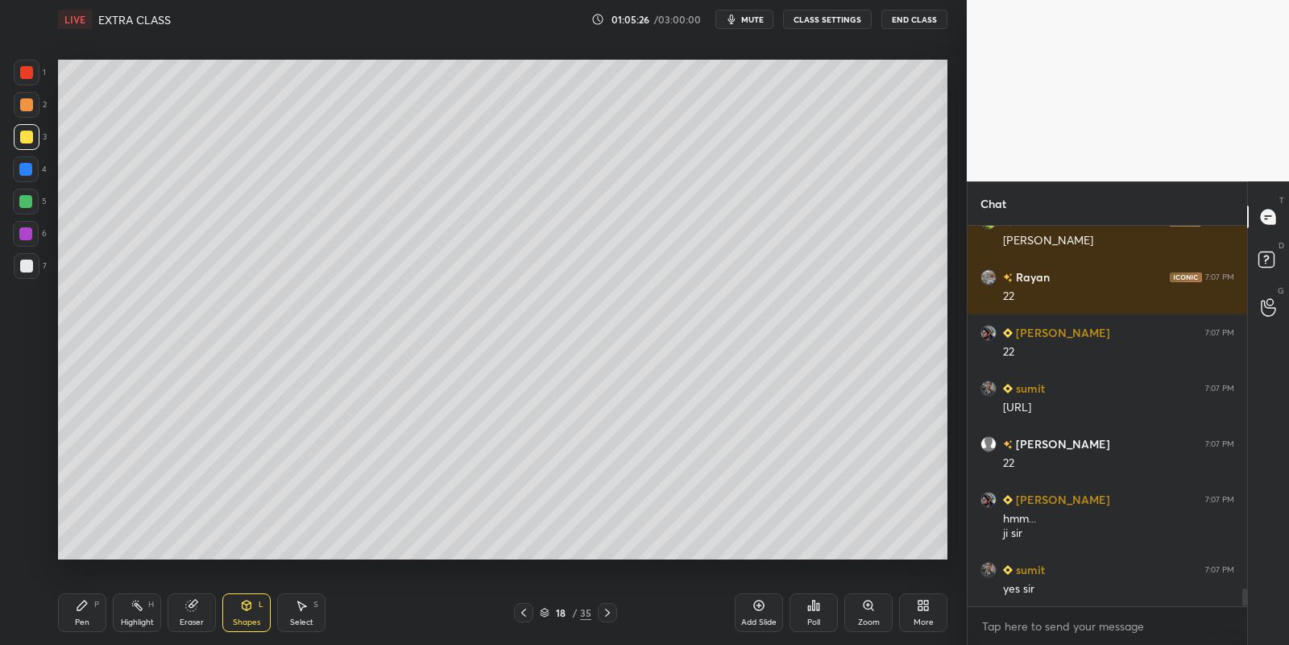
scroll to position [7889, 0]
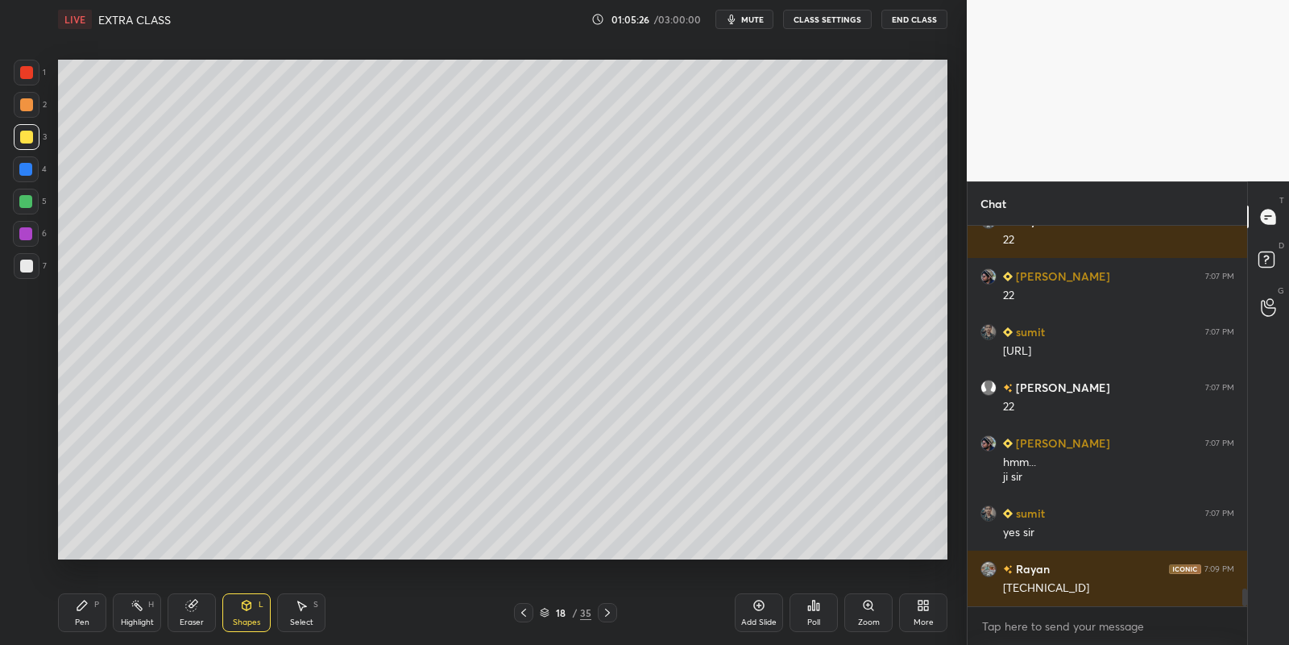
click at [75, 618] on div "Pen" at bounding box center [82, 622] width 15 height 8
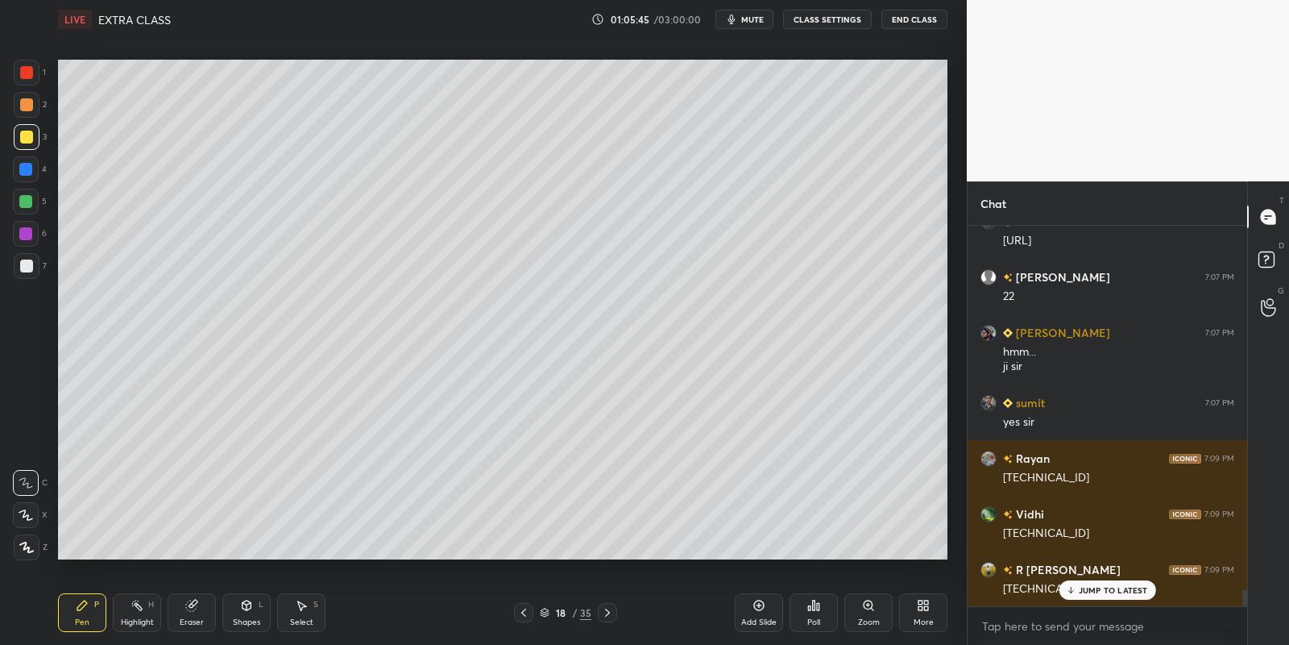
scroll to position [8055, 0]
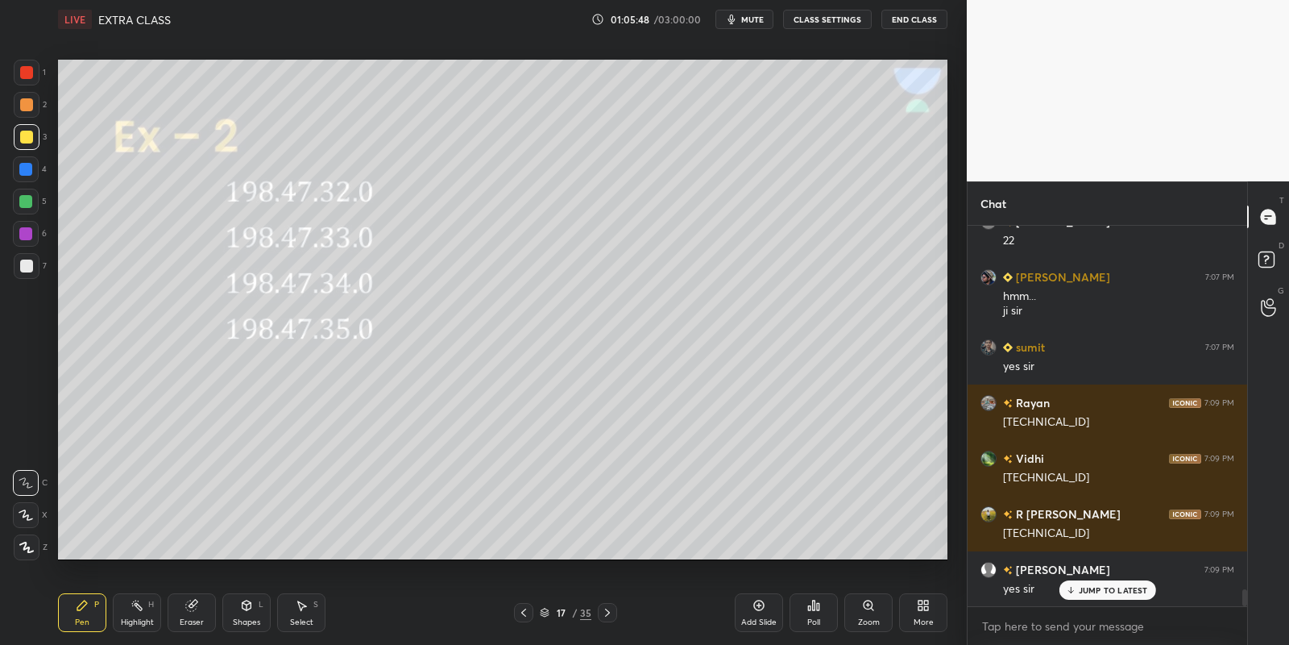
drag, startPoint x: 135, startPoint y: 613, endPoint x: 150, endPoint y: 579, distance: 36.8
click at [137, 608] on icon at bounding box center [137, 605] width 13 height 13
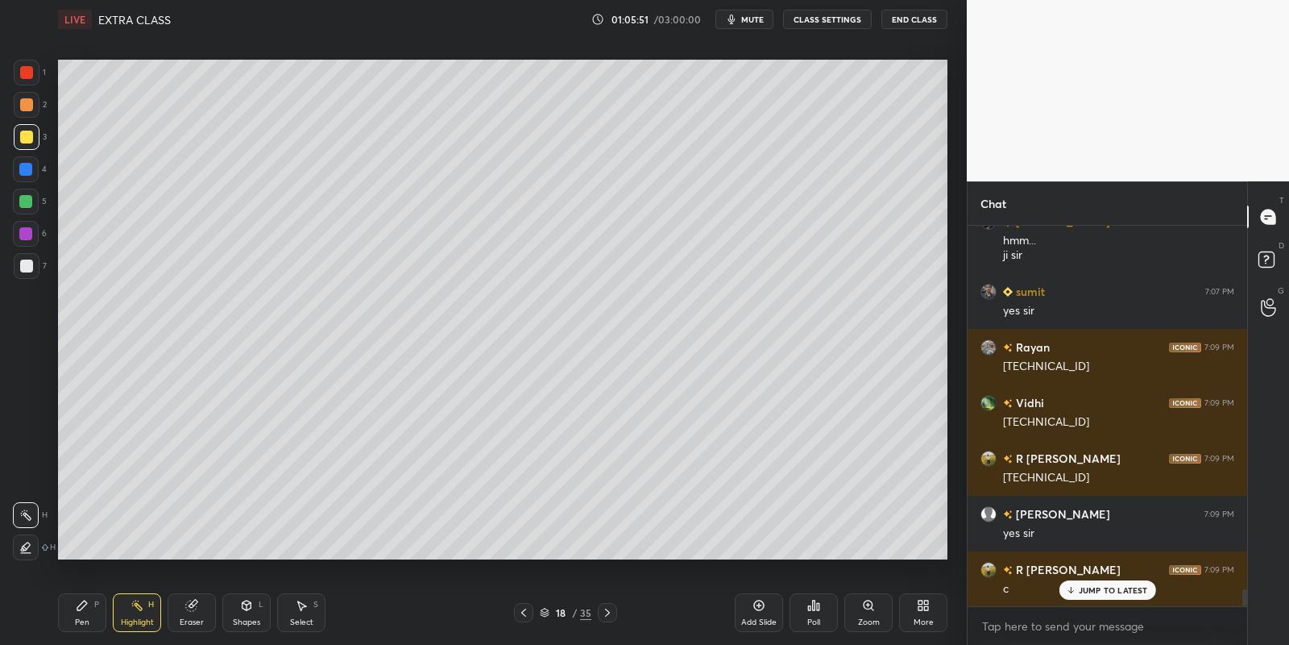
click at [249, 610] on div "Shapes L" at bounding box center [246, 612] width 48 height 39
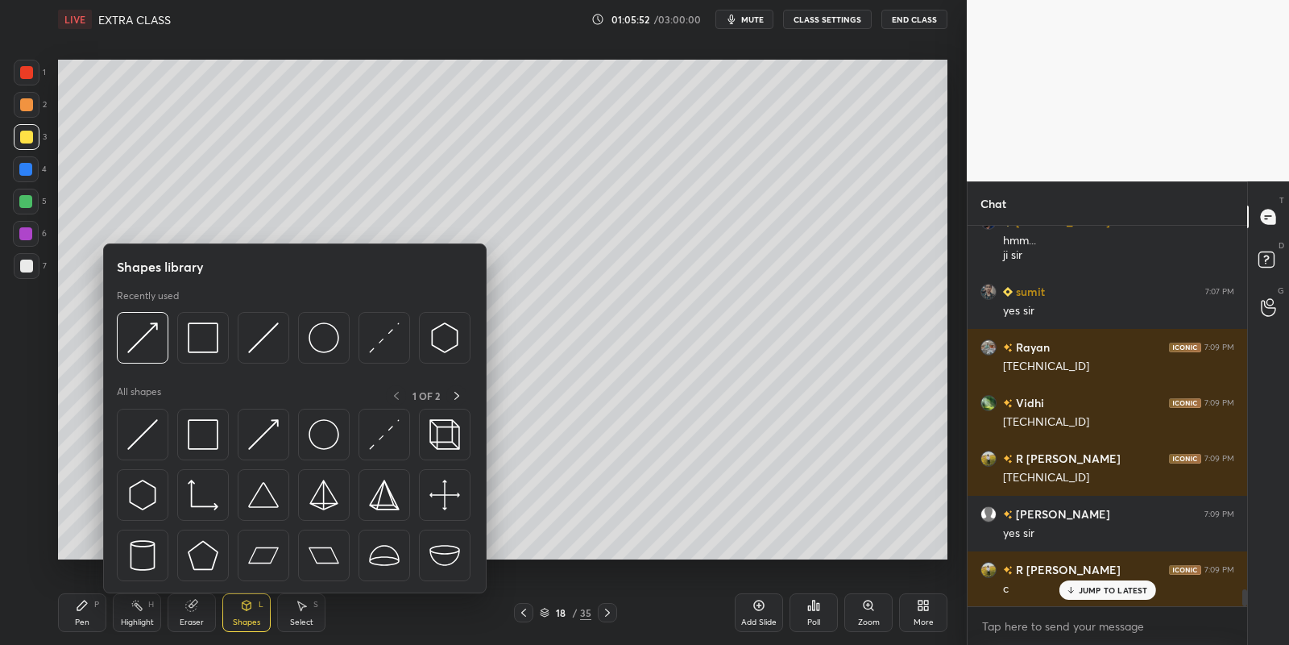
click at [209, 331] on img at bounding box center [203, 337] width 31 height 31
click at [26, 202] on div at bounding box center [25, 201] width 13 height 13
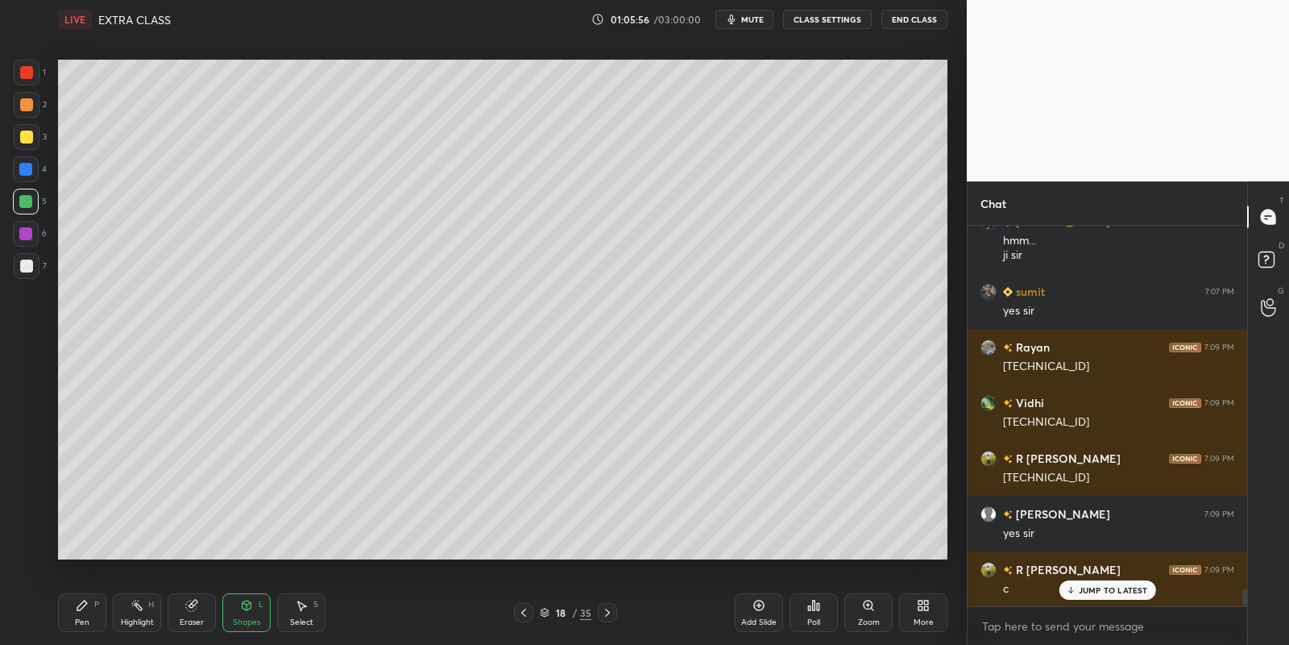
click at [84, 605] on icon at bounding box center [82, 605] width 10 height 10
click at [20, 133] on div at bounding box center [26, 137] width 13 height 13
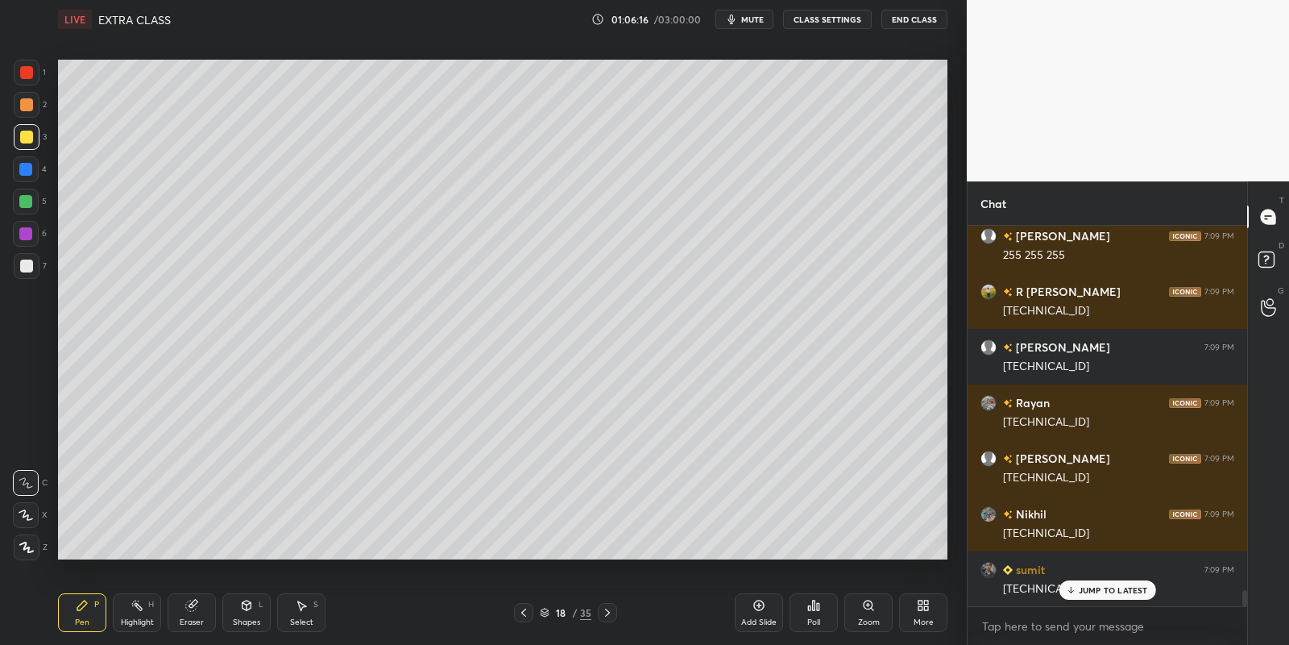
scroll to position [8555, 0]
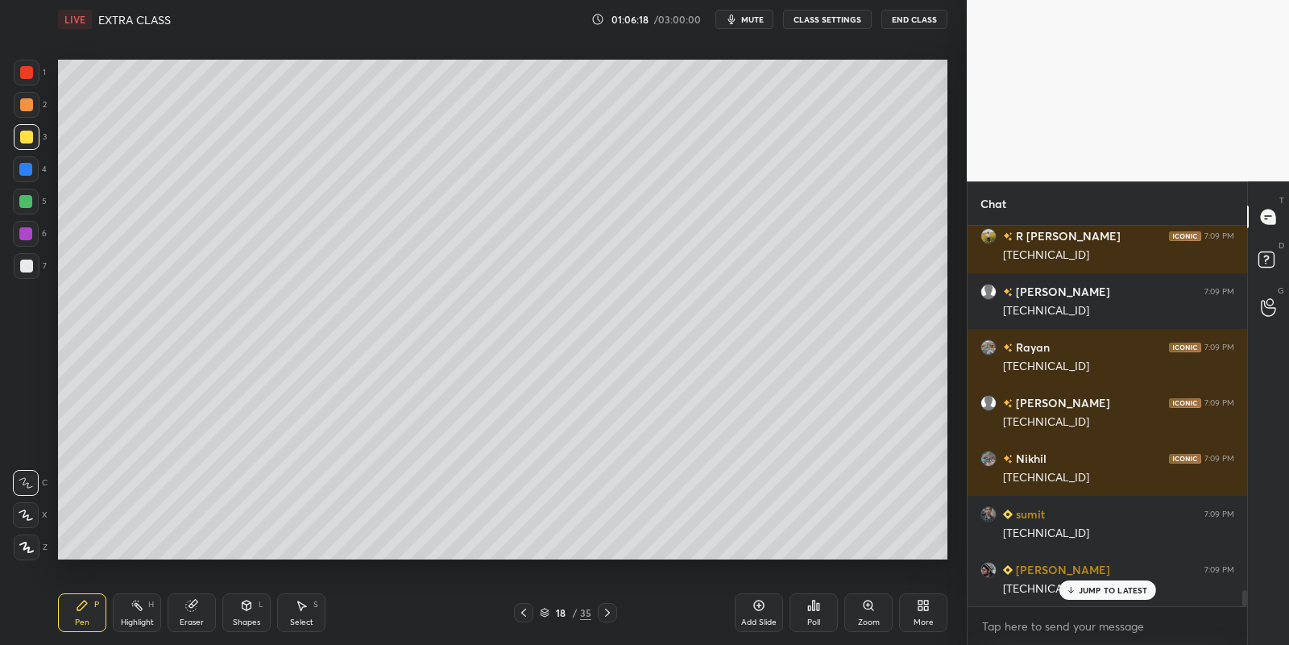
click at [81, 616] on div "Pen P" at bounding box center [82, 612] width 48 height 39
click at [293, 614] on div "Select S" at bounding box center [301, 612] width 48 height 39
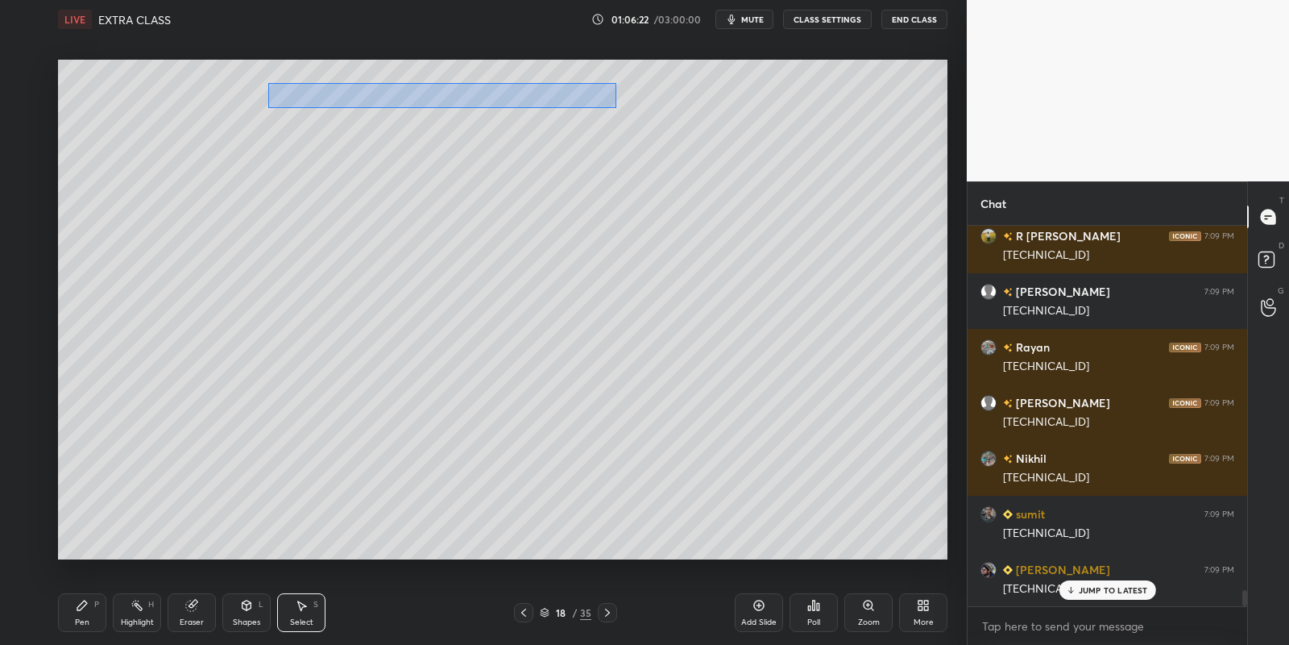
drag, startPoint x: 268, startPoint y: 83, endPoint x: 612, endPoint y: 105, distance: 345.6
click at [615, 107] on div "0 ° Undo Copy Paste here Duplicate Duplicate to new slide Delete" at bounding box center [503, 310] width 890 height 500
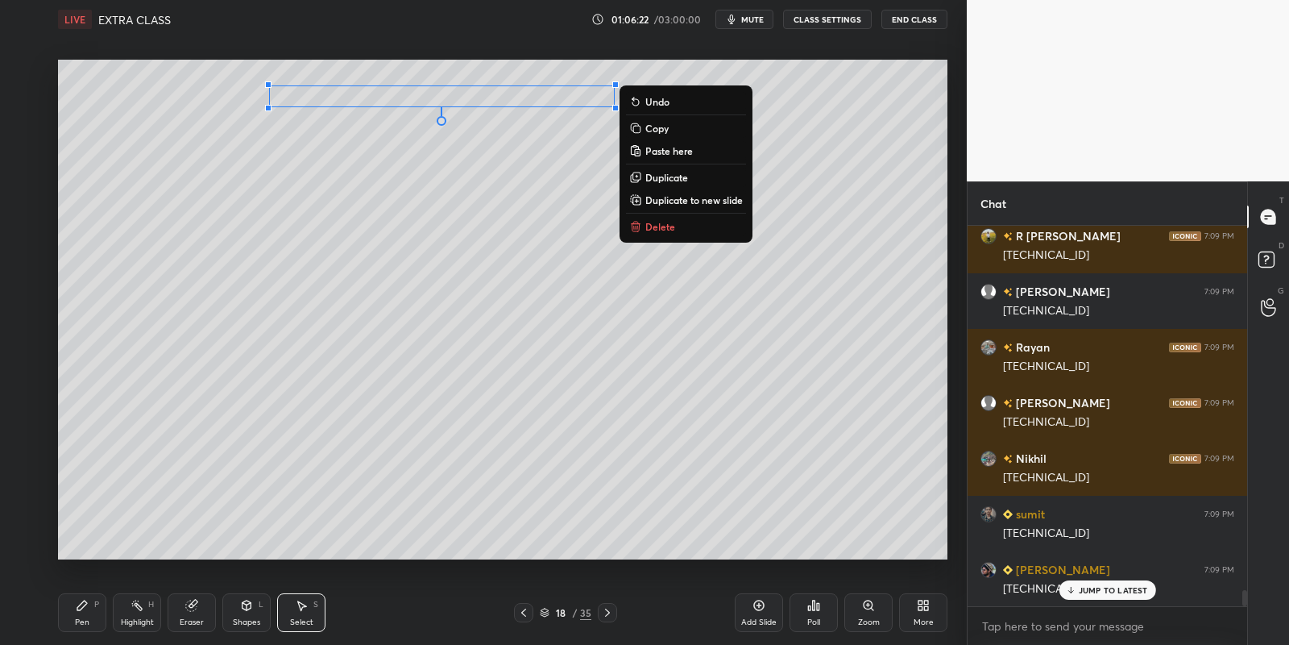
click at [649, 122] on p "Copy" at bounding box center [656, 128] width 23 height 13
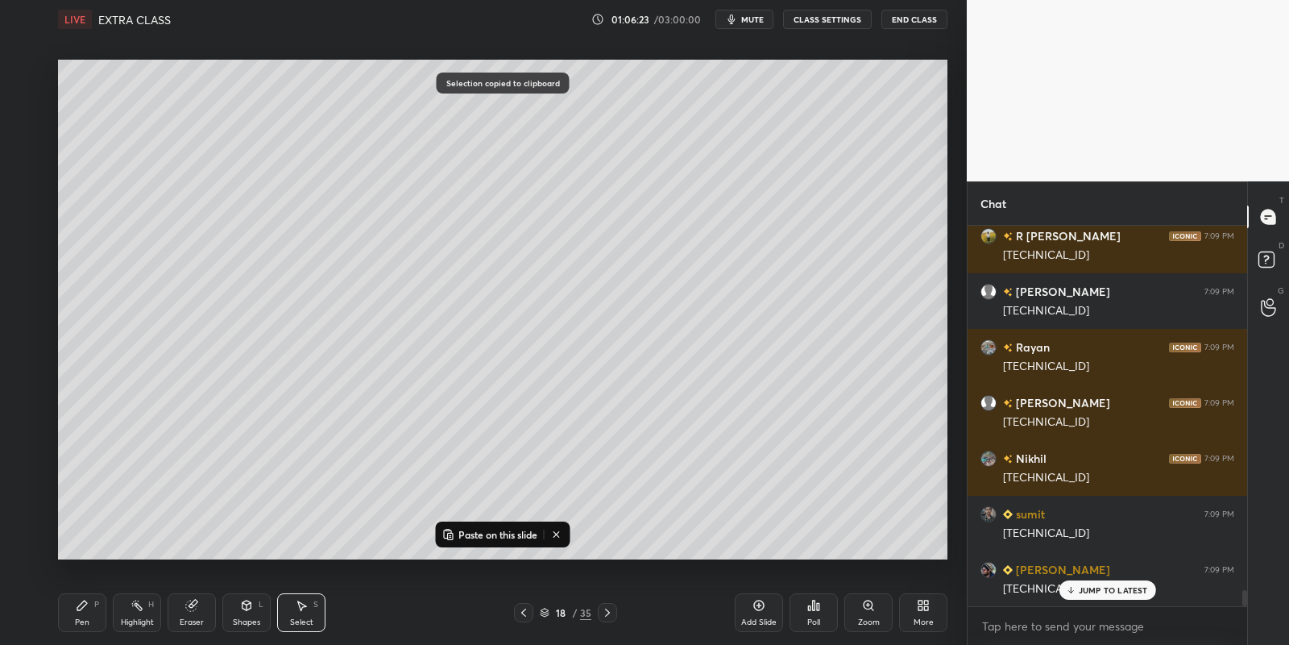
drag, startPoint x: 500, startPoint y: 539, endPoint x: 504, endPoint y: 519, distance: 20.5
click at [500, 537] on p "Paste on this slide" at bounding box center [498, 534] width 79 height 13
drag, startPoint x: 431, startPoint y: 119, endPoint x: 376, endPoint y: 388, distance: 274.7
click at [378, 397] on div "0 ° Undo Copy Paste here Duplicate Duplicate to new slide Delete" at bounding box center [503, 310] width 890 height 500
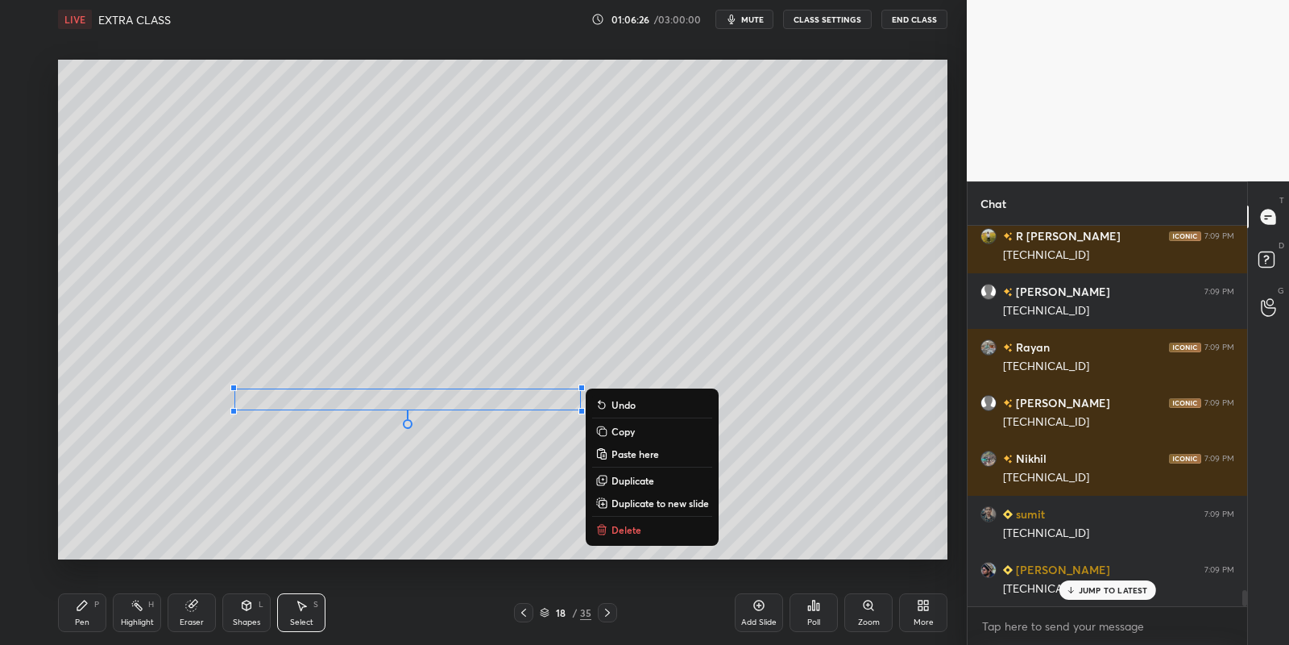
drag, startPoint x: 106, startPoint y: 620, endPoint x: 177, endPoint y: 605, distance: 73.2
click at [110, 619] on div "Pen P Highlight H Eraser Shapes L Select S" at bounding box center [227, 612] width 338 height 39
click at [189, 609] on icon at bounding box center [191, 605] width 13 height 13
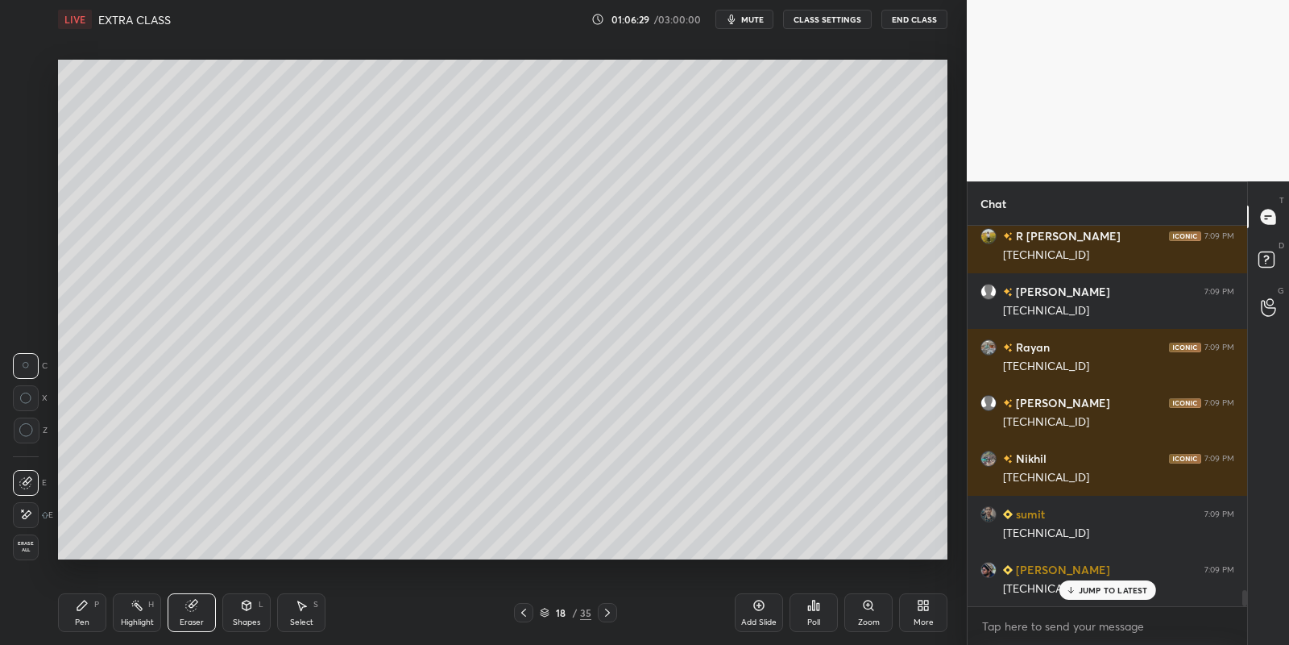
drag, startPoint x: 298, startPoint y: 609, endPoint x: 296, endPoint y: 571, distance: 38.0
click at [295, 603] on icon at bounding box center [301, 605] width 13 height 13
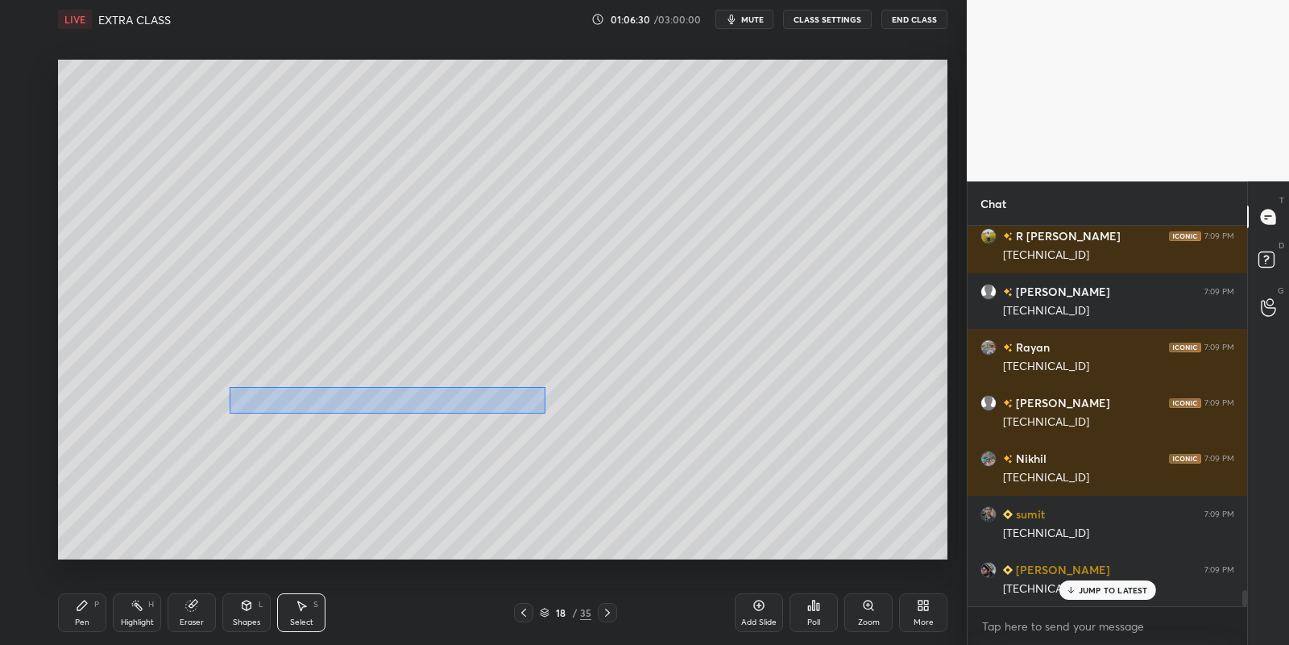
drag, startPoint x: 230, startPoint y: 387, endPoint x: 639, endPoint y: 423, distance: 411.0
click at [641, 424] on div "0 ° Undo Copy Paste here Duplicate Duplicate to new slide Delete" at bounding box center [503, 310] width 890 height 500
drag, startPoint x: 504, startPoint y: 402, endPoint x: 467, endPoint y: 403, distance: 37.1
click at [465, 405] on div "0 ° Undo Copy Paste here Duplicate Duplicate to new slide Delete" at bounding box center [503, 310] width 890 height 500
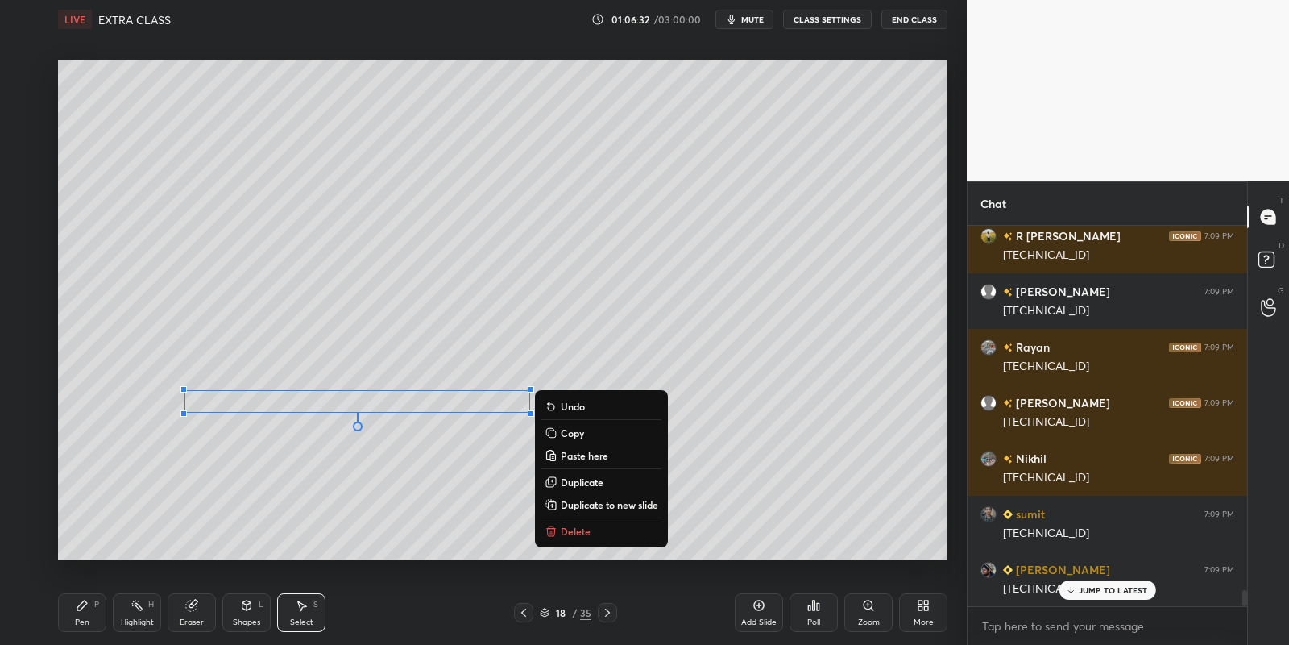
click at [101, 613] on div "Pen P" at bounding box center [82, 612] width 48 height 39
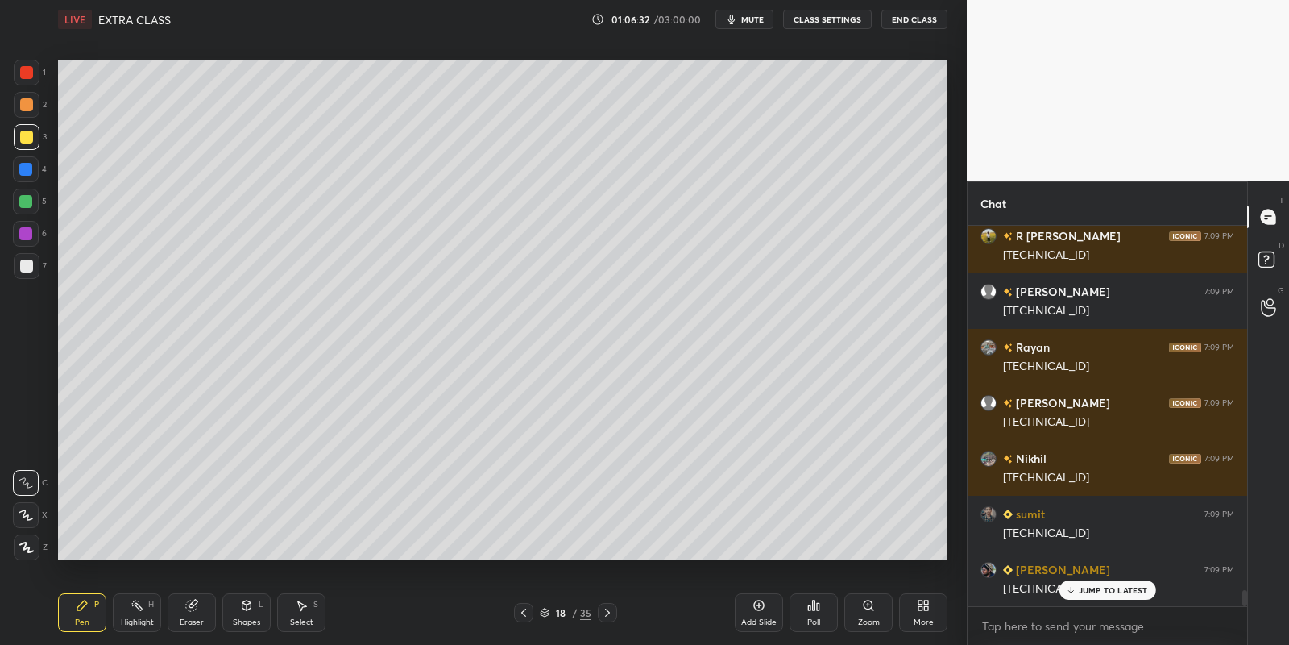
click at [179, 613] on div "Eraser" at bounding box center [192, 612] width 48 height 39
click at [82, 610] on icon at bounding box center [82, 605] width 13 height 13
click at [25, 135] on div at bounding box center [26, 137] width 13 height 13
click at [250, 608] on div "Shapes L" at bounding box center [246, 612] width 48 height 39
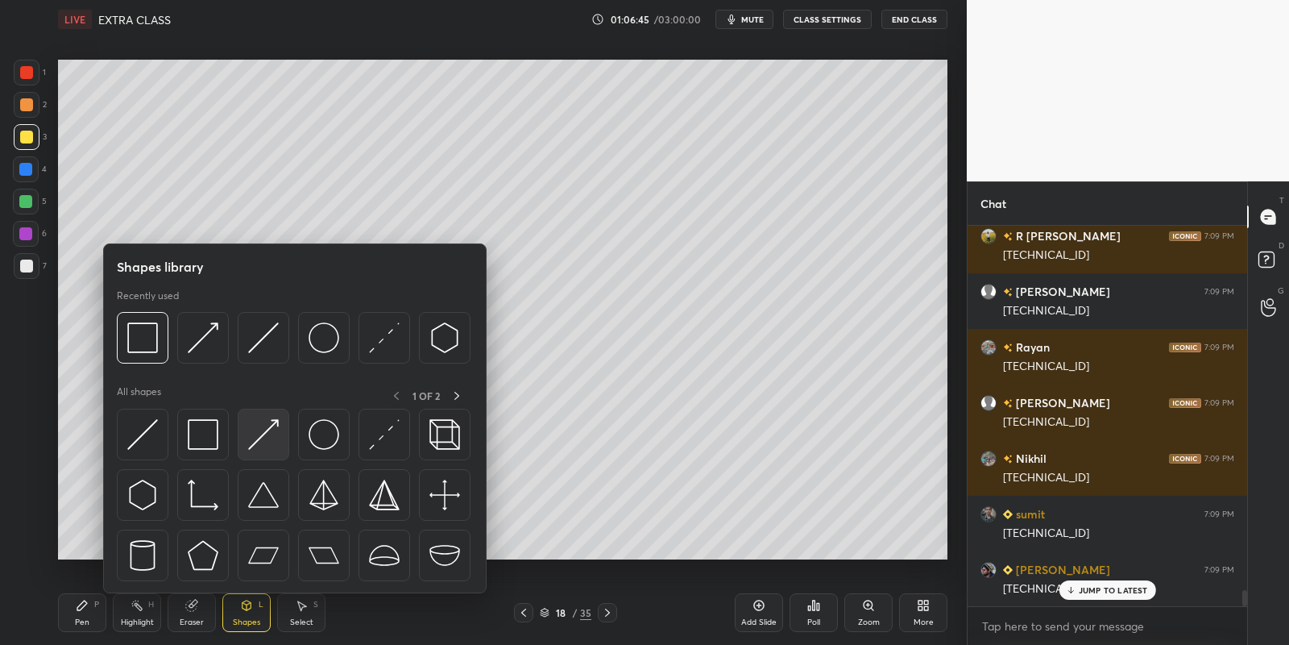
click at [267, 434] on img at bounding box center [263, 434] width 31 height 31
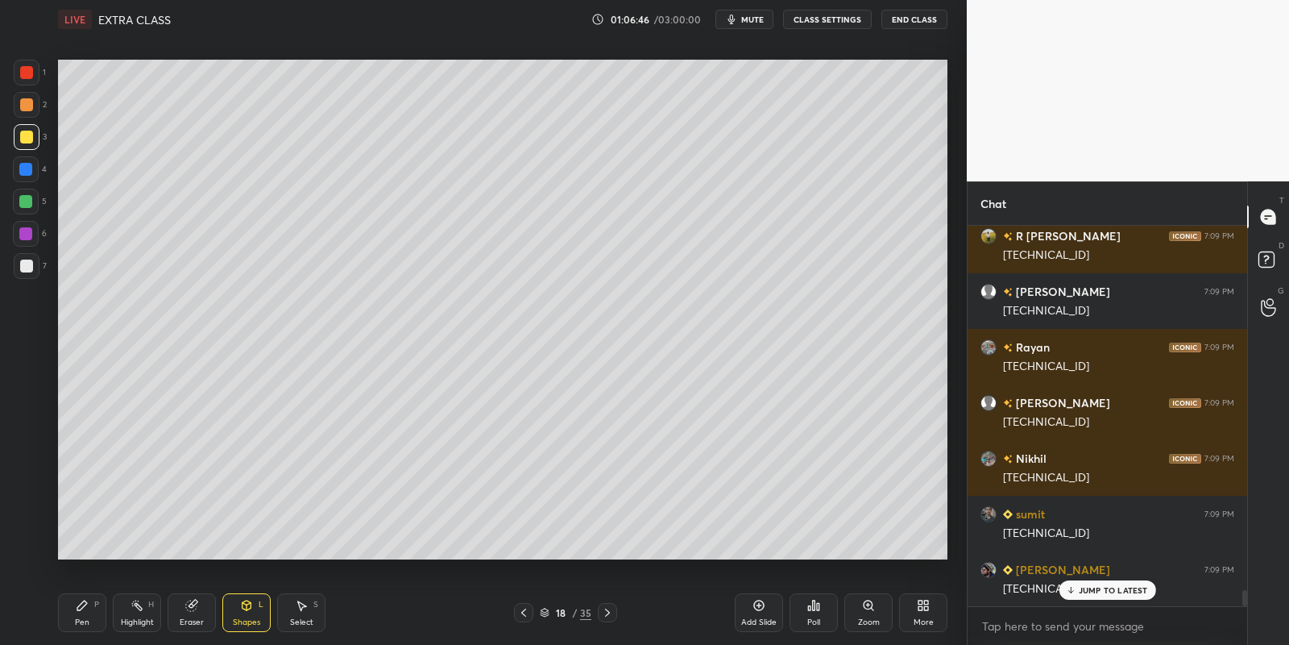
click at [240, 616] on div "Shapes L" at bounding box center [246, 612] width 48 height 39
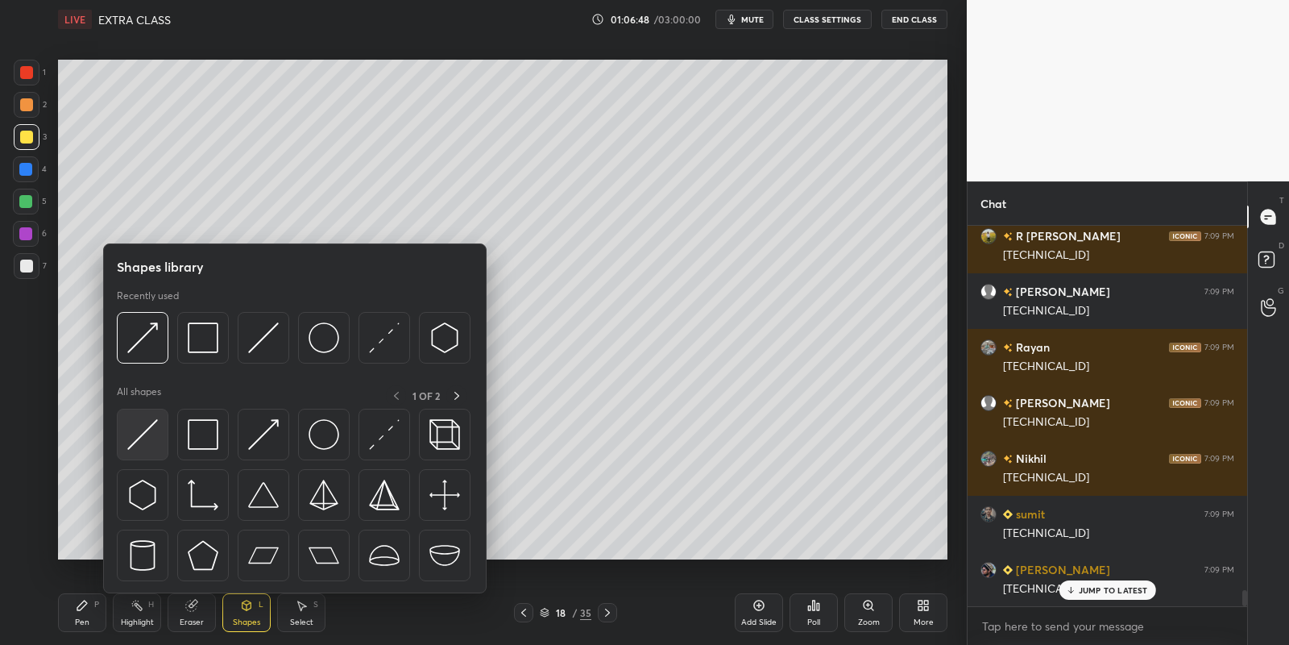
drag, startPoint x: 147, startPoint y: 425, endPoint x: 23, endPoint y: 203, distance: 254.7
click at [140, 428] on img at bounding box center [142, 434] width 31 height 31
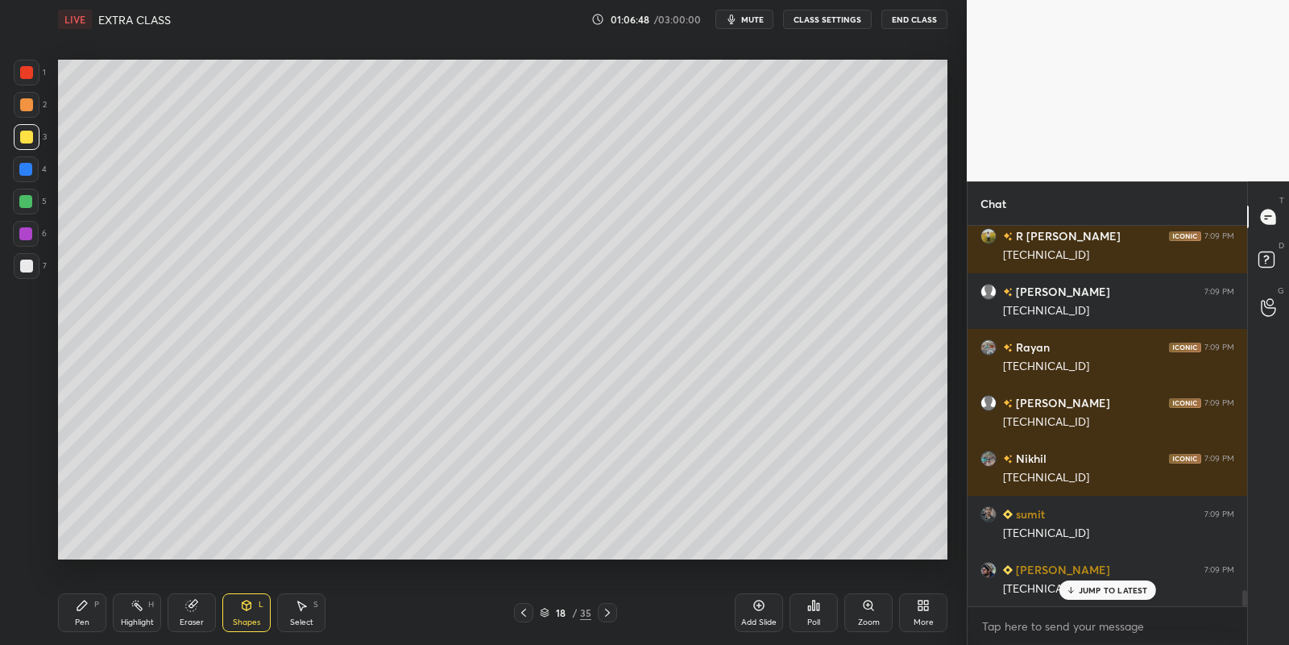
click at [24, 200] on div at bounding box center [25, 201] width 13 height 13
drag, startPoint x: 82, startPoint y: 618, endPoint x: 153, endPoint y: 572, distance: 84.5
click at [83, 618] on div "Pen" at bounding box center [82, 622] width 15 height 8
click at [132, 605] on icon at bounding box center [137, 605] width 13 height 13
click at [251, 614] on div "Shapes L" at bounding box center [246, 612] width 48 height 39
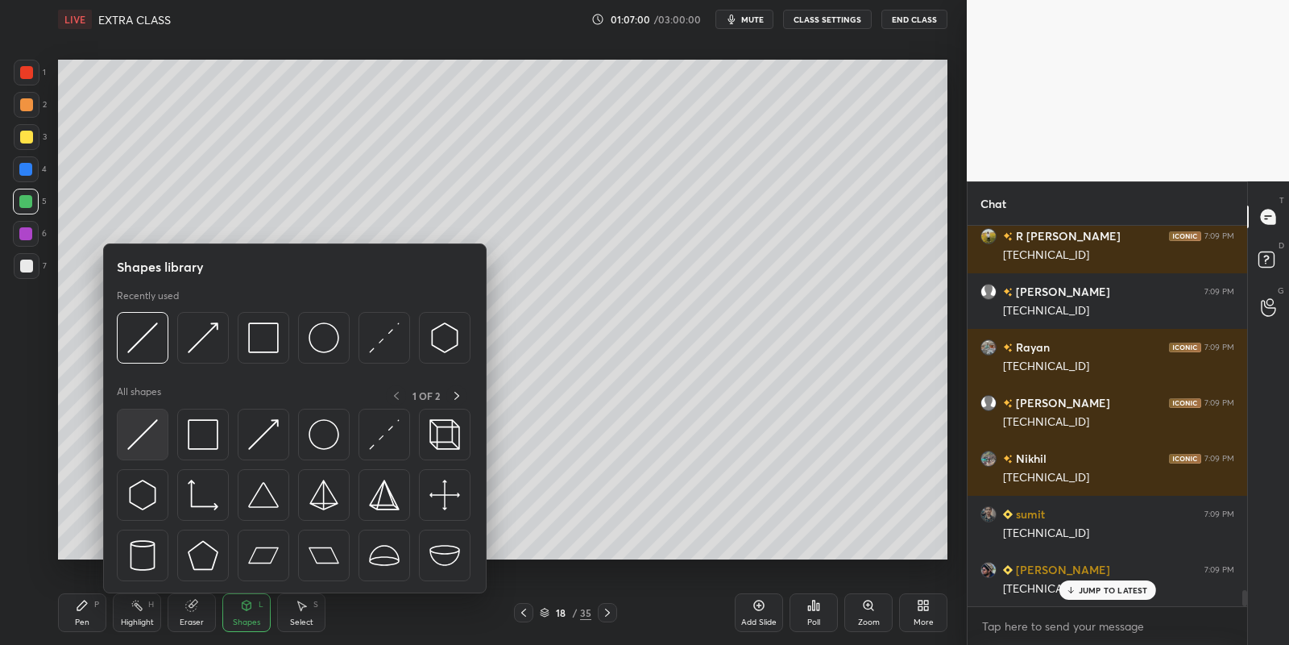
click at [147, 438] on img at bounding box center [142, 434] width 31 height 31
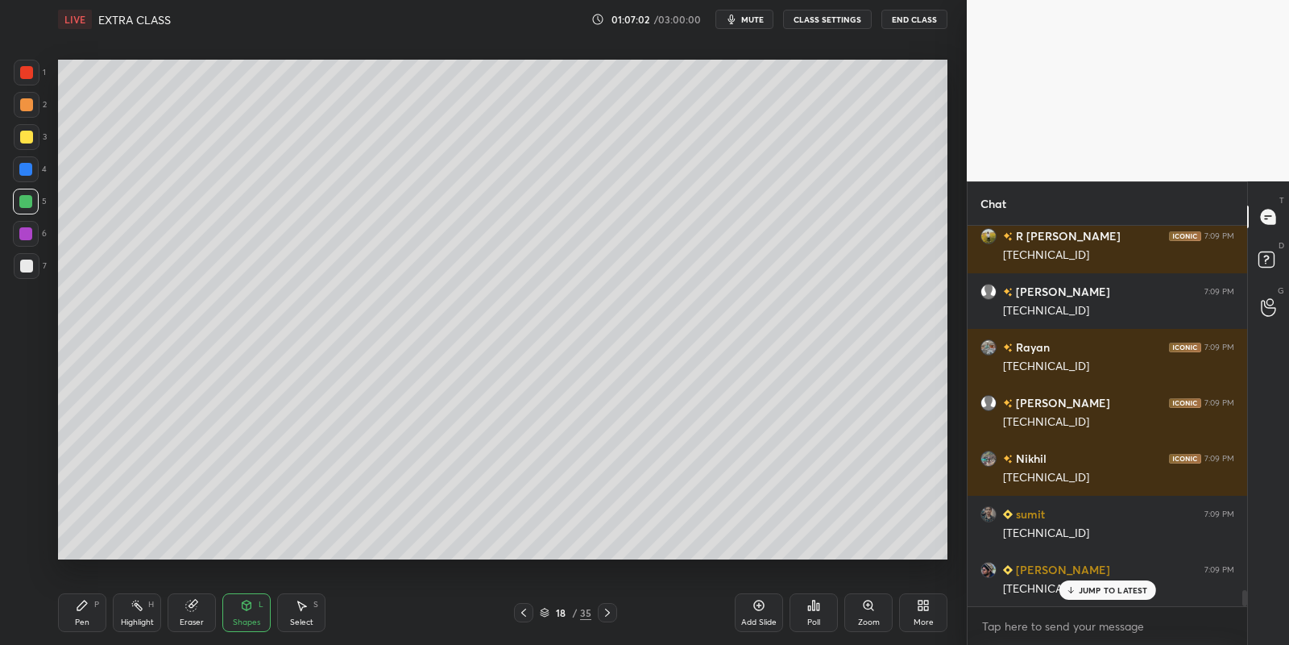
click at [96, 608] on div "P" at bounding box center [96, 604] width 5 height 8
click at [23, 135] on div at bounding box center [26, 137] width 13 height 13
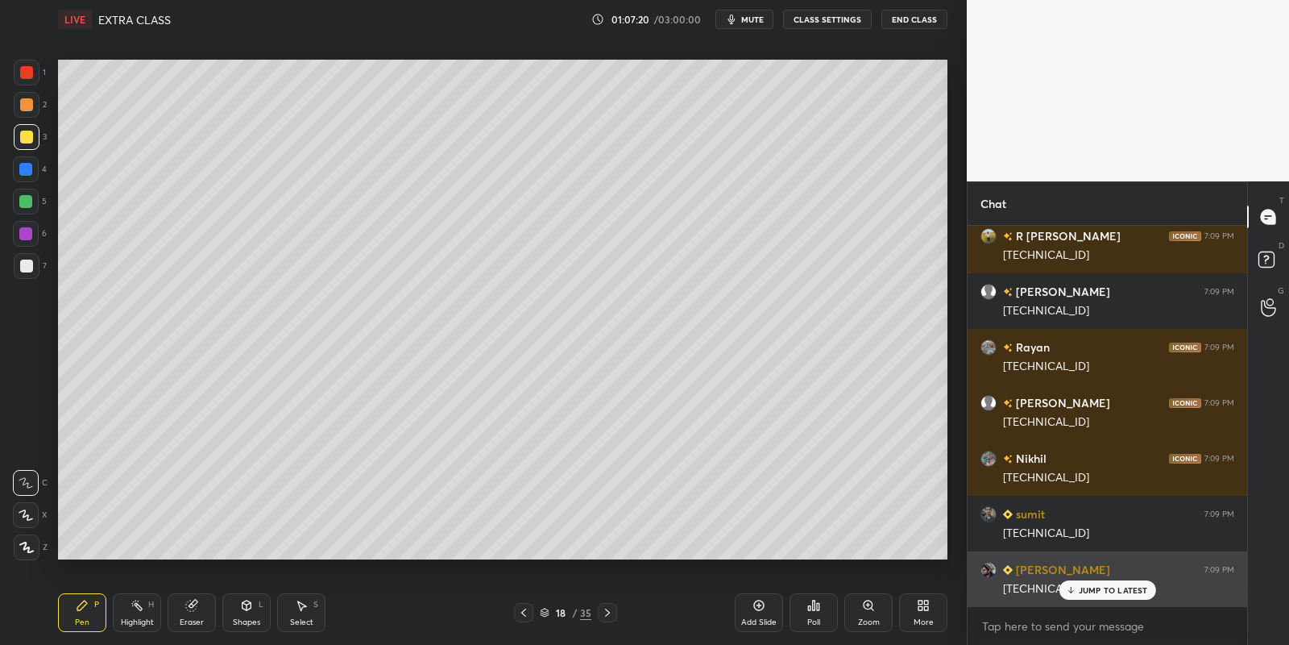
click at [1087, 588] on p "JUMP TO LATEST" at bounding box center [1113, 590] width 69 height 10
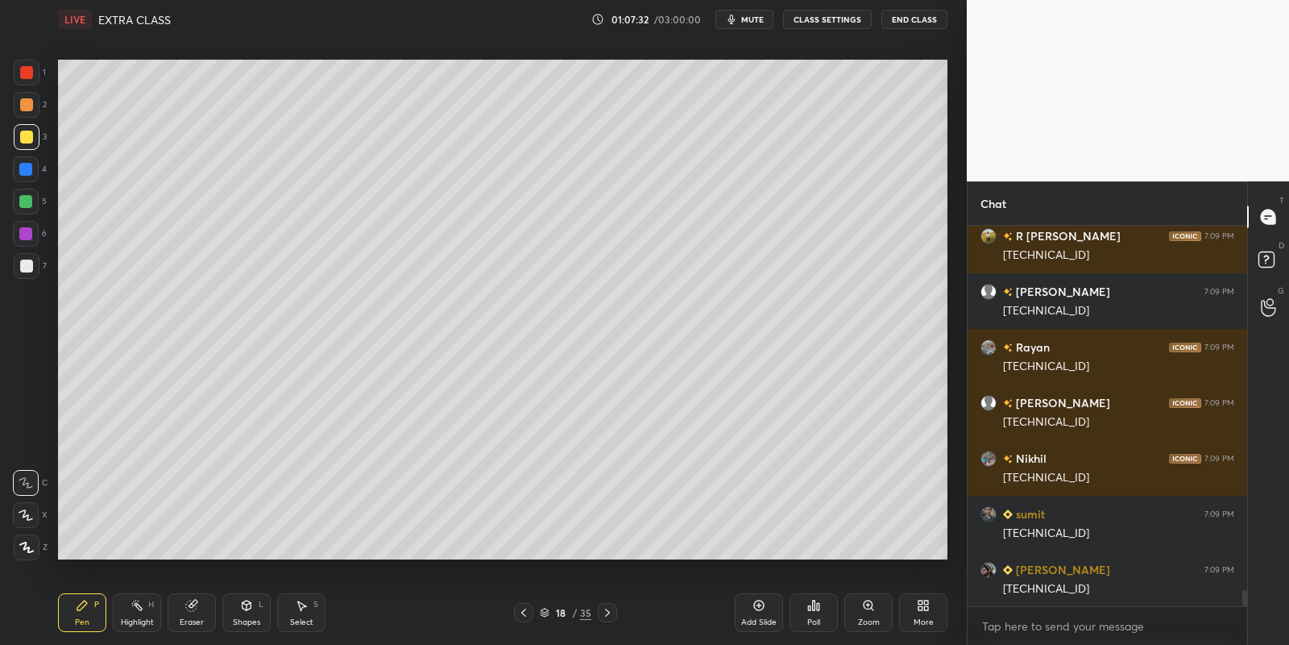
drag, startPoint x: 247, startPoint y: 608, endPoint x: 243, endPoint y: 594, distance: 15.1
click at [246, 607] on icon at bounding box center [246, 605] width 13 height 13
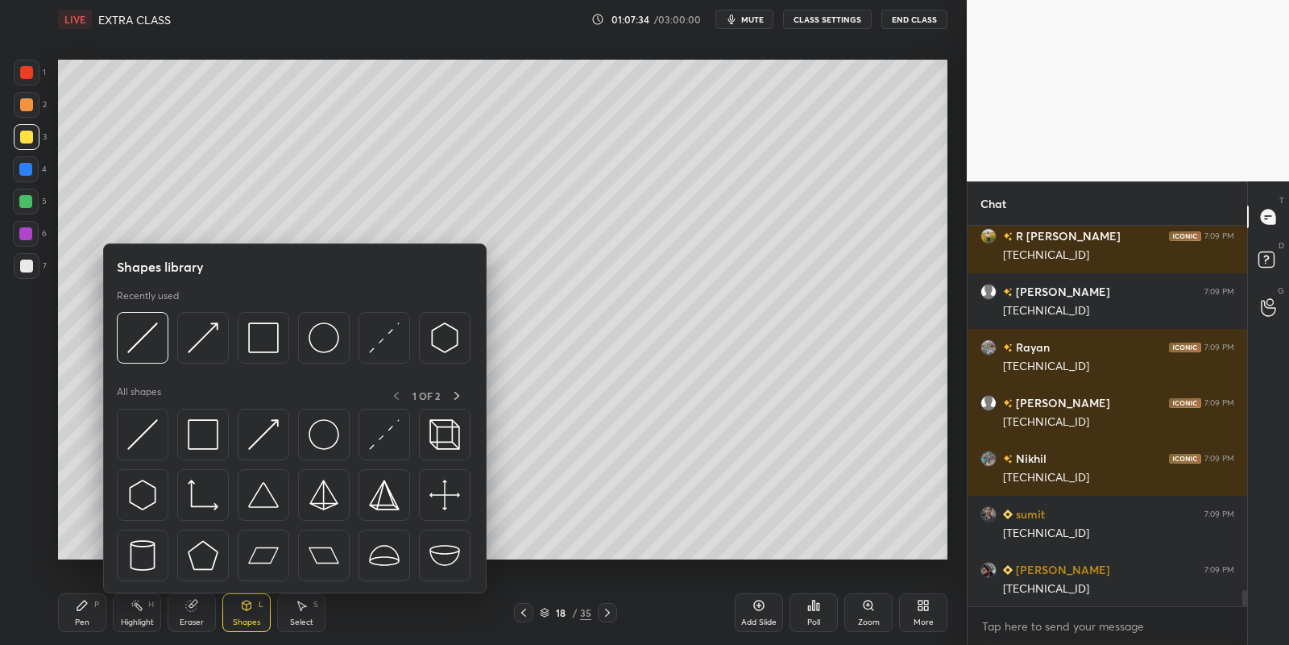
click at [143, 427] on img at bounding box center [142, 434] width 31 height 31
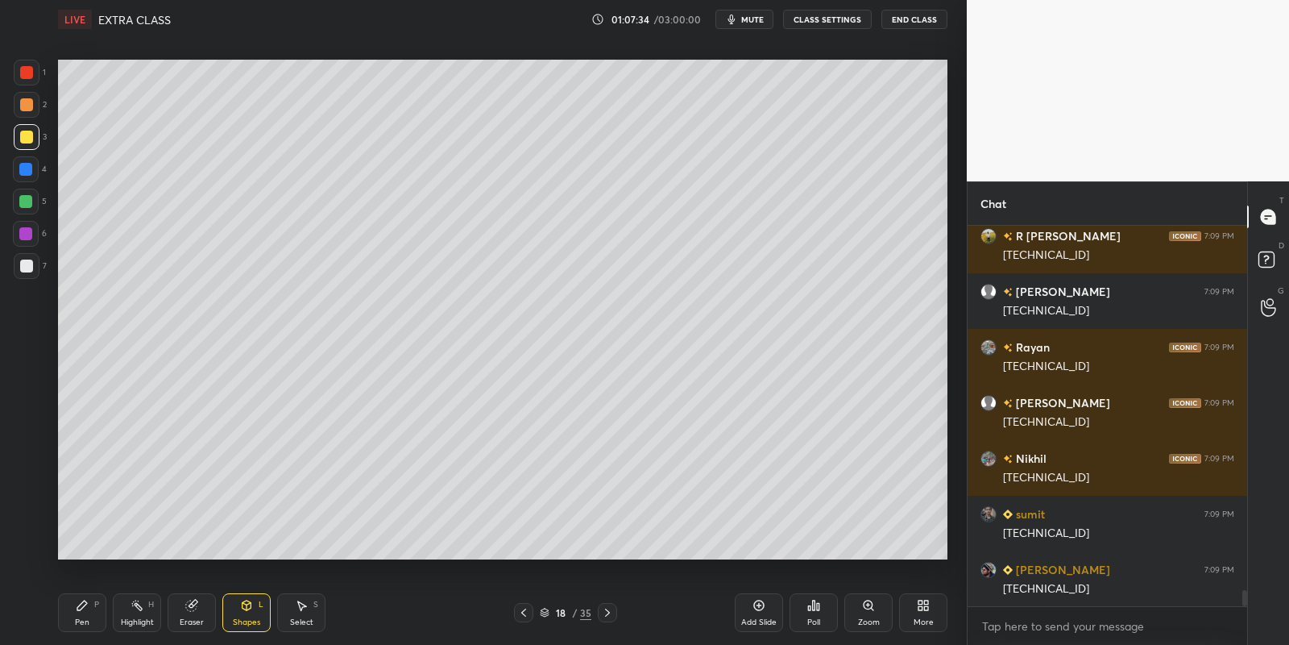
click at [19, 199] on div at bounding box center [25, 201] width 13 height 13
drag, startPoint x: 81, startPoint y: 614, endPoint x: 101, endPoint y: 565, distance: 53.1
click at [80, 612] on div "Pen P" at bounding box center [82, 612] width 48 height 39
click at [246, 612] on div "Shapes L" at bounding box center [246, 612] width 48 height 39
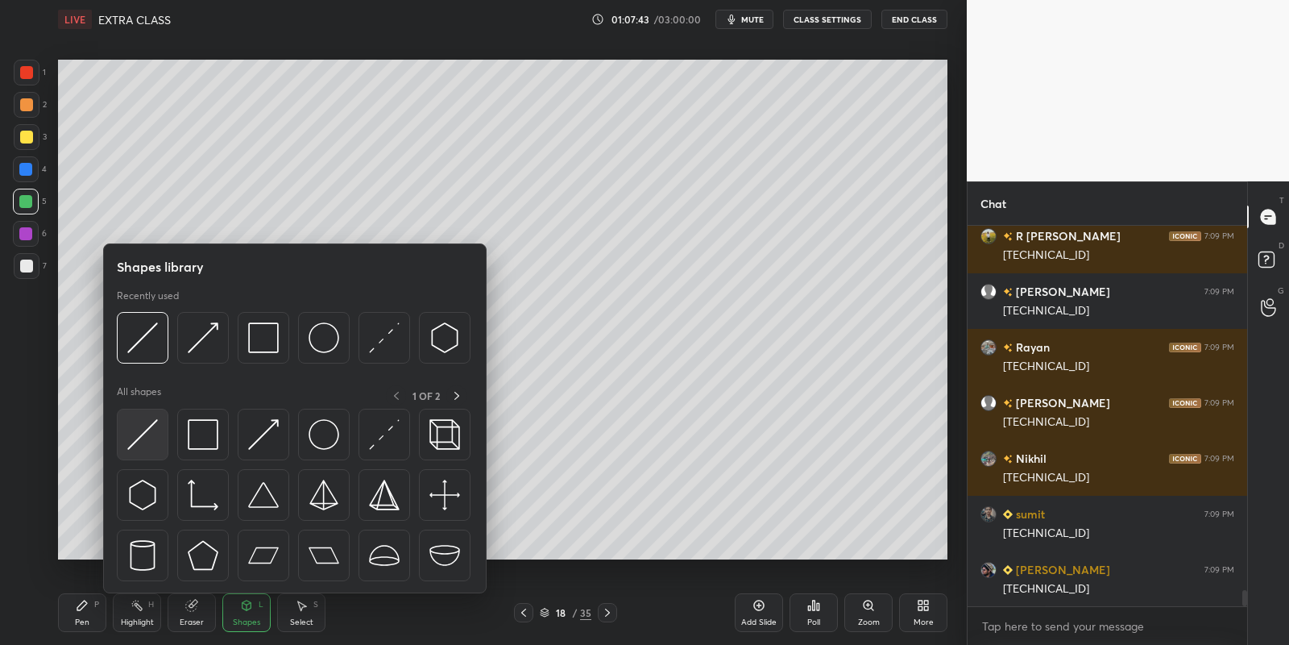
click at [151, 425] on img at bounding box center [142, 434] width 31 height 31
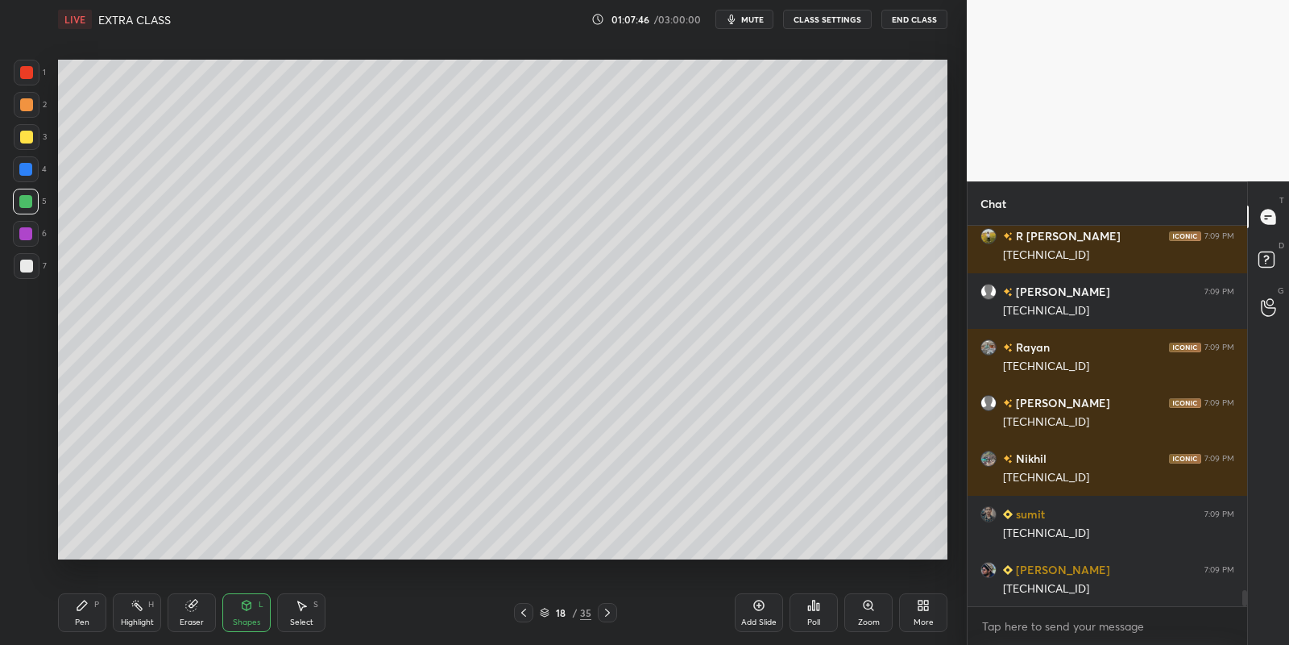
drag, startPoint x: 86, startPoint y: 618, endPoint x: 142, endPoint y: 560, distance: 80.4
click at [85, 615] on div "Pen P" at bounding box center [82, 612] width 48 height 39
drag, startPoint x: 136, startPoint y: 622, endPoint x: 147, endPoint y: 579, distance: 45.0
click at [137, 618] on div "Highlight" at bounding box center [137, 622] width 33 height 8
click at [81, 619] on div "Pen" at bounding box center [82, 622] width 15 height 8
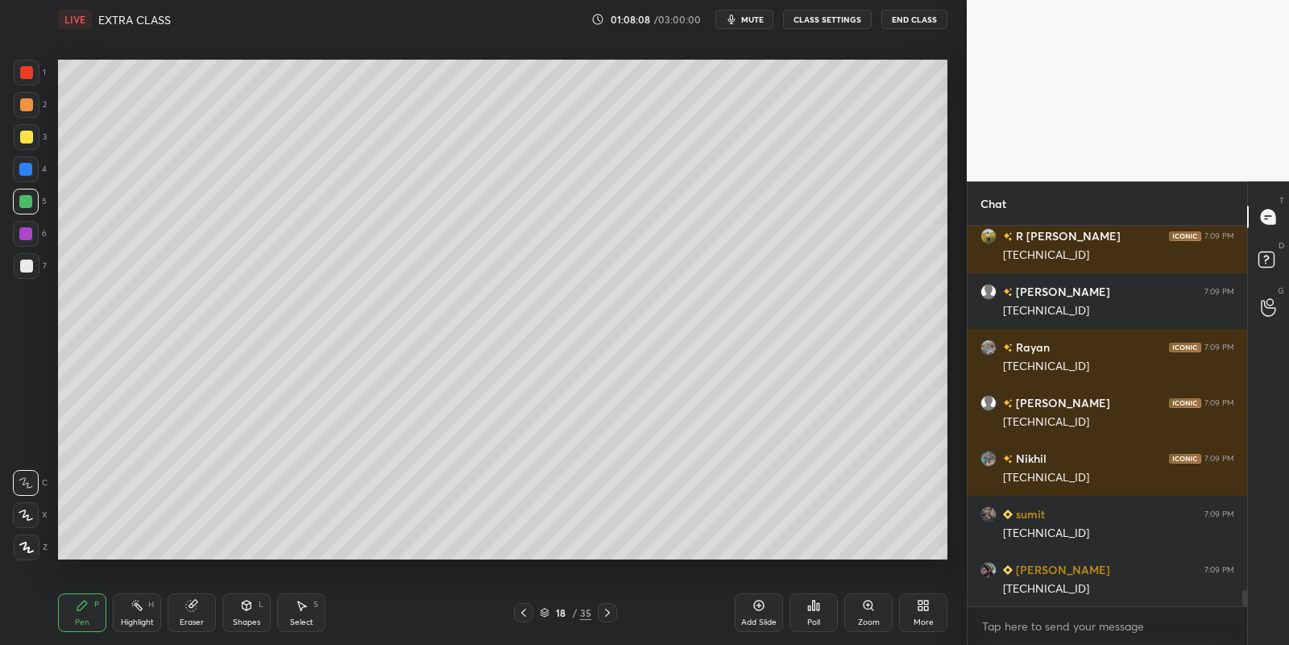
click at [23, 267] on div at bounding box center [26, 265] width 13 height 13
drag, startPoint x: 247, startPoint y: 620, endPoint x: 247, endPoint y: 600, distance: 21.0
click at [245, 619] on div "Shapes" at bounding box center [246, 622] width 27 height 8
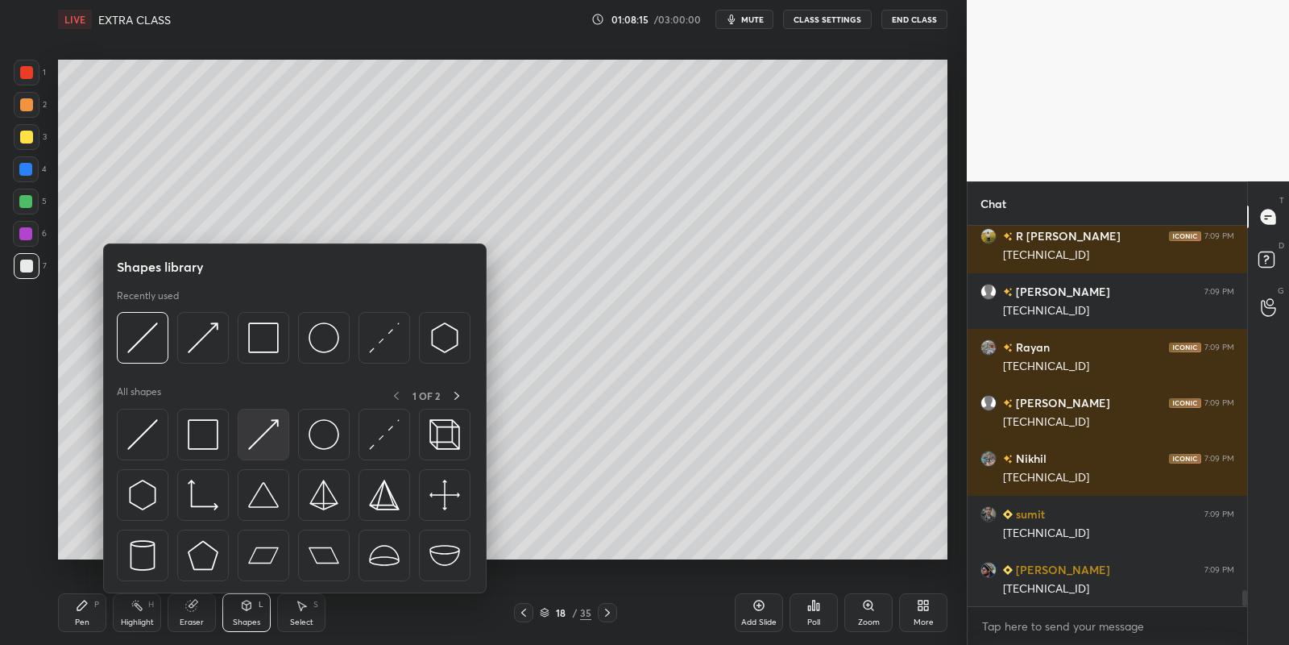
click at [263, 427] on img at bounding box center [263, 434] width 31 height 31
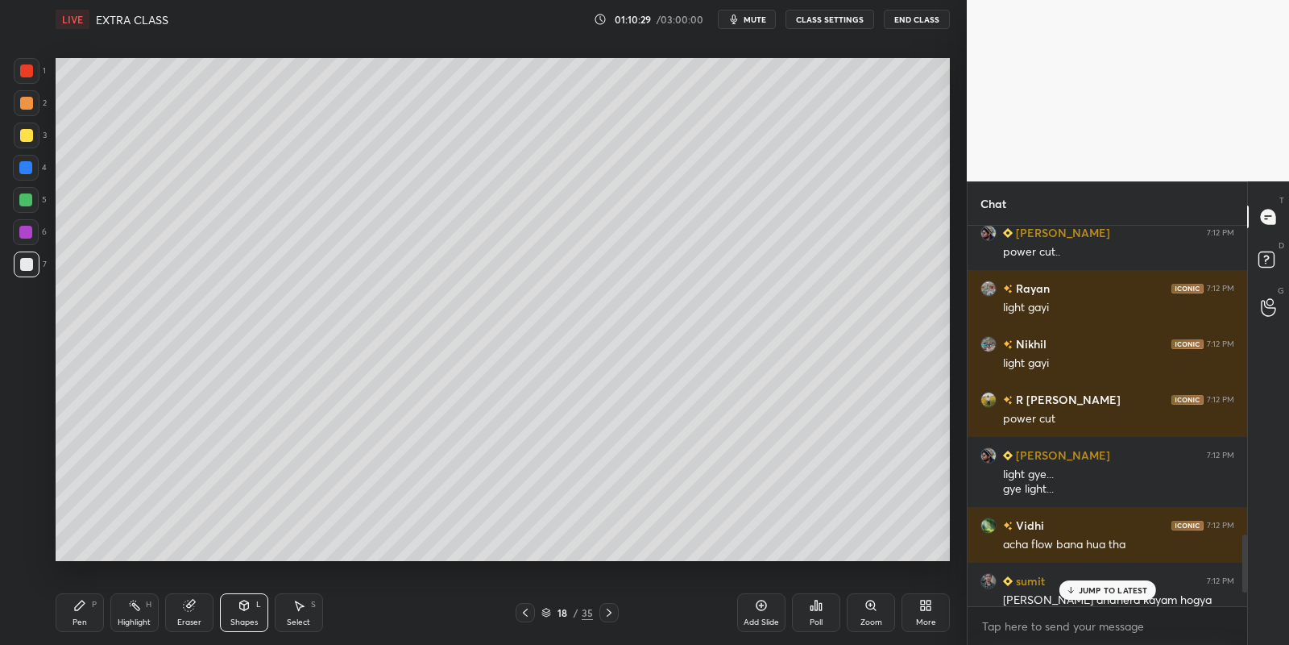
scroll to position [80039, 79678]
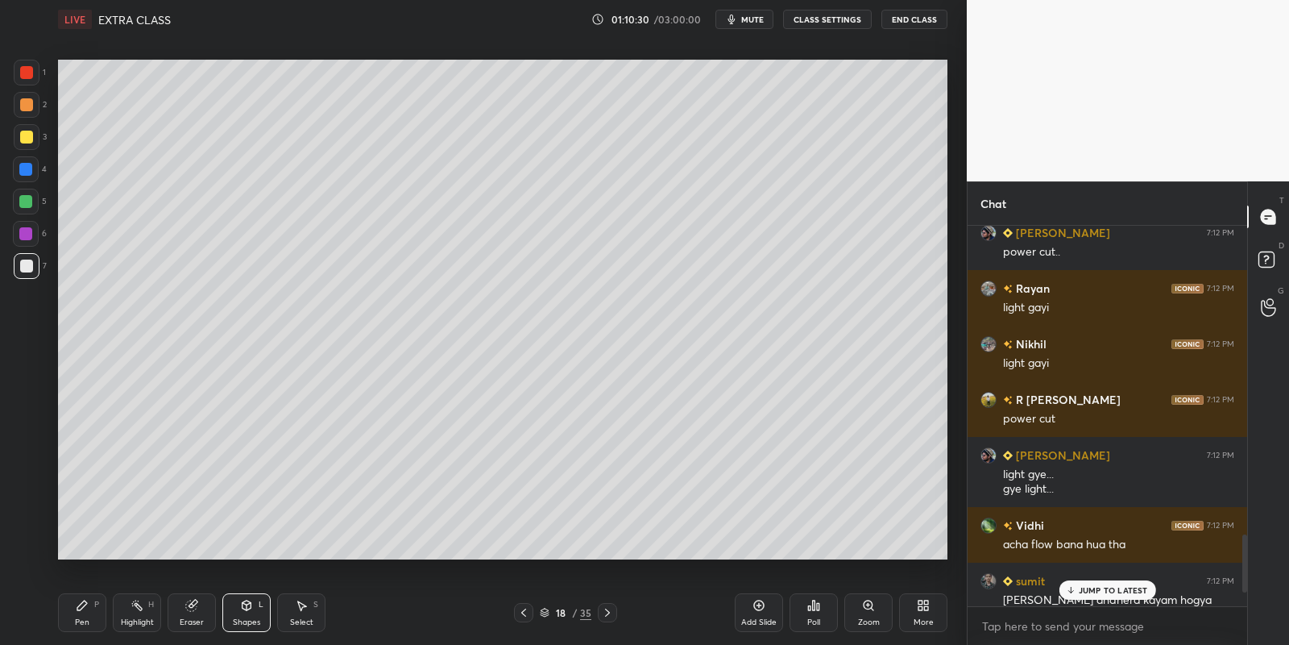
click at [1096, 591] on p "JUMP TO LATEST" at bounding box center [1113, 590] width 69 height 10
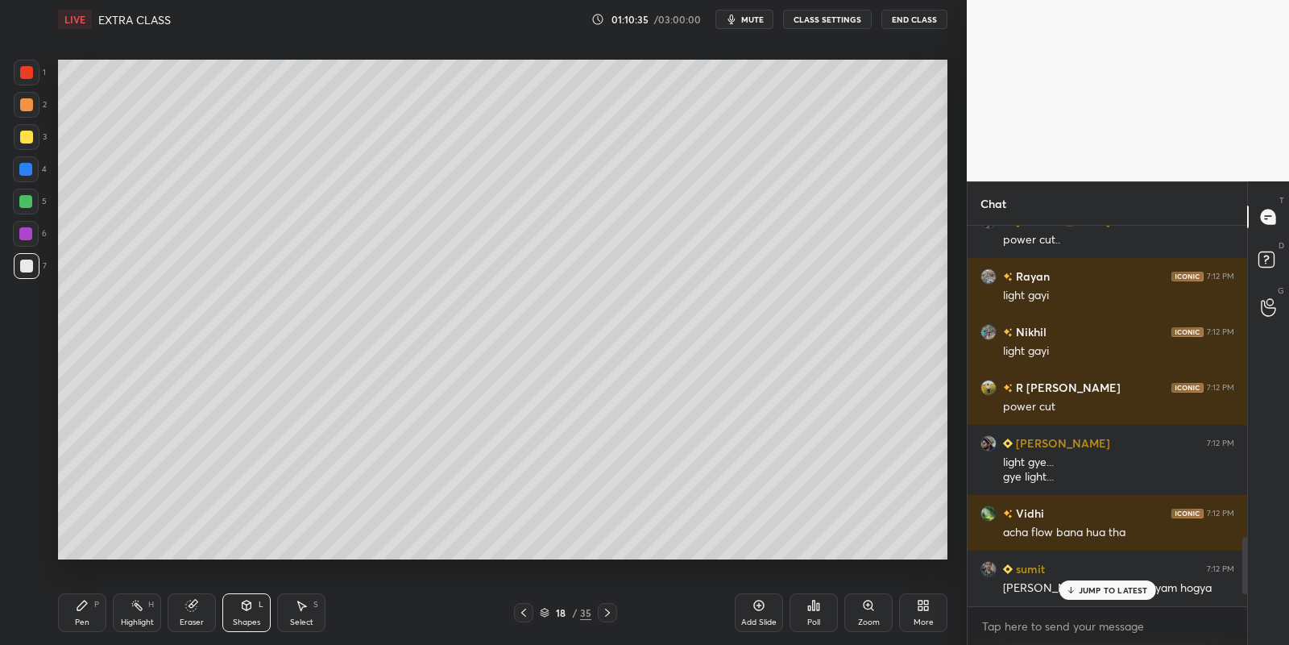
scroll to position [2205, 0]
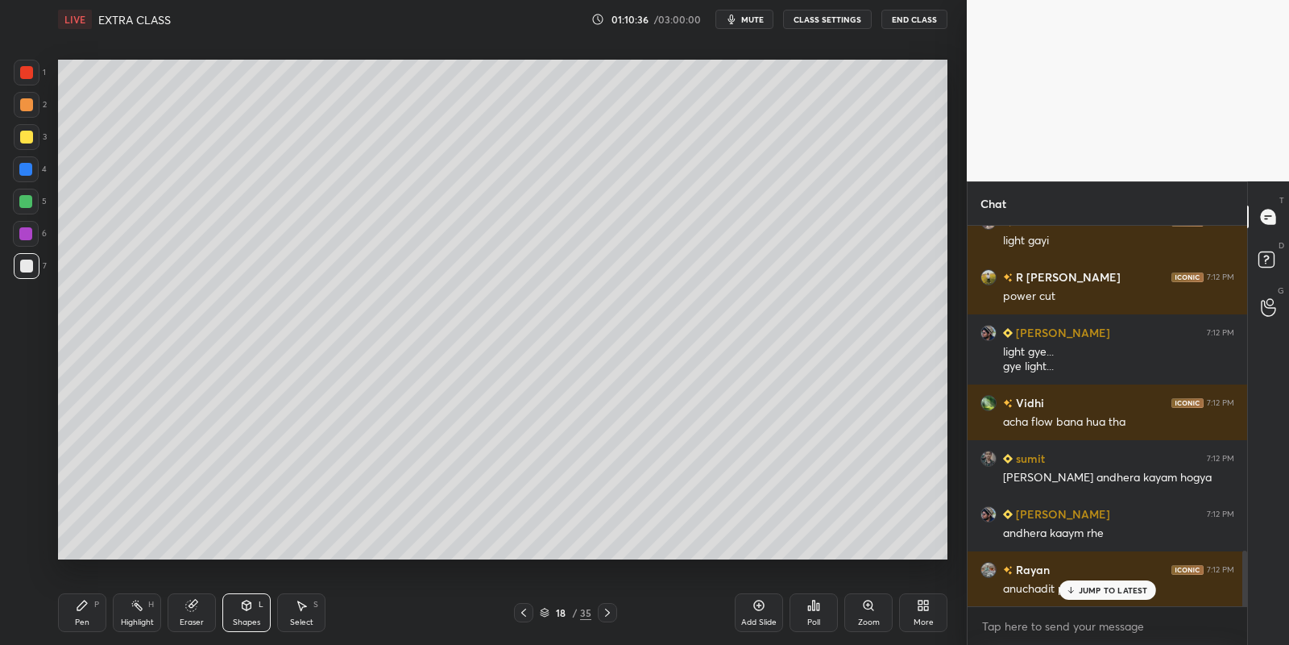
click at [1090, 591] on p "JUMP TO LATEST" at bounding box center [1113, 590] width 69 height 10
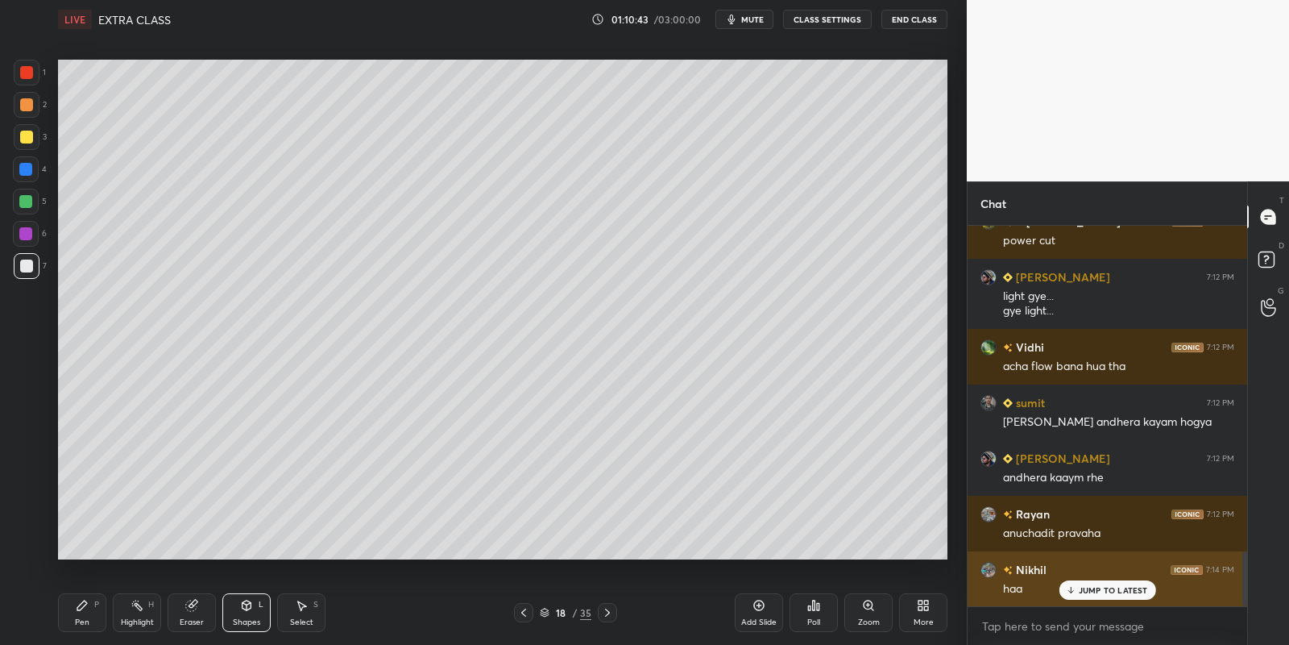
click at [1077, 587] on div "JUMP TO LATEST" at bounding box center [1107, 589] width 97 height 19
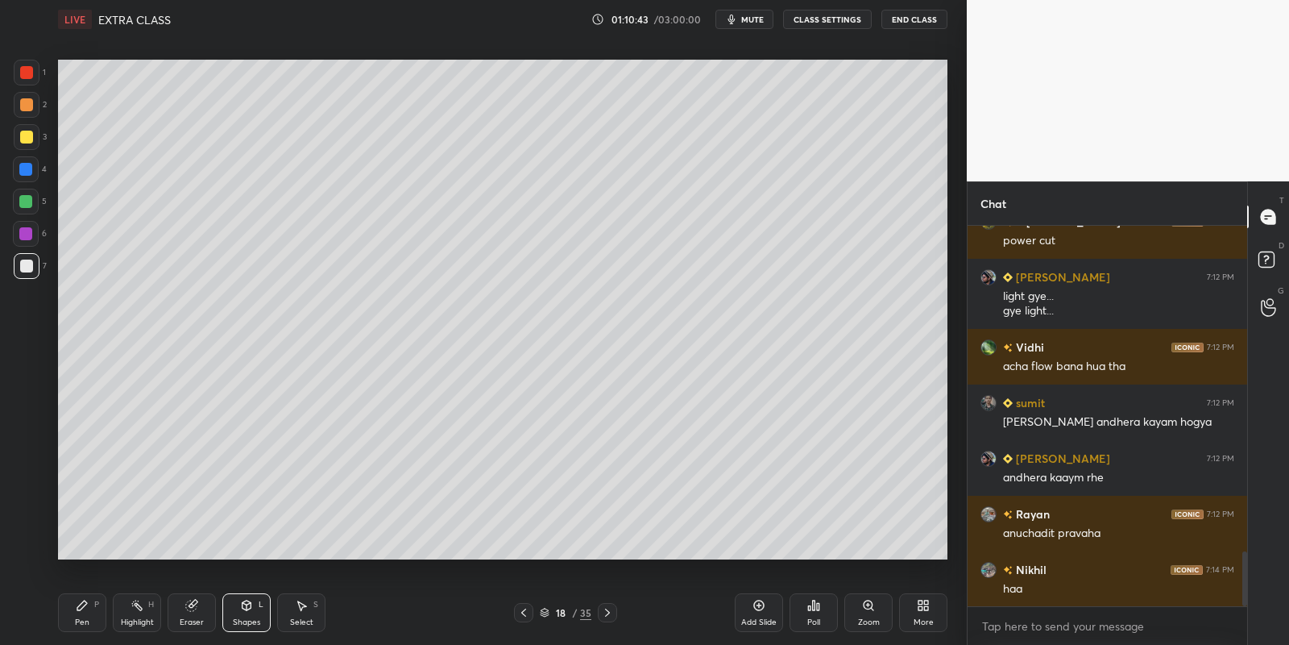
scroll to position [2317, 0]
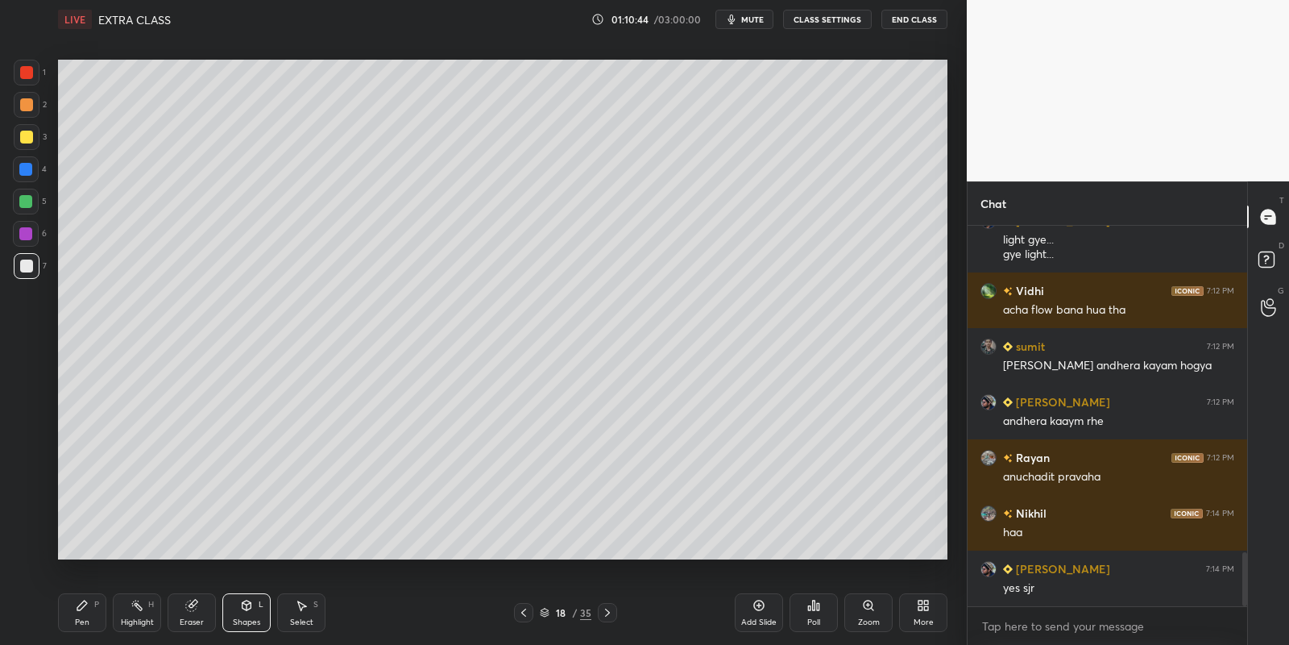
click at [89, 620] on div "Pen P" at bounding box center [82, 612] width 48 height 39
click at [137, 625] on div "Highlight" at bounding box center [137, 622] width 33 height 8
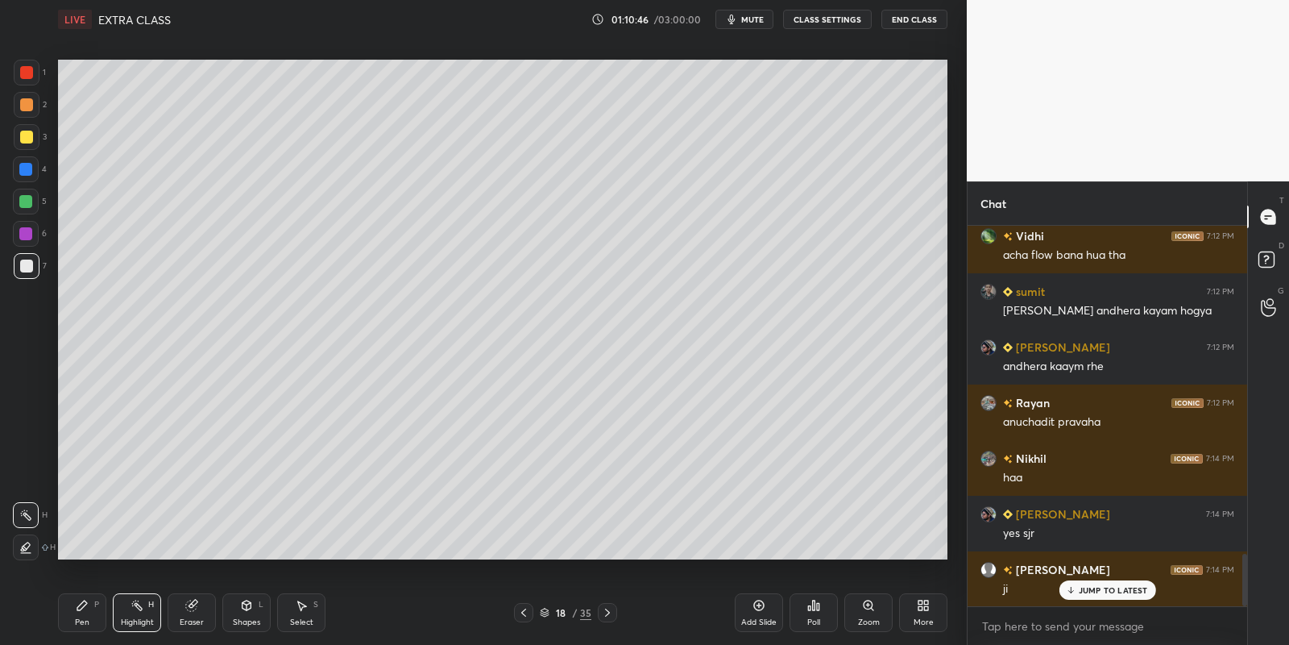
drag, startPoint x: 76, startPoint y: 624, endPoint x: 84, endPoint y: 621, distance: 8.4
click at [77, 625] on div "Pen" at bounding box center [82, 622] width 15 height 8
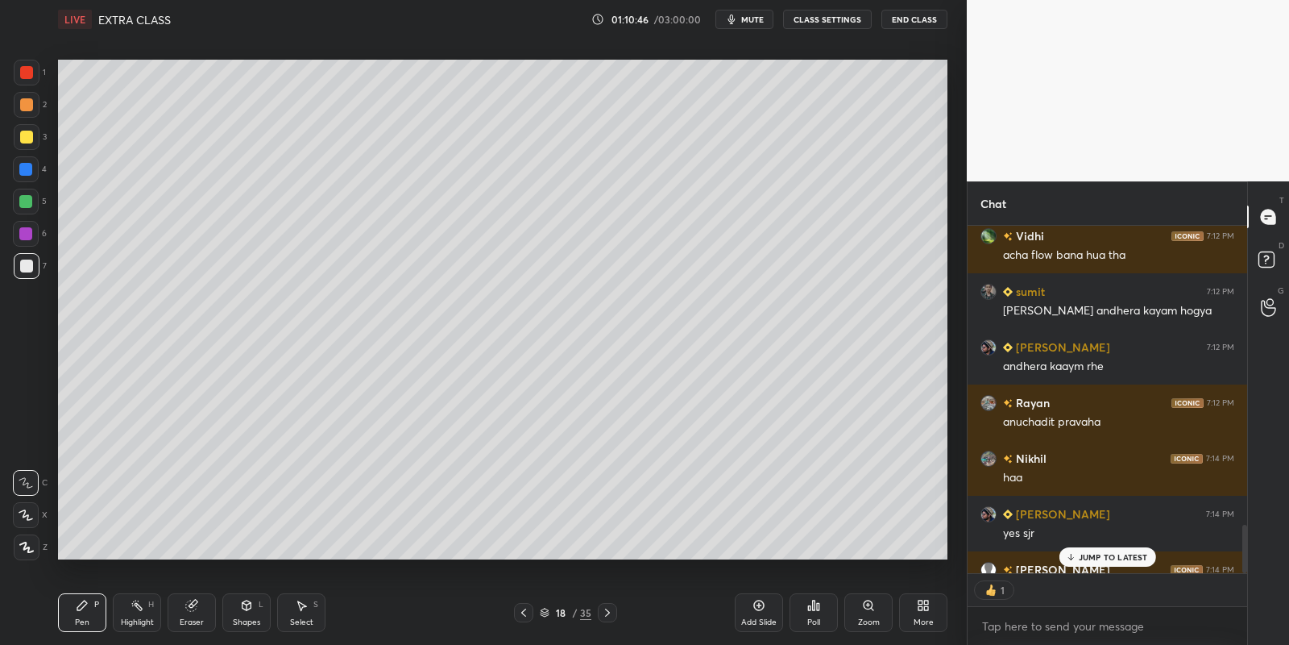
drag, startPoint x: 131, startPoint y: 618, endPoint x: 125, endPoint y: 605, distance: 14.1
click at [130, 616] on div "Highlight H" at bounding box center [137, 612] width 48 height 39
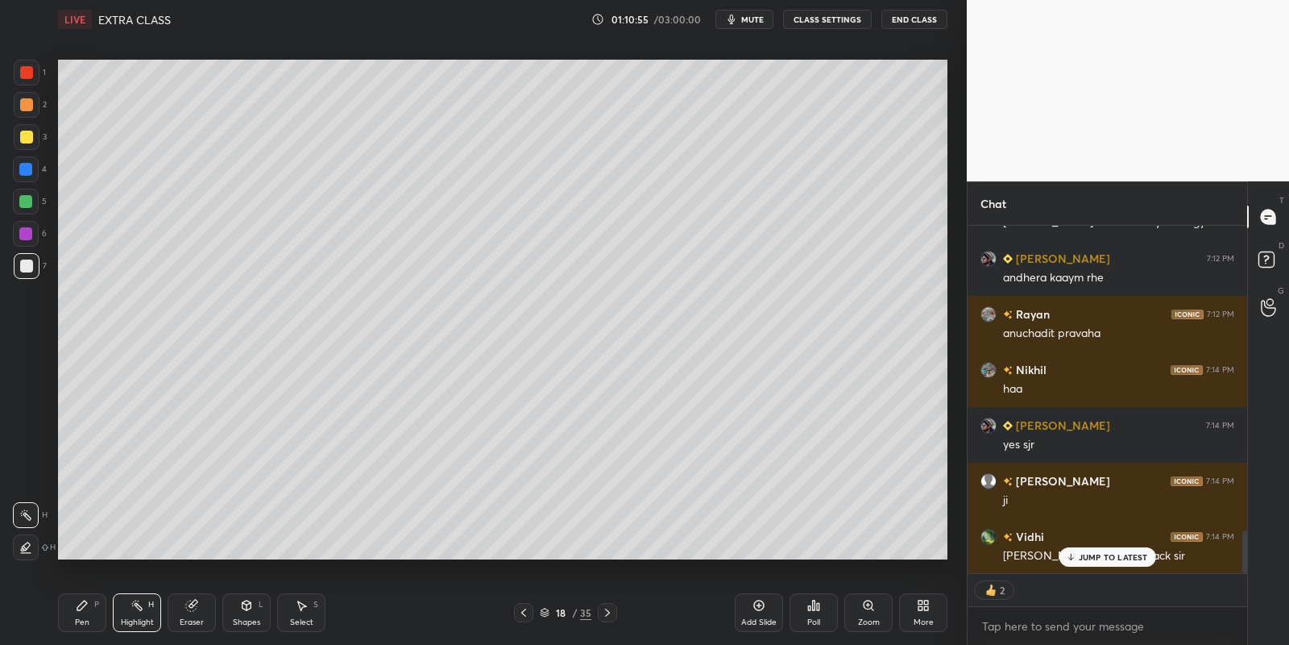
click at [244, 615] on div "Shapes L" at bounding box center [246, 612] width 48 height 39
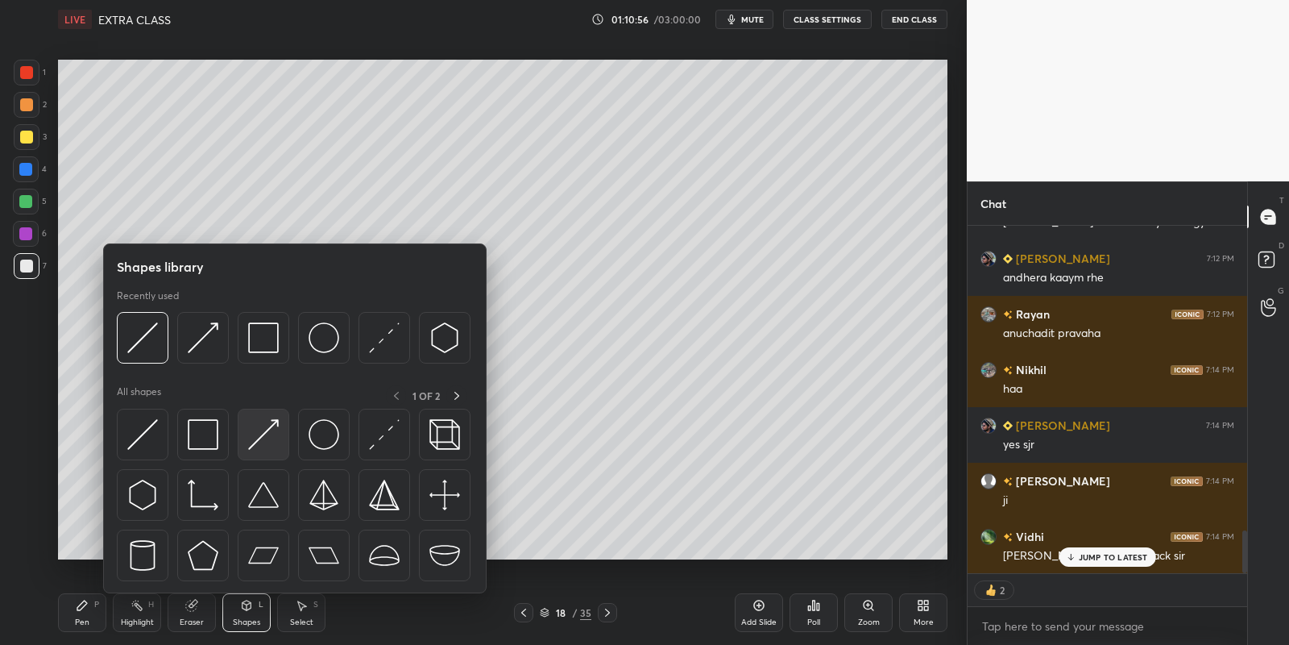
click at [259, 436] on img at bounding box center [263, 434] width 31 height 31
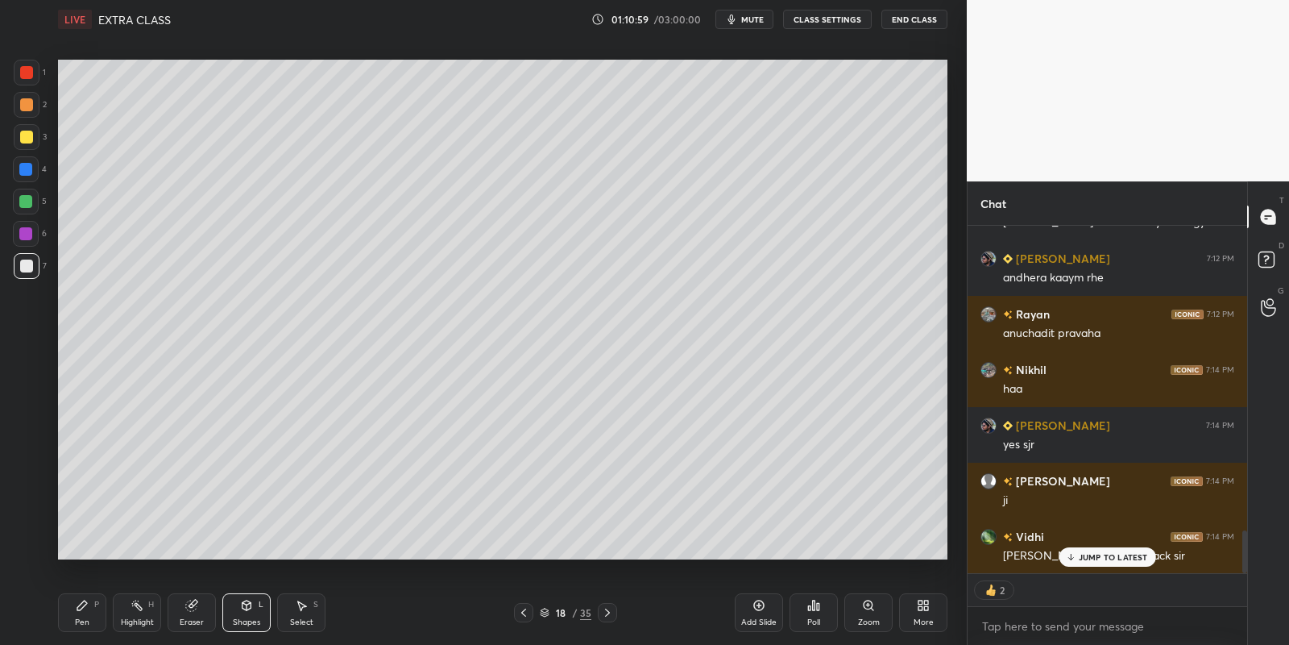
drag, startPoint x: 81, startPoint y: 614, endPoint x: 87, endPoint y: 603, distance: 13.0
click at [81, 610] on div "Pen P" at bounding box center [82, 612] width 48 height 39
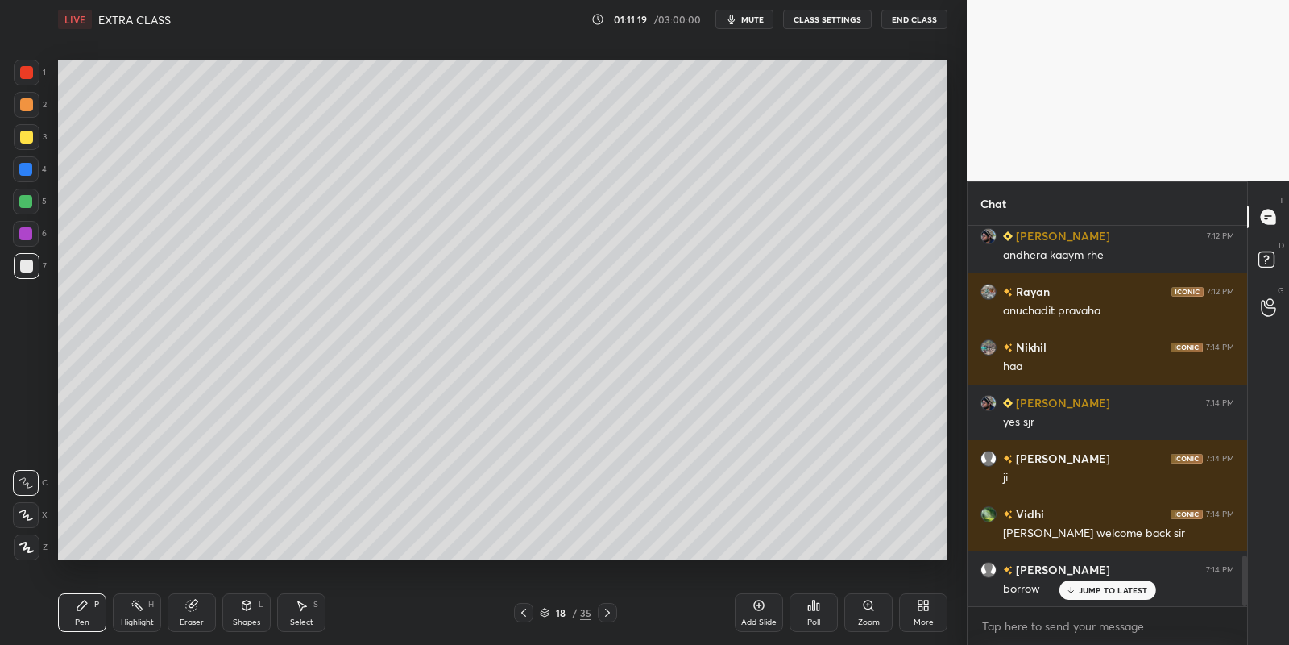
click at [137, 605] on icon at bounding box center [137, 605] width 13 height 13
click at [94, 611] on div "Pen P" at bounding box center [82, 612] width 48 height 39
click at [132, 616] on div "Highlight H" at bounding box center [137, 612] width 48 height 39
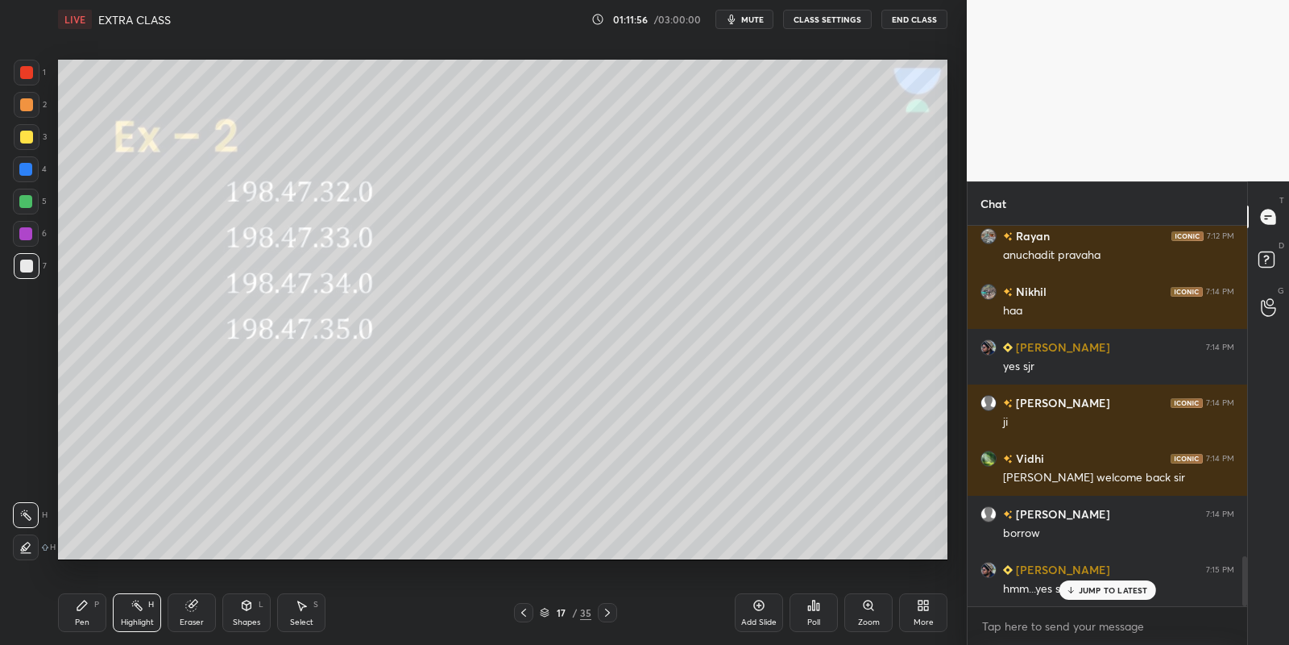
drag, startPoint x: 118, startPoint y: 620, endPoint x: 154, endPoint y: 569, distance: 62.4
click at [119, 618] on div "Highlight H" at bounding box center [137, 612] width 48 height 39
click at [79, 624] on div "Pen" at bounding box center [82, 622] width 15 height 8
click at [140, 626] on div "Highlight" at bounding box center [137, 622] width 33 height 8
drag, startPoint x: 85, startPoint y: 615, endPoint x: 122, endPoint y: 608, distance: 37.0
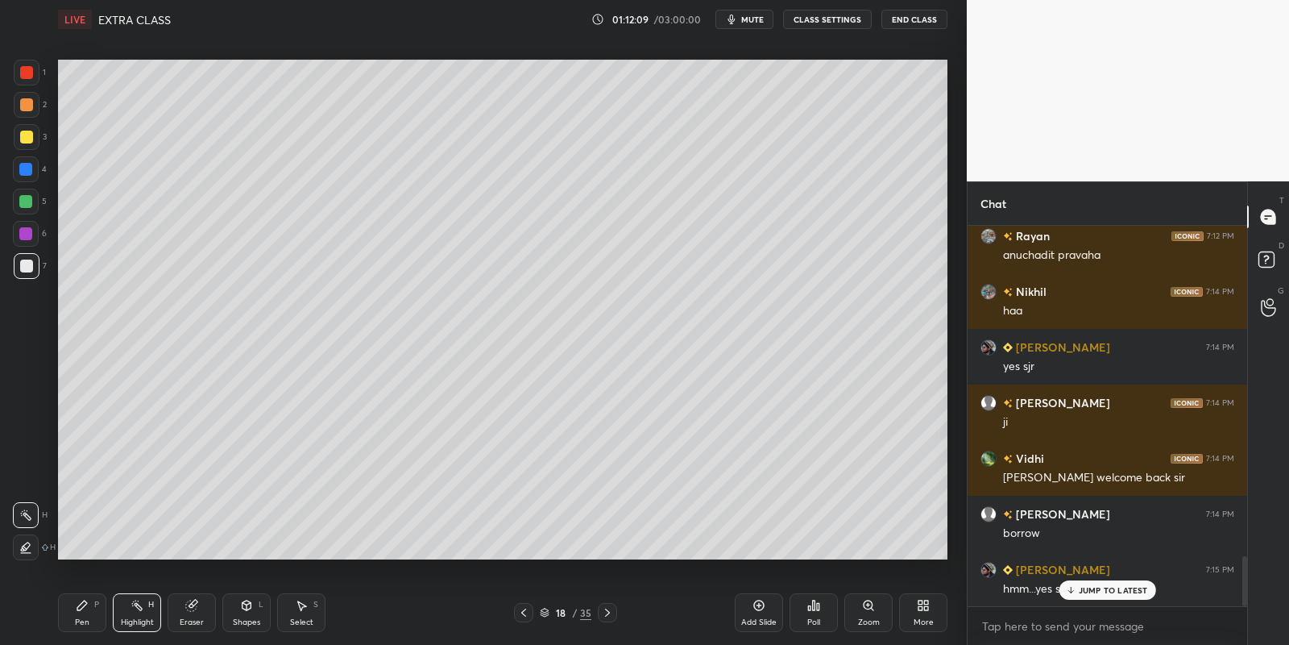
click at [90, 615] on div "Pen P" at bounding box center [82, 612] width 48 height 39
drag, startPoint x: 136, startPoint y: 620, endPoint x: 186, endPoint y: 579, distance: 64.2
click at [136, 618] on div "Highlight" at bounding box center [137, 622] width 33 height 8
click at [81, 616] on div "Pen P" at bounding box center [82, 612] width 48 height 39
drag, startPoint x: 136, startPoint y: 610, endPoint x: 143, endPoint y: 601, distance: 11.5
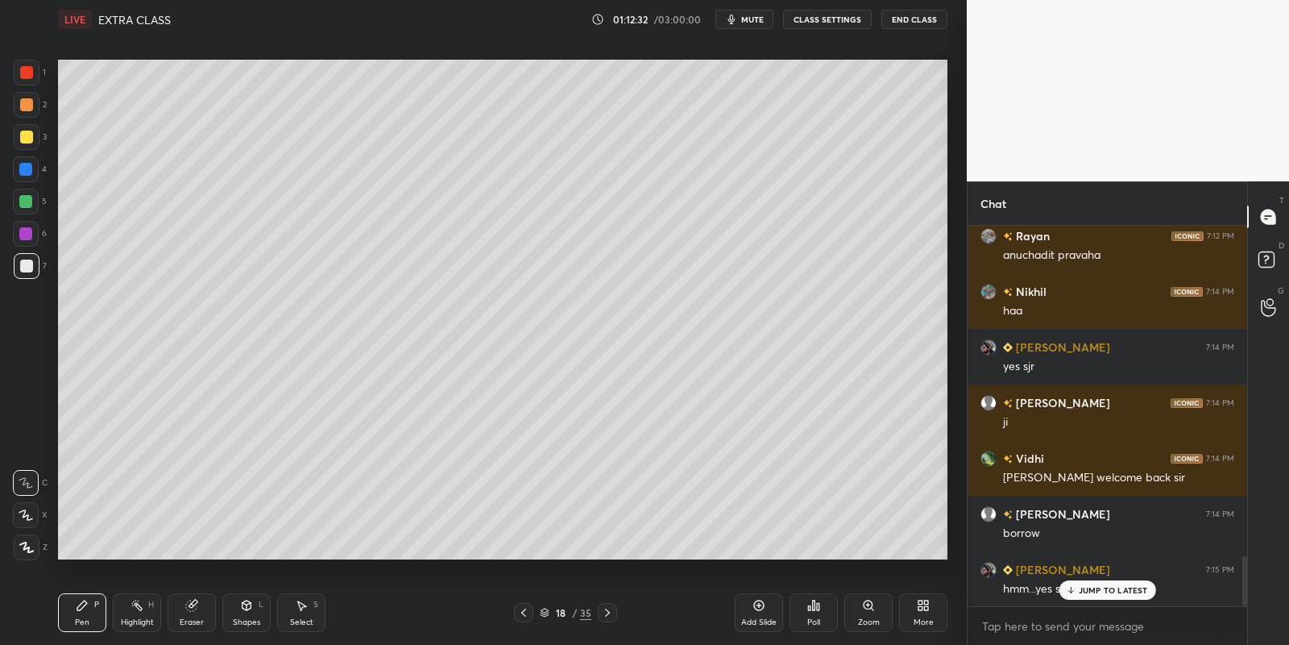
click at [146, 607] on div "Highlight H" at bounding box center [137, 612] width 48 height 39
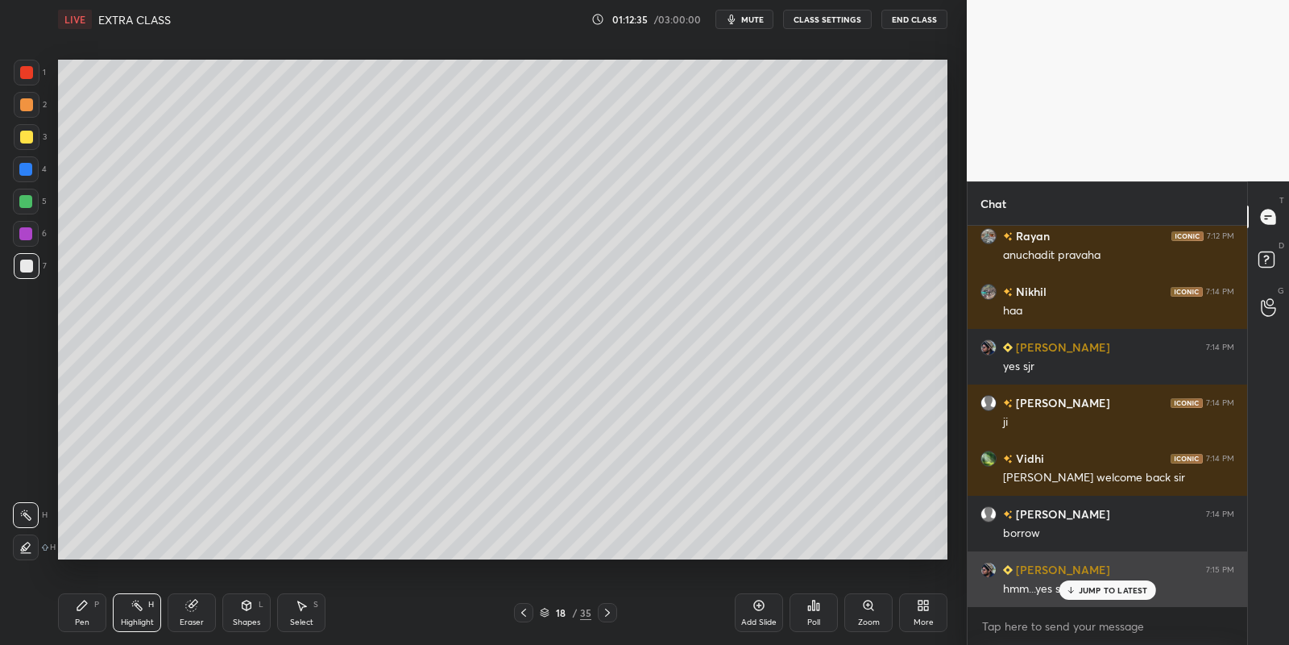
click at [1081, 585] on div "JUMP TO LATEST" at bounding box center [1107, 589] width 97 height 19
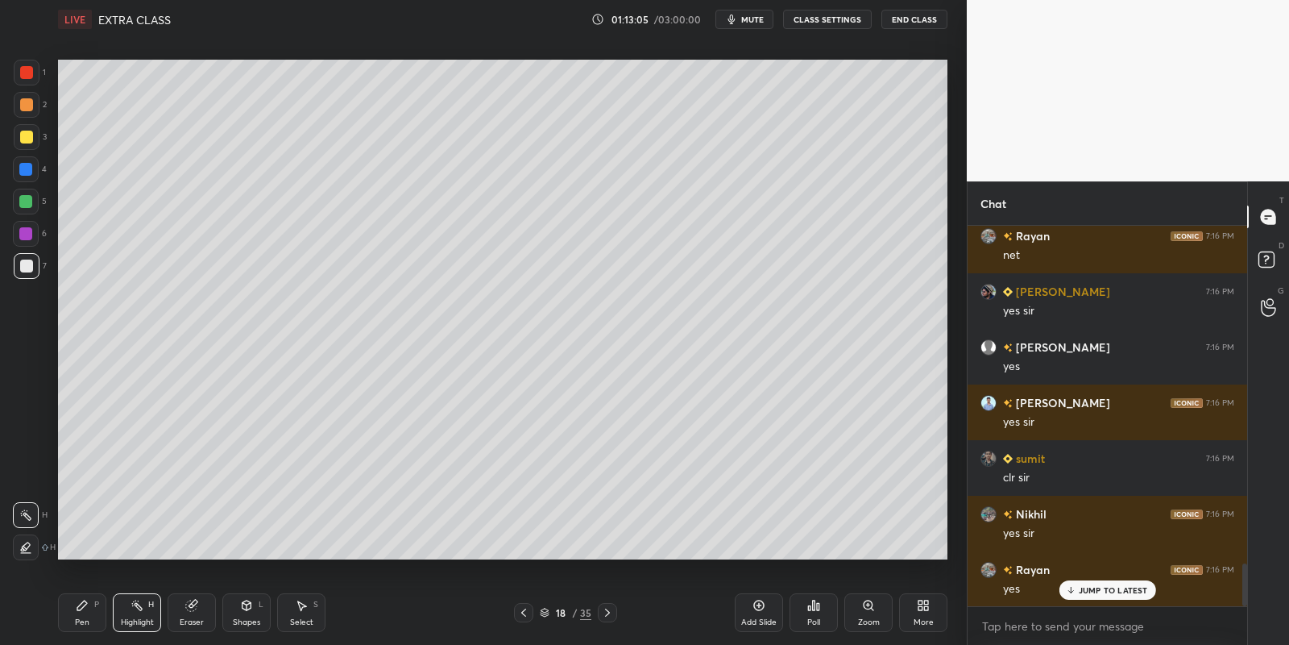
scroll to position [2983, 0]
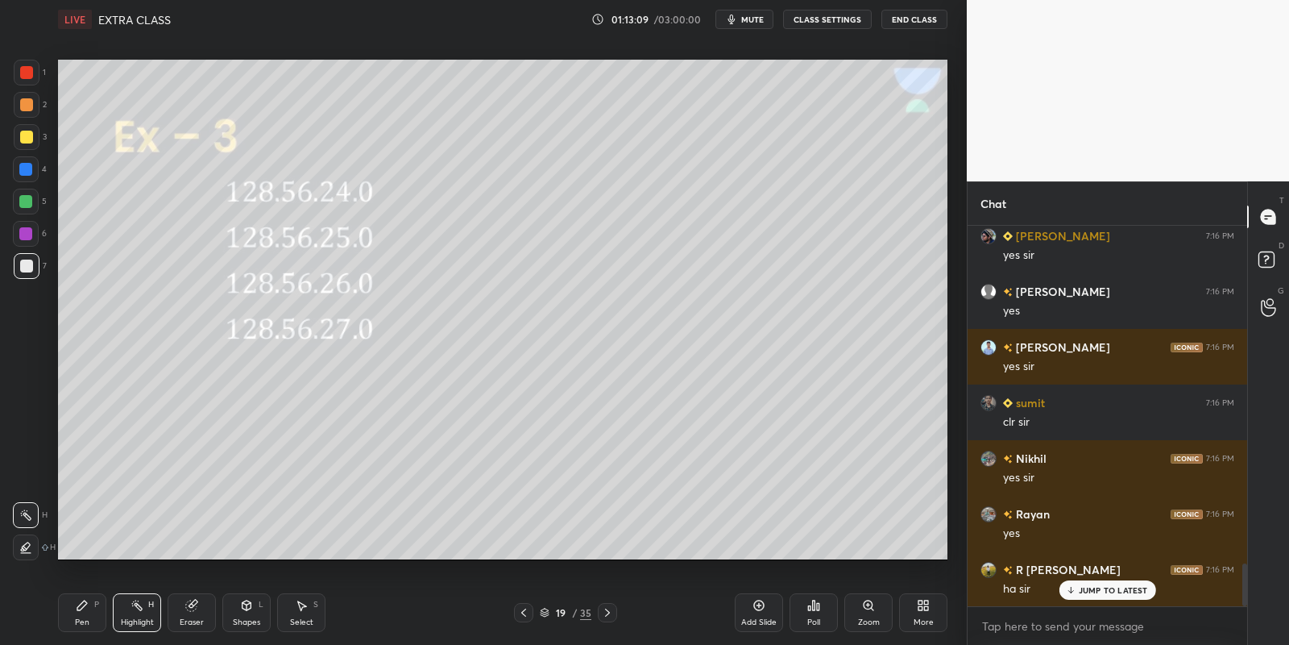
click at [89, 620] on div "Pen" at bounding box center [82, 622] width 15 height 8
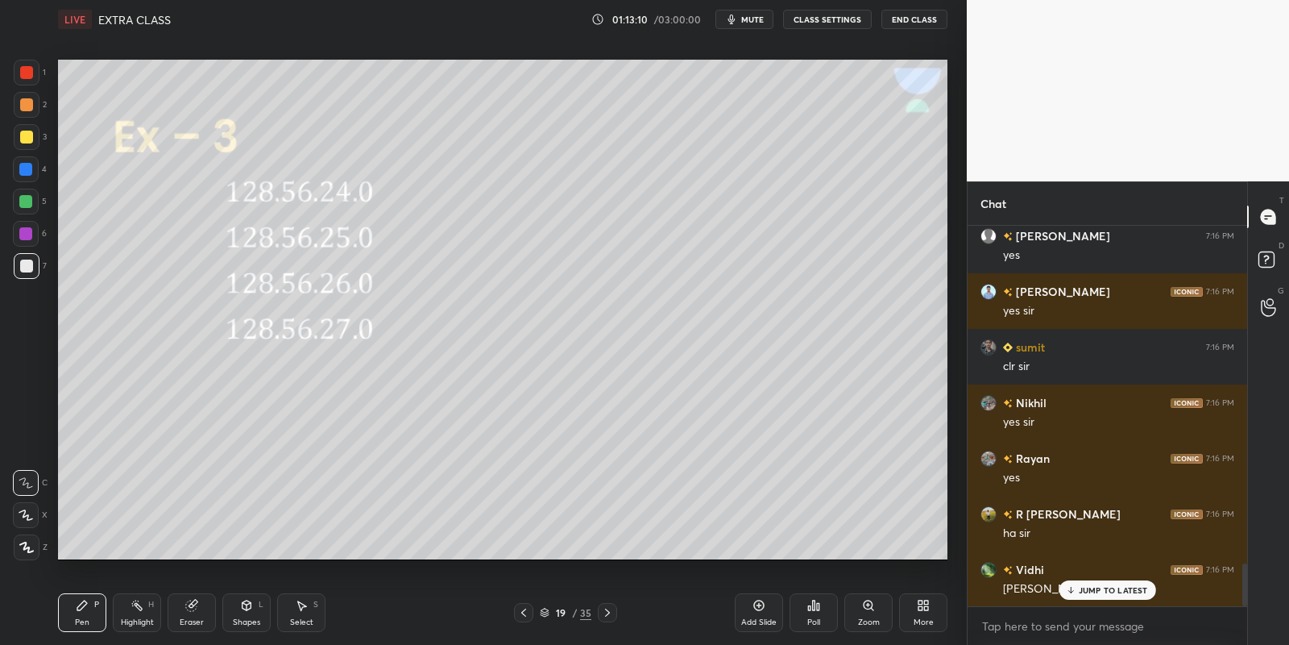
drag, startPoint x: 251, startPoint y: 612, endPoint x: 247, endPoint y: 593, distance: 18.8
click at [251, 611] on icon at bounding box center [246, 605] width 13 height 13
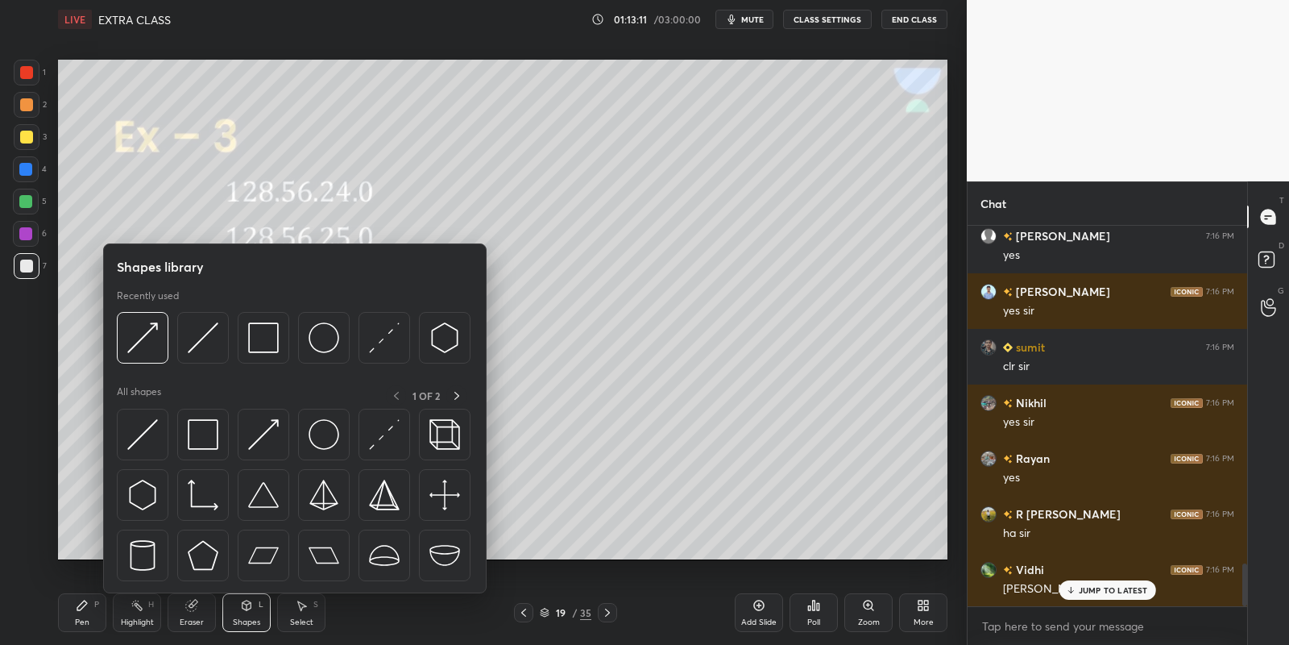
click at [150, 430] on div at bounding box center [143, 435] width 52 height 52
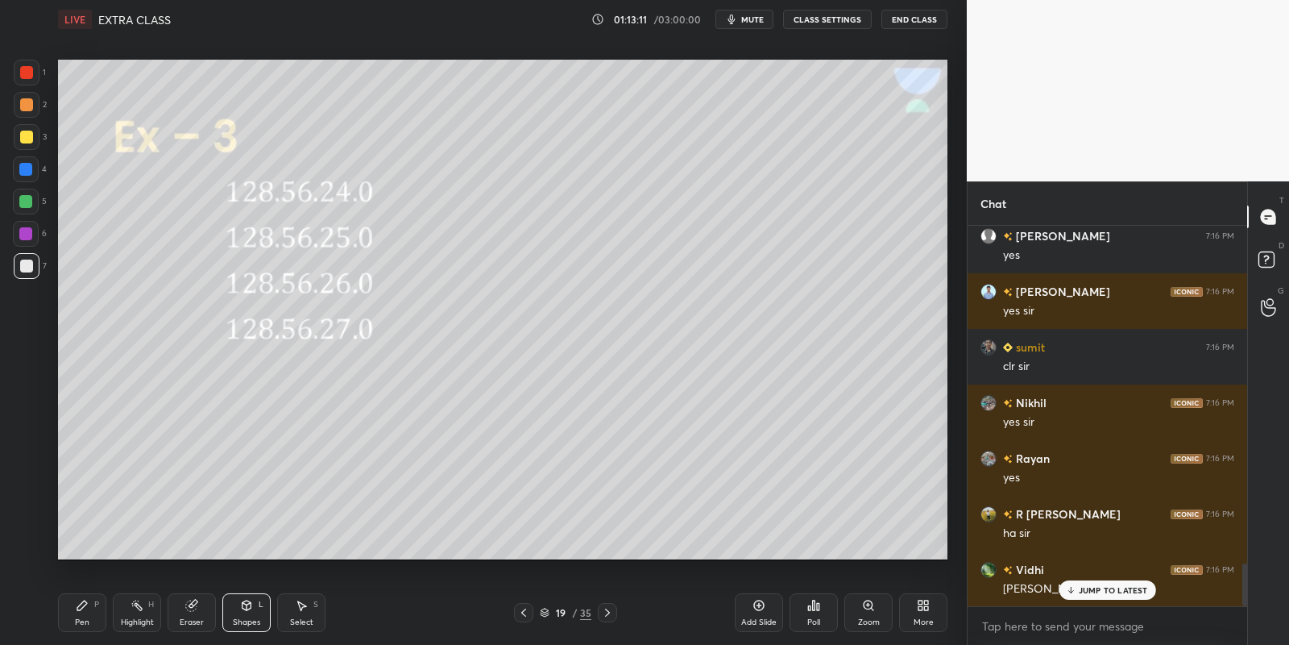
click at [30, 201] on div at bounding box center [25, 201] width 13 height 13
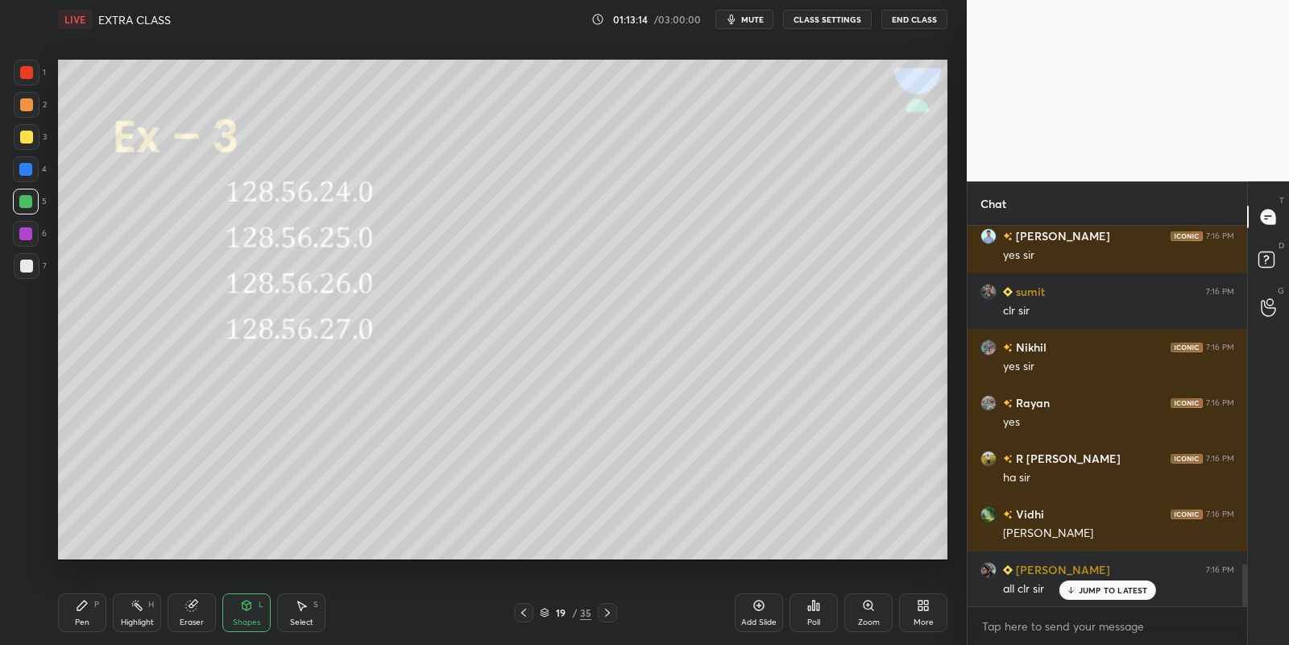
click at [85, 611] on div "Pen P" at bounding box center [82, 612] width 48 height 39
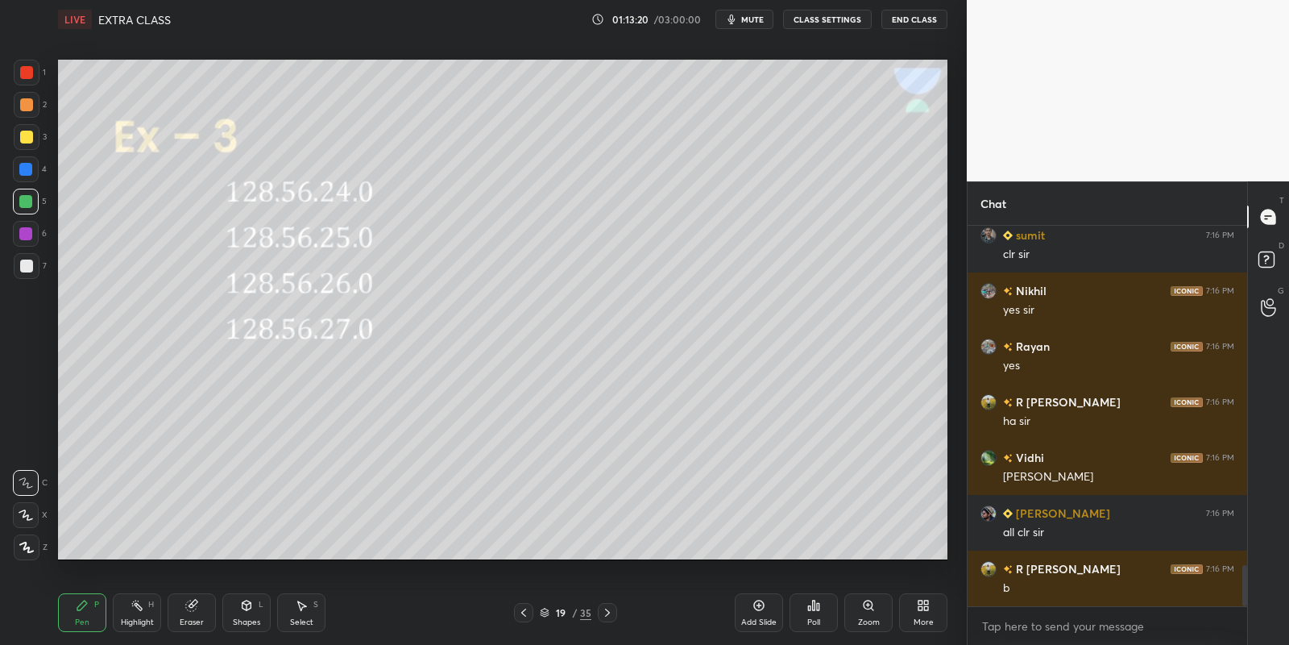
click at [253, 612] on div "Shapes L" at bounding box center [246, 612] width 48 height 39
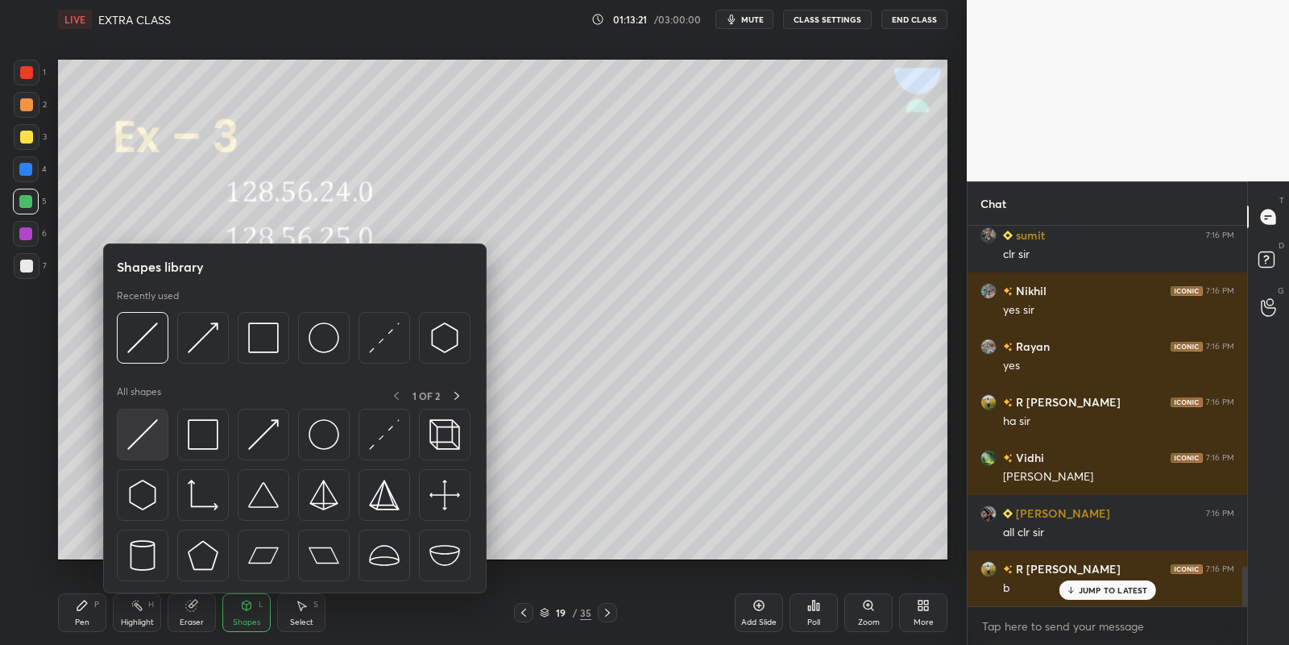
scroll to position [3206, 0]
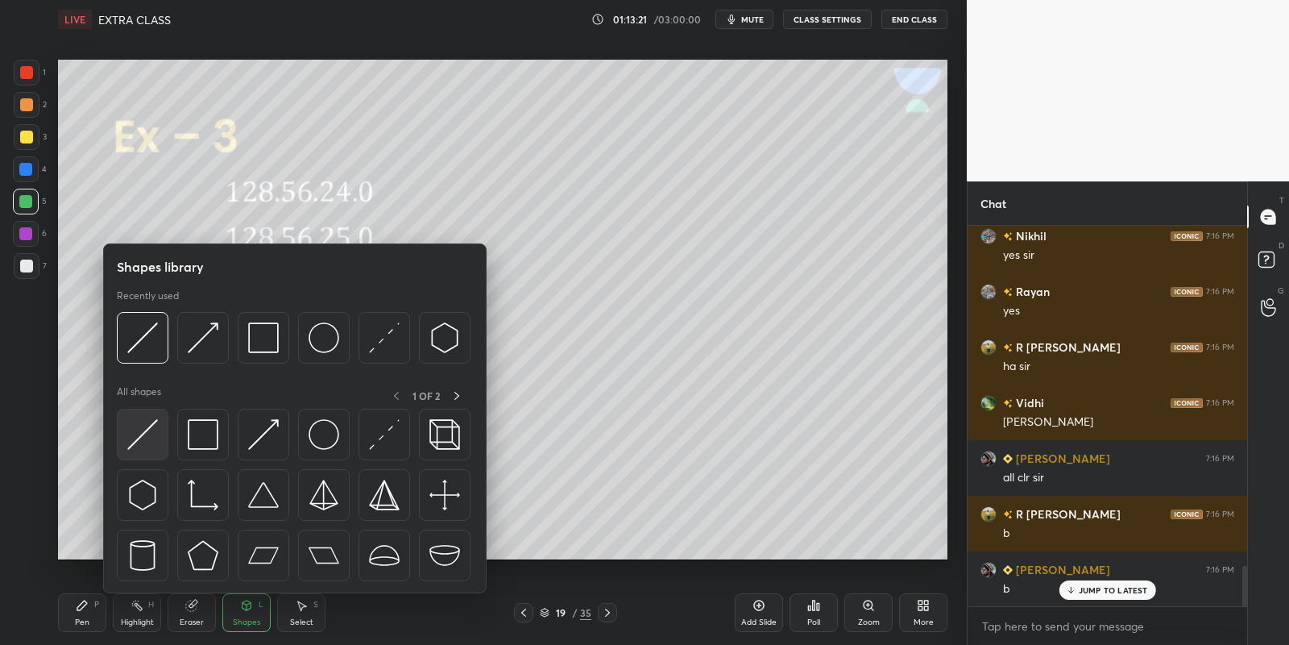
click at [151, 422] on div at bounding box center [143, 435] width 52 height 52
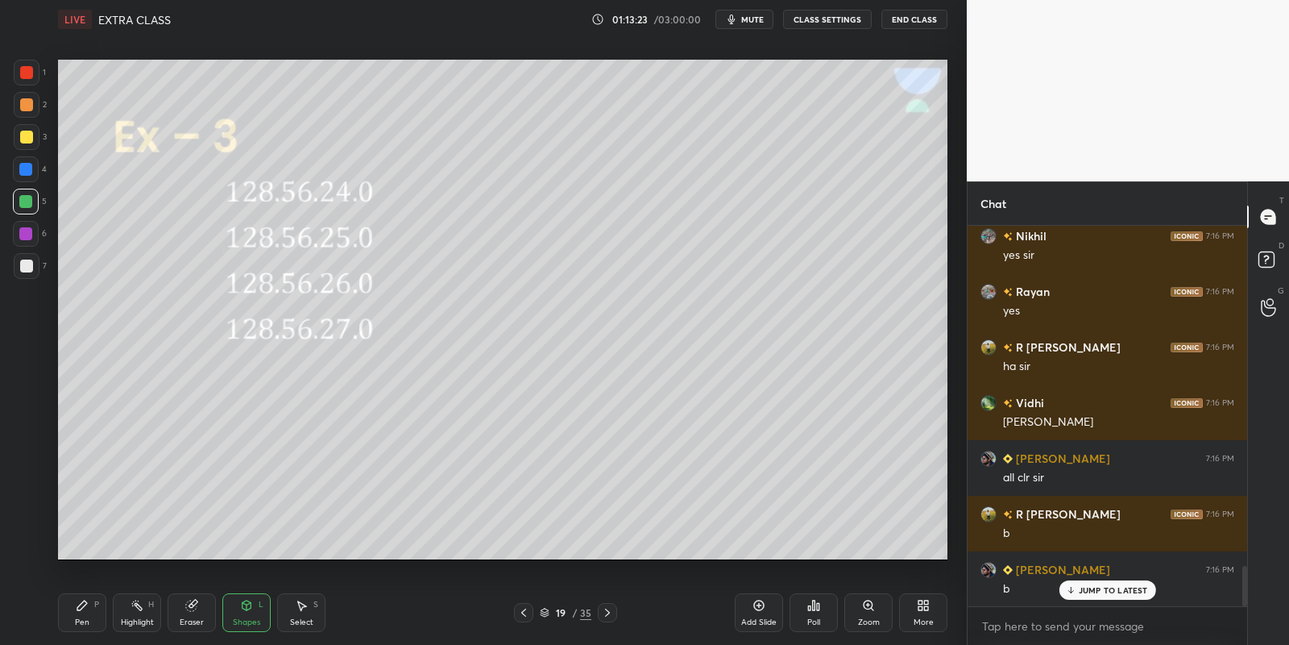
click at [83, 618] on div "Pen" at bounding box center [82, 622] width 15 height 8
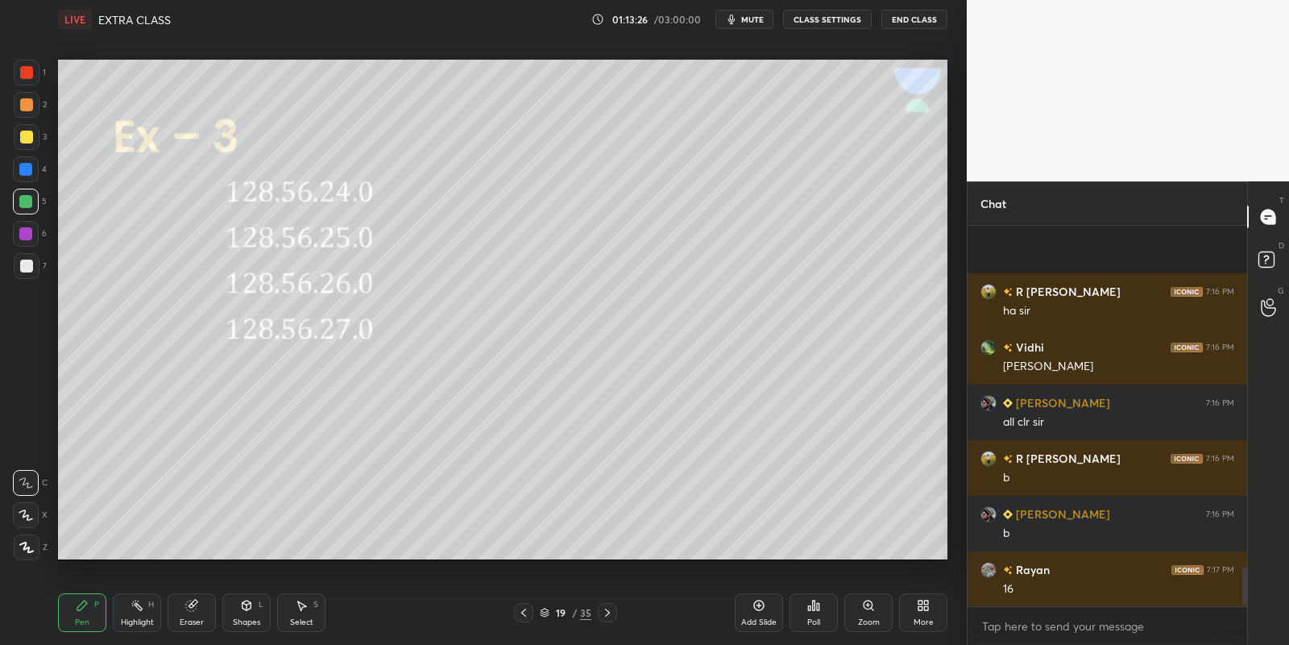
scroll to position [3372, 0]
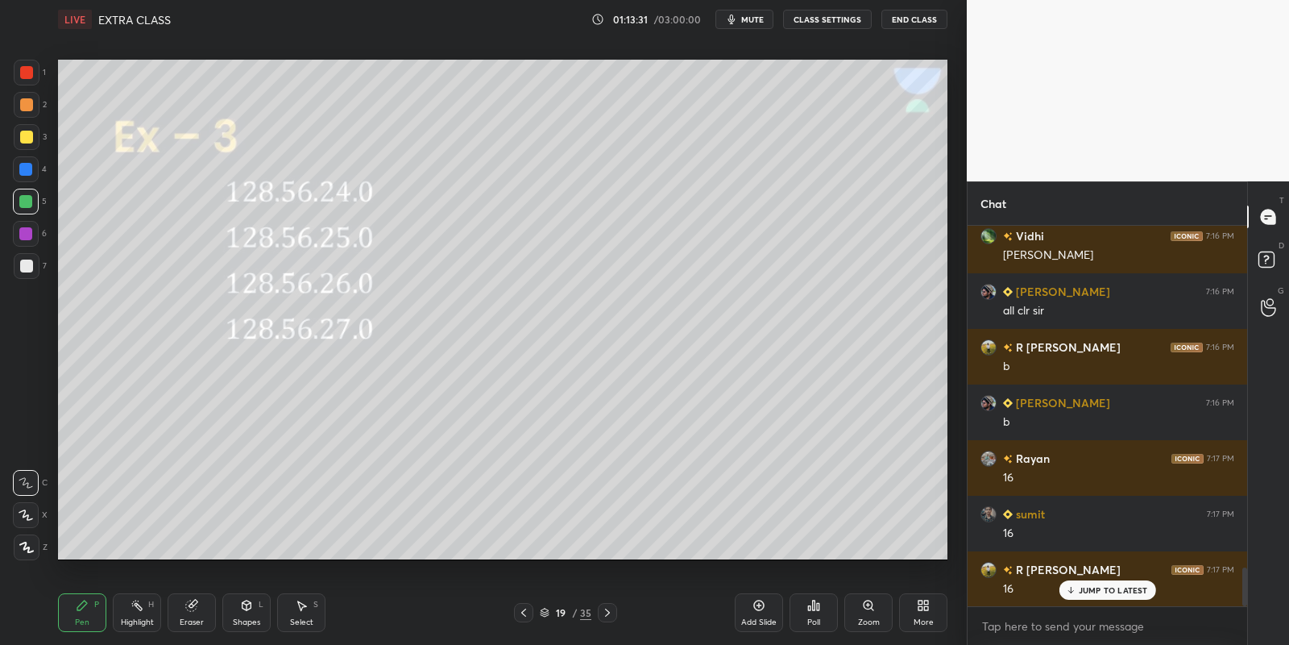
drag, startPoint x: 243, startPoint y: 616, endPoint x: 245, endPoint y: 594, distance: 22.6
click at [245, 618] on div "Shapes" at bounding box center [246, 622] width 27 height 8
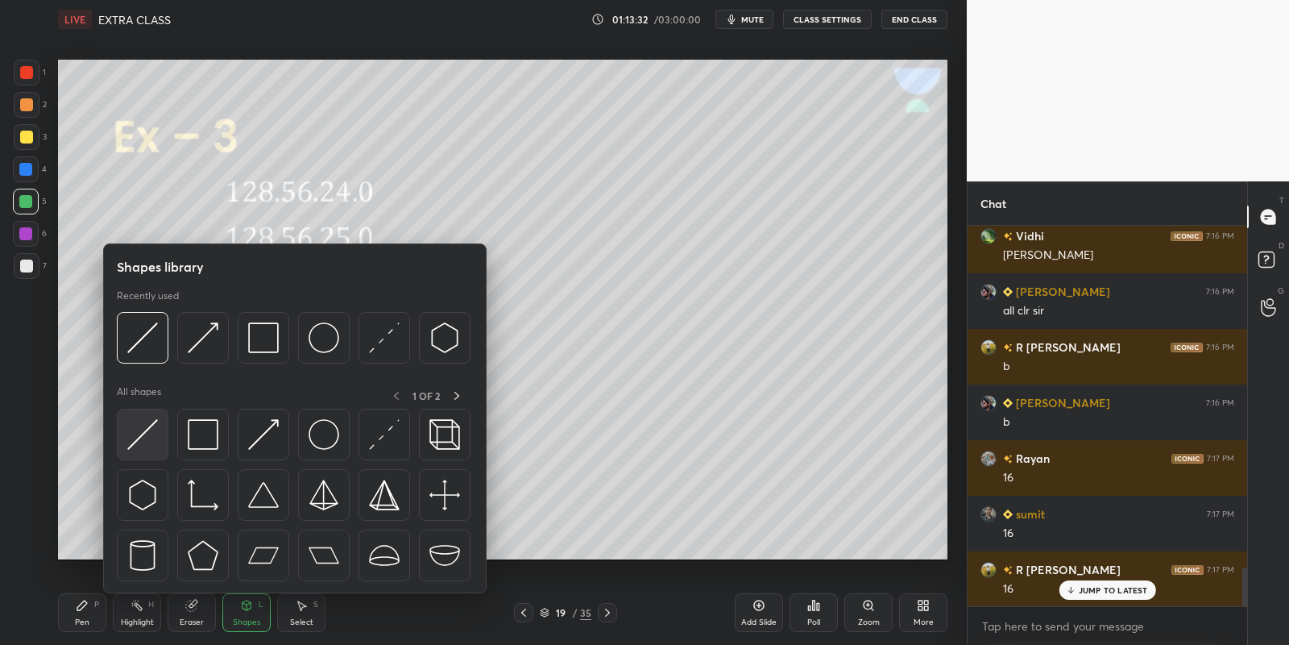
drag, startPoint x: 132, startPoint y: 444, endPoint x: 144, endPoint y: 438, distance: 13.3
click at [145, 438] on img at bounding box center [142, 434] width 31 height 31
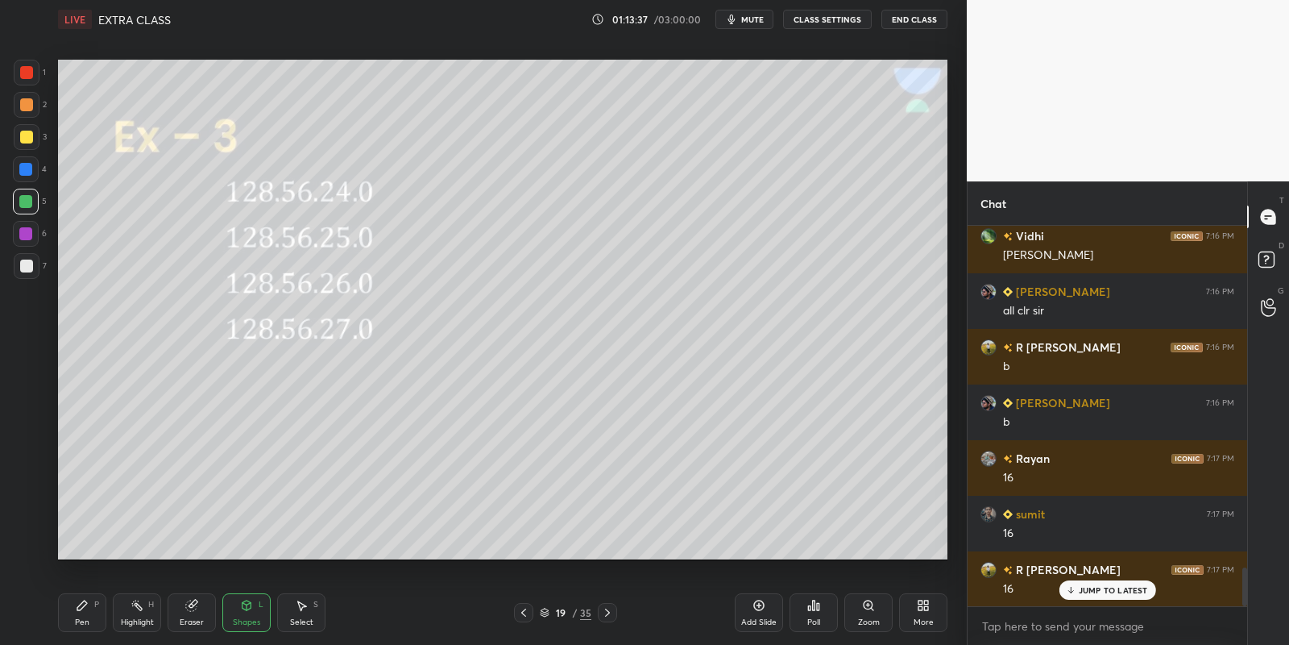
drag, startPoint x: 93, startPoint y: 607, endPoint x: 147, endPoint y: 622, distance: 56.1
click at [98, 608] on div "Pen P" at bounding box center [82, 612] width 48 height 39
click at [147, 620] on div "Highlight" at bounding box center [137, 622] width 33 height 8
drag, startPoint x: 245, startPoint y: 606, endPoint x: 245, endPoint y: 596, distance: 9.7
click at [244, 604] on icon at bounding box center [246, 605] width 13 height 13
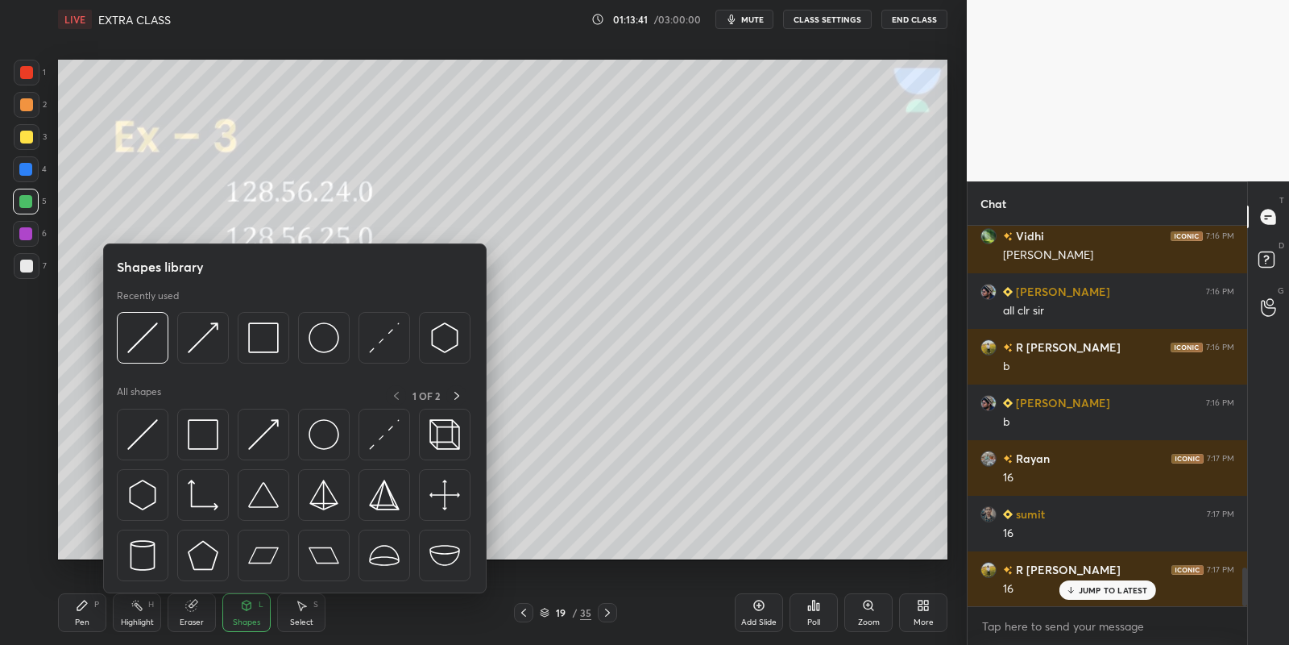
click at [320, 331] on img at bounding box center [324, 337] width 31 height 31
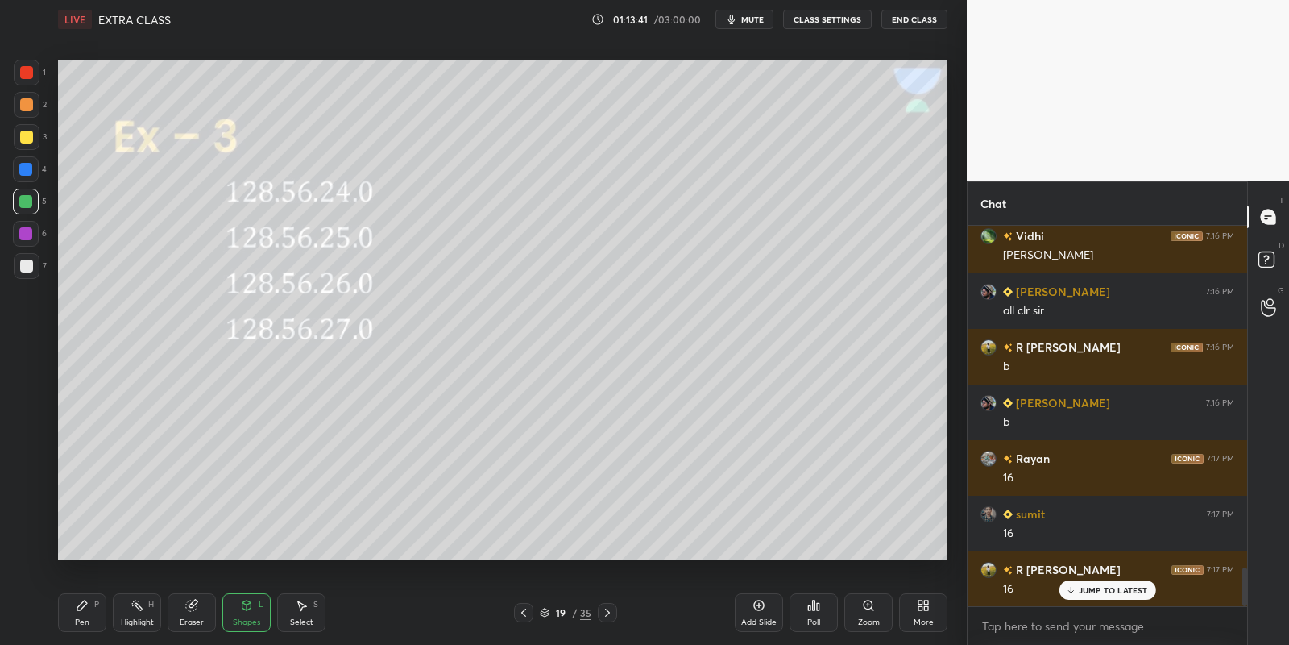
click at [26, 68] on div at bounding box center [26, 72] width 13 height 13
drag, startPoint x: 88, startPoint y: 604, endPoint x: 108, endPoint y: 620, distance: 25.8
click at [91, 605] on div "Pen P" at bounding box center [82, 612] width 48 height 39
drag, startPoint x: 144, startPoint y: 615, endPoint x: 142, endPoint y: 580, distance: 34.7
click at [139, 611] on div "Highlight H" at bounding box center [137, 612] width 48 height 39
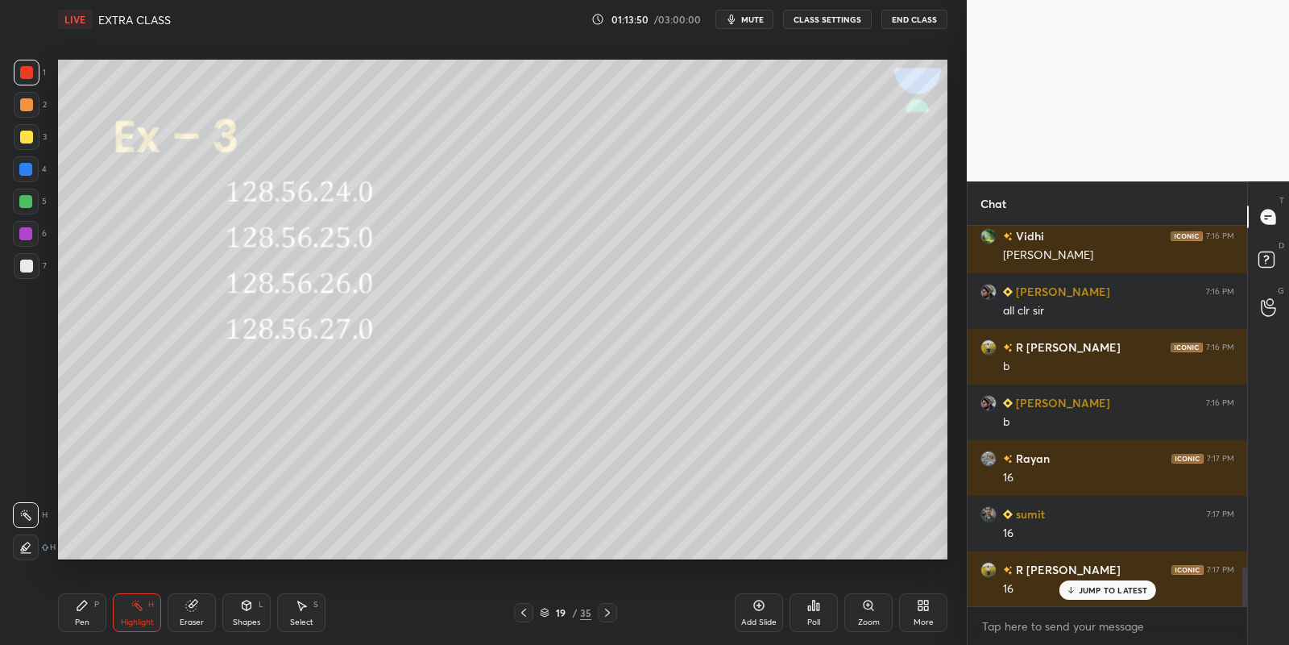
click at [86, 615] on div "Pen P" at bounding box center [82, 612] width 48 height 39
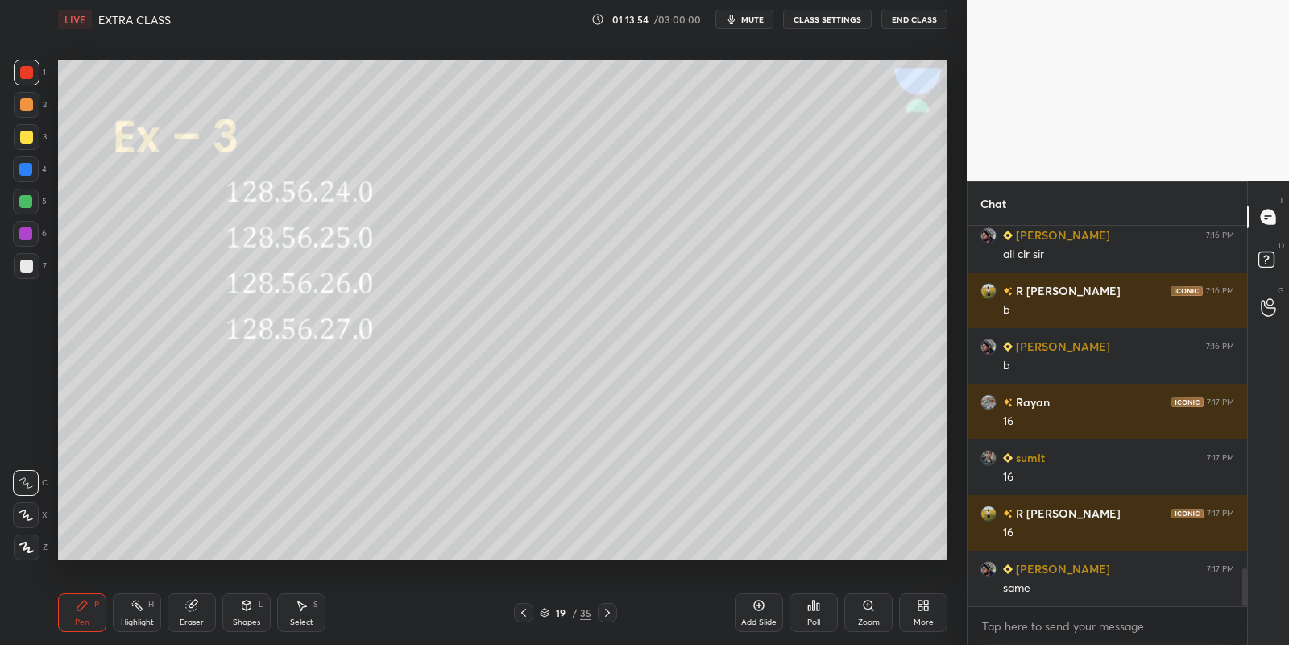
click at [1259, 434] on div "T Messages (T) D Doubts (D) G Raise Hand (G)" at bounding box center [1268, 412] width 42 height 463
click at [81, 602] on div "Pen P" at bounding box center [82, 612] width 48 height 39
click at [28, 139] on div at bounding box center [26, 137] width 13 height 13
drag, startPoint x: 79, startPoint y: 612, endPoint x: 98, endPoint y: 608, distance: 19.8
click at [85, 612] on div "Pen P" at bounding box center [82, 612] width 48 height 39
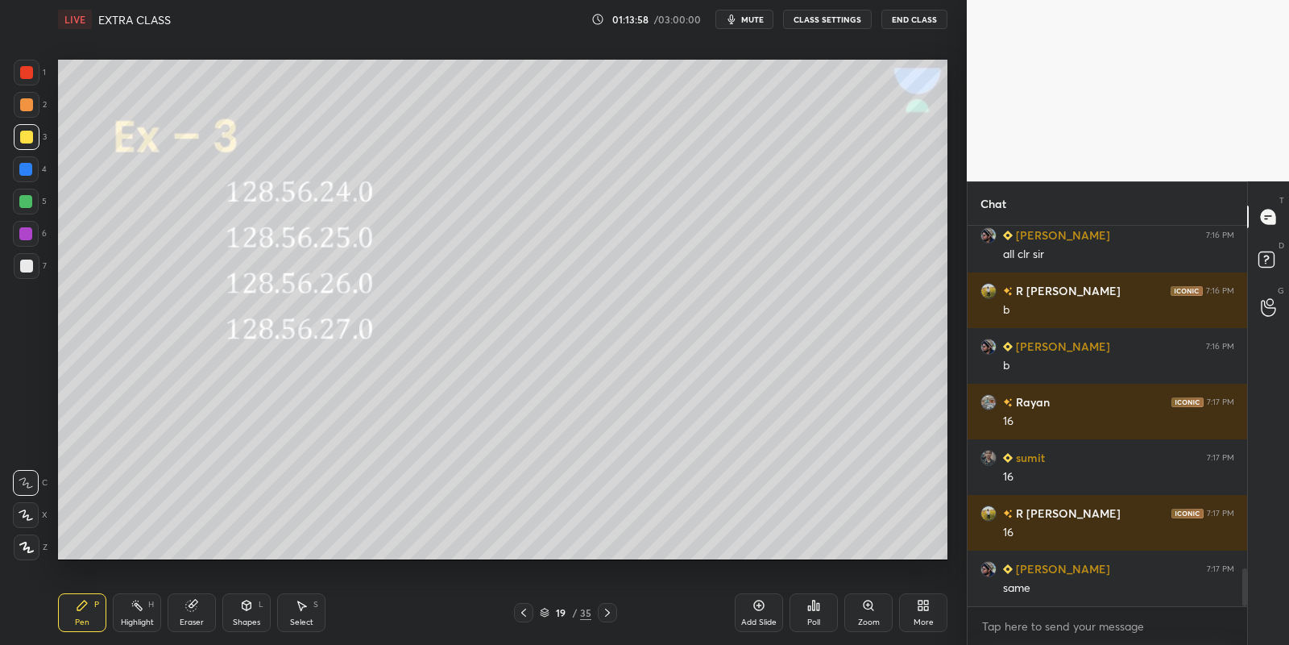
click at [130, 613] on div "Highlight H" at bounding box center [137, 612] width 48 height 39
click at [86, 619] on div "Pen" at bounding box center [82, 622] width 15 height 8
click at [27, 203] on div at bounding box center [25, 201] width 13 height 13
drag, startPoint x: 251, startPoint y: 613, endPoint x: 253, endPoint y: 598, distance: 15.5
click at [251, 612] on div "Shapes L" at bounding box center [246, 612] width 48 height 39
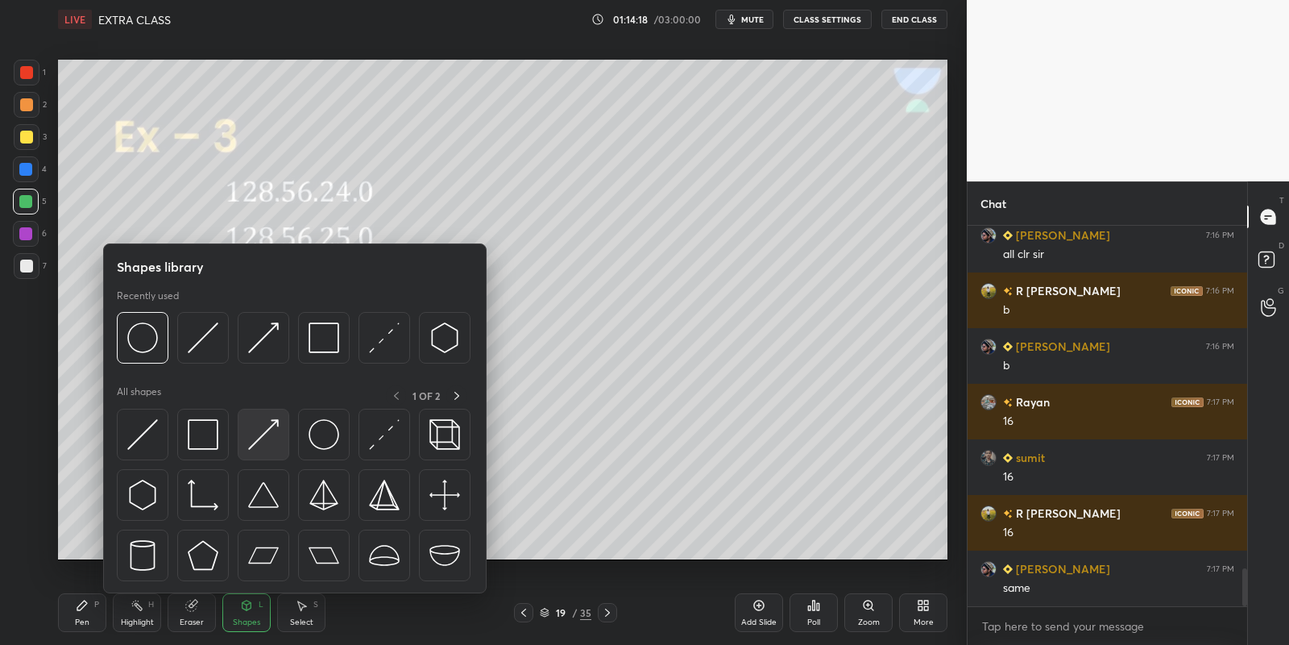
click at [268, 419] on img at bounding box center [263, 434] width 31 height 31
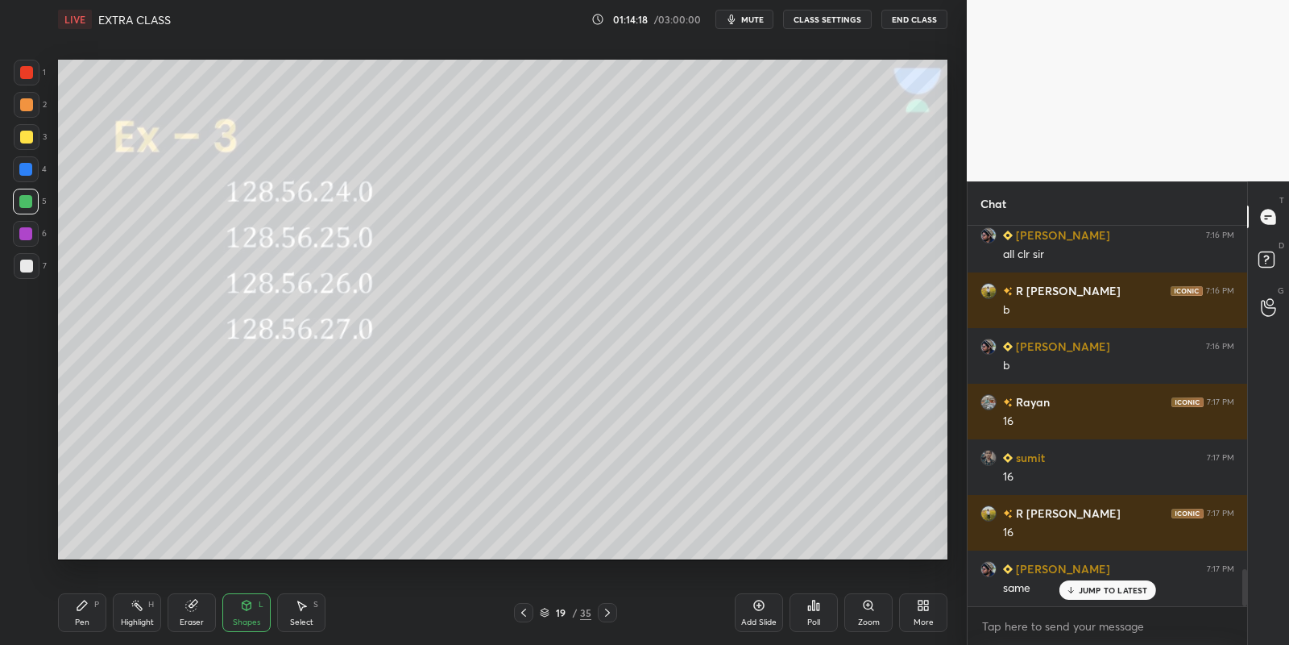
scroll to position [3484, 0]
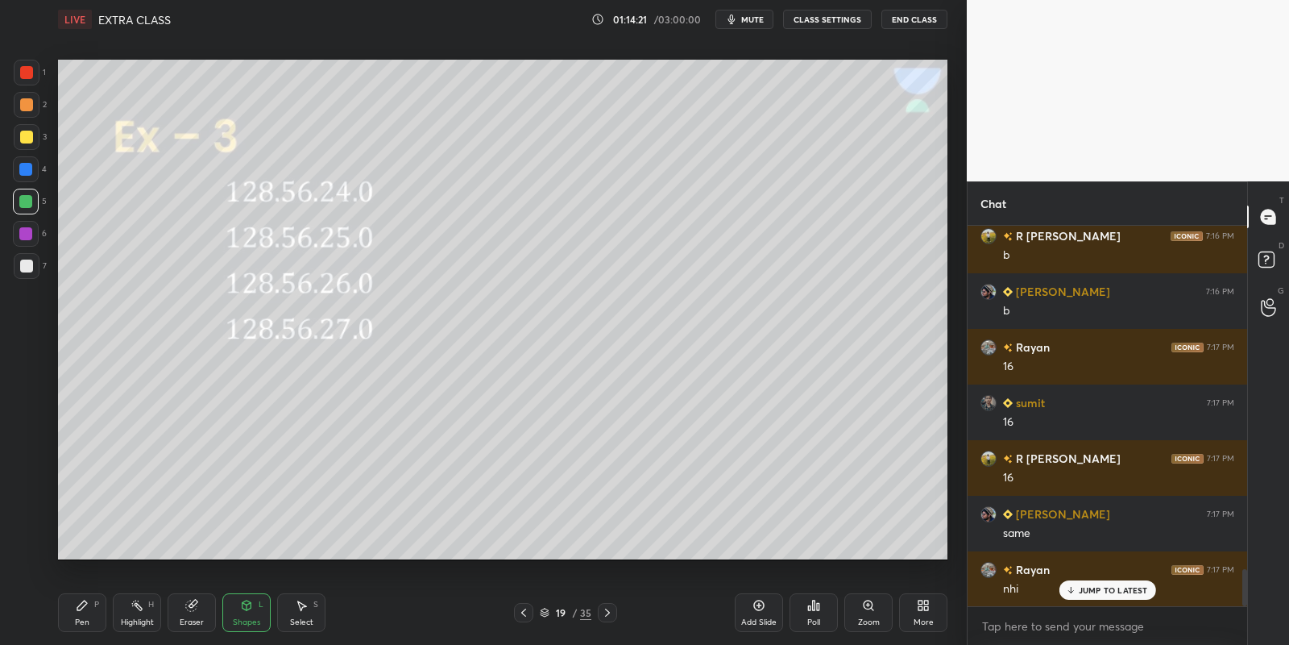
drag, startPoint x: 81, startPoint y: 613, endPoint x: 143, endPoint y: 575, distance: 72.7
click at [83, 611] on div "Pen P" at bounding box center [82, 612] width 48 height 39
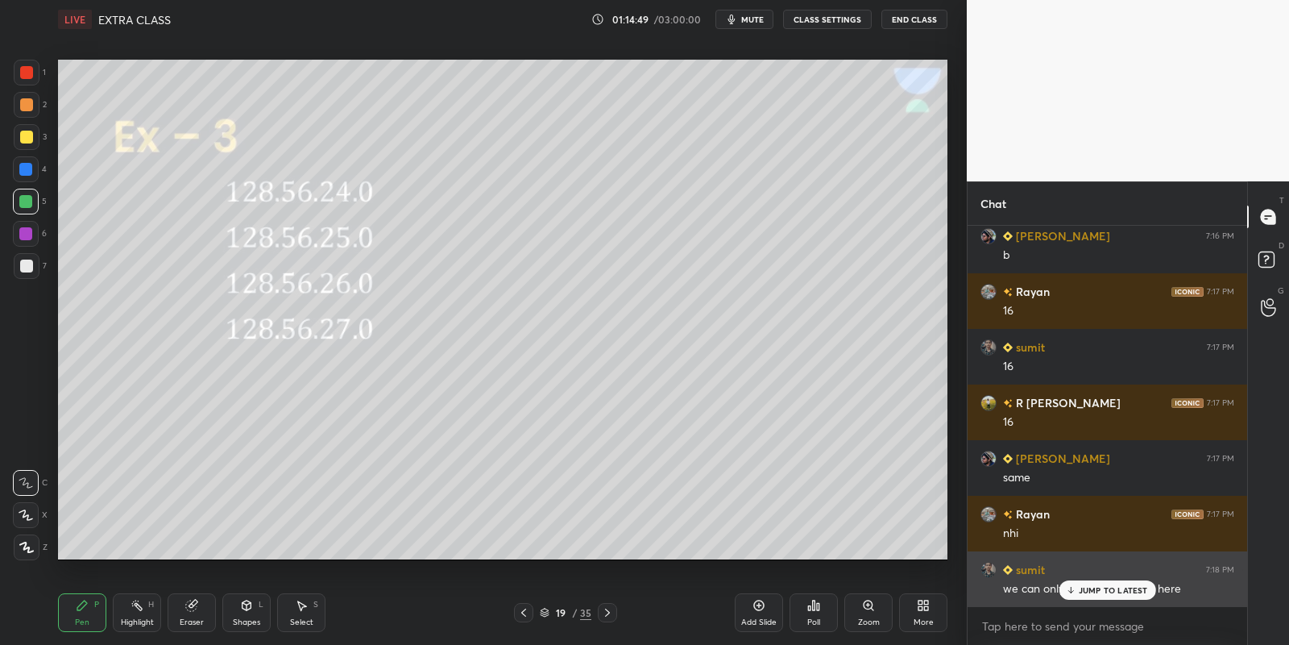
drag, startPoint x: 1087, startPoint y: 586, endPoint x: 1093, endPoint y: 593, distance: 9.7
click at [1089, 585] on p "JUMP TO LATEST" at bounding box center [1113, 590] width 69 height 10
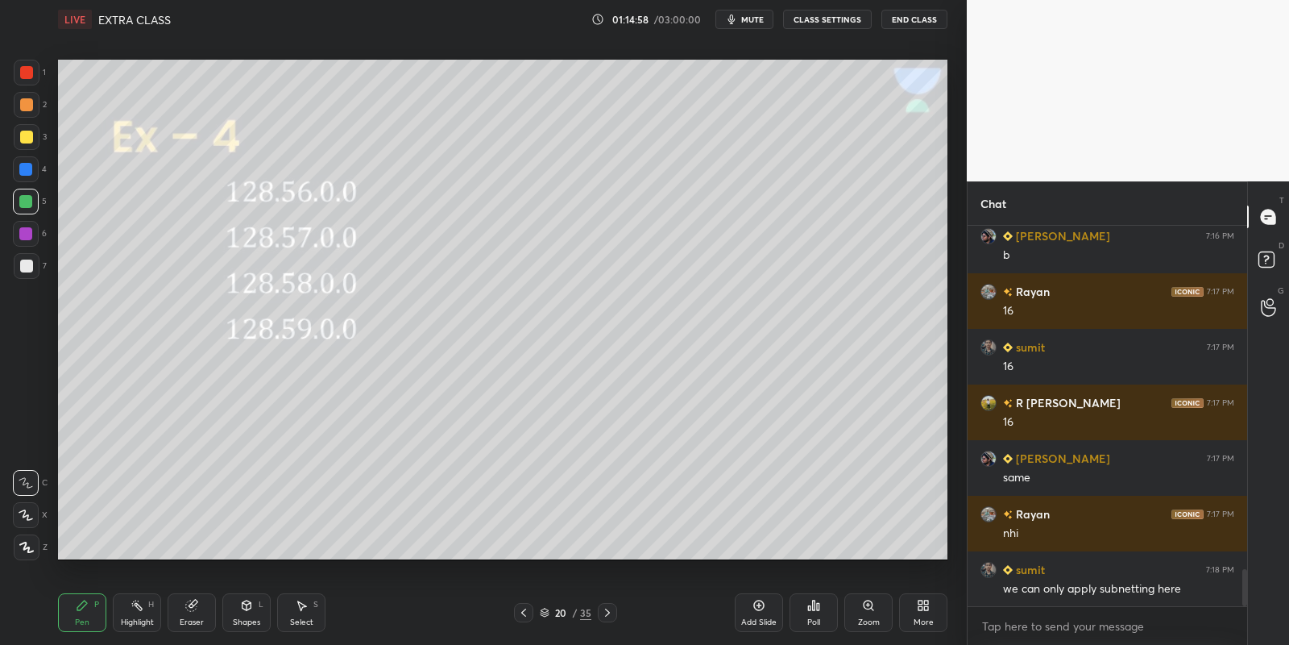
click at [185, 612] on div "Eraser" at bounding box center [192, 612] width 48 height 39
drag, startPoint x: 134, startPoint y: 611, endPoint x: 143, endPoint y: 595, distance: 18.1
click at [133, 608] on icon at bounding box center [137, 605] width 13 height 13
drag, startPoint x: 93, startPoint y: 608, endPoint x: 106, endPoint y: 604, distance: 12.5
click at [101, 606] on div "Pen P" at bounding box center [82, 612] width 48 height 39
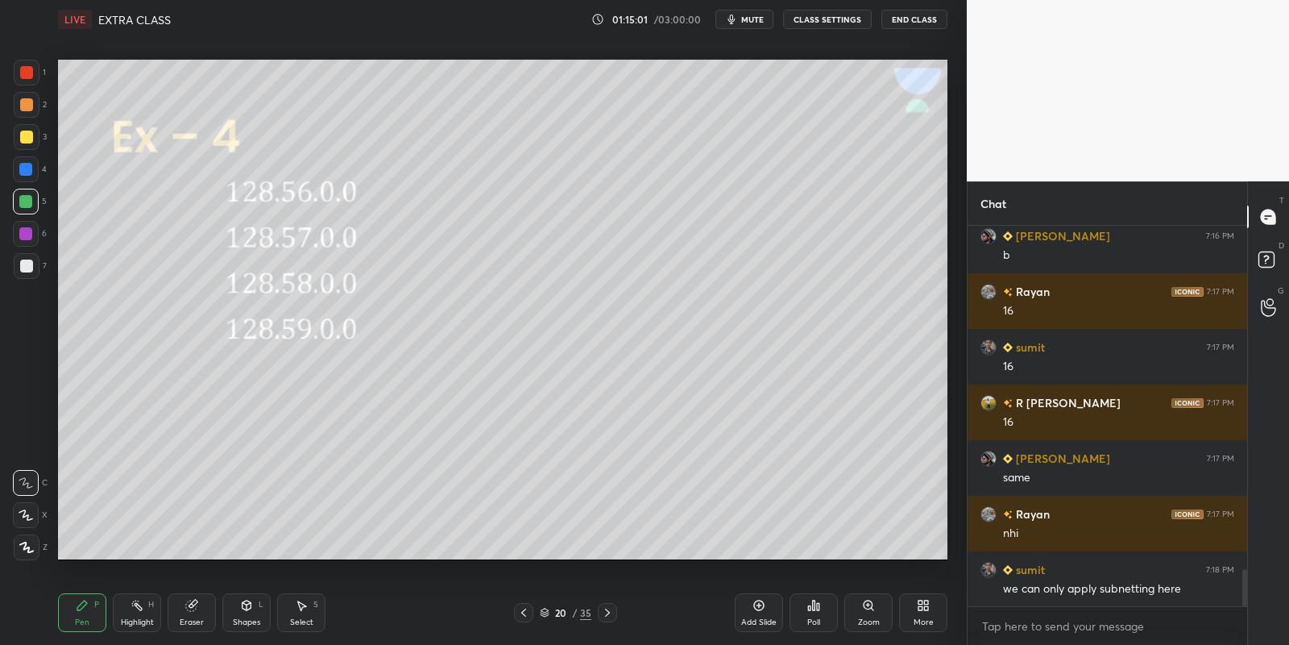
drag, startPoint x: 242, startPoint y: 612, endPoint x: 247, endPoint y: 594, distance: 19.2
click at [243, 612] on div "Shapes L" at bounding box center [246, 612] width 48 height 39
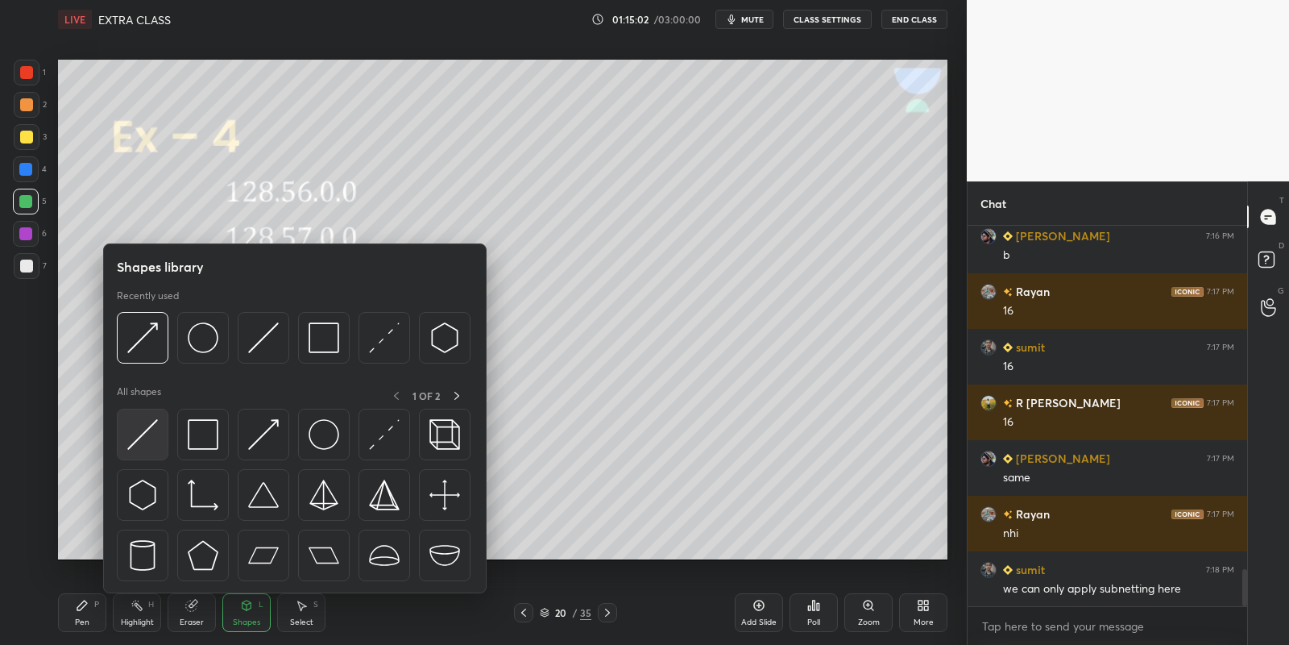
click at [148, 424] on img at bounding box center [142, 434] width 31 height 31
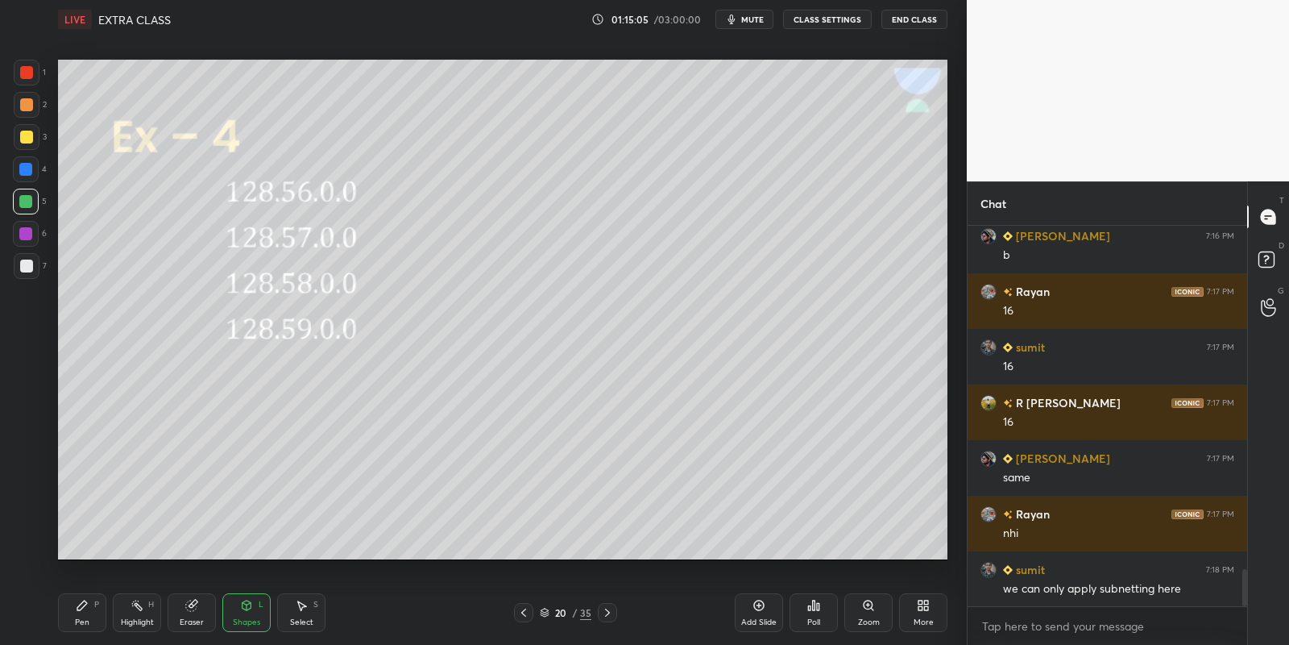
click at [82, 612] on div "Pen P" at bounding box center [82, 612] width 48 height 39
drag, startPoint x: 249, startPoint y: 606, endPoint x: 247, endPoint y: 595, distance: 11.4
click at [248, 603] on icon at bounding box center [246, 605] width 13 height 13
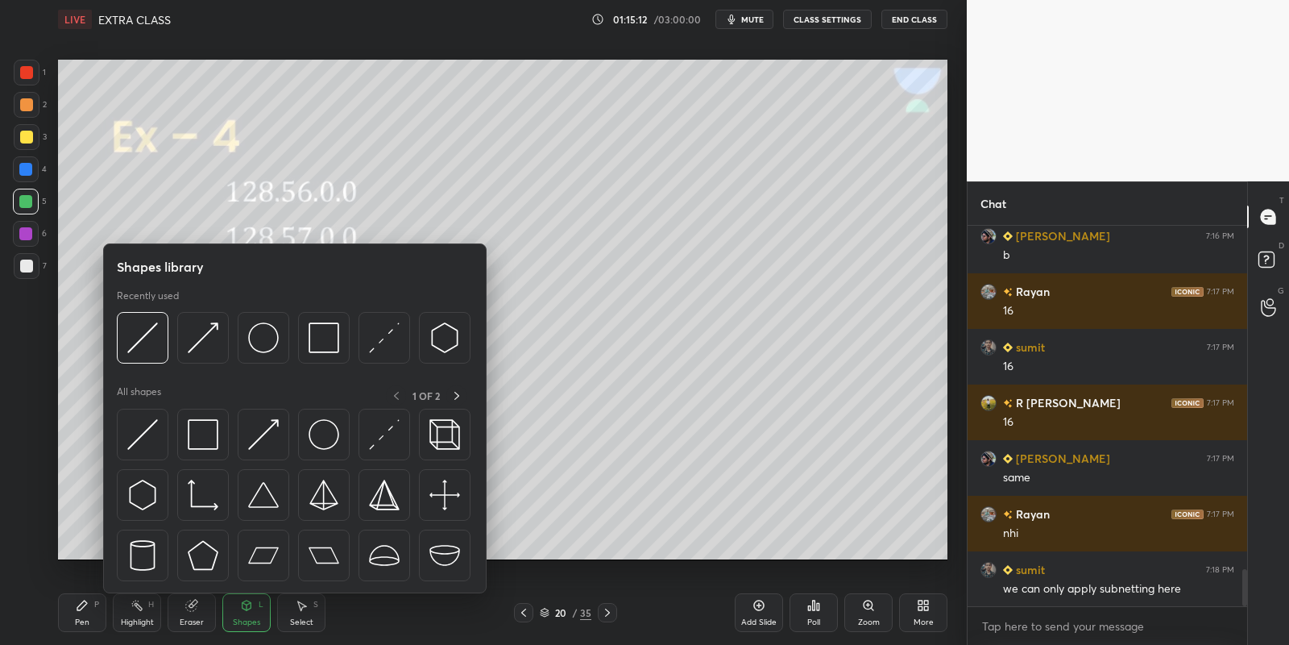
click at [145, 427] on img at bounding box center [142, 434] width 31 height 31
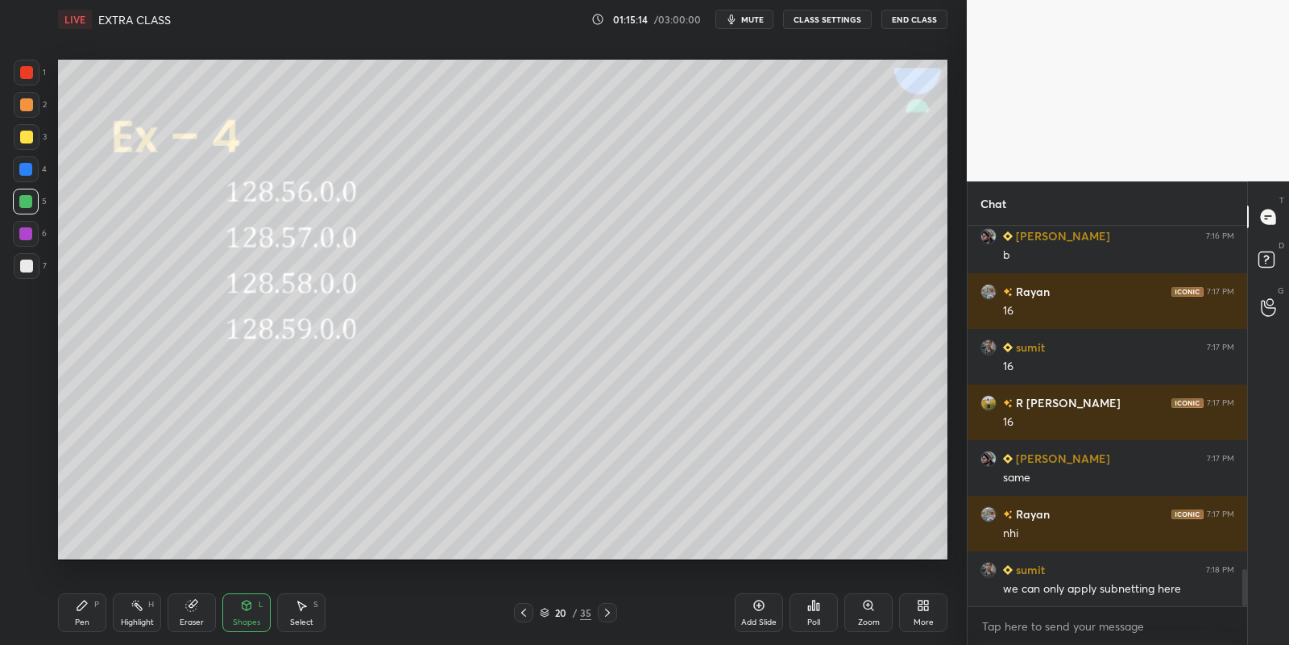
click at [84, 614] on div "Pen P" at bounding box center [82, 612] width 48 height 39
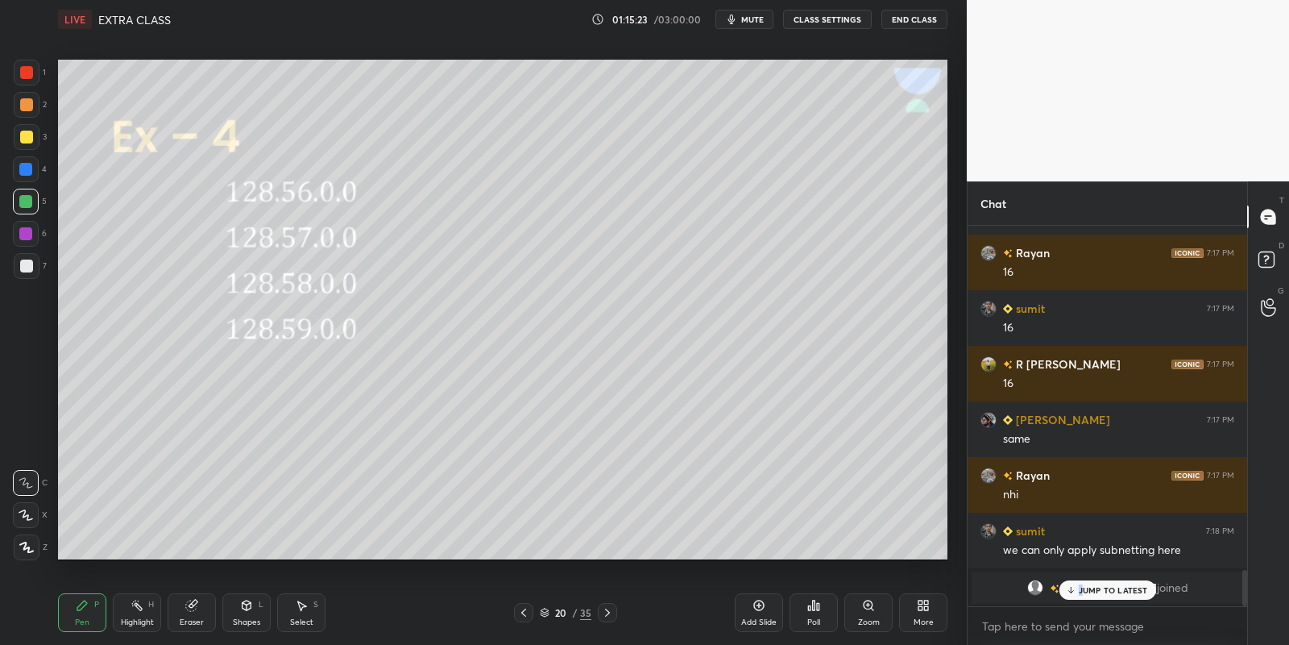
click at [1079, 592] on p "JUMP TO LATEST" at bounding box center [1113, 590] width 69 height 10
click at [249, 614] on div "Shapes L" at bounding box center [246, 612] width 48 height 39
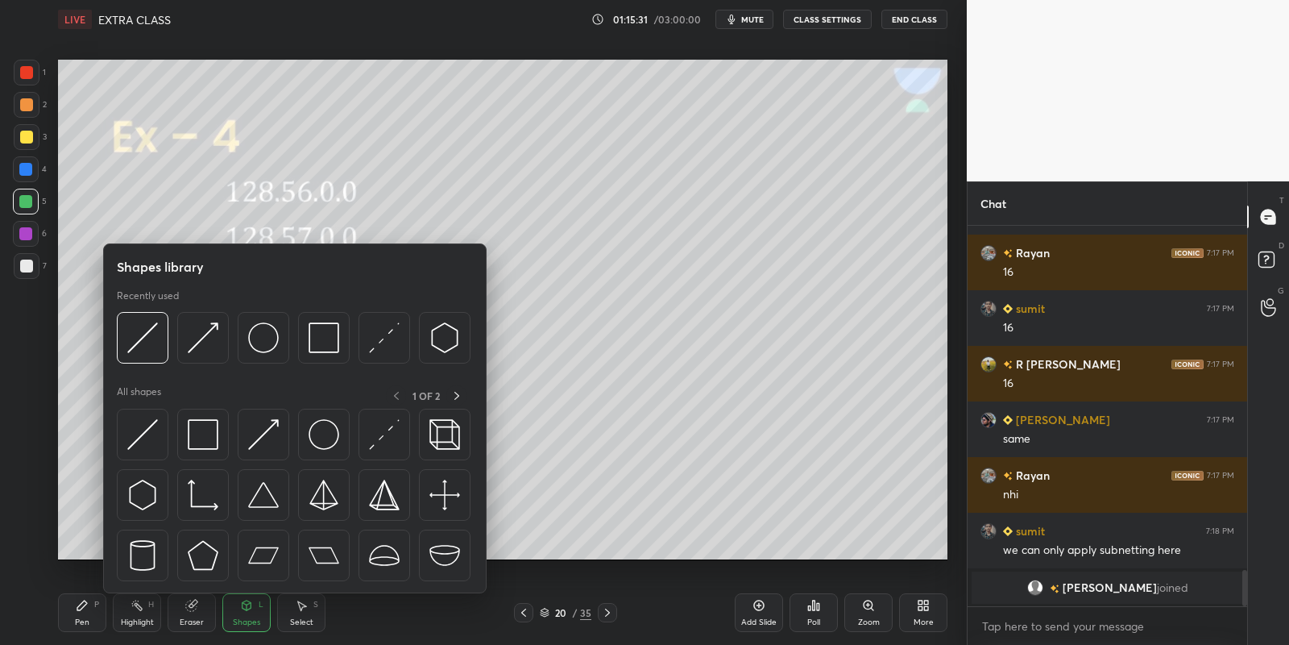
drag, startPoint x: 144, startPoint y: 437, endPoint x: 29, endPoint y: 195, distance: 267.8
click at [140, 440] on img at bounding box center [142, 434] width 31 height 31
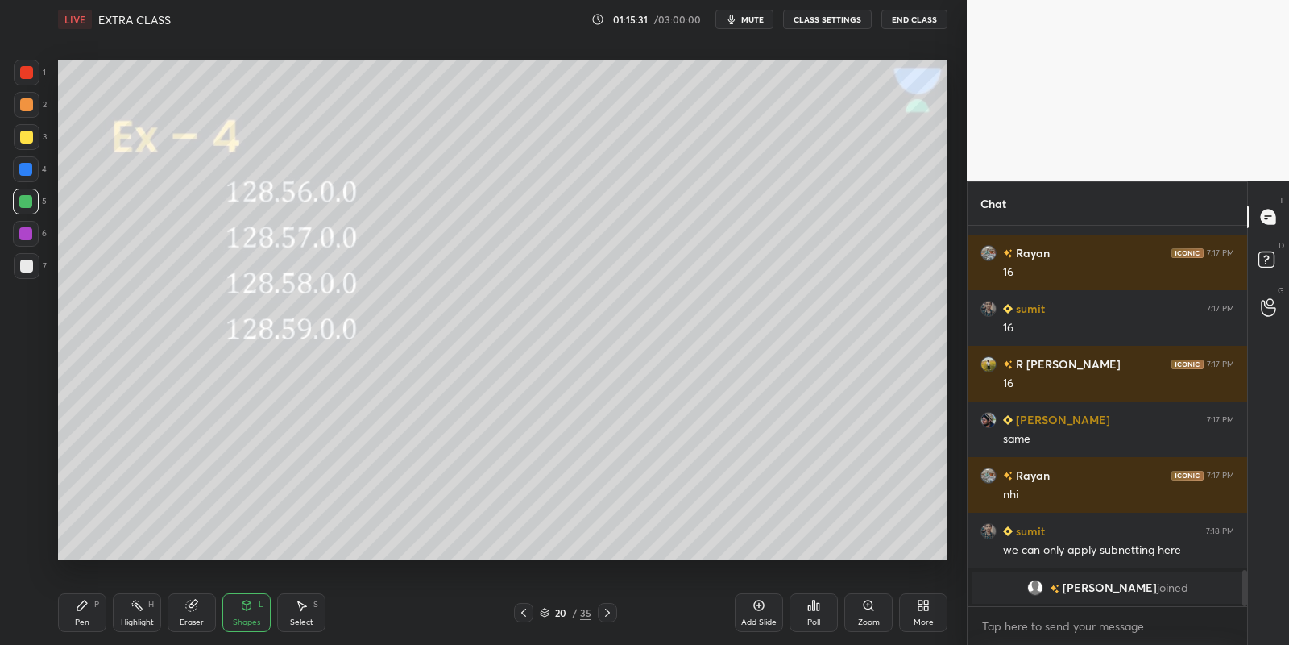
drag, startPoint x: 29, startPoint y: 195, endPoint x: 56, endPoint y: 190, distance: 27.8
click at [29, 194] on div at bounding box center [26, 202] width 26 height 26
drag, startPoint x: 251, startPoint y: 615, endPoint x: 251, endPoint y: 603, distance: 12.1
click at [251, 613] on div "Shapes L" at bounding box center [246, 612] width 48 height 39
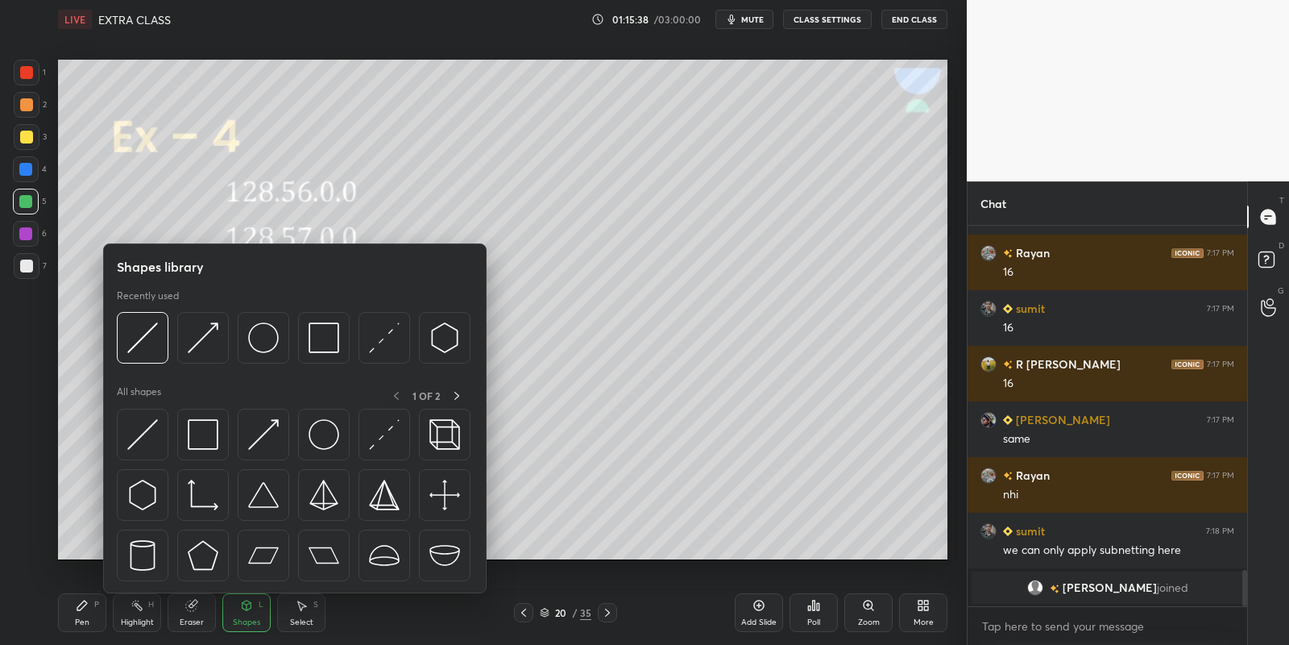
click at [271, 338] on img at bounding box center [263, 337] width 31 height 31
click at [30, 67] on div at bounding box center [27, 73] width 26 height 26
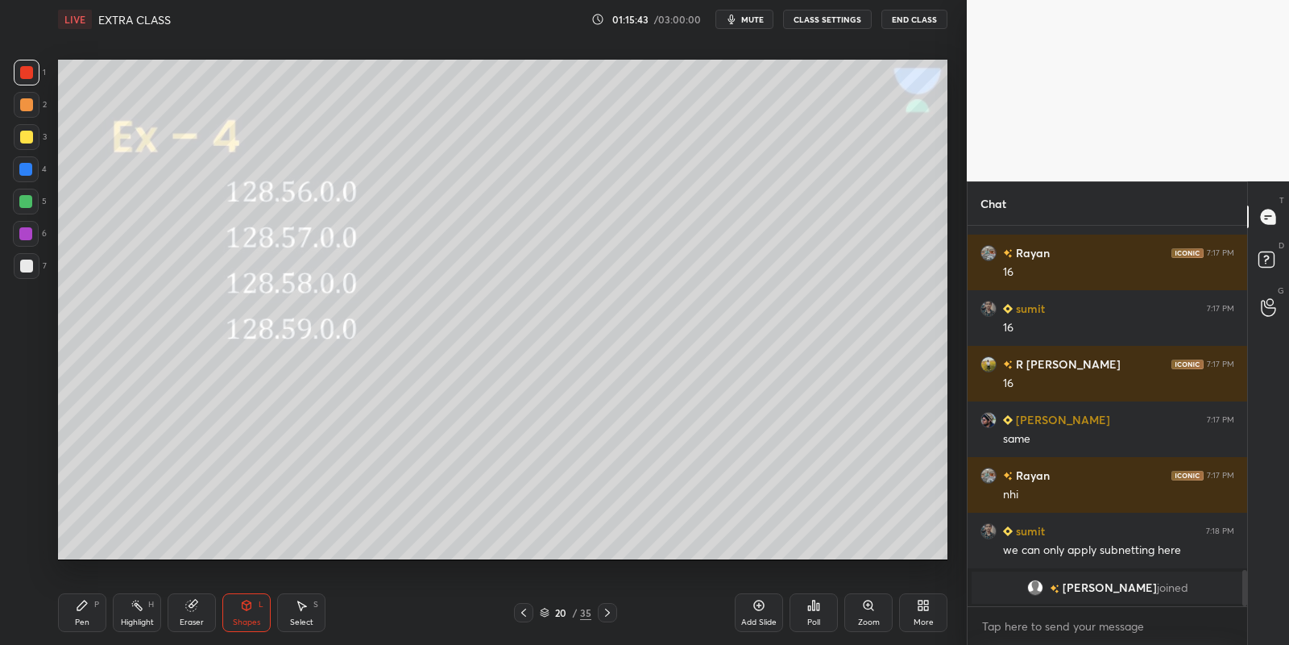
click at [95, 612] on div "Pen P" at bounding box center [82, 612] width 48 height 39
click at [32, 201] on div at bounding box center [26, 202] width 26 height 26
drag, startPoint x: 135, startPoint y: 612, endPoint x: 124, endPoint y: 595, distance: 19.2
click at [133, 609] on icon at bounding box center [137, 605] width 13 height 13
click at [84, 606] on icon at bounding box center [82, 605] width 13 height 13
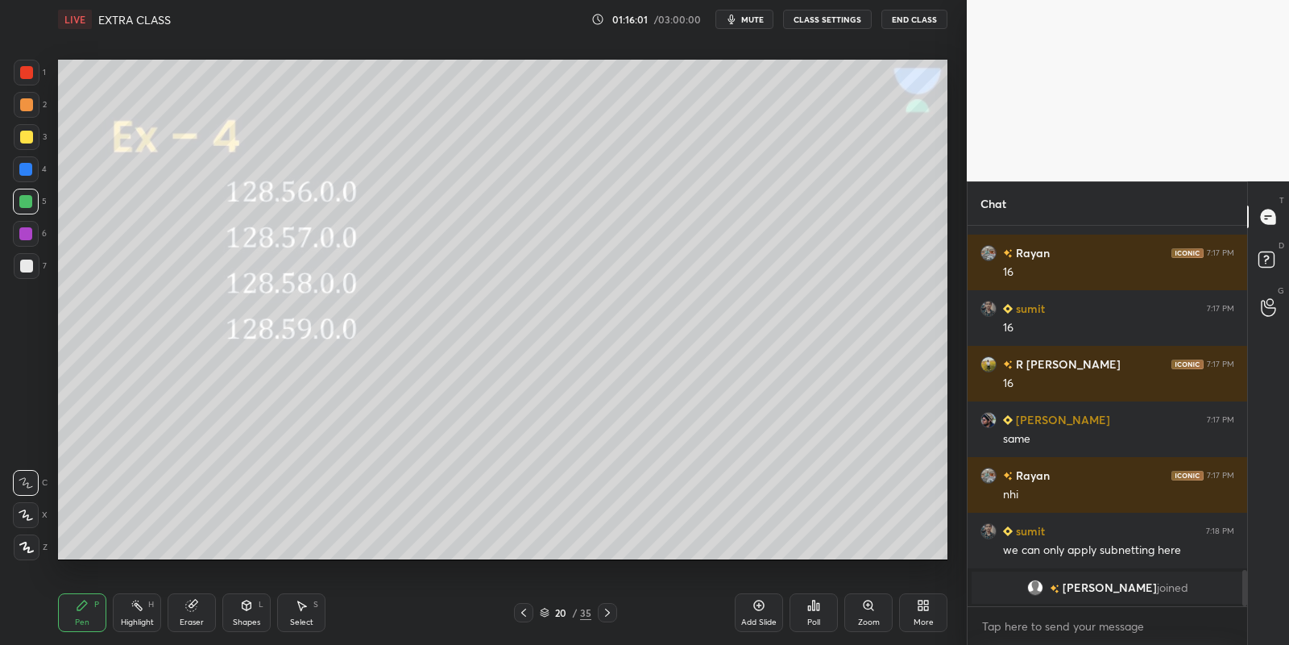
click at [133, 612] on div "Highlight H" at bounding box center [137, 612] width 48 height 39
click at [83, 618] on div "Pen" at bounding box center [82, 622] width 15 height 8
click at [139, 619] on div "Highlight" at bounding box center [137, 622] width 33 height 8
drag, startPoint x: 83, startPoint y: 604, endPoint x: 98, endPoint y: 616, distance: 19.0
click at [82, 607] on icon at bounding box center [82, 605] width 10 height 10
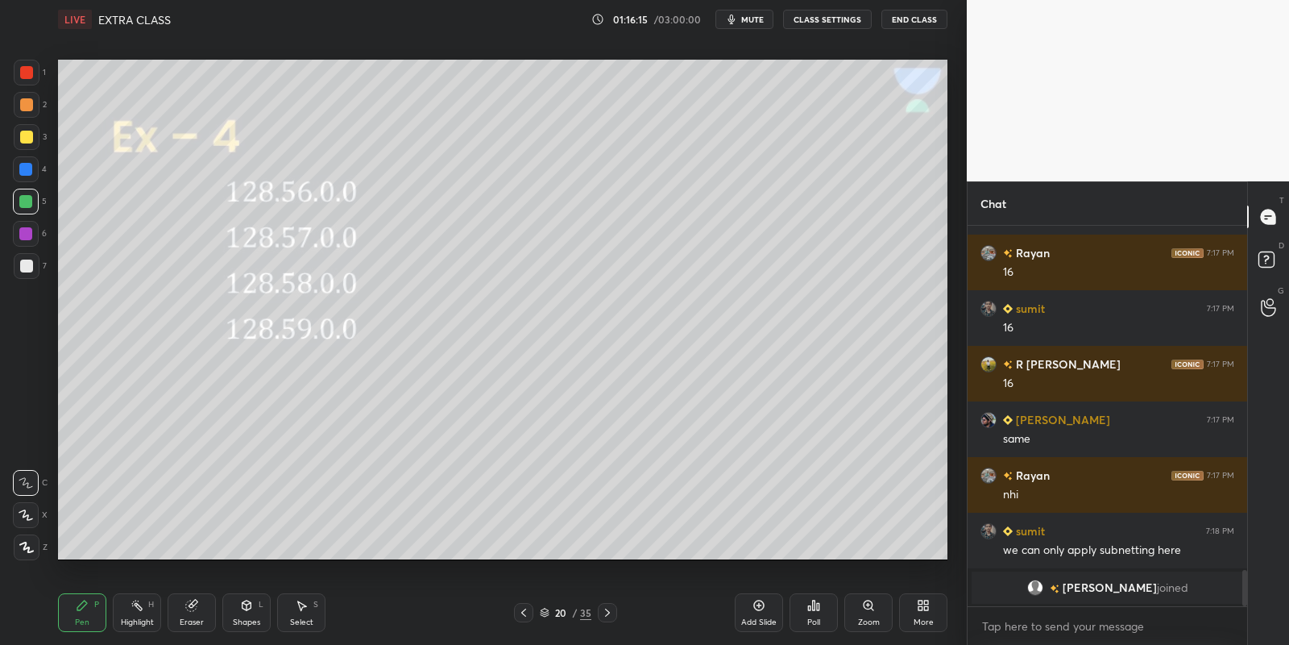
click at [133, 610] on div "Highlight H" at bounding box center [137, 612] width 48 height 39
click at [79, 629] on div "Pen P" at bounding box center [82, 612] width 48 height 39
click at [87, 620] on div "Pen" at bounding box center [82, 622] width 15 height 8
drag, startPoint x: 132, startPoint y: 619, endPoint x: 158, endPoint y: 570, distance: 55.5
click at [131, 613] on div "Highlight H" at bounding box center [137, 612] width 48 height 39
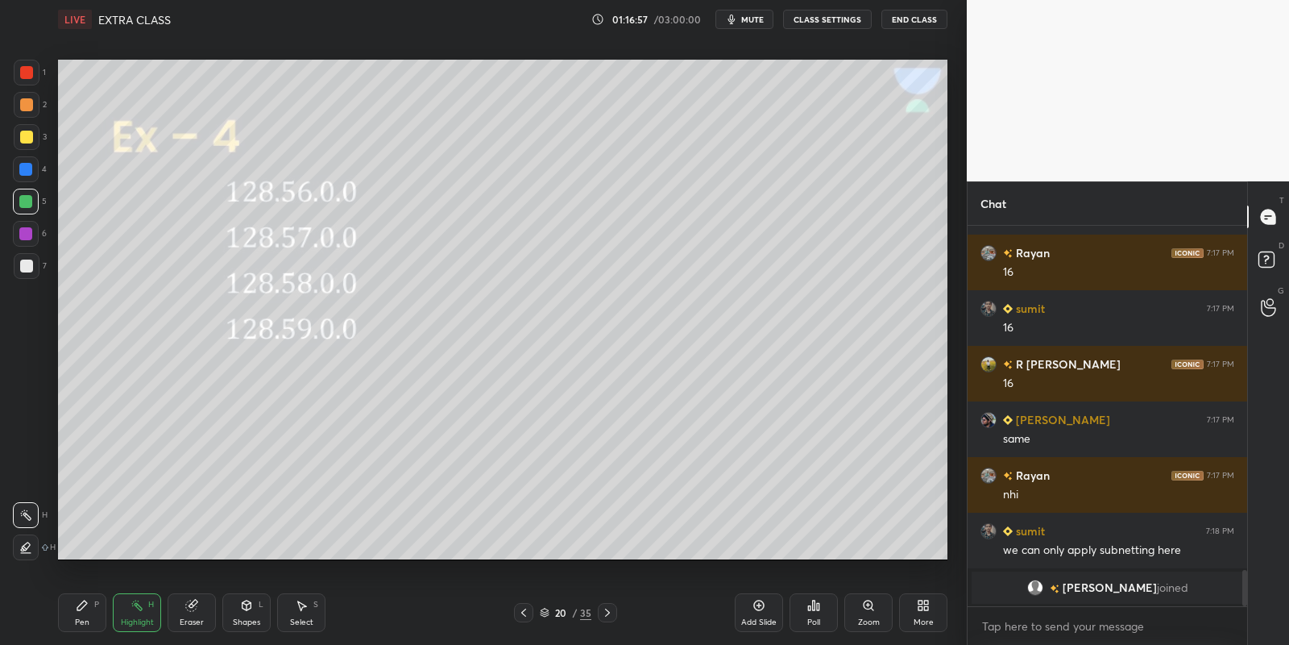
click at [79, 618] on div "Pen" at bounding box center [82, 622] width 15 height 8
click at [131, 619] on div "Highlight" at bounding box center [137, 622] width 33 height 8
click at [88, 612] on div "Pen P" at bounding box center [82, 612] width 48 height 39
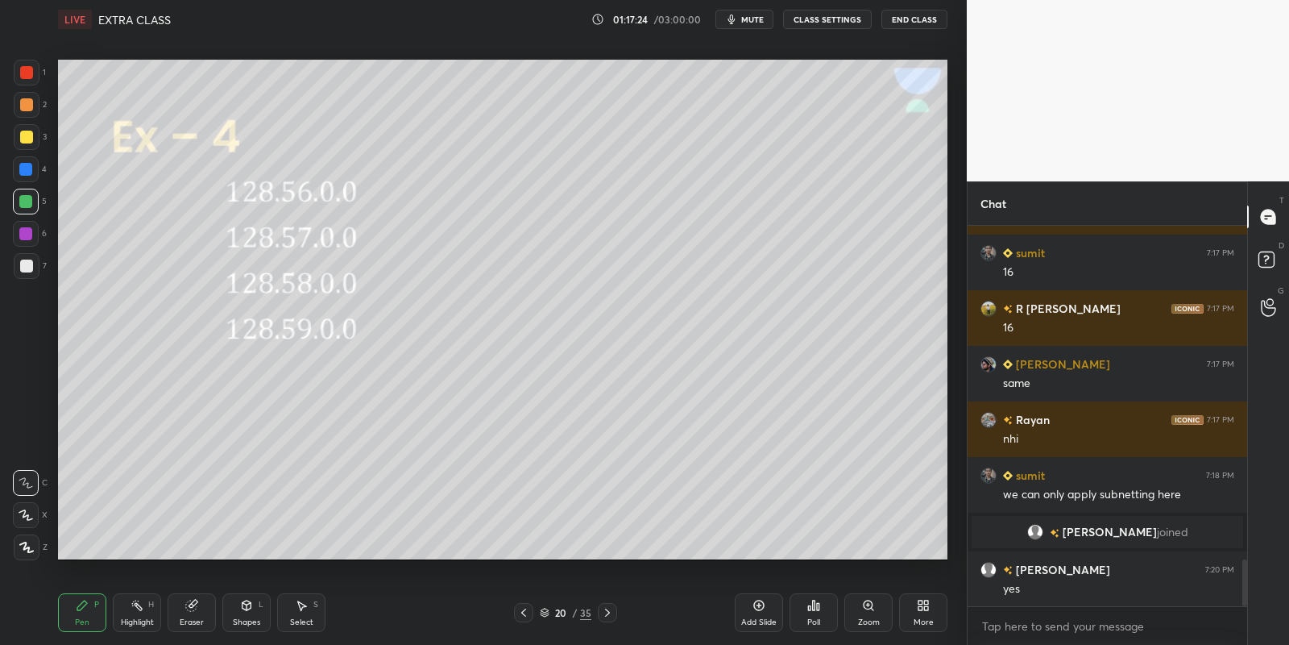
drag, startPoint x: 76, startPoint y: 618, endPoint x: 78, endPoint y: 566, distance: 52.4
click at [77, 613] on div "Pen P" at bounding box center [82, 612] width 48 height 39
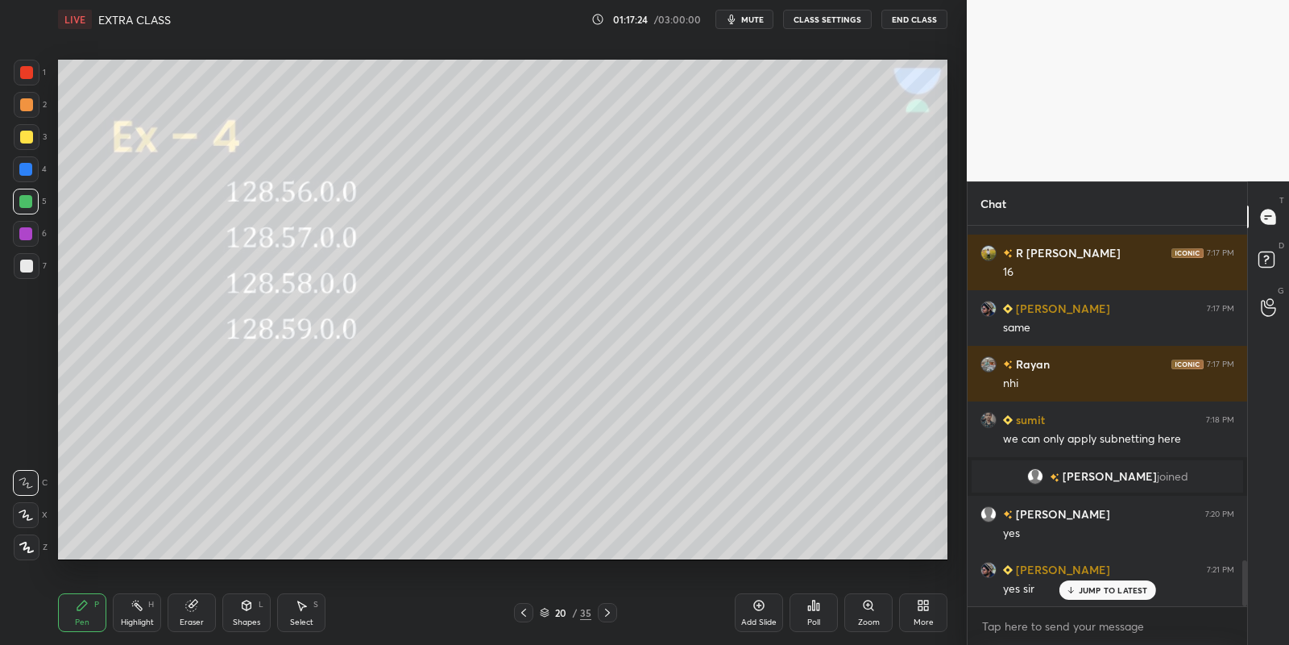
click at [20, 138] on div at bounding box center [26, 137] width 13 height 13
click at [27, 198] on div at bounding box center [25, 201] width 13 height 13
drag, startPoint x: 133, startPoint y: 618, endPoint x: 185, endPoint y: 570, distance: 70.7
click at [131, 615] on div "Highlight H" at bounding box center [137, 612] width 48 height 39
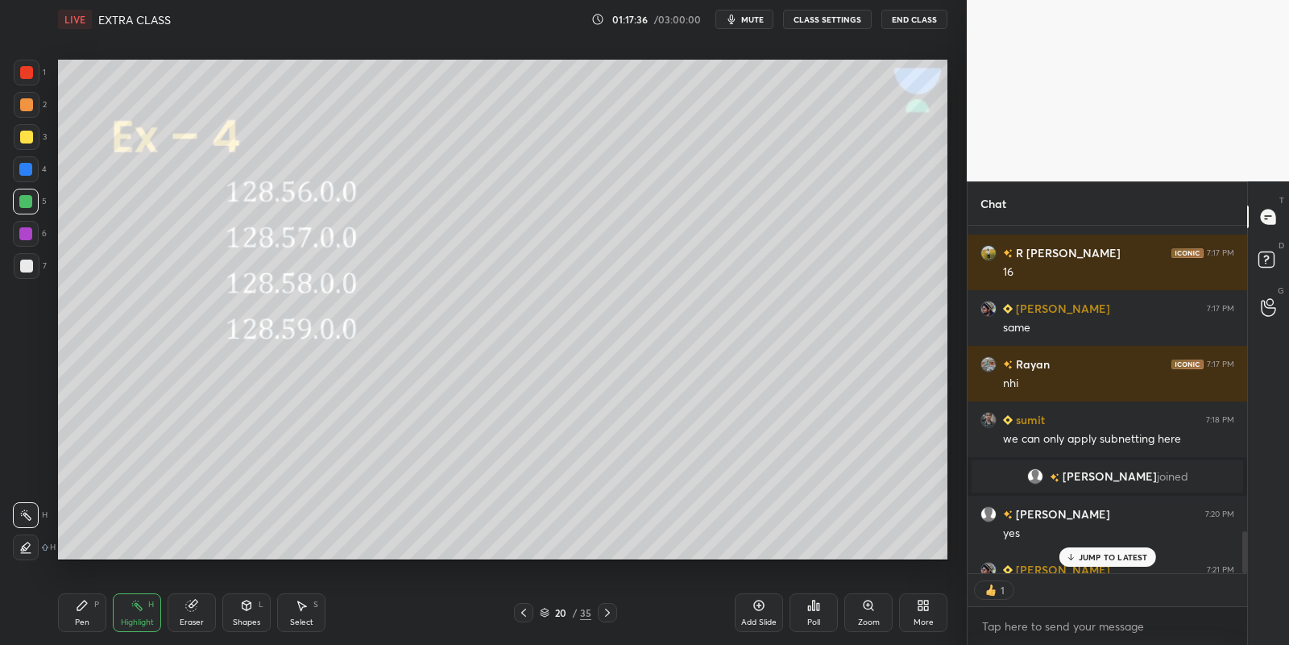
type textarea "x"
click at [81, 618] on div "Pen" at bounding box center [82, 622] width 15 height 8
click at [309, 612] on div "Select S" at bounding box center [301, 612] width 48 height 39
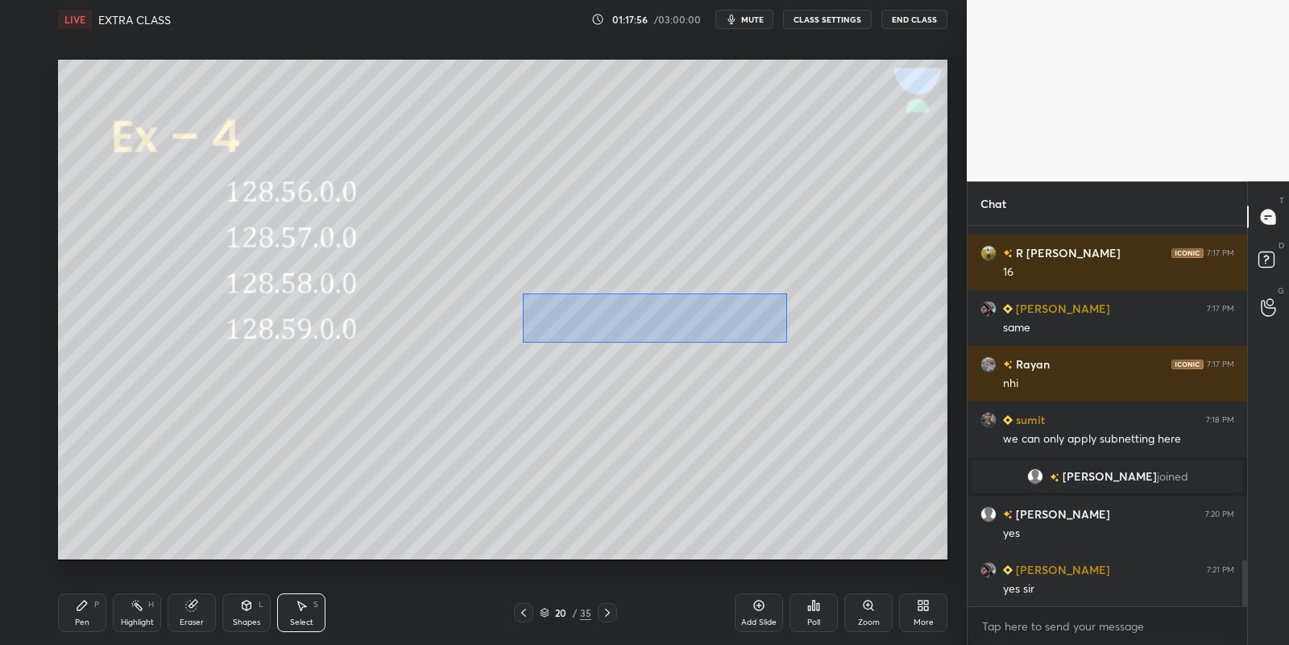
drag, startPoint x: 523, startPoint y: 293, endPoint x: 840, endPoint y: 345, distance: 321.8
click at [843, 346] on div "0 ° Undo Copy Duplicate Duplicate to new slide Delete" at bounding box center [503, 310] width 890 height 500
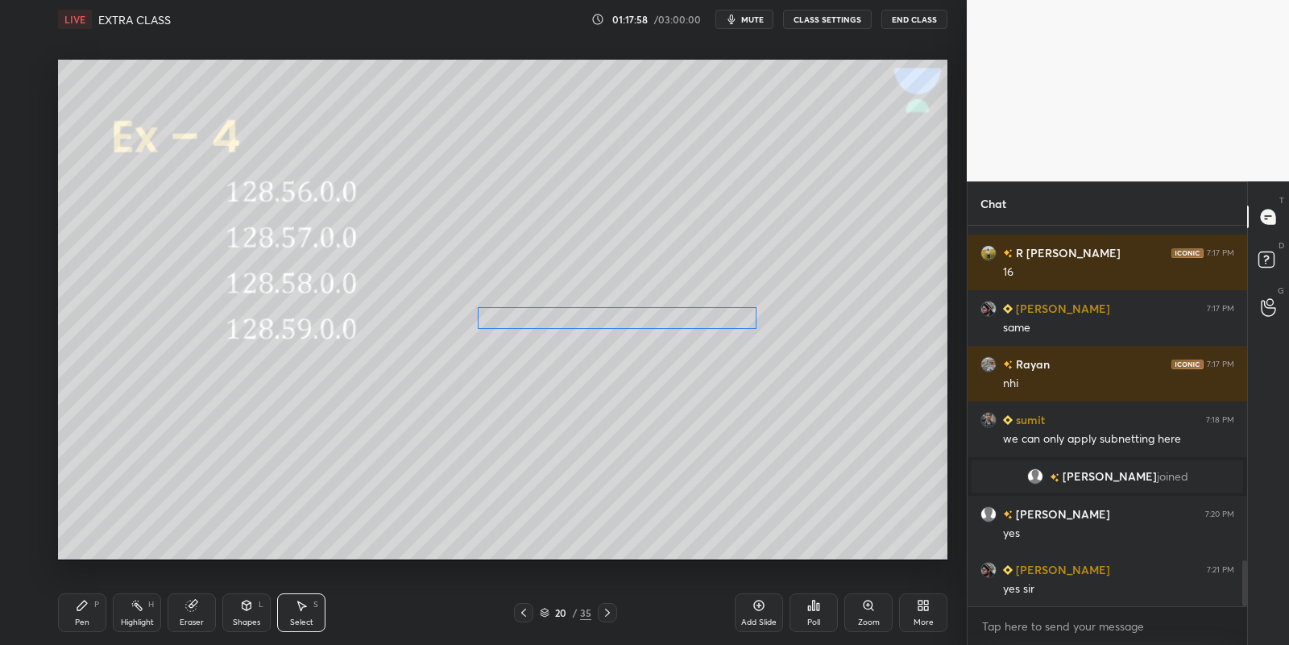
drag, startPoint x: 716, startPoint y: 322, endPoint x: 674, endPoint y: 332, distance: 43.8
click at [677, 323] on div "0 ° Undo Copy Duplicate Duplicate to new slide Delete" at bounding box center [503, 310] width 890 height 500
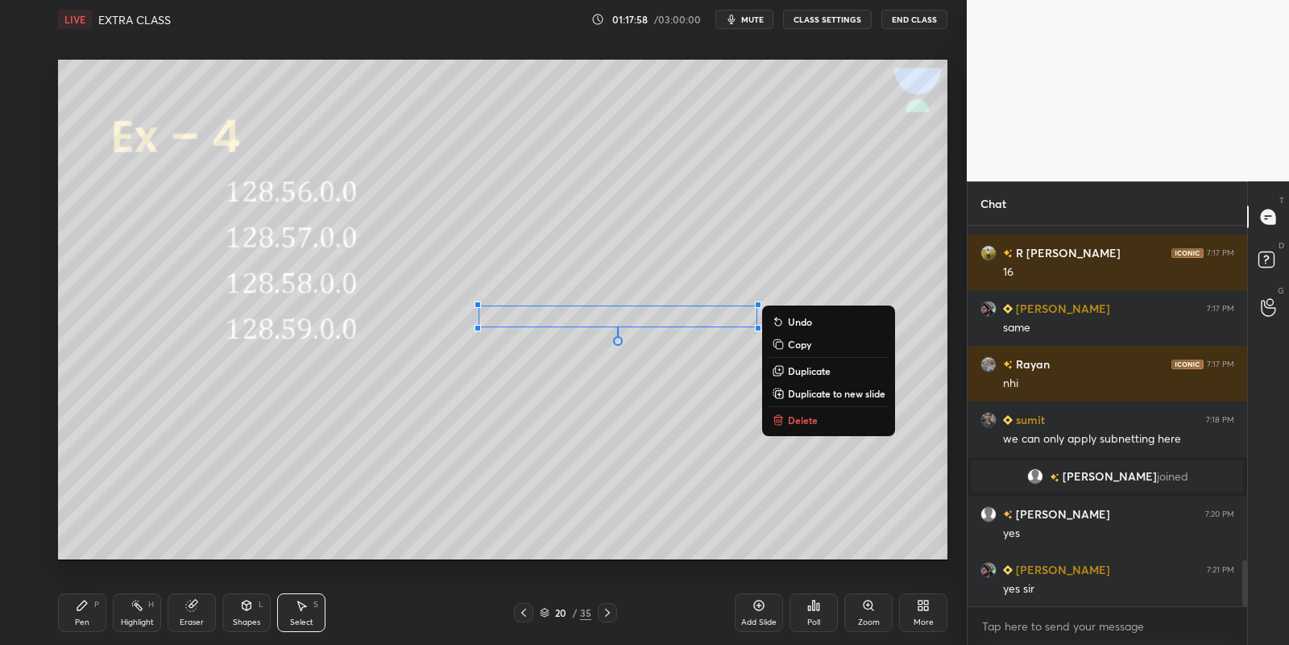
drag, startPoint x: 93, startPoint y: 605, endPoint x: 191, endPoint y: 562, distance: 107.5
click at [93, 606] on div "Pen P" at bounding box center [82, 612] width 48 height 39
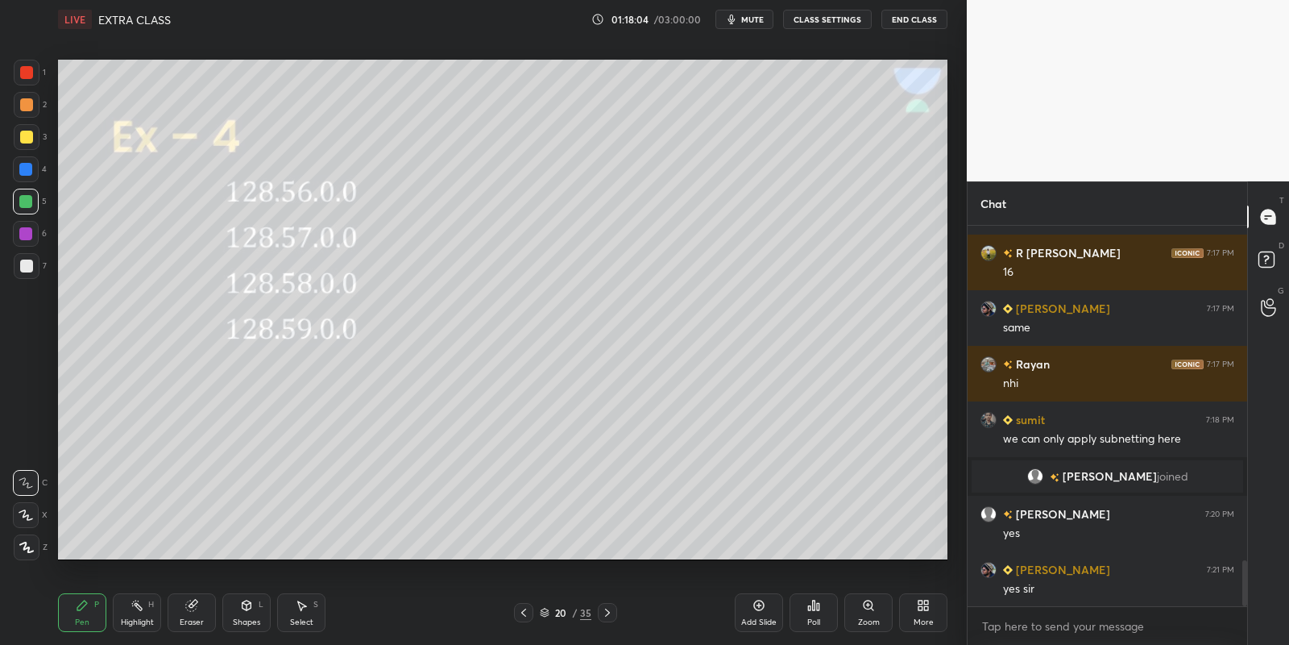
drag, startPoint x: 239, startPoint y: 615, endPoint x: 239, endPoint y: 600, distance: 15.3
click at [239, 610] on div "Shapes L" at bounding box center [246, 612] width 48 height 39
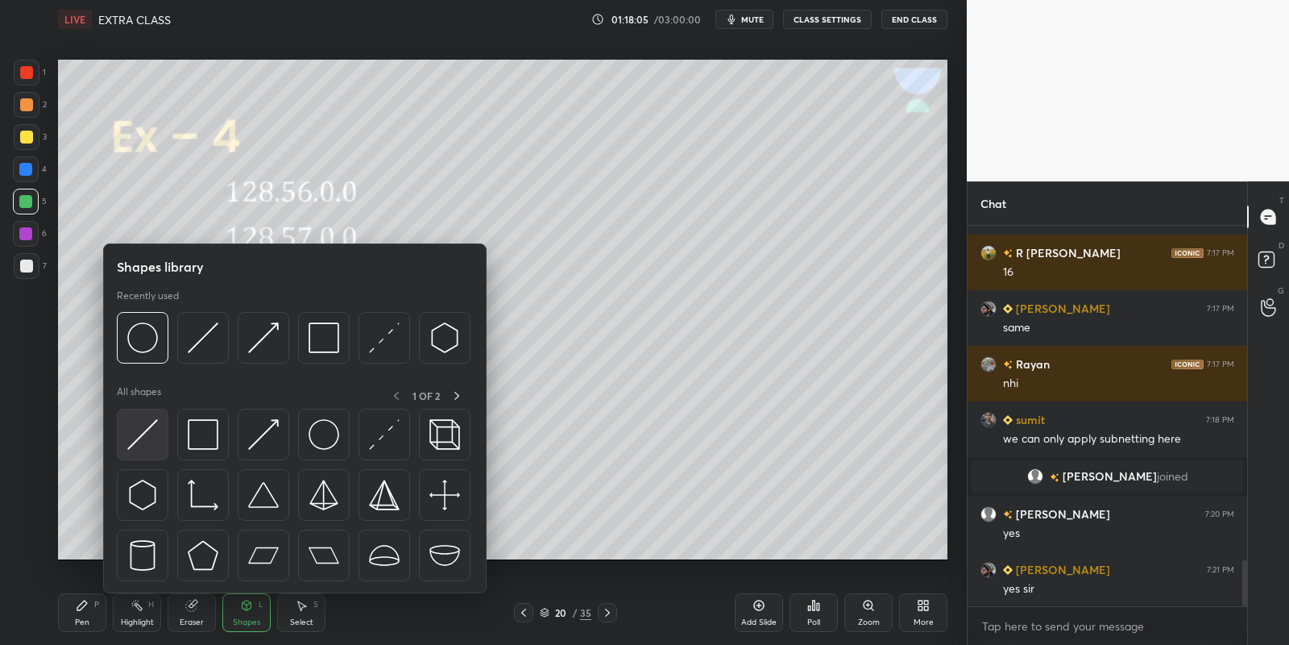
click at [140, 418] on div at bounding box center [143, 435] width 52 height 52
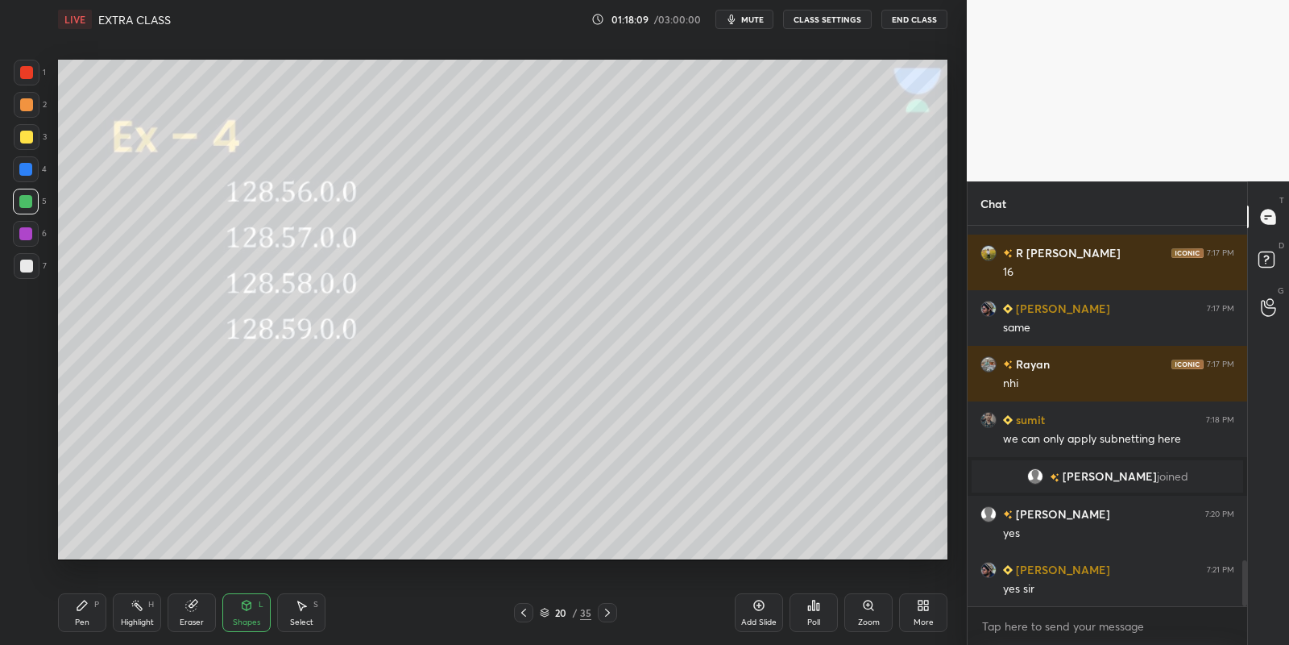
click at [88, 615] on div "Pen P" at bounding box center [82, 612] width 48 height 39
drag, startPoint x: 192, startPoint y: 609, endPoint x: 181, endPoint y: 566, distance: 45.0
click at [192, 604] on icon at bounding box center [191, 605] width 10 height 10
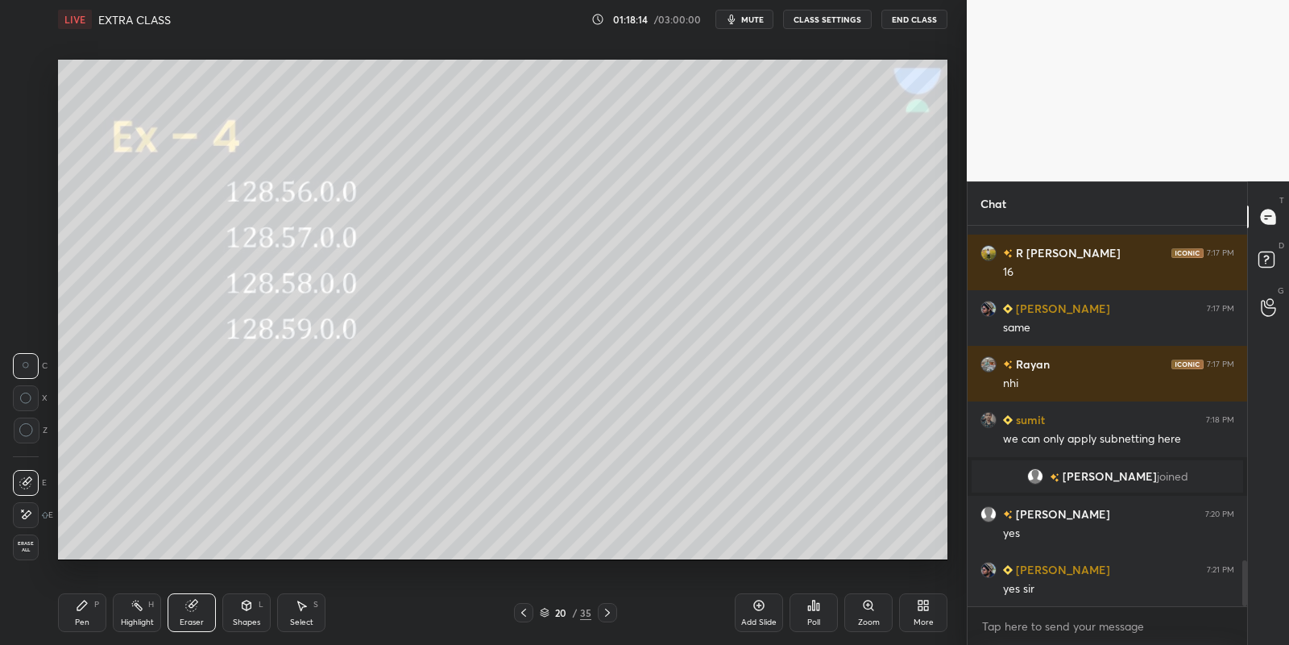
click at [250, 616] on div "Shapes L" at bounding box center [246, 612] width 48 height 39
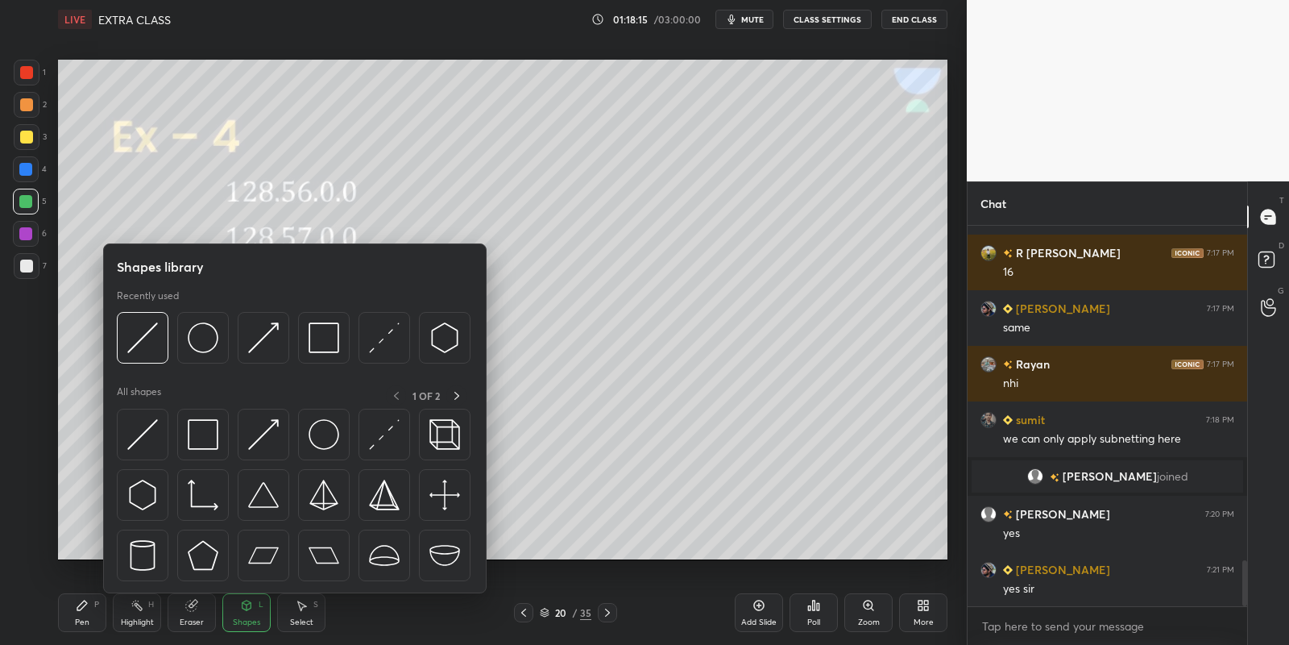
click at [207, 428] on img at bounding box center [203, 434] width 31 height 31
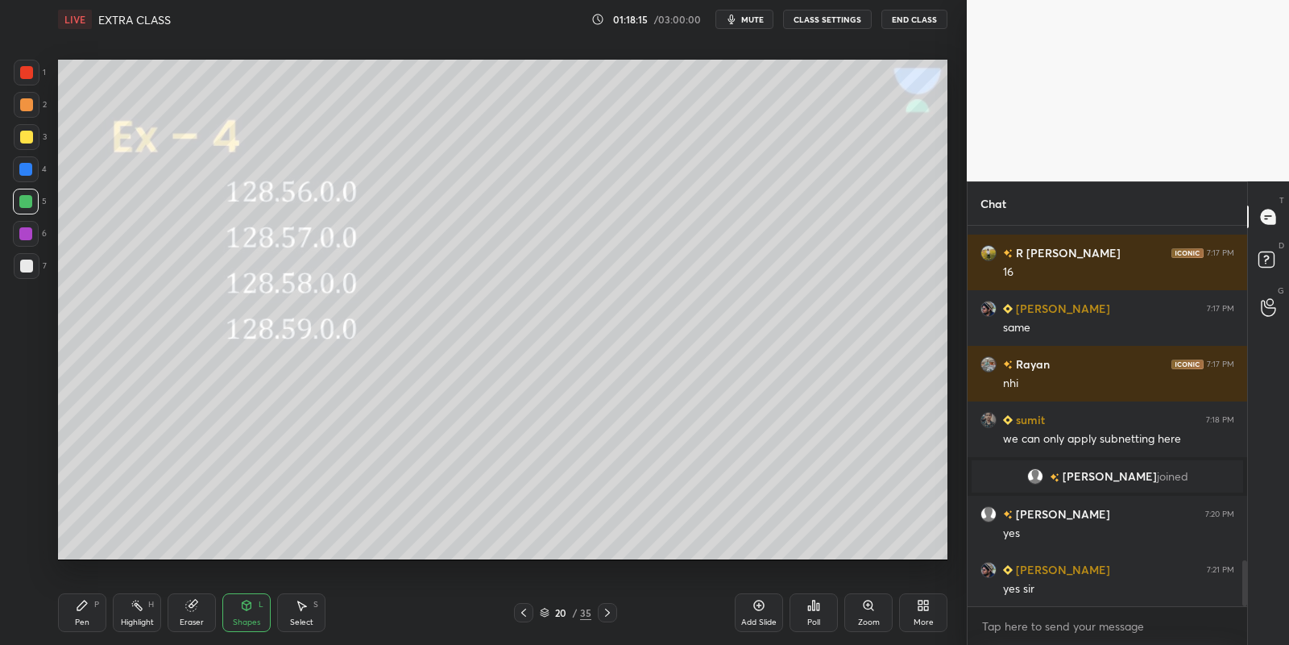
click at [30, 133] on div at bounding box center [26, 137] width 13 height 13
click at [91, 614] on div "Pen P" at bounding box center [82, 612] width 48 height 39
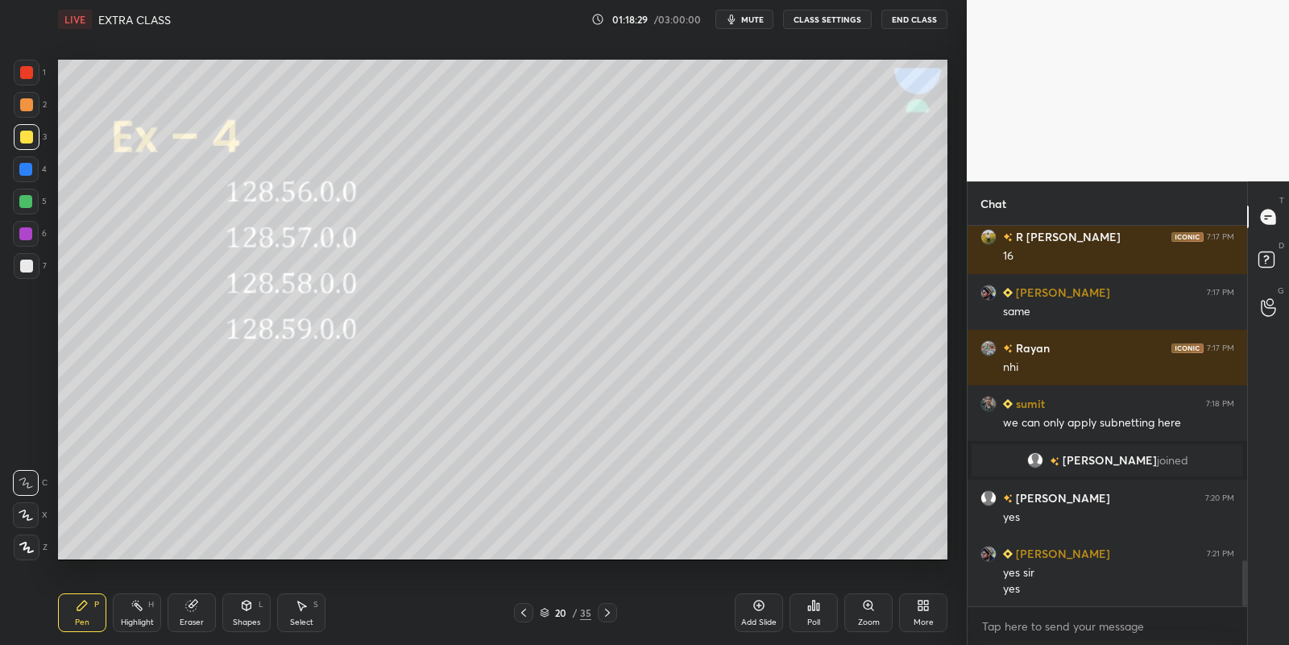
click at [26, 210] on div at bounding box center [26, 202] width 26 height 26
drag, startPoint x: 134, startPoint y: 622, endPoint x: 185, endPoint y: 579, distance: 66.3
click at [134, 618] on div "Highlight" at bounding box center [137, 622] width 33 height 8
drag, startPoint x: 79, startPoint y: 616, endPoint x: 90, endPoint y: 563, distance: 54.4
click at [83, 612] on div "Pen P" at bounding box center [82, 612] width 48 height 39
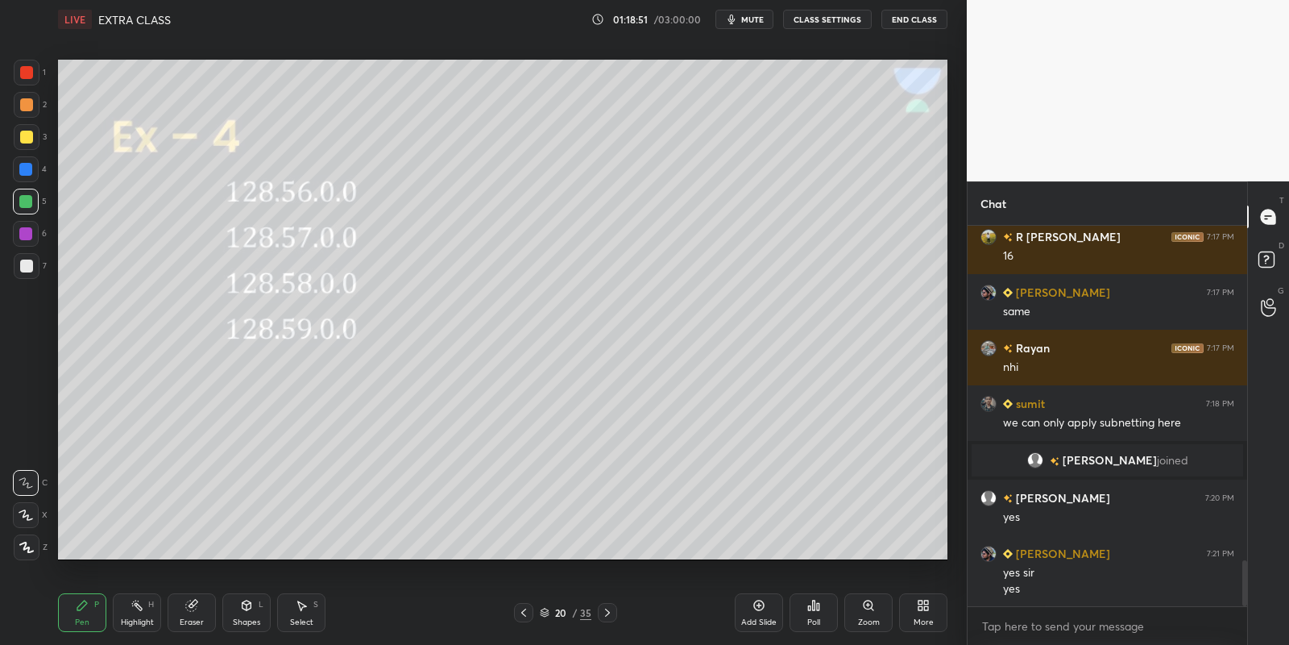
click at [300, 608] on icon at bounding box center [301, 605] width 13 height 13
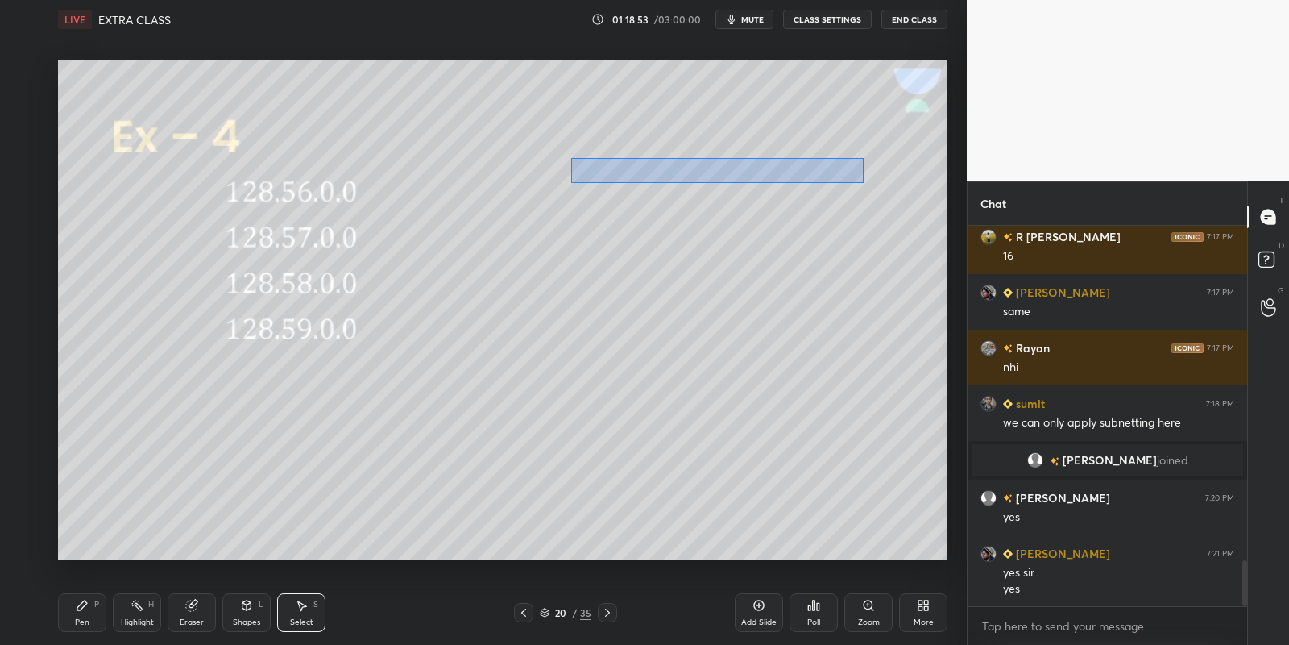
drag, startPoint x: 572, startPoint y: 161, endPoint x: 861, endPoint y: 177, distance: 288.9
click at [862, 181] on div "0 ° Undo Copy Duplicate Duplicate to new slide Delete" at bounding box center [503, 310] width 890 height 500
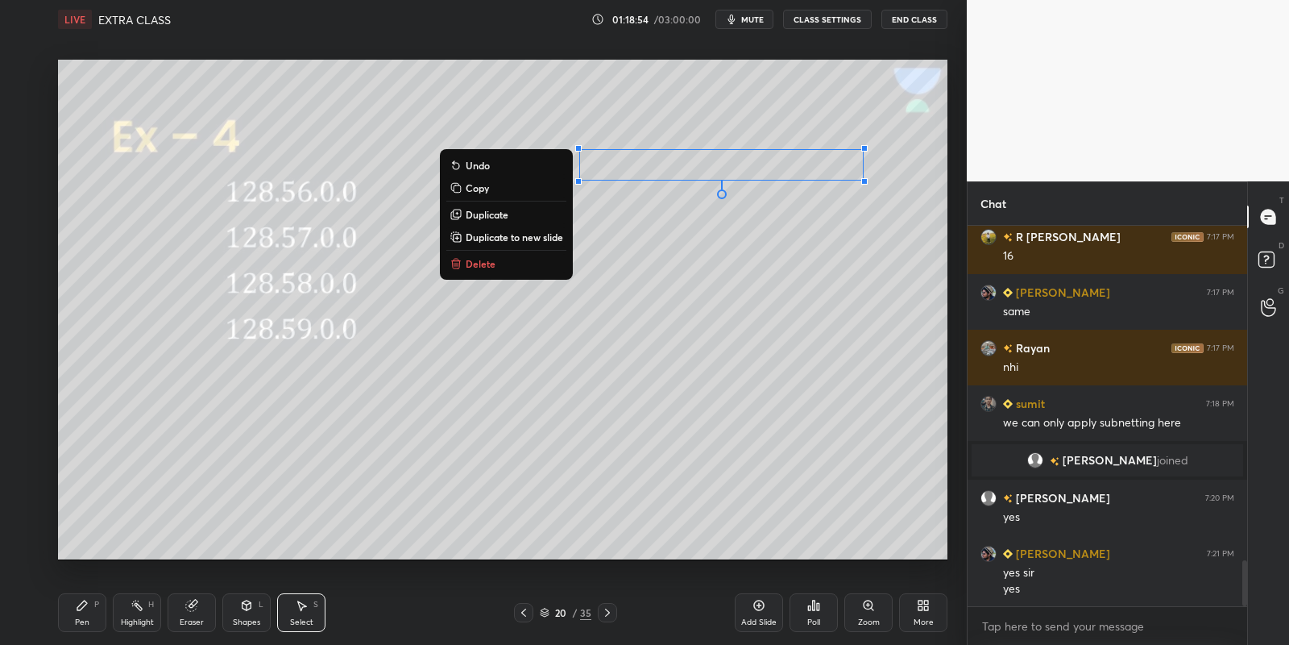
click at [509, 187] on button "Copy" at bounding box center [506, 187] width 120 height 19
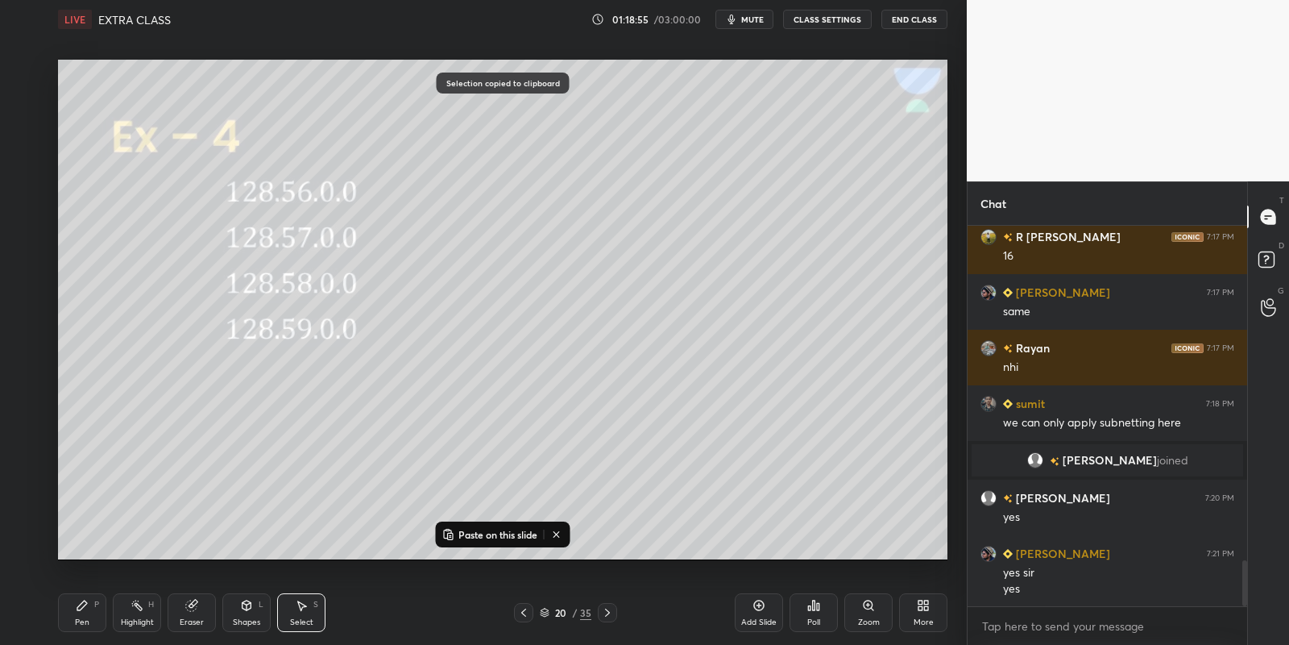
drag, startPoint x: 485, startPoint y: 537, endPoint x: 490, endPoint y: 525, distance: 12.3
click at [486, 537] on p "Paste on this slide" at bounding box center [498, 534] width 79 height 13
drag, startPoint x: 702, startPoint y: 202, endPoint x: 592, endPoint y: 440, distance: 261.8
click at [591, 441] on div "0 ° Undo Copy Paste here Duplicate Duplicate to new slide Delete" at bounding box center [503, 310] width 890 height 500
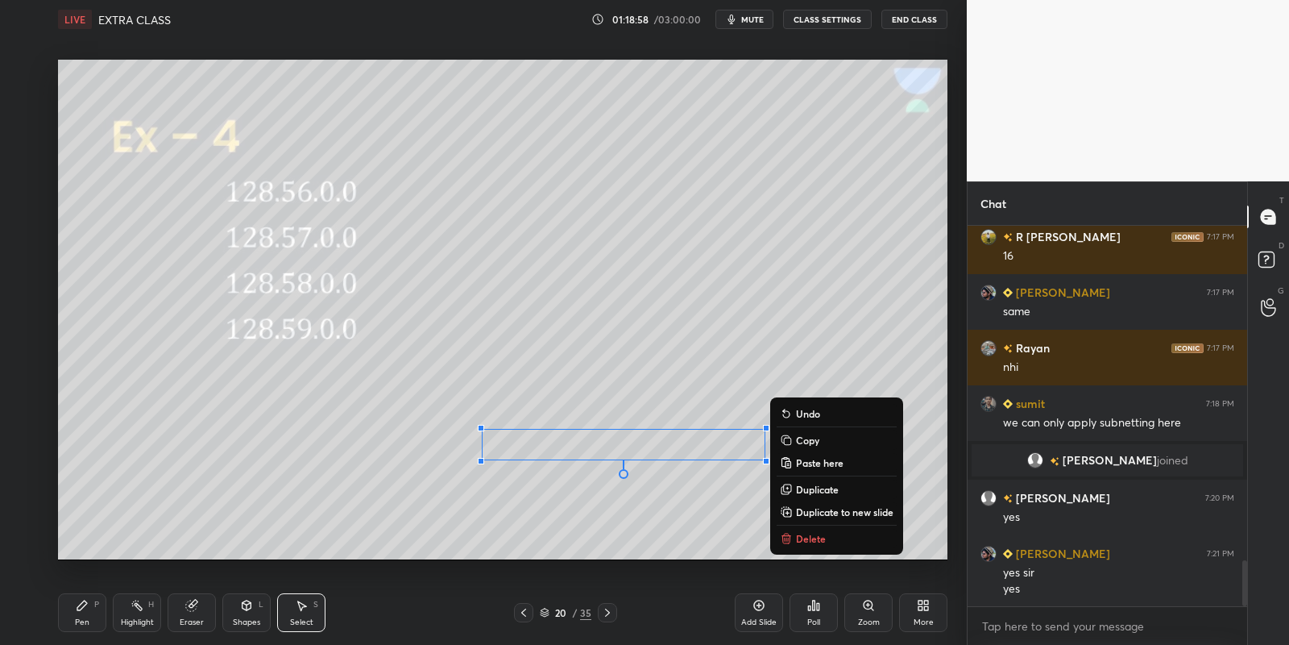
click at [84, 612] on div "Pen P" at bounding box center [82, 612] width 48 height 39
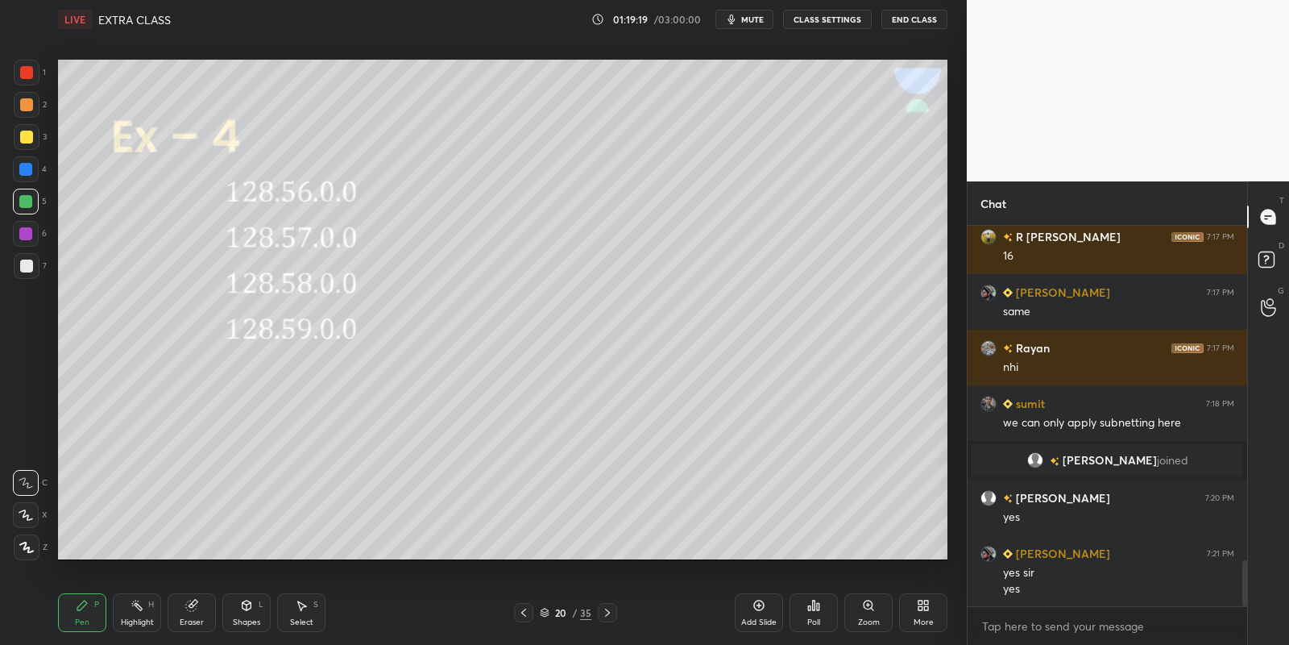
click at [135, 612] on div "Highlight H" at bounding box center [137, 612] width 48 height 39
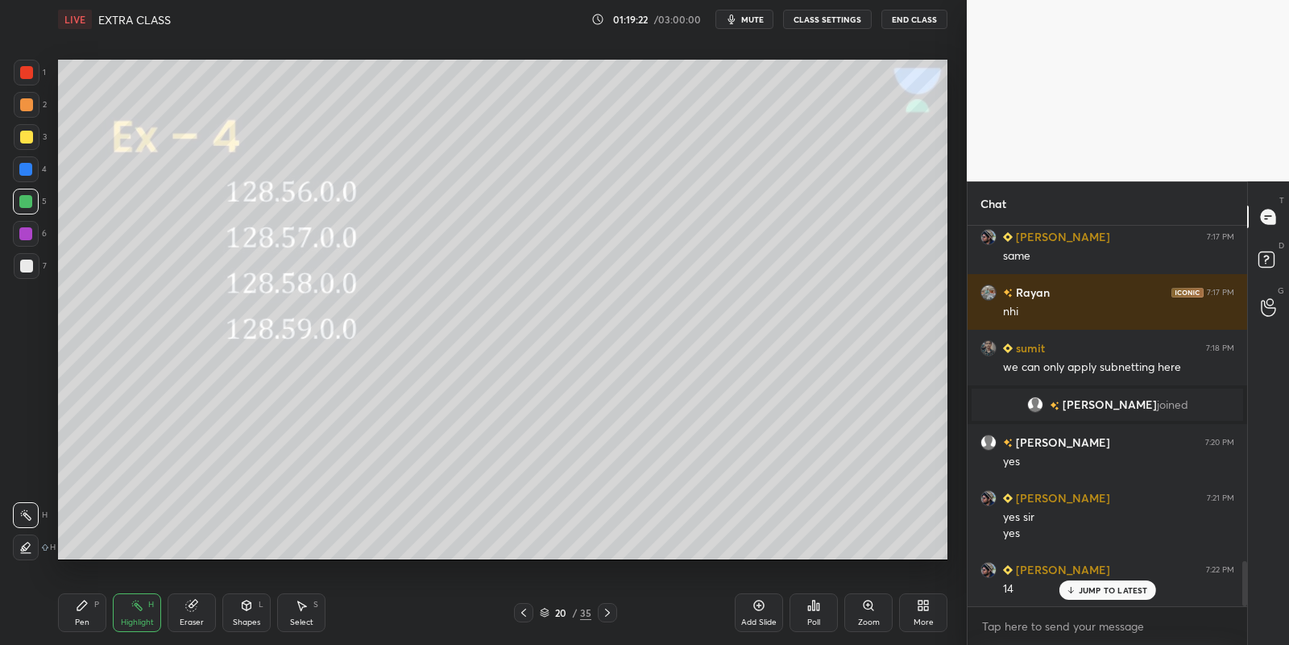
drag, startPoint x: 81, startPoint y: 609, endPoint x: 92, endPoint y: 604, distance: 12.3
click at [81, 607] on icon at bounding box center [82, 605] width 10 height 10
drag, startPoint x: 139, startPoint y: 618, endPoint x: 223, endPoint y: 590, distance: 88.4
click at [140, 618] on div "Highlight" at bounding box center [137, 622] width 33 height 8
click at [757, 600] on icon at bounding box center [759, 605] width 13 height 13
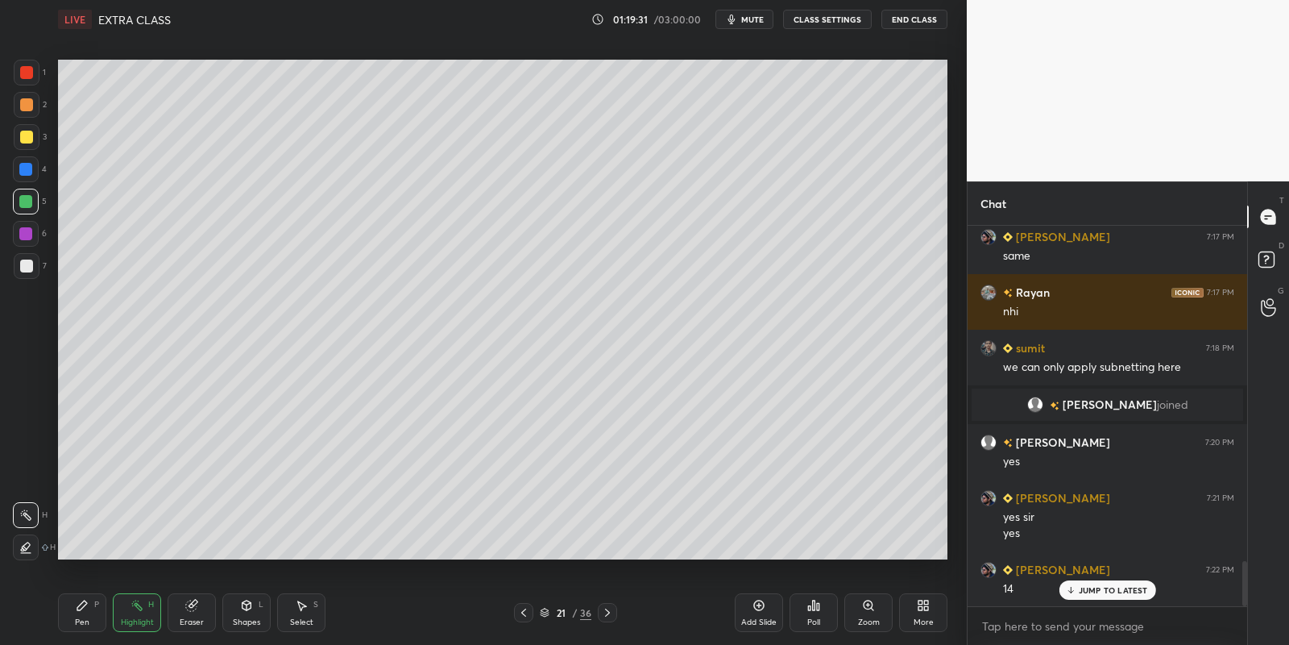
click at [84, 614] on div "Pen P" at bounding box center [82, 612] width 48 height 39
click at [27, 131] on div at bounding box center [26, 137] width 13 height 13
click at [252, 606] on div "Shapes L" at bounding box center [246, 612] width 48 height 39
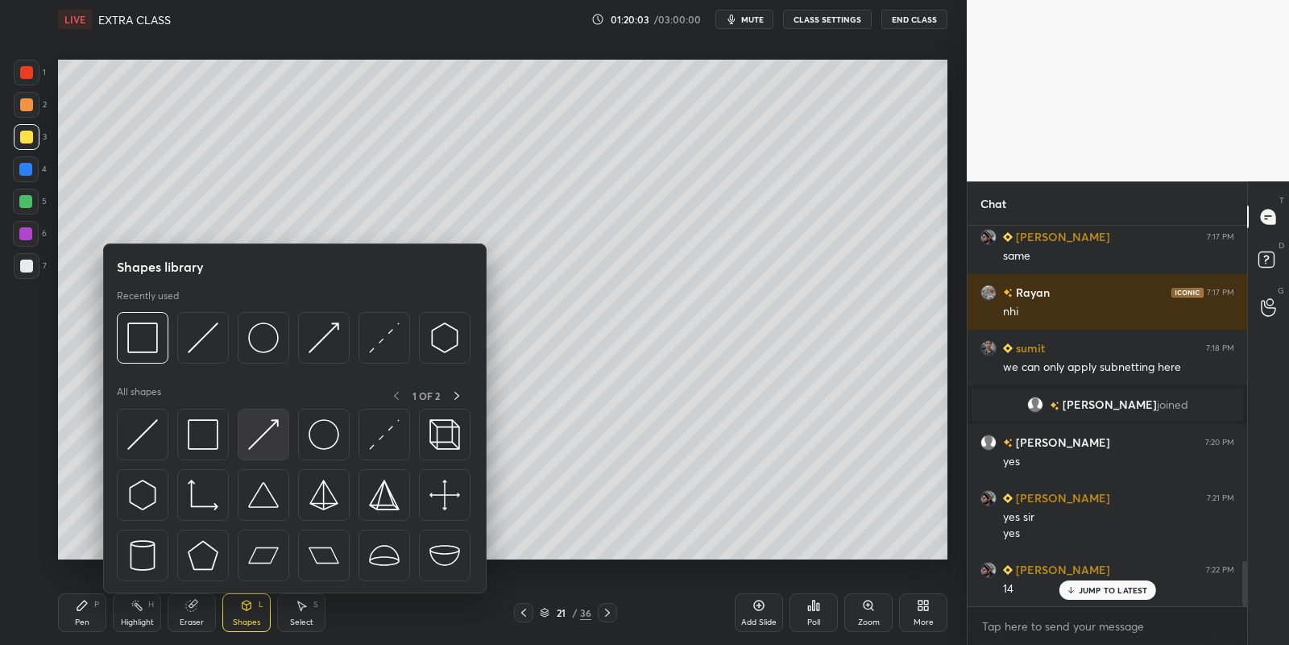
click at [265, 422] on img at bounding box center [263, 434] width 31 height 31
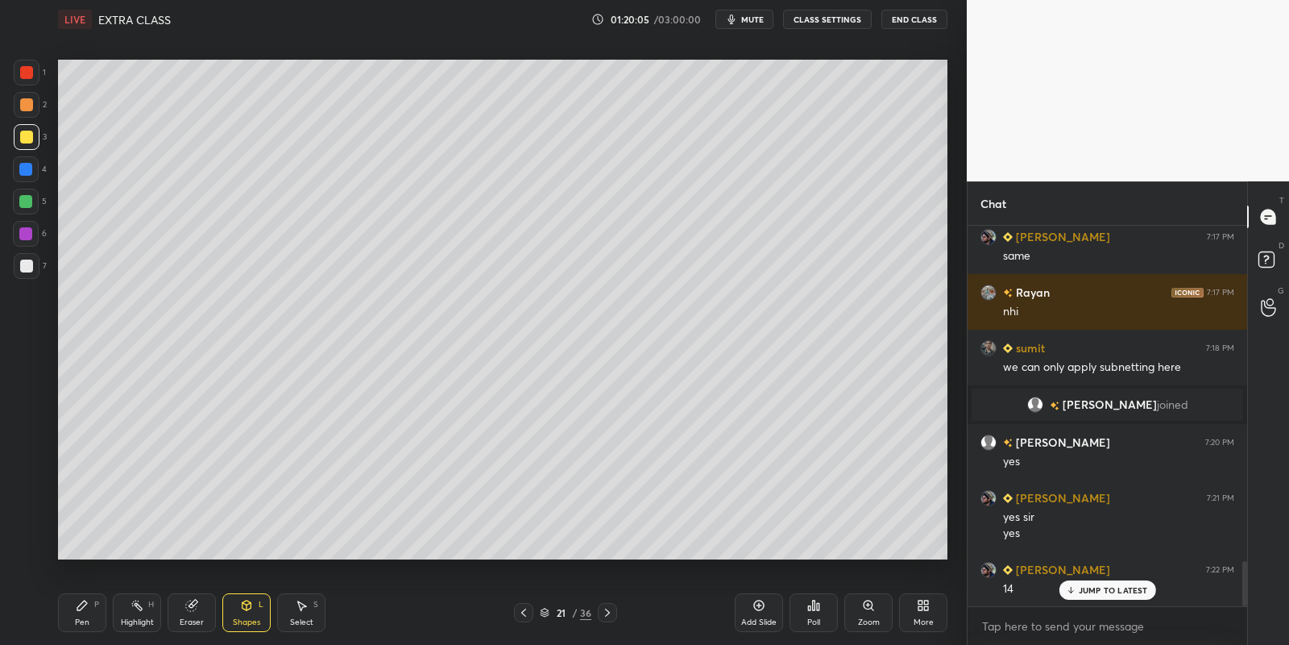
drag, startPoint x: 81, startPoint y: 613, endPoint x: 84, endPoint y: 573, distance: 40.4
click at [81, 612] on div "Pen P" at bounding box center [82, 612] width 48 height 39
click at [526, 611] on icon at bounding box center [523, 612] width 13 height 13
click at [522, 607] on icon at bounding box center [523, 612] width 13 height 13
click at [521, 606] on icon at bounding box center [523, 612] width 13 height 13
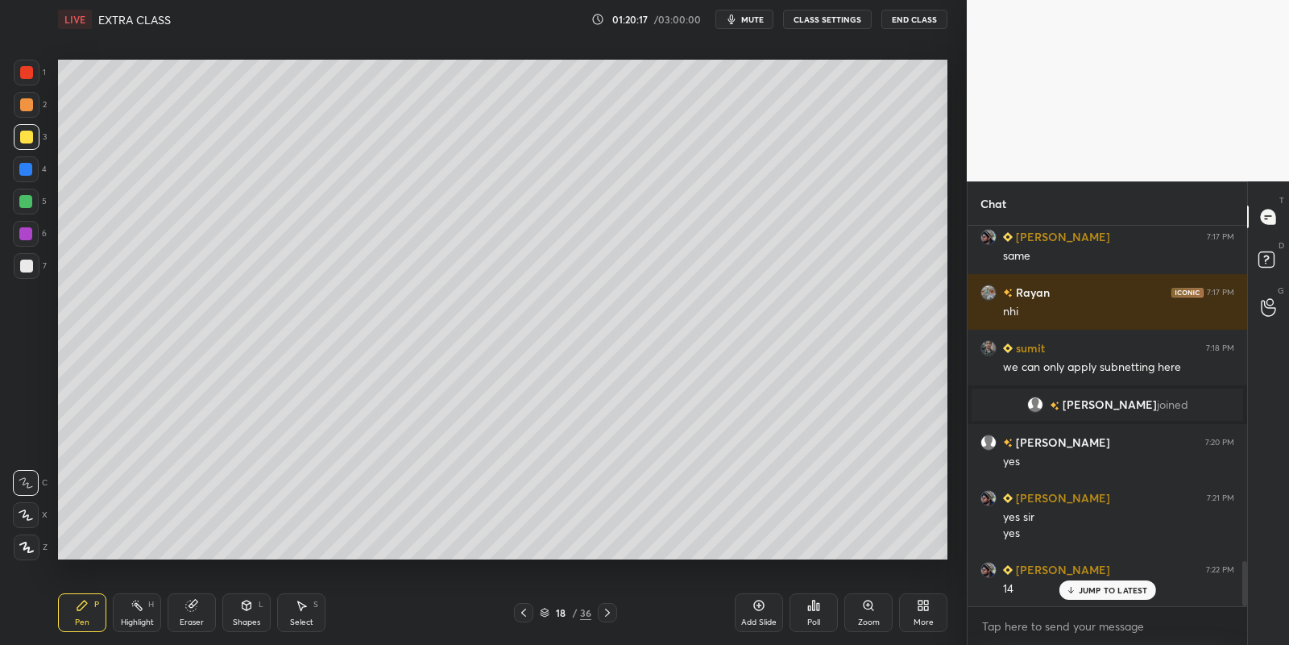
drag, startPoint x: 294, startPoint y: 616, endPoint x: 289, endPoint y: 579, distance: 37.4
click at [296, 612] on div "Select S" at bounding box center [301, 612] width 48 height 39
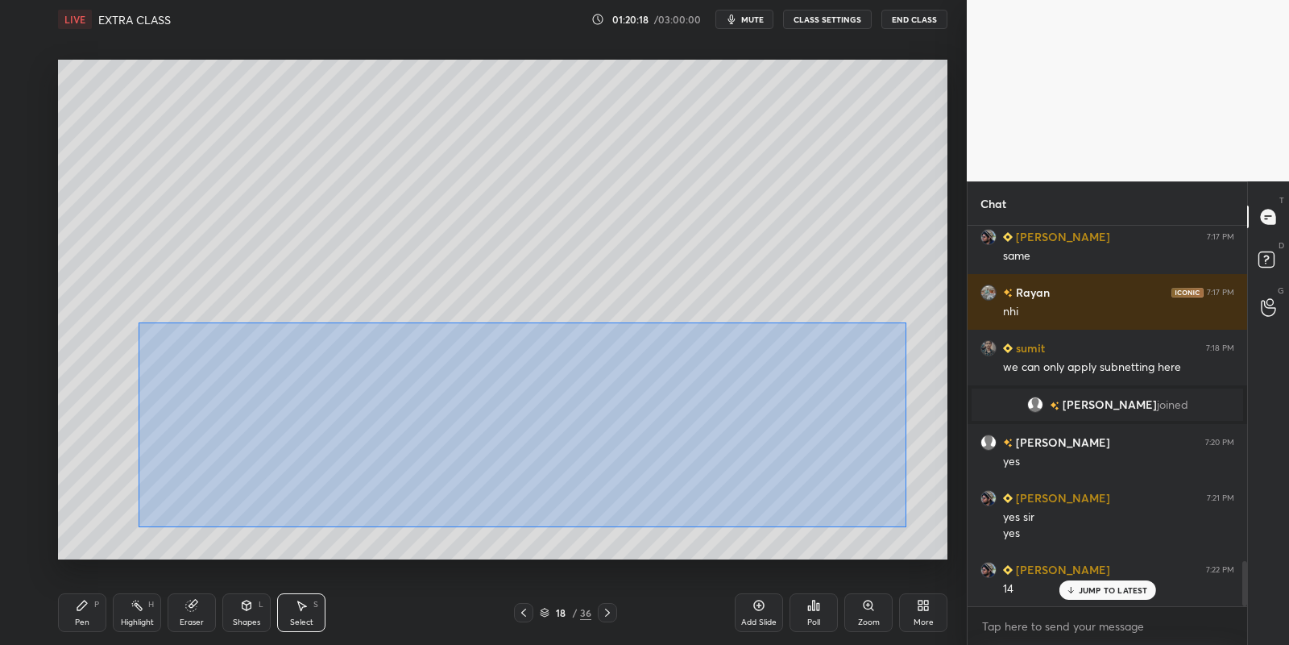
drag, startPoint x: 177, startPoint y: 336, endPoint x: 909, endPoint y: 525, distance: 755.6
click at [911, 527] on div "0 ° Undo Copy Paste here Duplicate Duplicate to new slide Delete" at bounding box center [503, 310] width 890 height 500
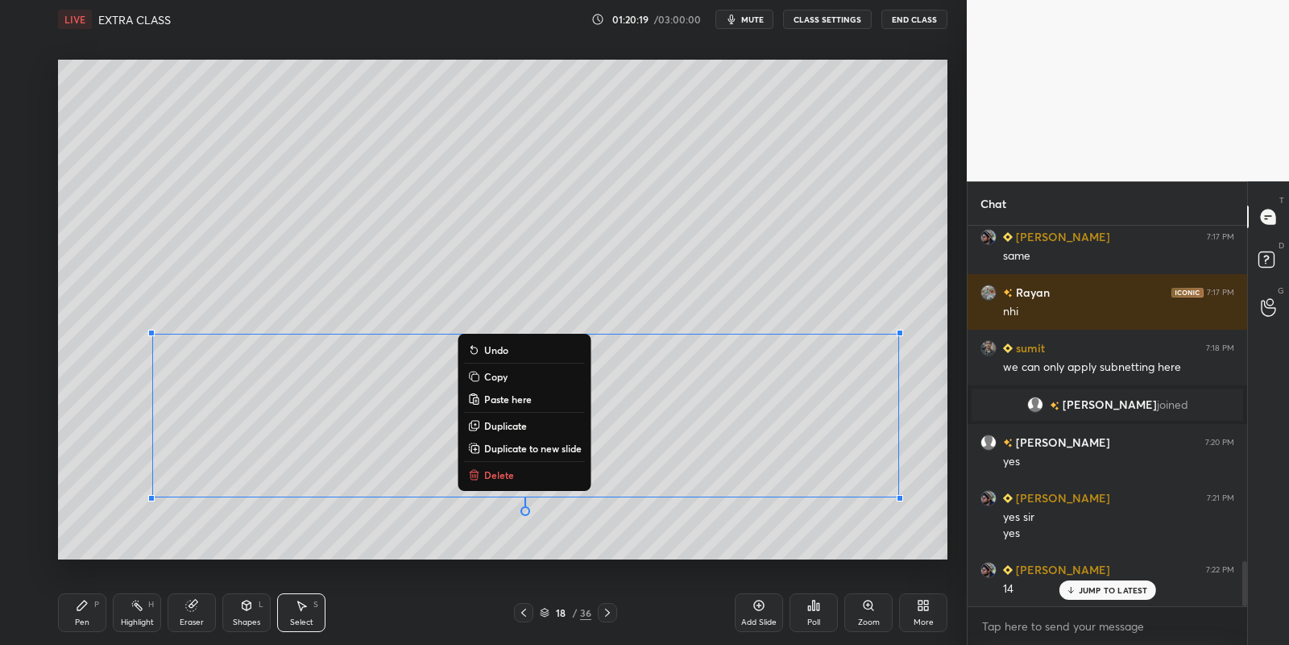
click at [496, 376] on p "Copy" at bounding box center [495, 376] width 23 height 13
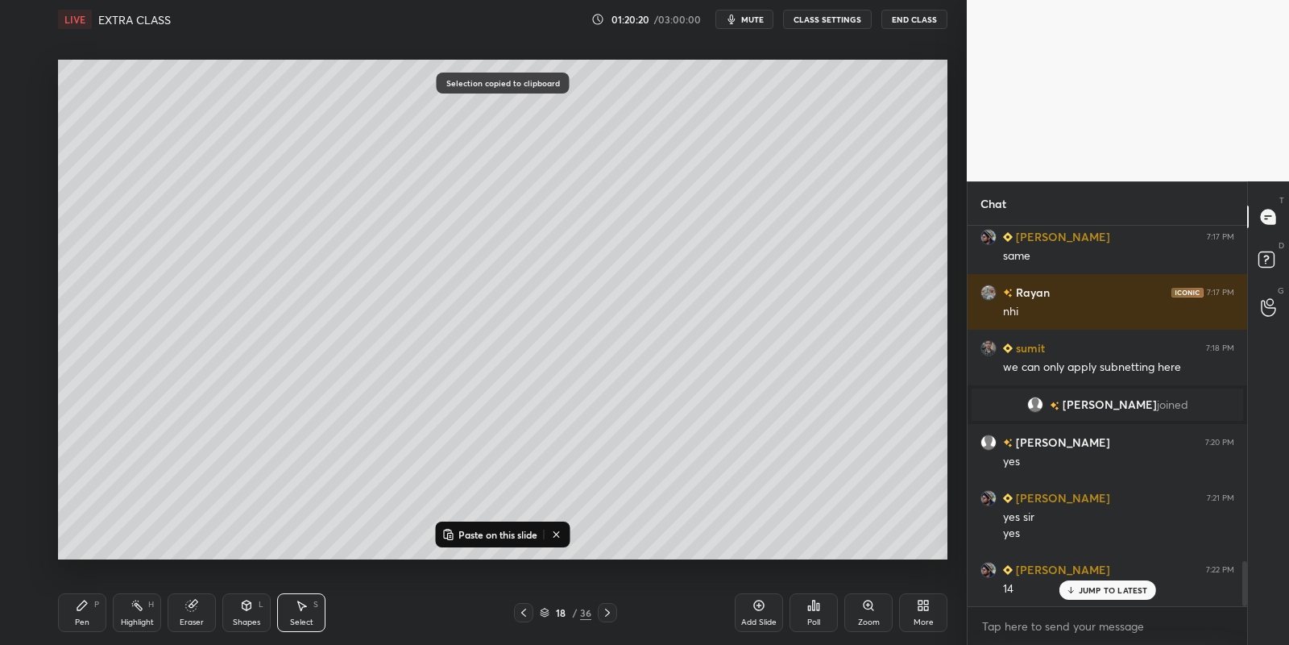
click at [608, 607] on icon at bounding box center [607, 612] width 13 height 13
click at [608, 612] on icon at bounding box center [607, 612] width 13 height 13
click at [610, 612] on icon at bounding box center [607, 612] width 13 height 13
click at [495, 520] on div "0 ° Undo Copy Paste here Duplicate Duplicate to new slide Delete" at bounding box center [503, 310] width 890 height 500
click at [468, 521] on div "Paste on this slide" at bounding box center [503, 534] width 135 height 26
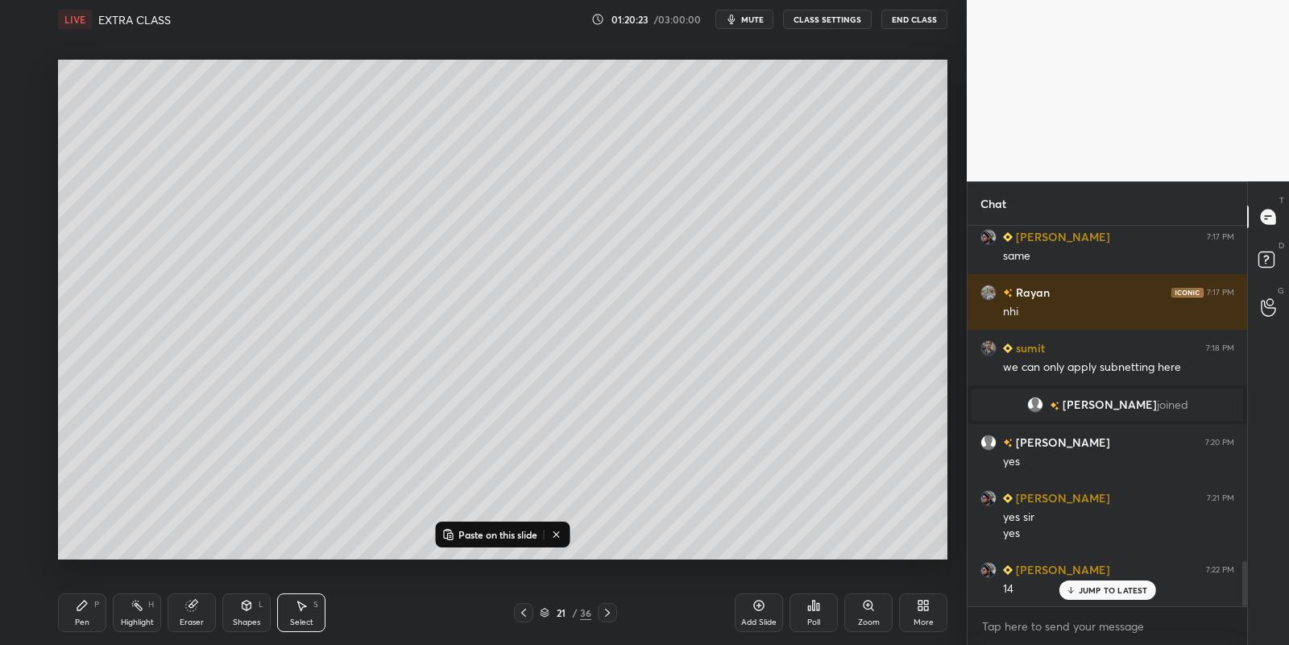
click at [472, 531] on p "Paste on this slide" at bounding box center [498, 534] width 79 height 13
drag, startPoint x: 377, startPoint y: 407, endPoint x: 336, endPoint y: 409, distance: 41.2
click at [337, 413] on div "0 ° Undo Copy Paste here Duplicate Duplicate to new slide Delete" at bounding box center [503, 310] width 890 height 500
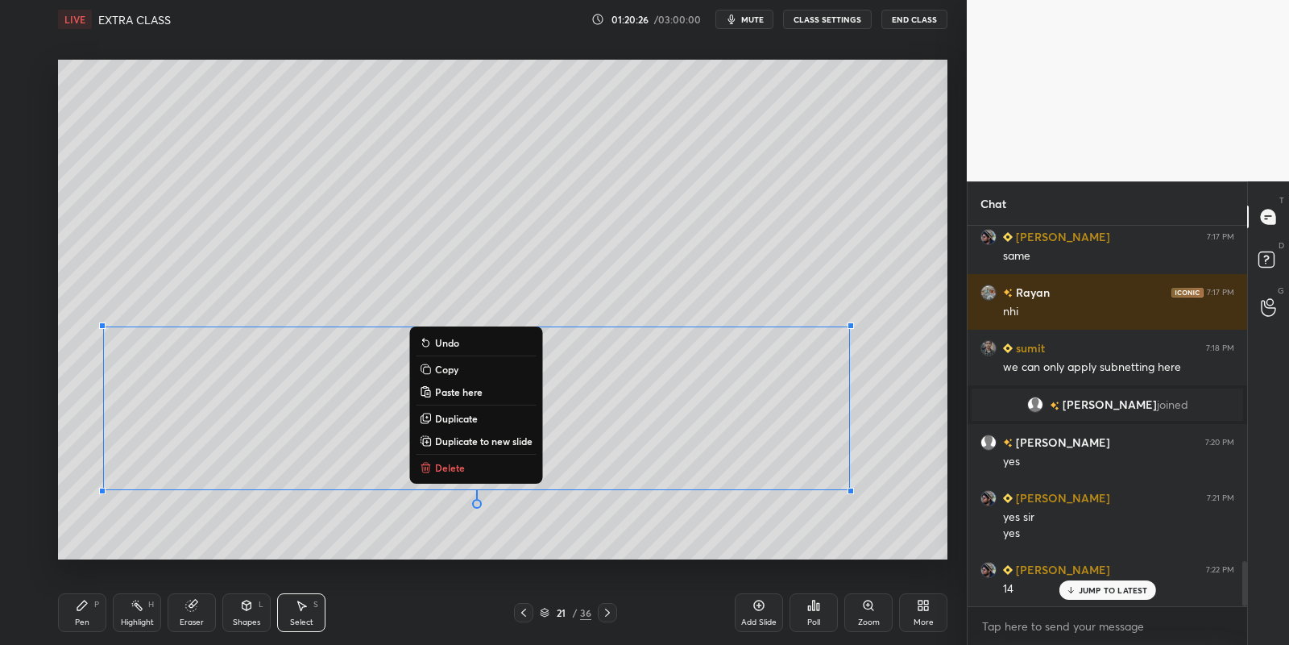
drag, startPoint x: 92, startPoint y: 609, endPoint x: 183, endPoint y: 604, distance: 91.2
click at [95, 609] on div "Pen P" at bounding box center [82, 612] width 48 height 39
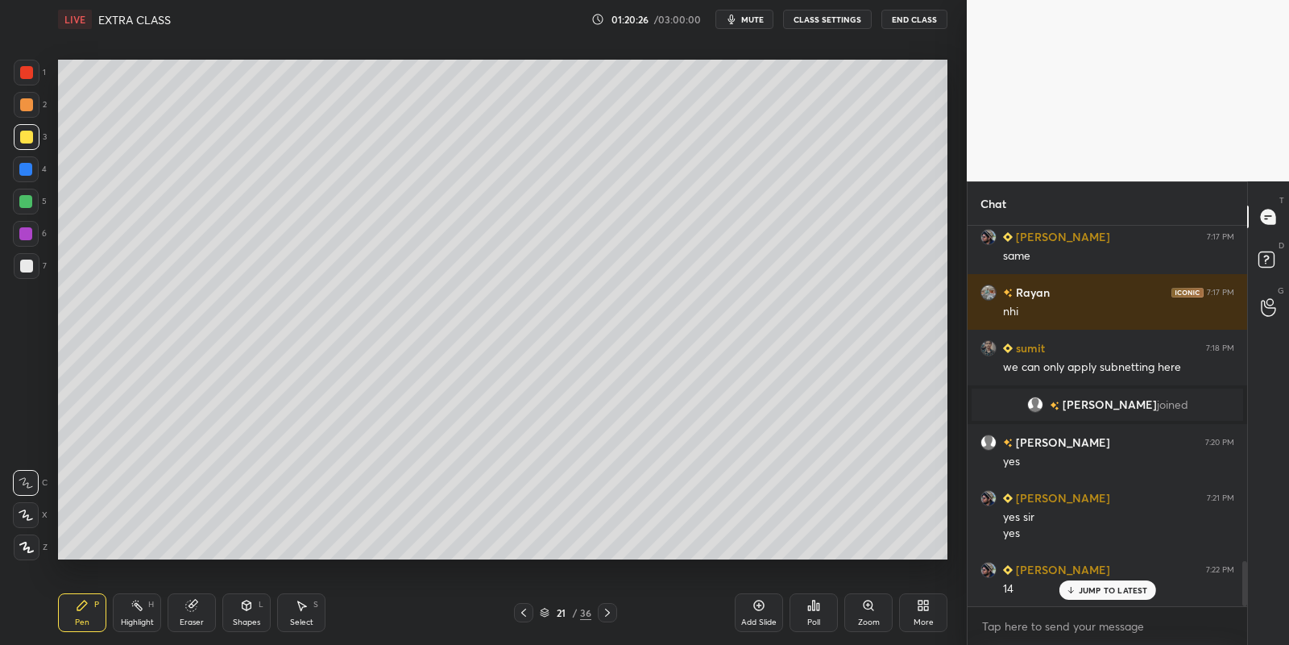
click at [185, 609] on div "Eraser" at bounding box center [192, 612] width 48 height 39
drag, startPoint x: 81, startPoint y: 610, endPoint x: 84, endPoint y: 601, distance: 9.2
click at [84, 608] on icon at bounding box center [82, 605] width 13 height 13
click at [26, 130] on div at bounding box center [27, 137] width 26 height 26
click at [186, 612] on div "Eraser" at bounding box center [192, 612] width 48 height 39
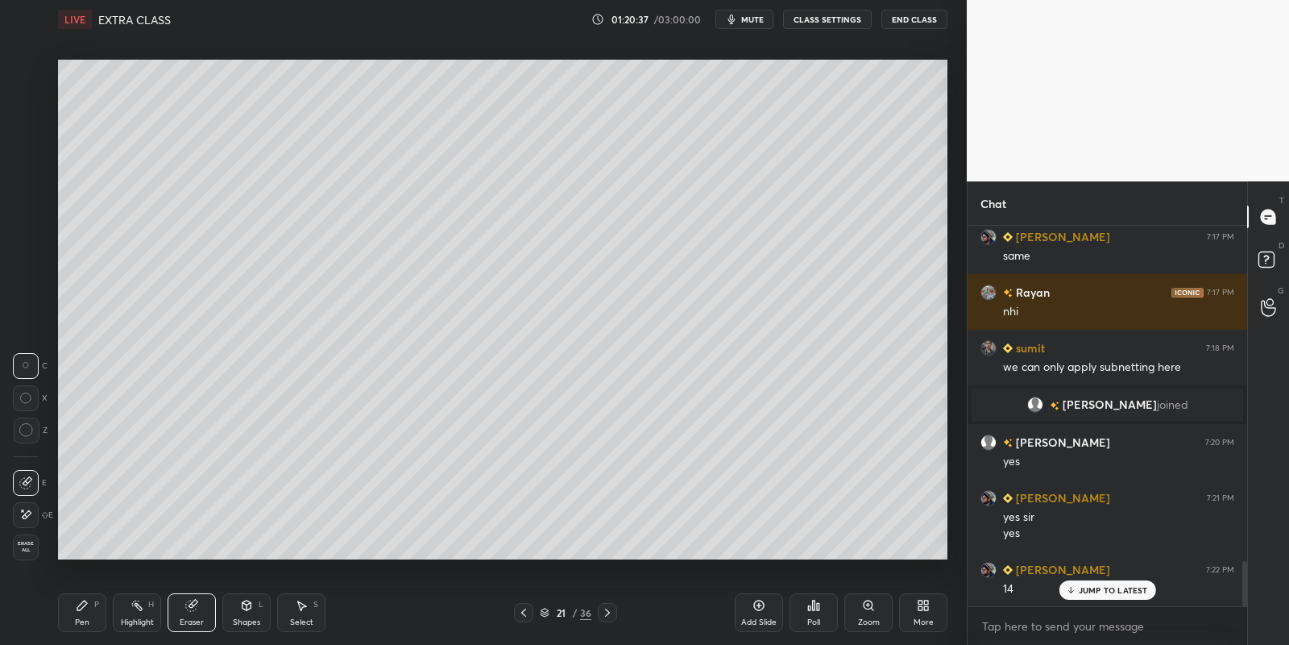
click at [77, 610] on div "Pen P" at bounding box center [82, 612] width 48 height 39
click at [247, 610] on div "Shapes L" at bounding box center [246, 612] width 48 height 39
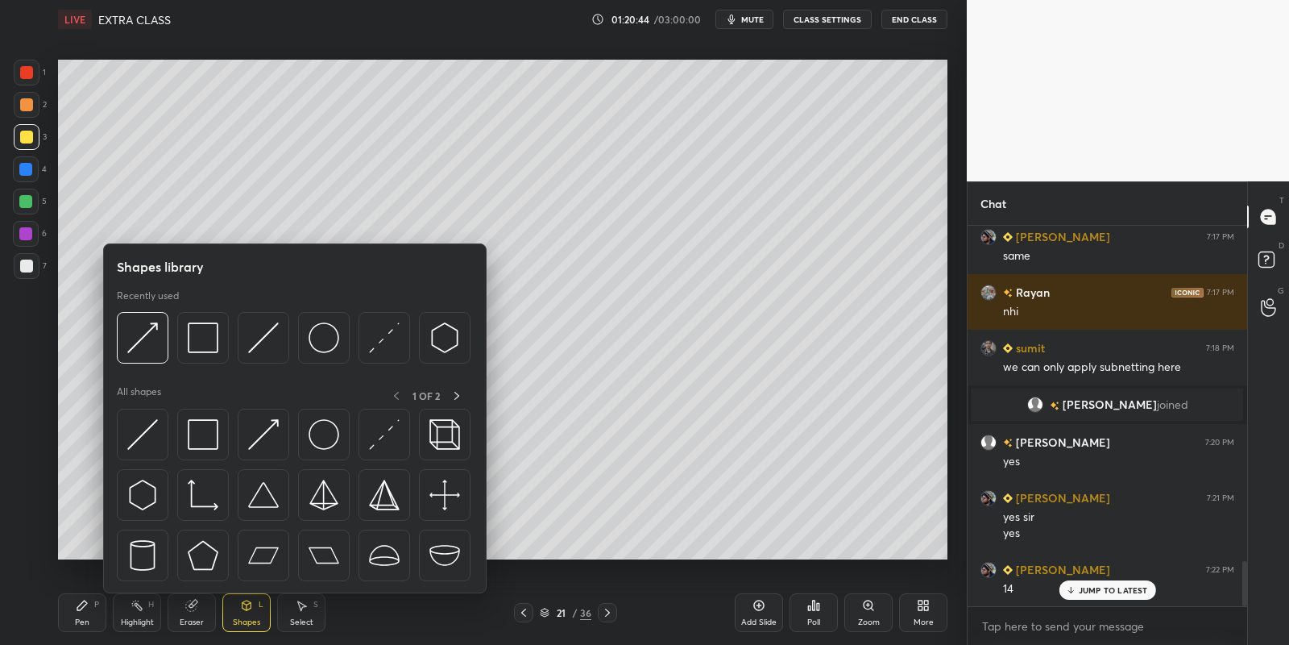
click at [144, 428] on img at bounding box center [142, 434] width 31 height 31
click at [27, 202] on div at bounding box center [25, 201] width 13 height 13
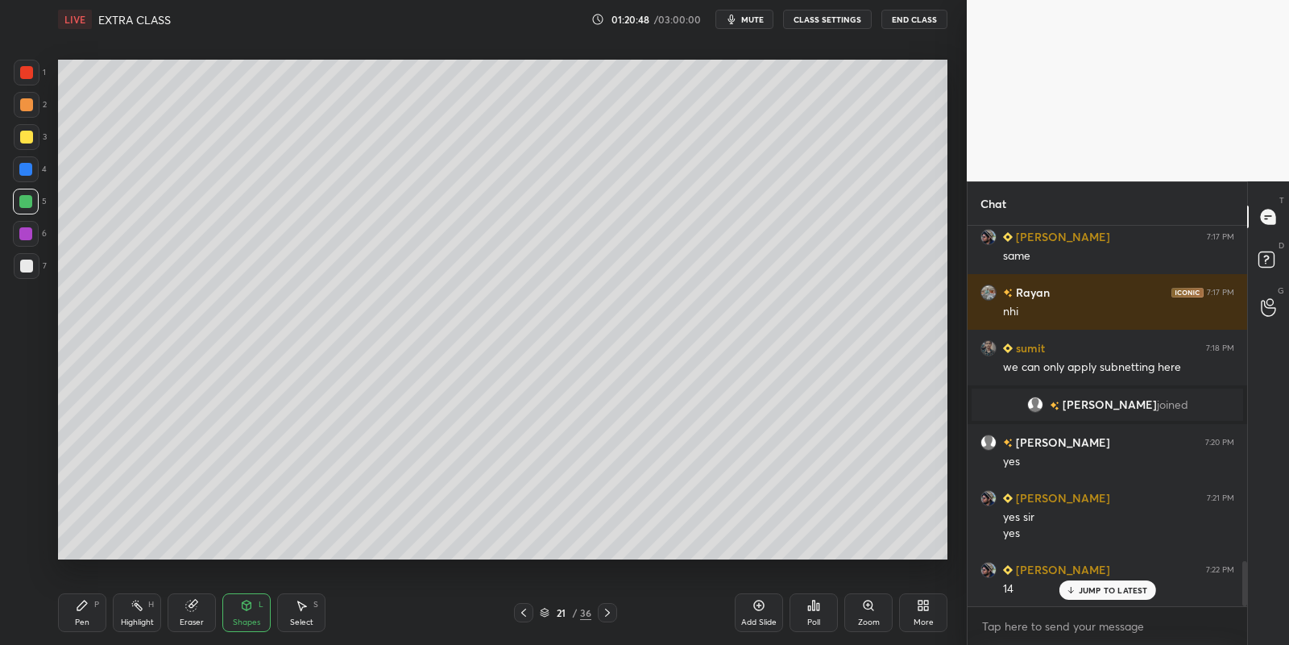
click at [189, 608] on icon at bounding box center [191, 605] width 10 height 10
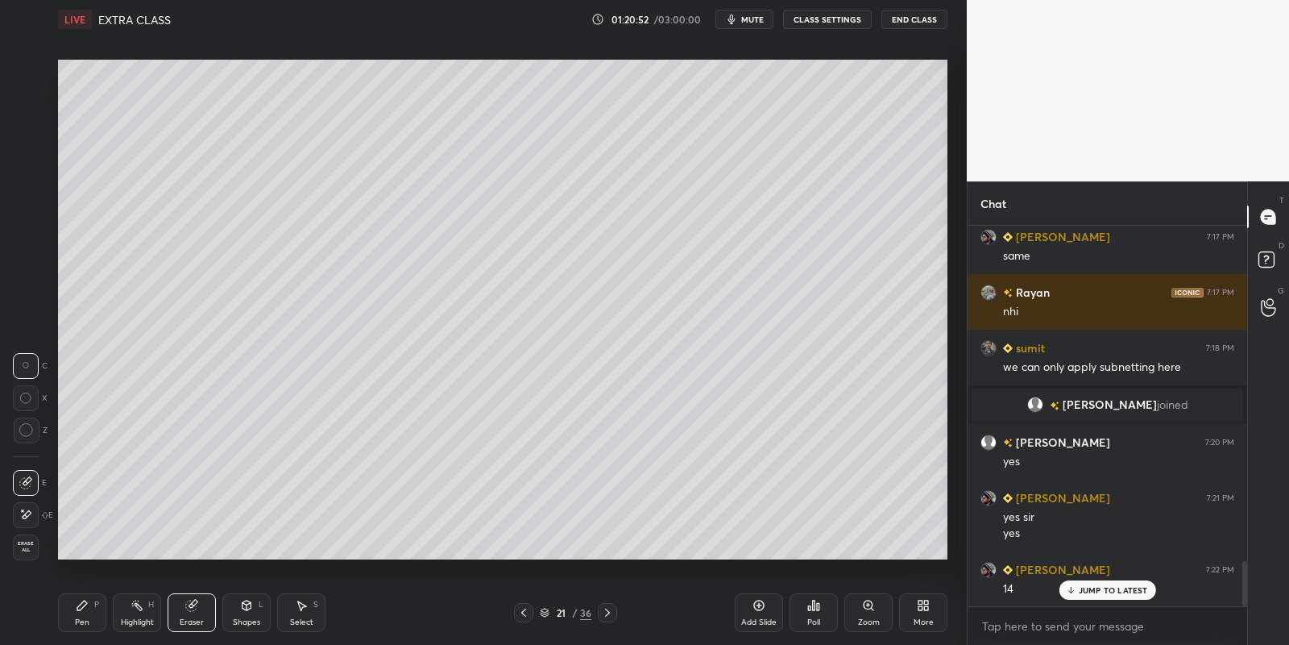
click at [82, 612] on div "Pen P" at bounding box center [82, 612] width 48 height 39
click at [23, 135] on div at bounding box center [26, 137] width 13 height 13
drag, startPoint x: 133, startPoint y: 613, endPoint x: 154, endPoint y: 565, distance: 52.7
click at [133, 608] on div "Highlight H" at bounding box center [137, 612] width 48 height 39
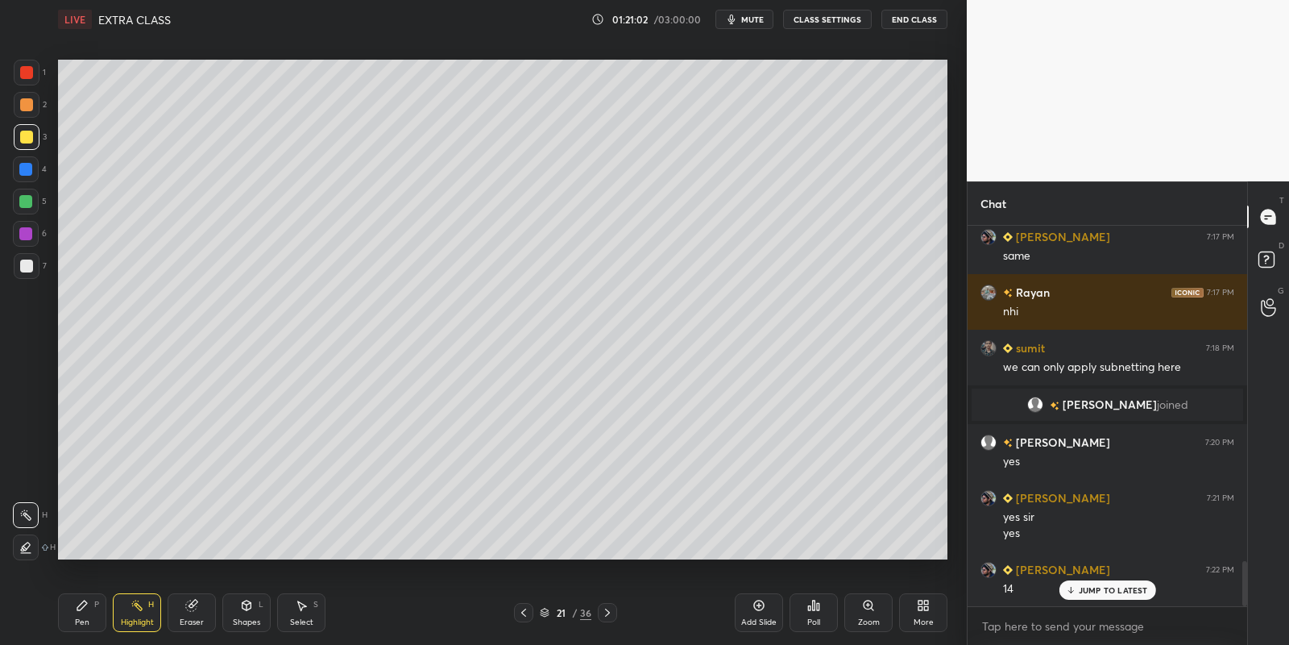
click at [251, 608] on icon at bounding box center [247, 605] width 9 height 10
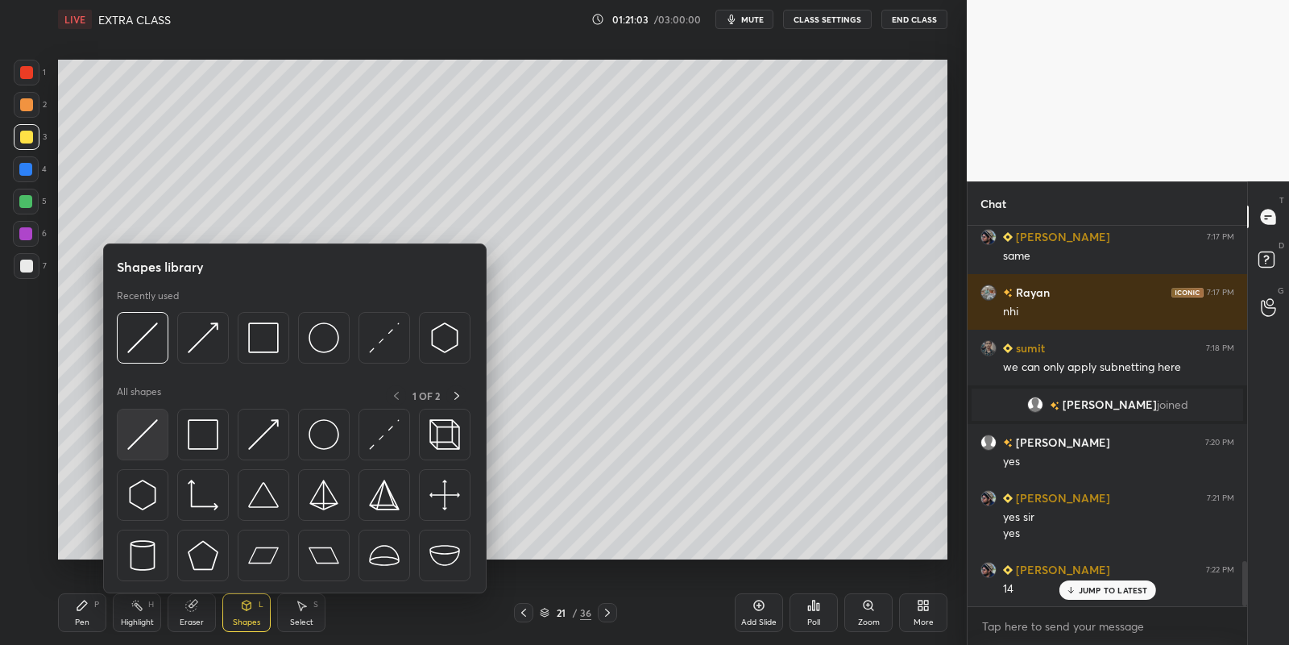
drag, startPoint x: 151, startPoint y: 421, endPoint x: 20, endPoint y: 196, distance: 260.7
click at [147, 424] on img at bounding box center [142, 434] width 31 height 31
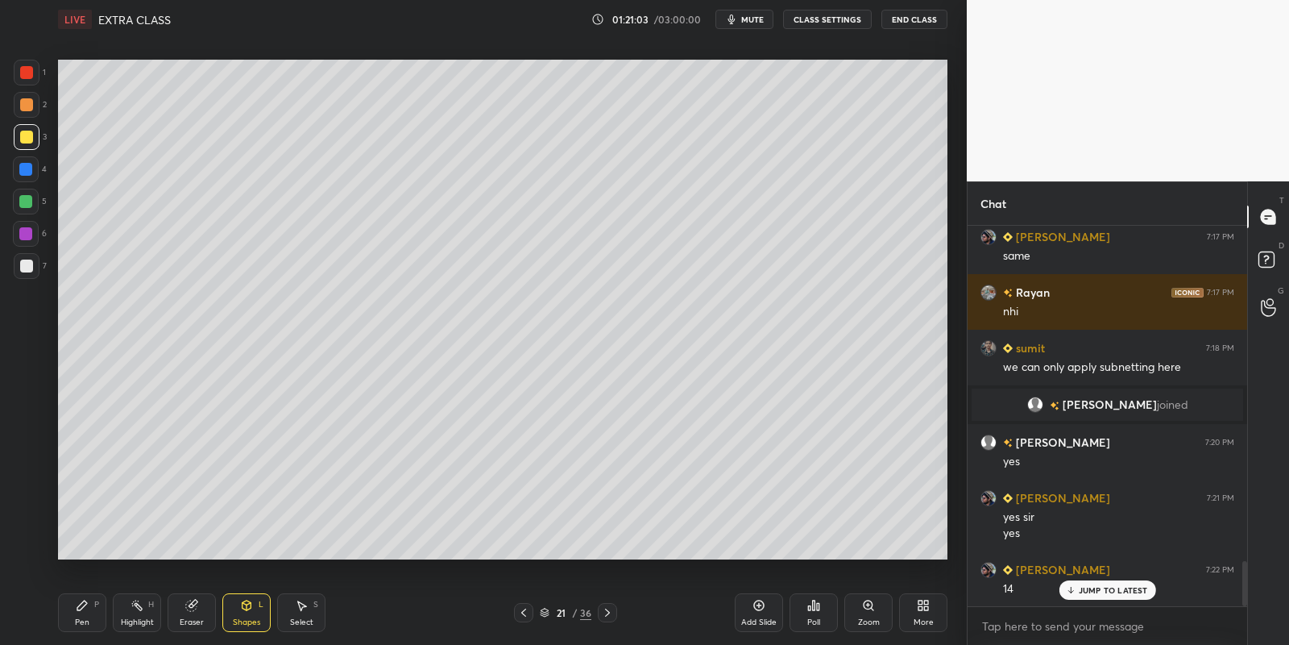
click at [26, 197] on div at bounding box center [25, 201] width 13 height 13
click at [75, 612] on div "Pen P" at bounding box center [82, 612] width 48 height 39
click at [135, 612] on div "Highlight H" at bounding box center [137, 612] width 48 height 39
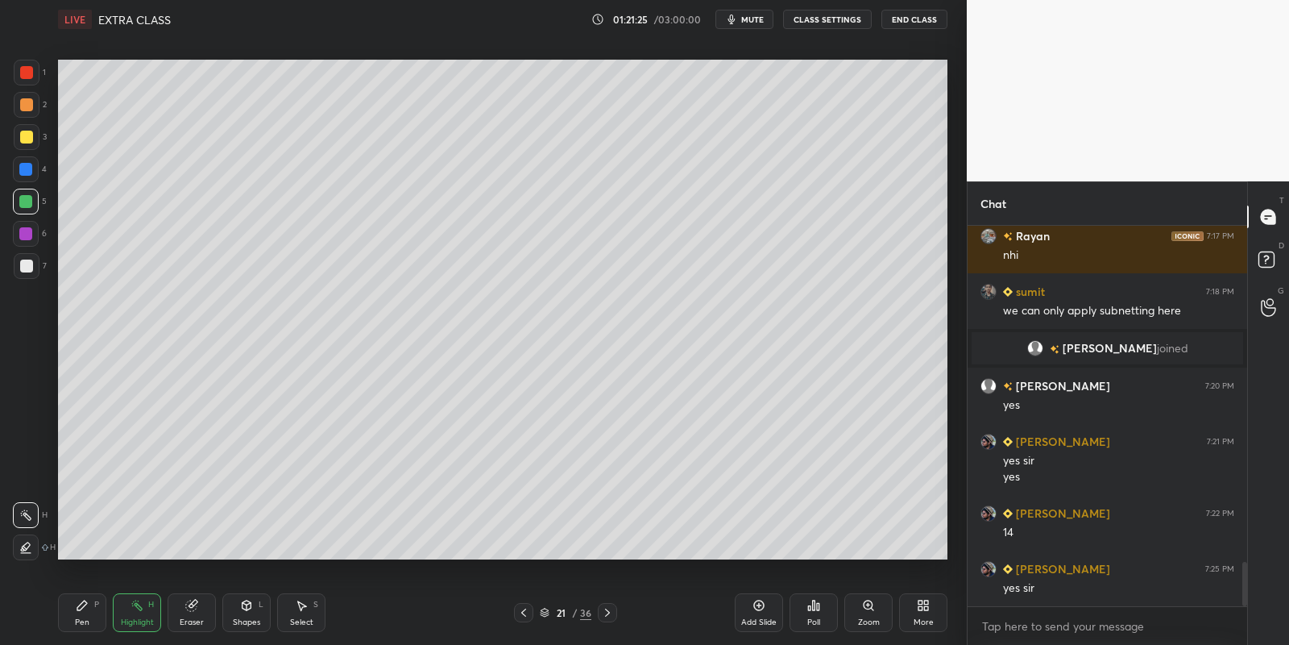
drag, startPoint x: 80, startPoint y: 623, endPoint x: 77, endPoint y: 604, distance: 18.7
click at [78, 619] on div "Pen" at bounding box center [82, 622] width 15 height 8
click at [32, 274] on div at bounding box center [27, 266] width 26 height 26
click at [254, 613] on div "Shapes L" at bounding box center [246, 612] width 48 height 39
click at [254, 609] on div "Shapes L" at bounding box center [246, 612] width 48 height 39
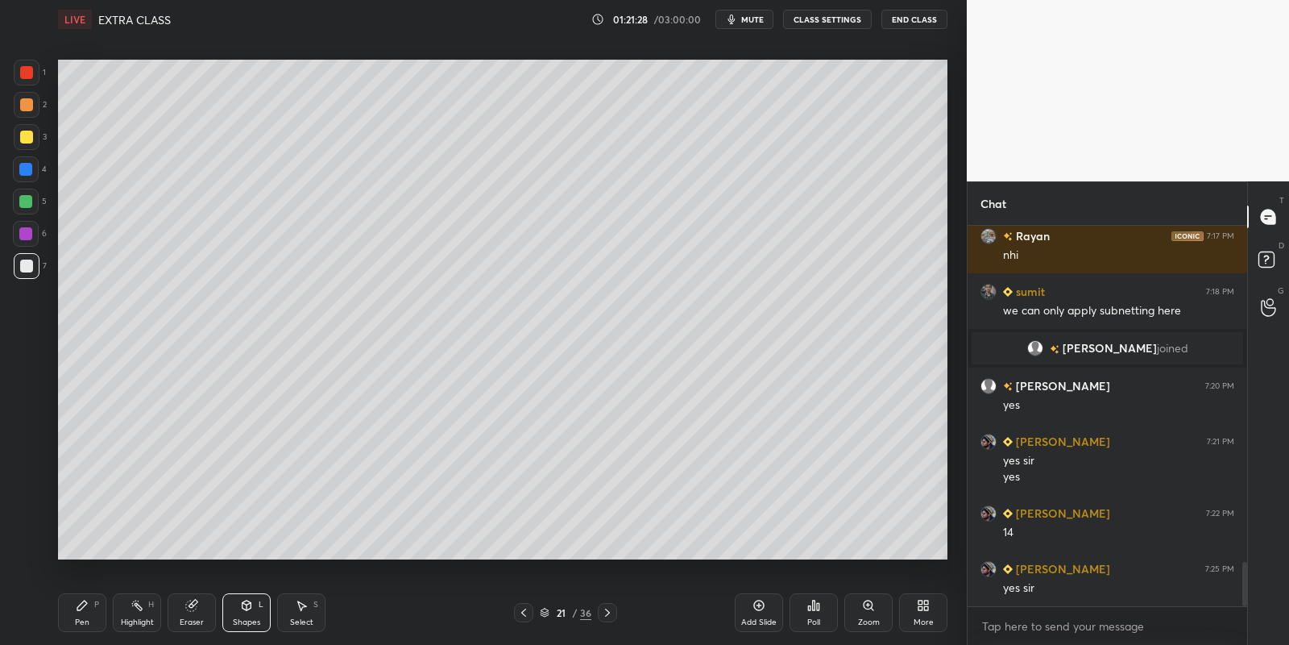
click at [243, 613] on div "Shapes L" at bounding box center [246, 612] width 48 height 39
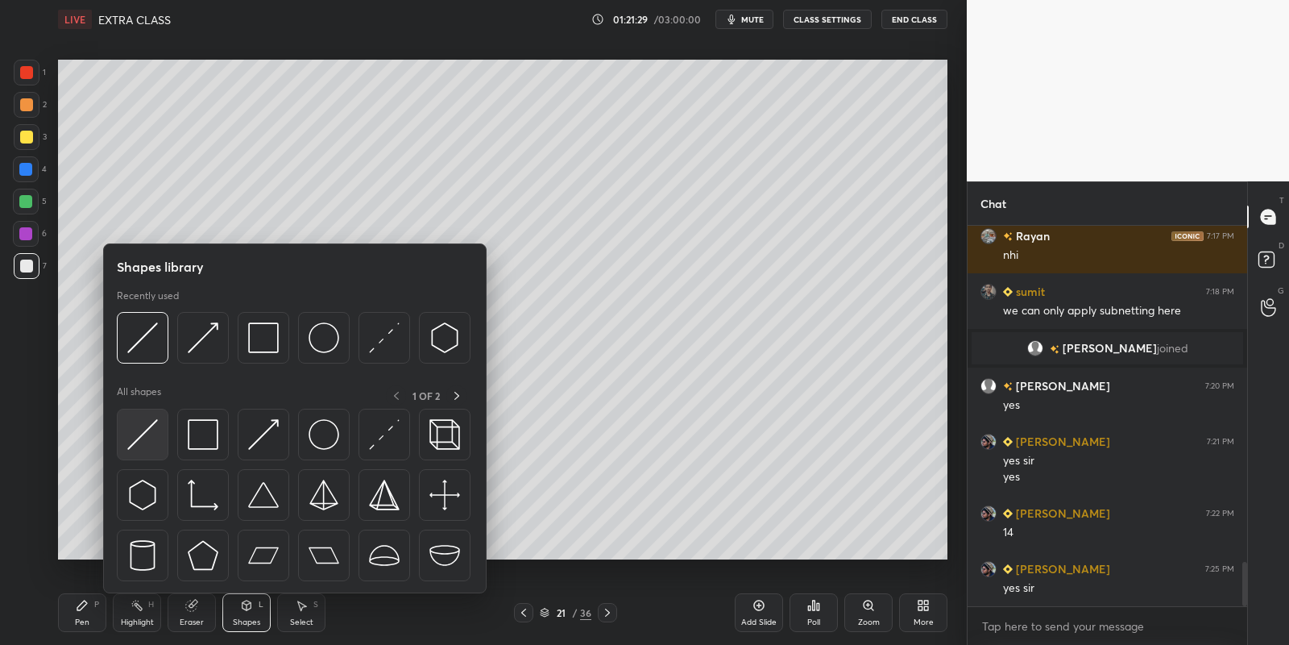
click at [150, 422] on img at bounding box center [142, 434] width 31 height 31
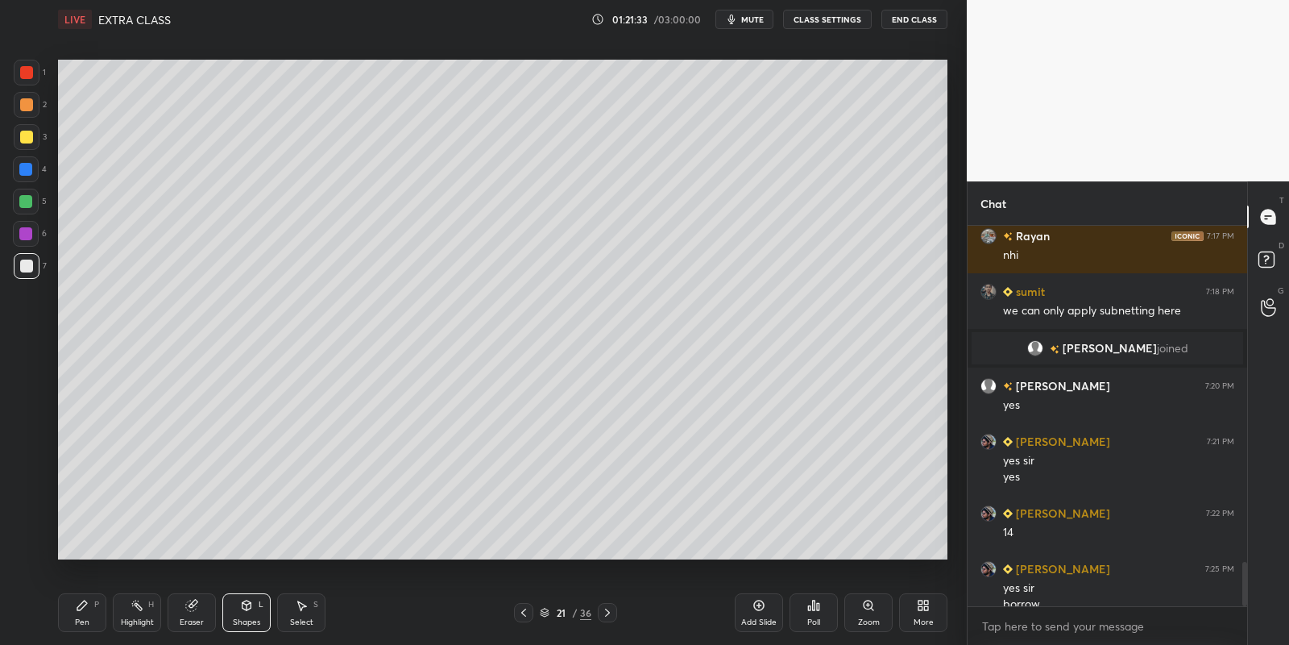
scroll to position [2913, 0]
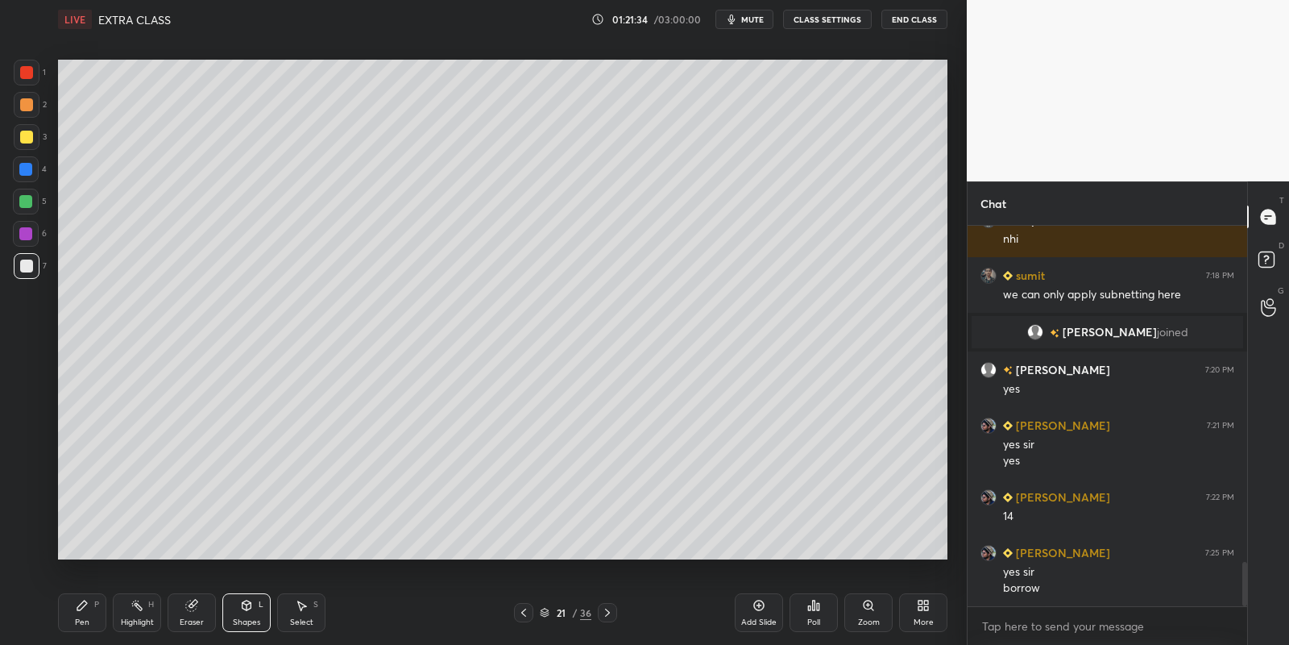
click at [136, 612] on div "Highlight H" at bounding box center [137, 612] width 48 height 39
click at [89, 618] on div "Pen P" at bounding box center [82, 612] width 48 height 39
drag, startPoint x: 246, startPoint y: 617, endPoint x: 250, endPoint y: 595, distance: 22.1
click at [243, 620] on div "Shapes" at bounding box center [246, 622] width 27 height 8
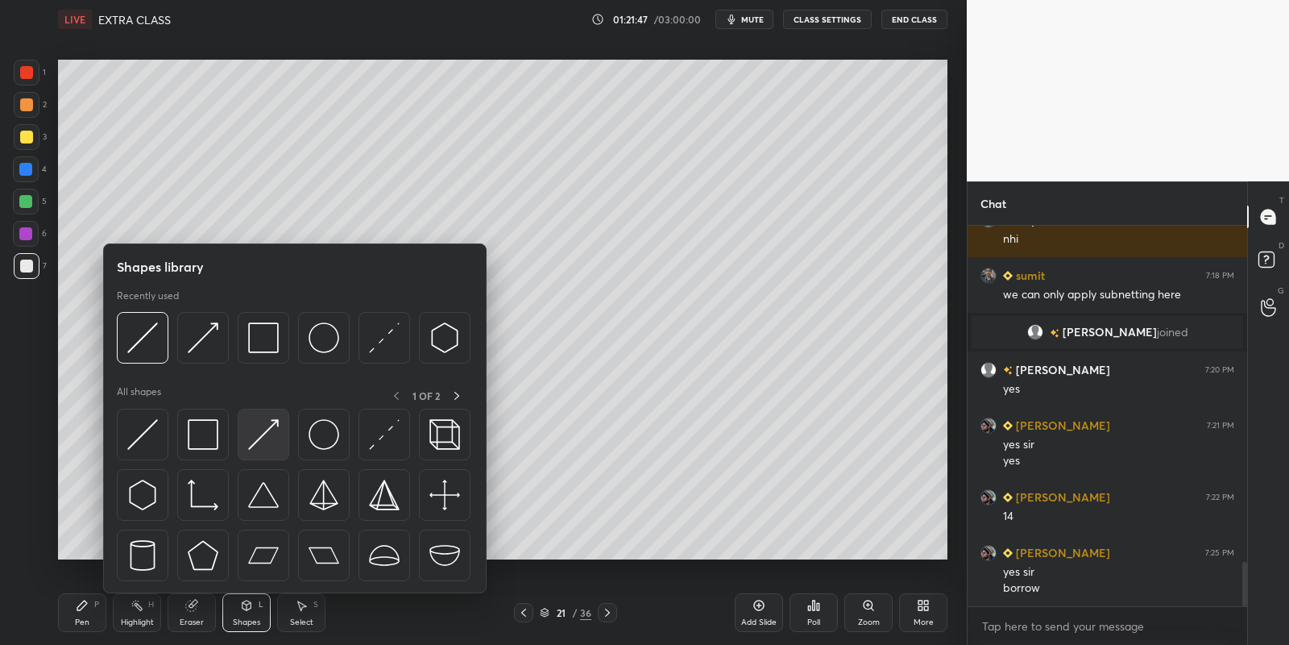
click at [268, 434] on img at bounding box center [263, 434] width 31 height 31
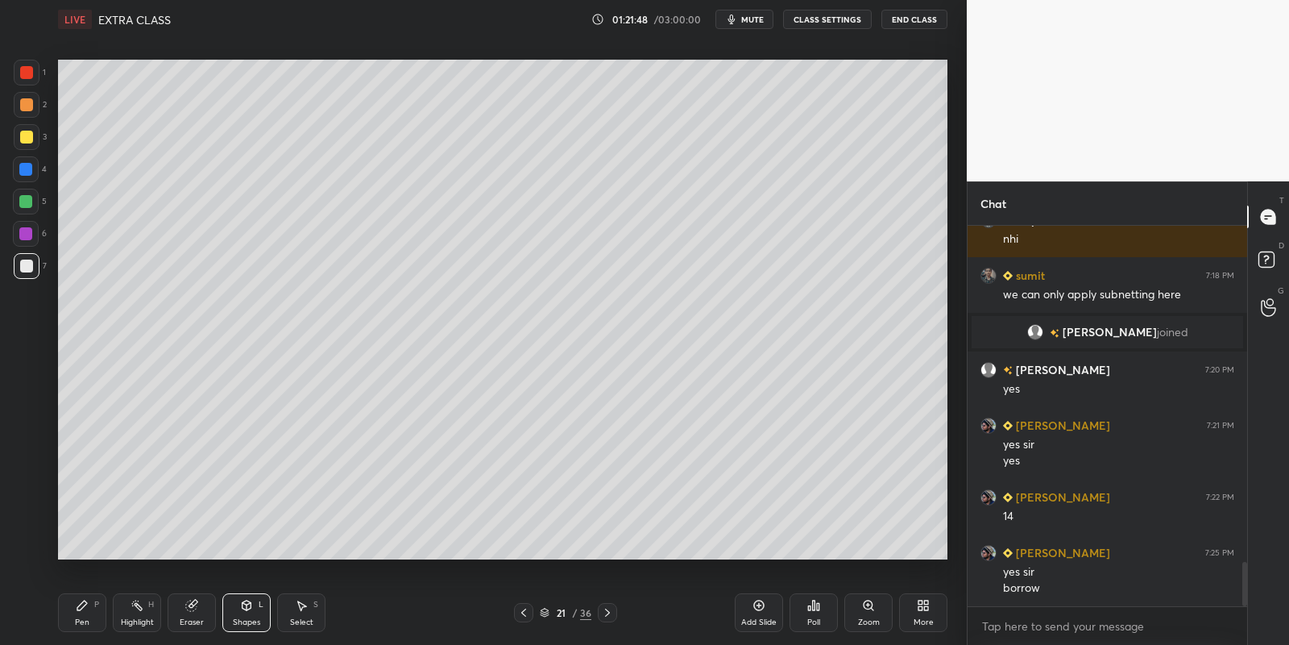
drag, startPoint x: 85, startPoint y: 605, endPoint x: 102, endPoint y: 576, distance: 33.6
click at [85, 603] on icon at bounding box center [82, 605] width 13 height 13
click at [143, 599] on icon at bounding box center [137, 605] width 13 height 13
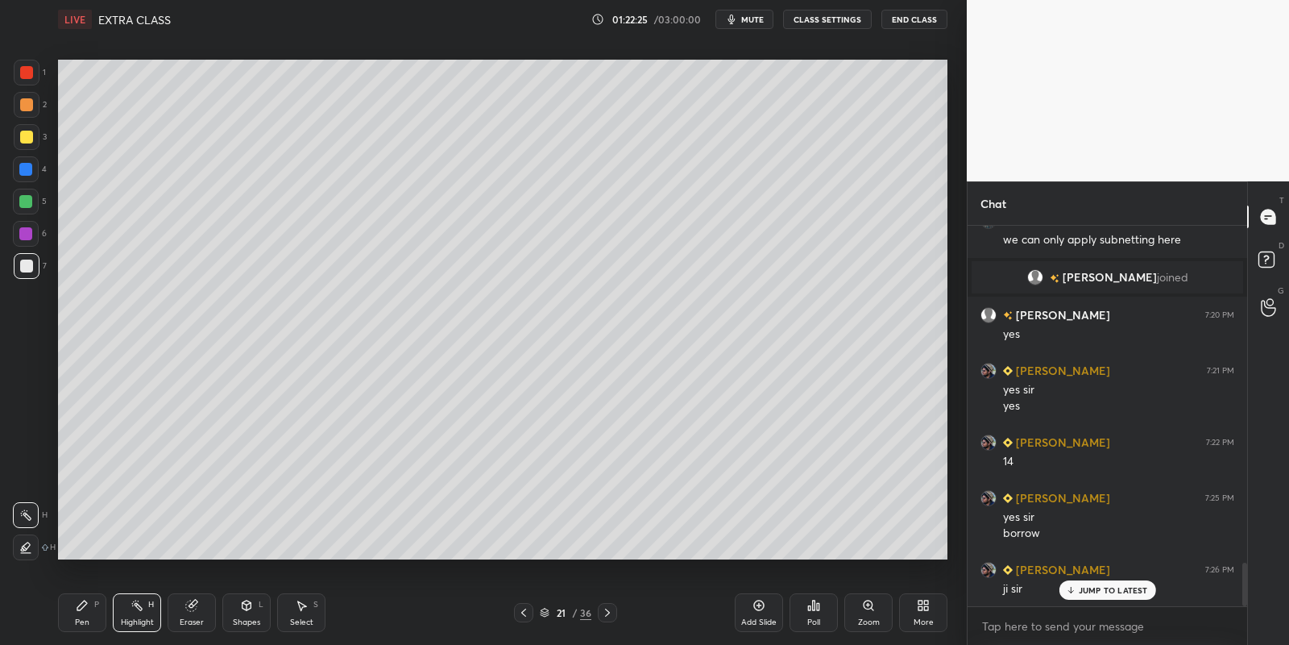
scroll to position [3023, 0]
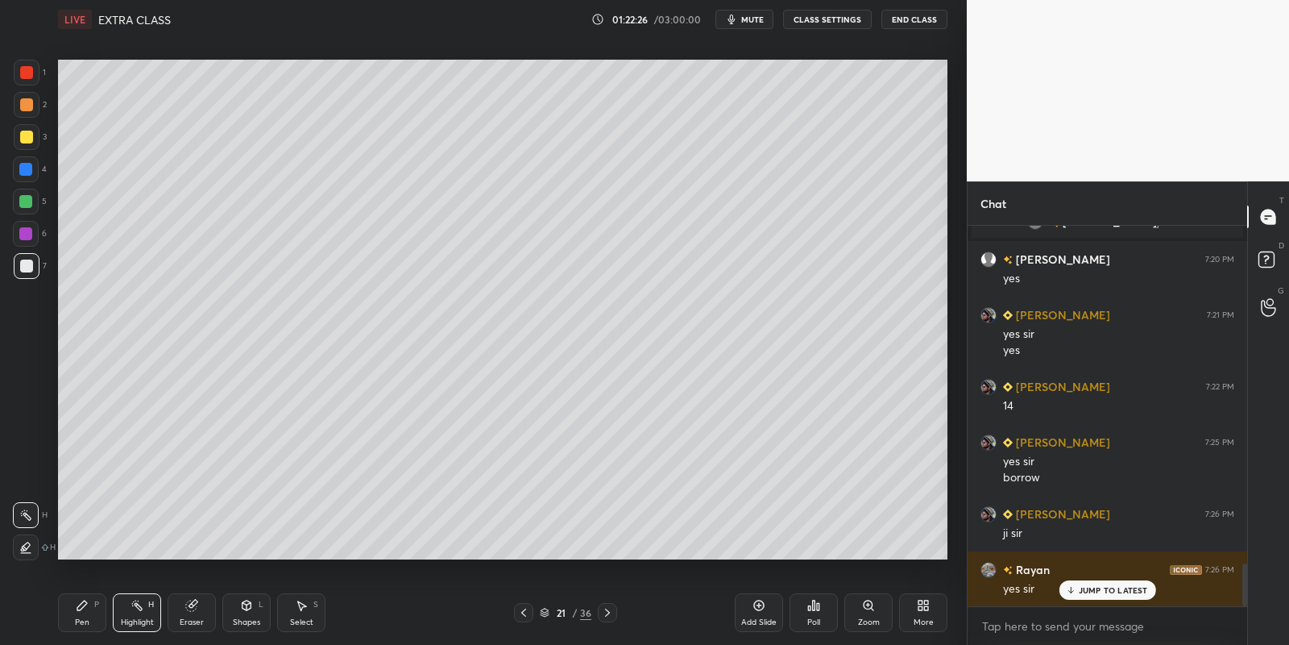
click at [23, 197] on div at bounding box center [25, 201] width 13 height 13
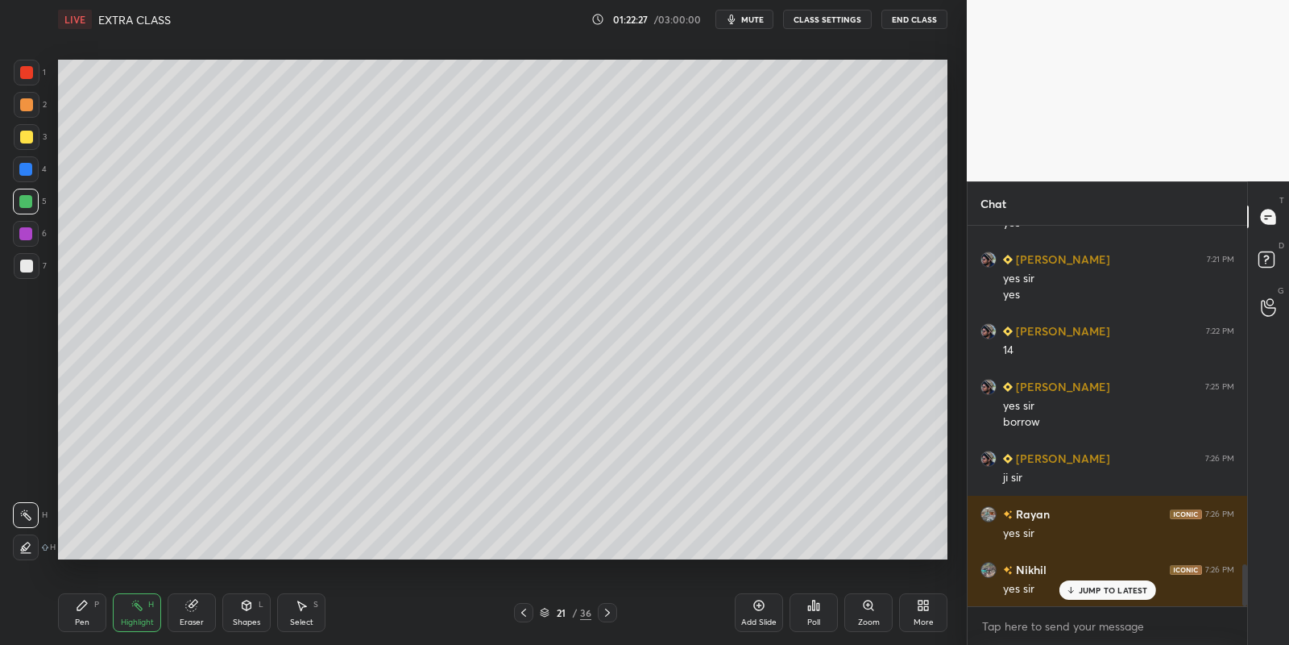
click at [83, 612] on div "Pen P" at bounding box center [82, 612] width 48 height 39
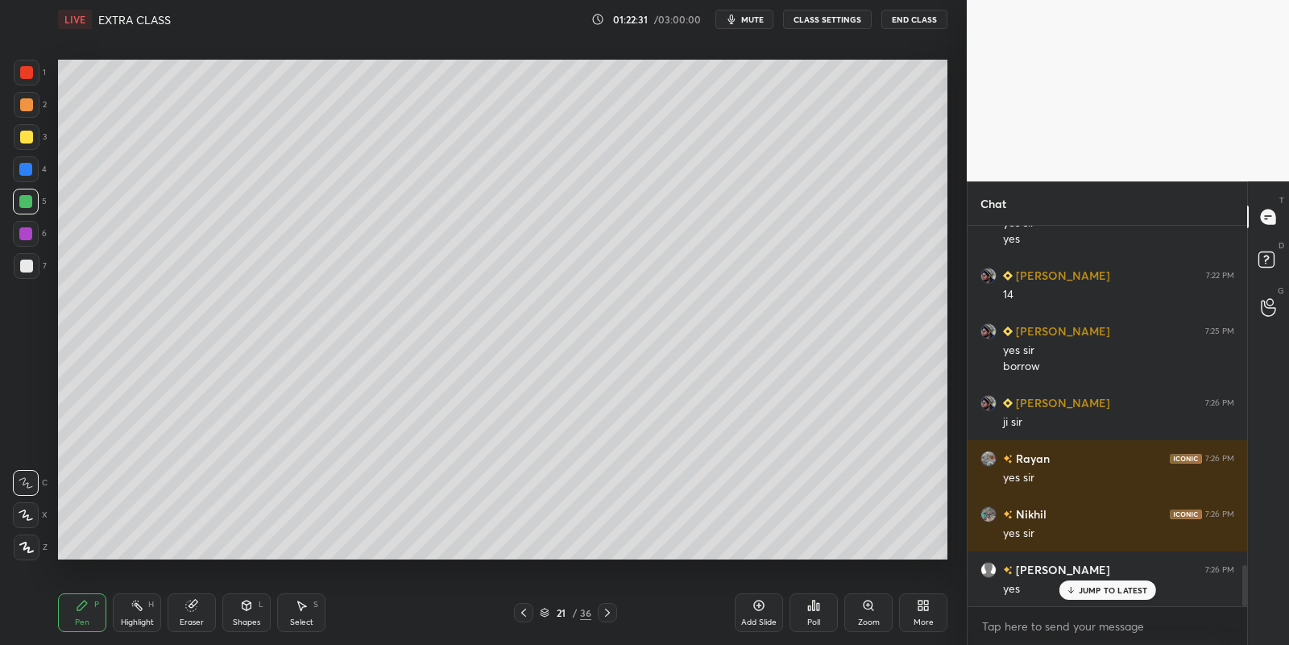
click at [760, 16] on span "mute" at bounding box center [752, 19] width 23 height 11
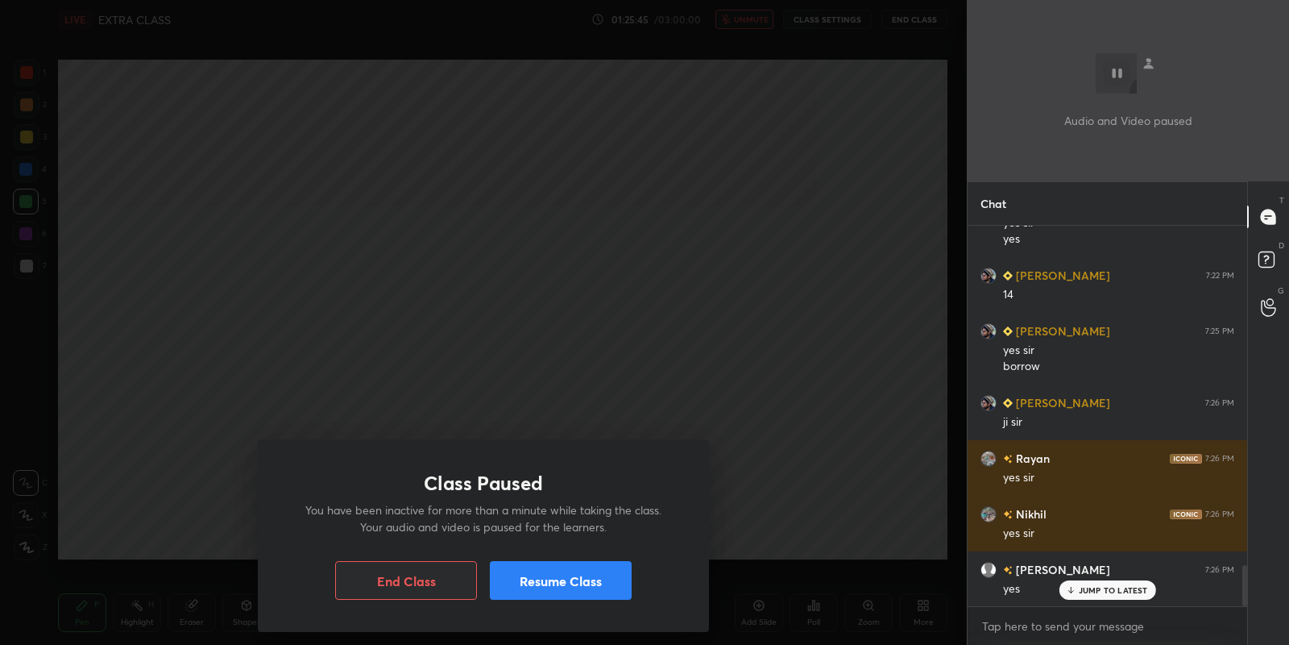
scroll to position [3173, 0]
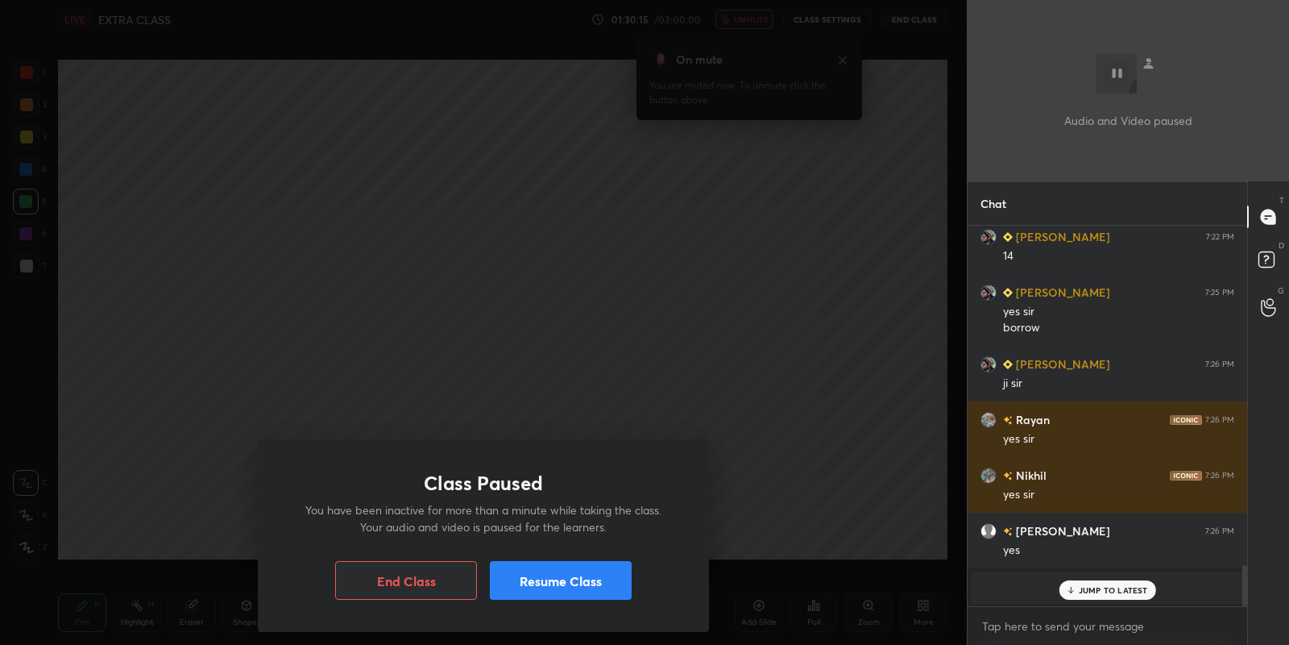
click at [586, 583] on button "Resume Class" at bounding box center [561, 580] width 142 height 39
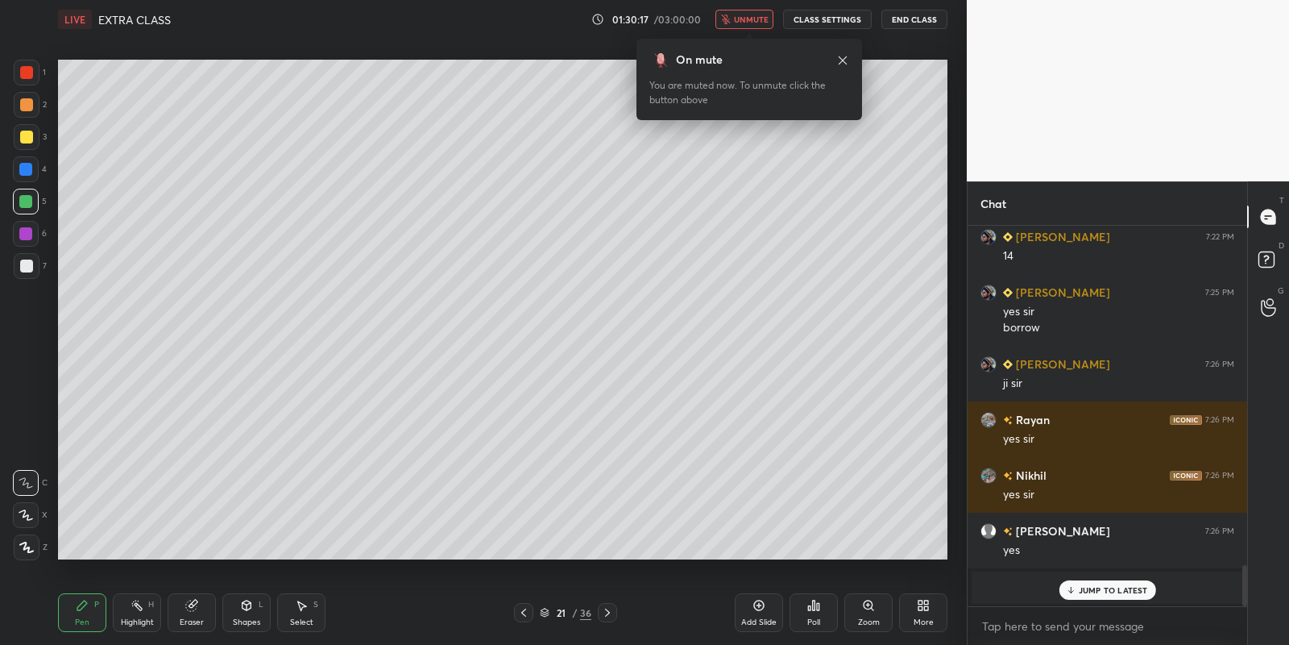
click at [748, 20] on span "unmute" at bounding box center [751, 19] width 35 height 11
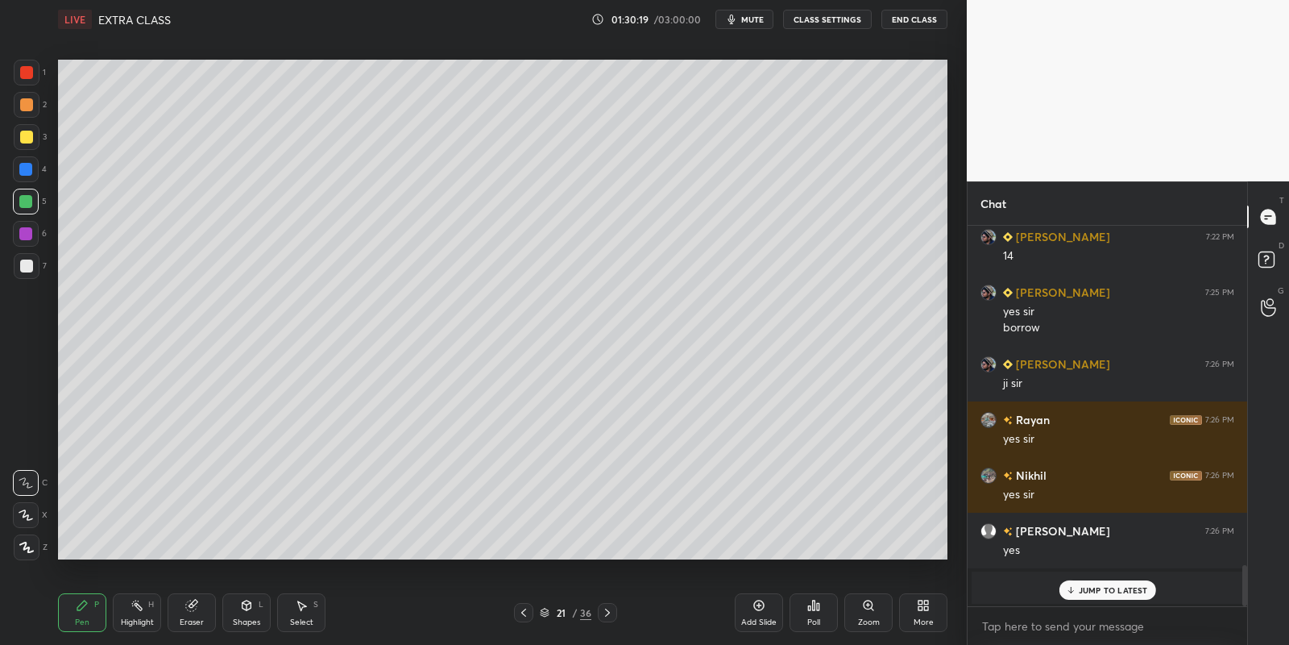
click at [301, 614] on div "Select S" at bounding box center [301, 612] width 48 height 39
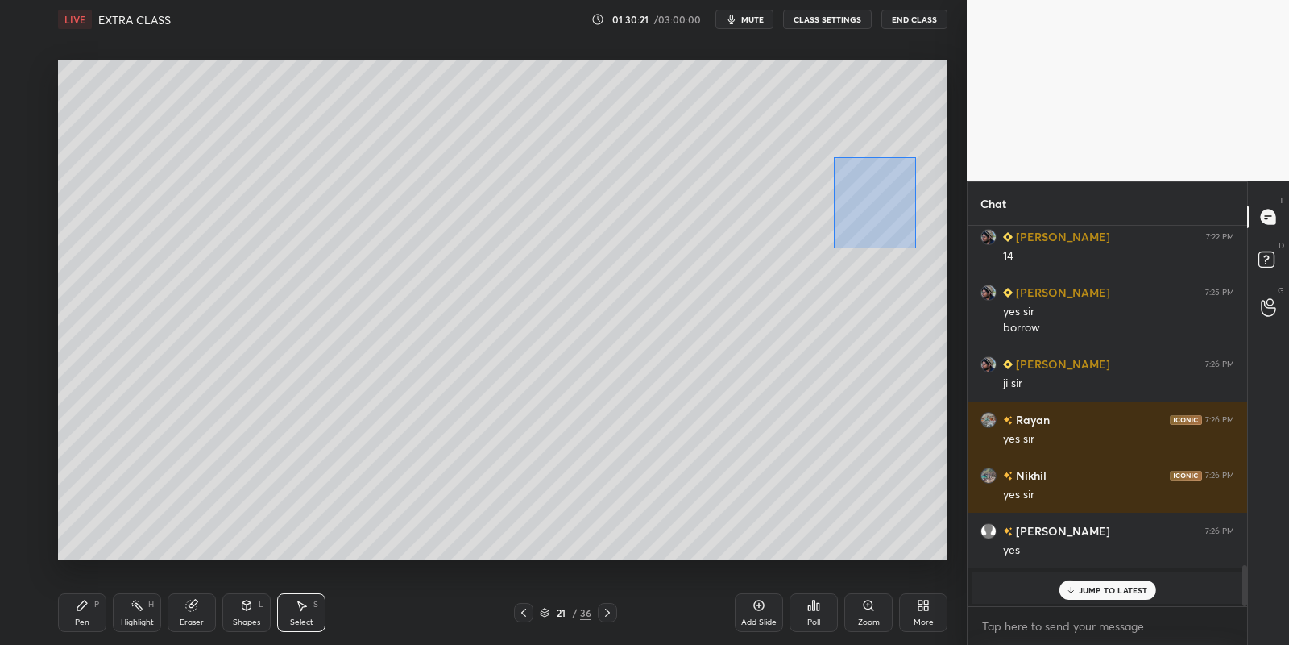
drag, startPoint x: 850, startPoint y: 168, endPoint x: 923, endPoint y: 247, distance: 107.8
click at [923, 247] on div "0 ° Undo Copy Paste here Duplicate Duplicate to new slide Delete" at bounding box center [503, 310] width 890 height 500
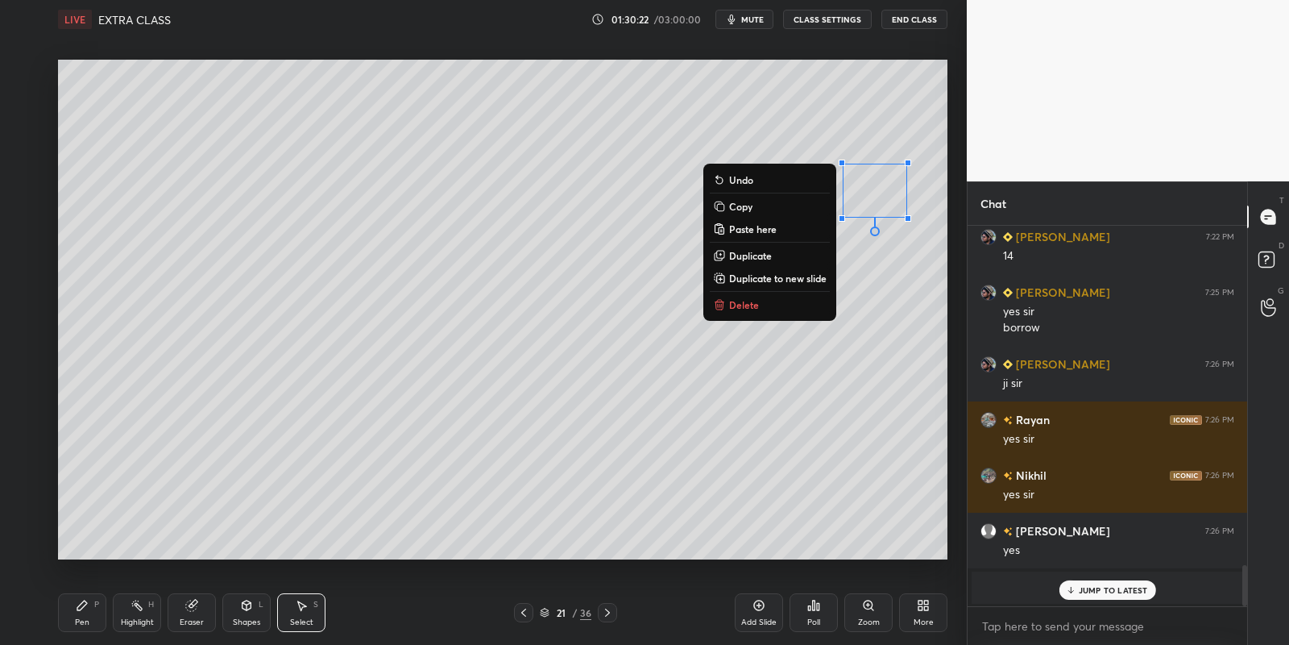
drag, startPoint x: 748, startPoint y: 305, endPoint x: 757, endPoint y: 302, distance: 10.2
click at [748, 305] on p "Delete" at bounding box center [744, 304] width 30 height 13
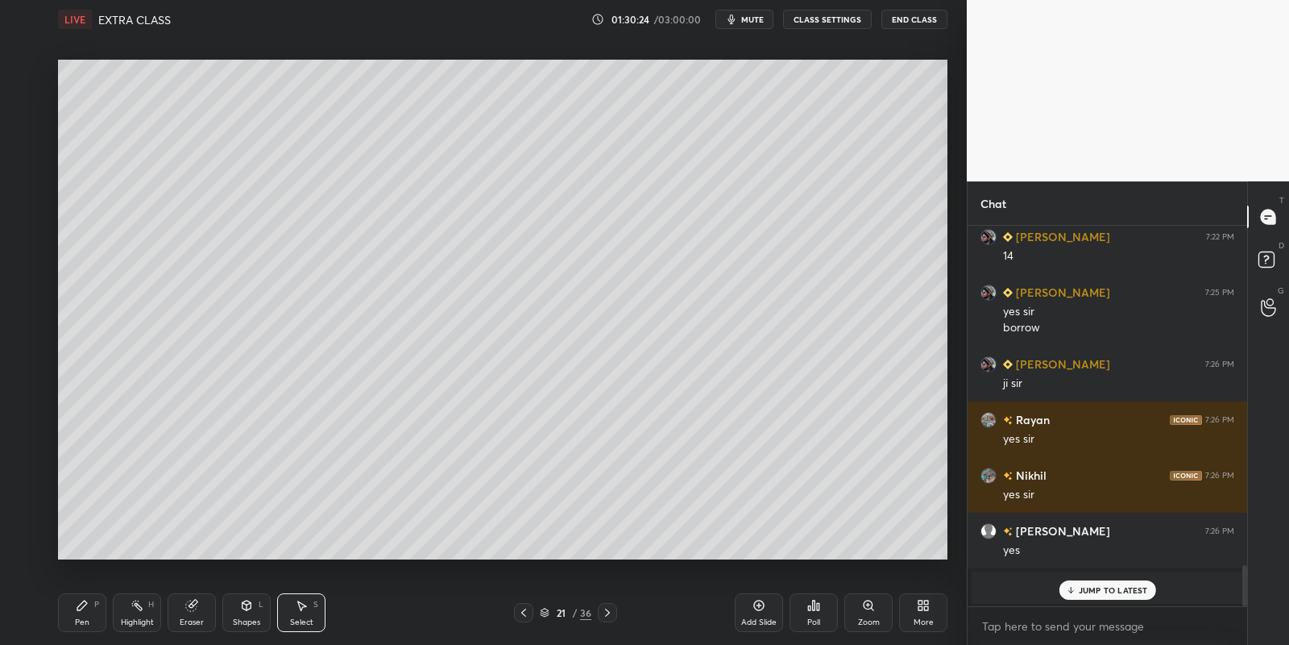
drag, startPoint x: 89, startPoint y: 613, endPoint x: 97, endPoint y: 612, distance: 8.1
click at [91, 612] on div "Pen P" at bounding box center [82, 612] width 48 height 39
click at [135, 616] on div "Highlight H" at bounding box center [137, 612] width 48 height 39
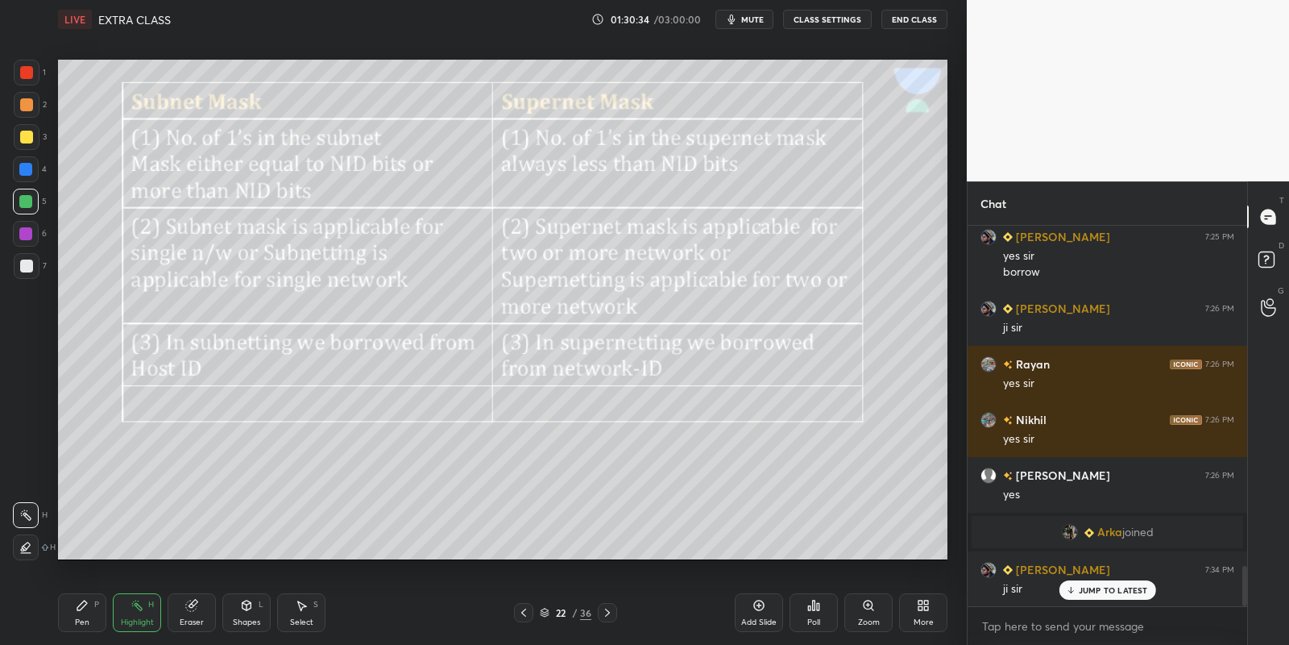
click at [85, 596] on div "Pen P" at bounding box center [82, 612] width 48 height 39
click at [239, 613] on div "Shapes L" at bounding box center [246, 612] width 48 height 39
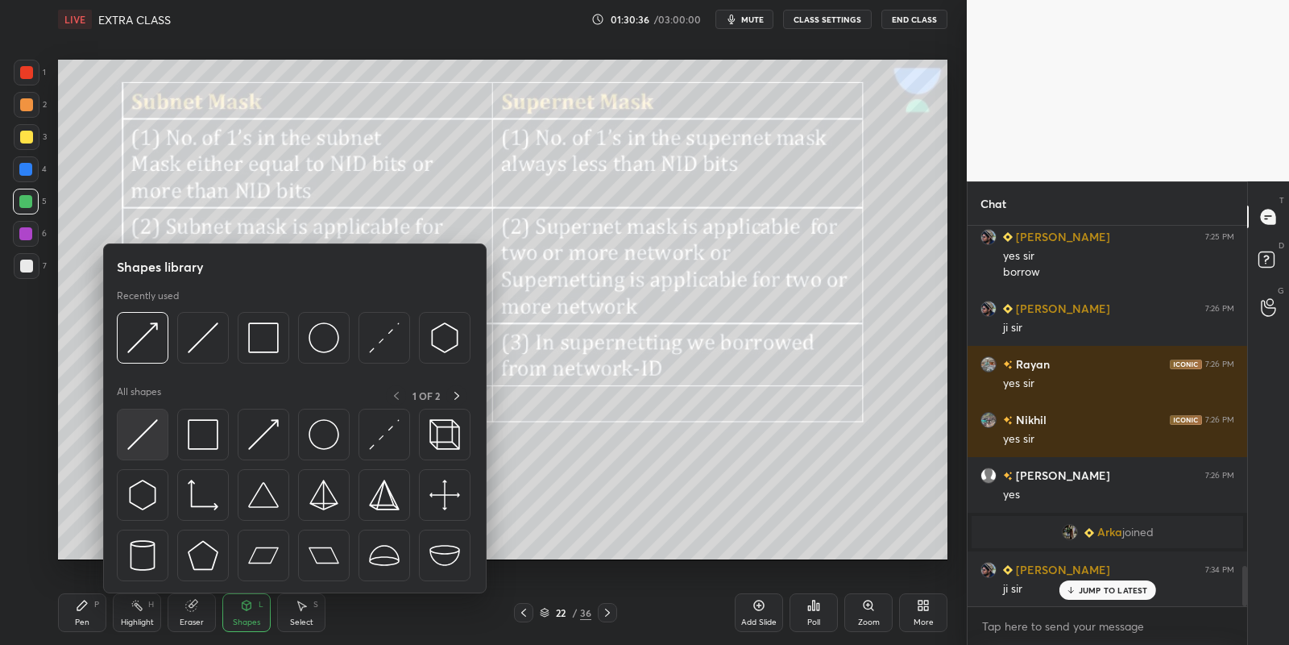
click at [141, 441] on img at bounding box center [142, 434] width 31 height 31
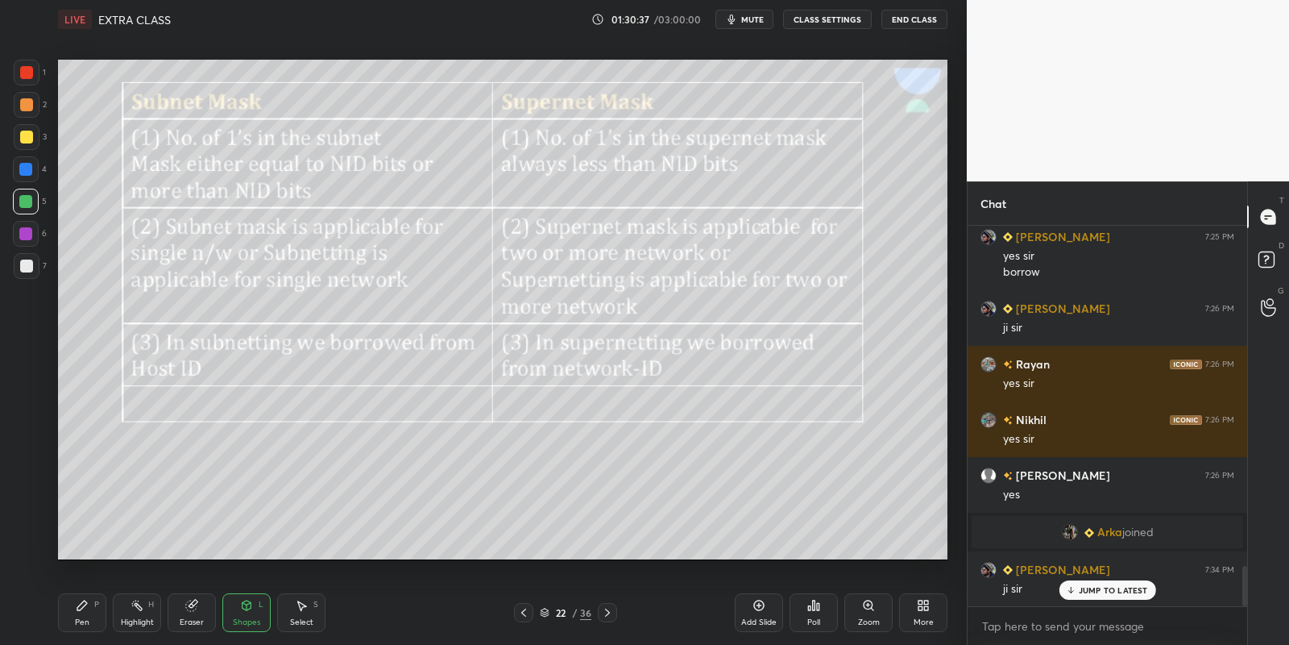
click at [242, 611] on div "Shapes L" at bounding box center [246, 612] width 48 height 39
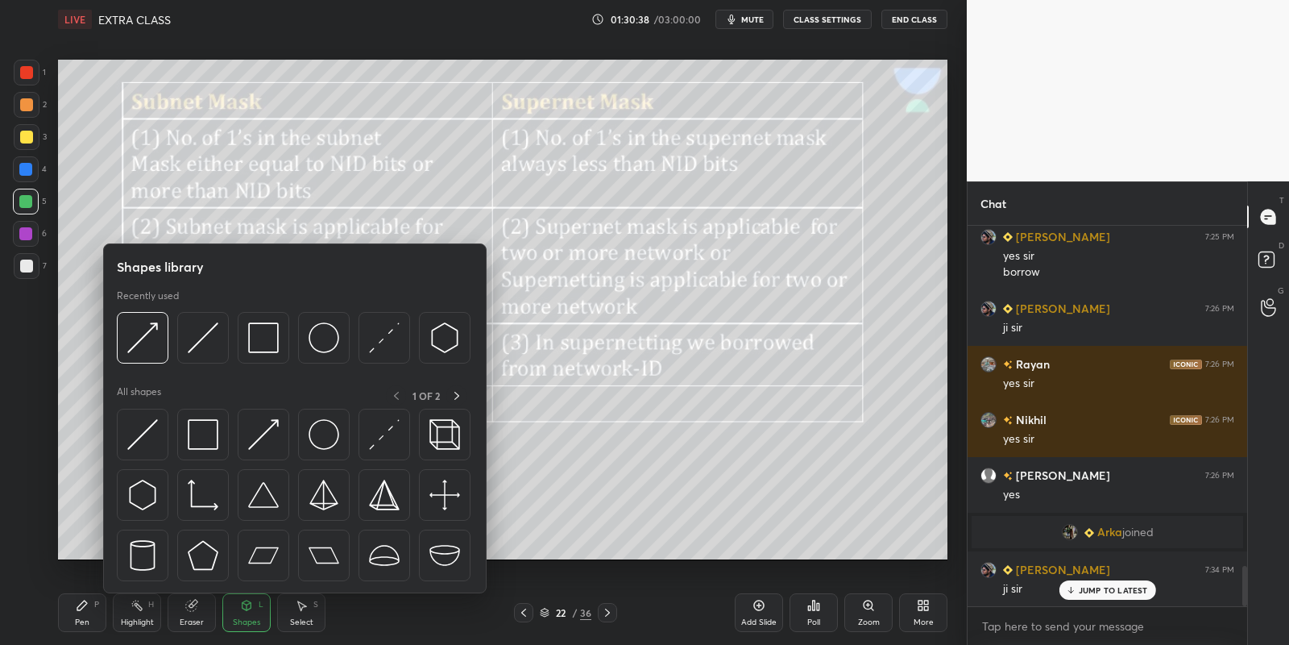
click at [201, 334] on img at bounding box center [203, 337] width 31 height 31
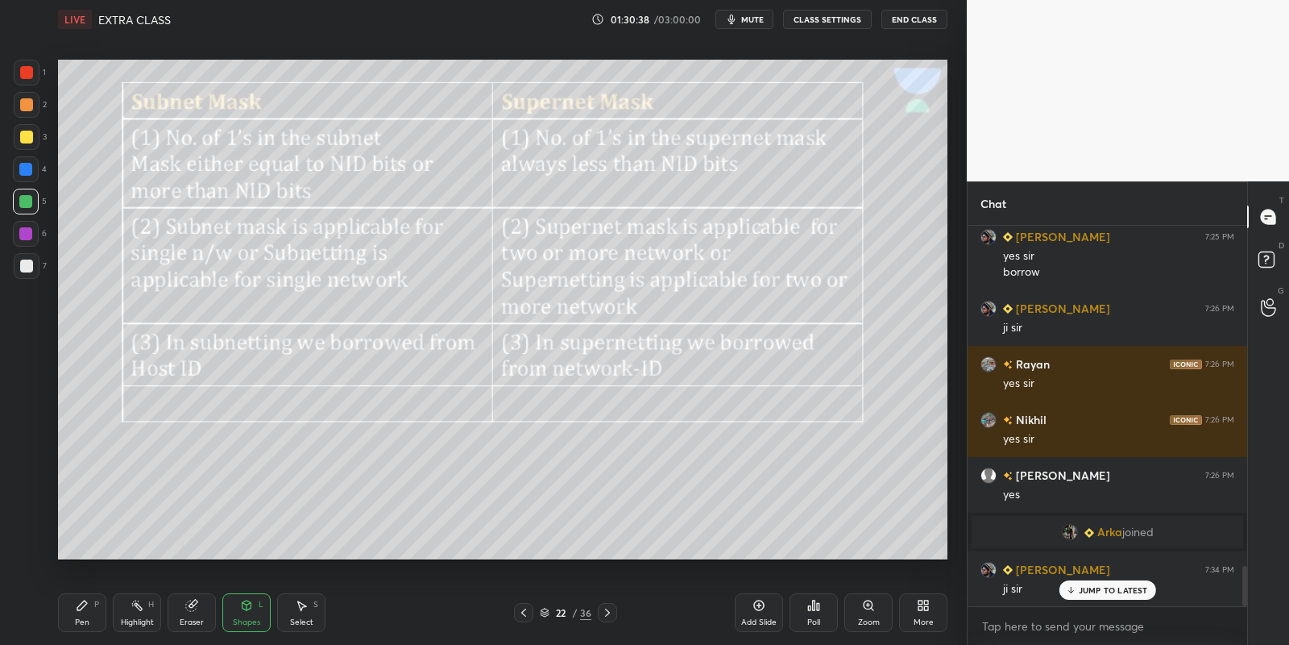
click at [33, 199] on div at bounding box center [26, 202] width 26 height 26
click at [84, 604] on icon at bounding box center [82, 605] width 10 height 10
click at [80, 609] on div "Pen P" at bounding box center [82, 612] width 48 height 39
drag, startPoint x: 130, startPoint y: 608, endPoint x: 131, endPoint y: 599, distance: 9.8
click at [131, 604] on icon at bounding box center [137, 605] width 13 height 13
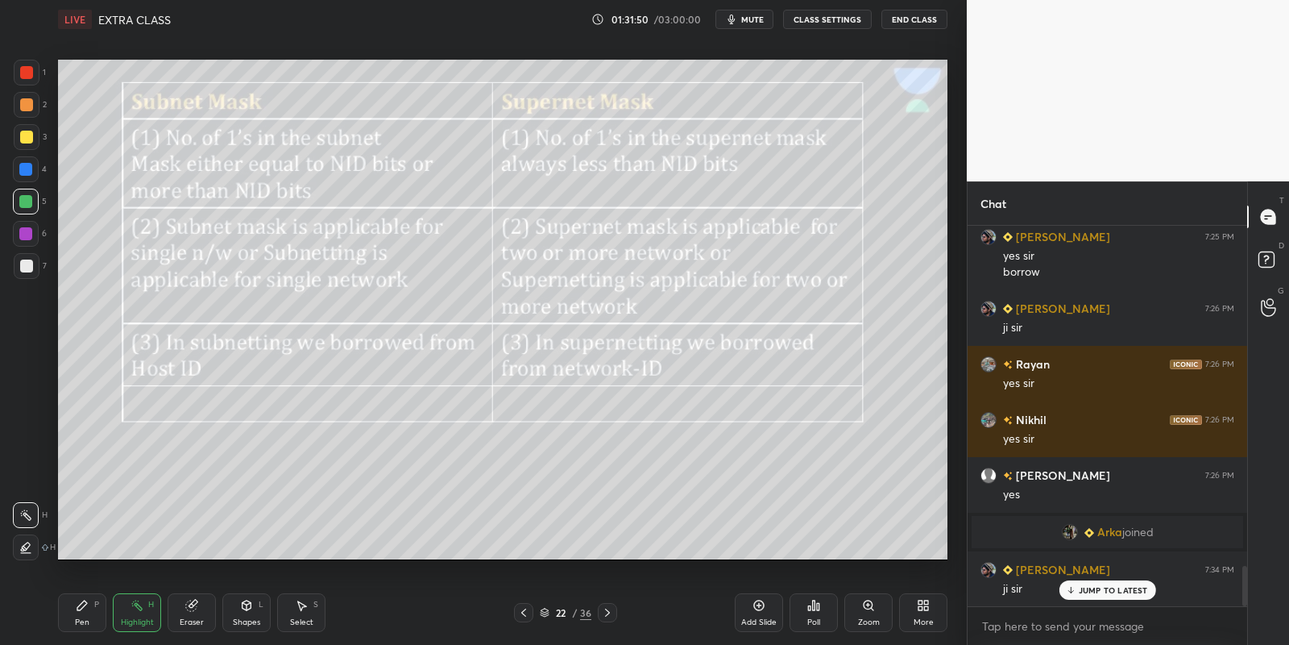
drag, startPoint x: 79, startPoint y: 622, endPoint x: 85, endPoint y: 603, distance: 20.1
click at [81, 622] on div "Pen" at bounding box center [82, 622] width 15 height 8
drag, startPoint x: 288, startPoint y: 618, endPoint x: 293, endPoint y: 602, distance: 16.8
click at [288, 618] on div "Select S" at bounding box center [301, 612] width 48 height 39
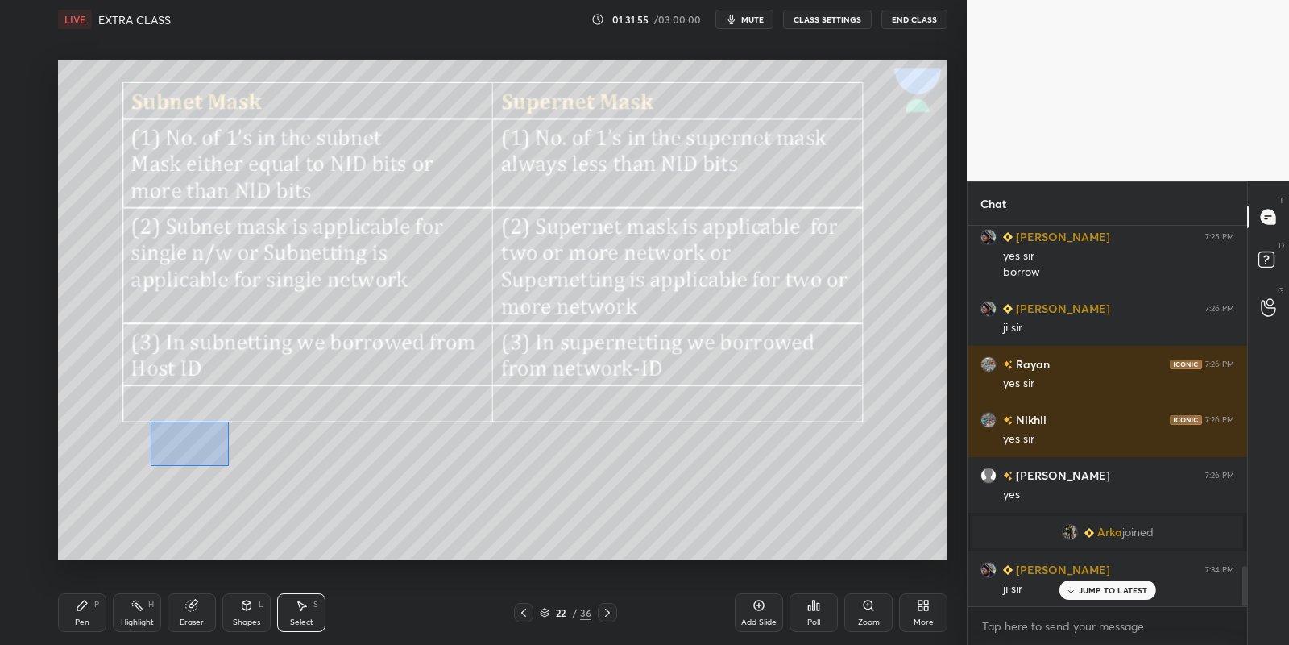
drag, startPoint x: 203, startPoint y: 447, endPoint x: 233, endPoint y: 465, distance: 34.7
click at [233, 466] on div "0 ° Undo Copy Paste here Duplicate Duplicate to new slide Delete" at bounding box center [503, 310] width 890 height 500
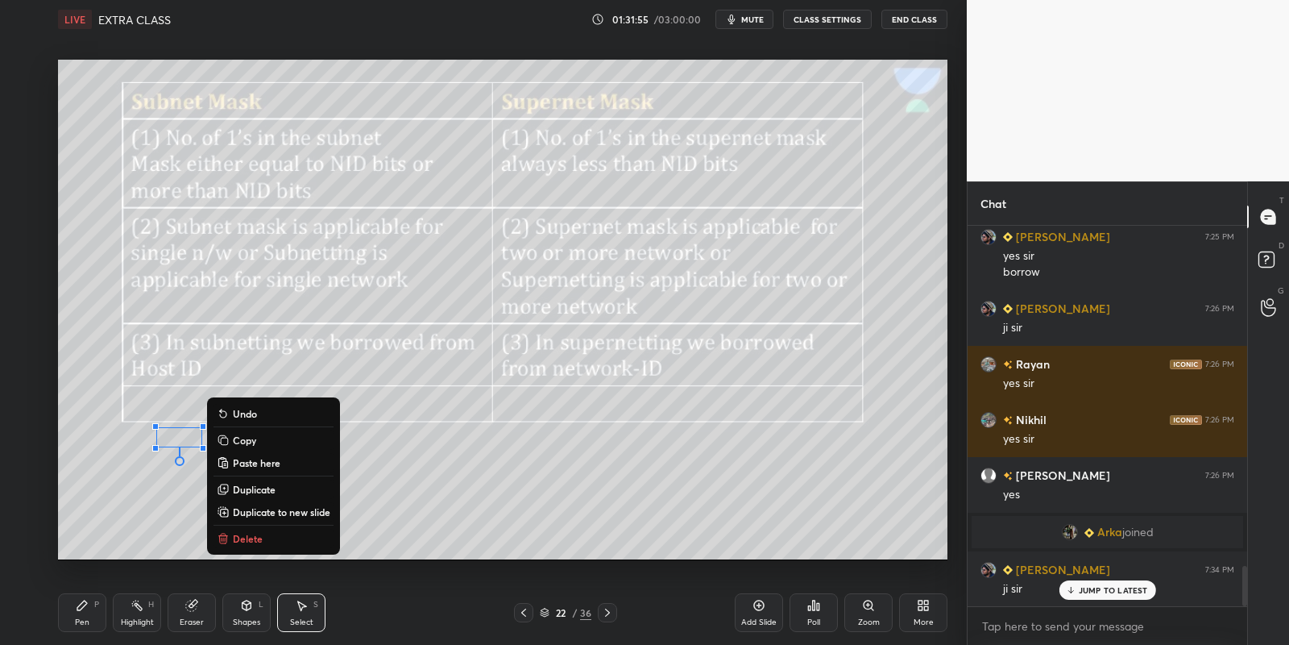
click at [257, 525] on div "0 ° Undo Copy Paste here Duplicate Duplicate to new slide Delete" at bounding box center [503, 310] width 890 height 500
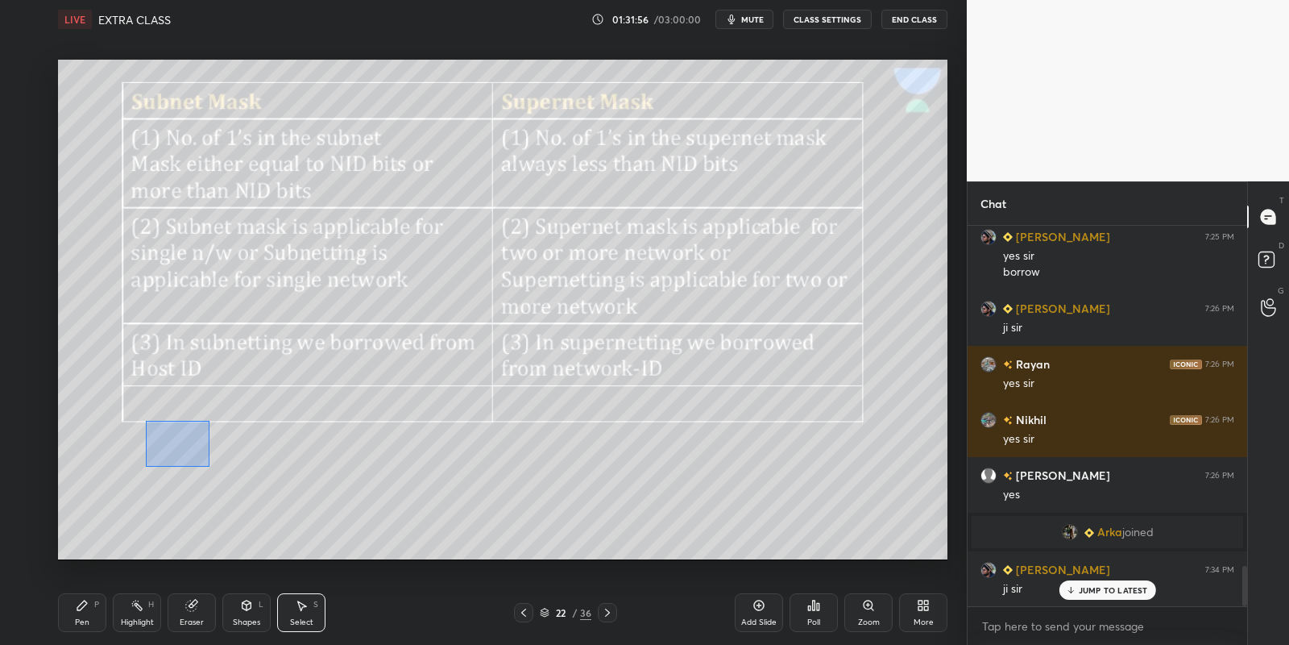
drag, startPoint x: 149, startPoint y: 422, endPoint x: 210, endPoint y: 465, distance: 74.7
click at [211, 467] on div "0 ° Undo Copy Paste here Duplicate Duplicate to new slide Delete" at bounding box center [503, 310] width 890 height 500
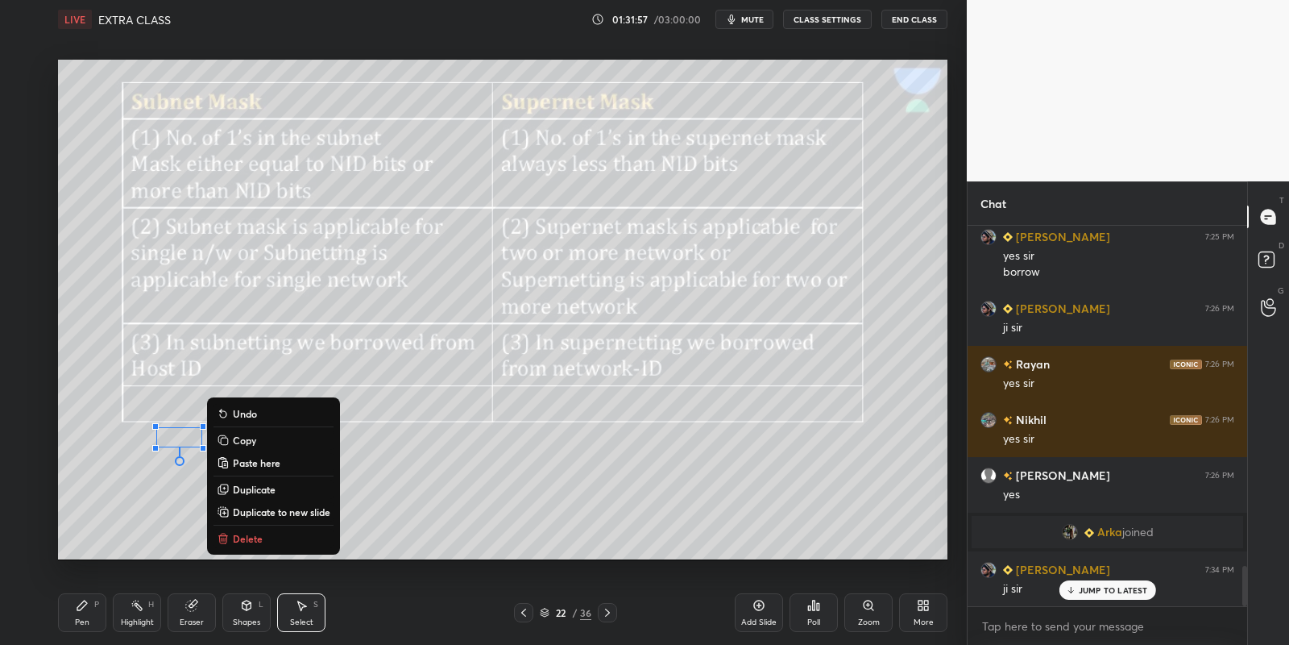
click at [246, 527] on div "0 ° Undo Copy Paste here Duplicate Duplicate to new slide Delete" at bounding box center [503, 310] width 890 height 500
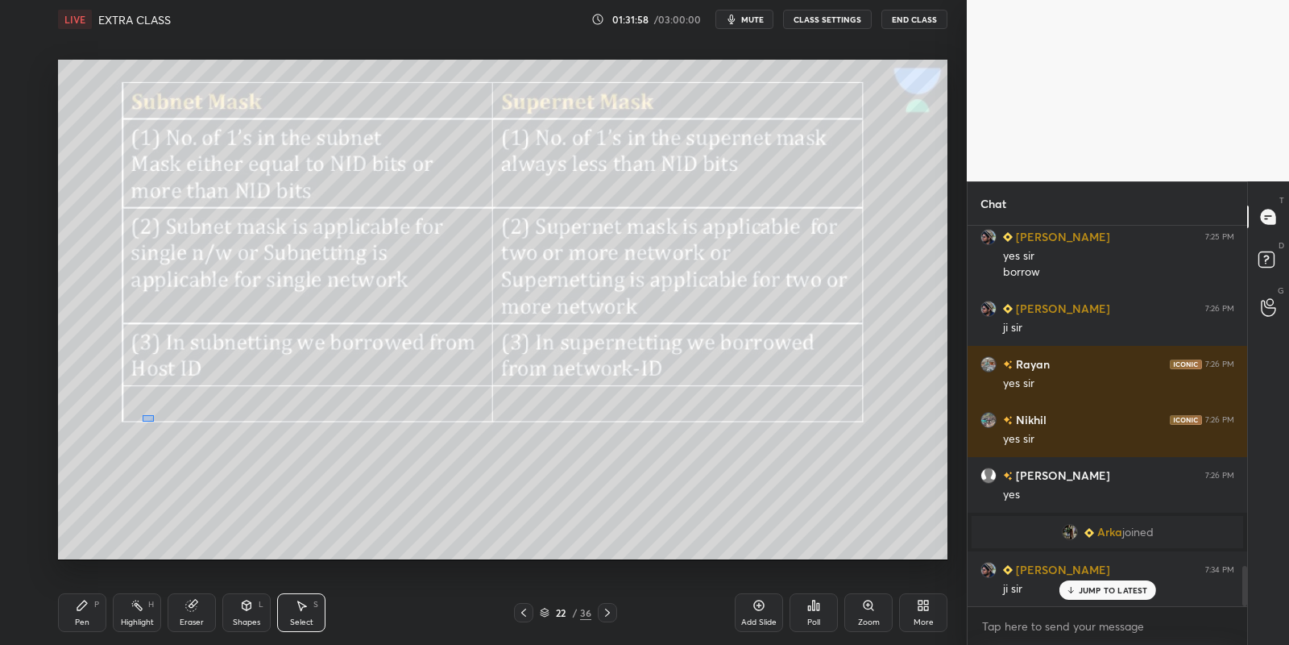
drag, startPoint x: 153, startPoint y: 421, endPoint x: 227, endPoint y: 471, distance: 89.4
click at [227, 471] on div "0 ° Undo Copy Paste here Duplicate Duplicate to new slide Delete" at bounding box center [503, 310] width 890 height 500
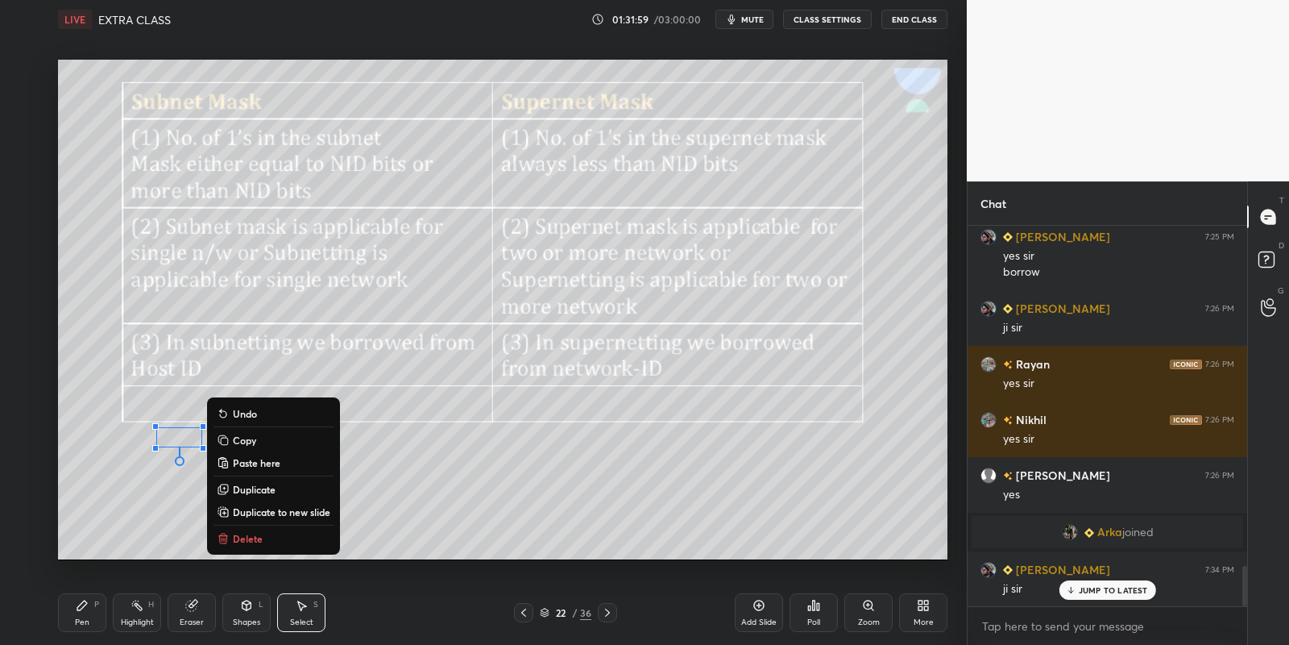
click at [244, 529] on button "Delete" at bounding box center [274, 538] width 120 height 19
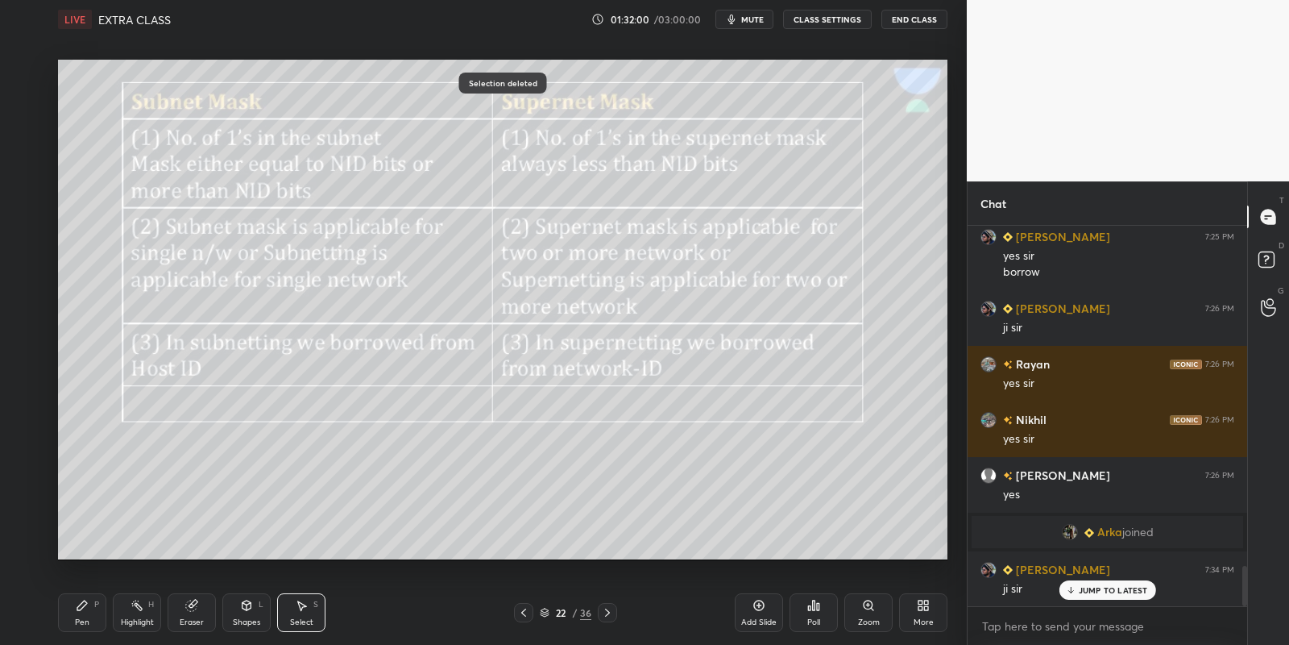
click at [81, 610] on div "Pen P" at bounding box center [82, 612] width 48 height 39
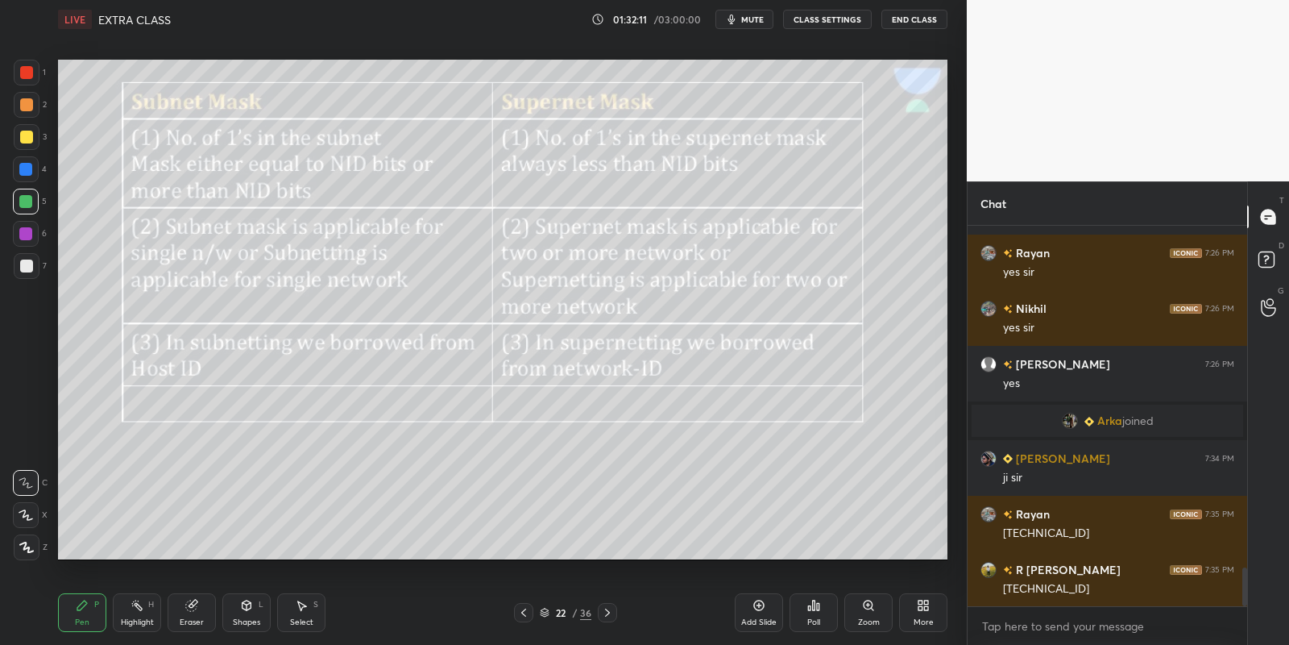
scroll to position [3396, 0]
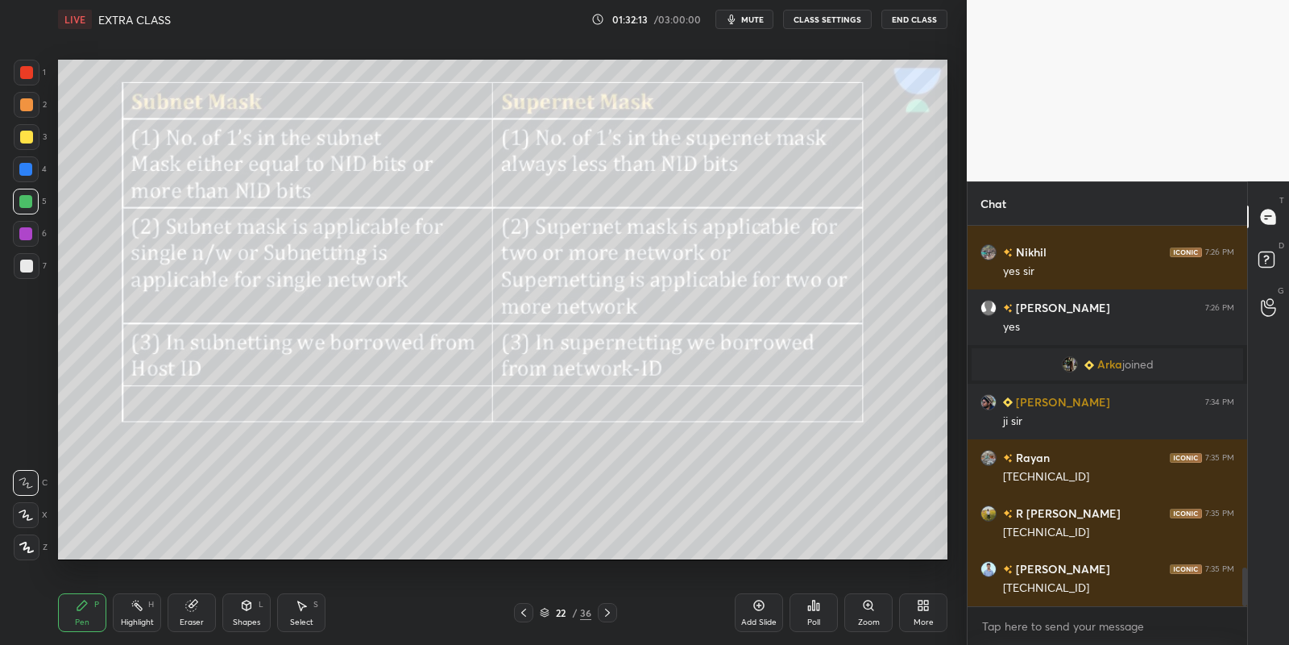
drag, startPoint x: 298, startPoint y: 612, endPoint x: 287, endPoint y: 574, distance: 40.3
click at [299, 611] on div "Select S" at bounding box center [301, 612] width 48 height 39
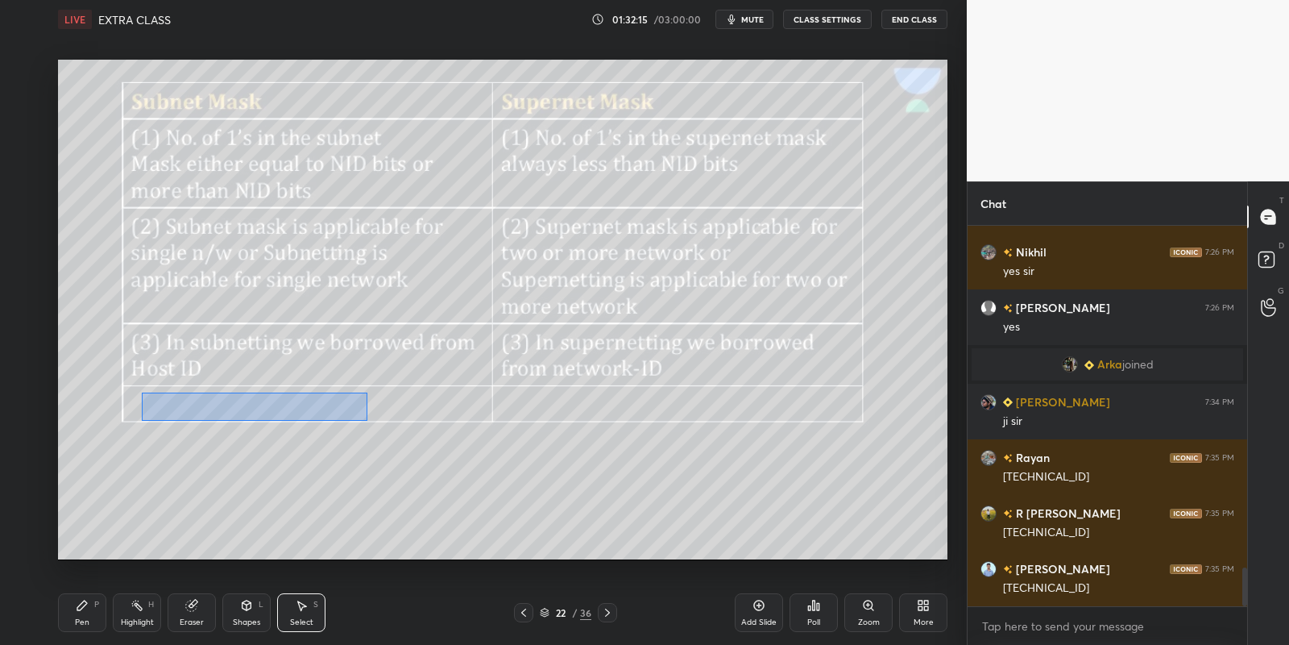
drag, startPoint x: 140, startPoint y: 392, endPoint x: 366, endPoint y: 419, distance: 227.2
click at [367, 419] on div "0 ° Undo Copy Paste here Duplicate Duplicate to new slide Delete" at bounding box center [503, 310] width 890 height 500
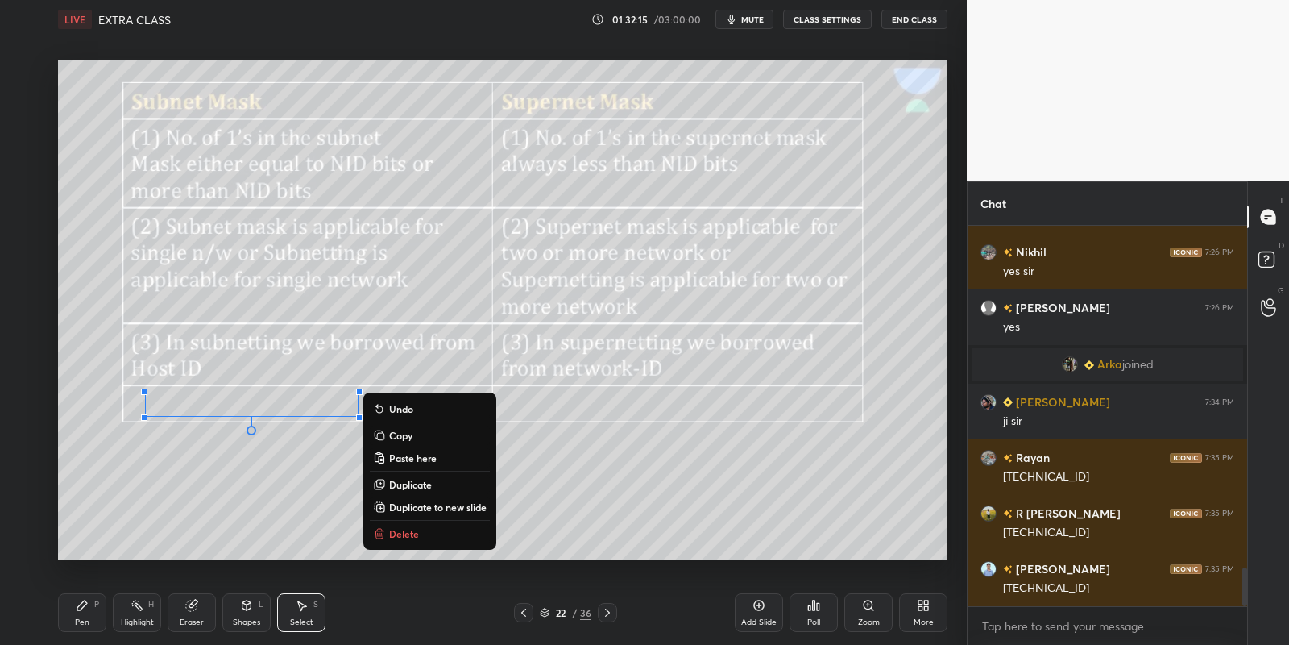
click at [411, 432] on p "Copy" at bounding box center [400, 435] width 23 height 13
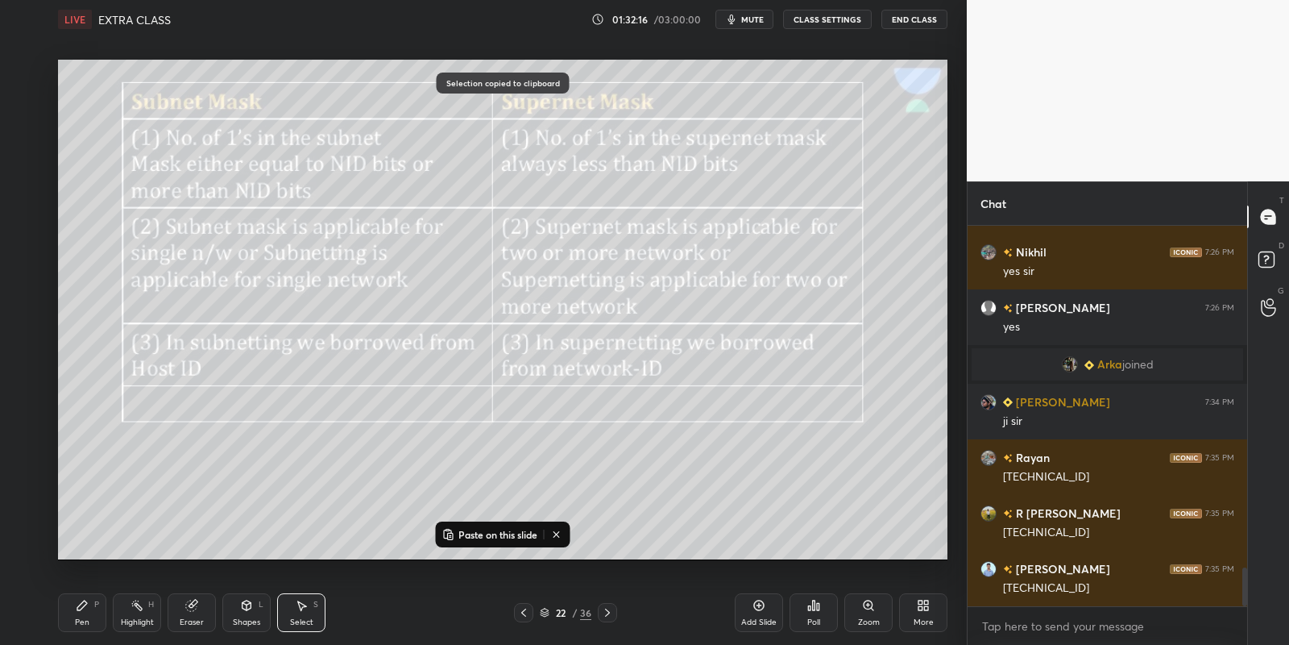
click at [463, 530] on p "Paste on this slide" at bounding box center [498, 534] width 79 height 13
drag, startPoint x: 279, startPoint y: 425, endPoint x: 259, endPoint y: 441, distance: 25.8
click at [261, 442] on div "0 ° Undo Copy Paste here Duplicate Duplicate to new slide Delete" at bounding box center [503, 310] width 890 height 500
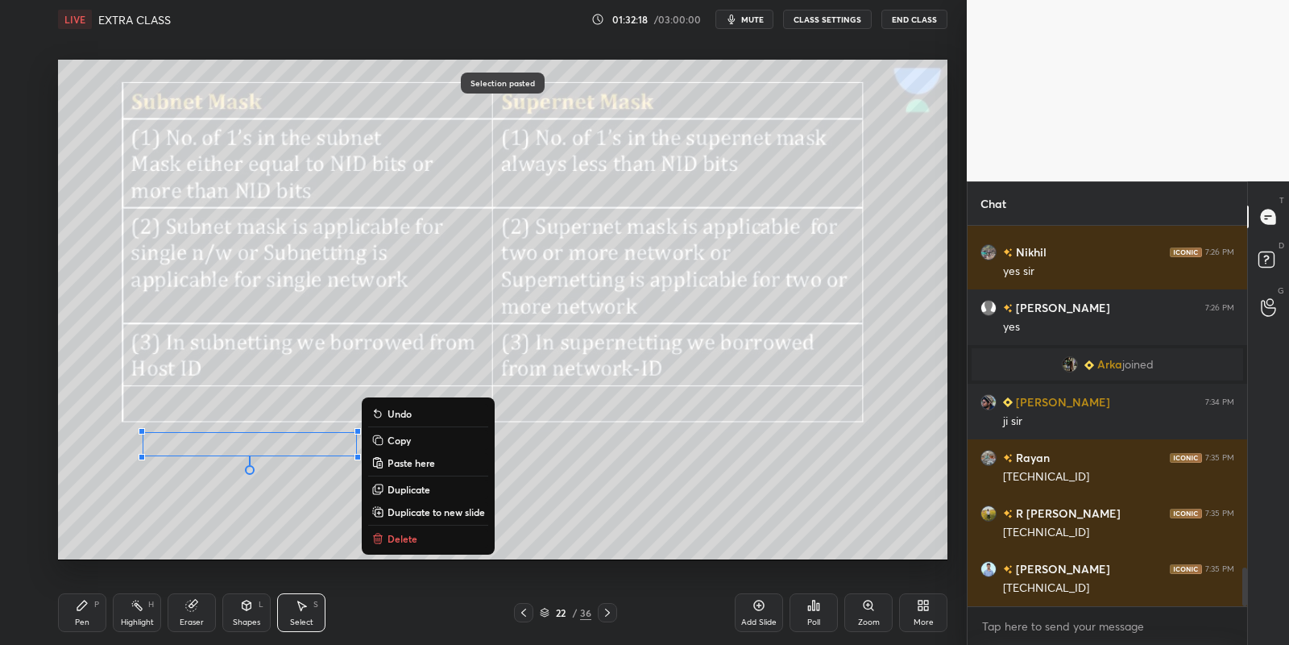
click at [98, 595] on div "Pen P" at bounding box center [82, 612] width 48 height 39
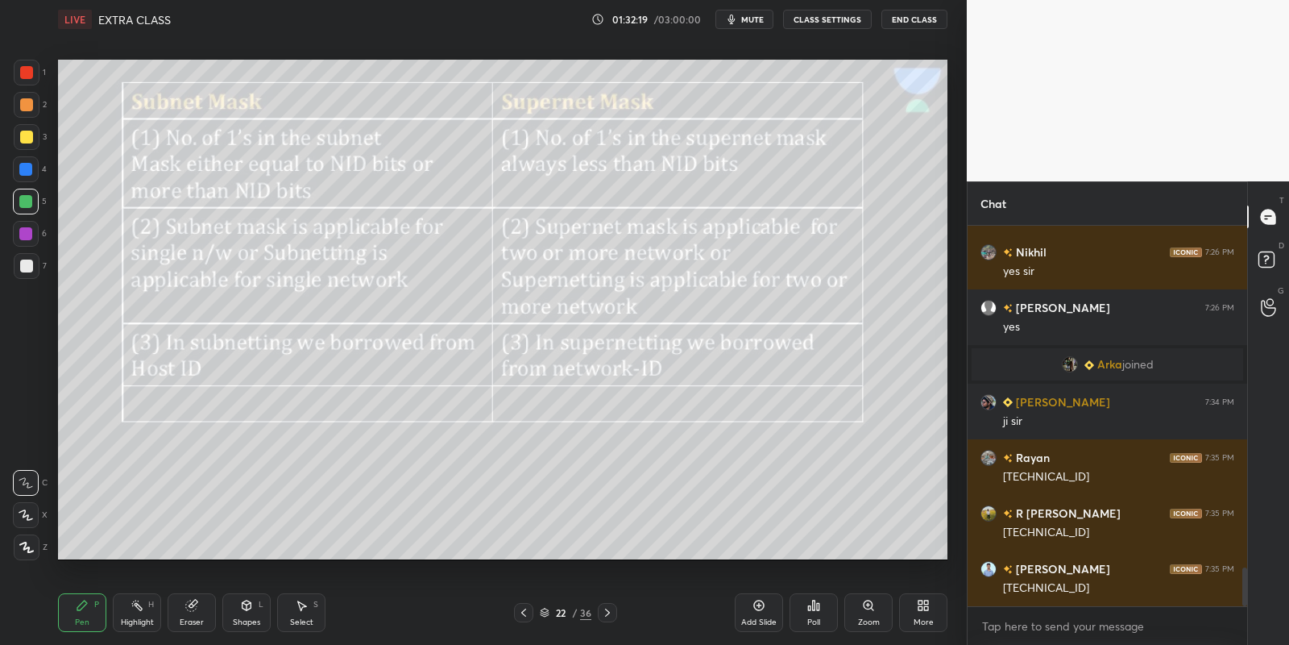
drag, startPoint x: 198, startPoint y: 611, endPoint x: 209, endPoint y: 568, distance: 44.0
click at [198, 609] on div "Eraser" at bounding box center [192, 612] width 48 height 39
click at [85, 609] on div "Pen P" at bounding box center [82, 612] width 48 height 39
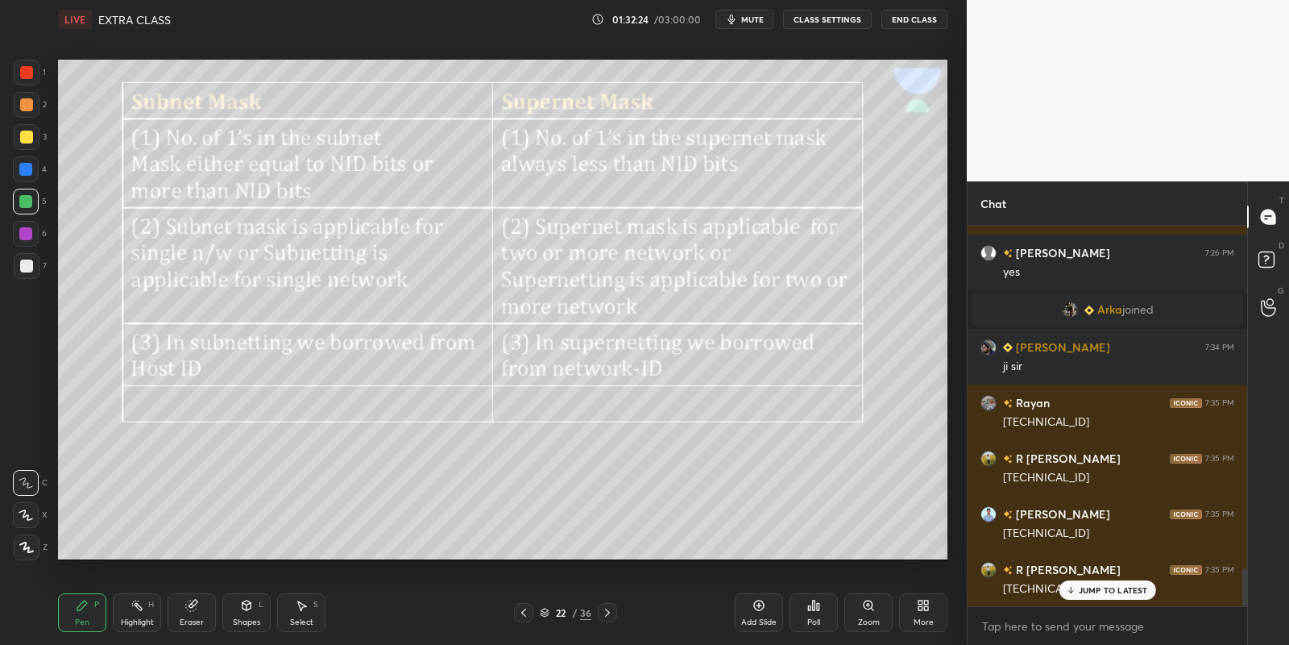
click at [299, 608] on div "Select S" at bounding box center [301, 612] width 48 height 39
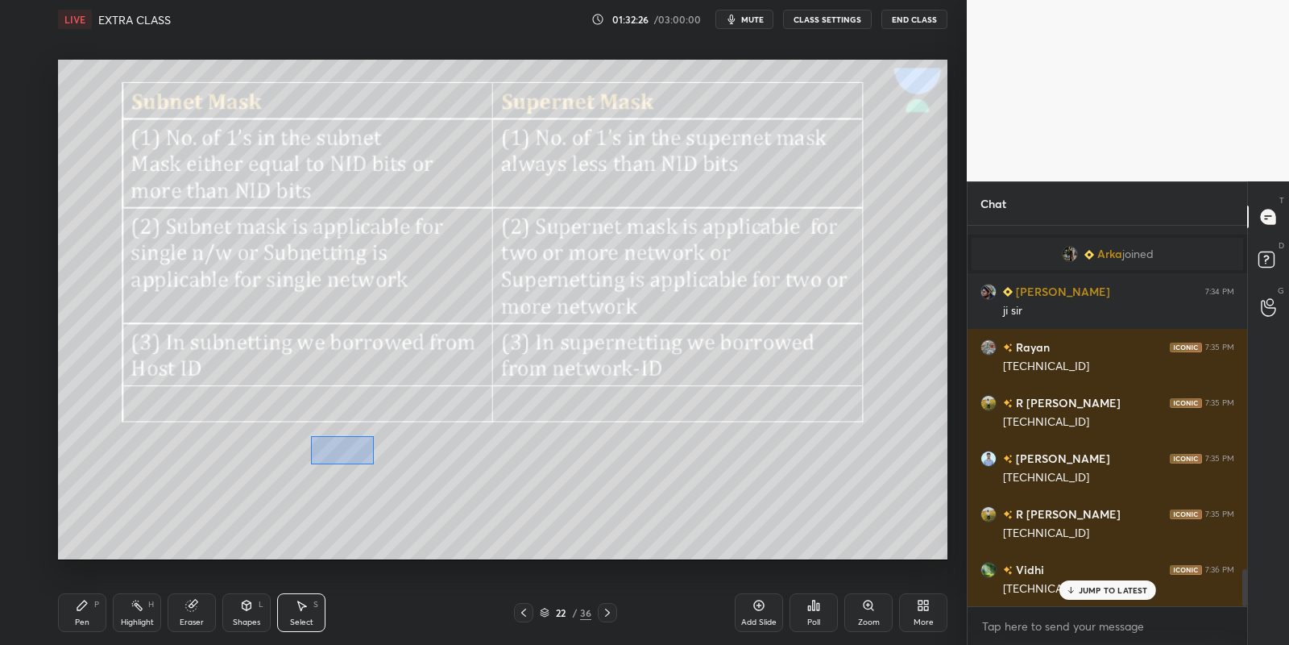
drag, startPoint x: 311, startPoint y: 436, endPoint x: 355, endPoint y: 457, distance: 49.0
click at [372, 463] on div "0 ° Undo Copy Paste here Duplicate Duplicate to new slide Delete" at bounding box center [503, 310] width 890 height 500
drag, startPoint x: 337, startPoint y: 448, endPoint x: 359, endPoint y: 454, distance: 22.7
click at [364, 450] on div "0 ° Undo Copy Paste here Duplicate Duplicate to new slide Delete" at bounding box center [503, 310] width 890 height 500
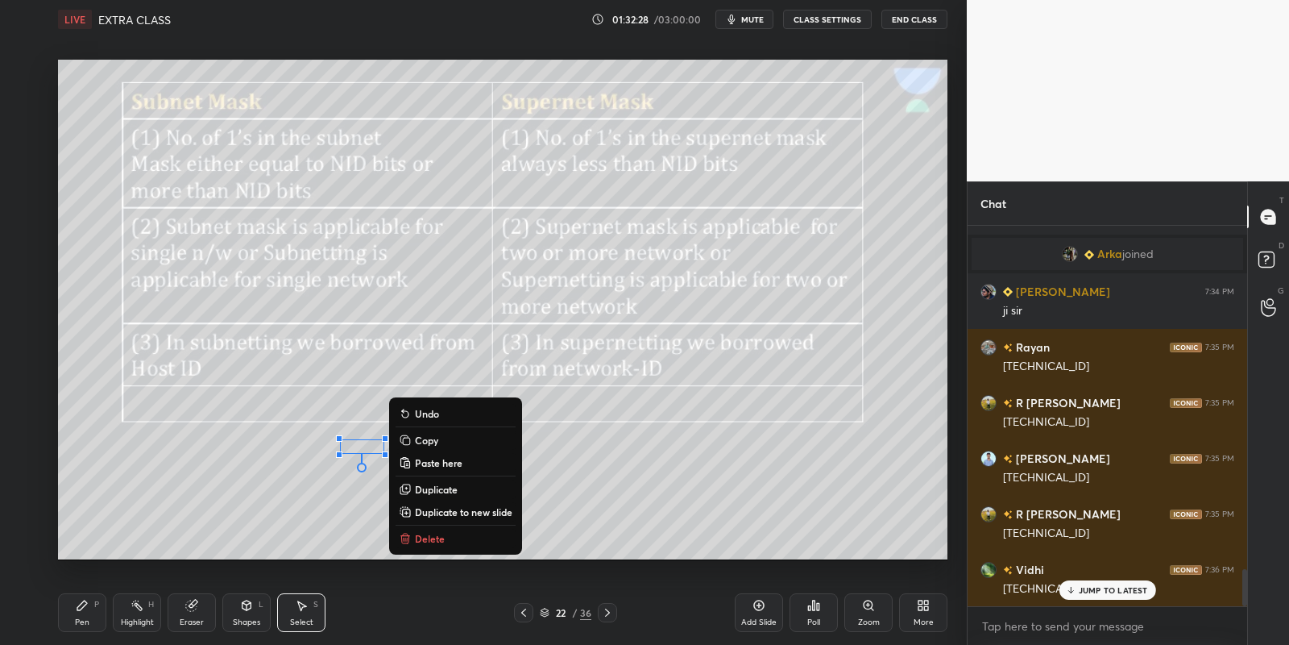
drag, startPoint x: 97, startPoint y: 612, endPoint x: 164, endPoint y: 609, distance: 67.8
click at [102, 613] on div "Pen P" at bounding box center [82, 612] width 48 height 39
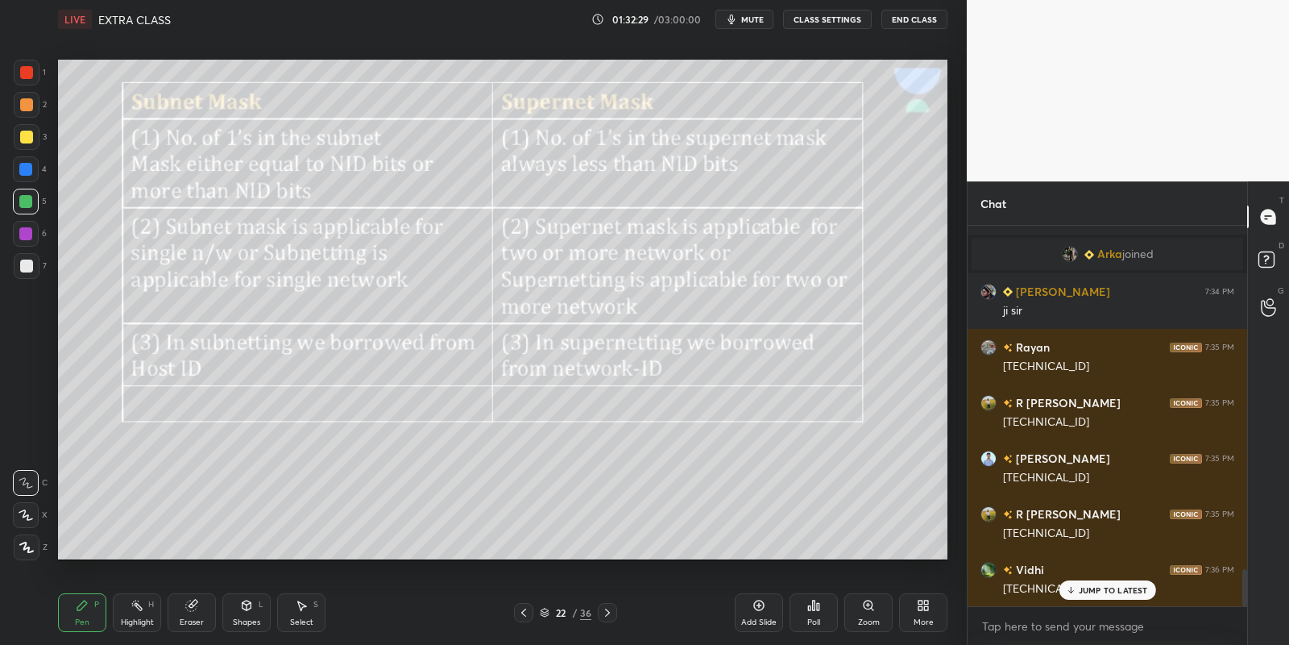
drag, startPoint x: 189, startPoint y: 610, endPoint x: 203, endPoint y: 580, distance: 32.8
click at [189, 608] on icon at bounding box center [191, 605] width 13 height 13
drag, startPoint x: 86, startPoint y: 615, endPoint x: 99, endPoint y: 604, distance: 17.1
click at [85, 614] on div "Pen P" at bounding box center [82, 612] width 48 height 39
click at [303, 611] on div "Select S" at bounding box center [301, 612] width 48 height 39
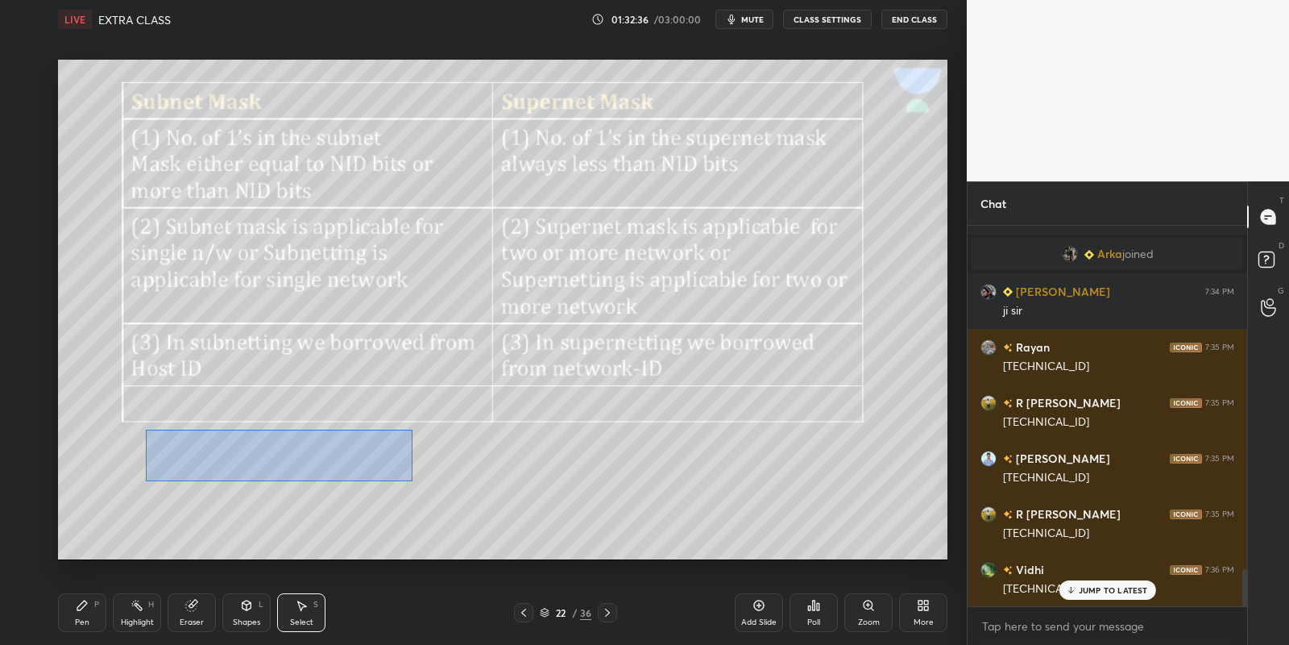
drag, startPoint x: 145, startPoint y: 429, endPoint x: 409, endPoint y: 478, distance: 268.7
click at [411, 479] on div "0 ° Undo Copy Paste here Duplicate Duplicate to new slide Delete" at bounding box center [503, 310] width 890 height 500
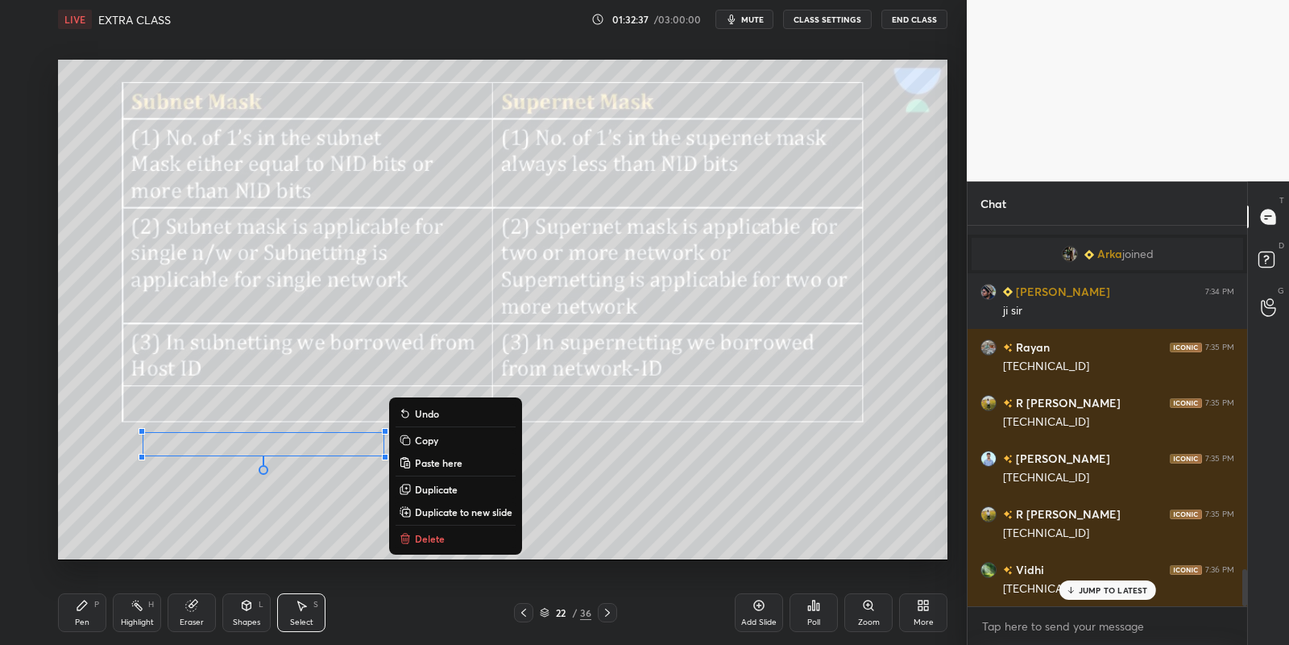
drag, startPoint x: 432, startPoint y: 445, endPoint x: 429, endPoint y: 457, distance: 12.5
click at [432, 443] on p "Copy" at bounding box center [426, 440] width 23 height 13
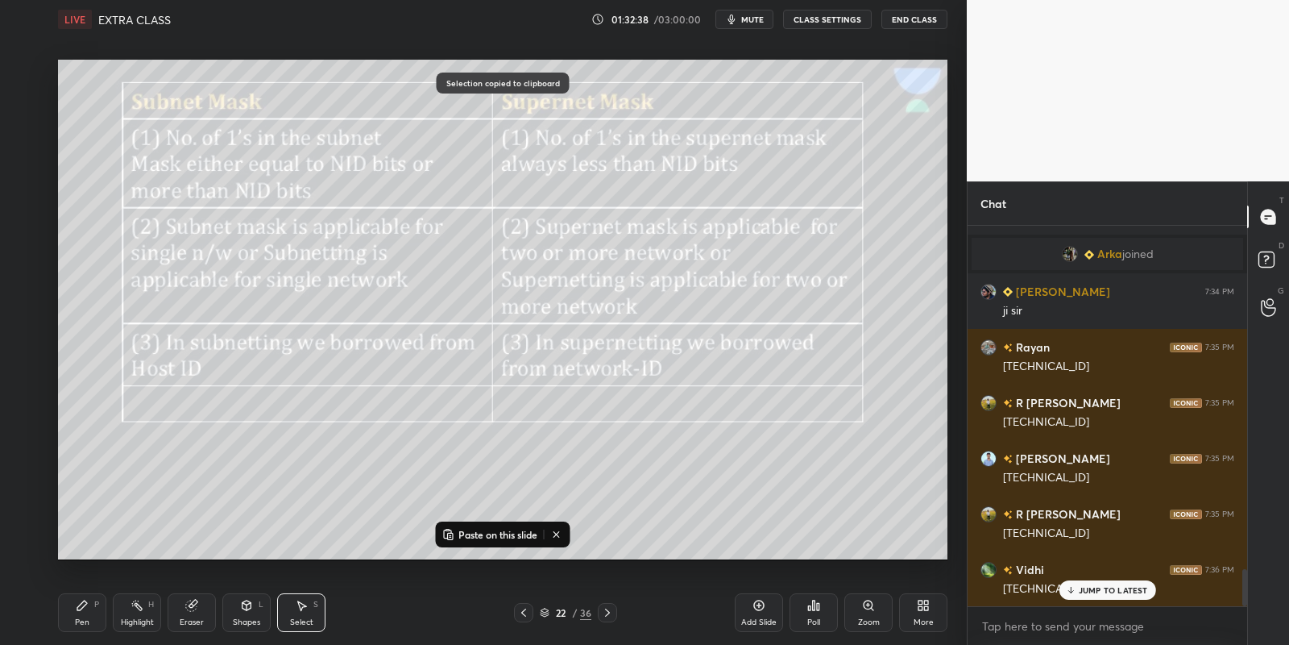
click at [454, 532] on button "Paste on this slide" at bounding box center [490, 534] width 102 height 19
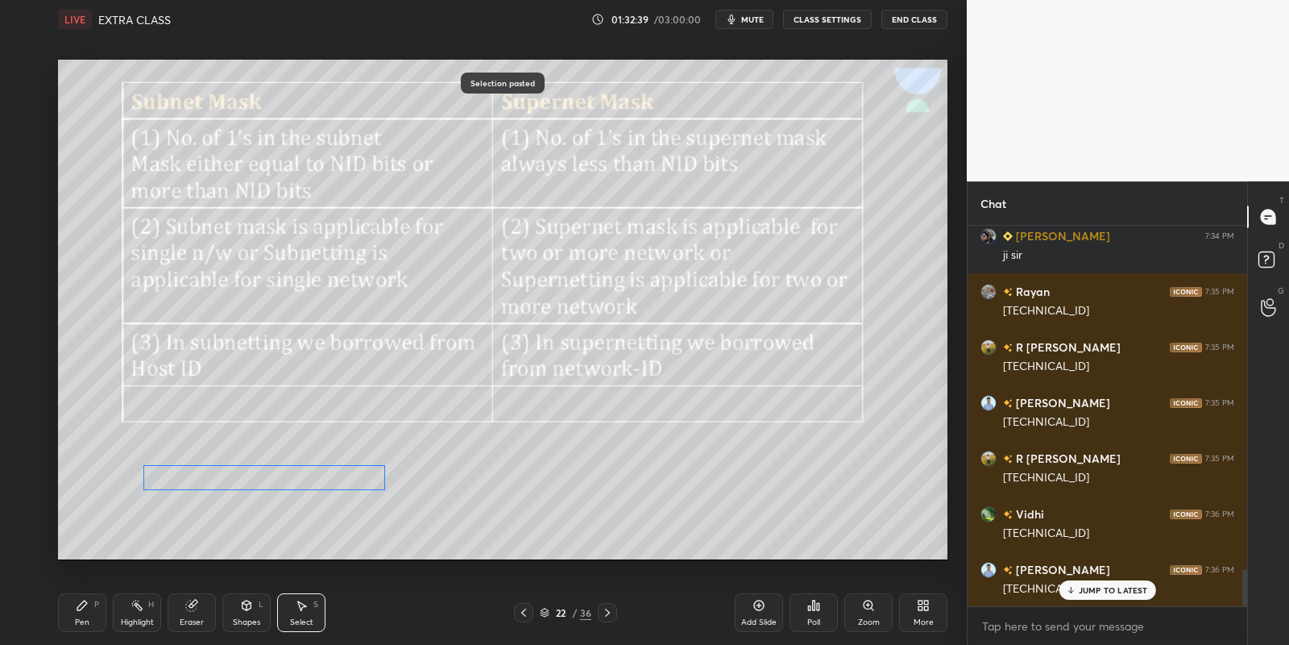
drag, startPoint x: 303, startPoint y: 467, endPoint x: 286, endPoint y: 481, distance: 21.8
click at [288, 481] on div "0 ° Undo Copy Paste here Duplicate Duplicate to new slide Delete" at bounding box center [503, 310] width 890 height 500
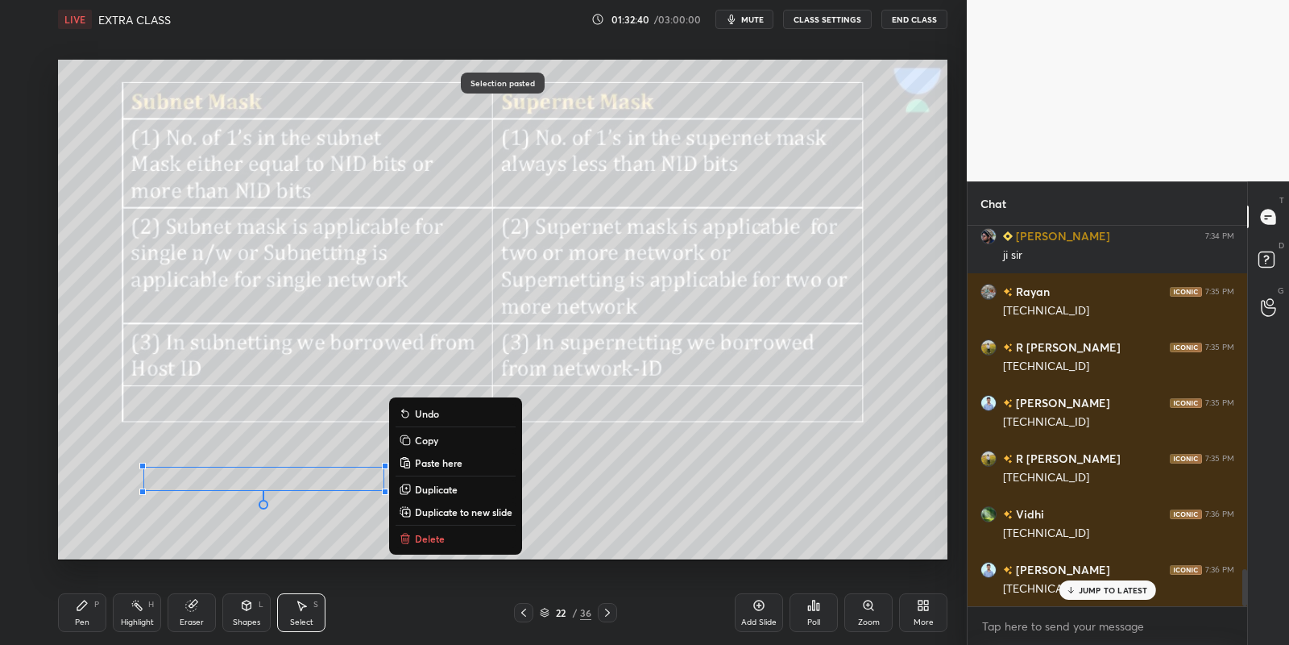
scroll to position [3618, 0]
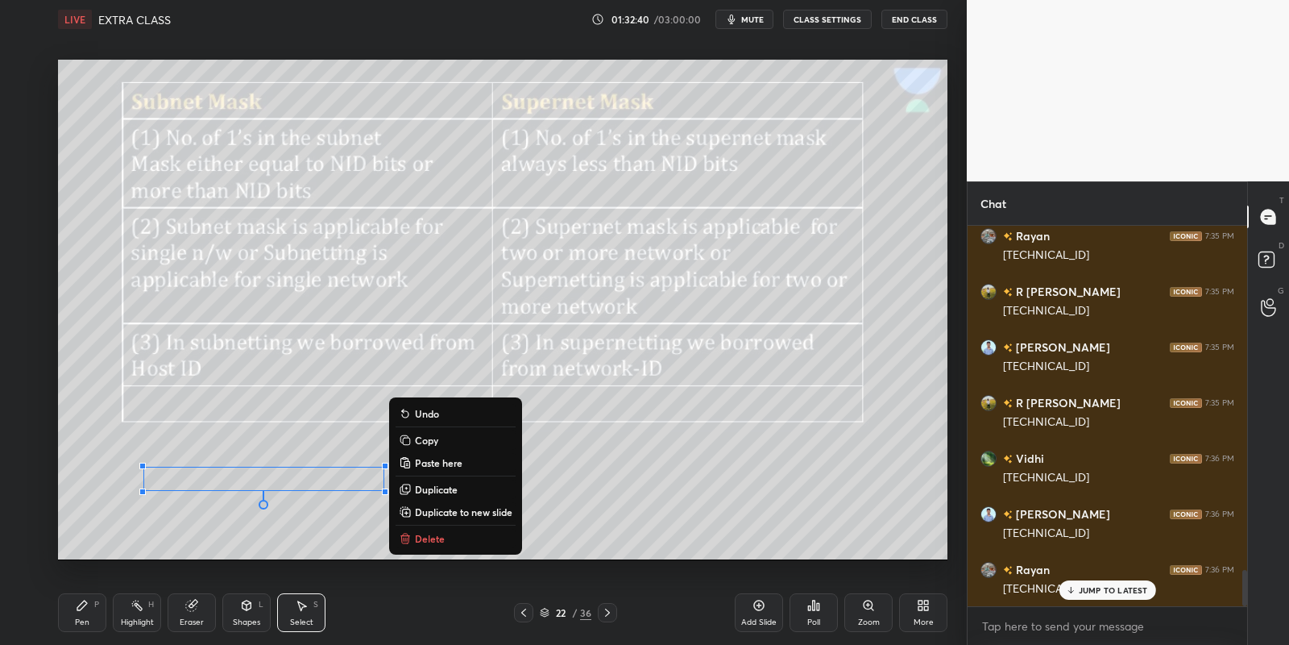
click at [98, 604] on div "P" at bounding box center [96, 604] width 5 height 8
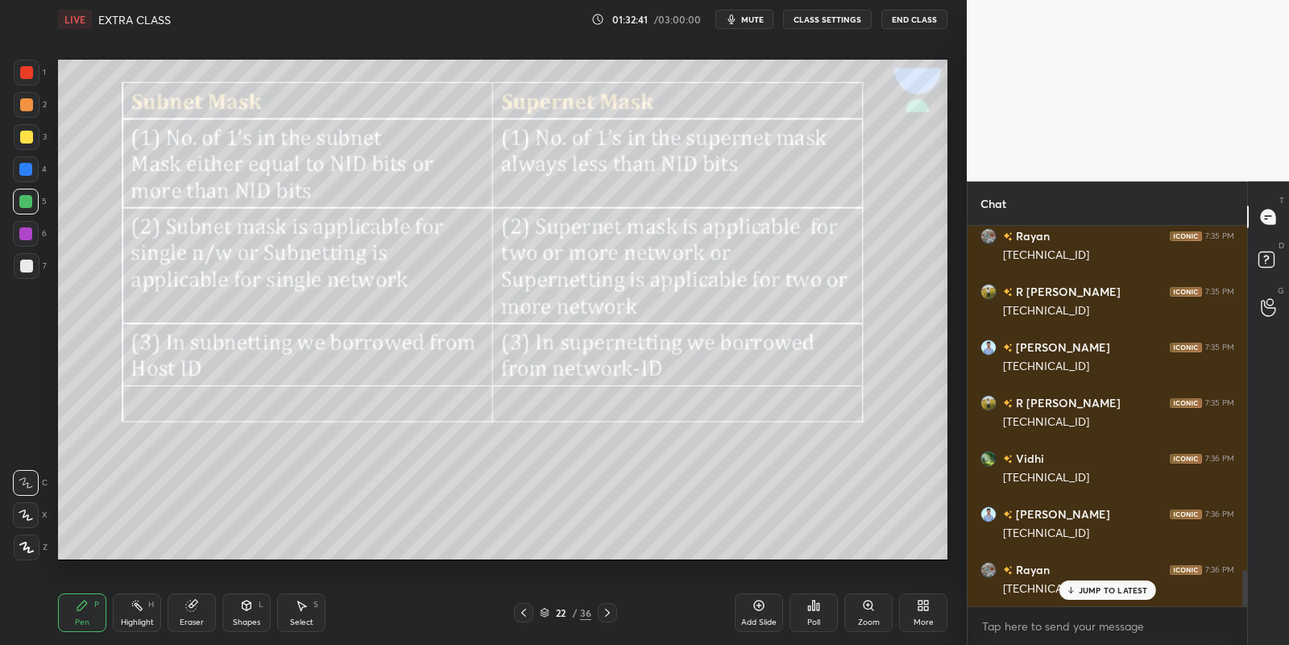
click at [196, 605] on icon at bounding box center [191, 605] width 13 height 13
click at [85, 608] on icon at bounding box center [82, 605] width 13 height 13
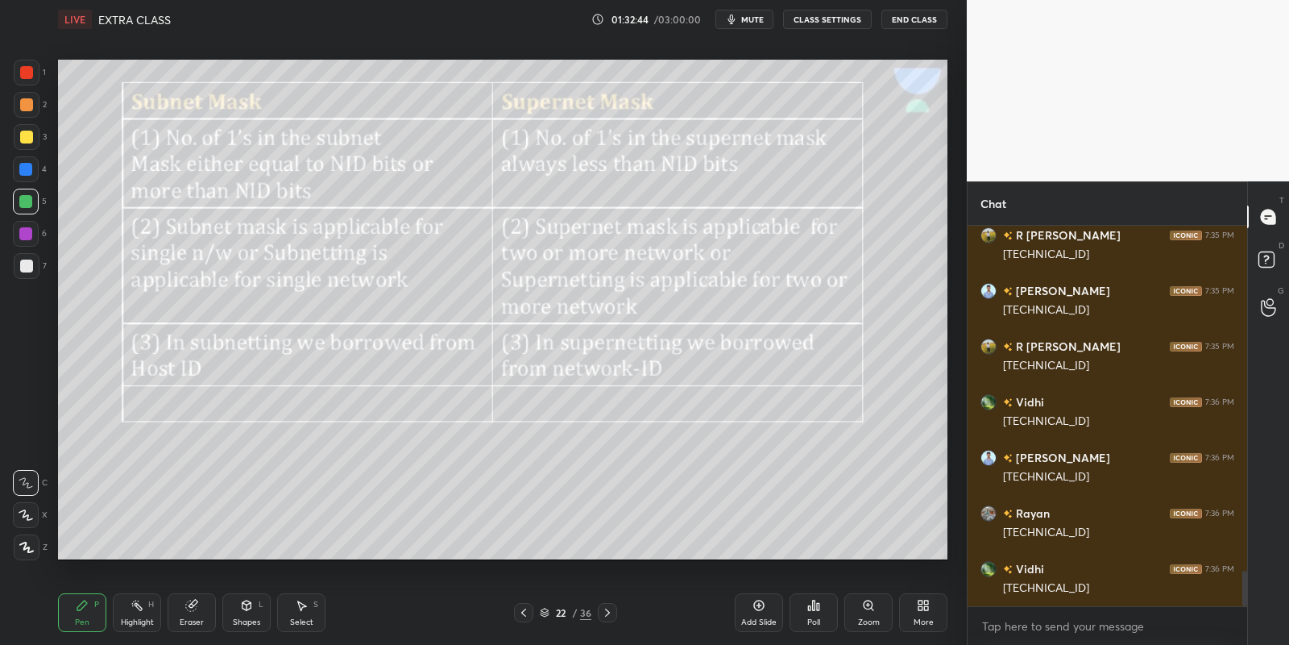
click at [288, 609] on div "Select S" at bounding box center [301, 612] width 48 height 39
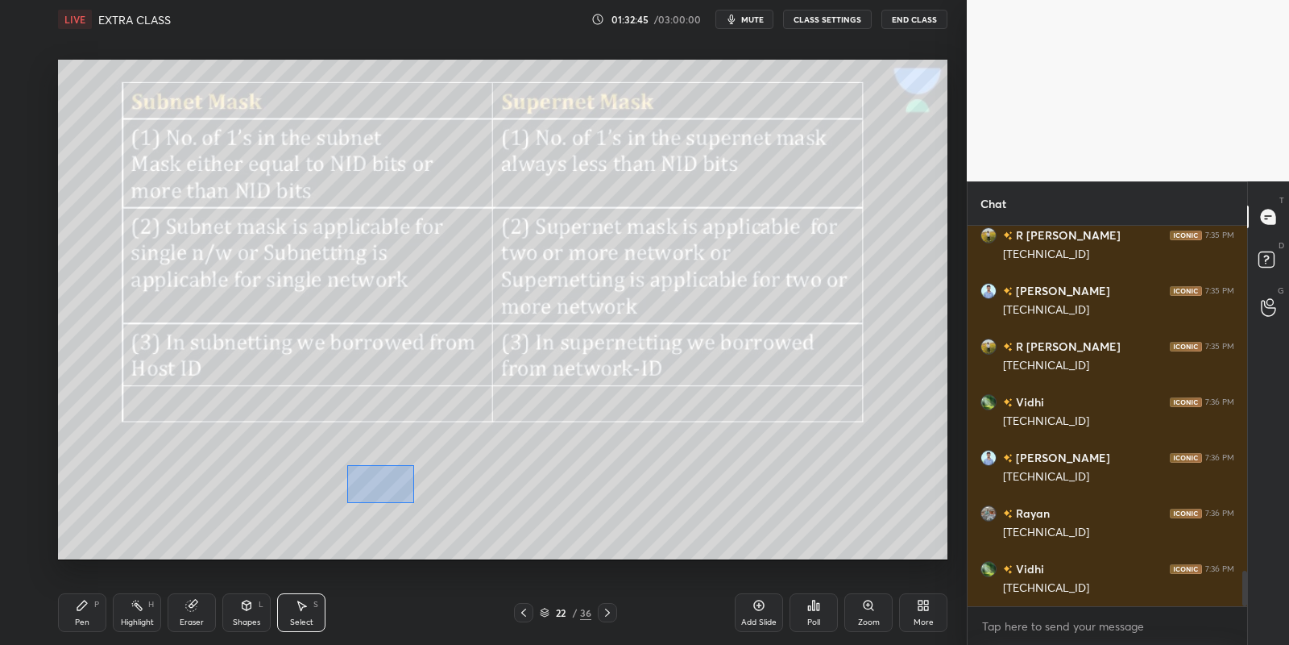
drag, startPoint x: 347, startPoint y: 464, endPoint x: 409, endPoint y: 496, distance: 69.2
click at [411, 500] on div "0 ° Undo Copy Paste here Duplicate Duplicate to new slide Delete" at bounding box center [503, 310] width 890 height 500
drag, startPoint x: 385, startPoint y: 477, endPoint x: 421, endPoint y: 479, distance: 35.5
click at [424, 478] on div "0 ° Undo Copy Paste here Duplicate Duplicate to new slide Delete" at bounding box center [503, 310] width 890 height 500
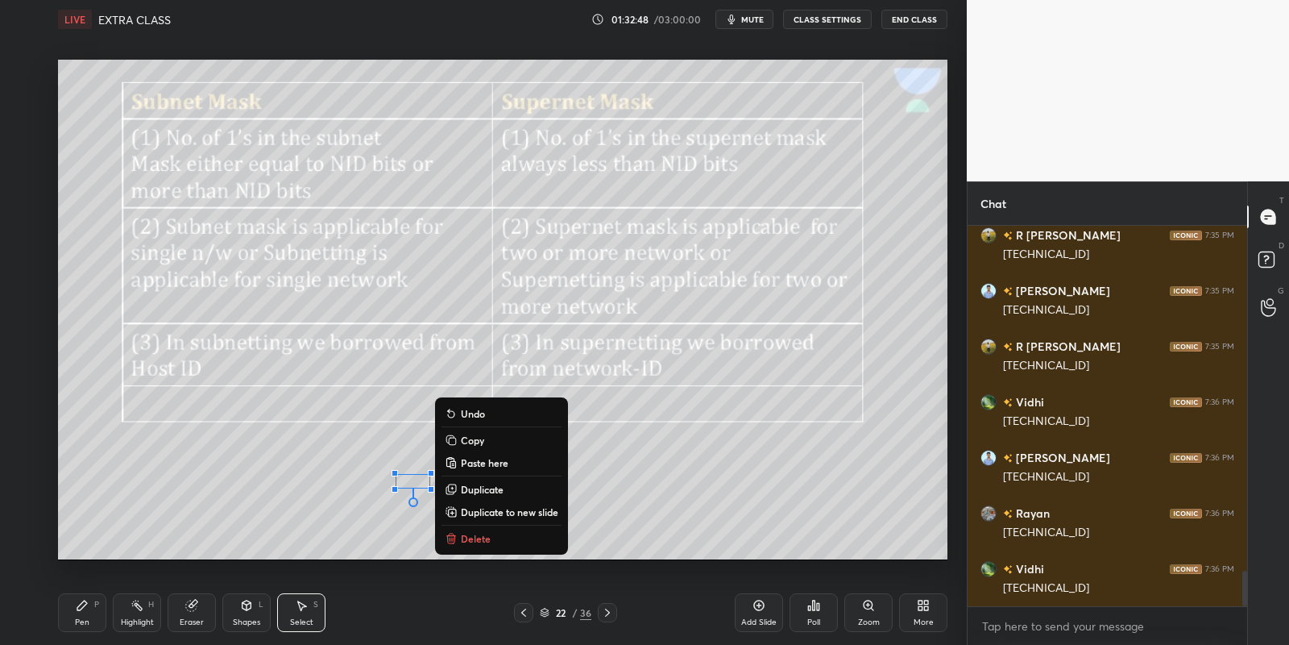
drag, startPoint x: 83, startPoint y: 625, endPoint x: 197, endPoint y: 562, distance: 130.6
click at [85, 623] on div "Pen" at bounding box center [82, 622] width 15 height 8
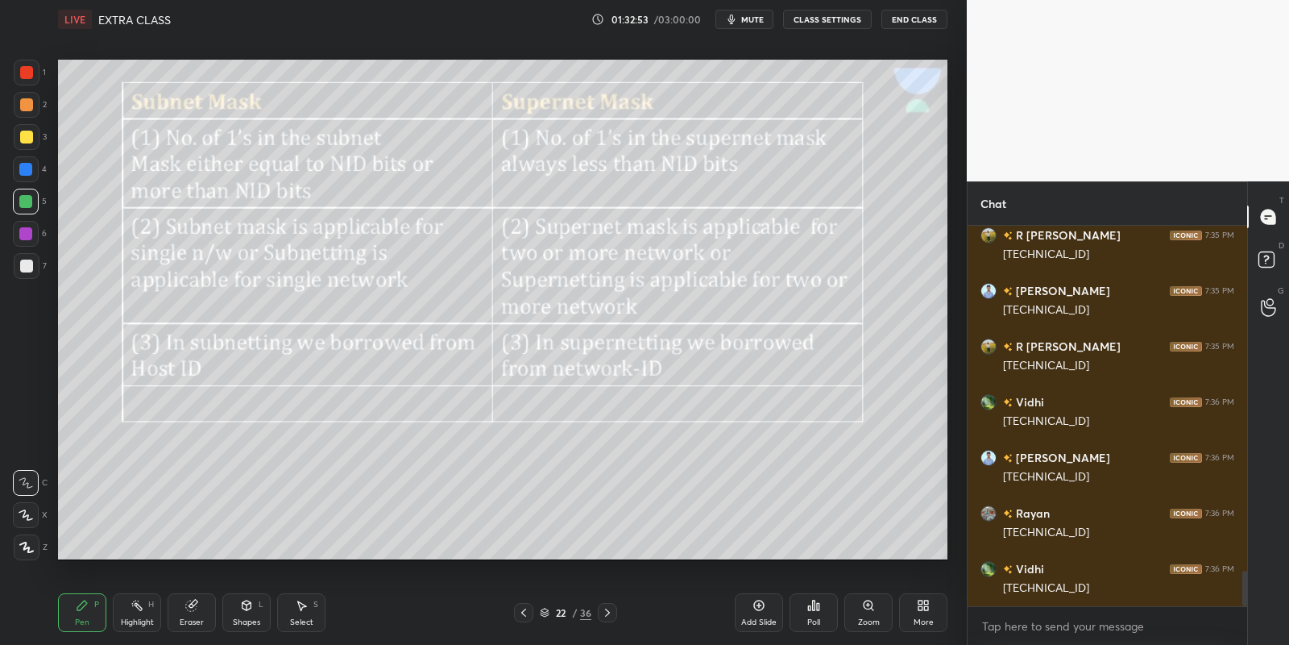
drag, startPoint x: 187, startPoint y: 612, endPoint x: 198, endPoint y: 606, distance: 12.6
click at [190, 609] on div "Eraser" at bounding box center [192, 612] width 48 height 39
click at [89, 616] on div "Pen P" at bounding box center [82, 612] width 48 height 39
click at [252, 608] on div "Shapes L" at bounding box center [246, 612] width 48 height 39
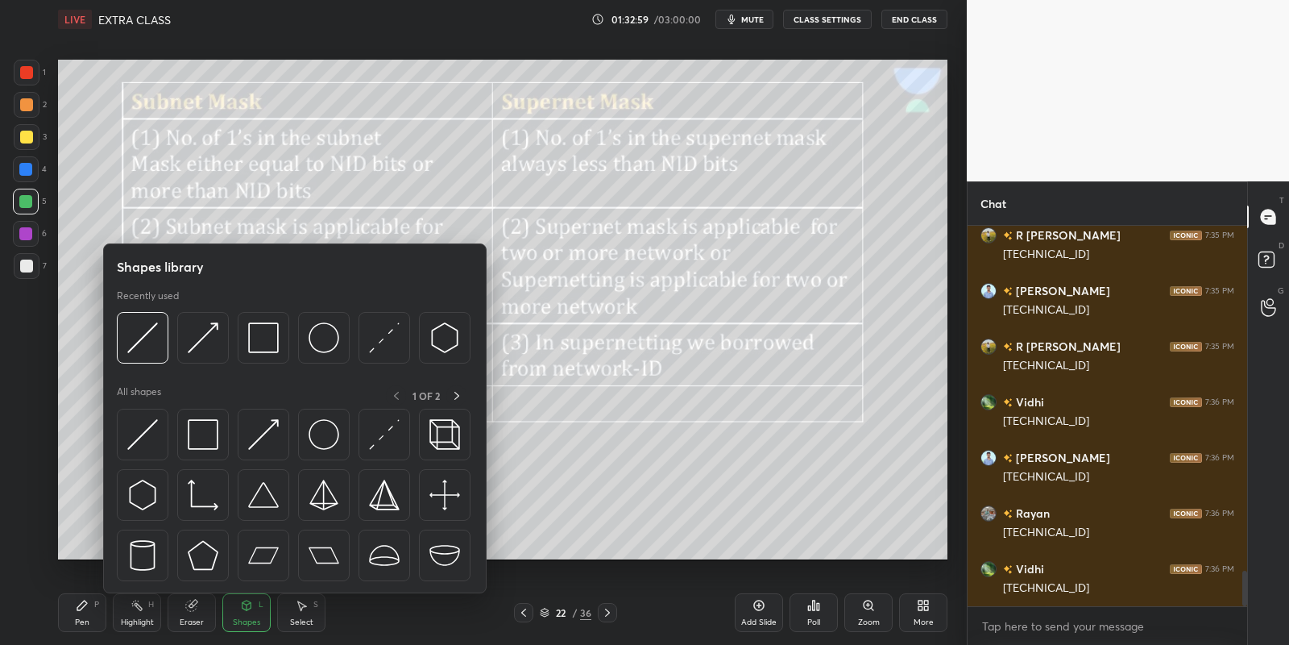
click at [144, 427] on img at bounding box center [142, 434] width 31 height 31
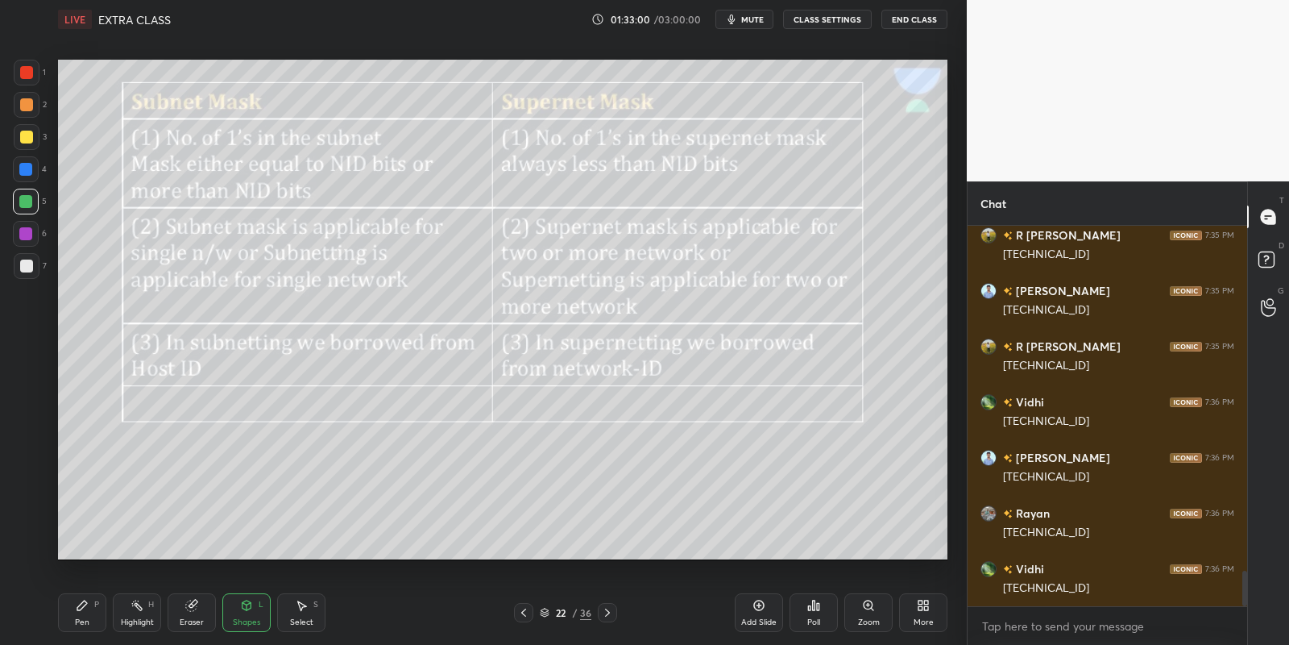
click at [135, 603] on rect at bounding box center [139, 607] width 8 height 8
drag, startPoint x: 243, startPoint y: 616, endPoint x: 248, endPoint y: 596, distance: 20.1
click at [244, 615] on div "Shapes L" at bounding box center [246, 612] width 48 height 39
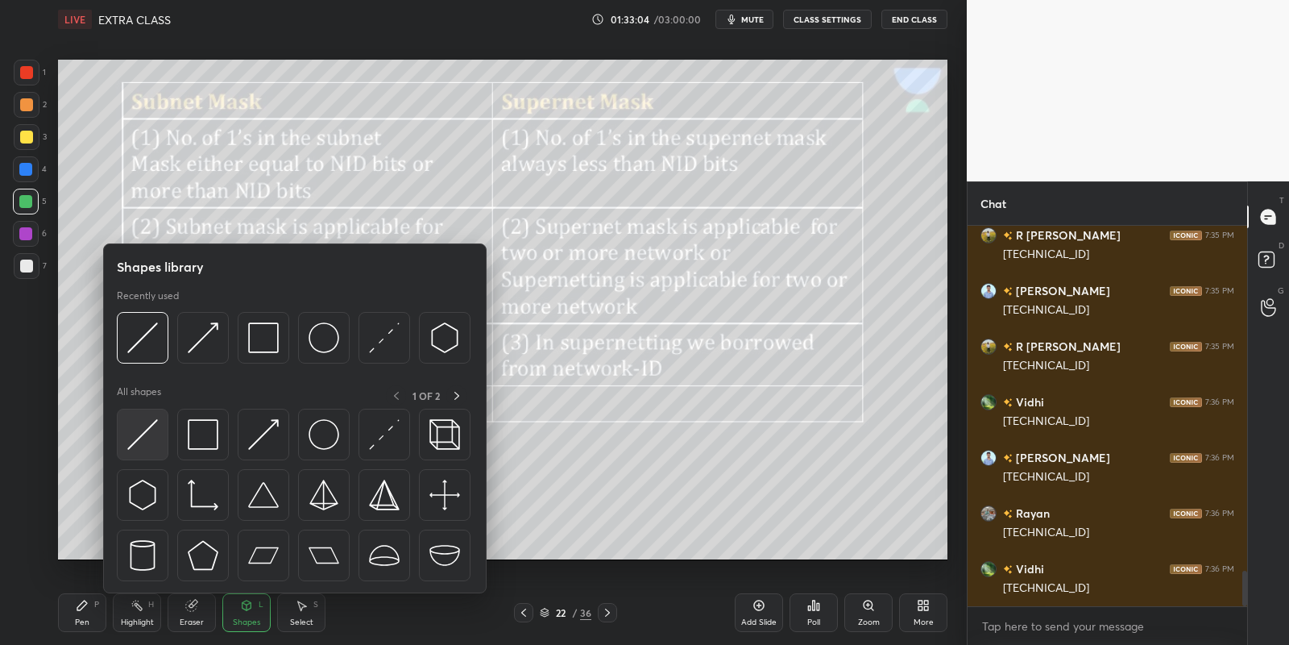
drag, startPoint x: 149, startPoint y: 426, endPoint x: 27, endPoint y: 129, distance: 321.6
click at [146, 427] on img at bounding box center [142, 434] width 31 height 31
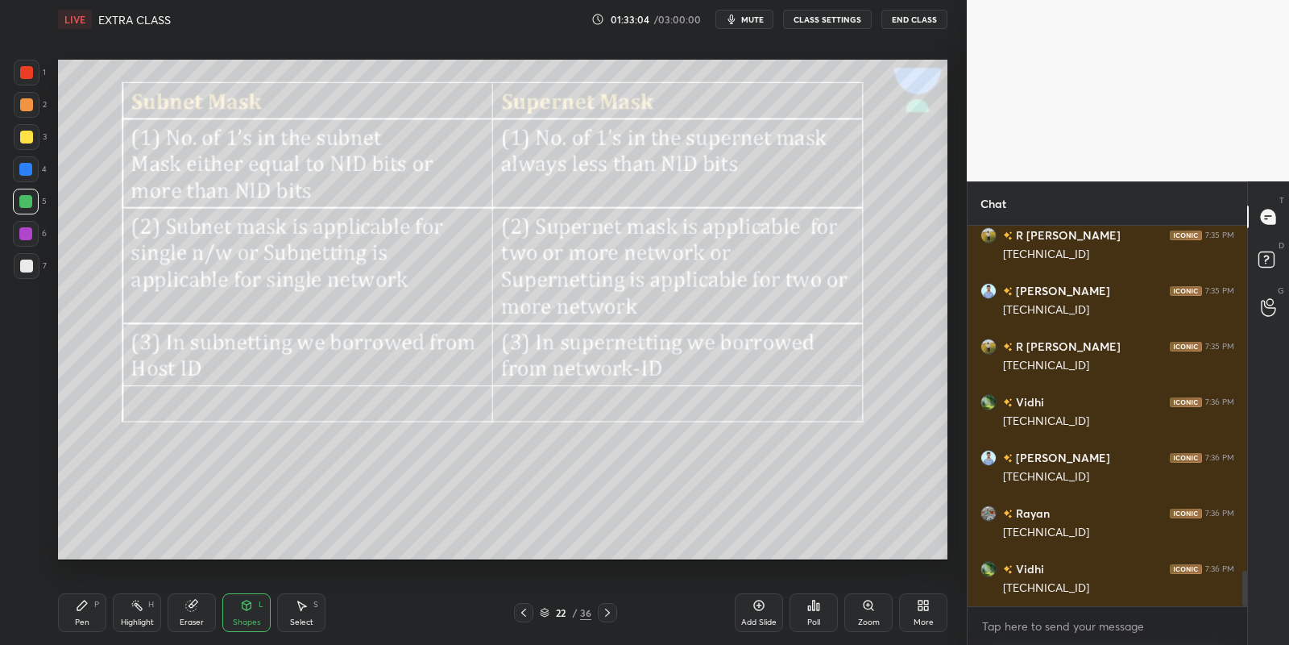
click at [26, 133] on div at bounding box center [26, 137] width 13 height 13
click at [94, 605] on div "Pen P" at bounding box center [82, 612] width 48 height 39
drag, startPoint x: 148, startPoint y: 617, endPoint x: 147, endPoint y: 608, distance: 9.7
click at [147, 613] on div "Highlight H" at bounding box center [137, 612] width 48 height 39
click at [98, 612] on div "Pen P" at bounding box center [82, 612] width 48 height 39
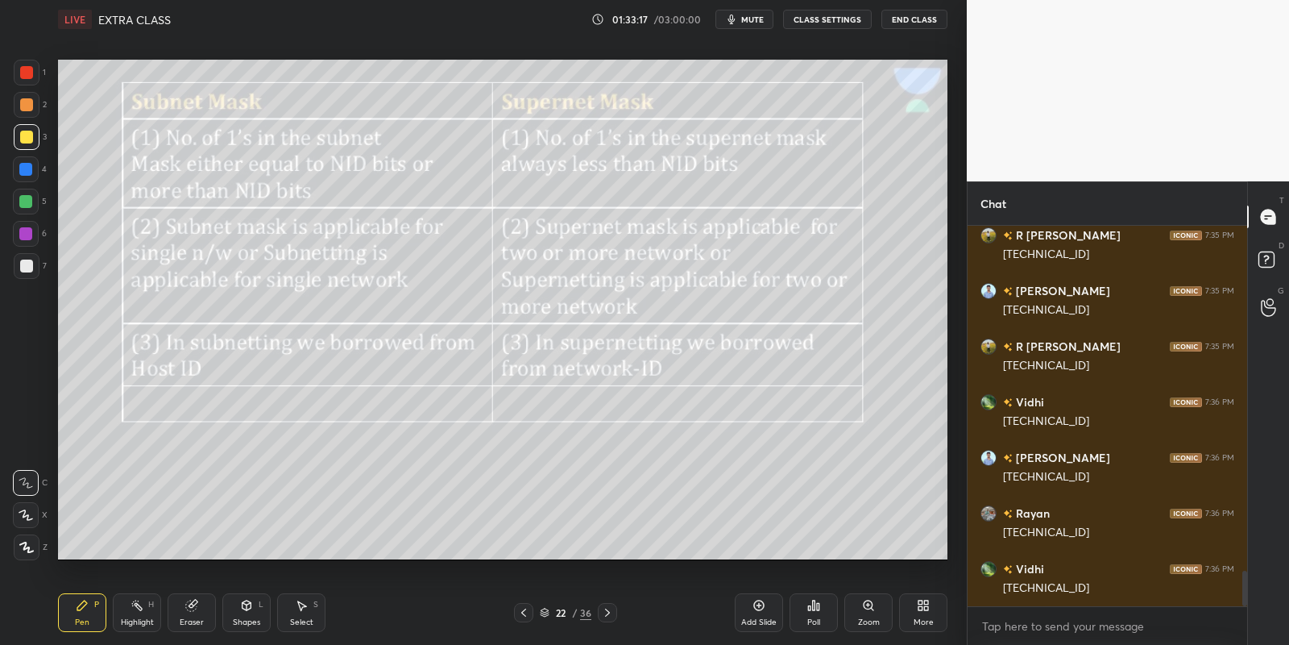
click at [757, 607] on icon at bounding box center [759, 605] width 13 height 13
click at [82, 618] on div "Pen" at bounding box center [82, 622] width 15 height 8
click at [25, 198] on div at bounding box center [25, 201] width 13 height 13
drag, startPoint x: 250, startPoint y: 613, endPoint x: 252, endPoint y: 597, distance: 16.3
click at [251, 608] on div "Shapes L" at bounding box center [246, 612] width 48 height 39
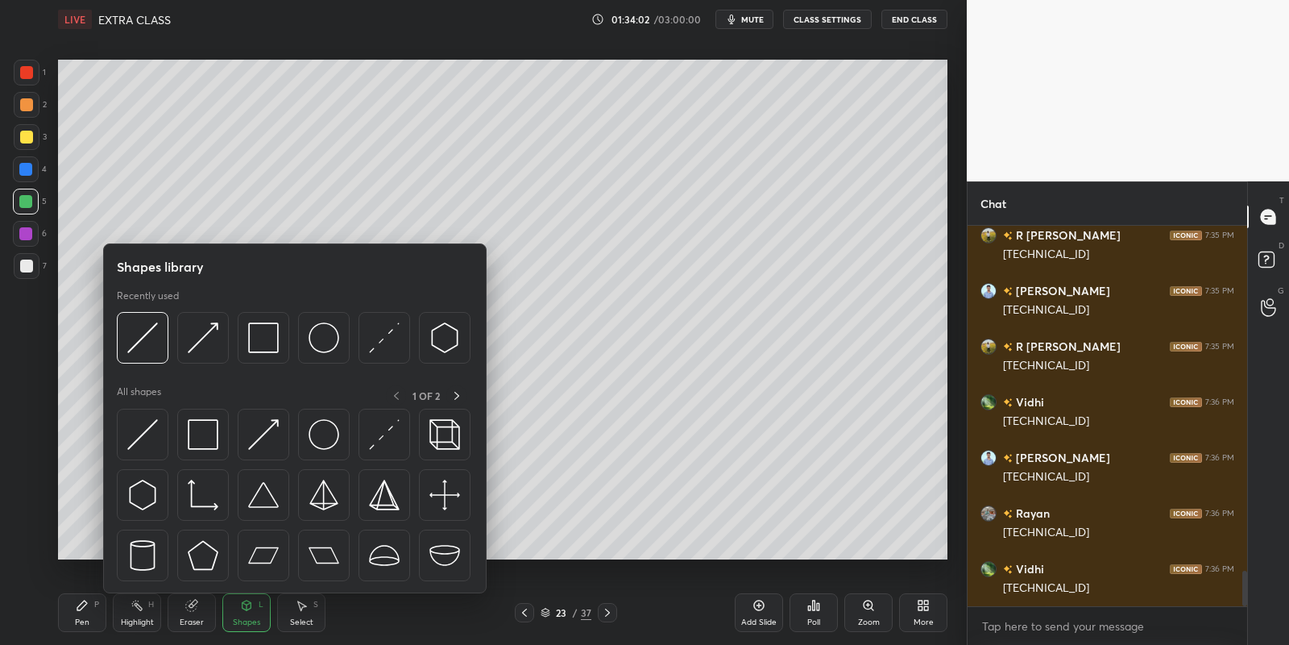
click at [146, 429] on img at bounding box center [142, 434] width 31 height 31
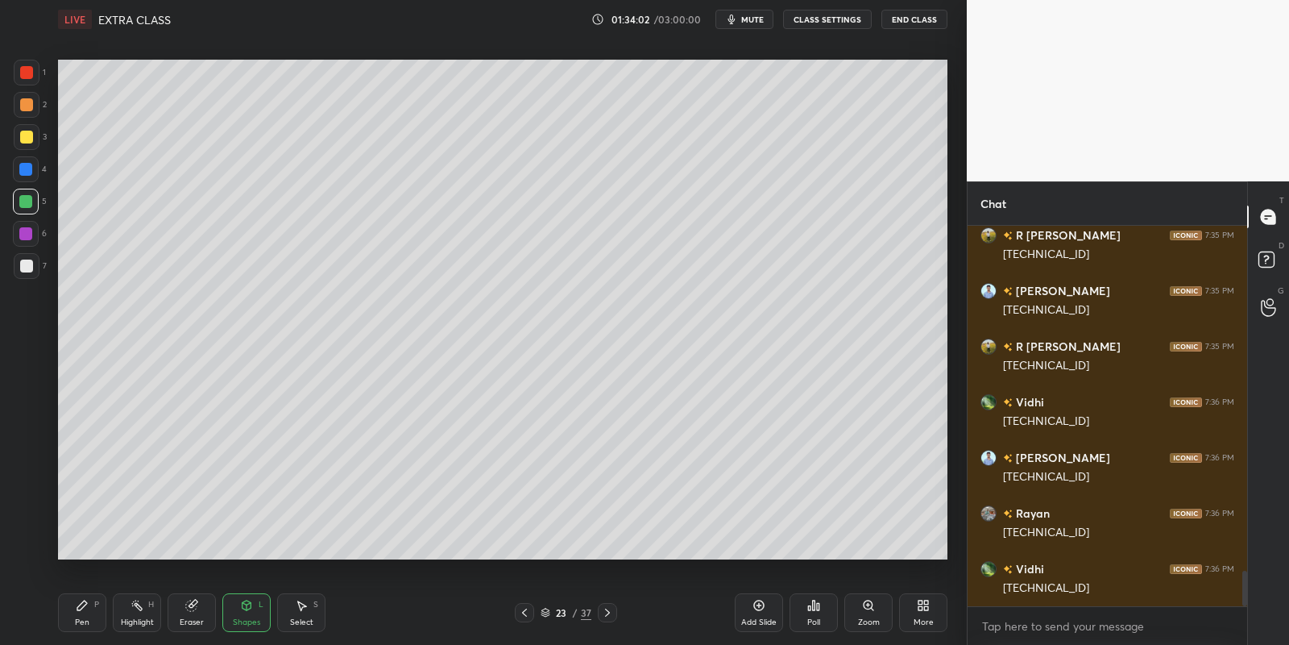
click at [20, 122] on div "2" at bounding box center [30, 108] width 33 height 32
click at [21, 134] on div at bounding box center [26, 137] width 13 height 13
drag, startPoint x: 84, startPoint y: 604, endPoint x: 98, endPoint y: 581, distance: 26.4
click at [83, 603] on icon at bounding box center [82, 605] width 10 height 10
drag, startPoint x: 134, startPoint y: 612, endPoint x: 131, endPoint y: 603, distance: 9.2
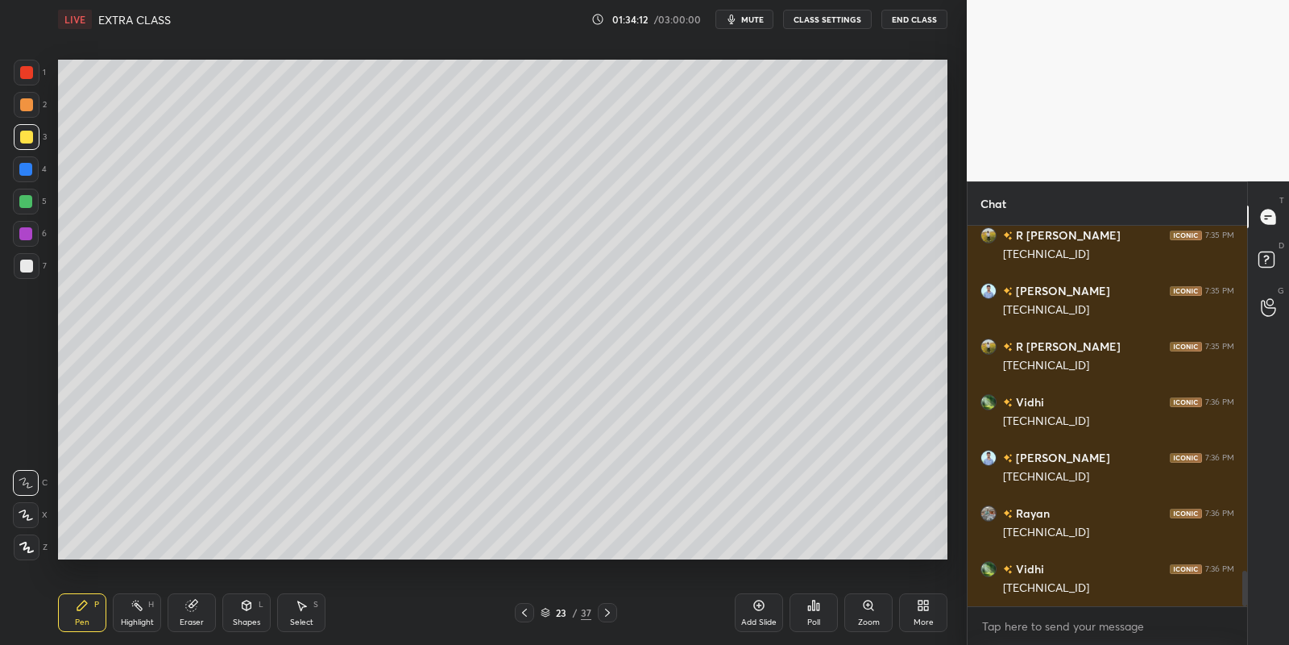
click at [134, 608] on div "Highlight H" at bounding box center [137, 612] width 48 height 39
drag, startPoint x: 90, startPoint y: 616, endPoint x: 127, endPoint y: 611, distance: 36.6
click at [97, 613] on div "Pen P" at bounding box center [82, 612] width 48 height 39
click at [135, 620] on div "Highlight" at bounding box center [137, 622] width 33 height 8
click at [250, 605] on icon at bounding box center [247, 605] width 9 height 10
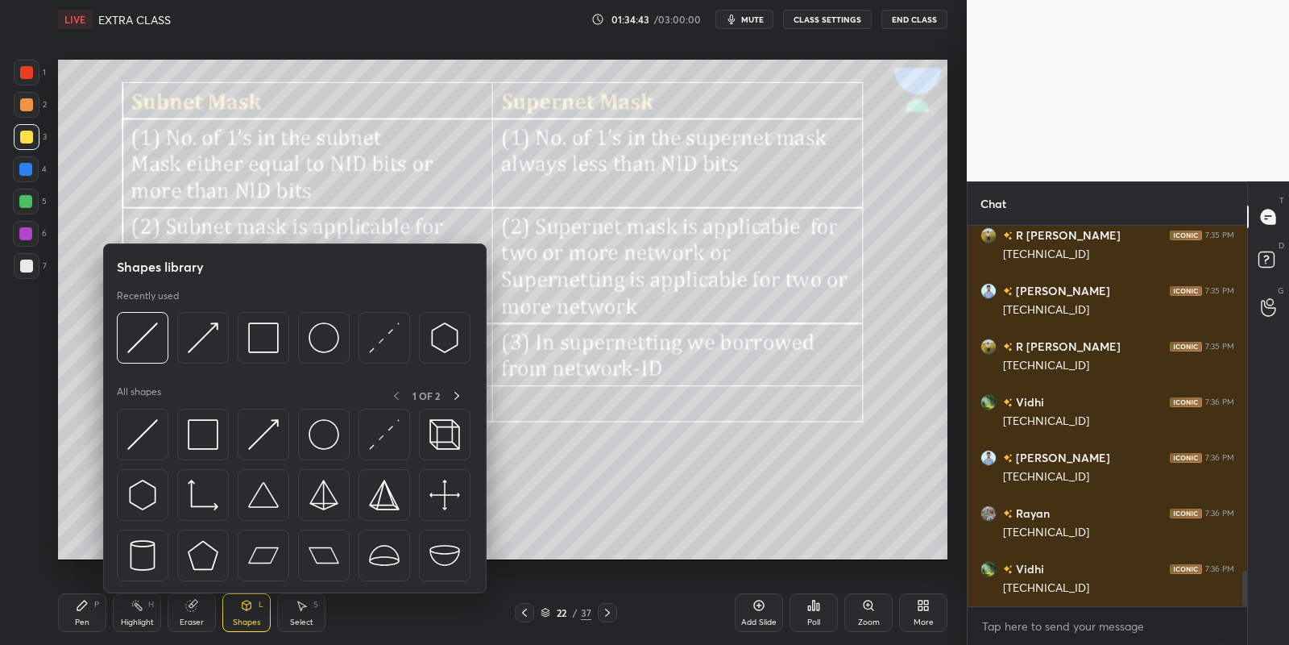
click at [144, 431] on img at bounding box center [142, 434] width 31 height 31
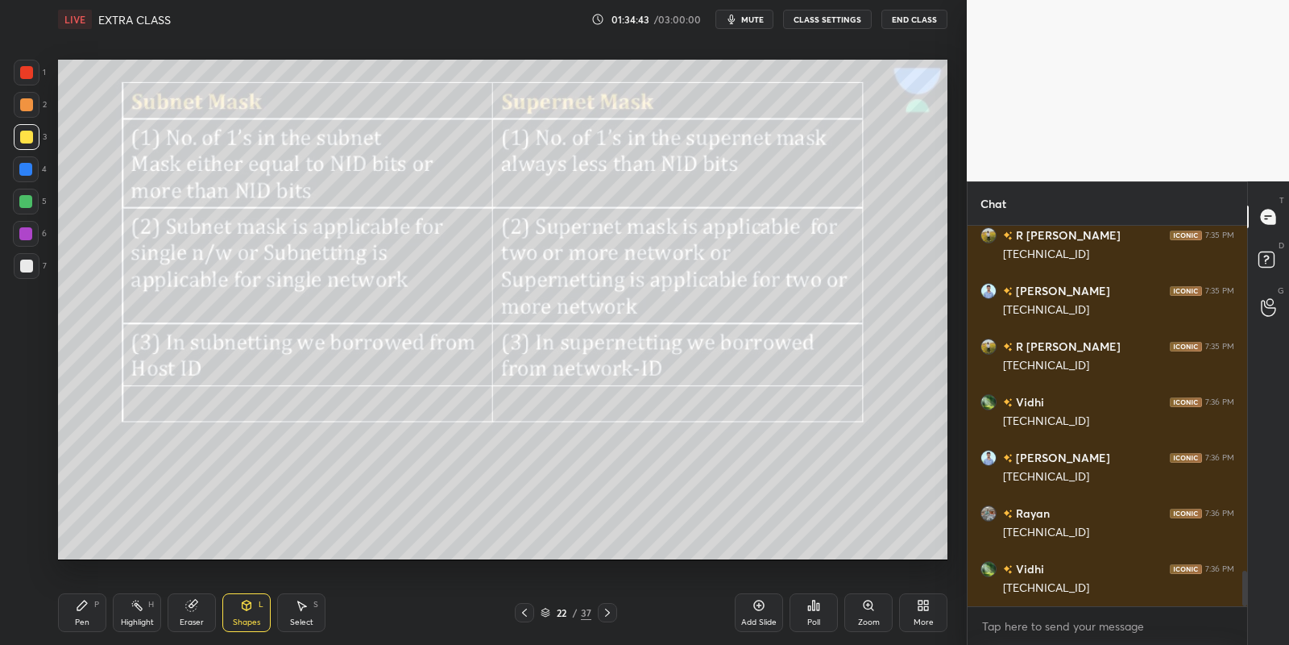
click at [27, 198] on div at bounding box center [25, 201] width 13 height 13
click at [105, 617] on div "Pen P Highlight H Eraser Shapes L Select S" at bounding box center [227, 612] width 338 height 39
click at [141, 611] on div "Highlight H" at bounding box center [137, 612] width 48 height 39
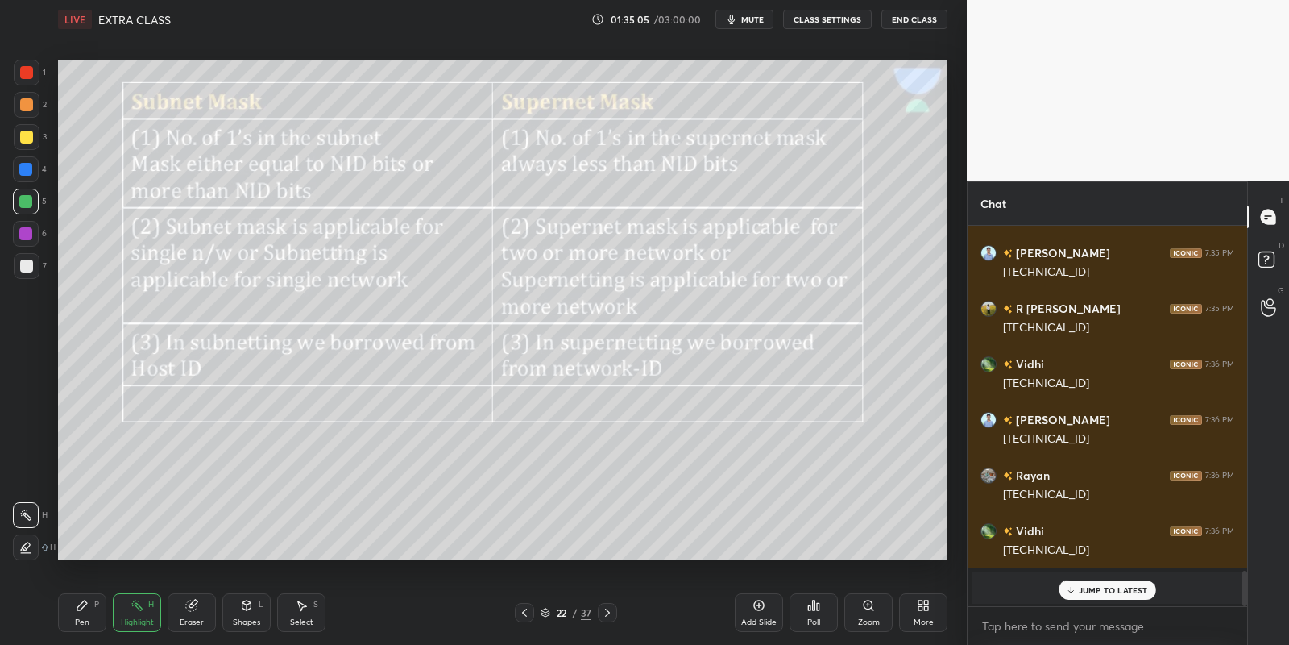
scroll to position [3509, 0]
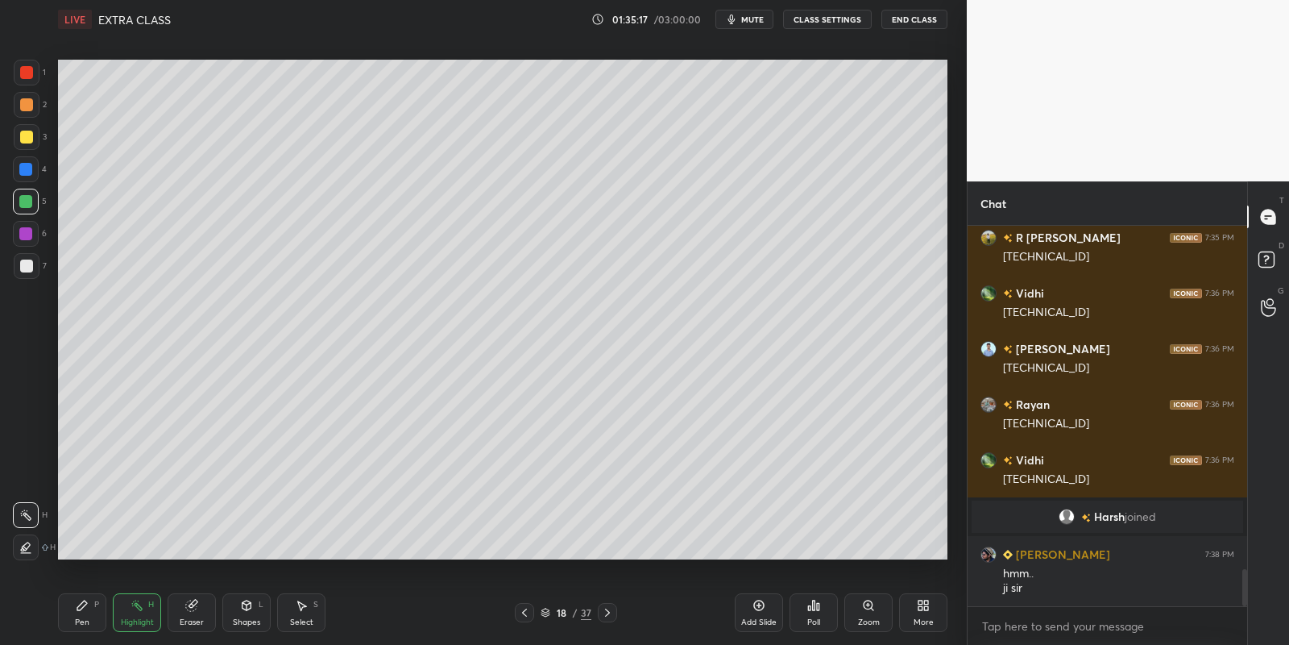
drag, startPoint x: 80, startPoint y: 614, endPoint x: 110, endPoint y: 612, distance: 30.7
click at [88, 614] on div "Pen P" at bounding box center [82, 612] width 48 height 39
drag, startPoint x: 139, startPoint y: 617, endPoint x: 139, endPoint y: 593, distance: 24.2
click at [139, 615] on div "Highlight H" at bounding box center [137, 612] width 48 height 39
click at [98, 604] on div "P" at bounding box center [96, 604] width 5 height 8
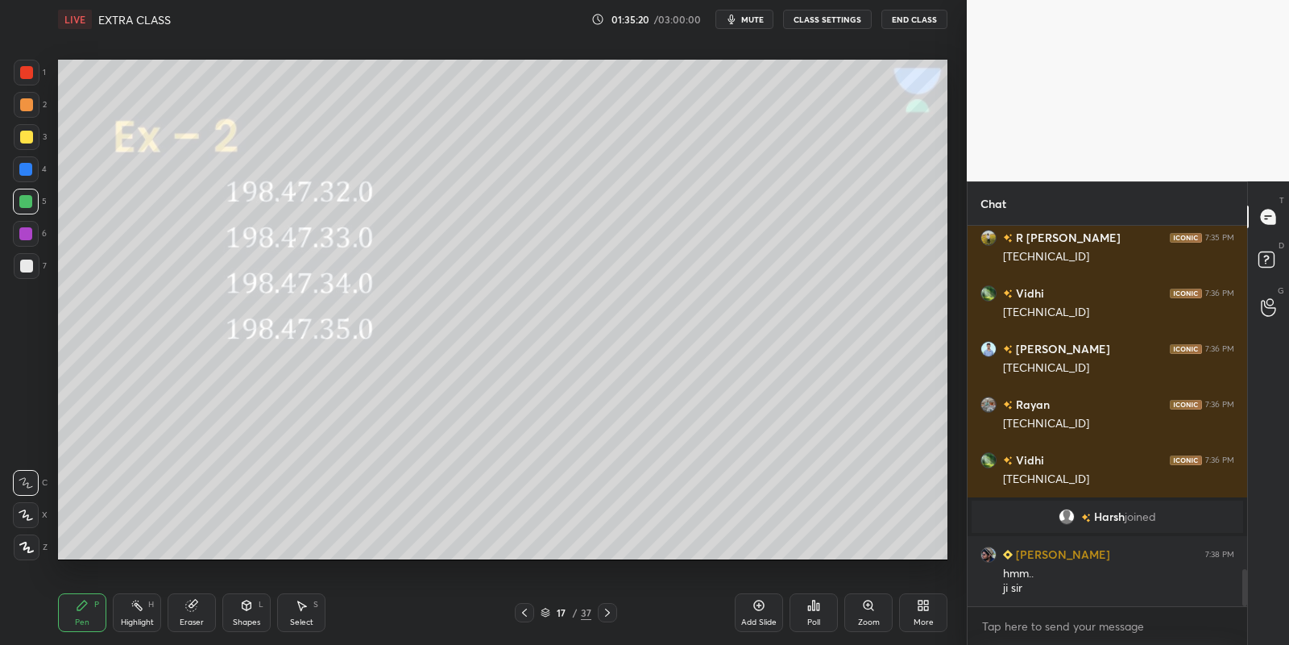
drag, startPoint x: 143, startPoint y: 621, endPoint x: 157, endPoint y: 575, distance: 48.7
click at [143, 618] on div "Highlight" at bounding box center [137, 622] width 33 height 8
drag, startPoint x: 95, startPoint y: 620, endPoint x: 122, endPoint y: 616, distance: 27.8
click at [99, 617] on div "Pen P" at bounding box center [82, 612] width 48 height 39
click at [125, 612] on div "Highlight H" at bounding box center [137, 612] width 48 height 39
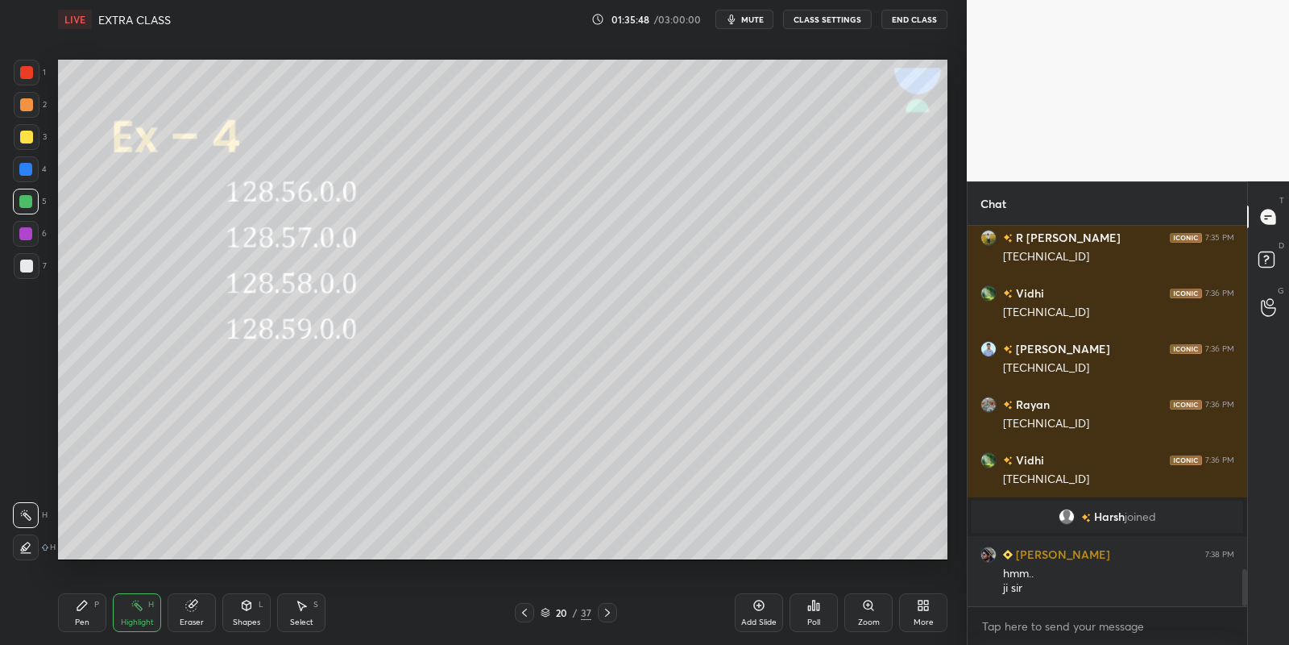
drag, startPoint x: 89, startPoint y: 625, endPoint x: 100, endPoint y: 619, distance: 12.6
click at [93, 623] on div "Pen P" at bounding box center [82, 612] width 48 height 39
click at [146, 619] on div "Highlight" at bounding box center [137, 622] width 33 height 8
click at [98, 612] on div "Pen P" at bounding box center [82, 612] width 48 height 39
click at [136, 612] on div "Highlight H" at bounding box center [137, 612] width 48 height 39
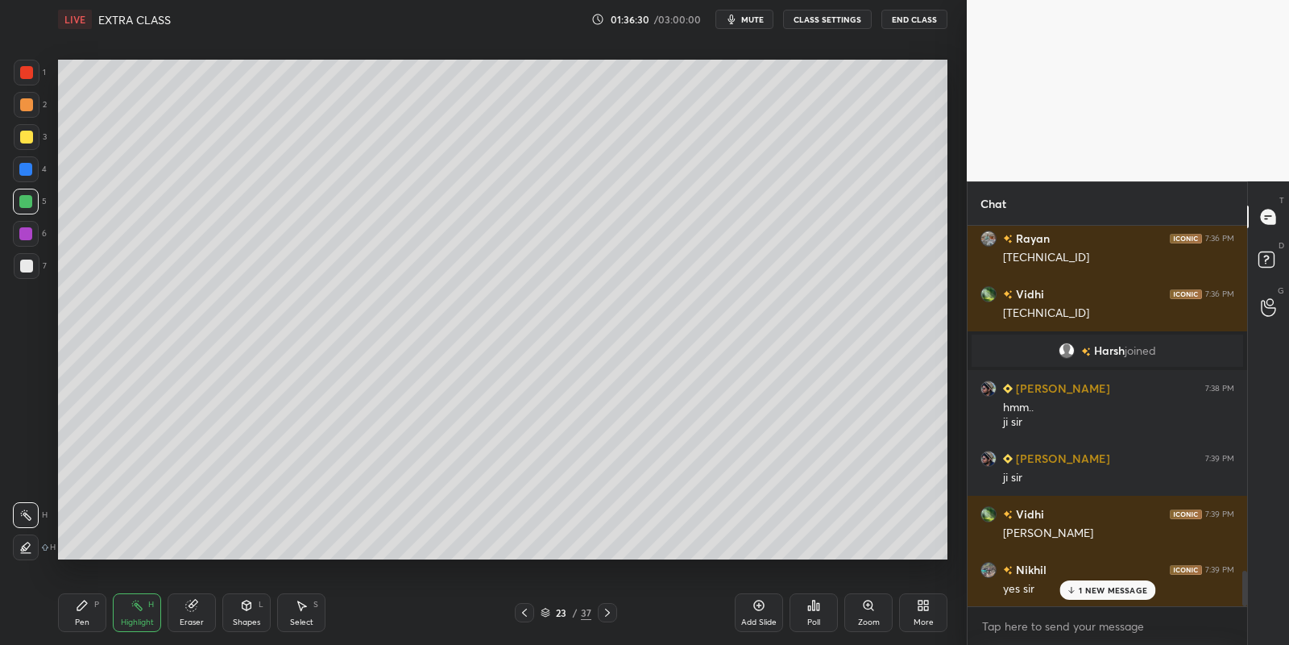
scroll to position [3731, 0]
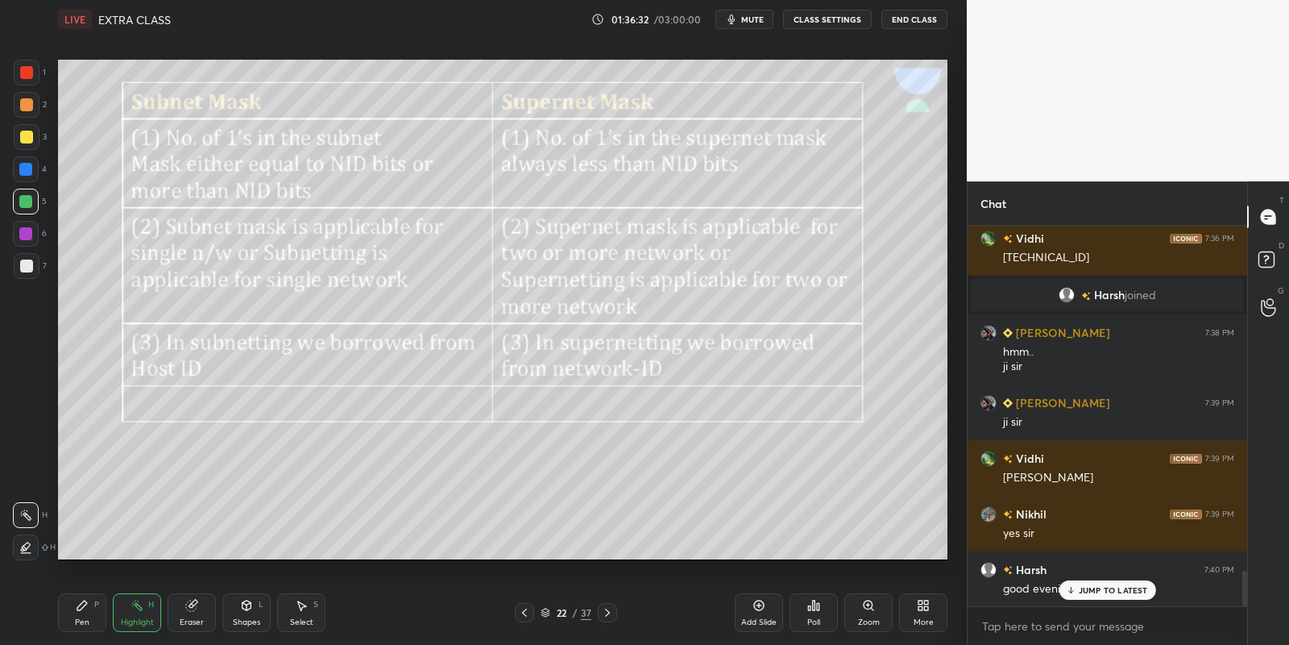
click at [246, 606] on icon at bounding box center [246, 605] width 13 height 13
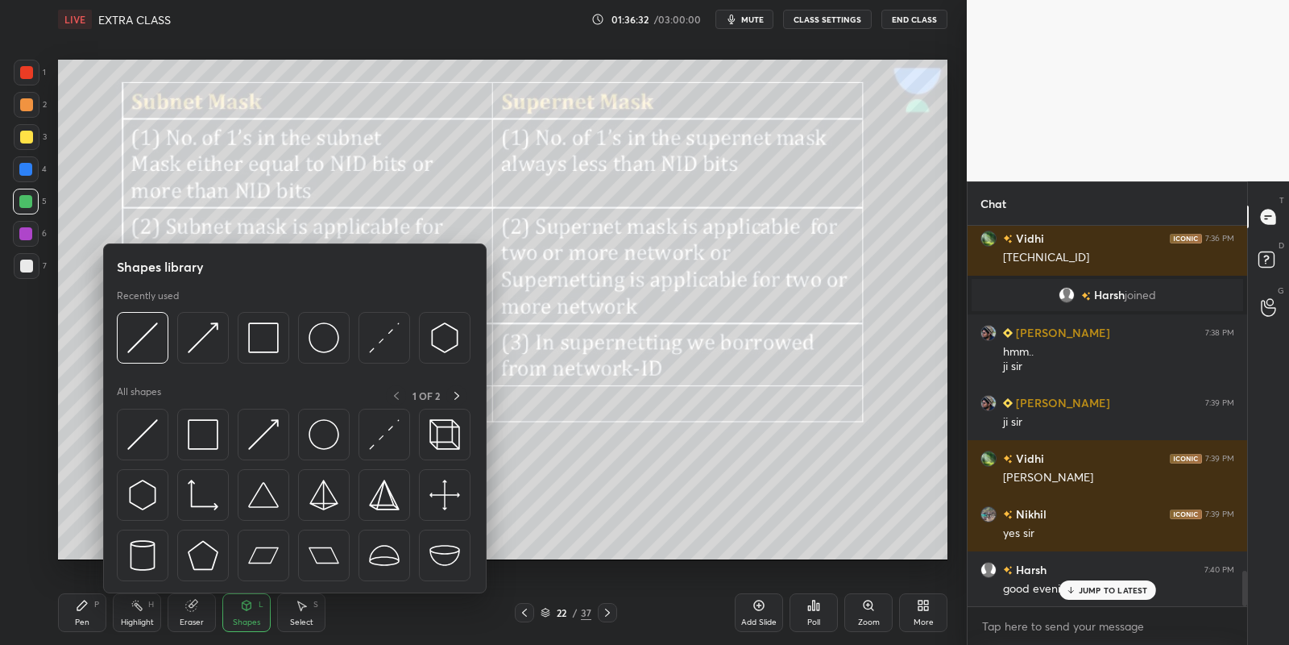
drag, startPoint x: 249, startPoint y: 610, endPoint x: 252, endPoint y: 595, distance: 14.9
click at [248, 605] on div "Shapes L" at bounding box center [246, 612] width 48 height 39
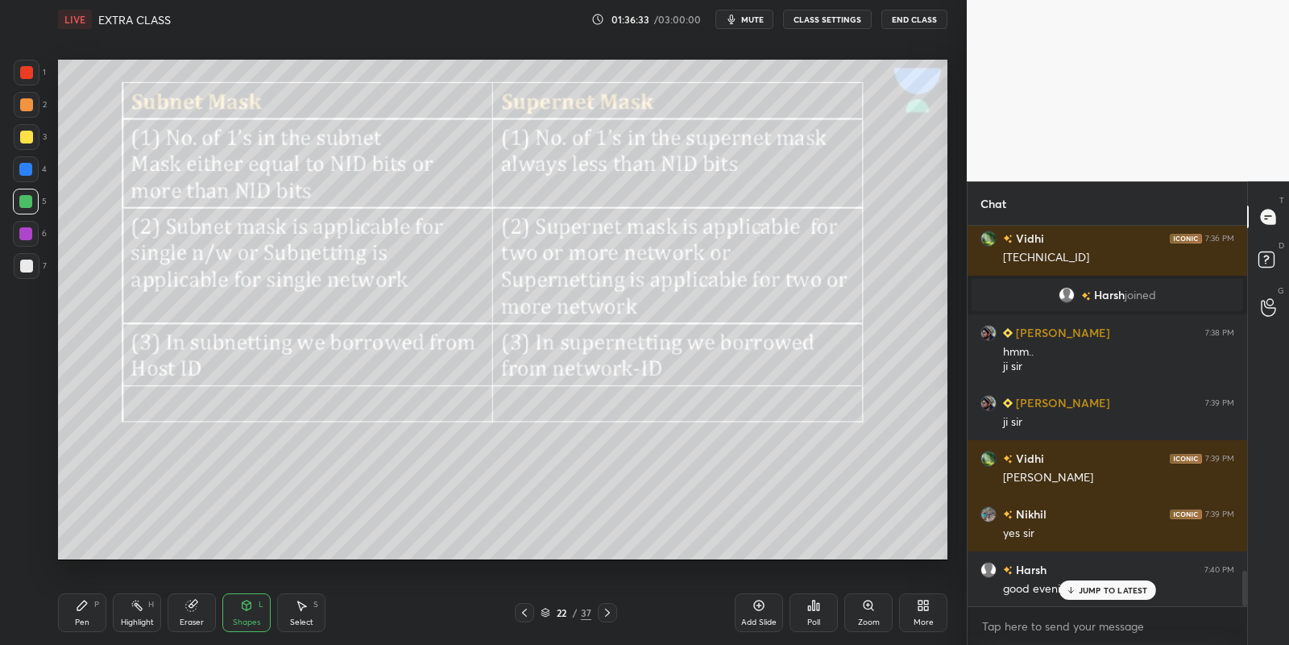
drag, startPoint x: 245, startPoint y: 609, endPoint x: 243, endPoint y: 593, distance: 16.2
click at [244, 609] on icon at bounding box center [246, 605] width 13 height 13
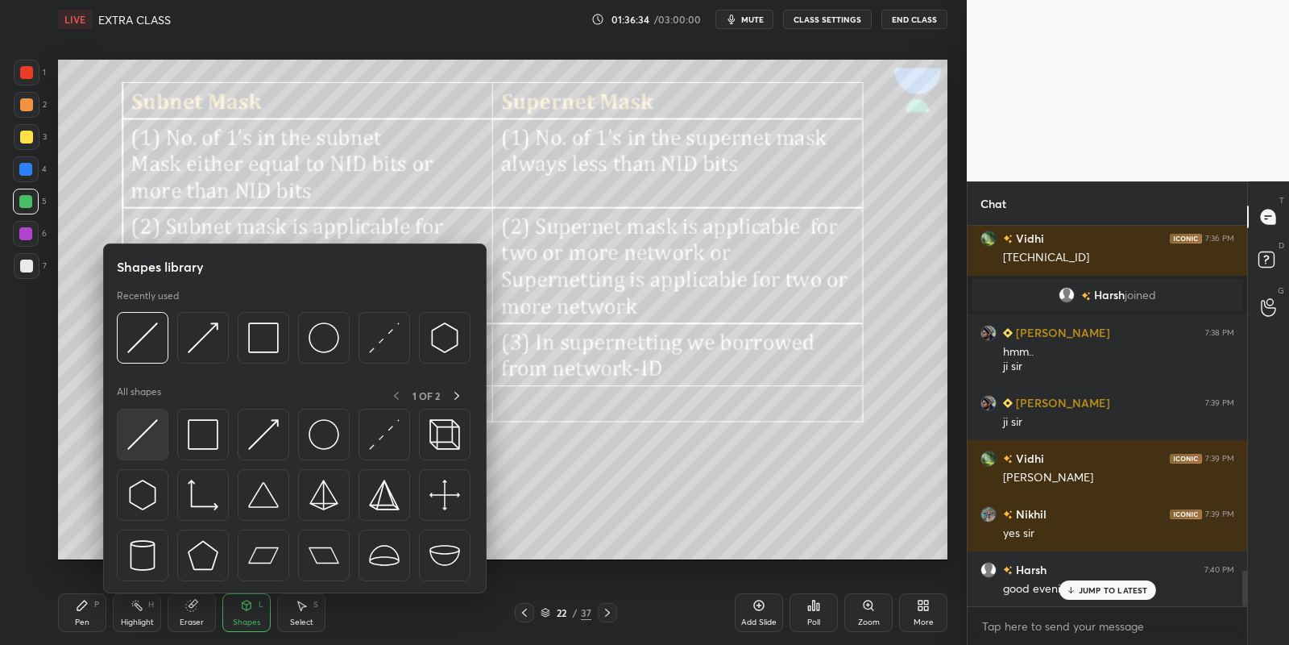
click at [150, 421] on img at bounding box center [142, 434] width 31 height 31
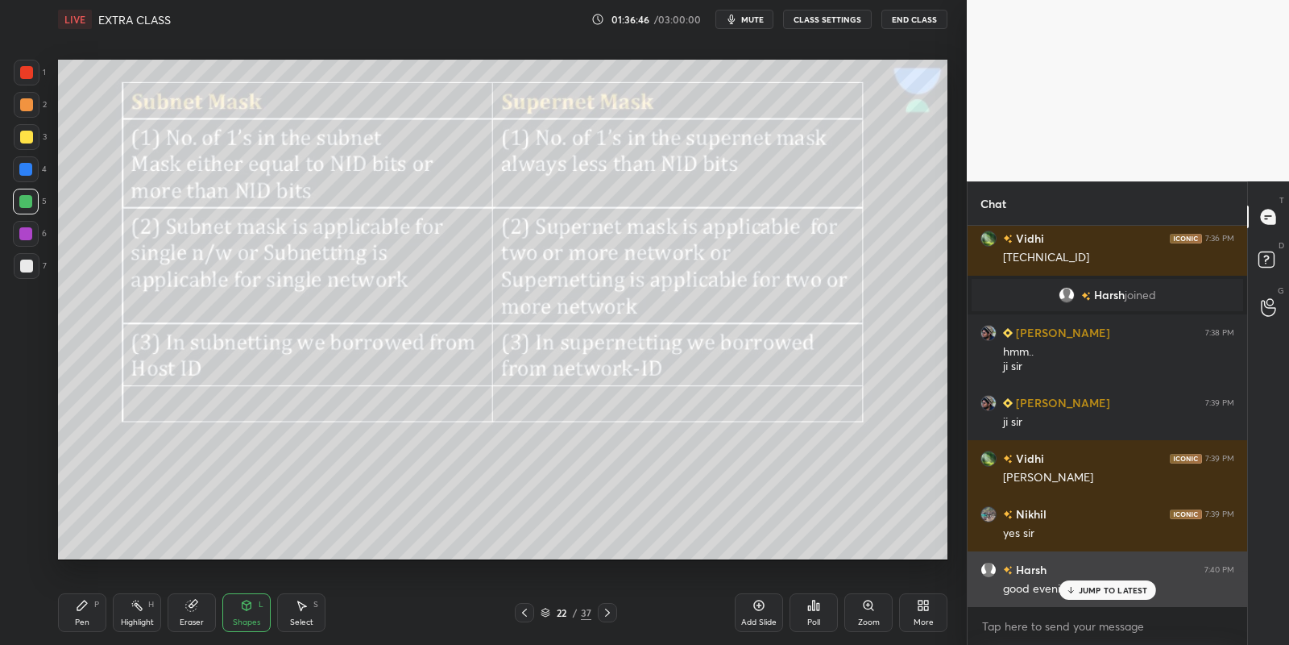
click at [1099, 587] on p "JUMP TO LATEST" at bounding box center [1113, 590] width 69 height 10
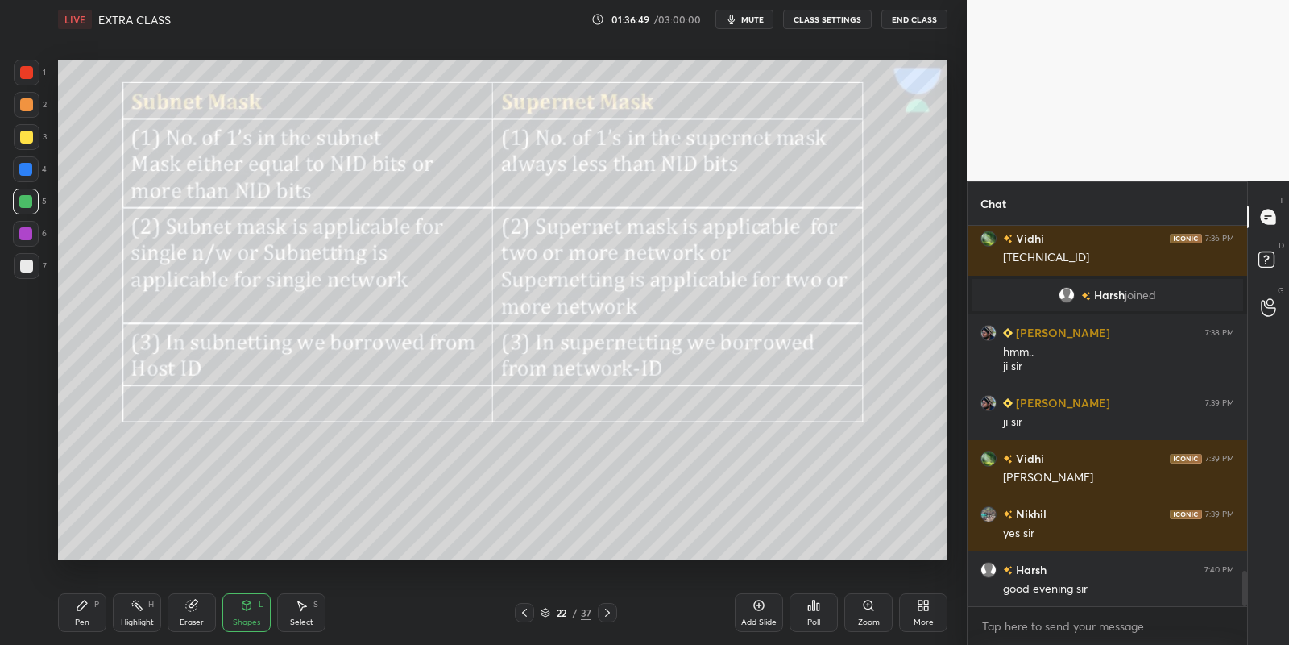
click at [238, 604] on div "Shapes L" at bounding box center [246, 612] width 48 height 39
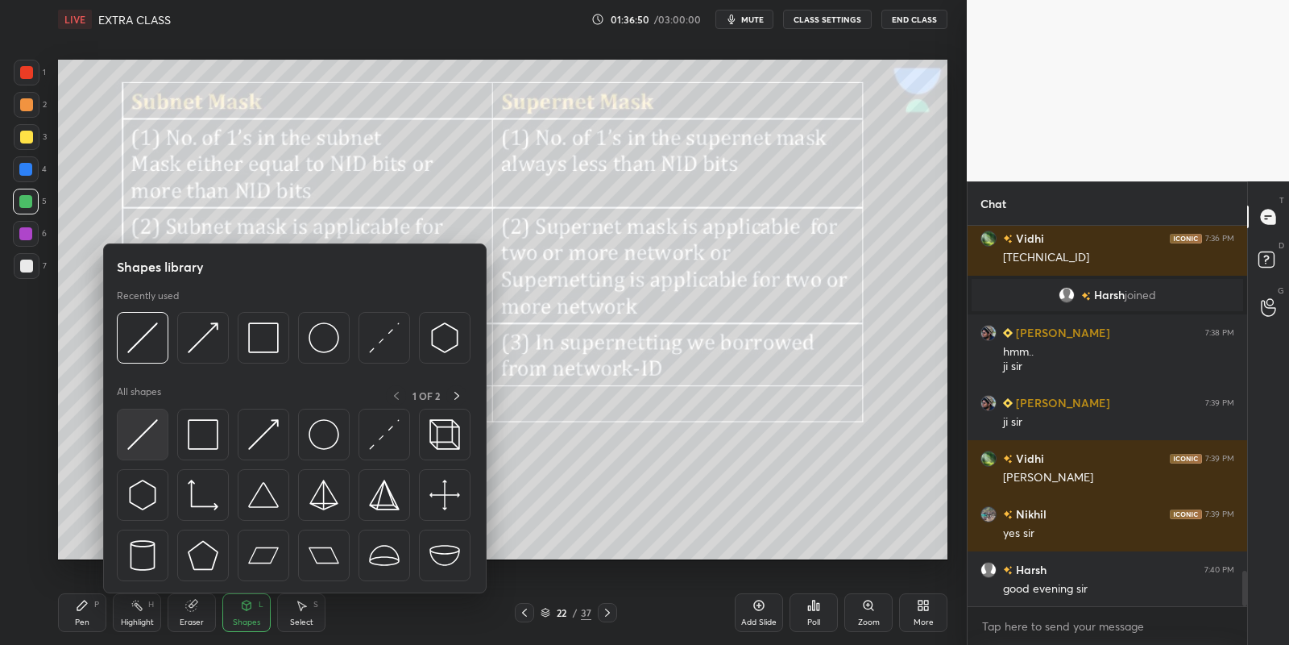
click at [150, 422] on img at bounding box center [142, 434] width 31 height 31
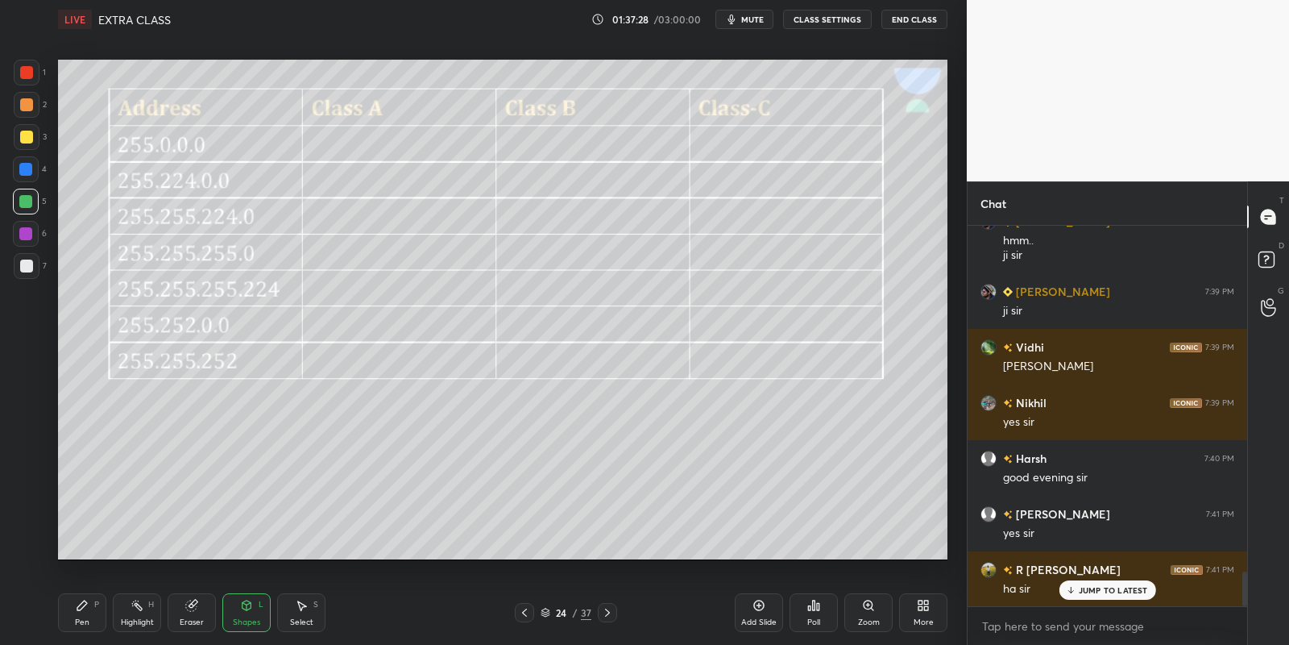
scroll to position [3898, 0]
drag, startPoint x: 73, startPoint y: 614, endPoint x: 112, endPoint y: 619, distance: 39.0
click at [77, 613] on div "Pen P" at bounding box center [82, 612] width 48 height 39
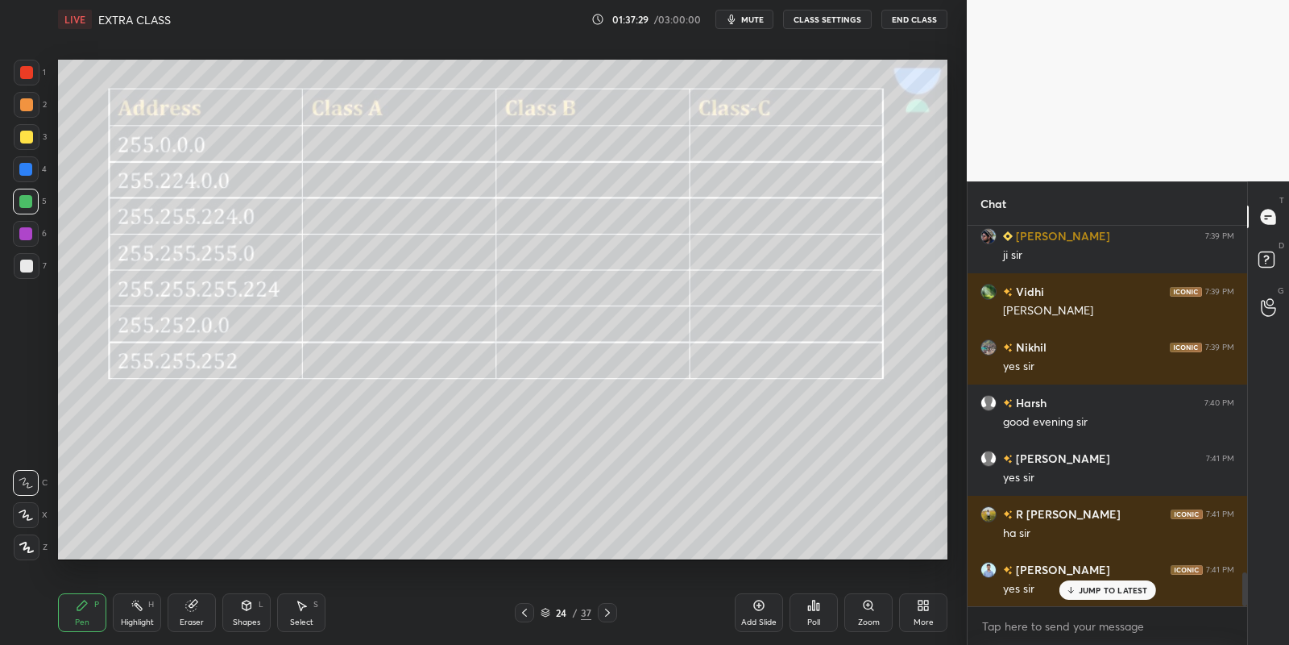
click at [230, 606] on div "Shapes L" at bounding box center [246, 612] width 48 height 39
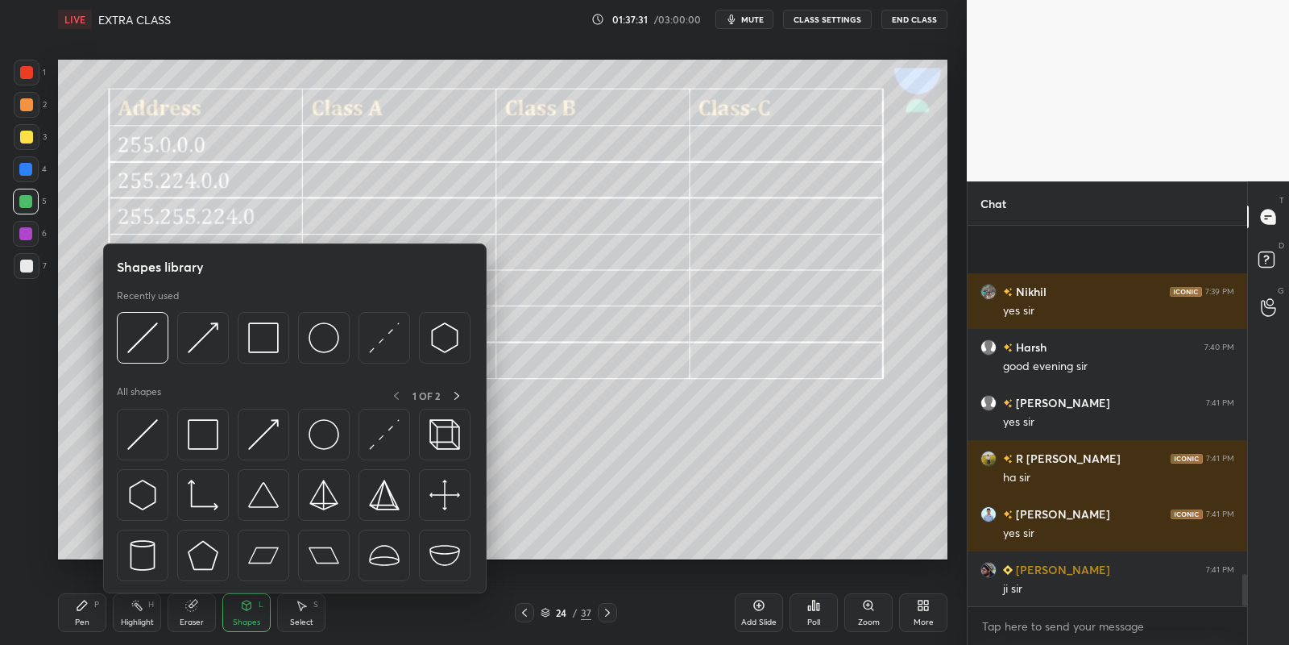
scroll to position [4065, 0]
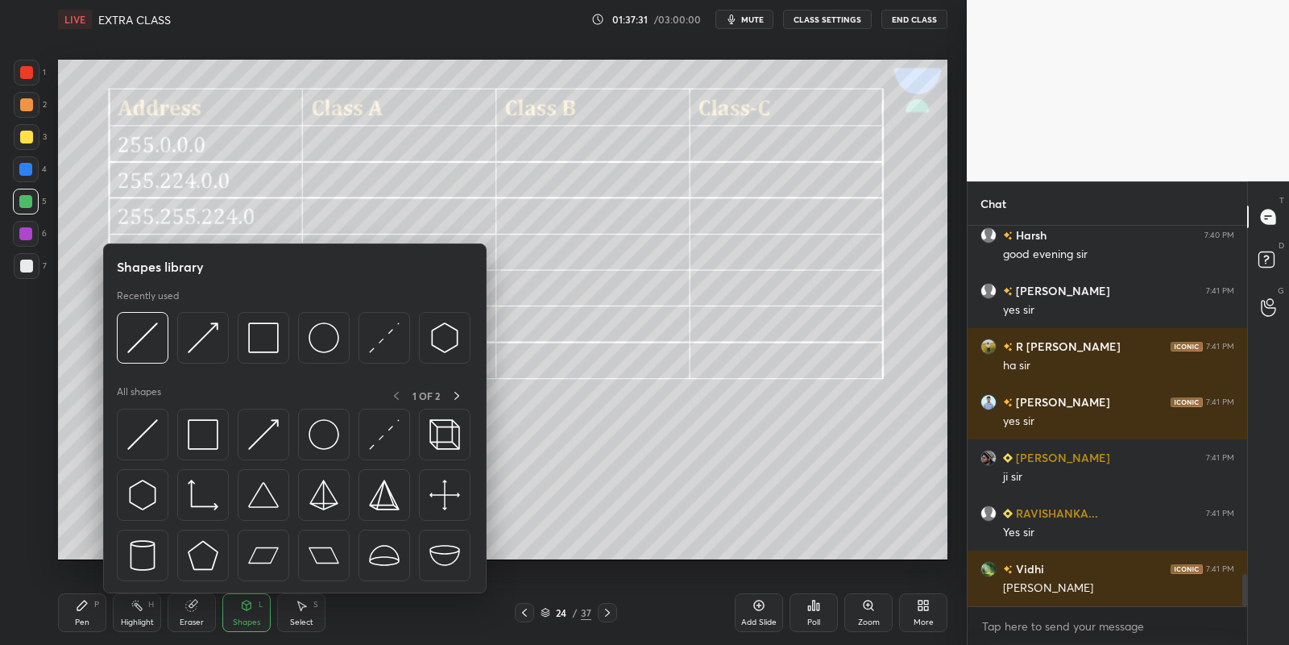
click at [139, 613] on div "Highlight H" at bounding box center [137, 612] width 48 height 39
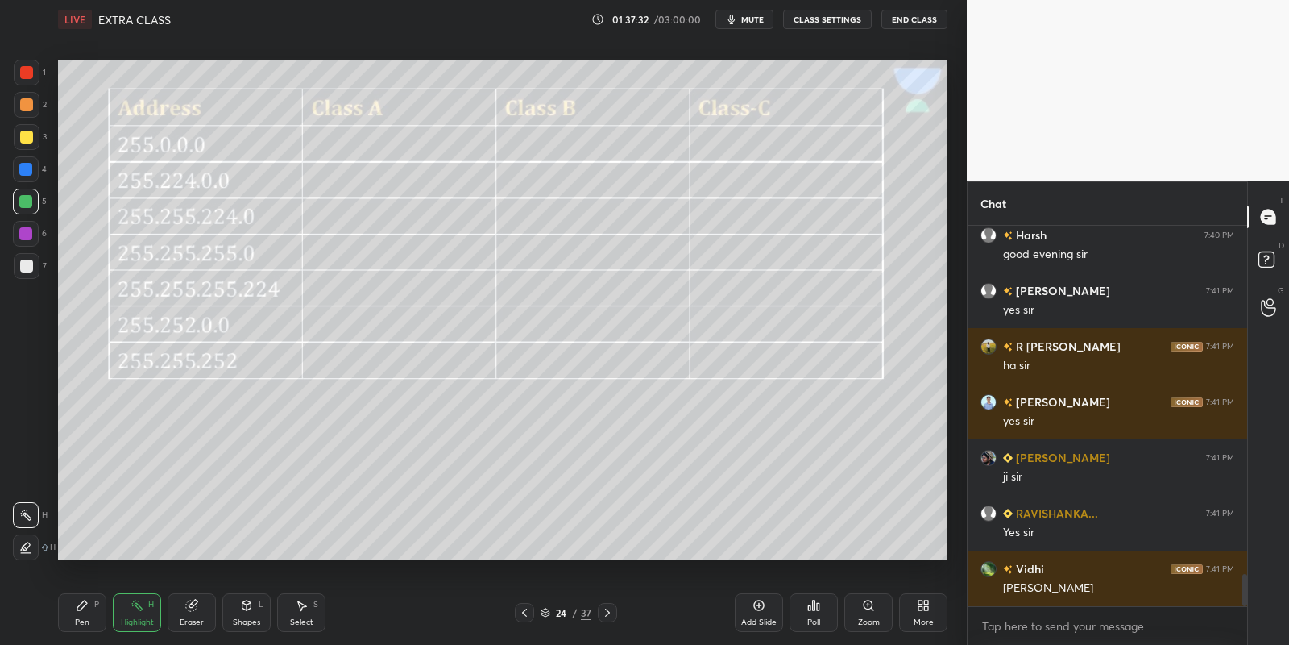
scroll to position [4120, 0]
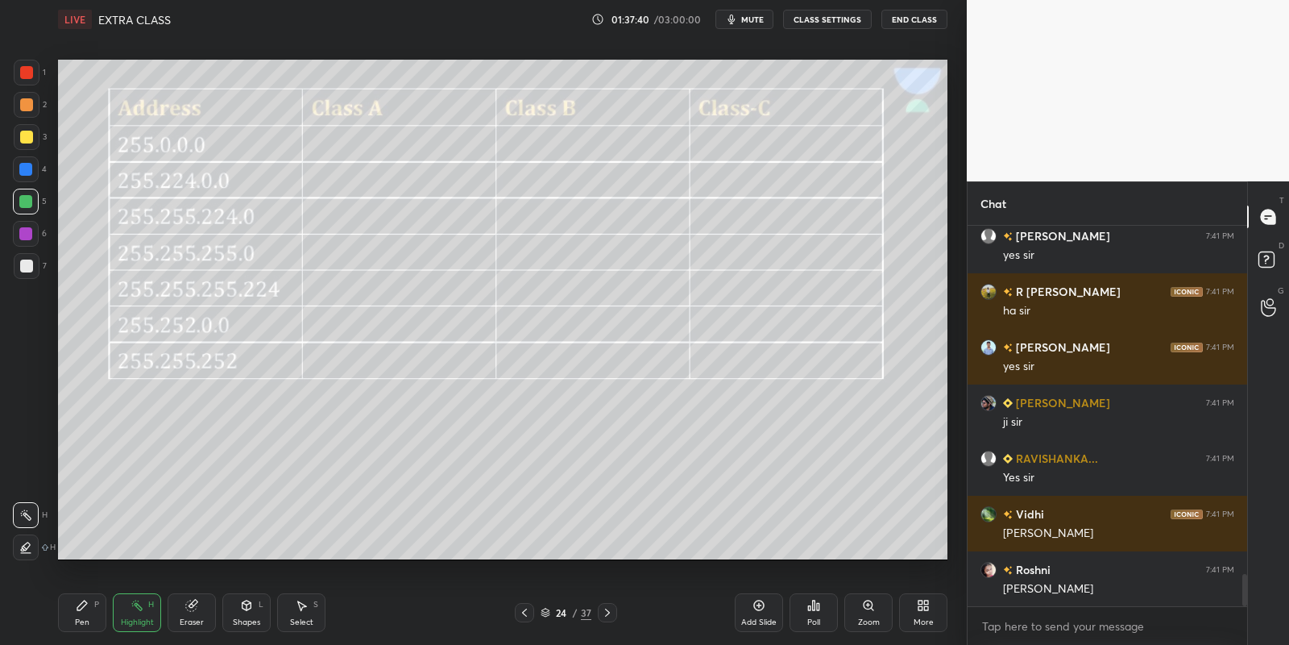
drag, startPoint x: 243, startPoint y: 615, endPoint x: 245, endPoint y: 597, distance: 17.9
click at [242, 612] on div "Shapes L" at bounding box center [246, 612] width 48 height 39
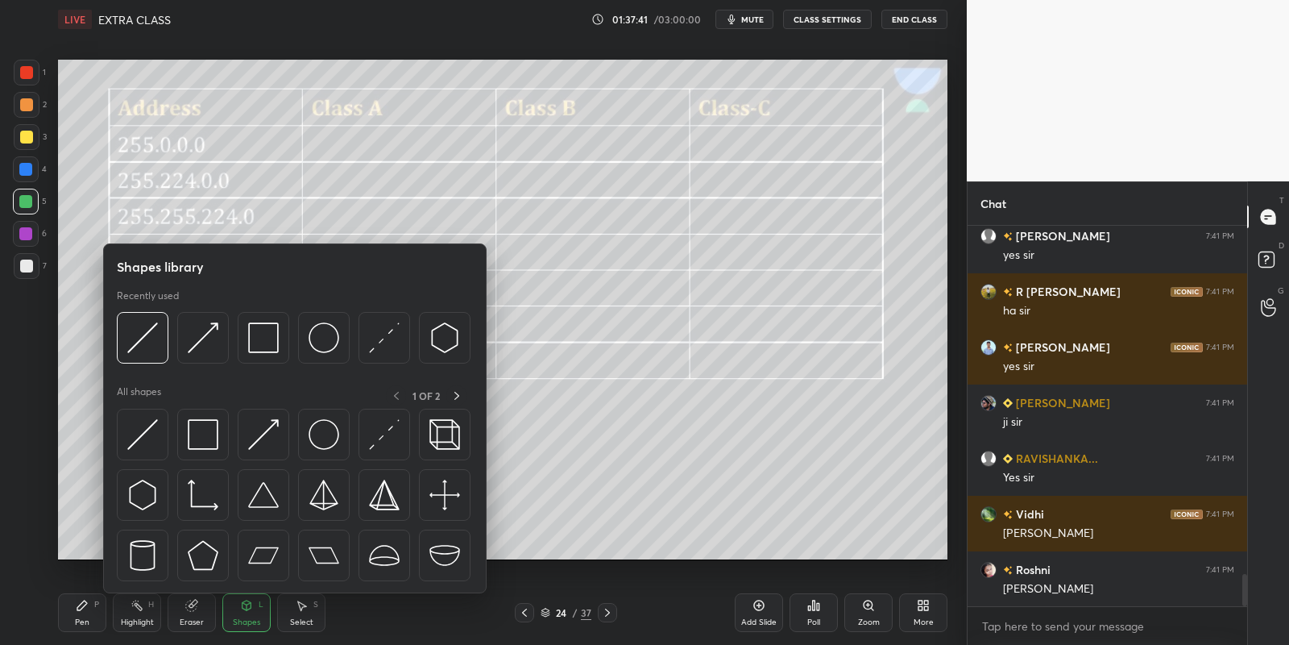
click at [205, 425] on img at bounding box center [203, 434] width 31 height 31
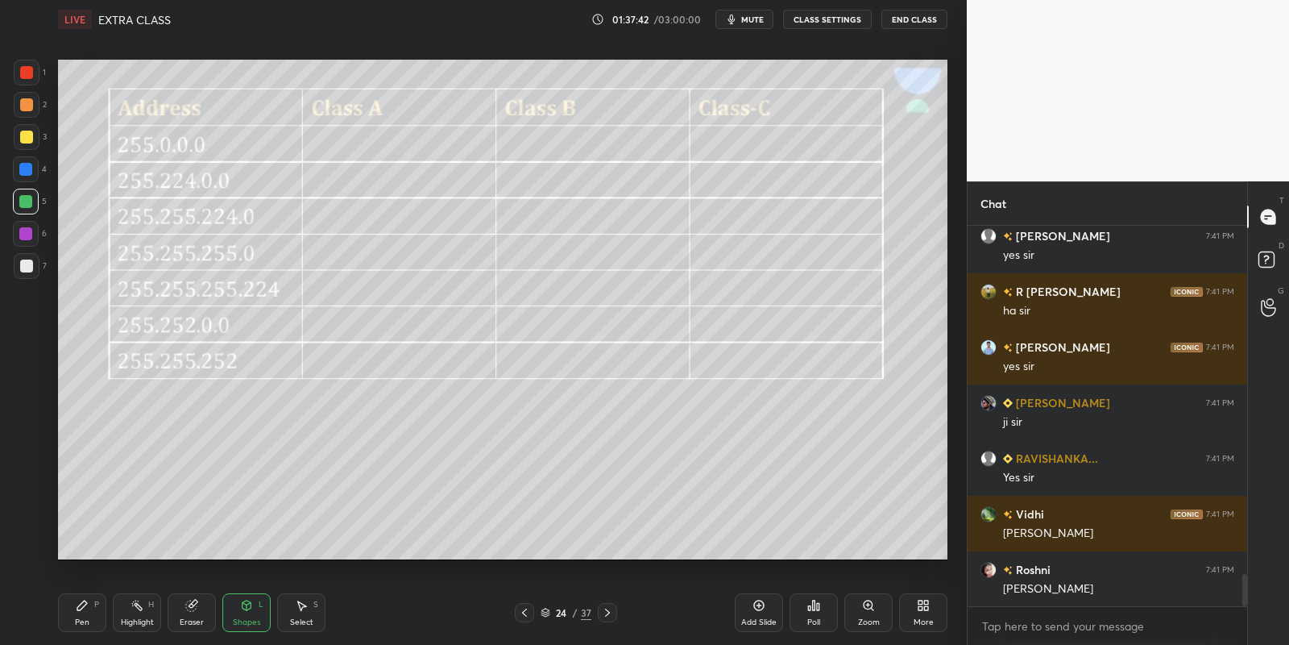
click at [30, 133] on div at bounding box center [26, 137] width 13 height 13
drag, startPoint x: 24, startPoint y: 268, endPoint x: 31, endPoint y: 264, distance: 8.3
click at [26, 268] on div at bounding box center [26, 265] width 13 height 13
click at [247, 615] on div "Shapes L" at bounding box center [246, 612] width 48 height 39
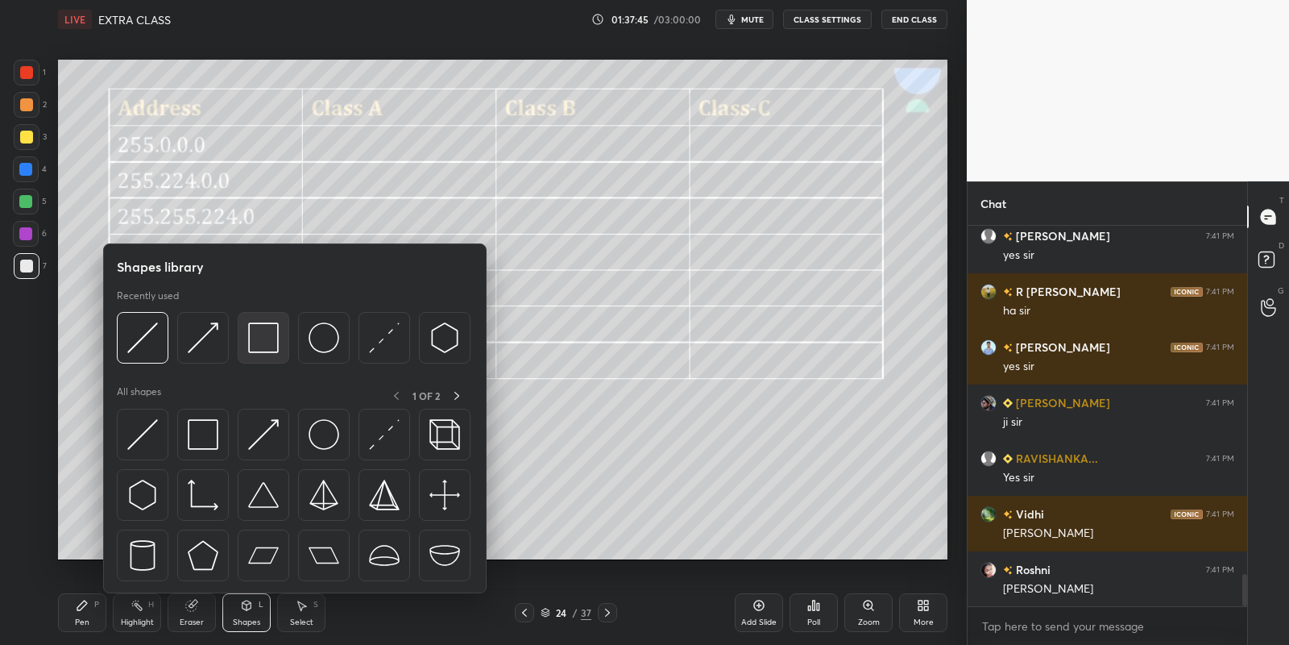
click at [272, 332] on img at bounding box center [263, 337] width 31 height 31
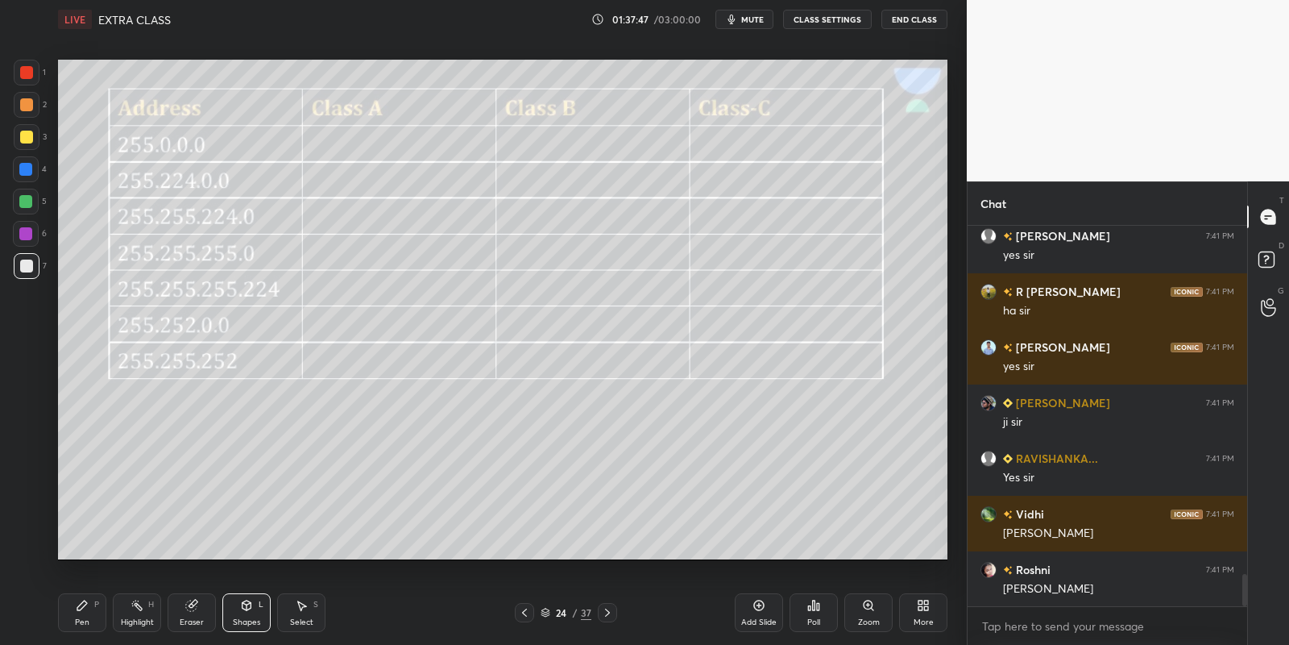
click at [98, 98] on div "Setting up your live class Poll for secs No correct answer Start poll" at bounding box center [503, 310] width 903 height 542
drag, startPoint x: 241, startPoint y: 612, endPoint x: 237, endPoint y: 601, distance: 12.0
click at [241, 610] on icon at bounding box center [246, 605] width 13 height 13
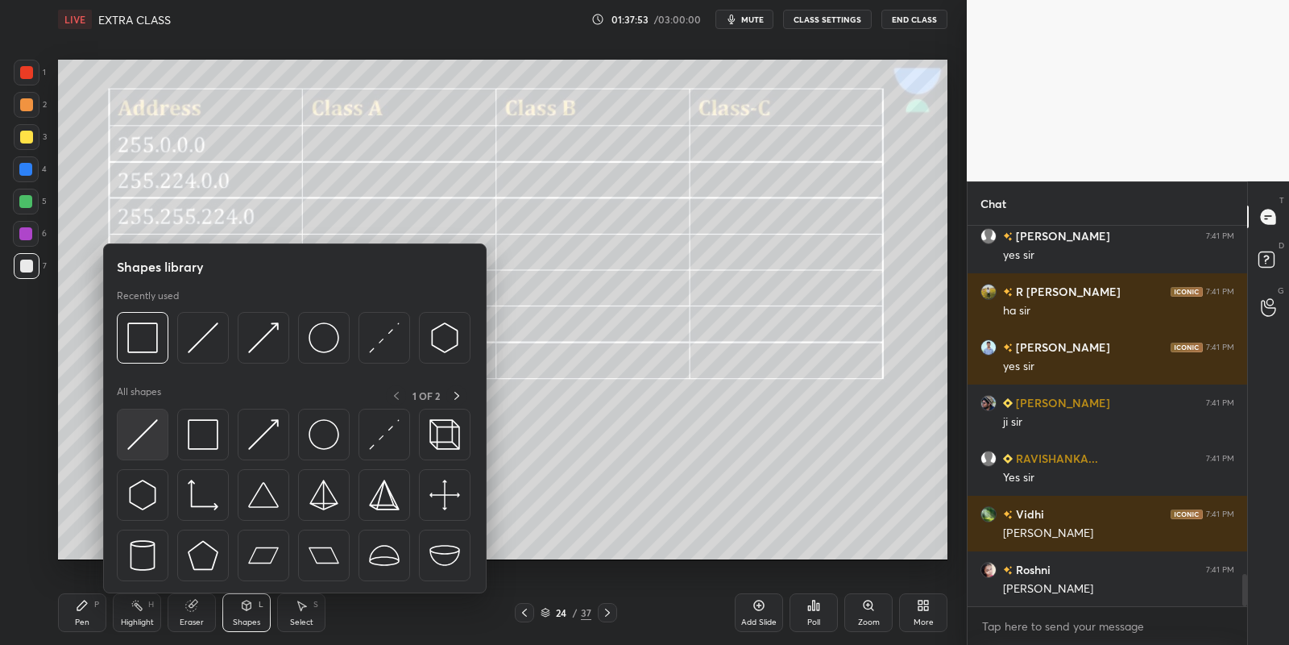
click at [141, 433] on img at bounding box center [142, 434] width 31 height 31
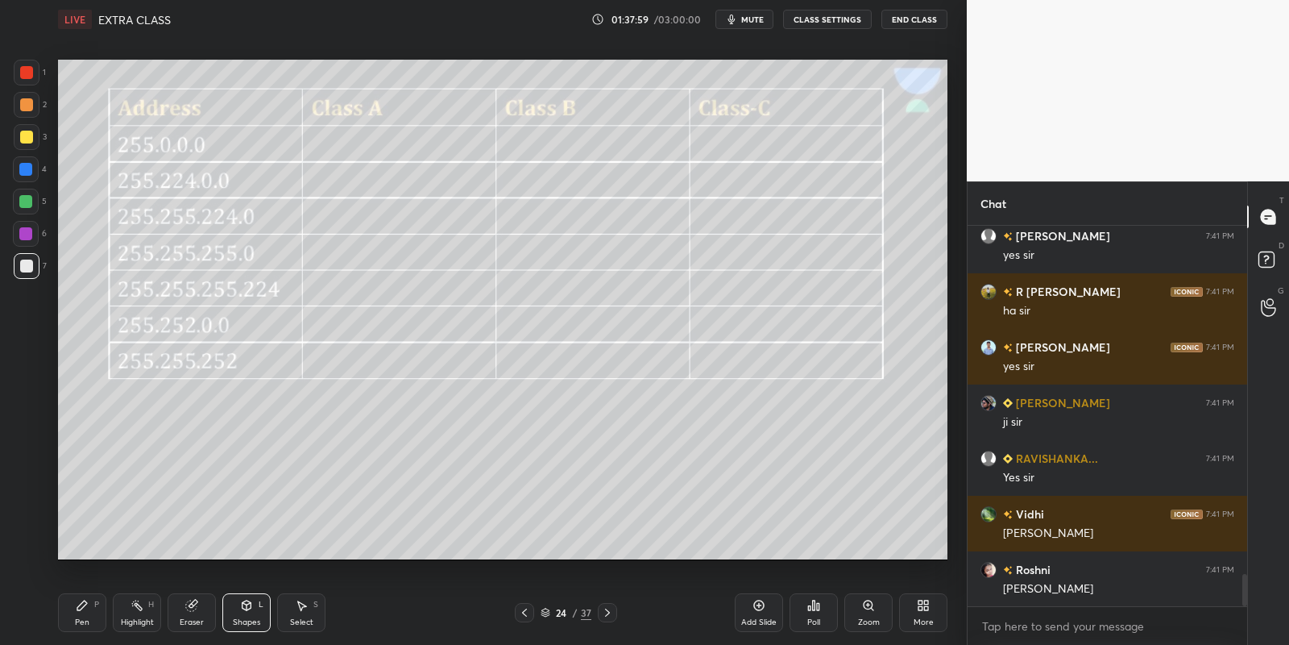
click at [93, 611] on div "Pen P" at bounding box center [82, 612] width 48 height 39
click at [25, 138] on div at bounding box center [26, 137] width 13 height 13
click at [250, 618] on div "Shapes" at bounding box center [246, 622] width 27 height 8
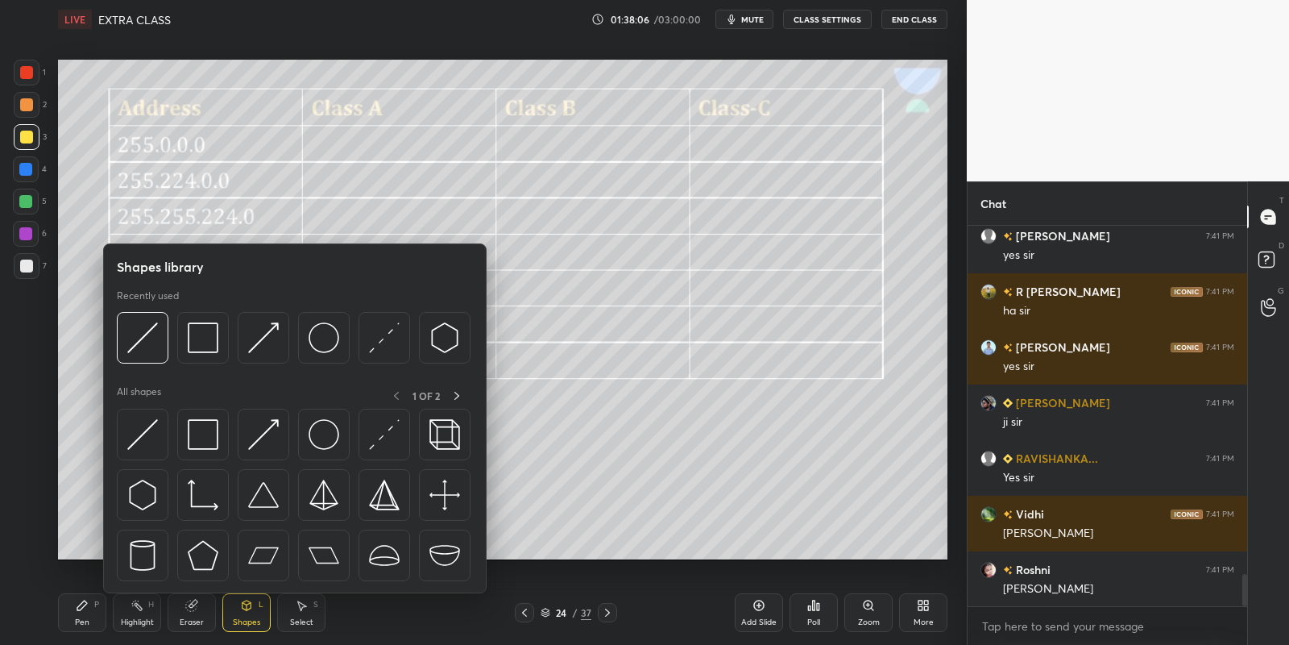
click at [146, 434] on img at bounding box center [142, 434] width 31 height 31
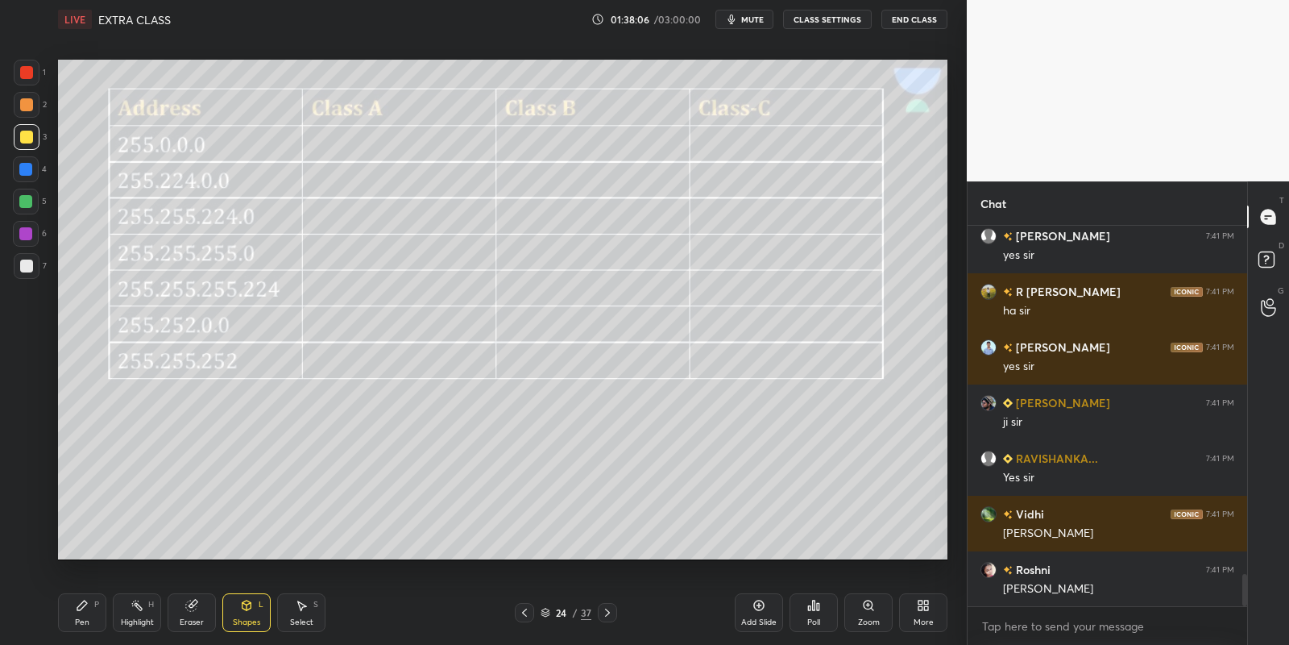
click at [23, 262] on div at bounding box center [26, 265] width 13 height 13
click at [106, 234] on div "Setting up your live class Poll for secs No correct answer Start poll" at bounding box center [503, 310] width 903 height 542
click at [106, 272] on div "Setting up your live class Poll for secs No correct answer Start poll" at bounding box center [503, 310] width 903 height 542
click at [82, 608] on icon at bounding box center [82, 605] width 13 height 13
click at [27, 136] on div at bounding box center [26, 137] width 13 height 13
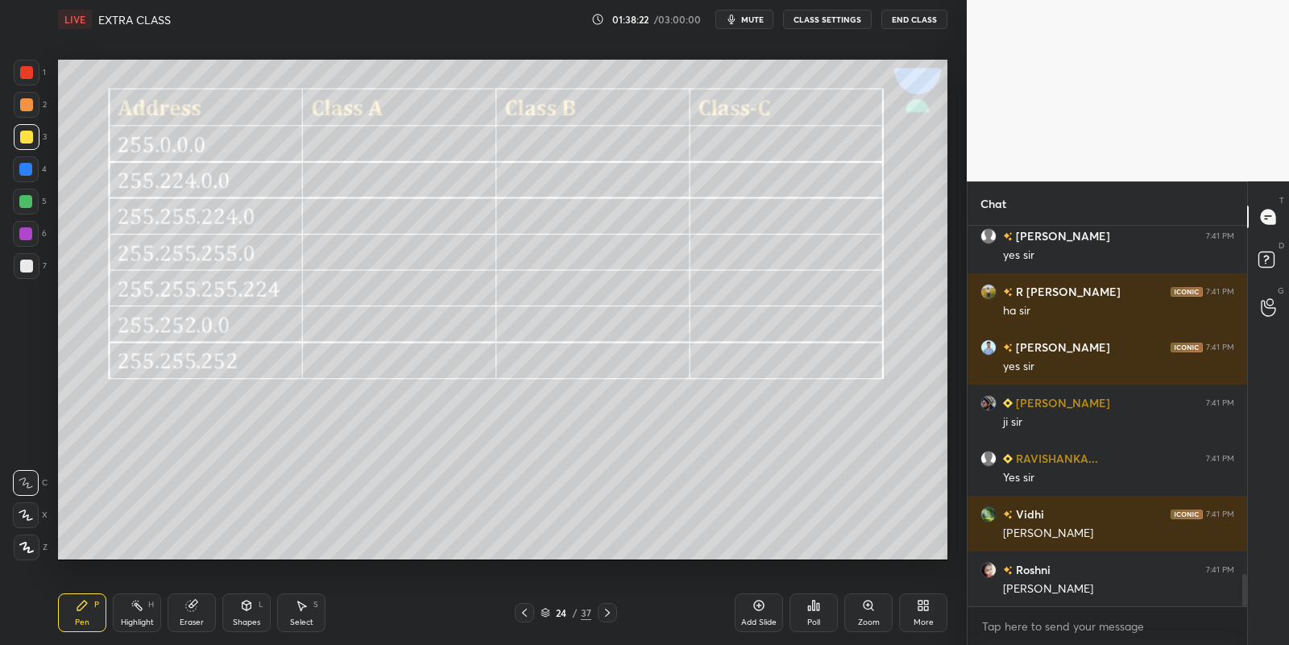
click at [132, 604] on icon at bounding box center [137, 605] width 13 height 13
drag, startPoint x: 83, startPoint y: 617, endPoint x: 84, endPoint y: 606, distance: 11.3
click at [83, 616] on div "Pen P" at bounding box center [82, 612] width 48 height 39
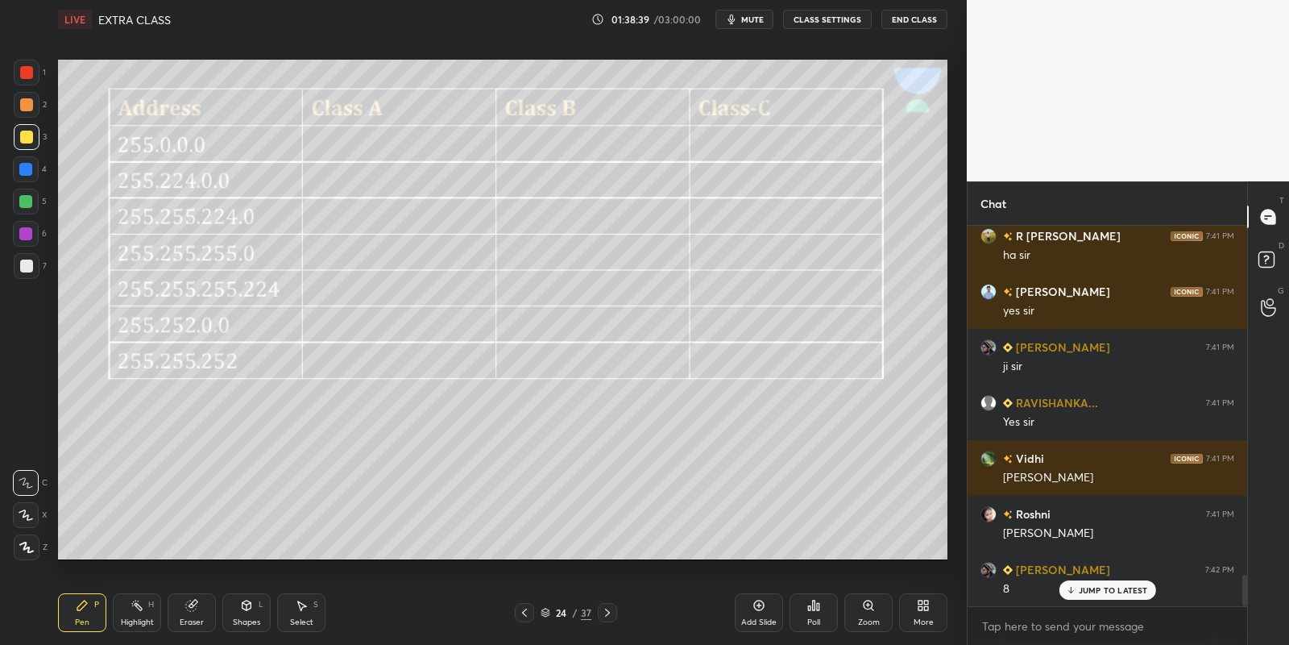
drag, startPoint x: 83, startPoint y: 633, endPoint x: 85, endPoint y: 604, distance: 29.9
click at [85, 632] on div "Pen P Highlight H Eraser Shapes L Select S 24 / 37 Add Slide Poll Zoom More" at bounding box center [503, 612] width 890 height 64
click at [26, 201] on div at bounding box center [25, 201] width 13 height 13
click at [135, 607] on div "Highlight H" at bounding box center [137, 612] width 48 height 39
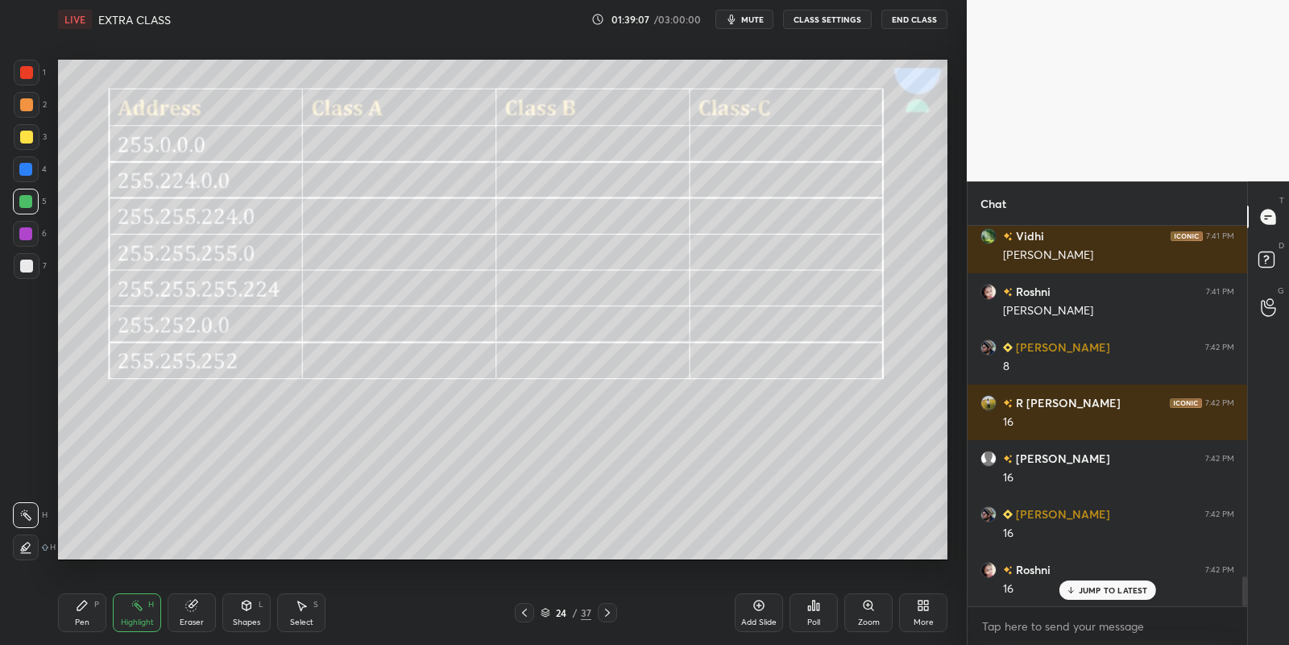
scroll to position [4454, 0]
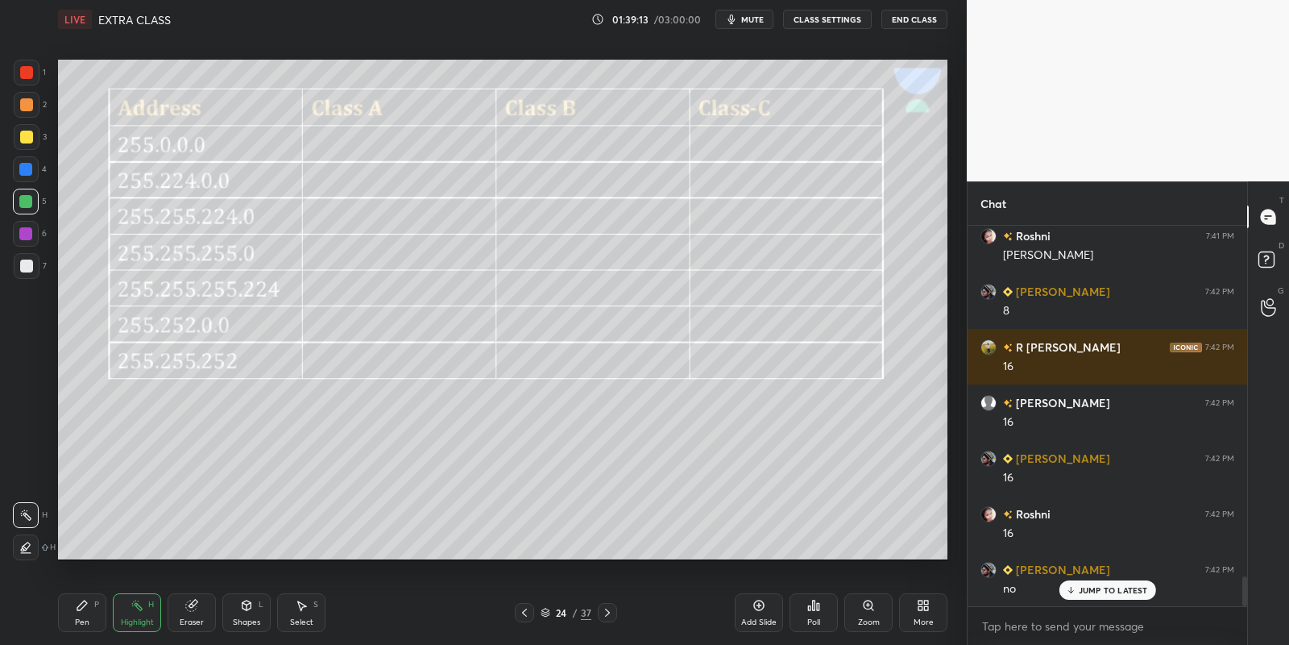
drag, startPoint x: 86, startPoint y: 623, endPoint x: 84, endPoint y: 587, distance: 35.5
click at [85, 624] on div "Pen" at bounding box center [82, 622] width 15 height 8
drag, startPoint x: 27, startPoint y: 201, endPoint x: 55, endPoint y: 197, distance: 27.7
click at [30, 202] on div at bounding box center [25, 201] width 13 height 13
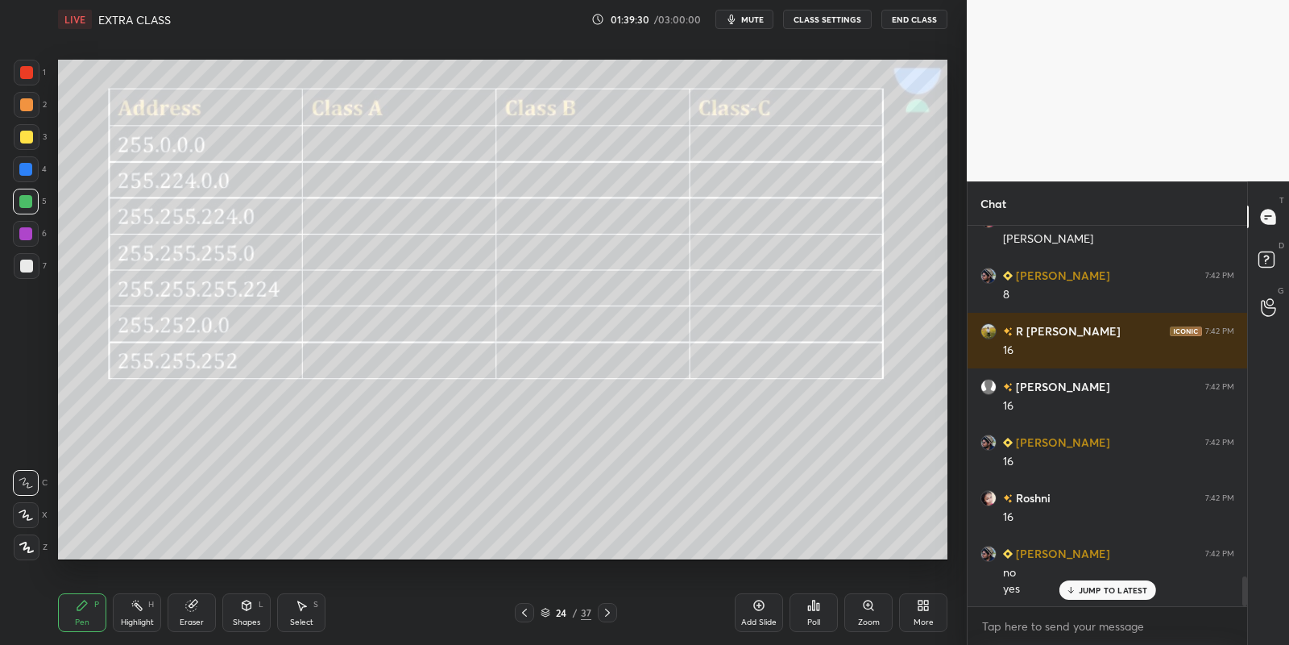
click at [139, 608] on icon at bounding box center [137, 605] width 13 height 13
drag, startPoint x: 82, startPoint y: 614, endPoint x: 103, endPoint y: 610, distance: 21.3
click at [93, 613] on div "Pen P" at bounding box center [82, 612] width 48 height 39
click at [138, 612] on div "Highlight H" at bounding box center [137, 612] width 48 height 39
drag, startPoint x: 77, startPoint y: 611, endPoint x: 107, endPoint y: 609, distance: 29.9
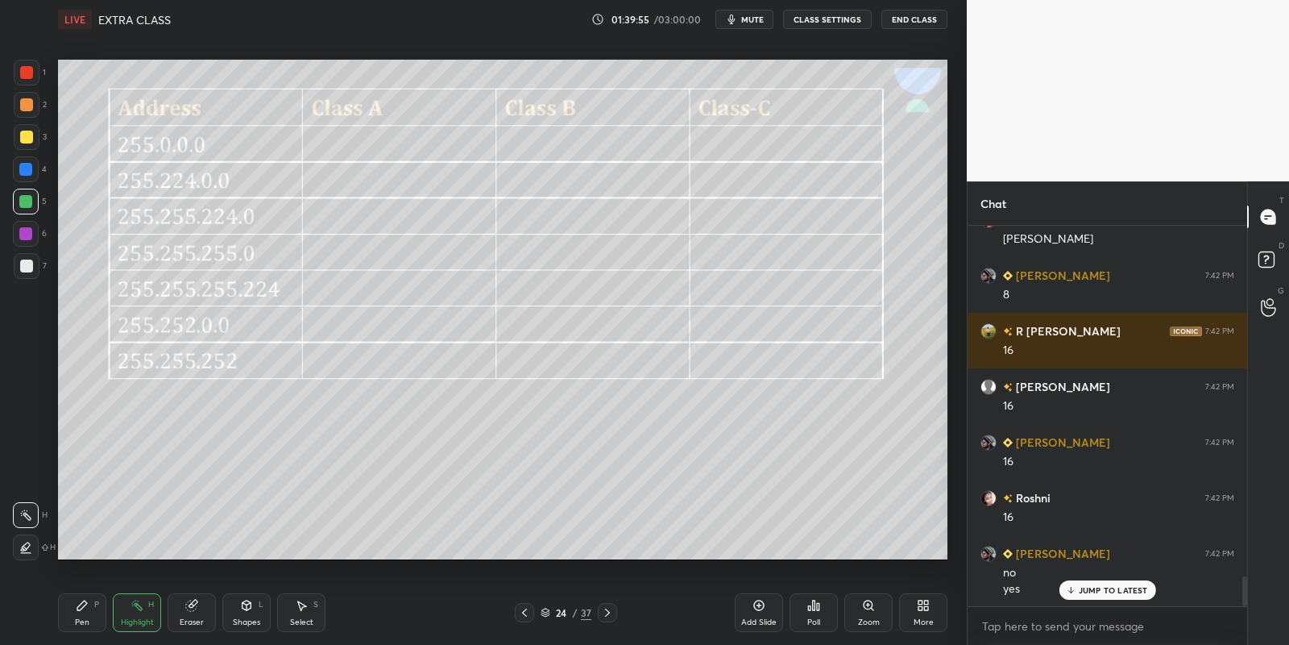
click at [85, 610] on icon at bounding box center [82, 605] width 13 height 13
click at [121, 618] on div "Highlight" at bounding box center [137, 622] width 33 height 8
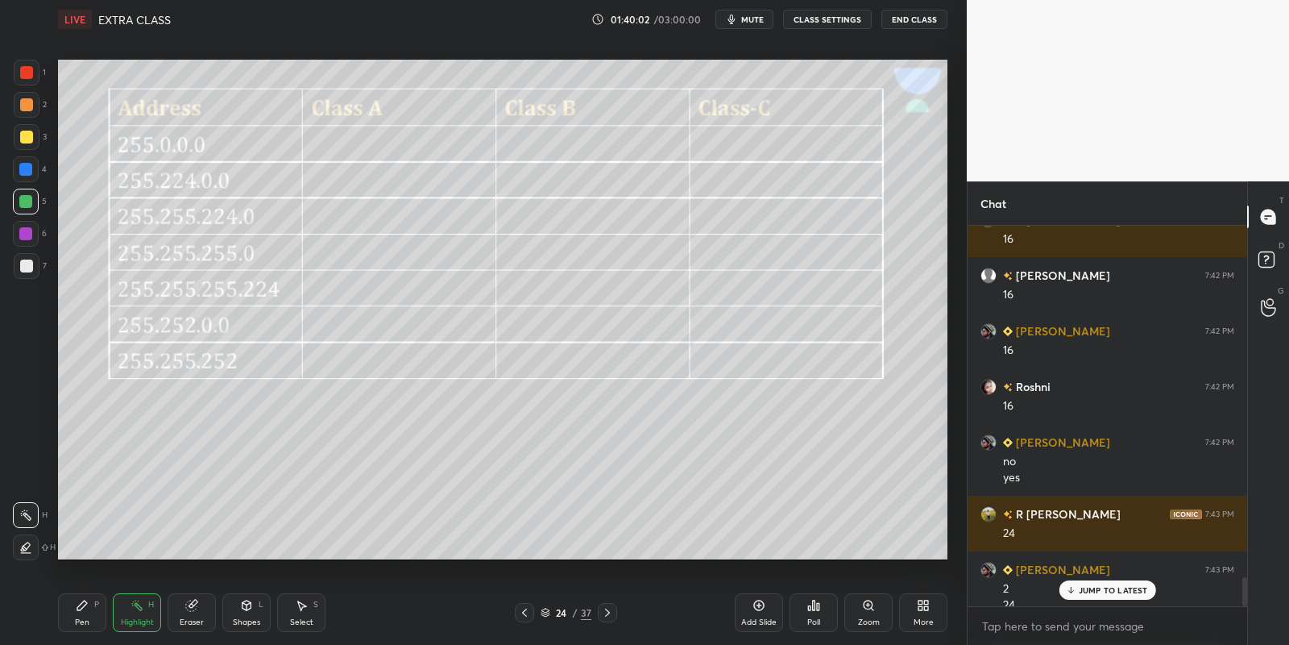
scroll to position [4597, 0]
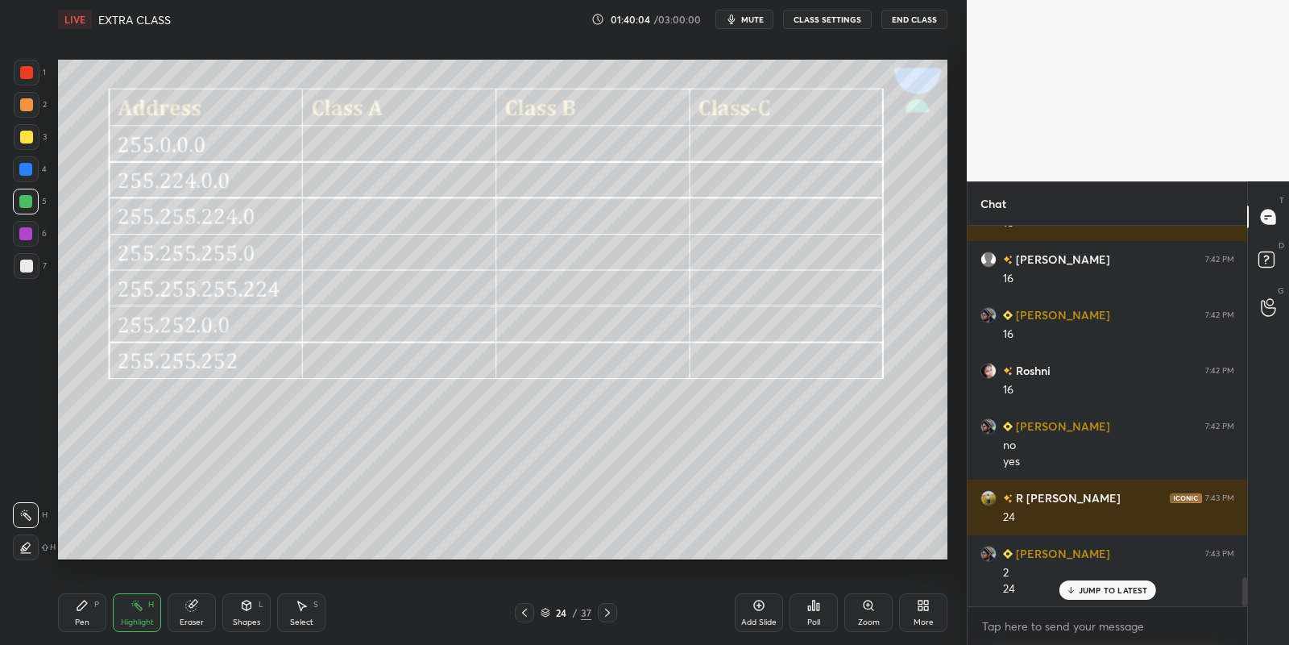
drag, startPoint x: 83, startPoint y: 616, endPoint x: 111, endPoint y: 620, distance: 28.5
click at [87, 615] on div "Pen P" at bounding box center [82, 612] width 48 height 39
click at [300, 608] on icon at bounding box center [301, 605] width 13 height 13
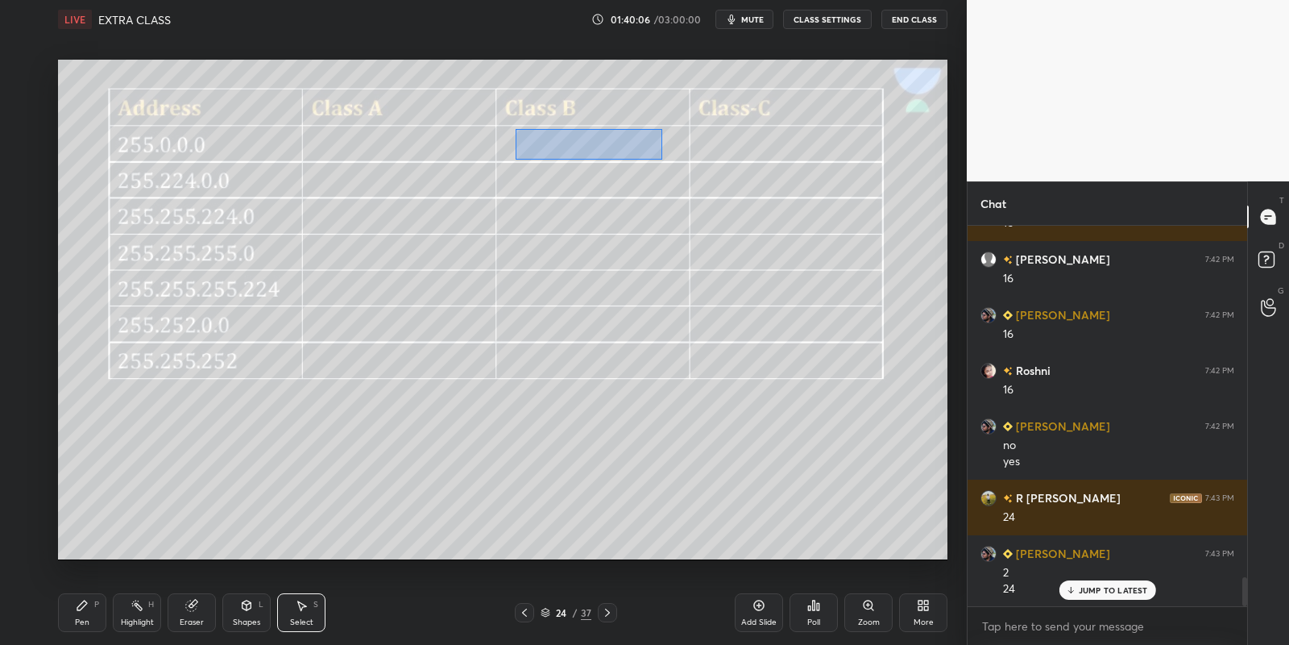
drag, startPoint x: 522, startPoint y: 131, endPoint x: 654, endPoint y: 153, distance: 134.1
click at [661, 157] on div "0 ° Undo Copy Paste here Duplicate Duplicate to new slide Delete" at bounding box center [503, 310] width 890 height 500
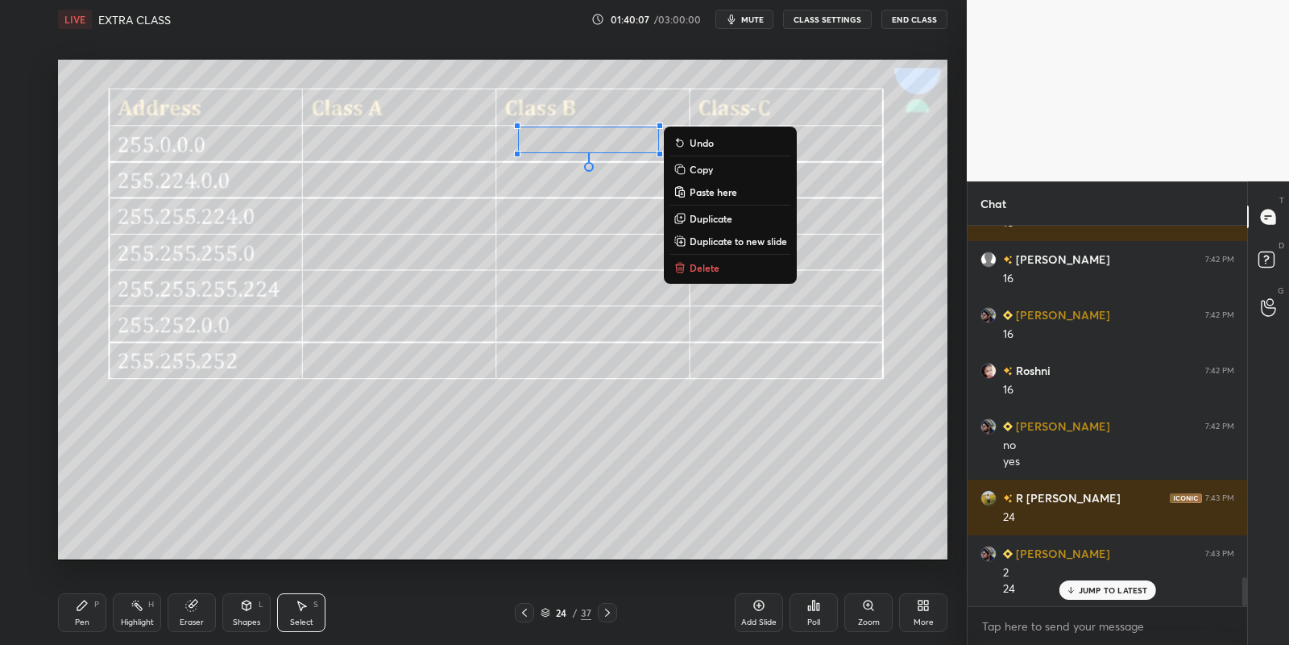
click at [711, 168] on p "Copy" at bounding box center [701, 169] width 23 height 13
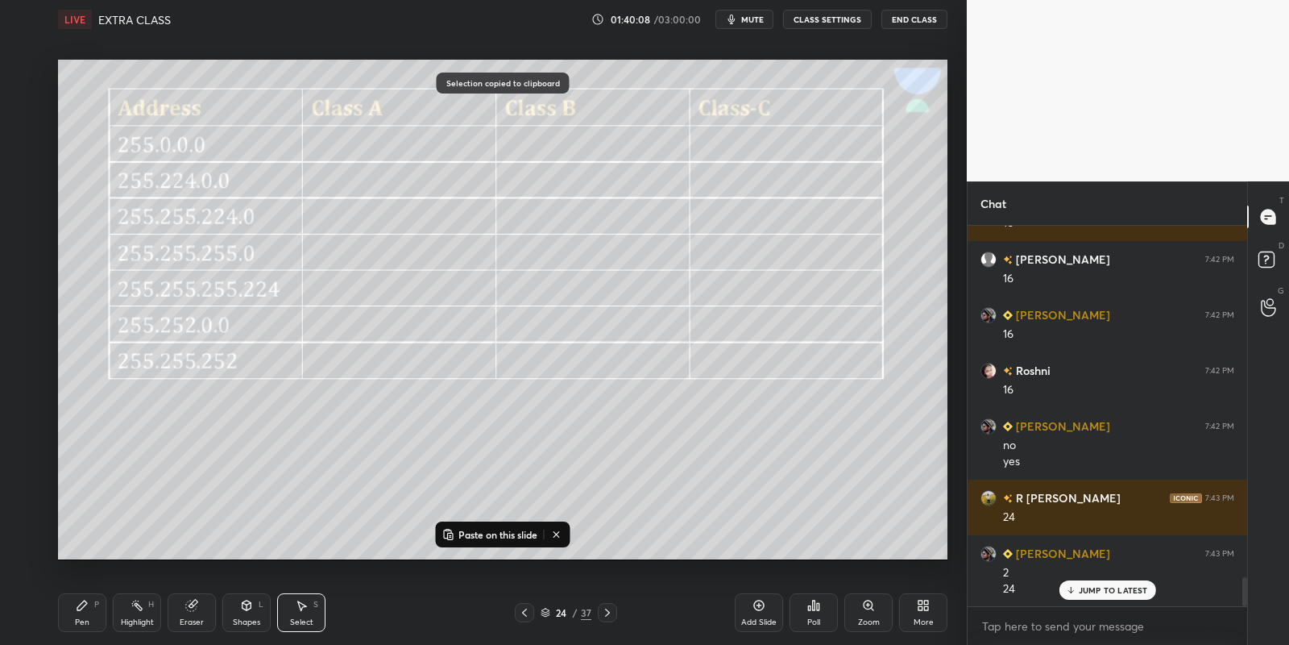
drag, startPoint x: 479, startPoint y: 536, endPoint x: 483, endPoint y: 527, distance: 9.7
click at [480, 534] on p "Paste on this slide" at bounding box center [498, 534] width 79 height 13
drag, startPoint x: 615, startPoint y: 156, endPoint x: 776, endPoint y: 142, distance: 161.7
click at [777, 142] on div "0 ° Undo Copy Paste here Duplicate Duplicate to new slide Delete" at bounding box center [503, 310] width 890 height 500
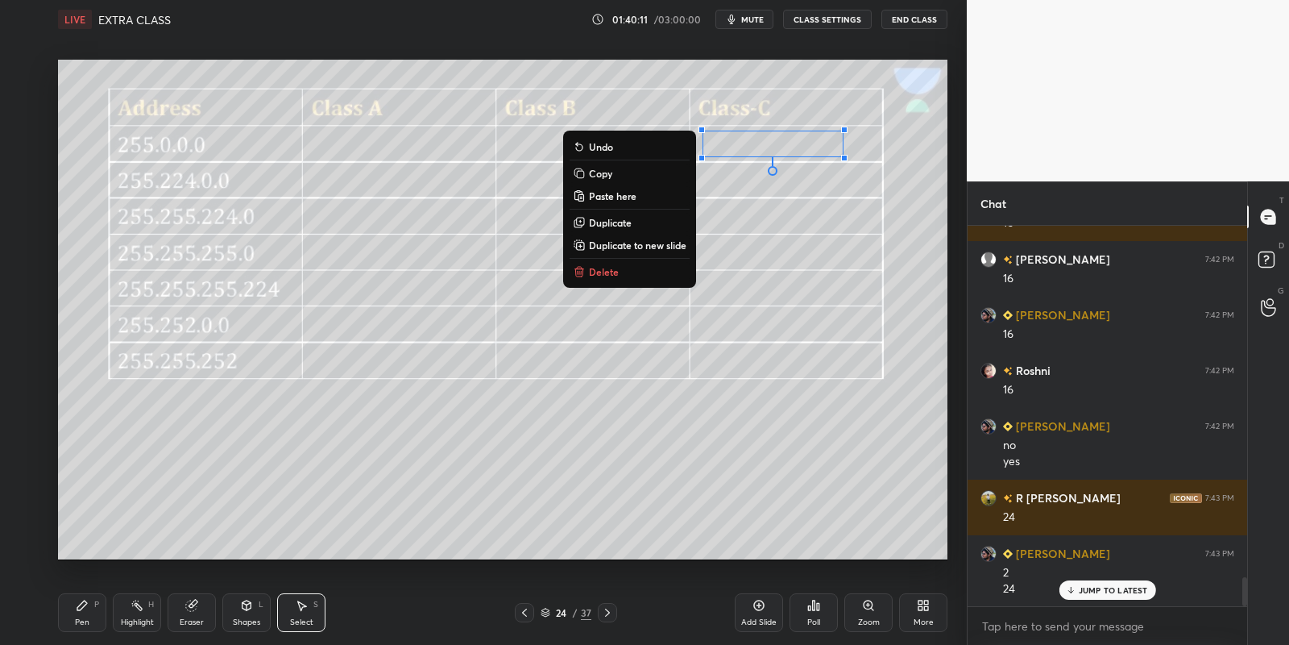
click at [80, 613] on div "Pen P" at bounding box center [82, 612] width 48 height 39
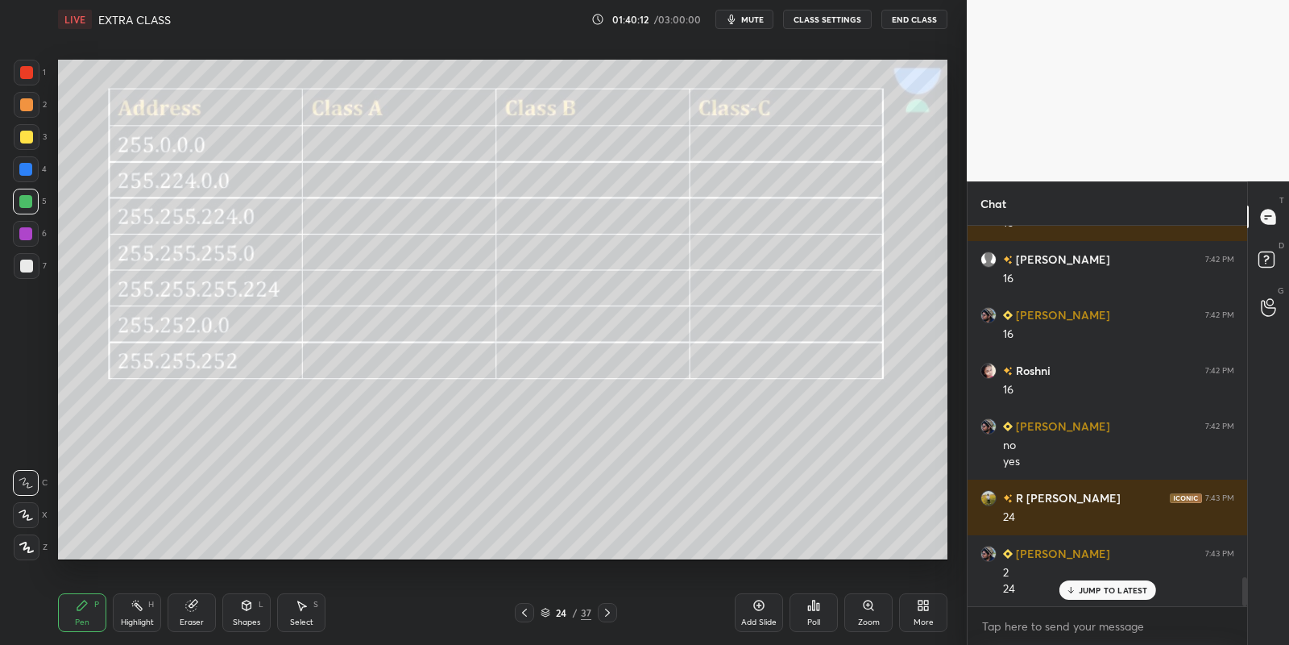
click at [23, 131] on div at bounding box center [26, 137] width 13 height 13
click at [138, 604] on rect at bounding box center [139, 607] width 8 height 8
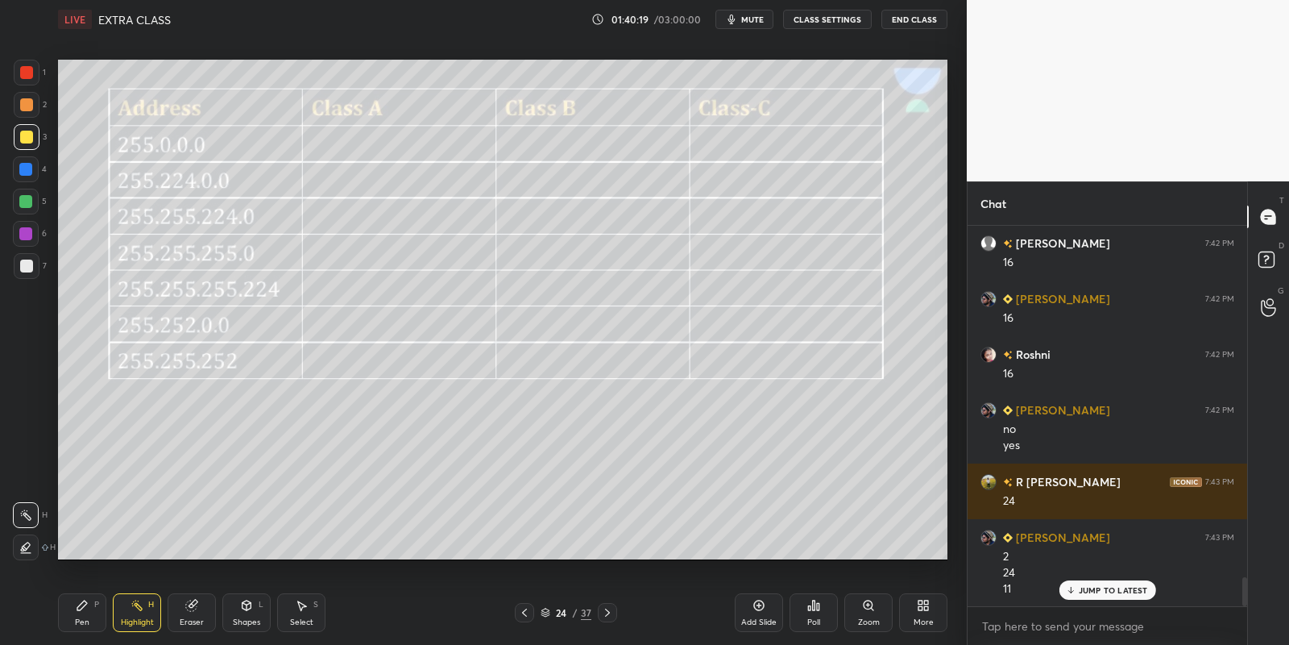
drag, startPoint x: 85, startPoint y: 620, endPoint x: 97, endPoint y: 623, distance: 12.3
click at [85, 621] on div "Pen" at bounding box center [82, 622] width 15 height 8
click at [301, 613] on div "Select S" at bounding box center [301, 612] width 48 height 39
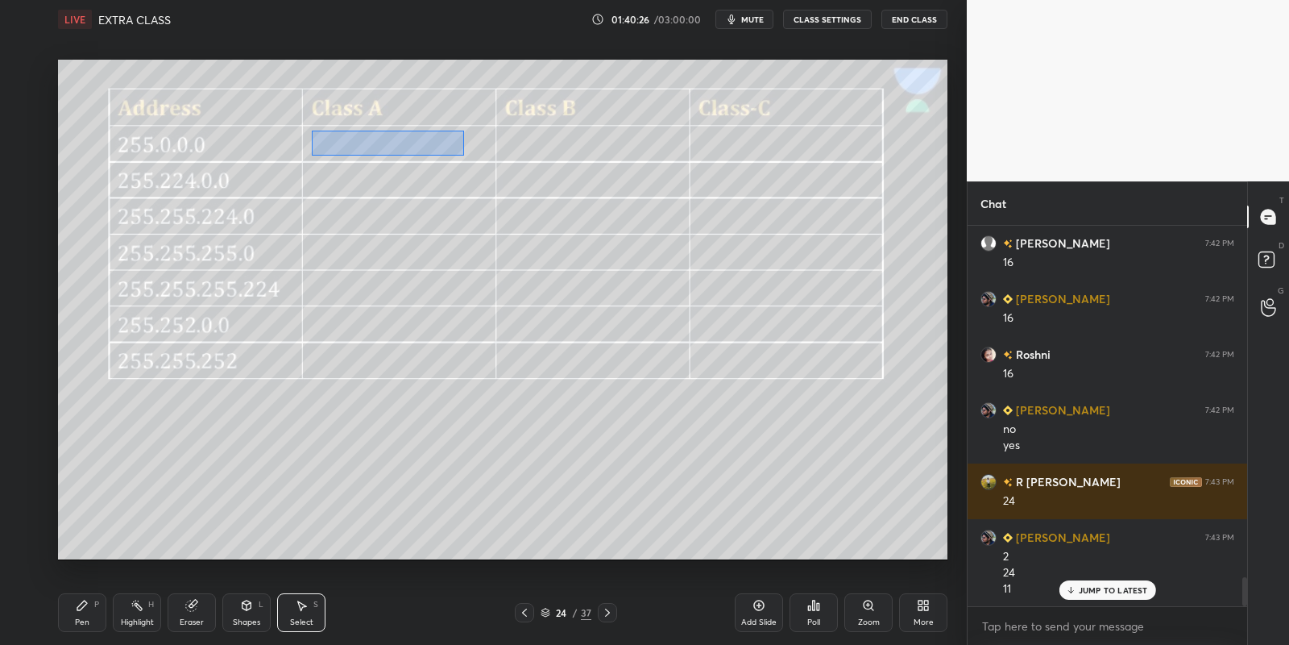
drag, startPoint x: 312, startPoint y: 130, endPoint x: 462, endPoint y: 156, distance: 152.2
click at [463, 156] on div "0 ° Undo Copy Paste here Duplicate Duplicate to new slide Delete" at bounding box center [503, 310] width 890 height 500
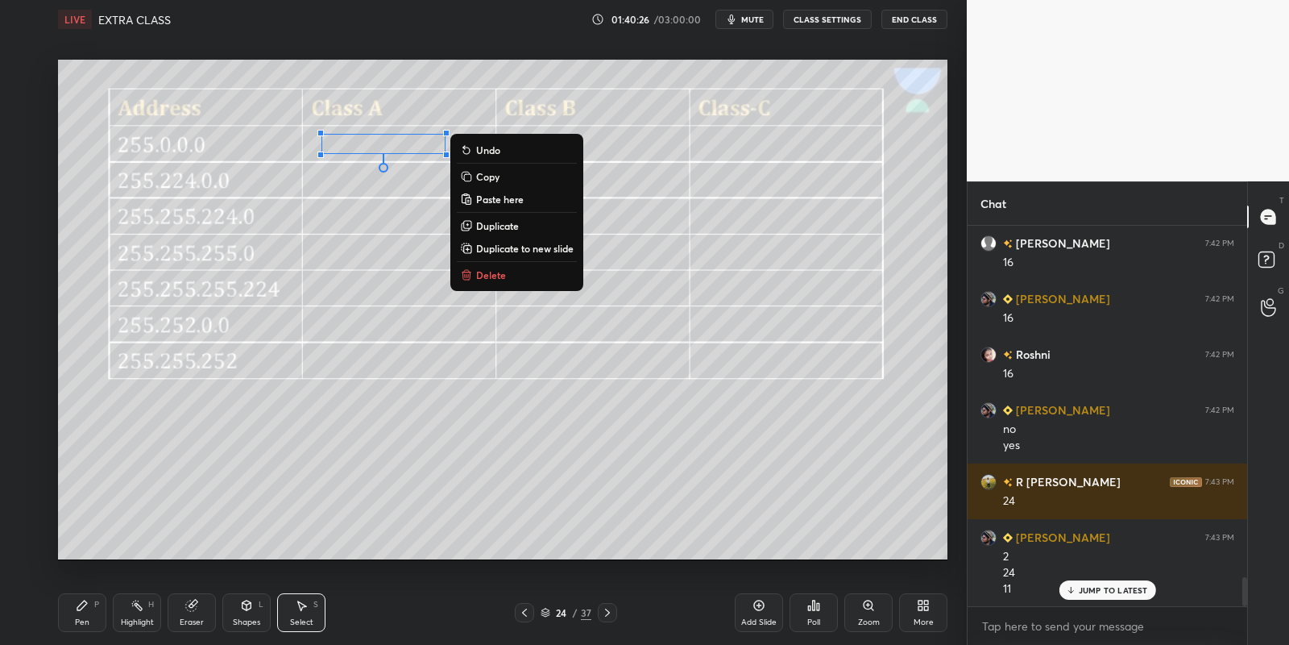
click at [507, 176] on button "Copy" at bounding box center [517, 176] width 120 height 19
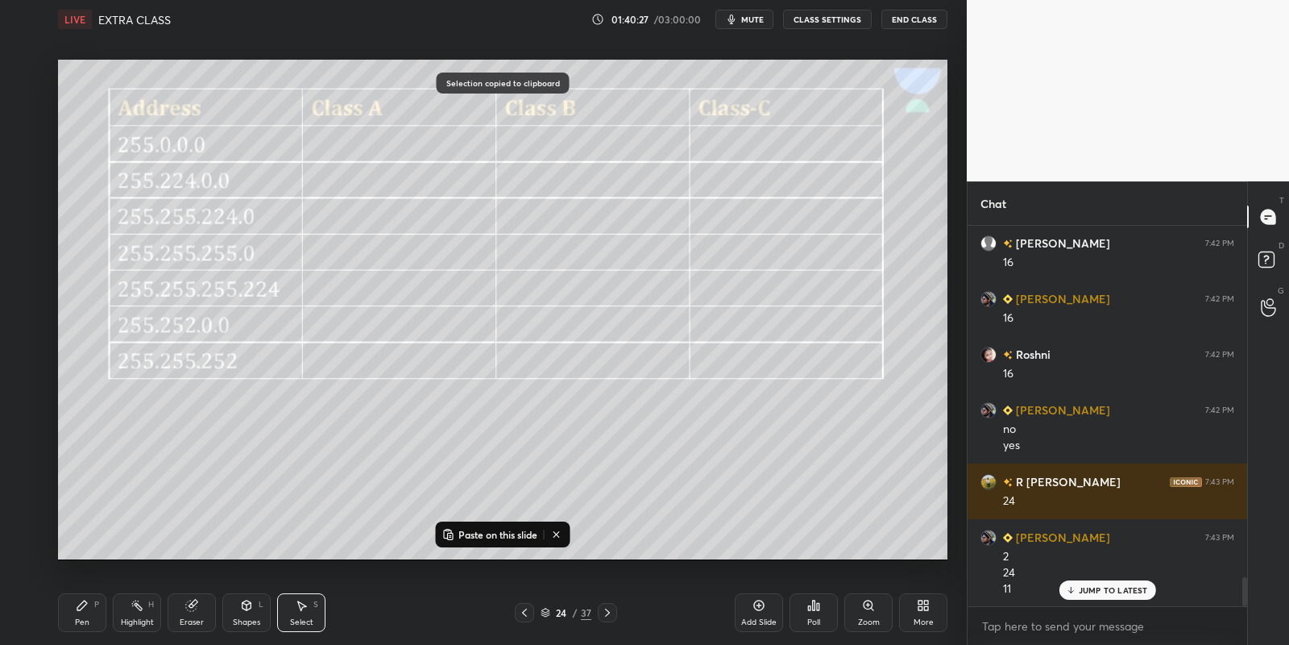
drag, startPoint x: 473, startPoint y: 531, endPoint x: 474, endPoint y: 521, distance: 9.7
click at [474, 528] on p "Paste on this slide" at bounding box center [498, 534] width 79 height 13
drag, startPoint x: 389, startPoint y: 168, endPoint x: 381, endPoint y: 184, distance: 18.0
click at [380, 185] on div "0 ° Undo Copy Paste here Duplicate Duplicate to new slide Delete" at bounding box center [503, 310] width 890 height 500
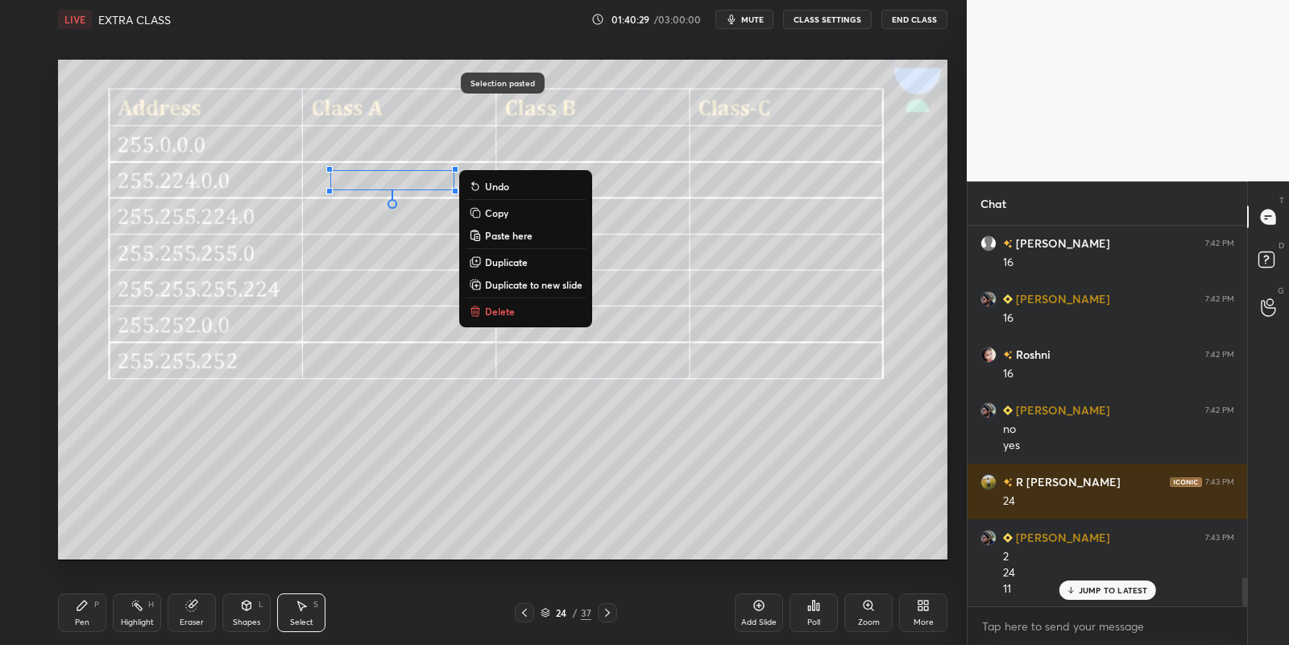
click at [91, 604] on div "Pen P" at bounding box center [82, 612] width 48 height 39
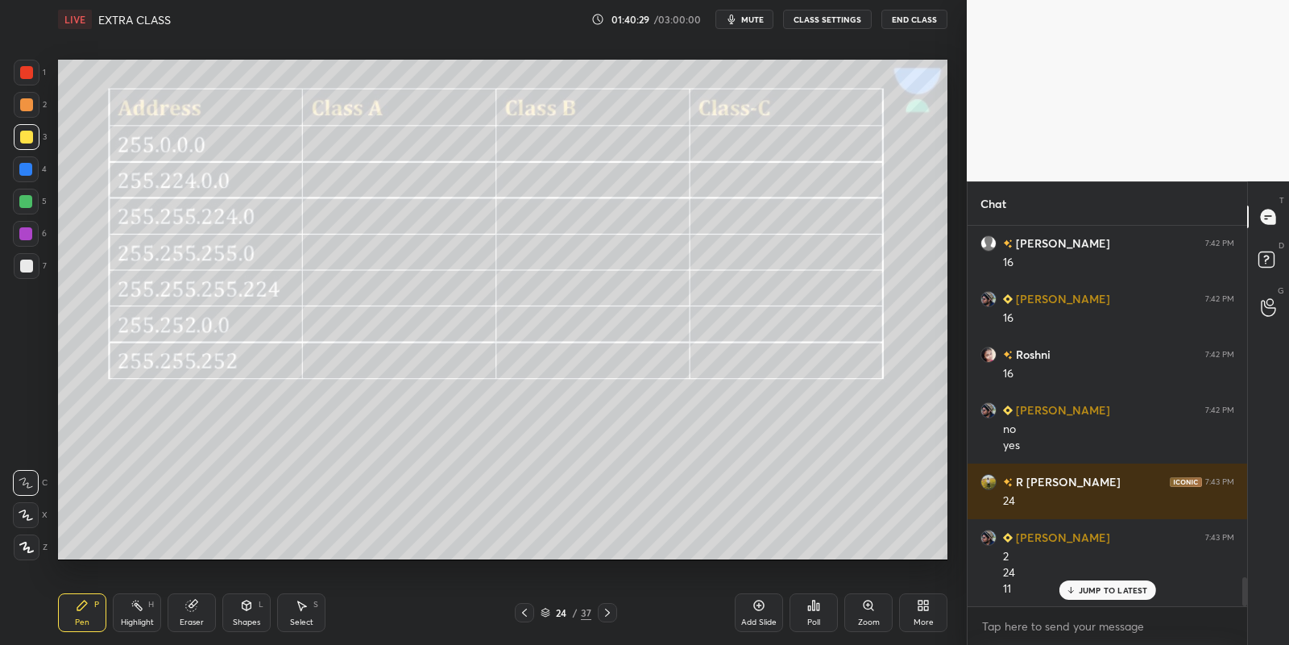
click at [135, 608] on icon at bounding box center [137, 605] width 13 height 13
drag, startPoint x: 300, startPoint y: 611, endPoint x: 309, endPoint y: 572, distance: 39.7
click at [299, 609] on icon at bounding box center [301, 605] width 13 height 13
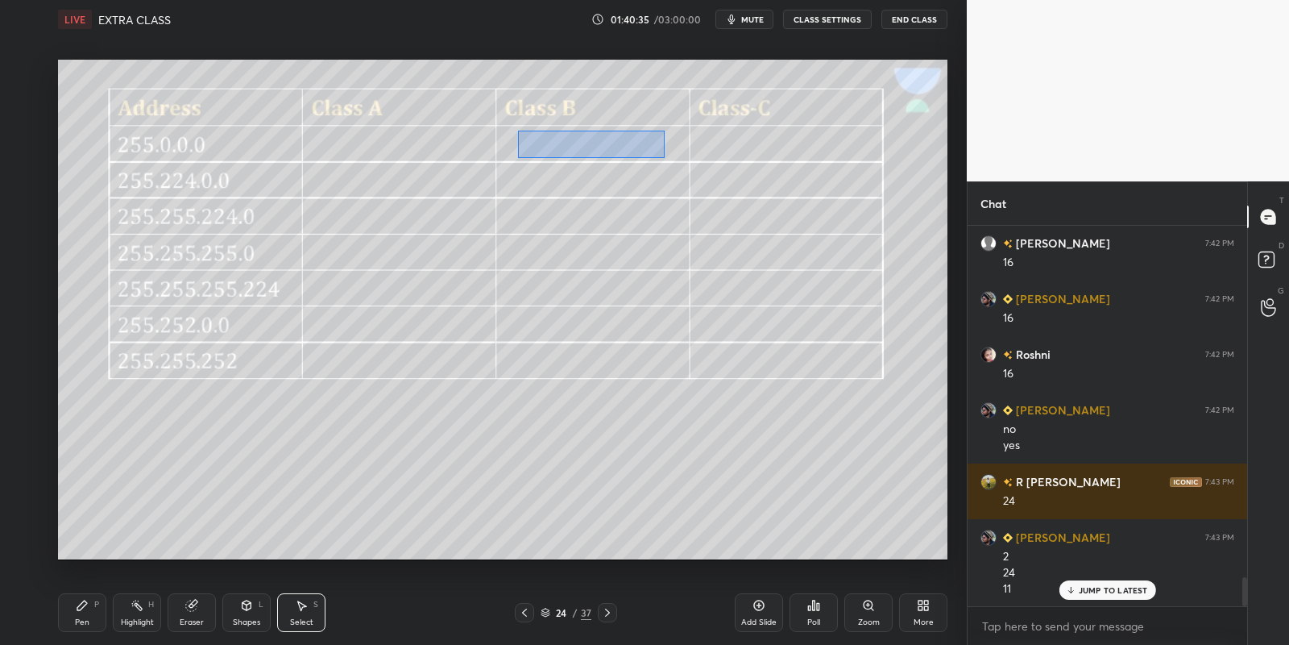
drag, startPoint x: 526, startPoint y: 134, endPoint x: 666, endPoint y: 154, distance: 141.7
click at [667, 156] on div "0 ° Undo Copy Paste here Duplicate Duplicate to new slide Delete" at bounding box center [503, 310] width 890 height 500
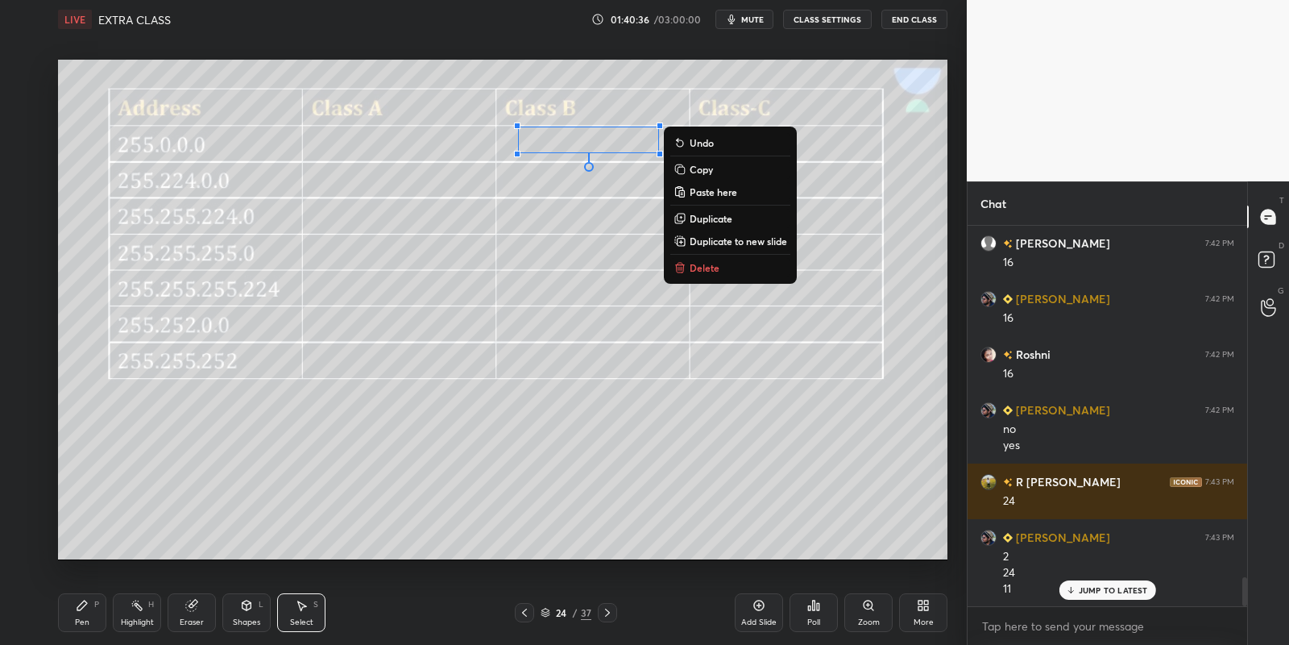
drag, startPoint x: 701, startPoint y: 174, endPoint x: 694, endPoint y: 187, distance: 14.8
click at [701, 173] on p "Copy" at bounding box center [701, 169] width 23 height 13
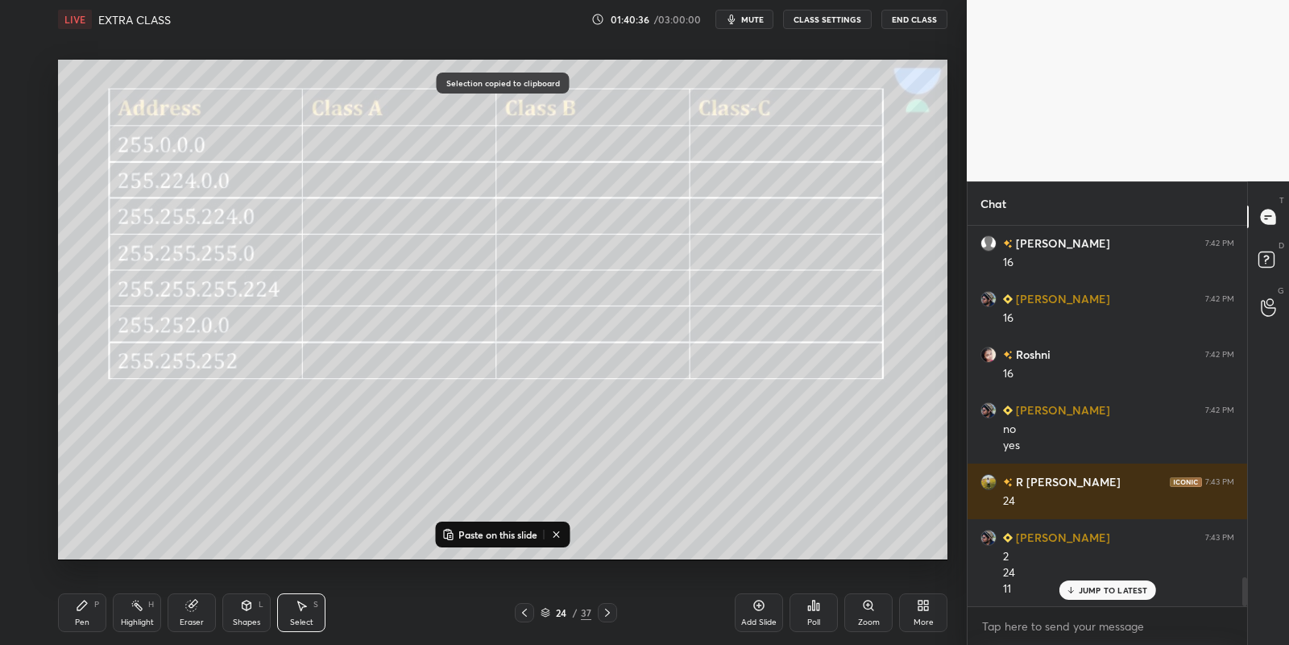
click at [474, 528] on p "Paste on this slide" at bounding box center [498, 534] width 79 height 13
drag, startPoint x: 577, startPoint y: 168, endPoint x: 569, endPoint y: 180, distance: 13.9
click at [569, 181] on div "0 ° Undo Copy Paste here Duplicate Duplicate to new slide Delete" at bounding box center [503, 310] width 890 height 500
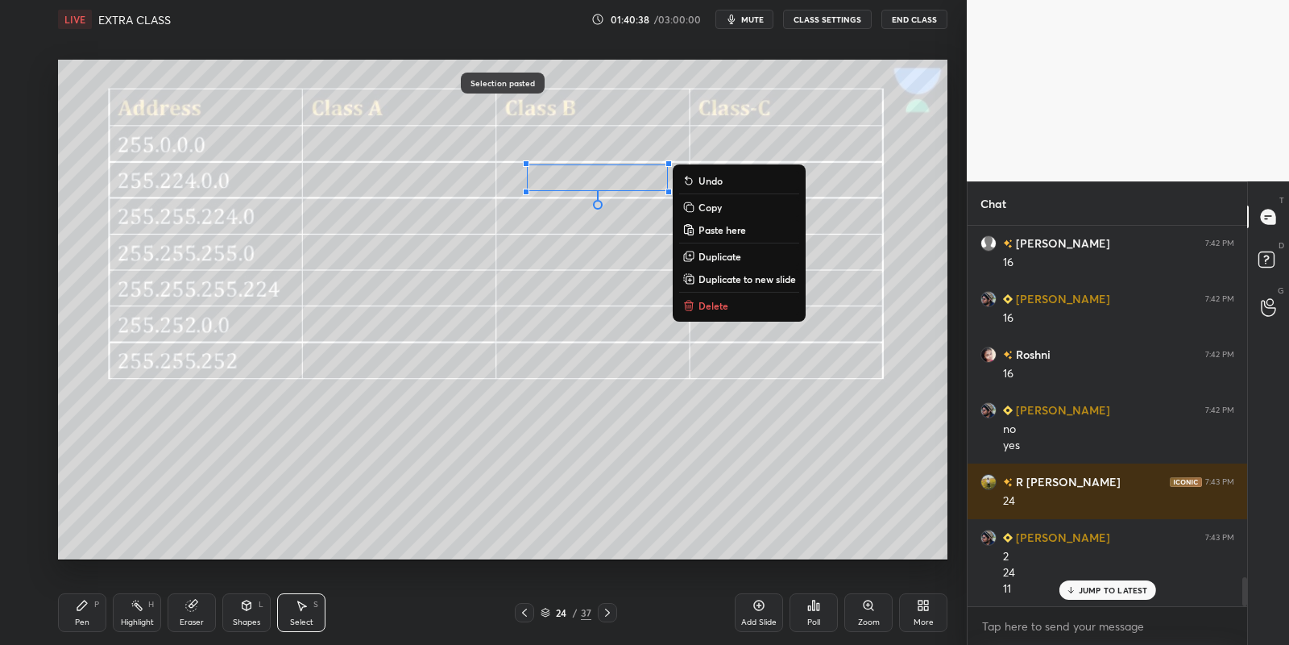
click at [93, 612] on div "Pen P" at bounding box center [82, 612] width 48 height 39
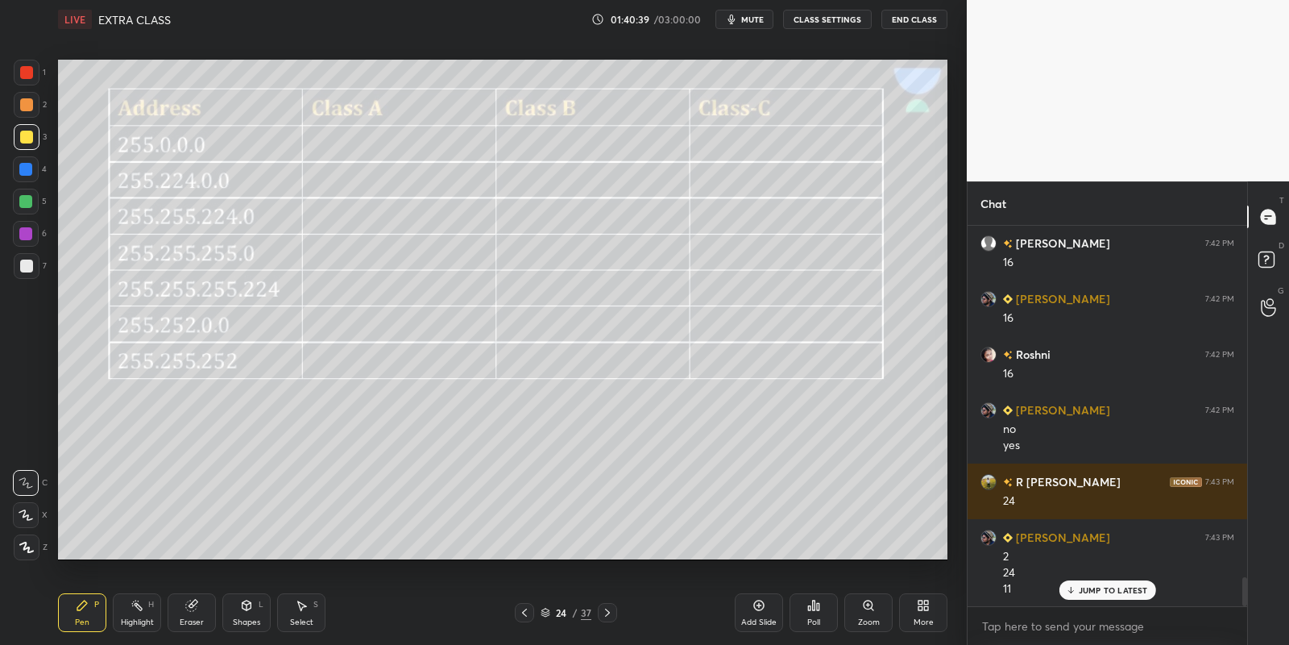
drag, startPoint x: 139, startPoint y: 617, endPoint x: 143, endPoint y: 604, distance: 13.8
click at [137, 618] on div "Highlight" at bounding box center [137, 622] width 33 height 8
drag, startPoint x: 296, startPoint y: 612, endPoint x: 310, endPoint y: 595, distance: 22.3
click at [295, 611] on div "Select S" at bounding box center [301, 612] width 48 height 39
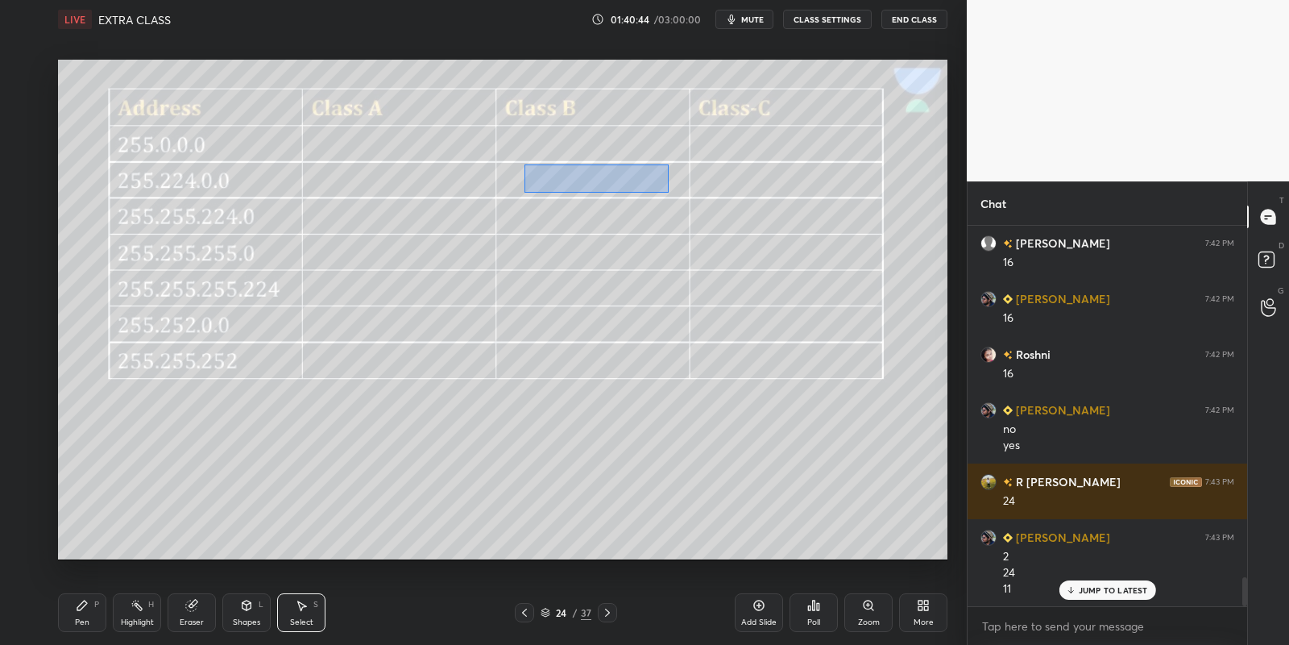
drag, startPoint x: 526, startPoint y: 165, endPoint x: 674, endPoint y: 186, distance: 148.9
click at [668, 190] on div "0 ° Undo Copy Paste here Duplicate Duplicate to new slide Delete" at bounding box center [503, 310] width 890 height 500
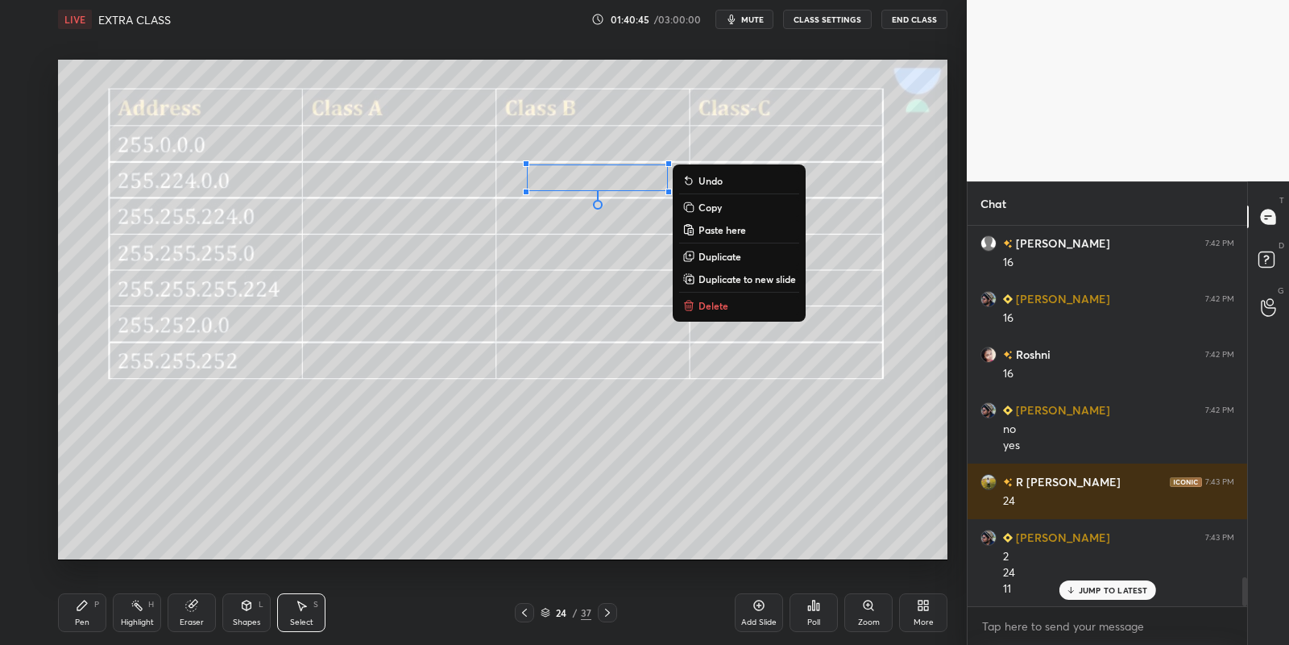
drag, startPoint x: 714, startPoint y: 210, endPoint x: 709, endPoint y: 222, distance: 13.8
click at [714, 210] on p "Copy" at bounding box center [710, 207] width 23 height 13
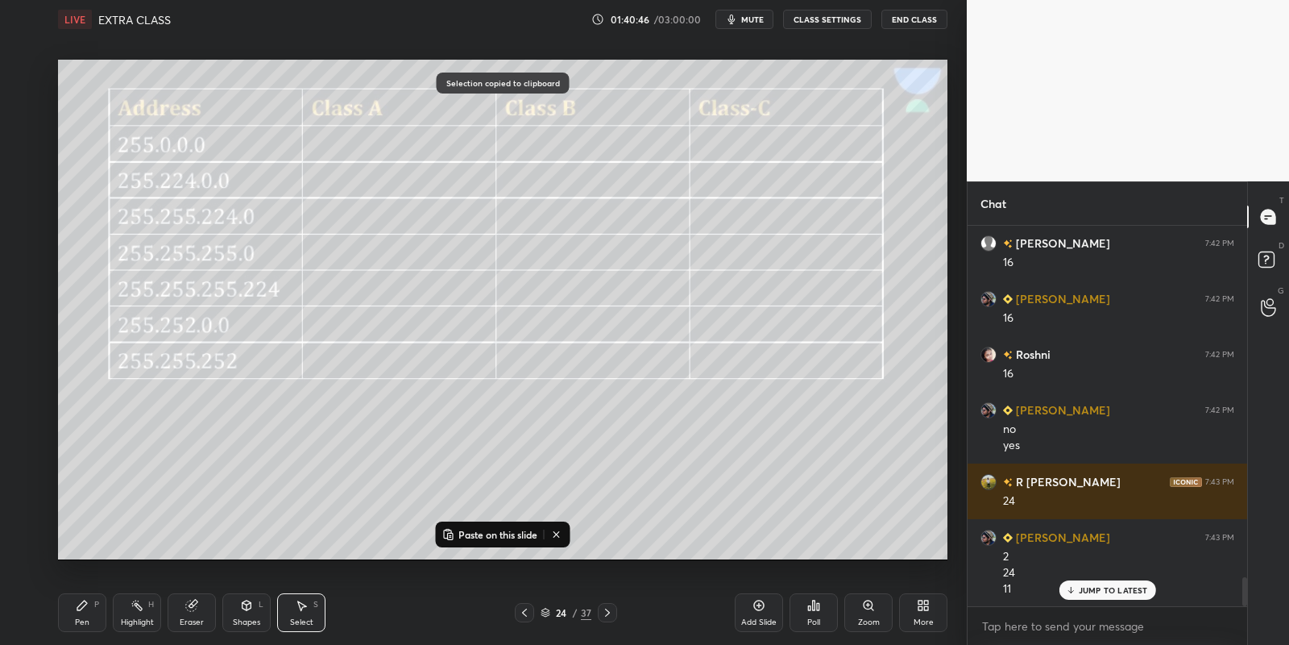
click at [499, 531] on p "Paste on this slide" at bounding box center [498, 534] width 79 height 13
drag, startPoint x: 613, startPoint y: 197, endPoint x: 772, endPoint y: 179, distance: 159.7
click at [772, 178] on div "0 ° Undo Copy Paste here Duplicate Duplicate to new slide Delete" at bounding box center [503, 310] width 890 height 500
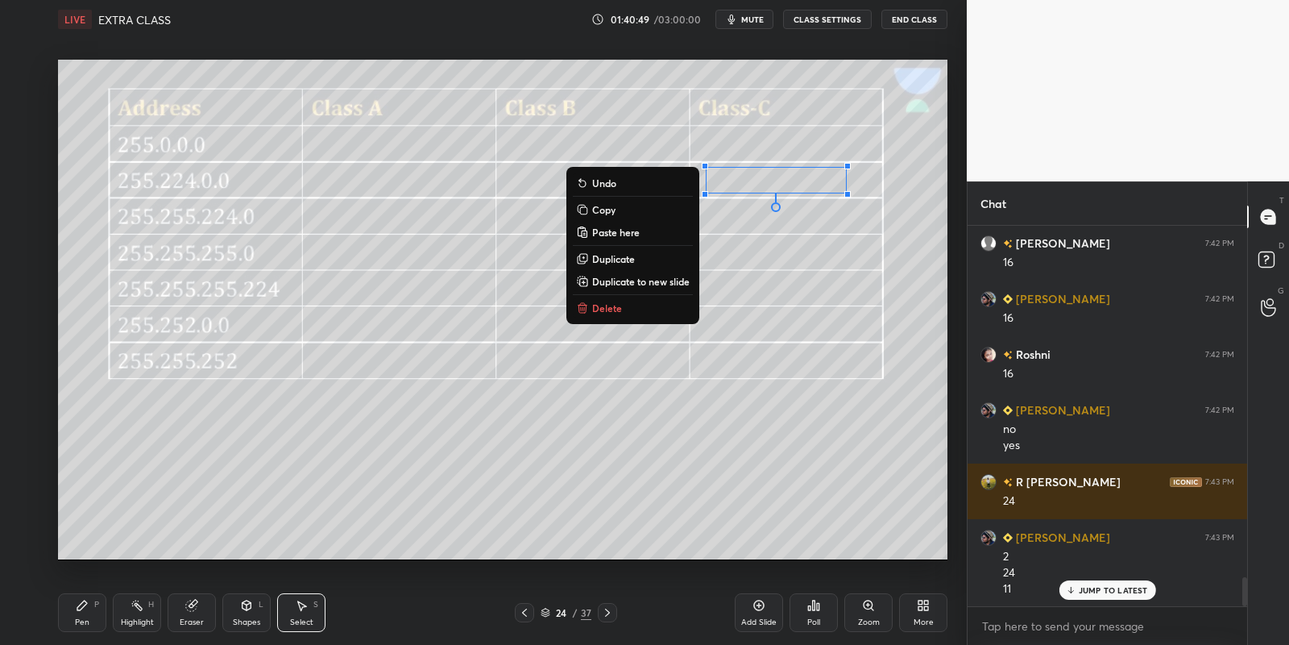
drag, startPoint x: 80, startPoint y: 612, endPoint x: 80, endPoint y: 598, distance: 13.7
click at [80, 610] on div "Pen P" at bounding box center [82, 612] width 48 height 39
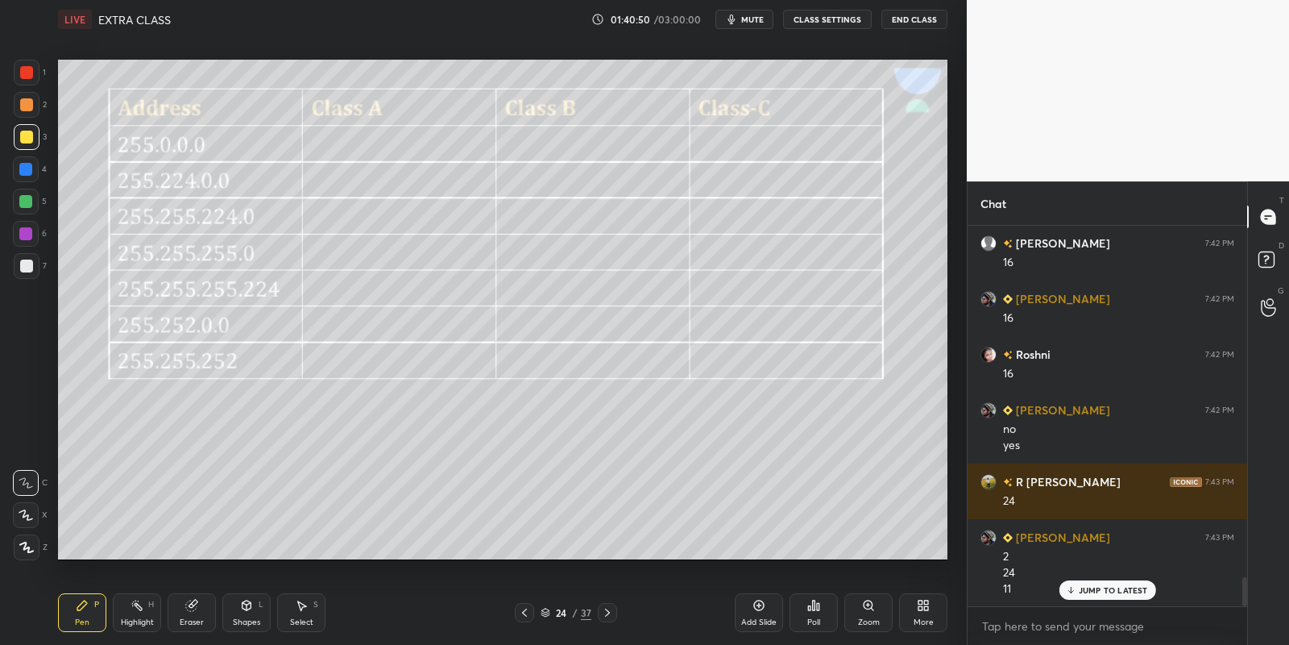
drag, startPoint x: 31, startPoint y: 138, endPoint x: 48, endPoint y: 152, distance: 22.3
click at [31, 138] on div at bounding box center [26, 137] width 13 height 13
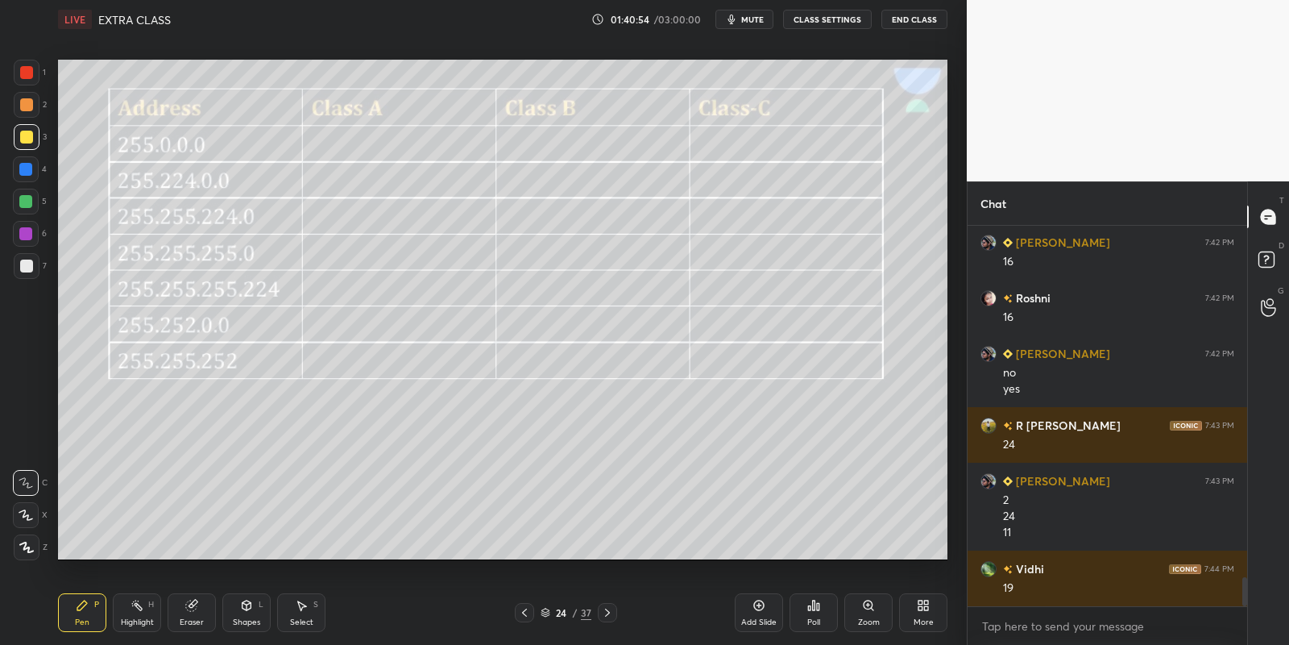
drag, startPoint x: 134, startPoint y: 607, endPoint x: 137, endPoint y: 593, distance: 14.1
click at [135, 605] on icon at bounding box center [137, 605] width 13 height 13
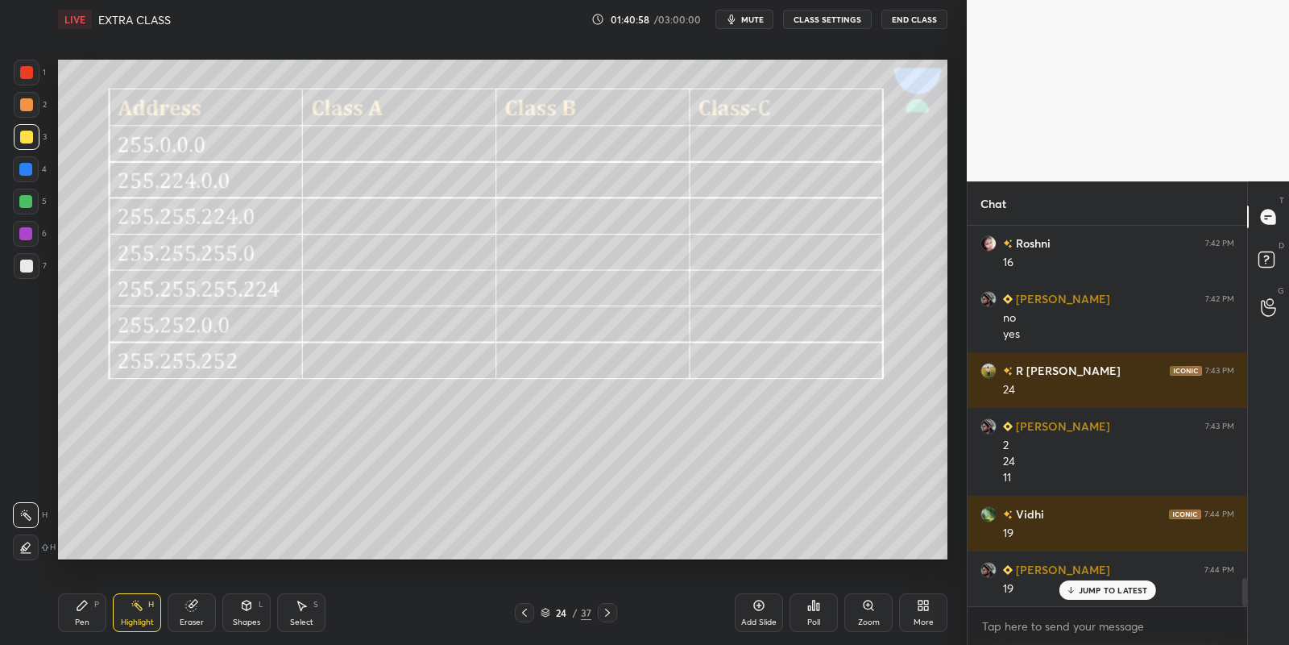
drag, startPoint x: 92, startPoint y: 608, endPoint x: 118, endPoint y: 605, distance: 26.0
click at [98, 608] on div "Pen P" at bounding box center [82, 612] width 48 height 39
drag, startPoint x: 298, startPoint y: 611, endPoint x: 307, endPoint y: 571, distance: 41.3
click at [300, 608] on icon at bounding box center [301, 605] width 13 height 13
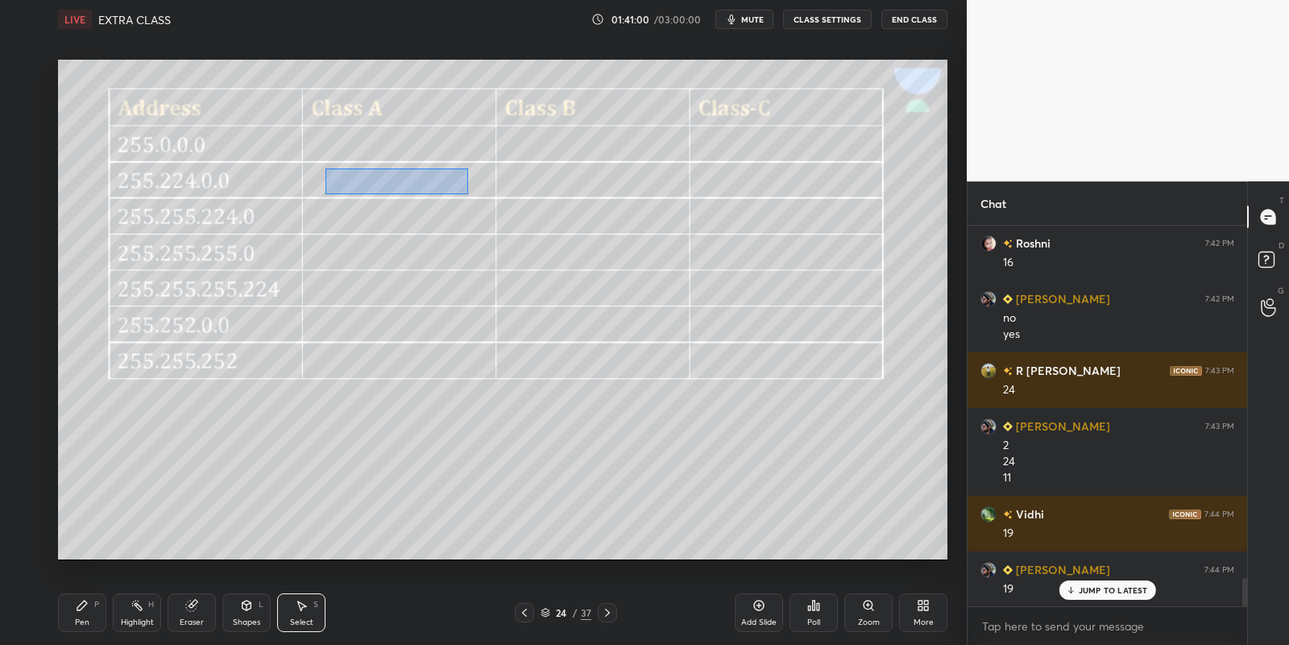
drag, startPoint x: 326, startPoint y: 168, endPoint x: 468, endPoint y: 193, distance: 144.8
click at [468, 193] on div "0 ° Undo Copy Paste here Duplicate Duplicate to new slide Delete" at bounding box center [503, 310] width 890 height 500
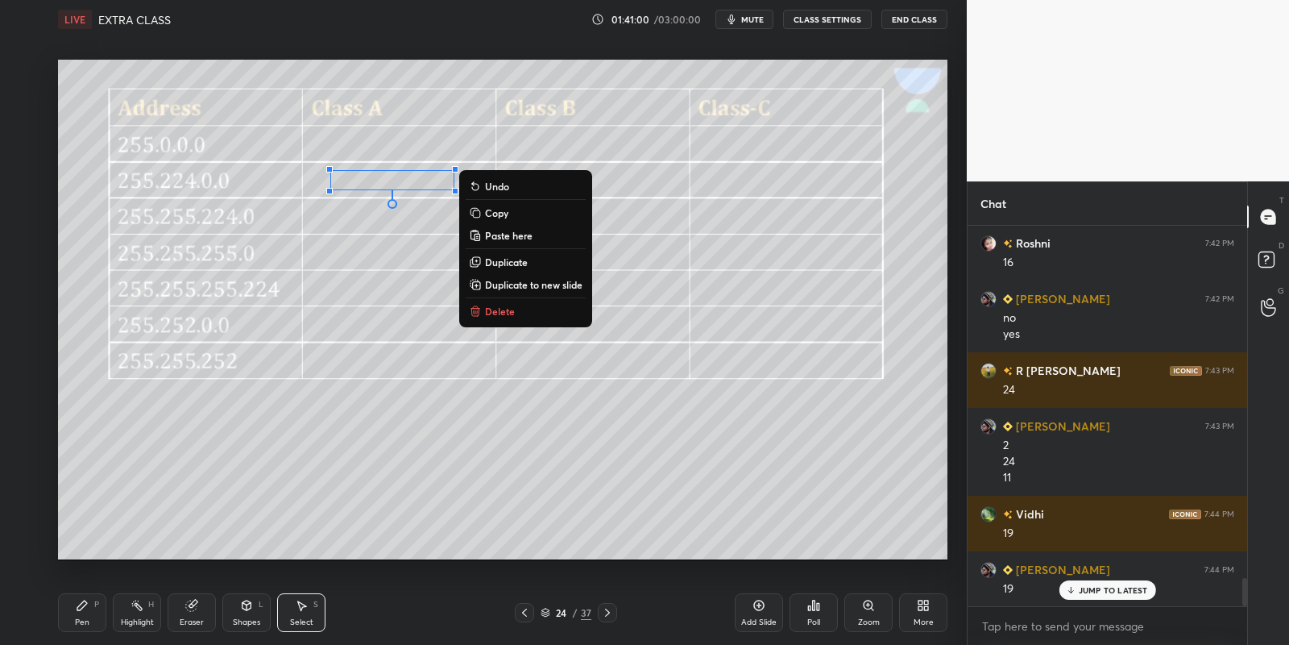
click at [512, 215] on button "Copy" at bounding box center [526, 212] width 120 height 19
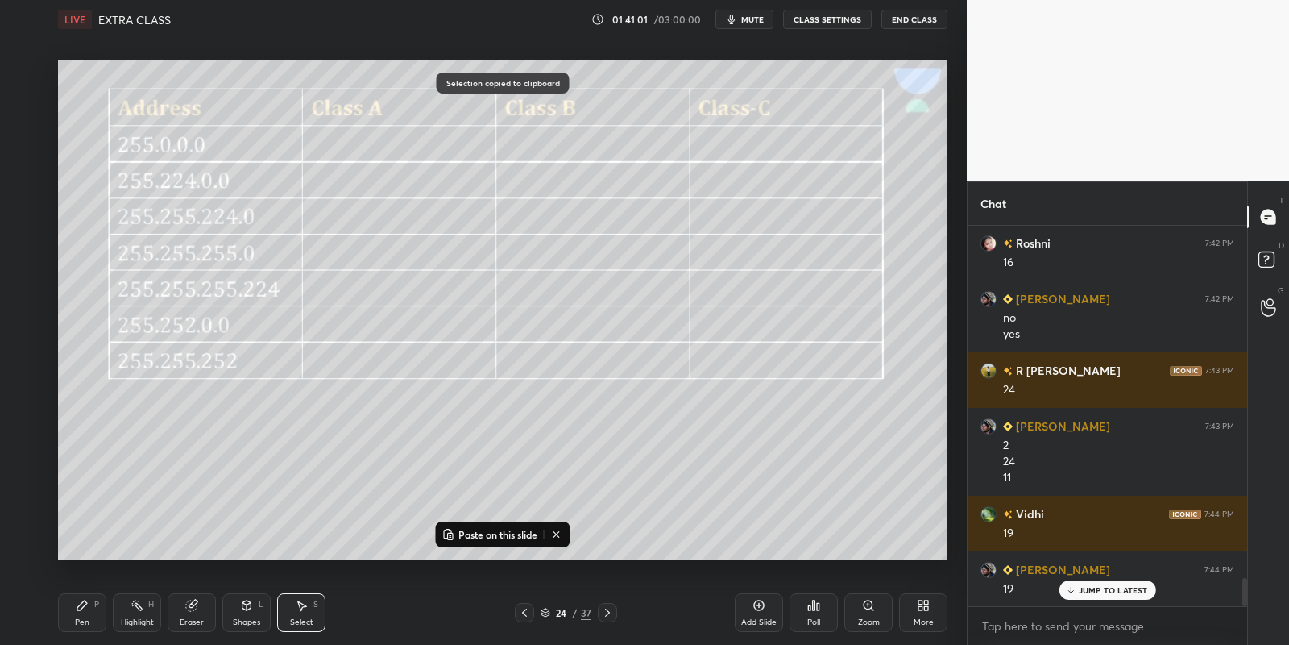
drag, startPoint x: 464, startPoint y: 529, endPoint x: 468, endPoint y: 507, distance: 22.9
click at [467, 528] on p "Paste on this slide" at bounding box center [498, 534] width 79 height 13
drag, startPoint x: 398, startPoint y: 201, endPoint x: 389, endPoint y: 214, distance: 15.0
click at [386, 219] on div "0 ° Undo Copy Paste here Duplicate Duplicate to new slide Delete" at bounding box center [503, 310] width 890 height 500
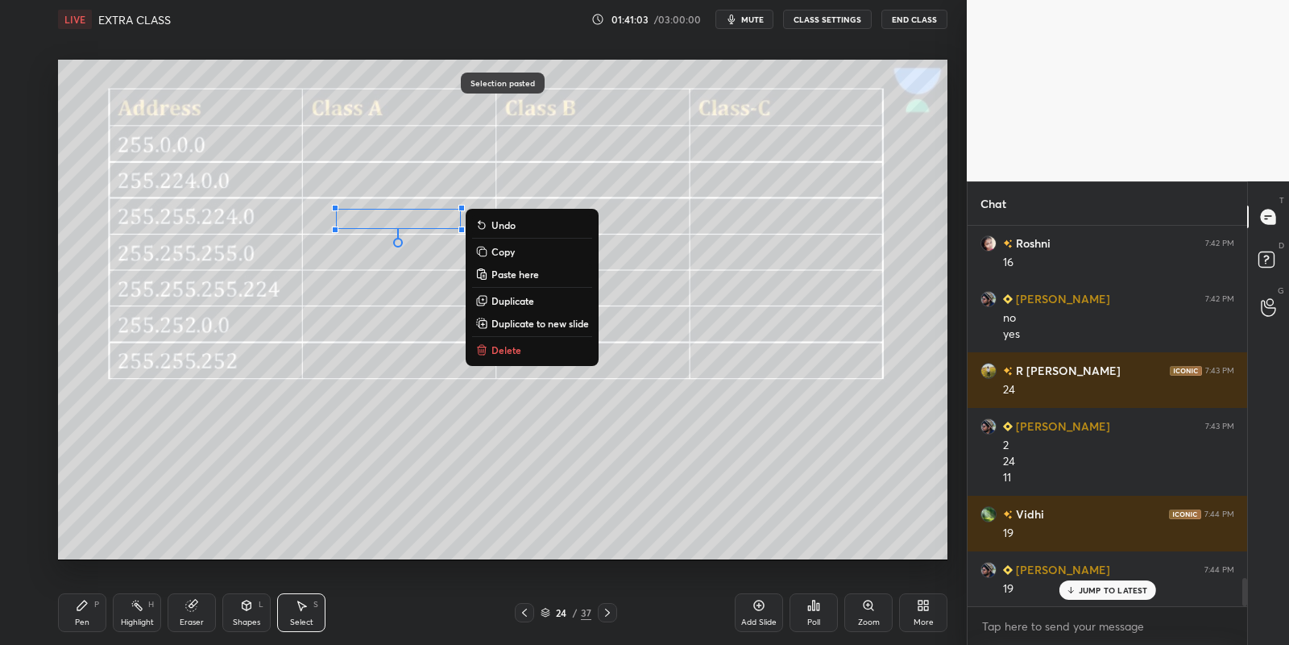
click at [89, 616] on div "Pen P" at bounding box center [82, 612] width 48 height 39
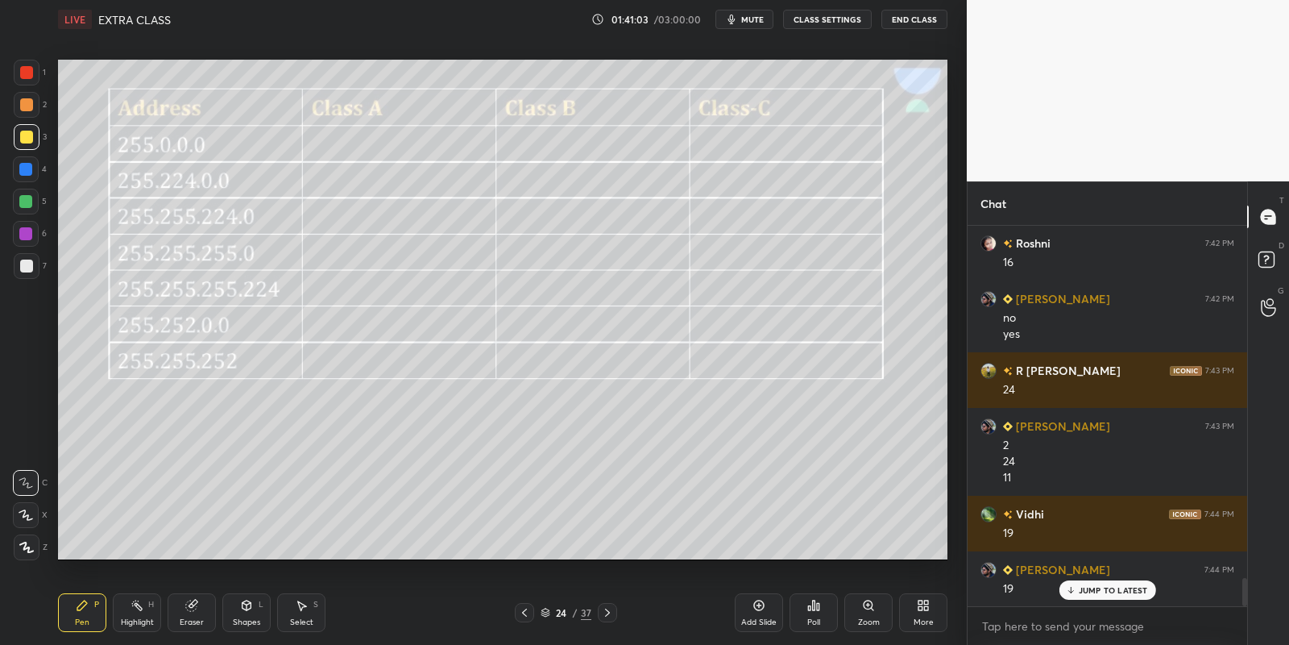
click at [139, 613] on div "Highlight H" at bounding box center [137, 612] width 48 height 39
drag, startPoint x: 305, startPoint y: 616, endPoint x: 313, endPoint y: 559, distance: 57.8
click at [306, 614] on div "Select S" at bounding box center [301, 612] width 48 height 39
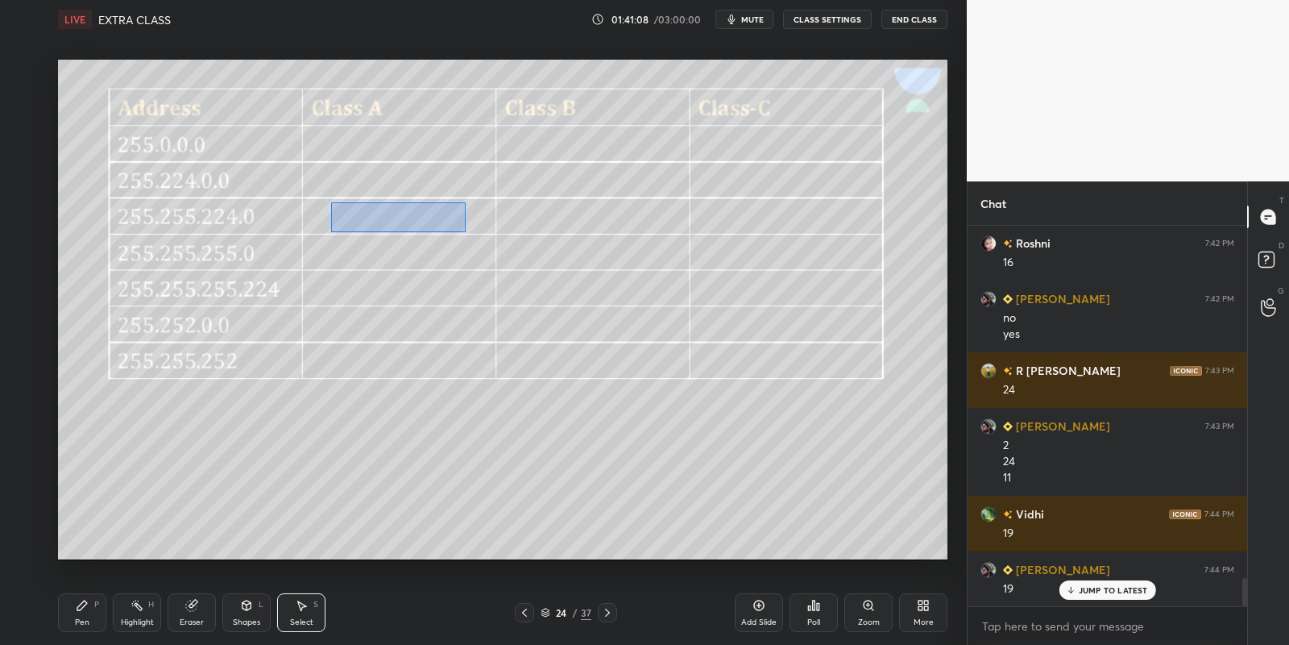
drag, startPoint x: 331, startPoint y: 201, endPoint x: 478, endPoint y: 232, distance: 149.8
click at [465, 230] on div "0 ° Undo Copy Paste here Duplicate Duplicate to new slide Delete" at bounding box center [503, 310] width 890 height 500
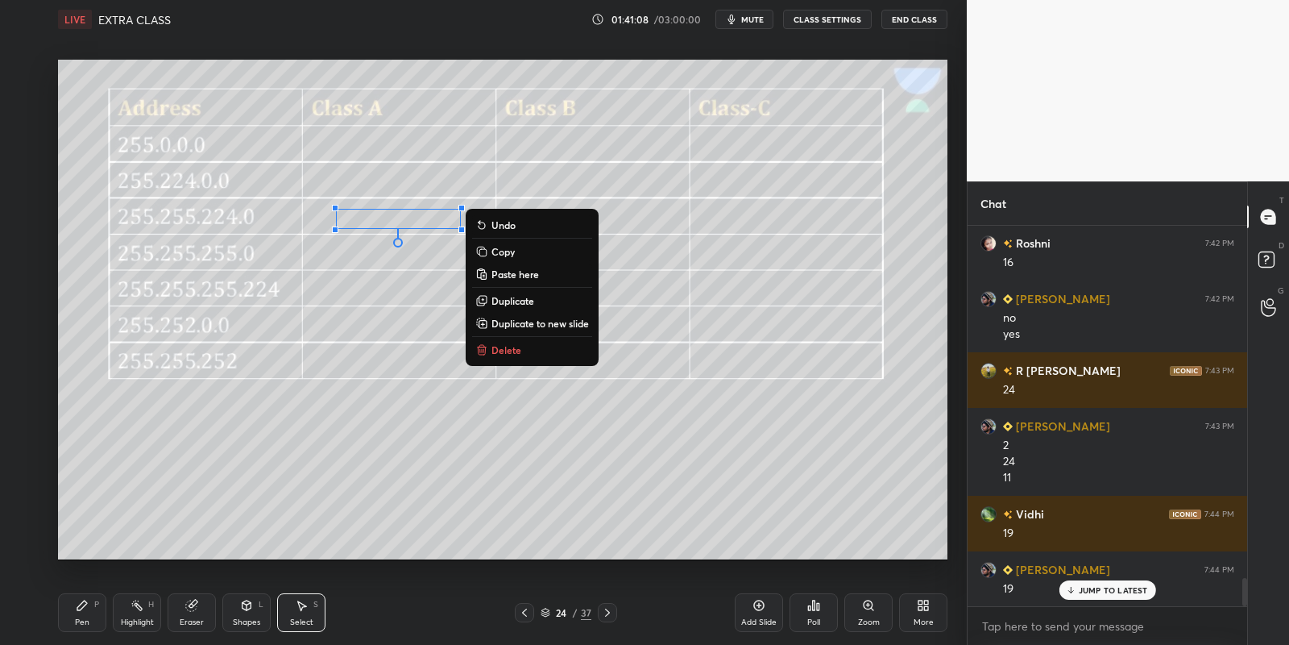
click at [524, 255] on button "Copy" at bounding box center [532, 251] width 120 height 19
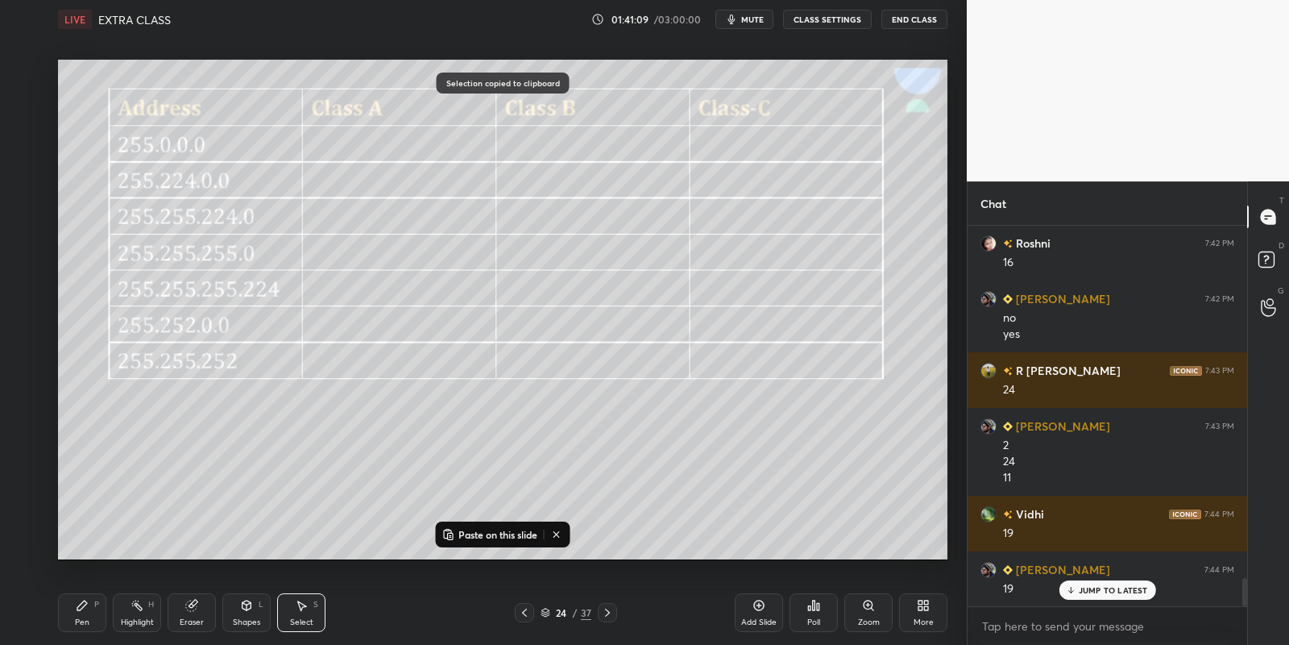
click at [485, 530] on p "Paste on this slide" at bounding box center [498, 534] width 79 height 13
drag, startPoint x: 431, startPoint y: 238, endPoint x: 575, endPoint y: 216, distance: 145.1
click at [579, 214] on div "0 ° Undo Copy Paste here Duplicate Duplicate to new slide Delete" at bounding box center [503, 310] width 890 height 500
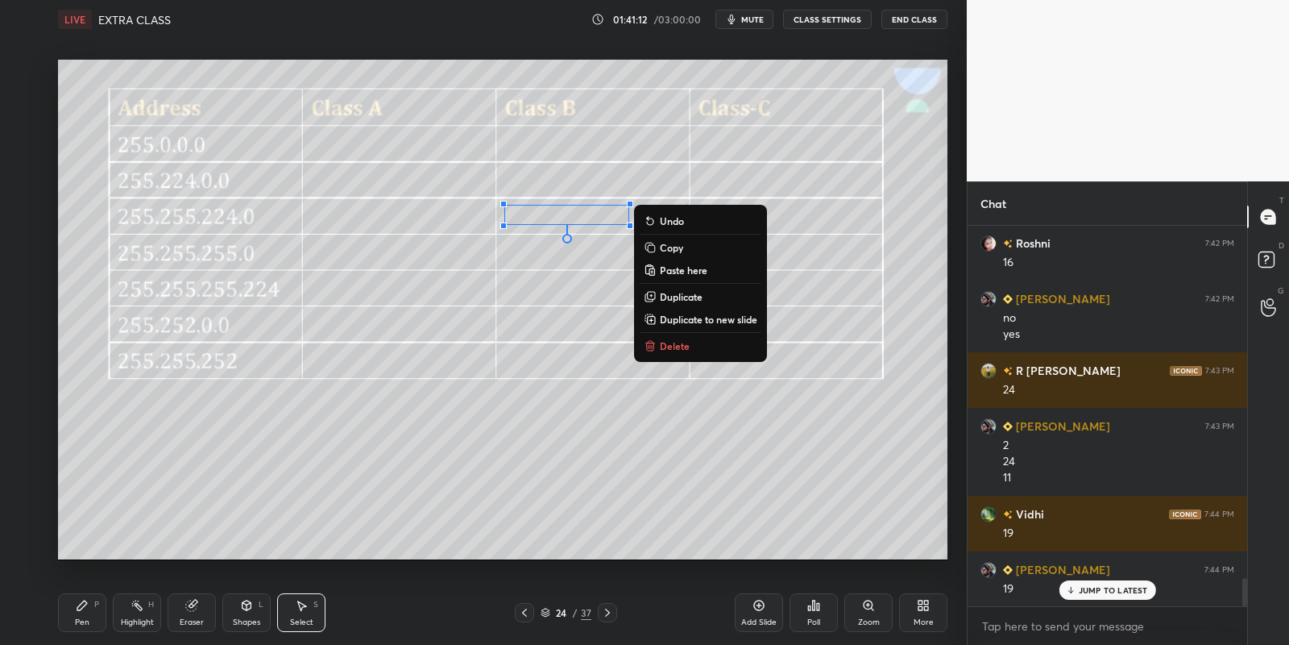
drag, startPoint x: 97, startPoint y: 608, endPoint x: 108, endPoint y: 610, distance: 11.5
click at [104, 611] on div "Pen P" at bounding box center [82, 612] width 48 height 39
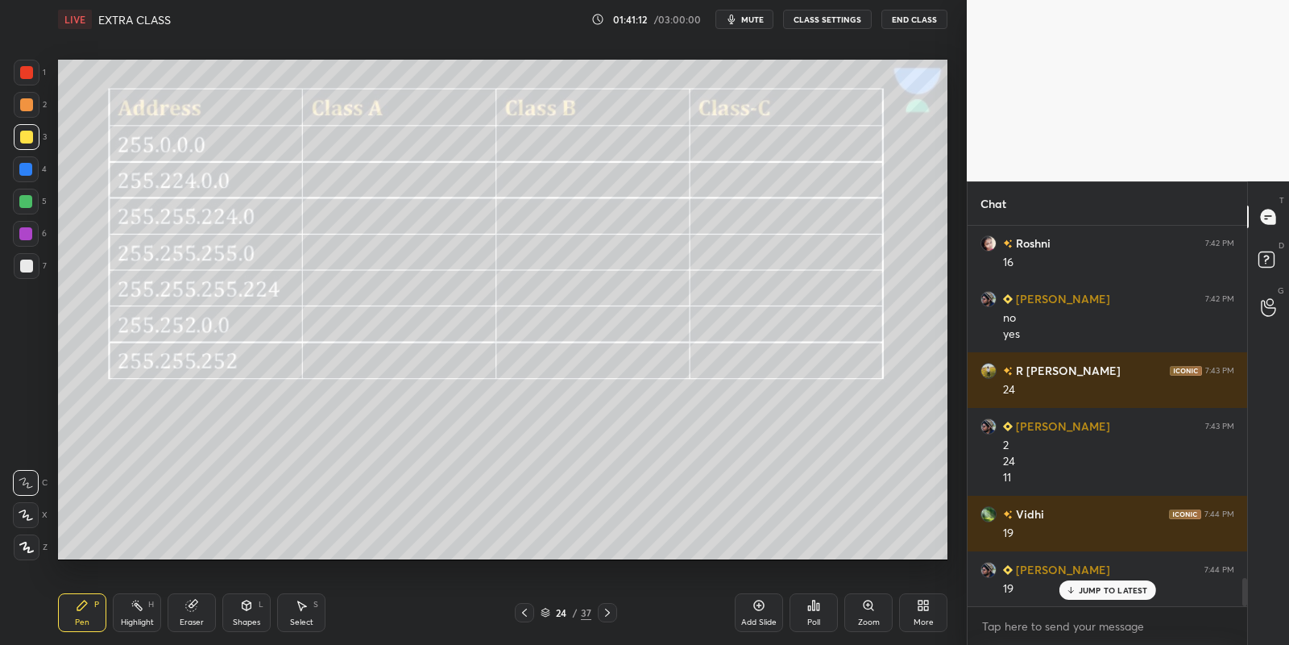
click at [144, 606] on div "Highlight H" at bounding box center [137, 612] width 48 height 39
drag, startPoint x: 301, startPoint y: 609, endPoint x: 325, endPoint y: 583, distance: 34.8
click at [301, 608] on icon at bounding box center [301, 605] width 13 height 13
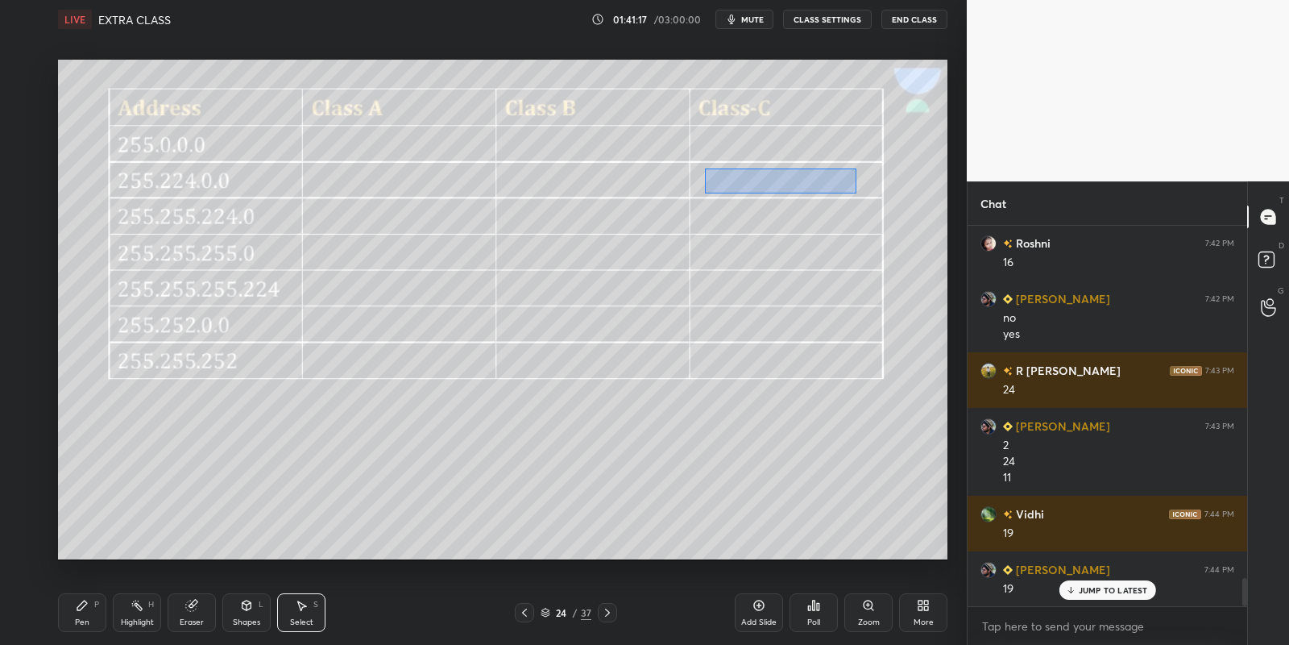
drag, startPoint x: 705, startPoint y: 168, endPoint x: 847, endPoint y: 190, distance: 143.5
click at [856, 193] on div "0 ° Undo Copy Paste here Duplicate Duplicate to new slide Delete" at bounding box center [503, 310] width 890 height 500
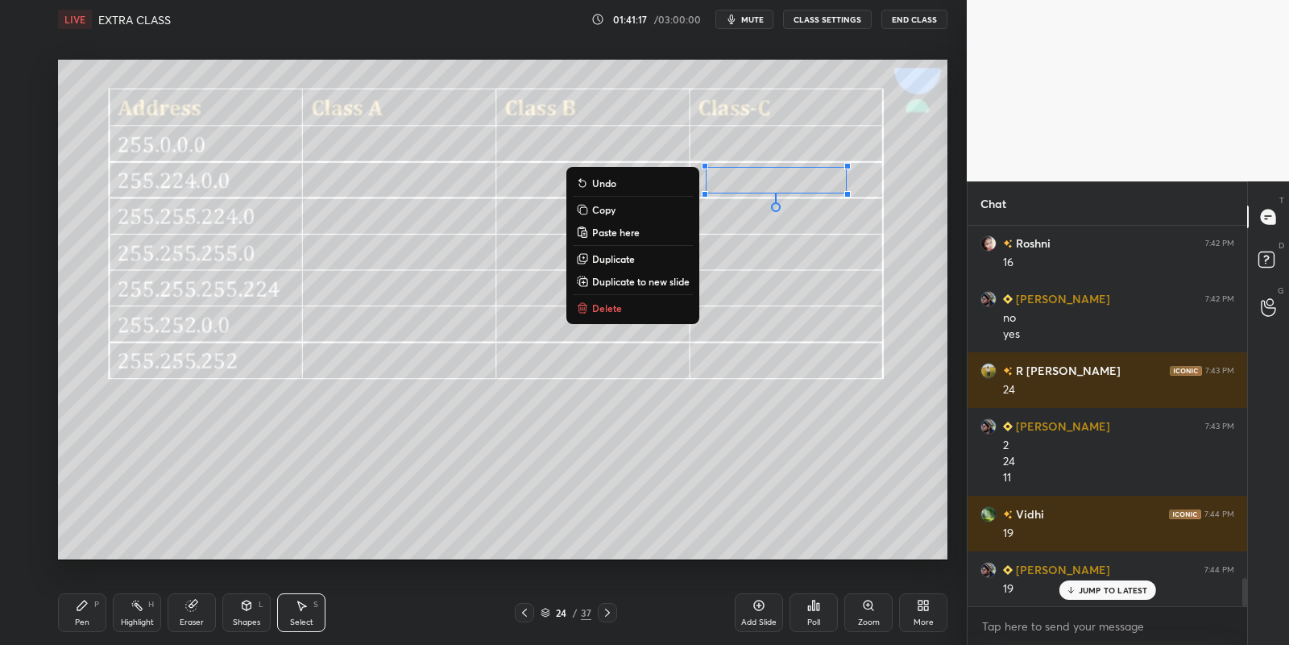
click at [611, 205] on p "Copy" at bounding box center [603, 209] width 23 height 13
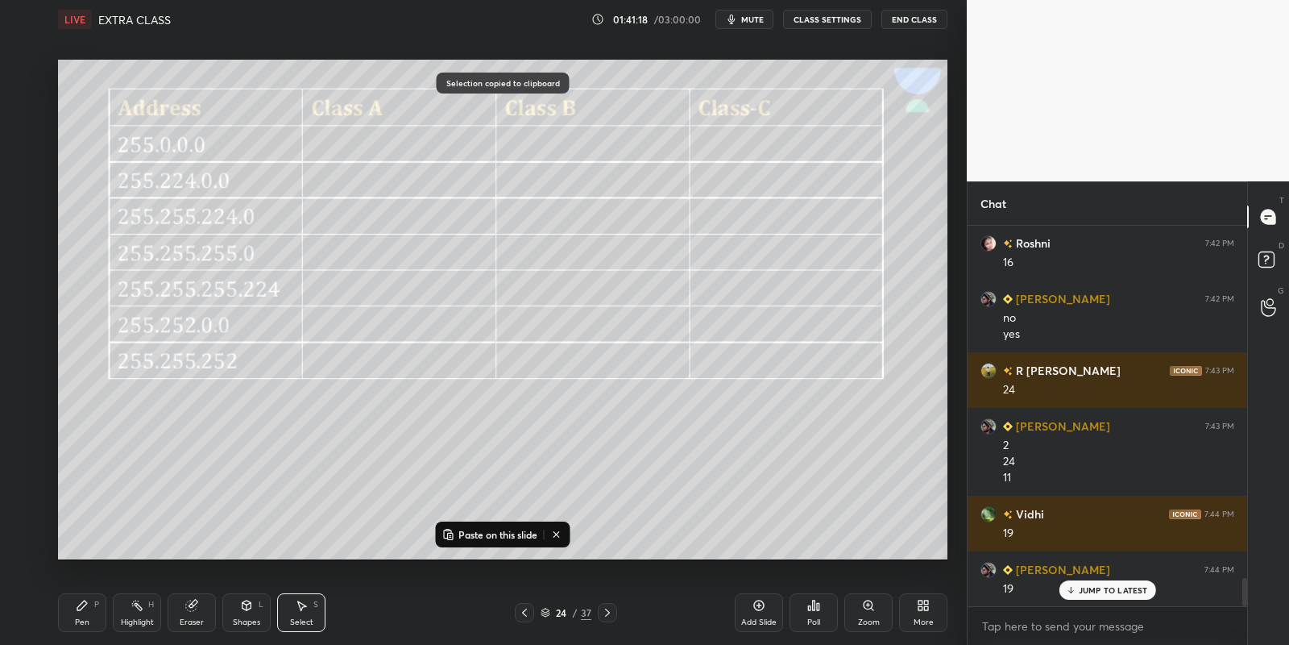
click at [477, 529] on p "Paste on this slide" at bounding box center [498, 534] width 79 height 13
drag, startPoint x: 753, startPoint y: 210, endPoint x: 749, endPoint y: 219, distance: 9.7
click at [748, 219] on div "0 ° Undo Copy Paste here Duplicate Duplicate to new slide Delete" at bounding box center [503, 310] width 890 height 500
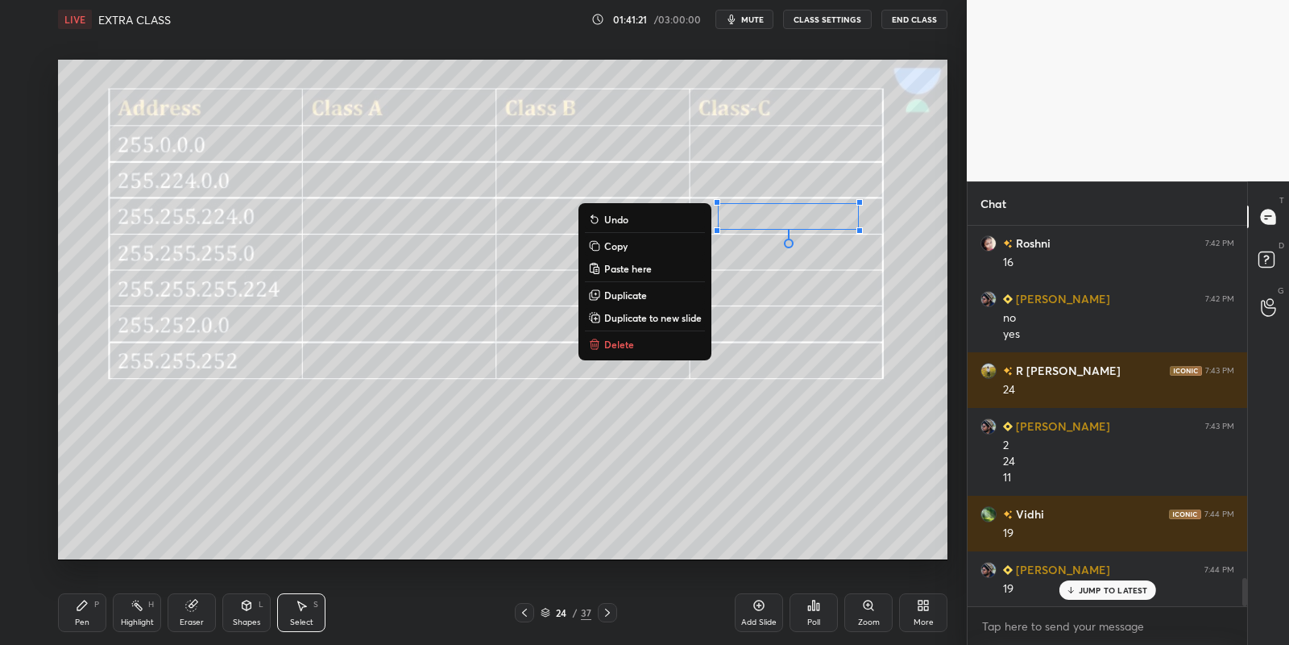
click at [84, 615] on div "Pen P" at bounding box center [82, 612] width 48 height 39
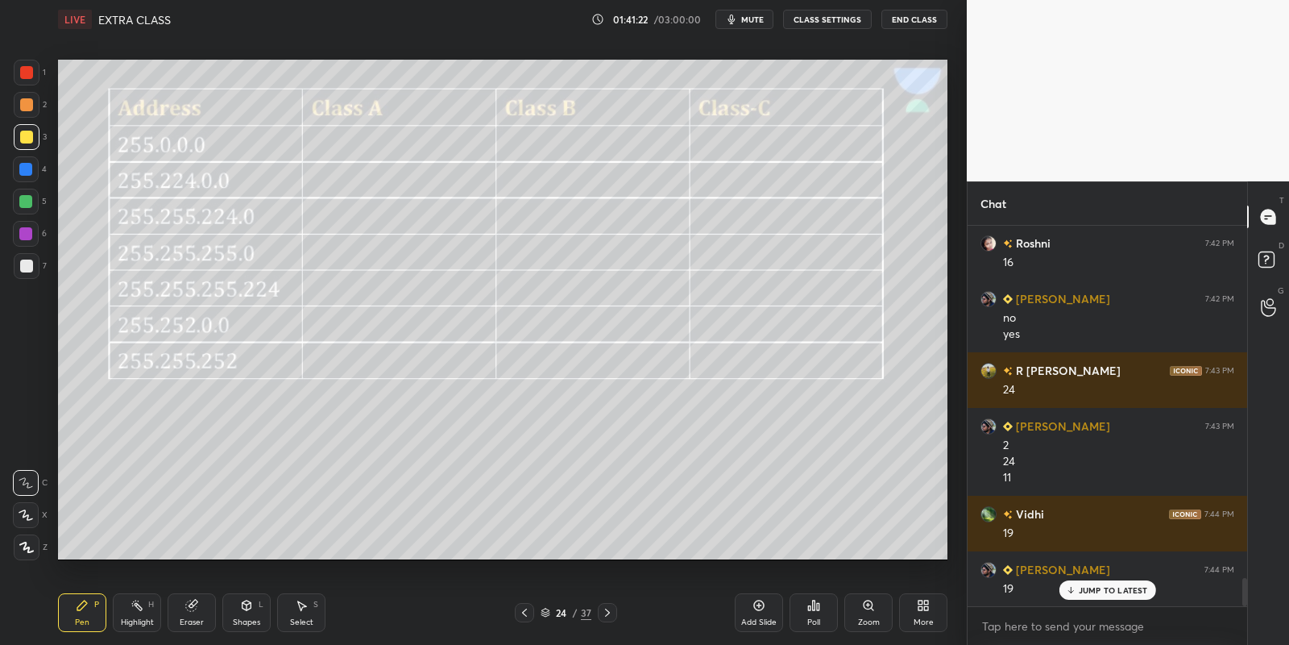
click at [23, 131] on div at bounding box center [26, 137] width 13 height 13
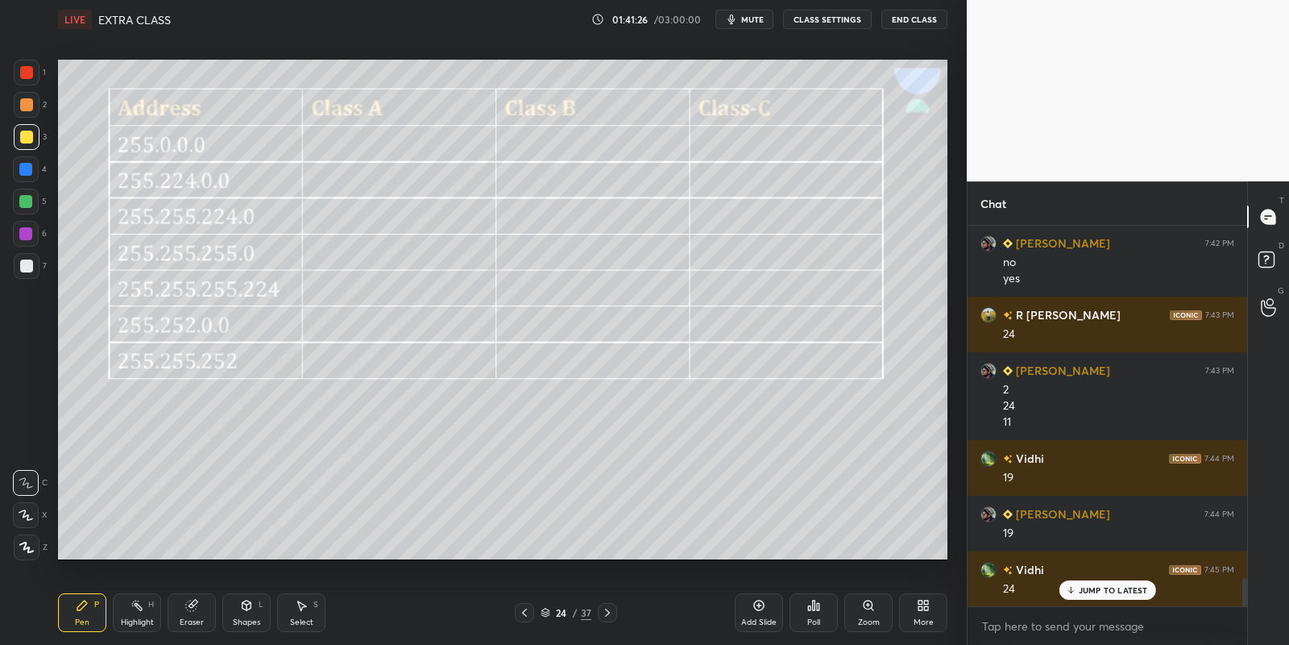
click at [131, 600] on icon at bounding box center [137, 605] width 13 height 13
click at [298, 606] on icon at bounding box center [301, 605] width 13 height 13
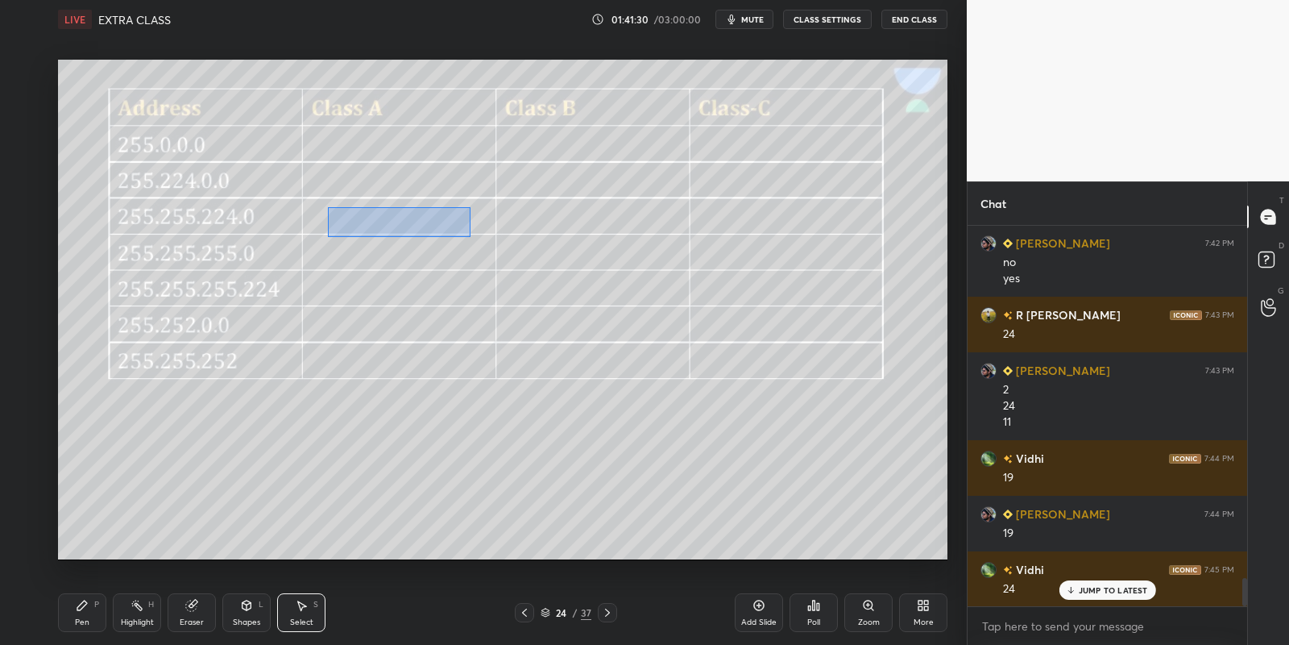
drag, startPoint x: 330, startPoint y: 206, endPoint x: 467, endPoint y: 234, distance: 140.5
click at [469, 235] on div "0 ° Undo Copy Paste here Duplicate Duplicate to new slide Delete" at bounding box center [503, 310] width 890 height 500
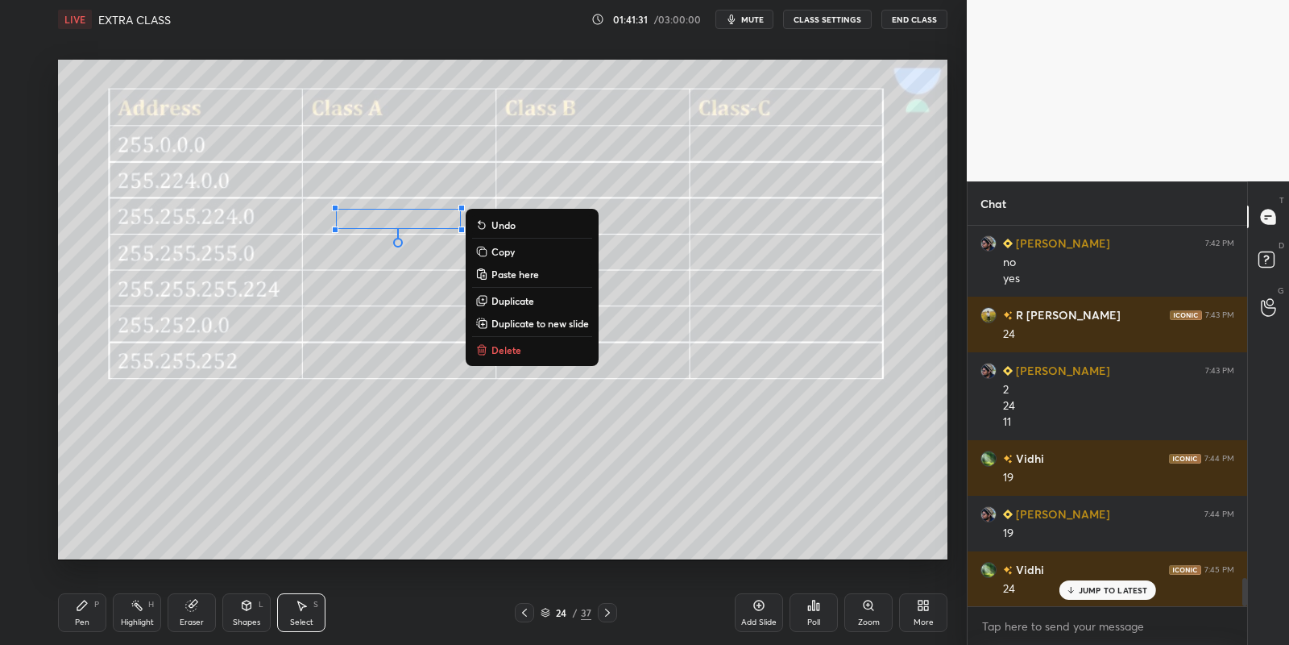
drag, startPoint x: 509, startPoint y: 245, endPoint x: 507, endPoint y: 262, distance: 17.1
click at [508, 245] on p "Copy" at bounding box center [503, 251] width 23 height 13
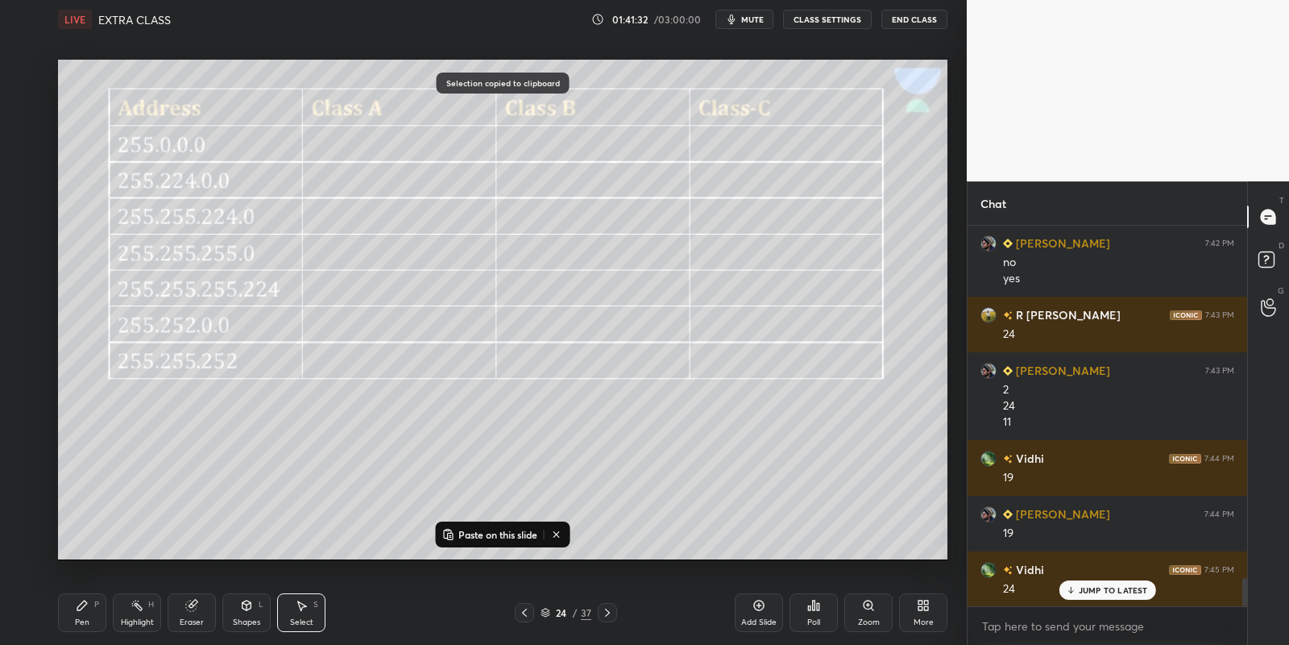
click at [476, 529] on p "Paste on this slide" at bounding box center [498, 534] width 79 height 13
drag, startPoint x: 396, startPoint y: 236, endPoint x: 391, endPoint y: 250, distance: 14.8
click at [383, 250] on div "0 ° Undo Copy Paste here Duplicate Duplicate to new slide Delete" at bounding box center [503, 310] width 890 height 500
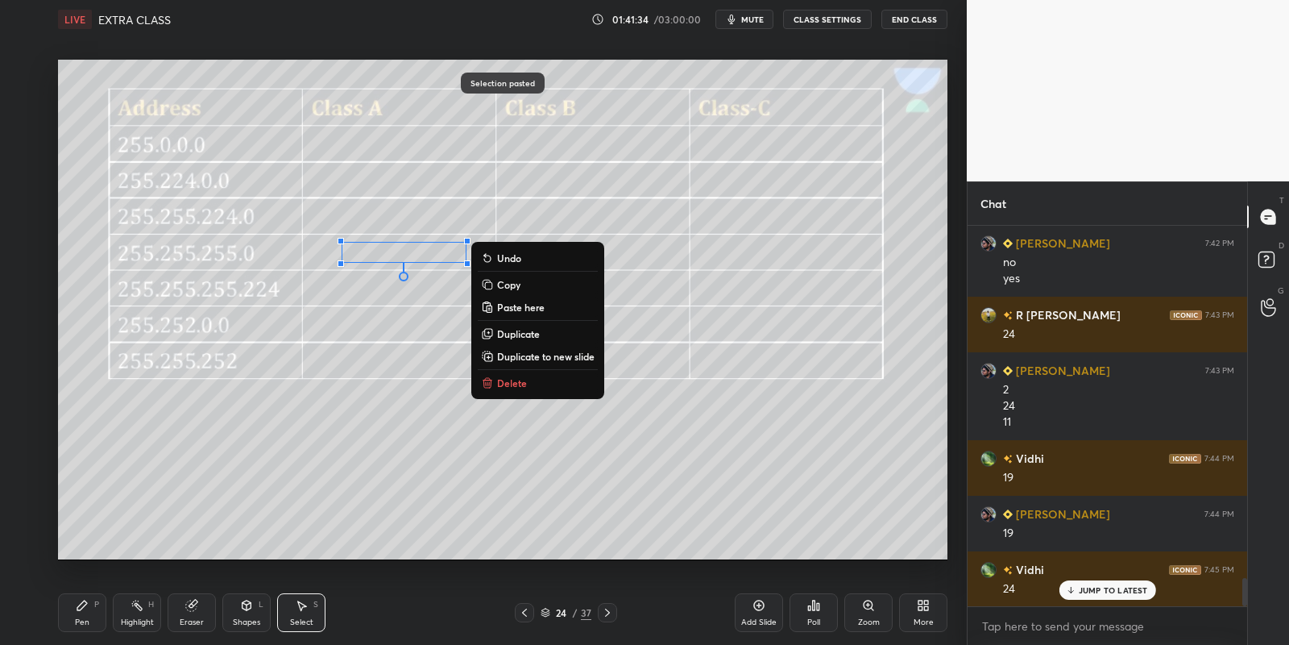
click at [93, 613] on div "Pen P" at bounding box center [82, 612] width 48 height 39
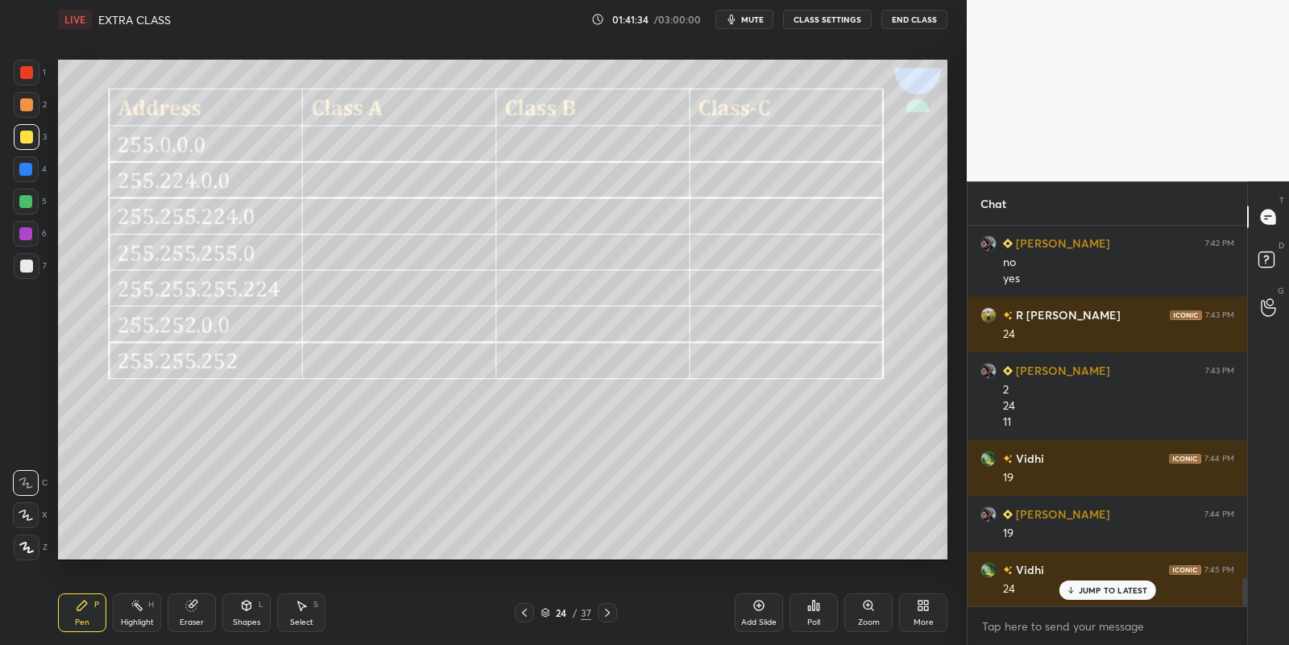
drag, startPoint x: 294, startPoint y: 611, endPoint x: 334, endPoint y: 562, distance: 63.0
click at [295, 608] on div "Select S" at bounding box center [301, 612] width 48 height 39
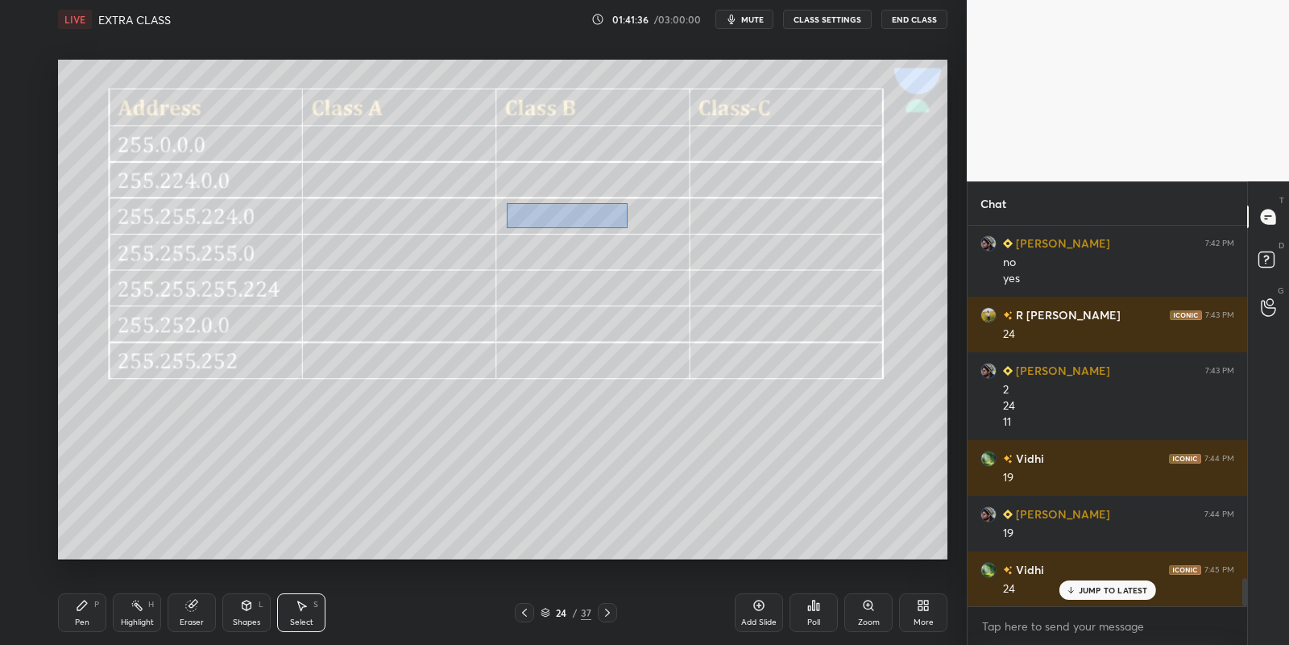
drag, startPoint x: 507, startPoint y: 203, endPoint x: 626, endPoint y: 227, distance: 121.7
click at [627, 227] on div "0 ° Undo Copy Paste here Duplicate Duplicate to new slide Delete" at bounding box center [503, 310] width 890 height 500
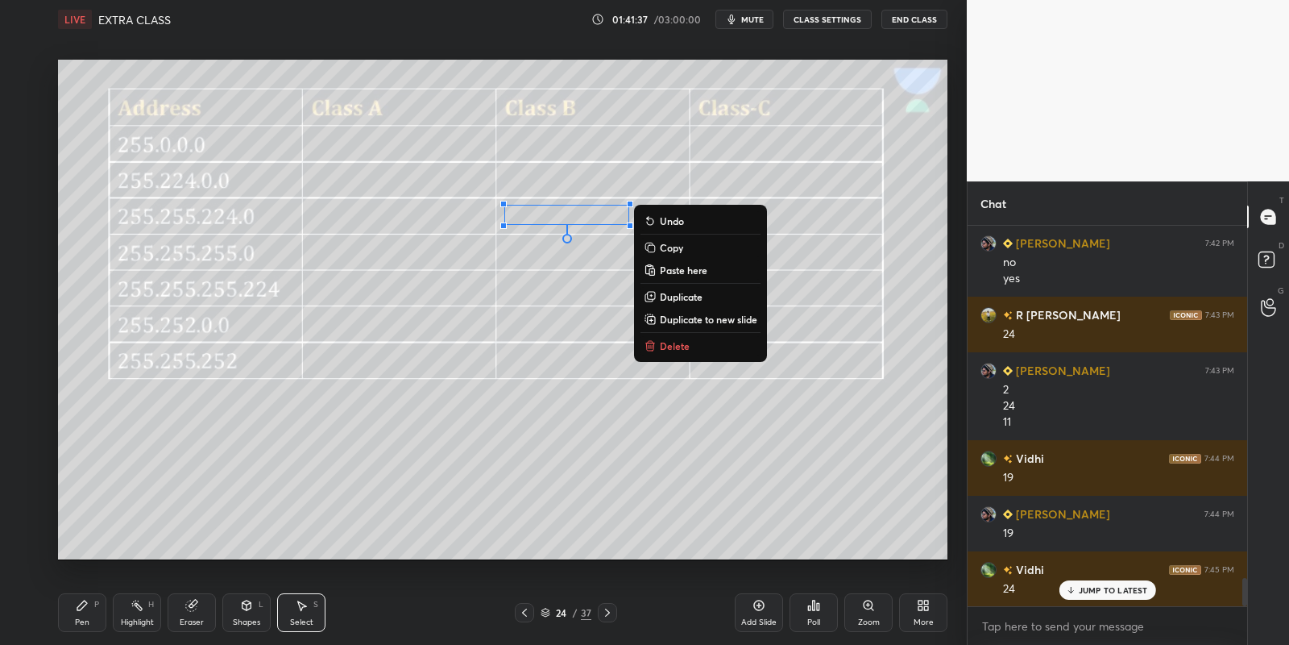
drag, startPoint x: 662, startPoint y: 243, endPoint x: 654, endPoint y: 265, distance: 24.2
click at [662, 243] on p "Copy" at bounding box center [671, 247] width 23 height 13
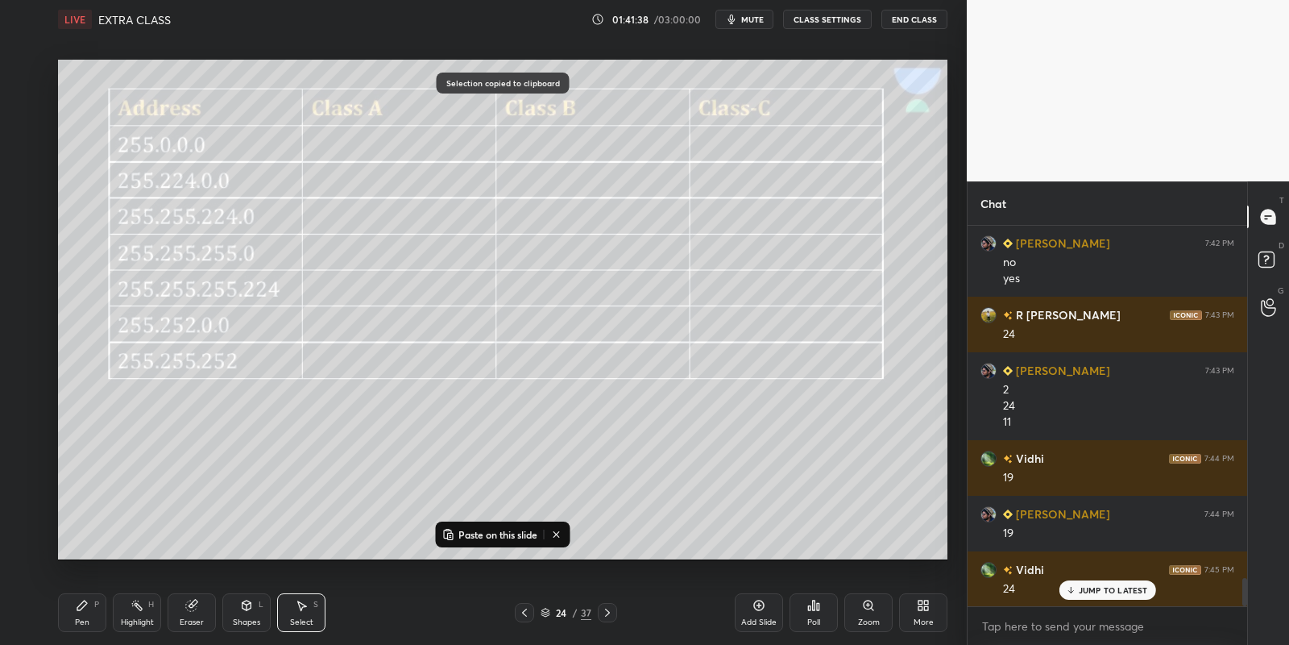
drag, startPoint x: 479, startPoint y: 530, endPoint x: 486, endPoint y: 506, distance: 25.0
click at [479, 529] on p "Paste on this slide" at bounding box center [498, 534] width 79 height 13
drag, startPoint x: 568, startPoint y: 235, endPoint x: 562, endPoint y: 249, distance: 15.1
click at [562, 251] on div "0 ° Undo Copy Paste here Duplicate Duplicate to new slide Delete" at bounding box center [503, 310] width 890 height 500
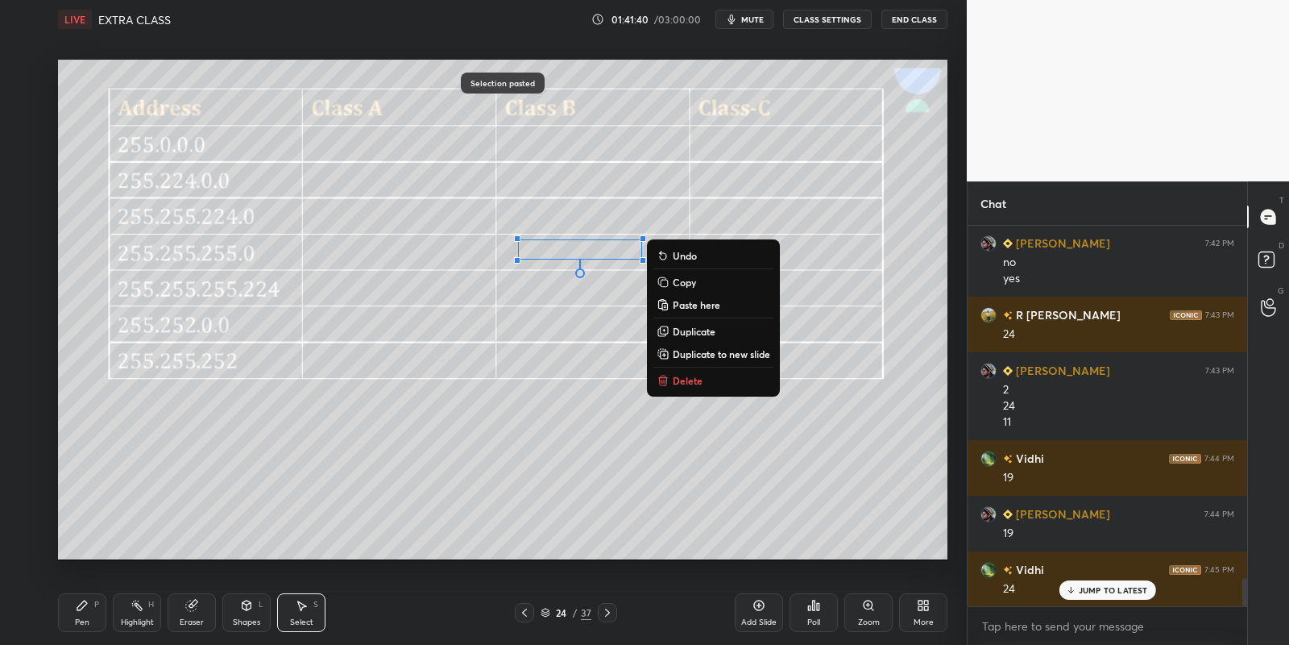
click at [97, 606] on div "P" at bounding box center [96, 604] width 5 height 8
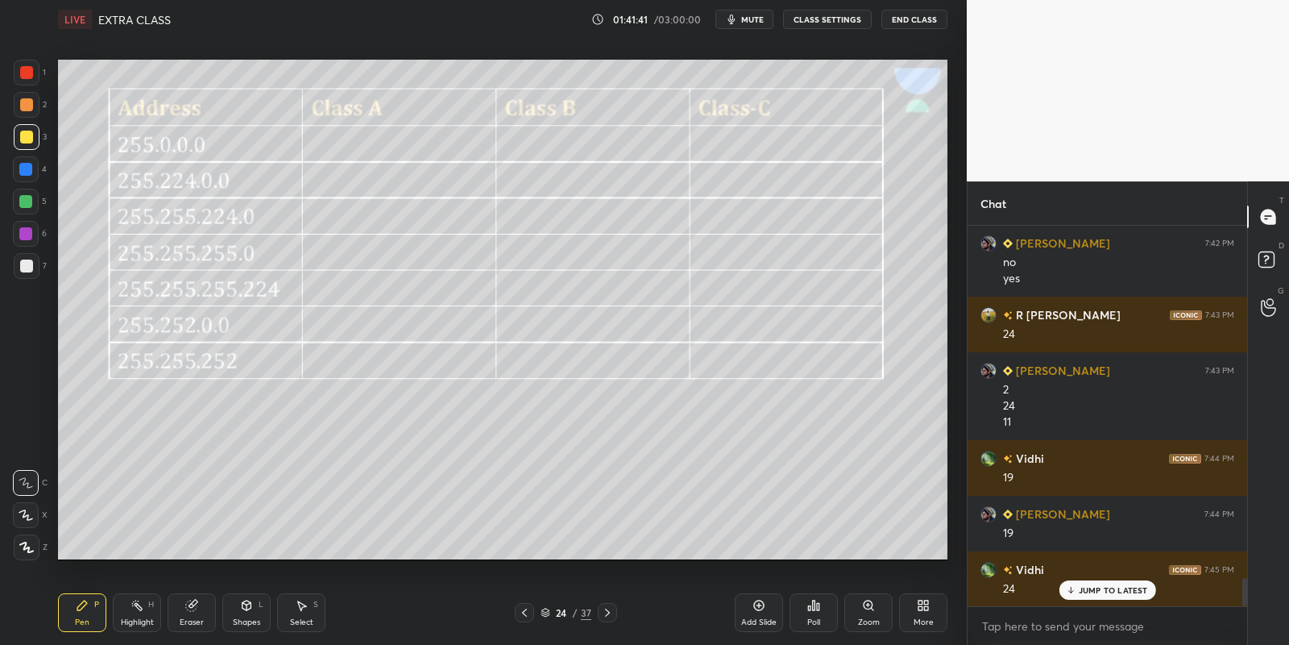
drag, startPoint x: 135, startPoint y: 610, endPoint x: 134, endPoint y: 595, distance: 14.6
click at [135, 609] on icon at bounding box center [137, 605] width 13 height 13
click at [297, 600] on icon at bounding box center [301, 605] width 13 height 13
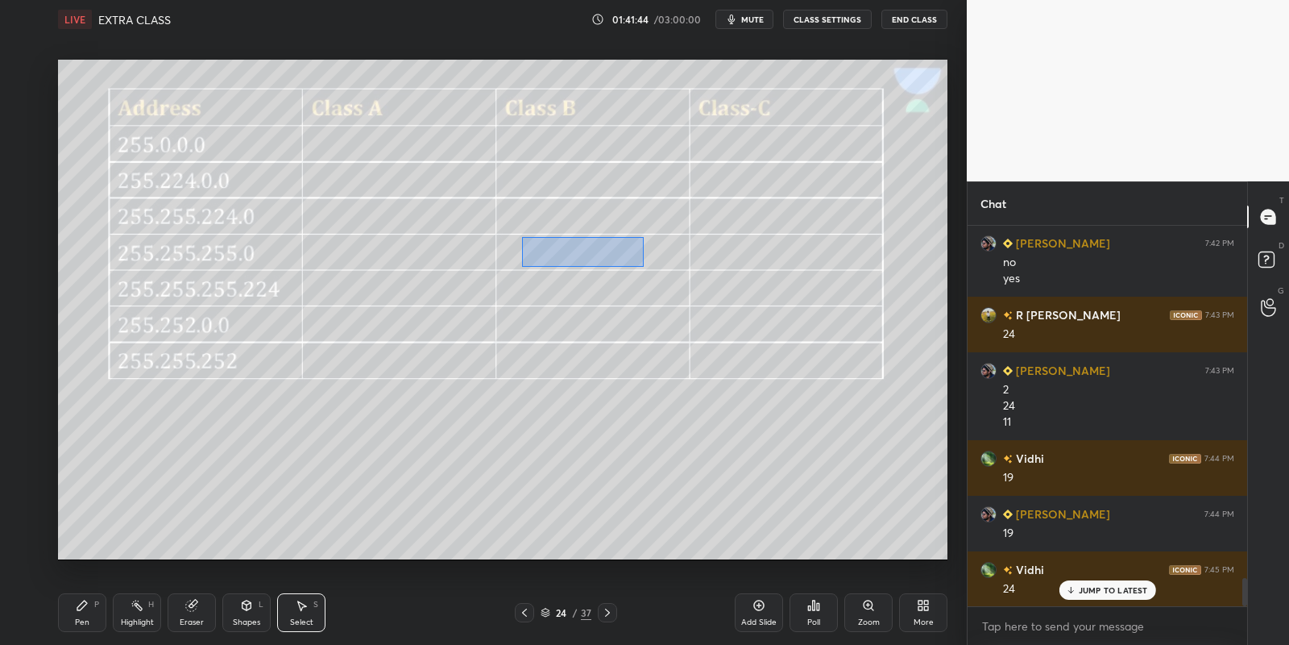
drag, startPoint x: 522, startPoint y: 237, endPoint x: 644, endPoint y: 266, distance: 125.1
click at [644, 266] on div "0 ° Undo Copy Paste here Duplicate Duplicate to new slide Delete" at bounding box center [503, 310] width 890 height 500
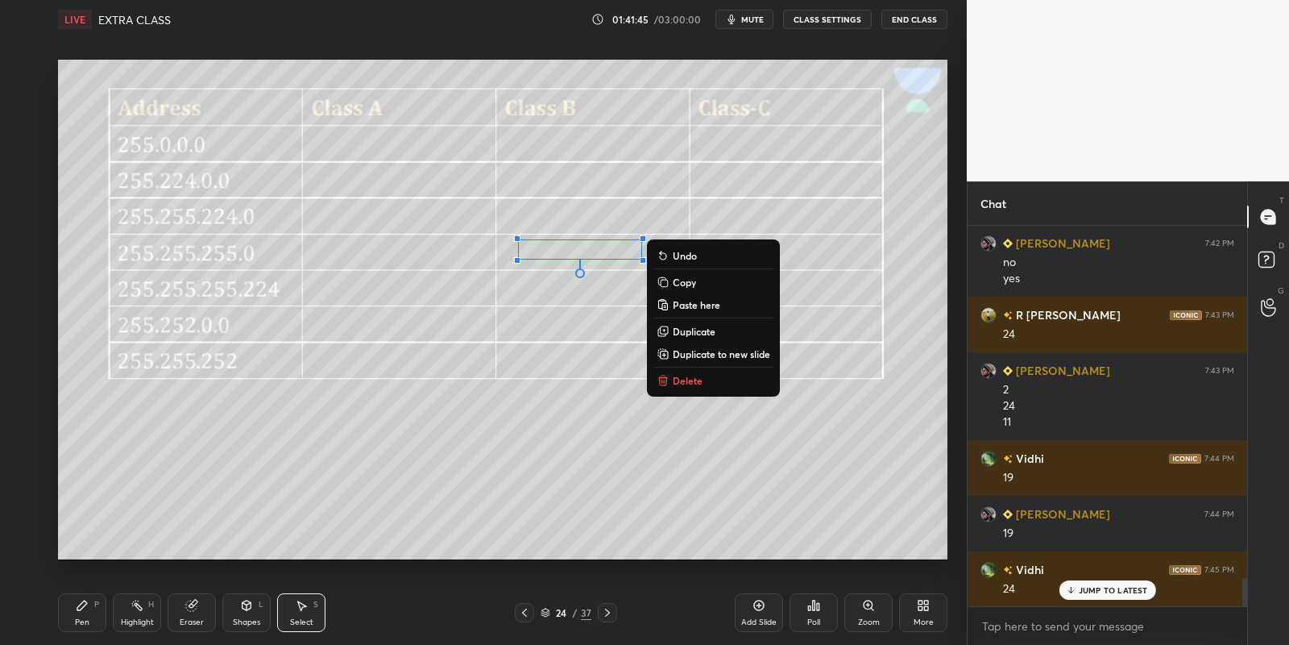
drag, startPoint x: 681, startPoint y: 280, endPoint x: 677, endPoint y: 292, distance: 12.0
click at [681, 280] on p "Copy" at bounding box center [684, 282] width 23 height 13
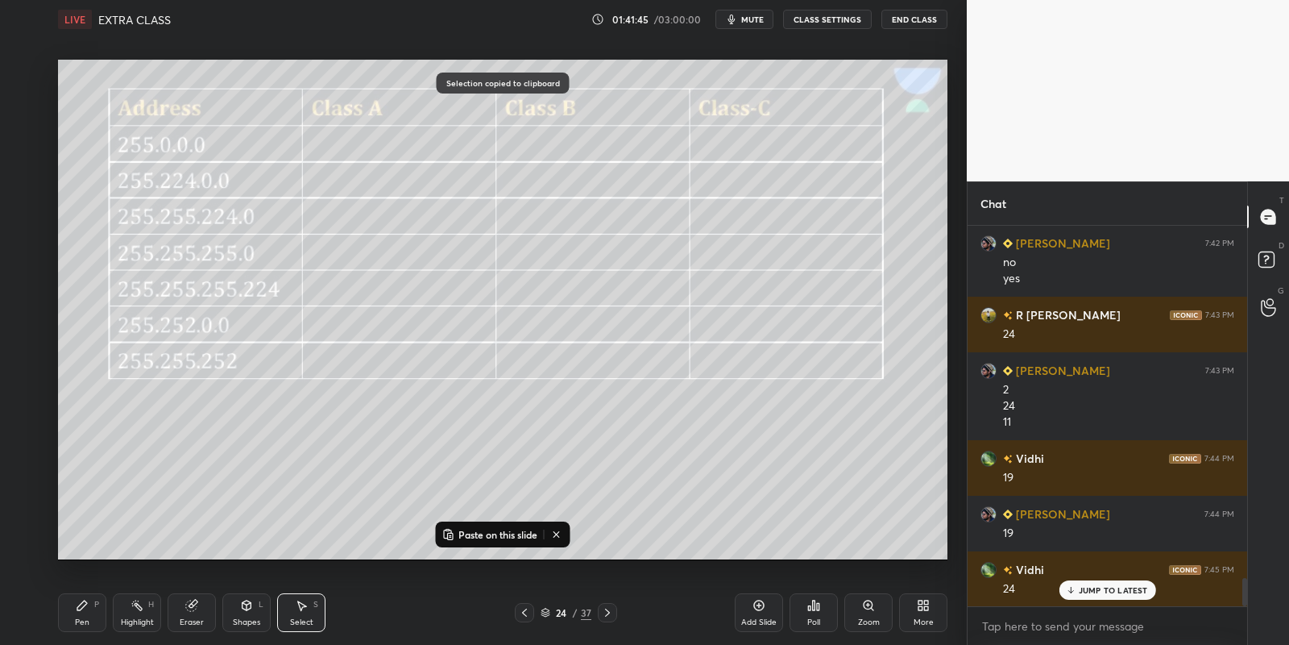
drag, startPoint x: 489, startPoint y: 530, endPoint x: 498, endPoint y: 507, distance: 25.0
click at [489, 530] on p "Paste on this slide" at bounding box center [498, 534] width 79 height 13
drag, startPoint x: 603, startPoint y: 273, endPoint x: 754, endPoint y: 253, distance: 152.8
click at [754, 253] on div "0 ° Undo Copy Paste here Duplicate Duplicate to new slide Delete" at bounding box center [503, 310] width 890 height 500
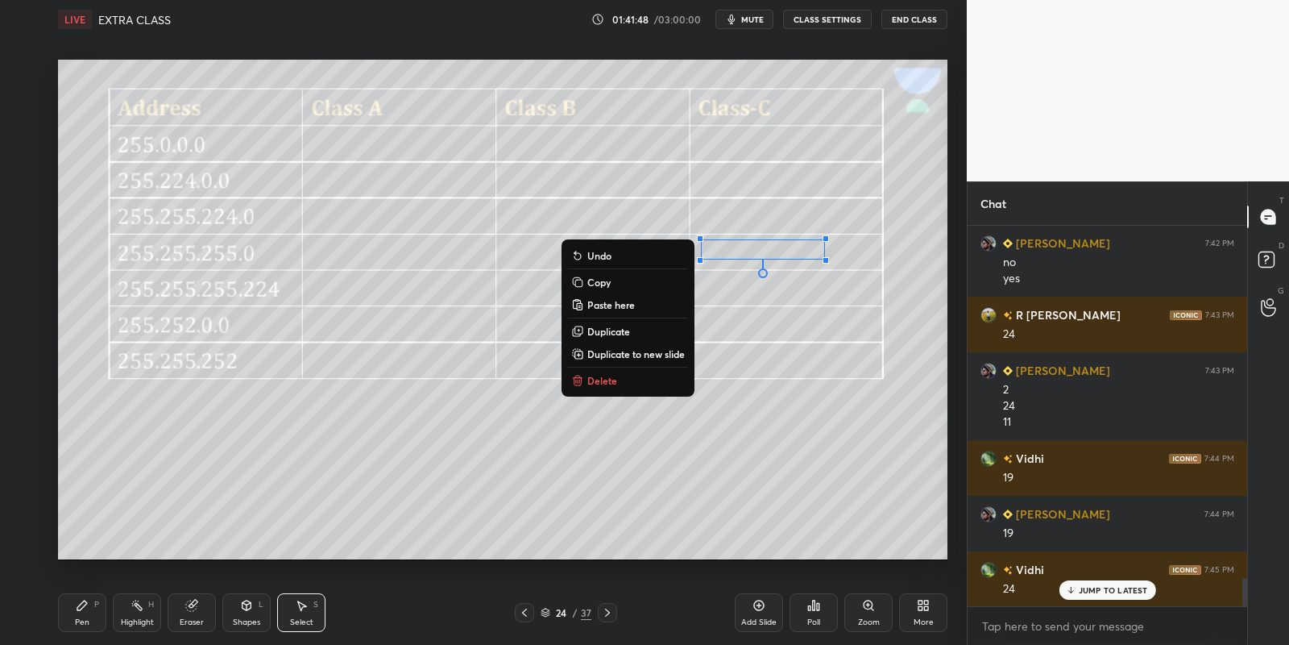
click at [86, 606] on icon at bounding box center [82, 605] width 13 height 13
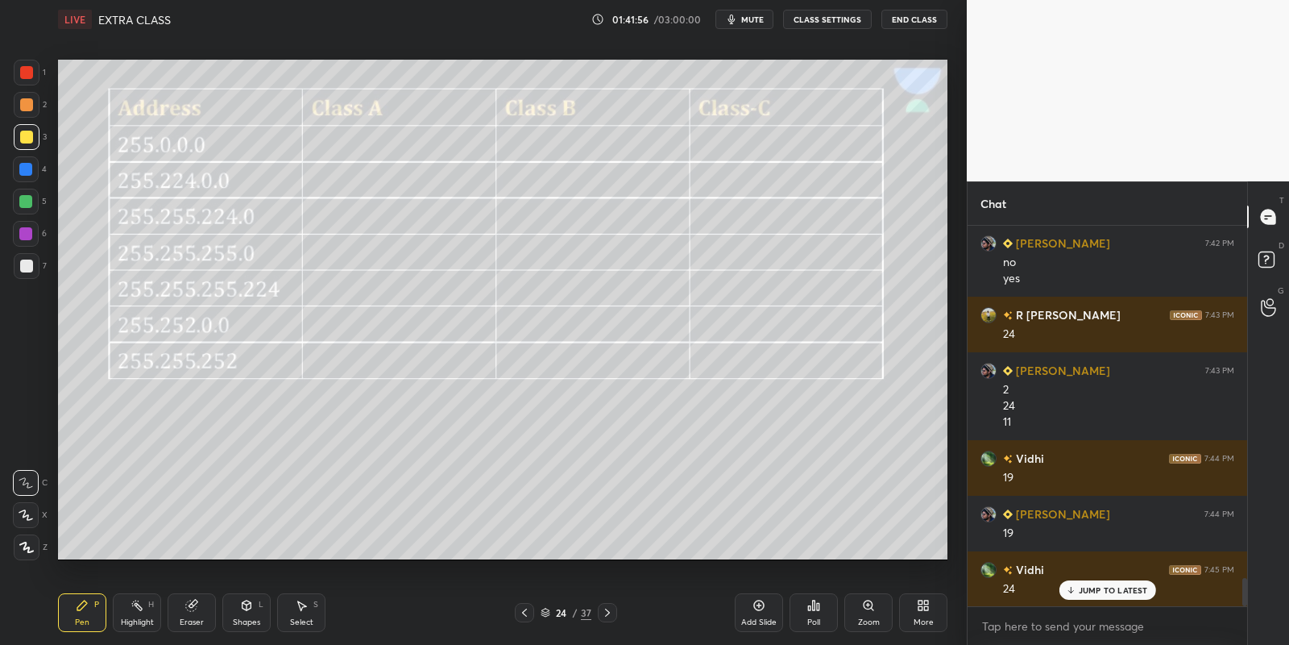
drag, startPoint x: 303, startPoint y: 616, endPoint x: 301, endPoint y: 602, distance: 14.7
click at [302, 614] on div "Select S" at bounding box center [301, 612] width 48 height 39
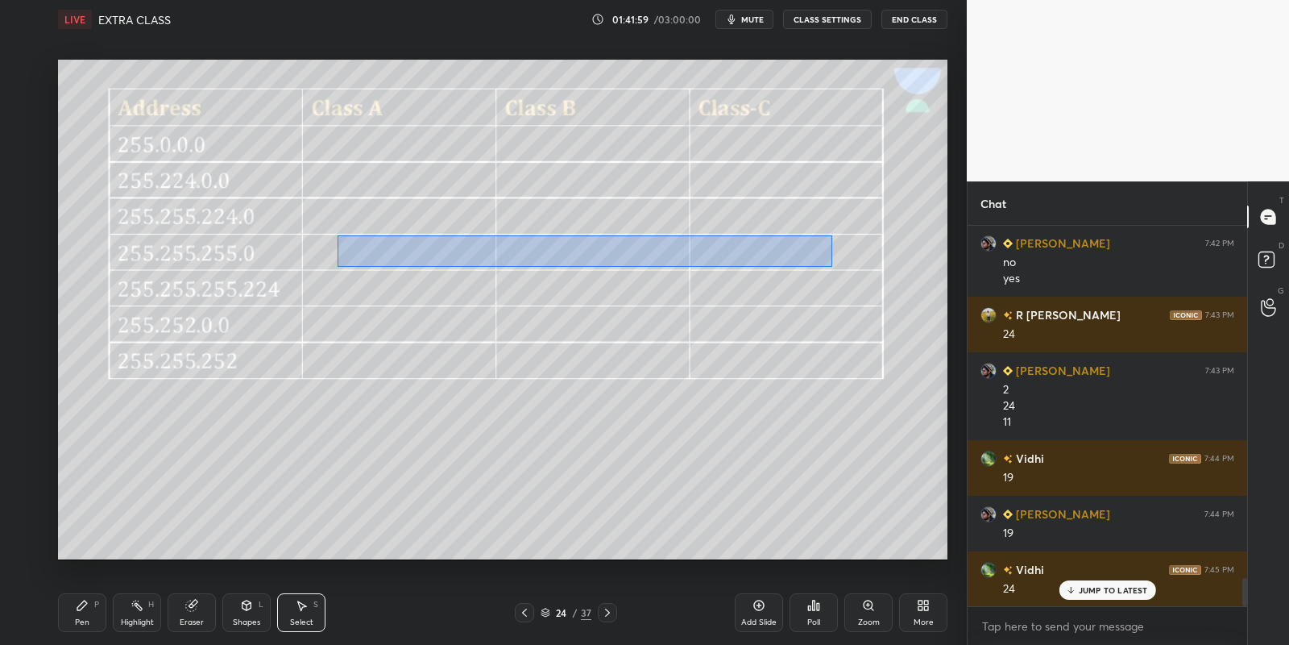
drag, startPoint x: 348, startPoint y: 240, endPoint x: 824, endPoint y: 263, distance: 476.8
click at [830, 265] on div "0 ° Undo Copy Paste here Duplicate Duplicate to new slide Delete" at bounding box center [503, 310] width 890 height 500
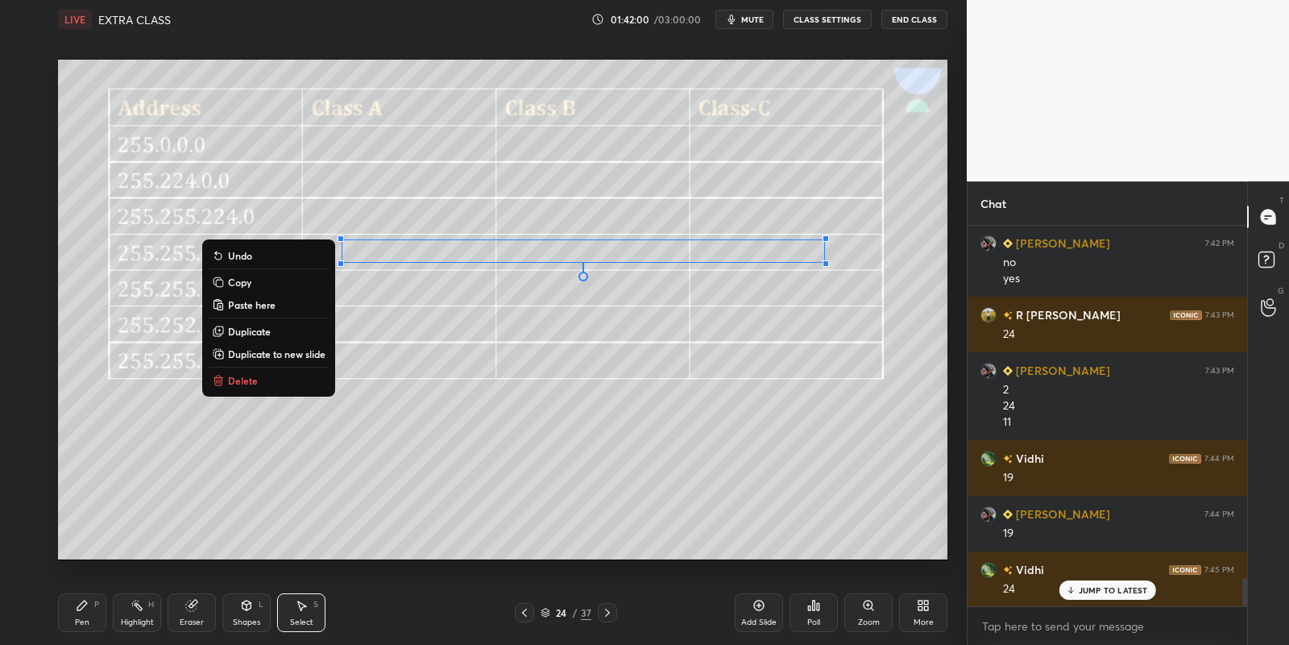
drag, startPoint x: 90, startPoint y: 625, endPoint x: 116, endPoint y: 616, distance: 27.0
click at [93, 624] on div "Pen P" at bounding box center [82, 612] width 48 height 39
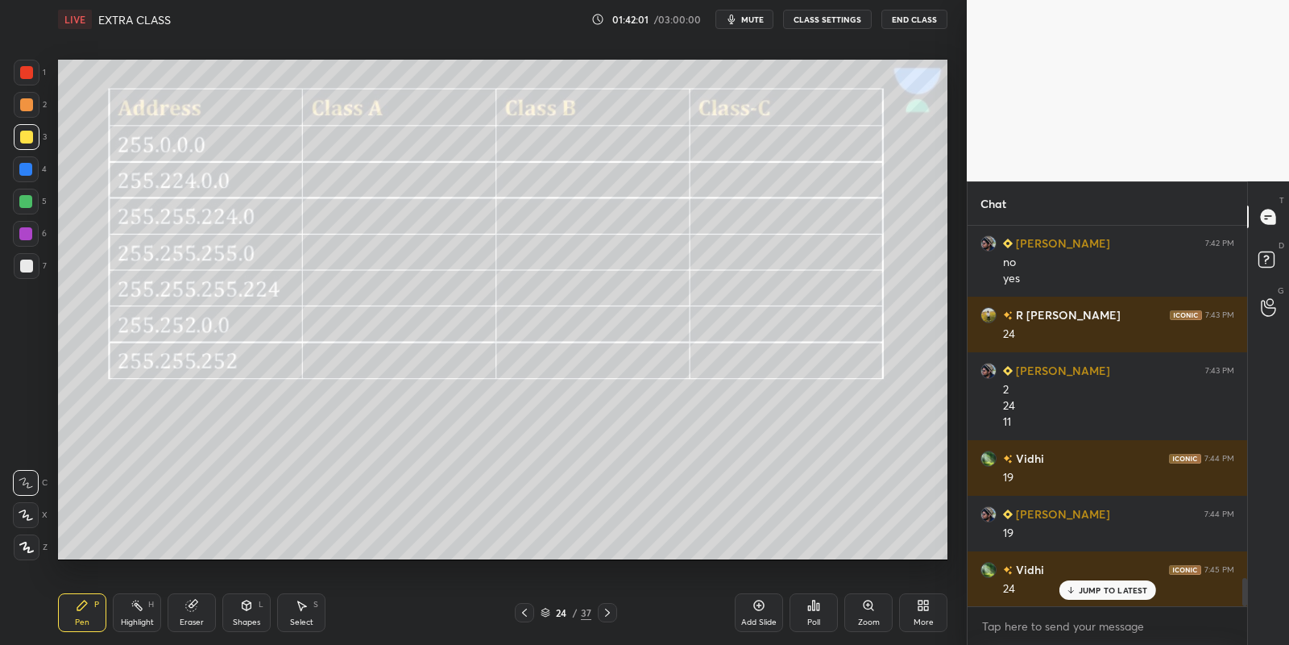
drag, startPoint x: 135, startPoint y: 611, endPoint x: 159, endPoint y: 578, distance: 40.9
click at [133, 611] on div "Highlight H" at bounding box center [137, 612] width 48 height 39
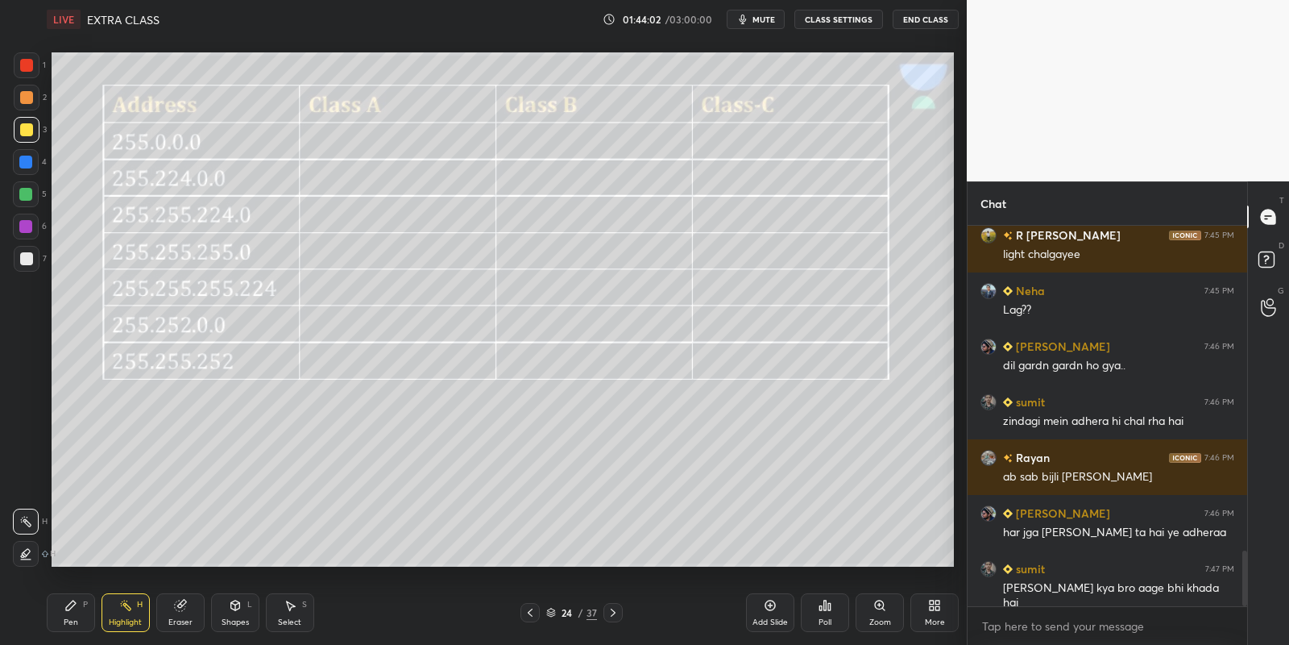
scroll to position [80039, 79678]
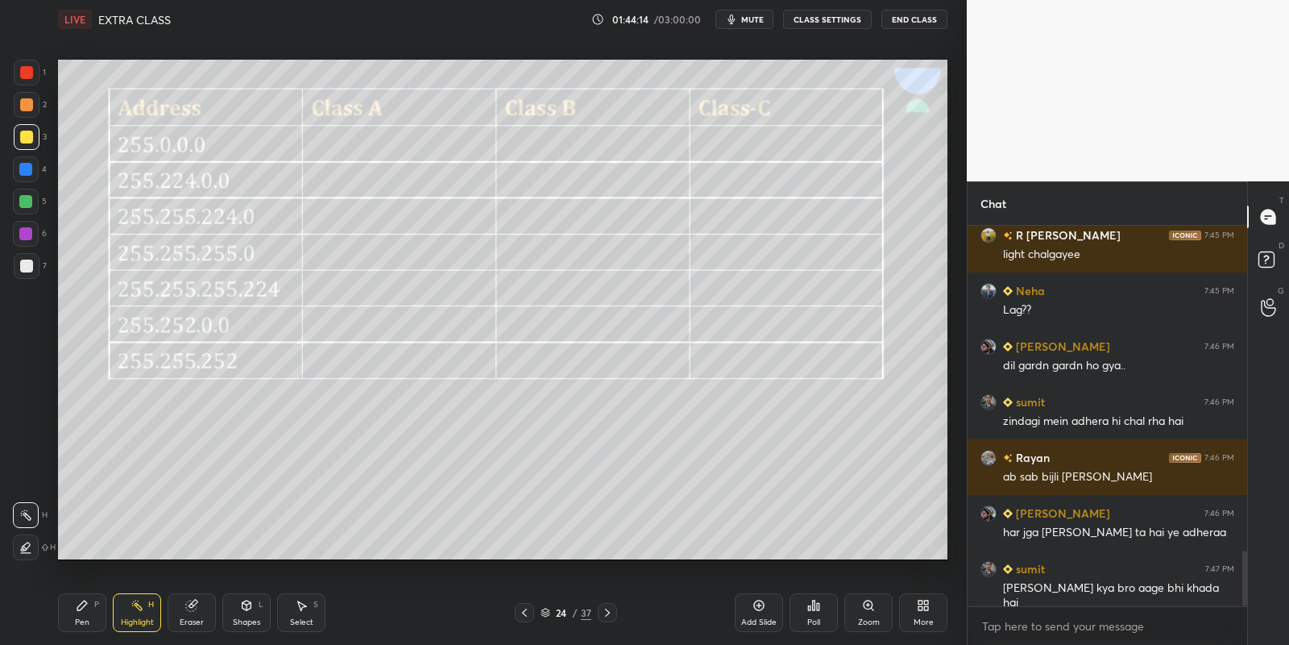
click at [85, 605] on icon at bounding box center [82, 605] width 13 height 13
click at [29, 129] on div at bounding box center [27, 137] width 26 height 26
click at [134, 615] on div "Highlight H" at bounding box center [137, 612] width 48 height 39
click at [305, 608] on icon at bounding box center [301, 605] width 13 height 13
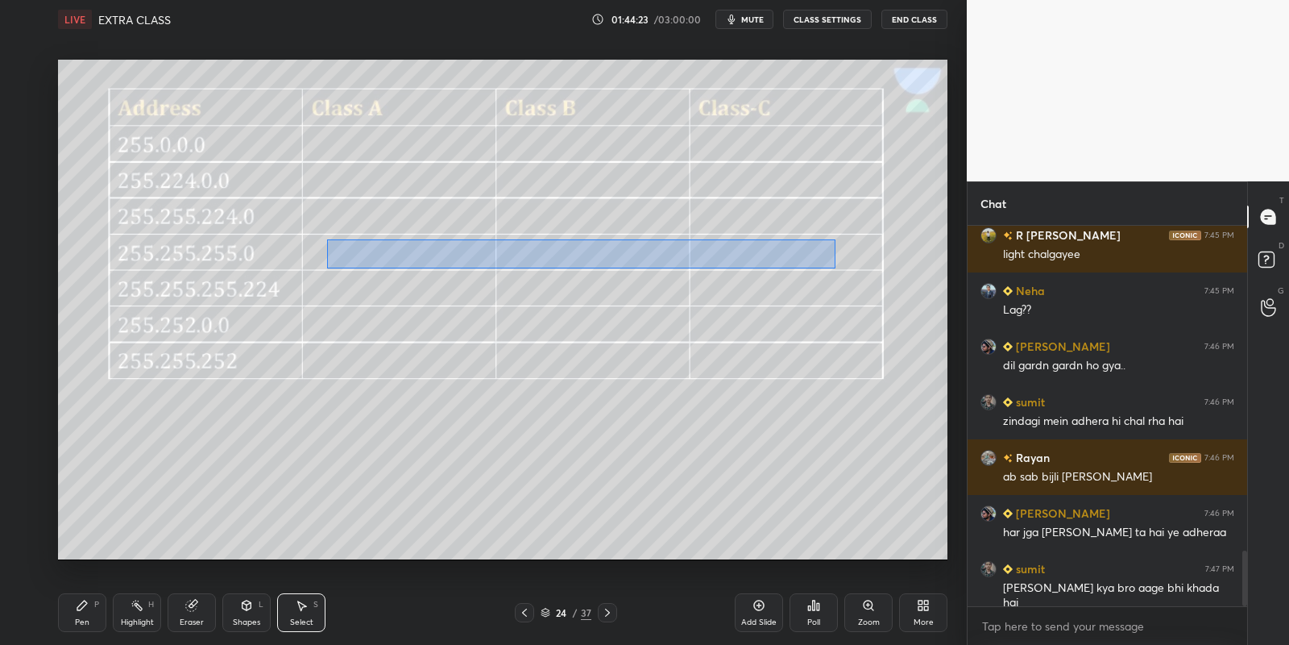
drag, startPoint x: 330, startPoint y: 239, endPoint x: 830, endPoint y: 263, distance: 500.2
click at [835, 268] on div "0 ° Undo Copy Duplicate Duplicate to new slide Delete" at bounding box center [503, 310] width 890 height 500
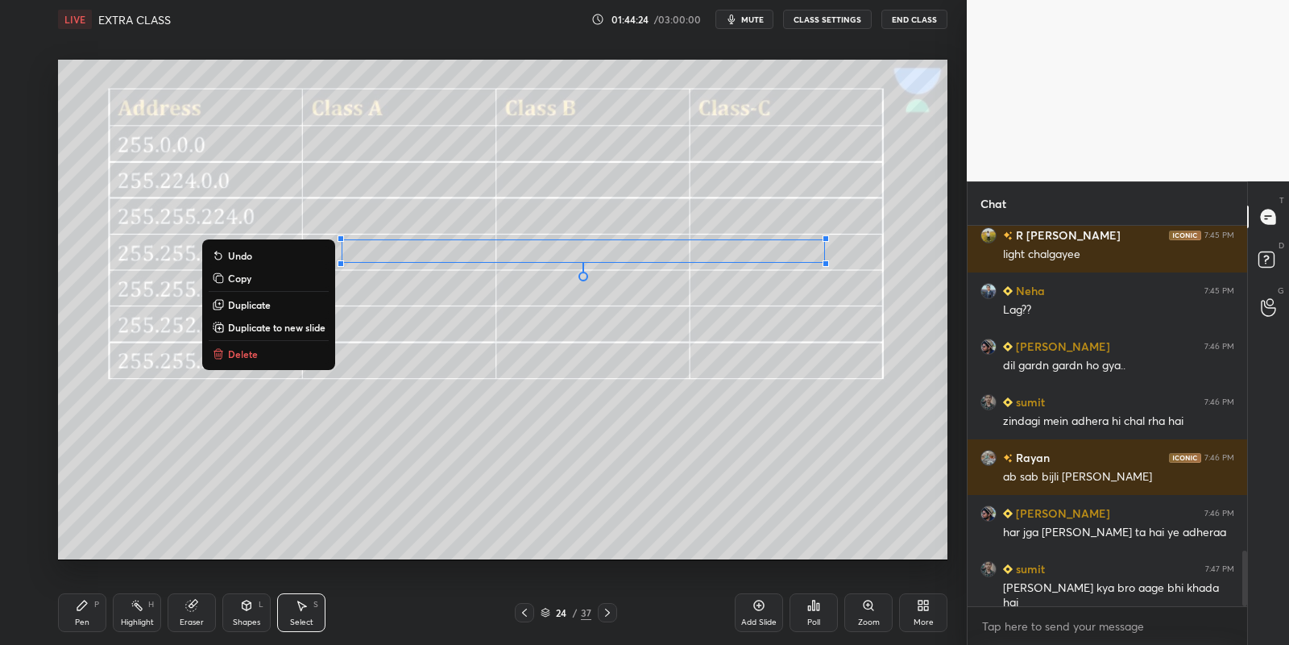
drag, startPoint x: 263, startPoint y: 276, endPoint x: 284, endPoint y: 293, distance: 26.3
click at [264, 277] on button "Copy" at bounding box center [269, 277] width 120 height 19
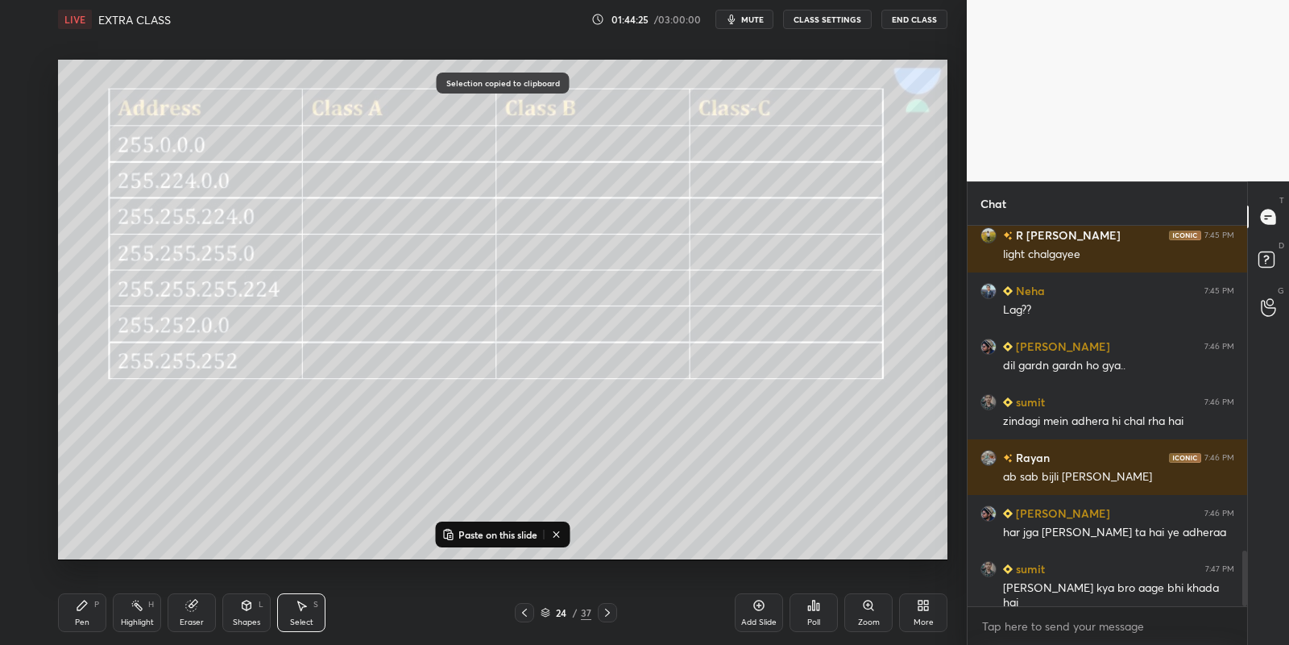
click at [464, 529] on p "Paste on this slide" at bounding box center [498, 534] width 79 height 13
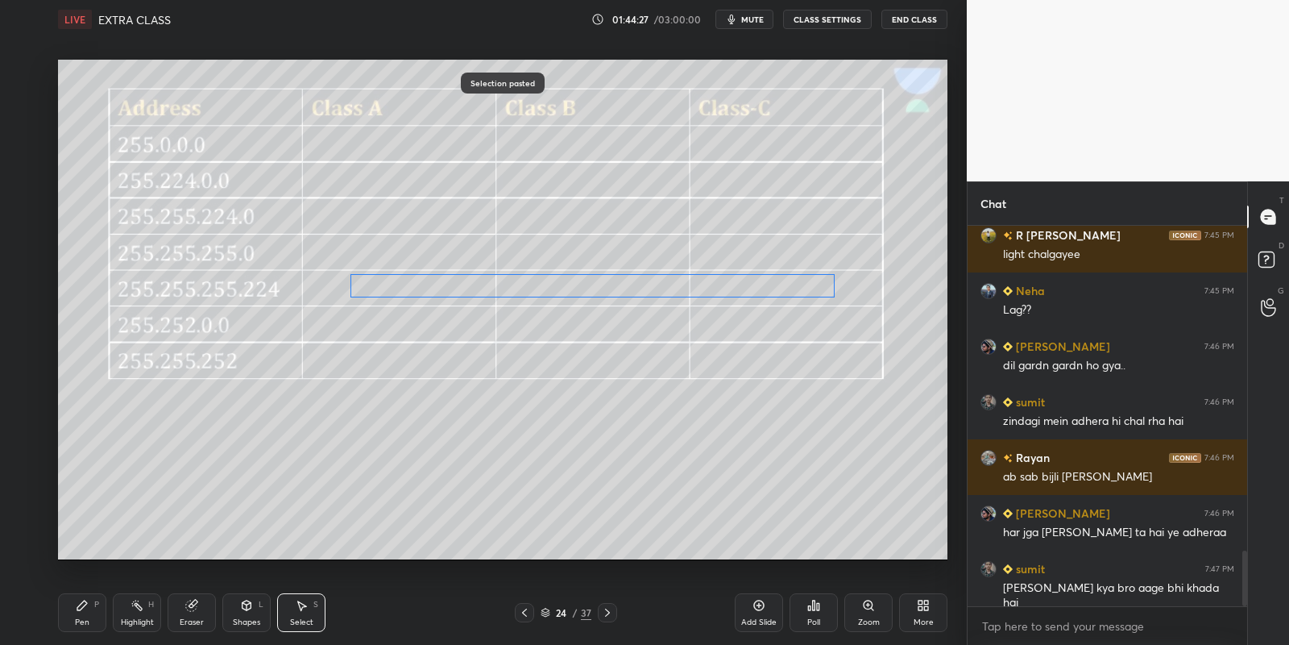
drag, startPoint x: 470, startPoint y: 272, endPoint x: 459, endPoint y: 285, distance: 17.7
click at [459, 286] on div "0 ° Undo Copy Paste here Duplicate Duplicate to new slide Delete" at bounding box center [503, 310] width 890 height 500
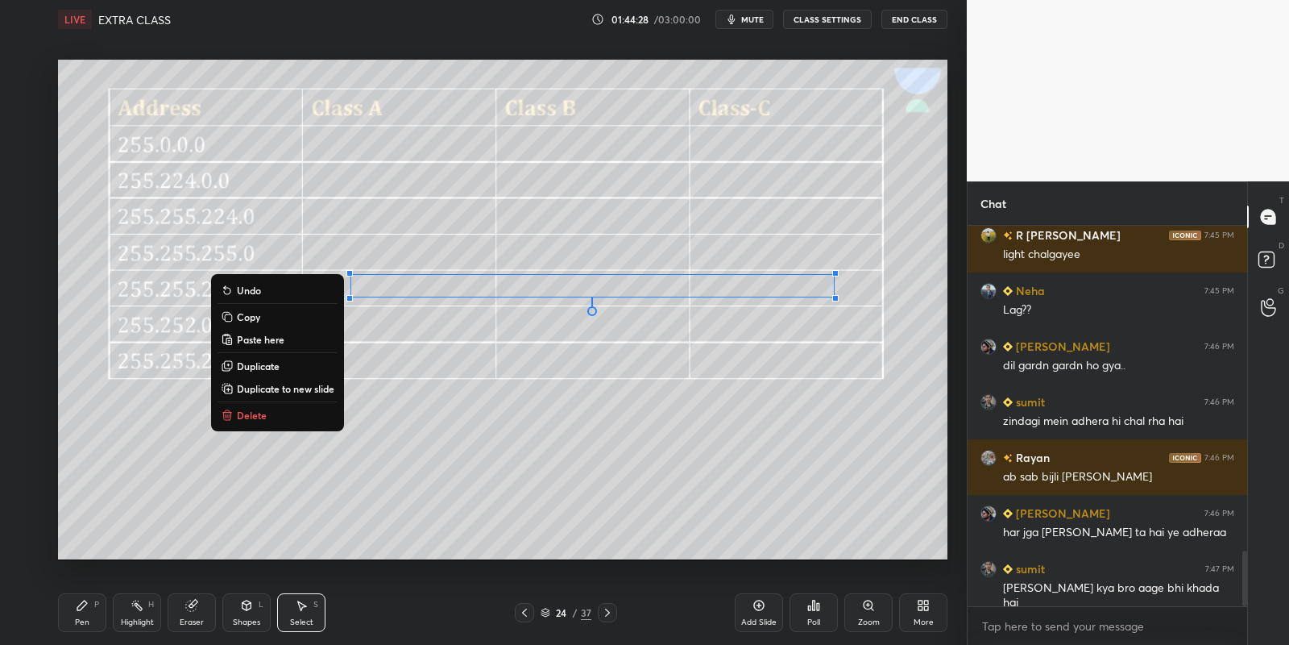
click at [81, 607] on icon at bounding box center [82, 605] width 10 height 10
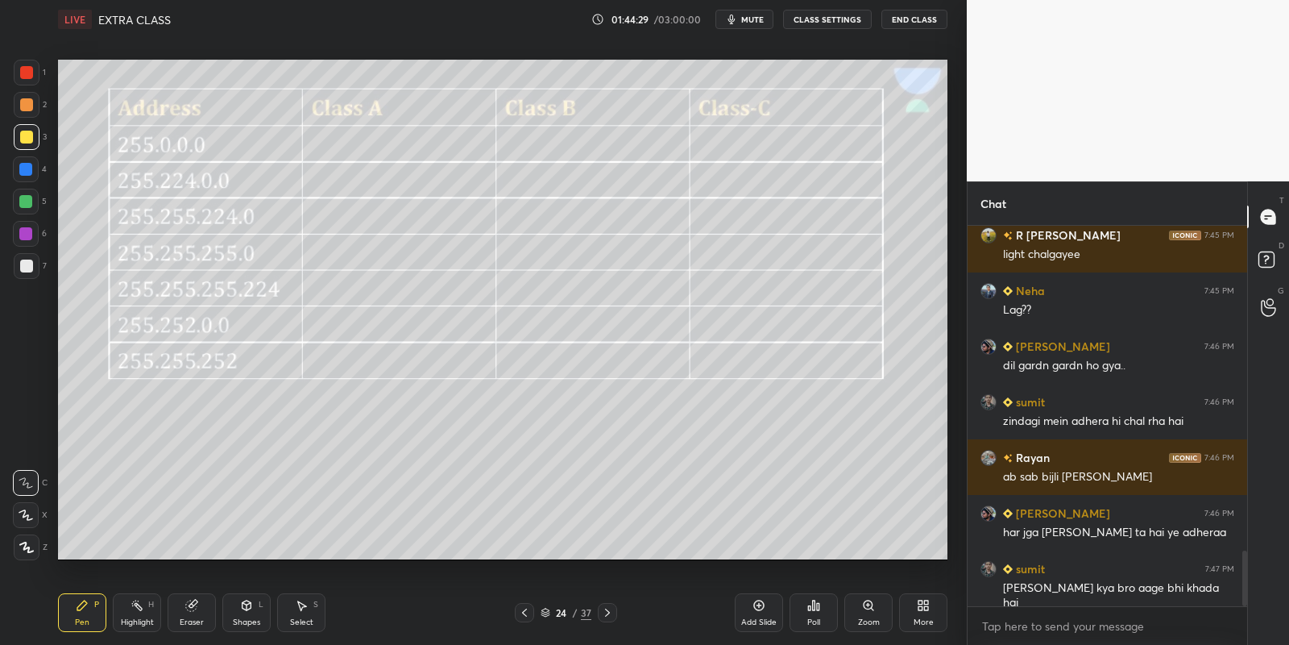
click at [22, 139] on div at bounding box center [26, 137] width 13 height 13
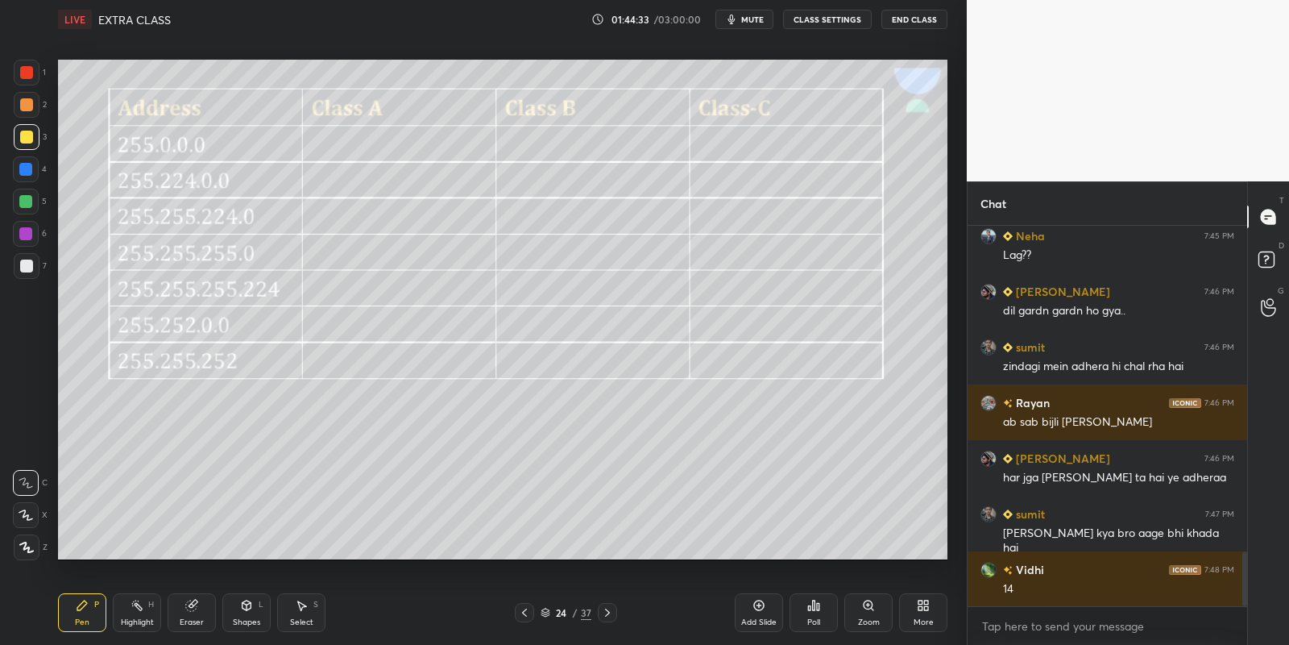
drag, startPoint x: 143, startPoint y: 606, endPoint x: 150, endPoint y: 598, distance: 10.8
click at [143, 605] on icon at bounding box center [137, 605] width 13 height 13
drag, startPoint x: 301, startPoint y: 612, endPoint x: 303, endPoint y: 601, distance: 11.4
click at [302, 611] on div "Select S" at bounding box center [301, 612] width 48 height 39
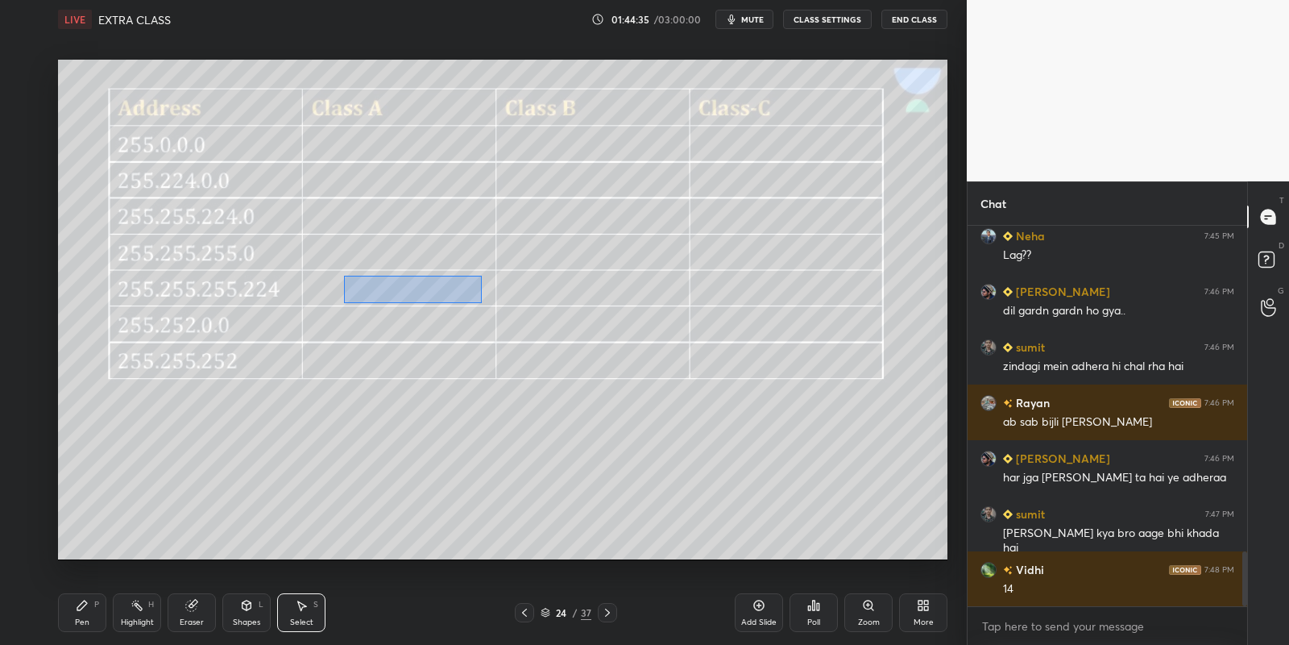
drag, startPoint x: 343, startPoint y: 276, endPoint x: 480, endPoint y: 302, distance: 139.5
click at [480, 302] on div "0 ° Undo Copy Paste here Duplicate Duplicate to new slide Delete" at bounding box center [503, 310] width 890 height 500
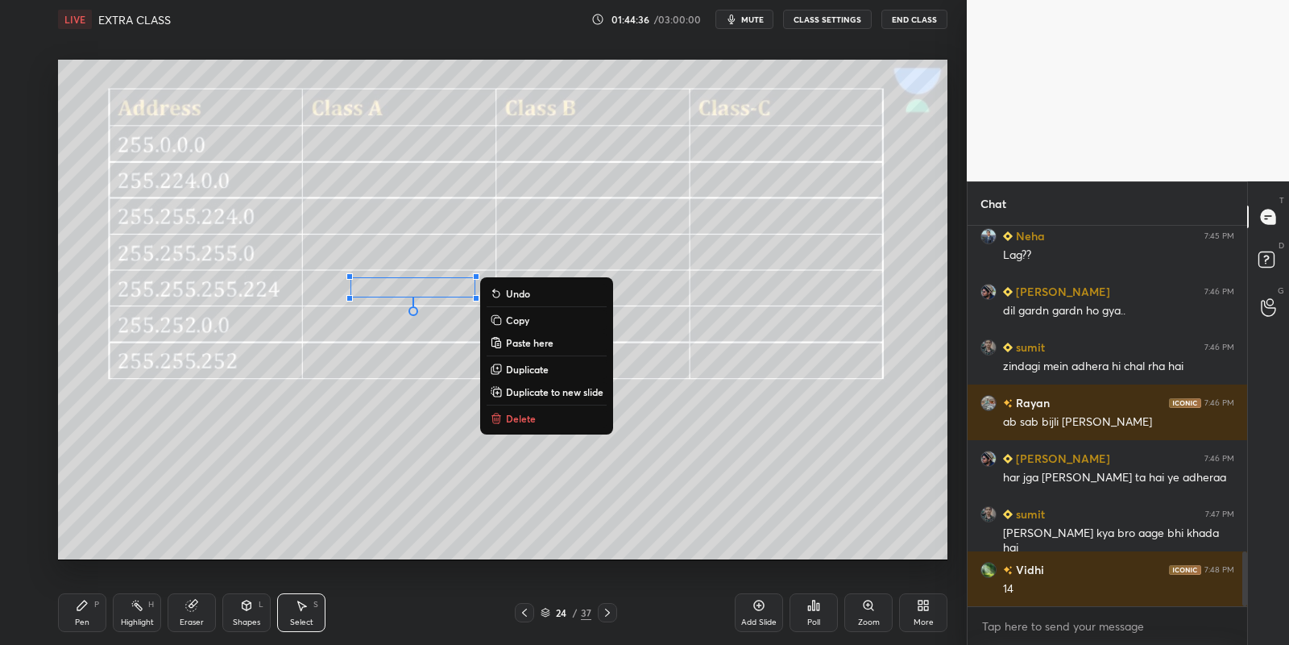
click at [530, 321] on button "Copy" at bounding box center [547, 319] width 120 height 19
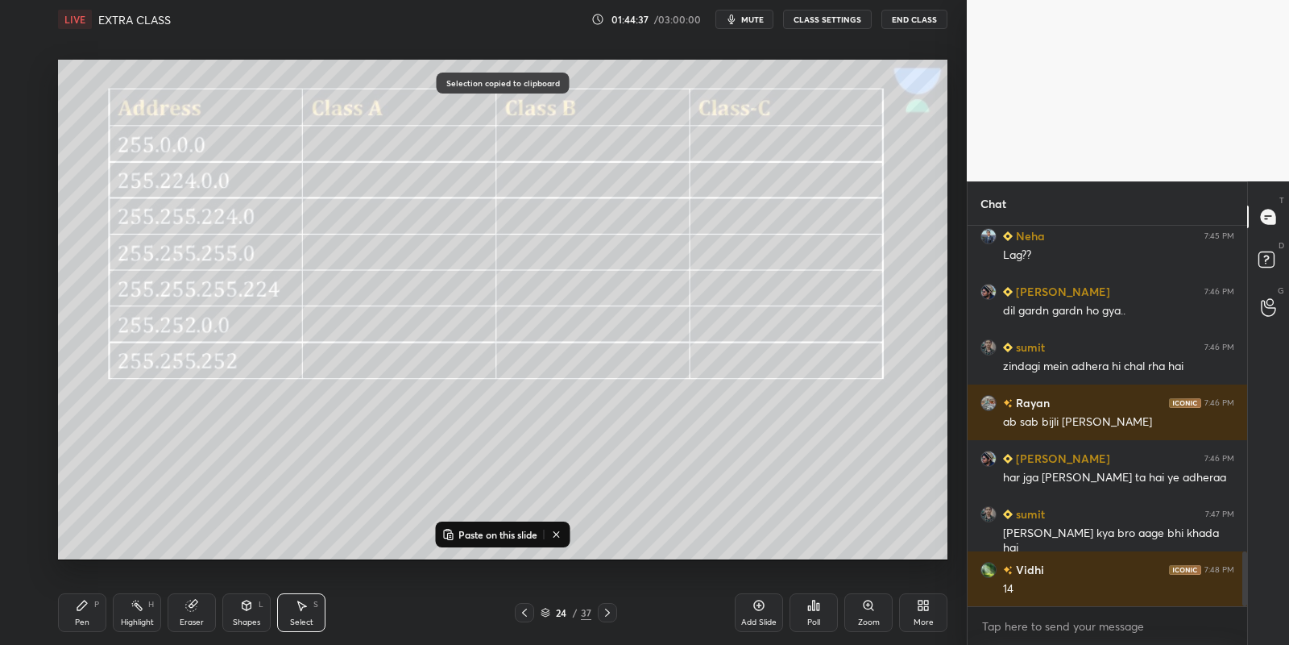
drag, startPoint x: 467, startPoint y: 536, endPoint x: 466, endPoint y: 525, distance: 11.4
click at [467, 533] on p "Paste on this slide" at bounding box center [498, 534] width 79 height 13
drag, startPoint x: 427, startPoint y: 309, endPoint x: 414, endPoint y: 321, distance: 17.1
click at [413, 324] on div "0 ° Undo Copy Paste here Duplicate Duplicate to new slide Delete" at bounding box center [503, 310] width 890 height 500
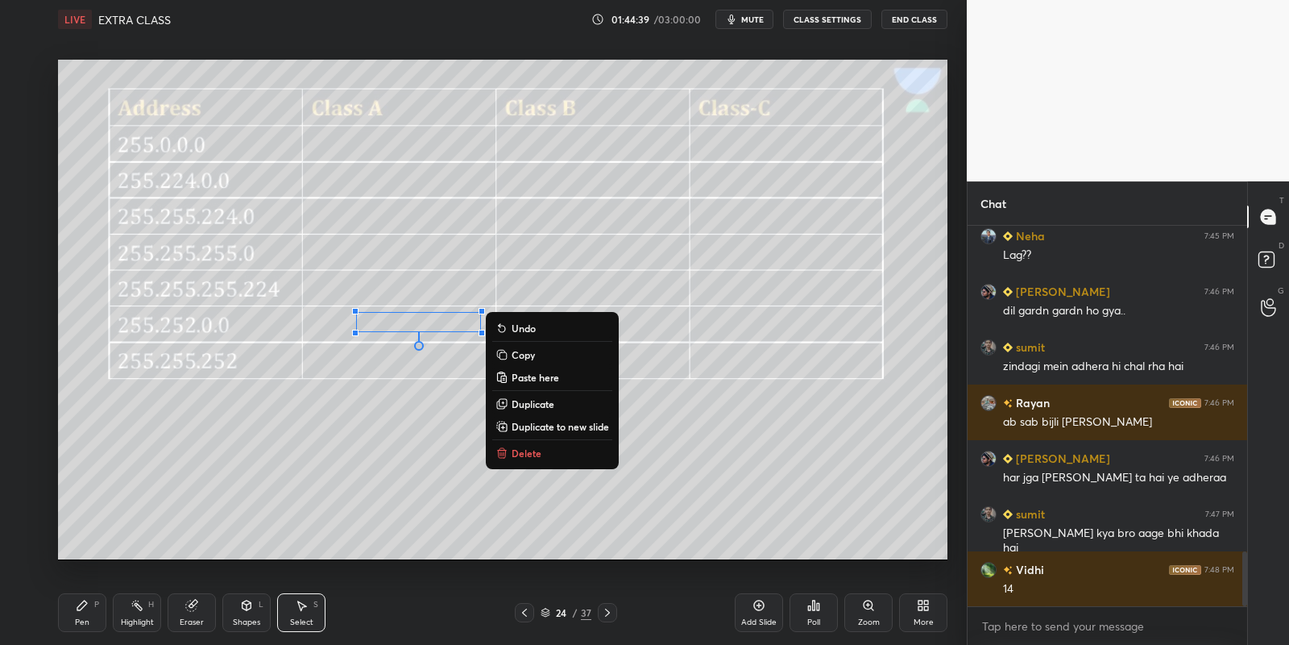
click at [90, 599] on div "Pen P" at bounding box center [82, 612] width 48 height 39
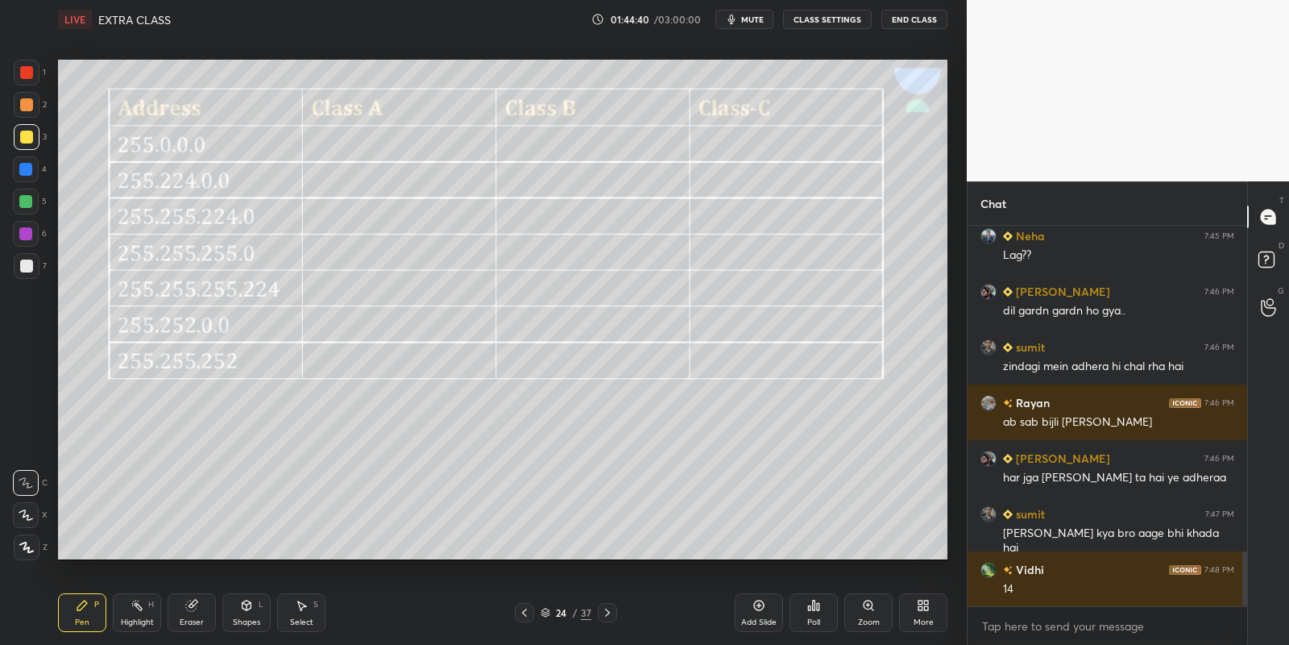
click at [293, 611] on div "Select S" at bounding box center [301, 612] width 48 height 39
click at [306, 608] on div "Select S" at bounding box center [301, 612] width 48 height 39
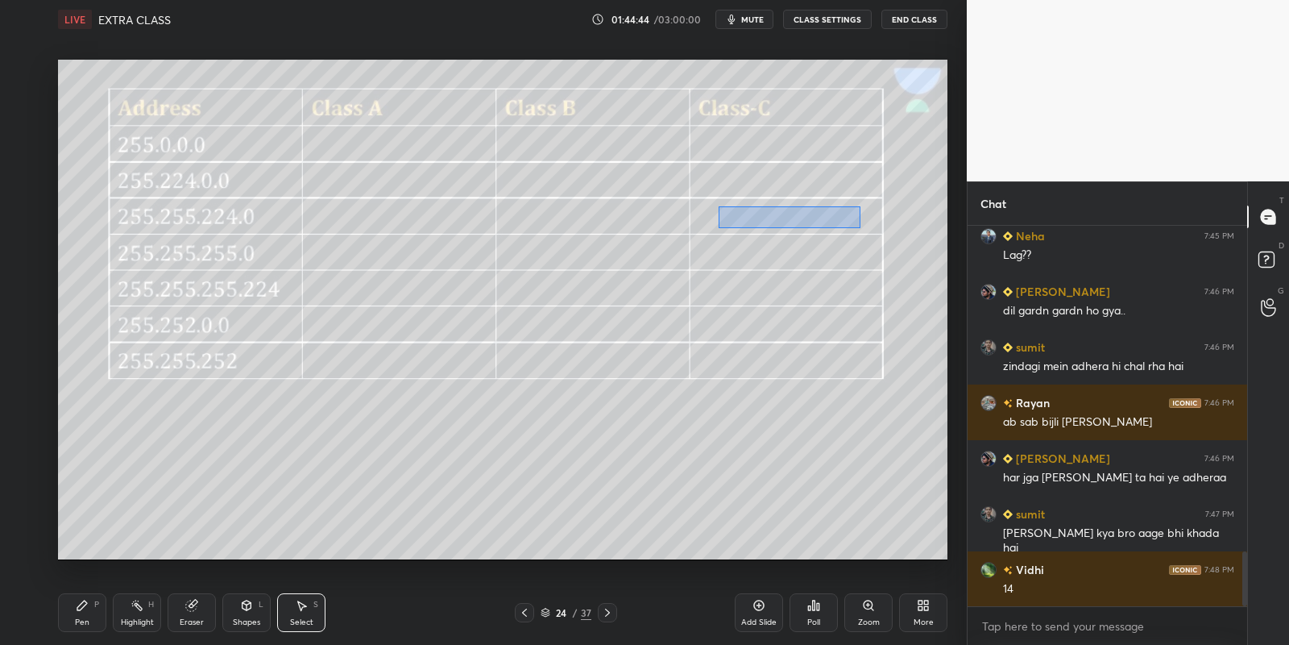
drag, startPoint x: 719, startPoint y: 205, endPoint x: 857, endPoint y: 226, distance: 140.3
click at [858, 227] on div "0 ° Undo Copy Paste here Duplicate Duplicate to new slide Delete" at bounding box center [503, 310] width 890 height 500
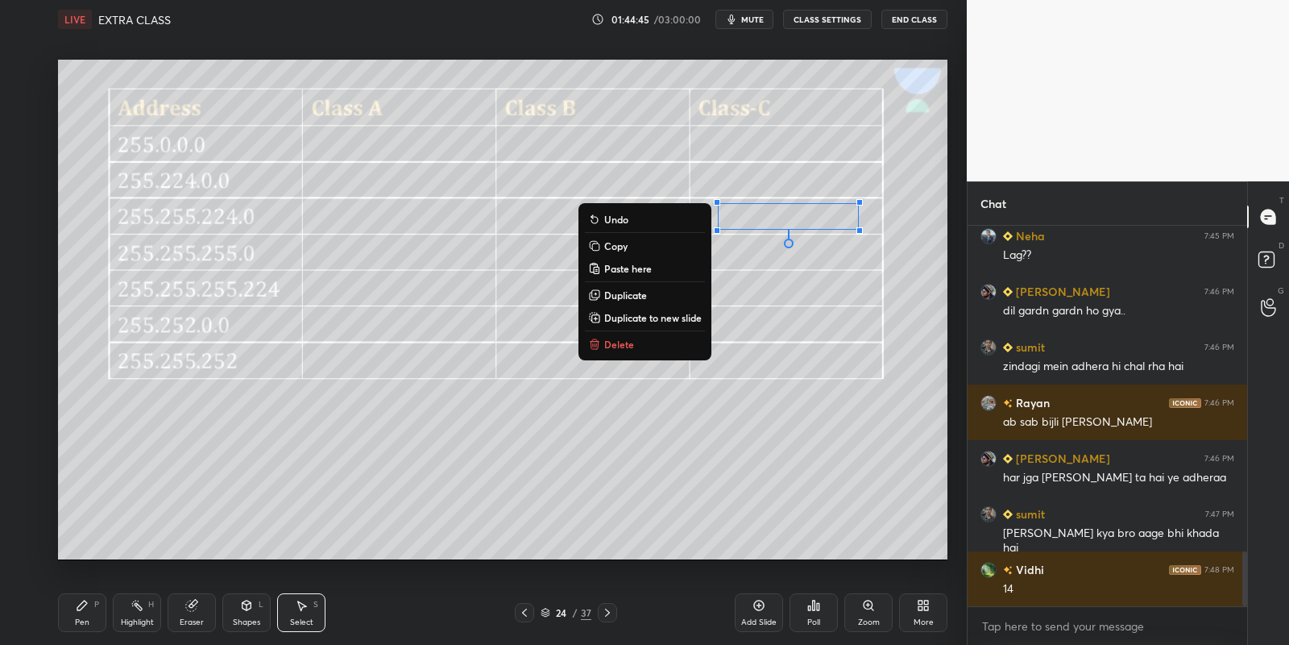
click at [636, 241] on button "Copy" at bounding box center [645, 245] width 120 height 19
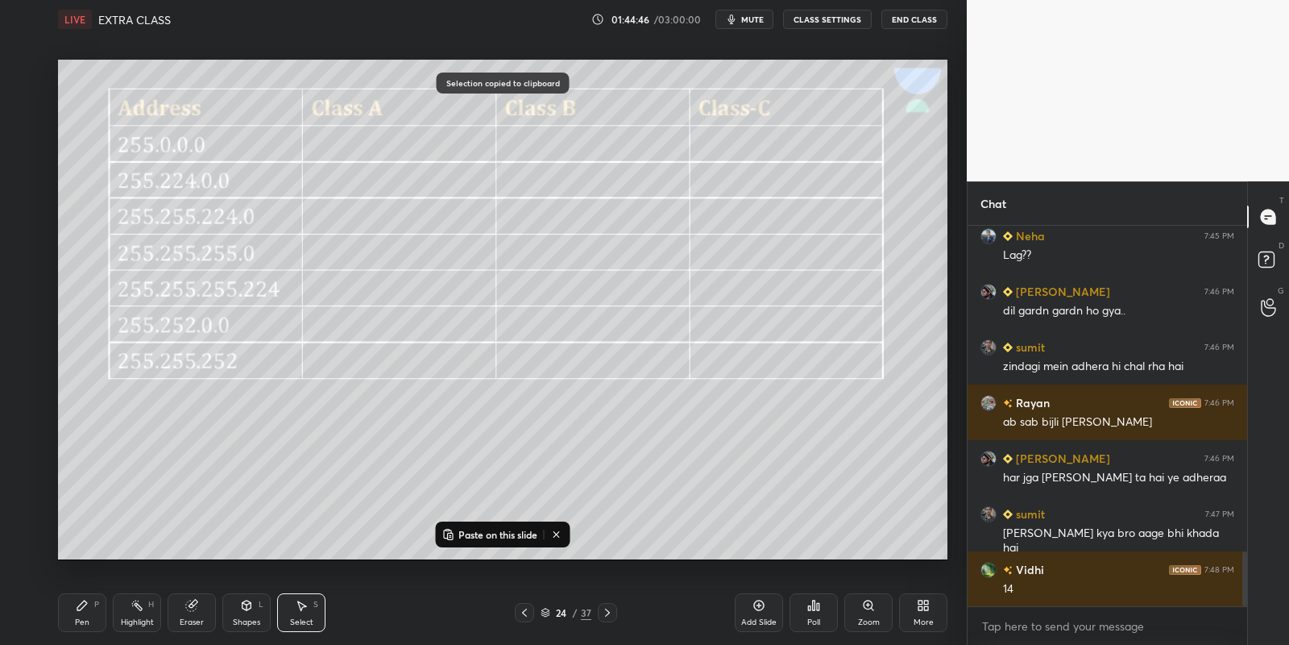
drag, startPoint x: 487, startPoint y: 526, endPoint x: 506, endPoint y: 507, distance: 27.4
click at [488, 526] on button "Paste on this slide" at bounding box center [490, 534] width 102 height 19
drag, startPoint x: 790, startPoint y: 234, endPoint x: 570, endPoint y: 321, distance: 236.3
click at [571, 321] on div "0 ° Undo Copy Paste here Duplicate Duplicate to new slide Delete" at bounding box center [503, 310] width 890 height 500
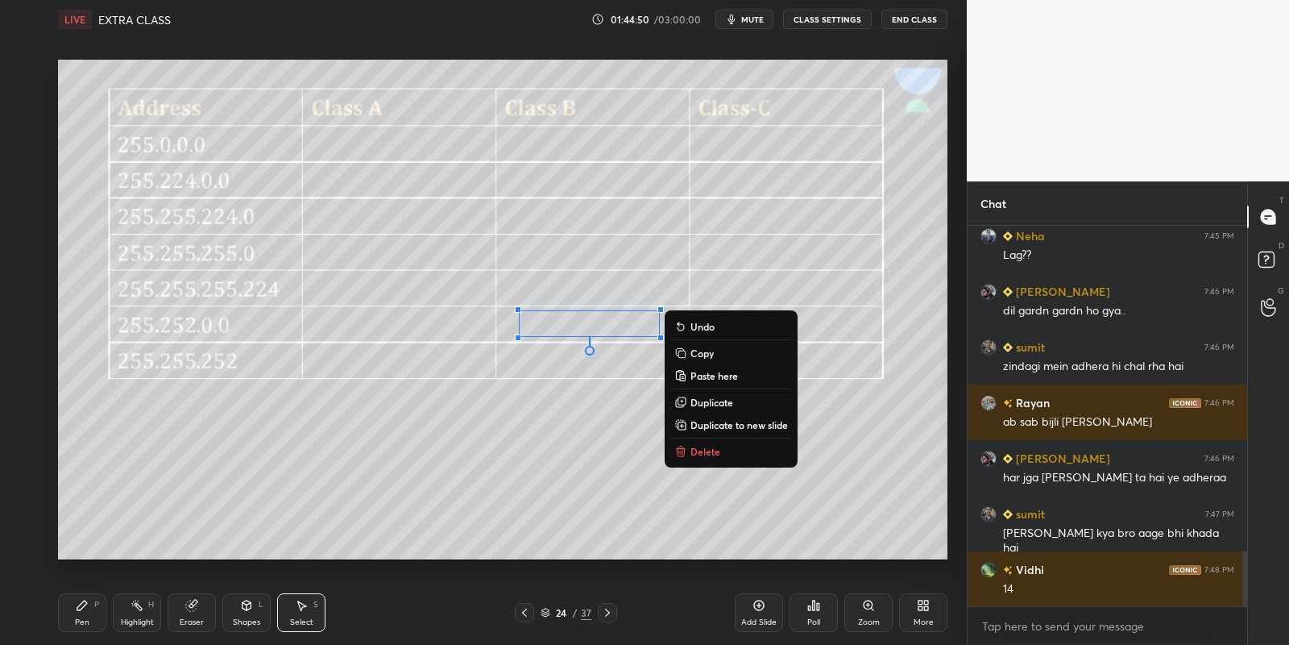
drag, startPoint x: 86, startPoint y: 607, endPoint x: 110, endPoint y: 607, distance: 23.4
click at [89, 607] on div "Pen P" at bounding box center [82, 612] width 48 height 39
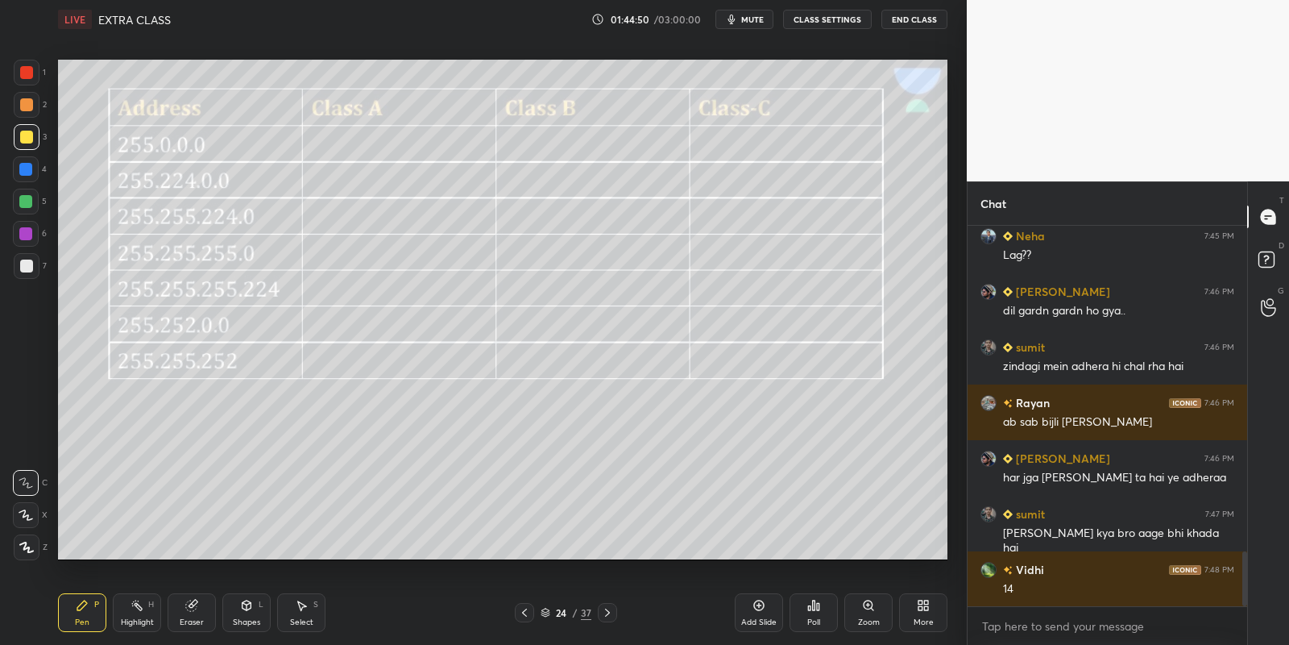
click at [135, 608] on icon at bounding box center [137, 605] width 13 height 13
click at [93, 609] on div "Pen P" at bounding box center [82, 612] width 48 height 39
drag, startPoint x: 131, startPoint y: 613, endPoint x: 125, endPoint y: 595, distance: 18.6
click at [131, 612] on div "Highlight H" at bounding box center [137, 612] width 48 height 39
click at [301, 614] on div "Select S" at bounding box center [301, 612] width 48 height 39
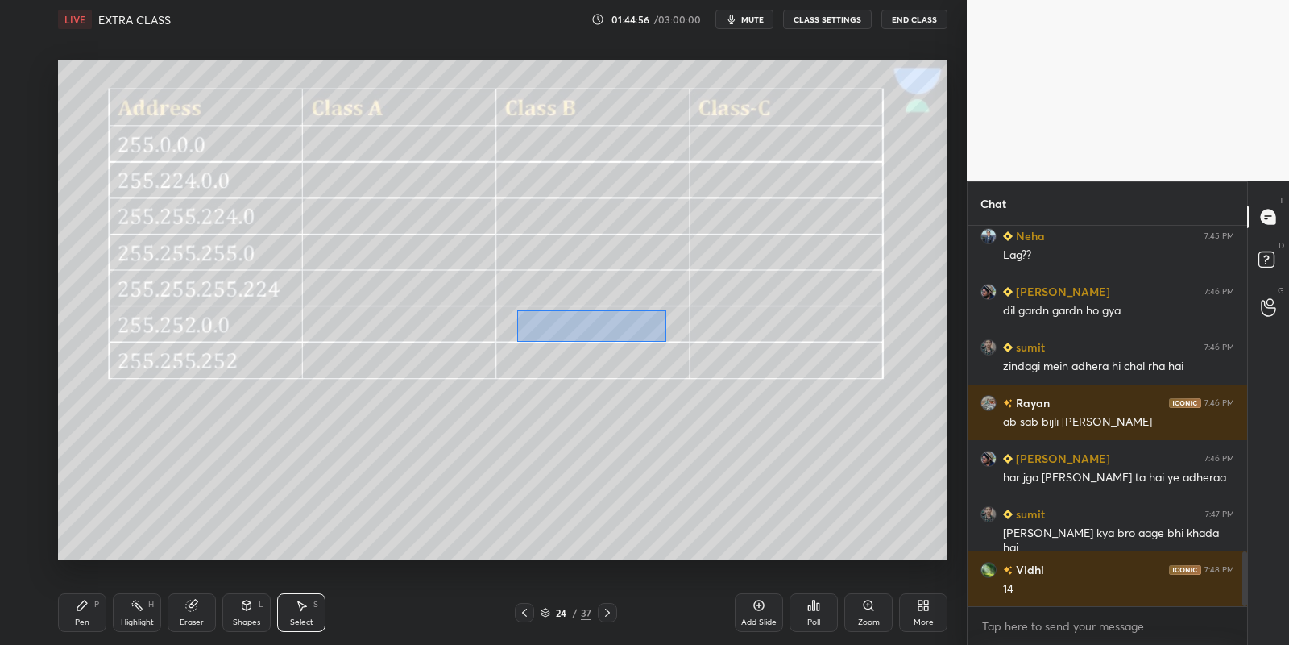
drag, startPoint x: 517, startPoint y: 310, endPoint x: 665, endPoint y: 338, distance: 150.9
click at [666, 340] on div "0 ° Undo Copy Paste here Duplicate Duplicate to new slide Delete" at bounding box center [503, 310] width 890 height 500
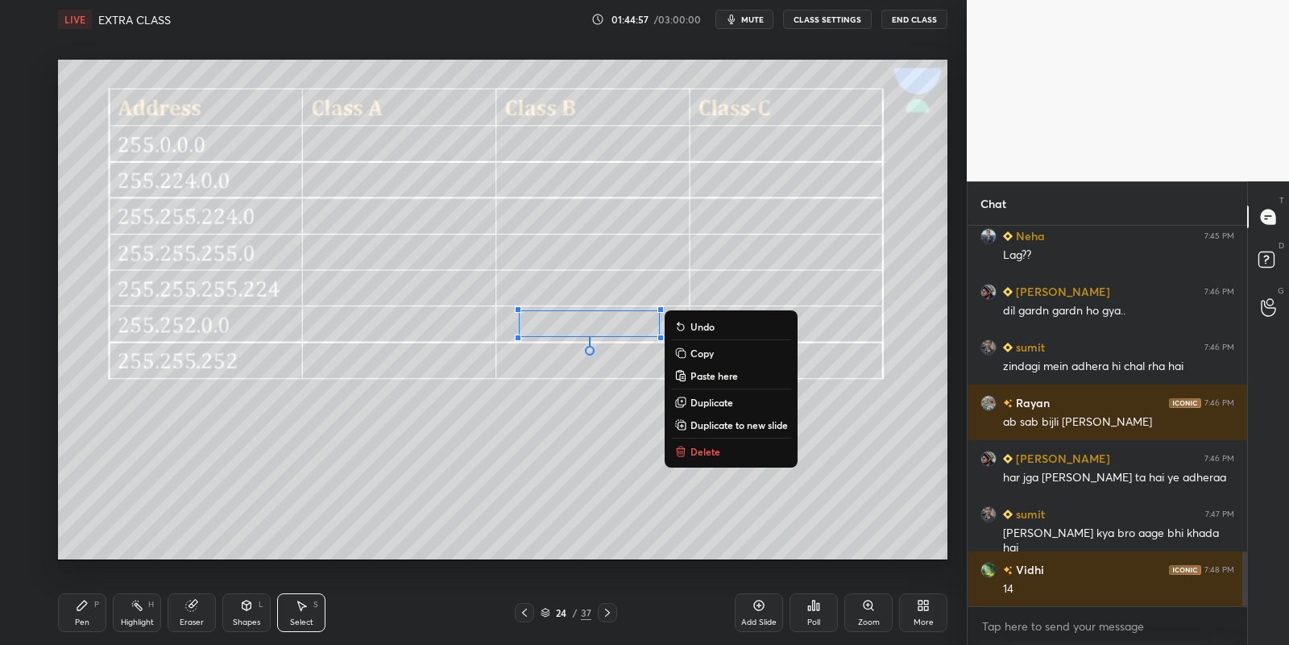
click at [701, 348] on p "Copy" at bounding box center [702, 352] width 23 height 13
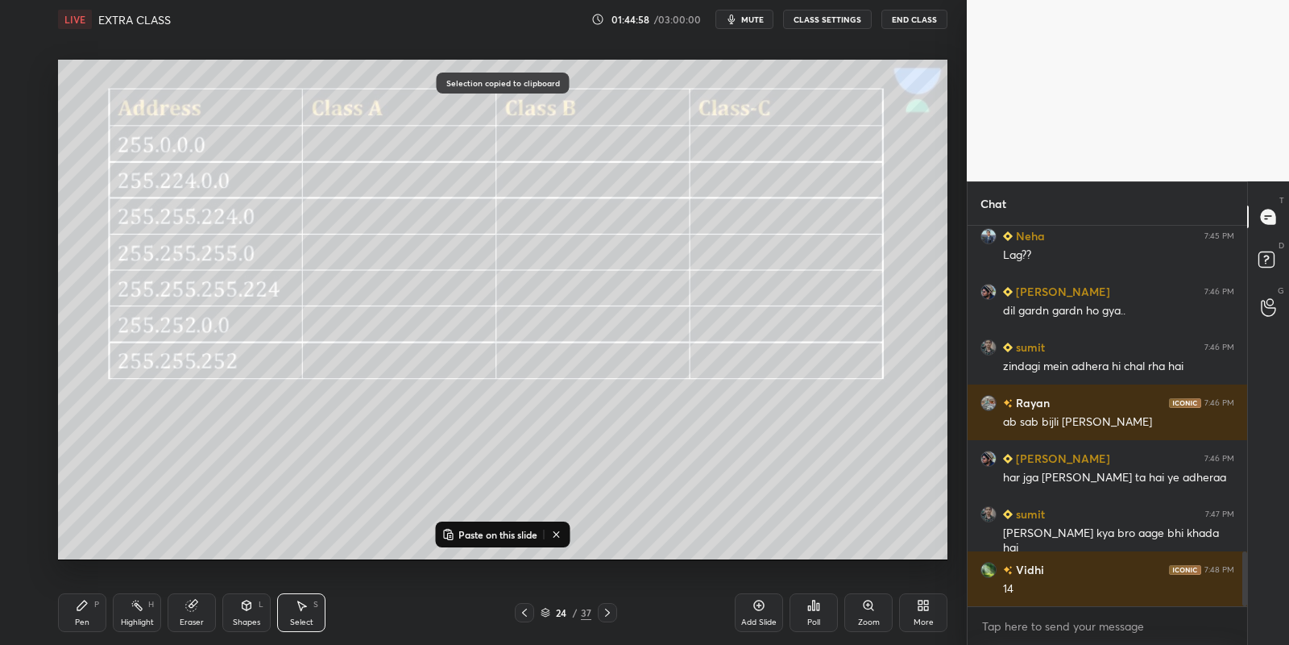
click at [486, 528] on p "Paste on this slide" at bounding box center [498, 534] width 79 height 13
drag, startPoint x: 633, startPoint y: 342, endPoint x: 779, endPoint y: 321, distance: 148.3
click at [780, 322] on div "0 ° Undo Copy Paste here Duplicate Duplicate to new slide Delete" at bounding box center [503, 310] width 890 height 500
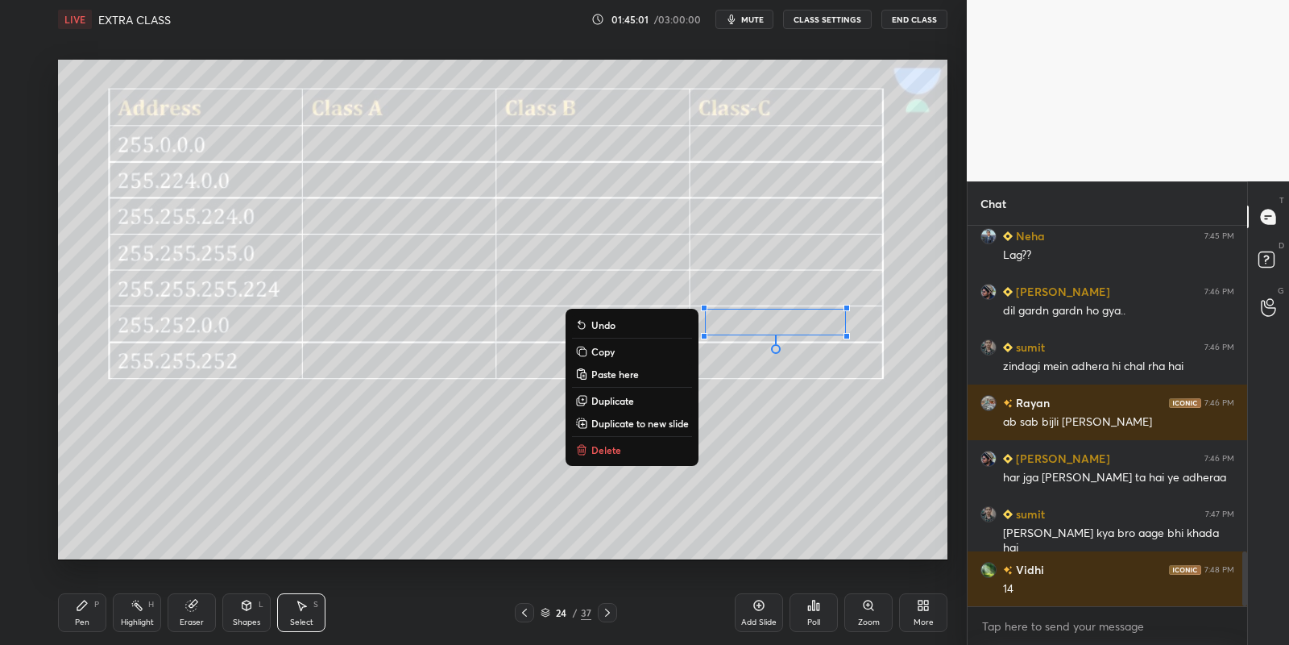
click at [85, 616] on div "Pen P" at bounding box center [82, 612] width 48 height 39
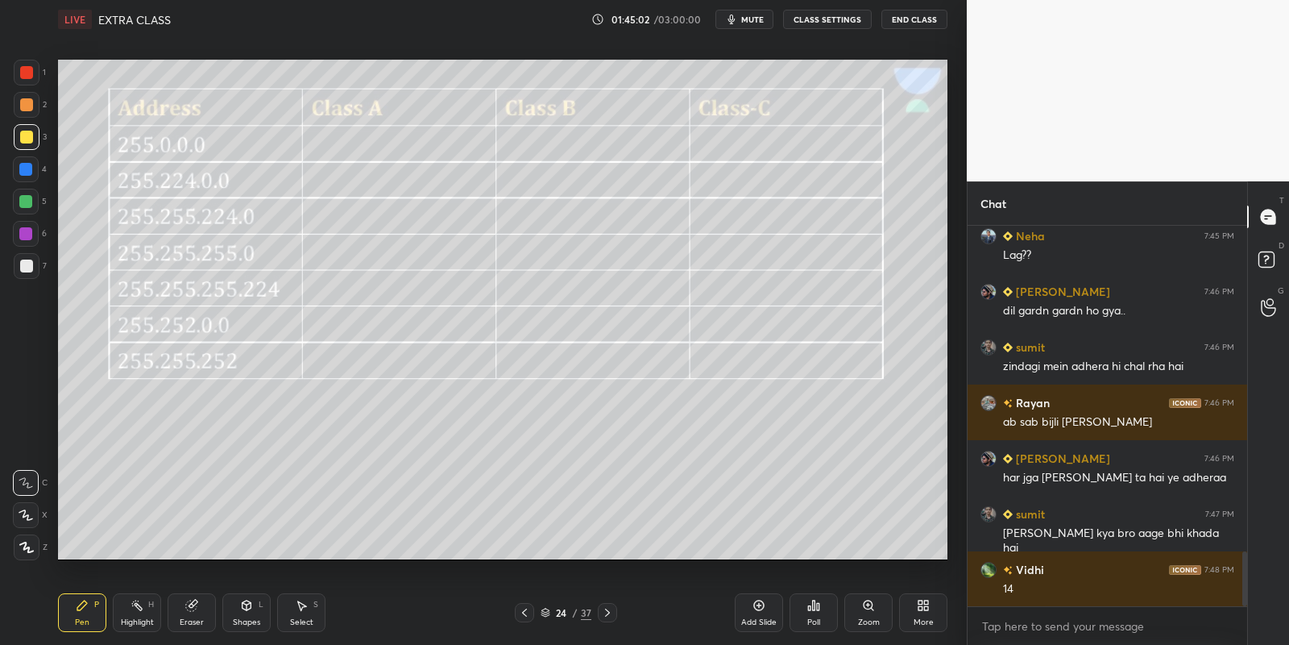
drag, startPoint x: 27, startPoint y: 262, endPoint x: 47, endPoint y: 280, distance: 26.2
click at [27, 263] on div at bounding box center [26, 265] width 13 height 13
click at [134, 606] on icon at bounding box center [137, 605] width 13 height 13
drag, startPoint x: 79, startPoint y: 616, endPoint x: 79, endPoint y: 607, distance: 9.7
click at [79, 616] on div "Pen P" at bounding box center [82, 612] width 48 height 39
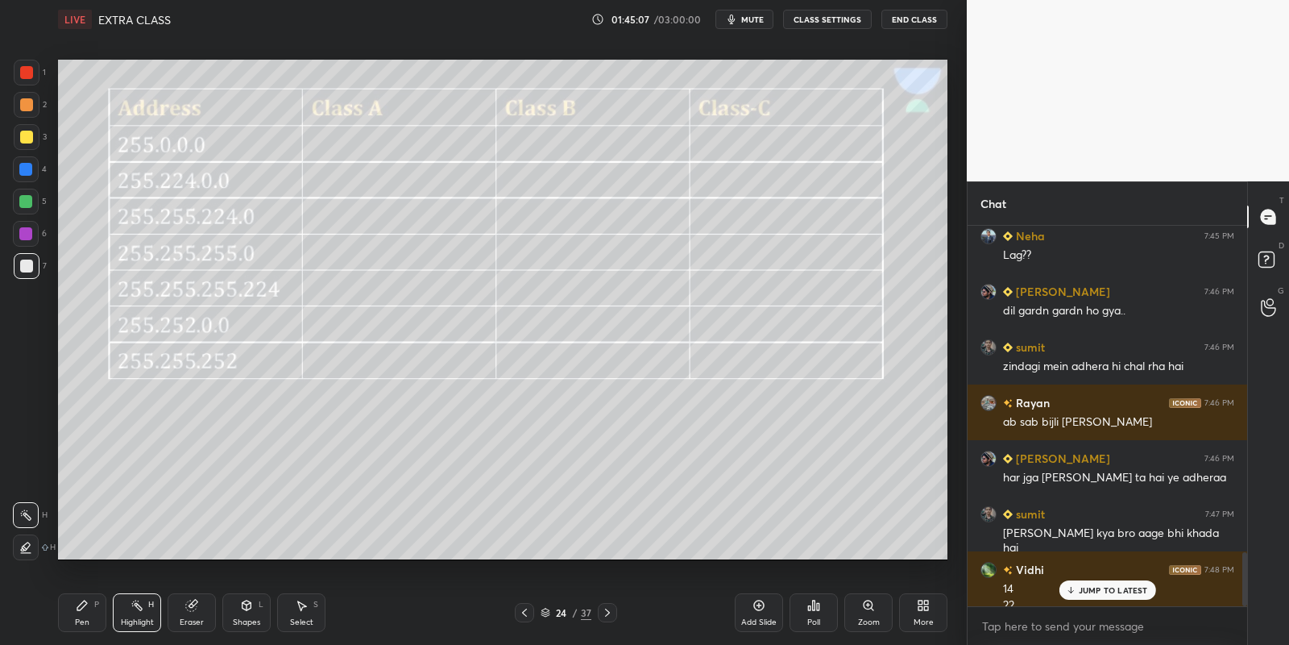
scroll to position [2287, 0]
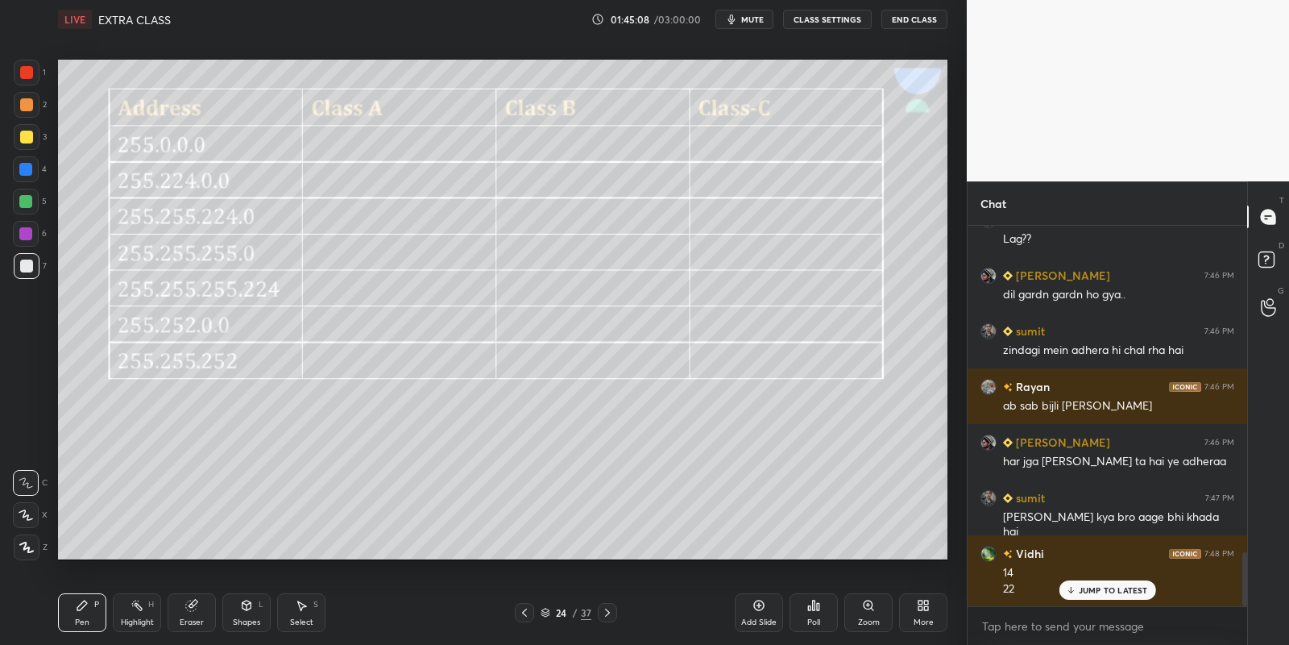
click at [25, 135] on div at bounding box center [26, 137] width 13 height 13
click at [132, 610] on div "Highlight H" at bounding box center [137, 612] width 48 height 39
drag, startPoint x: 292, startPoint y: 616, endPoint x: 304, endPoint y: 575, distance: 42.1
click at [292, 614] on div "Select S" at bounding box center [301, 612] width 48 height 39
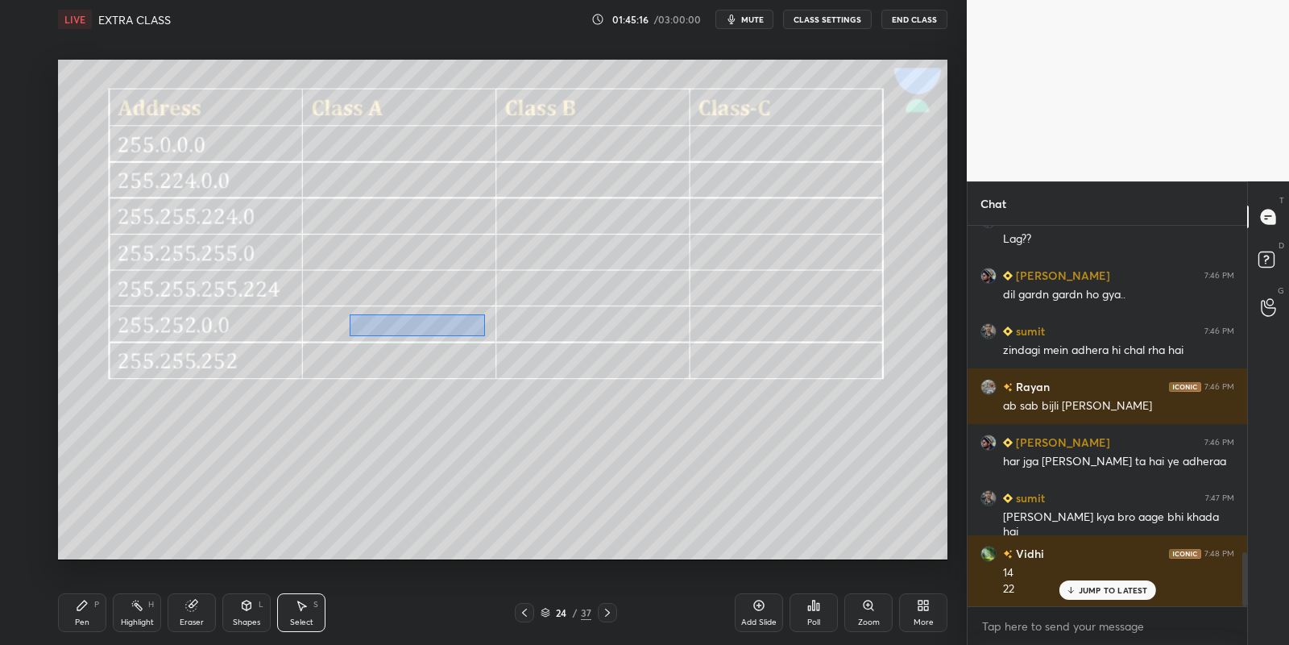
drag, startPoint x: 350, startPoint y: 312, endPoint x: 496, endPoint y: 338, distance: 148.3
click at [485, 336] on div "0 ° Undo Copy Paste here Duplicate Duplicate to new slide Delete" at bounding box center [503, 310] width 890 height 500
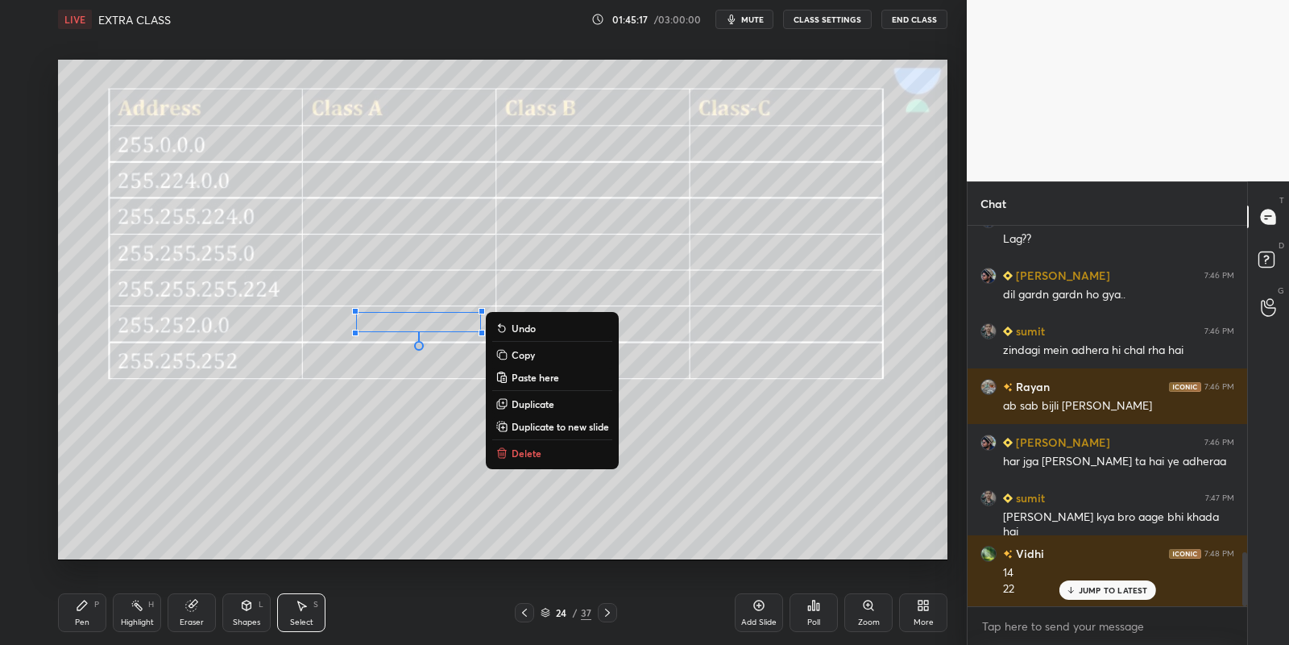
click at [529, 355] on p "Copy" at bounding box center [523, 354] width 23 height 13
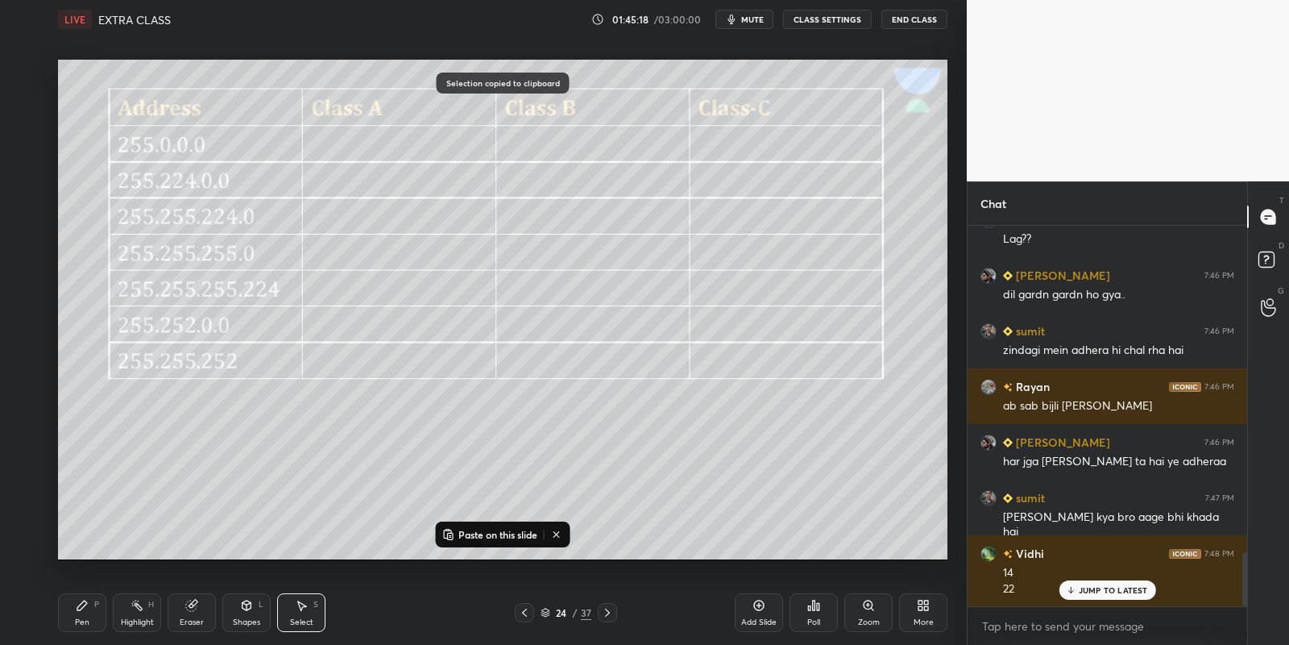
click at [466, 533] on p "Paste on this slide" at bounding box center [498, 534] width 79 height 13
drag, startPoint x: 421, startPoint y: 350, endPoint x: 405, endPoint y: 361, distance: 19.7
click at [405, 362] on div "0 ° Undo Copy Paste here Duplicate Duplicate to new slide Delete" at bounding box center [503, 310] width 890 height 500
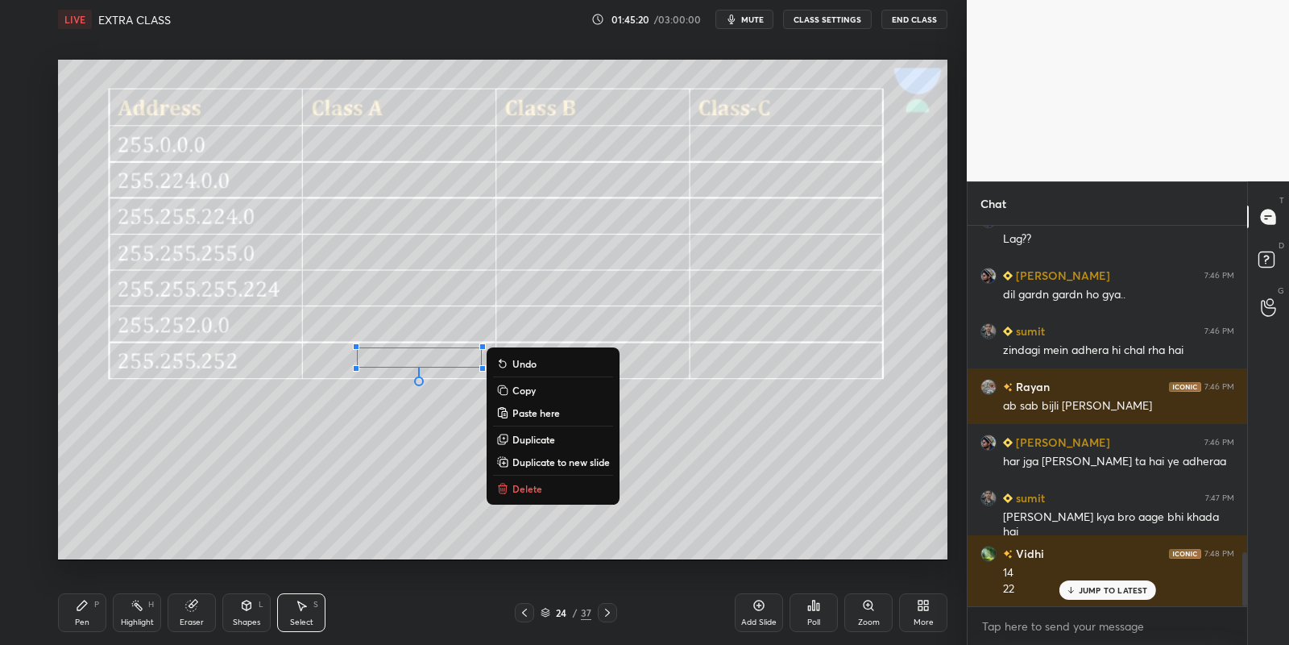
click at [532, 387] on p "Copy" at bounding box center [523, 390] width 23 height 13
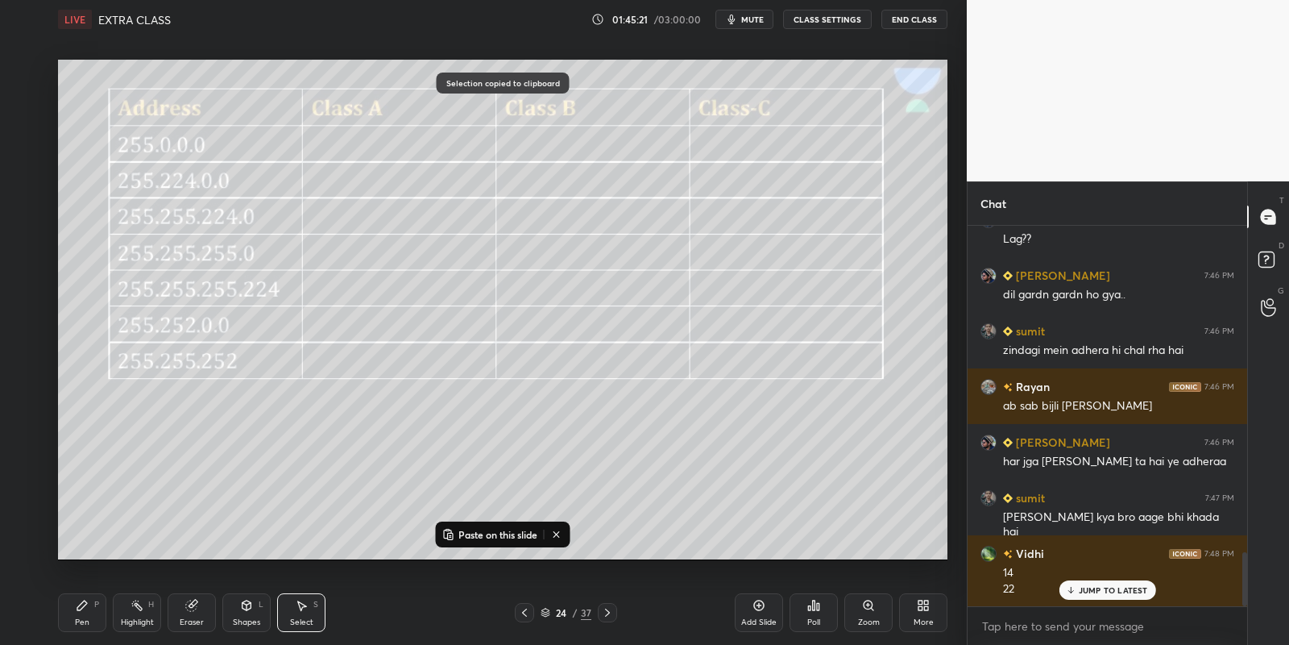
click at [479, 533] on p "Paste on this slide" at bounding box center [498, 534] width 79 height 13
drag, startPoint x: 444, startPoint y: 375, endPoint x: 577, endPoint y: 357, distance: 134.1
click at [578, 357] on div "0 ° Undo Copy Paste here Duplicate Duplicate to new slide Delete" at bounding box center [503, 310] width 890 height 500
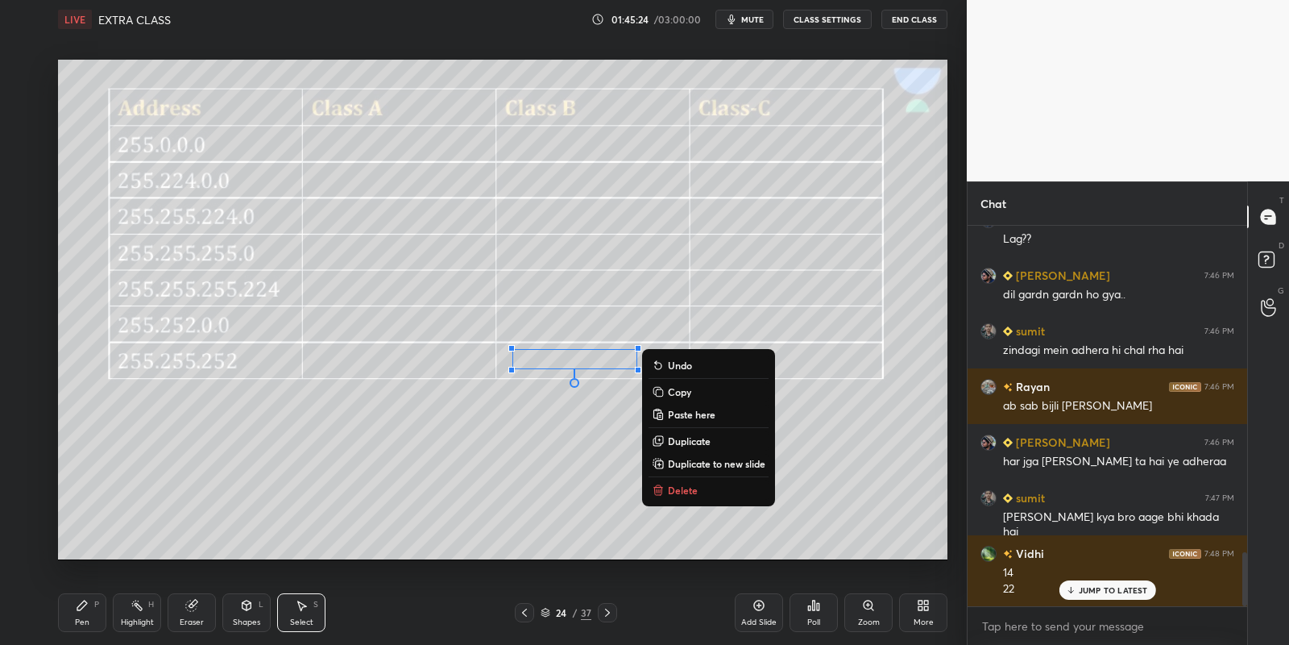
click at [98, 605] on div "P" at bounding box center [96, 604] width 5 height 8
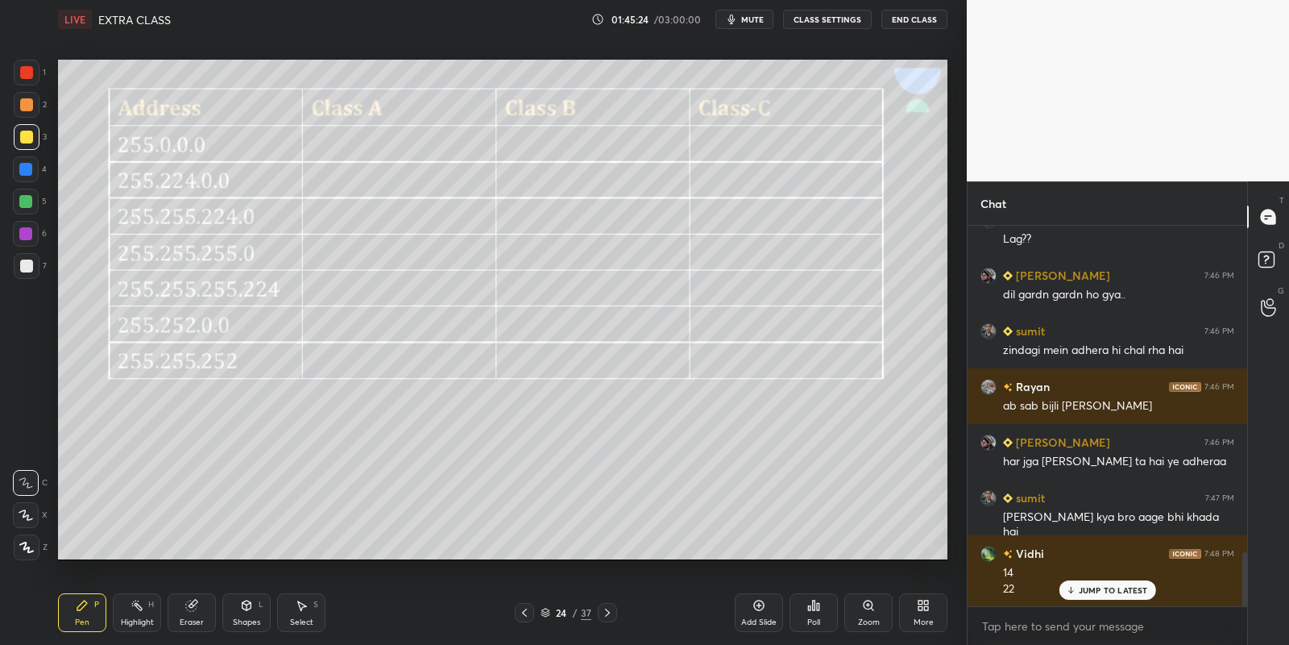
drag, startPoint x: 144, startPoint y: 616, endPoint x: 141, endPoint y: 573, distance: 42.8
click at [143, 614] on div "Highlight H" at bounding box center [137, 612] width 48 height 39
drag, startPoint x: 299, startPoint y: 623, endPoint x: 334, endPoint y: 595, distance: 44.2
click at [299, 620] on div "Select" at bounding box center [301, 622] width 23 height 8
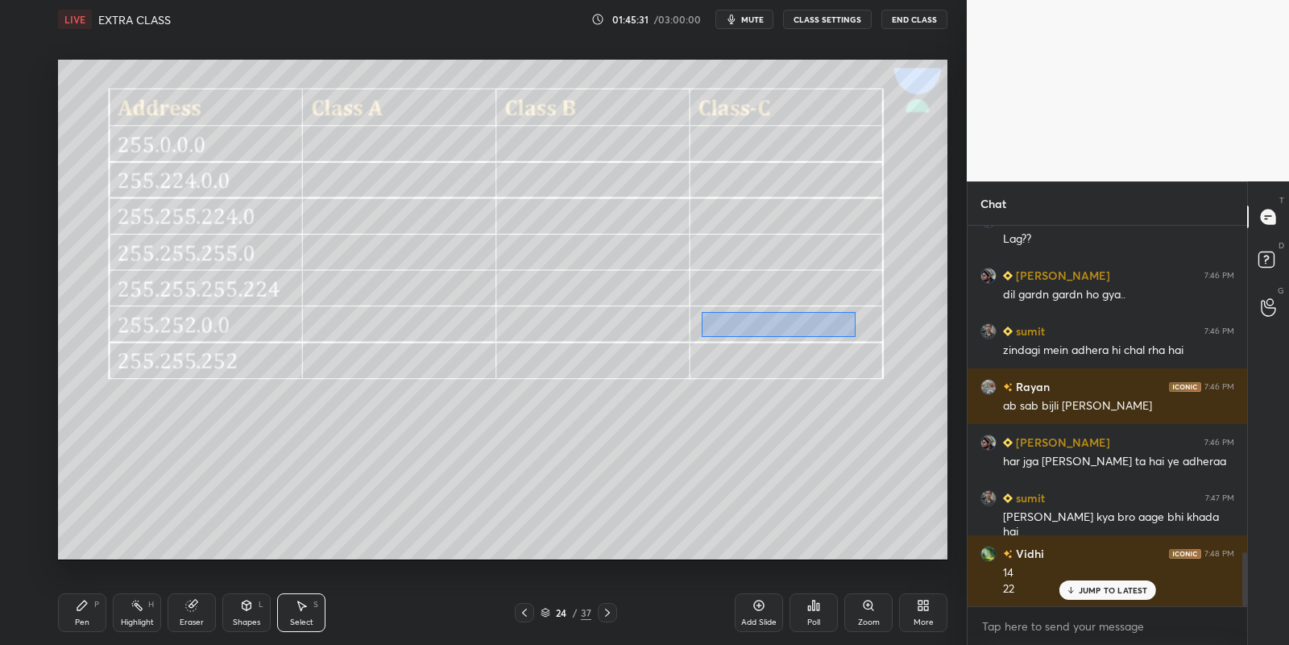
drag, startPoint x: 703, startPoint y: 311, endPoint x: 847, endPoint y: 334, distance: 146.1
click at [853, 336] on div "0 ° Undo Copy Paste here Duplicate Duplicate to new slide Delete" at bounding box center [503, 310] width 890 height 500
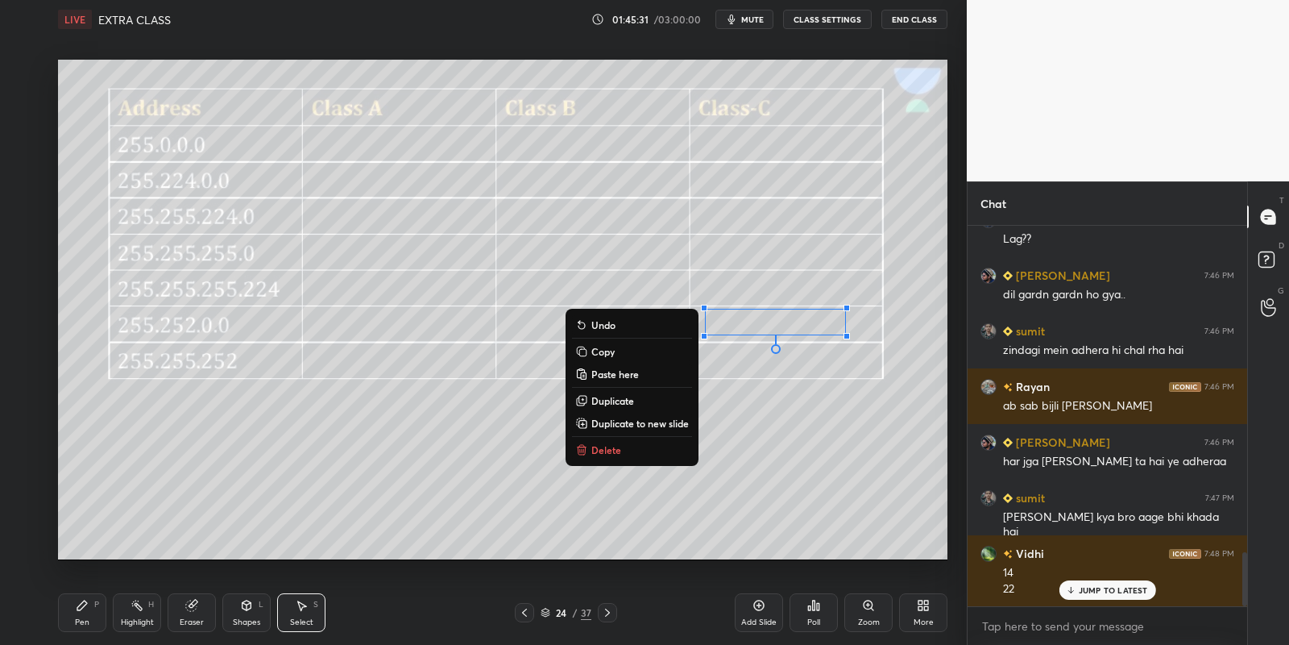
click at [611, 347] on p "Copy" at bounding box center [602, 351] width 23 height 13
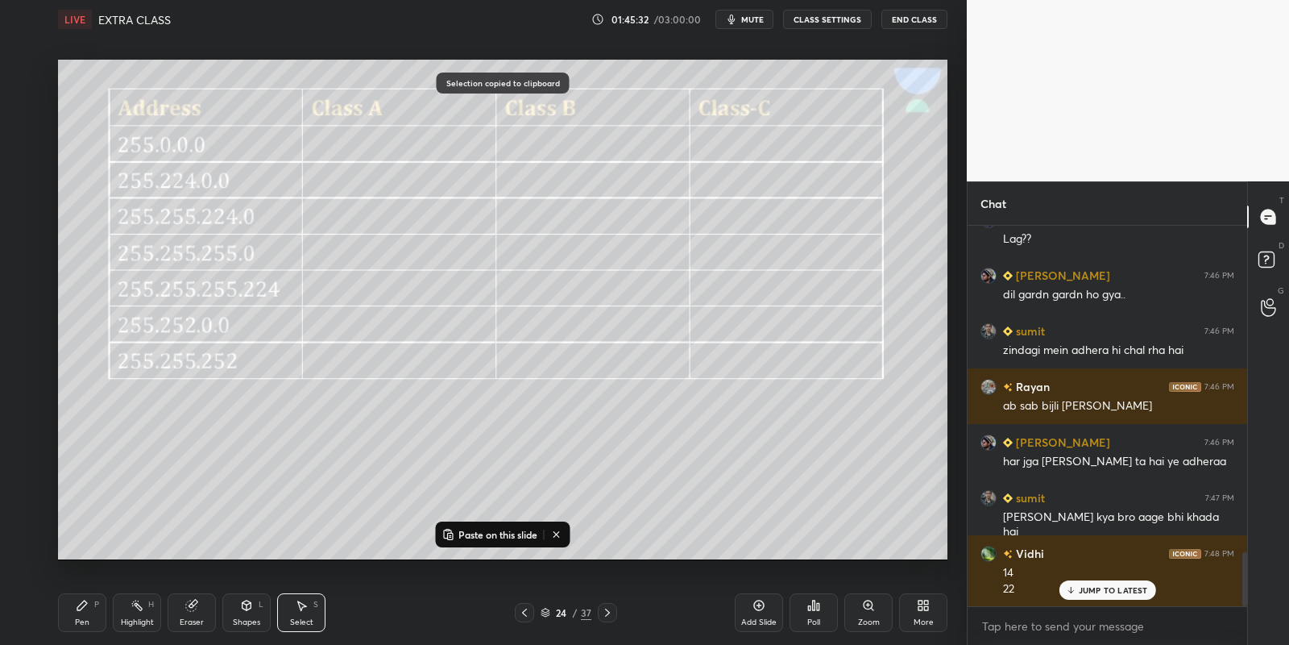
click at [500, 530] on p "Paste on this slide" at bounding box center [498, 534] width 79 height 13
drag, startPoint x: 763, startPoint y: 343, endPoint x: 758, endPoint y: 359, distance: 16.8
click at [758, 359] on div "0 ° Undo Copy Paste here Duplicate Duplicate to new slide Delete" at bounding box center [503, 310] width 890 height 500
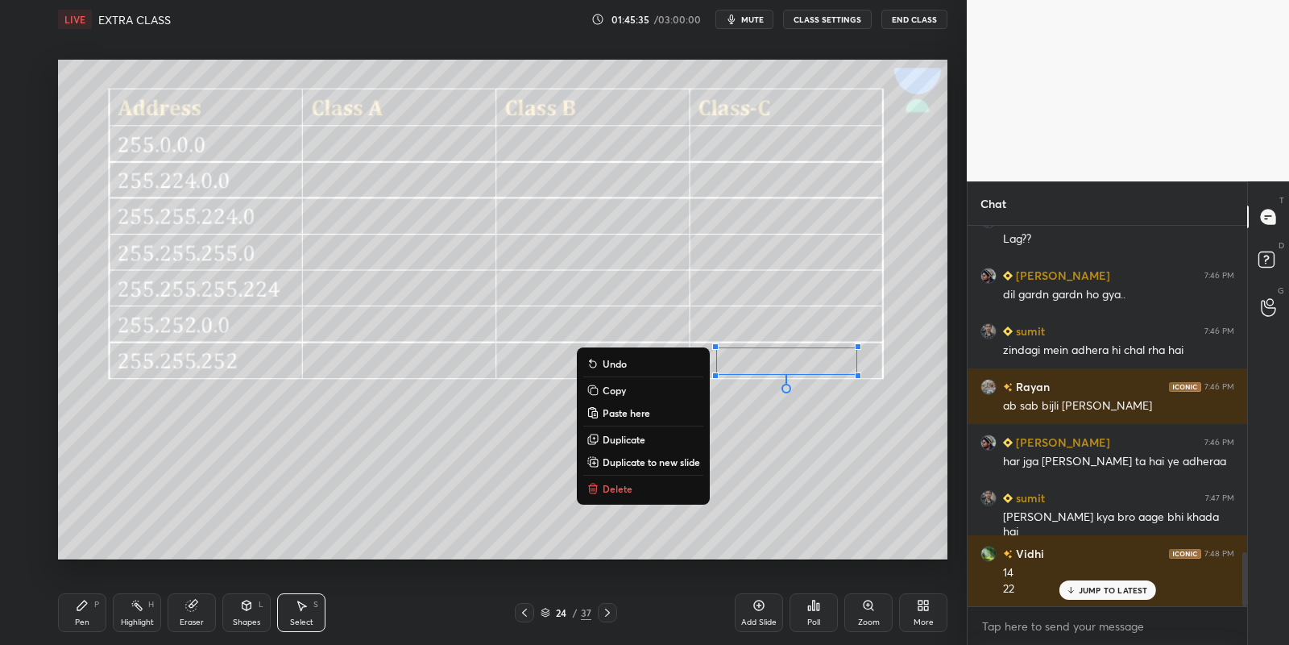
click at [89, 615] on div "Pen P" at bounding box center [82, 612] width 48 height 39
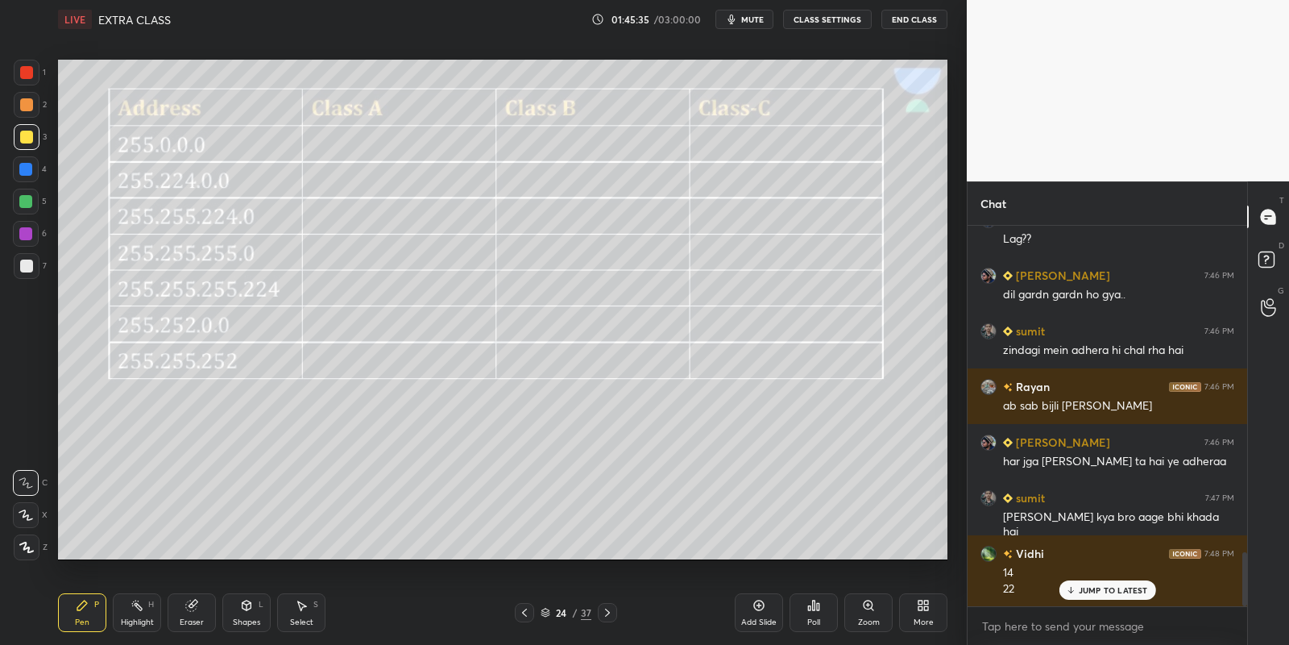
drag, startPoint x: 133, startPoint y: 615, endPoint x: 142, endPoint y: 562, distance: 53.9
click at [131, 612] on div "Highlight H" at bounding box center [137, 612] width 48 height 39
click at [1095, 592] on p "JUMP TO LATEST" at bounding box center [1113, 590] width 69 height 10
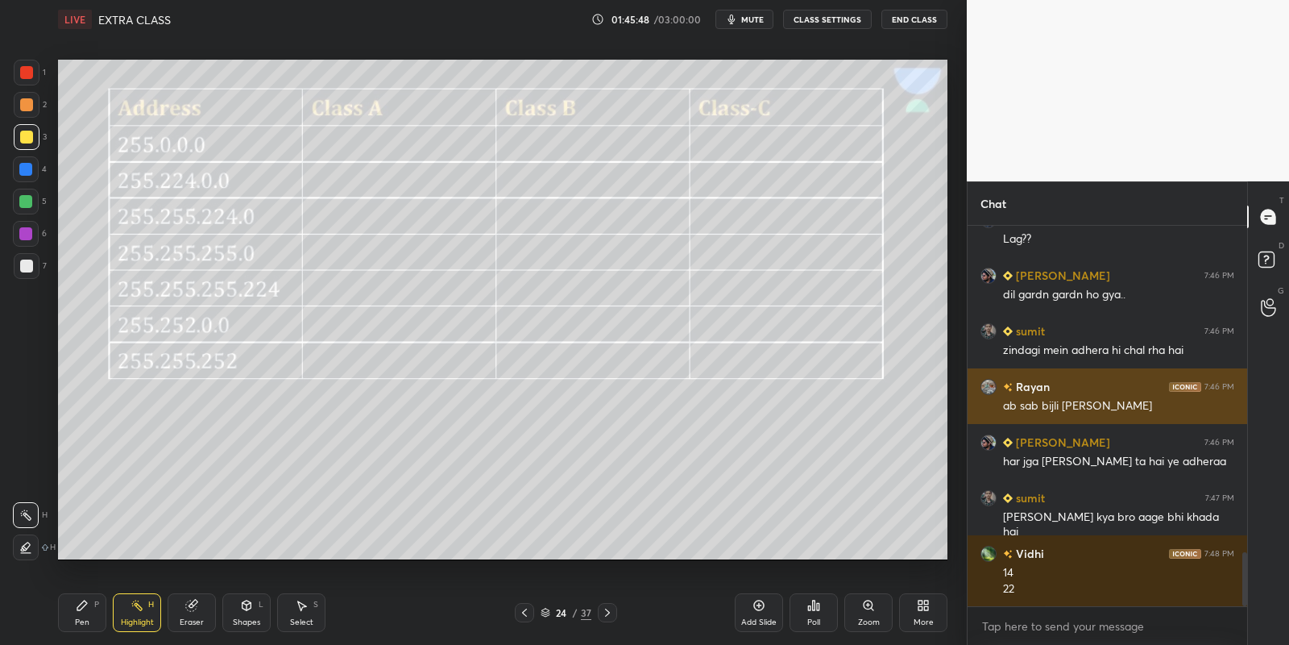
scroll to position [2342, 0]
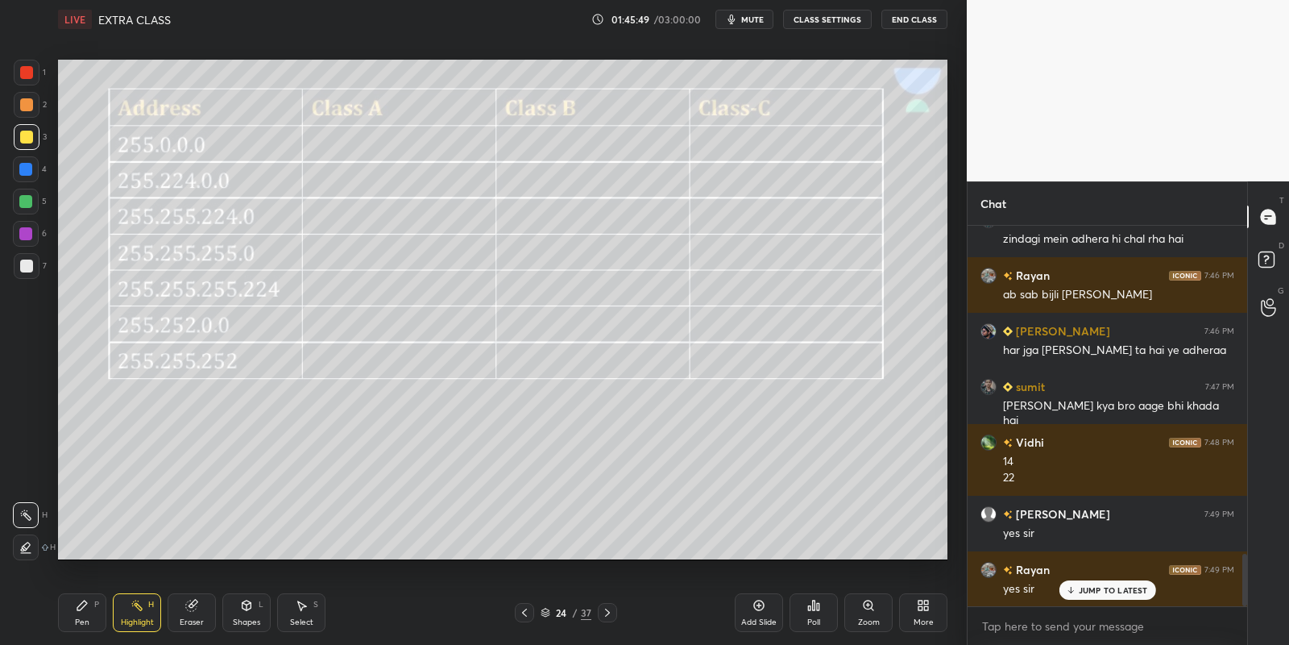
click at [1099, 591] on p "JUMP TO LATEST" at bounding box center [1113, 590] width 69 height 10
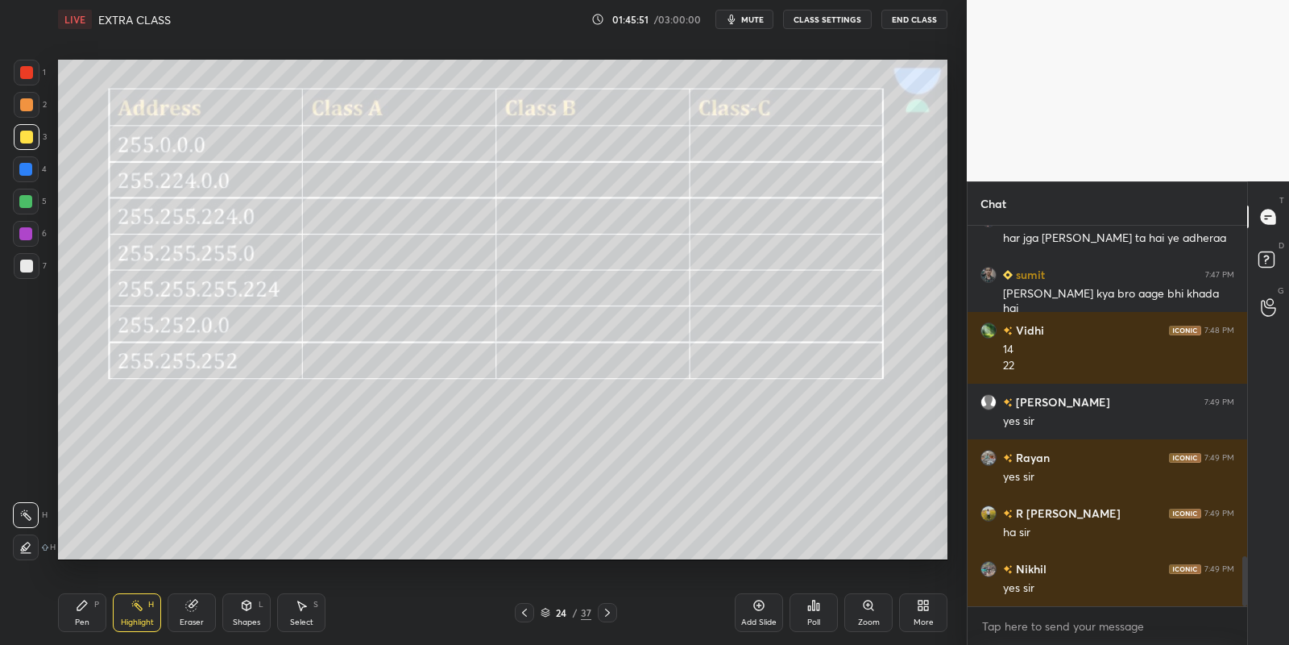
click at [1099, 591] on div "yes sir" at bounding box center [1118, 588] width 231 height 16
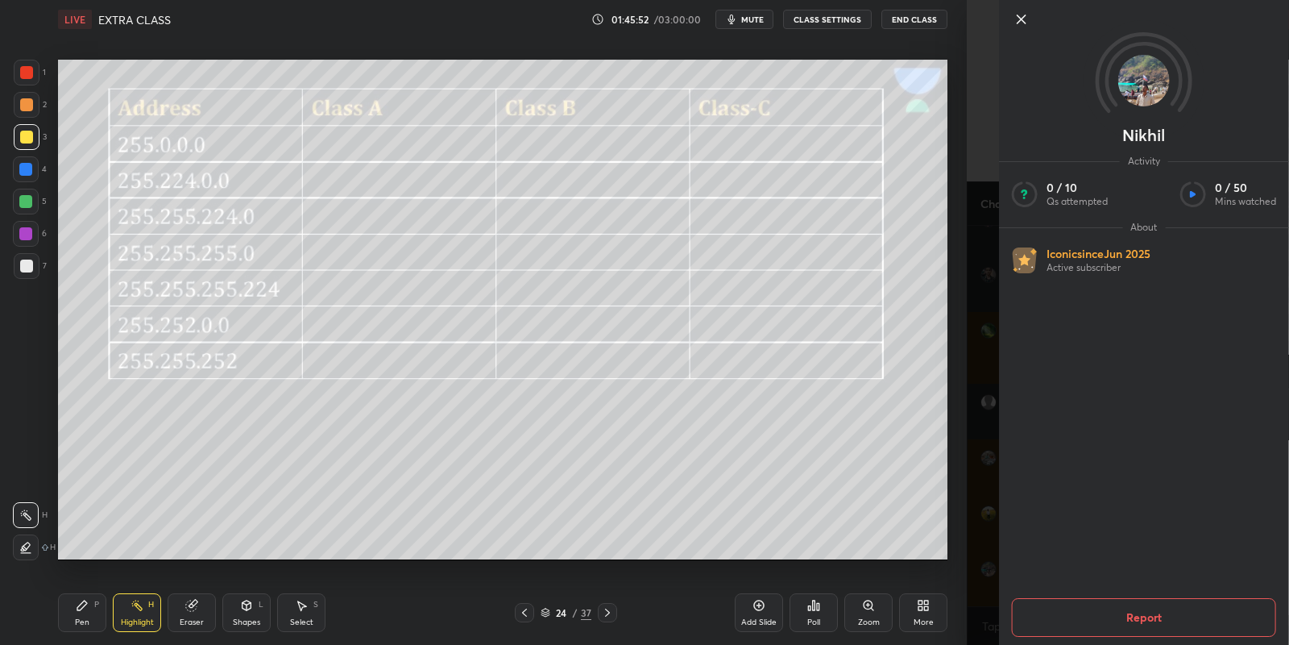
scroll to position [2565, 0]
click at [1023, 20] on icon at bounding box center [1021, 19] width 19 height 19
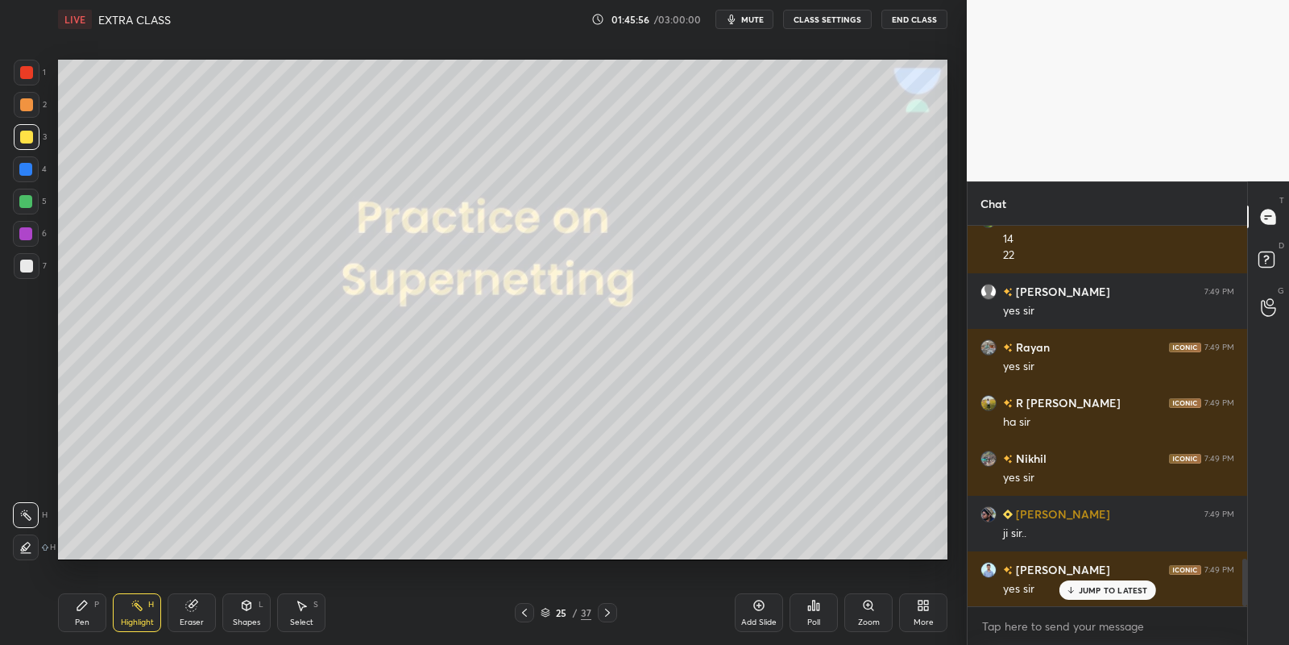
scroll to position [2676, 0]
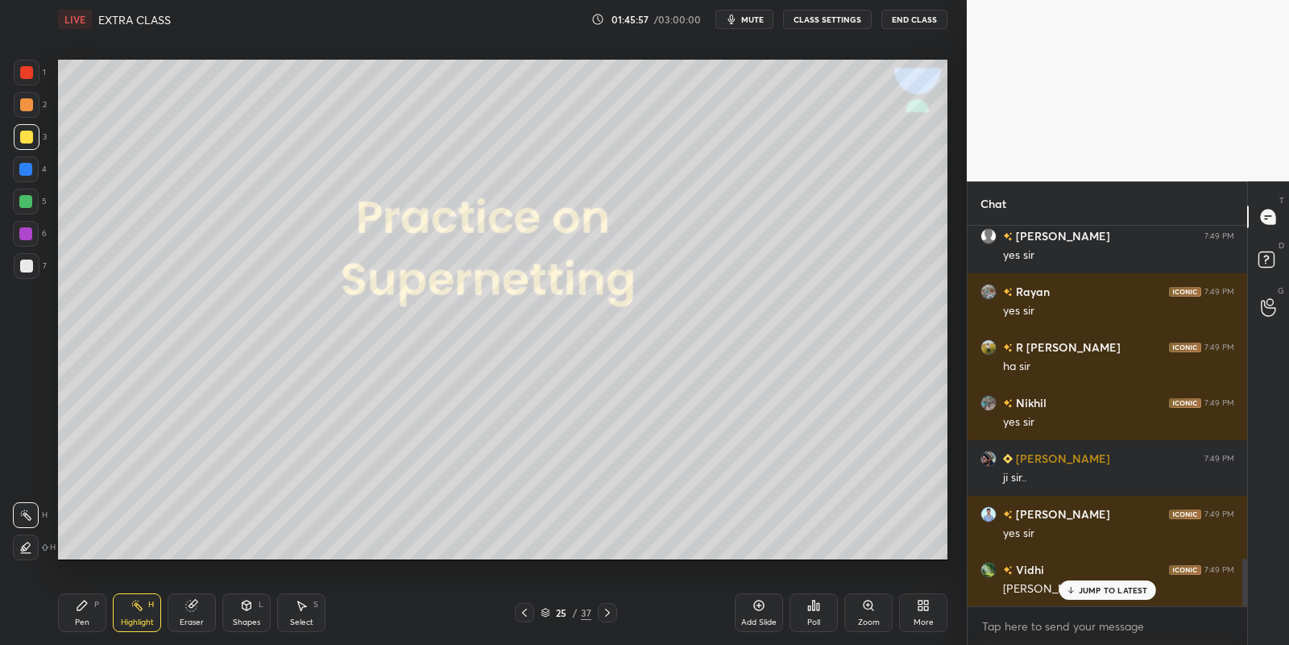
click at [246, 618] on div "Shapes" at bounding box center [246, 622] width 27 height 8
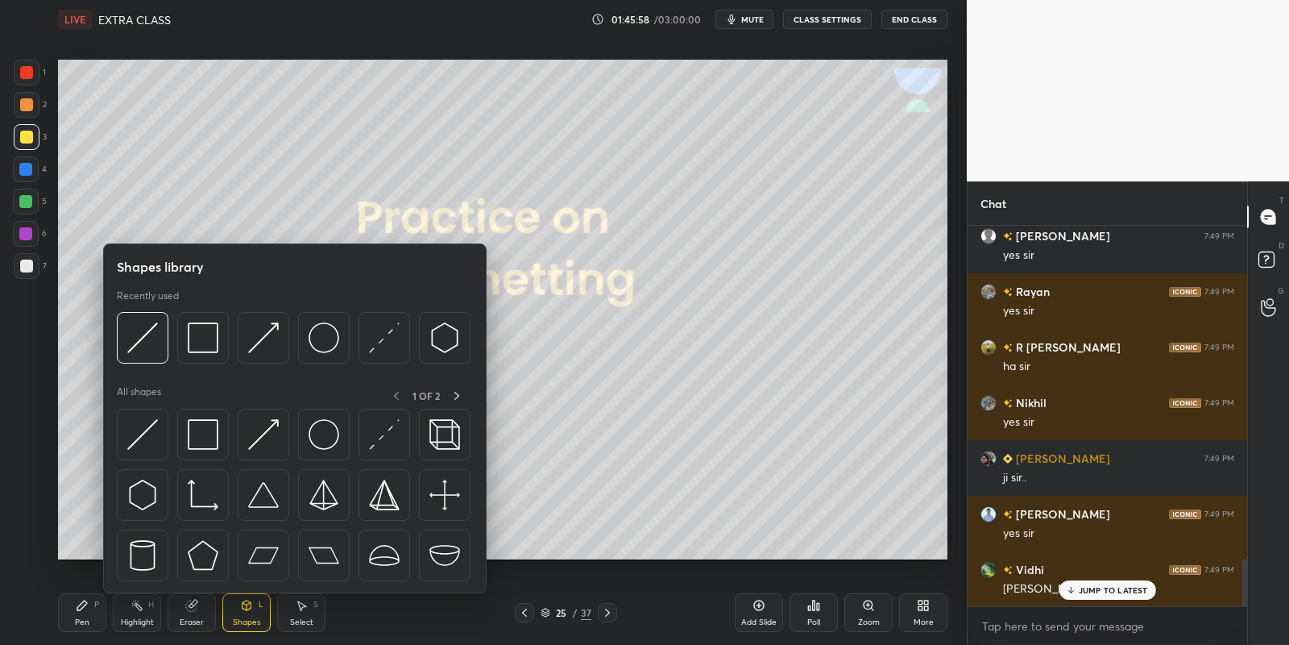
click at [206, 434] on img at bounding box center [203, 434] width 31 height 31
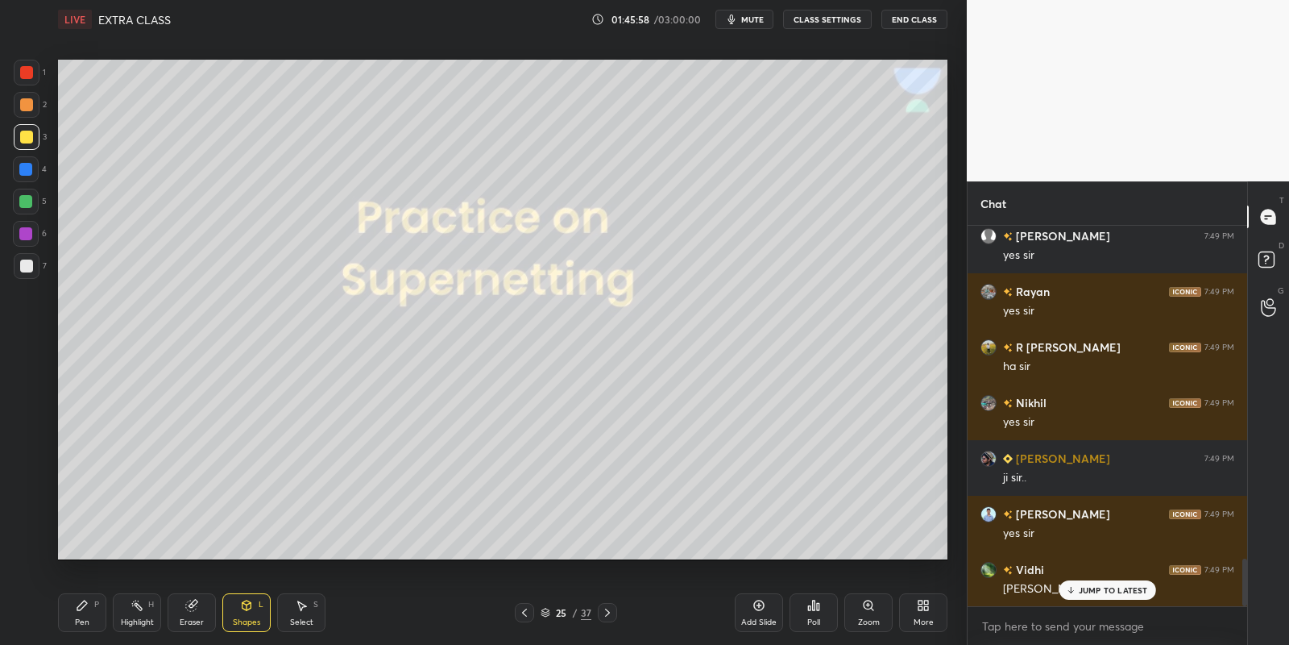
click at [26, 198] on div at bounding box center [25, 201] width 13 height 13
click at [85, 611] on div "Pen P" at bounding box center [82, 612] width 48 height 39
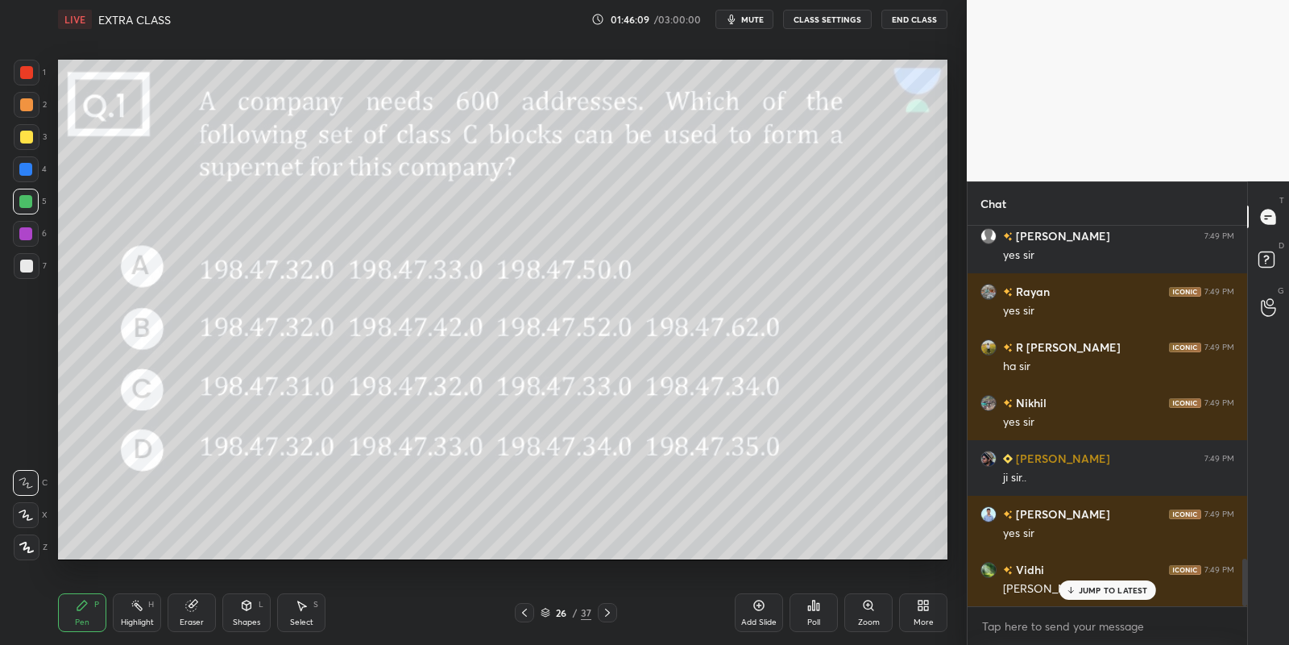
drag, startPoint x: 142, startPoint y: 618, endPoint x: 143, endPoint y: 566, distance: 51.6
click at [143, 612] on div "Highlight H" at bounding box center [137, 612] width 48 height 39
drag, startPoint x: 89, startPoint y: 618, endPoint x: 101, endPoint y: 612, distance: 12.6
click at [92, 616] on div "Pen P" at bounding box center [82, 612] width 48 height 39
click at [816, 612] on div "Poll" at bounding box center [814, 612] width 48 height 39
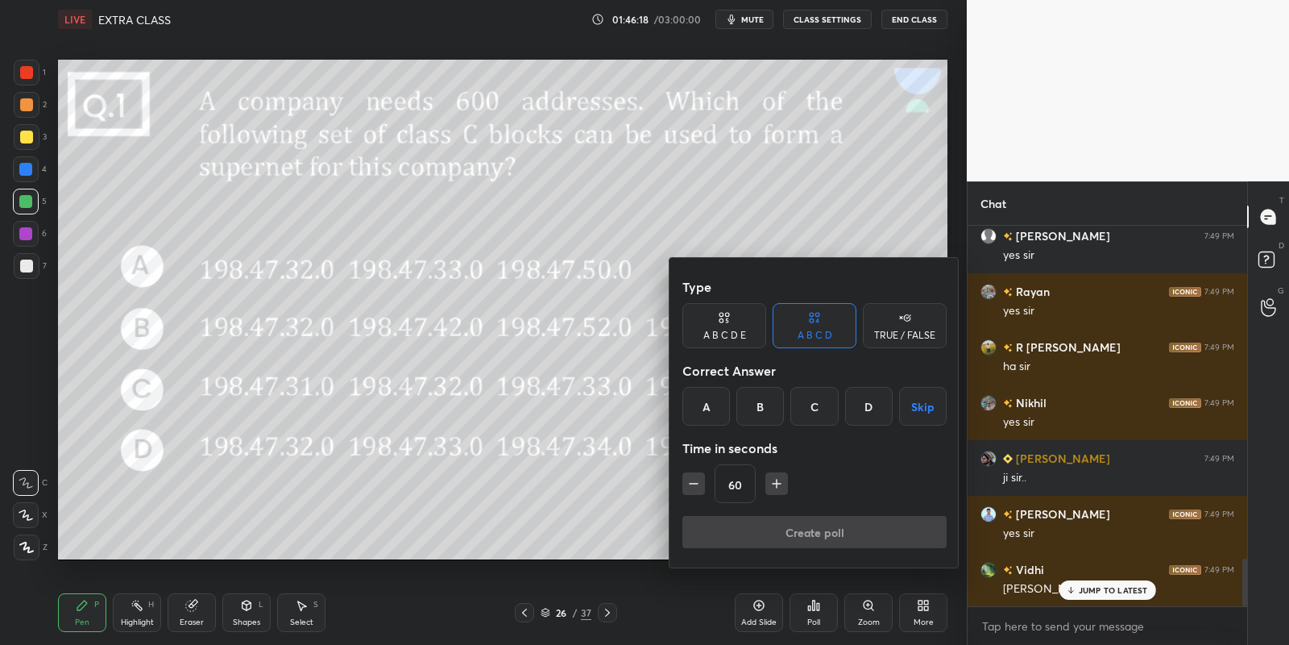
click at [868, 406] on div "D" at bounding box center [869, 406] width 48 height 39
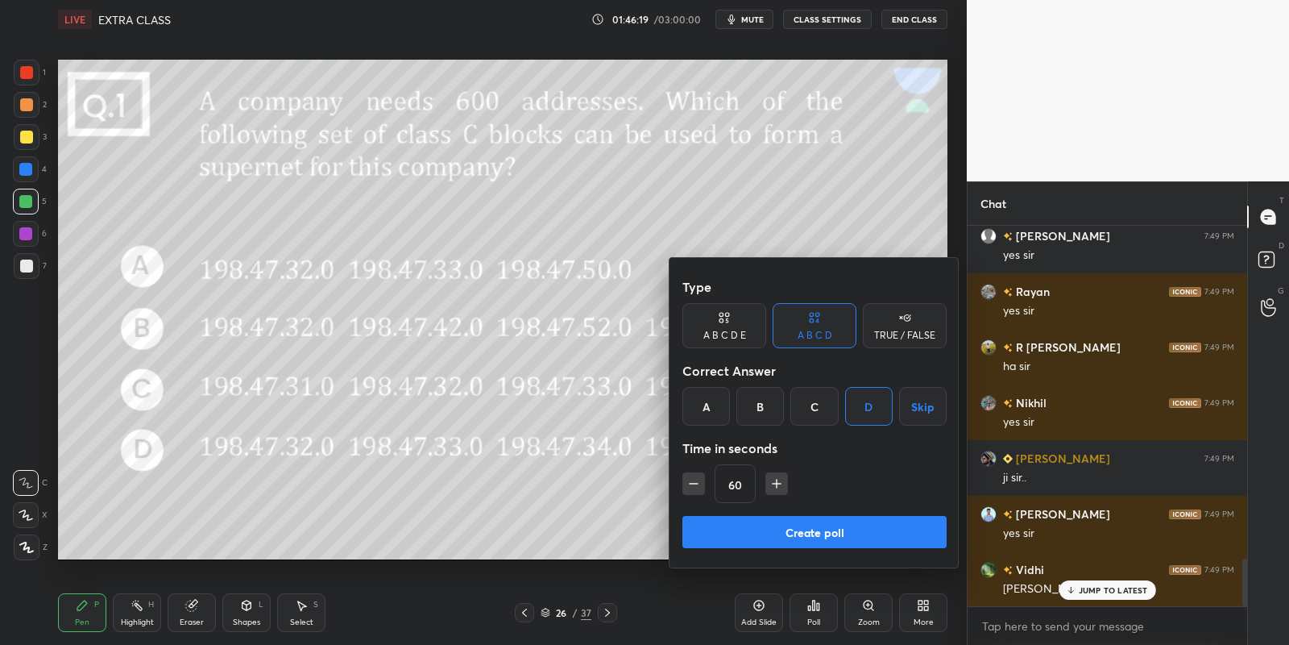
click at [771, 480] on icon "button" at bounding box center [777, 483] width 16 height 16
click at [777, 479] on icon "button" at bounding box center [777, 483] width 16 height 16
click at [777, 481] on icon "button" at bounding box center [777, 483] width 16 height 16
click at [778, 478] on icon "button" at bounding box center [784, 483] width 16 height 16
type input "120"
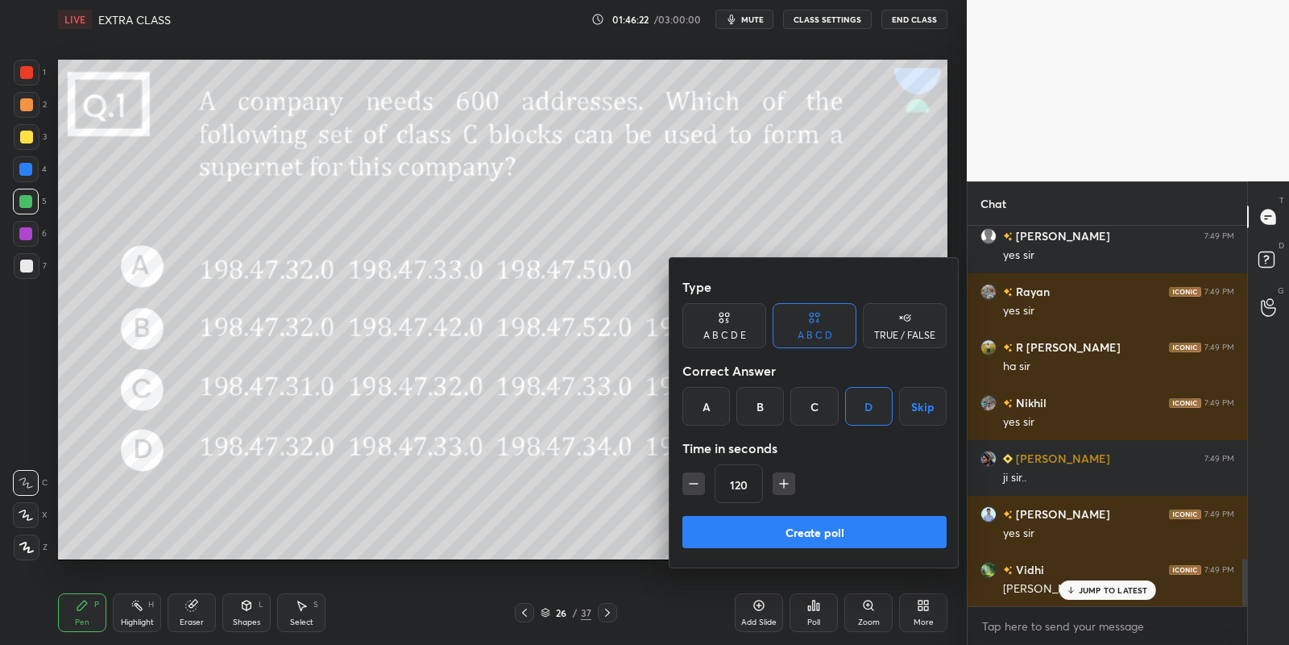
click at [766, 531] on button "Create poll" at bounding box center [815, 532] width 264 height 32
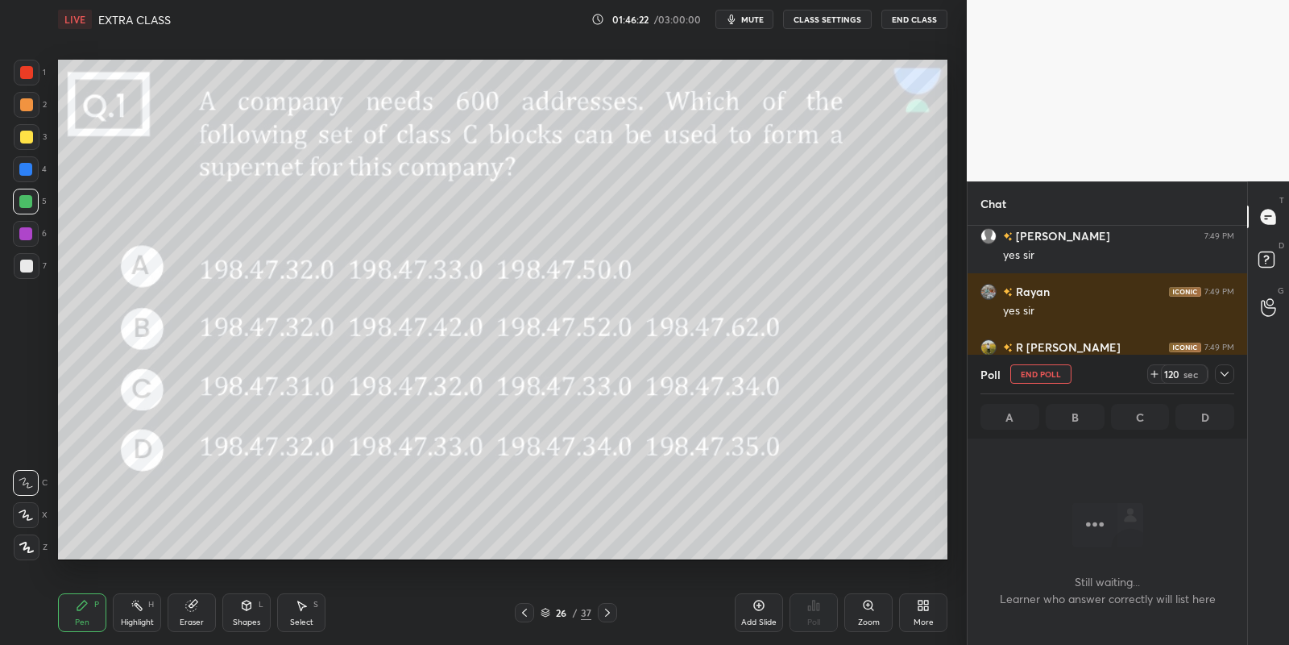
scroll to position [5, 5]
click at [759, 20] on span "mute" at bounding box center [752, 19] width 23 height 11
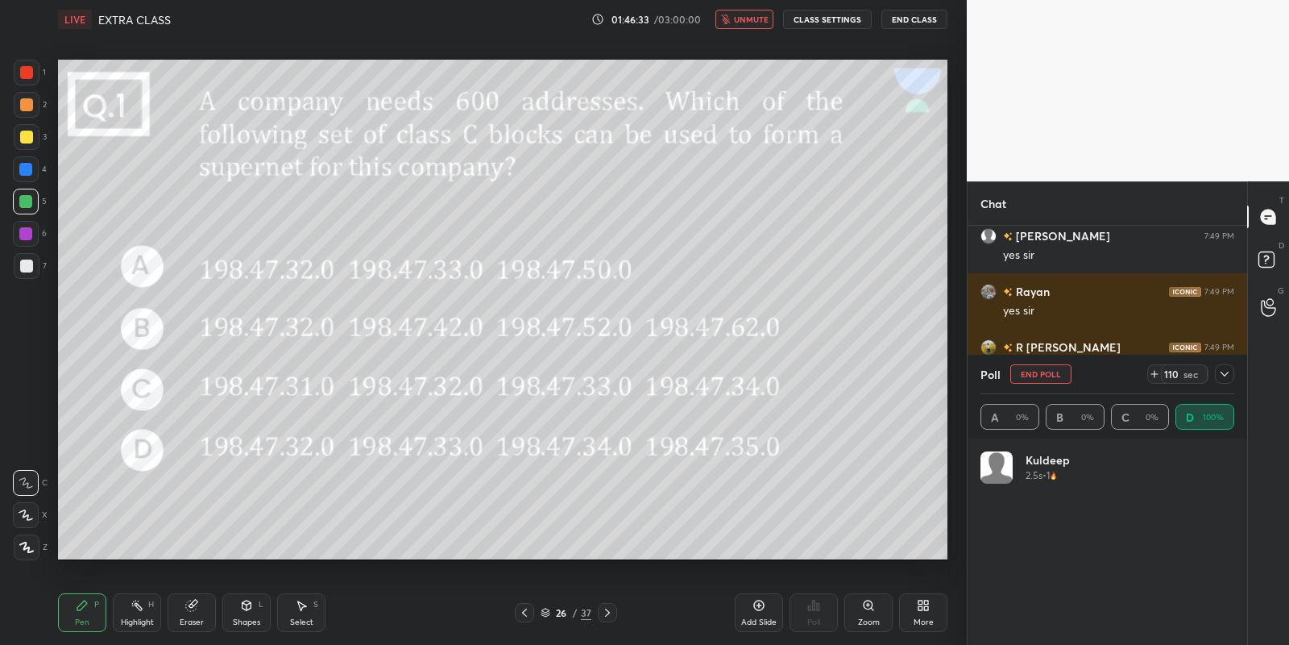
scroll to position [2799, 0]
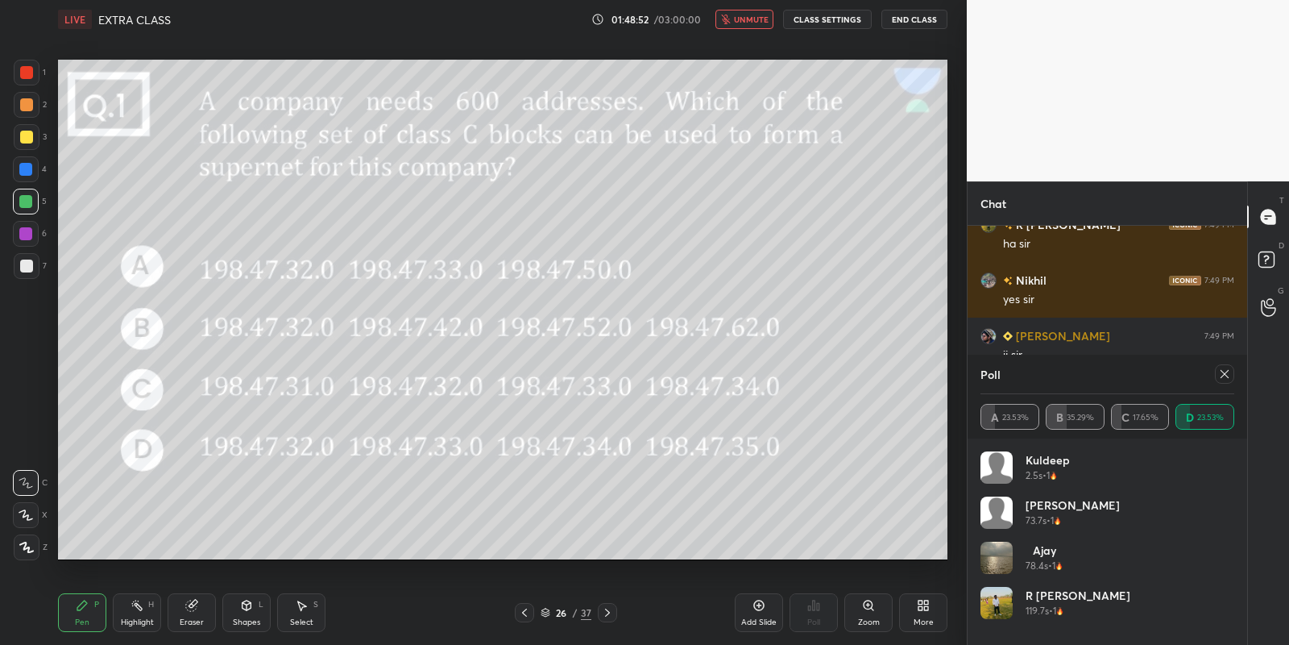
click at [757, 21] on span "unmute" at bounding box center [751, 19] width 35 height 11
click at [1224, 368] on icon at bounding box center [1224, 373] width 13 height 13
type textarea "x"
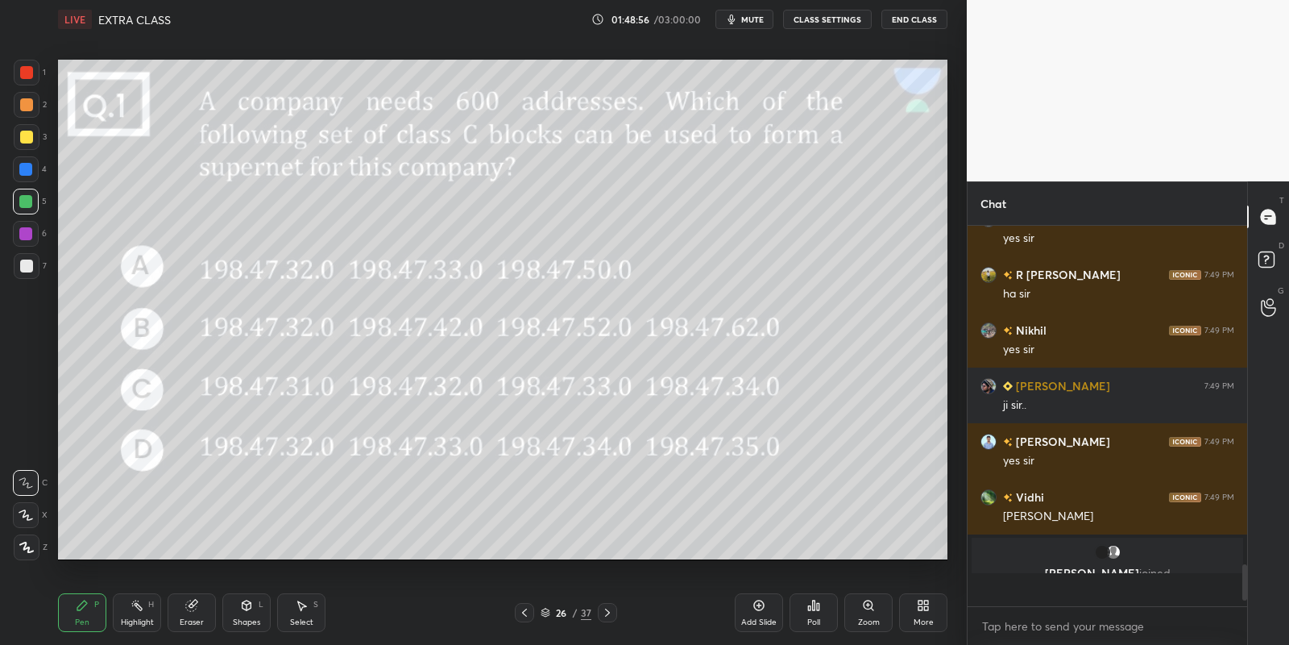
scroll to position [0, 0]
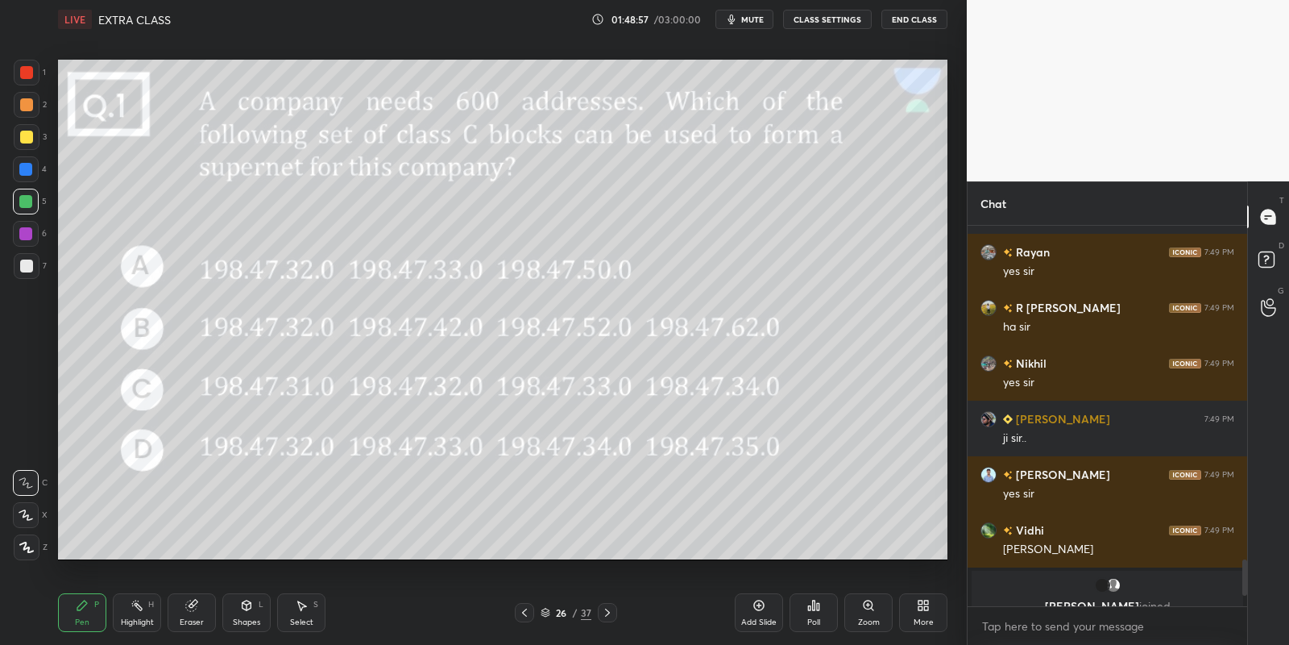
drag, startPoint x: 84, startPoint y: 626, endPoint x: 85, endPoint y: 617, distance: 8.9
click at [83, 625] on div "Pen" at bounding box center [82, 622] width 15 height 8
click at [23, 201] on div at bounding box center [25, 201] width 13 height 13
drag, startPoint x: 246, startPoint y: 609, endPoint x: 247, endPoint y: 600, distance: 9.8
click at [243, 607] on icon at bounding box center [246, 605] width 13 height 13
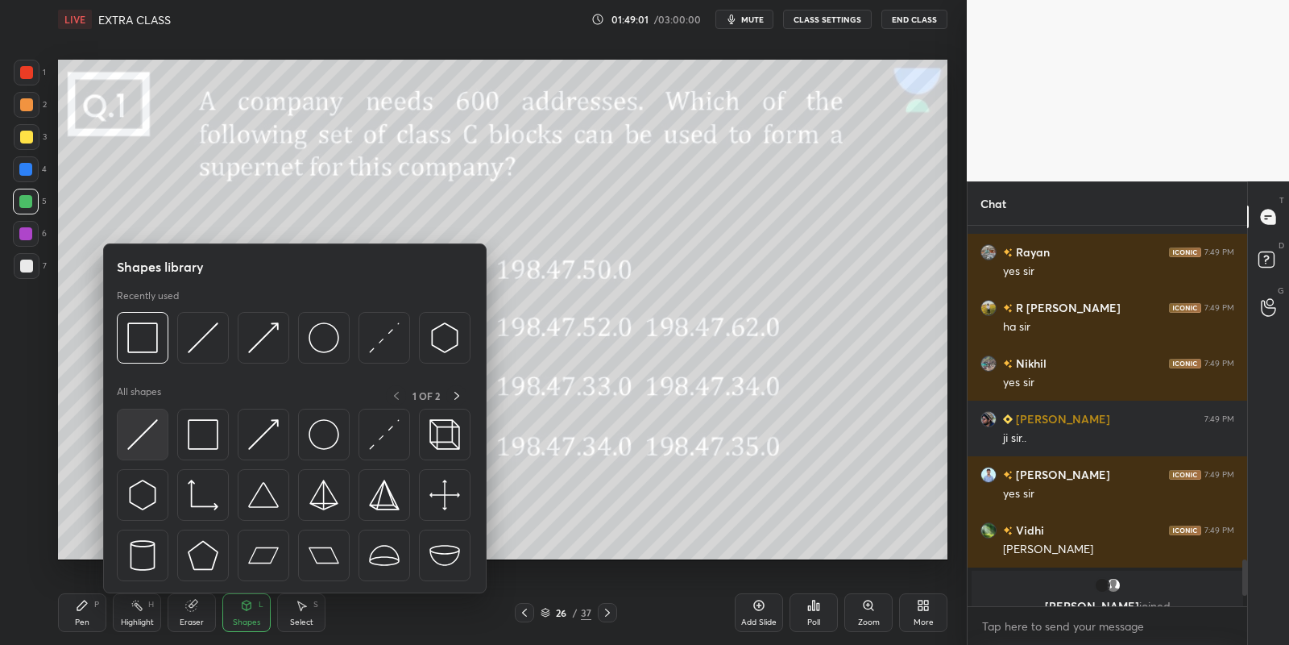
click at [138, 435] on img at bounding box center [142, 434] width 31 height 31
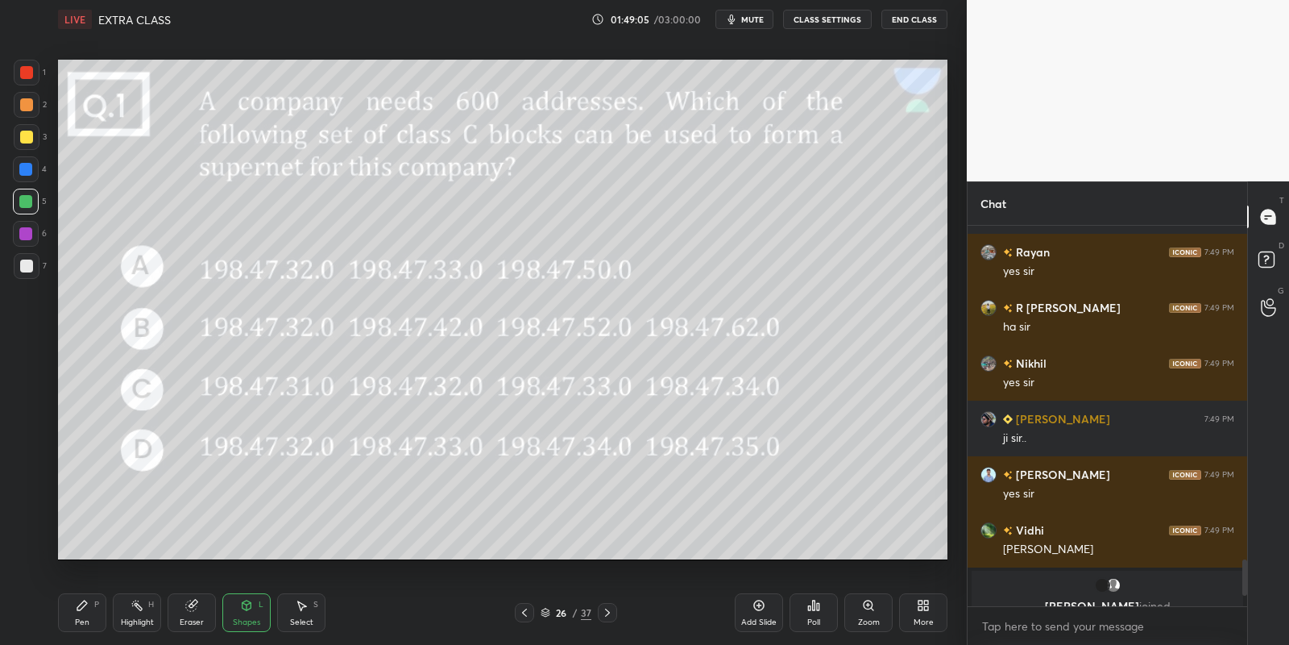
click at [86, 623] on div "Pen" at bounding box center [82, 622] width 15 height 8
click at [137, 615] on div "Highlight H" at bounding box center [137, 612] width 48 height 39
click at [80, 618] on div "Pen" at bounding box center [82, 622] width 15 height 8
click at [245, 622] on div "Shapes" at bounding box center [246, 622] width 27 height 8
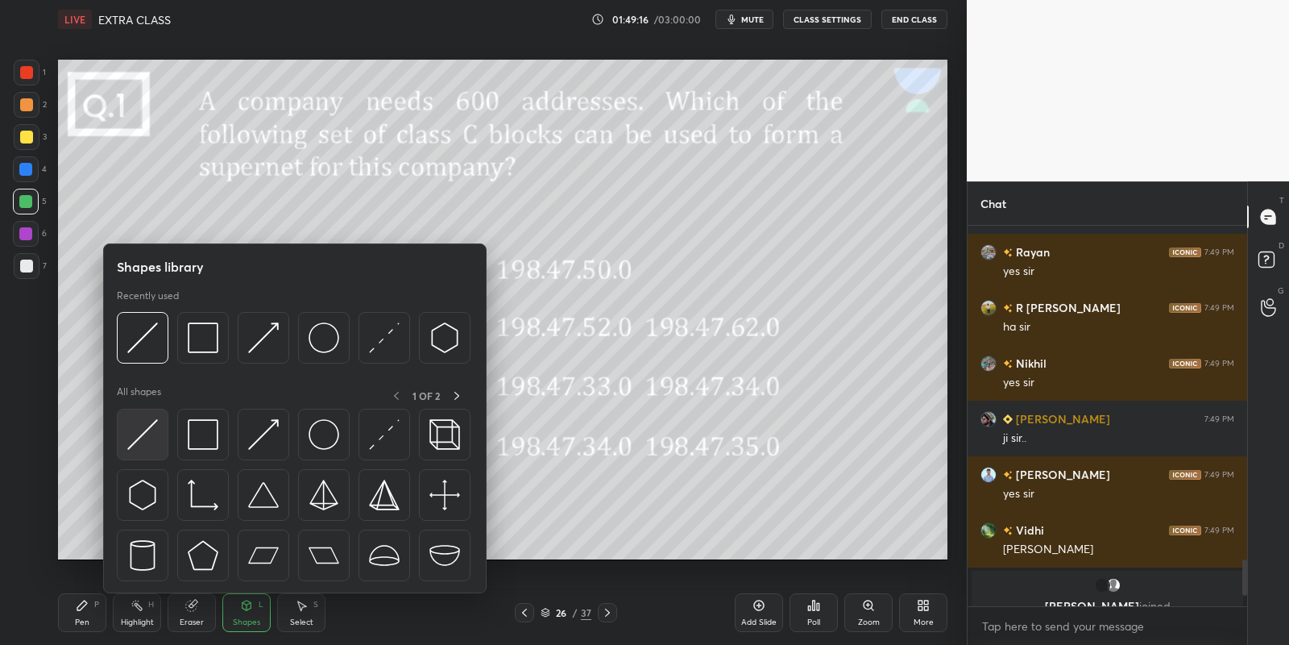
drag, startPoint x: 118, startPoint y: 450, endPoint x: 164, endPoint y: 430, distance: 49.8
click at [115, 450] on div "Shapes library Recently used All shapes 1 OF 2" at bounding box center [295, 418] width 384 height 350
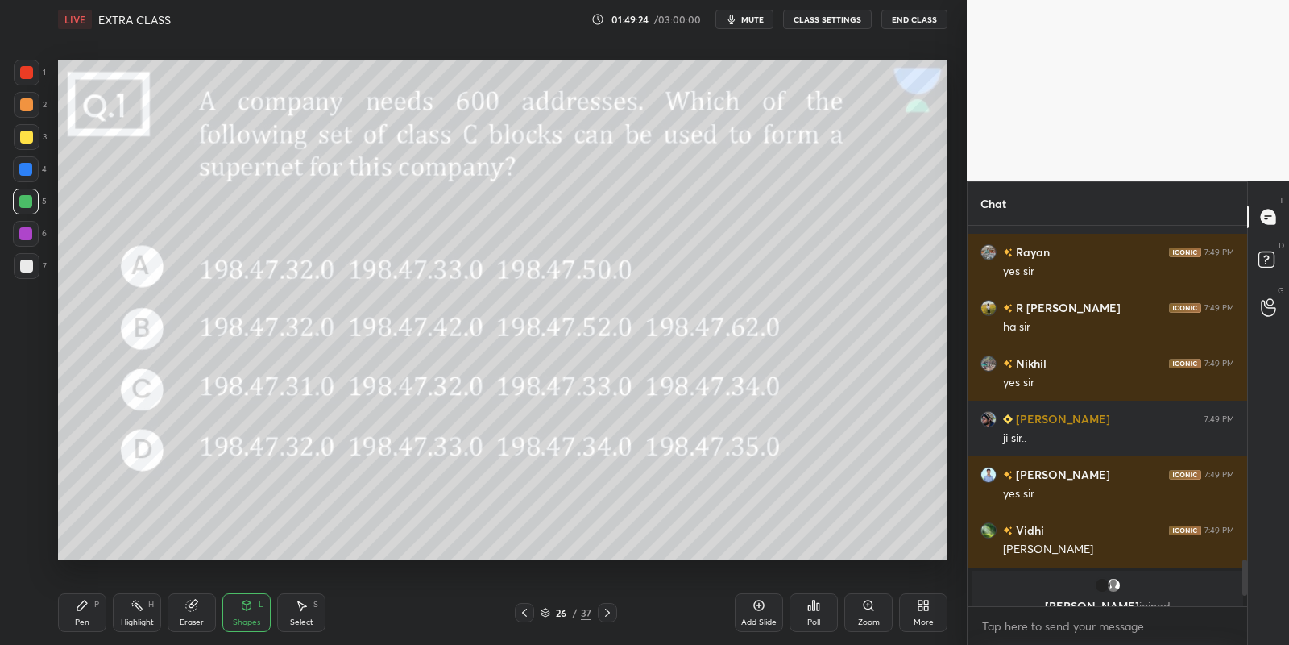
click at [98, 621] on div "Pen P" at bounding box center [82, 612] width 48 height 39
drag, startPoint x: 140, startPoint y: 609, endPoint x: 147, endPoint y: 587, distance: 23.5
click at [139, 610] on icon at bounding box center [137, 605] width 13 height 13
click at [251, 609] on icon at bounding box center [246, 605] width 13 height 13
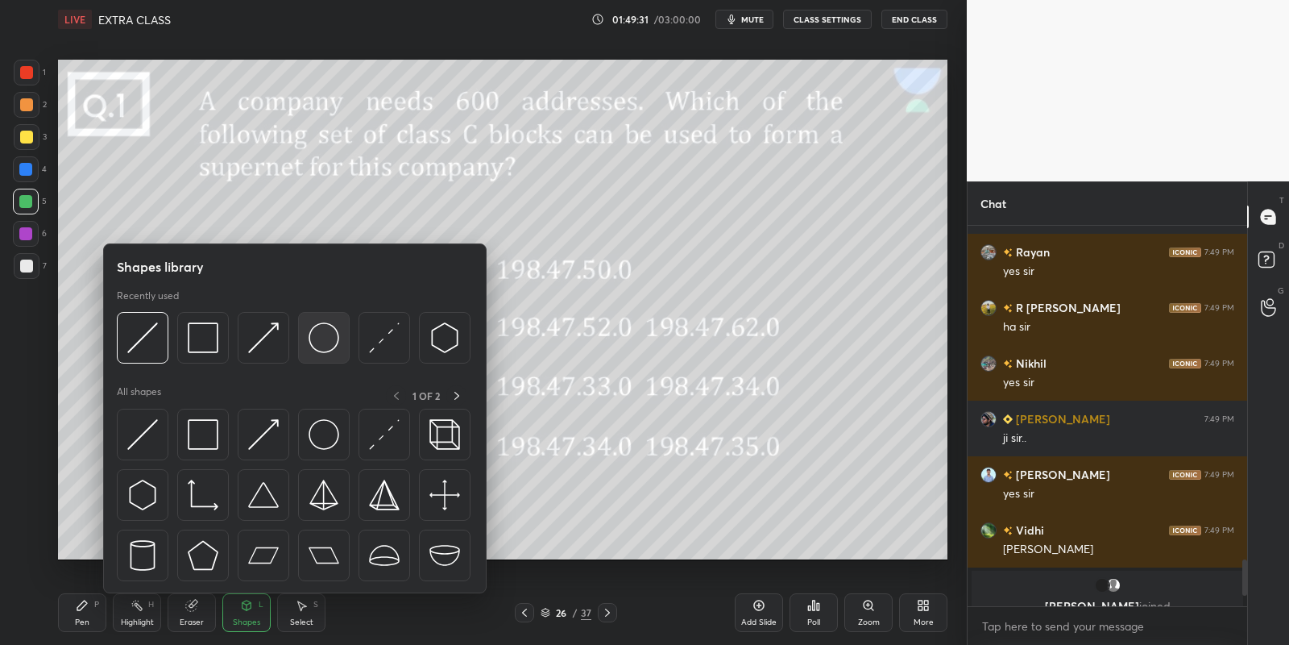
click at [318, 334] on img at bounding box center [324, 337] width 31 height 31
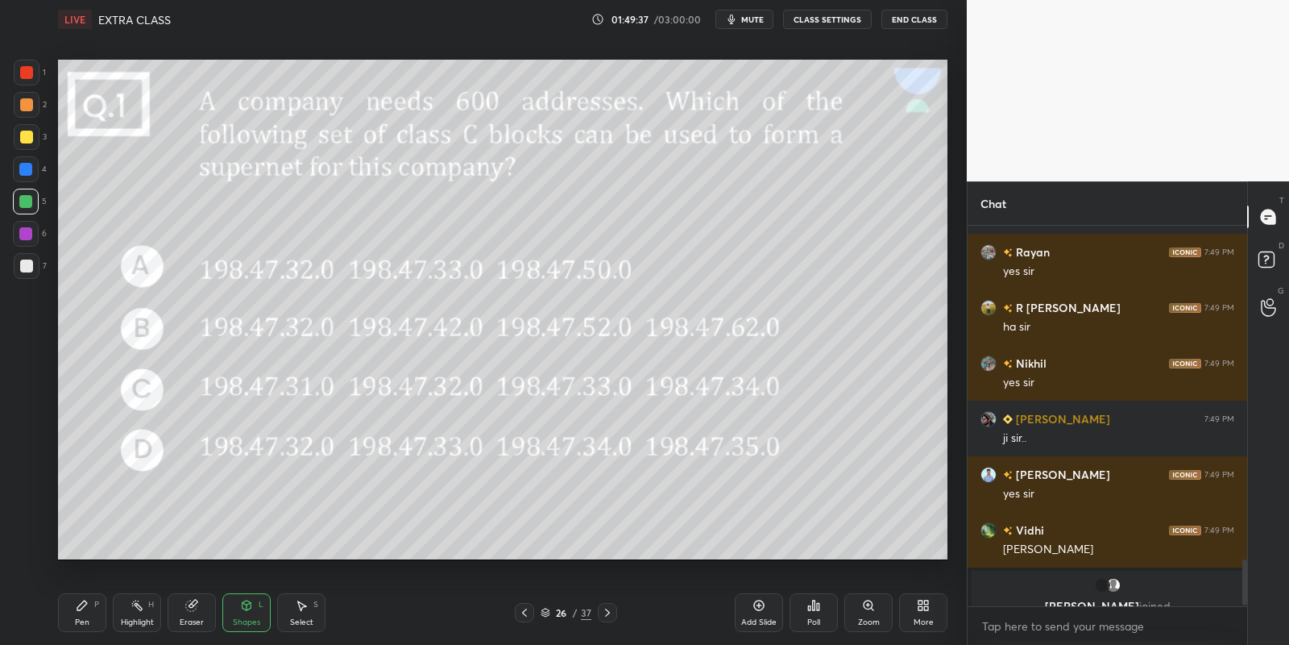
scroll to position [2770, 0]
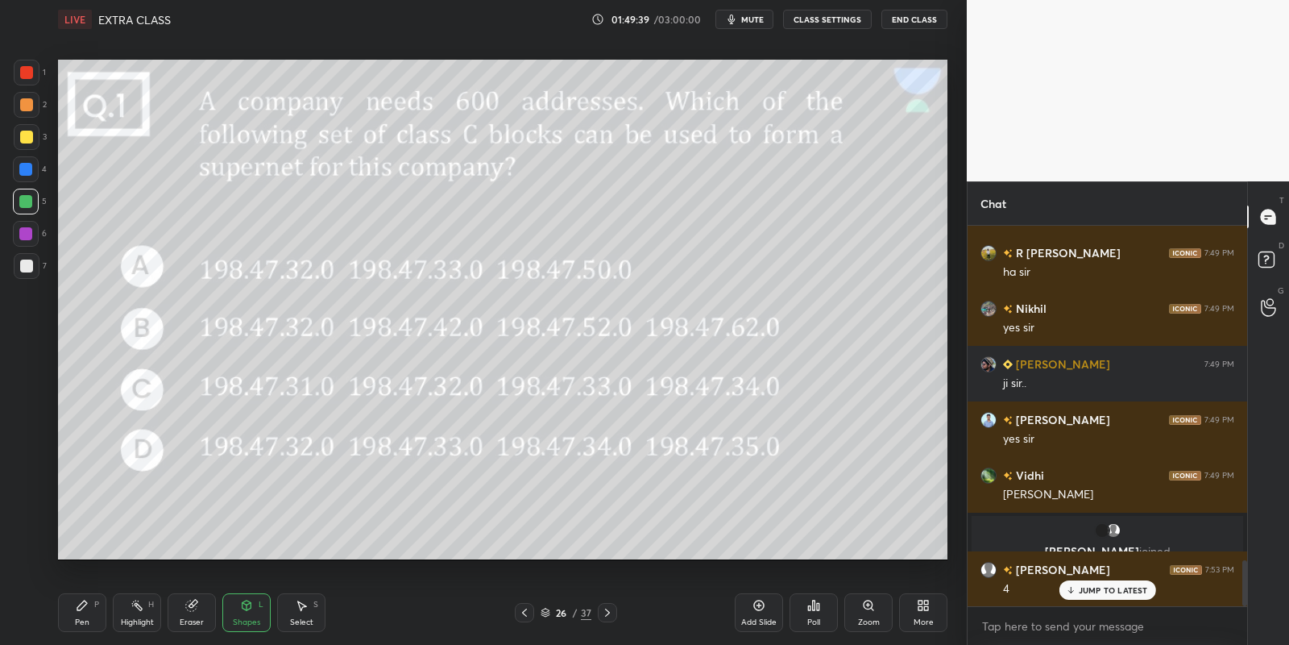
click at [81, 611] on div "Pen P" at bounding box center [82, 612] width 48 height 39
click at [246, 614] on div "Shapes L" at bounding box center [246, 612] width 48 height 39
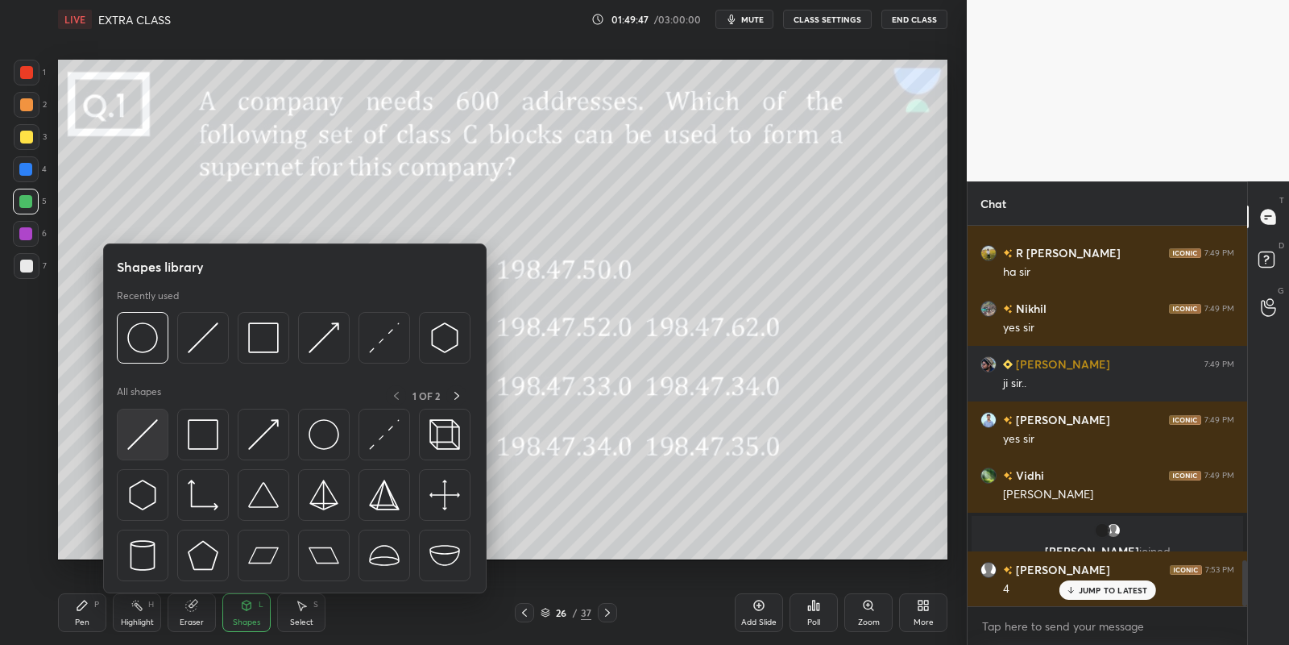
click at [156, 430] on img at bounding box center [142, 434] width 31 height 31
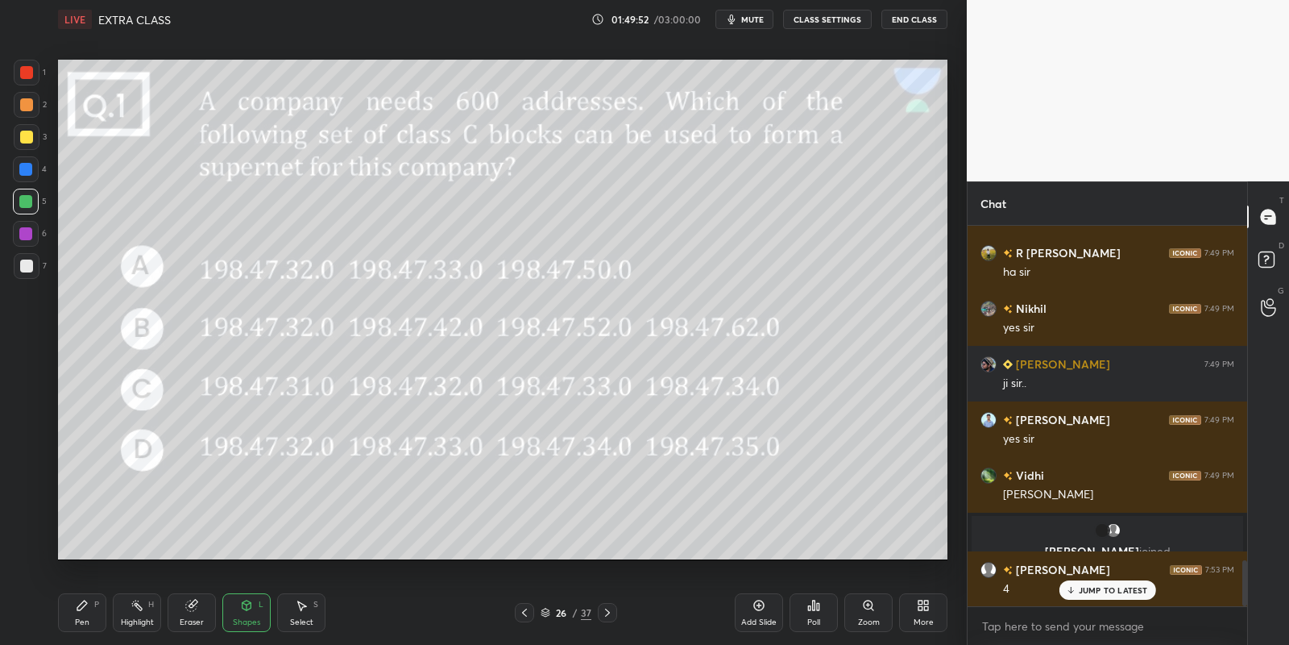
click at [84, 610] on icon at bounding box center [82, 605] width 13 height 13
click at [16, 137] on div at bounding box center [27, 137] width 26 height 26
drag, startPoint x: 247, startPoint y: 615, endPoint x: 245, endPoint y: 597, distance: 17.8
click at [245, 614] on div "Shapes L" at bounding box center [246, 612] width 48 height 39
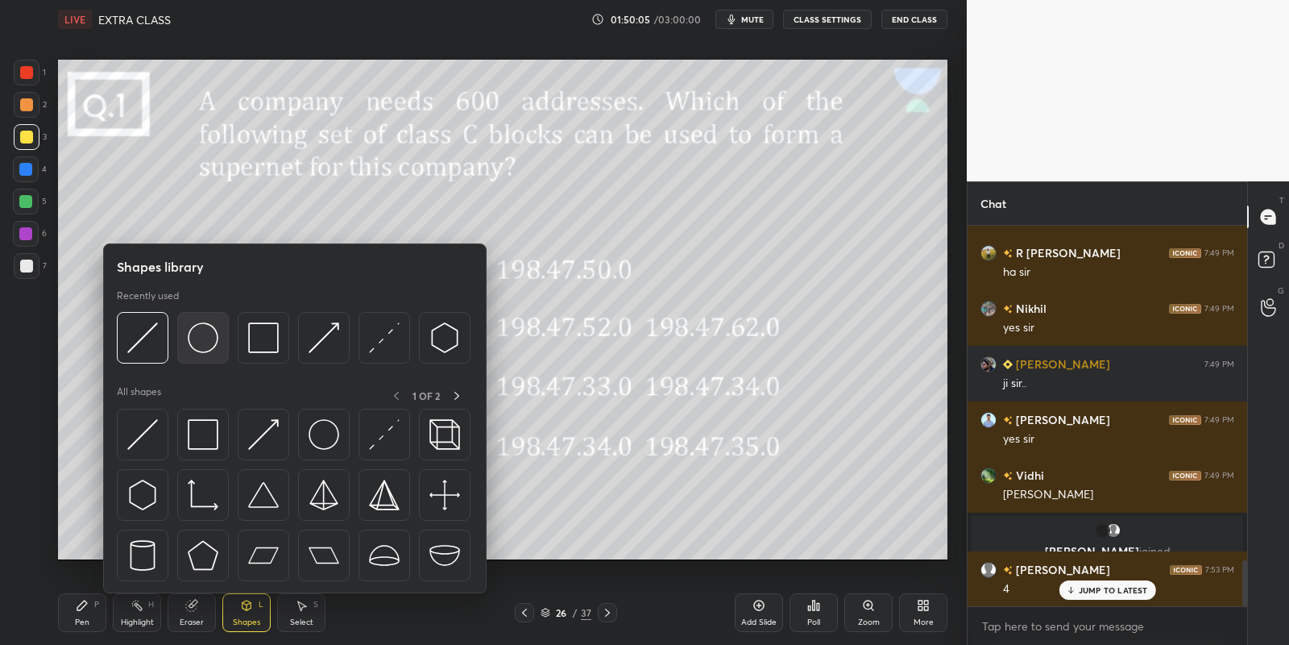
drag, startPoint x: 202, startPoint y: 337, endPoint x: 31, endPoint y: 131, distance: 268.4
click at [27, 206] on div at bounding box center [25, 201] width 13 height 13
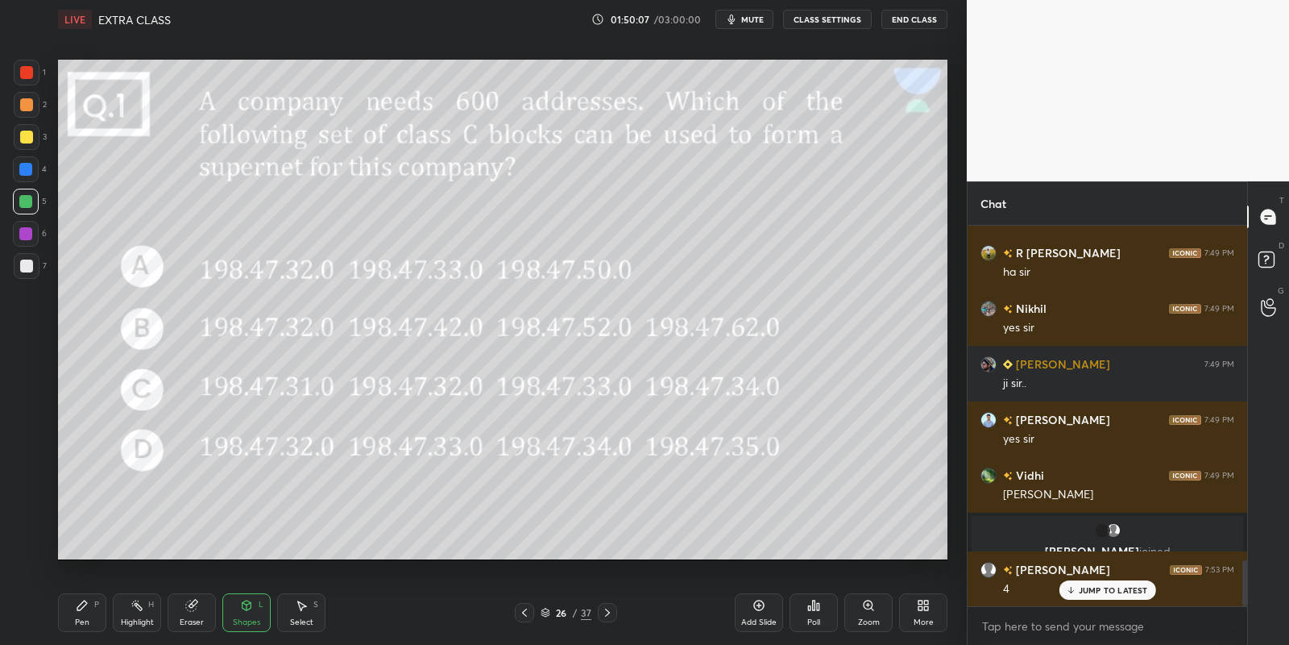
click at [252, 611] on div "Shapes L" at bounding box center [246, 612] width 48 height 39
click at [753, 19] on span "mute" at bounding box center [752, 19] width 23 height 11
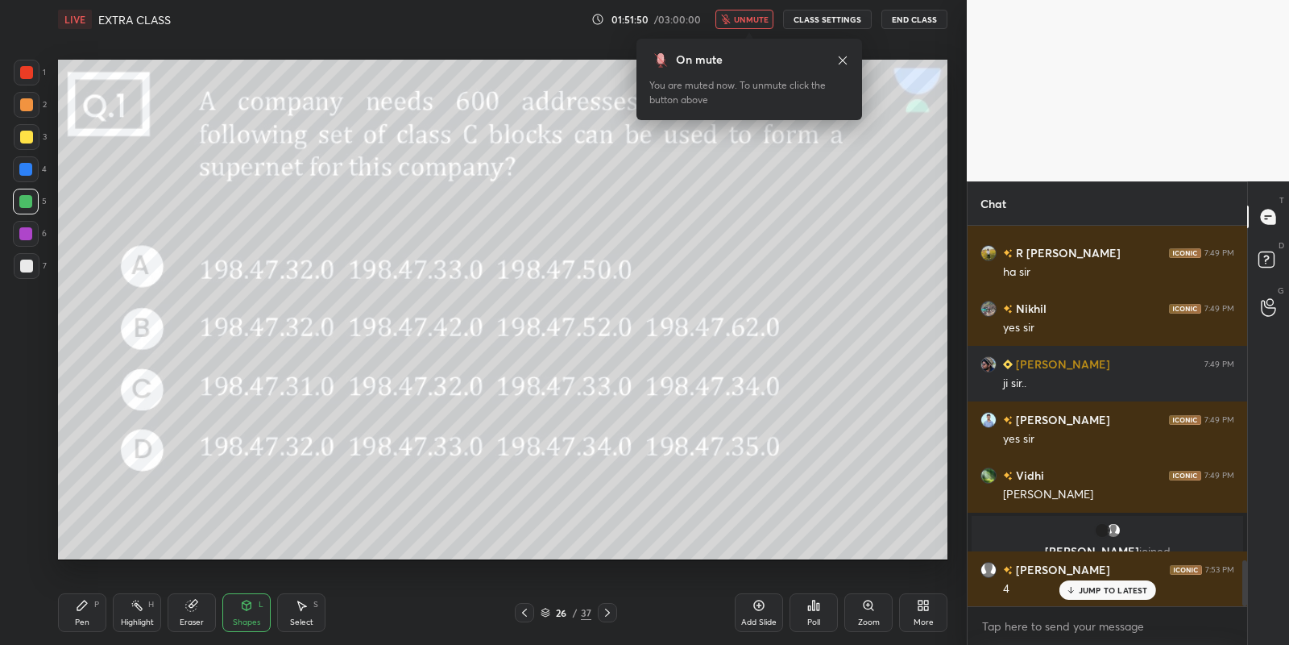
click at [758, 23] on span "unmute" at bounding box center [751, 19] width 35 height 11
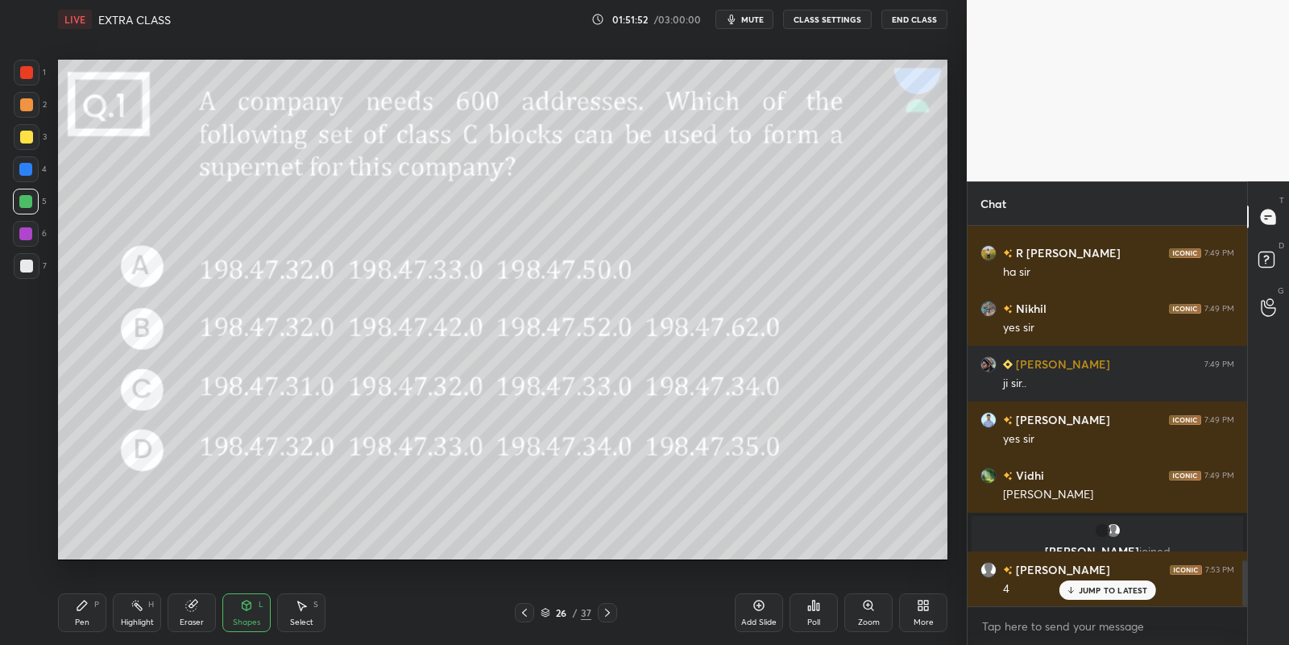
click at [253, 626] on div "Shapes" at bounding box center [246, 622] width 27 height 8
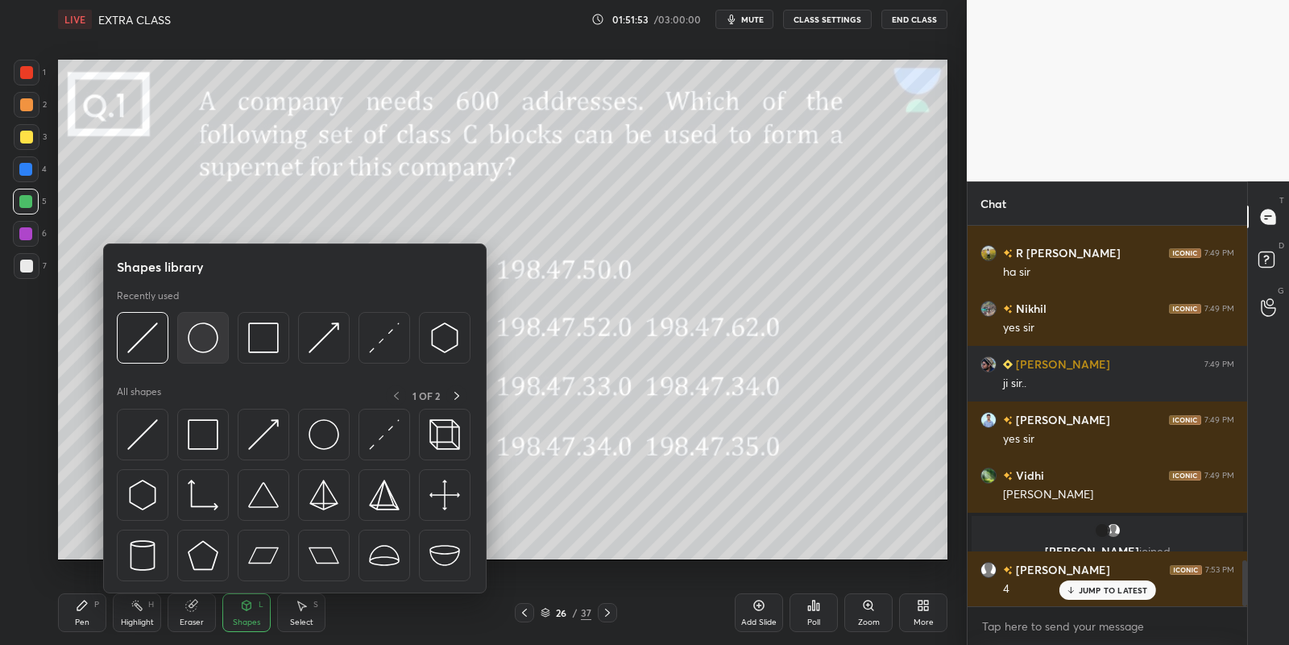
click at [208, 343] on img at bounding box center [203, 337] width 31 height 31
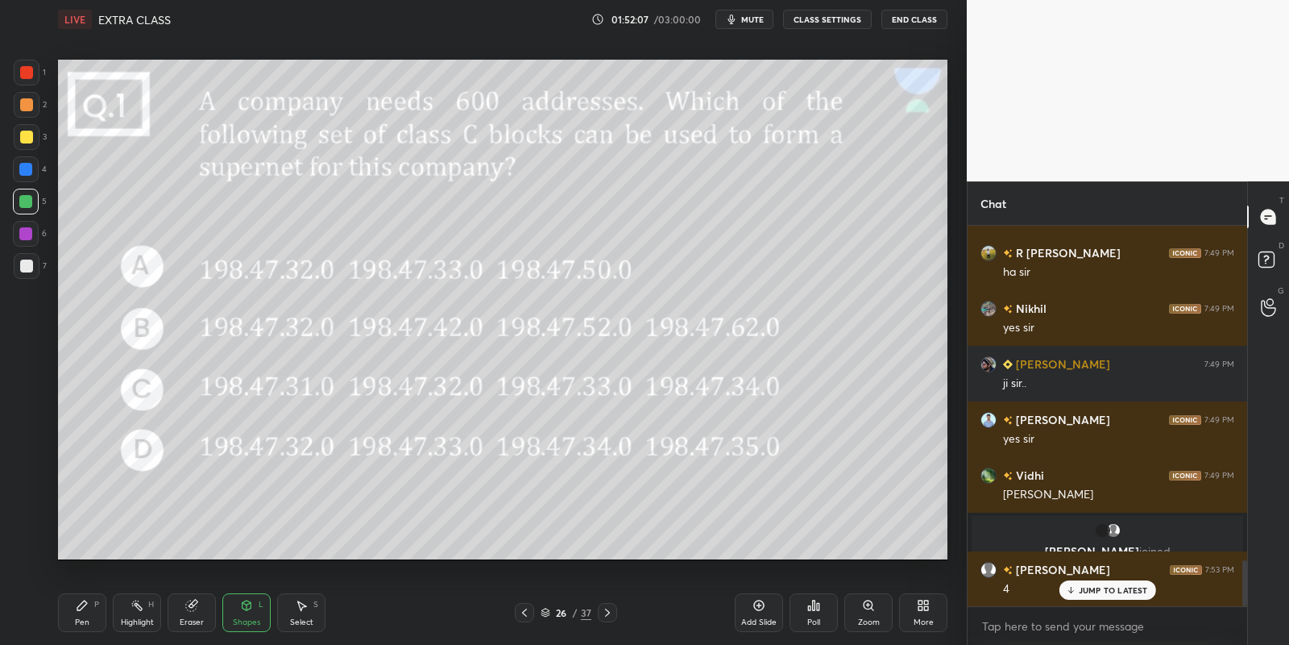
click at [27, 142] on div at bounding box center [26, 137] width 13 height 13
click at [133, 614] on div "Highlight H" at bounding box center [137, 612] width 48 height 39
click at [97, 620] on div "Pen P" at bounding box center [82, 612] width 48 height 39
click at [138, 616] on div "Highlight H" at bounding box center [137, 612] width 48 height 39
drag, startPoint x: 247, startPoint y: 607, endPoint x: 246, endPoint y: 596, distance: 10.5
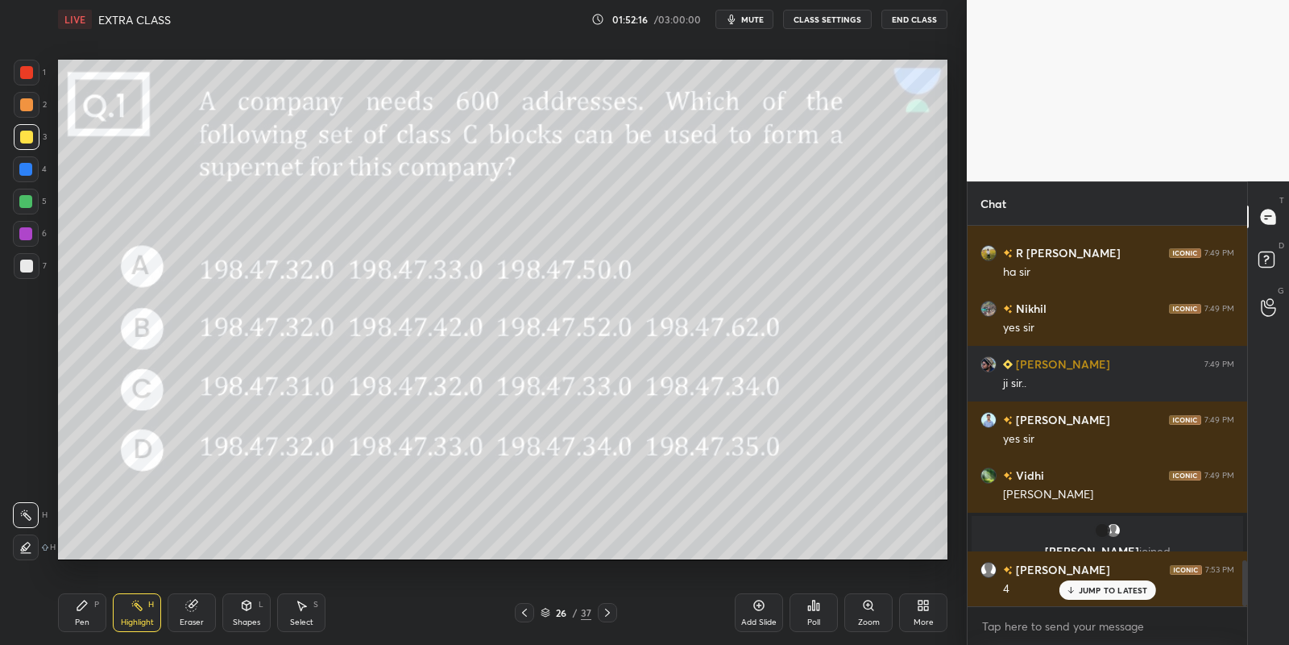
click at [247, 606] on icon at bounding box center [246, 605] width 13 height 13
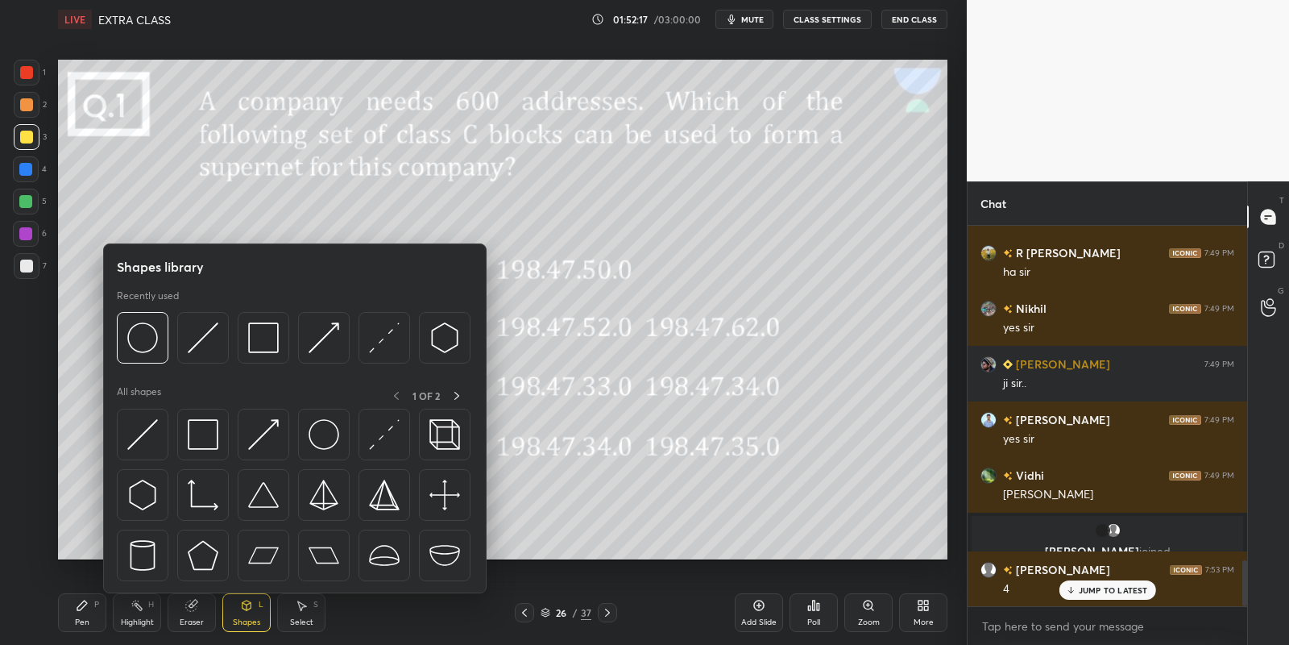
click at [150, 421] on img at bounding box center [142, 434] width 31 height 31
click at [27, 200] on div at bounding box center [25, 201] width 13 height 13
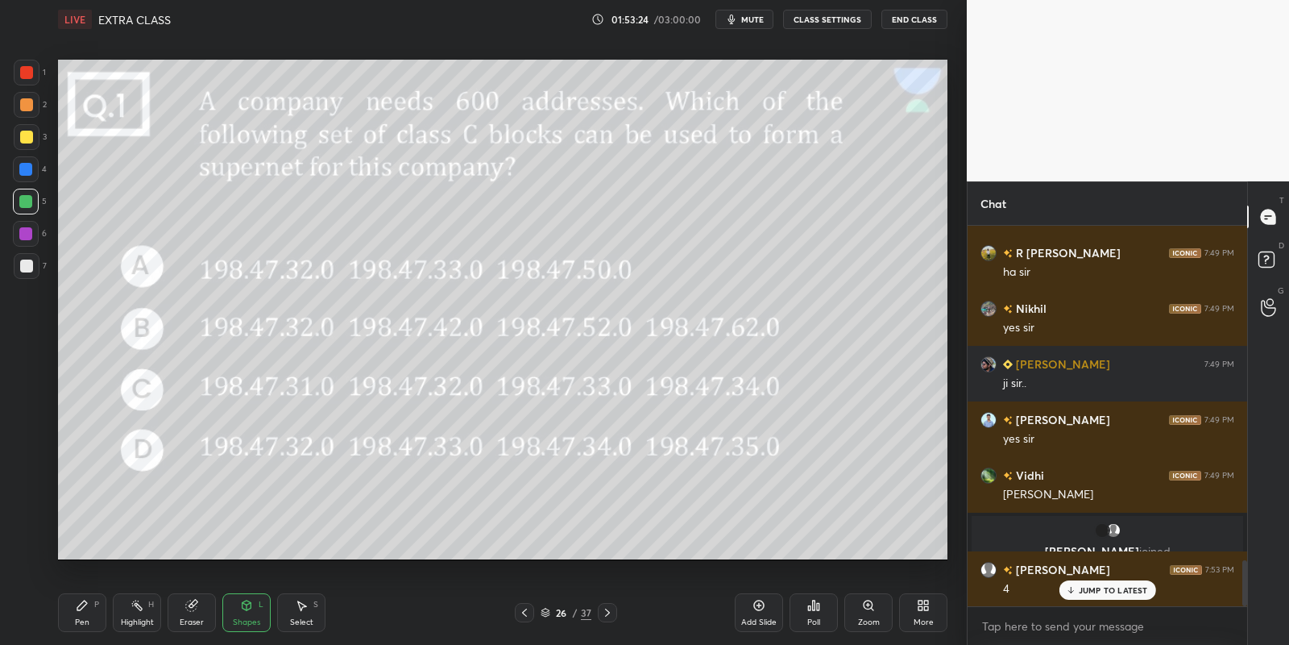
scroll to position [2826, 0]
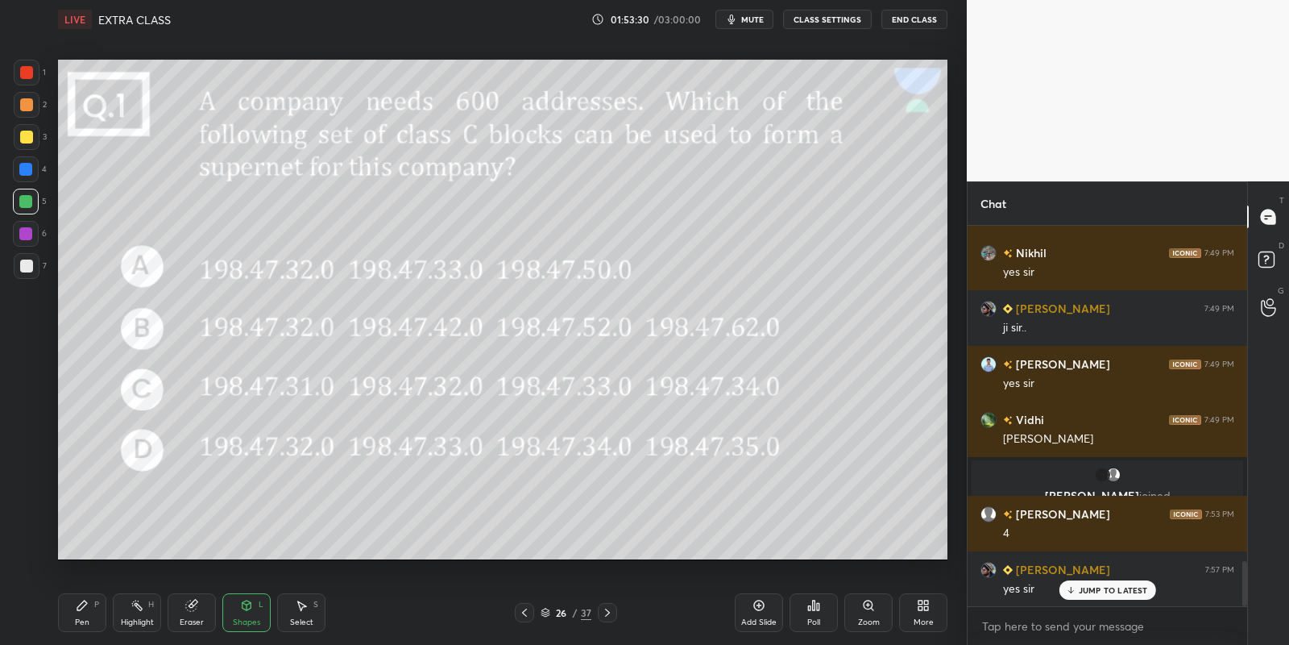
click at [81, 616] on div "Pen P" at bounding box center [82, 612] width 48 height 39
click at [135, 610] on icon at bounding box center [137, 605] width 13 height 13
drag, startPoint x: 81, startPoint y: 612, endPoint x: 89, endPoint y: 614, distance: 9.2
click at [81, 613] on div "Pen P" at bounding box center [82, 612] width 48 height 39
drag, startPoint x: 132, startPoint y: 612, endPoint x: 143, endPoint y: 604, distance: 13.4
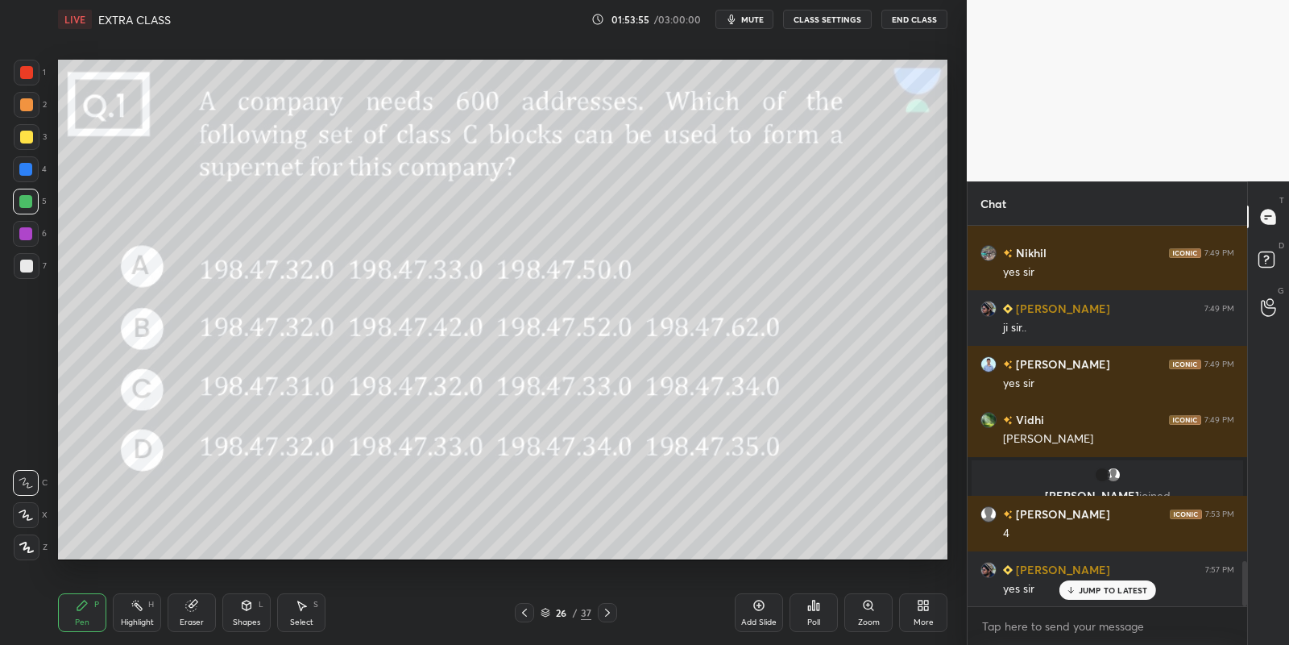
click at [132, 608] on div "Highlight H" at bounding box center [137, 612] width 48 height 39
drag, startPoint x: 79, startPoint y: 624, endPoint x: 146, endPoint y: 618, distance: 67.1
click at [86, 622] on div "Pen" at bounding box center [82, 622] width 15 height 8
drag, startPoint x: 146, startPoint y: 618, endPoint x: 143, endPoint y: 593, distance: 25.1
click at [142, 620] on div "Highlight H" at bounding box center [137, 612] width 48 height 39
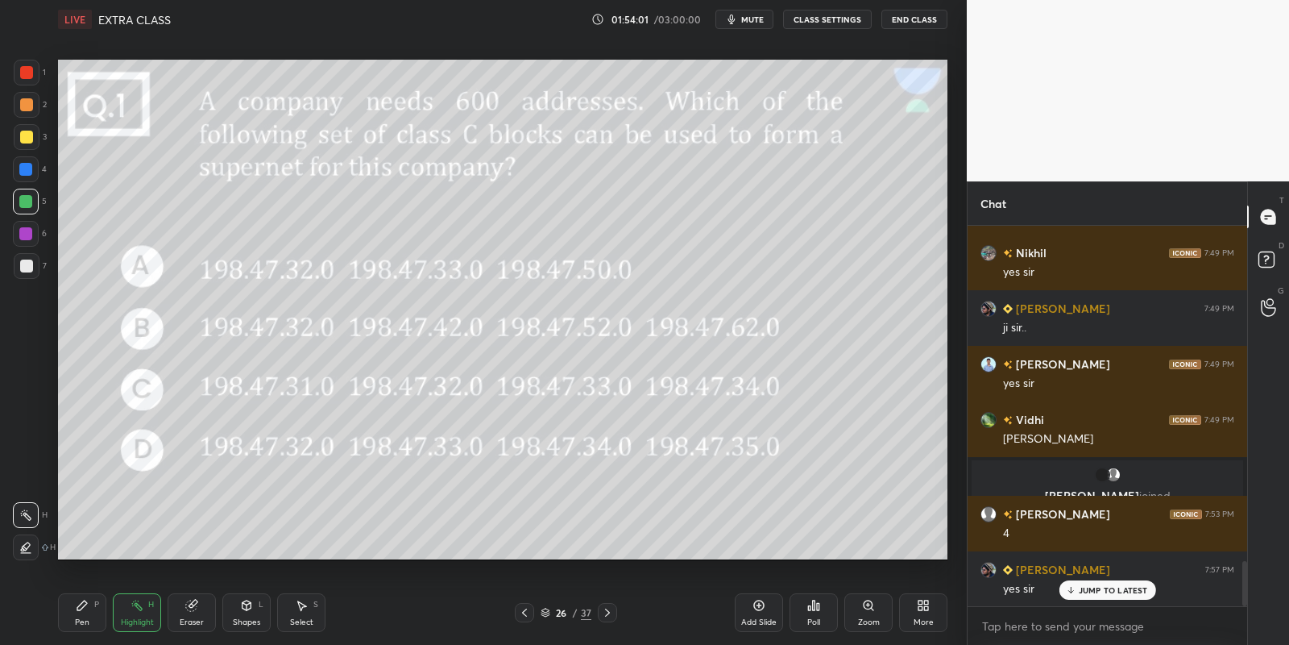
click at [604, 615] on icon at bounding box center [607, 612] width 13 height 13
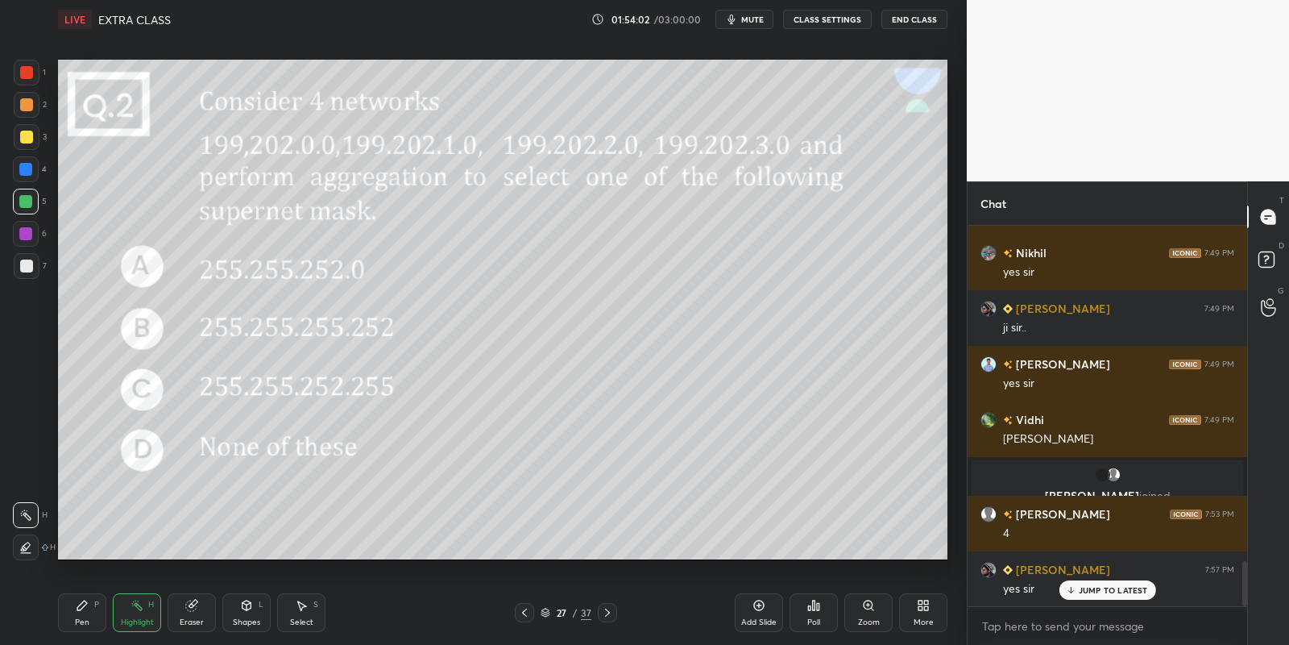
drag, startPoint x: 520, startPoint y: 612, endPoint x: 529, endPoint y: 610, distance: 9.2
click at [524, 611] on icon at bounding box center [524, 612] width 13 height 13
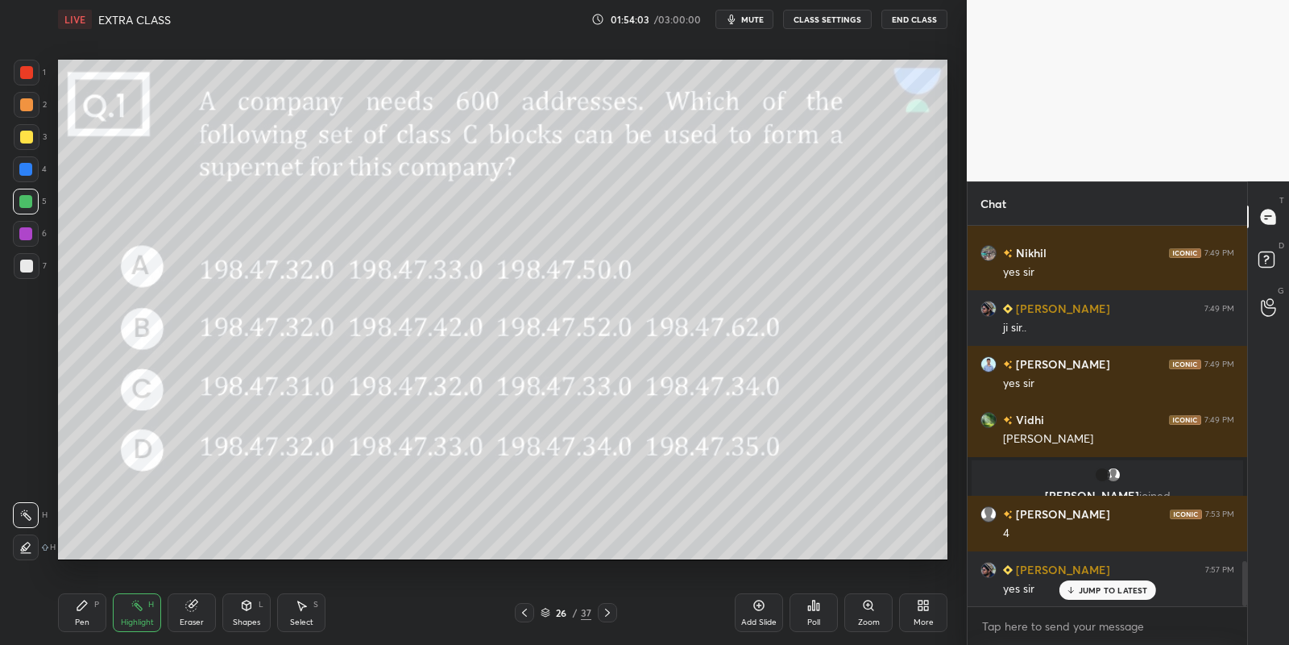
click at [749, 607] on div "Add Slide" at bounding box center [759, 612] width 48 height 39
drag, startPoint x: 81, startPoint y: 622, endPoint x: 85, endPoint y: 595, distance: 27.0
click at [81, 621] on div "Pen" at bounding box center [82, 622] width 15 height 8
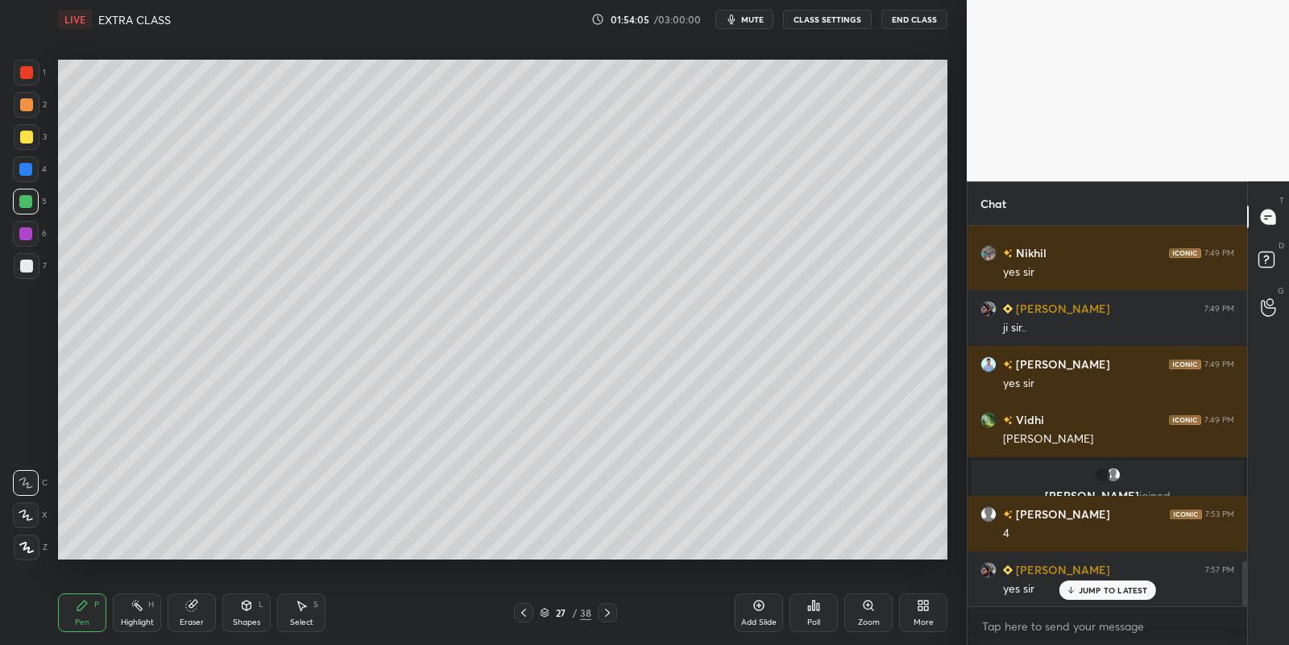
click at [25, 136] on div at bounding box center [26, 137] width 13 height 13
click at [243, 618] on div "Shapes" at bounding box center [246, 622] width 27 height 8
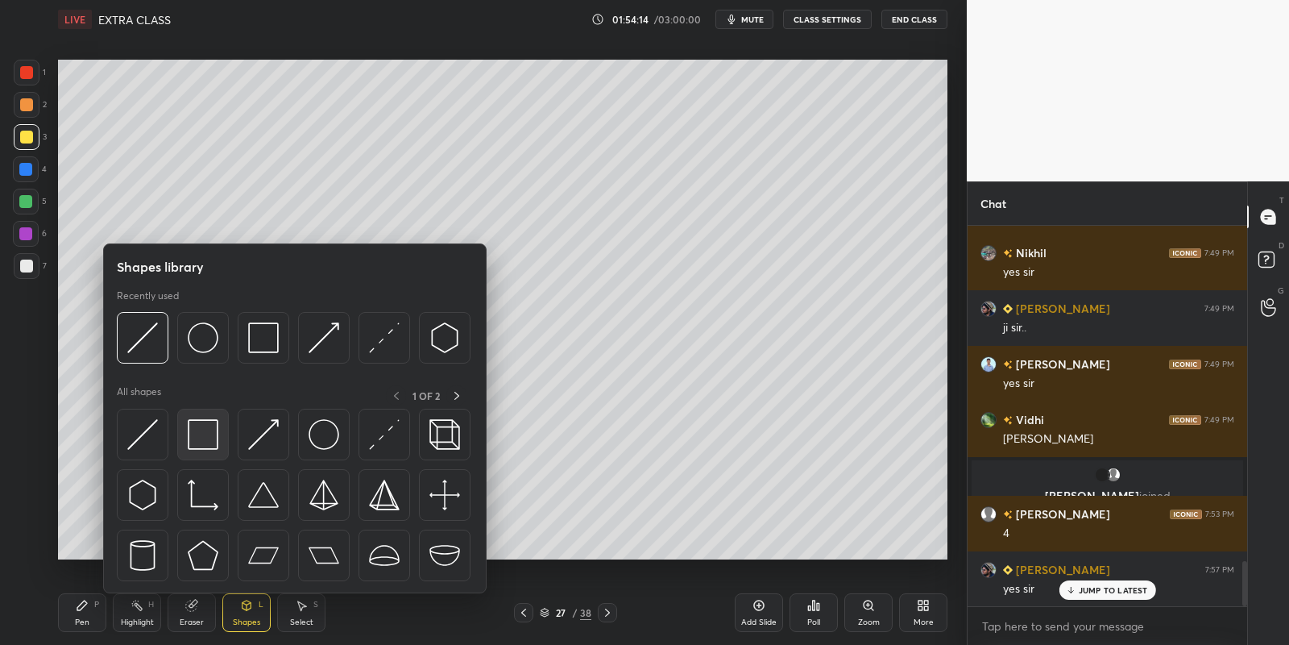
click at [201, 438] on img at bounding box center [203, 434] width 31 height 31
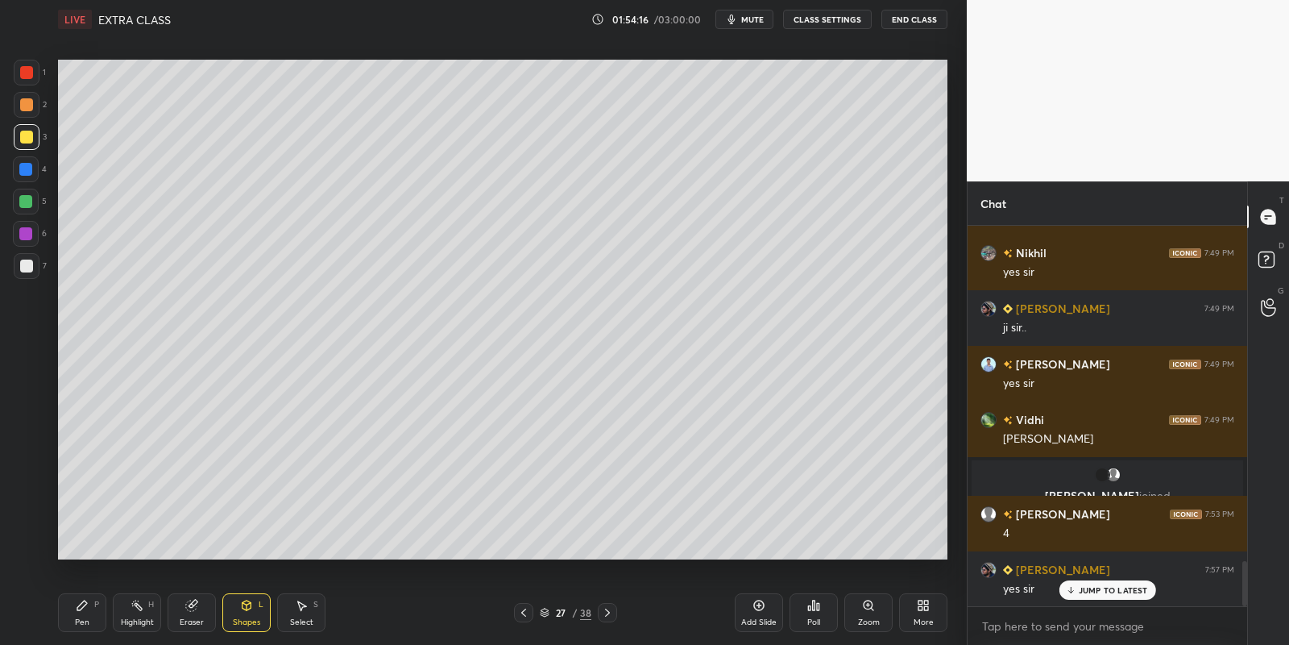
click at [97, 619] on div "Pen P" at bounding box center [82, 612] width 48 height 39
click at [142, 608] on div "Highlight H" at bounding box center [137, 612] width 48 height 39
click at [92, 617] on div "Pen P" at bounding box center [82, 612] width 48 height 39
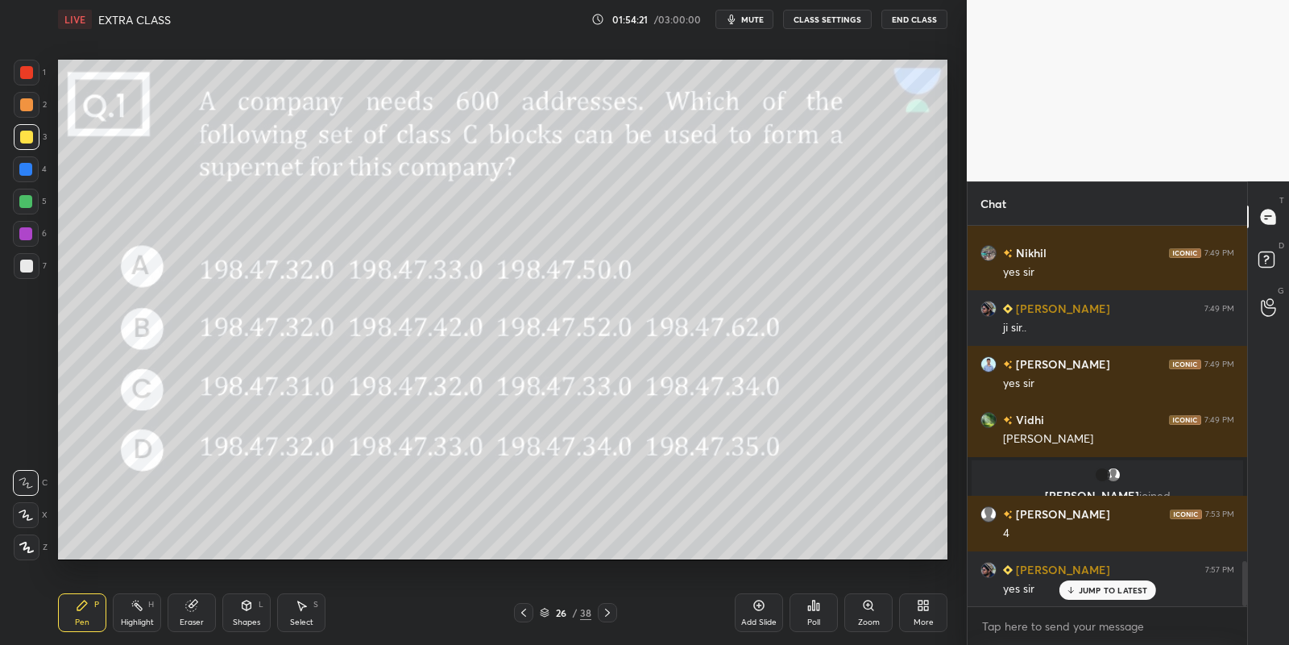
click at [139, 616] on div "Highlight H" at bounding box center [137, 612] width 48 height 39
click at [92, 633] on div "Pen P Highlight H Eraser Shapes L Select S 26 / 38 Add Slide Poll Zoom More" at bounding box center [503, 612] width 890 height 64
drag, startPoint x: 138, startPoint y: 616, endPoint x: 146, endPoint y: 614, distance: 8.2
click at [138, 617] on div "Highlight H" at bounding box center [137, 612] width 48 height 39
click at [85, 617] on div "Pen P" at bounding box center [82, 612] width 48 height 39
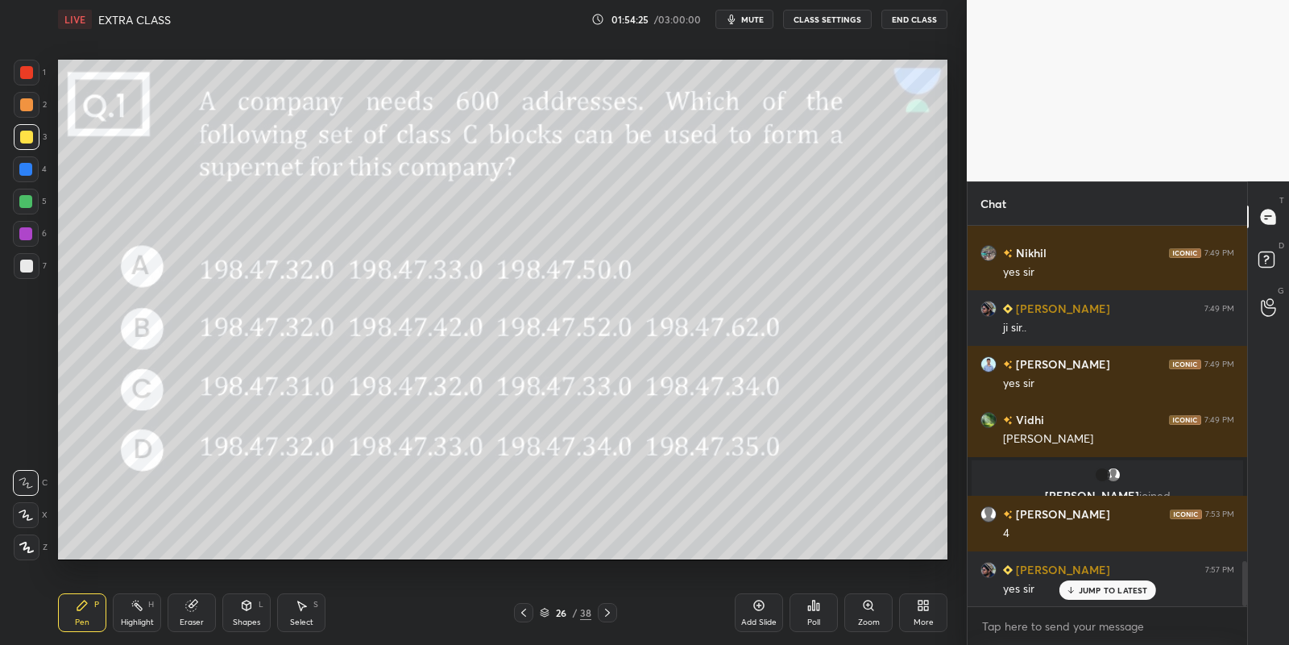
drag, startPoint x: 131, startPoint y: 620, endPoint x: 170, endPoint y: 569, distance: 64.5
click at [133, 618] on div "Highlight" at bounding box center [137, 622] width 33 height 8
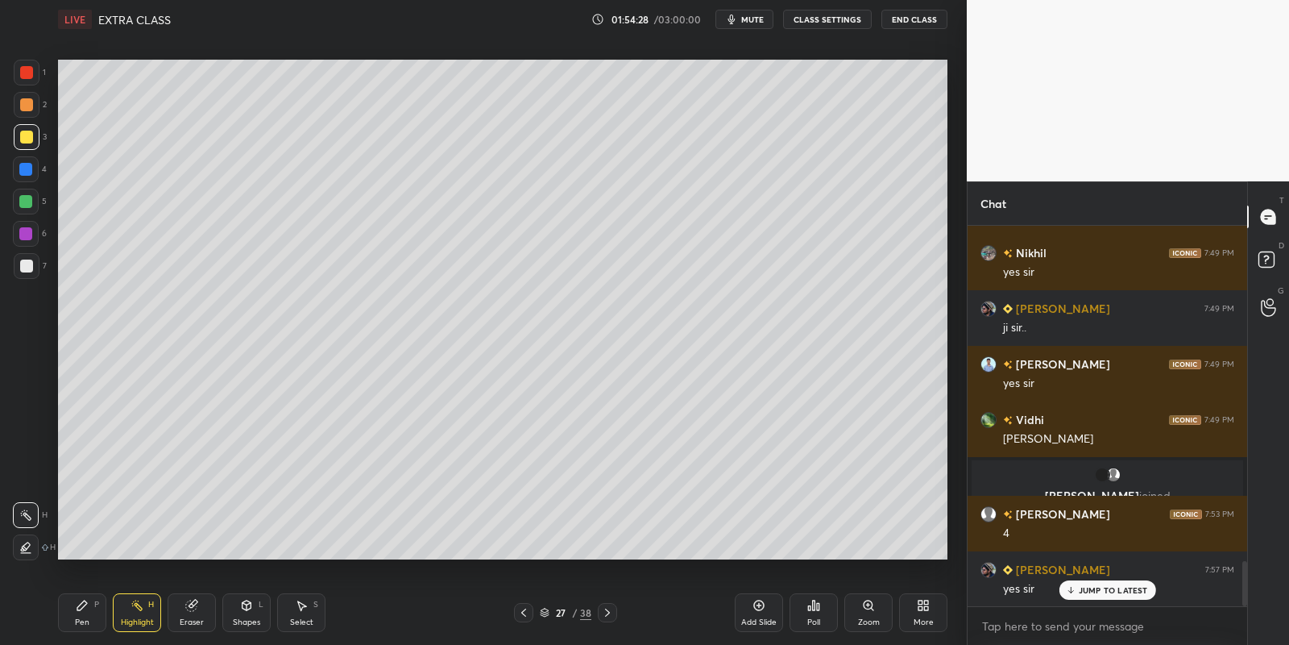
click at [86, 619] on div "Pen" at bounding box center [82, 622] width 15 height 8
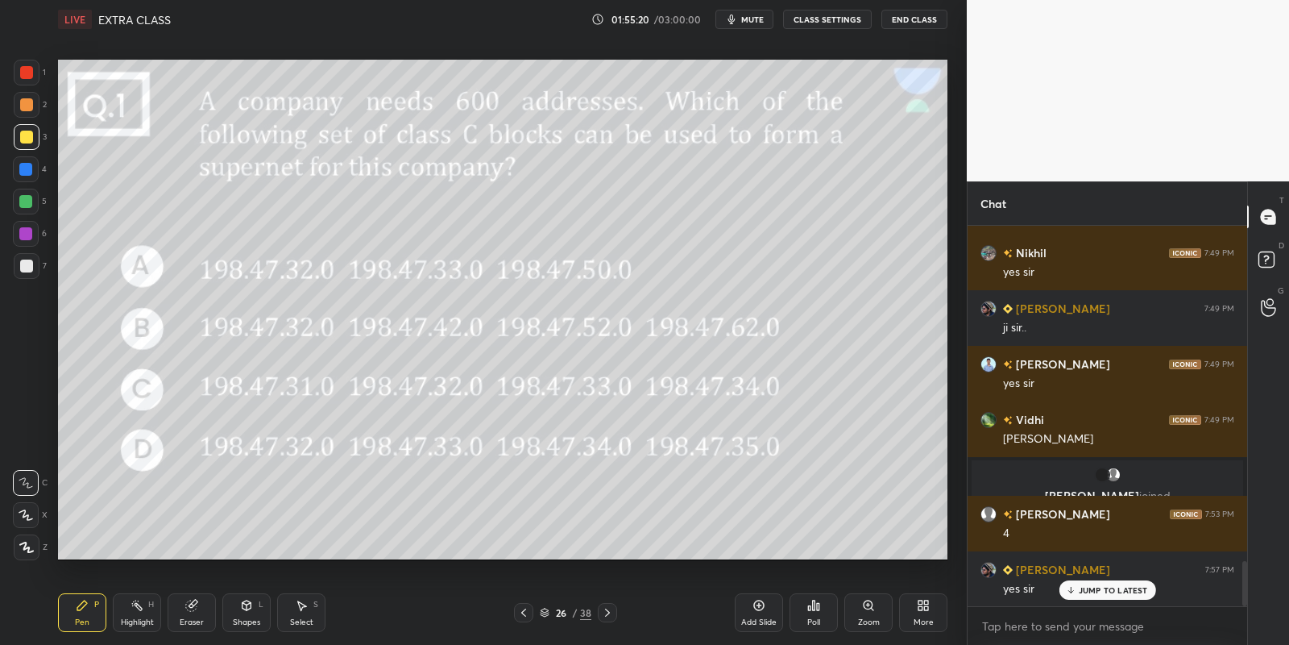
drag, startPoint x: 135, startPoint y: 624, endPoint x: 158, endPoint y: 585, distance: 44.8
click at [138, 622] on div "Highlight" at bounding box center [137, 622] width 33 height 8
click at [92, 622] on div "Pen P" at bounding box center [82, 612] width 48 height 39
click at [85, 622] on div "Pen P" at bounding box center [82, 612] width 48 height 39
drag, startPoint x: 82, startPoint y: 619, endPoint x: 108, endPoint y: 584, distance: 43.2
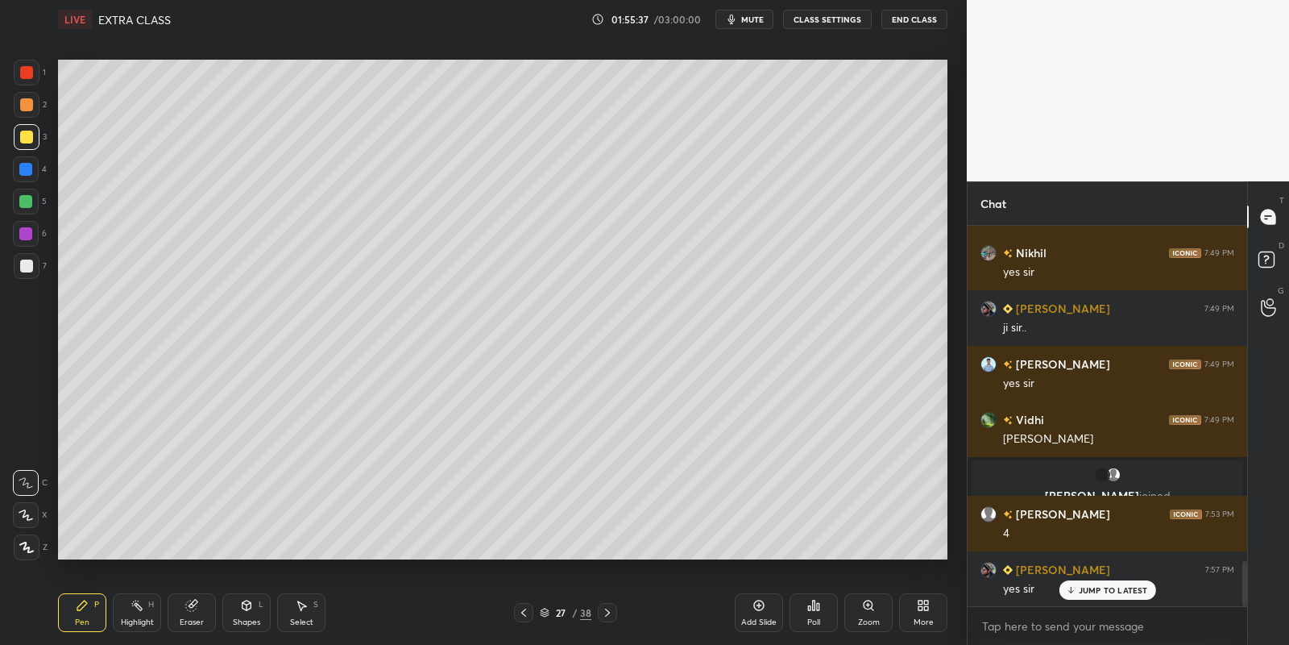
click at [81, 618] on div "Pen" at bounding box center [82, 622] width 15 height 8
drag, startPoint x: 81, startPoint y: 616, endPoint x: 114, endPoint y: 572, distance: 55.3
click at [85, 618] on div "Pen" at bounding box center [82, 622] width 15 height 8
click at [104, 619] on div "Pen P" at bounding box center [82, 612] width 48 height 39
drag, startPoint x: 141, startPoint y: 620, endPoint x: 167, endPoint y: 569, distance: 56.9
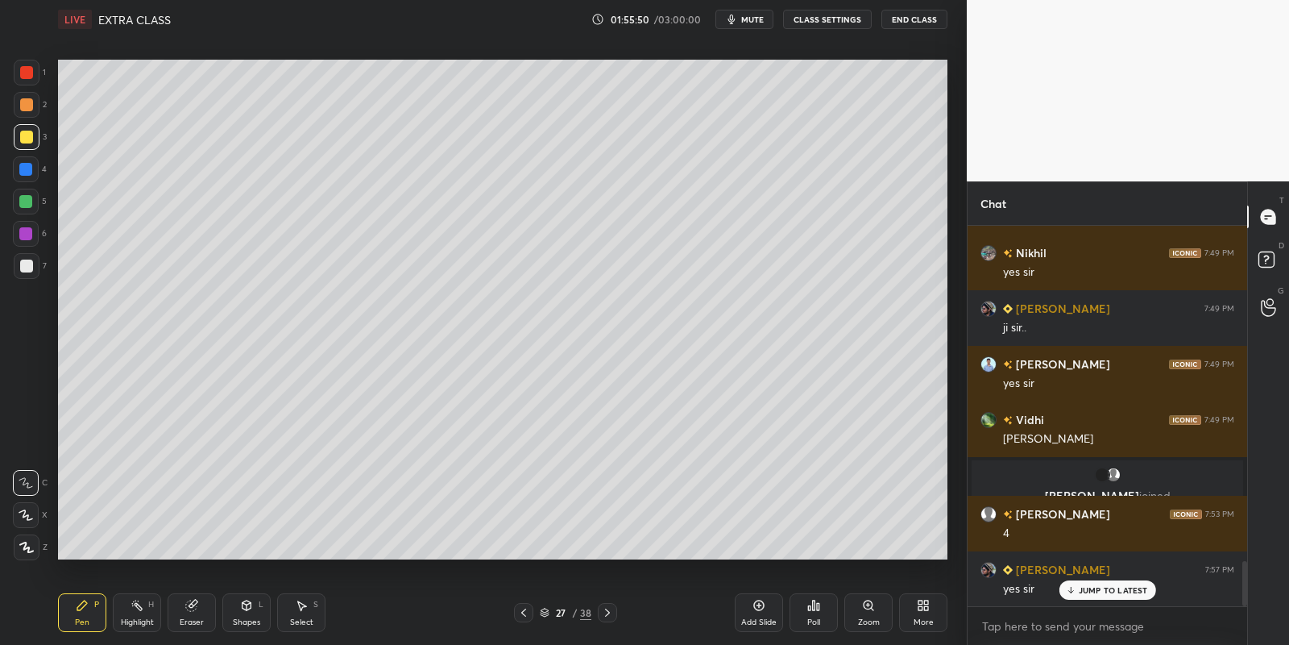
click at [142, 618] on div "Highlight" at bounding box center [137, 622] width 33 height 8
click at [77, 622] on div "Pen" at bounding box center [82, 622] width 15 height 8
drag, startPoint x: 253, startPoint y: 621, endPoint x: 254, endPoint y: 601, distance: 20.2
click at [254, 619] on div "Shapes" at bounding box center [246, 622] width 27 height 8
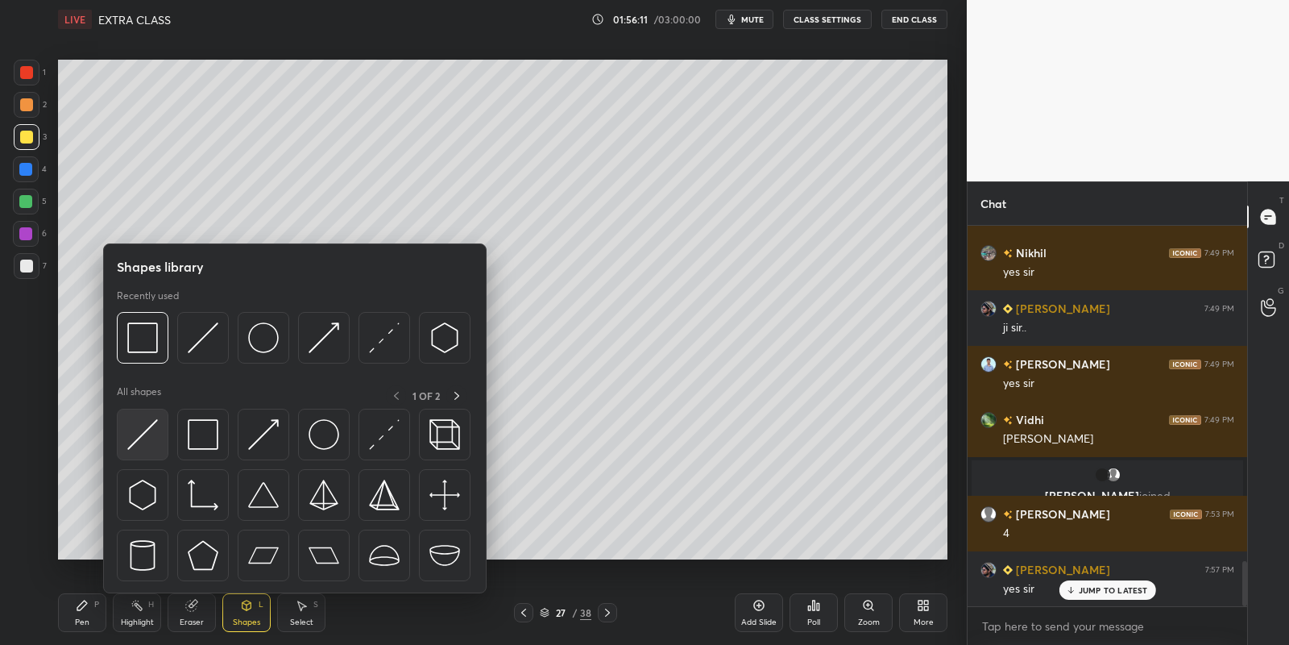
click at [129, 434] on div at bounding box center [143, 435] width 52 height 52
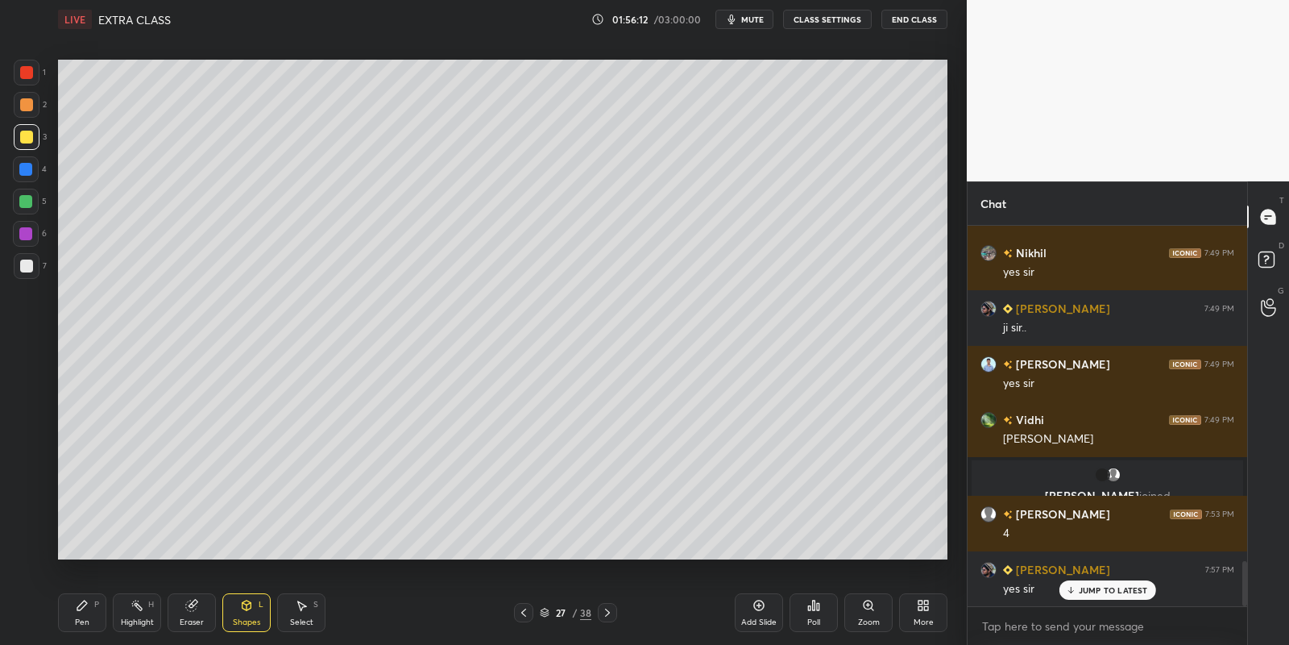
click at [77, 621] on div "Pen" at bounding box center [82, 622] width 15 height 8
click at [254, 608] on div "Shapes L" at bounding box center [246, 612] width 48 height 39
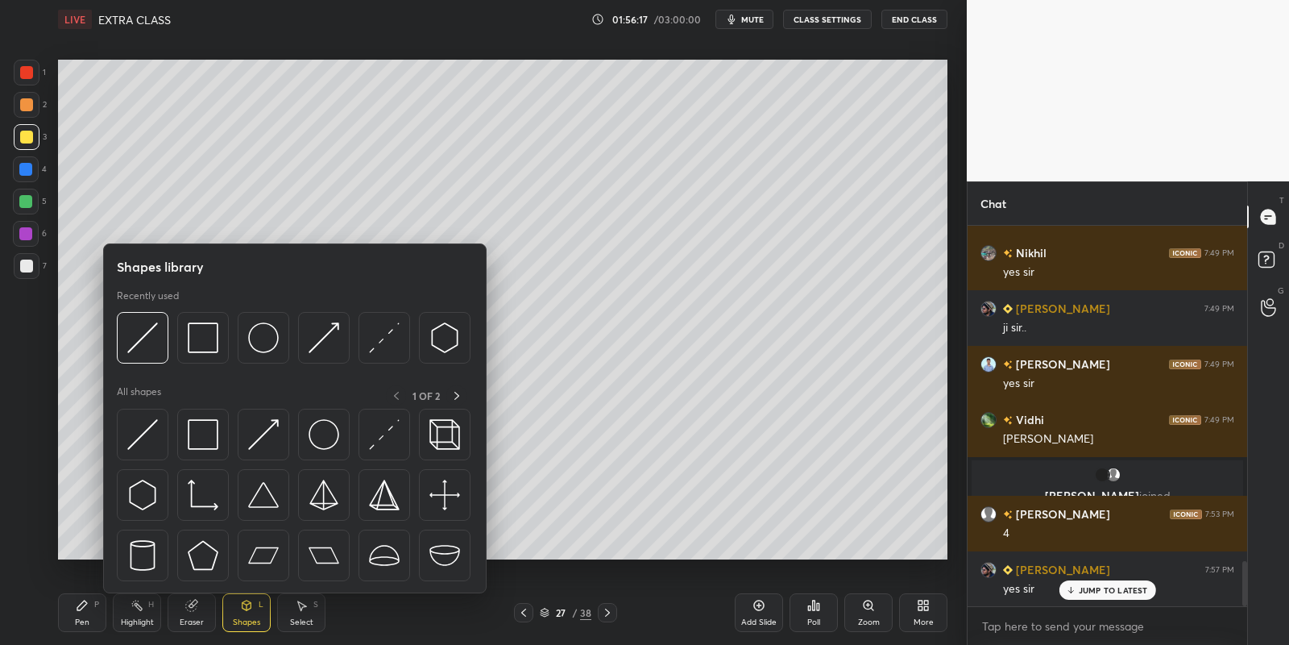
click at [202, 425] on img at bounding box center [203, 434] width 31 height 31
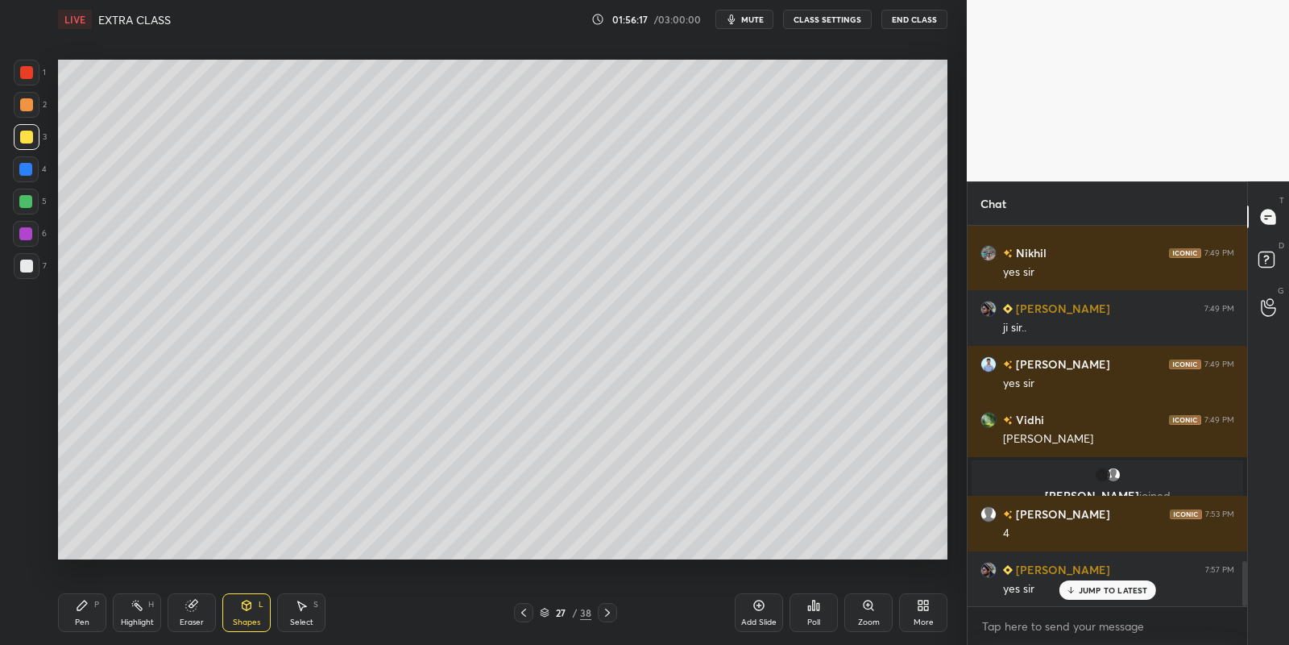
drag, startPoint x: 31, startPoint y: 262, endPoint x: 49, endPoint y: 260, distance: 18.6
click at [33, 261] on div at bounding box center [27, 266] width 26 height 26
click at [86, 613] on div "Pen P" at bounding box center [82, 612] width 48 height 39
click at [137, 609] on div "Highlight H" at bounding box center [137, 612] width 48 height 39
drag, startPoint x: 182, startPoint y: 625, endPoint x: 187, endPoint y: 603, distance: 23.1
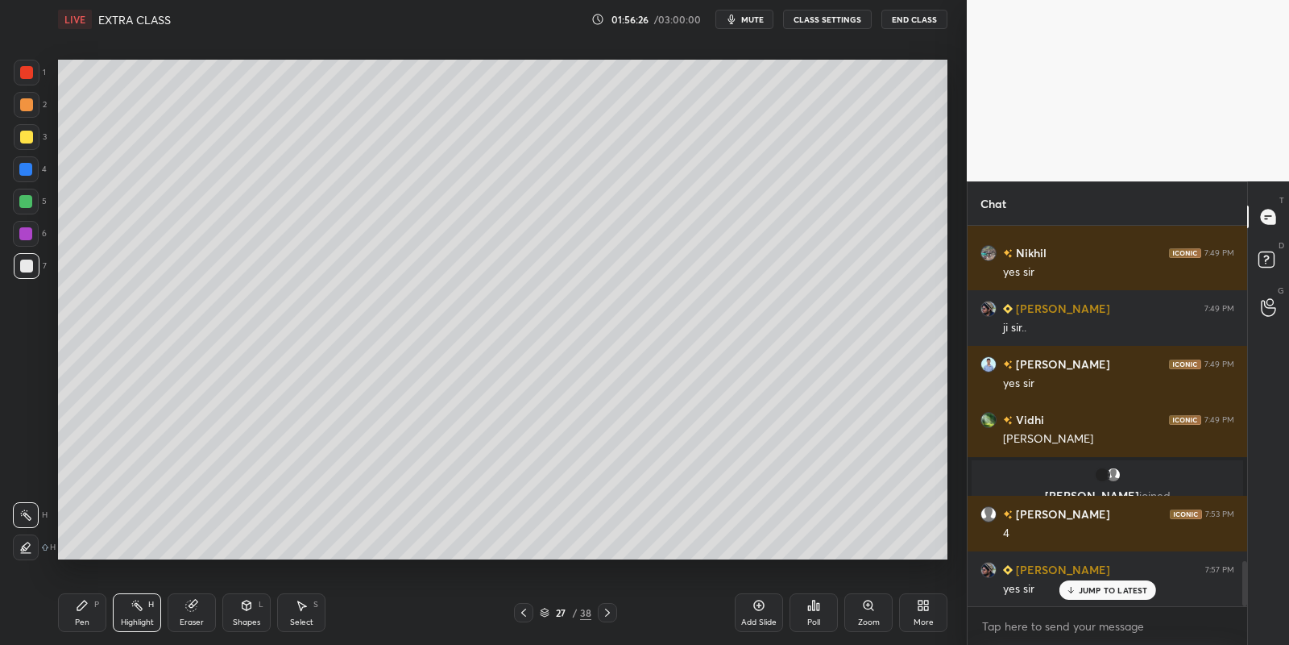
click at [185, 622] on div "Eraser" at bounding box center [192, 622] width 24 height 8
drag, startPoint x: 89, startPoint y: 612, endPoint x: 135, endPoint y: 612, distance: 45.1
click at [95, 609] on div "Pen P" at bounding box center [82, 612] width 48 height 39
click at [132, 614] on div "Highlight H" at bounding box center [137, 612] width 48 height 39
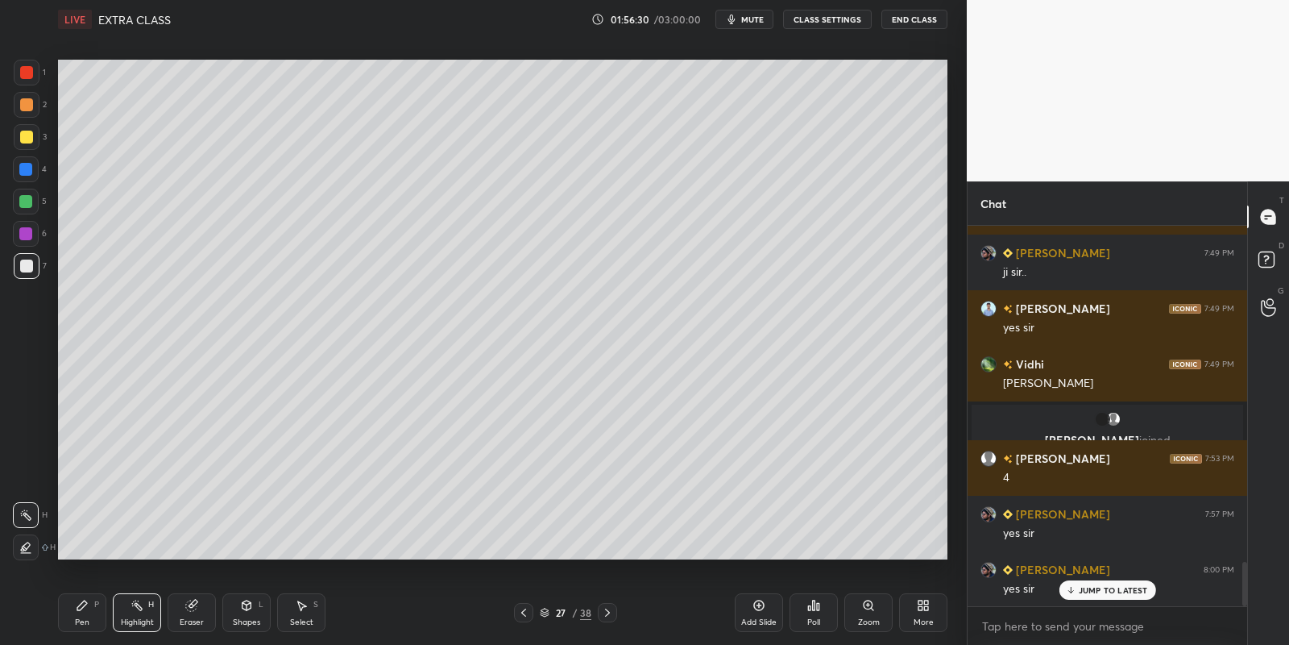
drag, startPoint x: 81, startPoint y: 625, endPoint x: 77, endPoint y: 590, distance: 35.6
click at [81, 620] on div "Pen" at bounding box center [82, 622] width 15 height 8
drag, startPoint x: 23, startPoint y: 266, endPoint x: 31, endPoint y: 271, distance: 8.7
click at [24, 264] on div at bounding box center [26, 265] width 13 height 13
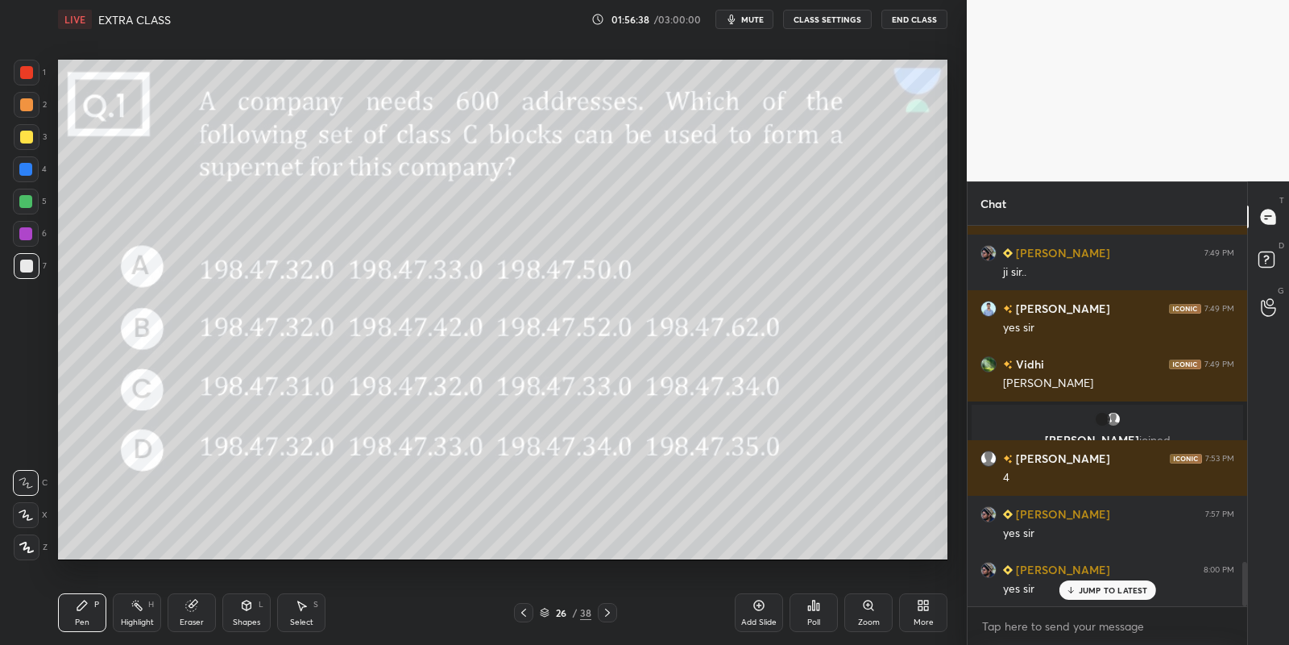
click at [27, 201] on div at bounding box center [25, 201] width 13 height 13
click at [605, 610] on icon at bounding box center [607, 612] width 13 height 13
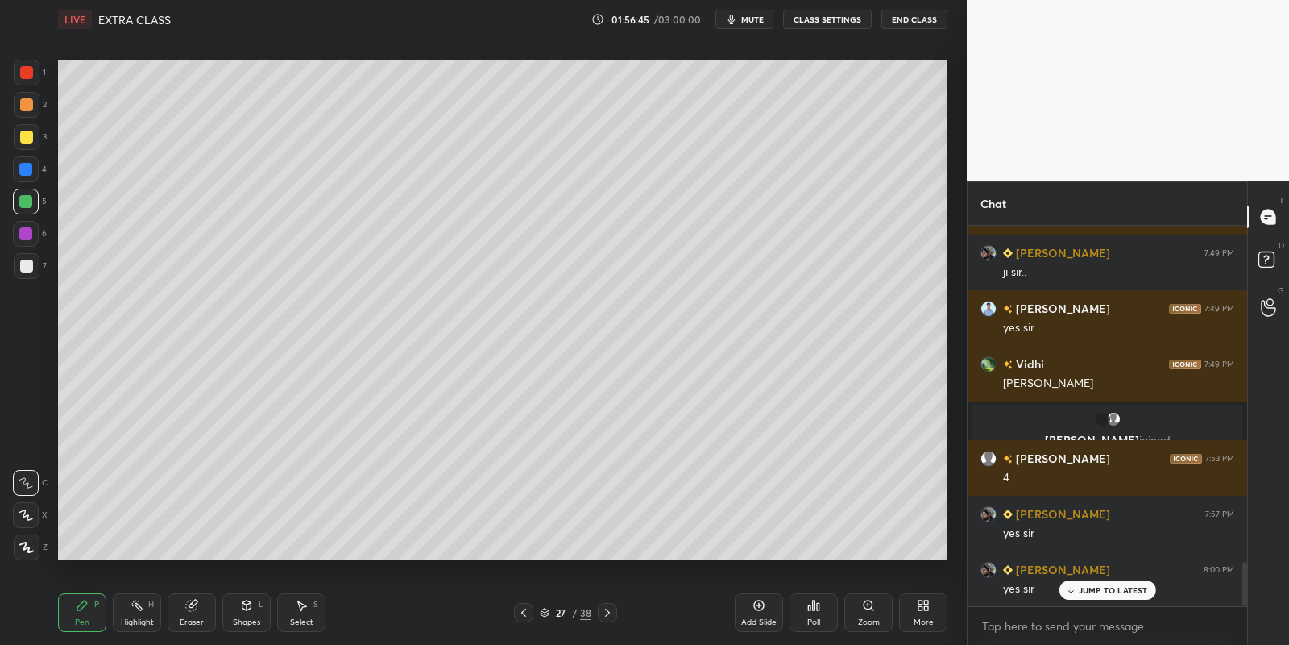
drag, startPoint x: 756, startPoint y: 616, endPoint x: 691, endPoint y: 564, distance: 83.7
click at [755, 616] on div "Add Slide" at bounding box center [759, 612] width 48 height 39
click at [70, 613] on div "Pen P" at bounding box center [82, 612] width 48 height 39
click at [19, 142] on div at bounding box center [27, 137] width 26 height 26
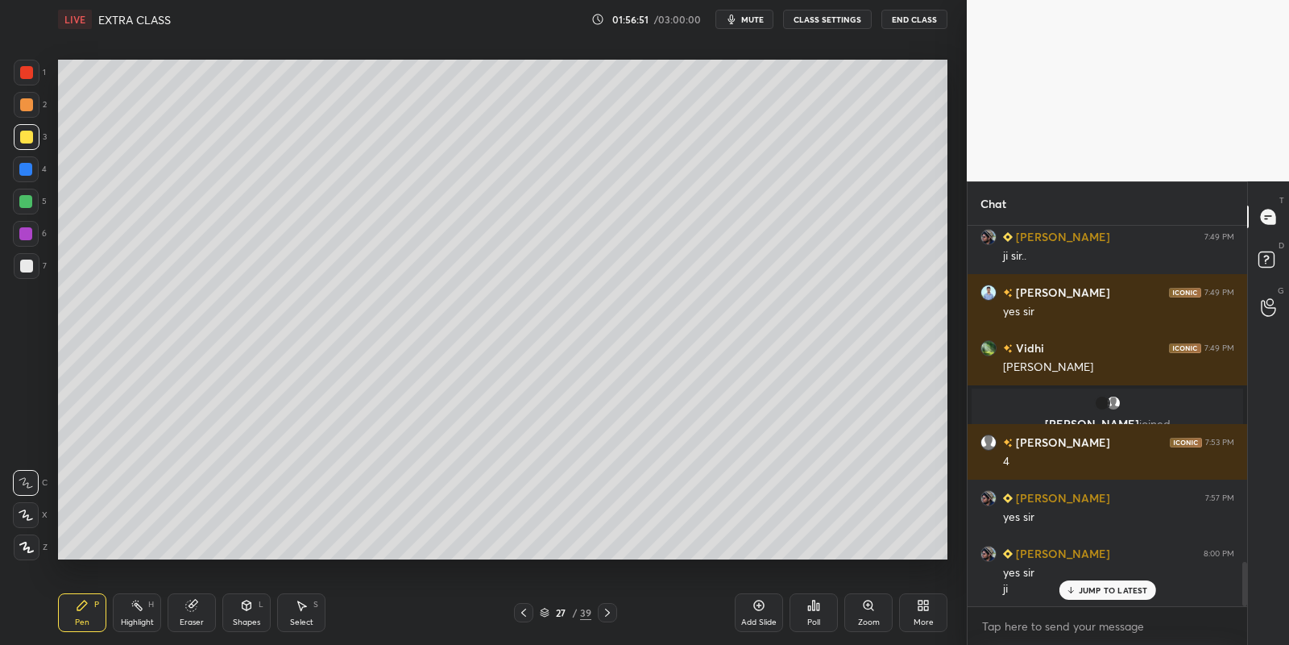
drag, startPoint x: 297, startPoint y: 617, endPoint x: 308, endPoint y: 575, distance: 43.2
click at [297, 612] on div "Select S" at bounding box center [301, 612] width 48 height 39
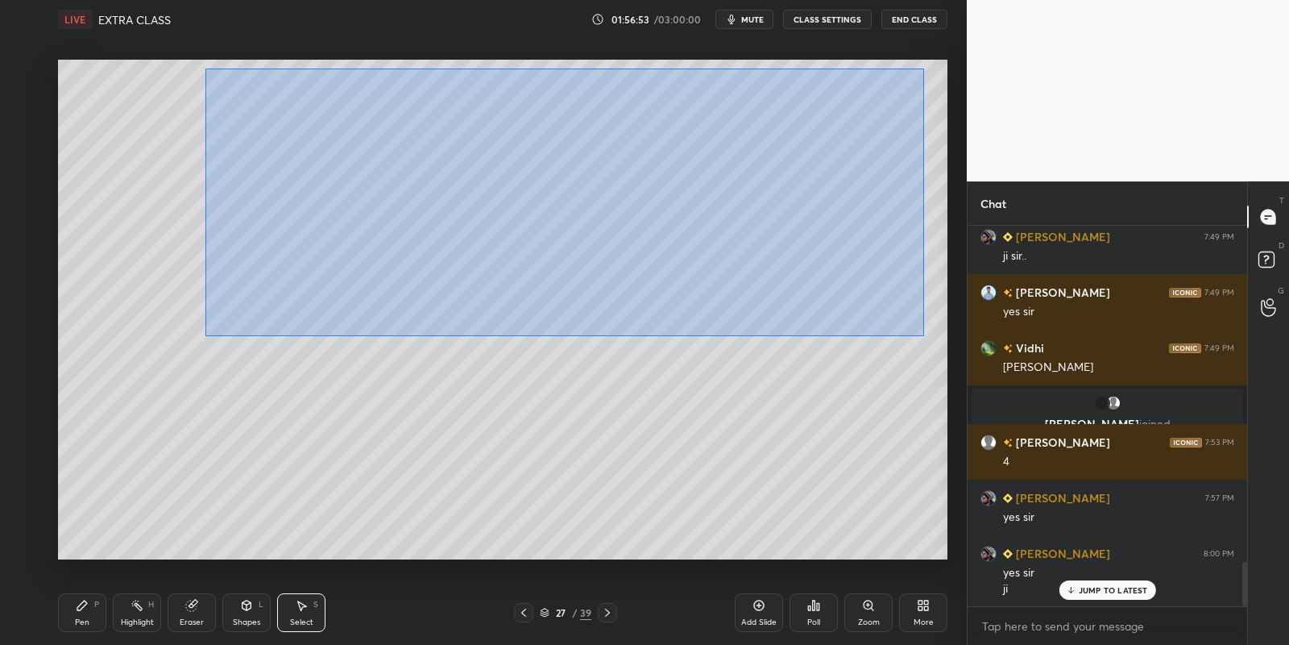
drag, startPoint x: 205, startPoint y: 68, endPoint x: 894, endPoint y: 304, distance: 728.0
click at [921, 334] on div "0 ° Undo Copy Paste here Duplicate Duplicate to new slide Delete" at bounding box center [503, 310] width 890 height 500
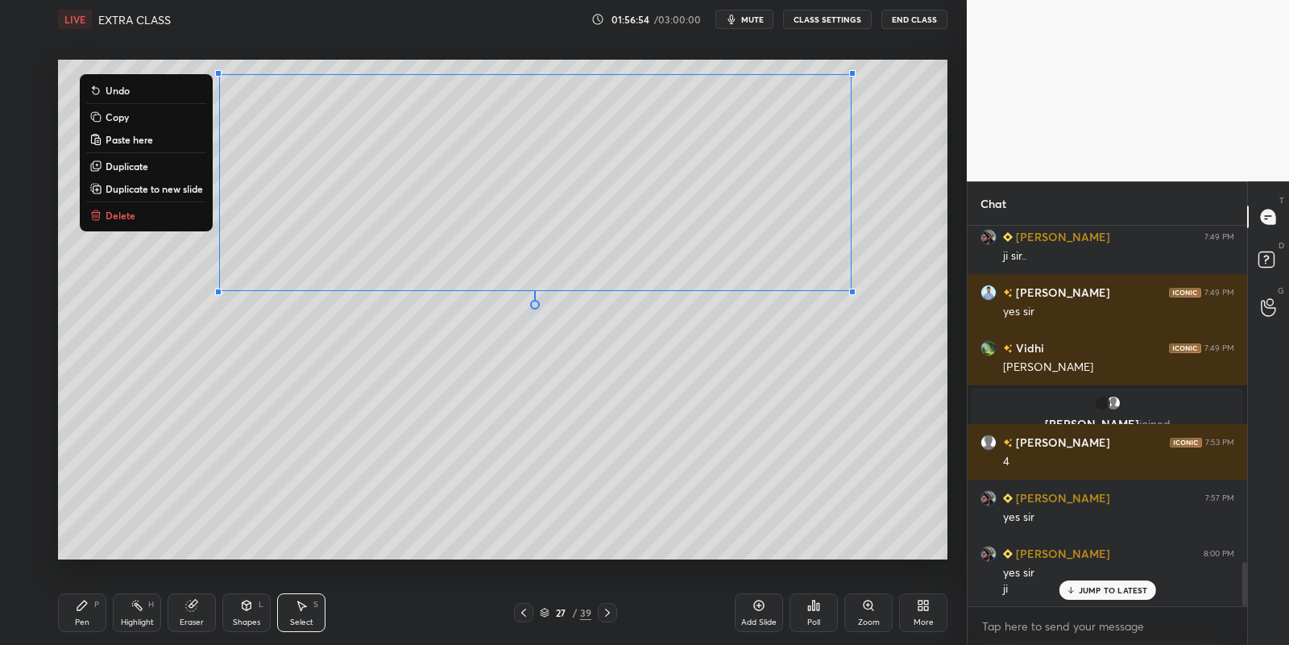
click at [148, 120] on button "Copy" at bounding box center [146, 116] width 120 height 19
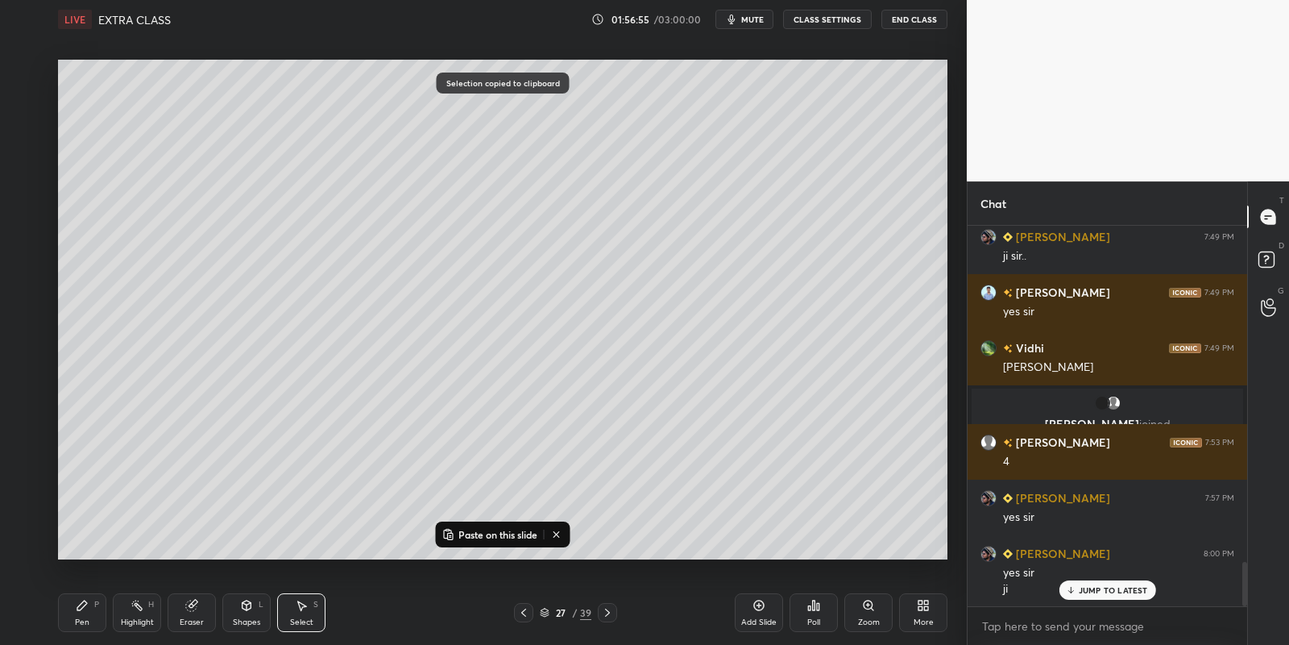
drag, startPoint x: 604, startPoint y: 614, endPoint x: 603, endPoint y: 605, distance: 9.0
click at [605, 611] on icon at bounding box center [607, 612] width 13 height 13
click at [471, 533] on p "Paste on this slide" at bounding box center [498, 534] width 79 height 13
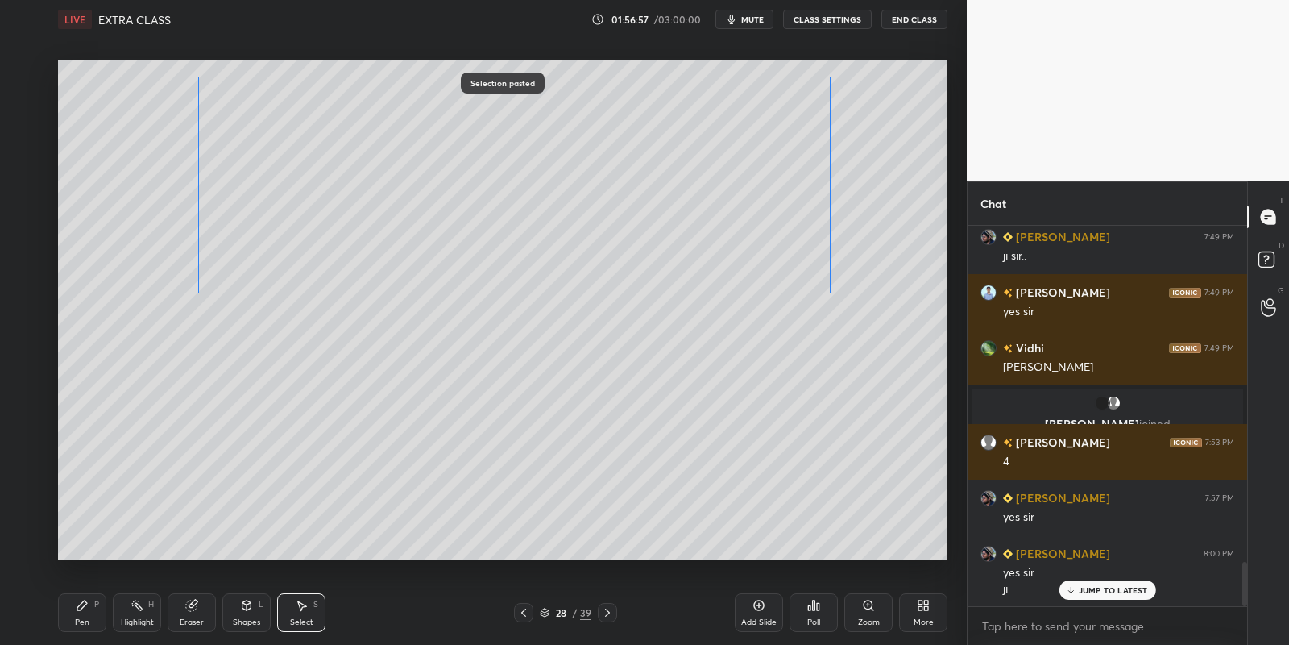
drag, startPoint x: 392, startPoint y: 234, endPoint x: 386, endPoint y: 228, distance: 8.6
click at [376, 231] on div "0 ° Undo Copy Paste here Duplicate Duplicate to new slide Delete" at bounding box center [503, 310] width 890 height 500
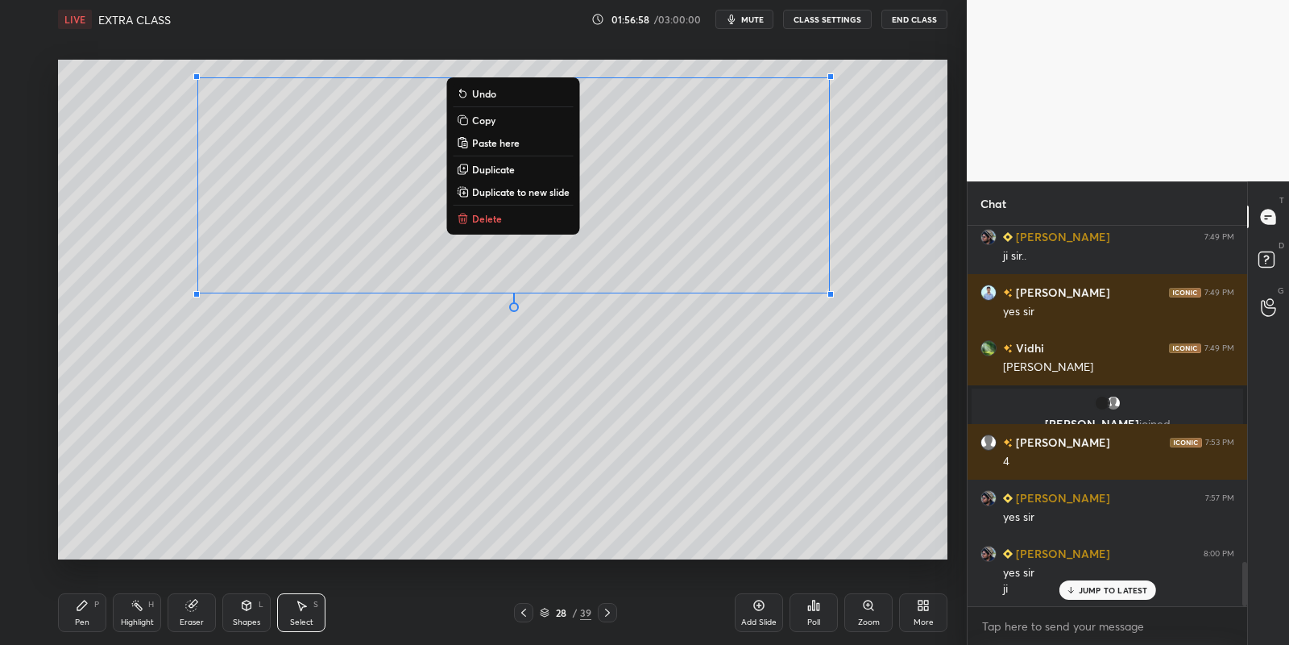
click at [92, 607] on div "Pen P" at bounding box center [82, 612] width 48 height 39
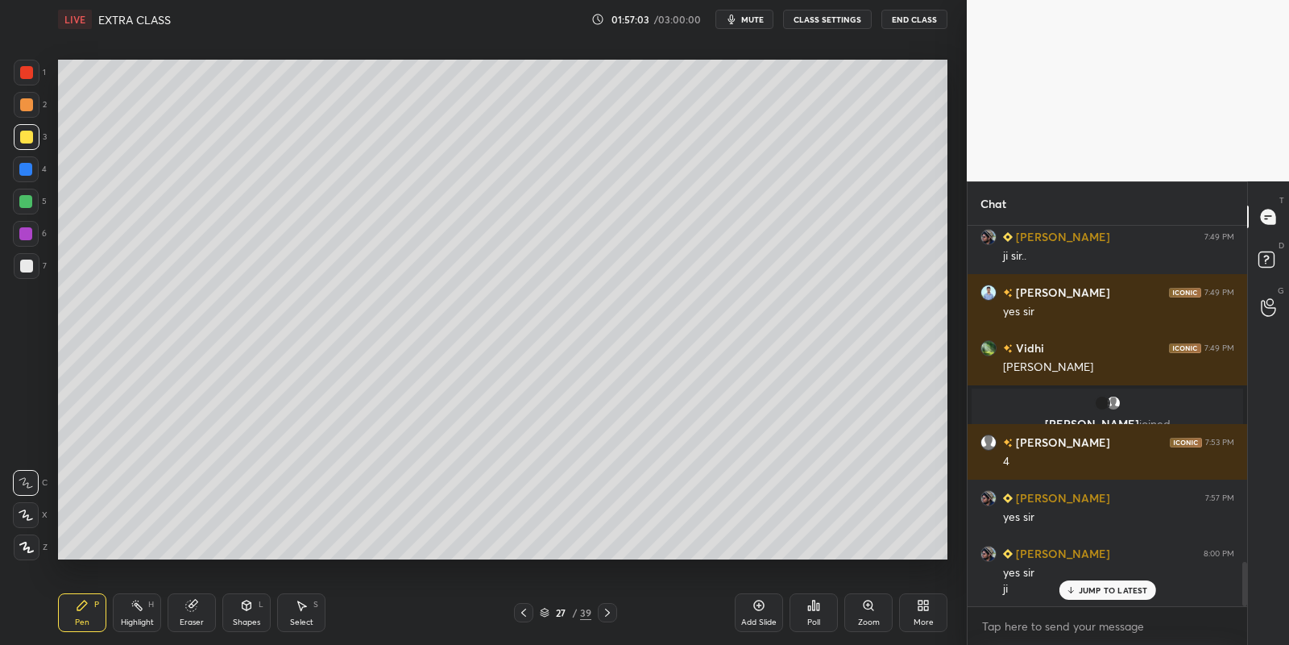
drag, startPoint x: 187, startPoint y: 618, endPoint x: 196, endPoint y: 612, distance: 11.0
click at [191, 618] on div "Eraser" at bounding box center [192, 622] width 24 height 8
click at [87, 613] on div "Pen P" at bounding box center [82, 612] width 48 height 39
click at [31, 131] on div at bounding box center [26, 137] width 13 height 13
drag, startPoint x: 311, startPoint y: 611, endPoint x: 330, endPoint y: 571, distance: 43.6
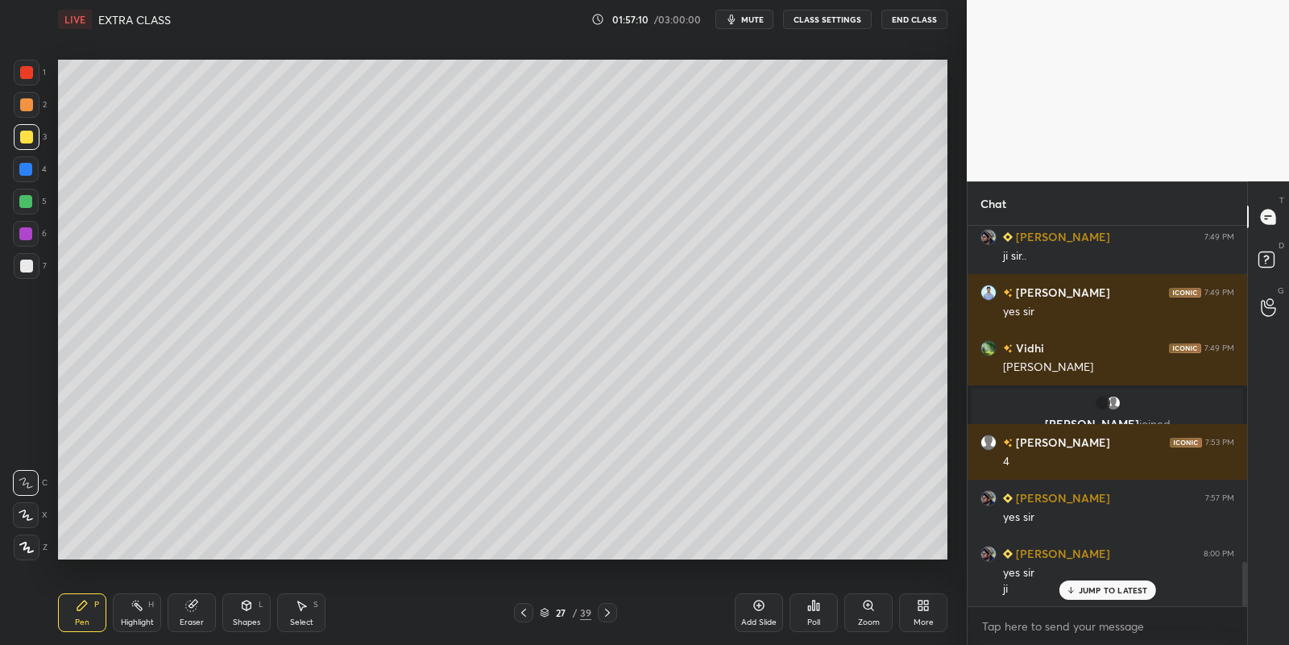
click at [313, 607] on div "Select S" at bounding box center [301, 612] width 48 height 39
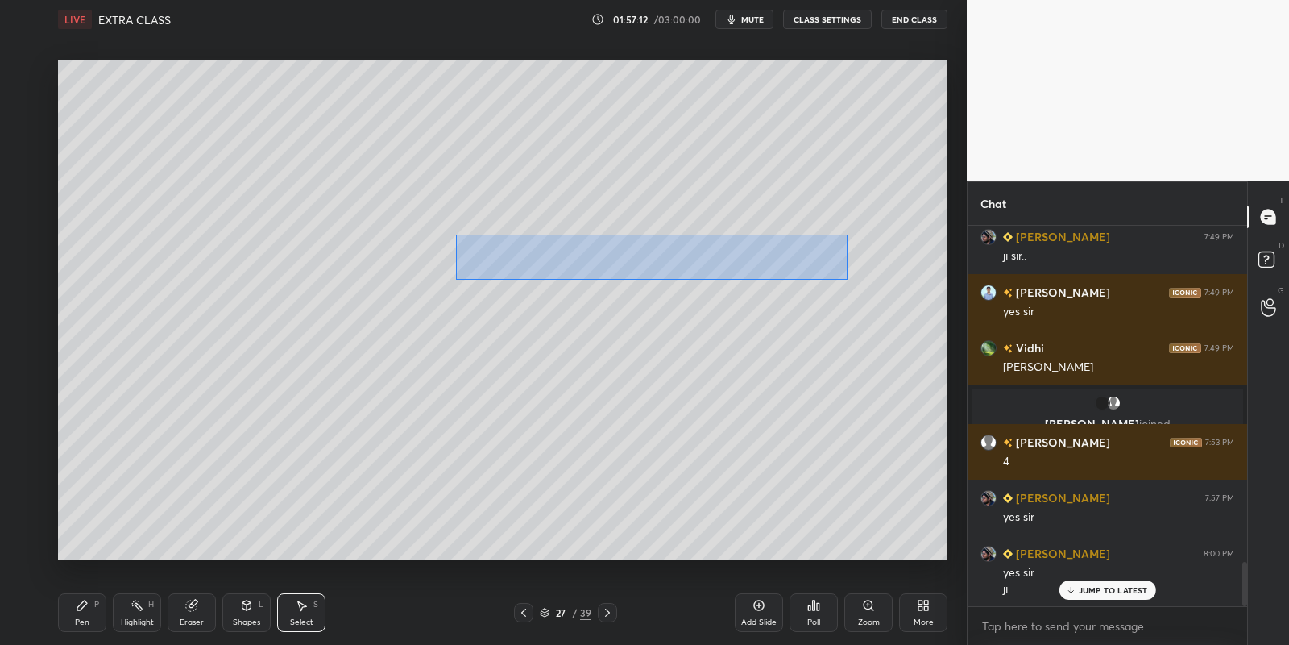
drag, startPoint x: 457, startPoint y: 234, endPoint x: 831, endPoint y: 297, distance: 379.0
click at [846, 280] on div "0 ° Undo Copy Paste here Duplicate Duplicate to new slide Delete" at bounding box center [503, 310] width 890 height 500
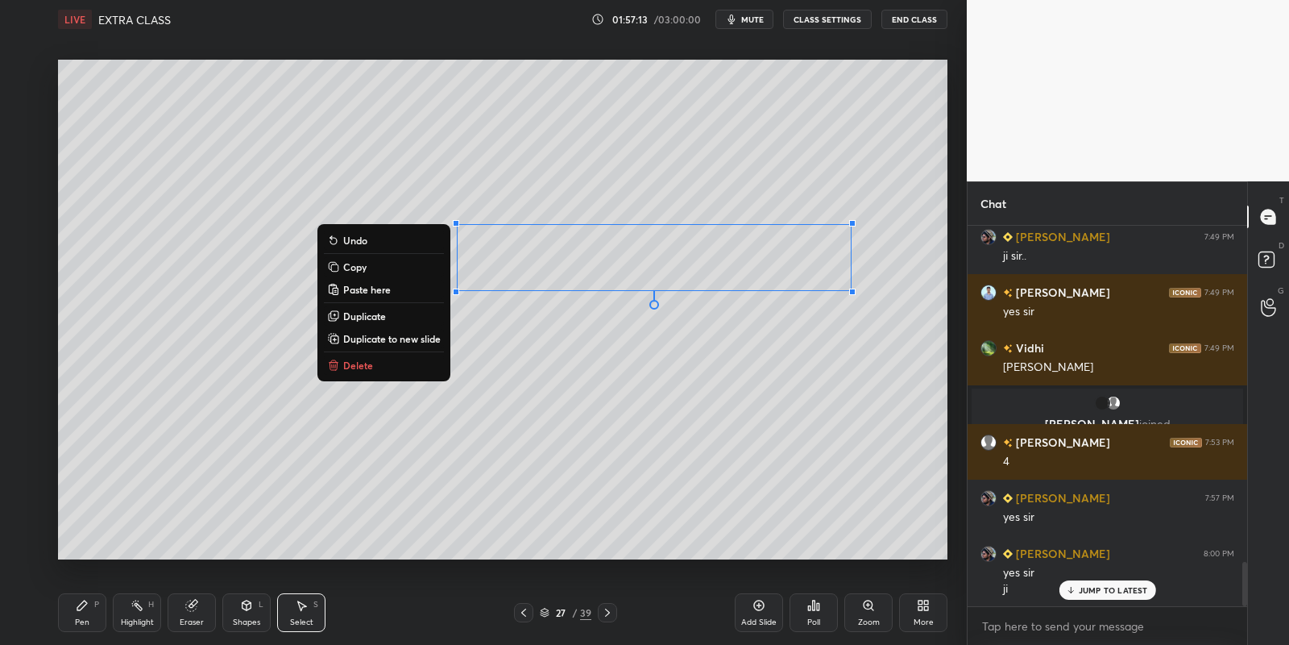
click at [380, 355] on div "0 ° Undo Copy Paste here Duplicate Duplicate to new slide Delete" at bounding box center [503, 310] width 890 height 500
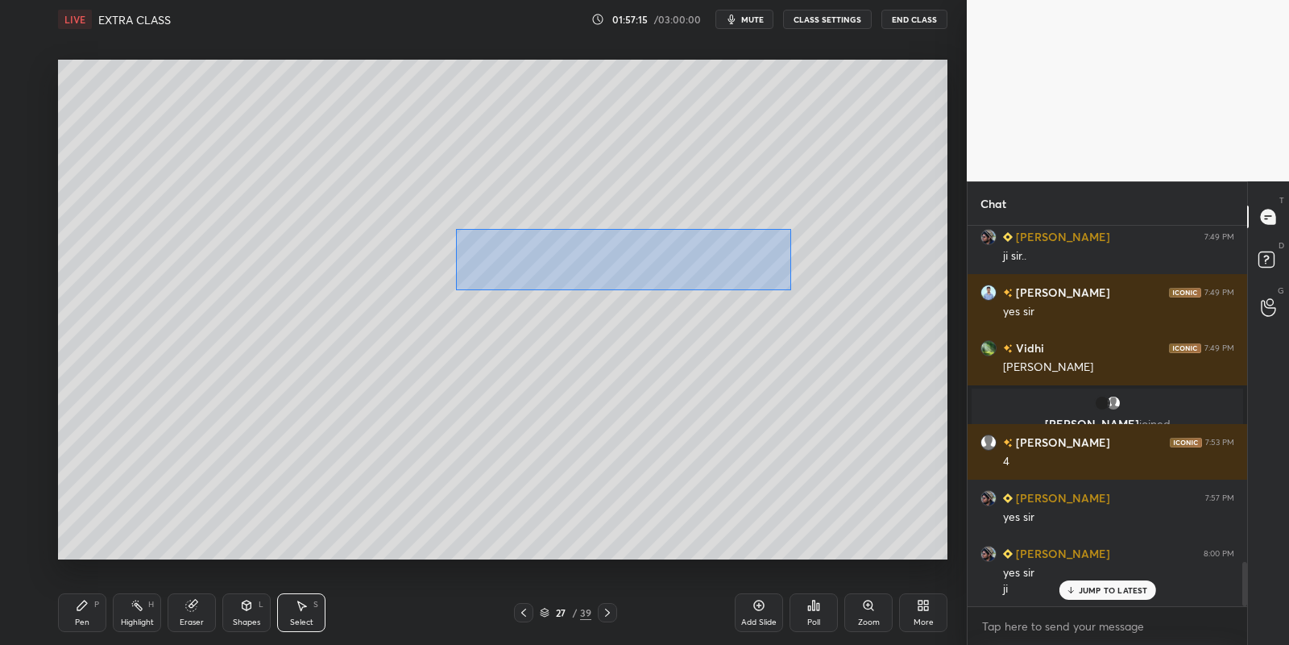
drag, startPoint x: 463, startPoint y: 229, endPoint x: 849, endPoint y: 297, distance: 391.1
click at [849, 297] on div "0 ° Undo Copy Paste here Duplicate Duplicate to new slide Delete" at bounding box center [503, 310] width 890 height 500
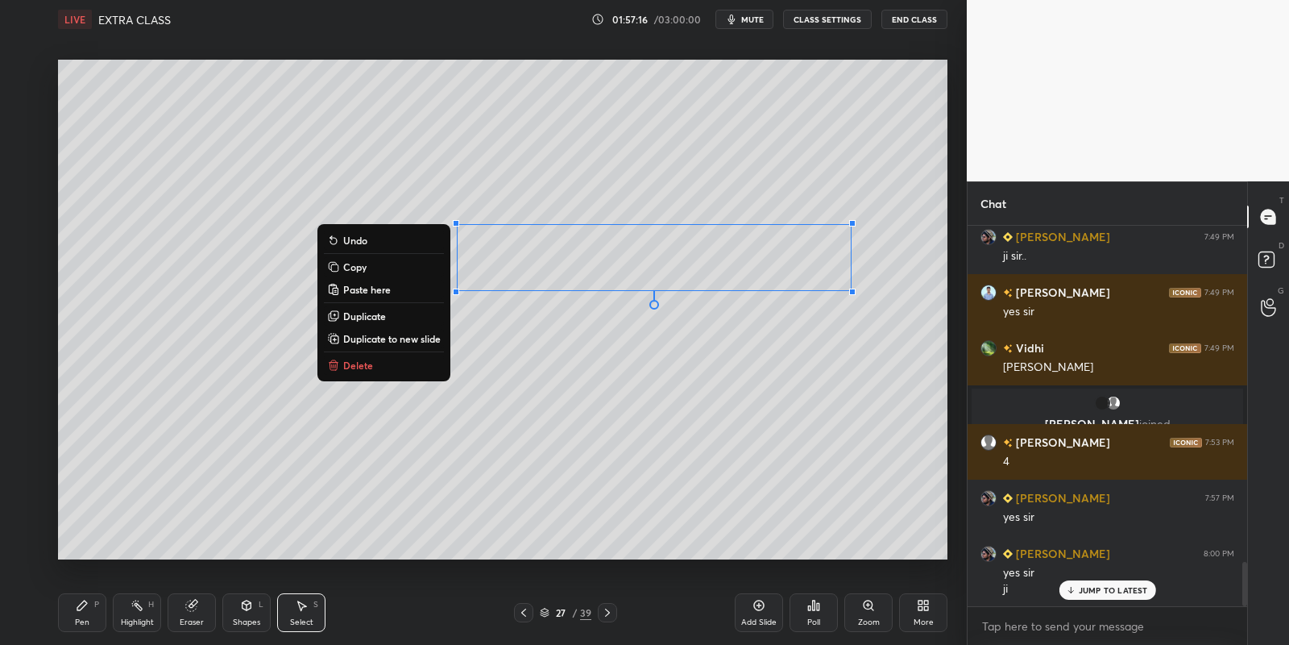
click at [366, 359] on p "Delete" at bounding box center [358, 365] width 30 height 13
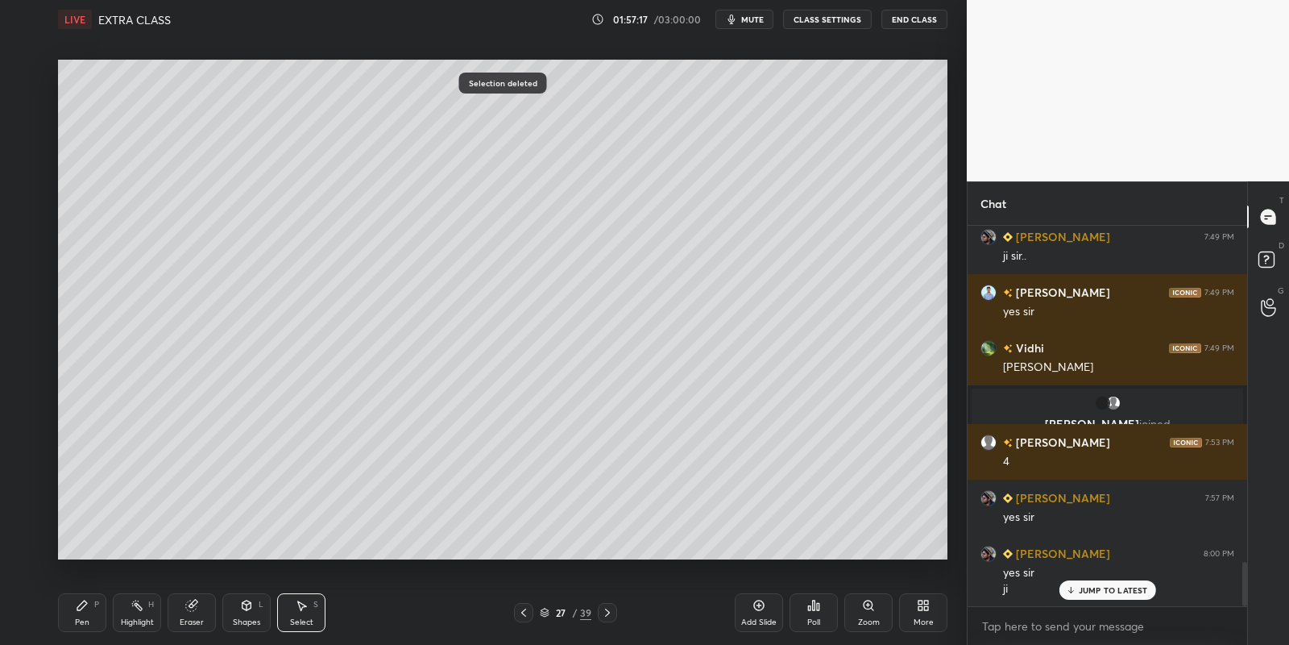
click at [85, 621] on div "Pen" at bounding box center [82, 622] width 15 height 8
click at [24, 128] on div at bounding box center [27, 137] width 26 height 26
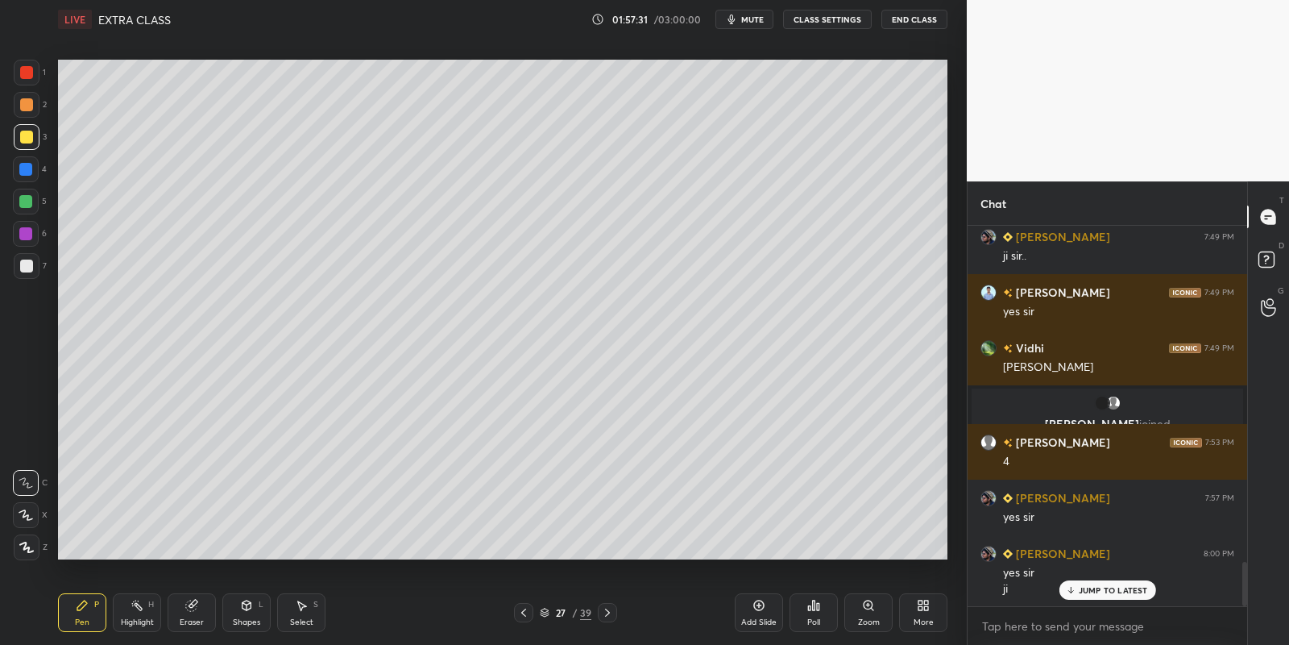
drag, startPoint x: 247, startPoint y: 624, endPoint x: 248, endPoint y: 616, distance: 8.1
click at [247, 624] on div "Shapes" at bounding box center [246, 622] width 27 height 8
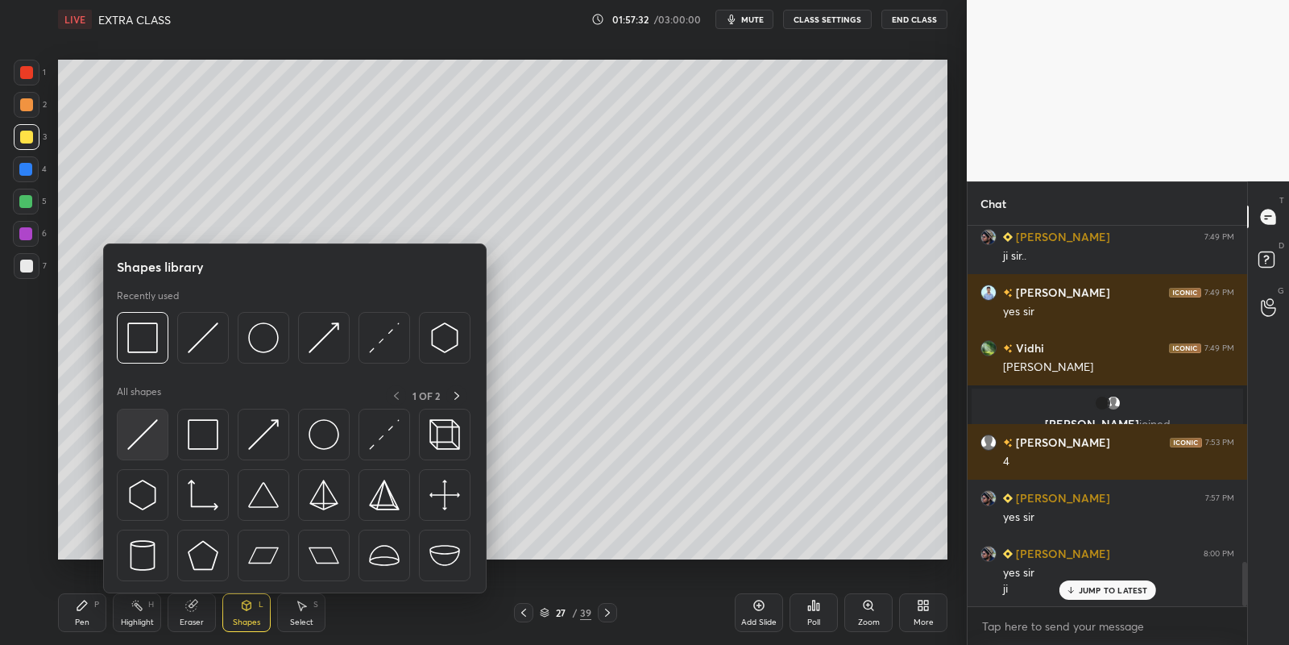
click at [139, 435] on img at bounding box center [142, 434] width 31 height 31
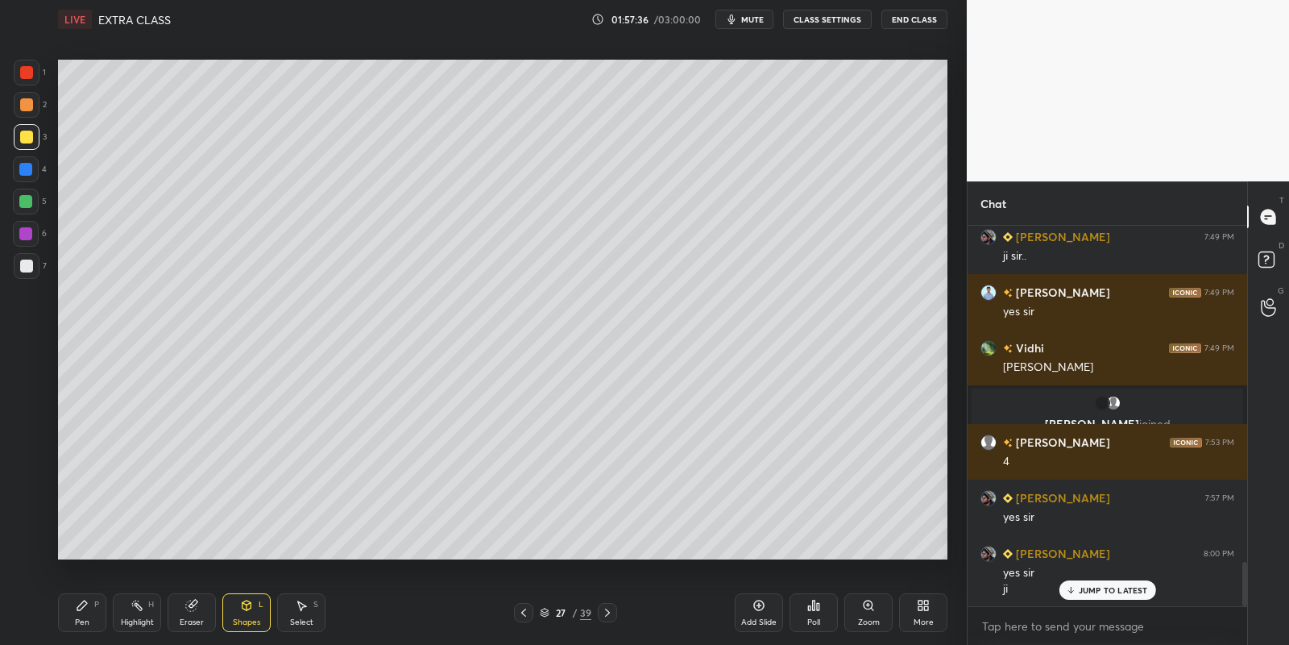
click at [83, 618] on div "Pen" at bounding box center [82, 622] width 15 height 8
click at [249, 612] on div "Shapes L" at bounding box center [246, 612] width 48 height 39
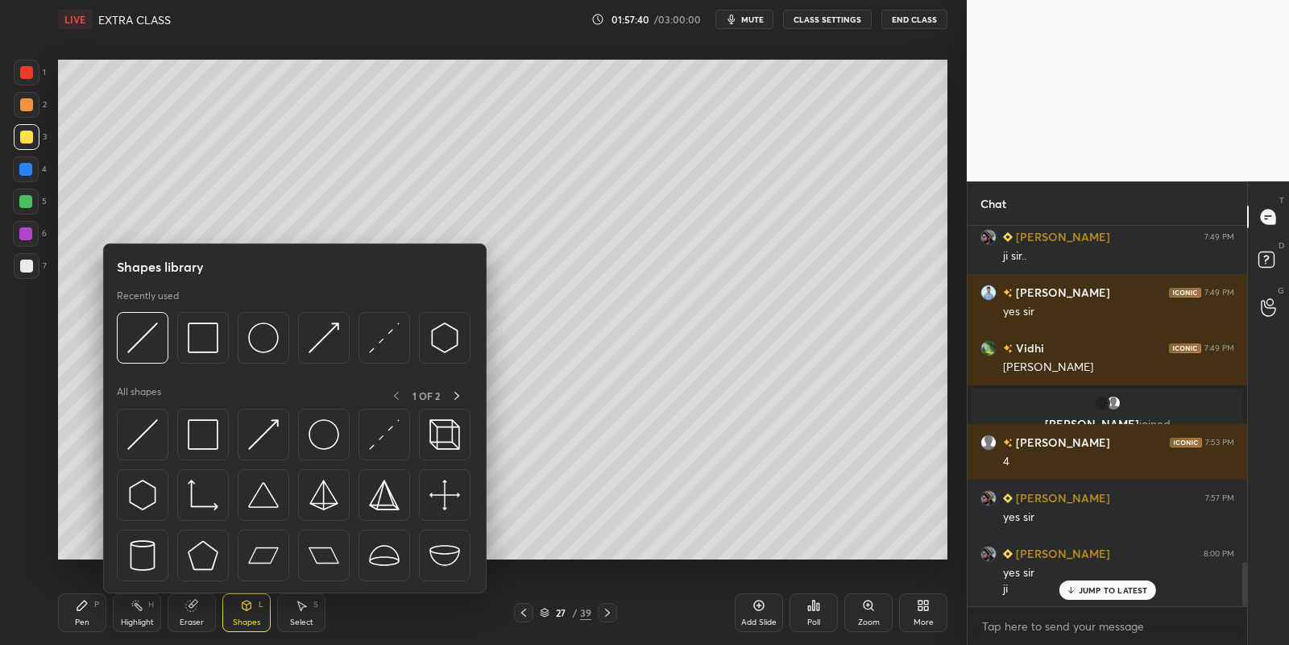
drag, startPoint x: 27, startPoint y: 261, endPoint x: 44, endPoint y: 266, distance: 17.6
click at [29, 262] on div at bounding box center [26, 265] width 13 height 13
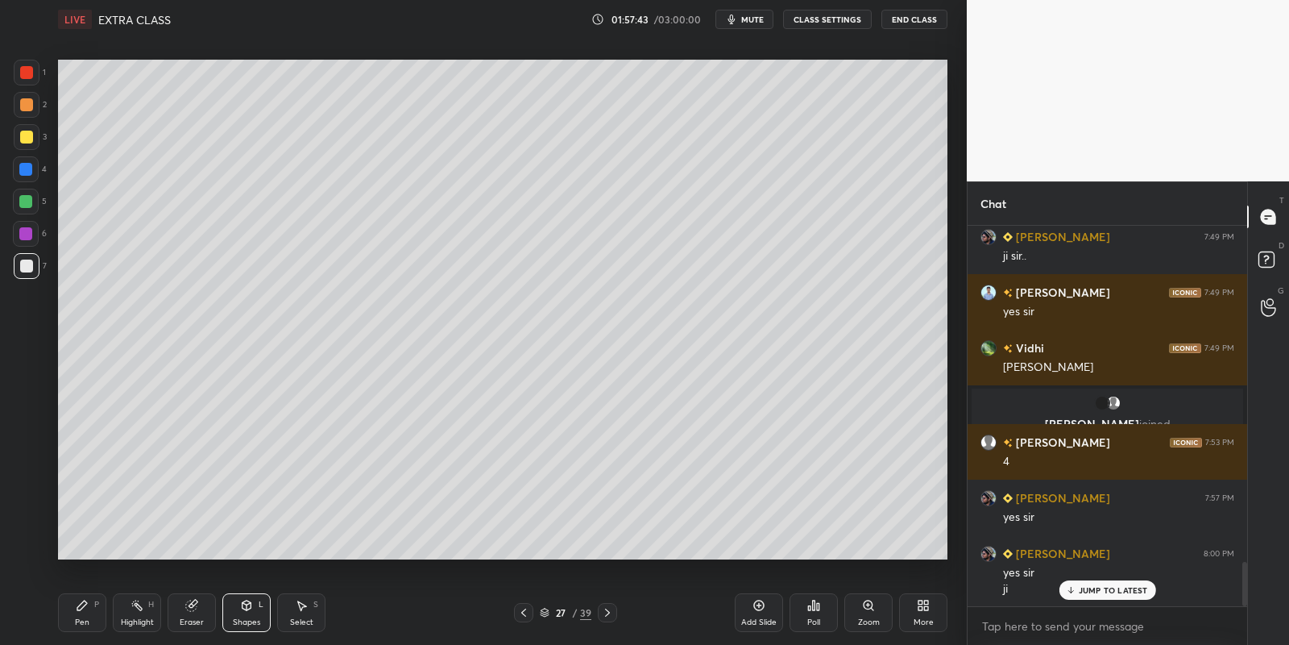
click at [255, 607] on div "Shapes L" at bounding box center [246, 612] width 48 height 39
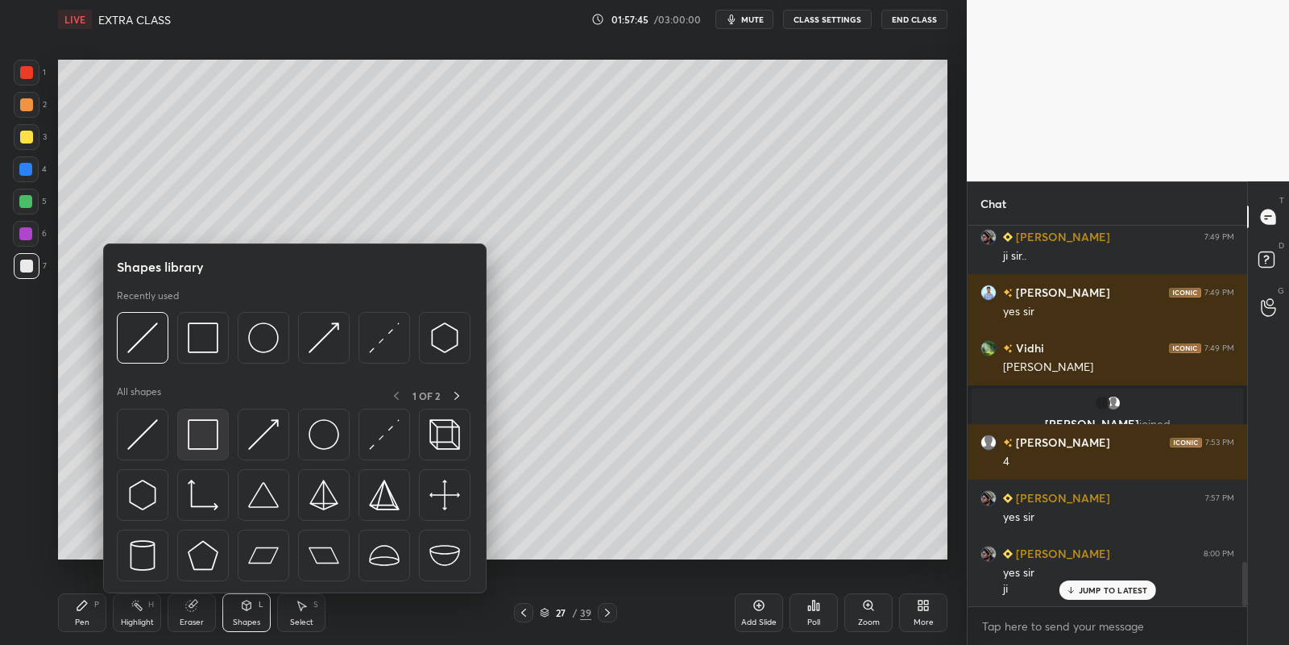
click at [199, 437] on img at bounding box center [203, 434] width 31 height 31
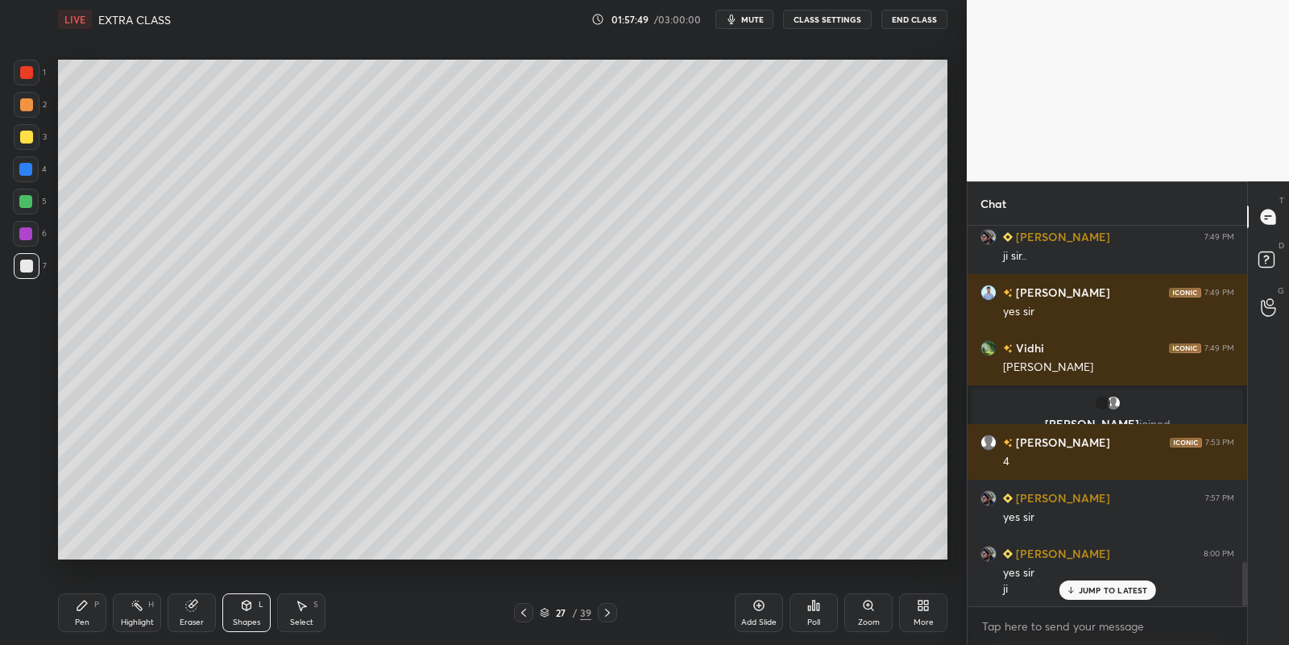
drag, startPoint x: 85, startPoint y: 617, endPoint x: 99, endPoint y: 612, distance: 14.8
click at [86, 615] on div "Pen P" at bounding box center [82, 612] width 48 height 39
drag, startPoint x: 192, startPoint y: 616, endPoint x: 184, endPoint y: 578, distance: 38.7
click at [189, 613] on div "Eraser" at bounding box center [192, 612] width 48 height 39
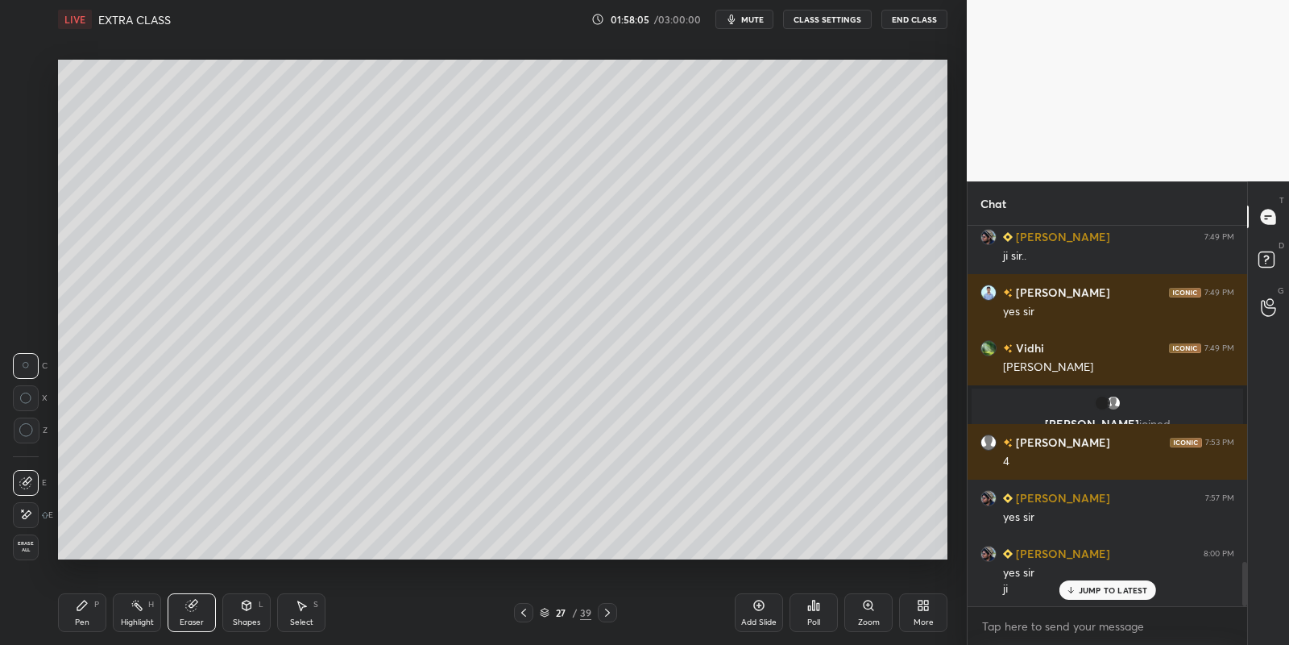
click at [90, 633] on div "Pen P Highlight H Eraser Shapes L Select S 27 / 39 Add Slide Poll Zoom More" at bounding box center [503, 612] width 890 height 64
drag, startPoint x: 85, startPoint y: 612, endPoint x: 85, endPoint y: 571, distance: 41.1
click at [85, 612] on div "Pen P" at bounding box center [82, 612] width 48 height 39
click at [23, 135] on div at bounding box center [26, 137] width 13 height 13
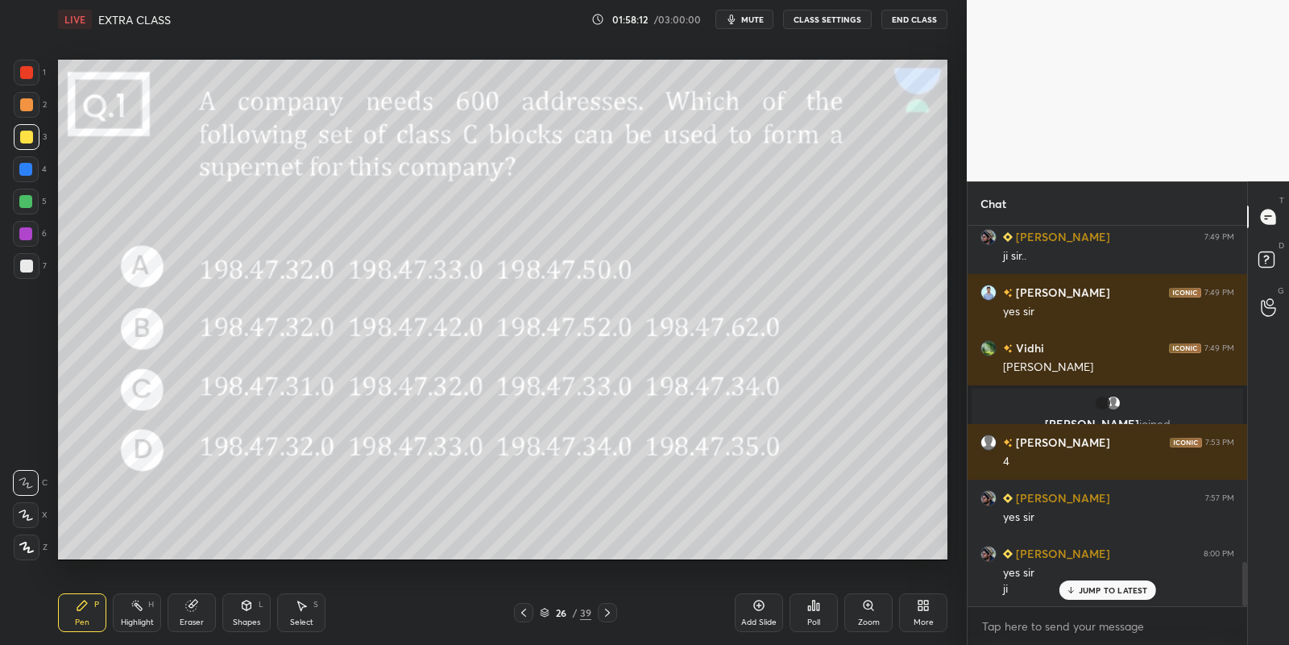
drag, startPoint x: 135, startPoint y: 612, endPoint x: 139, endPoint y: 570, distance: 42.2
click at [136, 610] on div "Highlight H" at bounding box center [137, 612] width 48 height 39
click at [68, 614] on div "Pen P" at bounding box center [82, 612] width 48 height 39
click at [25, 198] on div at bounding box center [25, 201] width 13 height 13
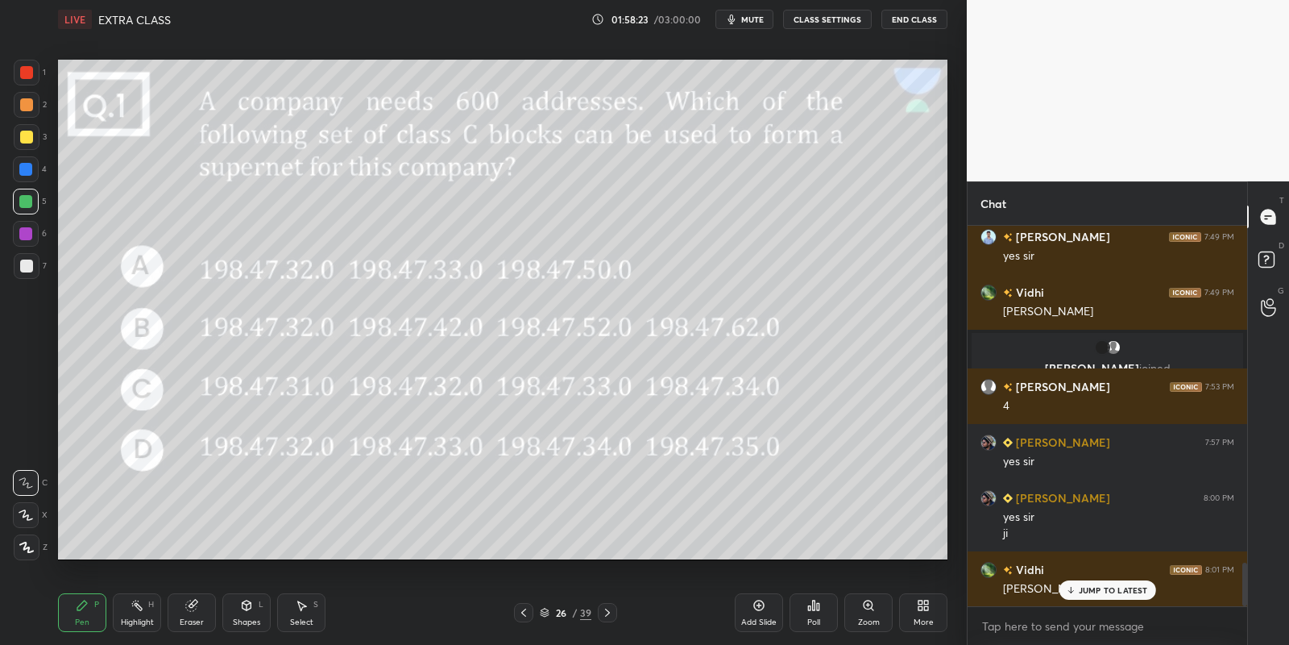
click at [24, 268] on div at bounding box center [26, 265] width 13 height 13
click at [247, 609] on icon at bounding box center [246, 605] width 13 height 13
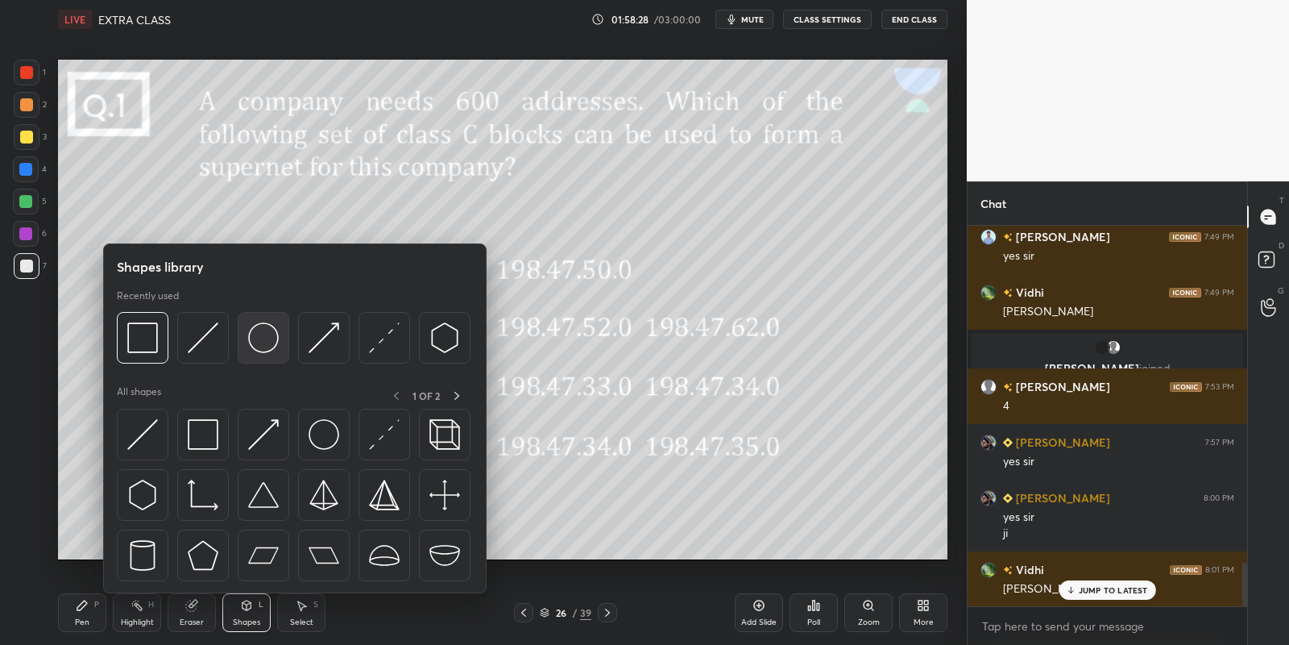
click at [268, 330] on img at bounding box center [263, 337] width 31 height 31
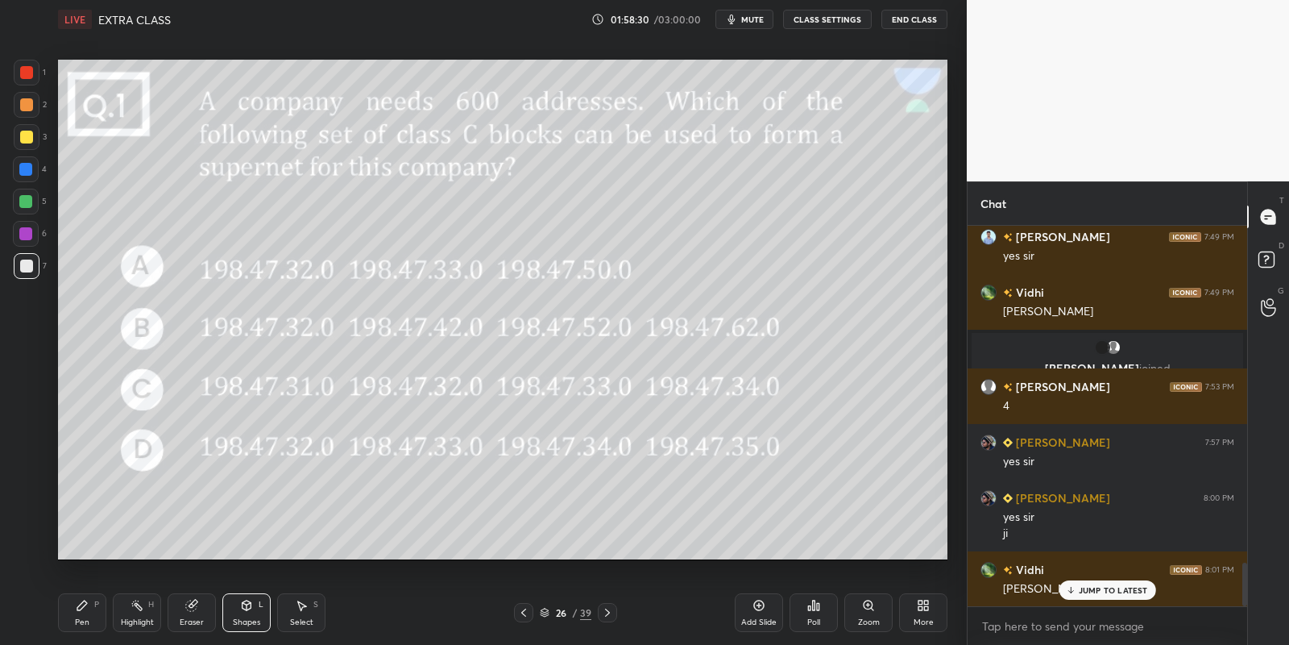
click at [82, 611] on div "Pen P" at bounding box center [82, 612] width 48 height 39
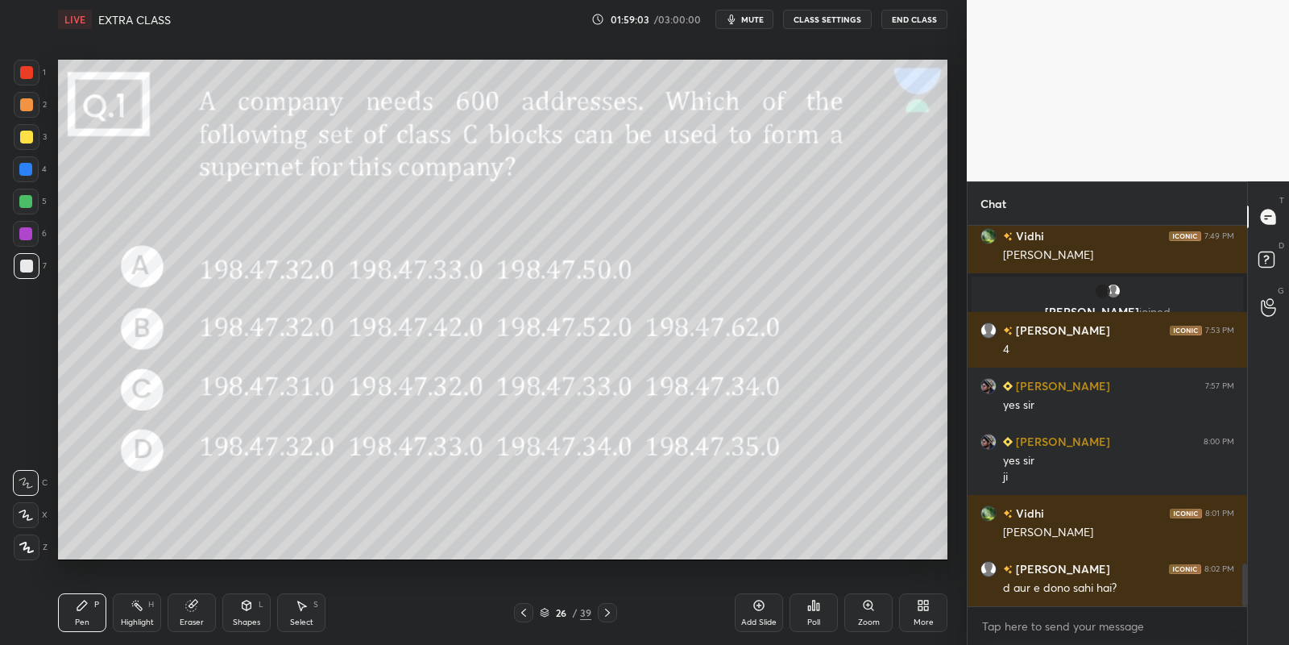
scroll to position [3064, 0]
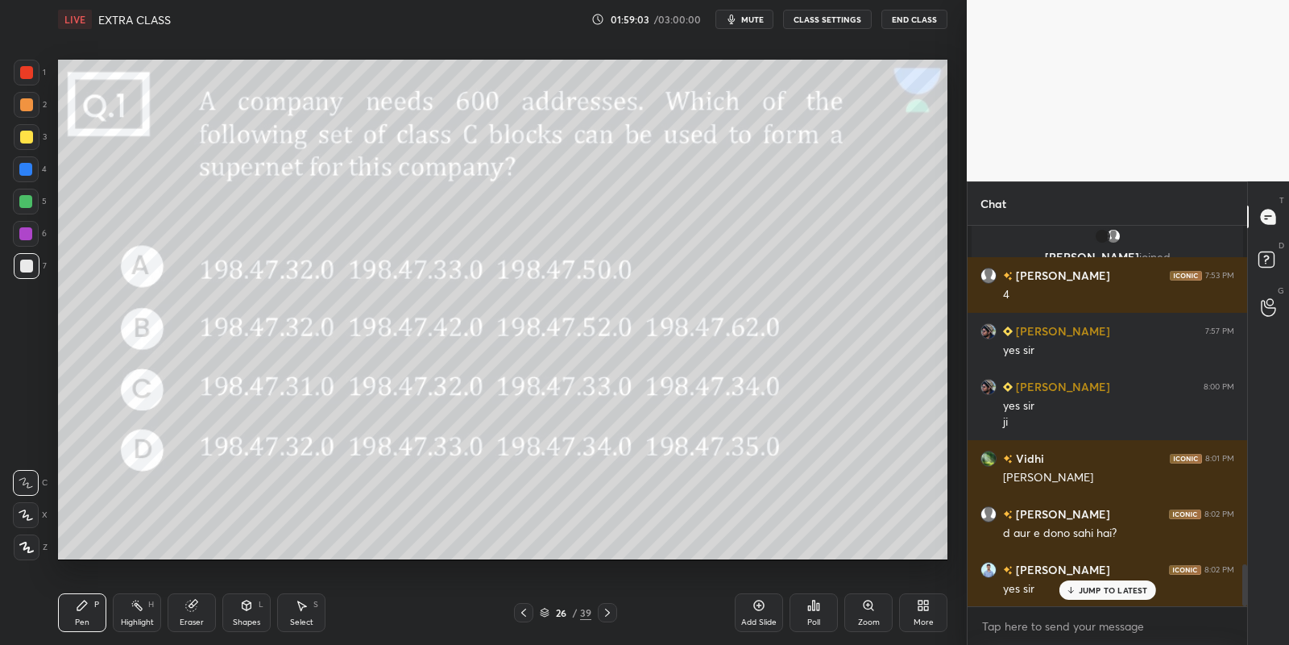
drag, startPoint x: 136, startPoint y: 608, endPoint x: 168, endPoint y: 586, distance: 38.7
click at [141, 605] on icon at bounding box center [137, 605] width 13 height 13
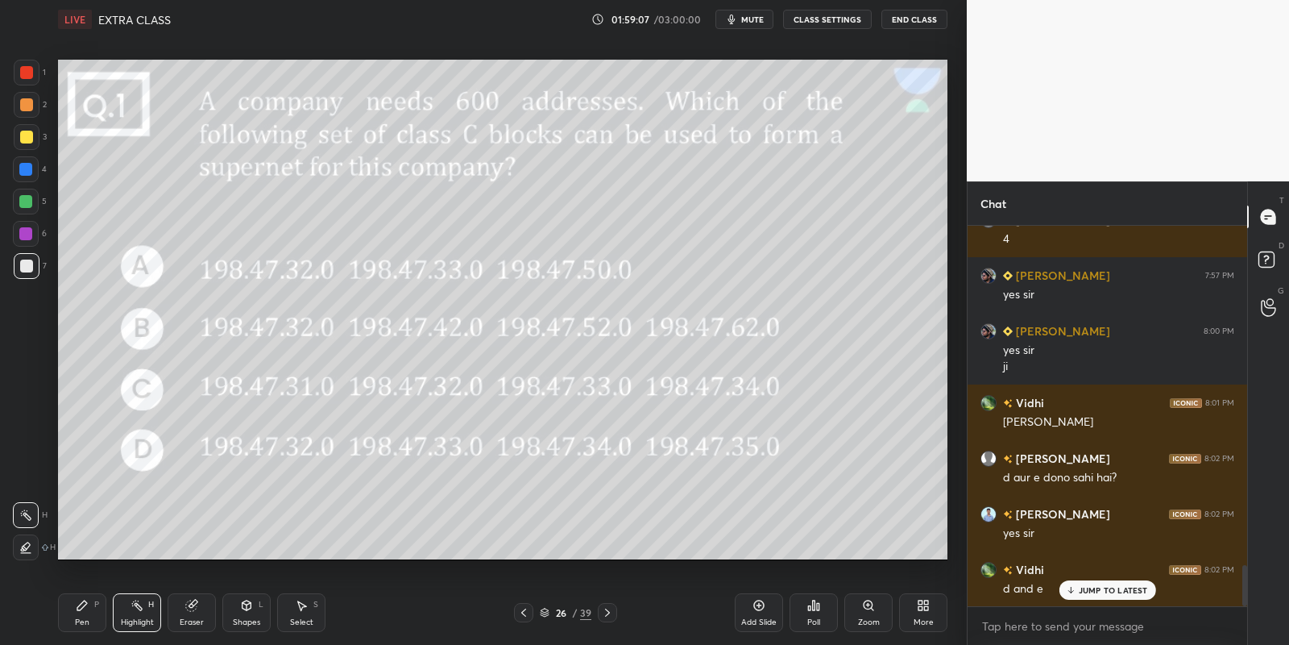
click at [93, 622] on div "Pen P" at bounding box center [82, 612] width 48 height 39
click at [138, 619] on div "Highlight" at bounding box center [137, 622] width 33 height 8
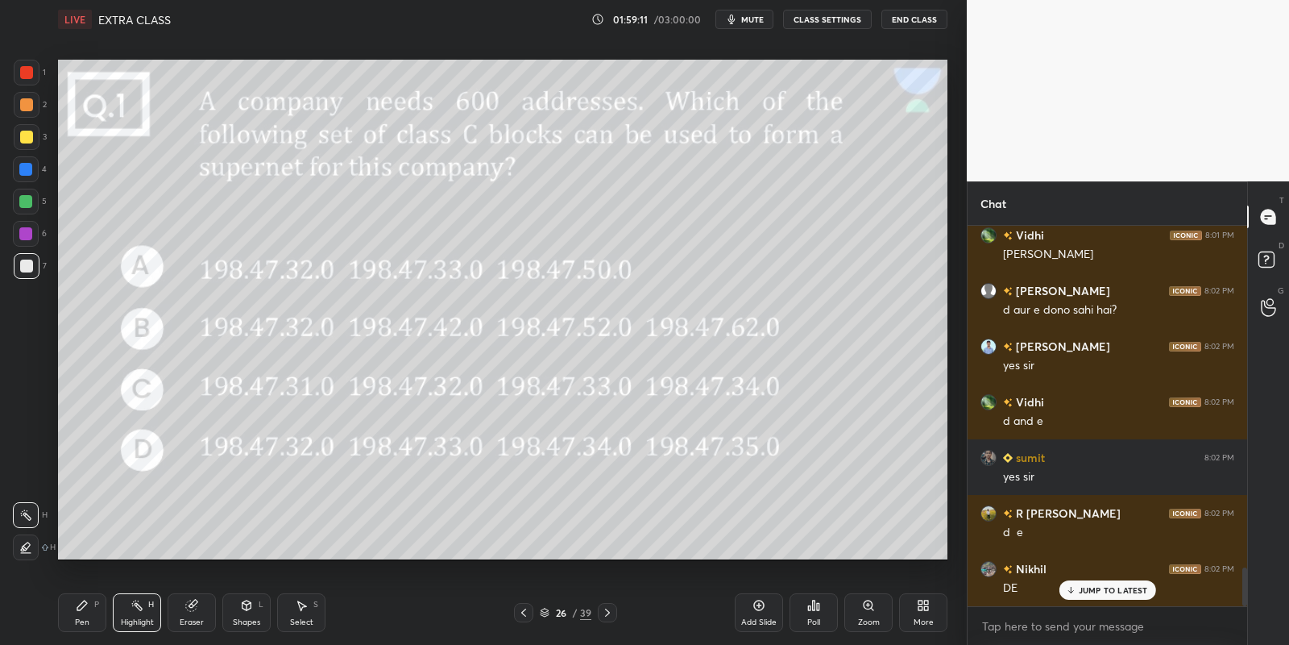
scroll to position [3342, 0]
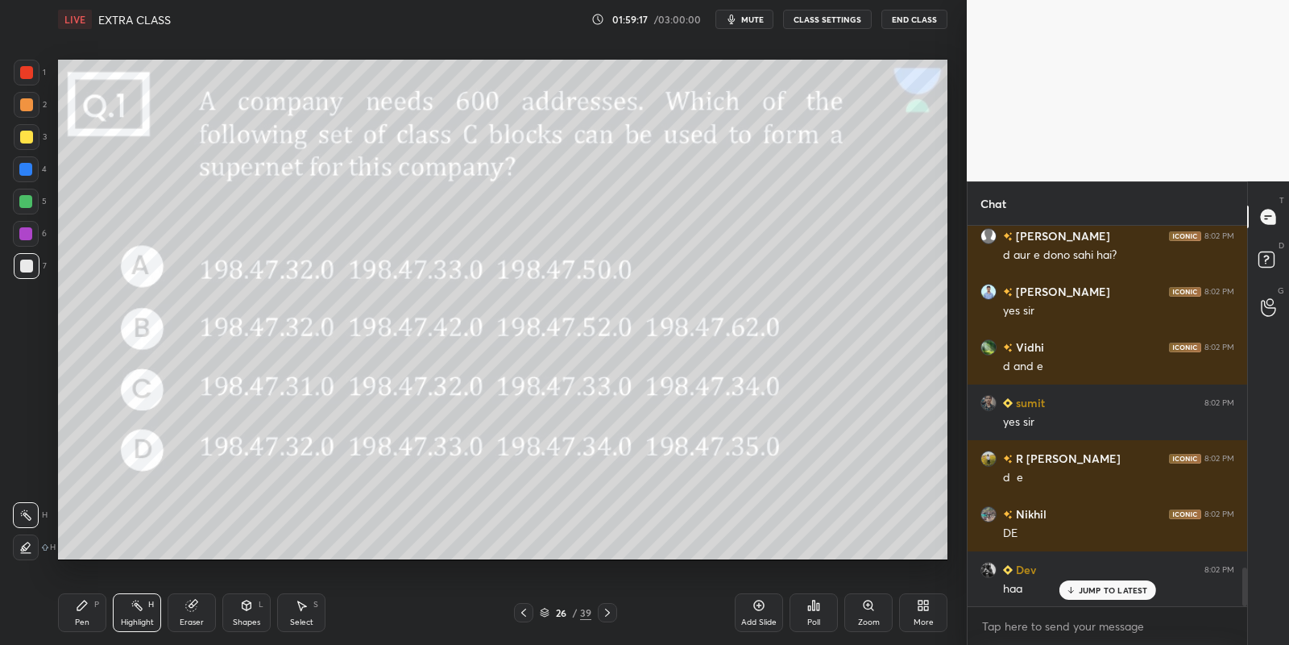
drag, startPoint x: 64, startPoint y: 625, endPoint x: 129, endPoint y: 608, distance: 67.2
click at [76, 619] on div "Pen P" at bounding box center [82, 612] width 48 height 39
click at [144, 610] on div "Highlight H" at bounding box center [137, 612] width 48 height 39
click at [95, 616] on div "Pen P" at bounding box center [82, 612] width 48 height 39
drag, startPoint x: 242, startPoint y: 619, endPoint x: 249, endPoint y: 604, distance: 16.2
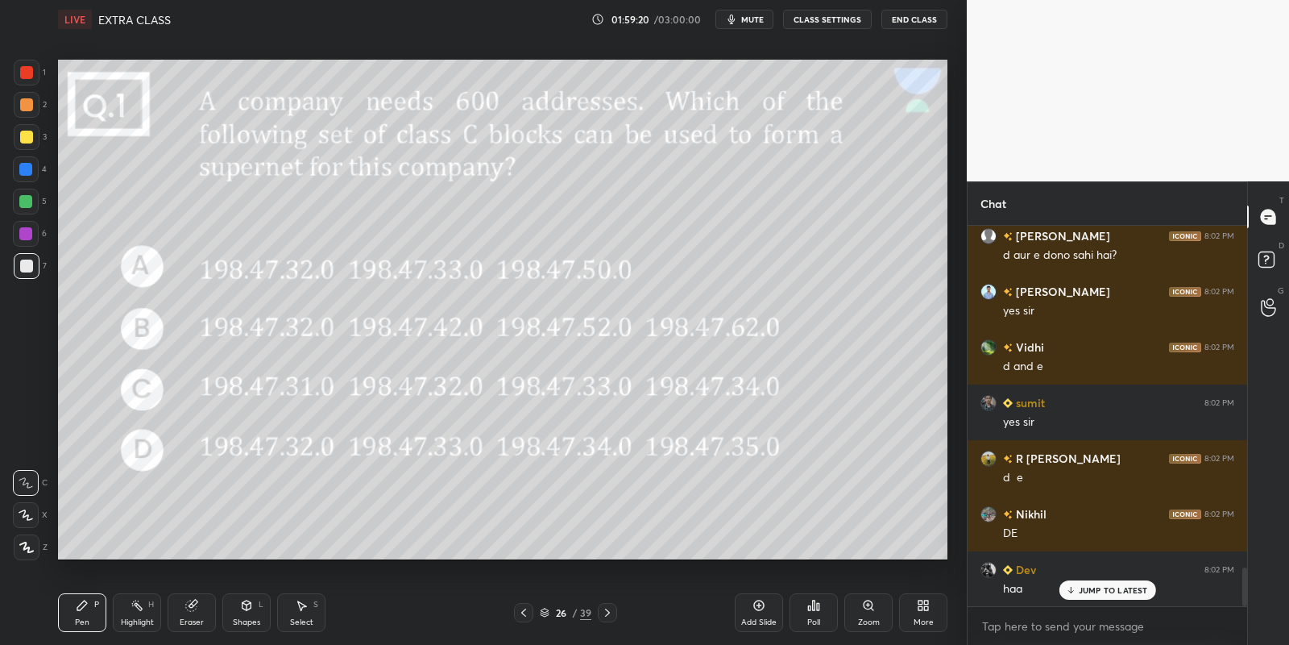
click at [240, 619] on div "Shapes" at bounding box center [246, 622] width 27 height 8
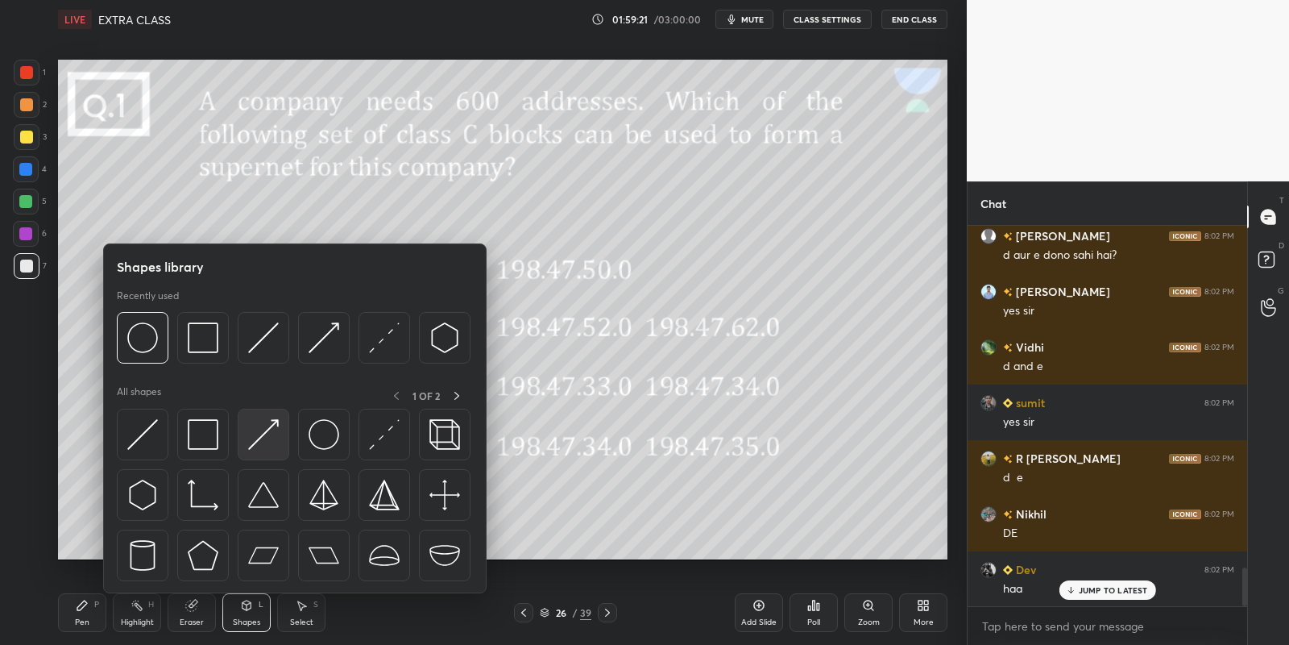
drag, startPoint x: 256, startPoint y: 421, endPoint x: 26, endPoint y: 194, distance: 323.1
click at [251, 421] on img at bounding box center [263, 434] width 31 height 31
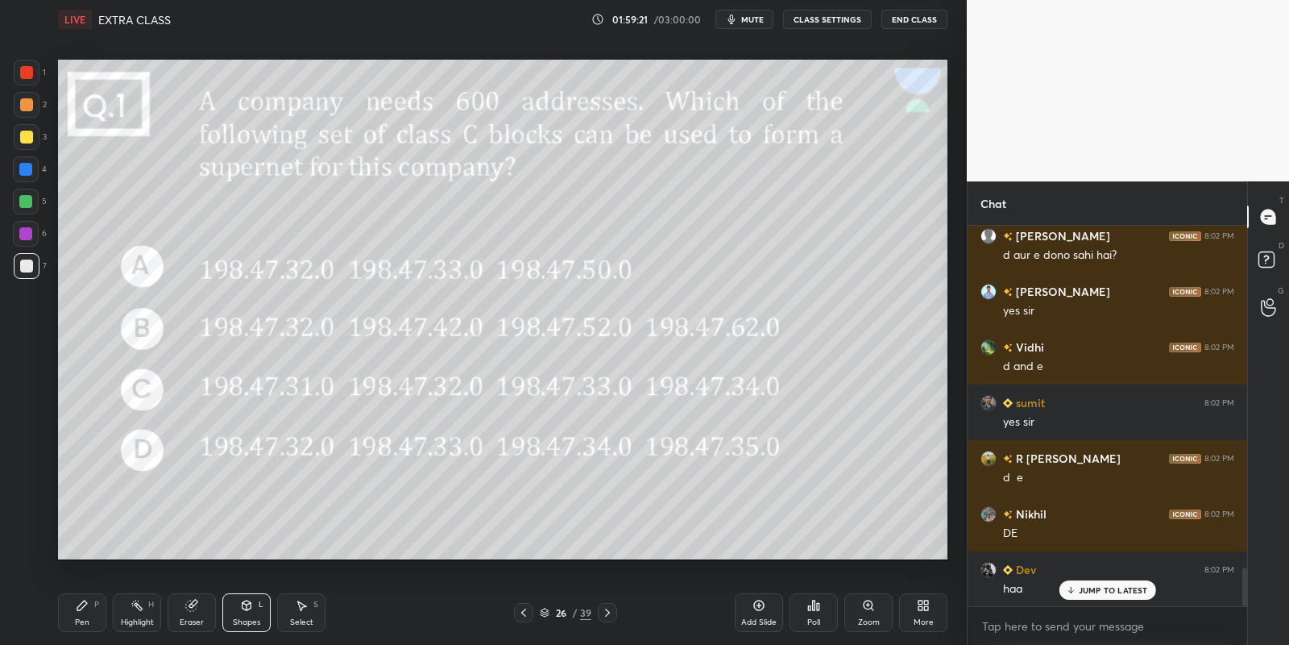
click at [24, 208] on div at bounding box center [26, 202] width 26 height 26
click at [94, 616] on div "Pen P" at bounding box center [82, 612] width 48 height 39
click at [138, 613] on div "Highlight H" at bounding box center [137, 612] width 48 height 39
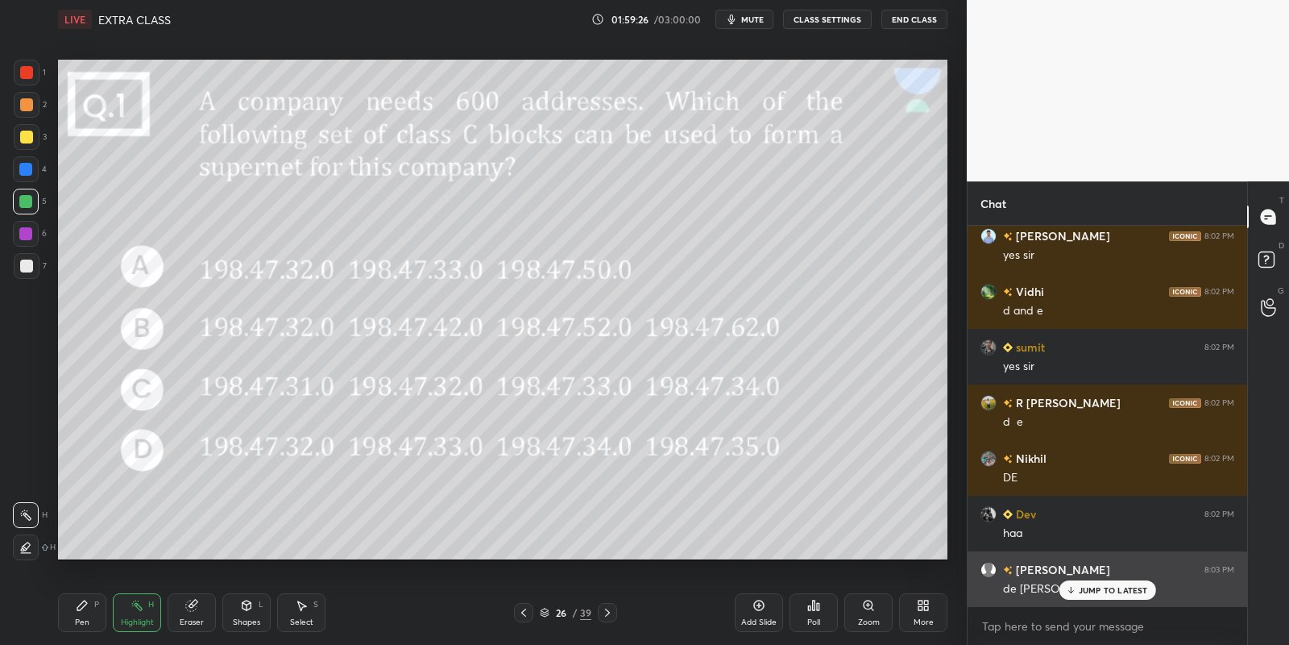
click at [1076, 594] on div "JUMP TO LATEST" at bounding box center [1107, 589] width 97 height 19
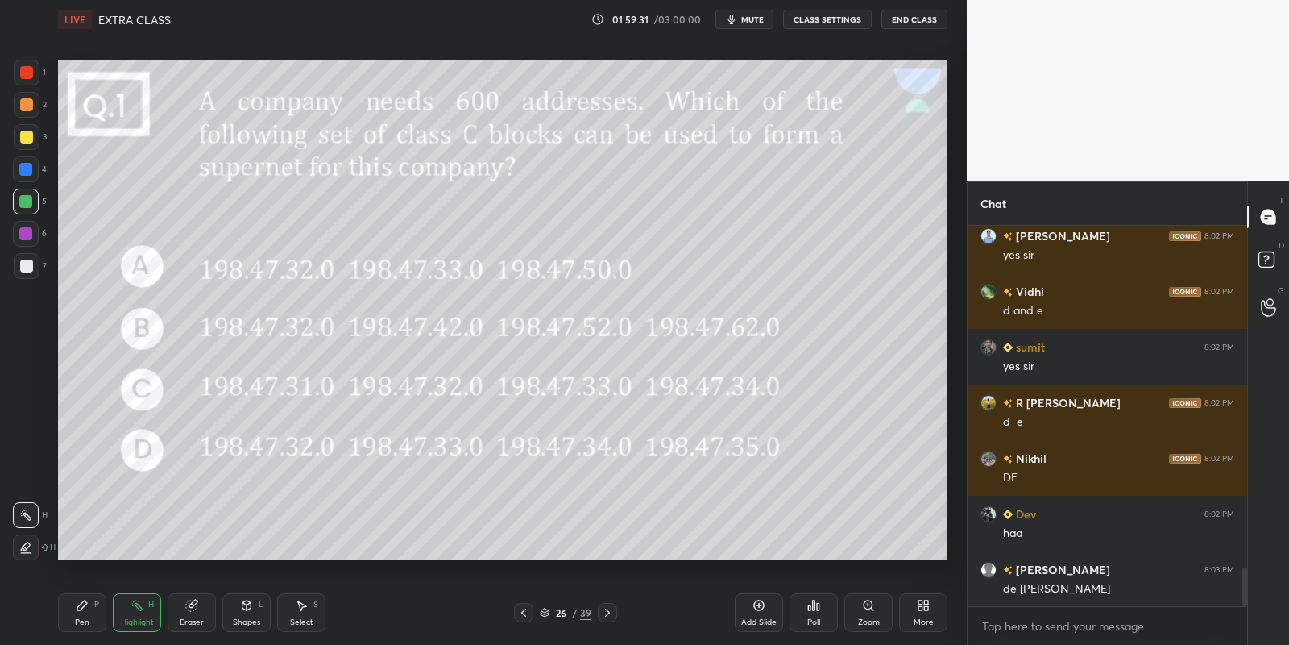
drag, startPoint x: 77, startPoint y: 607, endPoint x: 119, endPoint y: 624, distance: 45.2
click at [80, 614] on div "Pen P" at bounding box center [82, 612] width 48 height 39
click at [125, 627] on div "Highlight H" at bounding box center [137, 612] width 48 height 39
drag, startPoint x: 246, startPoint y: 615, endPoint x: 182, endPoint y: 608, distance: 64.0
click at [245, 615] on div "Shapes L" at bounding box center [246, 612] width 48 height 39
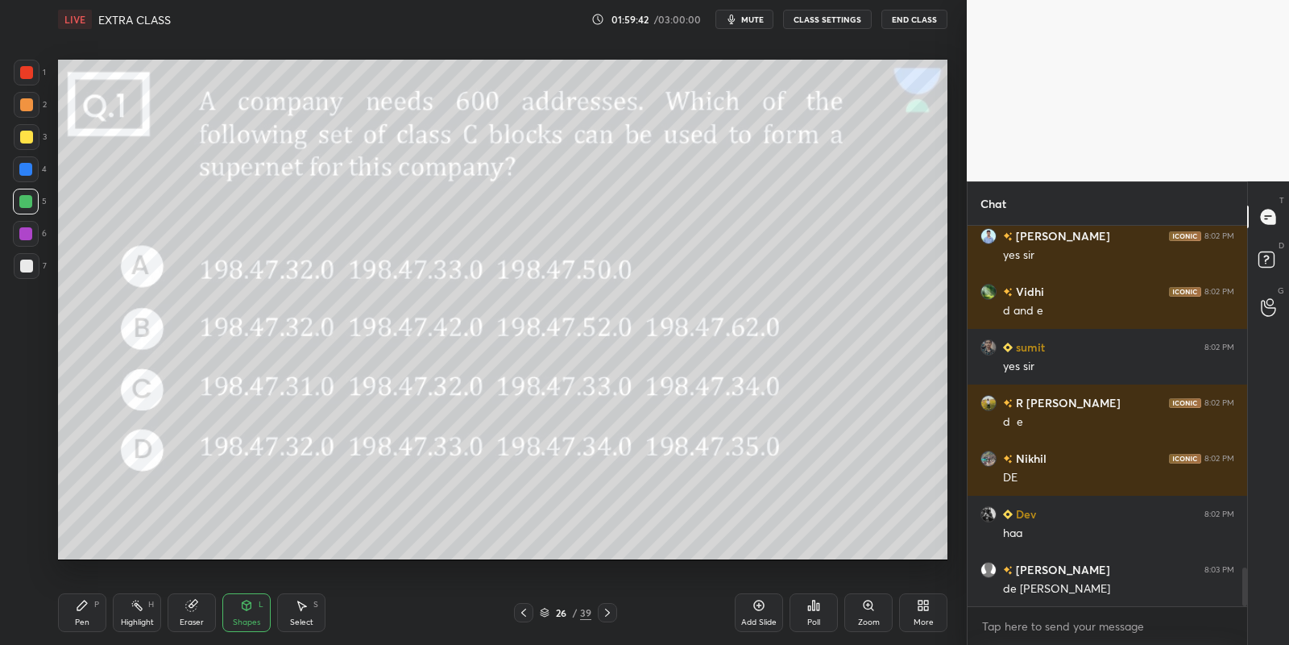
drag, startPoint x: 87, startPoint y: 616, endPoint x: 141, endPoint y: 619, distance: 54.1
click at [90, 616] on div "Pen P" at bounding box center [82, 612] width 48 height 39
click at [141, 618] on div "Highlight" at bounding box center [137, 622] width 33 height 8
click at [247, 613] on div "Shapes L" at bounding box center [246, 612] width 48 height 39
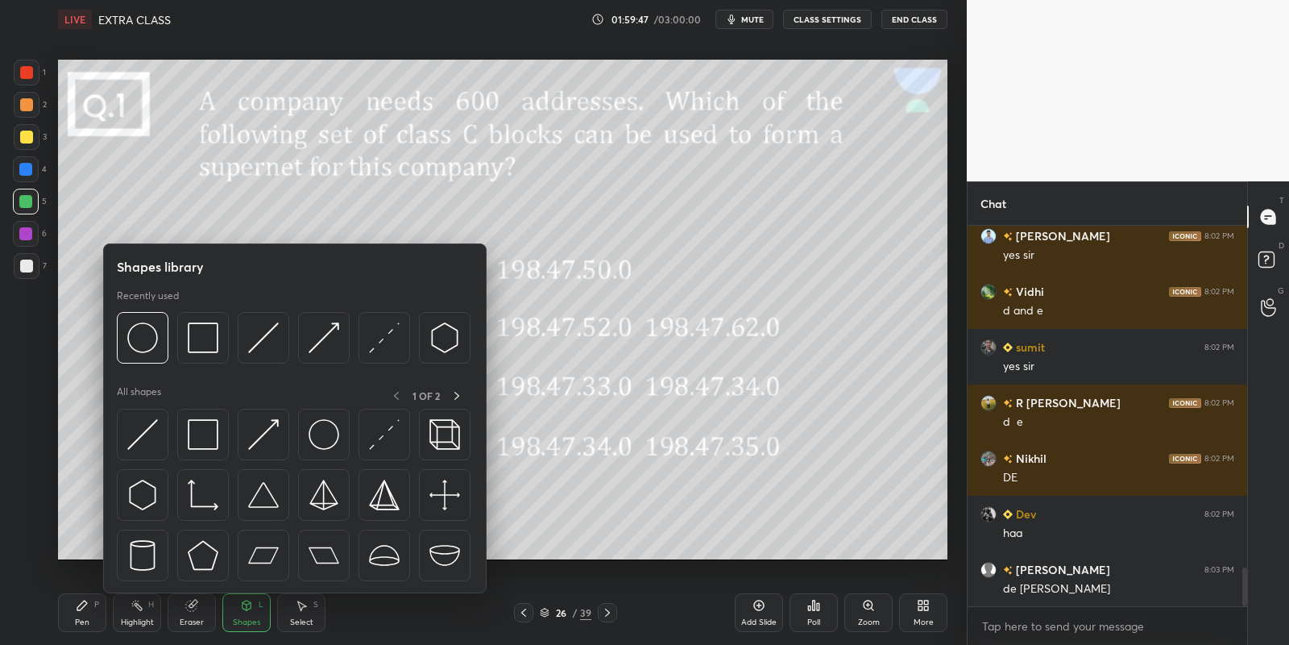
click at [267, 422] on img at bounding box center [263, 434] width 31 height 31
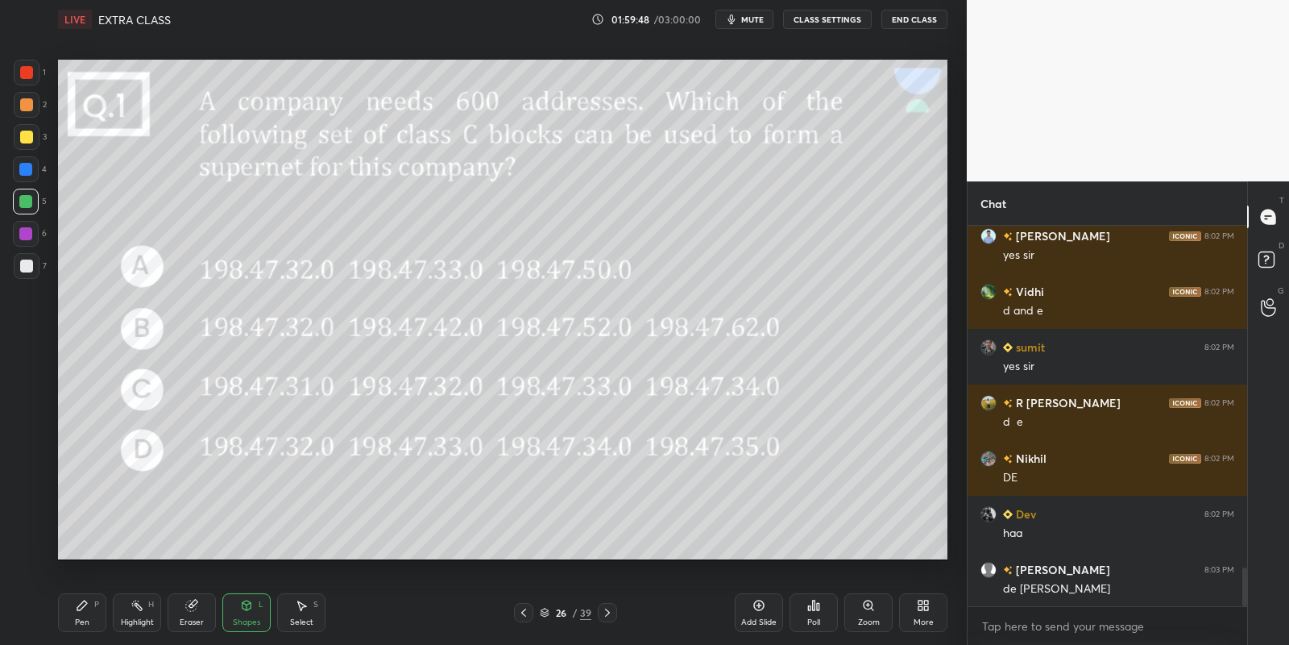
drag, startPoint x: 23, startPoint y: 206, endPoint x: 47, endPoint y: 219, distance: 27.4
click at [20, 207] on div at bounding box center [26, 202] width 26 height 26
click at [89, 620] on div "Pen P" at bounding box center [82, 612] width 48 height 39
click at [140, 618] on div "Highlight" at bounding box center [137, 622] width 33 height 8
click at [80, 618] on div "Pen" at bounding box center [82, 622] width 15 height 8
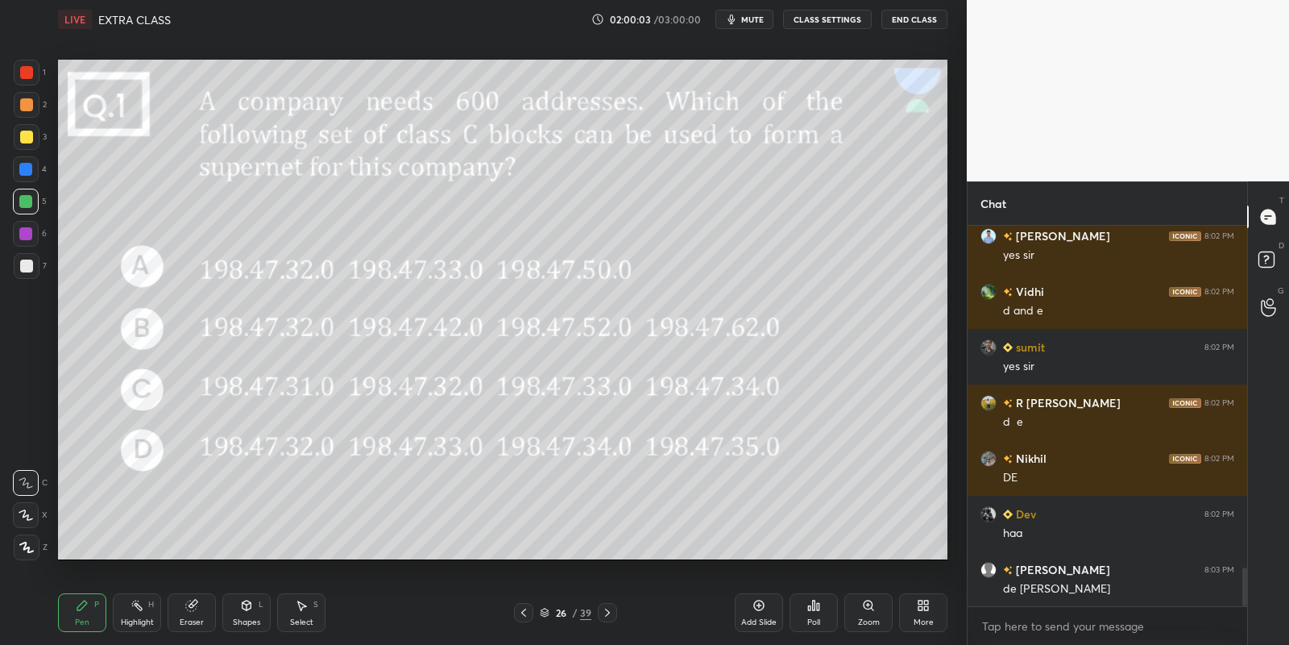
drag, startPoint x: 142, startPoint y: 610, endPoint x: 187, endPoint y: 563, distance: 65.0
click at [145, 608] on div "Highlight H" at bounding box center [137, 612] width 48 height 39
click at [239, 610] on div "Shapes L" at bounding box center [246, 612] width 48 height 39
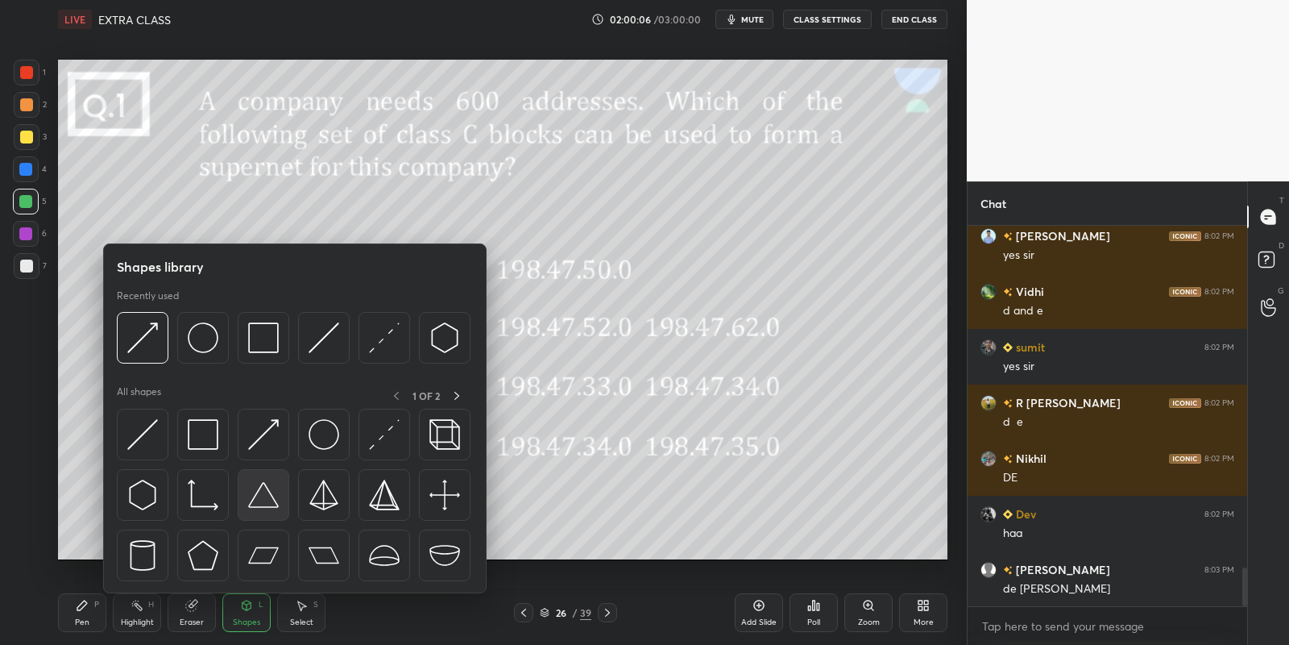
click at [269, 419] on img at bounding box center [263, 434] width 31 height 31
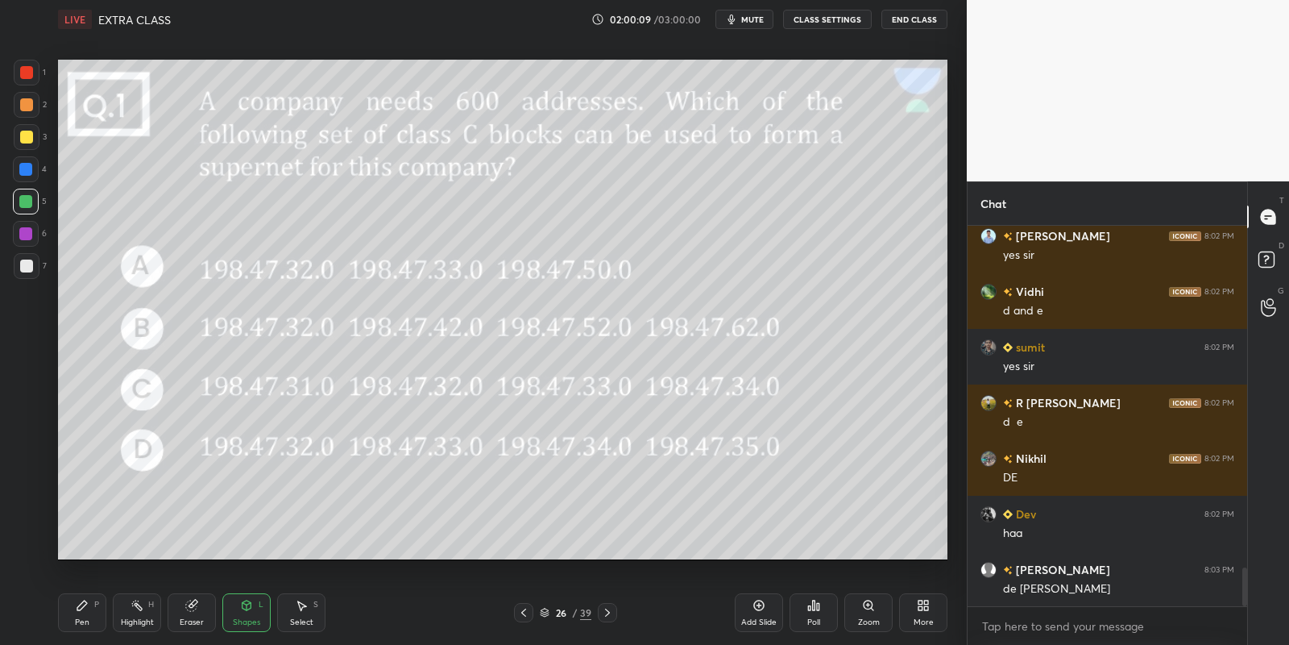
drag, startPoint x: 91, startPoint y: 613, endPoint x: 125, endPoint y: 586, distance: 43.5
click at [93, 611] on div "Pen P" at bounding box center [82, 612] width 48 height 39
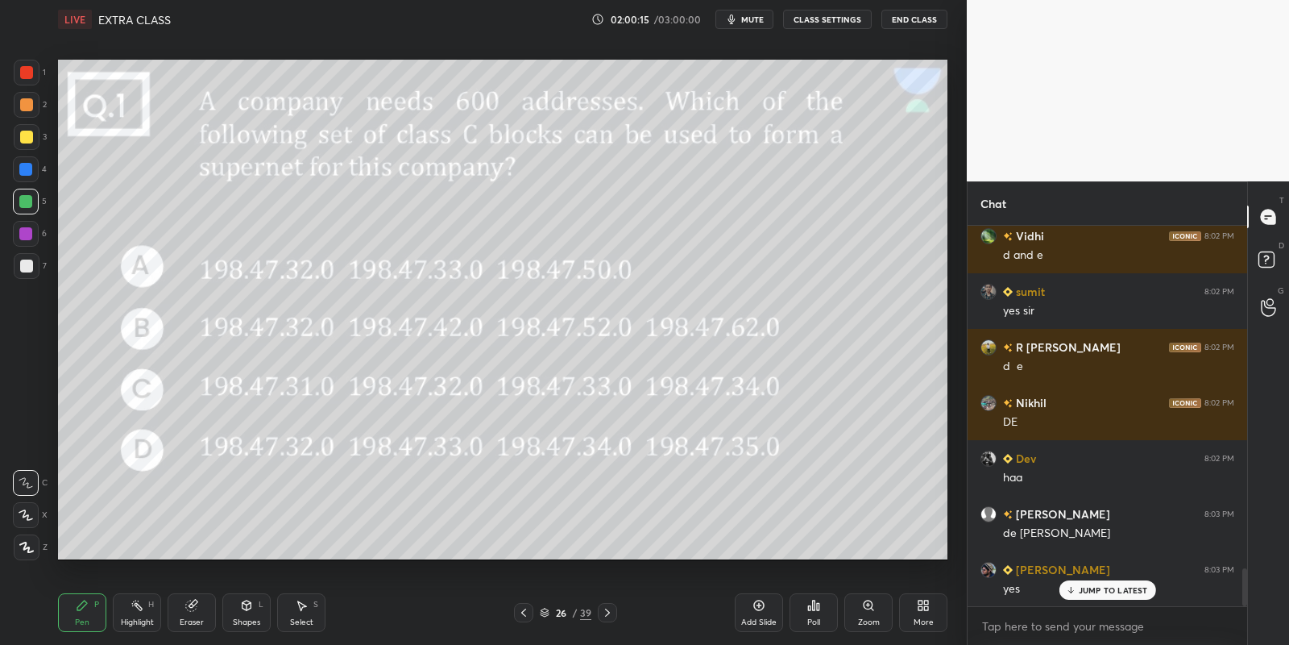
click at [142, 619] on div "Highlight" at bounding box center [137, 622] width 33 height 8
click at [78, 621] on div "Pen" at bounding box center [82, 622] width 15 height 8
drag, startPoint x: 144, startPoint y: 610, endPoint x: 238, endPoint y: 584, distance: 97.0
click at [146, 608] on div "Highlight H" at bounding box center [137, 612] width 48 height 39
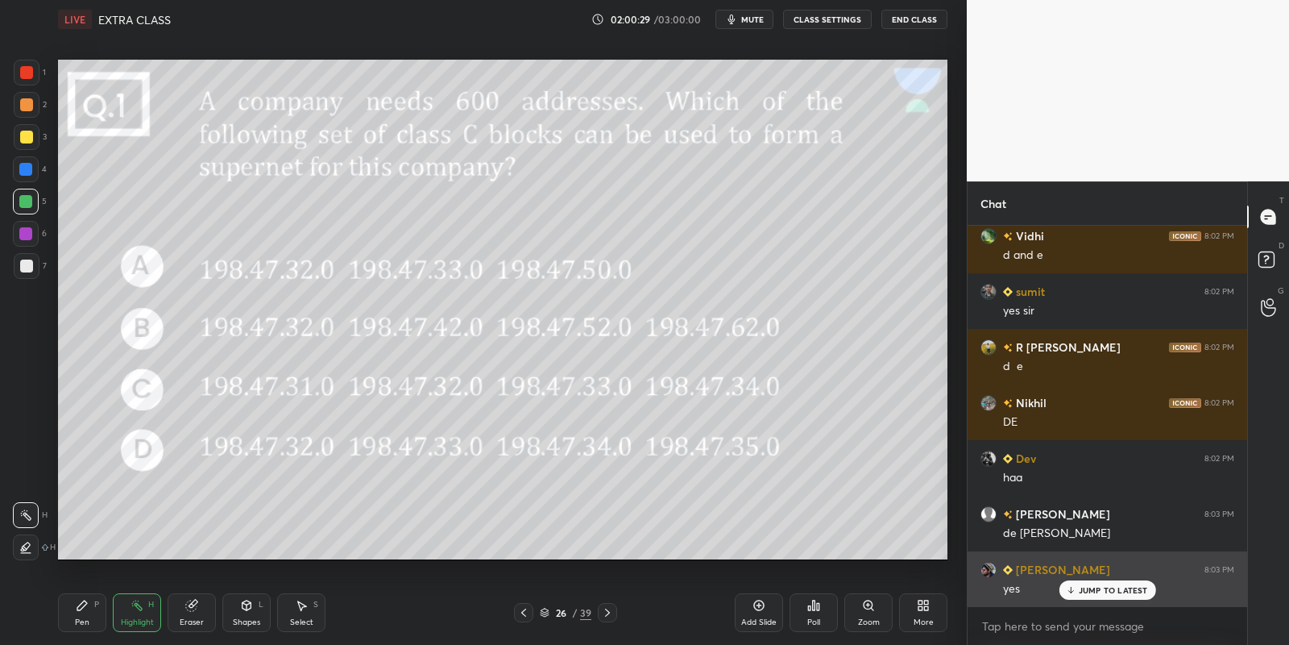
click at [1081, 598] on div "JUMP TO LATEST" at bounding box center [1107, 589] width 97 height 19
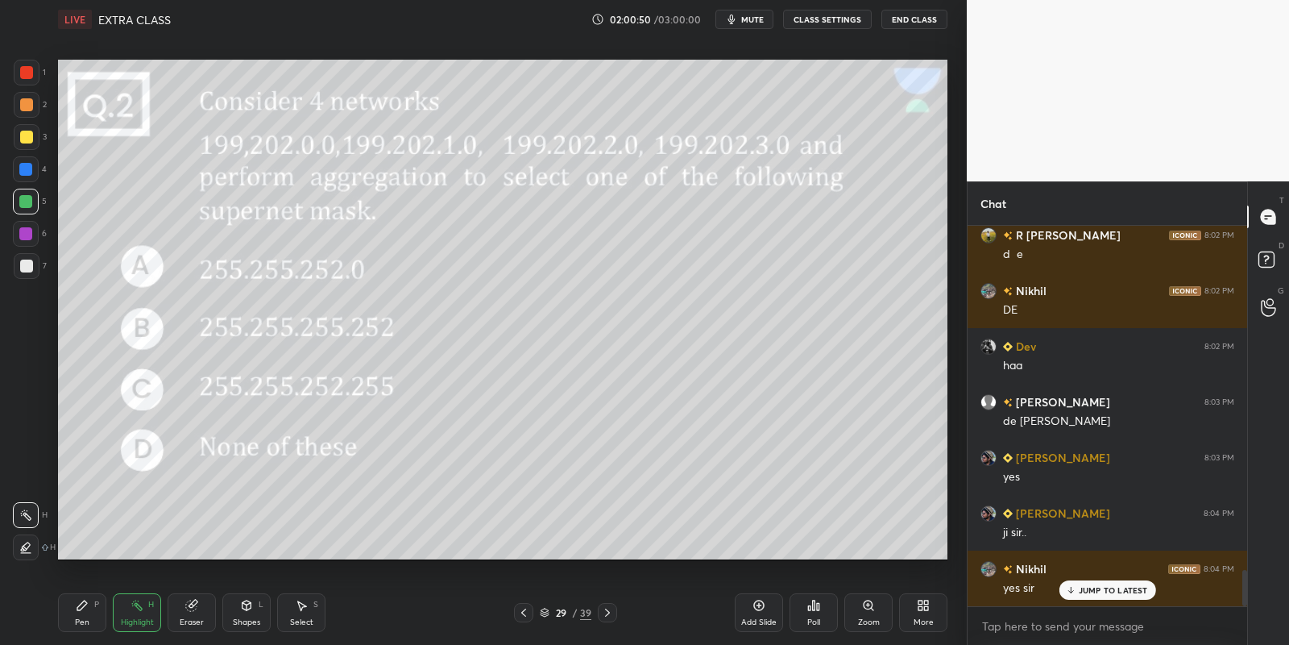
scroll to position [3621, 0]
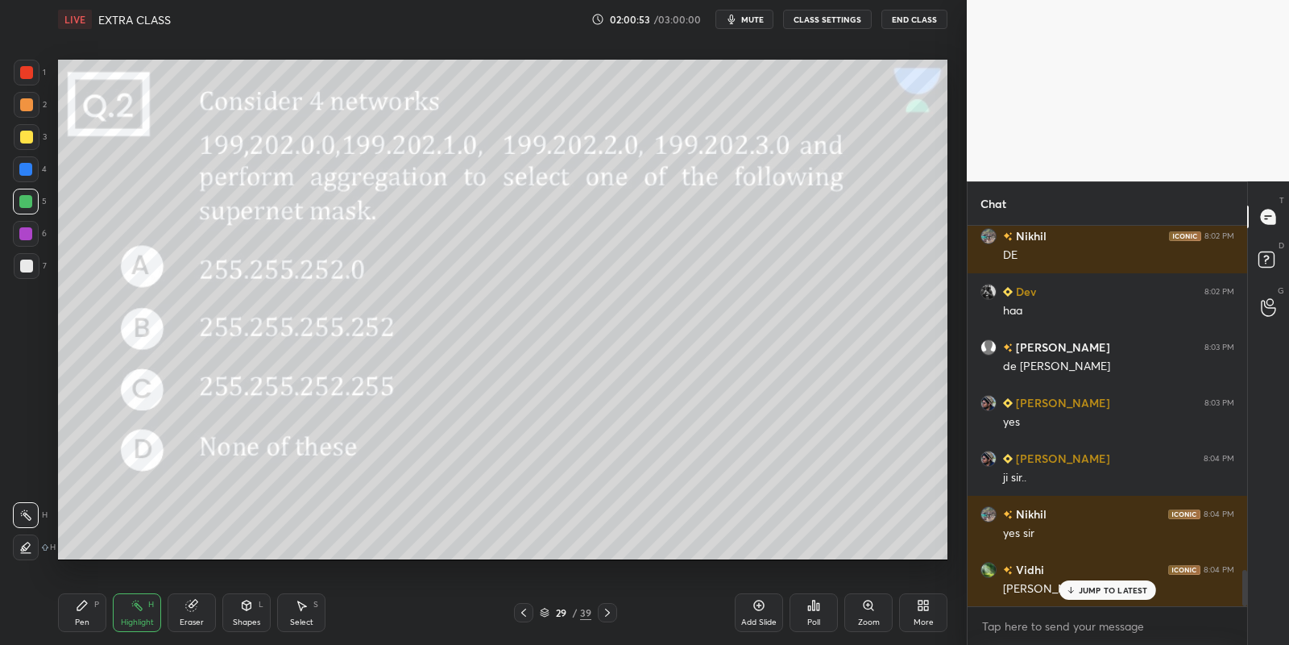
click at [819, 608] on icon at bounding box center [818, 606] width 2 height 7
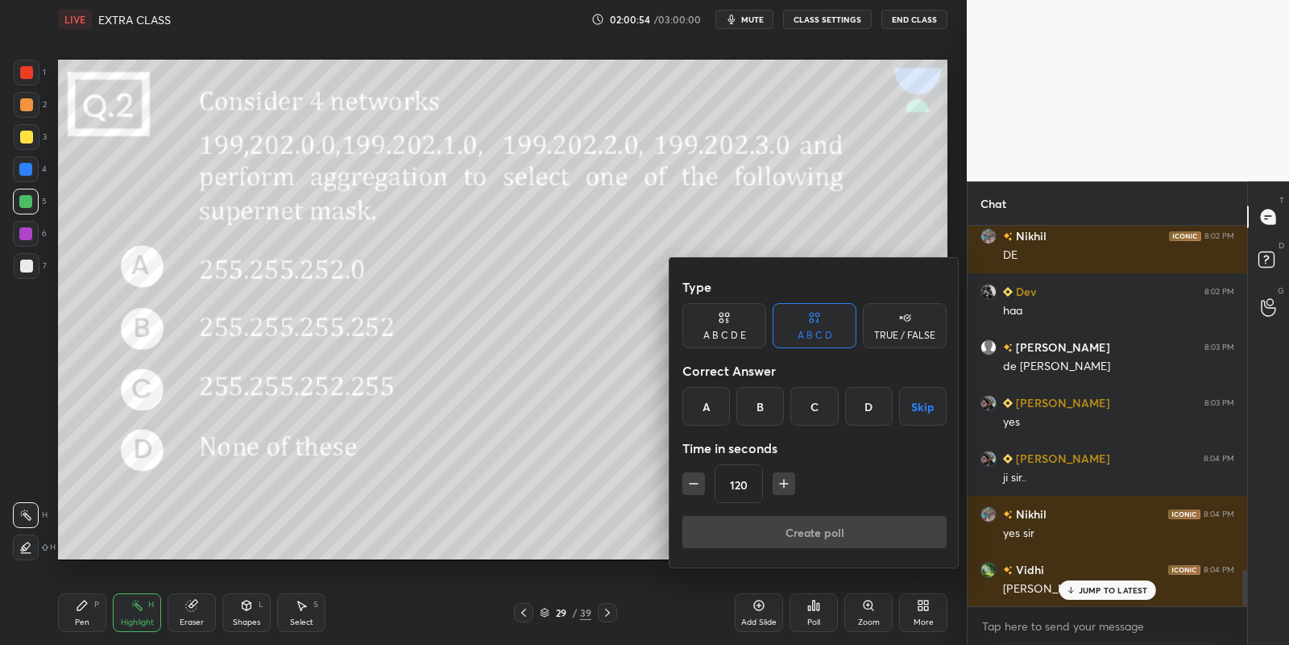
click at [703, 401] on div "A" at bounding box center [707, 406] width 48 height 39
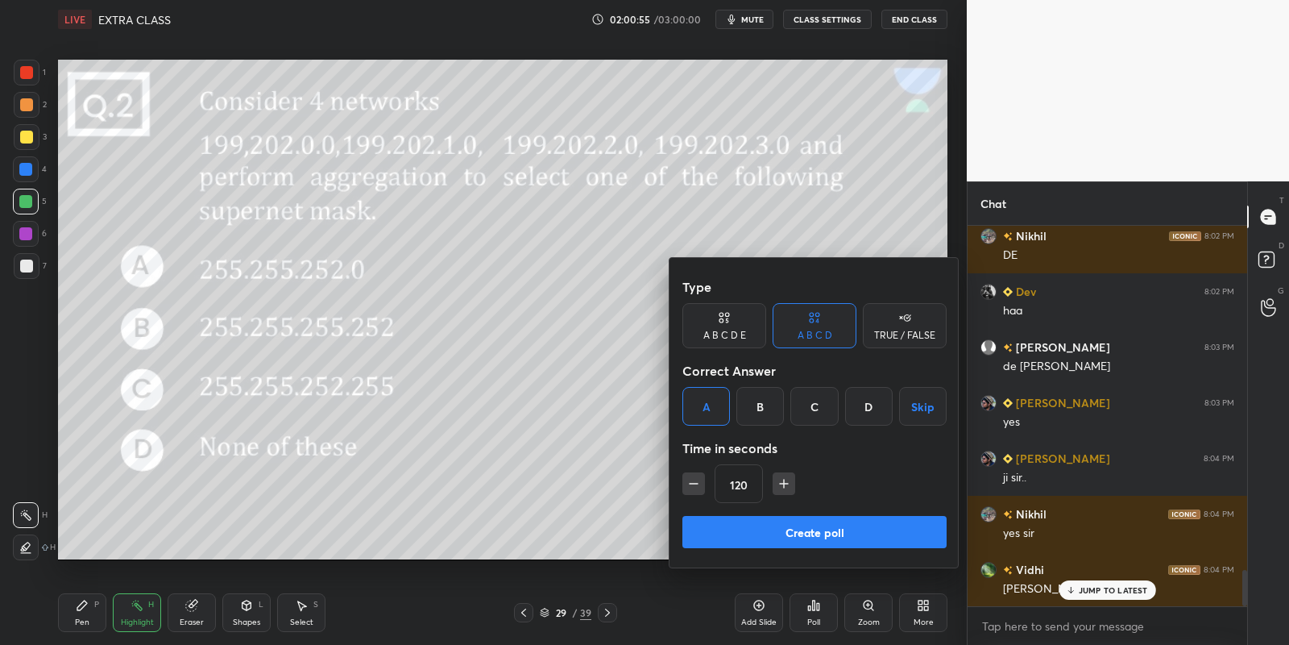
click at [775, 535] on button "Create poll" at bounding box center [815, 532] width 264 height 32
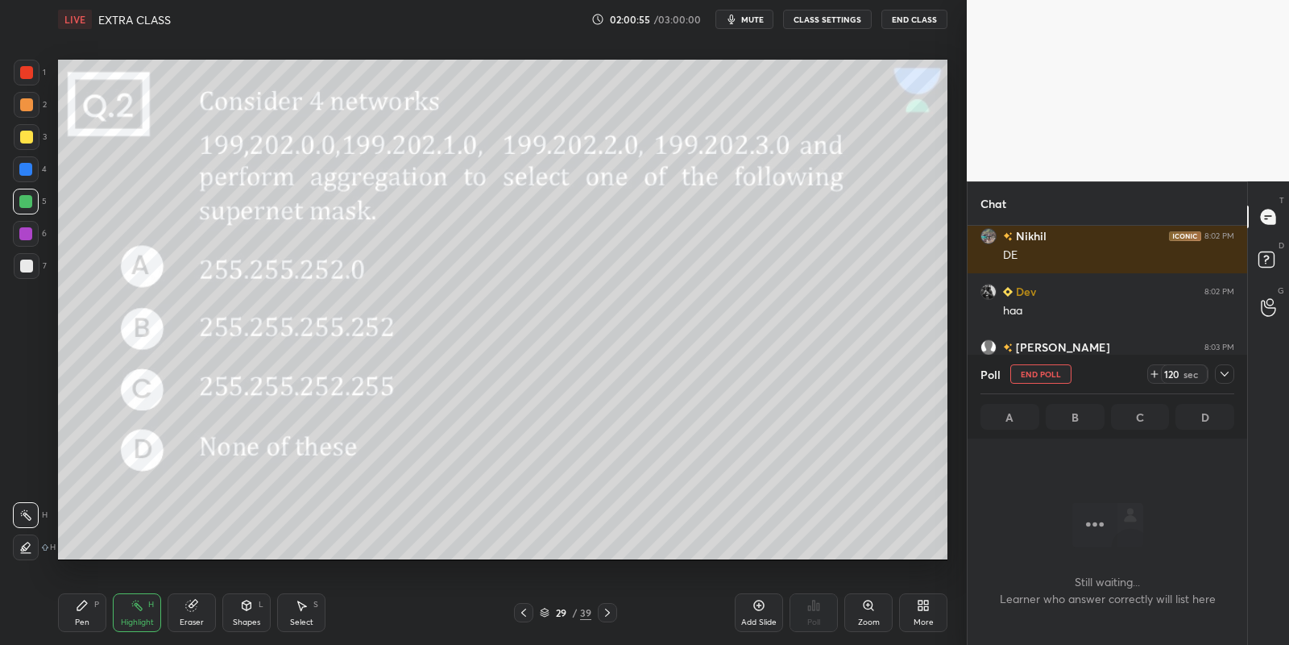
scroll to position [5, 5]
click at [745, 20] on span "mute" at bounding box center [752, 19] width 23 height 11
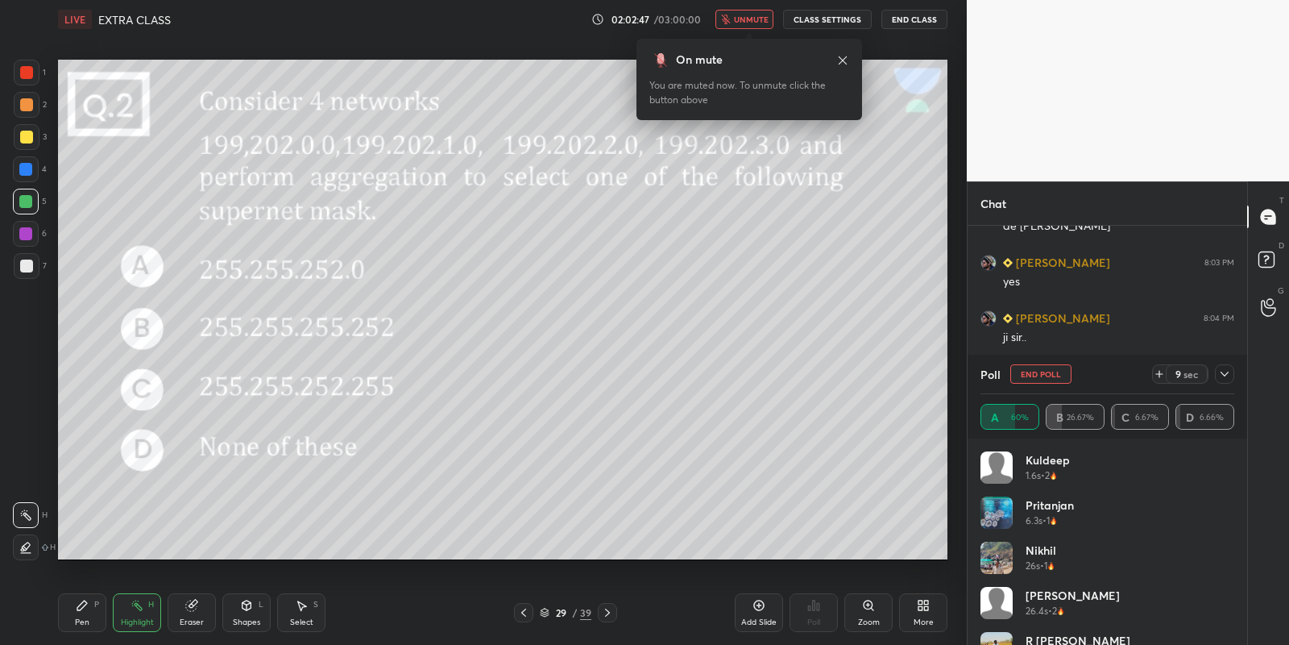
scroll to position [212, 0]
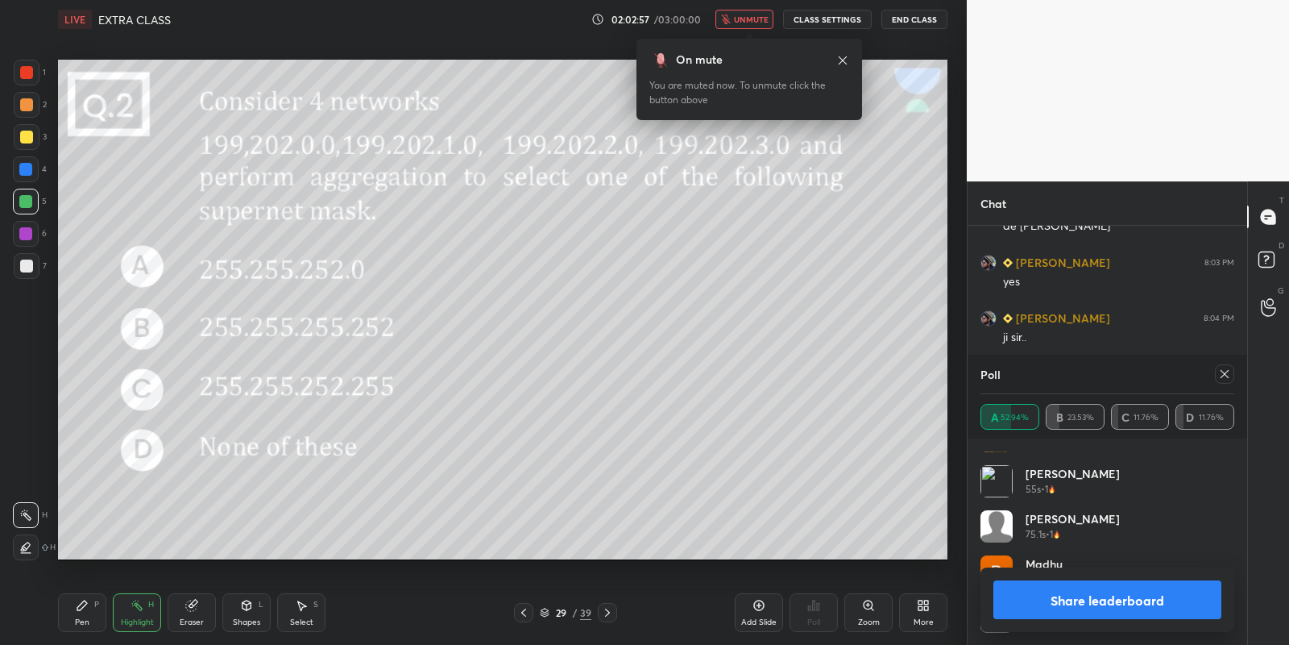
click at [1100, 591] on button "Share leaderboard" at bounding box center [1108, 599] width 228 height 39
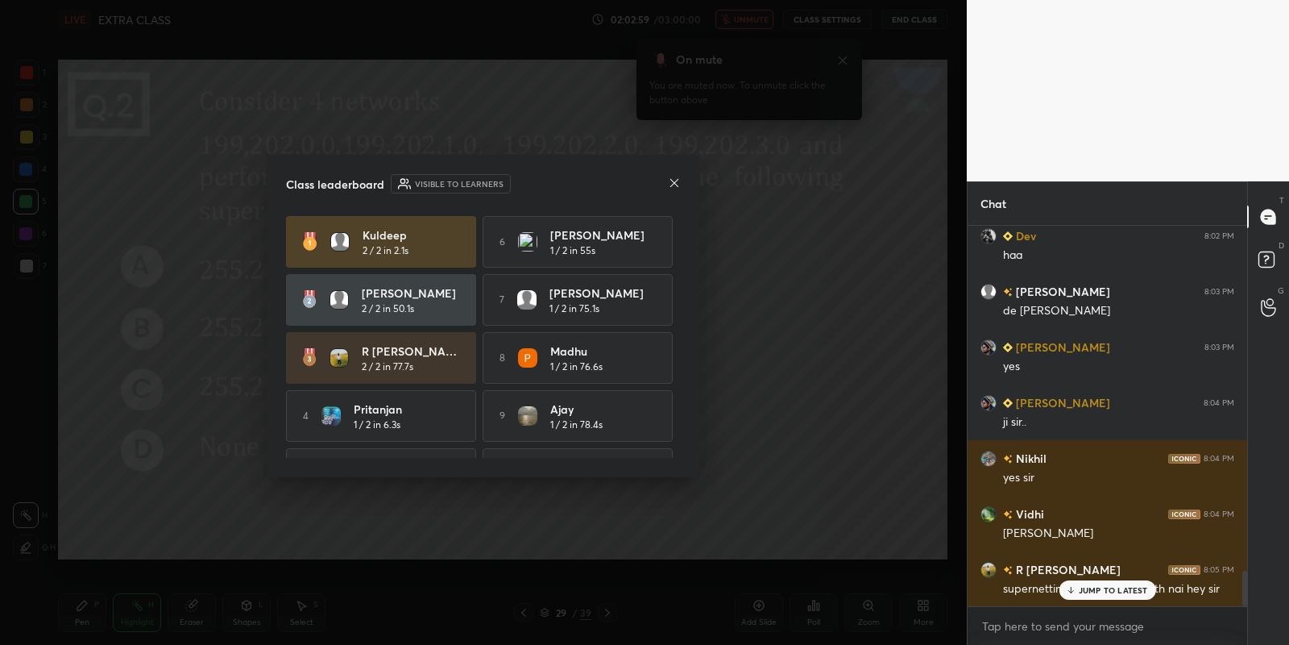
click at [676, 185] on icon at bounding box center [674, 182] width 13 height 13
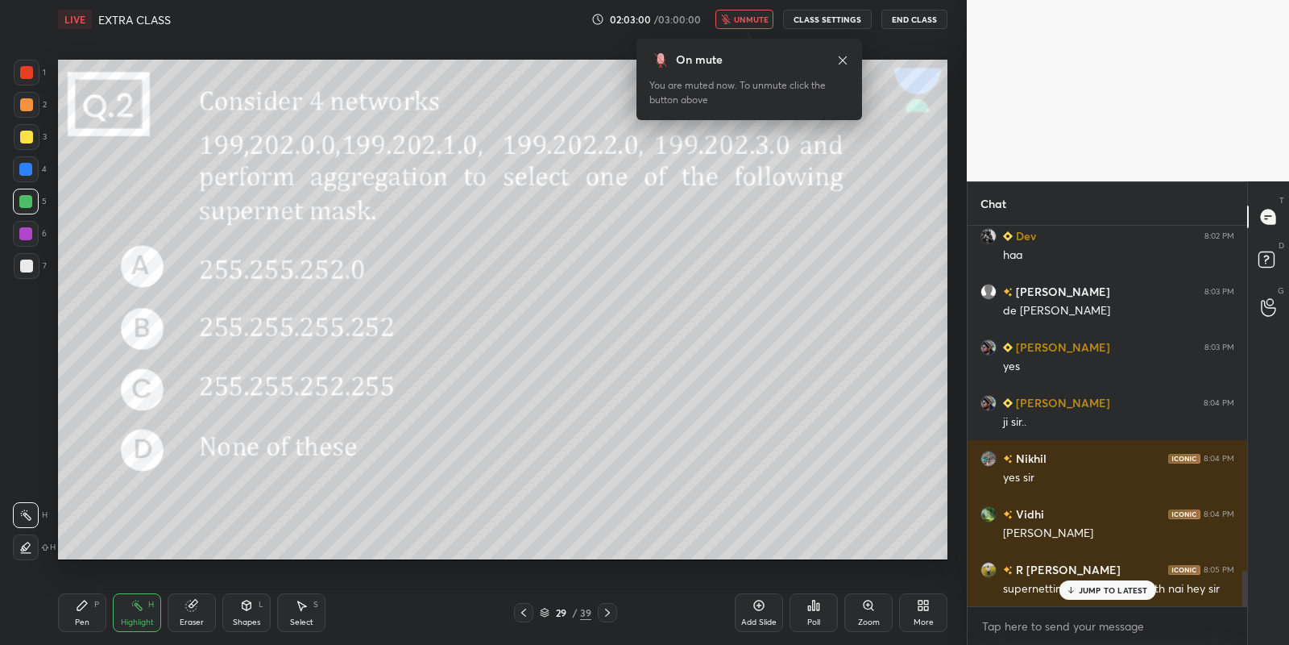
click at [762, 25] on button "unmute" at bounding box center [745, 19] width 58 height 19
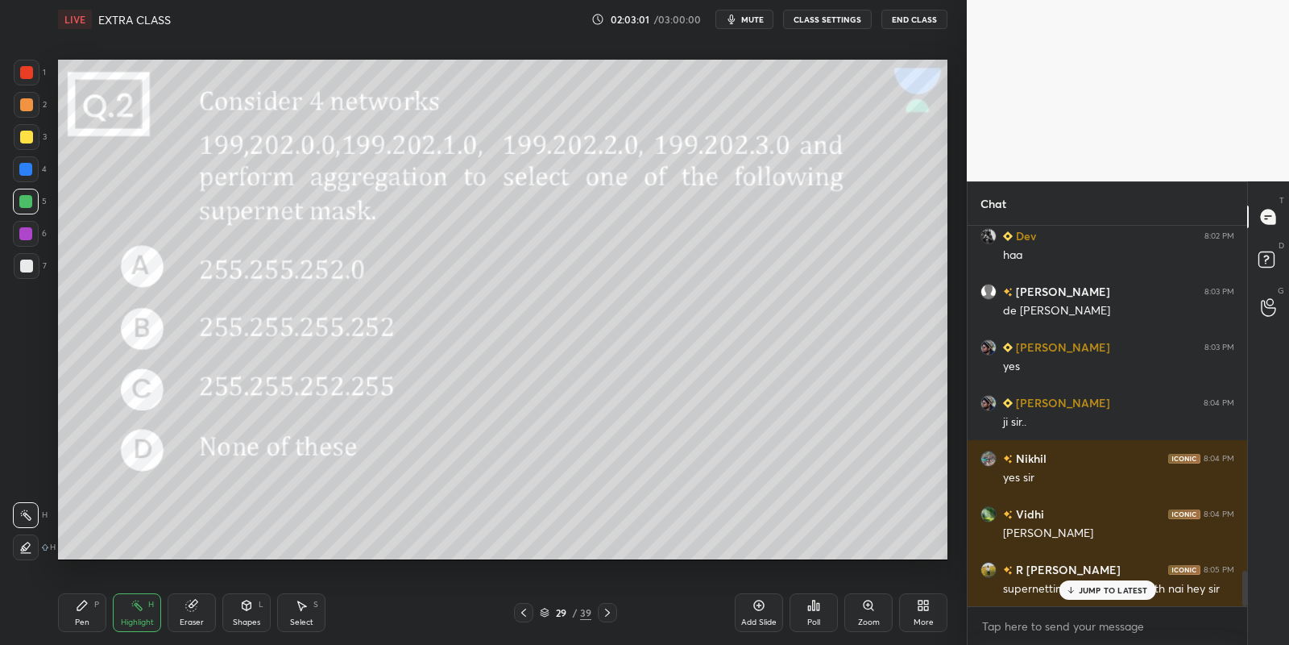
click at [1110, 585] on p "JUMP TO LATEST" at bounding box center [1113, 590] width 69 height 10
drag, startPoint x: 251, startPoint y: 612, endPoint x: 248, endPoint y: 593, distance: 18.8
click at [251, 612] on div "Shapes L" at bounding box center [246, 612] width 48 height 39
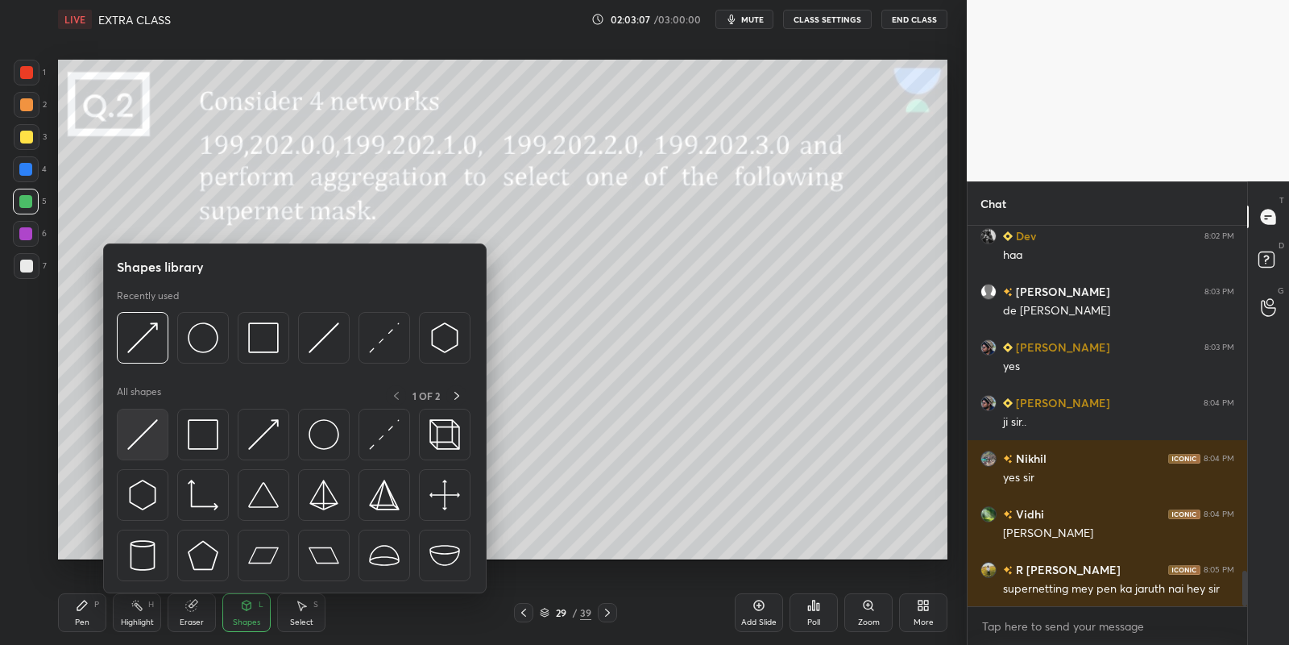
click at [139, 447] on img at bounding box center [142, 434] width 31 height 31
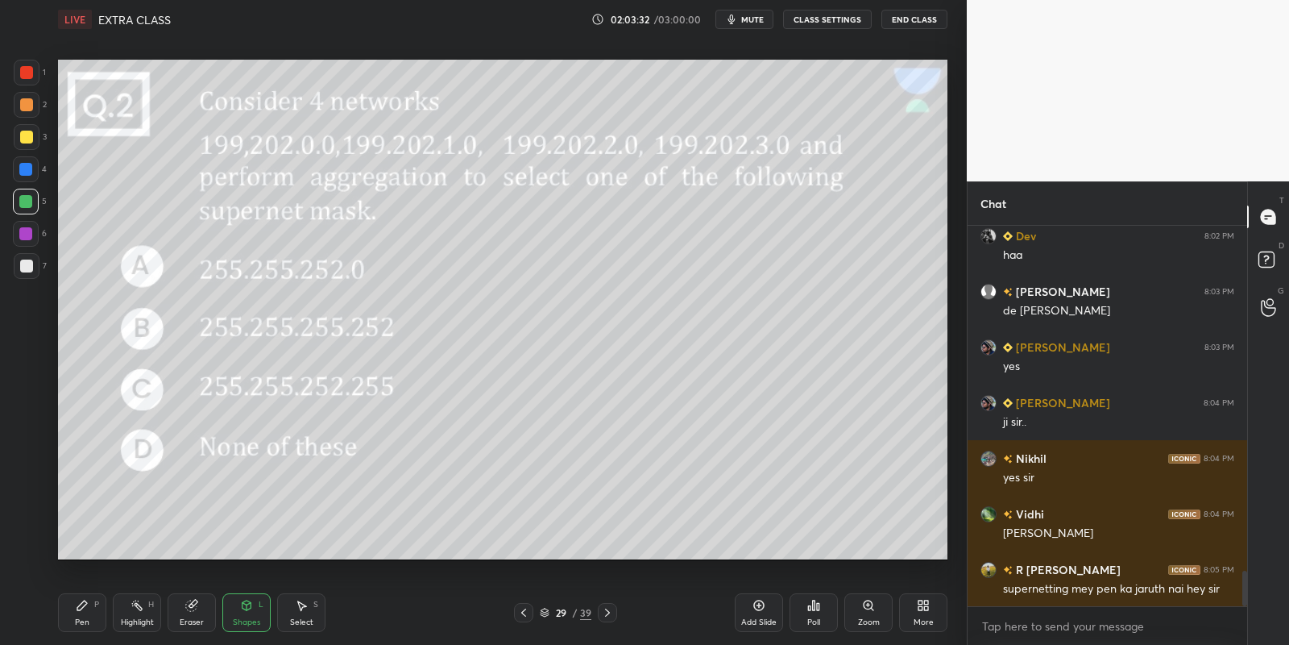
drag, startPoint x: 143, startPoint y: 619, endPoint x: 140, endPoint y: 587, distance: 32.3
click at [139, 618] on div "Highlight" at bounding box center [137, 622] width 33 height 8
drag, startPoint x: 86, startPoint y: 612, endPoint x: 141, endPoint y: 606, distance: 55.1
click at [93, 610] on div "Pen P" at bounding box center [82, 612] width 48 height 39
click at [140, 611] on div "Highlight H" at bounding box center [137, 612] width 48 height 39
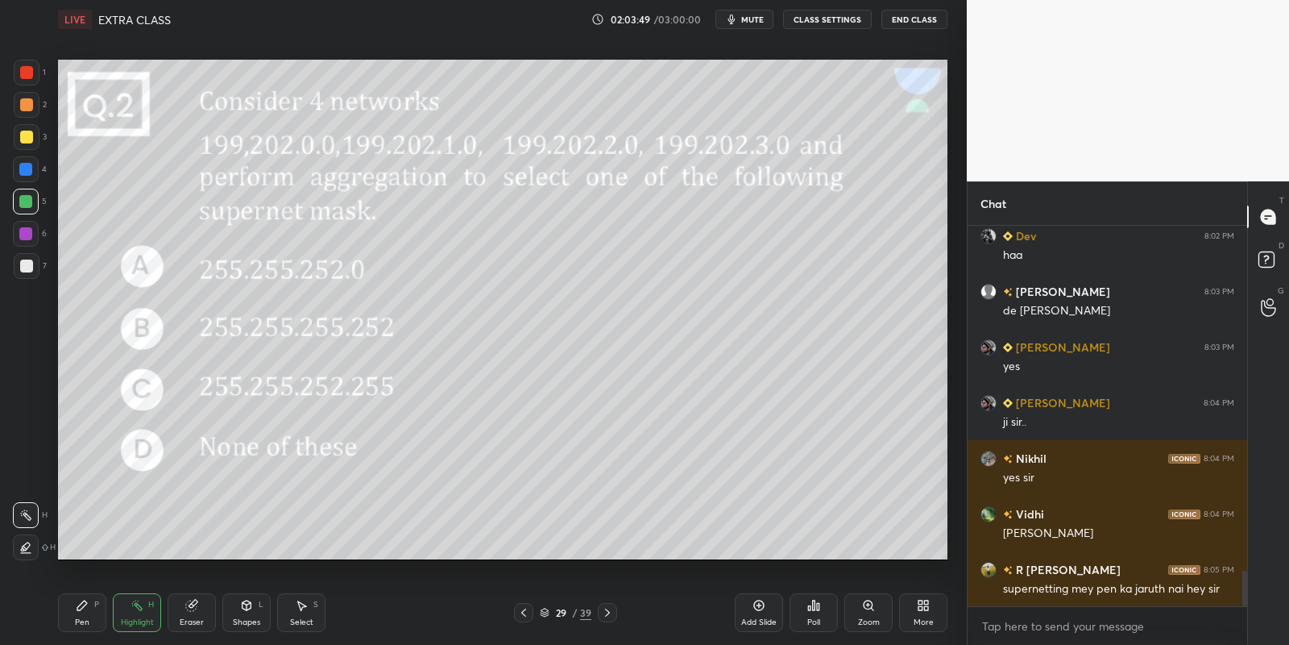
click at [86, 604] on icon at bounding box center [82, 605] width 13 height 13
click at [20, 137] on div at bounding box center [26, 137] width 13 height 13
click at [130, 610] on div "Highlight H" at bounding box center [137, 612] width 48 height 39
click at [81, 618] on div "Pen" at bounding box center [82, 622] width 15 height 8
click at [137, 610] on icon at bounding box center [137, 605] width 13 height 13
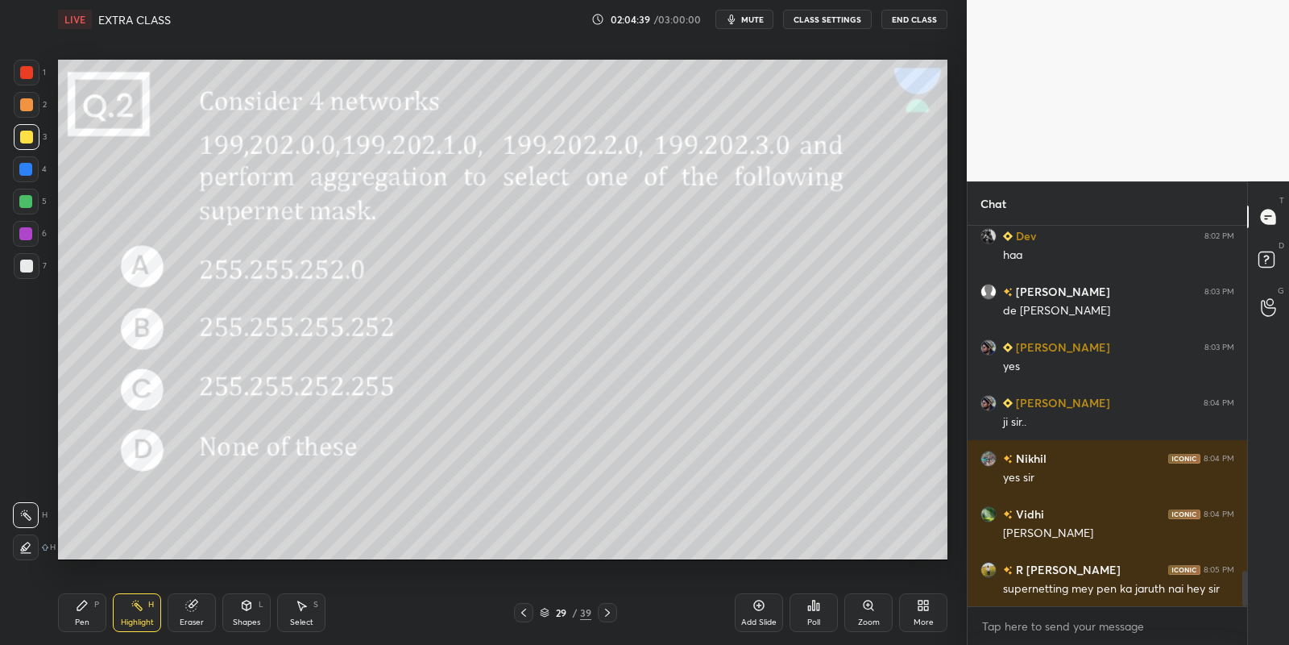
drag, startPoint x: 81, startPoint y: 614, endPoint x: 73, endPoint y: 576, distance: 38.7
click at [80, 612] on div "Pen P" at bounding box center [82, 612] width 48 height 39
click at [26, 203] on div at bounding box center [25, 201] width 13 height 13
click at [27, 142] on div at bounding box center [27, 137] width 26 height 26
click at [306, 615] on div "Select S" at bounding box center [301, 612] width 48 height 39
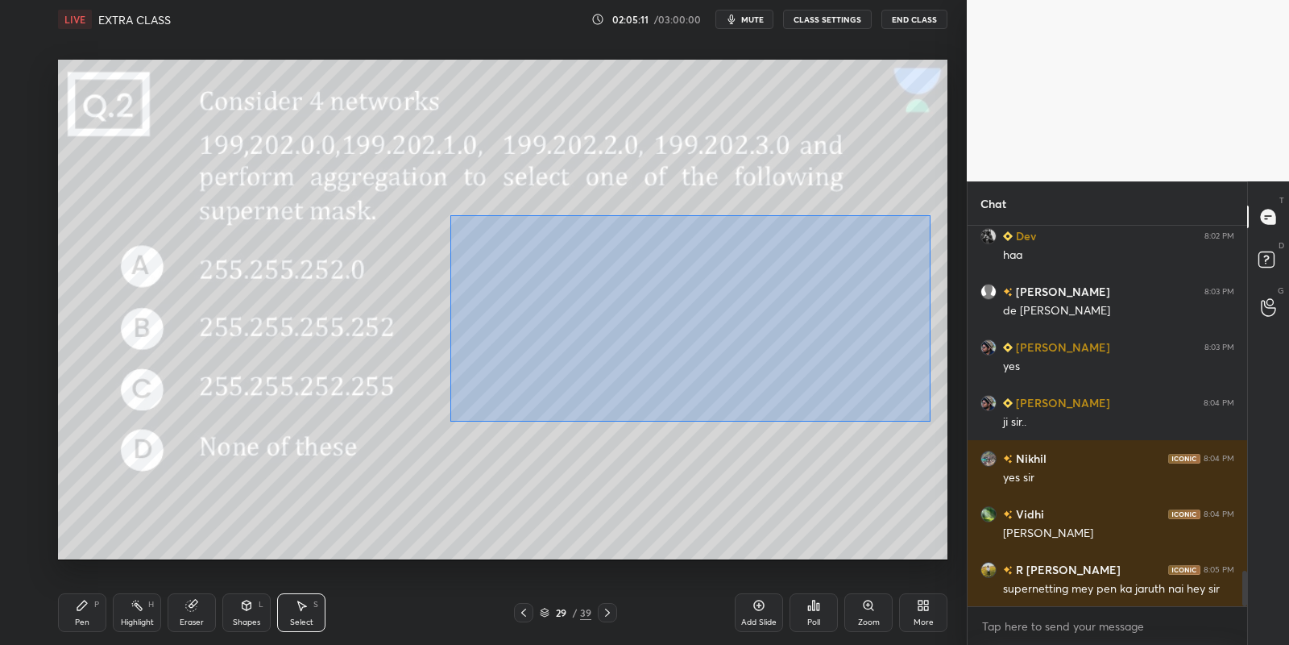
drag, startPoint x: 471, startPoint y: 212, endPoint x: 927, endPoint y: 414, distance: 499.7
click at [930, 419] on div "0 ° Undo Copy Paste here Duplicate Duplicate to new slide Delete" at bounding box center [503, 310] width 890 height 500
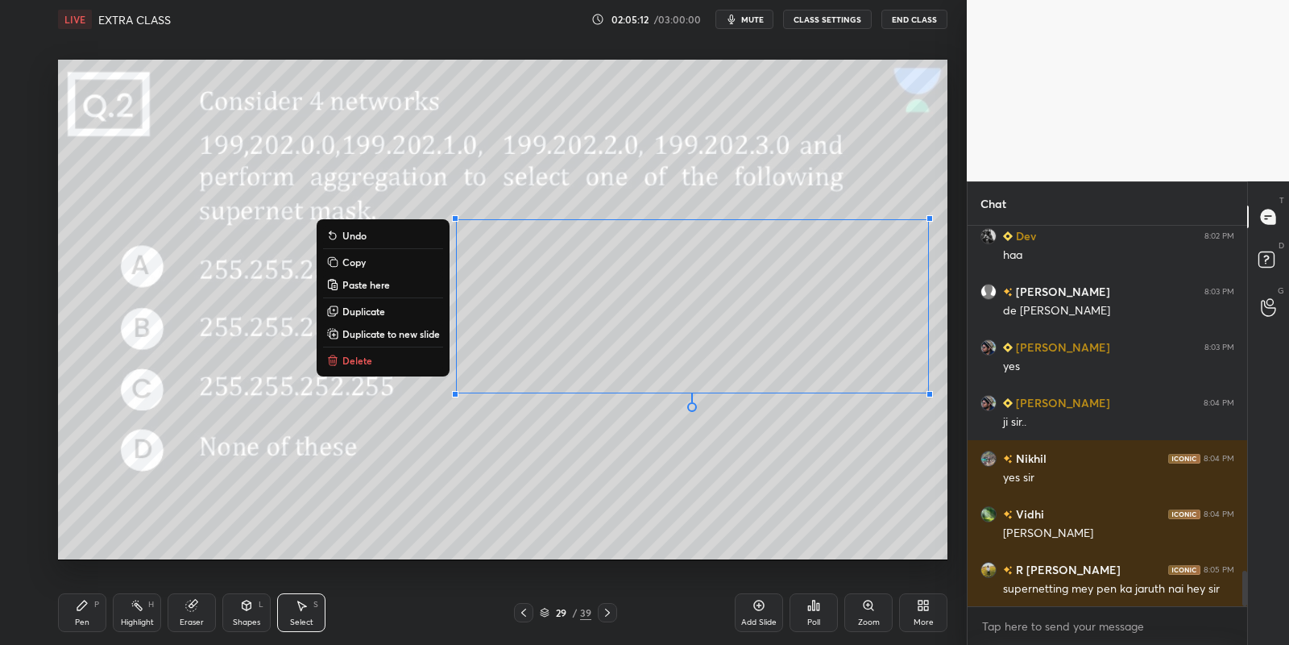
click at [102, 616] on div "Pen P" at bounding box center [82, 612] width 48 height 39
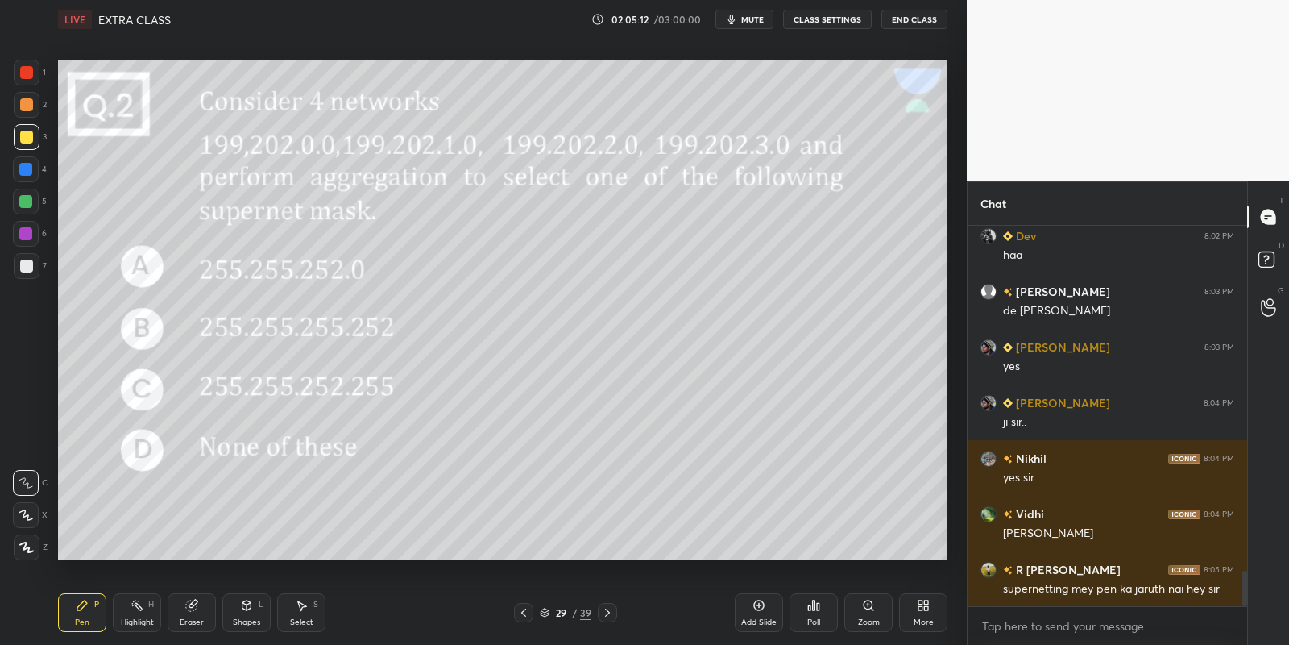
click at [155, 620] on div "Highlight H" at bounding box center [137, 612] width 48 height 39
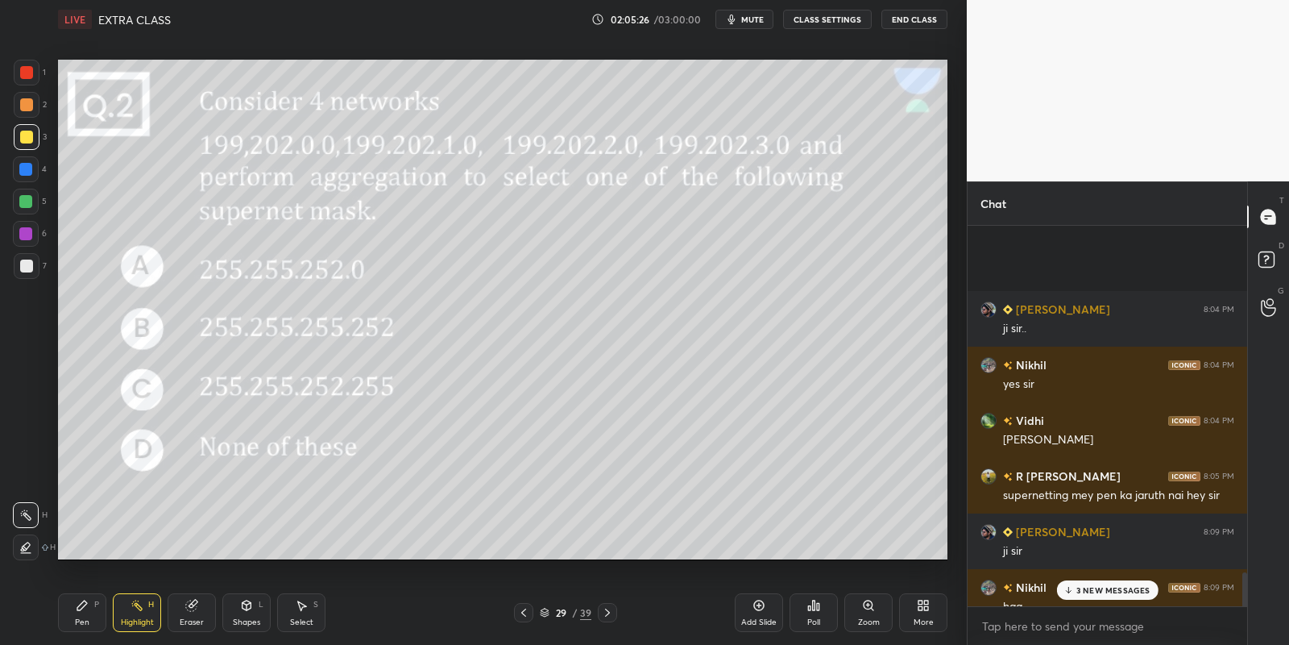
scroll to position [3899, 0]
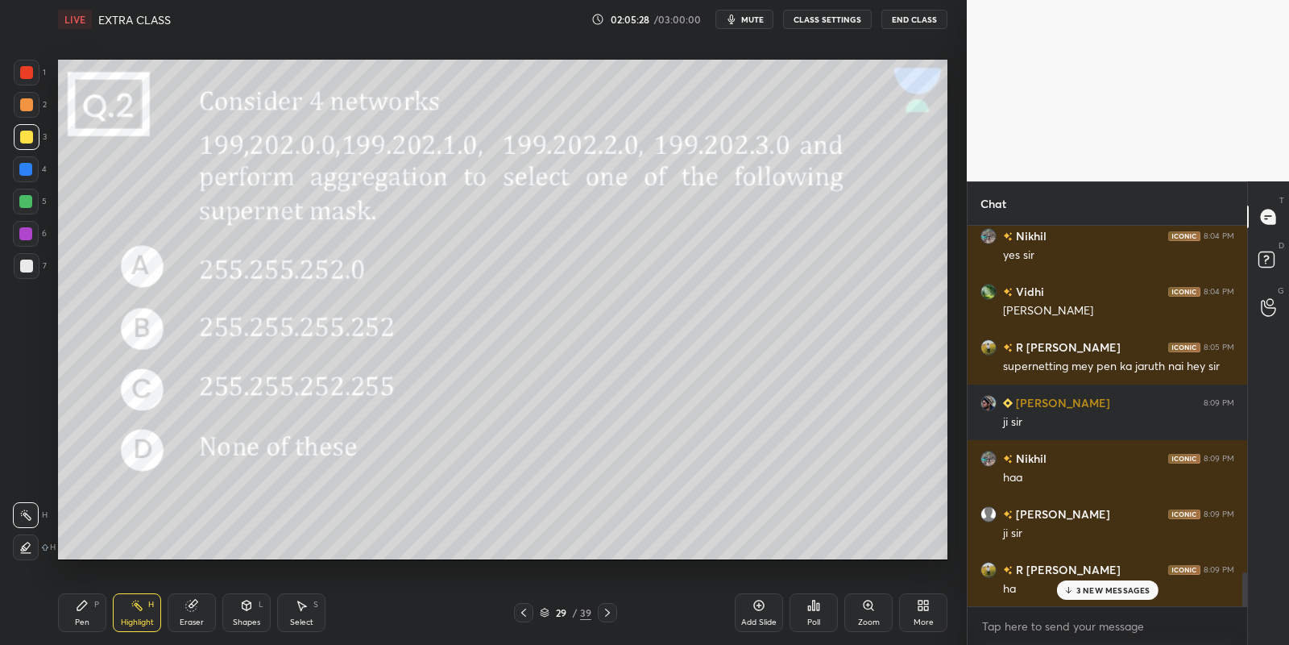
click at [1090, 592] on p "3 NEW MESSAGES" at bounding box center [1114, 590] width 74 height 10
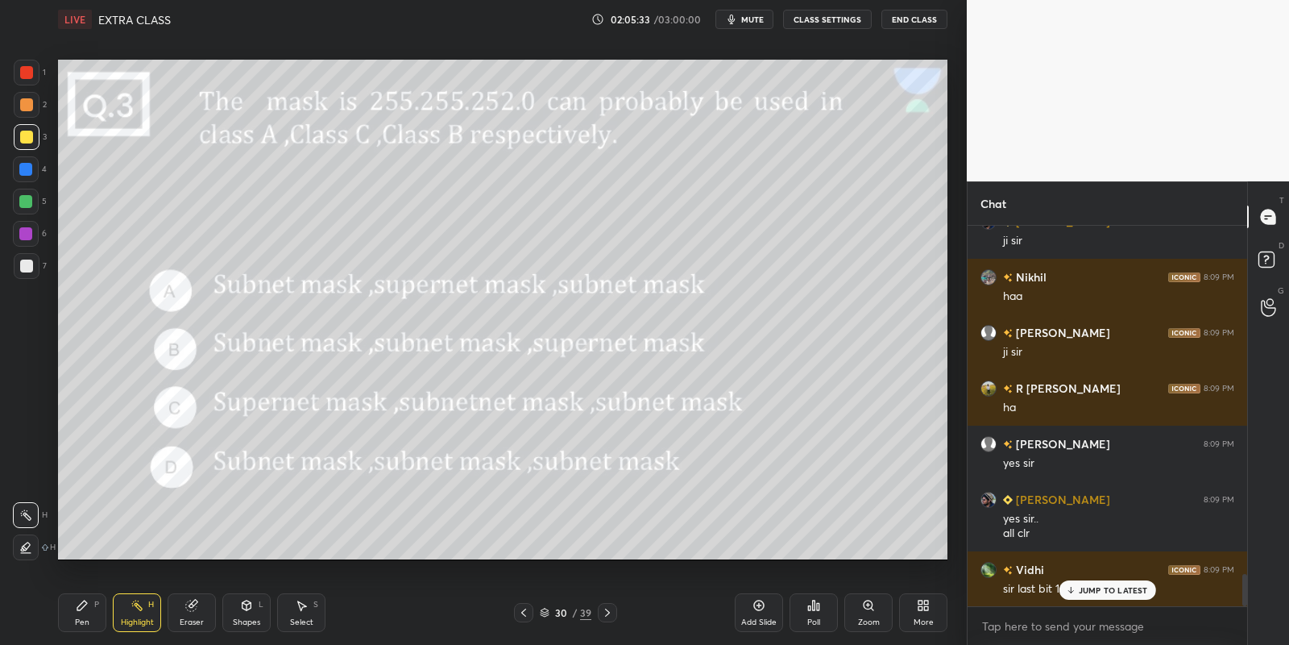
scroll to position [4135, 0]
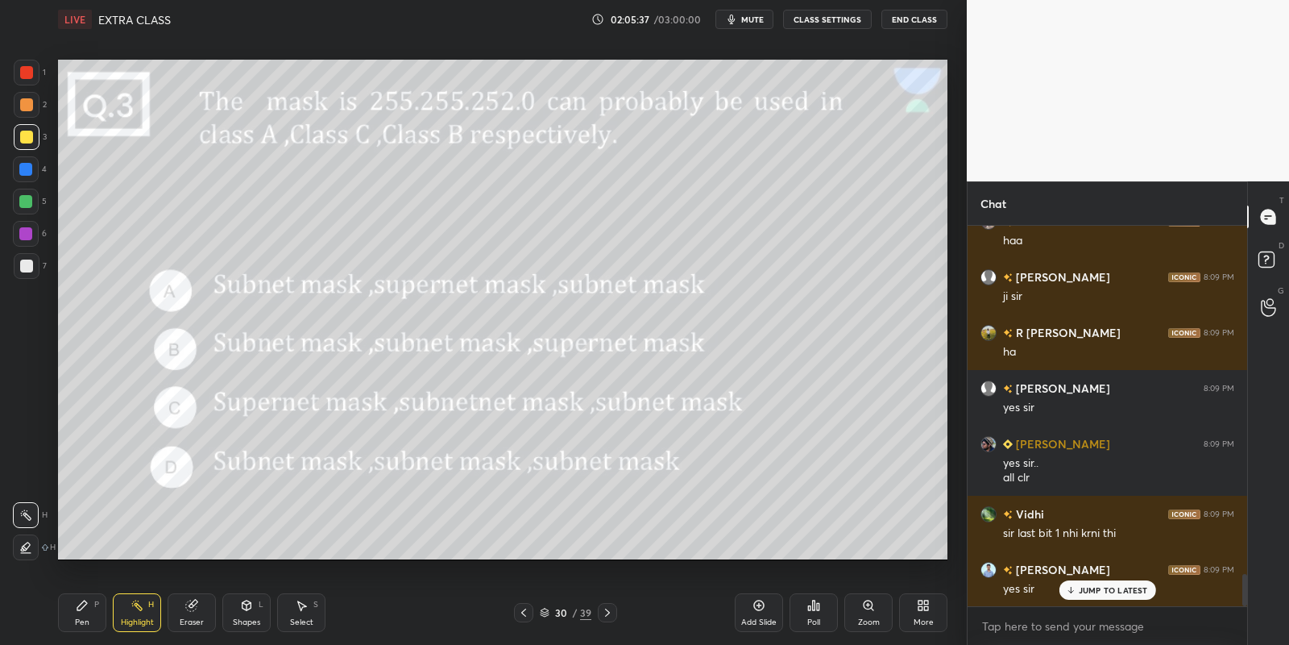
click at [814, 595] on div "Poll" at bounding box center [814, 612] width 48 height 39
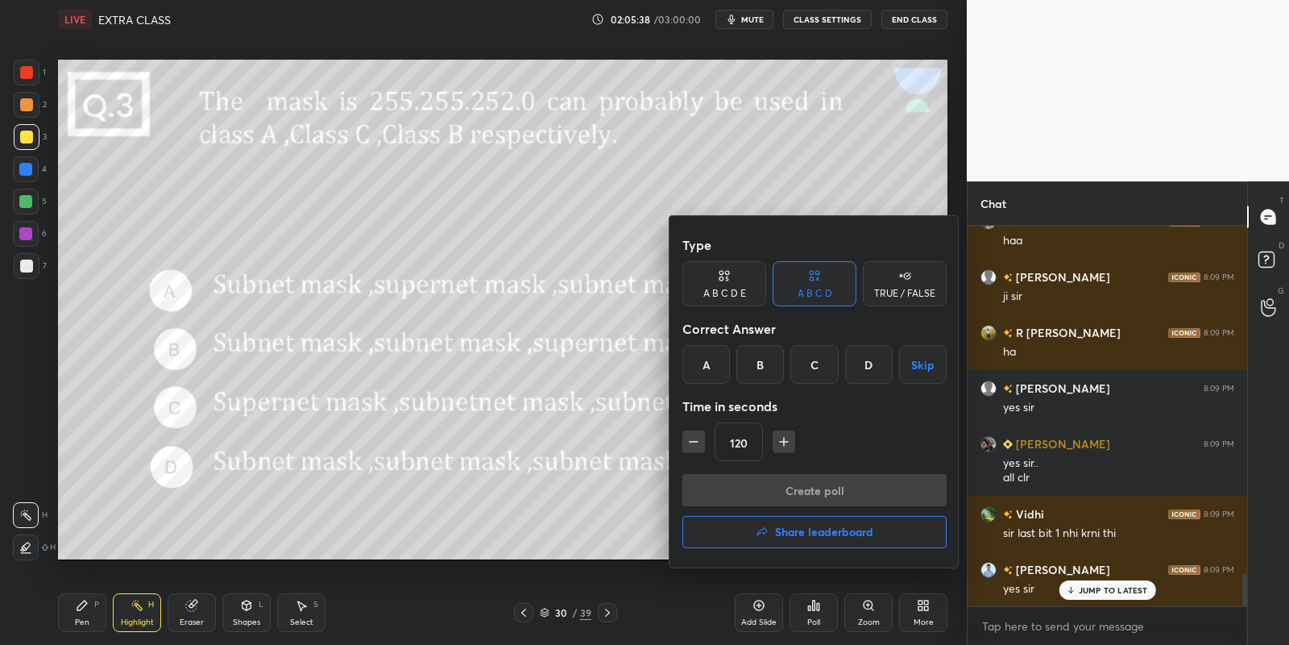
click at [705, 351] on div "A" at bounding box center [707, 364] width 48 height 39
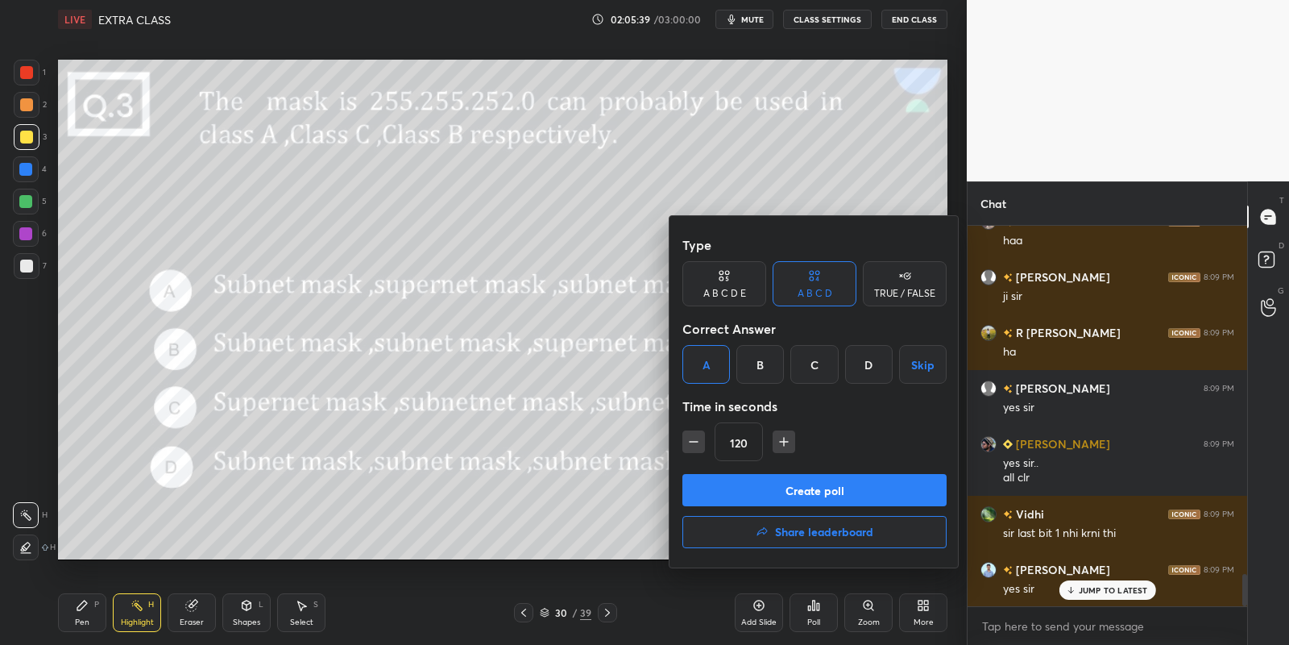
click at [749, 485] on button "Create poll" at bounding box center [815, 490] width 264 height 32
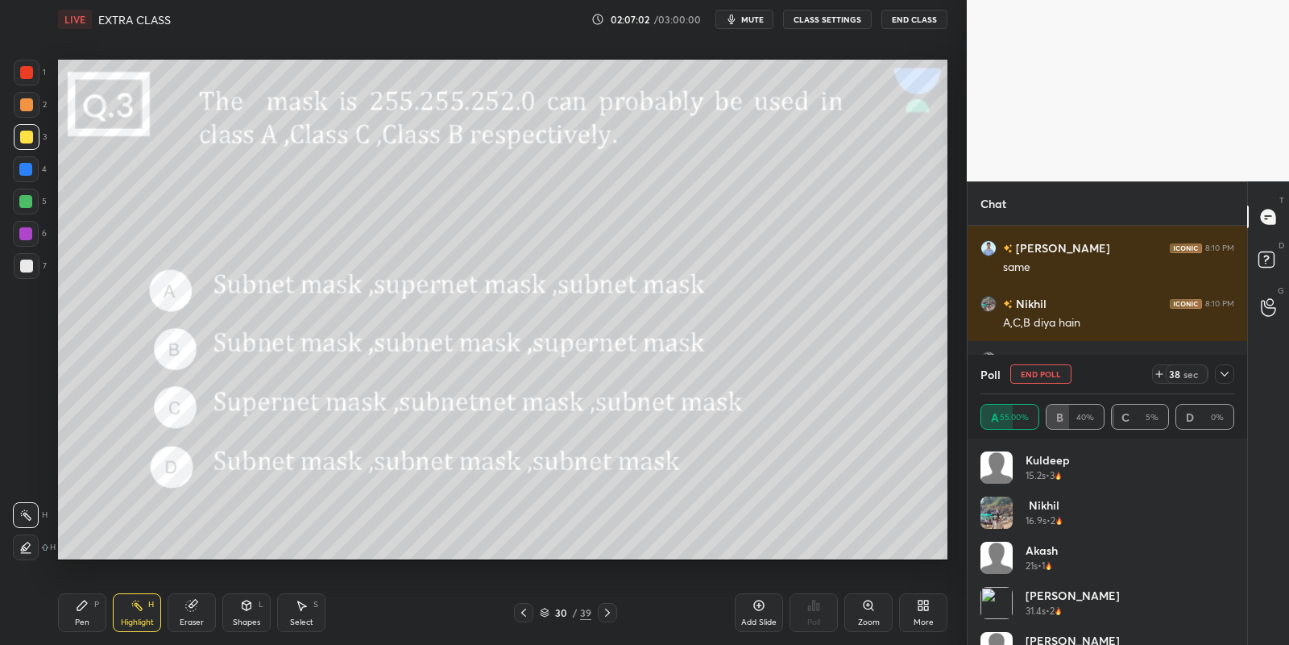
scroll to position [4749, 0]
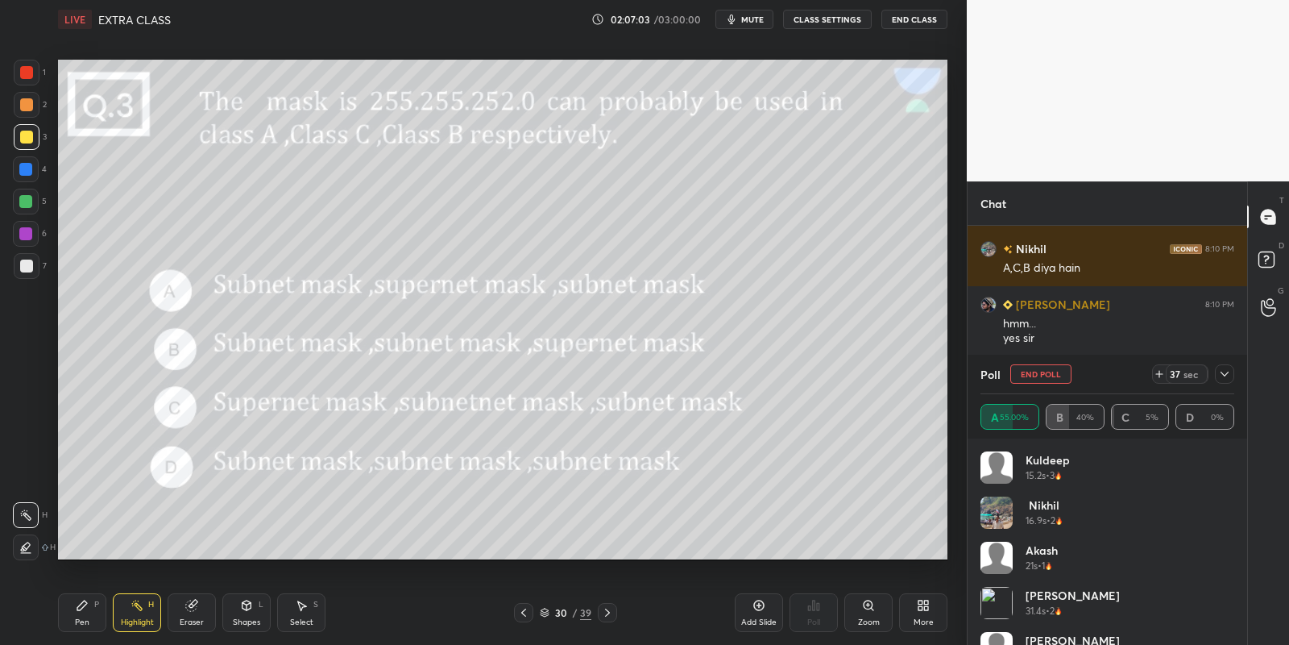
click at [548, 606] on div "30 / 39" at bounding box center [566, 612] width 52 height 15
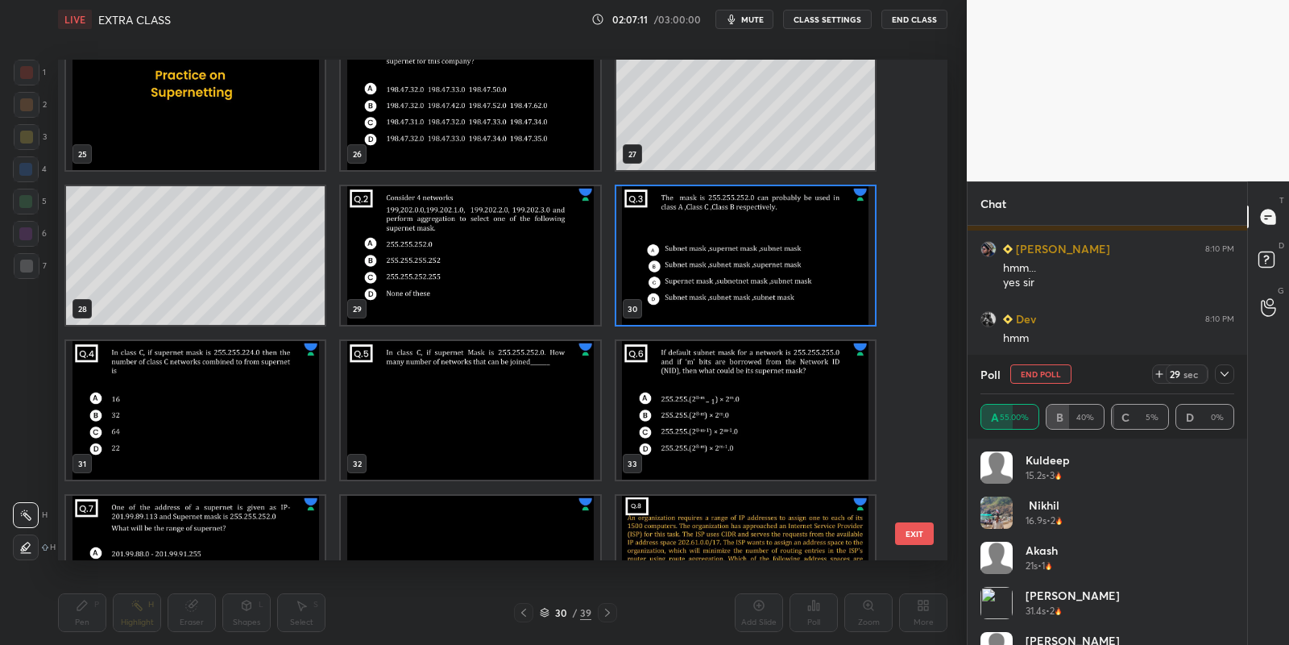
scroll to position [1224, 0]
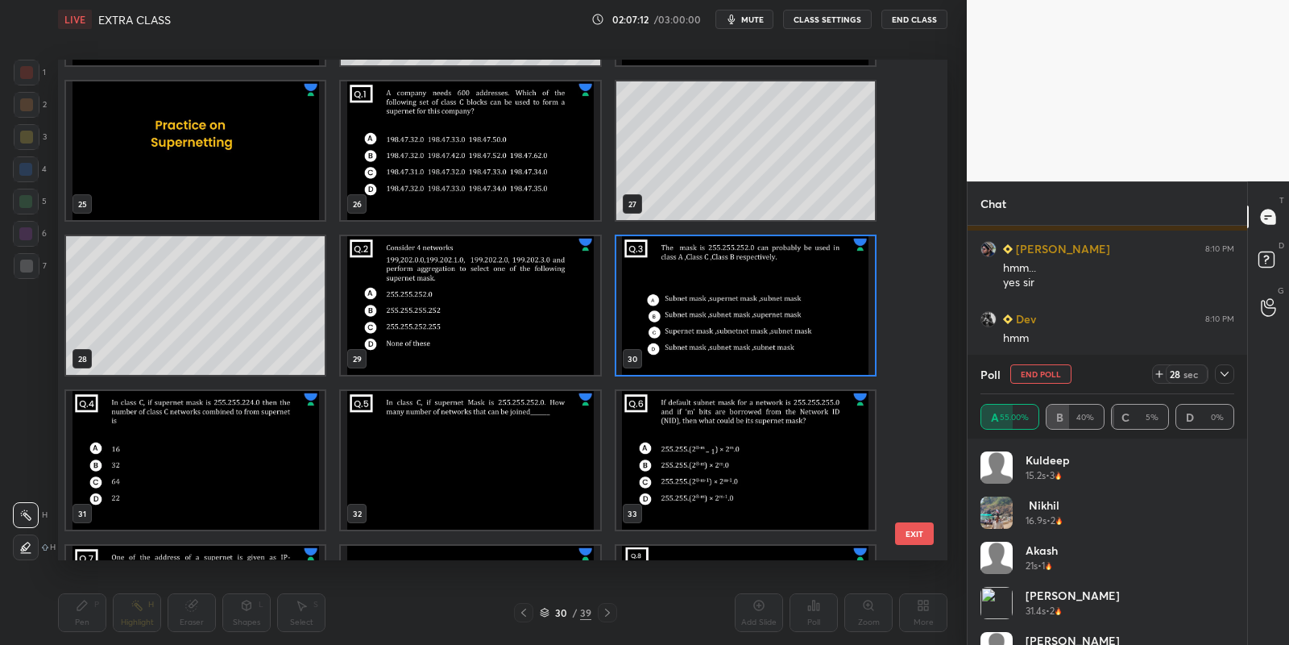
click at [912, 528] on button "EXIT" at bounding box center [914, 533] width 39 height 23
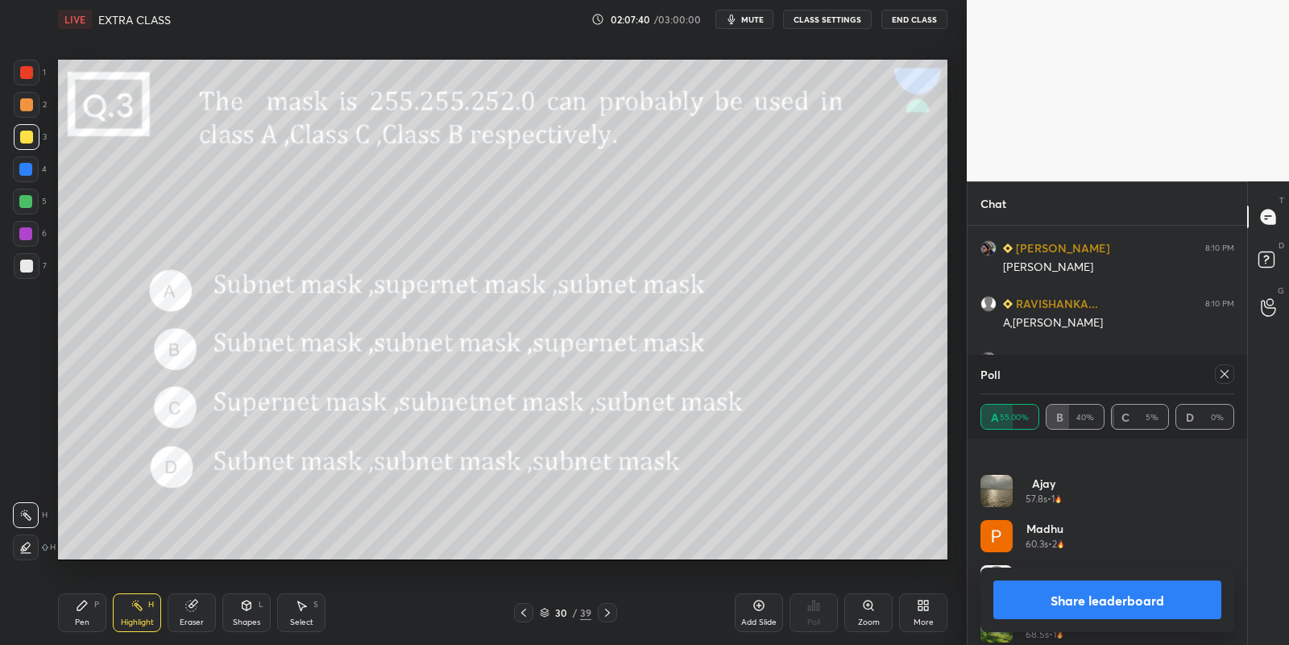
scroll to position [303, 0]
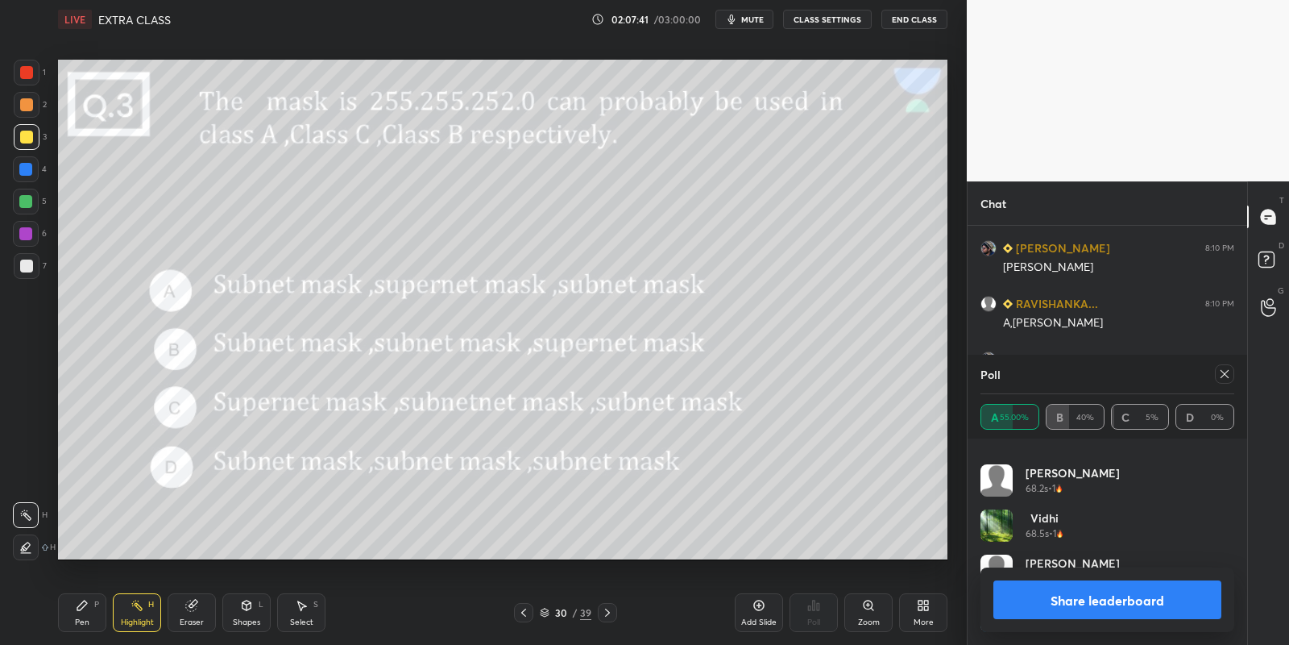
click at [1072, 598] on button "Share leaderboard" at bounding box center [1108, 599] width 228 height 39
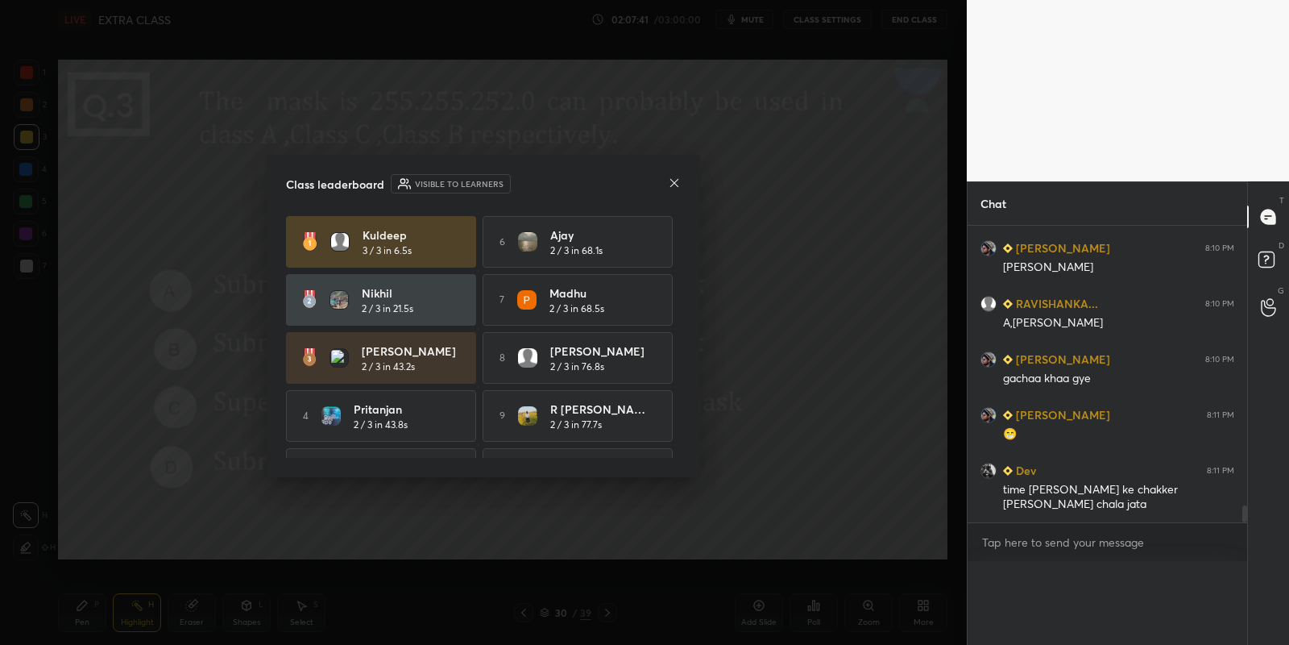
scroll to position [0, 0]
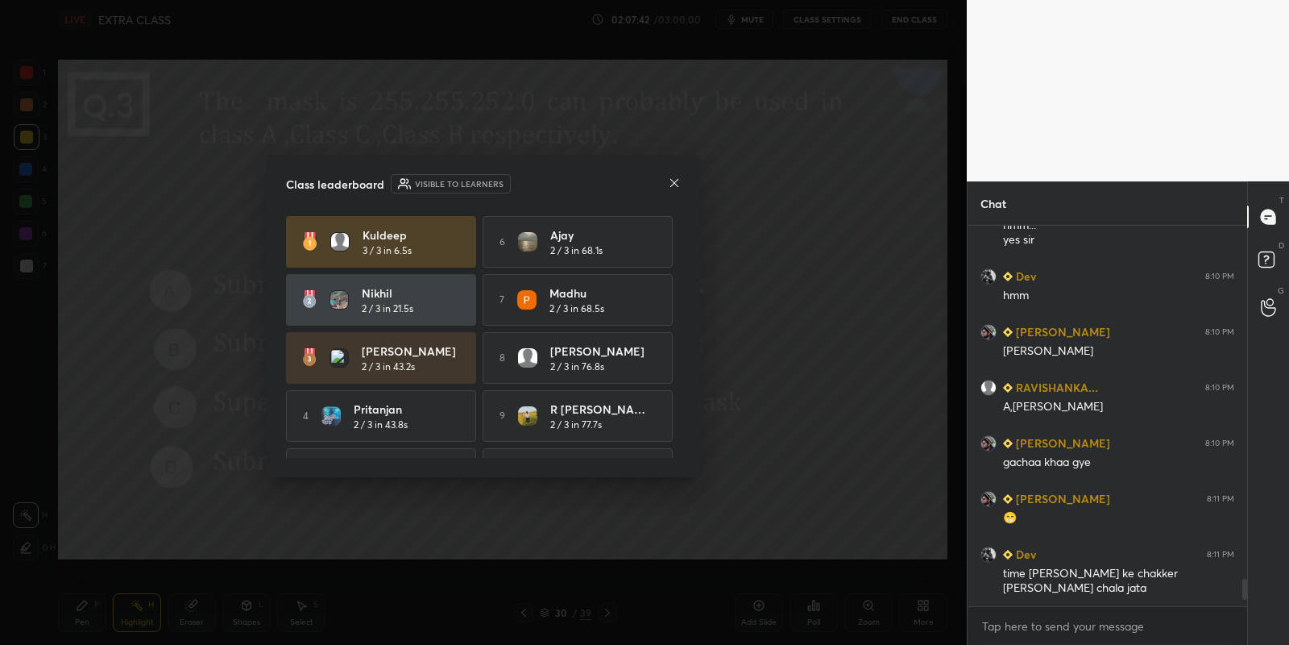
click at [668, 177] on icon at bounding box center [674, 182] width 13 height 13
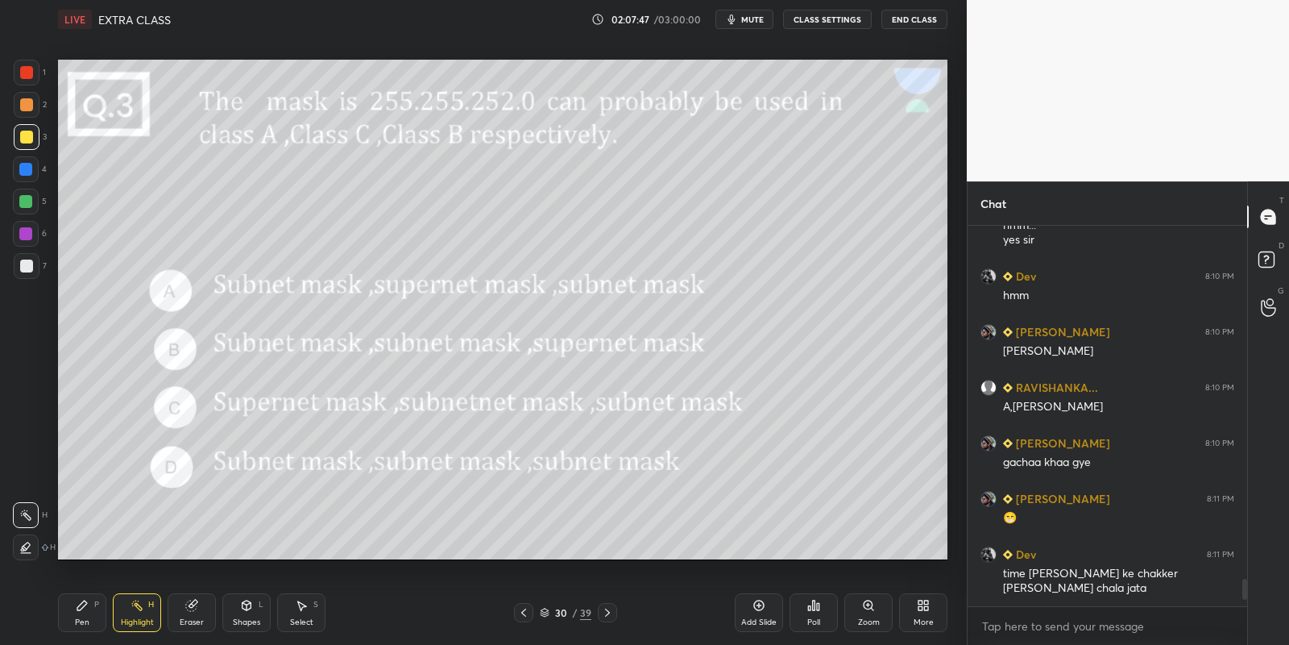
drag, startPoint x: 93, startPoint y: 612, endPoint x: 176, endPoint y: 610, distance: 83.0
click at [100, 612] on div "Pen P" at bounding box center [82, 612] width 48 height 39
drag, startPoint x: 252, startPoint y: 613, endPoint x: 250, endPoint y: 600, distance: 13.9
click at [249, 616] on div "Shapes L" at bounding box center [246, 612] width 48 height 39
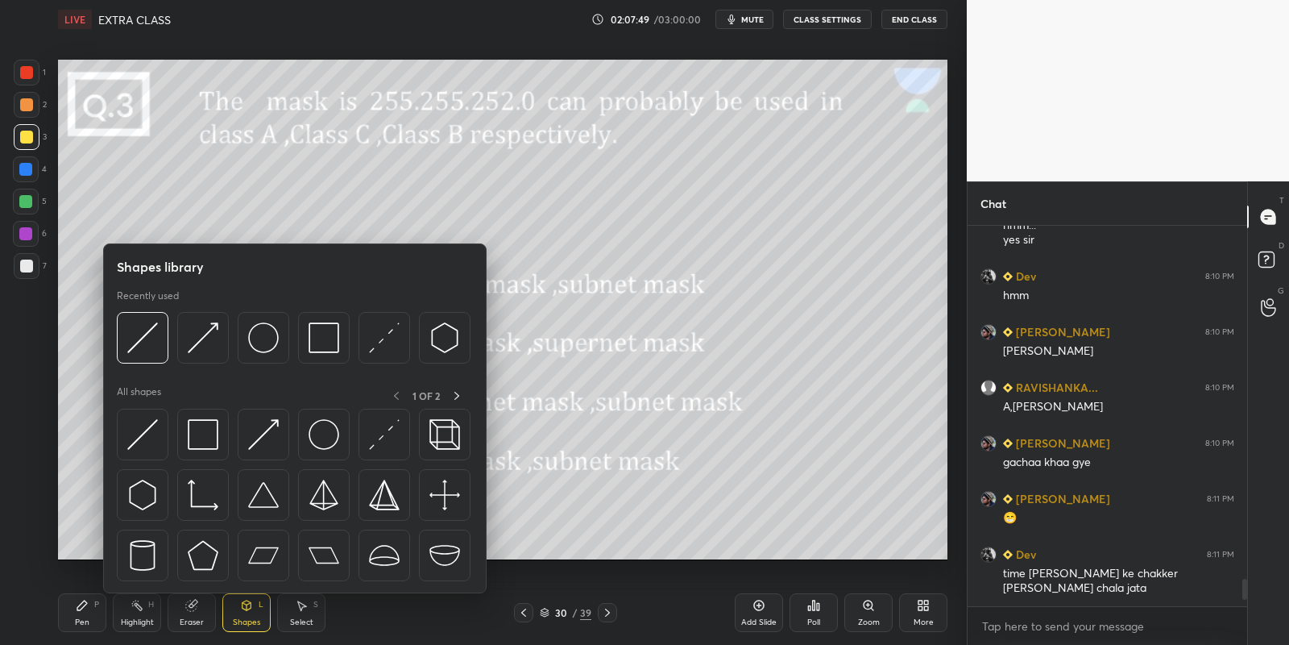
click at [151, 435] on img at bounding box center [142, 434] width 31 height 31
click at [32, 197] on div at bounding box center [26, 202] width 26 height 26
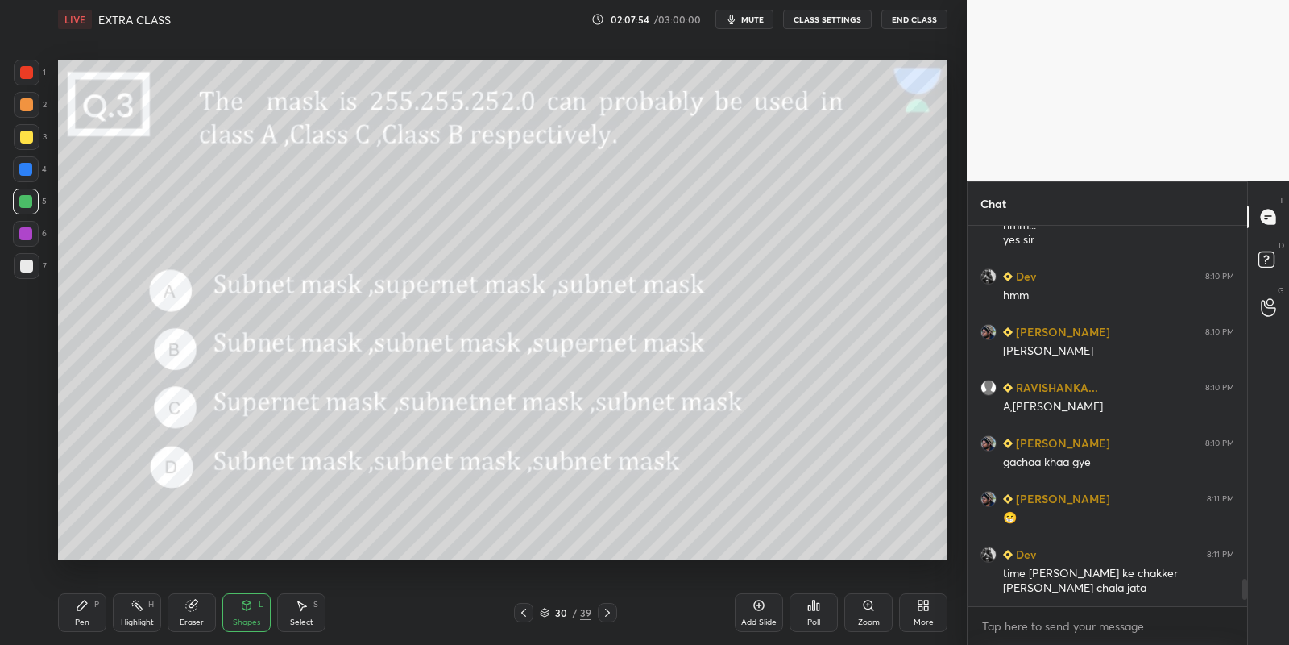
drag, startPoint x: 133, startPoint y: 613, endPoint x: 157, endPoint y: 572, distance: 47.7
click at [135, 609] on icon at bounding box center [137, 605] width 13 height 13
click at [85, 609] on div "Pen P" at bounding box center [82, 612] width 48 height 39
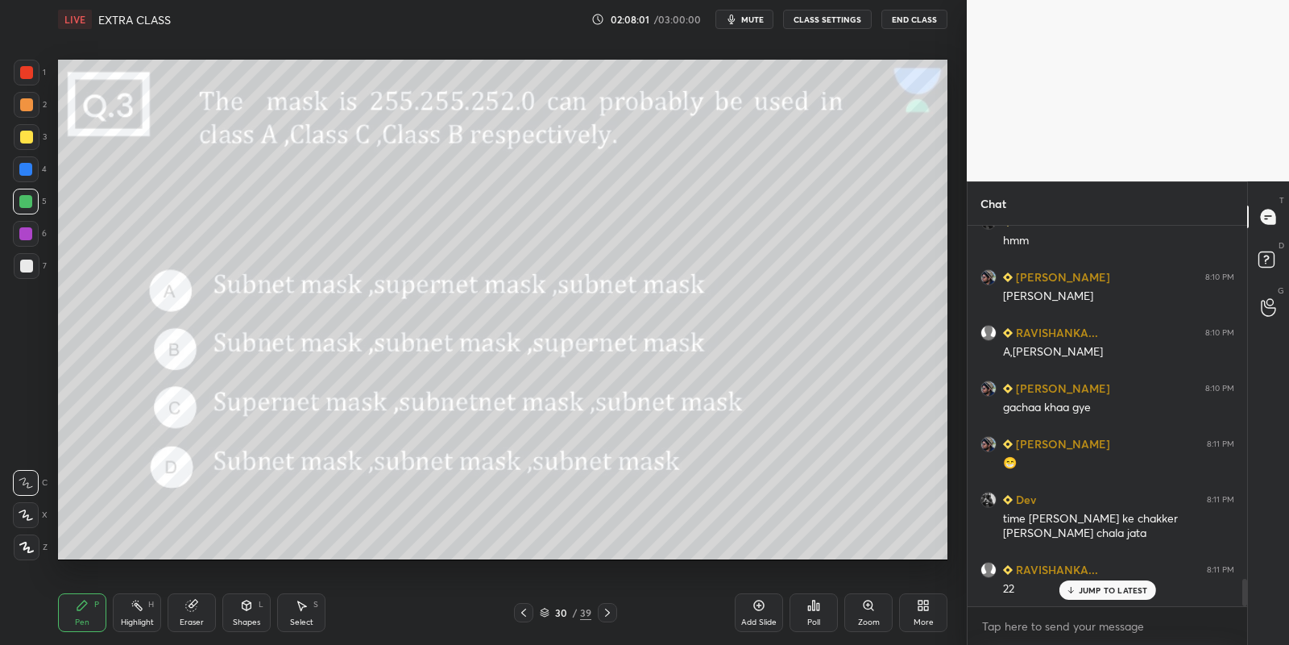
click at [244, 600] on icon at bounding box center [246, 605] width 13 height 13
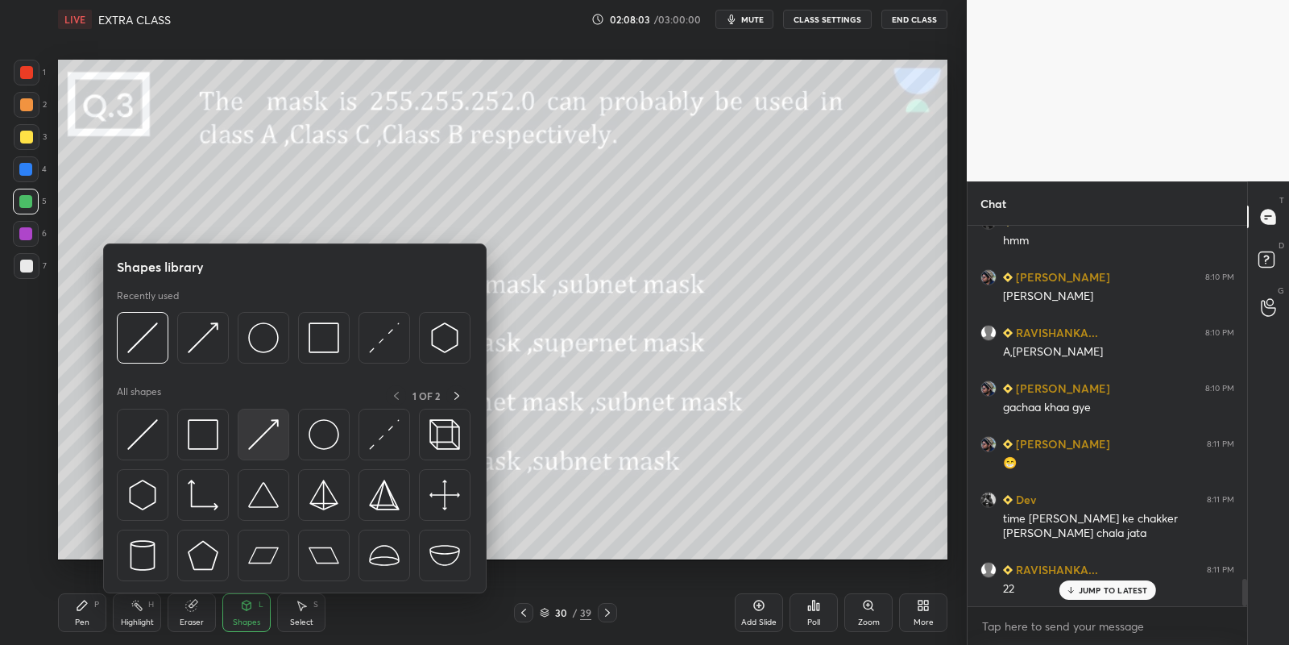
click at [272, 424] on img at bounding box center [263, 434] width 31 height 31
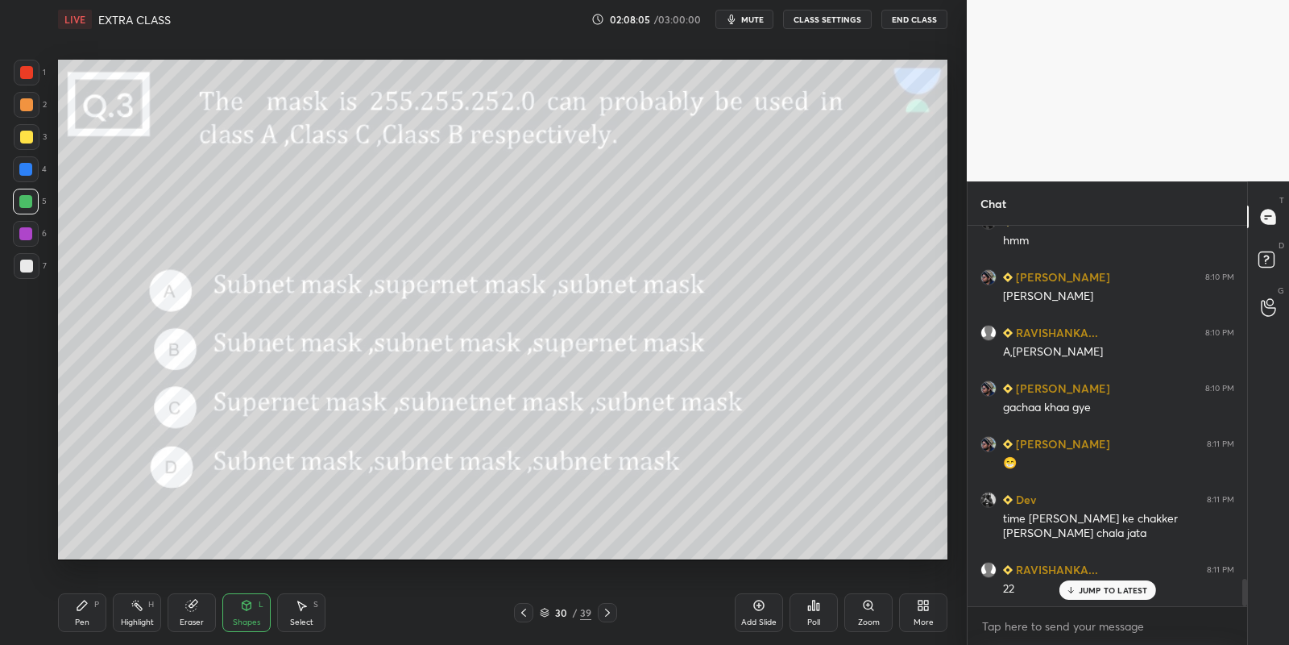
click at [82, 610] on icon at bounding box center [82, 605] width 13 height 13
drag, startPoint x: 247, startPoint y: 608, endPoint x: 247, endPoint y: 595, distance: 12.1
click at [246, 608] on icon at bounding box center [246, 605] width 13 height 13
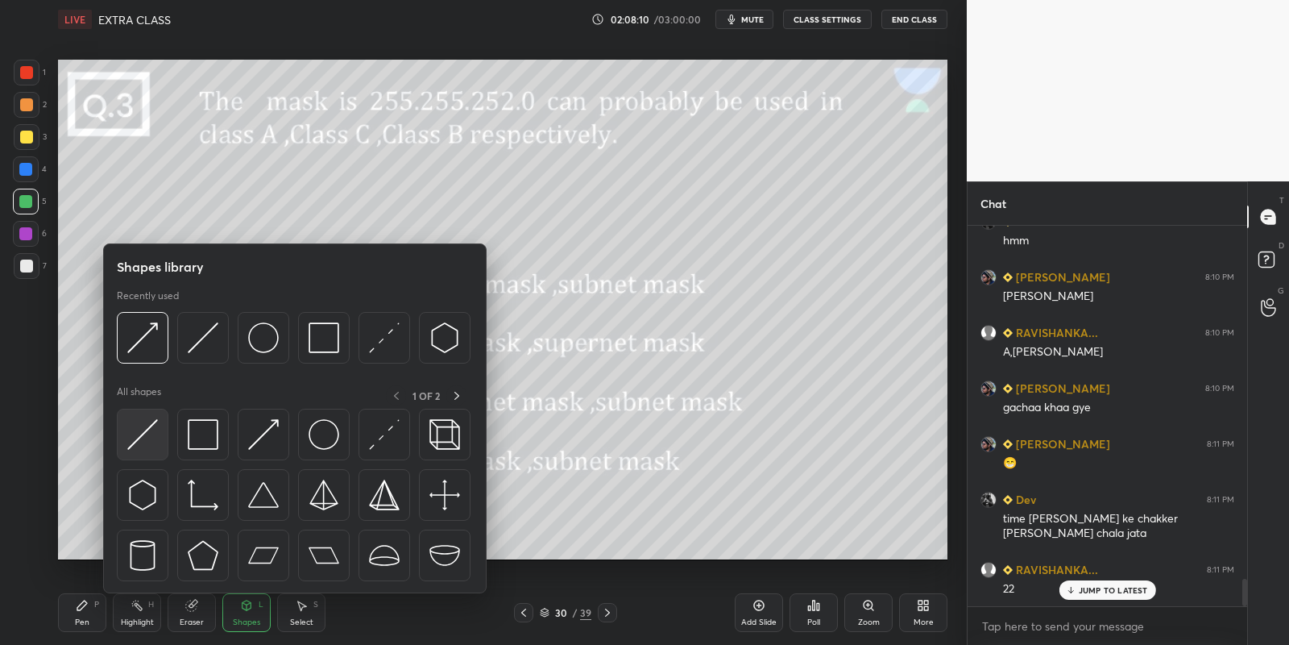
click at [155, 424] on div at bounding box center [143, 435] width 52 height 52
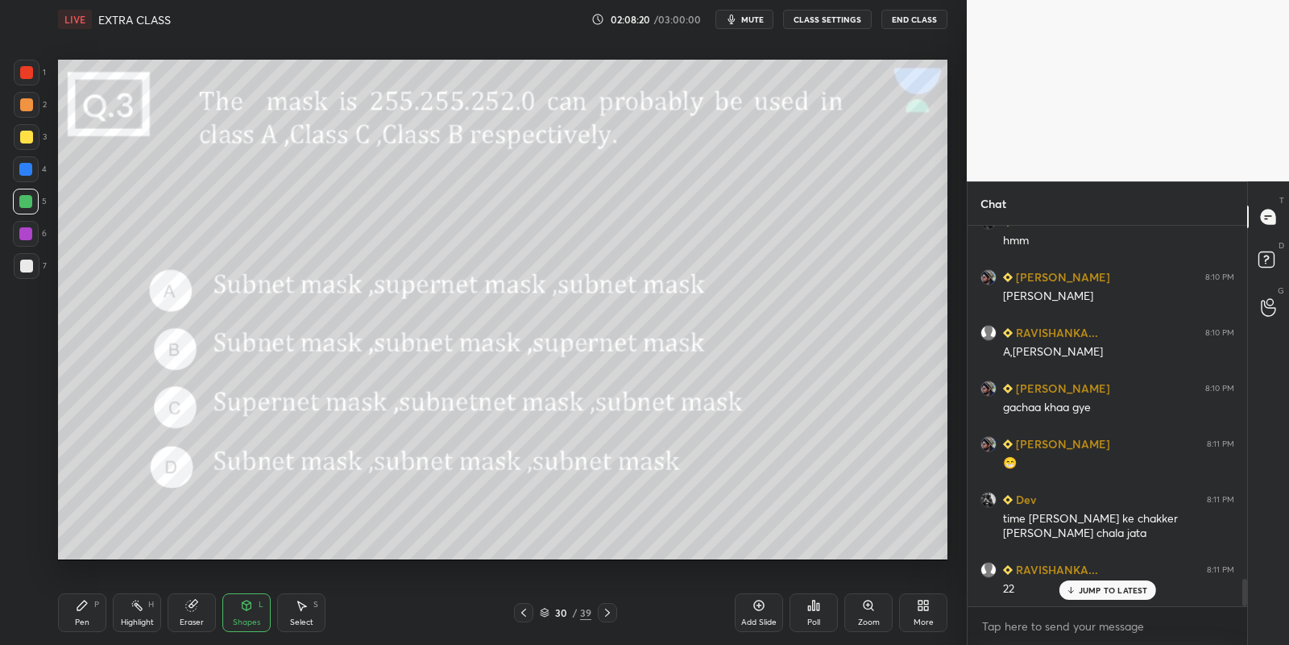
drag, startPoint x: 93, startPoint y: 616, endPoint x: 100, endPoint y: 612, distance: 8.3
click at [98, 614] on div "Pen P" at bounding box center [82, 612] width 48 height 39
click at [139, 617] on div "Highlight H" at bounding box center [137, 612] width 48 height 39
click at [89, 620] on div "Pen" at bounding box center [82, 622] width 15 height 8
click at [24, 201] on div at bounding box center [25, 201] width 13 height 13
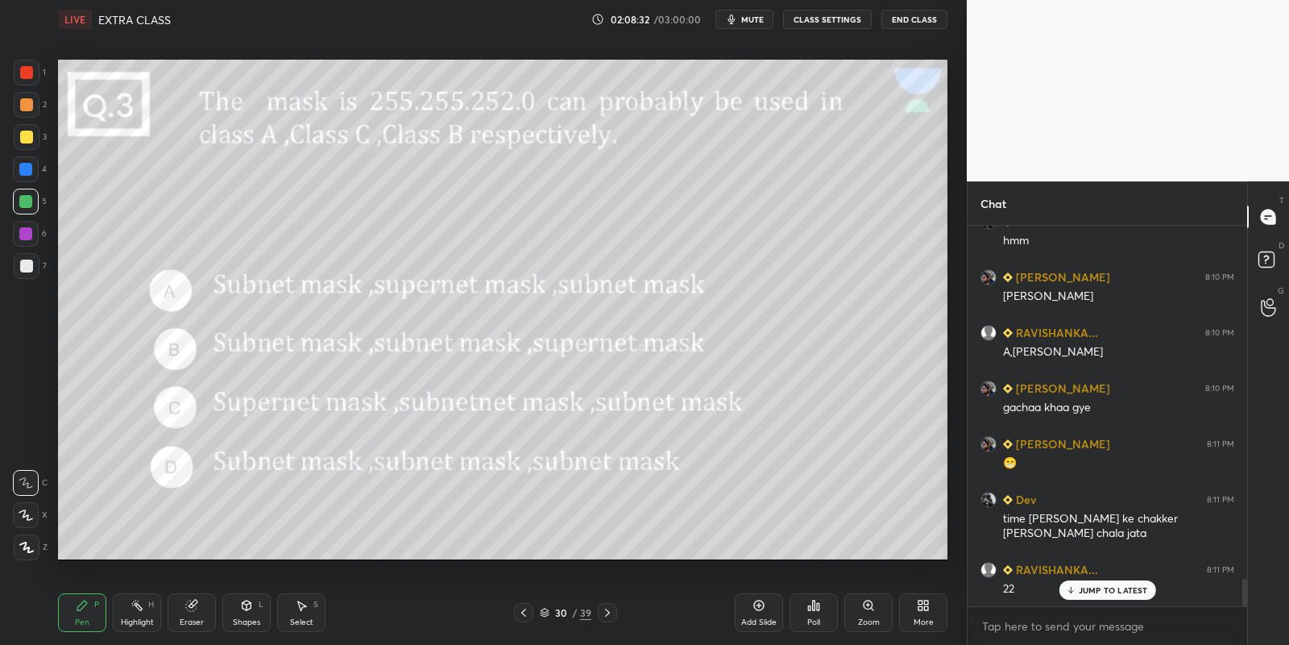
drag, startPoint x: 137, startPoint y: 610, endPoint x: 145, endPoint y: 579, distance: 32.4
click at [137, 606] on icon at bounding box center [137, 605] width 13 height 13
click at [521, 58] on div "Setting up your live class Poll for secs No correct answer Start poll" at bounding box center [503, 310] width 903 height 542
click at [89, 611] on div "Pen P" at bounding box center [82, 612] width 48 height 39
drag, startPoint x: 134, startPoint y: 616, endPoint x: 135, endPoint y: 605, distance: 11.4
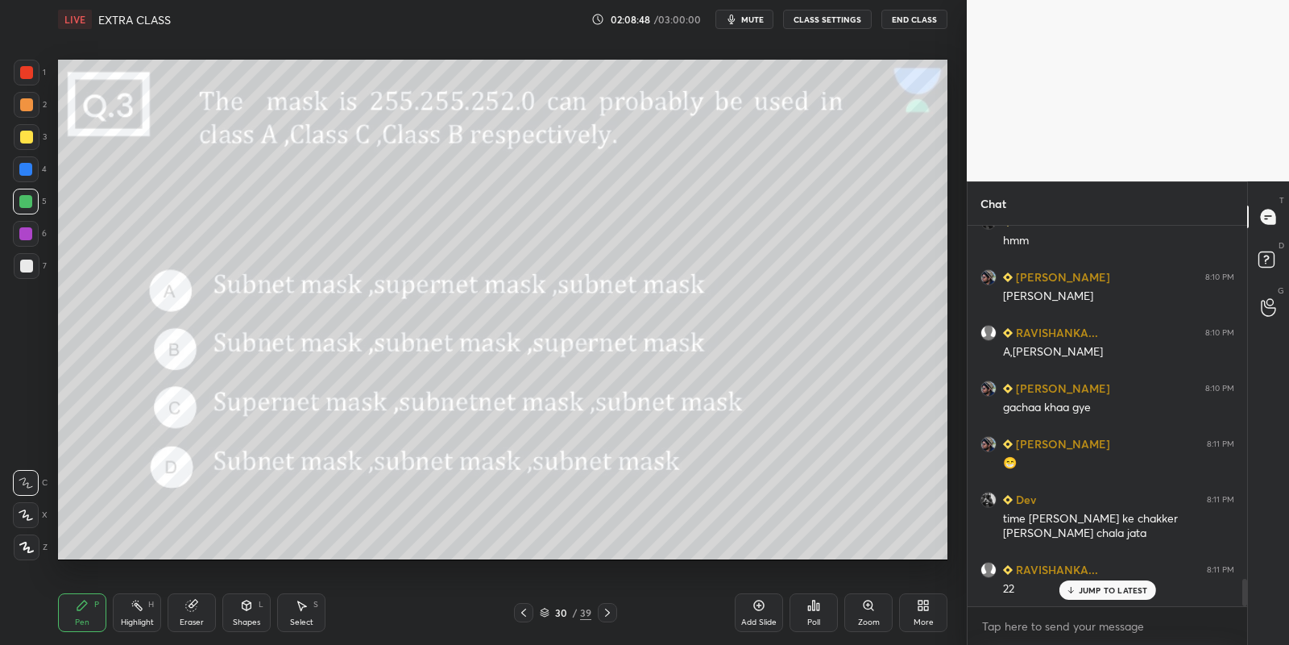
click at [133, 611] on div "Highlight H" at bounding box center [137, 612] width 48 height 39
click at [82, 612] on div "Pen P" at bounding box center [82, 612] width 48 height 39
drag, startPoint x: 139, startPoint y: 616, endPoint x: 151, endPoint y: 585, distance: 32.9
click at [143, 609] on div "Highlight H" at bounding box center [137, 612] width 48 height 39
drag, startPoint x: 83, startPoint y: 620, endPoint x: 86, endPoint y: 607, distance: 13.3
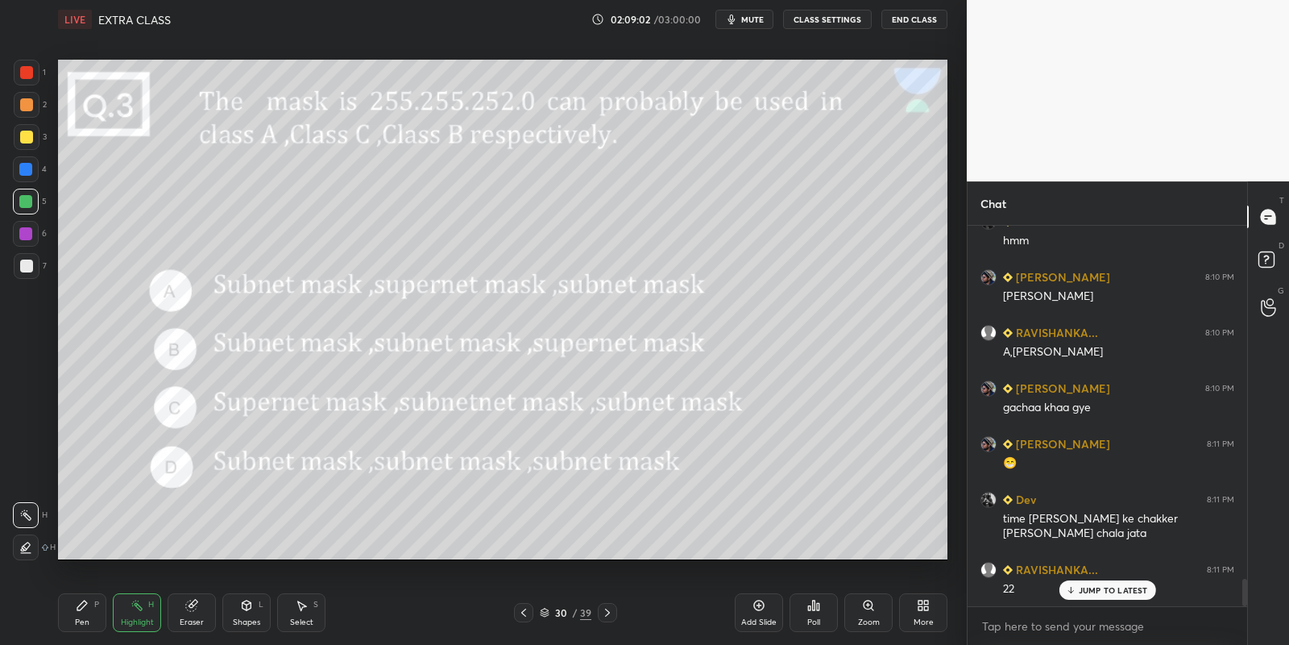
click at [84, 618] on div "Pen" at bounding box center [82, 622] width 15 height 8
click at [25, 202] on div at bounding box center [25, 201] width 13 height 13
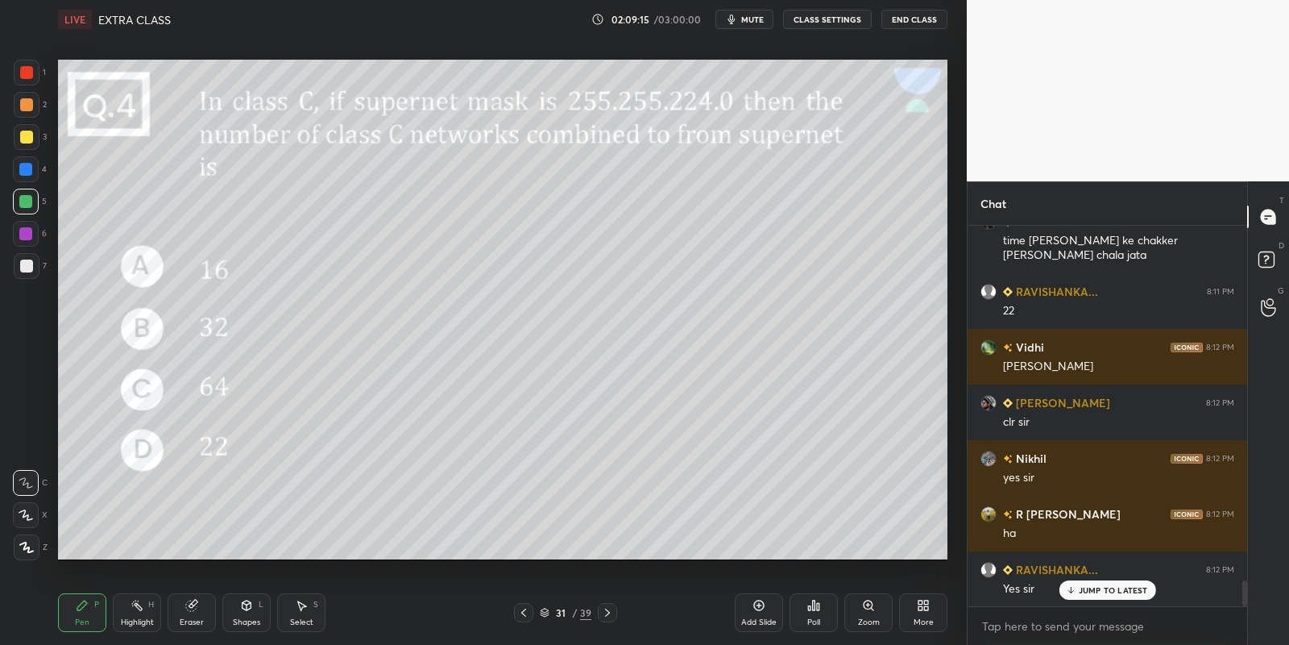
scroll to position [5235, 0]
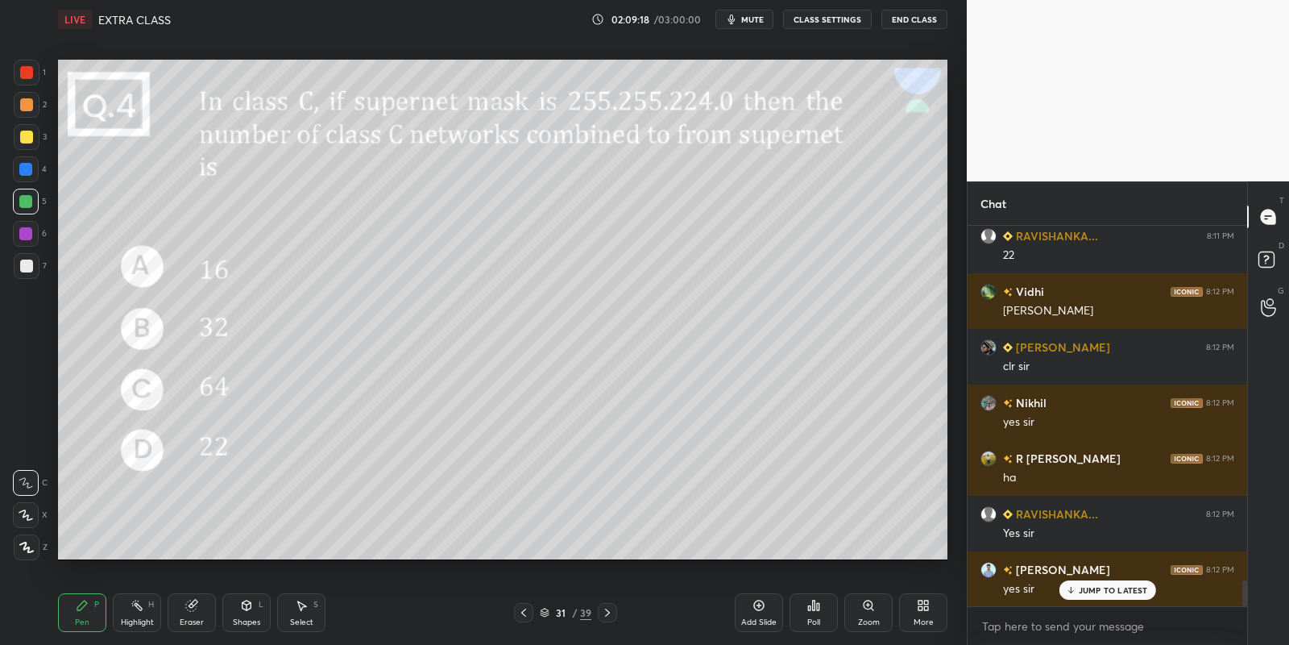
click at [821, 608] on div "Poll" at bounding box center [814, 612] width 48 height 39
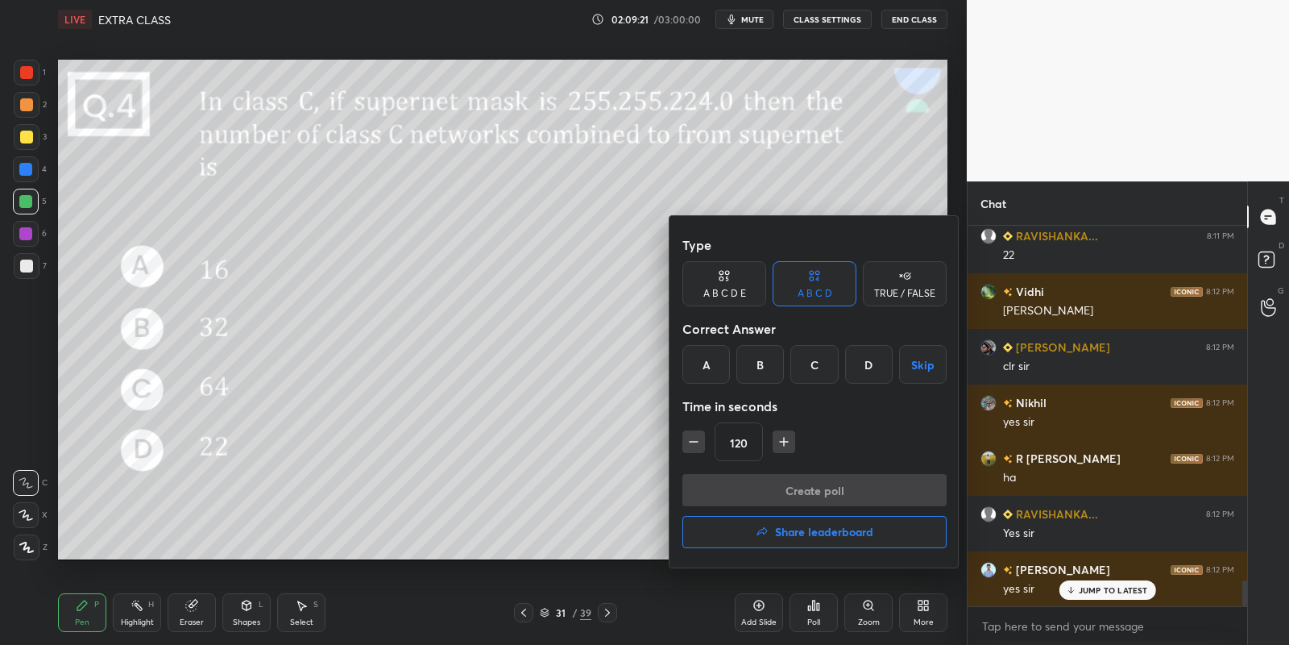
click at [758, 359] on div "B" at bounding box center [761, 364] width 48 height 39
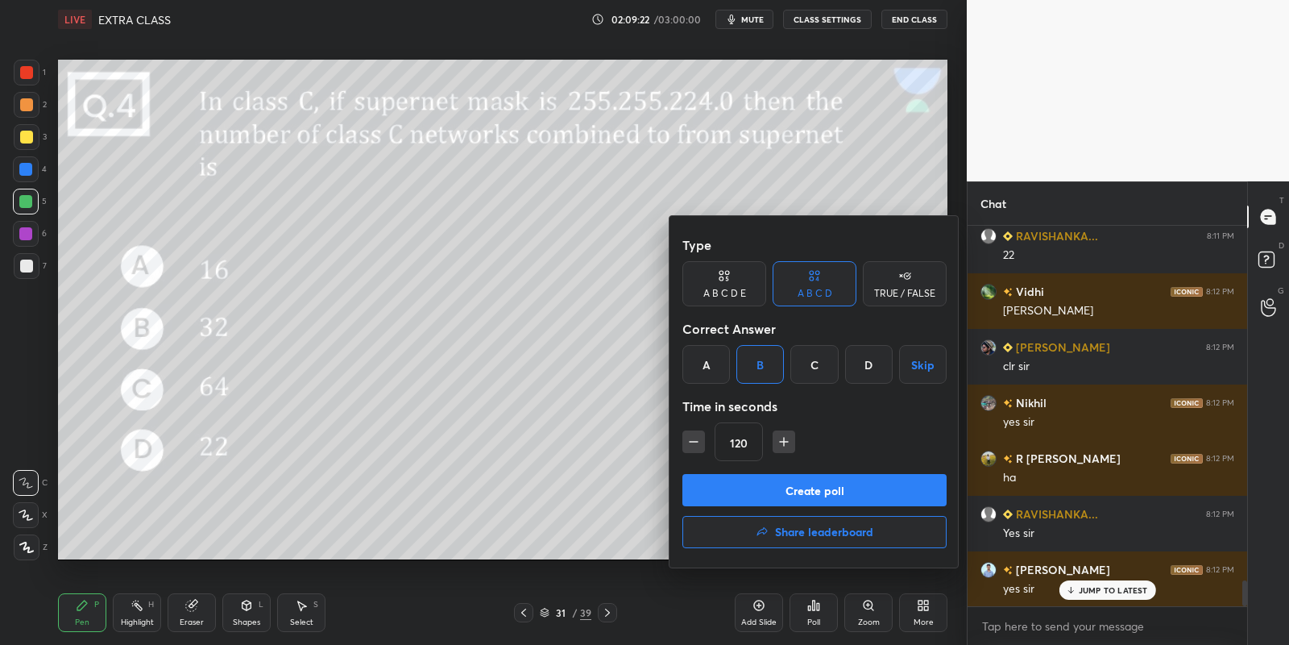
click at [761, 487] on button "Create poll" at bounding box center [815, 490] width 264 height 32
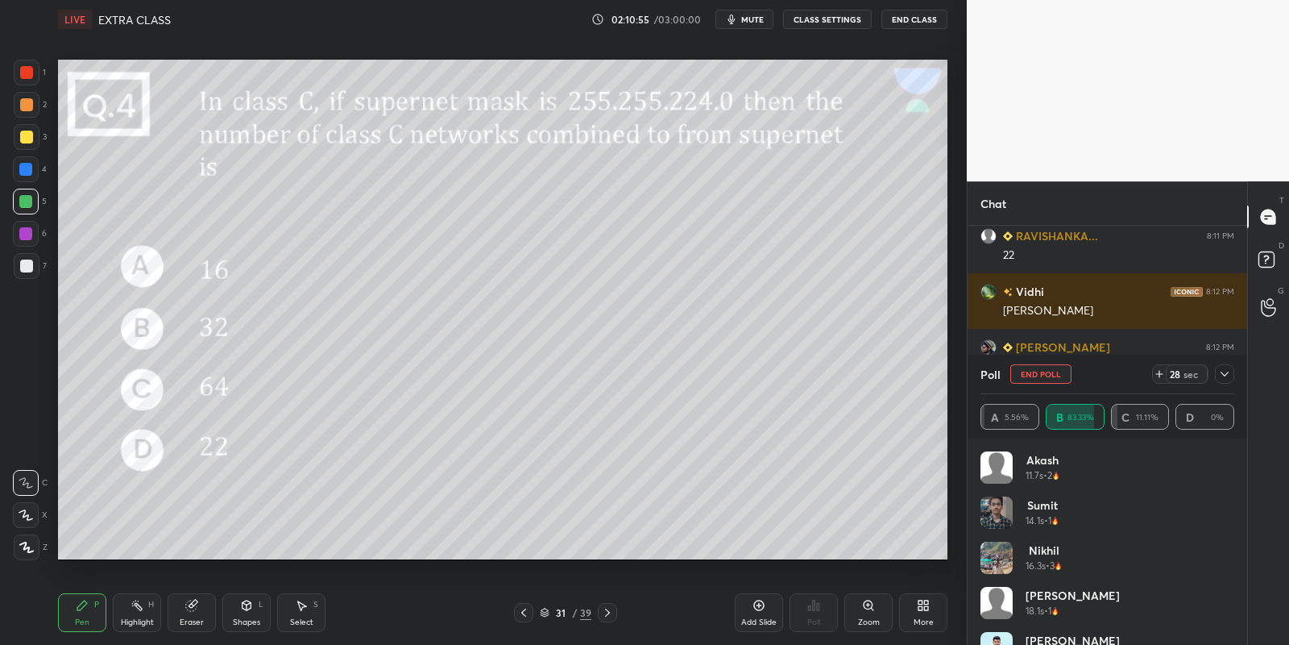
scroll to position [5376, 0]
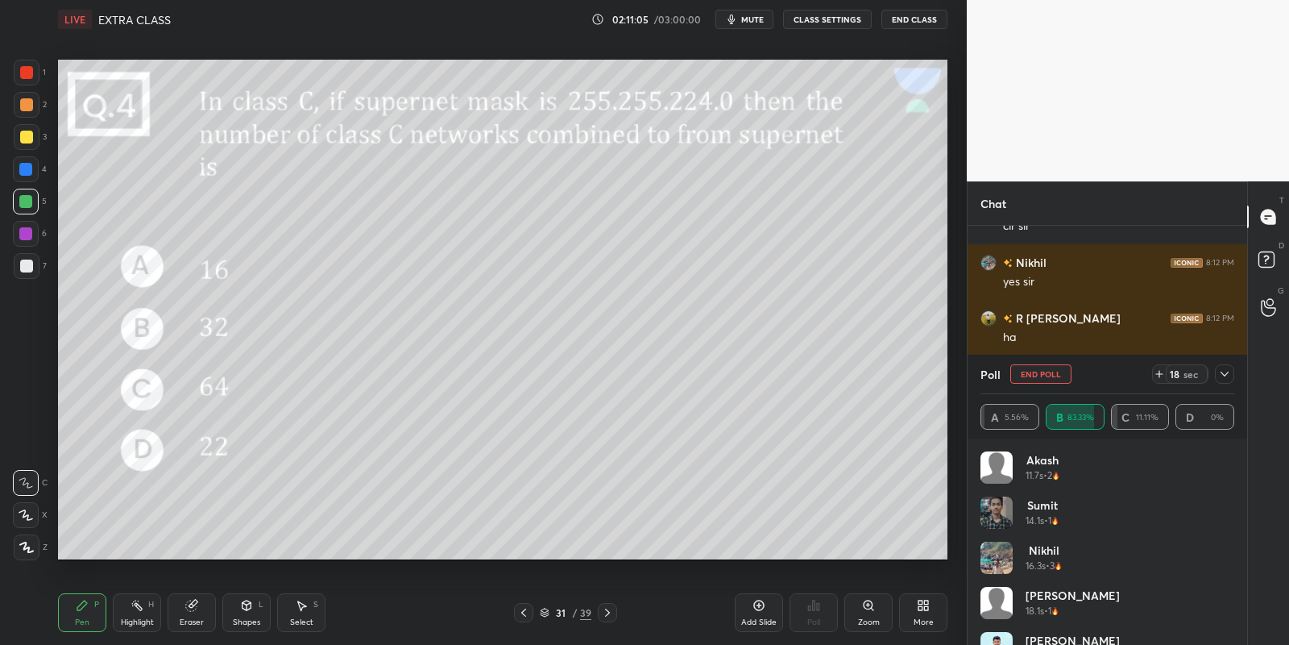
click at [548, 608] on icon at bounding box center [545, 613] width 10 height 10
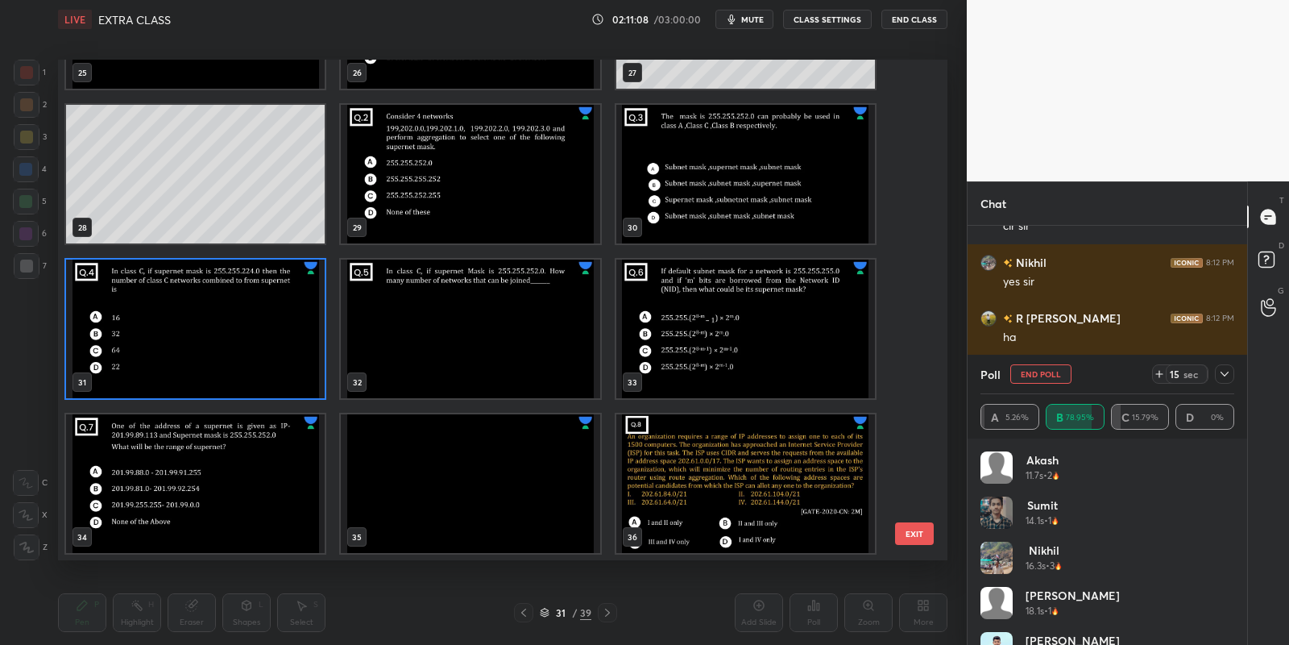
scroll to position [1475, 0]
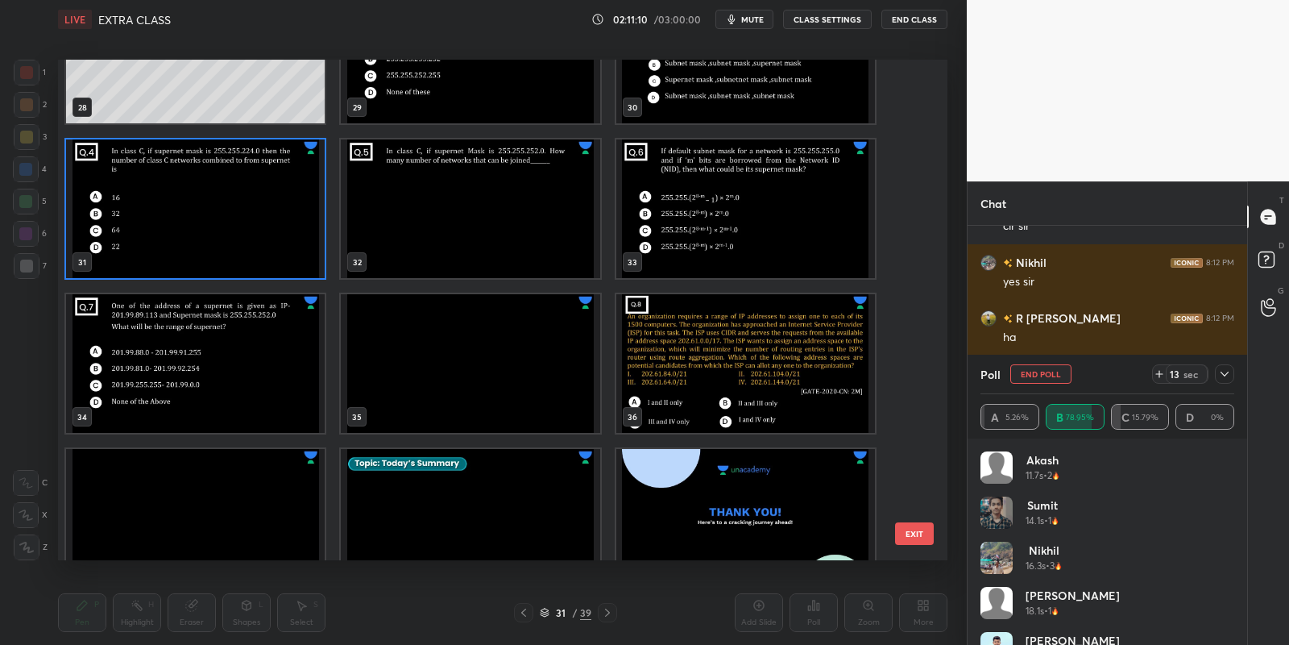
click at [916, 533] on button "EXIT" at bounding box center [914, 533] width 39 height 23
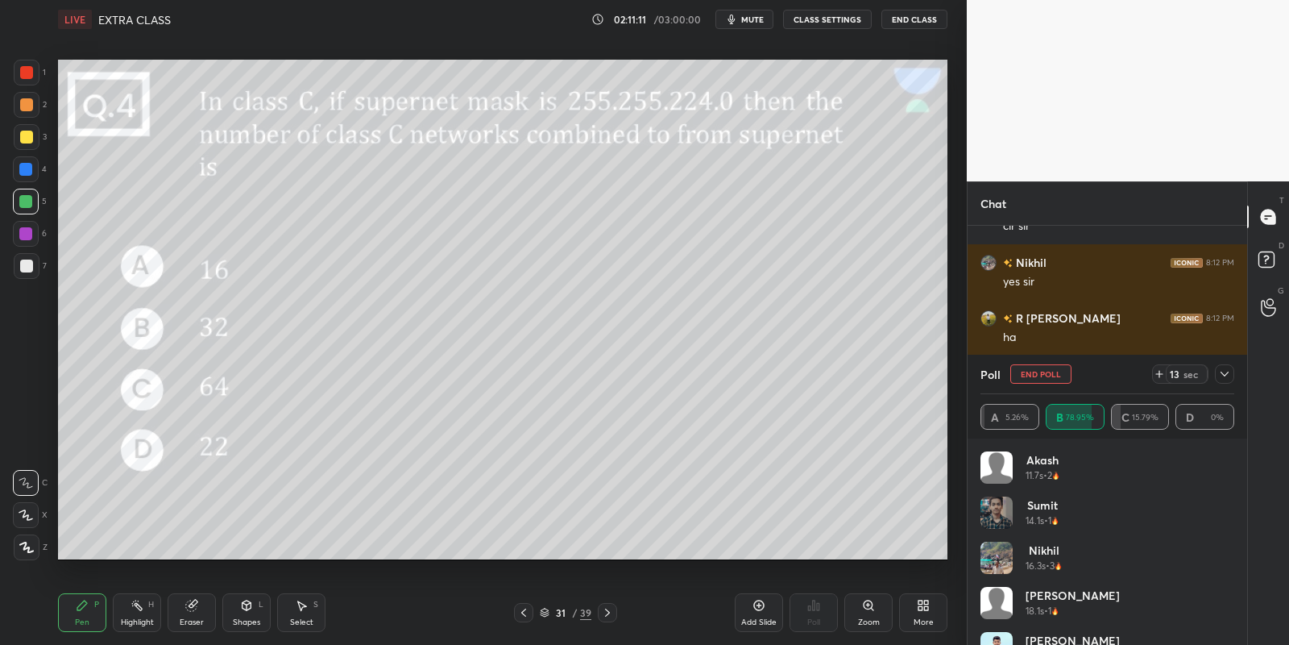
scroll to position [0, 0]
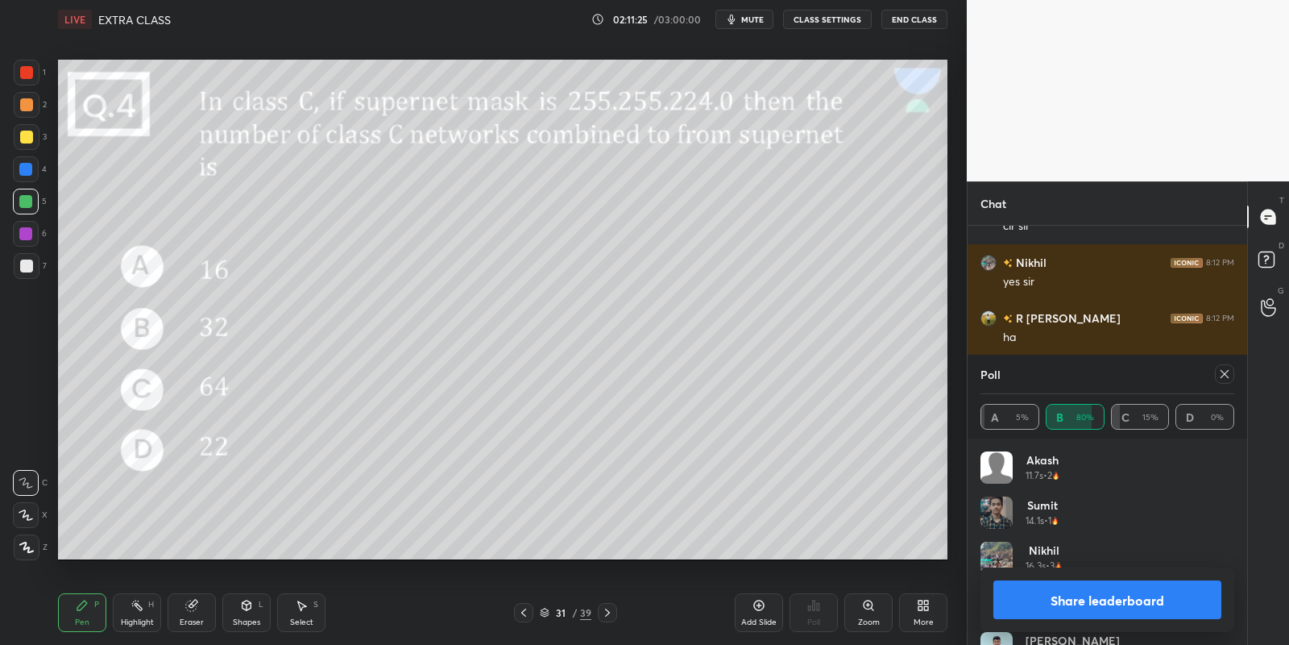
click at [1067, 603] on button "Share leaderboard" at bounding box center [1108, 599] width 228 height 39
type textarea "x"
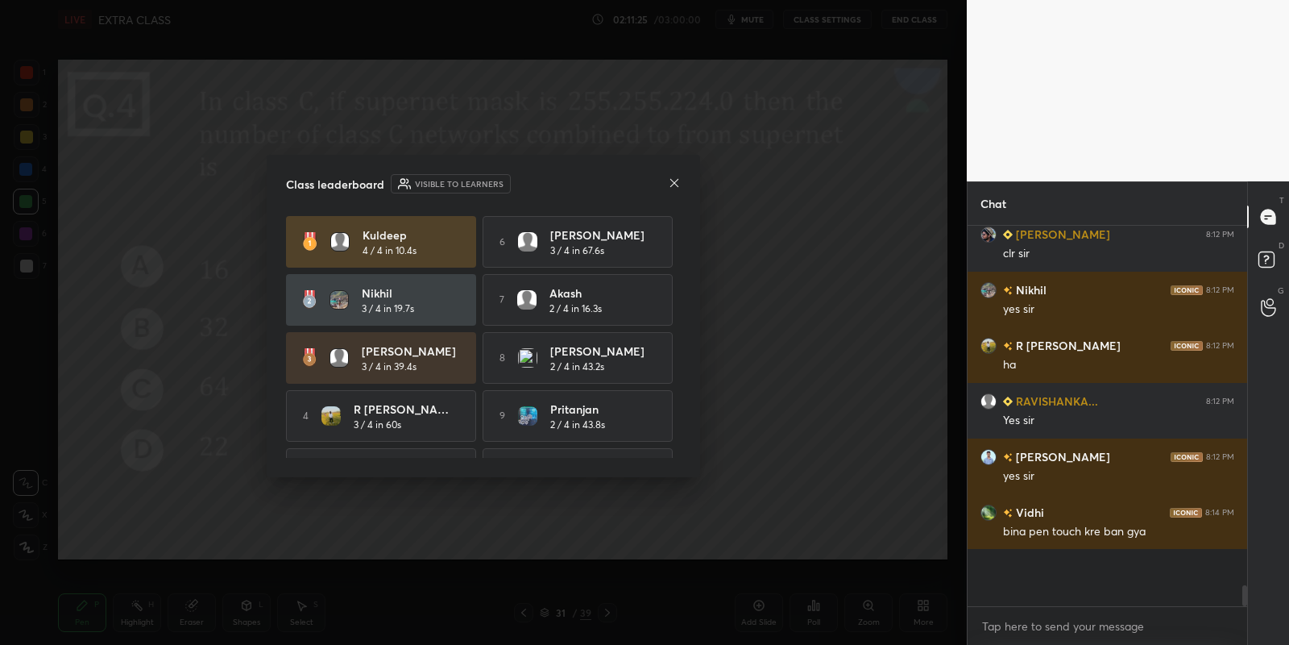
scroll to position [234, 276]
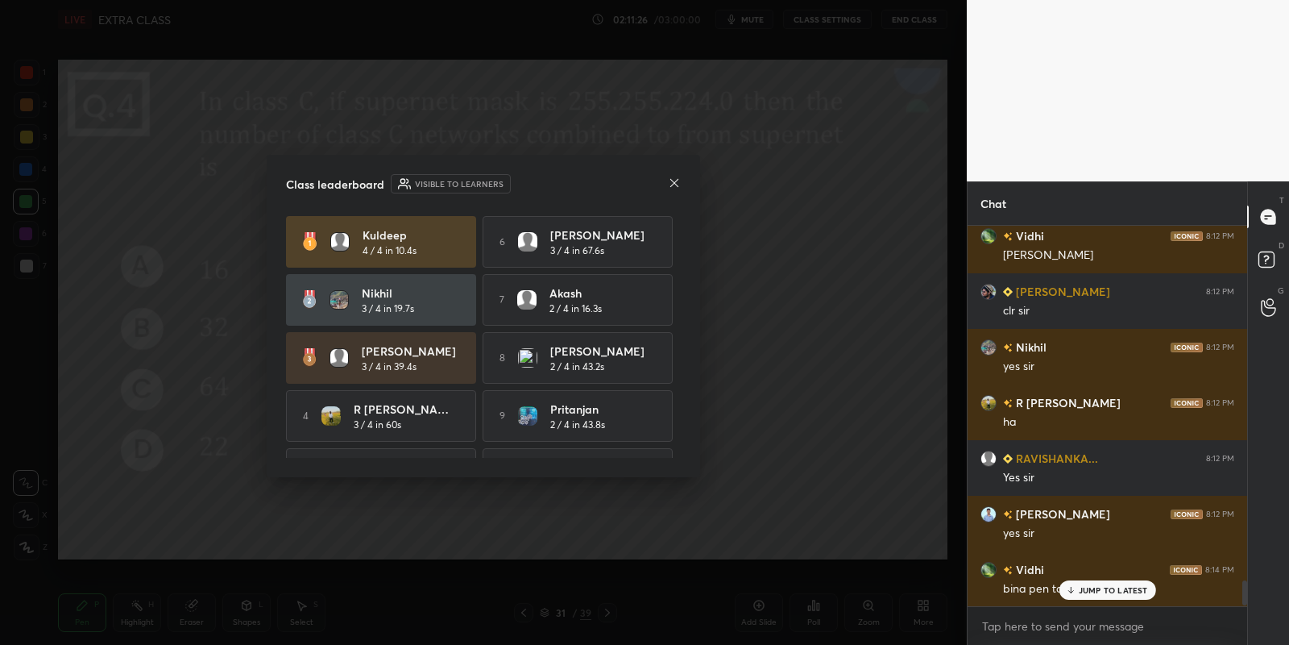
click at [670, 181] on icon at bounding box center [674, 182] width 13 height 13
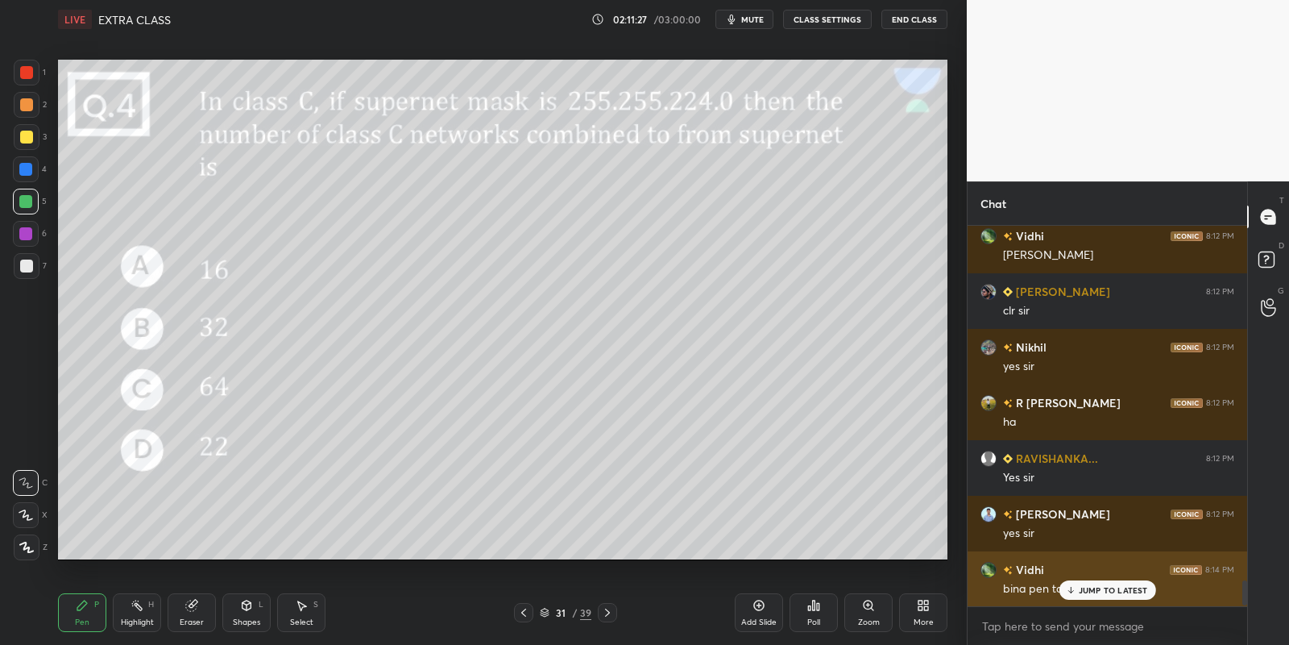
click at [1079, 586] on p "JUMP TO LATEST" at bounding box center [1113, 590] width 69 height 10
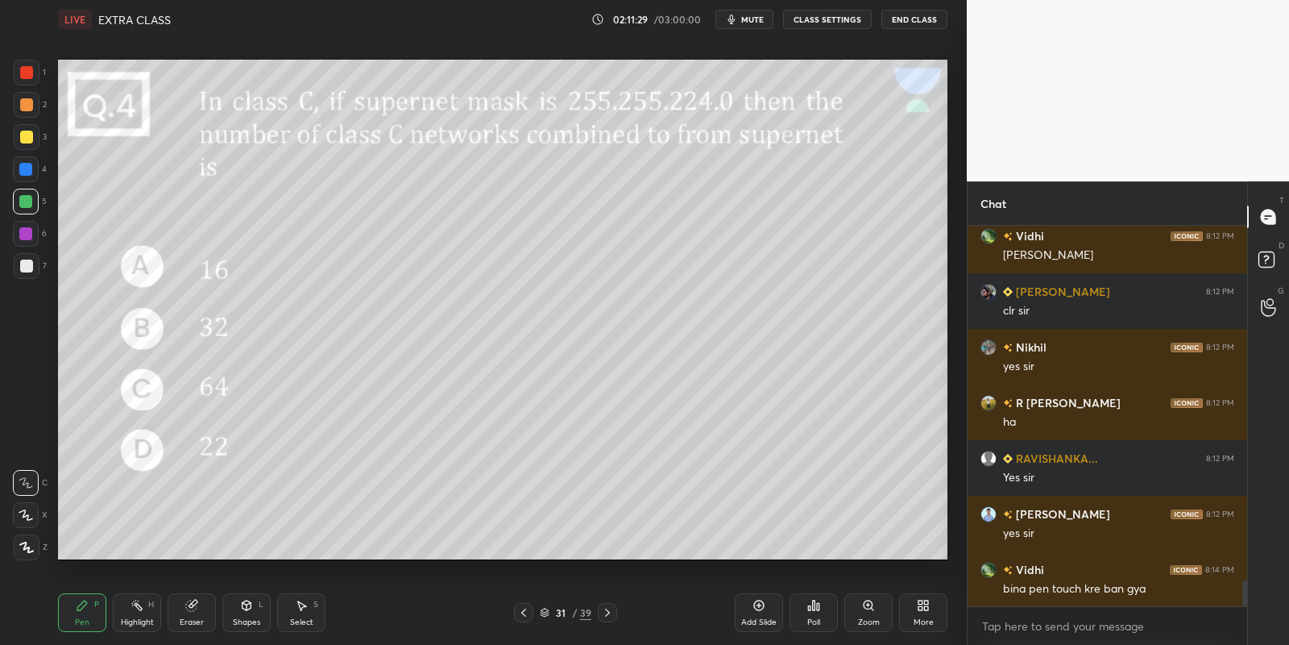
drag, startPoint x: 249, startPoint y: 616, endPoint x: 254, endPoint y: 598, distance: 18.4
click at [250, 616] on div "Shapes L" at bounding box center [246, 612] width 48 height 39
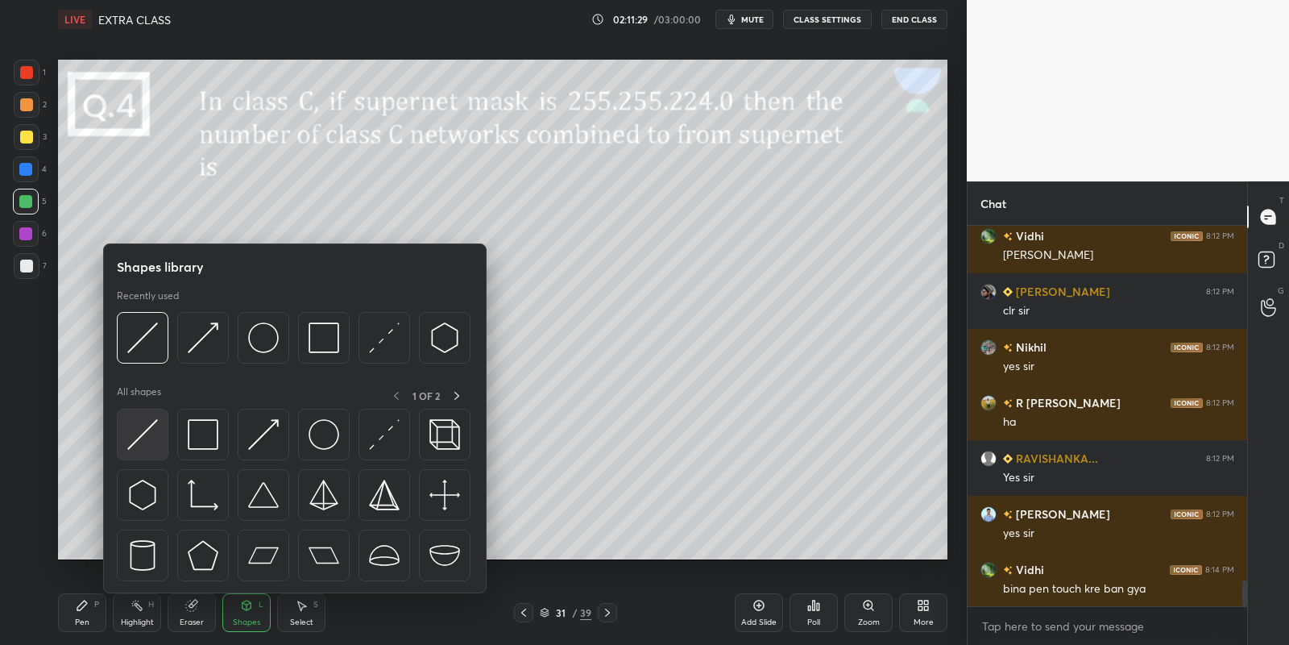
click at [137, 450] on div at bounding box center [143, 435] width 52 height 52
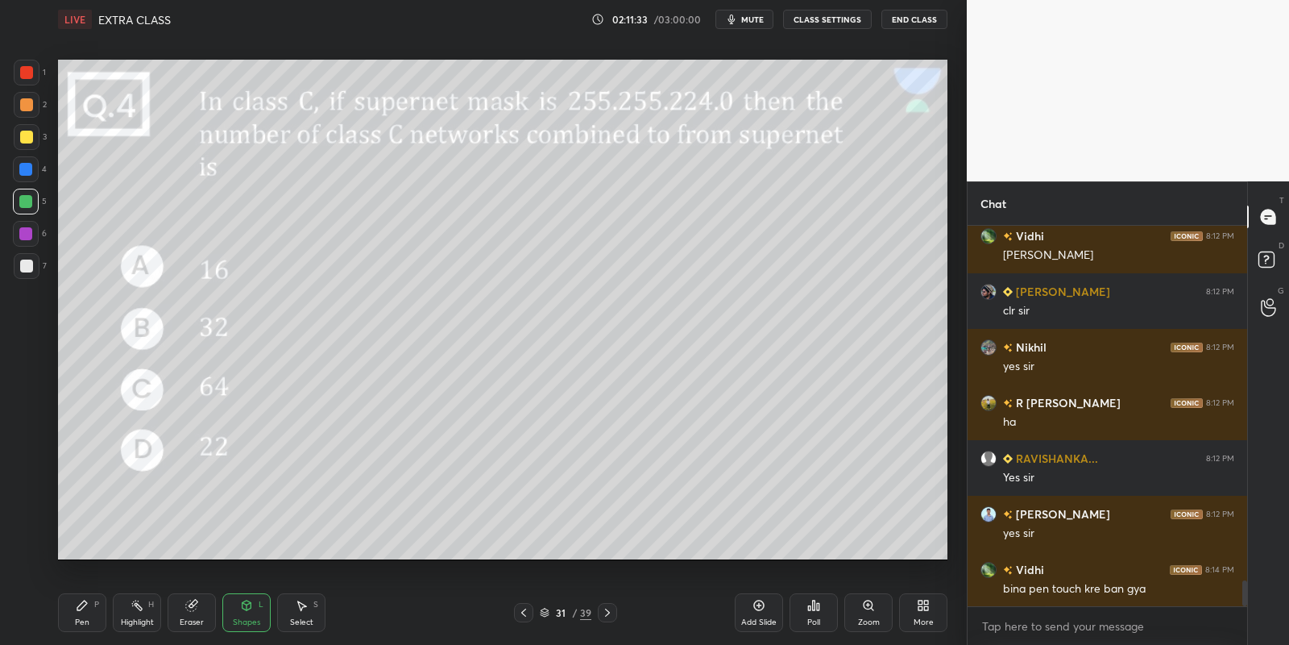
click at [89, 619] on div "Pen P" at bounding box center [82, 612] width 48 height 39
click at [27, 135] on div at bounding box center [26, 137] width 13 height 13
click at [132, 610] on div "Highlight H" at bounding box center [137, 612] width 48 height 39
click at [99, 600] on div "Pen P" at bounding box center [82, 612] width 48 height 39
click at [76, 624] on div "Pen" at bounding box center [82, 622] width 15 height 8
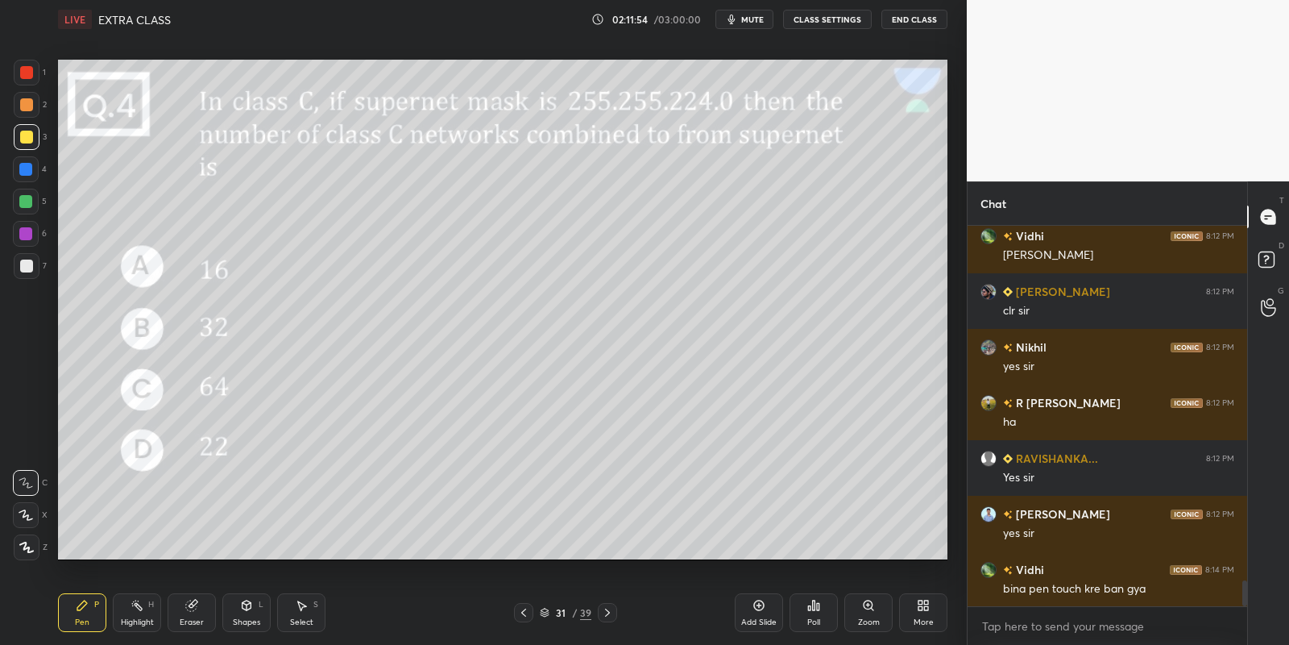
scroll to position [5330, 0]
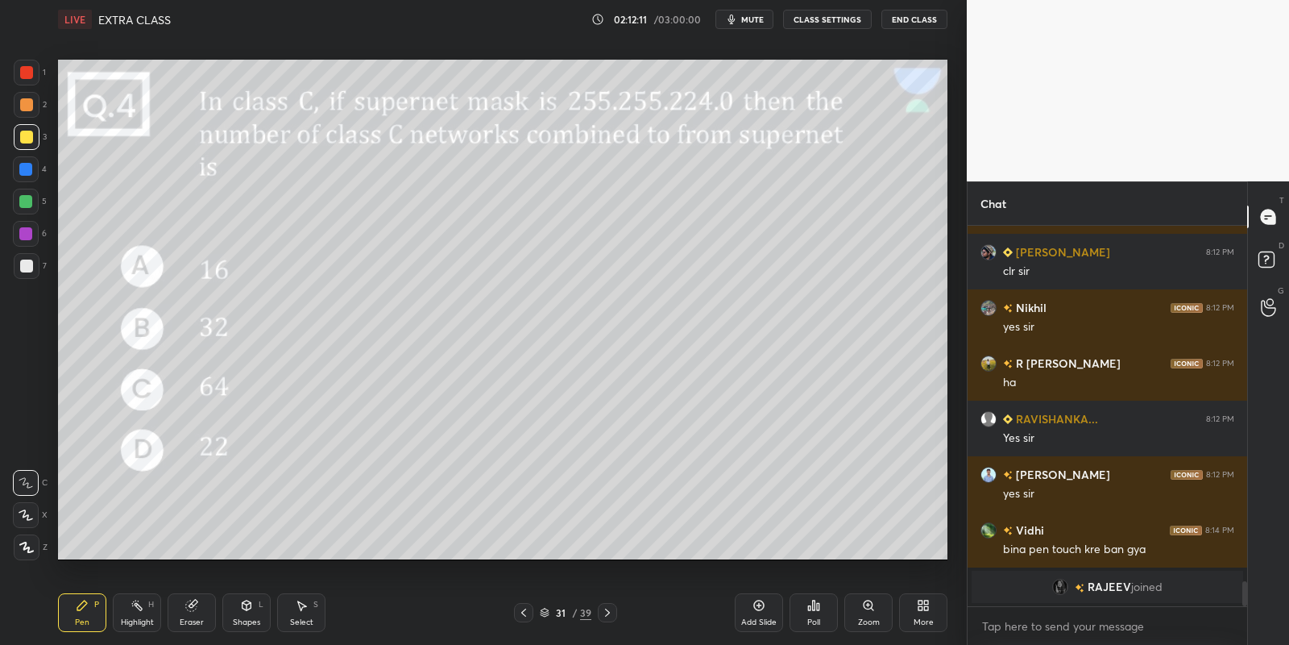
drag, startPoint x: 82, startPoint y: 619, endPoint x: 83, endPoint y: 563, distance: 55.6
click at [84, 616] on div "Pen P" at bounding box center [82, 612] width 48 height 39
click at [27, 197] on div at bounding box center [25, 201] width 13 height 13
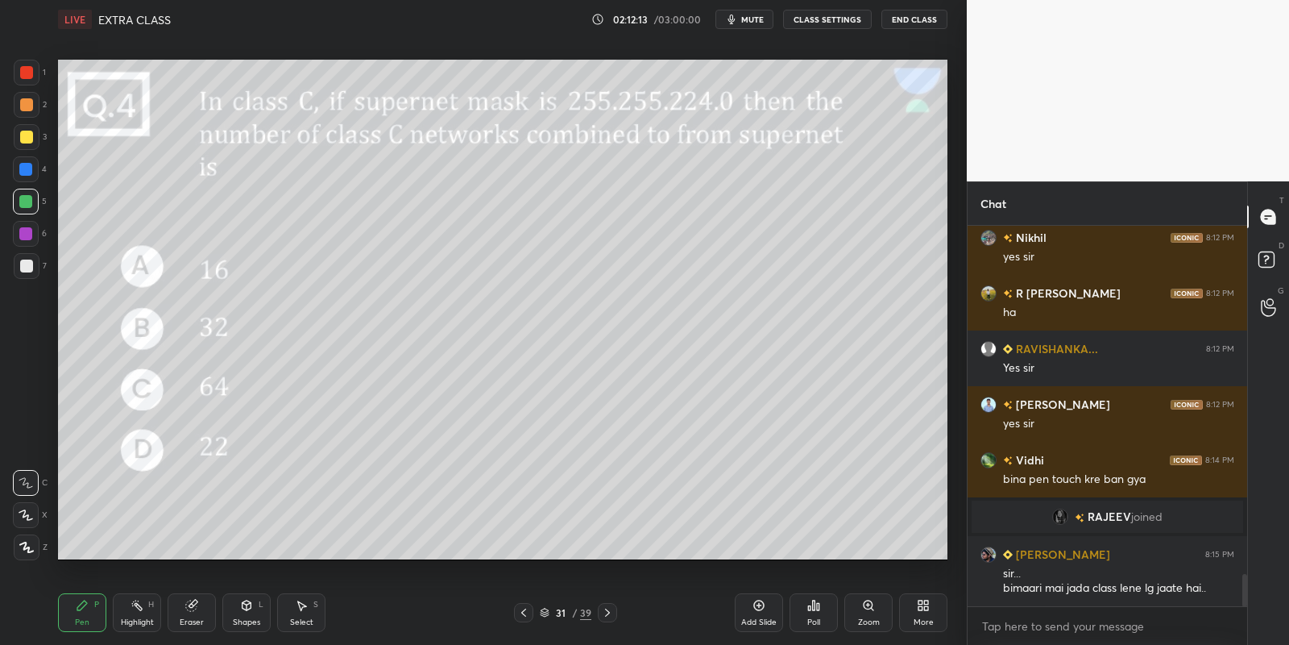
scroll to position [4118, 0]
click at [253, 613] on div "Shapes L" at bounding box center [246, 612] width 48 height 39
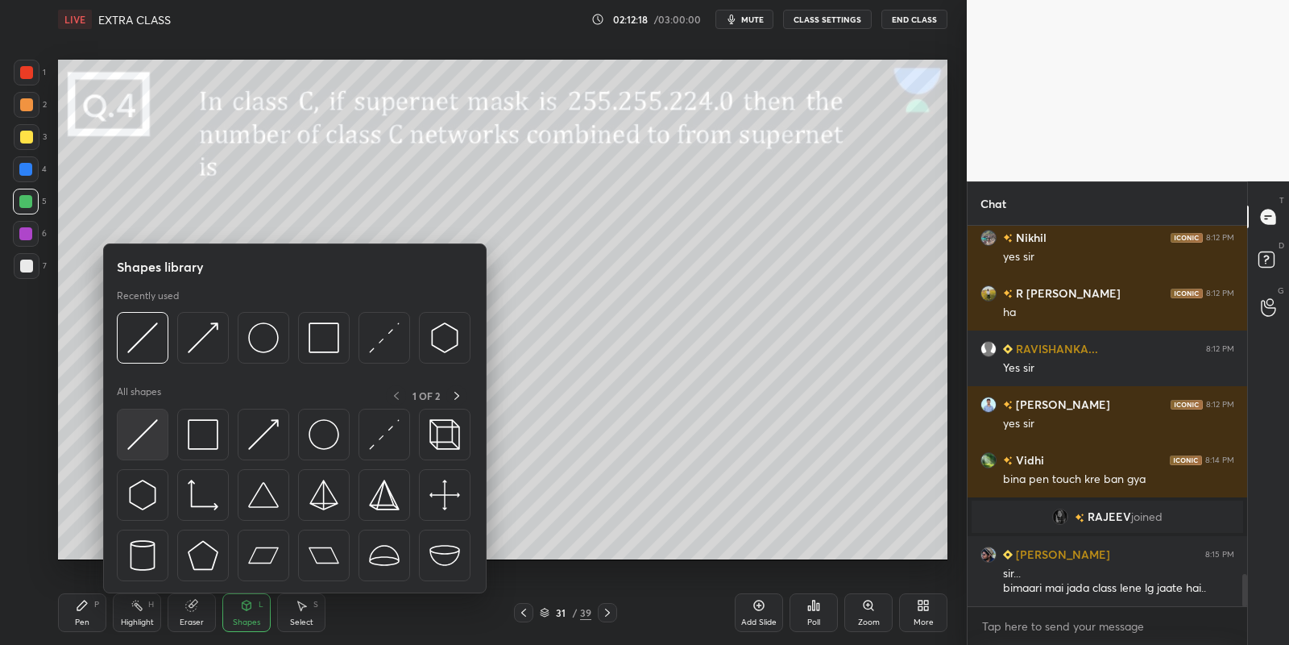
click at [151, 425] on img at bounding box center [142, 434] width 31 height 31
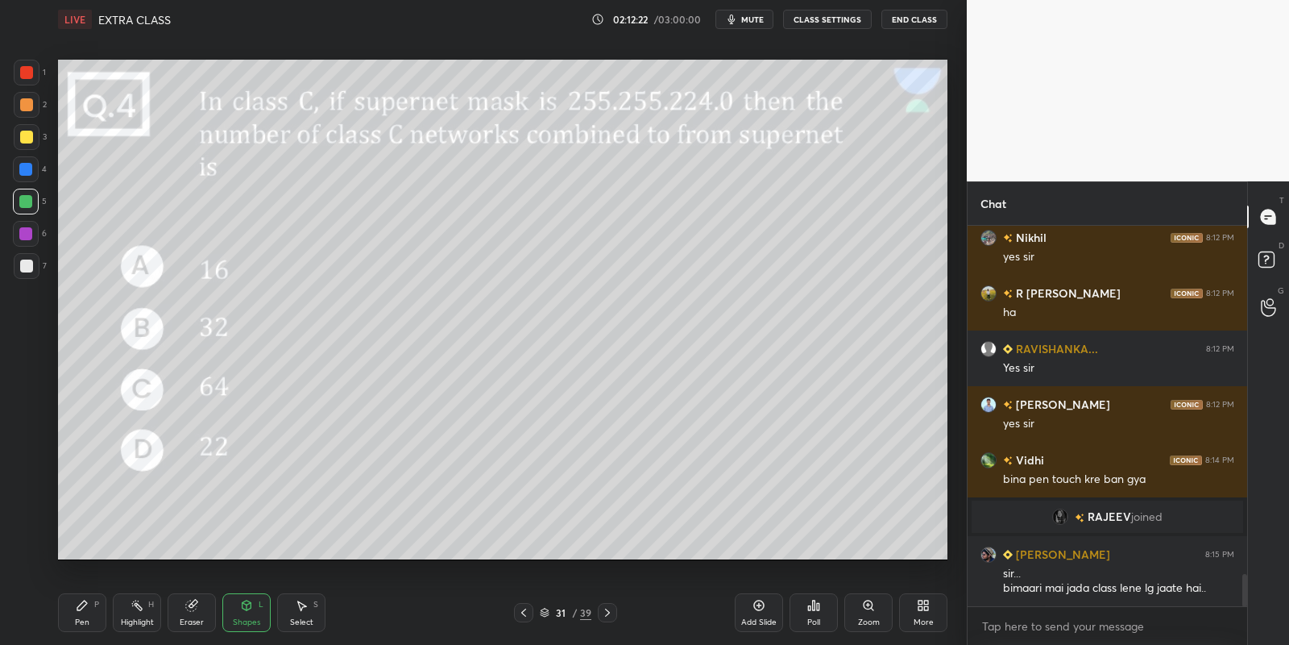
drag, startPoint x: 82, startPoint y: 616, endPoint x: 135, endPoint y: 576, distance: 66.2
click at [85, 614] on div "Pen P" at bounding box center [82, 612] width 48 height 39
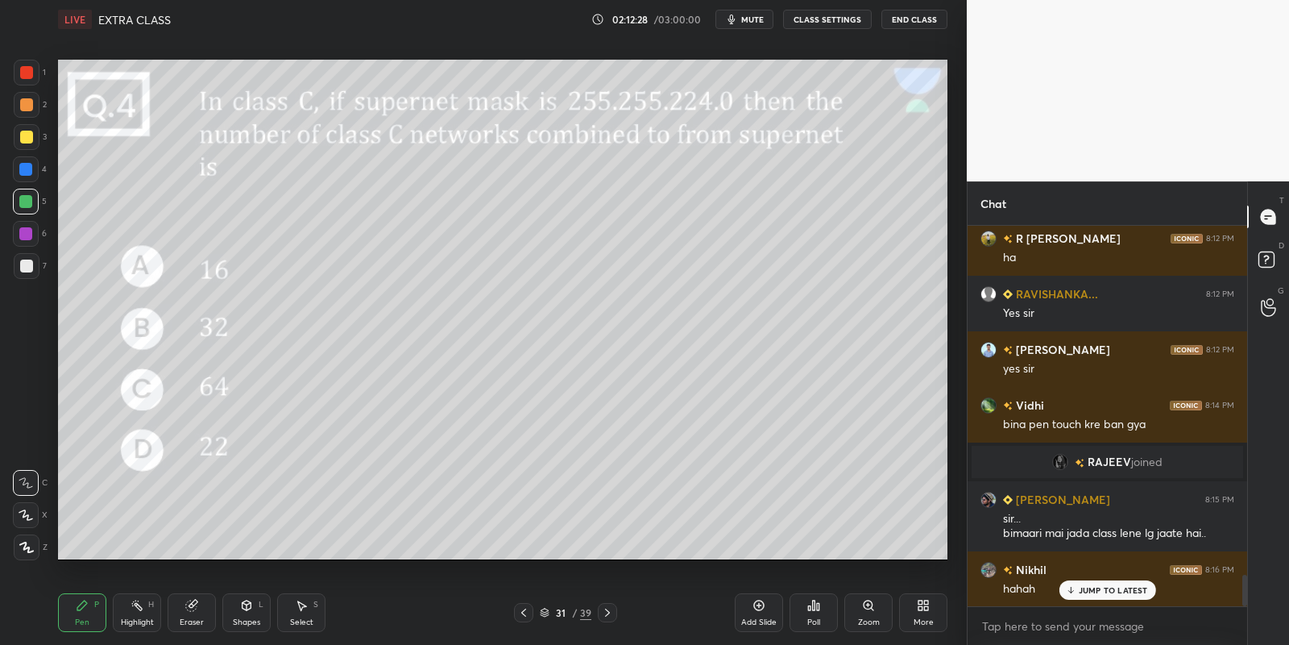
click at [23, 267] on div at bounding box center [26, 265] width 13 height 13
drag, startPoint x: 251, startPoint y: 627, endPoint x: 249, endPoint y: 605, distance: 21.9
click at [250, 622] on div "Shapes L" at bounding box center [246, 612] width 48 height 39
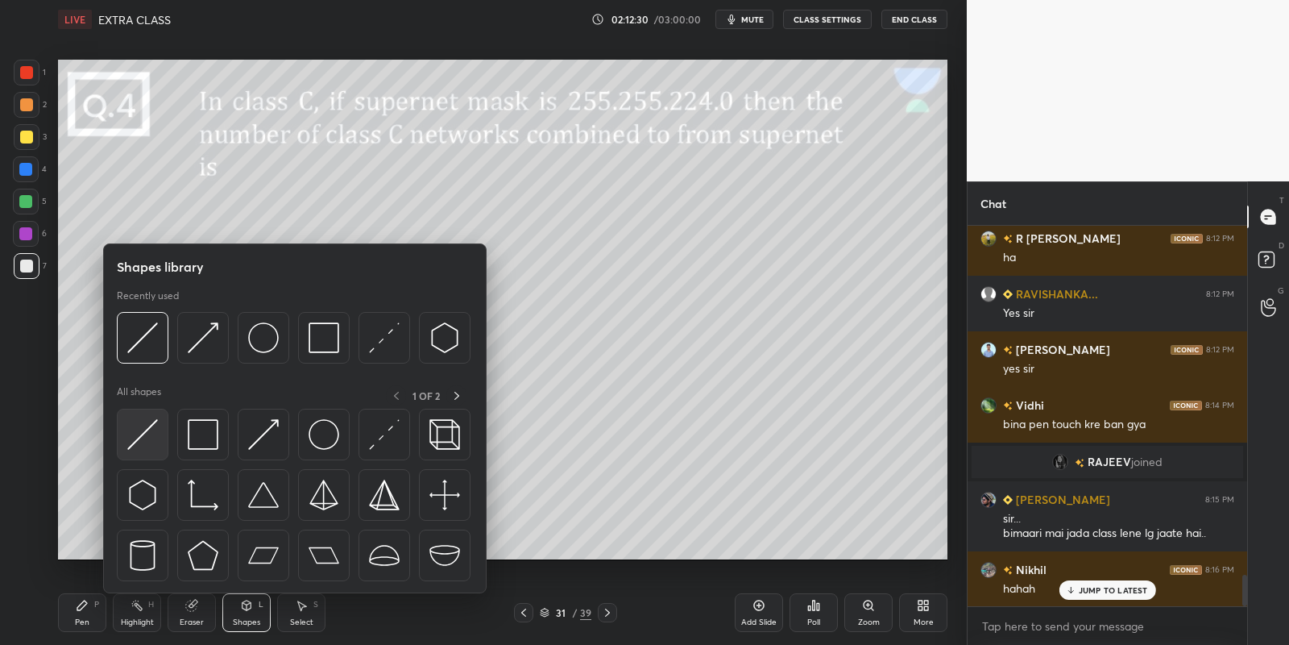
click at [148, 433] on img at bounding box center [142, 434] width 31 height 31
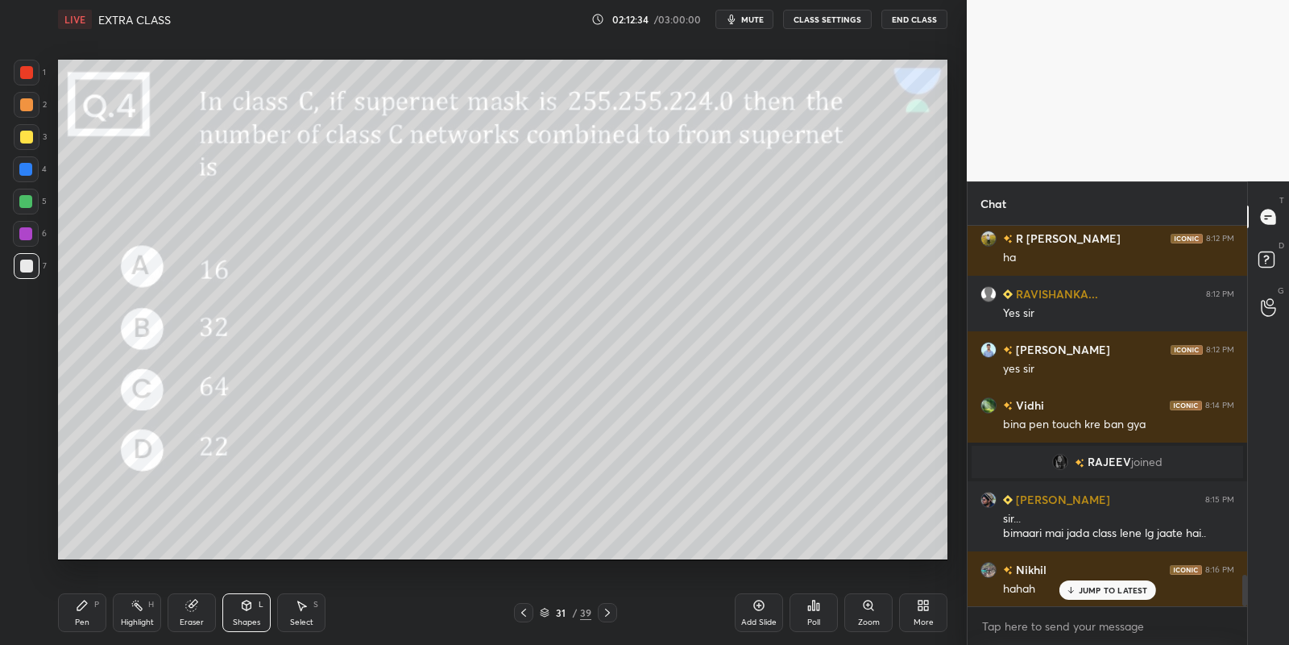
drag, startPoint x: 259, startPoint y: 612, endPoint x: 267, endPoint y: 595, distance: 18.7
click at [259, 611] on div "Shapes L" at bounding box center [246, 612] width 48 height 39
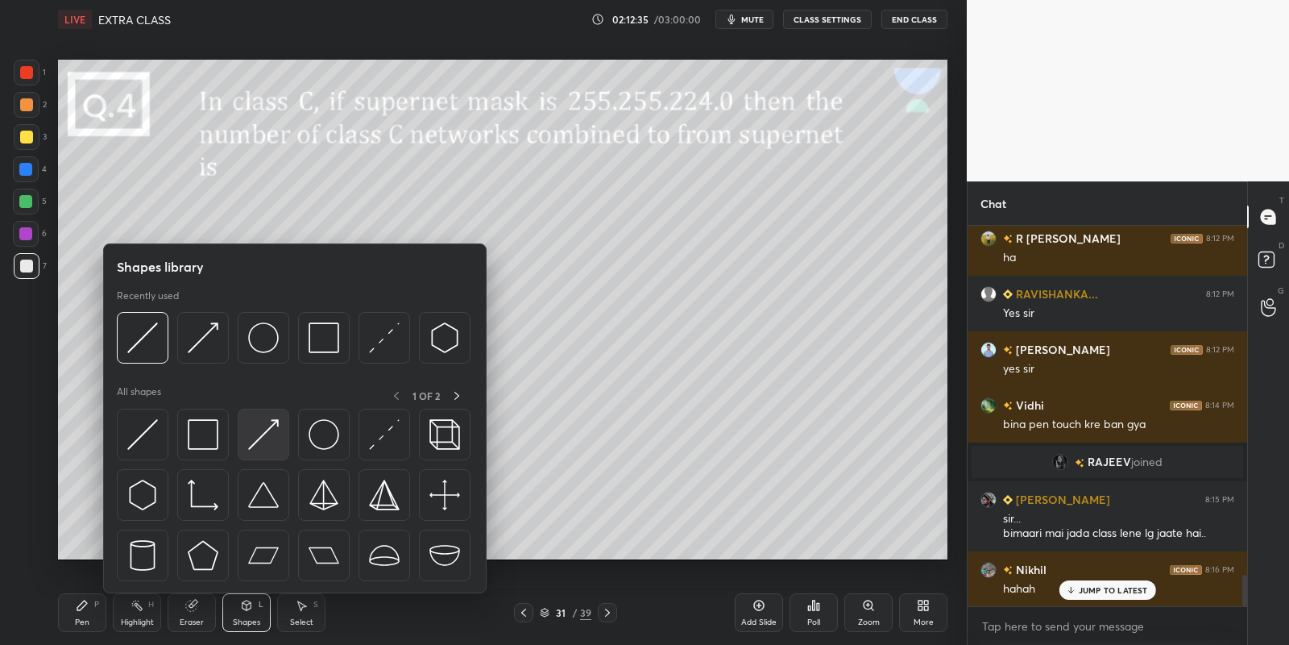
click at [265, 433] on img at bounding box center [263, 434] width 31 height 31
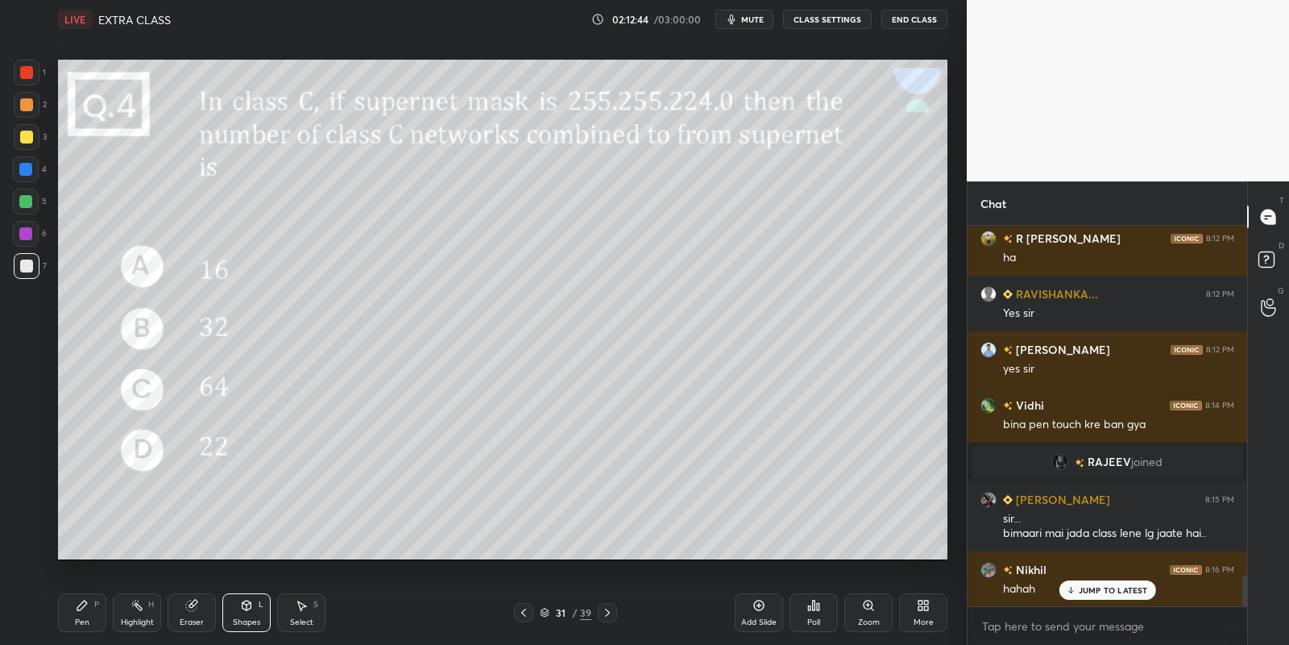
drag, startPoint x: 110, startPoint y: 616, endPoint x: 121, endPoint y: 610, distance: 12.6
click at [110, 613] on div "Pen P Highlight H Eraser Shapes L Select S" at bounding box center [227, 612] width 338 height 39
click at [125, 610] on div "Highlight H" at bounding box center [137, 612] width 48 height 39
drag, startPoint x: 79, startPoint y: 619, endPoint x: 88, endPoint y: 570, distance: 49.9
click at [81, 618] on div "Pen" at bounding box center [82, 622] width 15 height 8
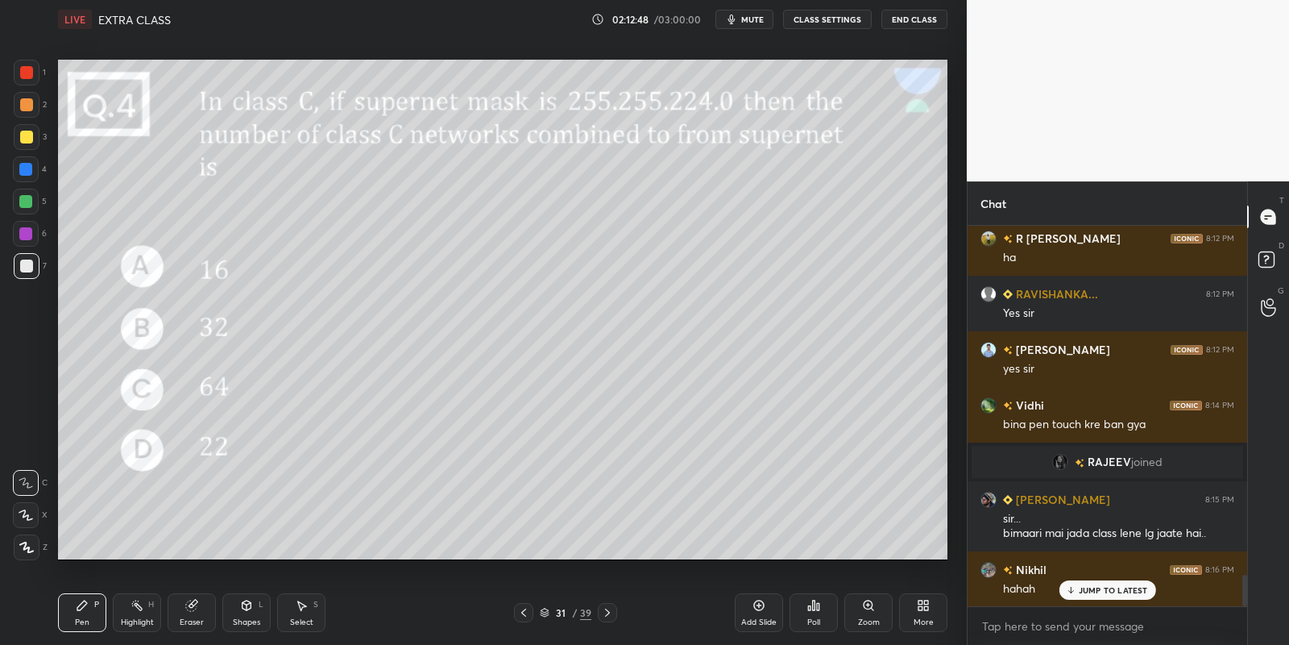
click at [27, 275] on div at bounding box center [27, 266] width 26 height 26
click at [19, 129] on div at bounding box center [27, 137] width 26 height 26
click at [22, 192] on div at bounding box center [26, 202] width 26 height 26
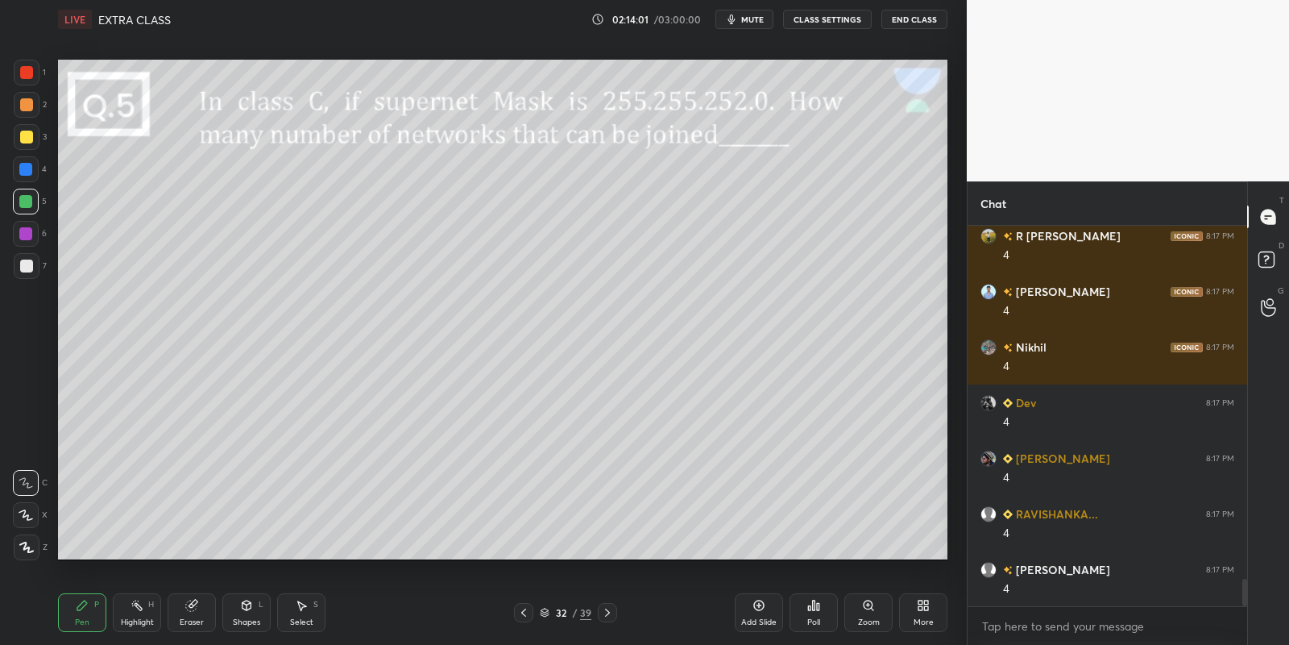
scroll to position [4895, 0]
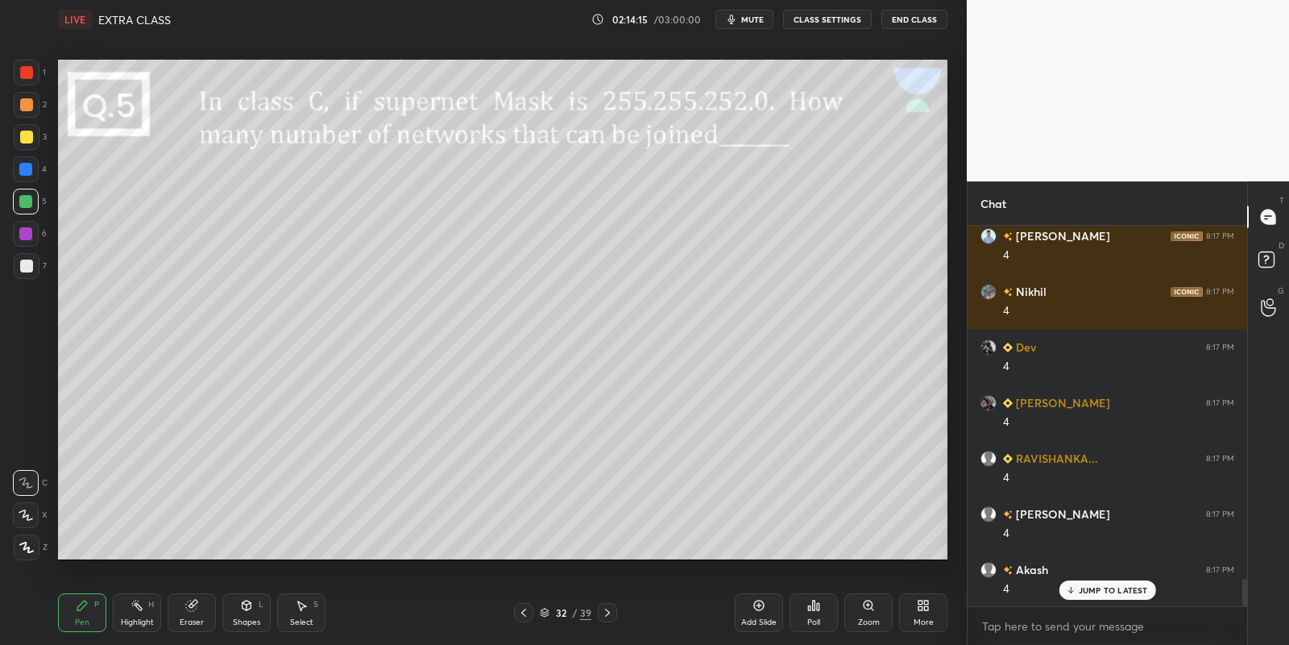
click at [761, 18] on span "mute" at bounding box center [752, 19] width 23 height 11
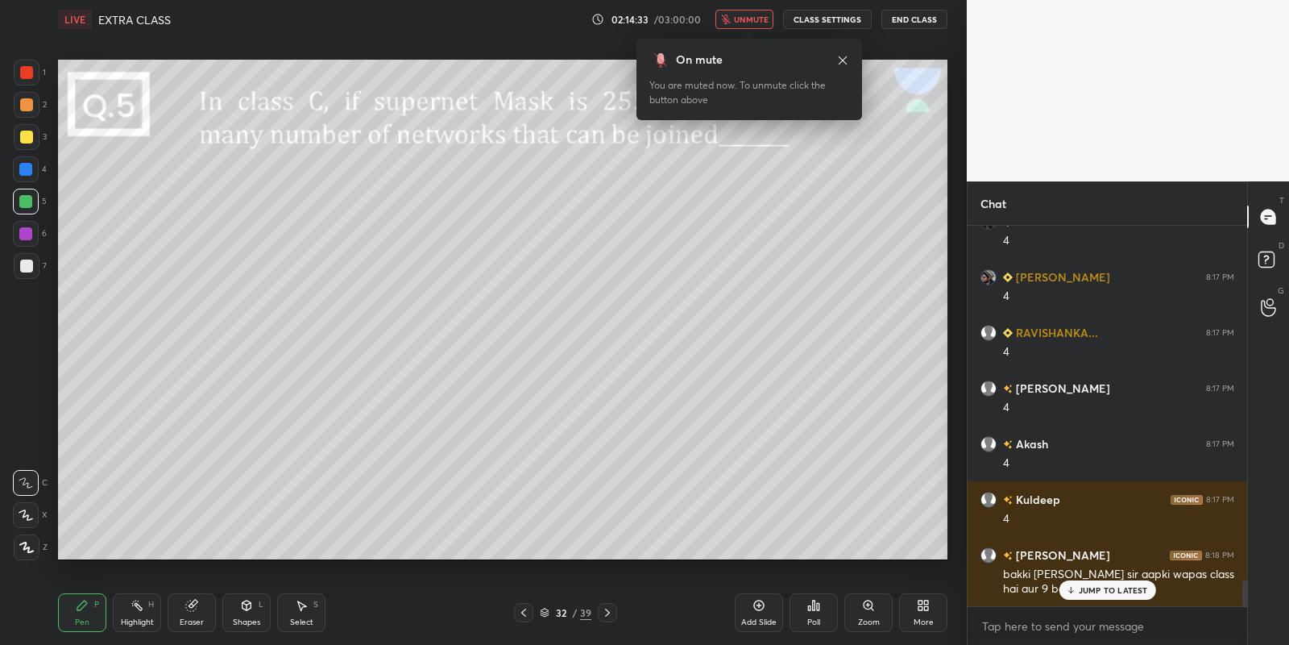
scroll to position [5077, 0]
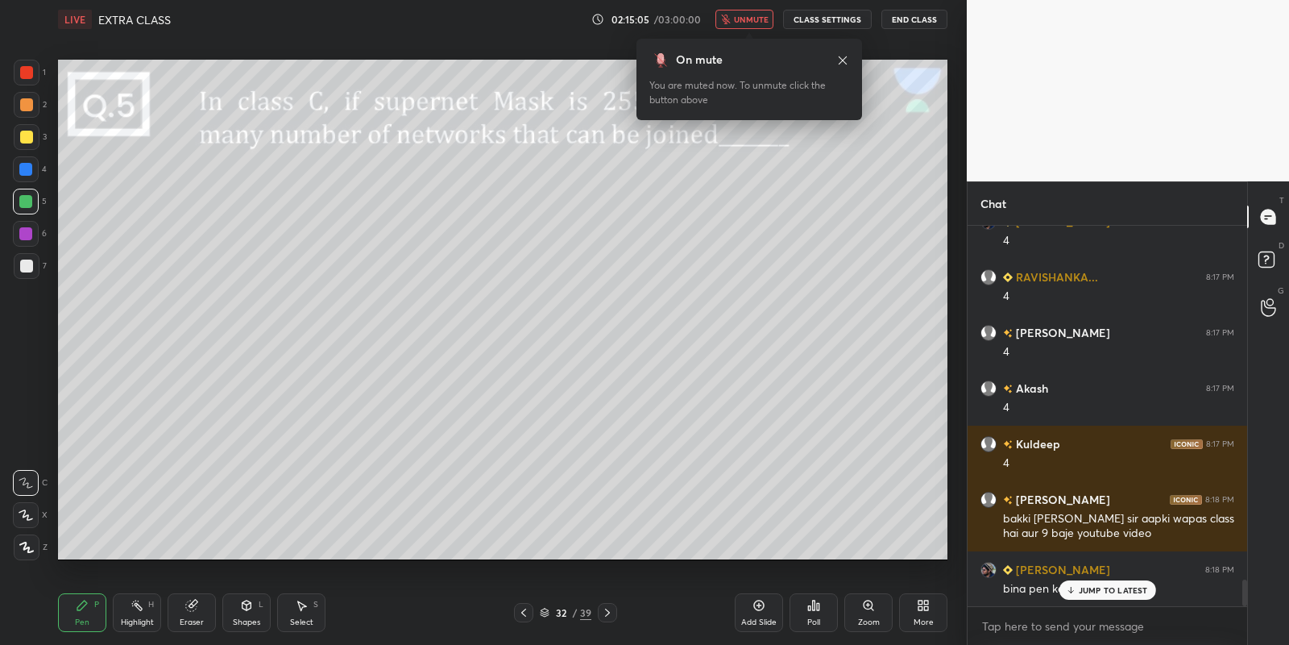
click at [1088, 583] on div "JUMP TO LATEST" at bounding box center [1107, 589] width 97 height 19
click at [760, 20] on span "unmute" at bounding box center [751, 19] width 35 height 11
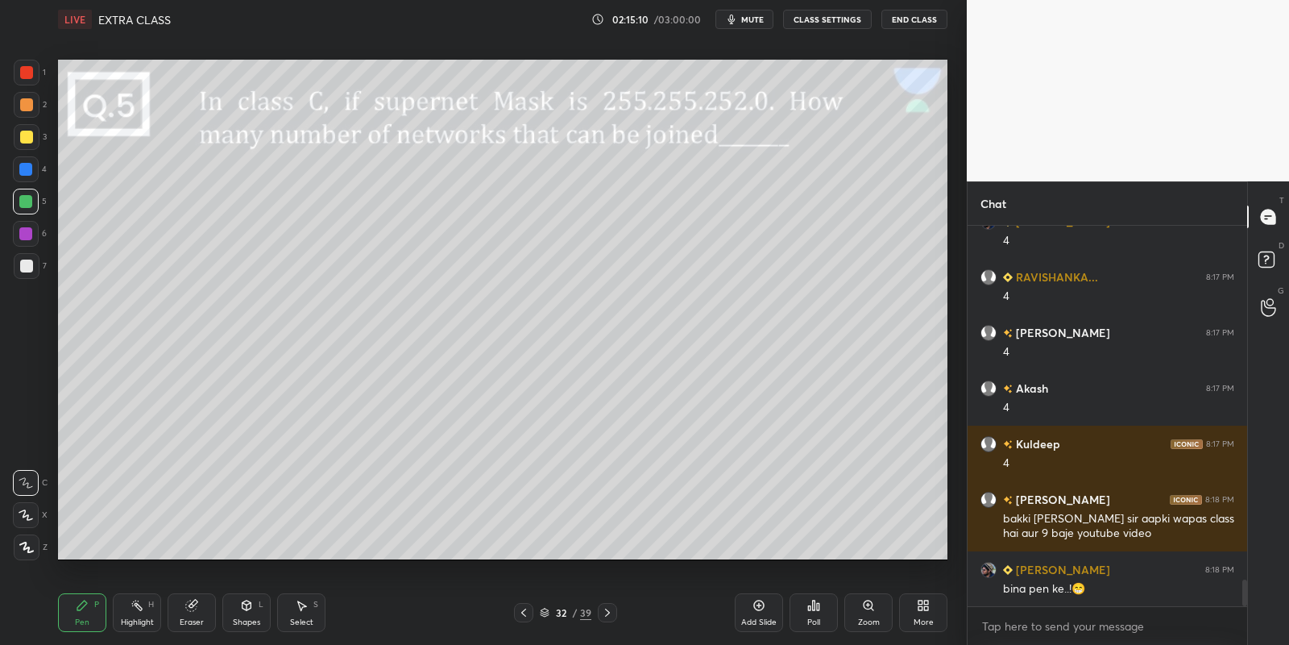
click at [85, 624] on div "Pen" at bounding box center [82, 622] width 15 height 8
drag, startPoint x: 27, startPoint y: 205, endPoint x: 53, endPoint y: 203, distance: 25.8
click at [27, 206] on div at bounding box center [25, 201] width 13 height 13
click at [523, 615] on icon at bounding box center [523, 612] width 13 height 13
click at [309, 611] on div "Select S" at bounding box center [301, 612] width 48 height 39
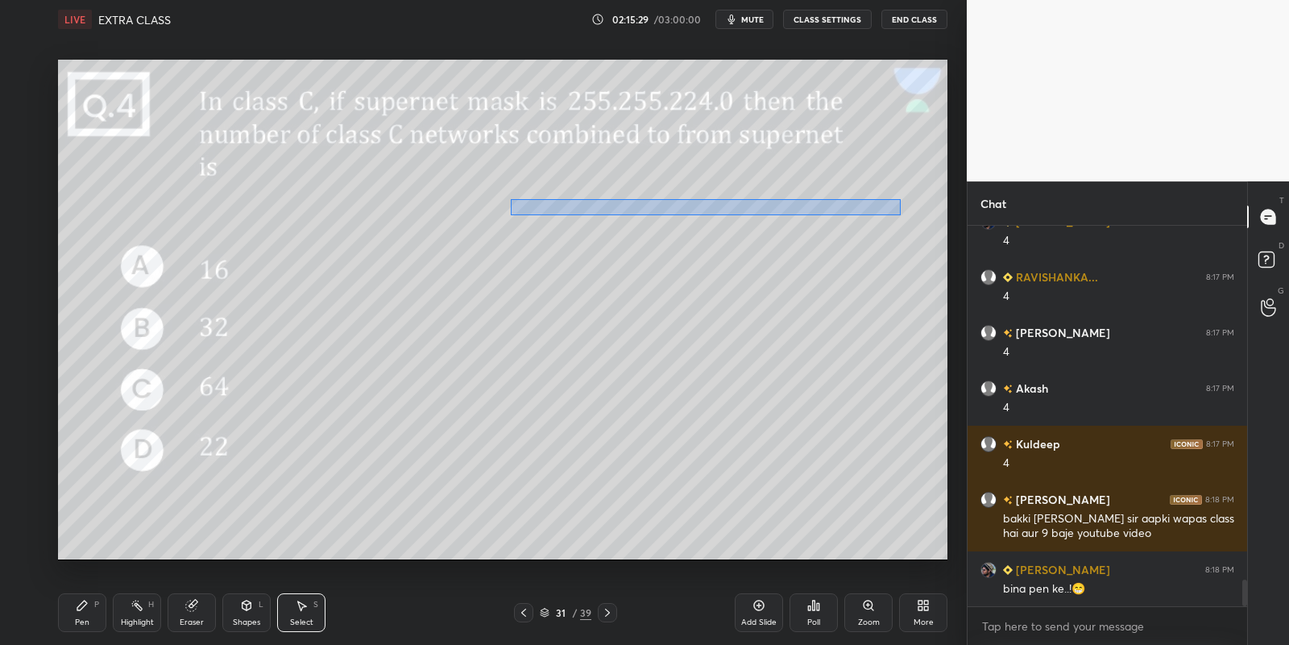
drag, startPoint x: 510, startPoint y: 199, endPoint x: 893, endPoint y: 212, distance: 383.0
click at [898, 214] on div "0 ° Undo Copy Paste here Duplicate Duplicate to new slide Delete" at bounding box center [503, 310] width 890 height 500
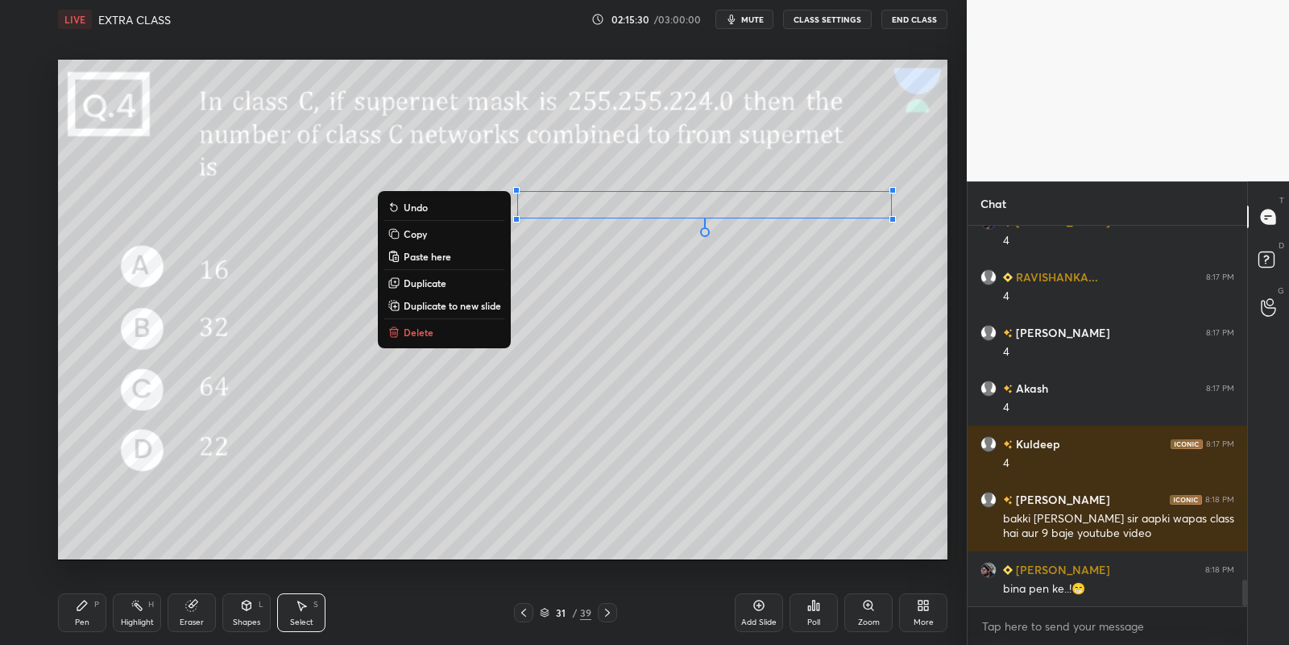
drag, startPoint x: 444, startPoint y: 236, endPoint x: 459, endPoint y: 255, distance: 24.2
click at [442, 239] on button "Copy" at bounding box center [444, 233] width 120 height 19
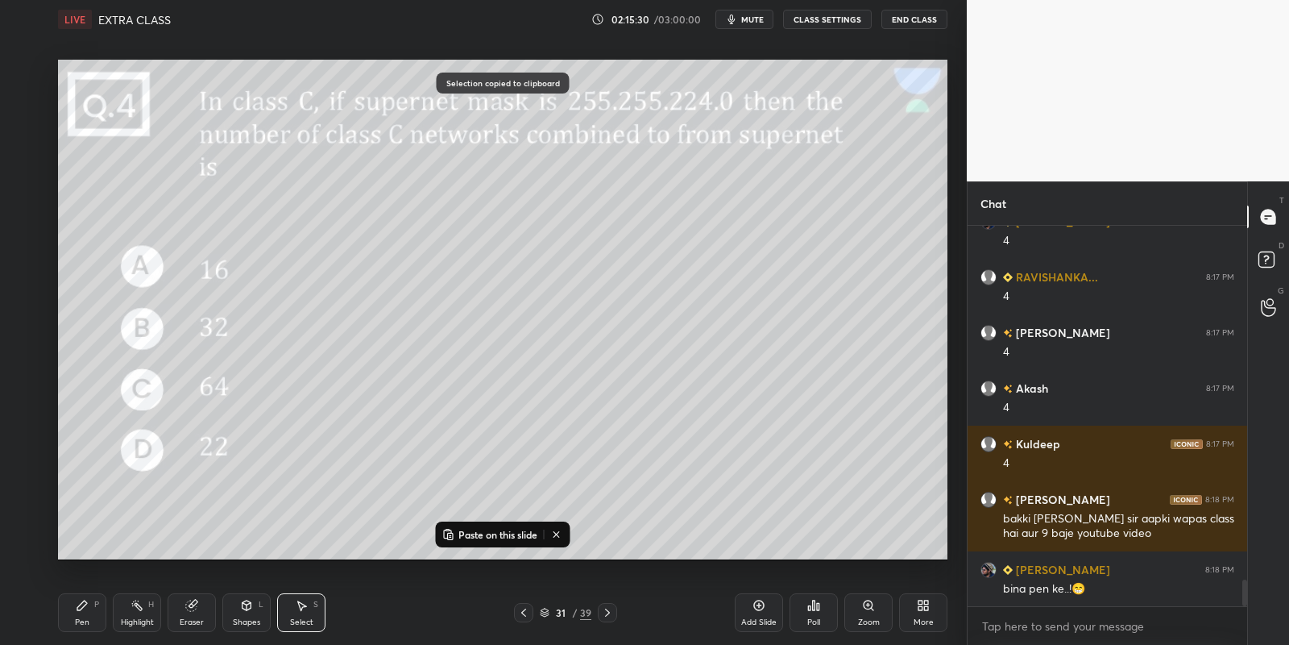
click at [604, 609] on icon at bounding box center [607, 612] width 13 height 13
drag, startPoint x: 494, startPoint y: 529, endPoint x: 497, endPoint y: 519, distance: 11.0
click at [496, 528] on p "Paste on this slide" at bounding box center [498, 534] width 79 height 13
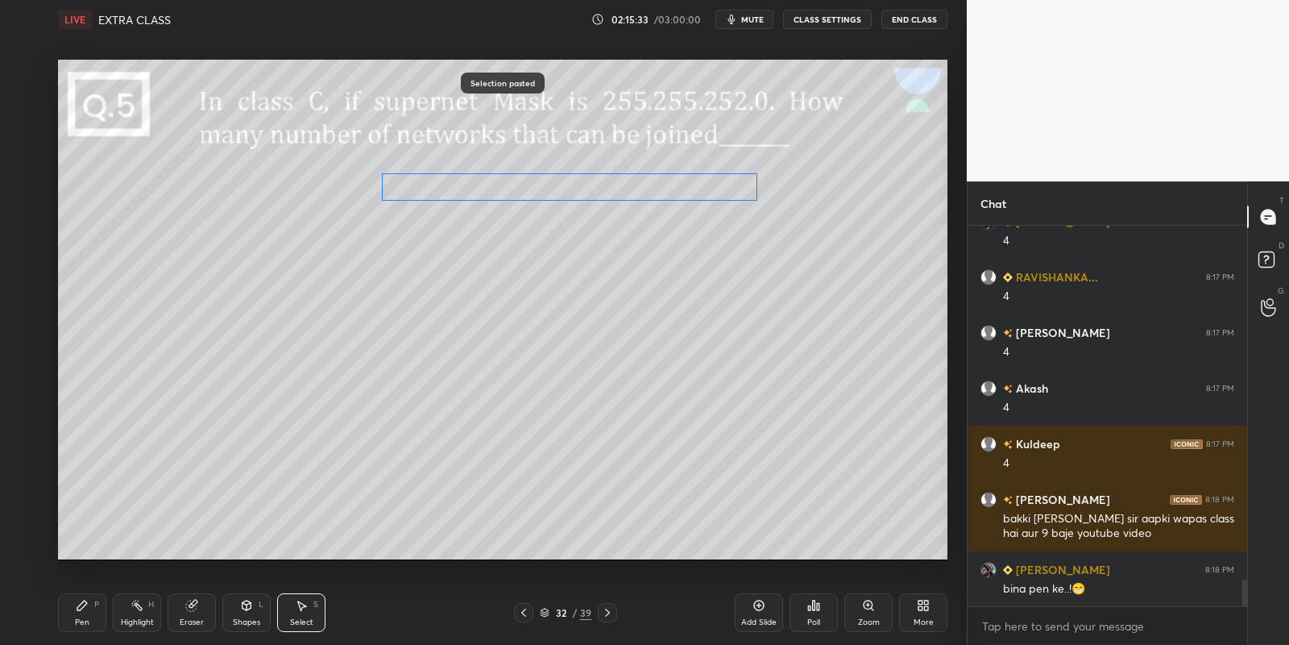
drag, startPoint x: 600, startPoint y: 193, endPoint x: 465, endPoint y: 172, distance: 136.2
click at [466, 175] on div "0 ° Undo Copy Paste here Duplicate Duplicate to new slide Delete" at bounding box center [503, 310] width 890 height 500
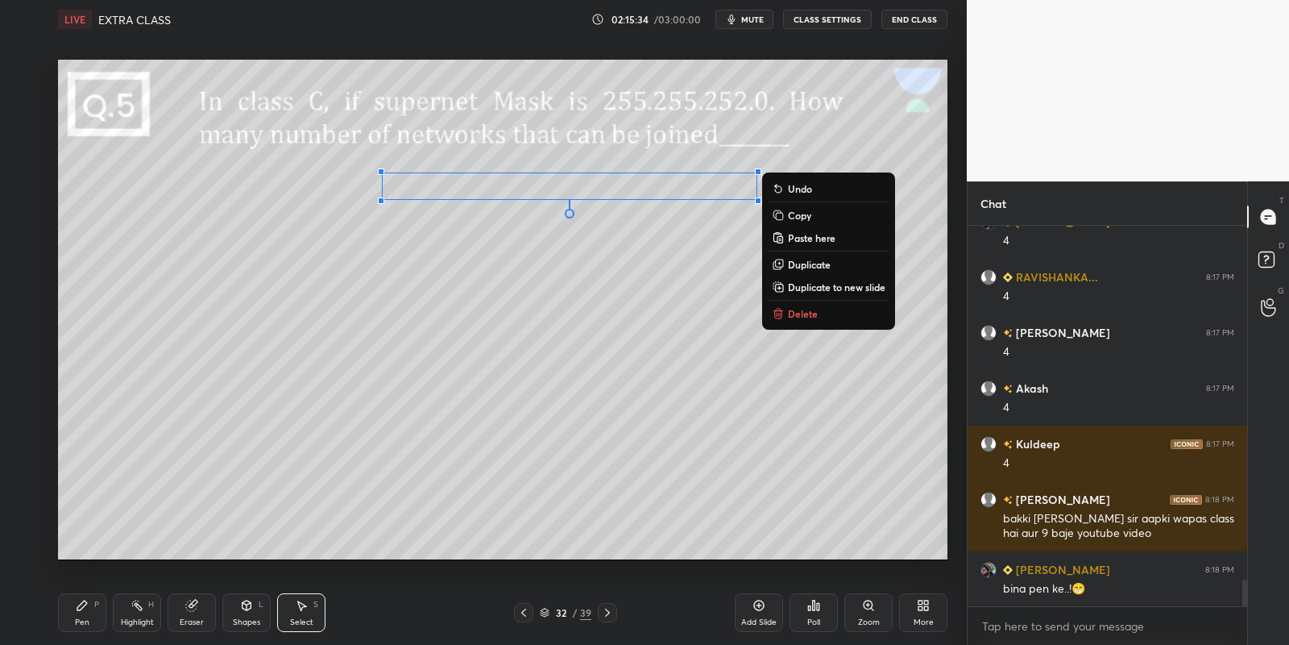
drag, startPoint x: 99, startPoint y: 616, endPoint x: 156, endPoint y: 610, distance: 57.5
click at [104, 617] on div "Pen P" at bounding box center [82, 612] width 48 height 39
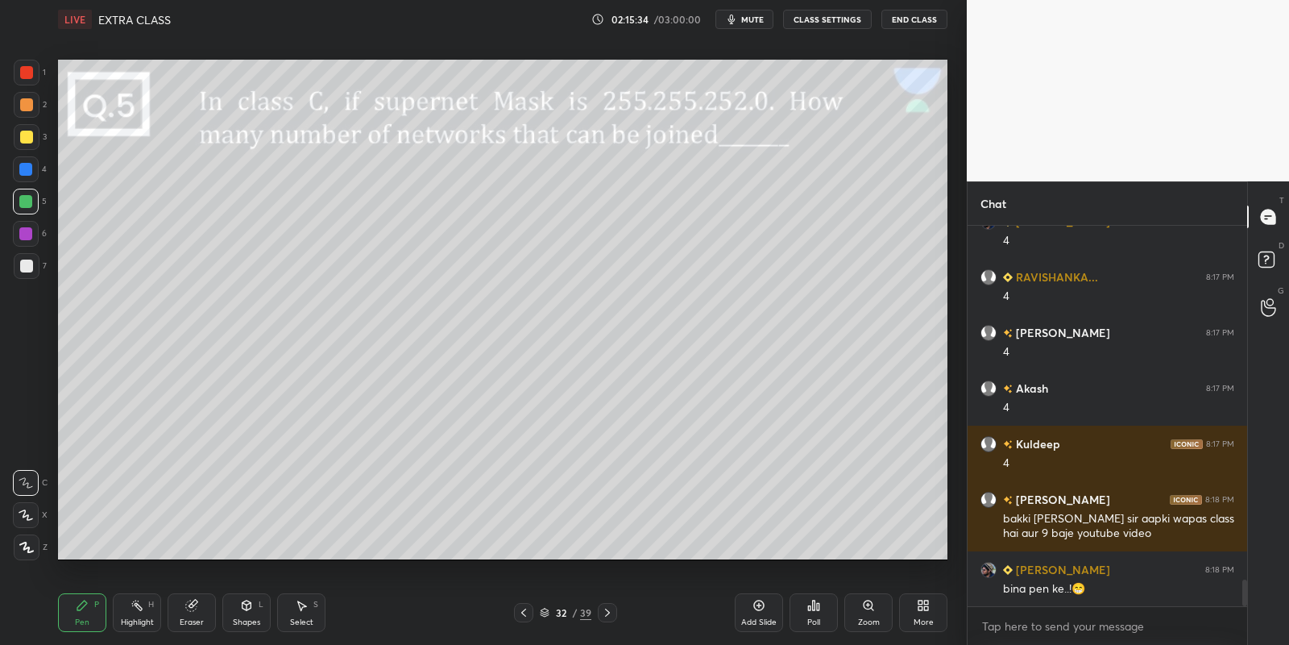
drag, startPoint x: 190, startPoint y: 612, endPoint x: 197, endPoint y: 603, distance: 11.6
click at [191, 612] on div "Eraser" at bounding box center [192, 612] width 48 height 39
click at [86, 610] on icon at bounding box center [82, 605] width 13 height 13
click at [27, 135] on div at bounding box center [26, 137] width 13 height 13
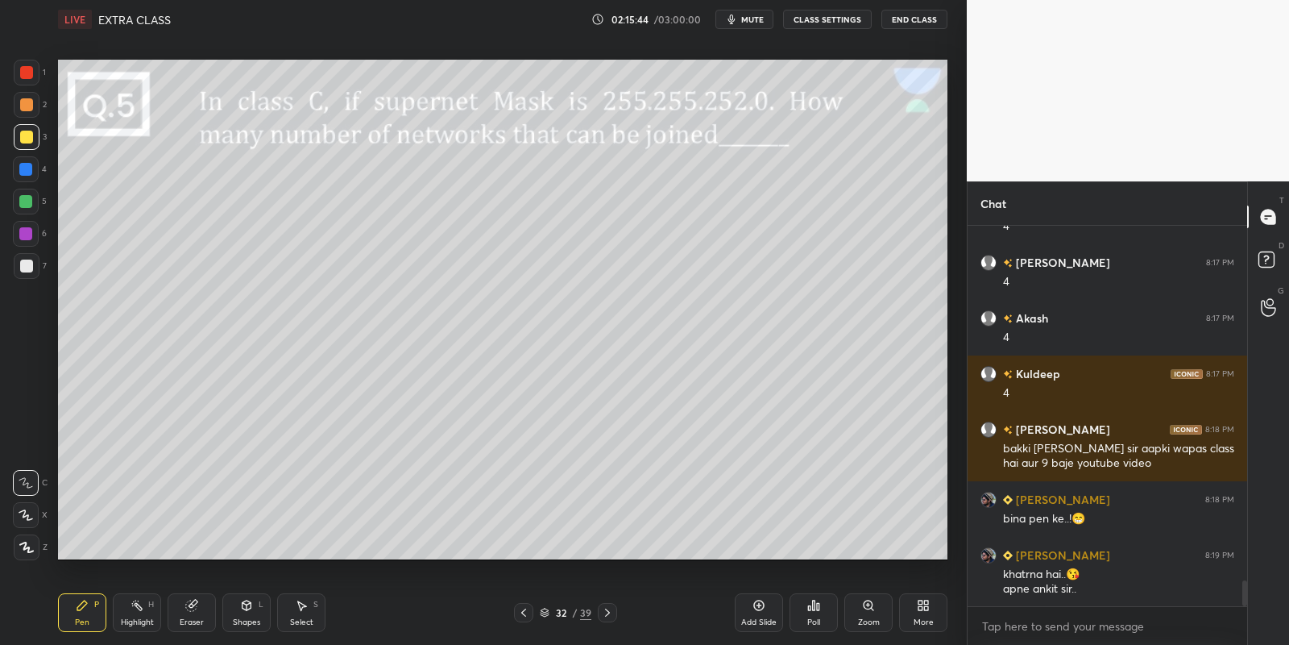
click at [116, 617] on div "Highlight H" at bounding box center [137, 612] width 48 height 39
click at [25, 208] on div at bounding box center [26, 202] width 26 height 26
drag, startPoint x: 249, startPoint y: 618, endPoint x: 244, endPoint y: 593, distance: 25.4
click at [247, 618] on div "Shapes" at bounding box center [246, 622] width 27 height 8
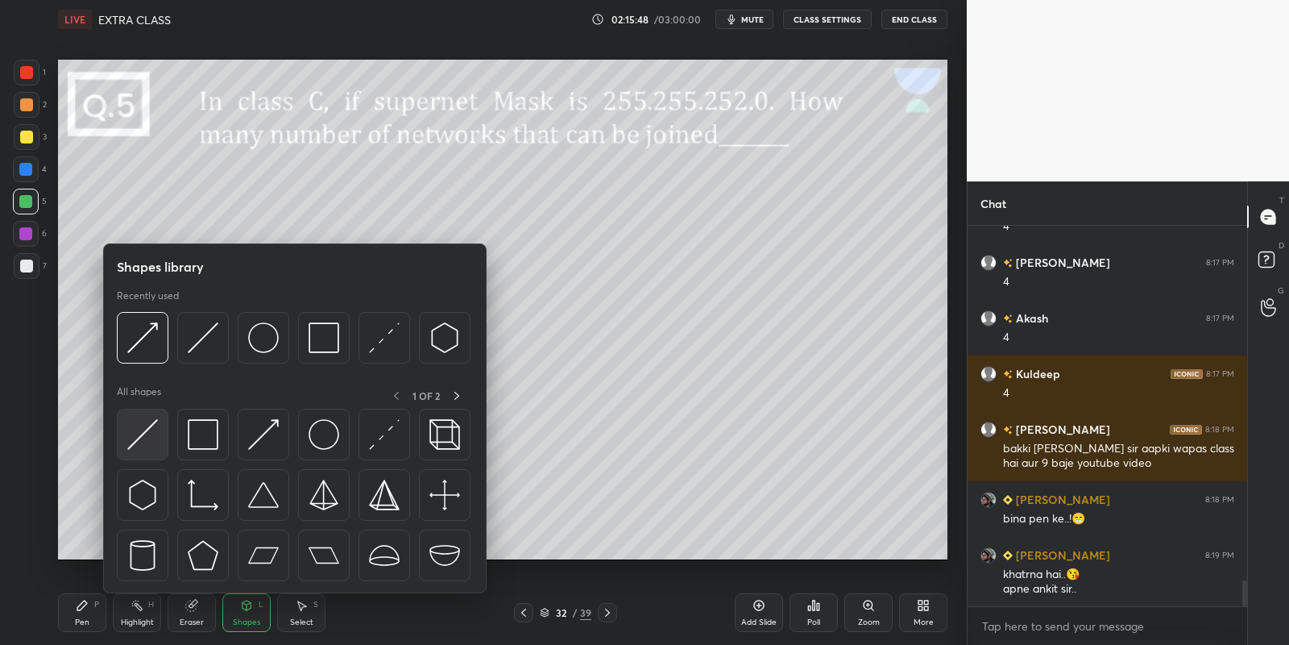
click at [144, 424] on img at bounding box center [142, 434] width 31 height 31
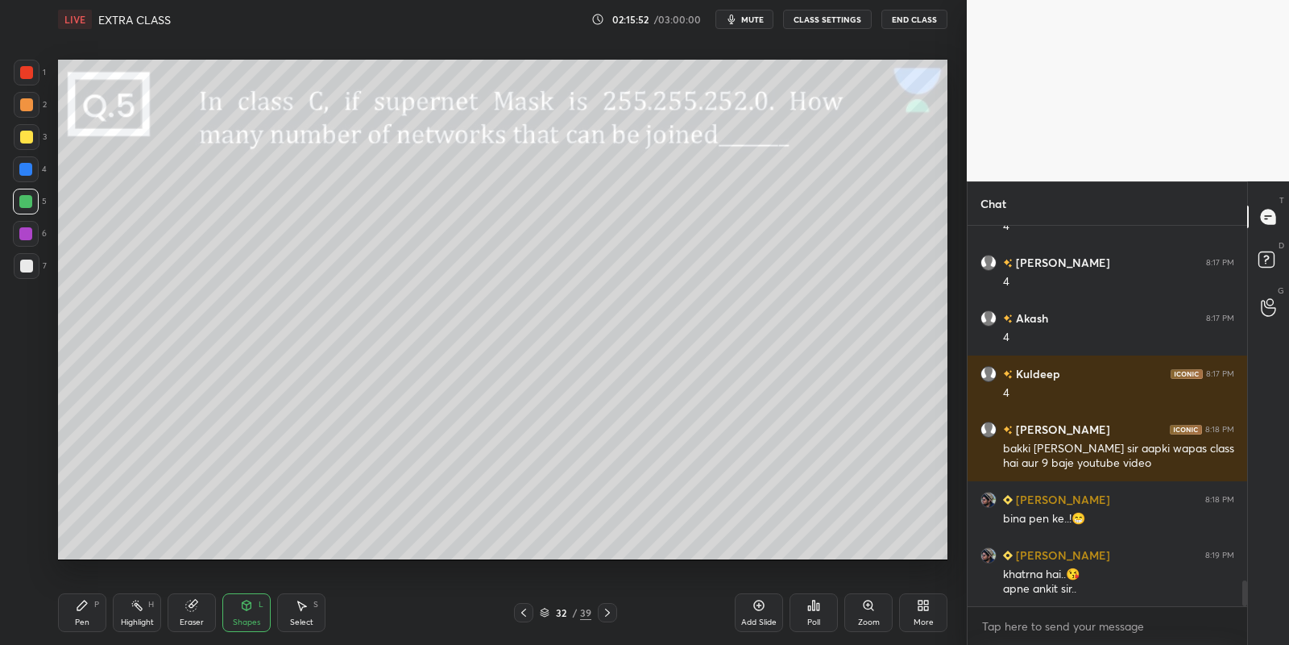
drag, startPoint x: 81, startPoint y: 616, endPoint x: 90, endPoint y: 608, distance: 12.6
click at [82, 612] on div "Pen P" at bounding box center [82, 612] width 48 height 39
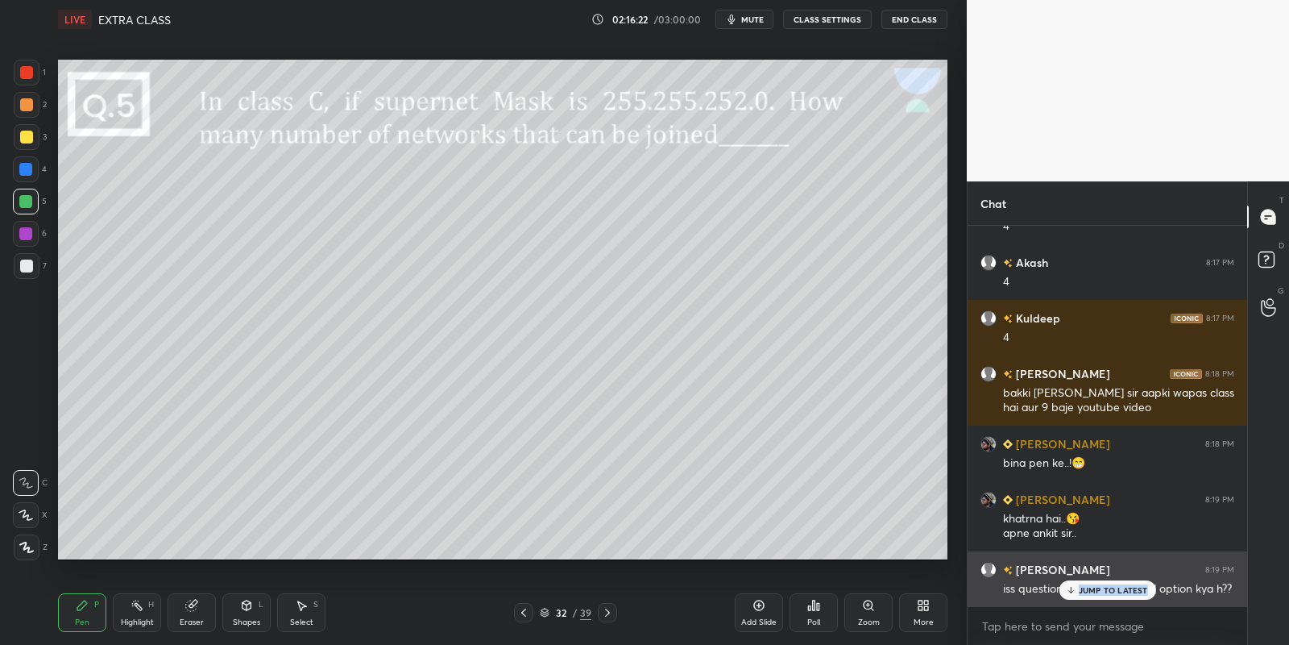
click at [1077, 595] on div "JUMP TO LATEST" at bounding box center [1107, 589] width 97 height 19
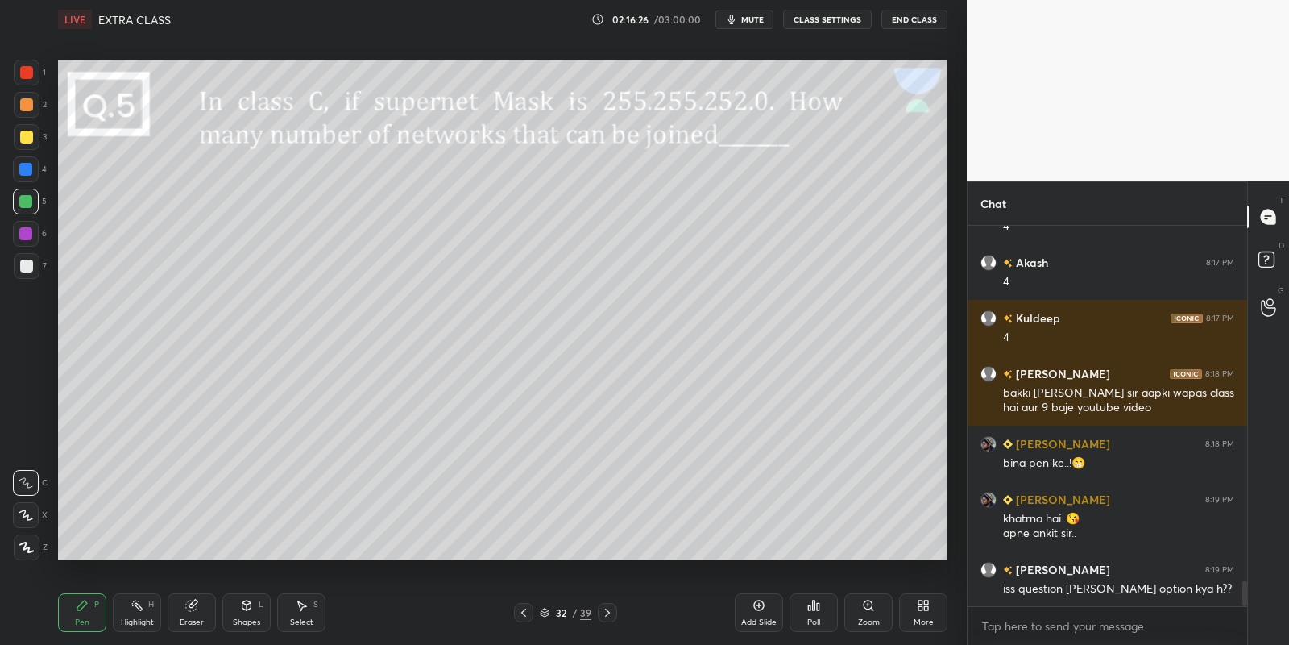
click at [86, 620] on div "Pen" at bounding box center [82, 622] width 15 height 8
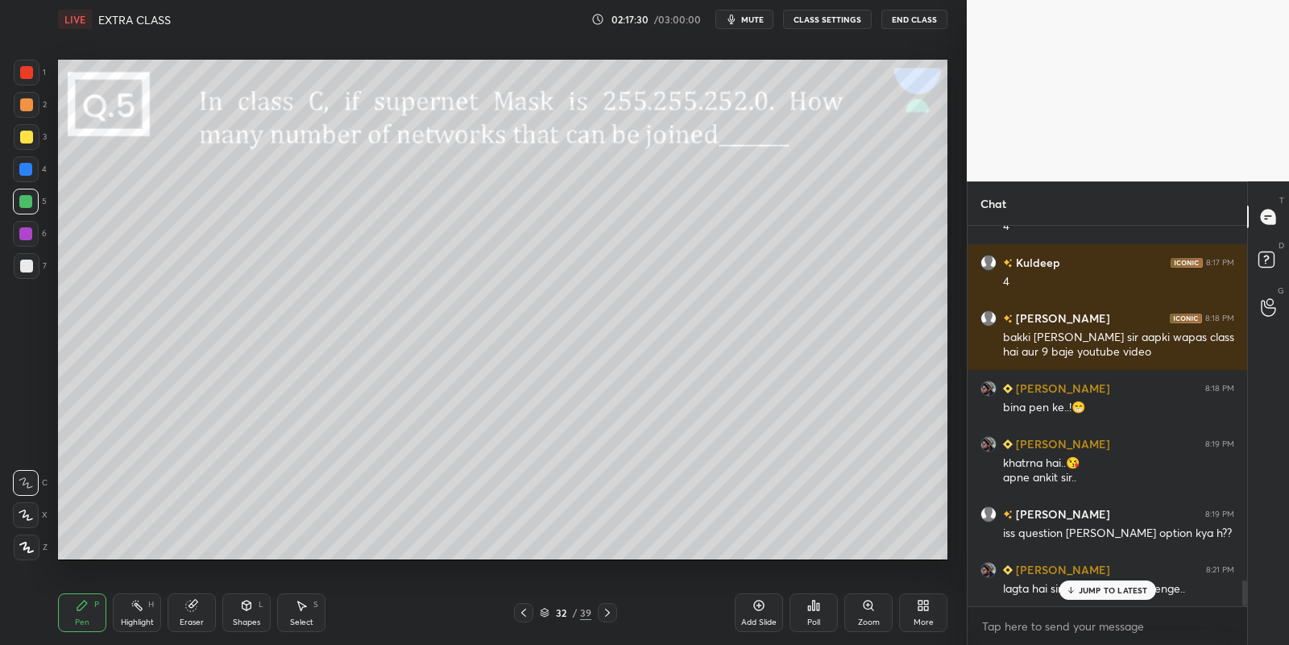
click at [1083, 583] on div "JUMP TO LATEST" at bounding box center [1107, 589] width 97 height 19
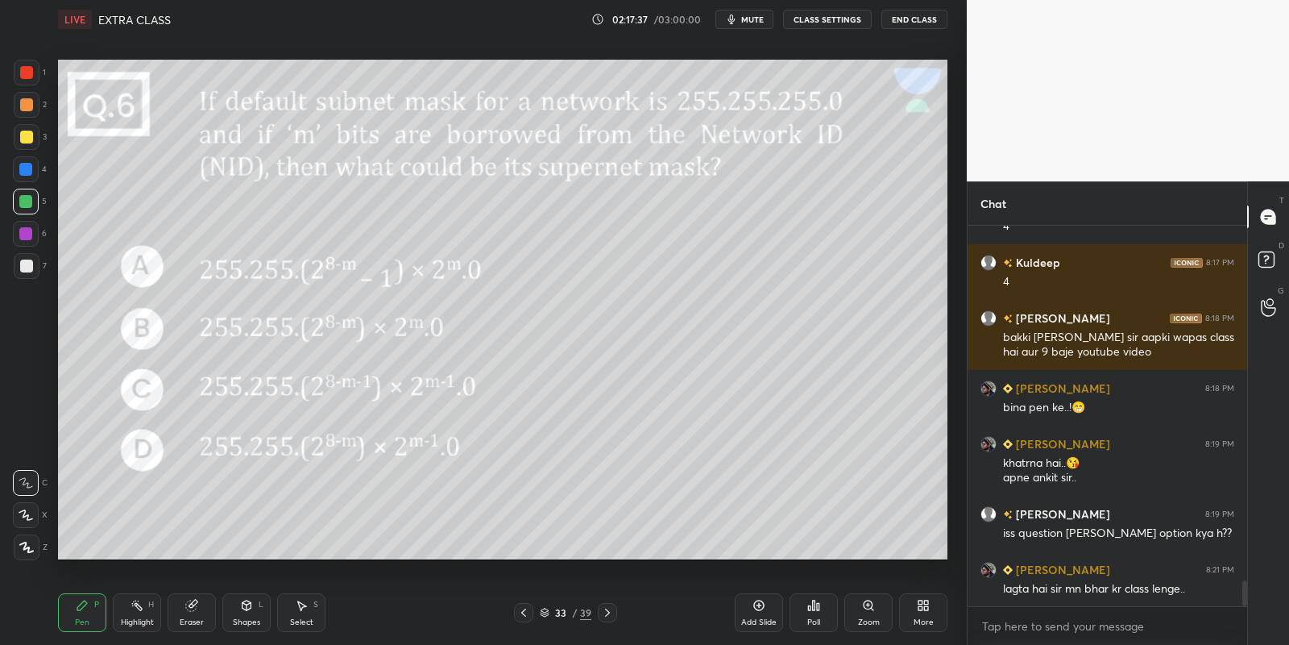
click at [83, 613] on div "Pen P" at bounding box center [82, 612] width 48 height 39
click at [815, 603] on icon at bounding box center [814, 605] width 2 height 10
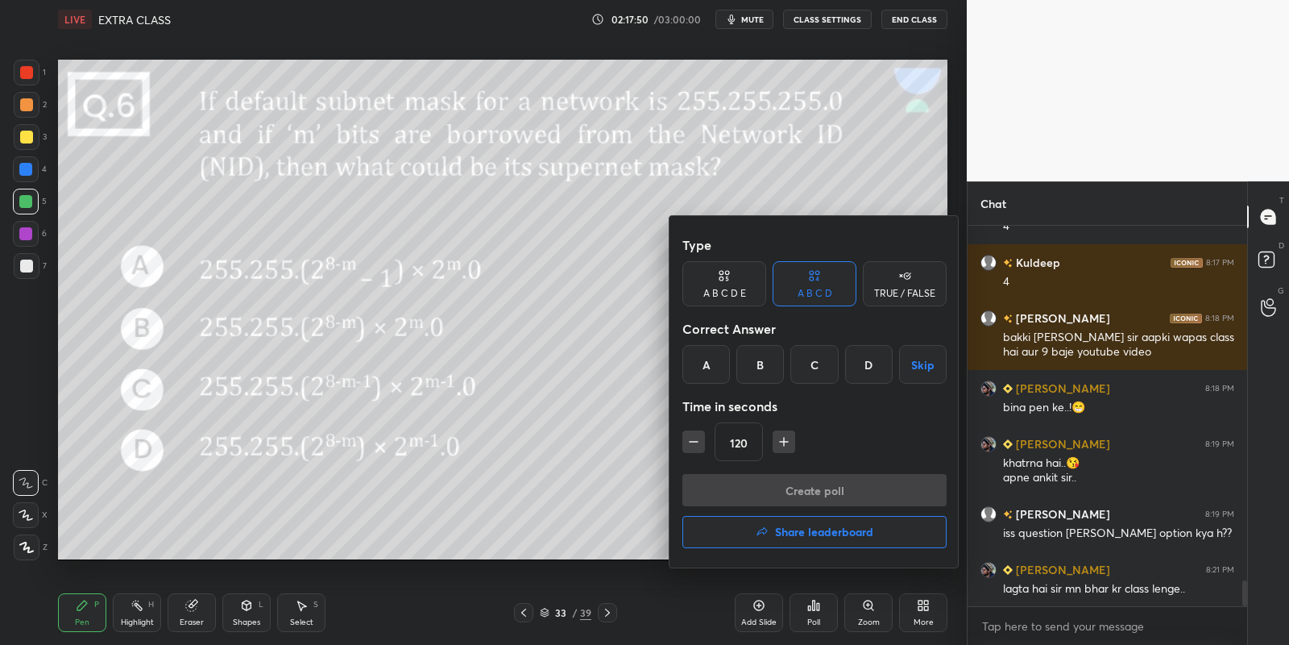
click at [708, 358] on div "A" at bounding box center [707, 364] width 48 height 39
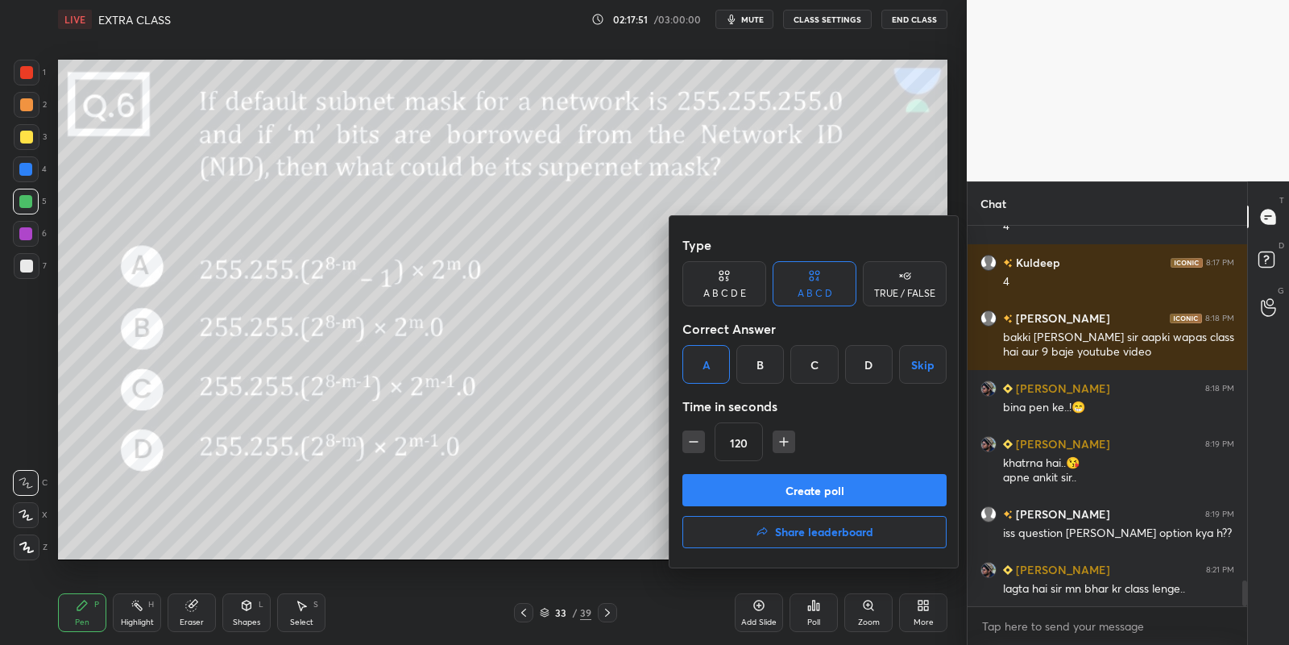
click at [785, 442] on icon "button" at bounding box center [784, 442] width 8 height 0
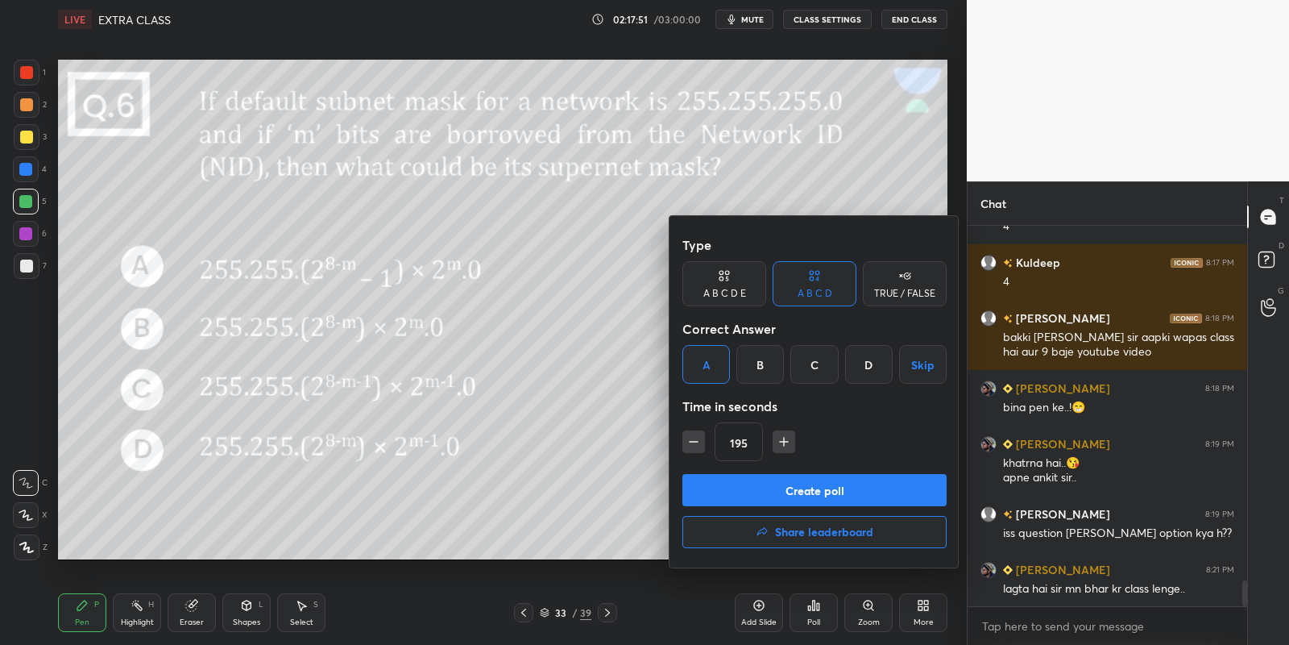
click at [785, 442] on icon "button" at bounding box center [784, 442] width 8 height 0
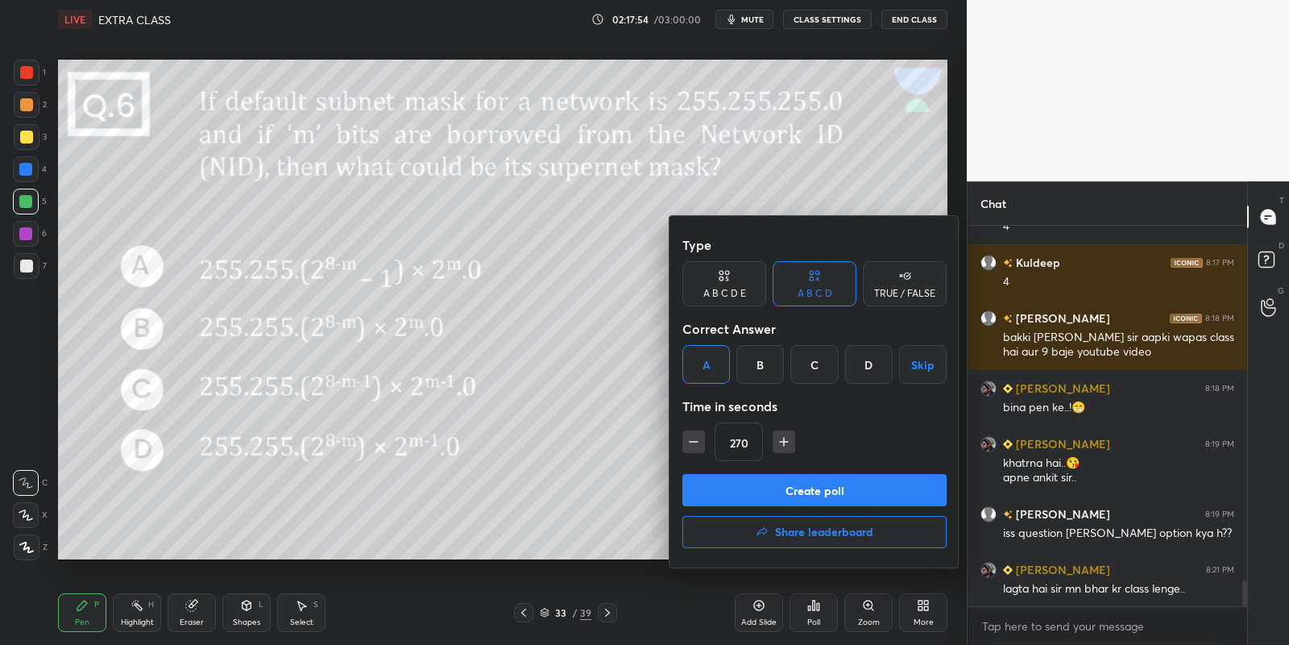
click at [785, 442] on icon "button" at bounding box center [784, 442] width 8 height 0
type input "300"
click at [776, 492] on button "Create poll" at bounding box center [815, 490] width 264 height 32
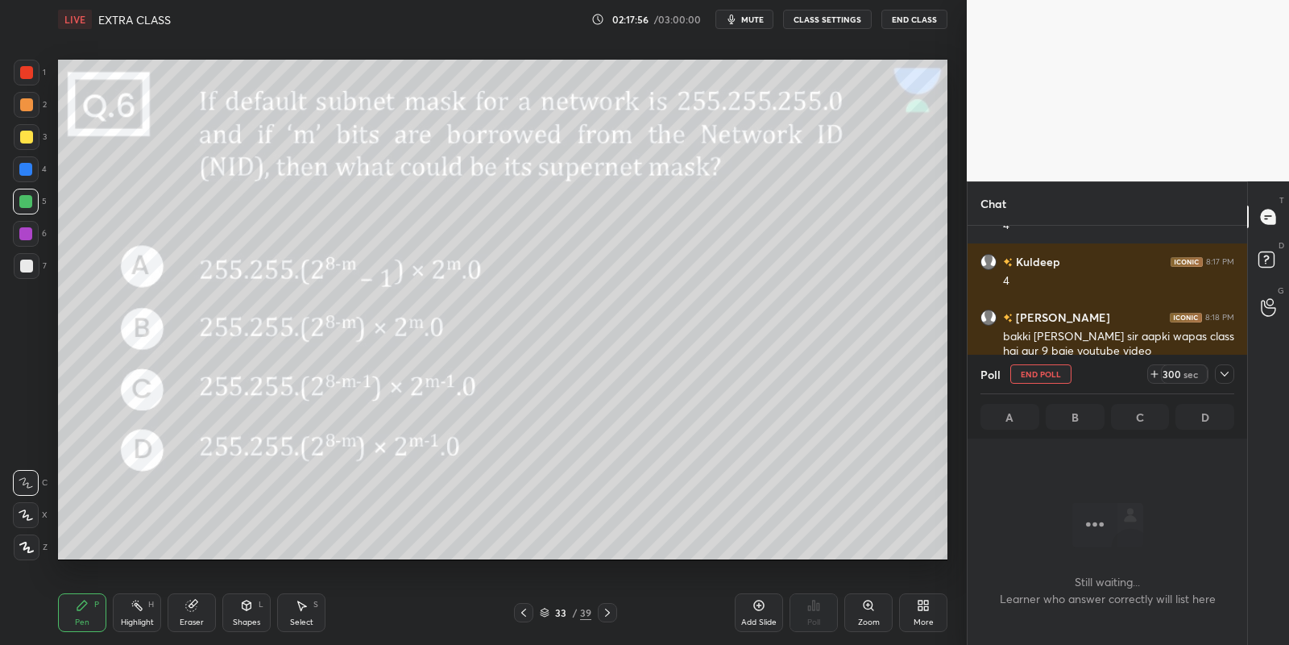
scroll to position [5, 5]
click at [759, 19] on span "mute" at bounding box center [752, 19] width 23 height 11
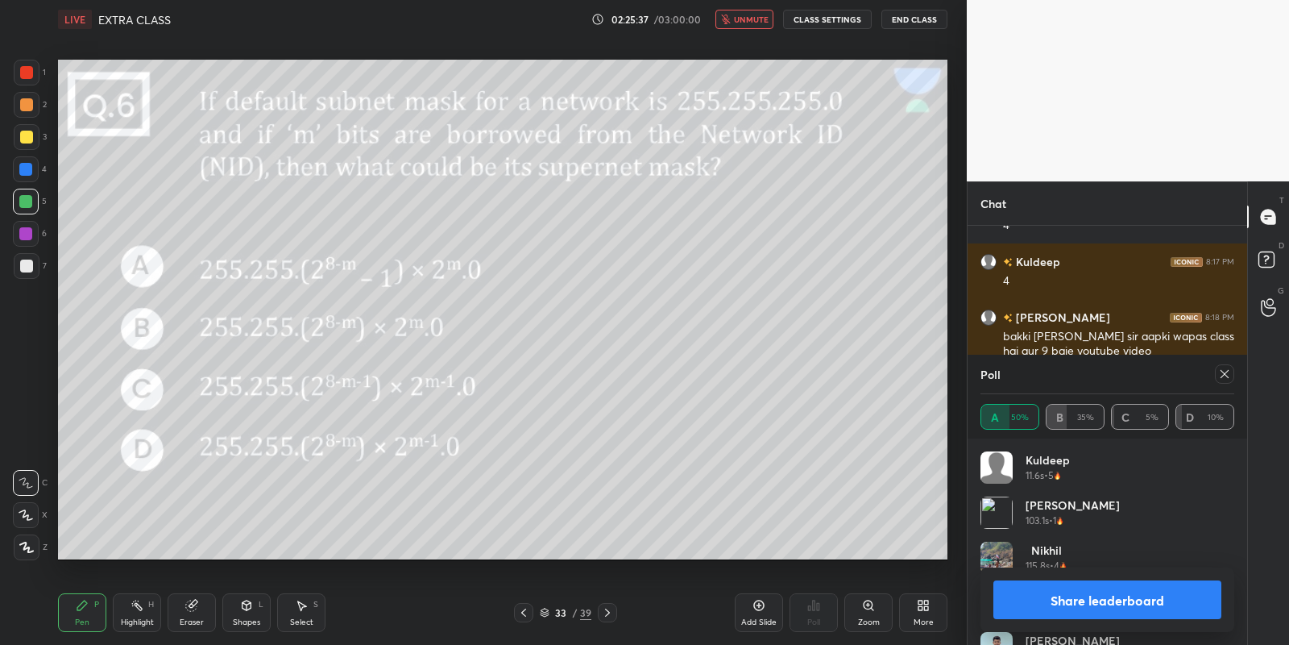
click at [1089, 597] on button "Share leaderboard" at bounding box center [1108, 599] width 228 height 39
type textarea "x"
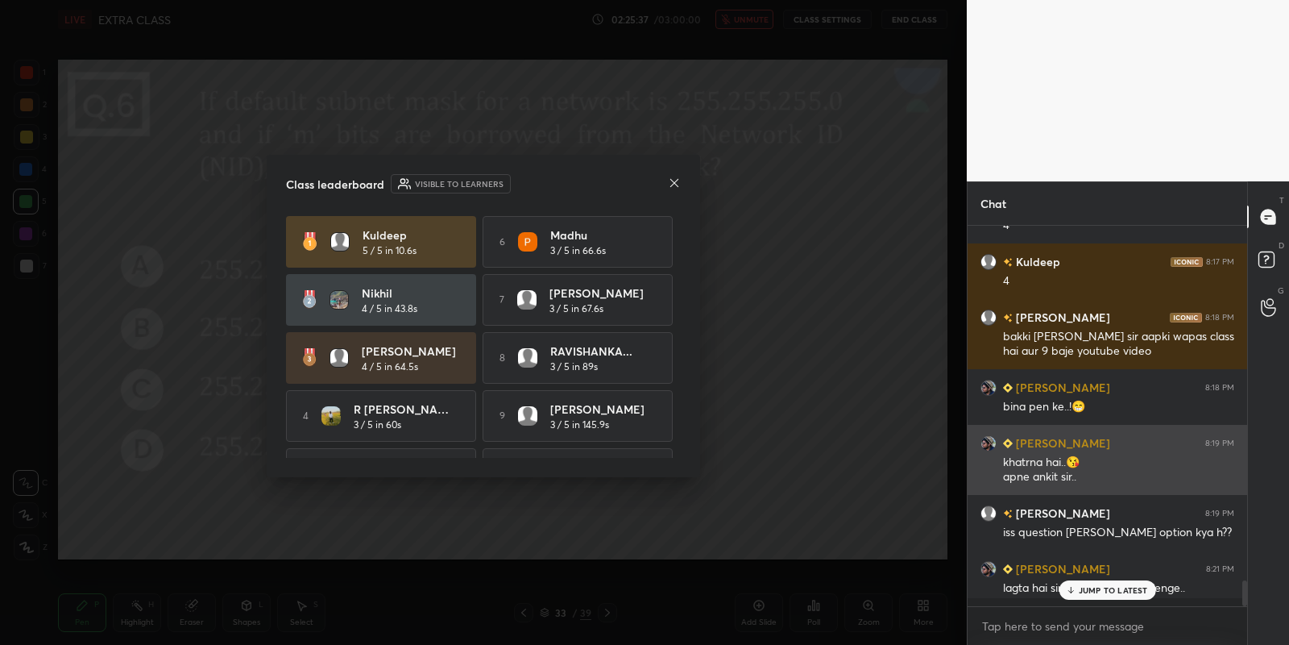
scroll to position [238, 276]
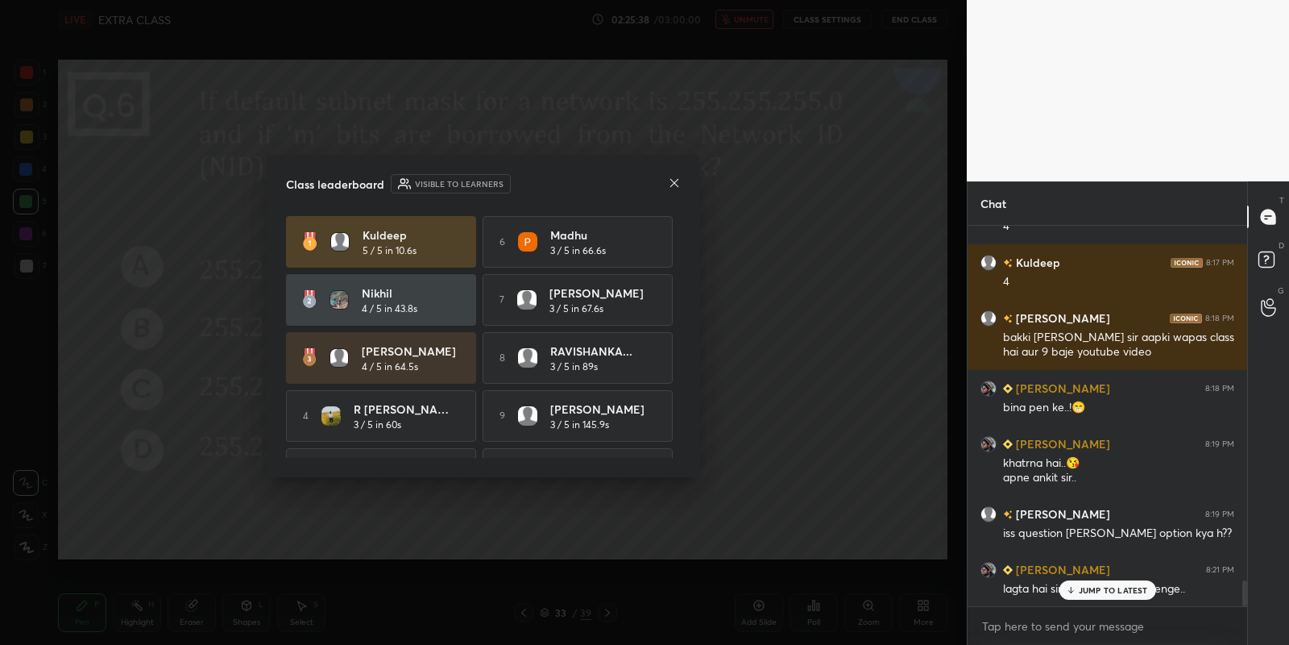
click at [679, 184] on icon at bounding box center [674, 182] width 13 height 13
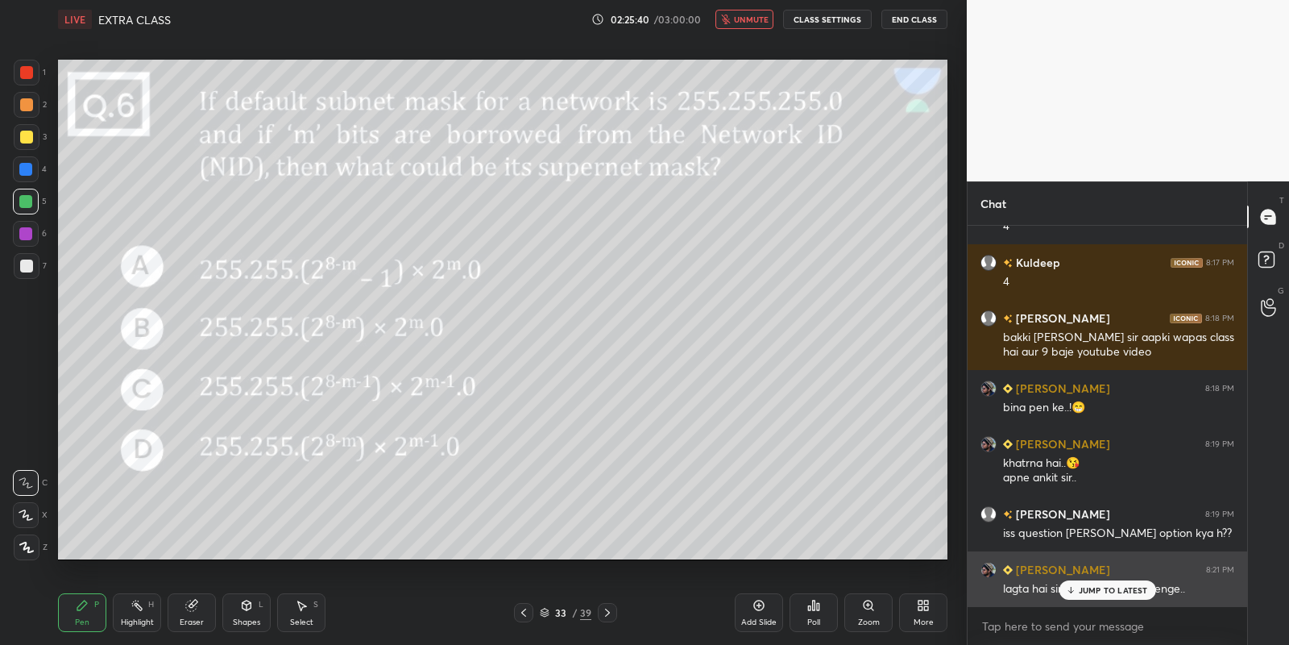
click at [1084, 581] on div "lagta hai sir mn bhar kr class lenge.." at bounding box center [1118, 589] width 231 height 16
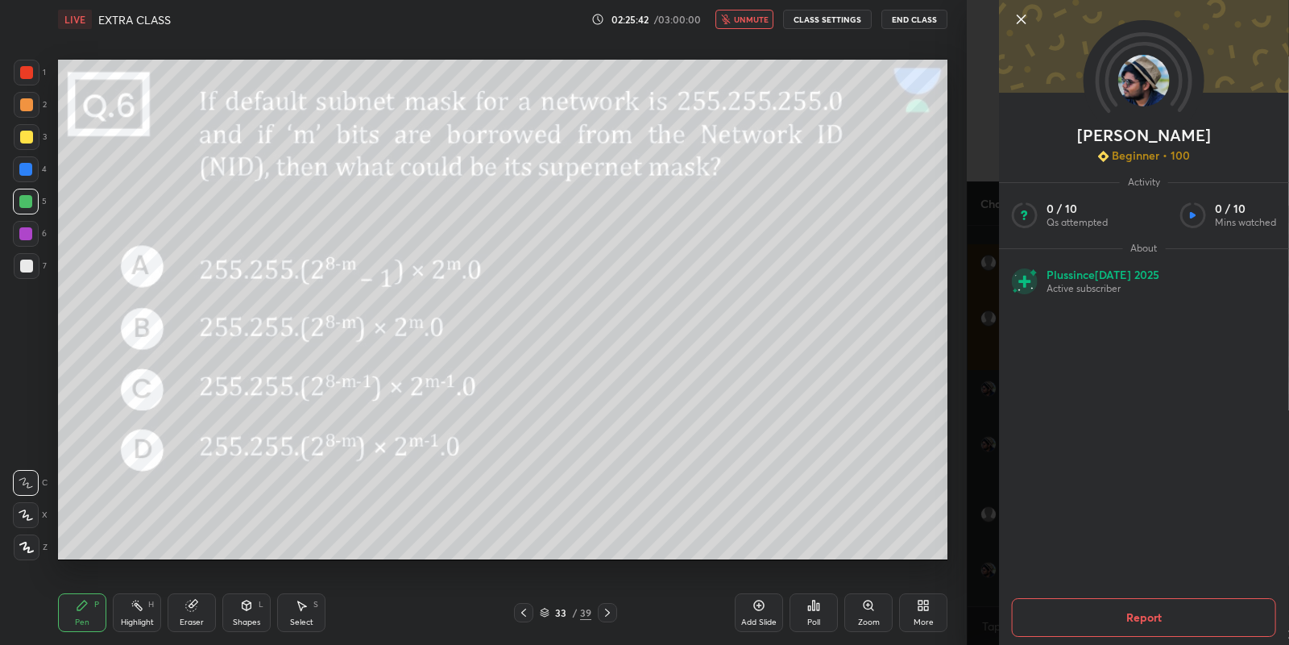
click at [1019, 23] on icon at bounding box center [1021, 19] width 19 height 19
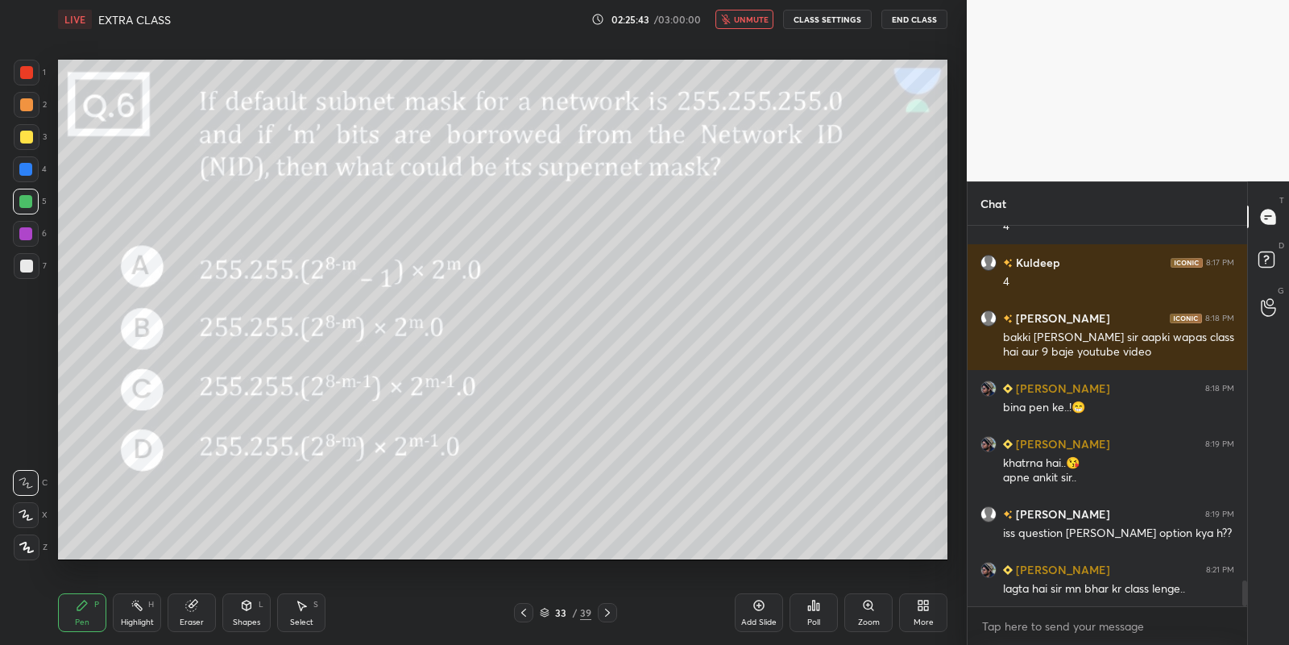
scroll to position [5314, 0]
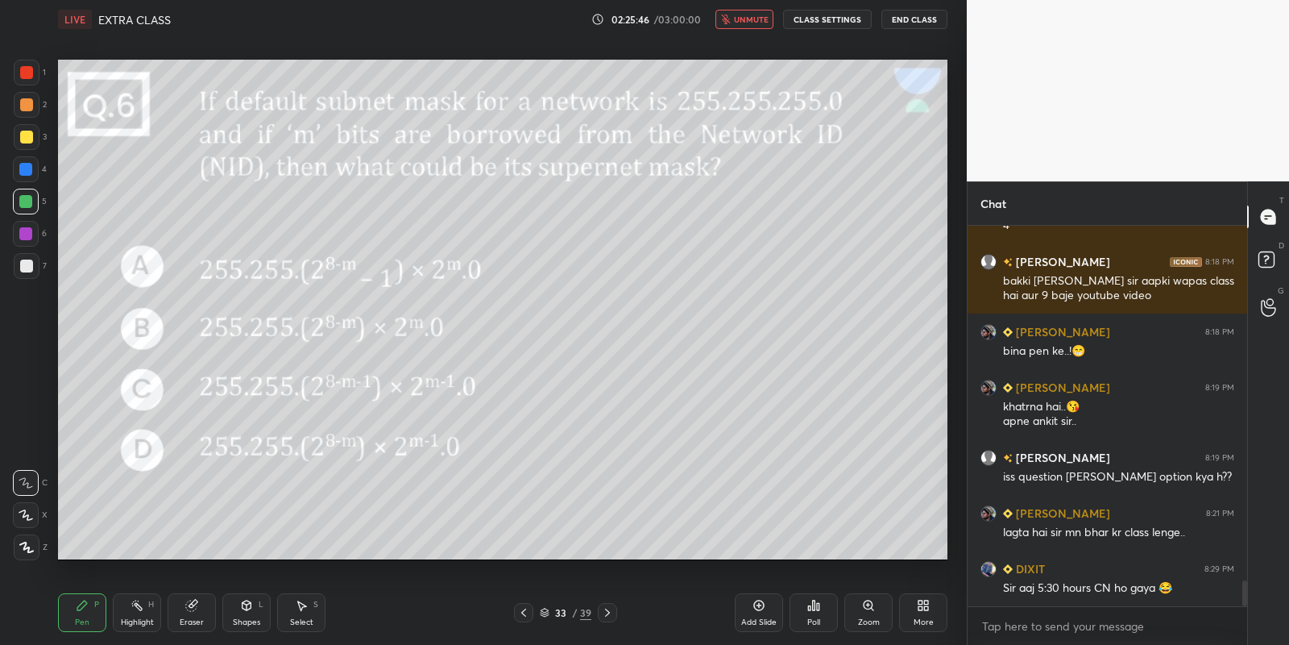
click at [753, 23] on span "unmute" at bounding box center [751, 19] width 35 height 11
drag, startPoint x: 247, startPoint y: 606, endPoint x: 252, endPoint y: 595, distance: 11.9
click at [251, 604] on icon at bounding box center [246, 605] width 13 height 13
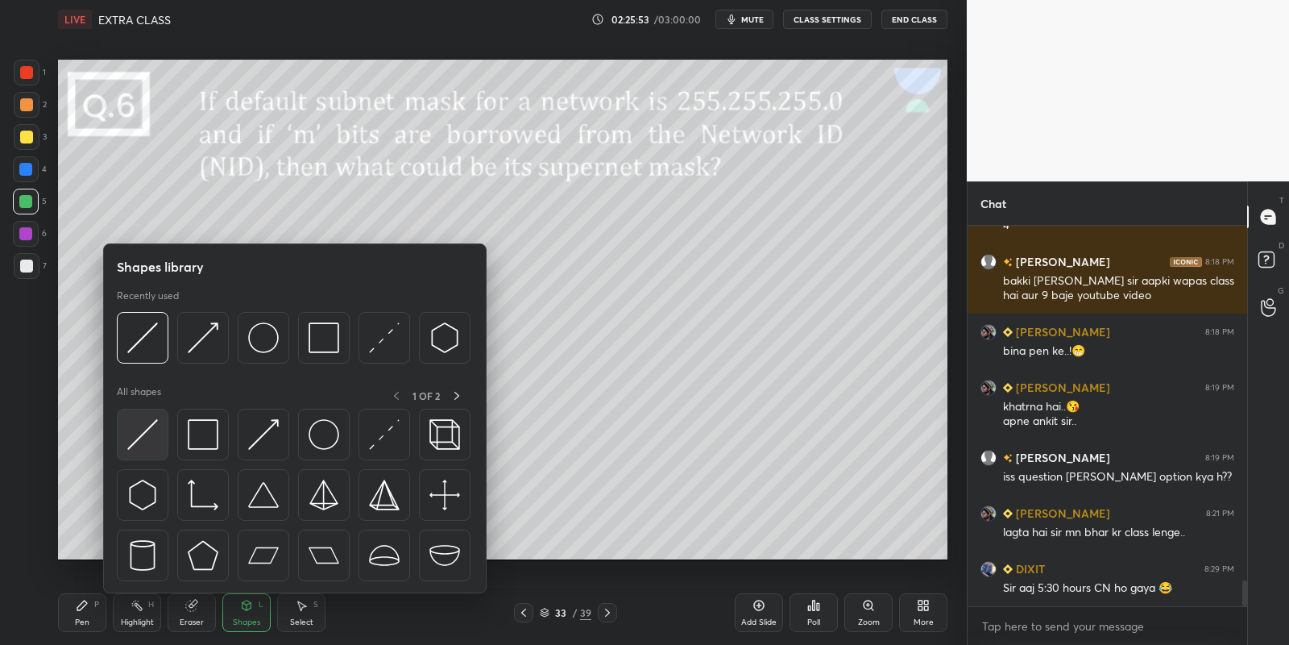
drag, startPoint x: 143, startPoint y: 431, endPoint x: 151, endPoint y: 429, distance: 8.4
click at [141, 435] on img at bounding box center [142, 434] width 31 height 31
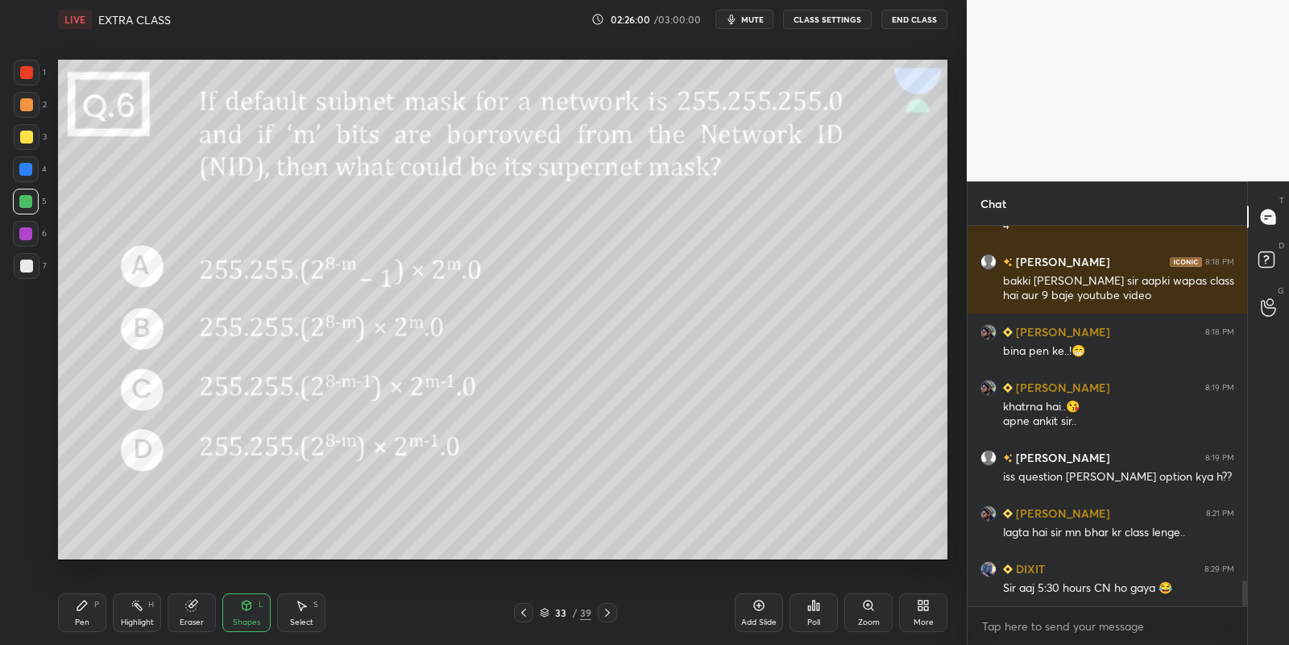
click at [86, 609] on icon at bounding box center [82, 605] width 13 height 13
click at [24, 139] on div at bounding box center [26, 137] width 13 height 13
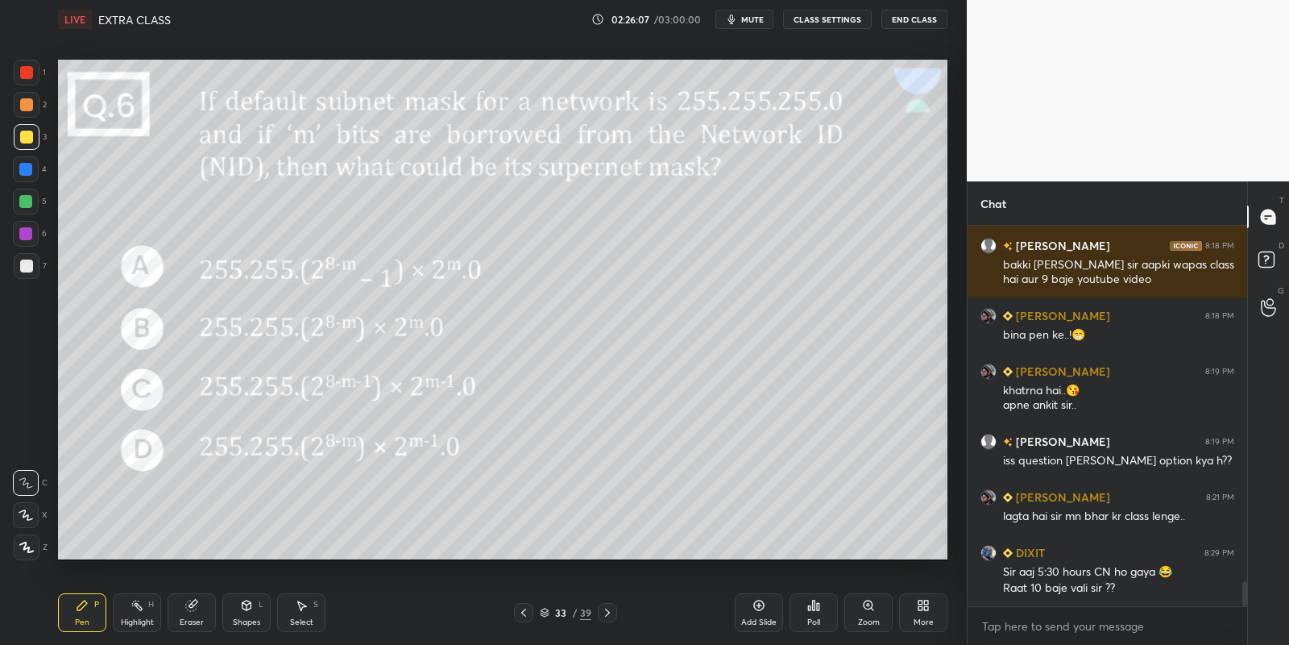
drag, startPoint x: 252, startPoint y: 617, endPoint x: 248, endPoint y: 604, distance: 13.5
click at [251, 615] on div "Shapes L" at bounding box center [246, 612] width 48 height 39
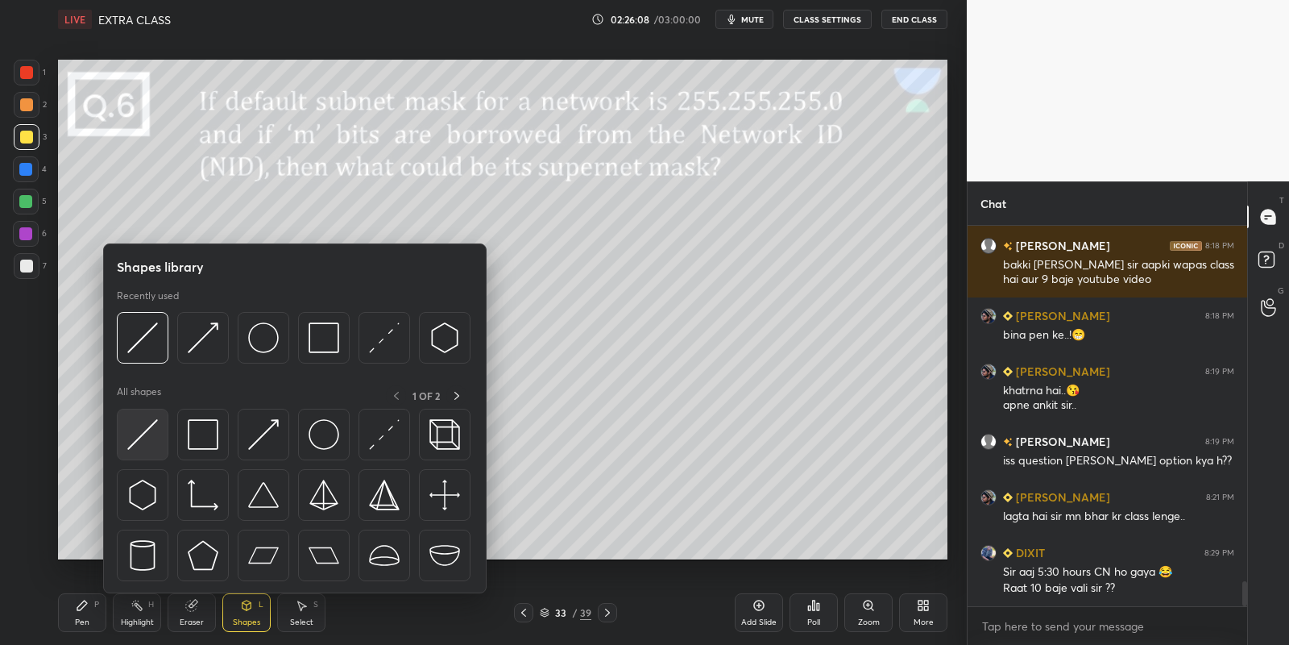
click at [158, 435] on div at bounding box center [143, 435] width 52 height 52
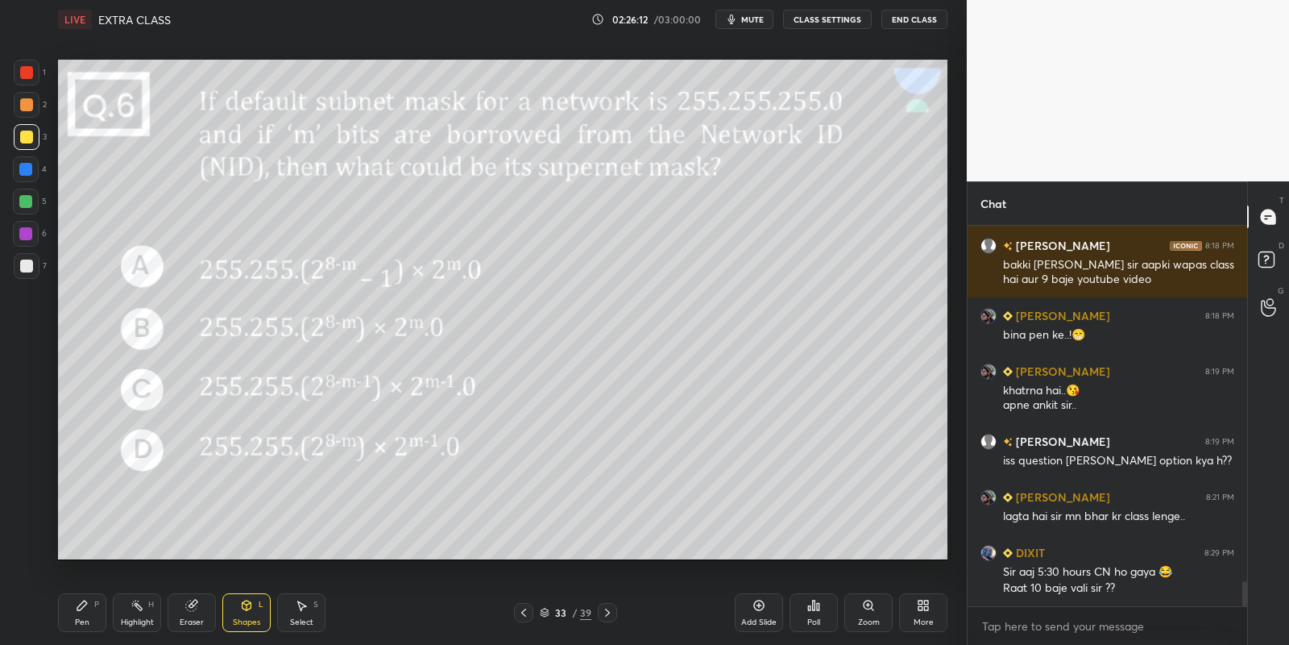
click at [81, 624] on div "Pen" at bounding box center [82, 622] width 15 height 8
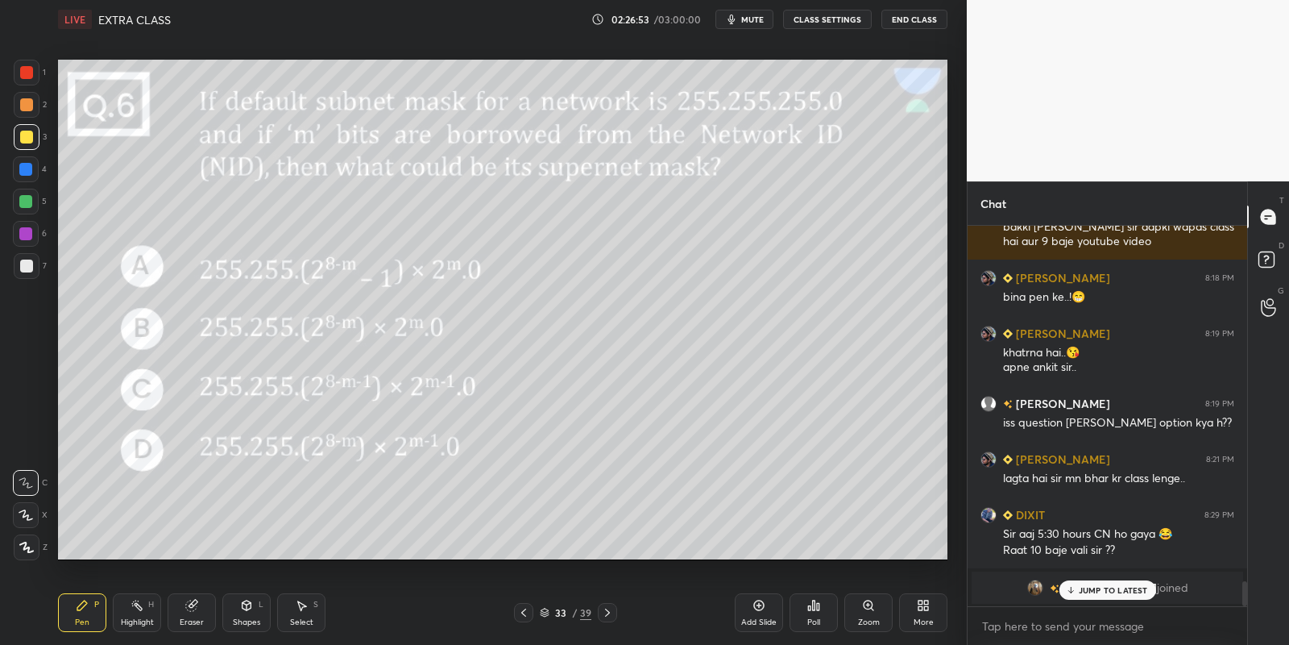
click at [309, 608] on div "Select S" at bounding box center [301, 612] width 48 height 39
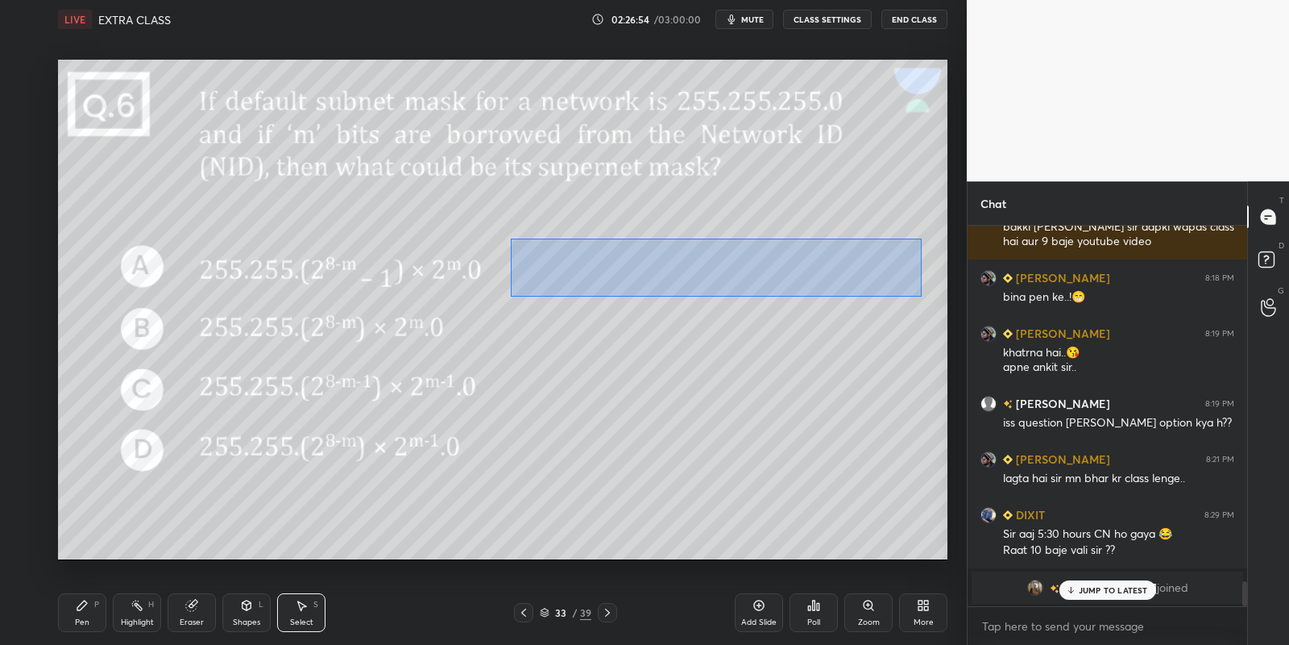
drag, startPoint x: 509, startPoint y: 239, endPoint x: 882, endPoint y: 286, distance: 375.3
click at [919, 297] on div "0 ° Undo Copy Paste here Duplicate Duplicate to new slide Delete" at bounding box center [503, 310] width 890 height 500
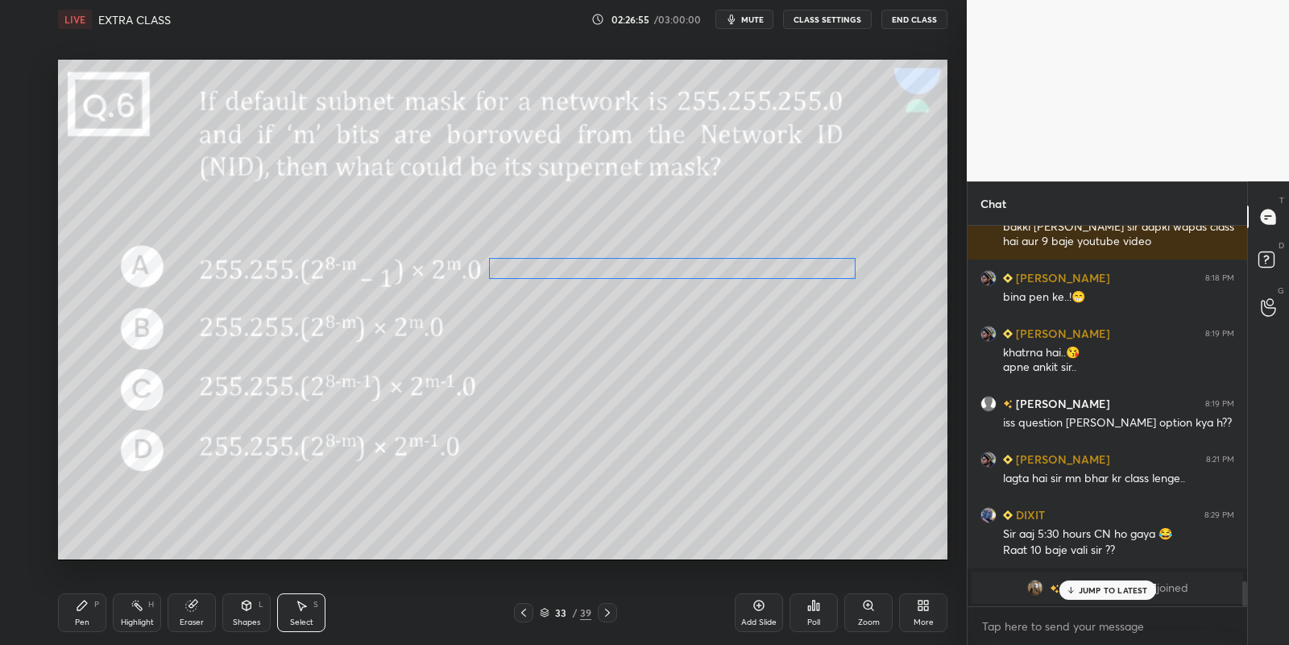
drag, startPoint x: 777, startPoint y: 268, endPoint x: 757, endPoint y: 276, distance: 21.0
click at [755, 270] on div "0 ° Undo Copy Paste here Duplicate Duplicate to new slide Delete" at bounding box center [503, 310] width 890 height 500
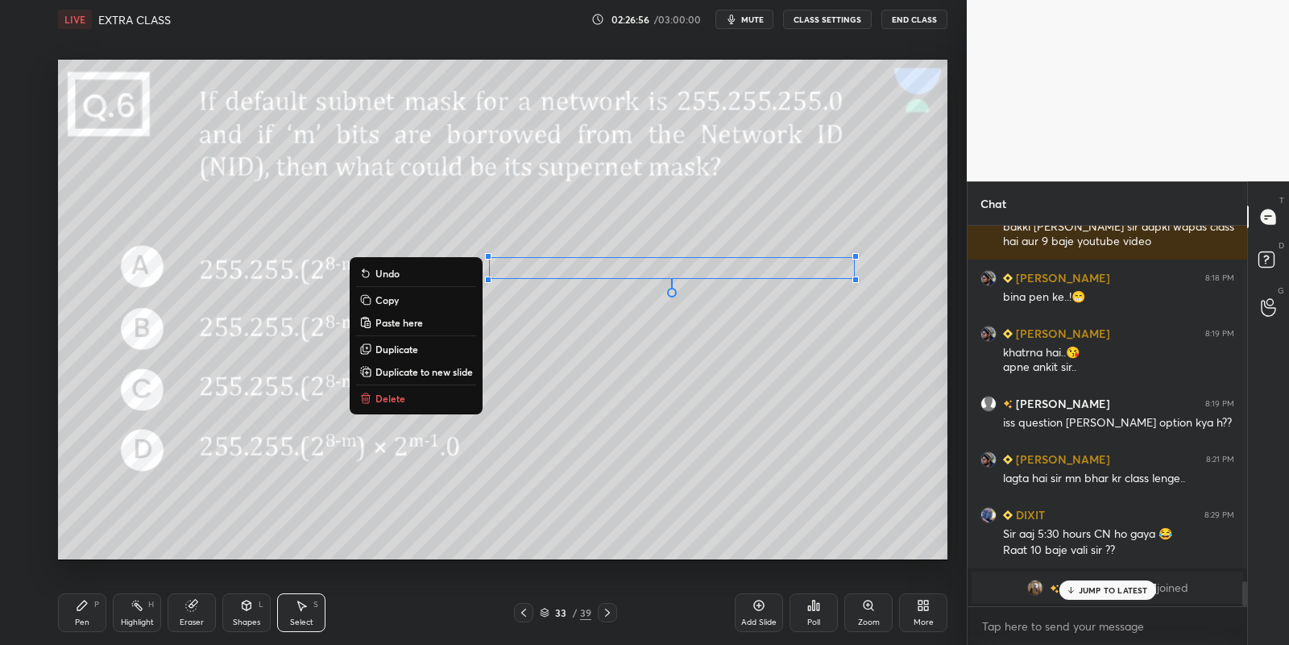
click at [87, 612] on div "Pen P" at bounding box center [82, 612] width 48 height 39
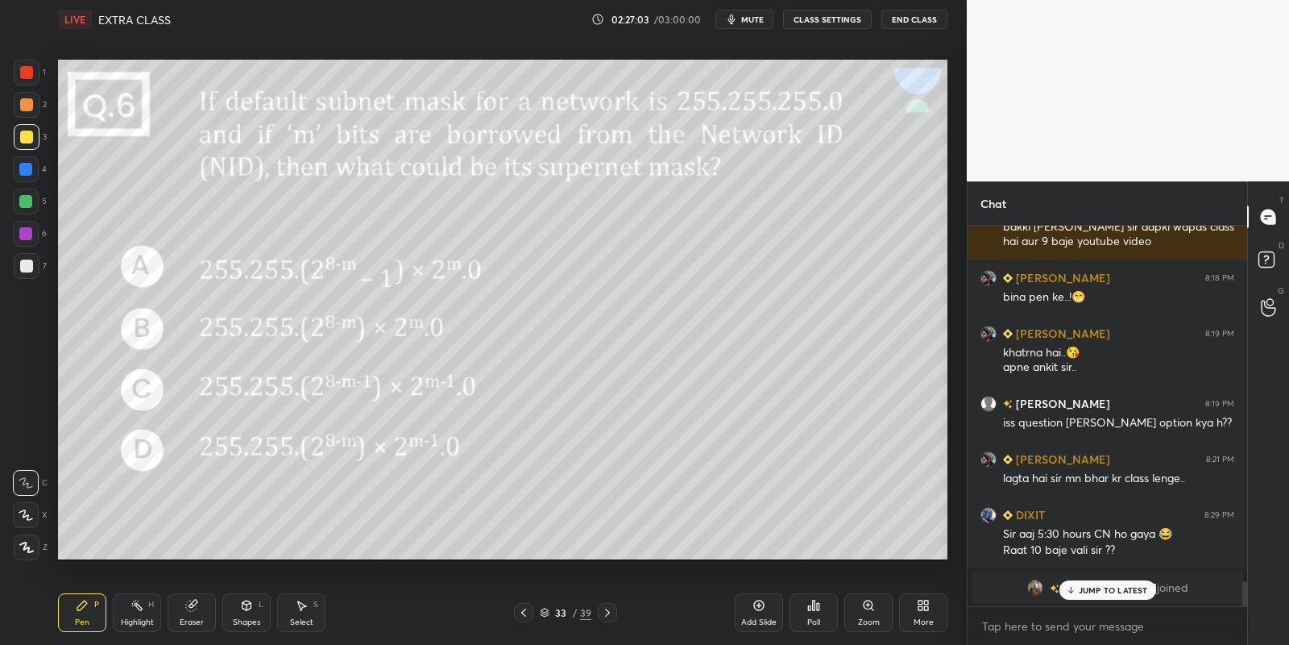
drag, startPoint x: 134, startPoint y: 616, endPoint x: 133, endPoint y: 606, distance: 9.7
click at [131, 610] on div "Highlight H" at bounding box center [137, 612] width 48 height 39
click at [83, 616] on div "Pen P" at bounding box center [82, 612] width 48 height 39
drag, startPoint x: 135, startPoint y: 624, endPoint x: 159, endPoint y: 595, distance: 37.1
click at [135, 621] on div "Highlight" at bounding box center [137, 622] width 33 height 8
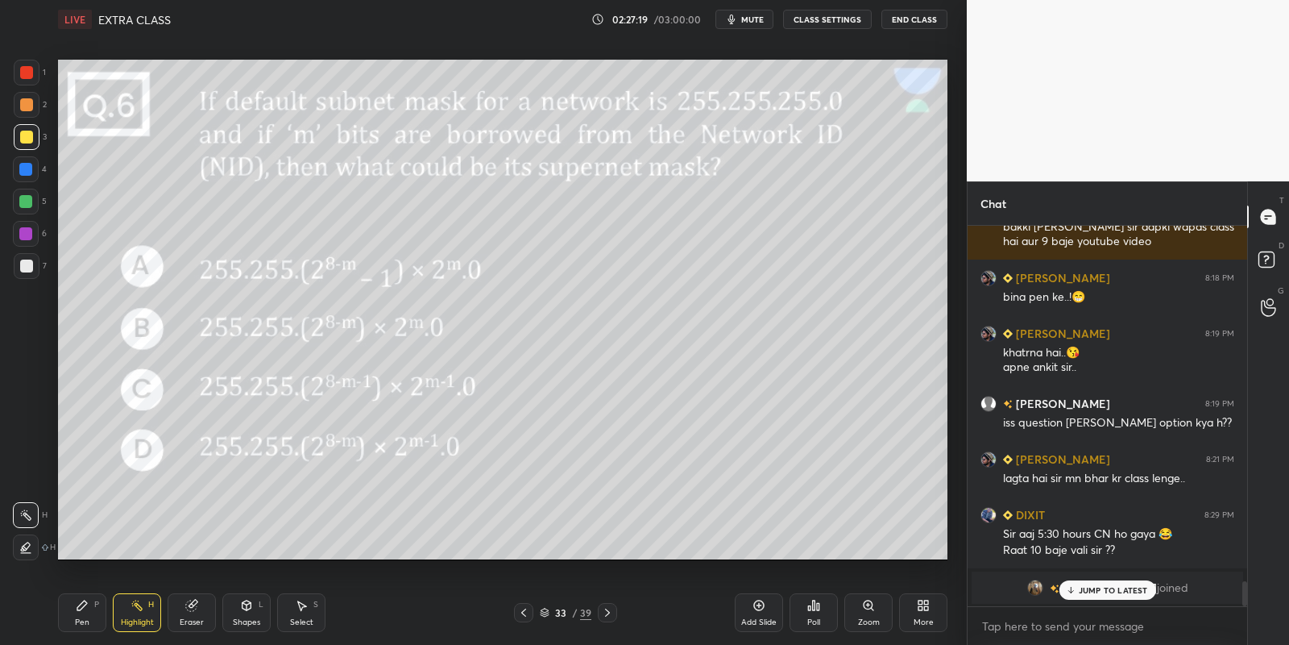
click at [92, 612] on div "Pen P" at bounding box center [82, 612] width 48 height 39
click at [135, 613] on div "Highlight H" at bounding box center [137, 612] width 48 height 39
drag, startPoint x: 252, startPoint y: 605, endPoint x: 246, endPoint y: 600, distance: 8.6
click at [247, 606] on div "Shapes L" at bounding box center [246, 612] width 48 height 39
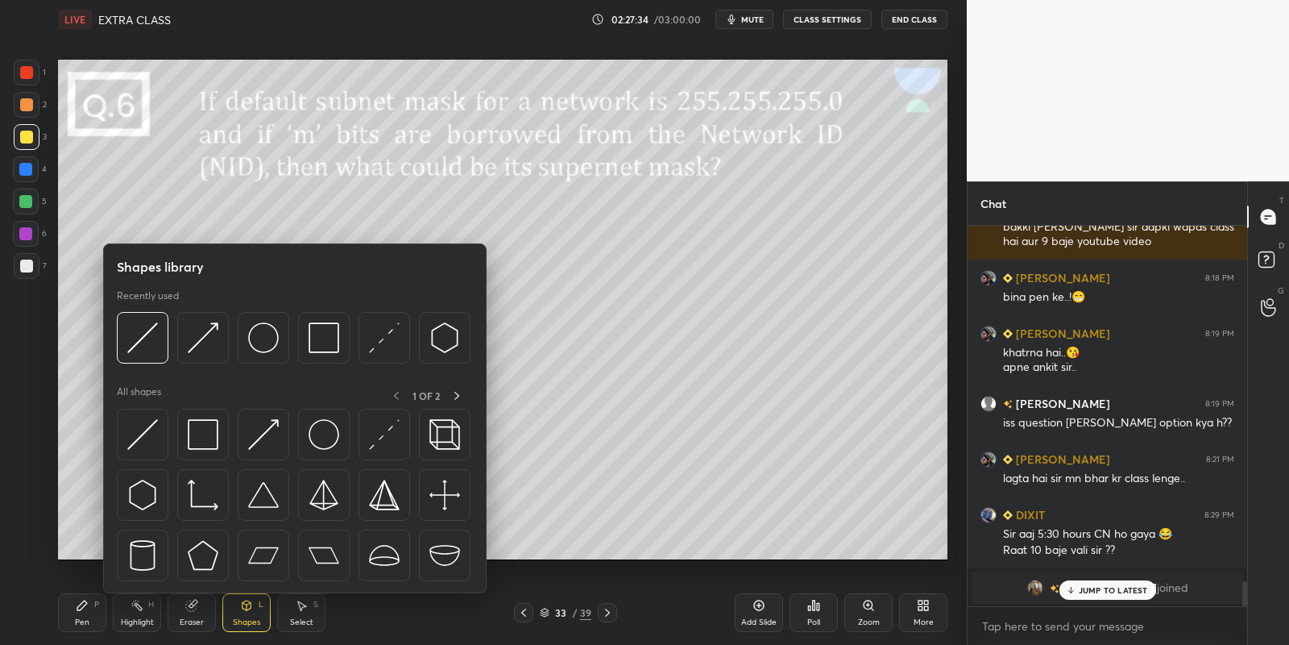
click at [150, 425] on img at bounding box center [142, 434] width 31 height 31
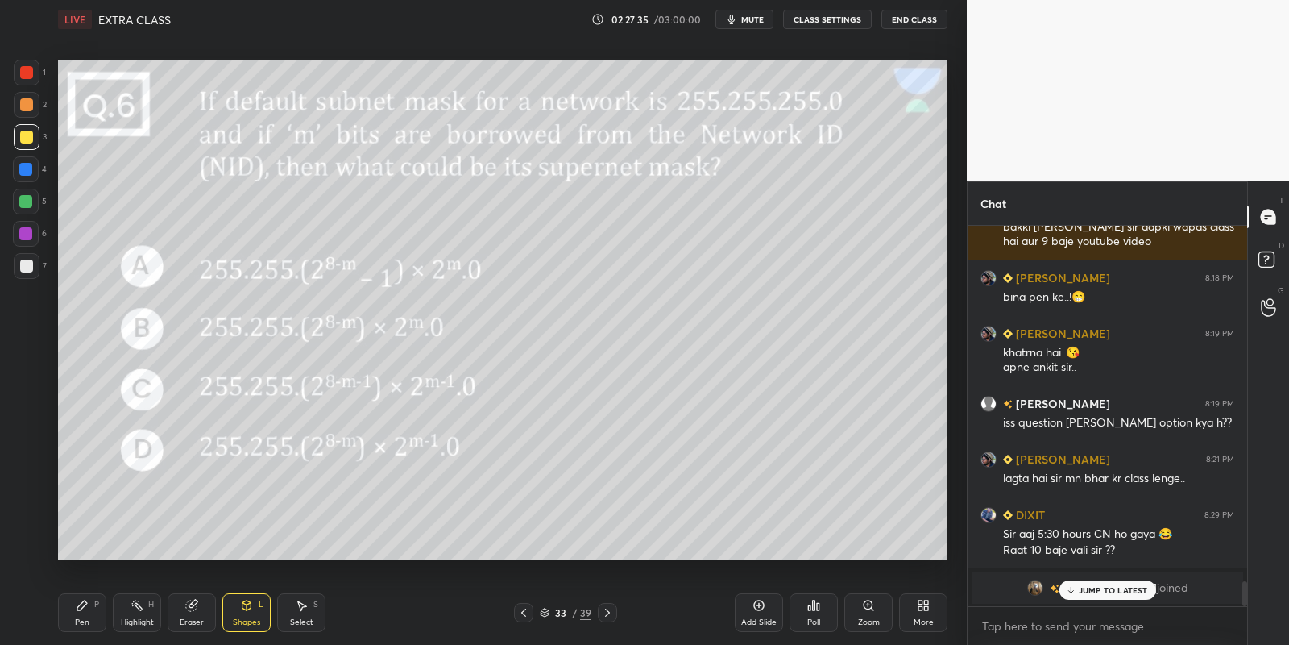
click at [28, 196] on div at bounding box center [25, 201] width 13 height 13
click at [89, 606] on div "Pen P" at bounding box center [82, 612] width 48 height 39
drag, startPoint x: 25, startPoint y: 201, endPoint x: 47, endPoint y: 203, distance: 21.8
click at [23, 202] on div at bounding box center [25, 201] width 13 height 13
click at [150, 611] on div "Highlight H" at bounding box center [137, 612] width 48 height 39
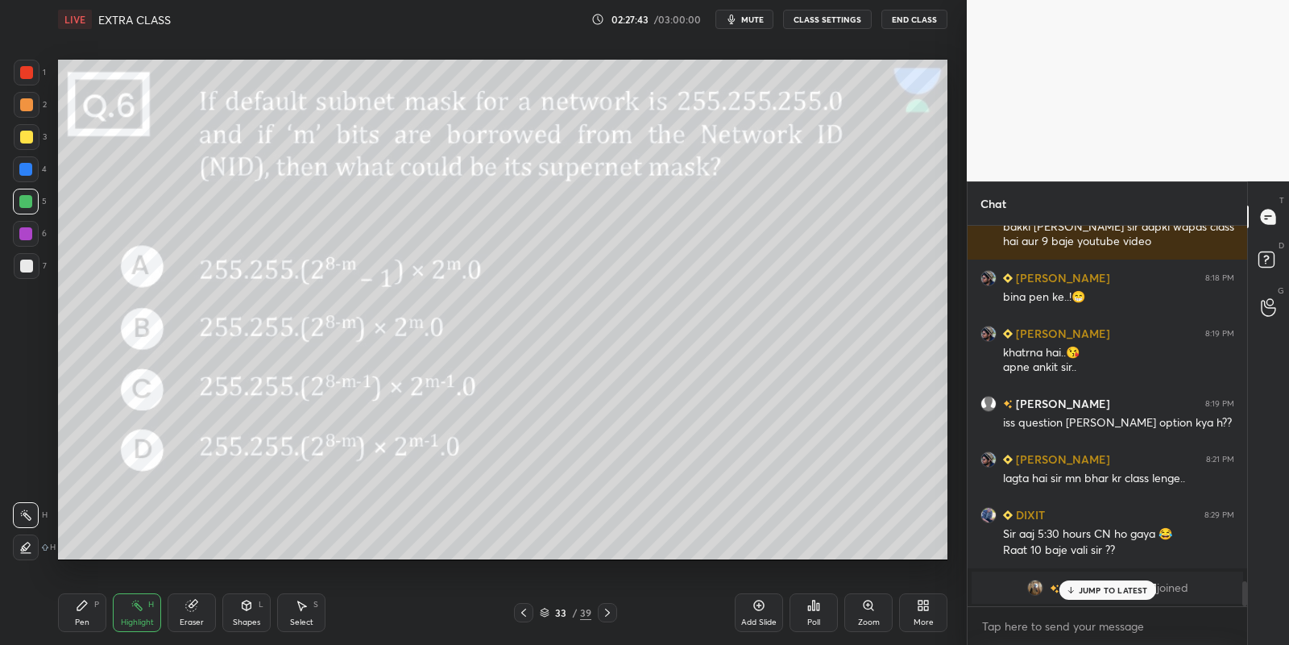
click at [248, 606] on icon at bounding box center [247, 605] width 9 height 10
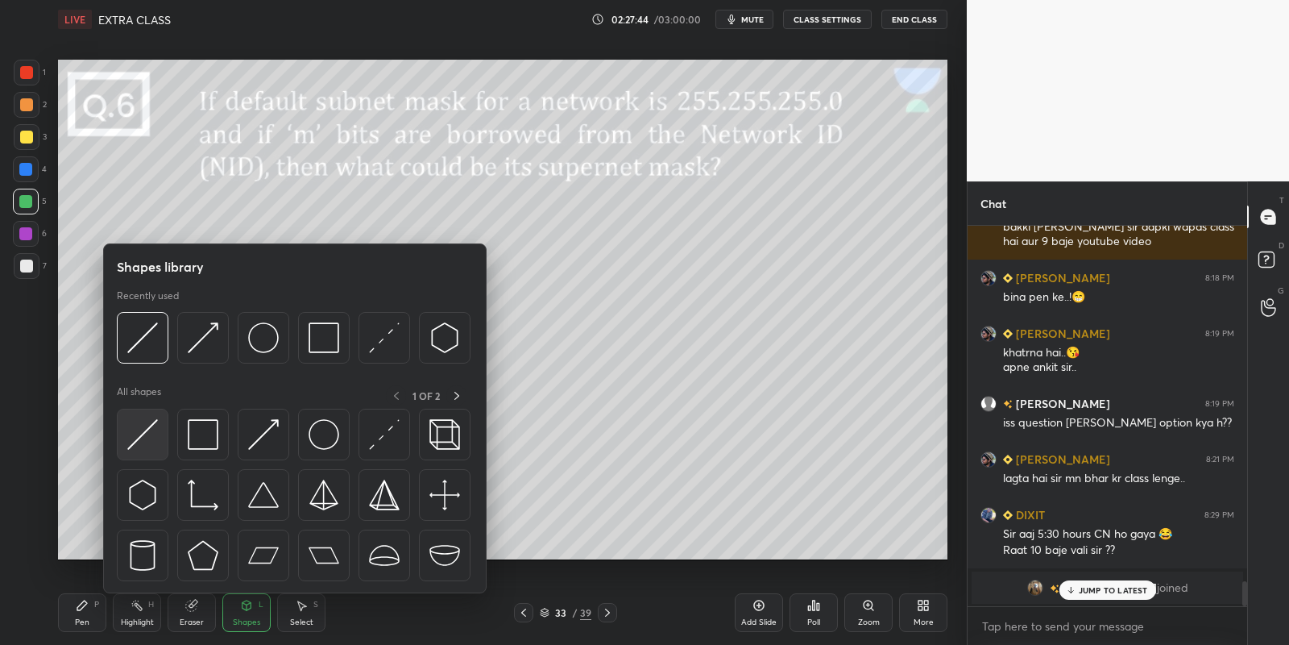
click at [151, 424] on img at bounding box center [142, 434] width 31 height 31
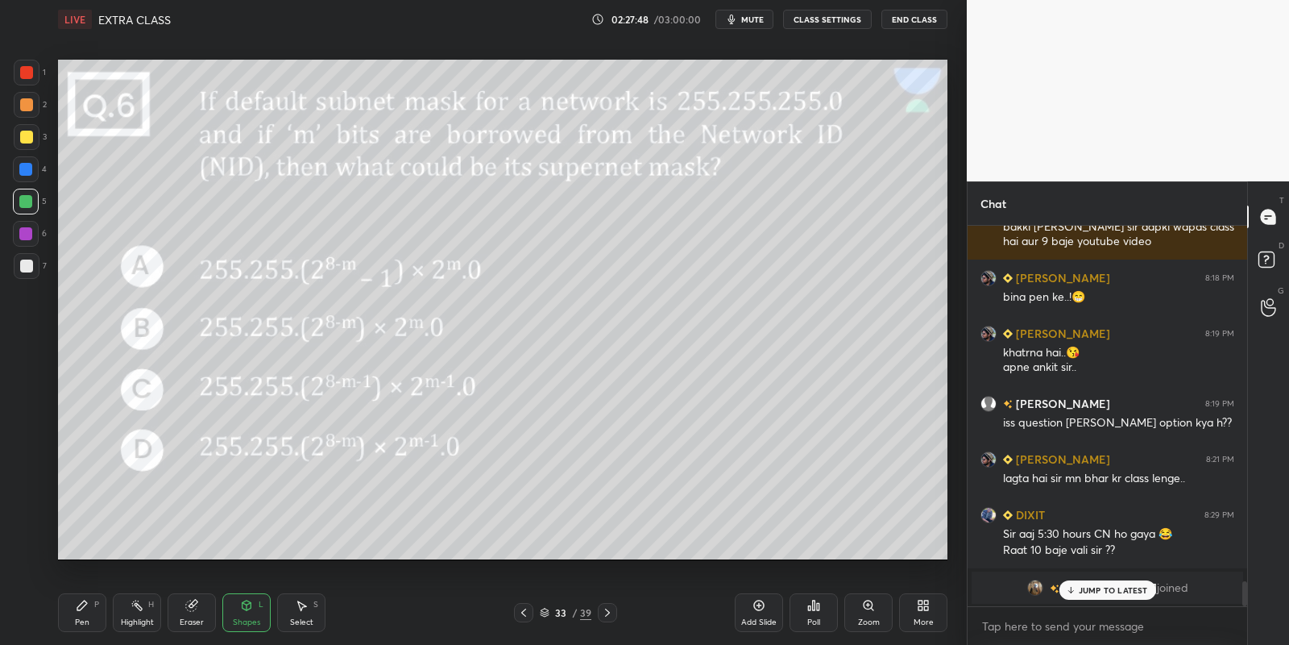
drag, startPoint x: 85, startPoint y: 612, endPoint x: 91, endPoint y: 600, distance: 13.7
click at [85, 608] on div "Pen P" at bounding box center [82, 612] width 48 height 39
click at [135, 615] on div "Highlight H" at bounding box center [137, 612] width 48 height 39
drag, startPoint x: 255, startPoint y: 616, endPoint x: 256, endPoint y: 596, distance: 19.4
click at [255, 614] on div "Shapes L" at bounding box center [246, 612] width 48 height 39
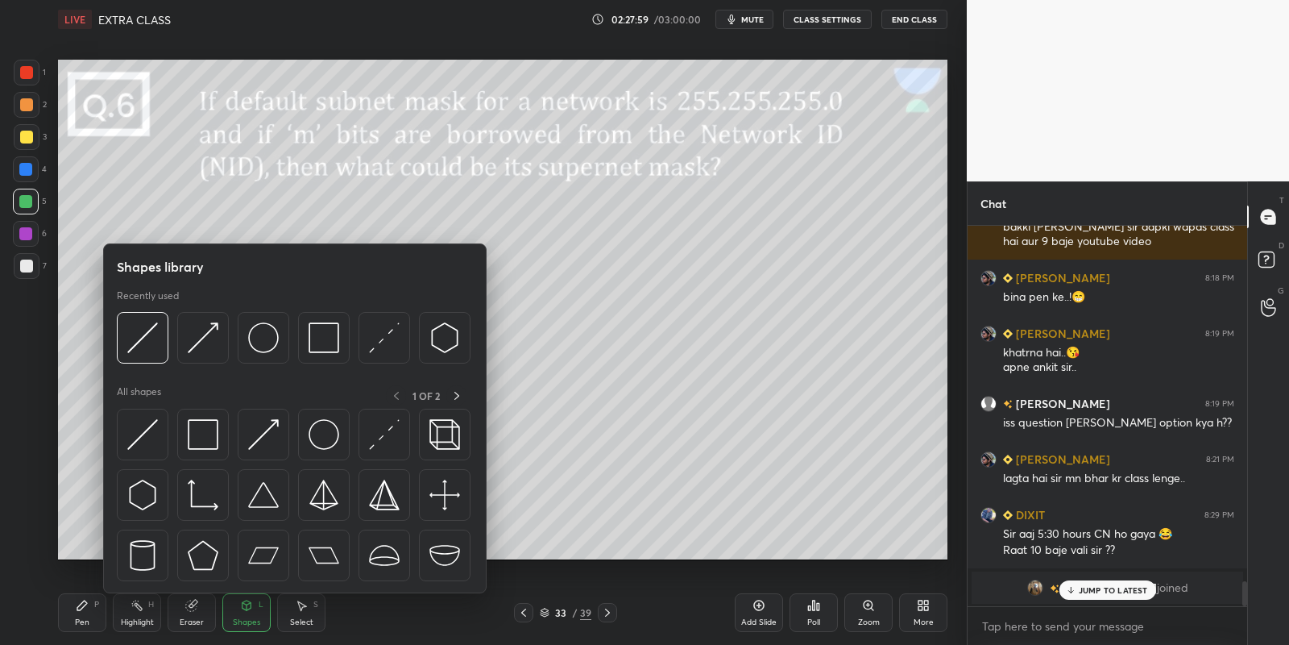
click at [84, 613] on div "Pen P" at bounding box center [82, 612] width 48 height 39
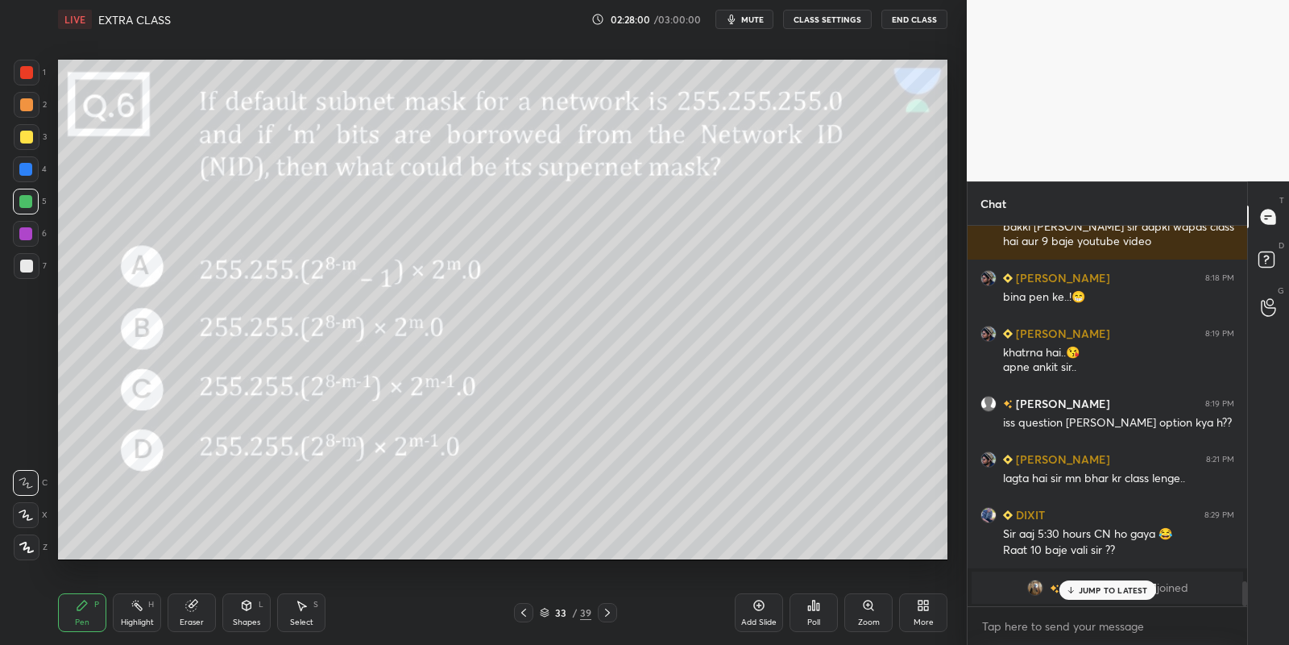
click at [30, 138] on div at bounding box center [26, 137] width 13 height 13
click at [252, 608] on div "Shapes L" at bounding box center [246, 612] width 48 height 39
click at [27, 272] on div at bounding box center [27, 266] width 26 height 26
click at [249, 619] on div "Shapes" at bounding box center [246, 622] width 27 height 8
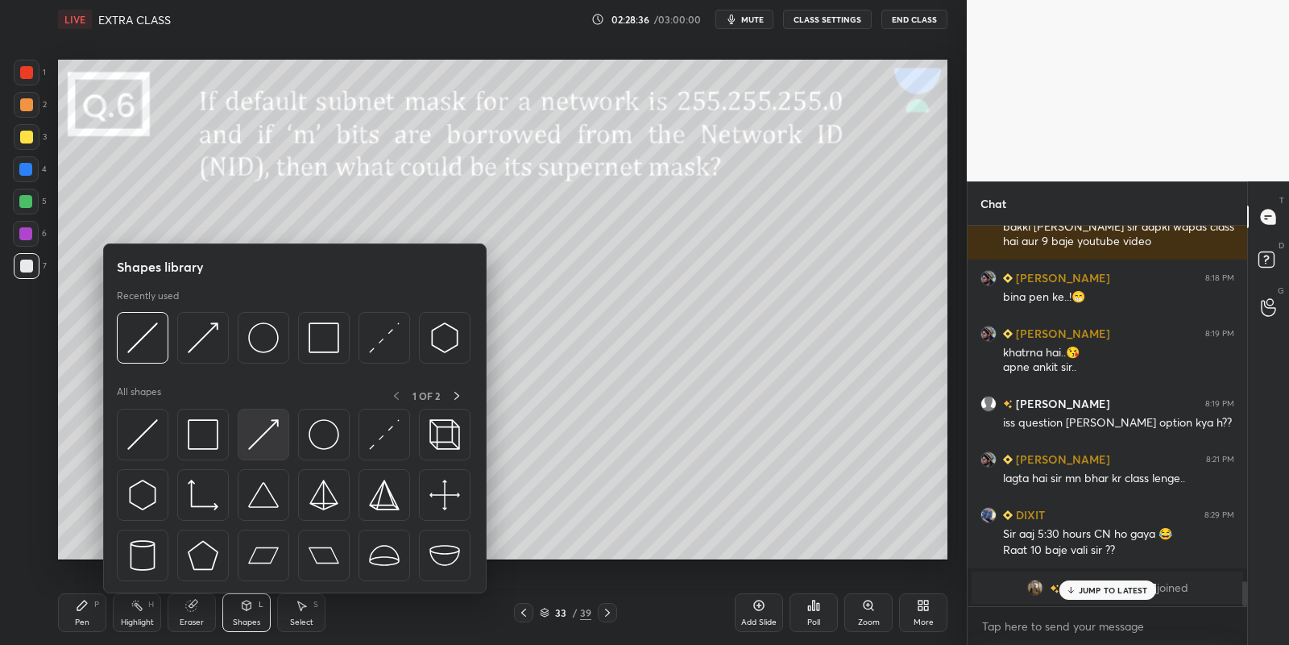
click at [264, 439] on img at bounding box center [263, 434] width 31 height 31
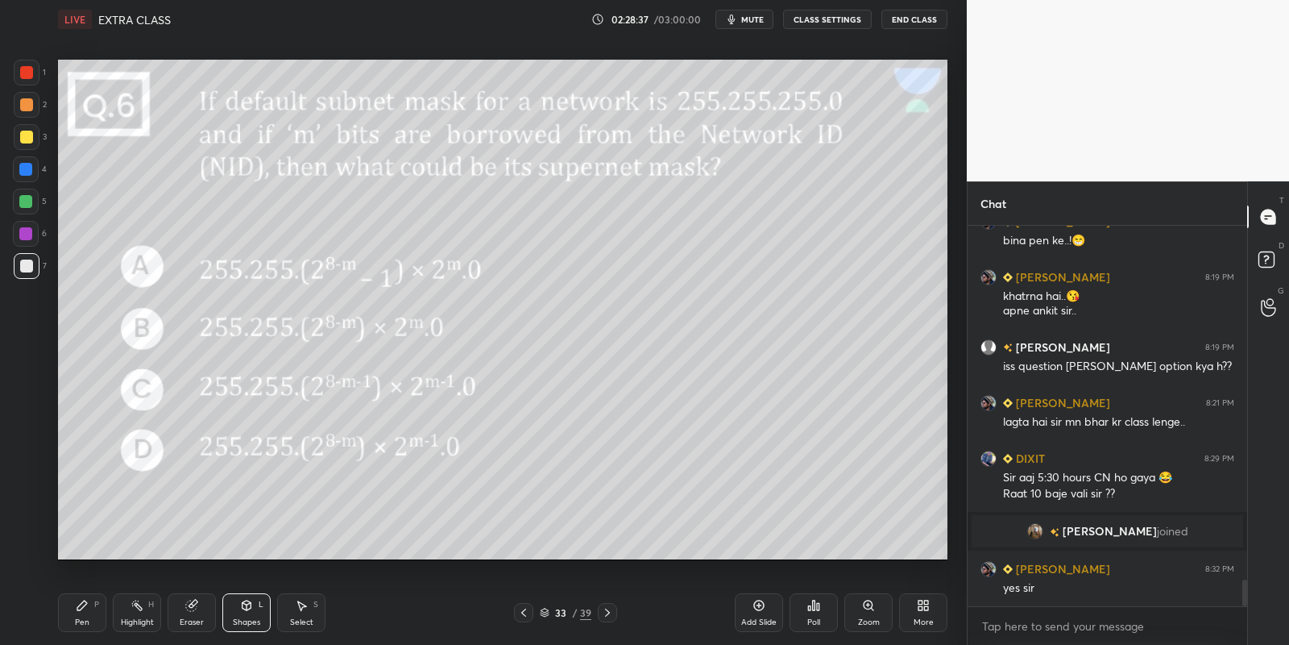
scroll to position [5000, 0]
click at [81, 618] on div "Pen" at bounding box center [82, 622] width 15 height 8
click at [27, 134] on div at bounding box center [26, 137] width 13 height 13
click at [135, 624] on div "Highlight" at bounding box center [137, 622] width 33 height 8
drag, startPoint x: 77, startPoint y: 620, endPoint x: 131, endPoint y: 612, distance: 53.8
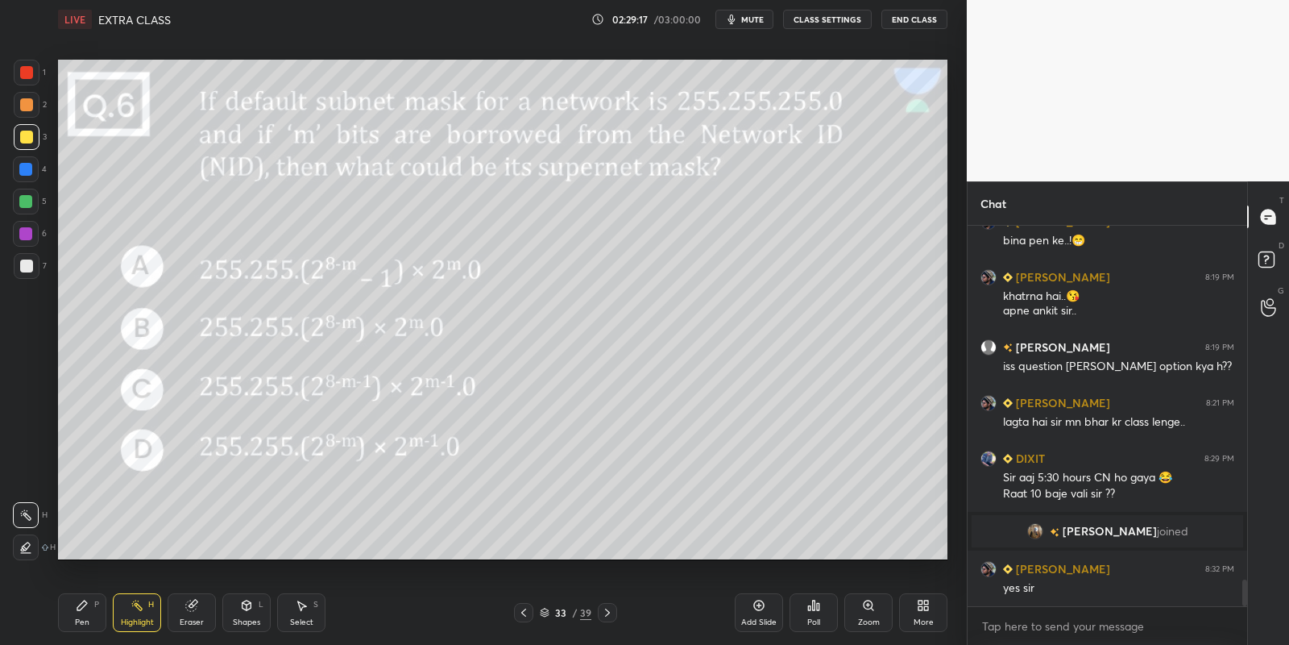
click at [79, 618] on div "Pen" at bounding box center [82, 622] width 15 height 8
click at [139, 623] on div "Highlight" at bounding box center [137, 622] width 33 height 8
click at [92, 613] on div "Pen P" at bounding box center [82, 612] width 48 height 39
click at [249, 607] on icon at bounding box center [247, 605] width 9 height 10
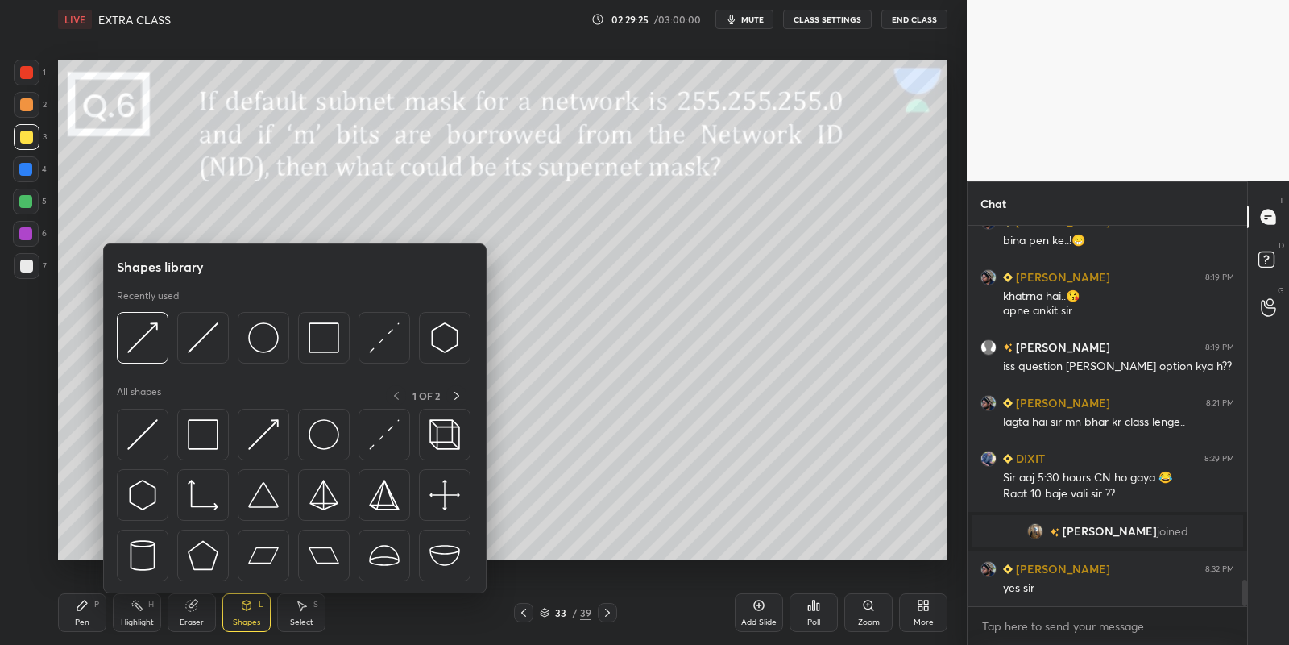
click at [147, 419] on img at bounding box center [142, 434] width 31 height 31
click at [24, 201] on div at bounding box center [25, 201] width 13 height 13
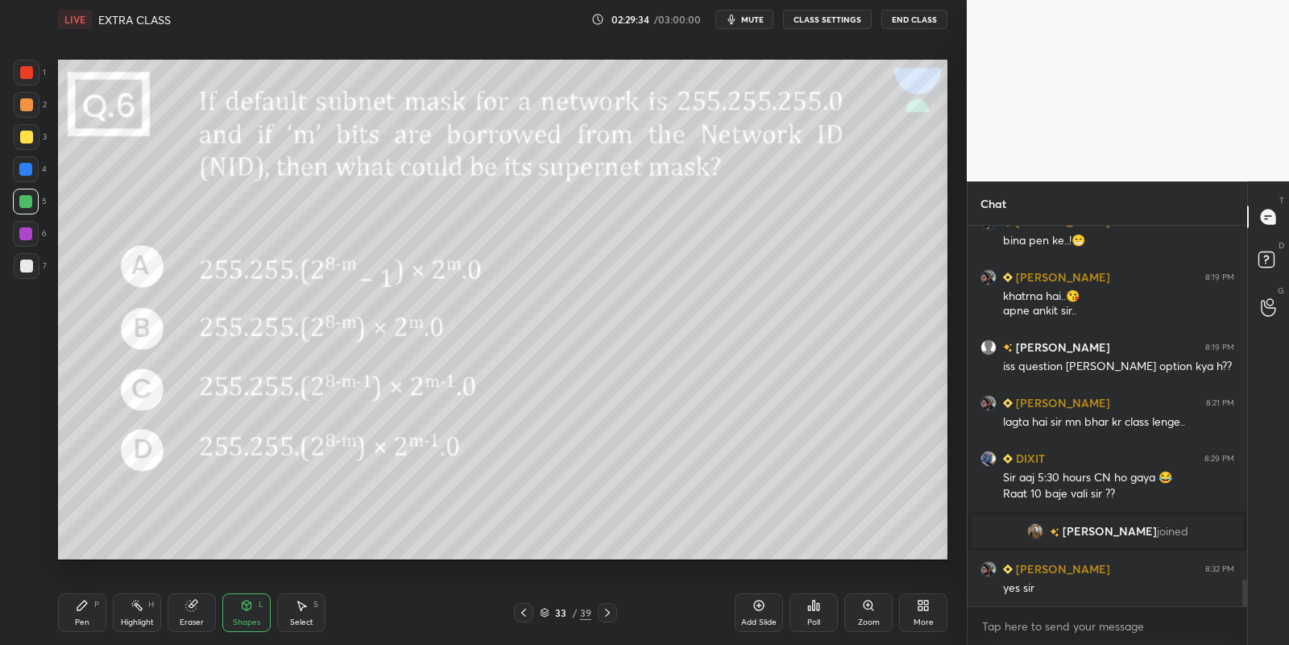
click at [81, 612] on div "Pen P" at bounding box center [82, 612] width 48 height 39
drag, startPoint x: 598, startPoint y: 619, endPoint x: 596, endPoint y: 611, distance: 8.2
click at [598, 617] on div at bounding box center [607, 612] width 19 height 19
click at [524, 609] on icon at bounding box center [523, 612] width 13 height 13
click at [749, 612] on div "Add Slide" at bounding box center [759, 612] width 48 height 39
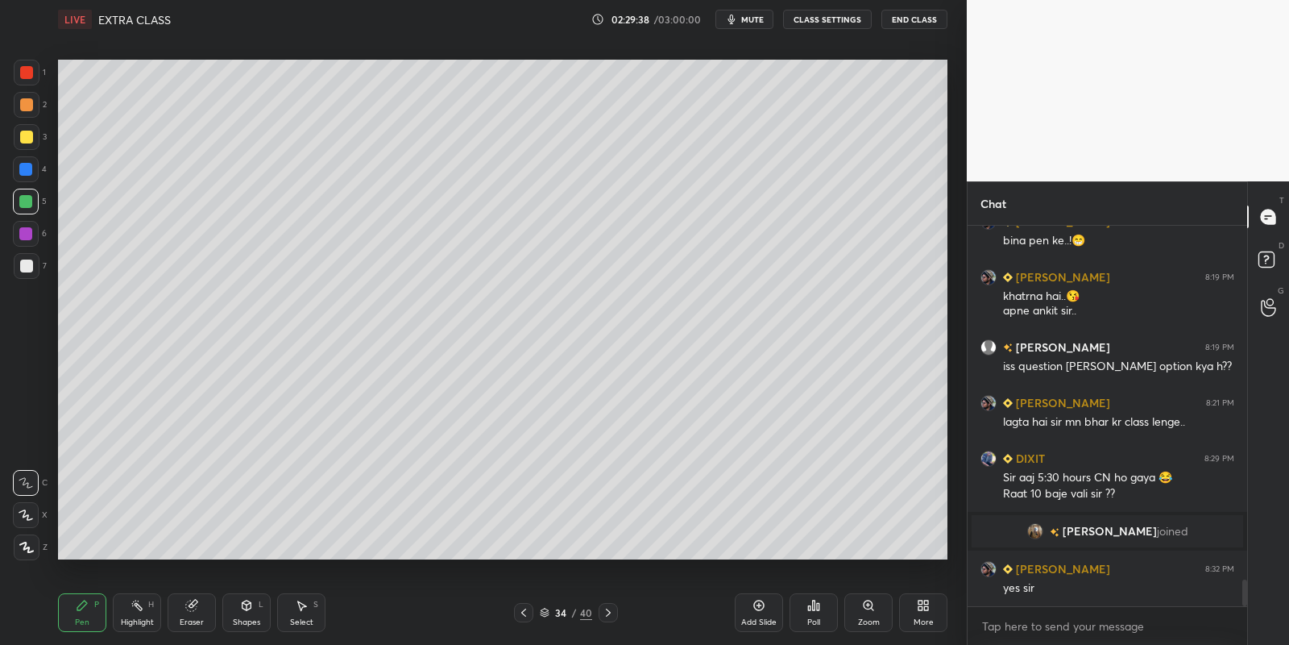
click at [81, 612] on div "Pen P" at bounding box center [82, 612] width 48 height 39
click at [26, 131] on div at bounding box center [27, 137] width 26 height 26
click at [81, 615] on div "Pen P" at bounding box center [82, 612] width 48 height 39
click at [96, 620] on div "Pen P" at bounding box center [82, 612] width 48 height 39
drag, startPoint x: 248, startPoint y: 608, endPoint x: 244, endPoint y: 596, distance: 12.0
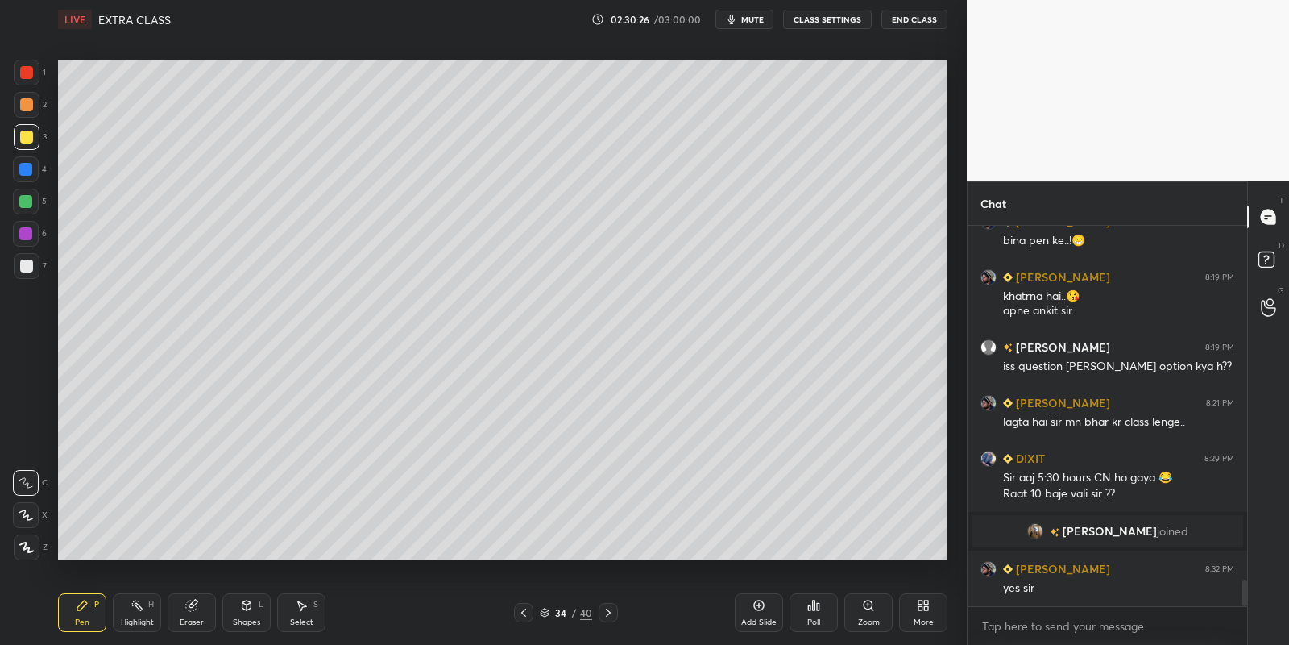
click at [248, 604] on icon at bounding box center [247, 605] width 9 height 10
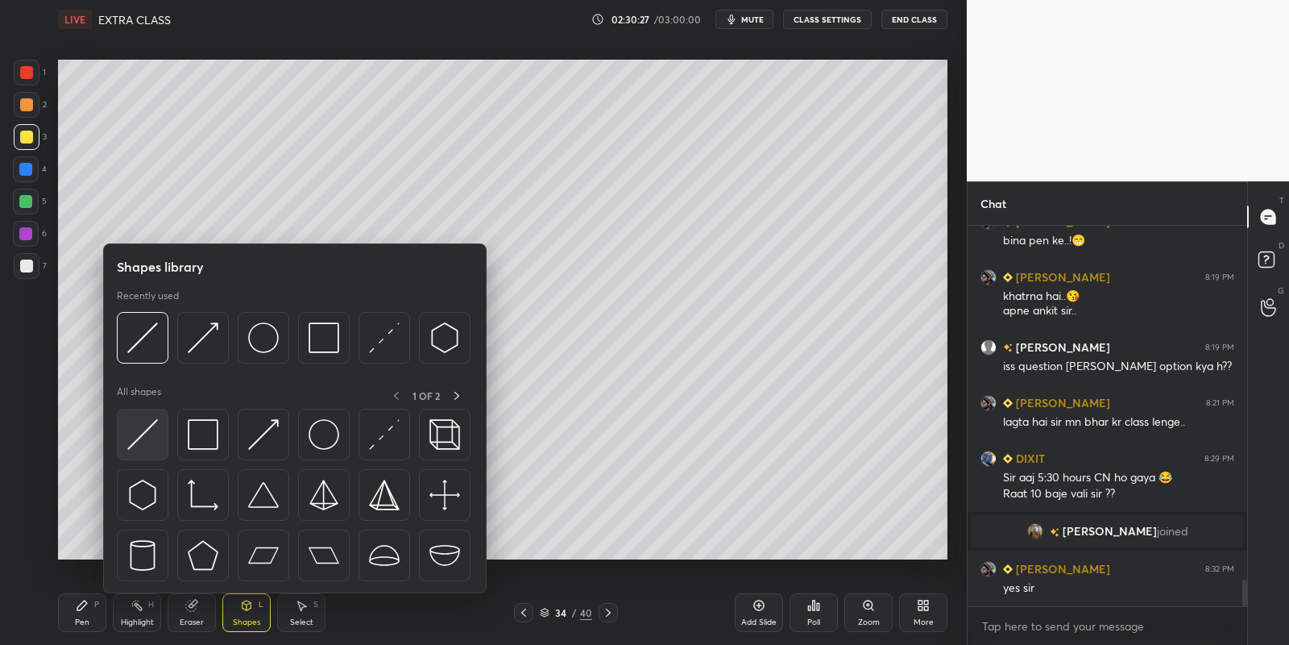
click at [150, 428] on img at bounding box center [142, 434] width 31 height 31
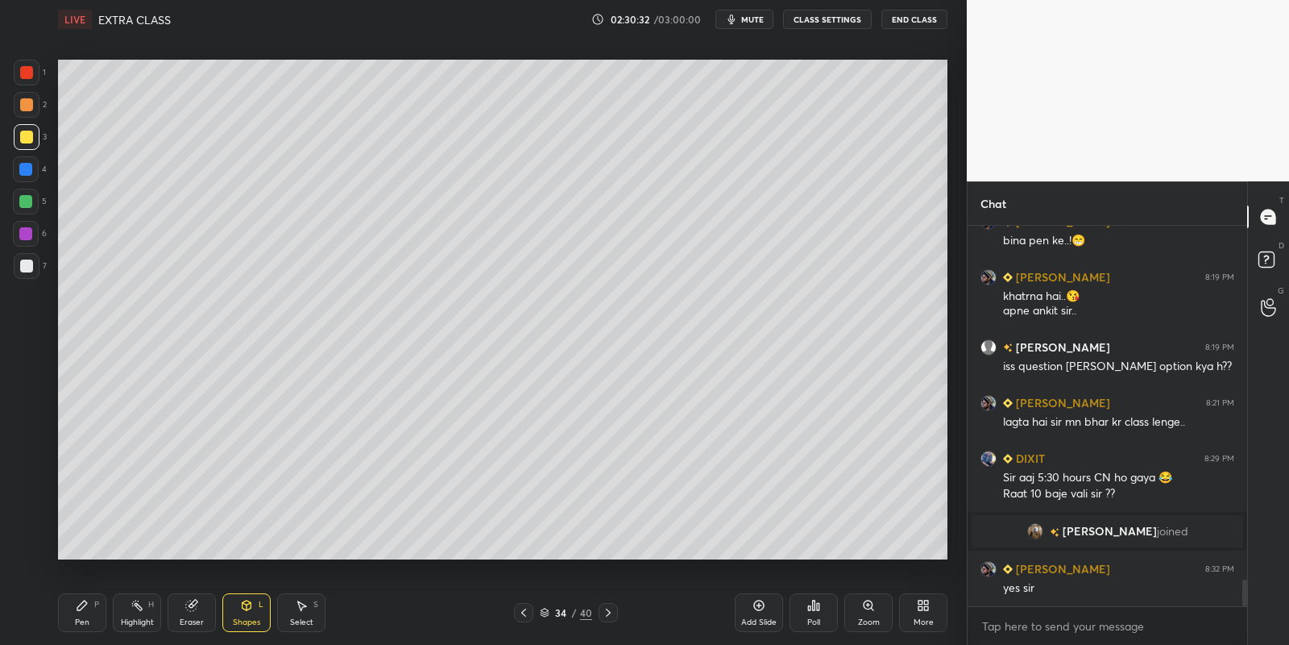
click at [100, 609] on div "Pen P" at bounding box center [82, 612] width 48 height 39
click at [516, 613] on div at bounding box center [523, 612] width 19 height 19
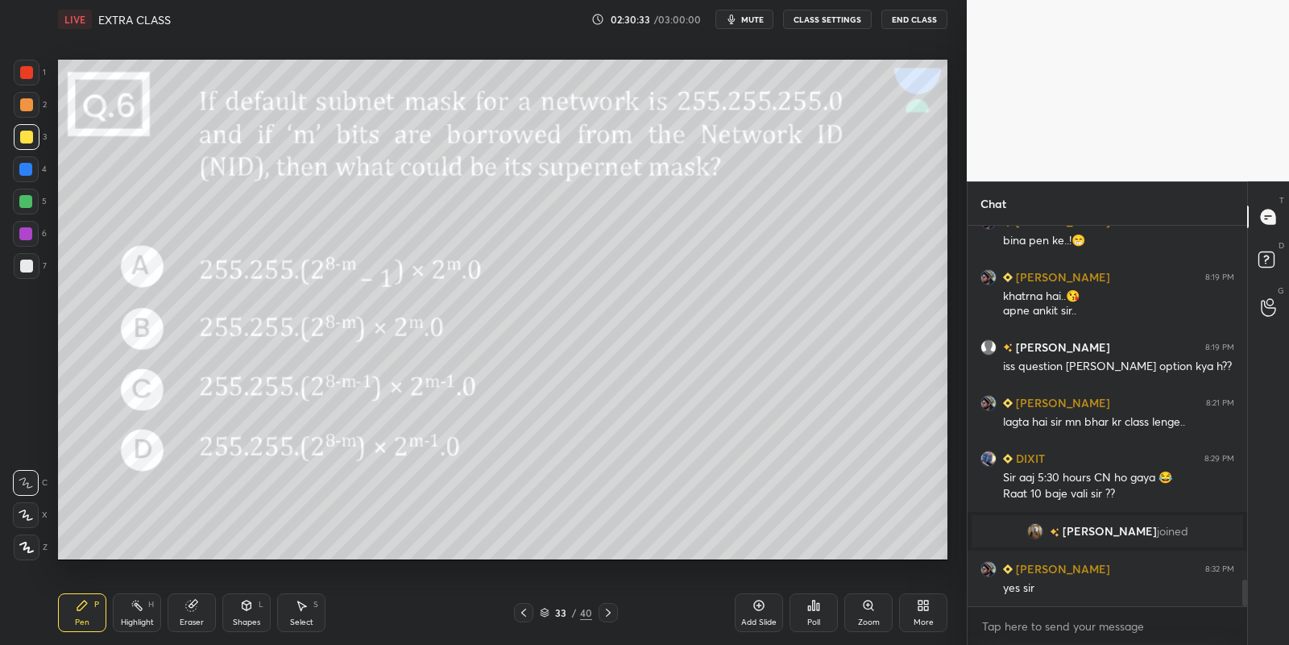
click at [23, 200] on div at bounding box center [25, 201] width 13 height 13
click at [600, 612] on div at bounding box center [608, 612] width 19 height 19
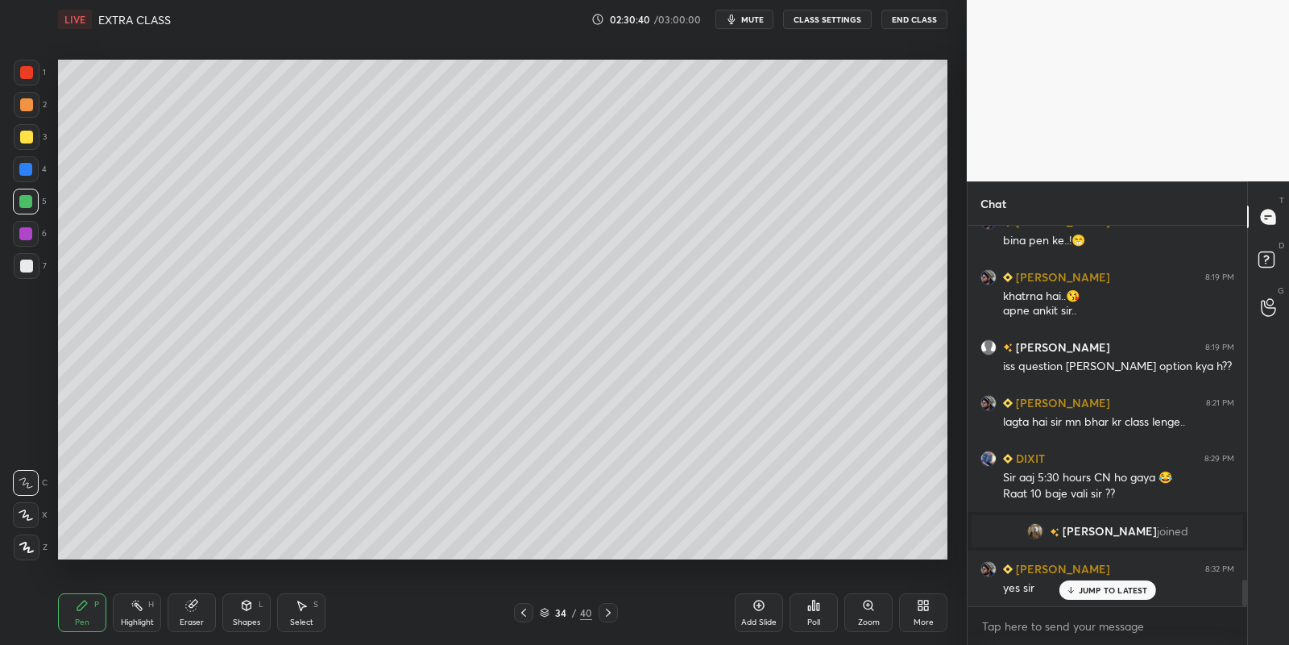
scroll to position [5069, 0]
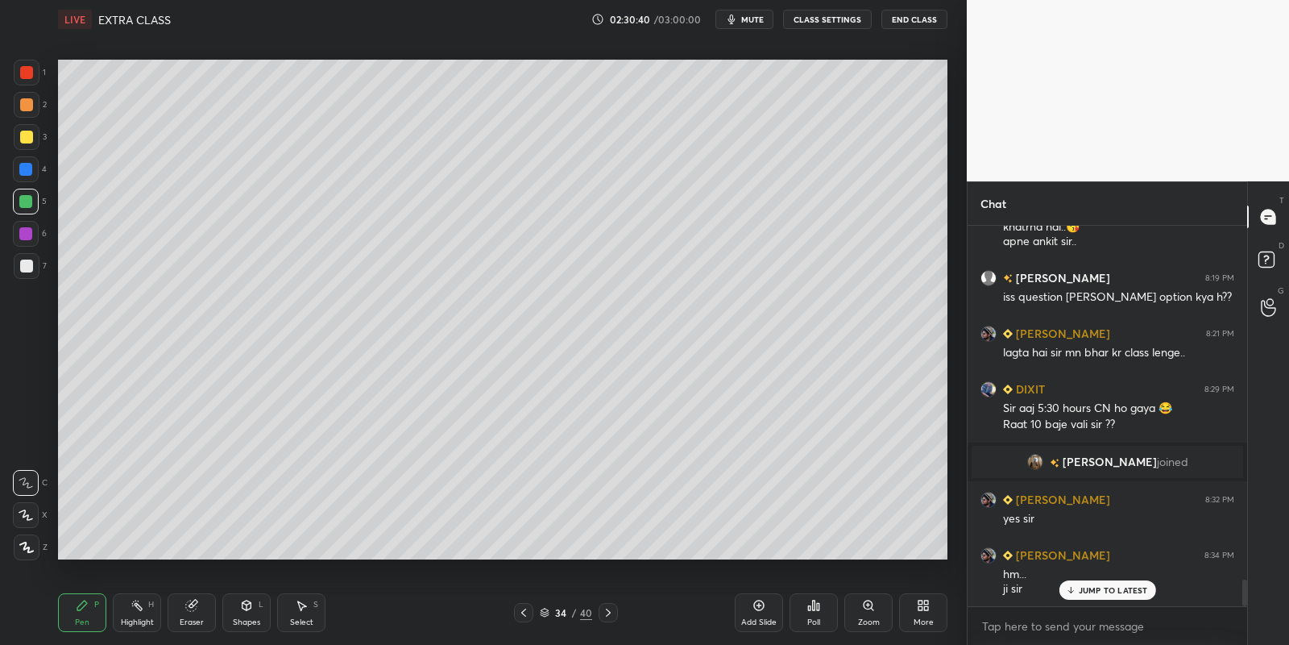
click at [302, 618] on div "Select" at bounding box center [301, 622] width 23 height 8
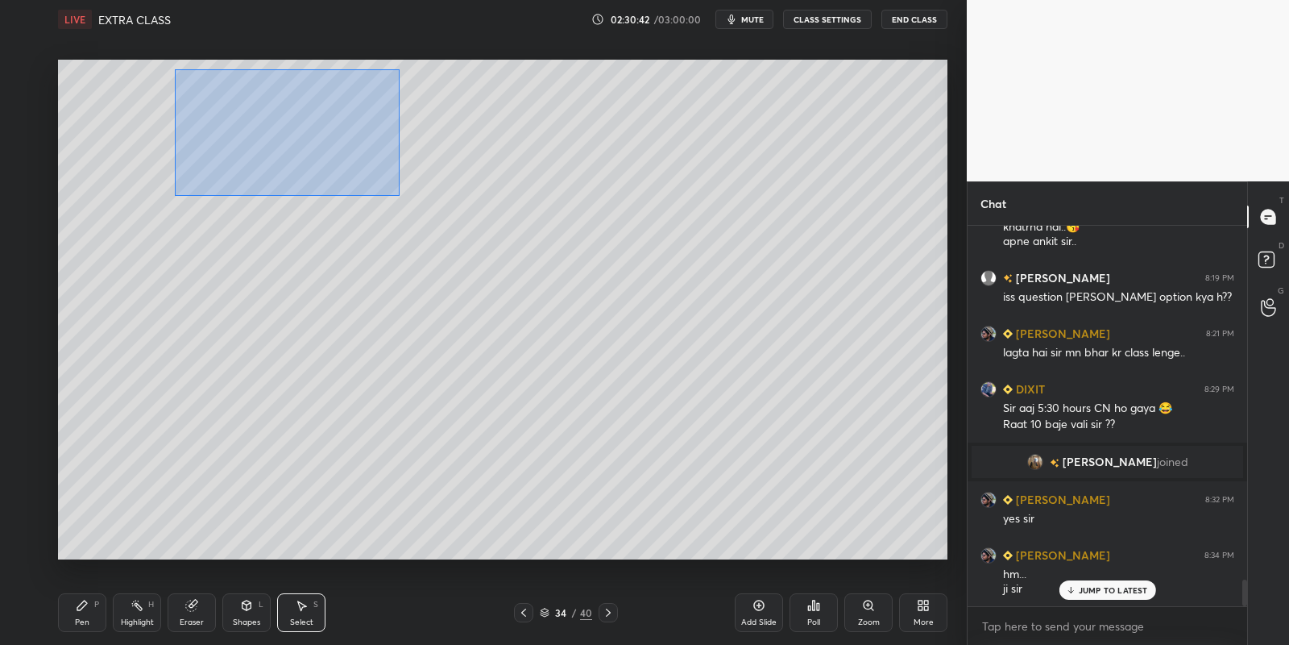
drag, startPoint x: 174, startPoint y: 70, endPoint x: 399, endPoint y: 192, distance: 255.6
click at [400, 193] on div "0 ° Undo Copy Paste here Duplicate Duplicate to new slide Delete" at bounding box center [503, 310] width 890 height 500
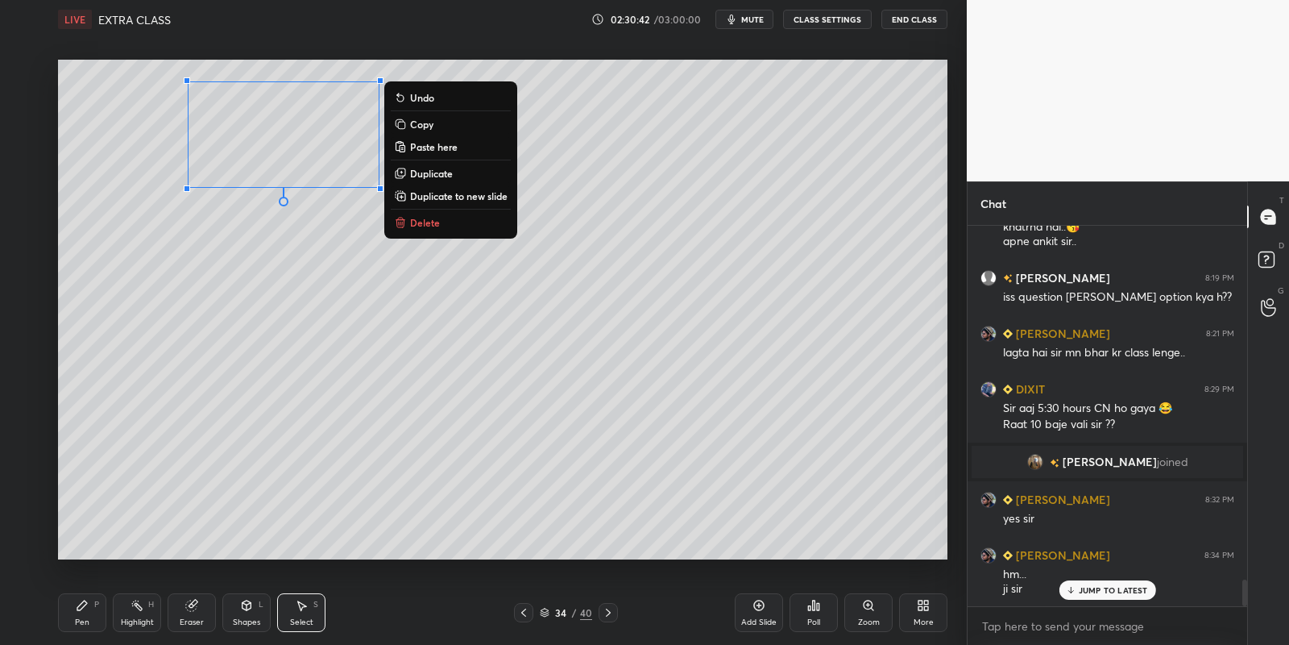
drag, startPoint x: 443, startPoint y: 123, endPoint x: 450, endPoint y: 134, distance: 12.7
click at [442, 123] on button "Copy" at bounding box center [451, 123] width 120 height 19
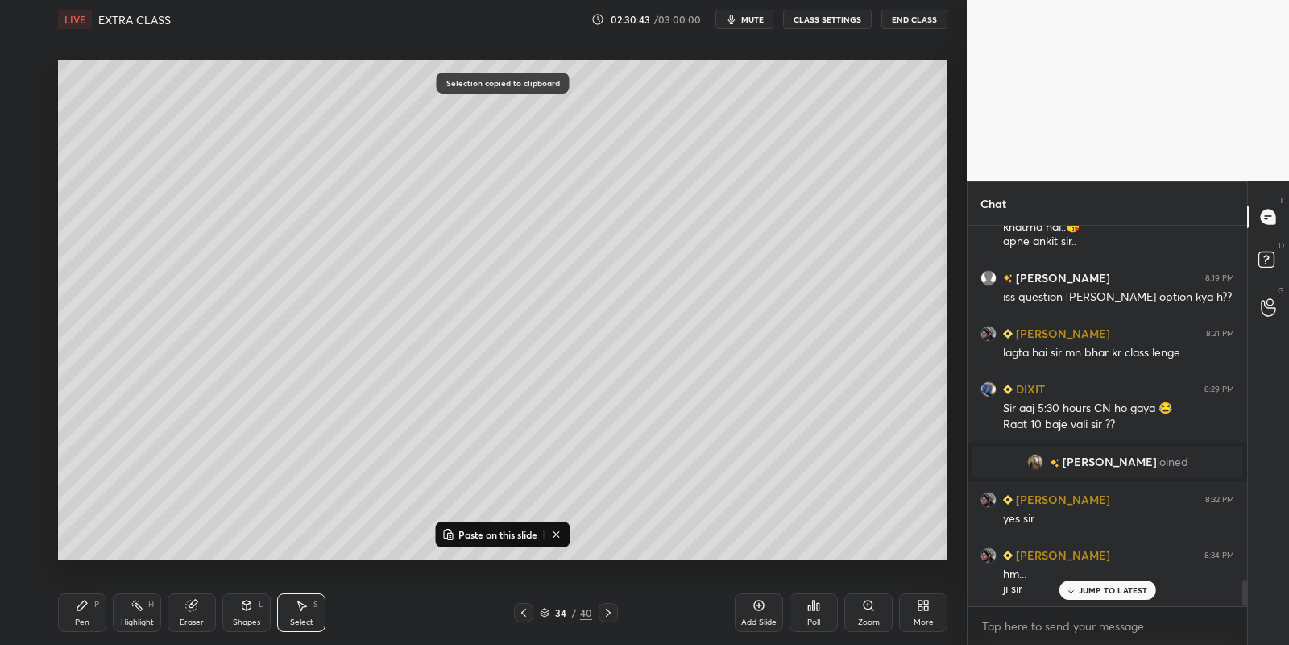
click at [470, 538] on button "Paste on this slide" at bounding box center [490, 534] width 102 height 19
drag, startPoint x: 359, startPoint y: 177, endPoint x: 671, endPoint y: 164, distance: 312.1
click at [672, 164] on div "0 ° Undo Copy Paste here Duplicate Duplicate to new slide Delete" at bounding box center [503, 310] width 890 height 500
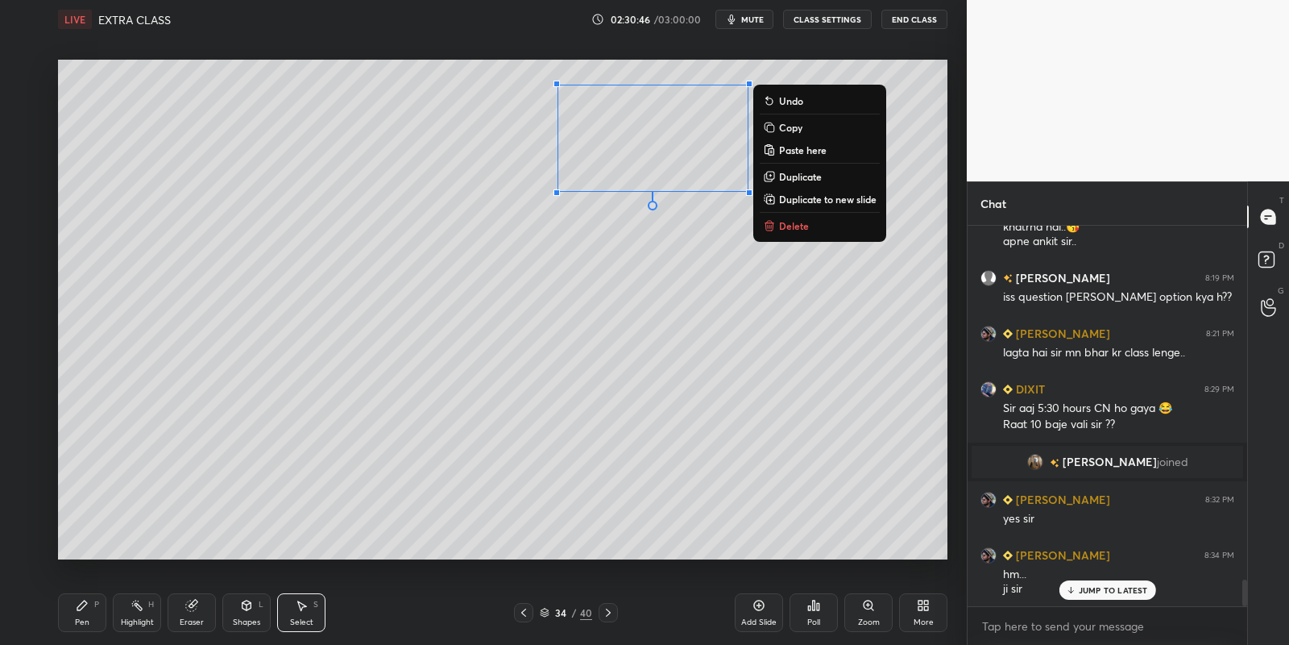
drag, startPoint x: 85, startPoint y: 614, endPoint x: 88, endPoint y: 606, distance: 8.4
click at [85, 613] on div "Pen P" at bounding box center [82, 612] width 48 height 39
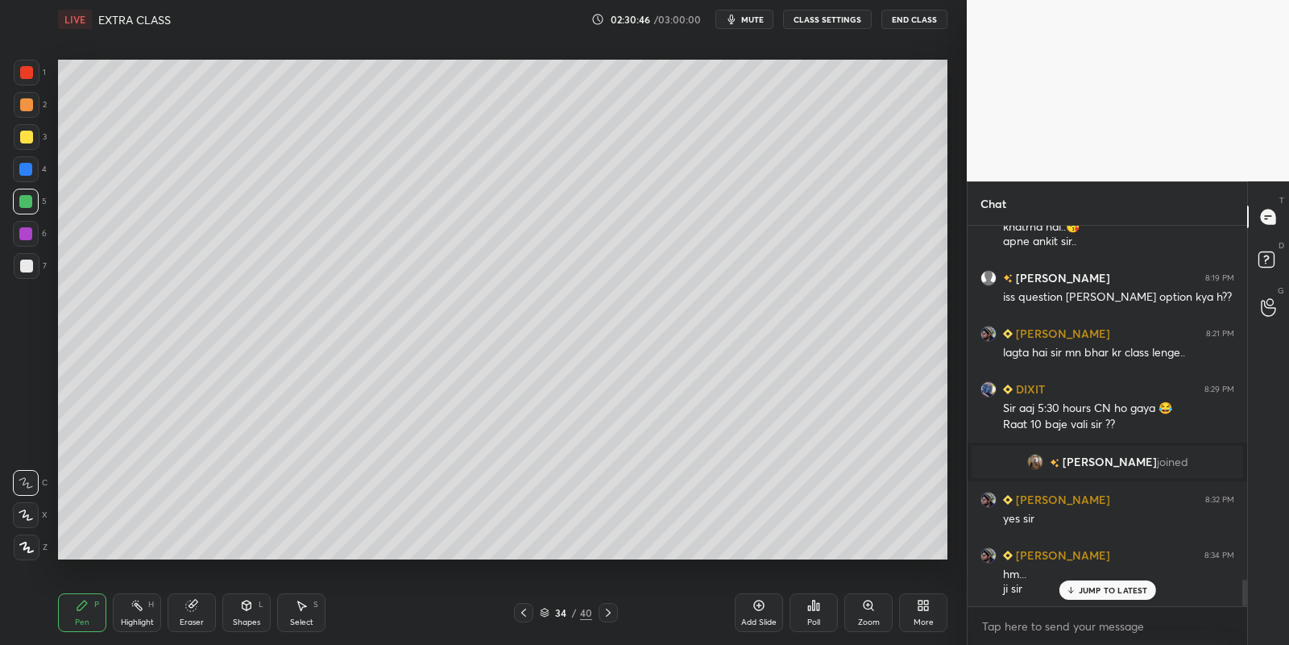
click at [25, 139] on div at bounding box center [26, 137] width 13 height 13
click at [195, 606] on icon at bounding box center [191, 605] width 10 height 10
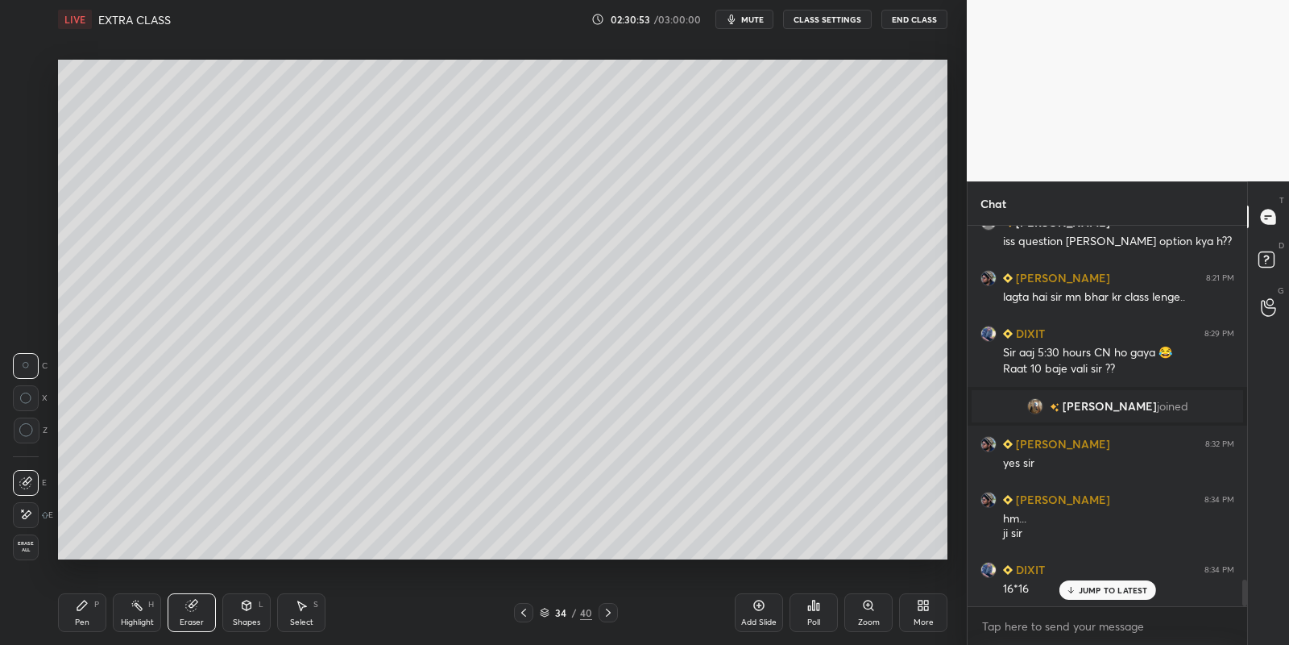
click at [84, 610] on div "Pen P" at bounding box center [82, 612] width 48 height 39
click at [187, 608] on icon at bounding box center [191, 605] width 13 height 13
drag, startPoint x: 83, startPoint y: 610, endPoint x: 97, endPoint y: 605, distance: 14.5
click at [85, 612] on div "Pen P" at bounding box center [82, 612] width 48 height 39
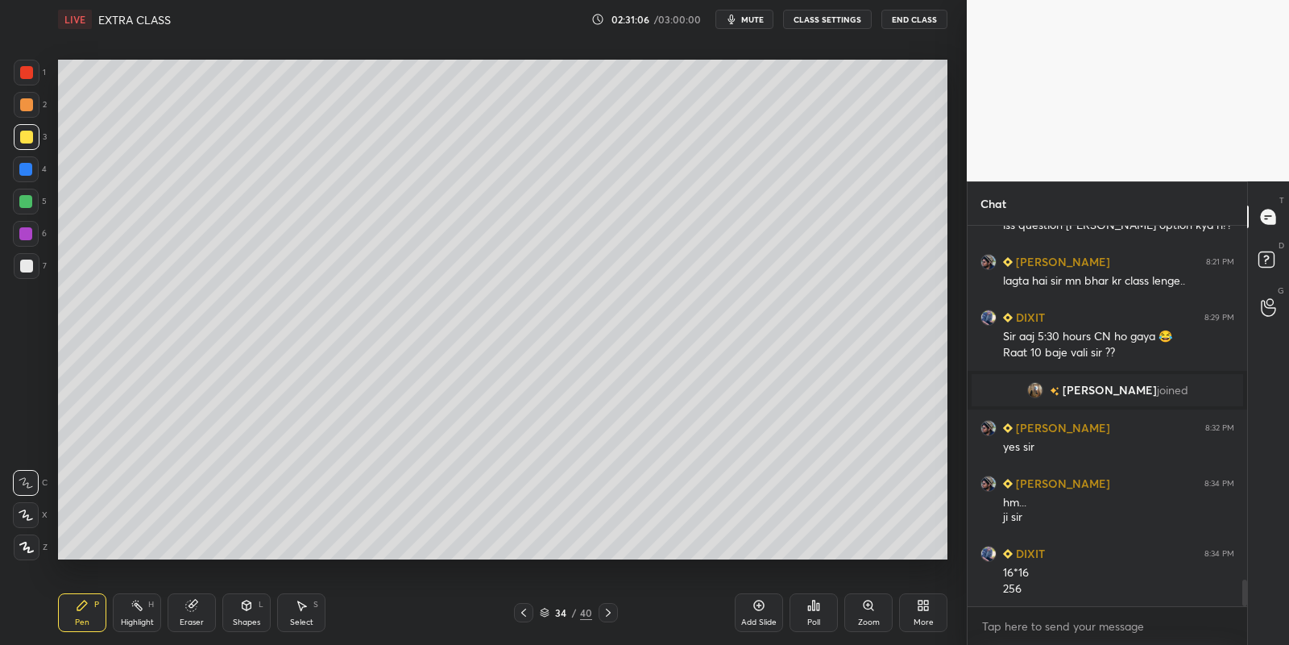
drag, startPoint x: 247, startPoint y: 608, endPoint x: 245, endPoint y: 597, distance: 11.5
click at [249, 607] on icon at bounding box center [247, 605] width 9 height 10
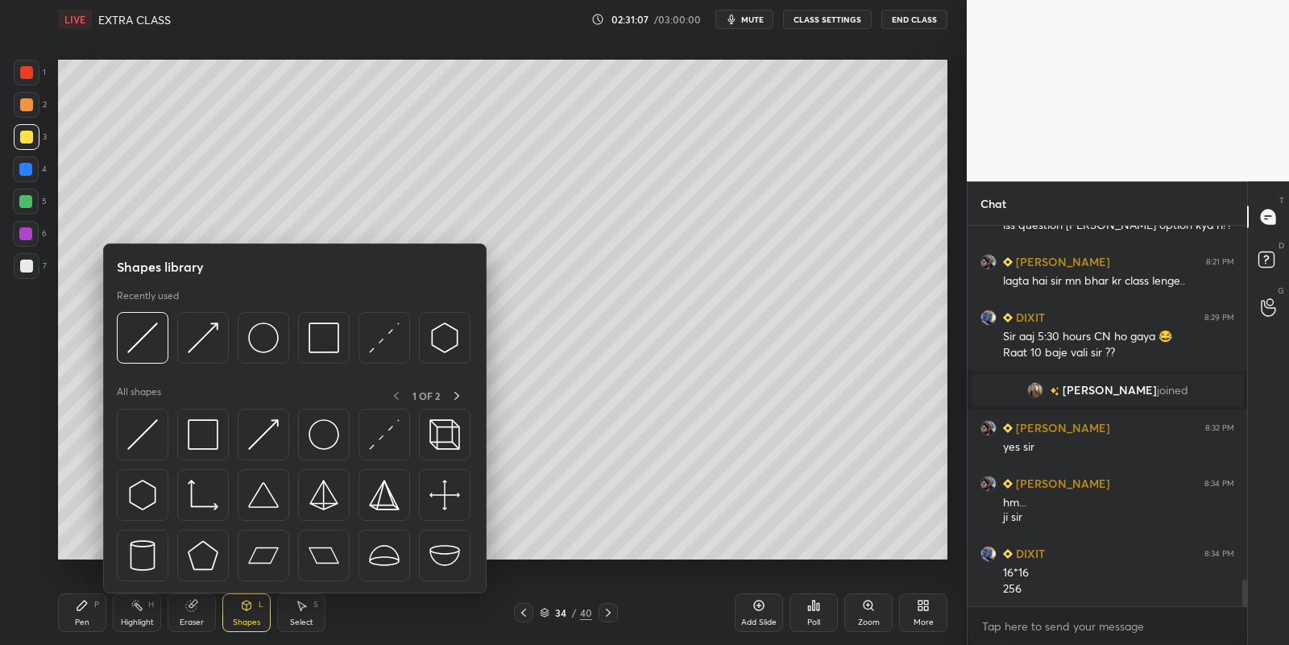
click at [149, 422] on img at bounding box center [142, 434] width 31 height 31
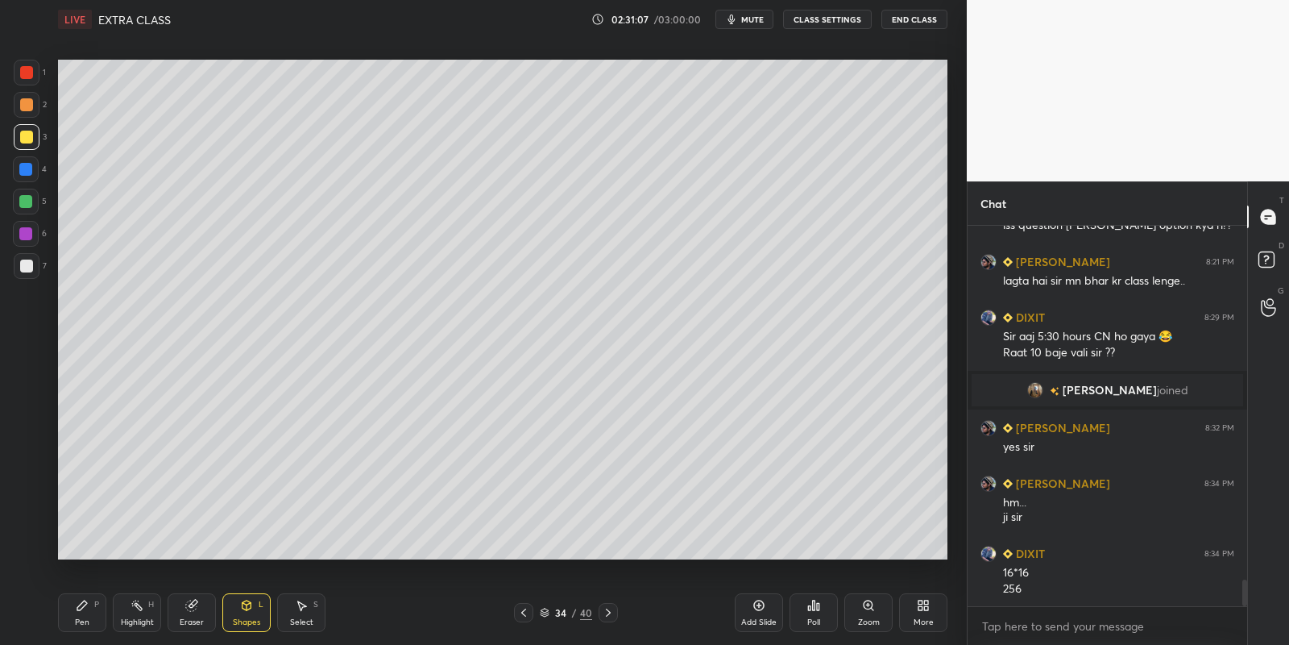
click at [31, 195] on div at bounding box center [26, 202] width 26 height 26
drag, startPoint x: 249, startPoint y: 616, endPoint x: 245, endPoint y: 600, distance: 15.8
click at [246, 615] on div "Shapes L" at bounding box center [246, 612] width 48 height 39
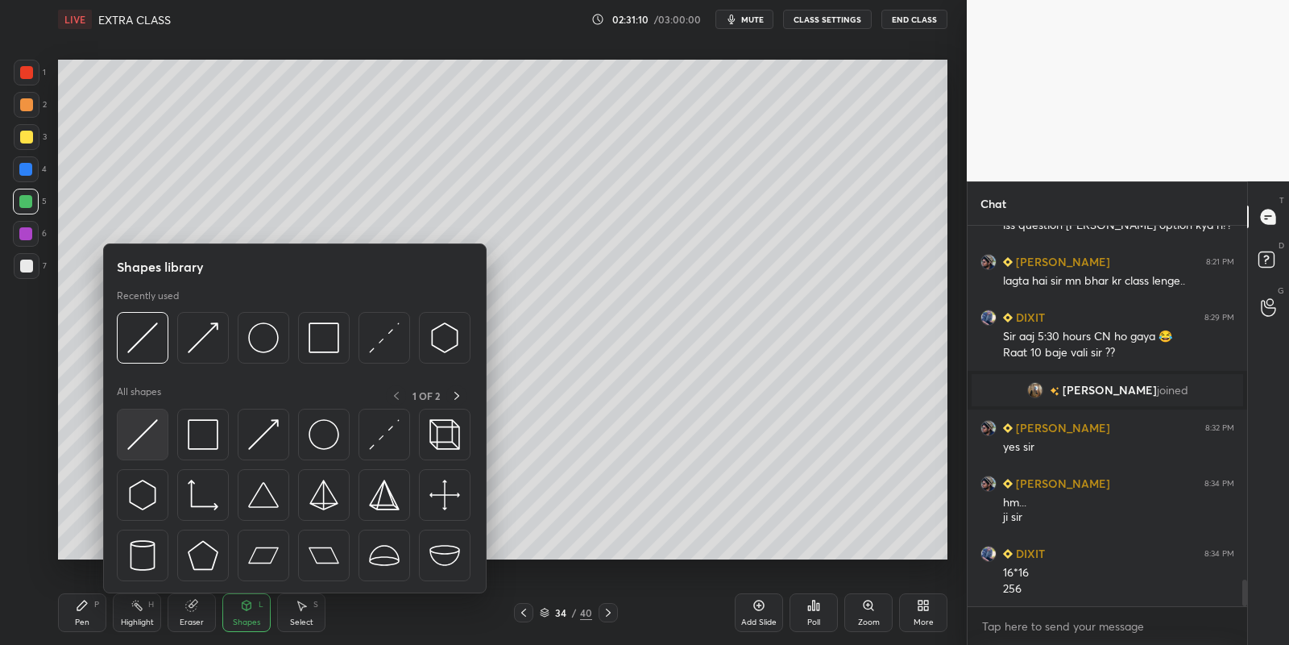
drag, startPoint x: 156, startPoint y: 422, endPoint x: 28, endPoint y: 139, distance: 310.9
click at [151, 424] on img at bounding box center [142, 434] width 31 height 31
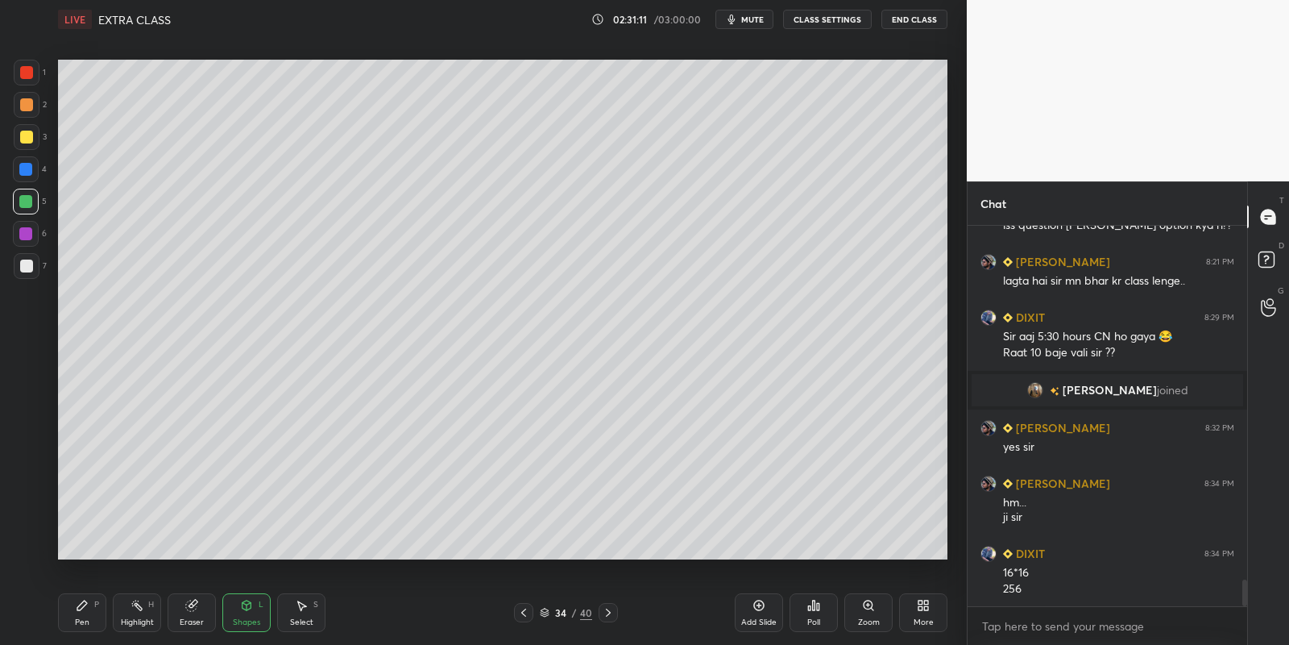
click at [28, 137] on div at bounding box center [26, 137] width 13 height 13
click at [521, 612] on icon at bounding box center [523, 612] width 5 height 8
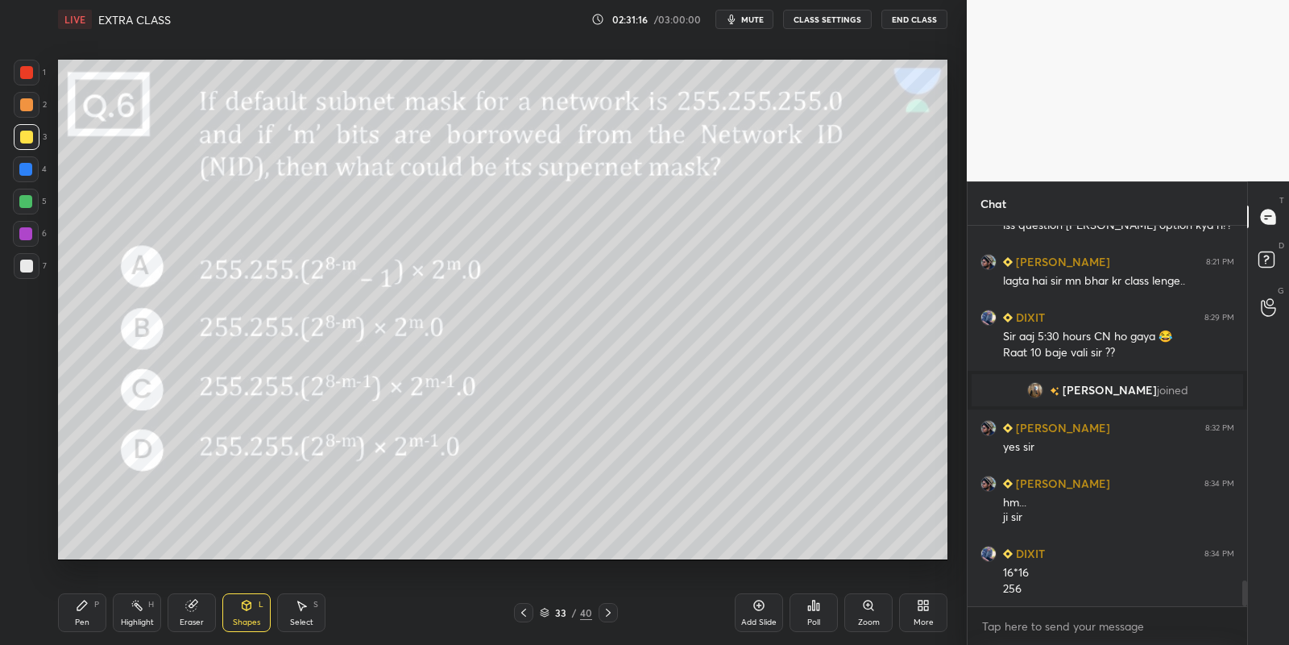
scroll to position [5197, 0]
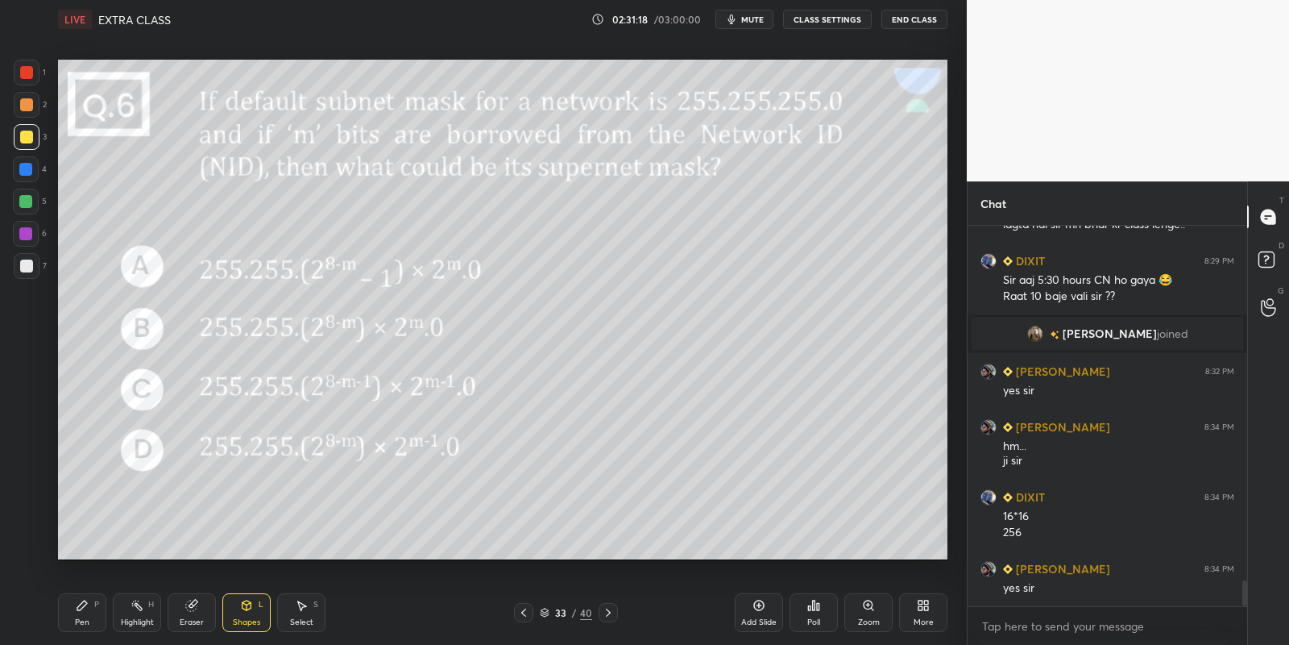
click at [83, 611] on div "Pen P" at bounding box center [82, 612] width 48 height 39
click at [17, 197] on div at bounding box center [26, 202] width 26 height 26
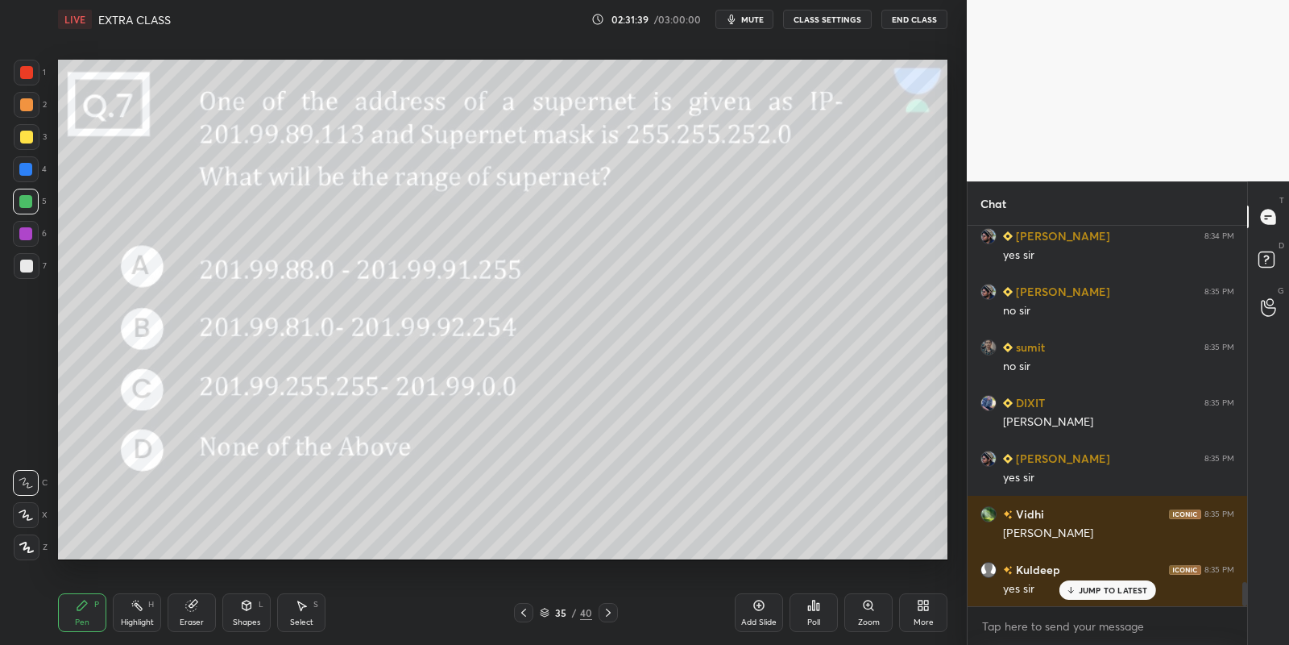
scroll to position [5586, 0]
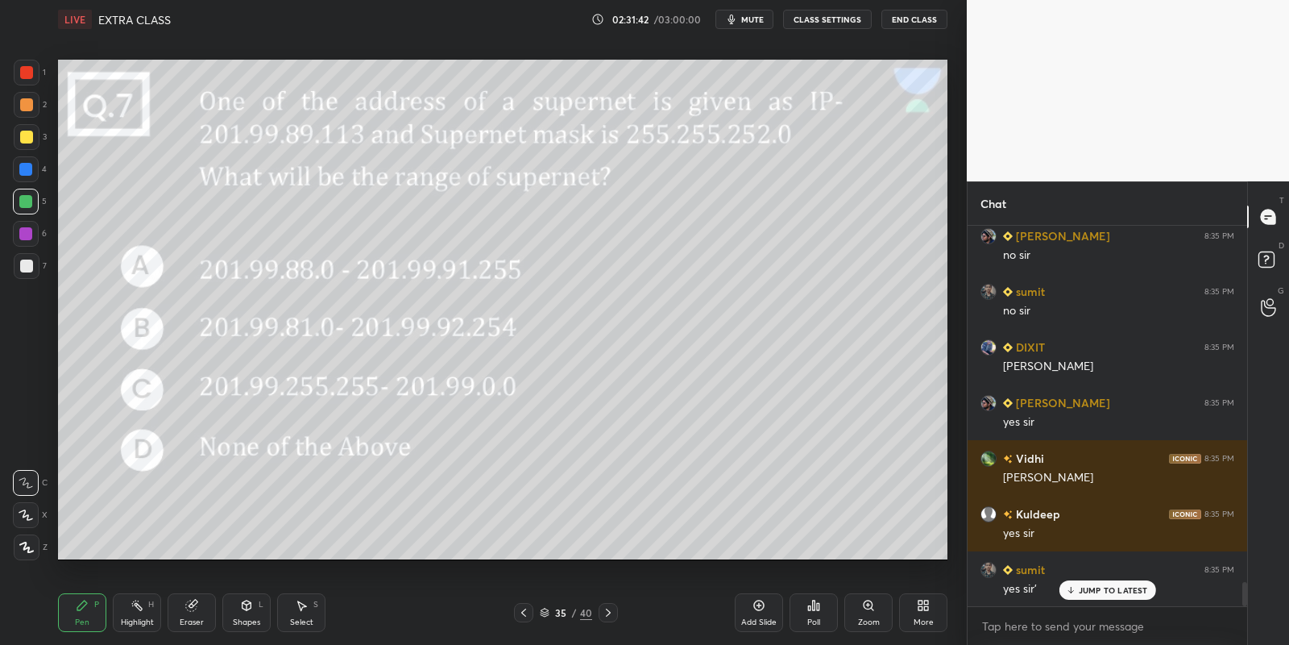
drag, startPoint x: 148, startPoint y: 614, endPoint x: 146, endPoint y: 586, distance: 28.3
click at [148, 612] on div "Highlight H" at bounding box center [137, 612] width 48 height 39
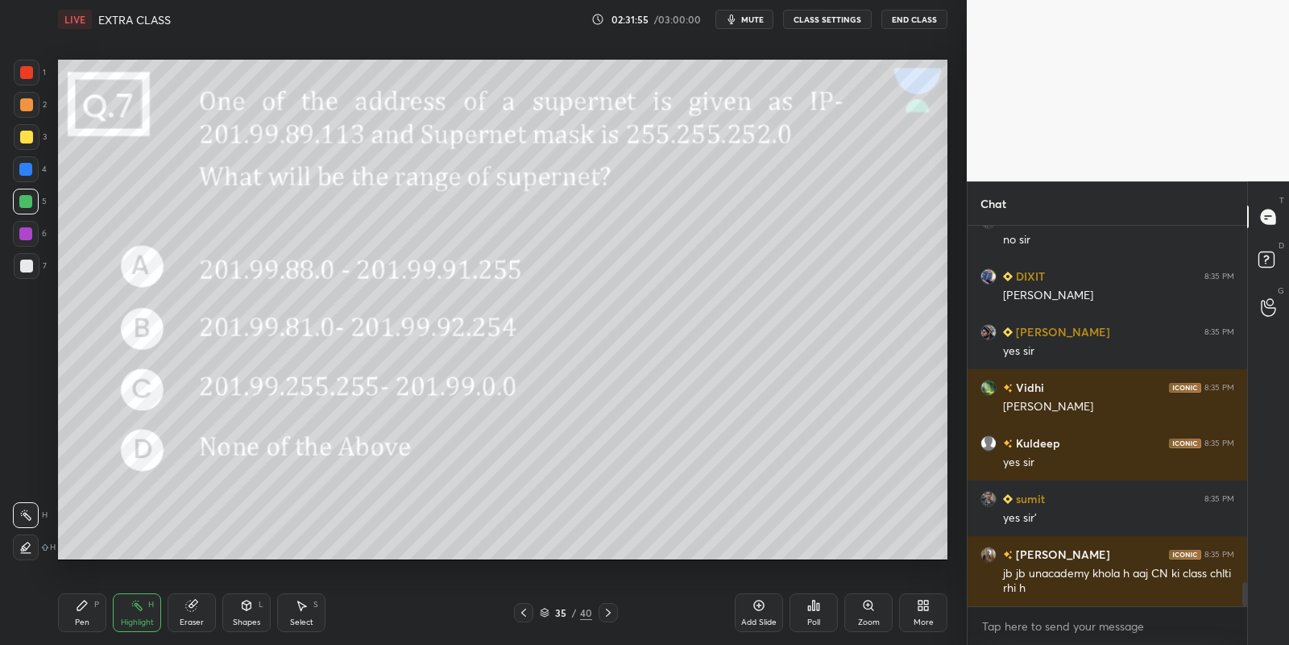
drag, startPoint x: 85, startPoint y: 605, endPoint x: 98, endPoint y: 602, distance: 13.3
click at [88, 604] on icon at bounding box center [82, 605] width 13 height 13
click at [138, 621] on div "Highlight" at bounding box center [137, 622] width 33 height 8
drag, startPoint x: 93, startPoint y: 608, endPoint x: 133, endPoint y: 613, distance: 40.7
click at [93, 608] on div "Pen P" at bounding box center [82, 612] width 48 height 39
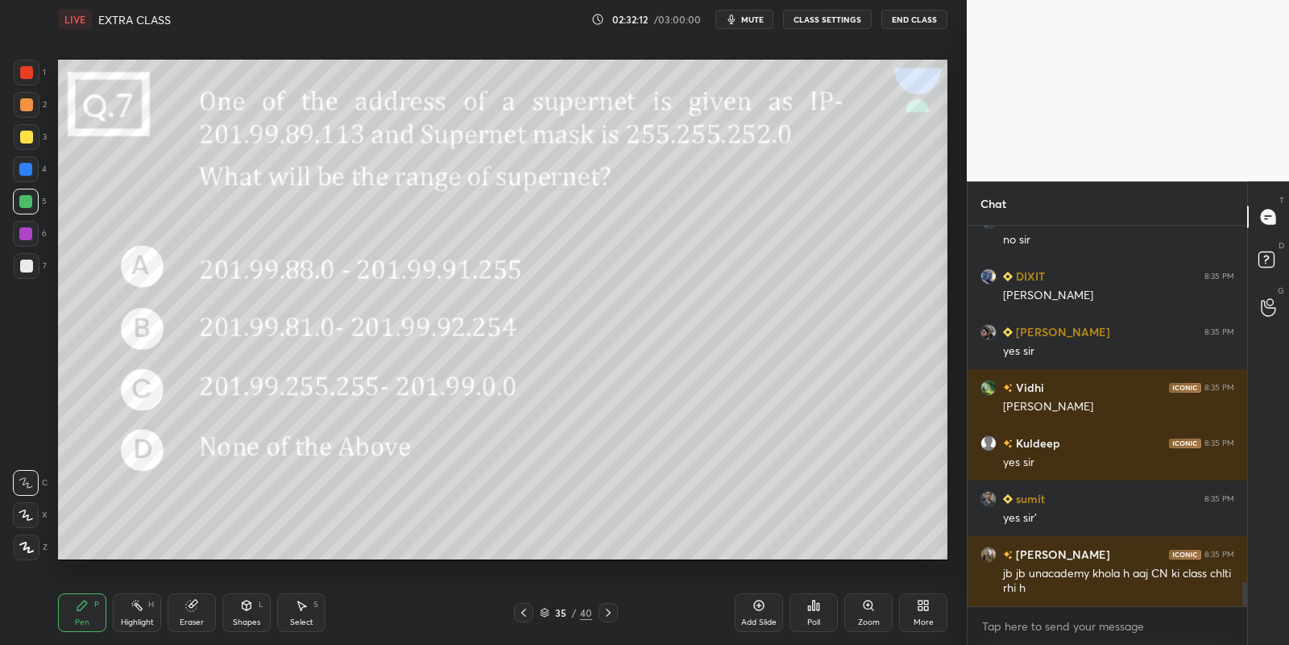
click at [140, 612] on div "Highlight H" at bounding box center [137, 612] width 48 height 39
drag, startPoint x: 255, startPoint y: 607, endPoint x: 253, endPoint y: 597, distance: 10.0
click at [254, 605] on div "Shapes L" at bounding box center [246, 612] width 48 height 39
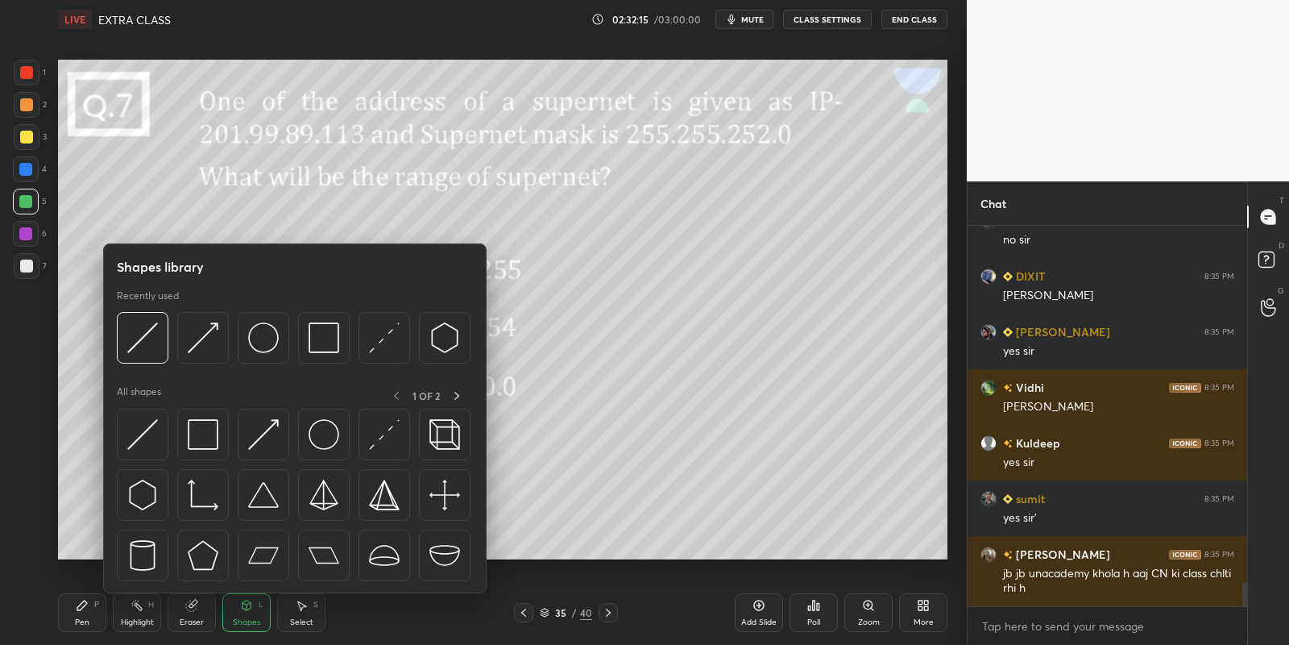
click at [150, 433] on img at bounding box center [142, 434] width 31 height 31
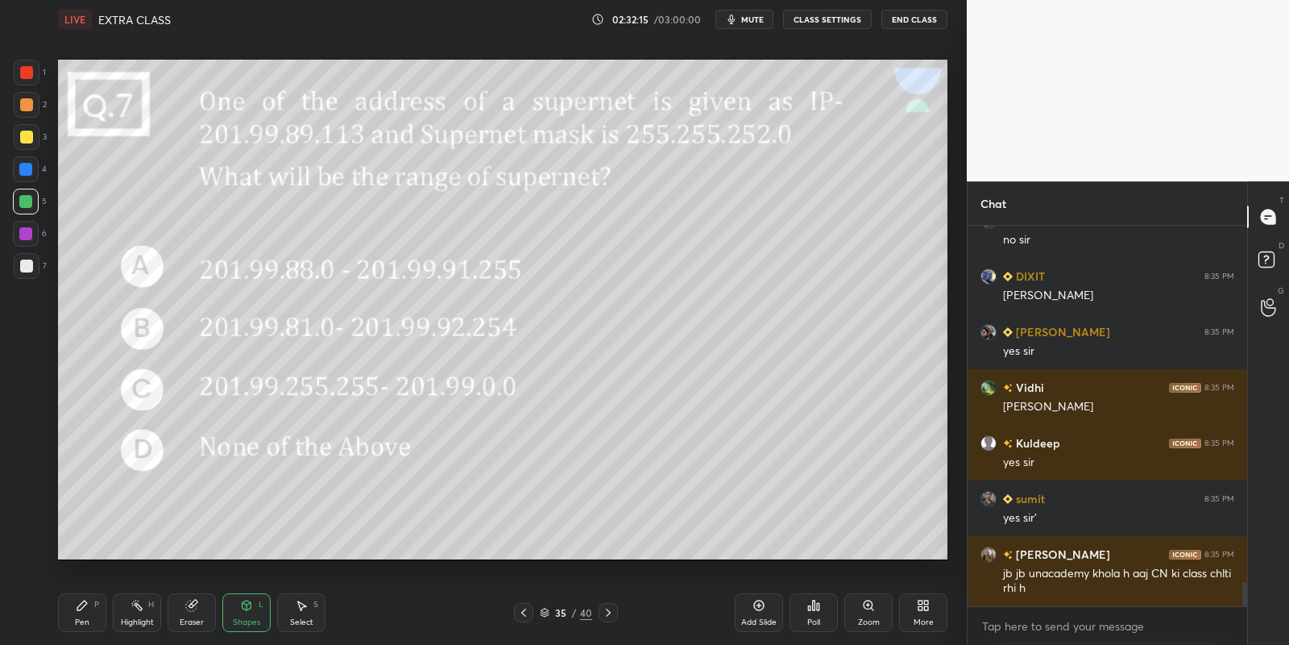
click at [28, 193] on div at bounding box center [26, 202] width 26 height 26
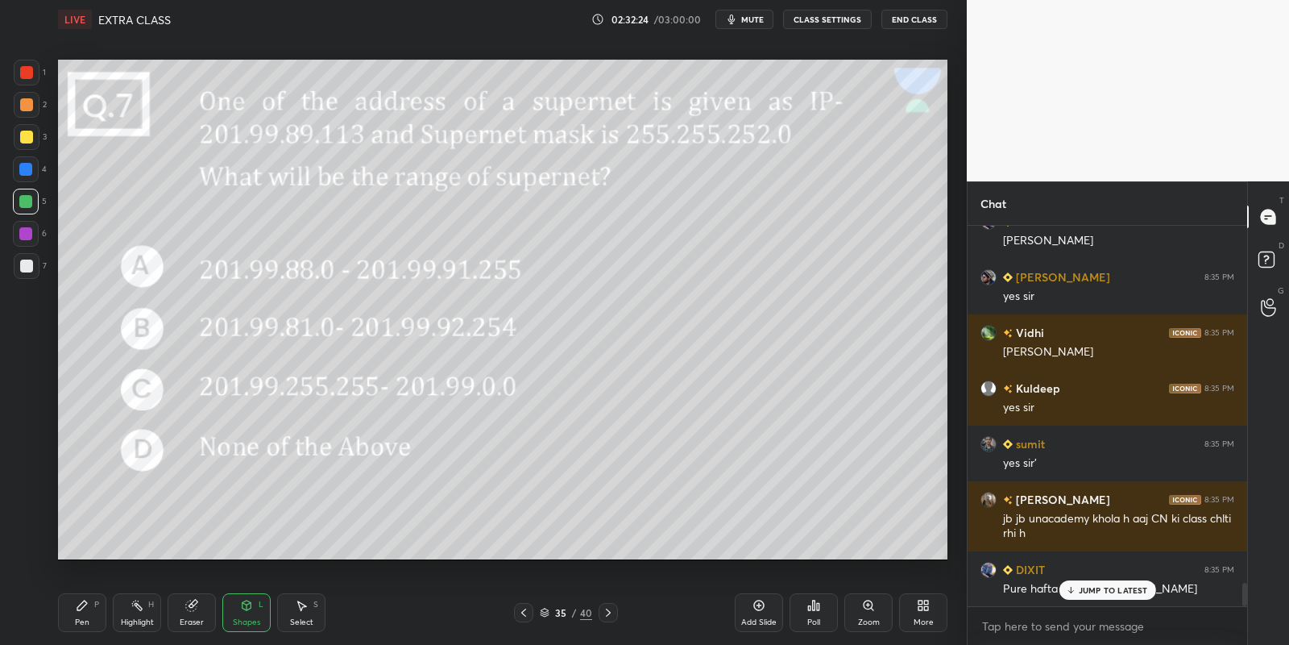
scroll to position [5767, 0]
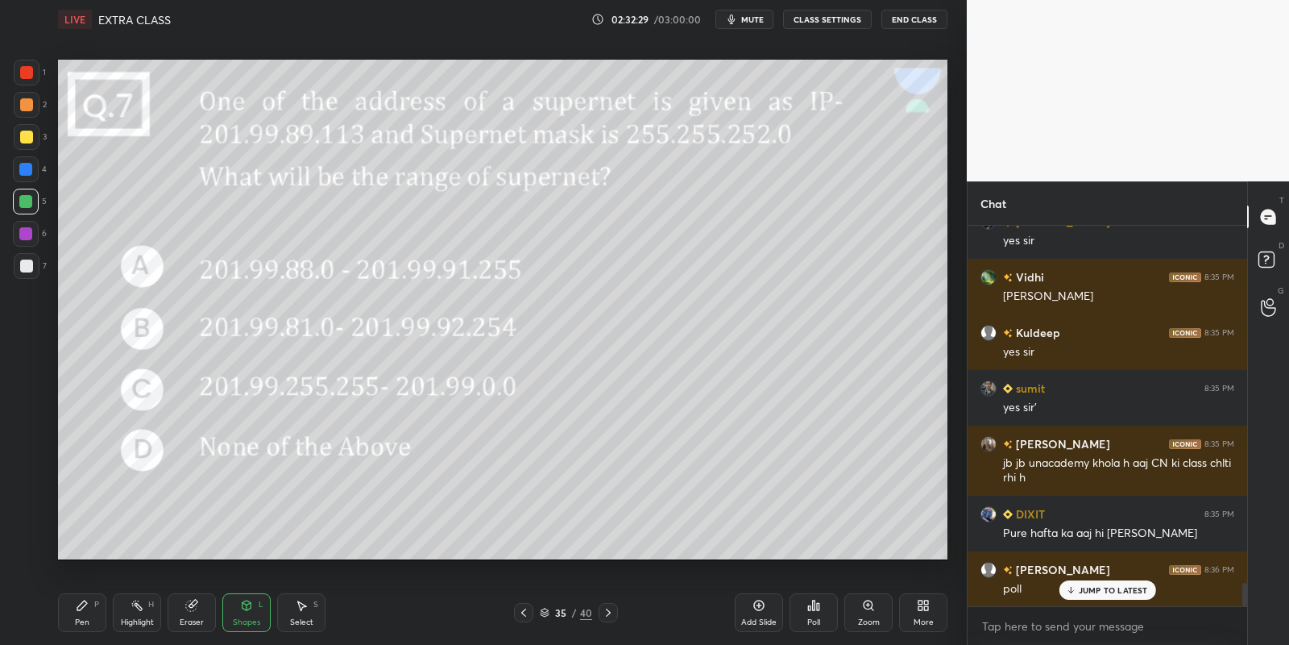
drag, startPoint x: 89, startPoint y: 607, endPoint x: 110, endPoint y: 604, distance: 21.2
click at [89, 606] on div "Pen P" at bounding box center [82, 612] width 48 height 39
click at [819, 615] on div "Poll" at bounding box center [814, 612] width 48 height 39
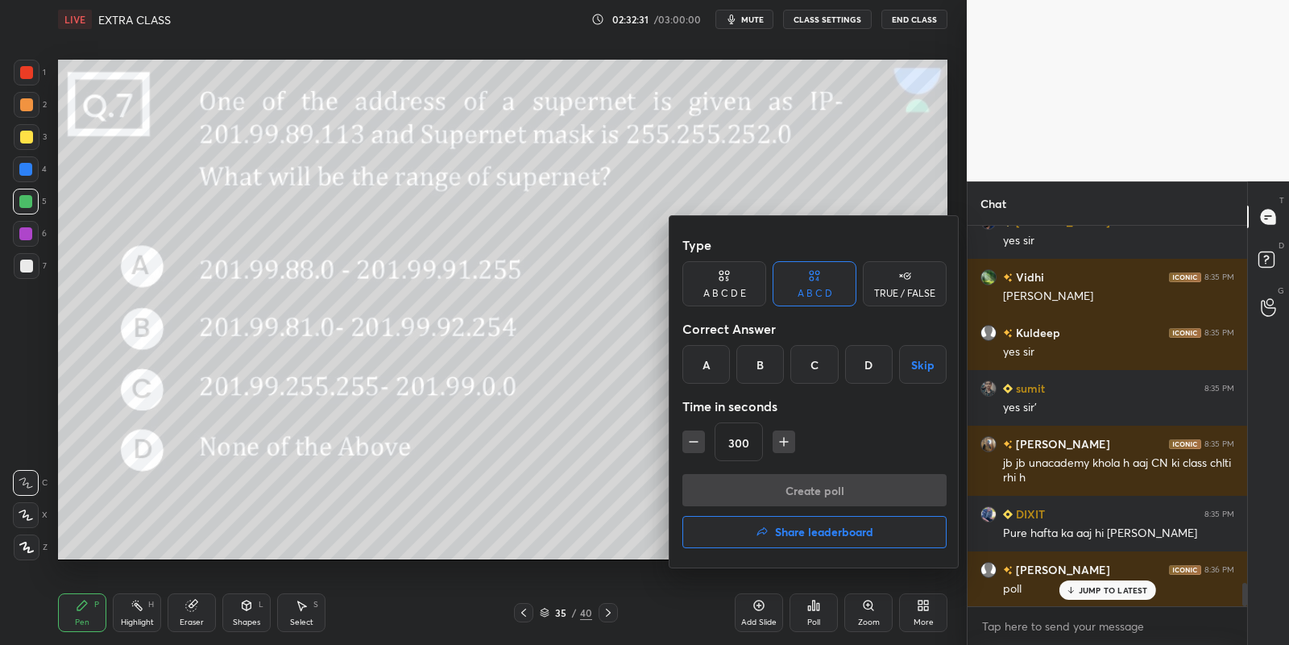
drag, startPoint x: 707, startPoint y: 359, endPoint x: 708, endPoint y: 367, distance: 8.1
click at [706, 357] on div "A" at bounding box center [707, 364] width 48 height 39
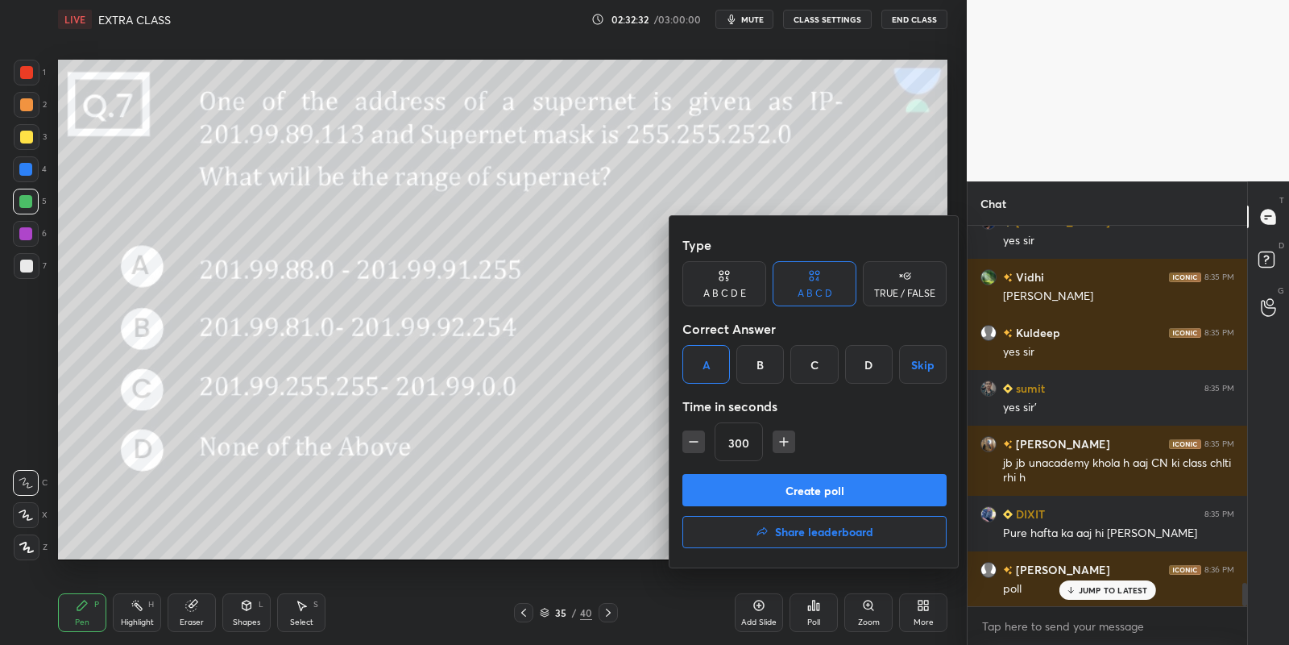
click at [692, 438] on icon "button" at bounding box center [694, 442] width 16 height 16
click at [691, 438] on icon "button" at bounding box center [694, 442] width 16 height 16
click at [692, 437] on icon "button" at bounding box center [694, 442] width 16 height 16
click at [692, 436] on icon "button" at bounding box center [694, 442] width 16 height 16
click at [691, 435] on icon "button" at bounding box center [694, 442] width 16 height 16
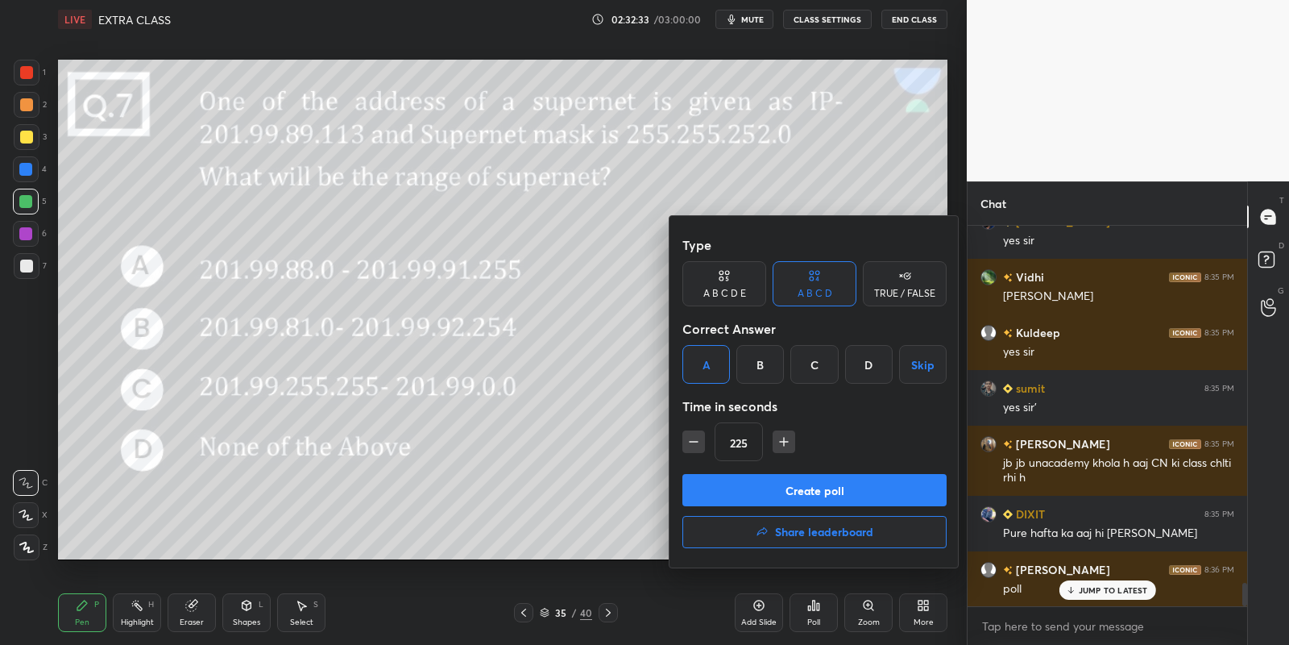
click at [692, 438] on icon "button" at bounding box center [694, 442] width 16 height 16
click at [694, 438] on icon "button" at bounding box center [694, 442] width 16 height 16
click at [695, 438] on icon "button" at bounding box center [694, 442] width 16 height 16
click at [694, 438] on icon "button" at bounding box center [694, 442] width 16 height 16
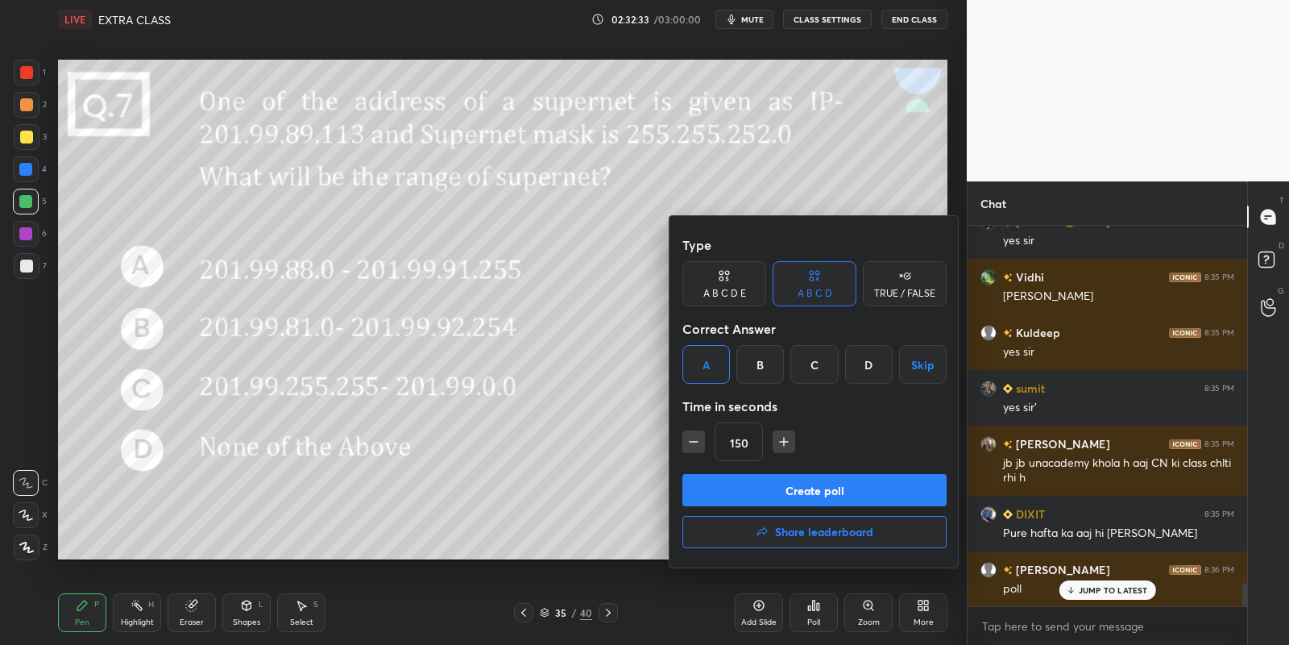
click at [692, 442] on icon "button" at bounding box center [694, 442] width 8 height 0
click at [693, 437] on icon "button" at bounding box center [694, 442] width 16 height 16
click at [693, 439] on icon "button" at bounding box center [694, 442] width 16 height 16
click at [782, 442] on icon "button" at bounding box center [784, 442] width 16 height 16
type input "120"
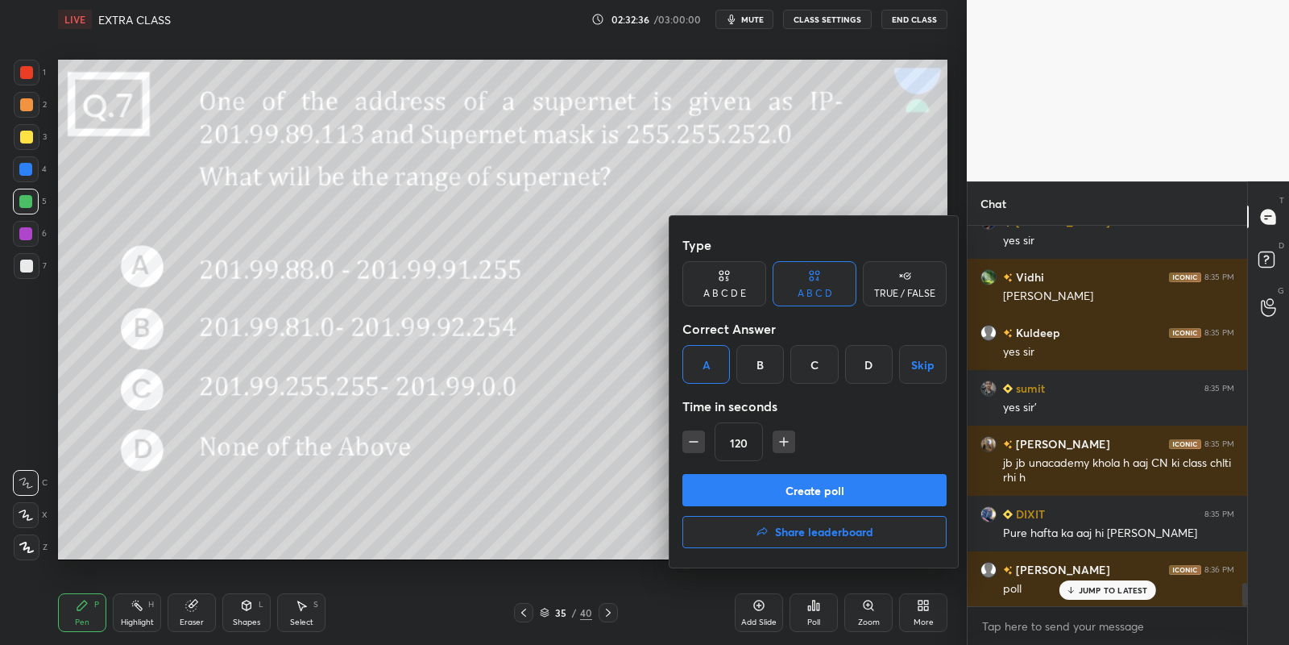
click at [774, 485] on button "Create poll" at bounding box center [815, 490] width 264 height 32
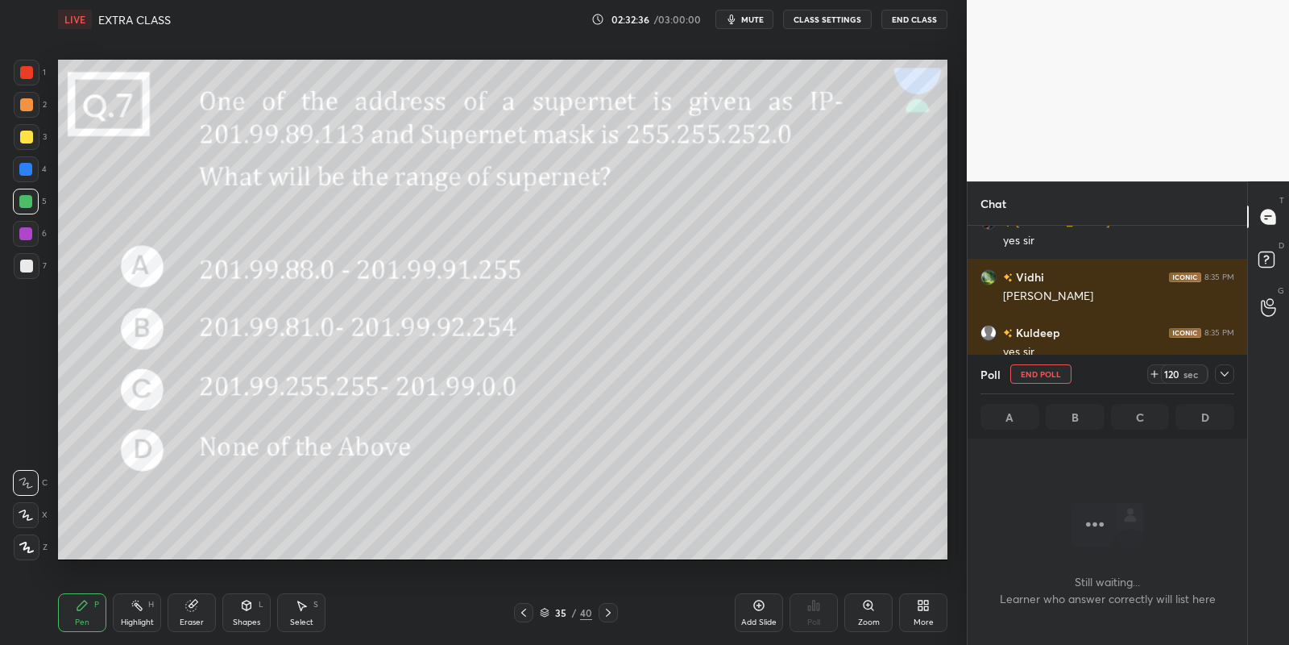
scroll to position [159, 276]
click at [756, 23] on span "mute" at bounding box center [752, 19] width 23 height 11
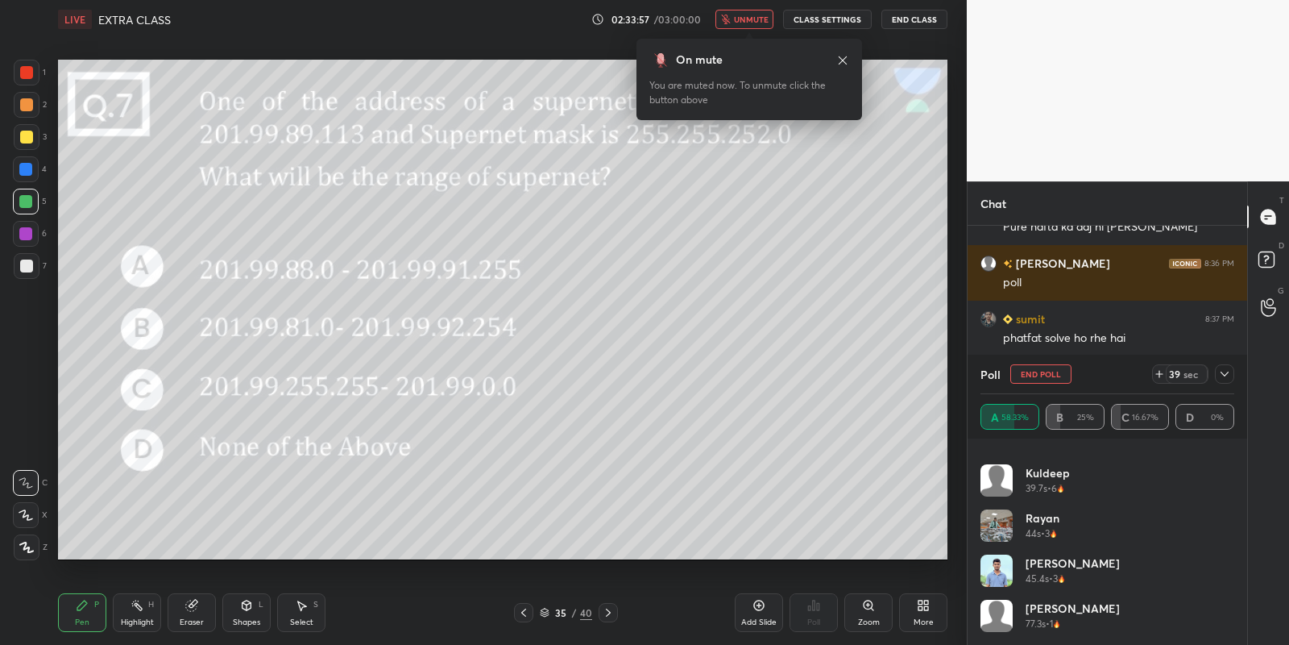
scroll to position [6130, 0]
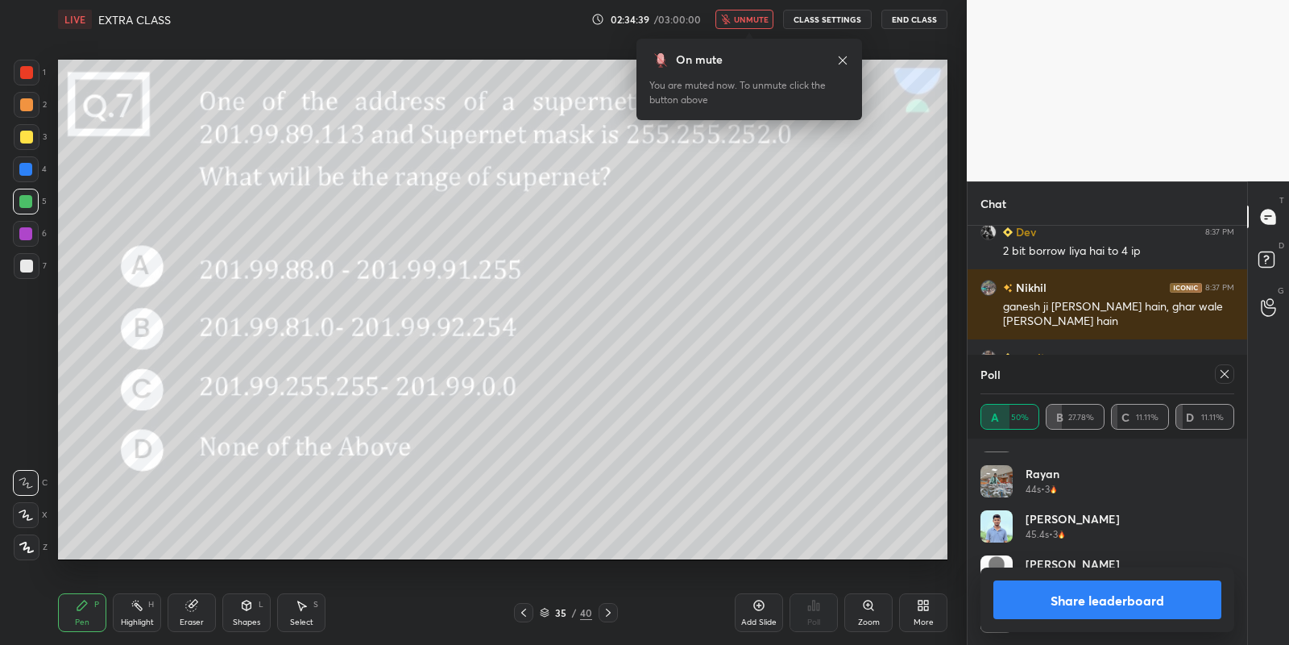
click at [754, 17] on span "unmute" at bounding box center [751, 19] width 35 height 11
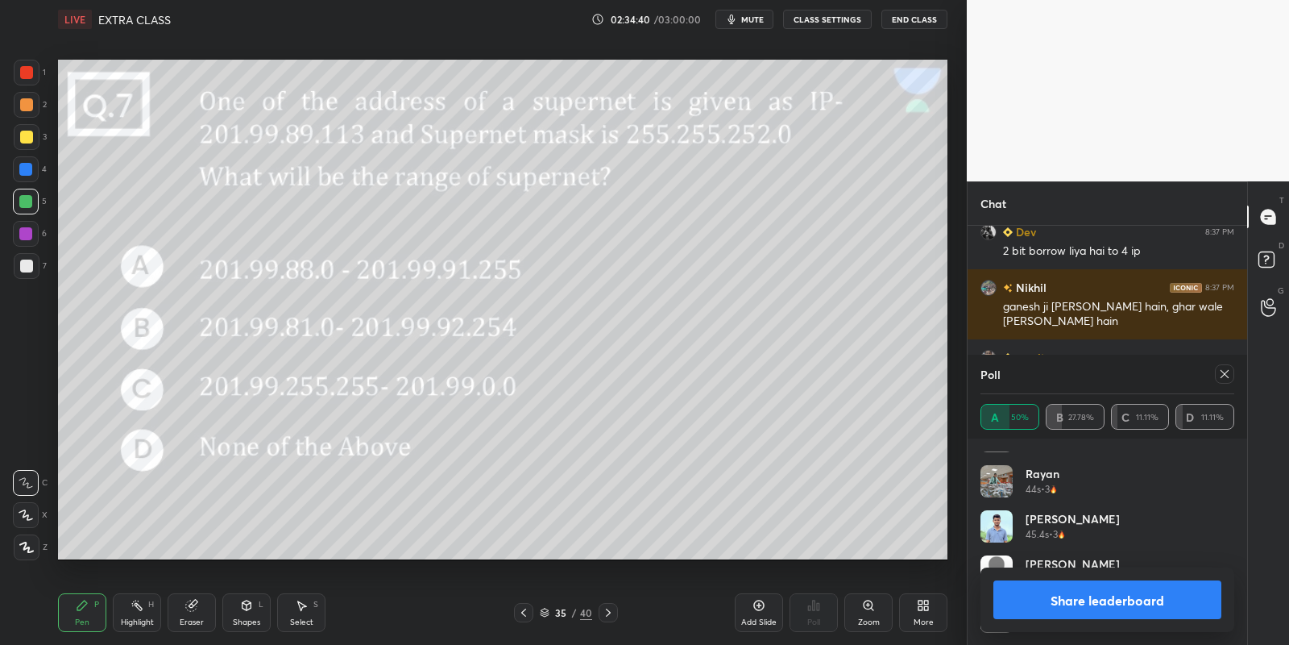
click at [1048, 605] on button "Share leaderboard" at bounding box center [1108, 599] width 228 height 39
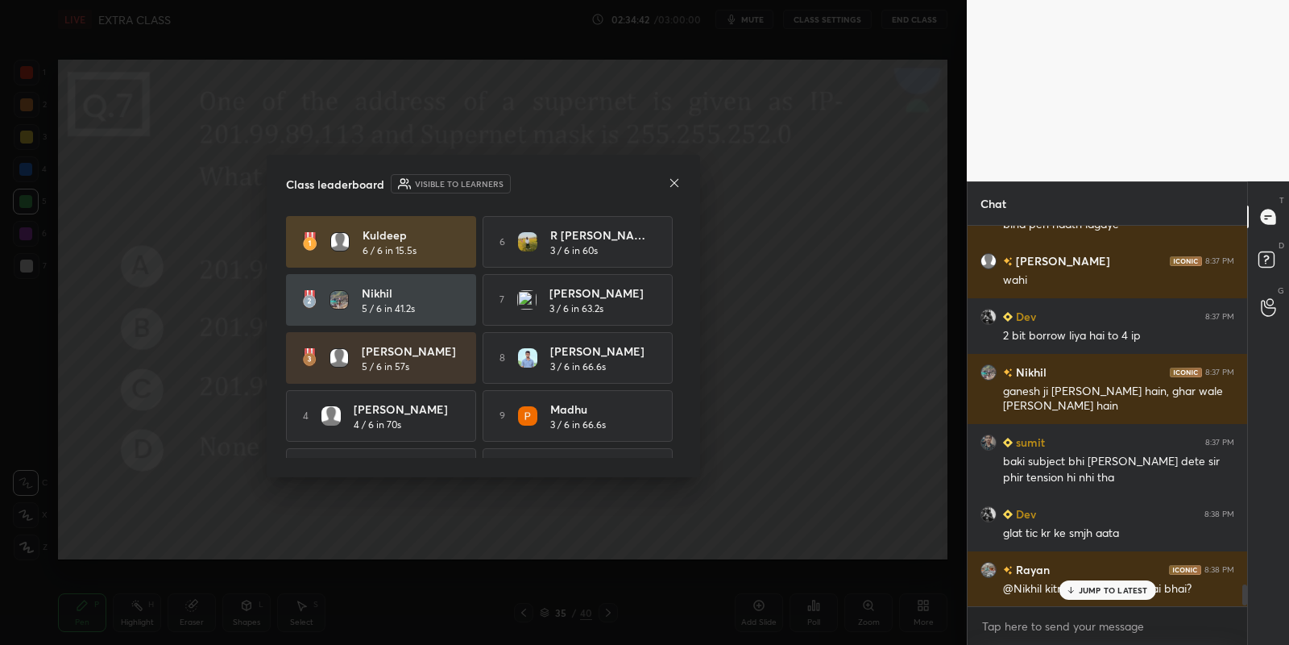
click at [674, 181] on icon at bounding box center [674, 182] width 8 height 8
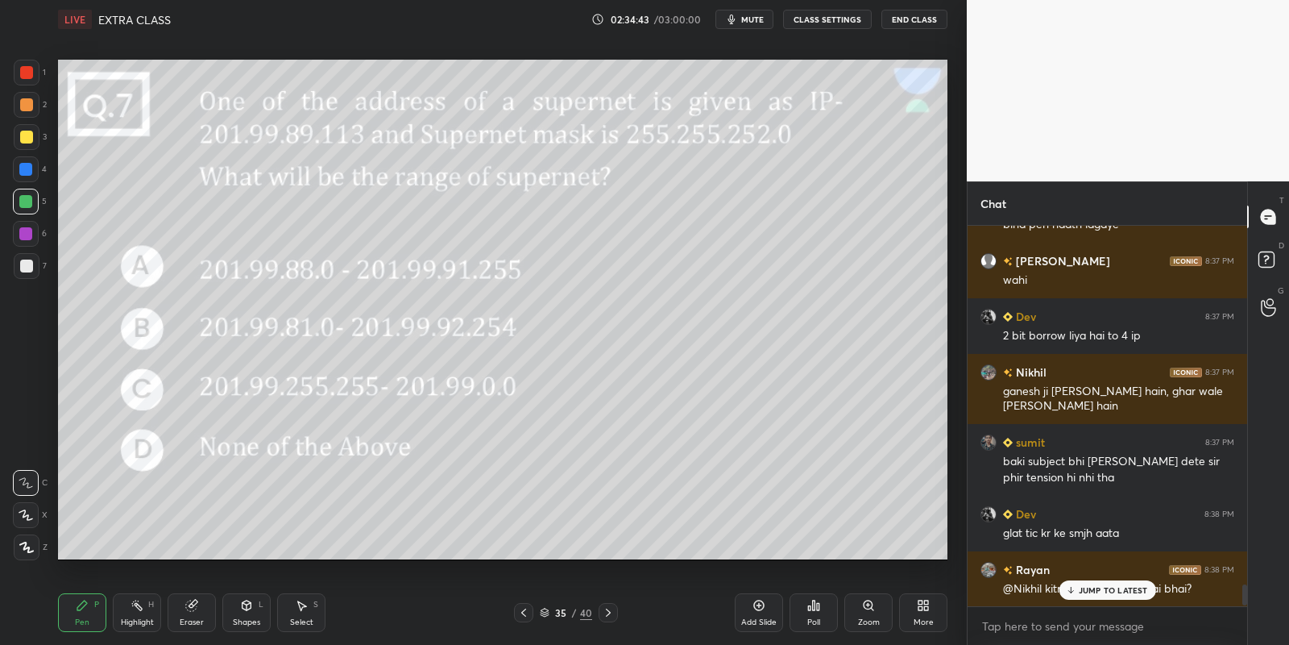
click at [1100, 595] on div "JUMP TO LATEST" at bounding box center [1107, 589] width 97 height 19
click at [84, 626] on div "Pen" at bounding box center [82, 622] width 15 height 8
click at [133, 615] on div "Highlight H" at bounding box center [137, 612] width 48 height 39
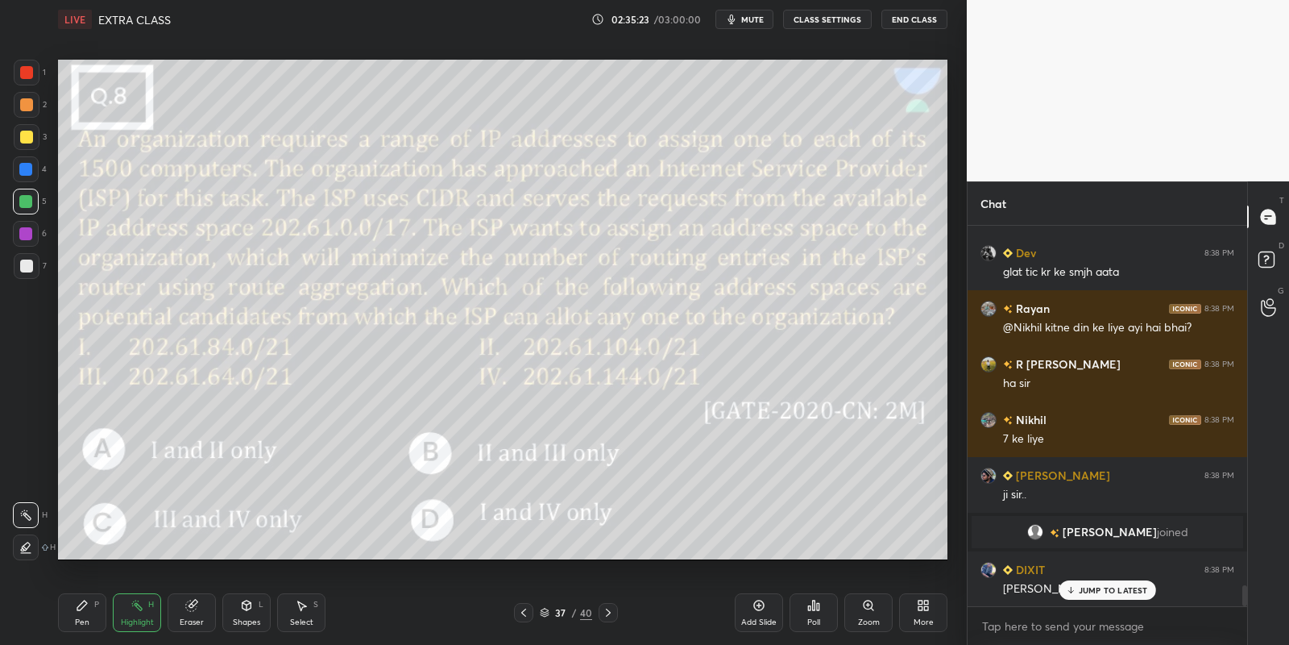
drag, startPoint x: 248, startPoint y: 616, endPoint x: 248, endPoint y: 604, distance: 11.3
click at [247, 612] on div "Shapes L" at bounding box center [246, 612] width 48 height 39
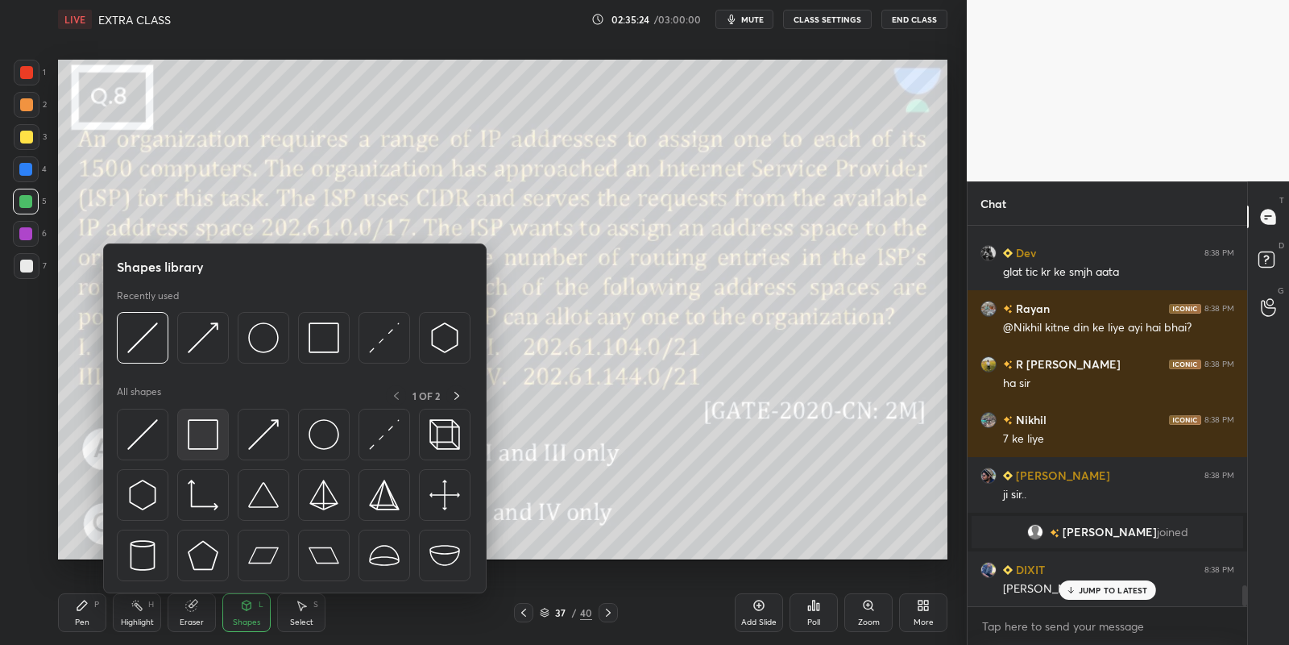
click at [210, 429] on img at bounding box center [203, 434] width 31 height 31
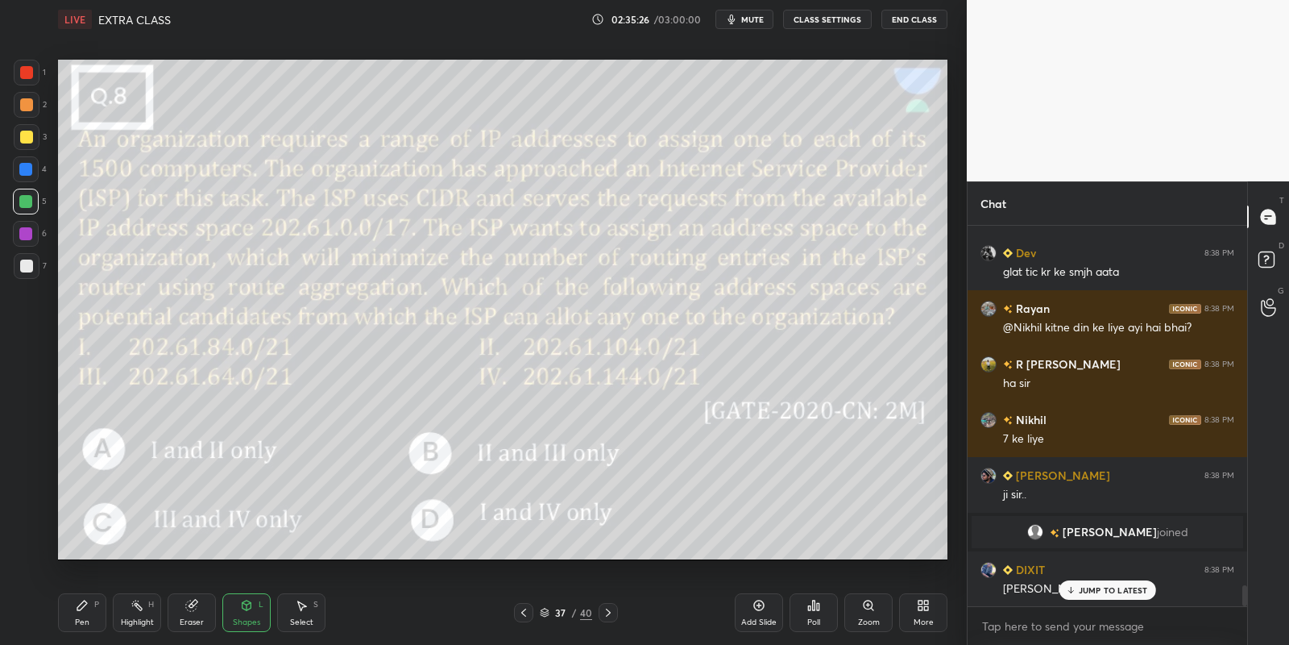
scroll to position [6616, 0]
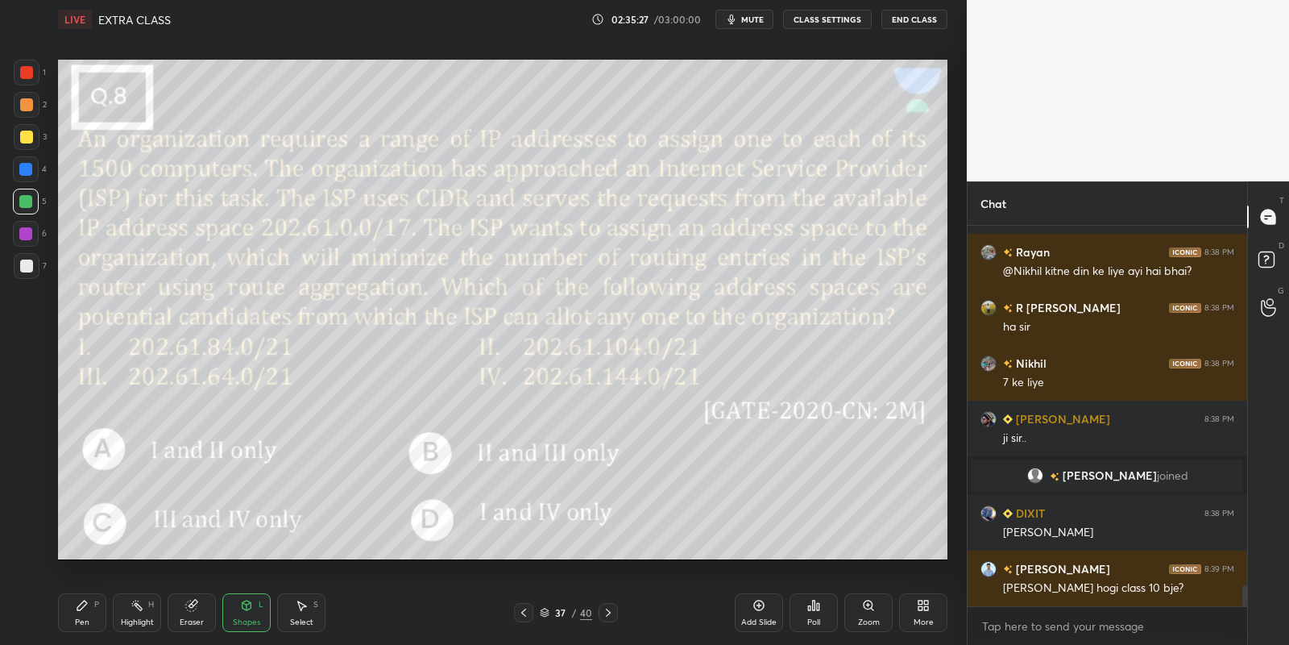
click at [100, 612] on div "Pen P" at bounding box center [82, 612] width 48 height 39
click at [149, 608] on div "H" at bounding box center [151, 604] width 6 height 8
drag, startPoint x: 95, startPoint y: 613, endPoint x: 139, endPoint y: 614, distance: 43.5
click at [103, 604] on div "Pen P" at bounding box center [82, 612] width 48 height 39
click at [147, 615] on div "Highlight H" at bounding box center [137, 612] width 48 height 39
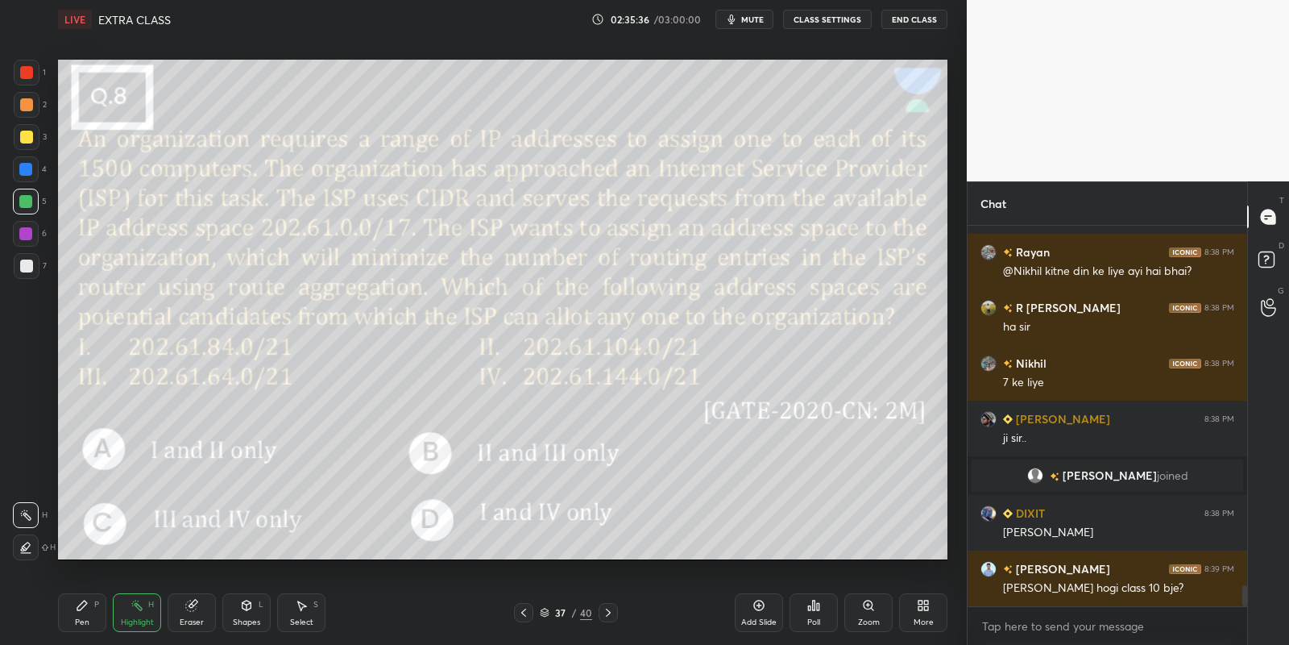
click at [103, 614] on div "Pen P" at bounding box center [82, 612] width 48 height 39
click at [148, 620] on div "Highlight" at bounding box center [137, 622] width 33 height 8
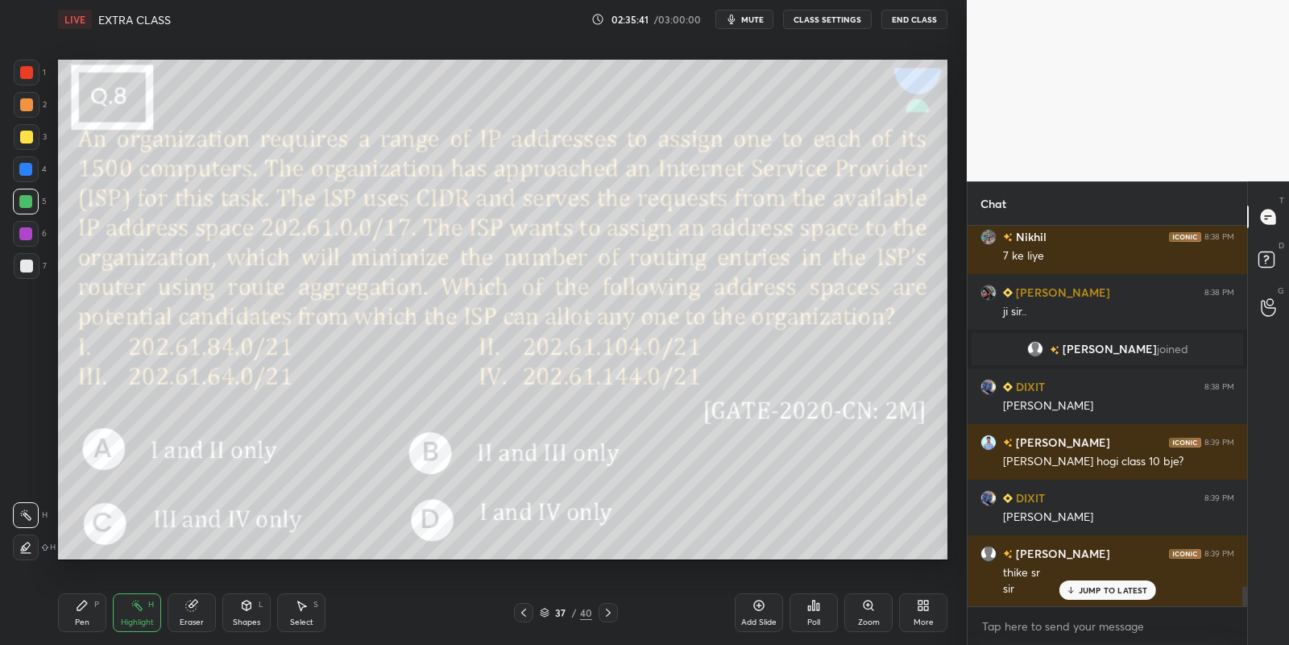
scroll to position [6798, 0]
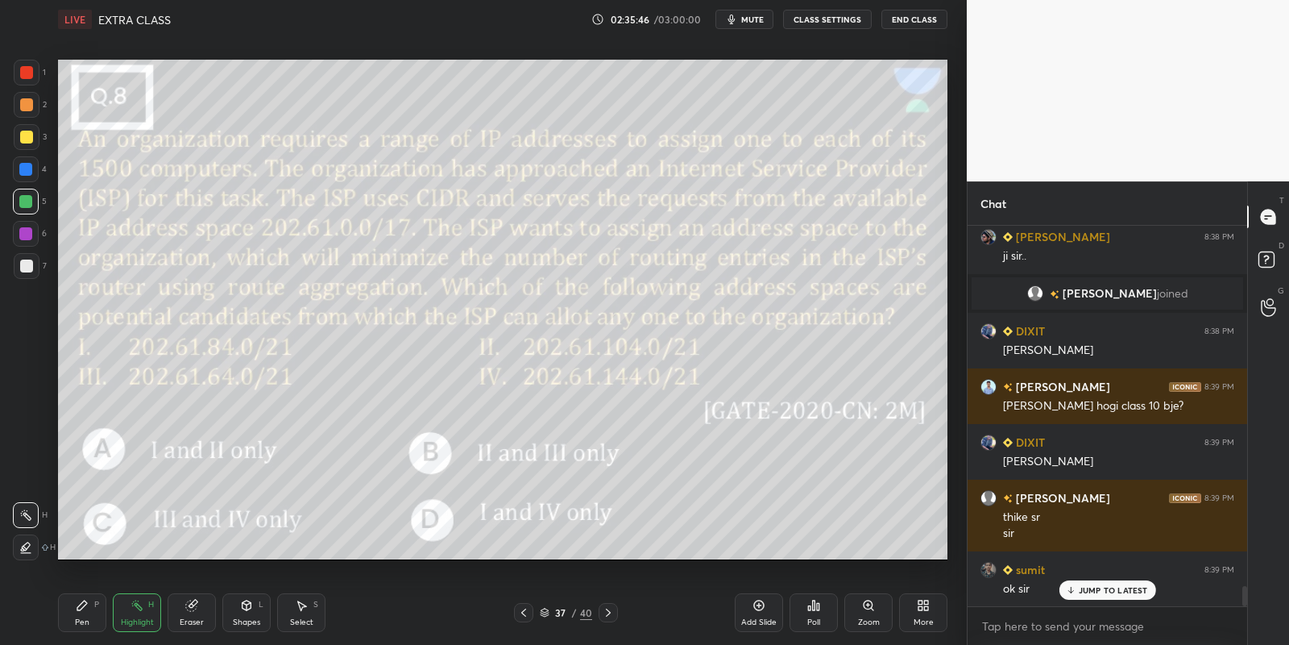
drag, startPoint x: 104, startPoint y: 608, endPoint x: 130, endPoint y: 602, distance: 26.4
click at [109, 607] on div "Pen P Highlight H Eraser Shapes L Select S" at bounding box center [227, 612] width 338 height 39
click at [150, 608] on div "H" at bounding box center [151, 604] width 6 height 8
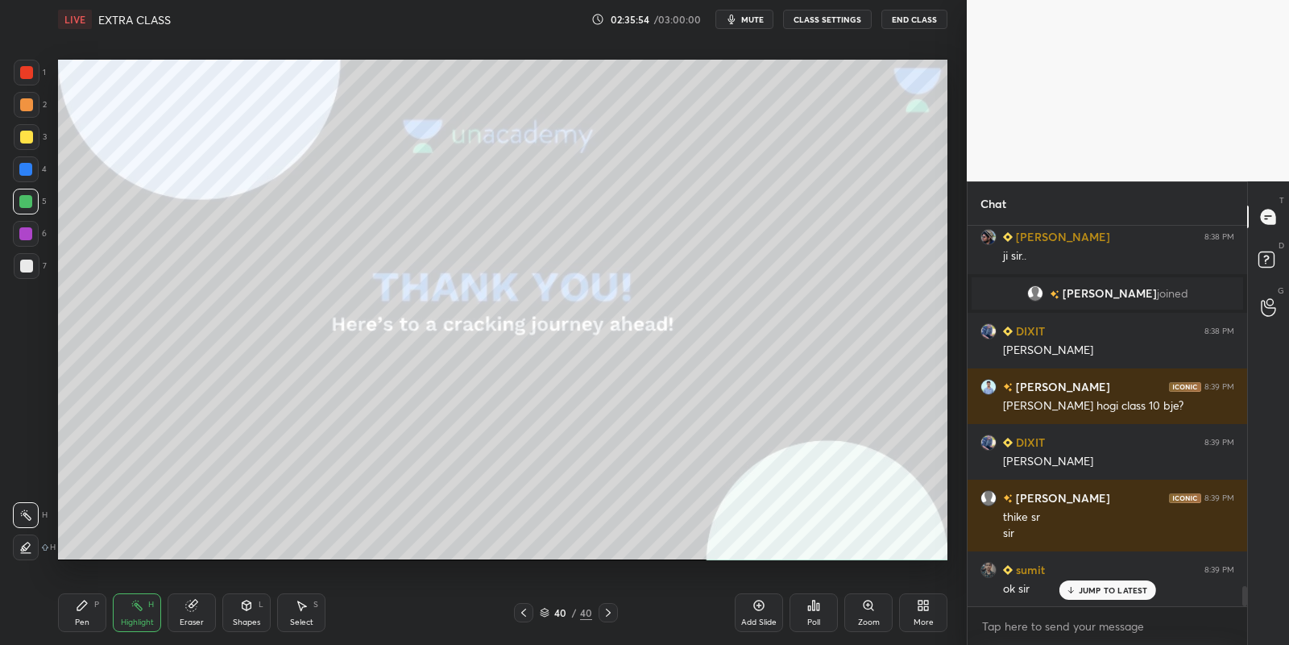
click at [246, 616] on div "Shapes L" at bounding box center [246, 612] width 48 height 39
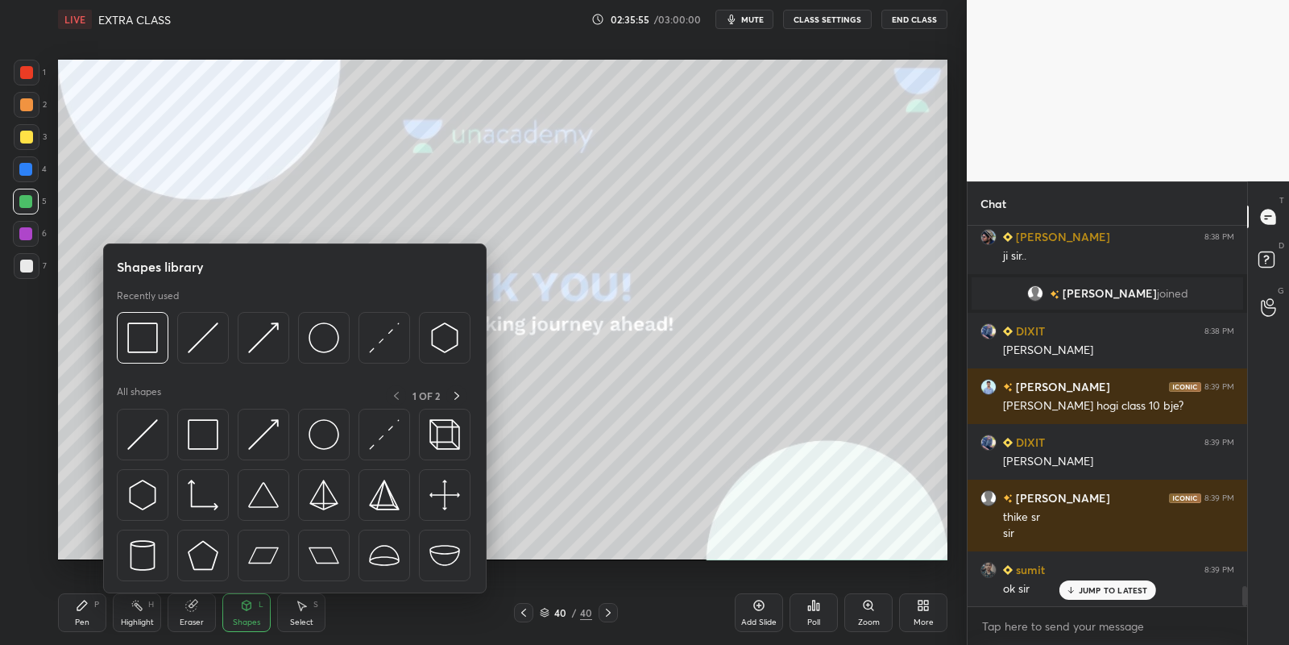
click at [215, 432] on img at bounding box center [203, 434] width 31 height 31
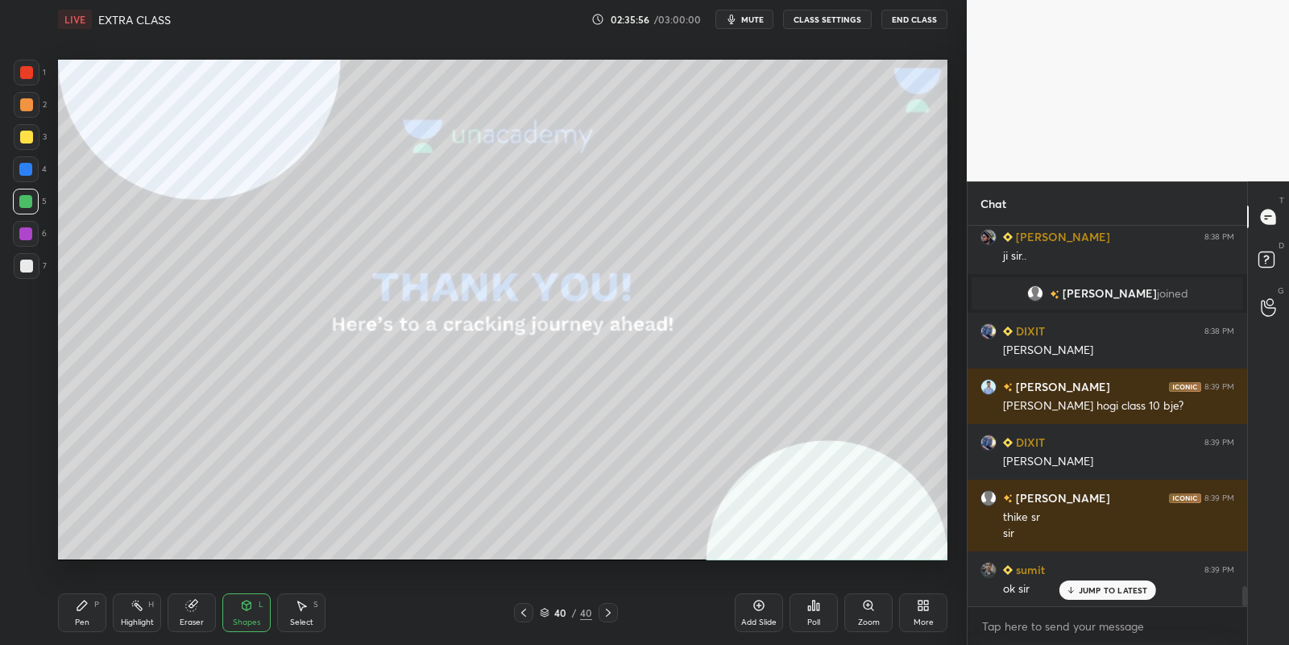
click at [29, 131] on div at bounding box center [26, 137] width 13 height 13
drag, startPoint x: 92, startPoint y: 612, endPoint x: 123, endPoint y: 606, distance: 32.1
click at [96, 612] on div "Pen P" at bounding box center [82, 612] width 48 height 39
click at [137, 610] on icon at bounding box center [137, 605] width 13 height 13
click at [101, 599] on div "Pen P Highlight H Eraser Shapes L Select S 40 / 40 Add Slide Poll Zoom More" at bounding box center [503, 612] width 890 height 64
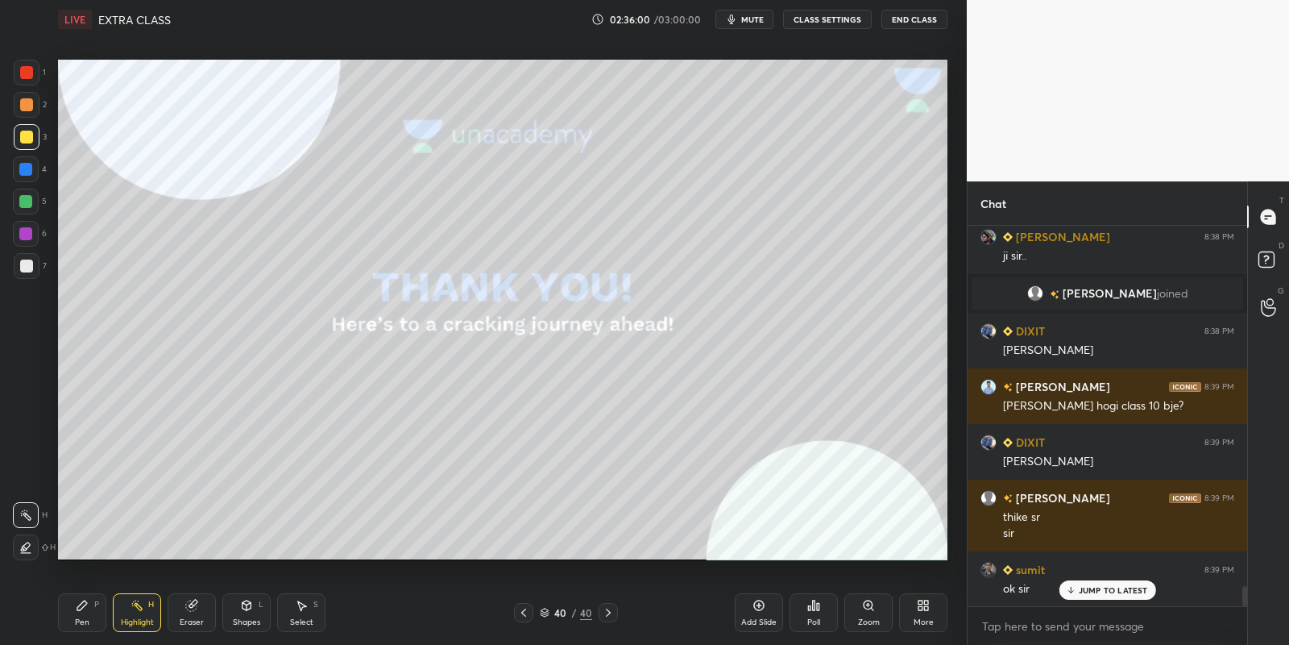
click at [101, 616] on div "Pen P" at bounding box center [82, 612] width 48 height 39
click at [143, 614] on div "Highlight H" at bounding box center [137, 612] width 48 height 39
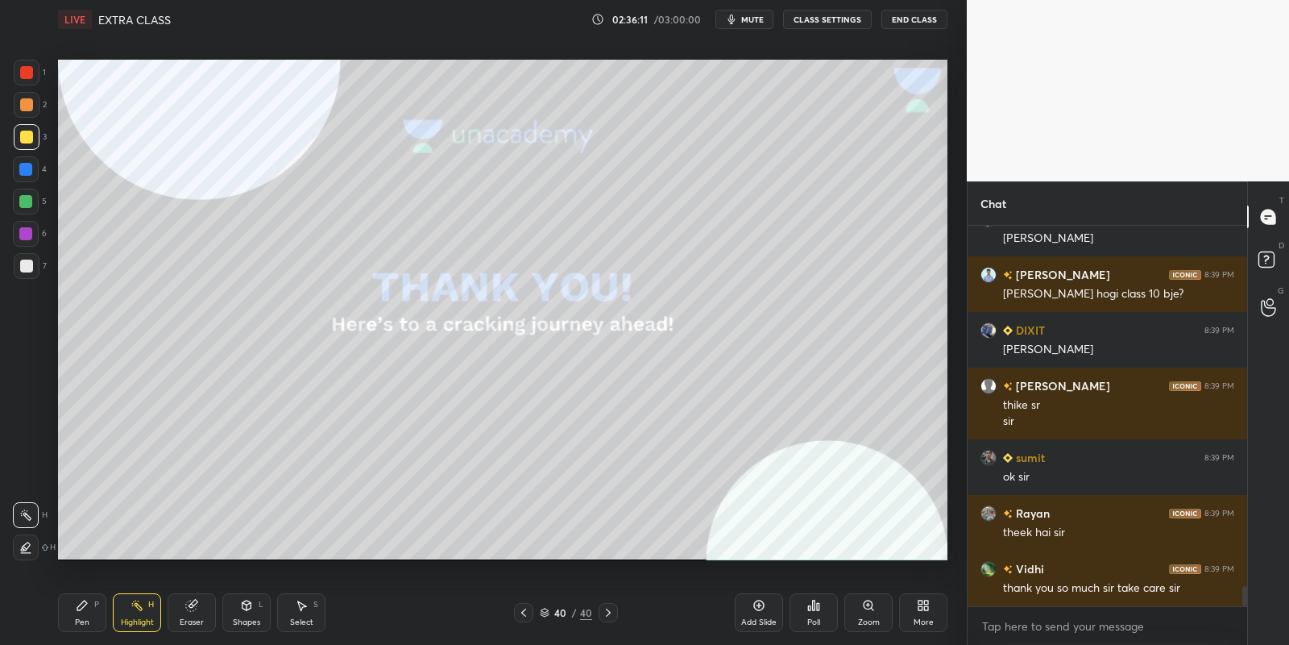
scroll to position [6965, 0]
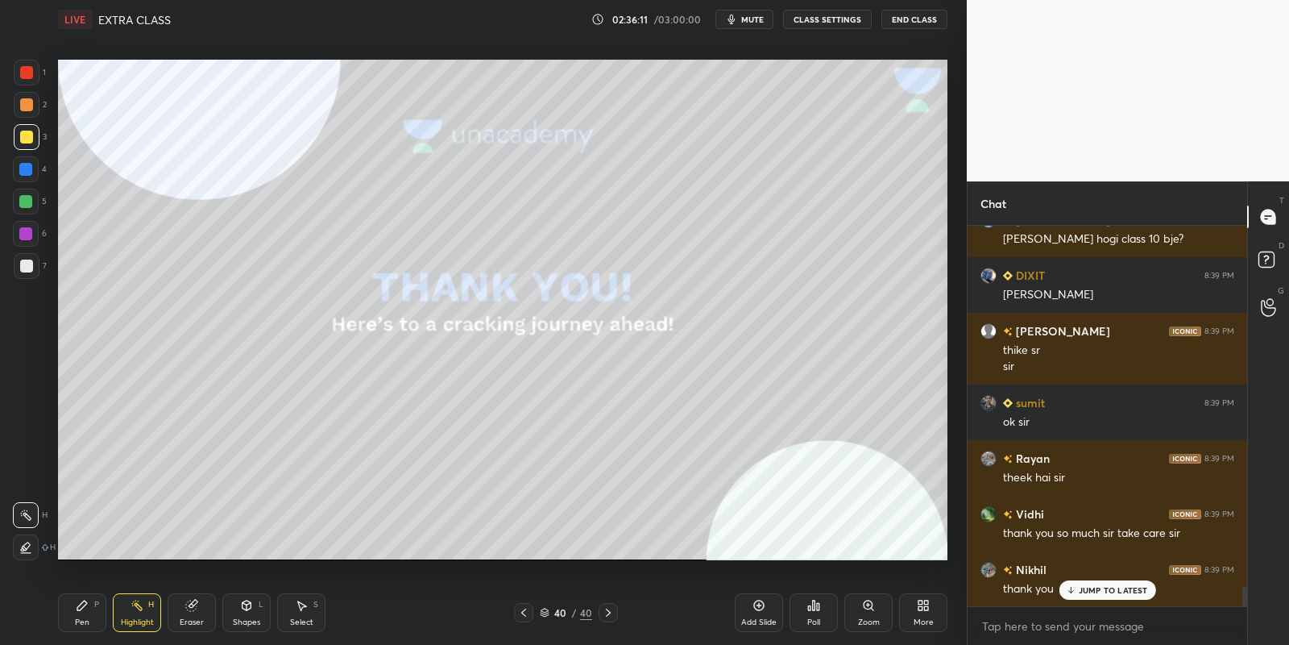
click at [907, 17] on button "End Class" at bounding box center [915, 19] width 66 height 19
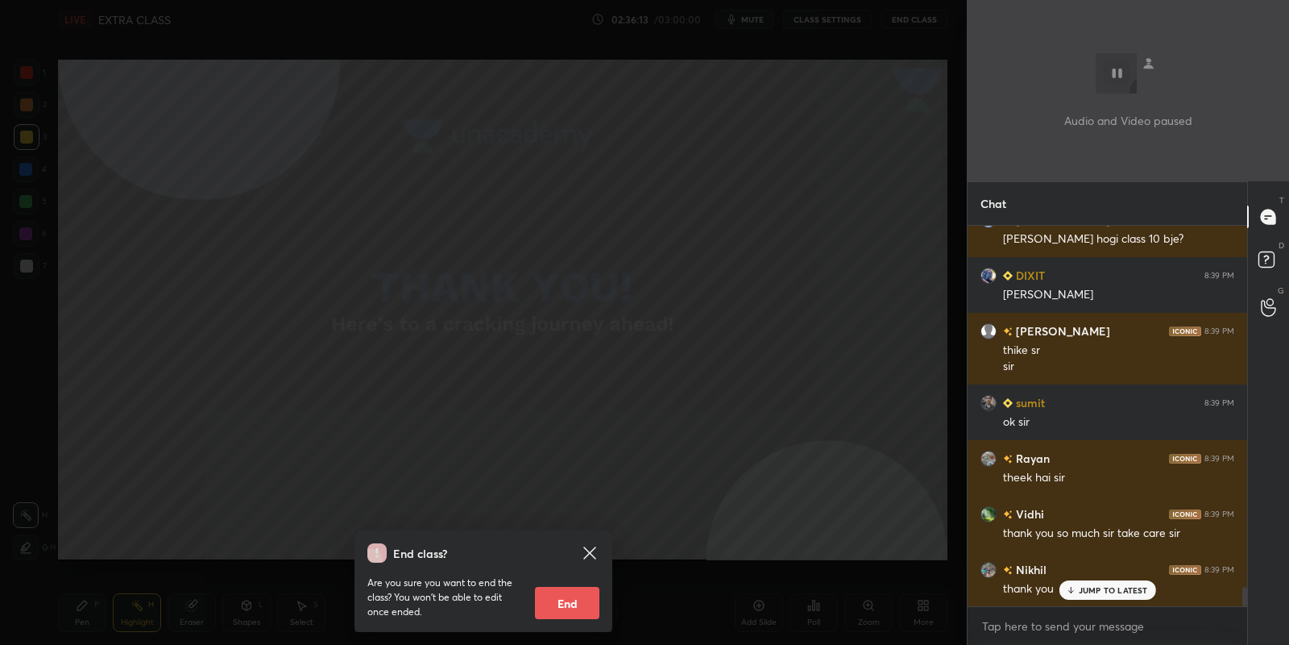
click at [571, 601] on button "End" at bounding box center [567, 603] width 64 height 32
type textarea "x"
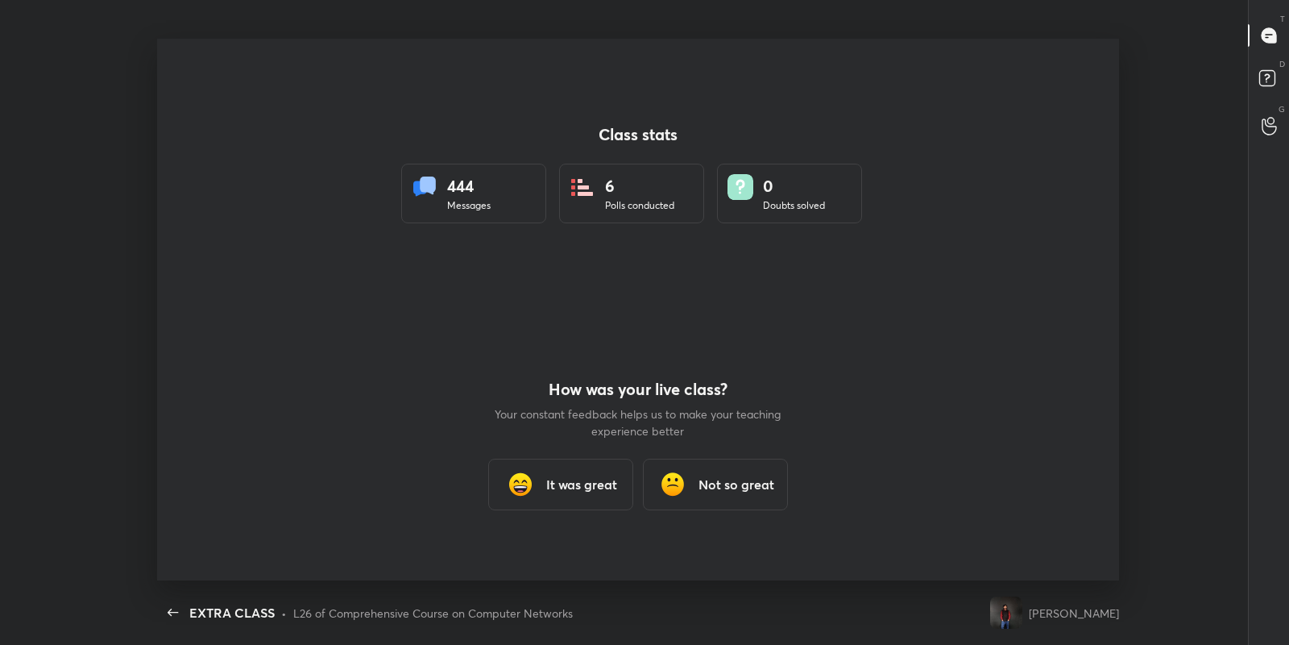
scroll to position [80039, 79305]
